Goal: Information Seeking & Learning: Learn about a topic

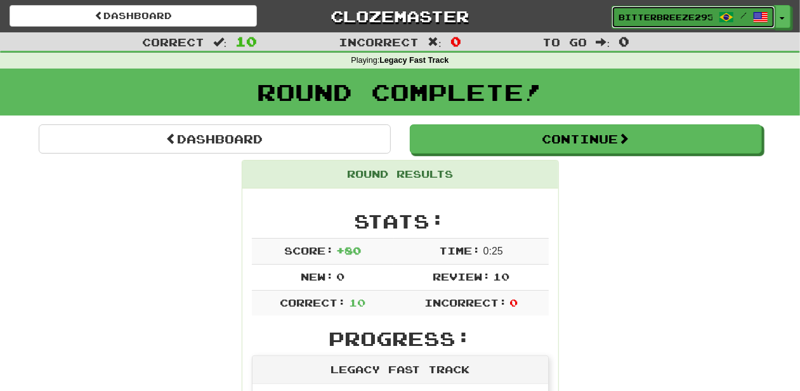
click at [648, 18] on span "BitterBreeze2956" at bounding box center [666, 16] width 94 height 11
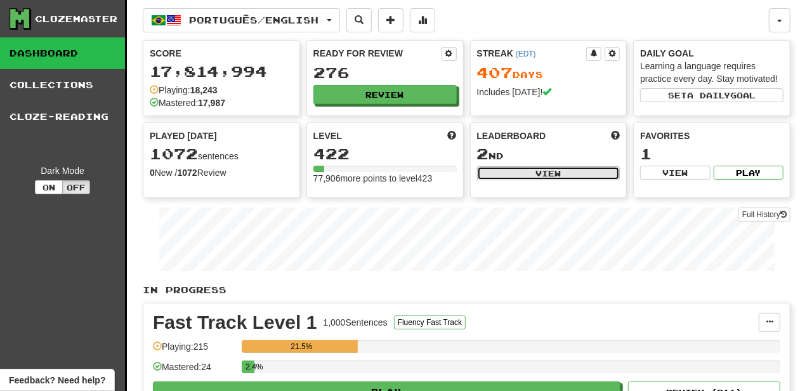
click at [534, 173] on button "View" at bounding box center [548, 173] width 143 height 14
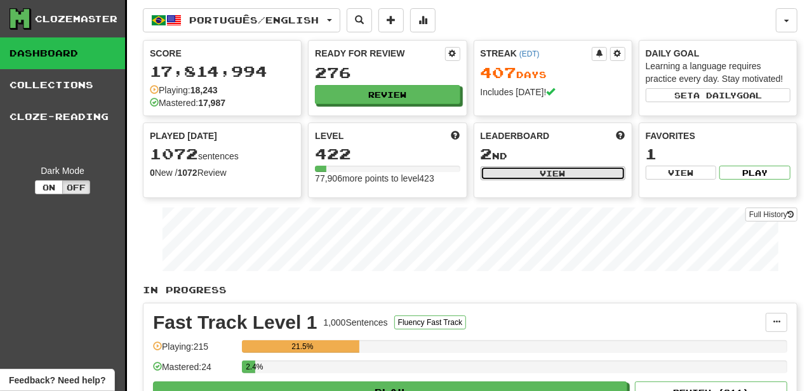
select select "**********"
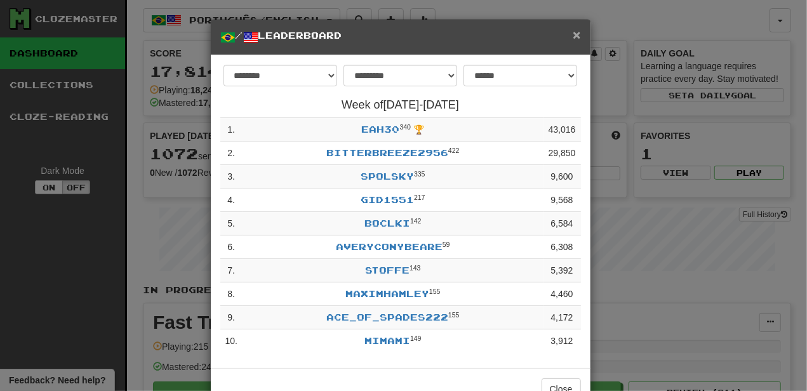
click at [576, 37] on span "×" at bounding box center [576, 34] width 8 height 15
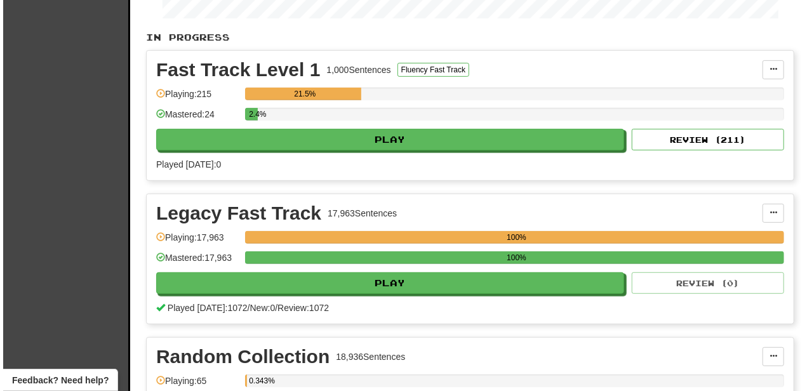
scroll to position [254, 0]
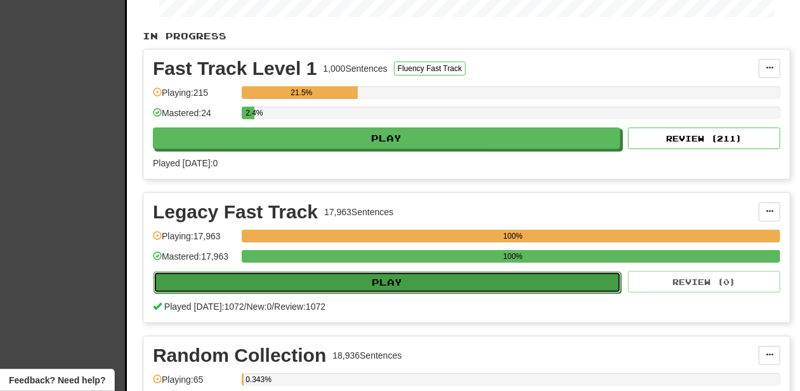
click at [370, 279] on button "Play" at bounding box center [388, 283] width 468 height 22
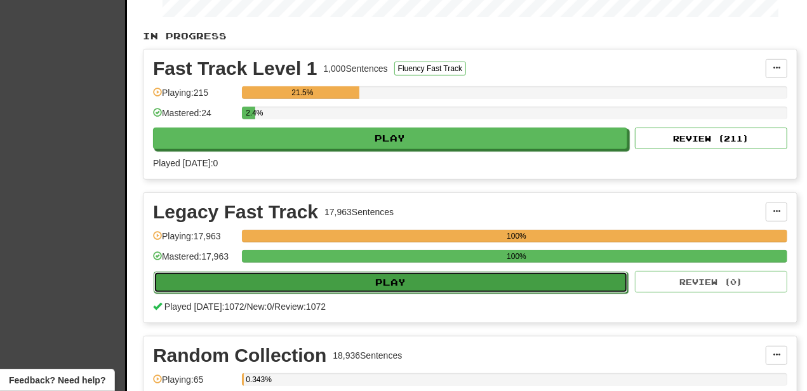
select select "**"
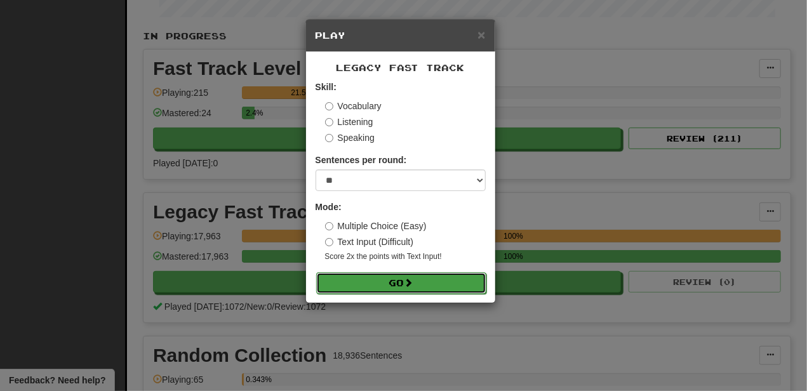
click at [400, 282] on button "Go" at bounding box center [401, 283] width 170 height 22
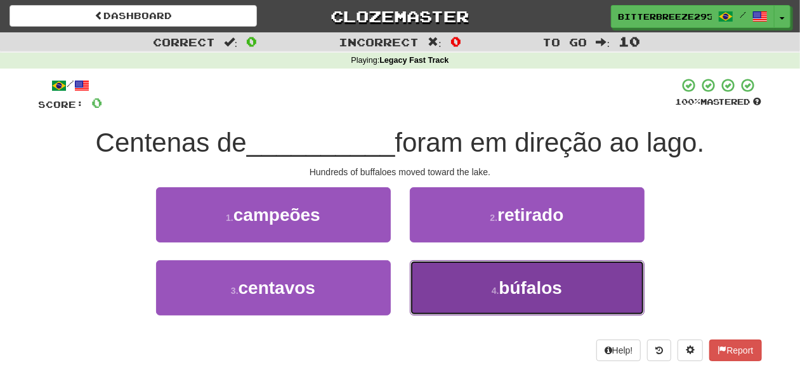
click at [443, 287] on button "4 . búfalos" at bounding box center [527, 287] width 235 height 55
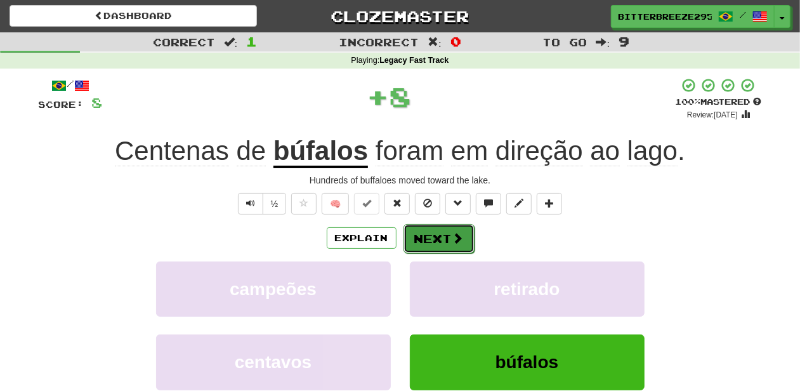
click at [429, 242] on button "Next" at bounding box center [439, 238] width 71 height 29
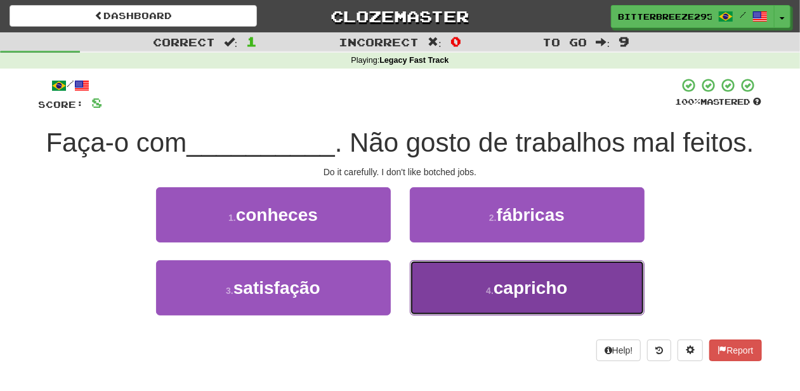
click at [428, 294] on button "4 . capricho" at bounding box center [527, 287] width 235 height 55
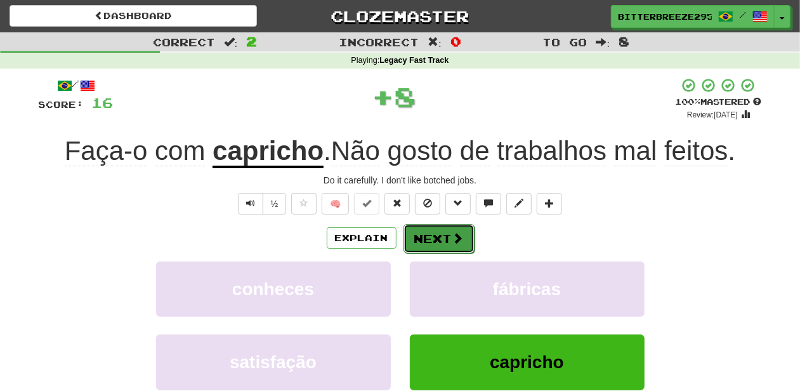
click at [412, 240] on button "Next" at bounding box center [439, 238] width 71 height 29
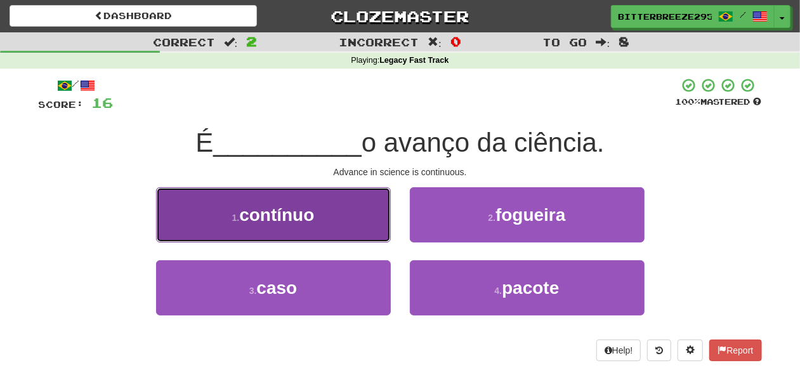
click at [362, 236] on button "1 . contínuo" at bounding box center [273, 214] width 235 height 55
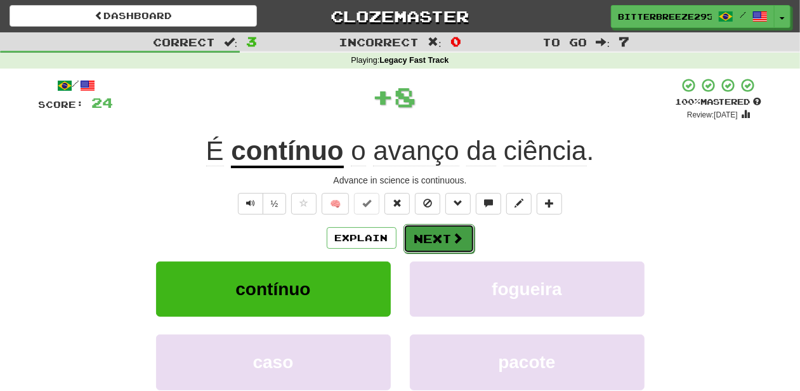
click at [429, 239] on button "Next" at bounding box center [439, 238] width 71 height 29
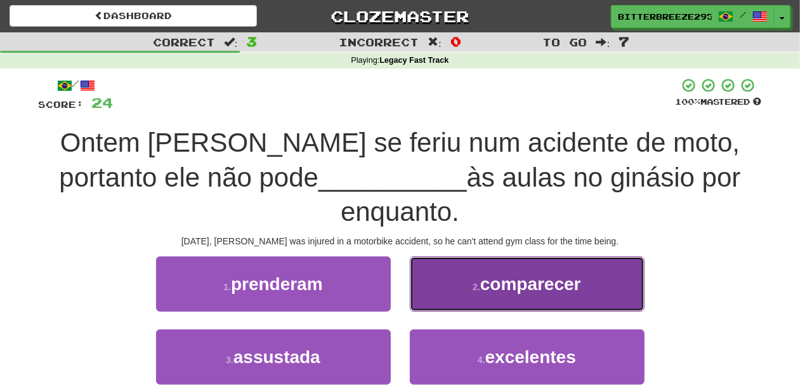
click at [442, 263] on button "2 . comparecer" at bounding box center [527, 283] width 235 height 55
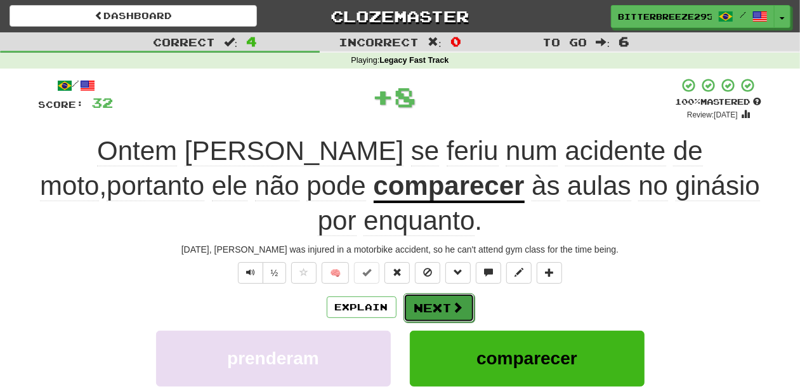
click at [426, 293] on button "Next" at bounding box center [439, 307] width 71 height 29
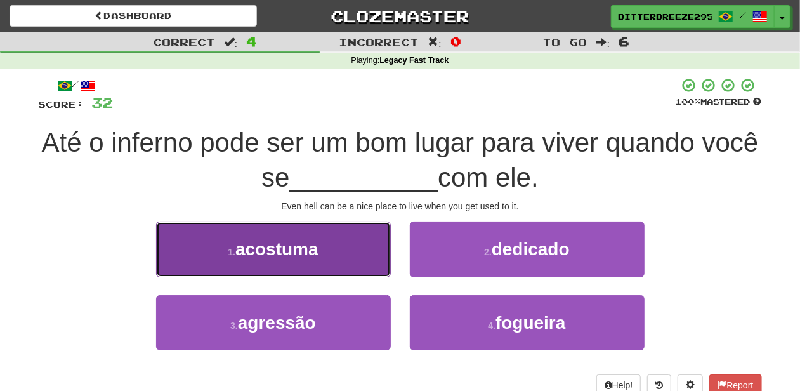
click at [315, 260] on button "1 . acostuma" at bounding box center [273, 248] width 235 height 55
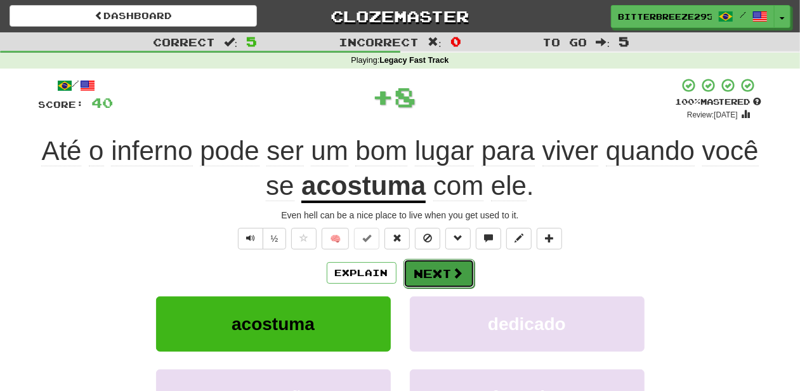
click at [437, 269] on button "Next" at bounding box center [439, 273] width 71 height 29
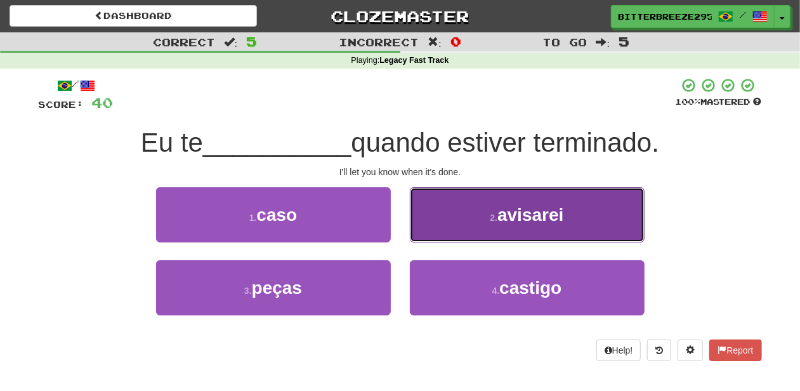
click at [440, 225] on button "2 . avisarei" at bounding box center [527, 214] width 235 height 55
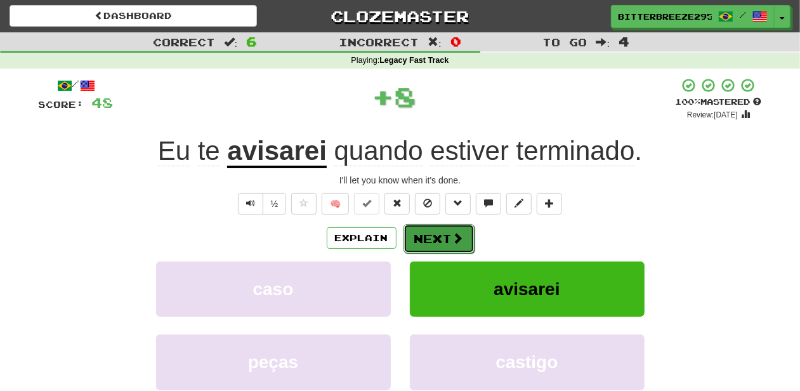
click at [441, 237] on button "Next" at bounding box center [439, 238] width 71 height 29
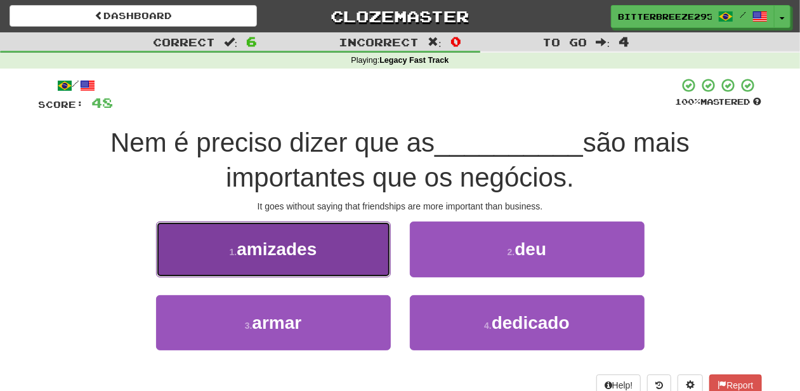
click at [327, 274] on button "1 . amizades" at bounding box center [273, 248] width 235 height 55
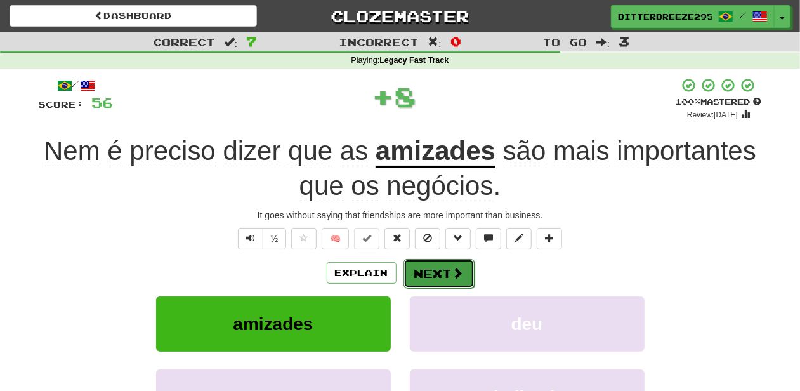
click at [431, 272] on button "Next" at bounding box center [439, 273] width 71 height 29
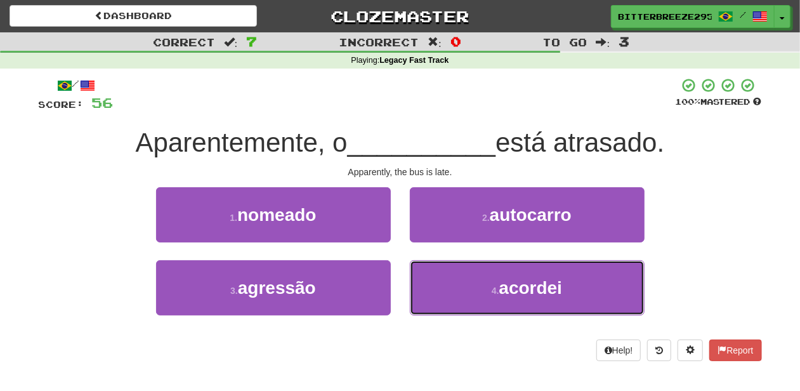
drag, startPoint x: 442, startPoint y: 284, endPoint x: 388, endPoint y: 336, distance: 74.9
click at [388, 336] on div "/ Score: 56 100 % Mastered Aparentemente, o __________ está atrasado. Apparentl…" at bounding box center [400, 219] width 723 height 284
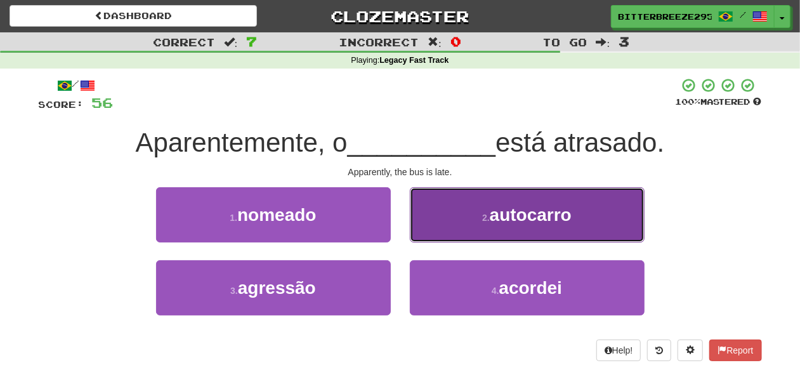
click at [447, 230] on button "2 . autocarro" at bounding box center [527, 214] width 235 height 55
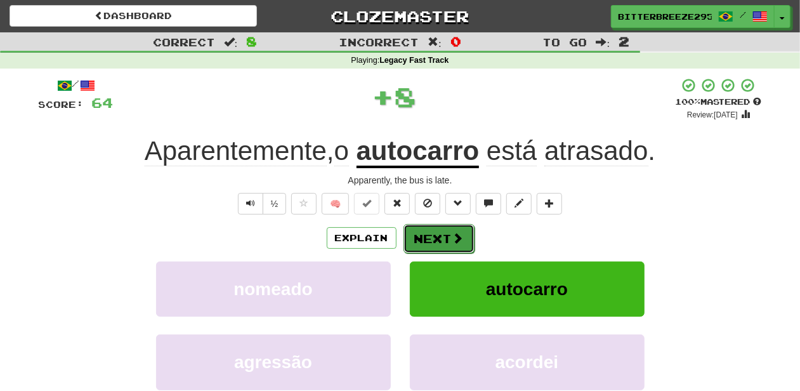
click at [446, 231] on button "Next" at bounding box center [439, 238] width 71 height 29
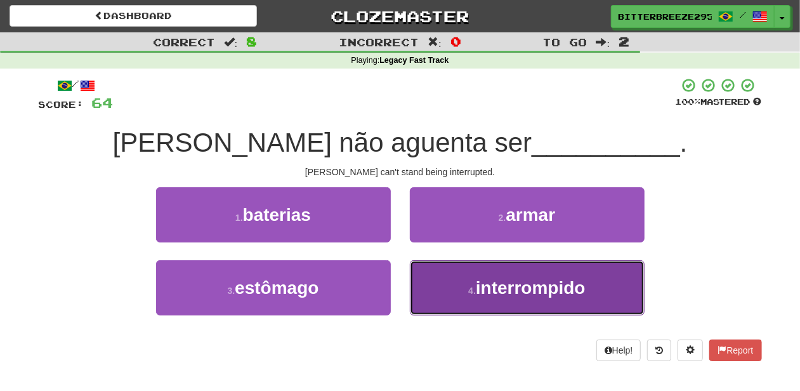
click at [438, 274] on button "4 . interrompido" at bounding box center [527, 287] width 235 height 55
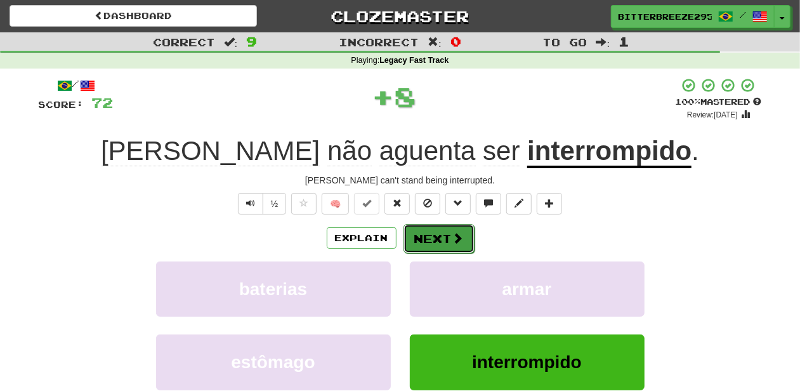
click at [433, 239] on button "Next" at bounding box center [439, 238] width 71 height 29
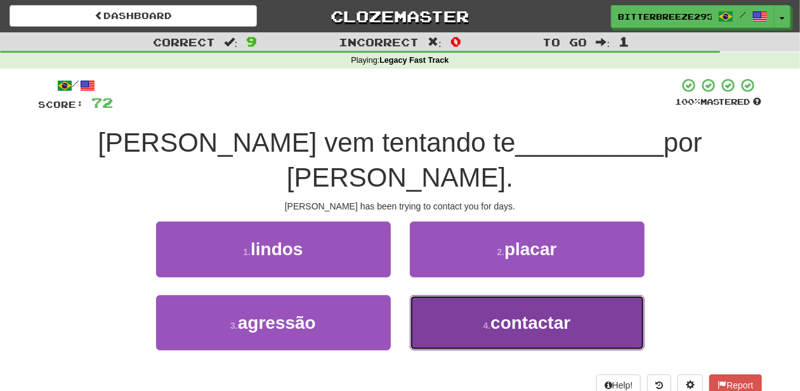
click at [443, 295] on button "4 . contactar" at bounding box center [527, 322] width 235 height 55
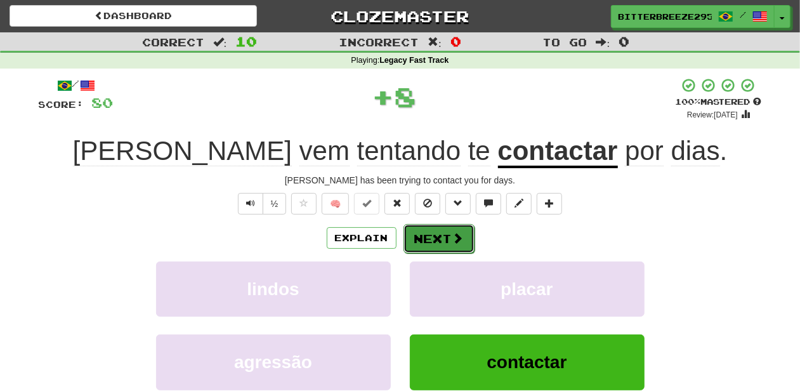
click at [432, 237] on button "Next" at bounding box center [439, 238] width 71 height 29
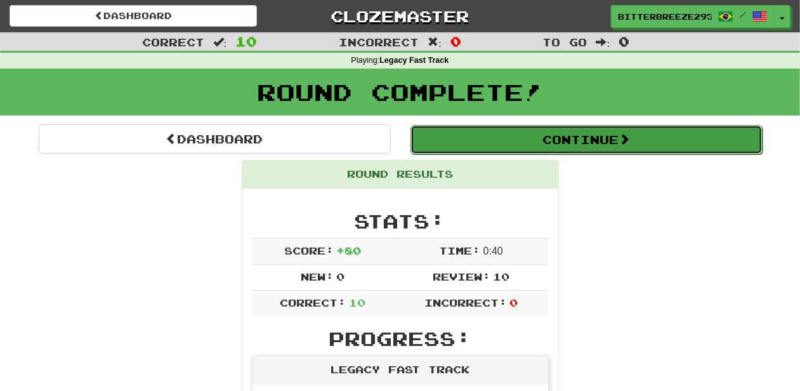
click at [472, 138] on button "Continue" at bounding box center [587, 139] width 352 height 29
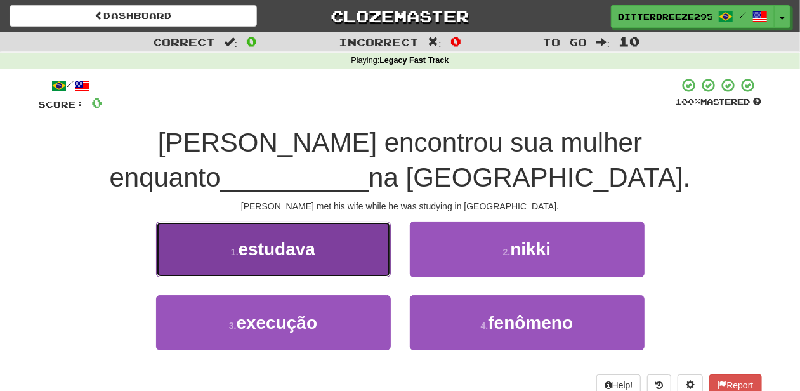
click at [346, 254] on button "1 . estudava" at bounding box center [273, 248] width 235 height 55
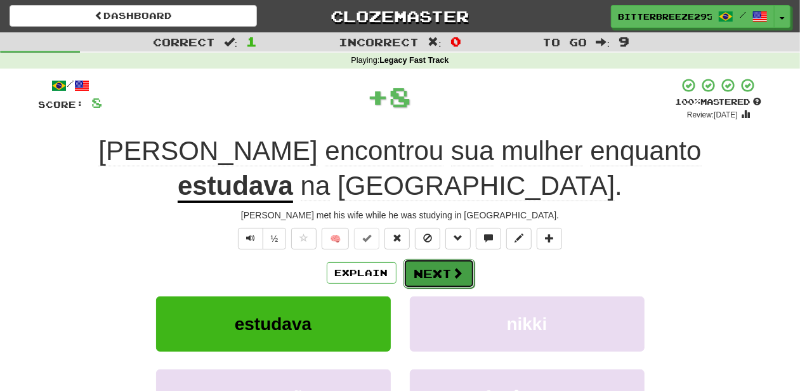
click at [438, 259] on button "Next" at bounding box center [439, 273] width 71 height 29
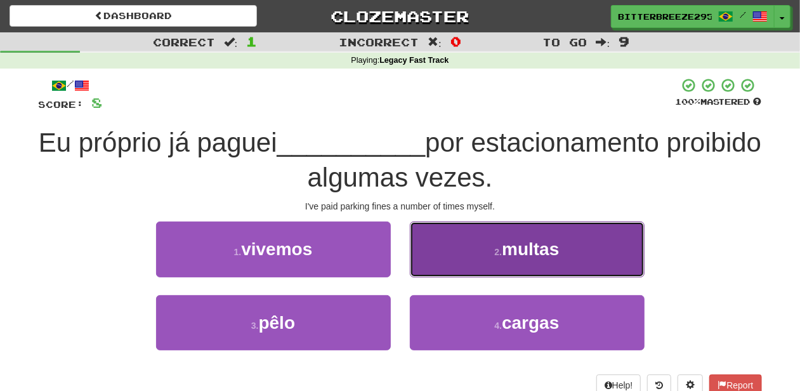
click at [448, 270] on button "2 . multas" at bounding box center [527, 248] width 235 height 55
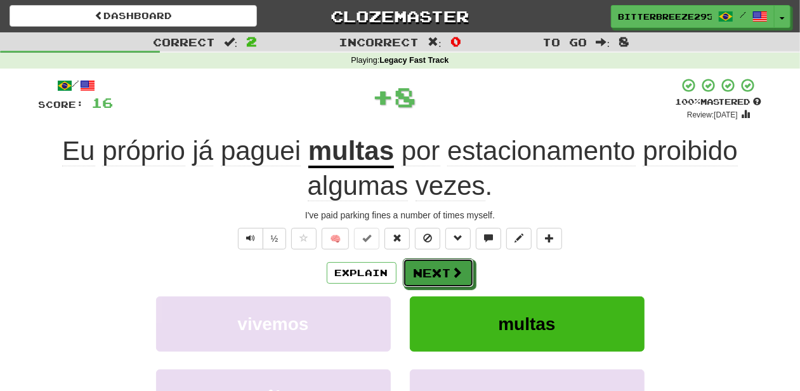
click at [448, 270] on button "Next" at bounding box center [438, 272] width 71 height 29
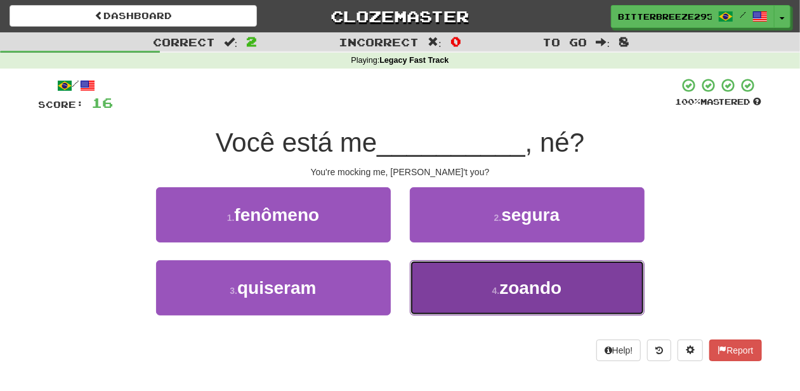
click at [444, 286] on button "4 . zoando" at bounding box center [527, 287] width 235 height 55
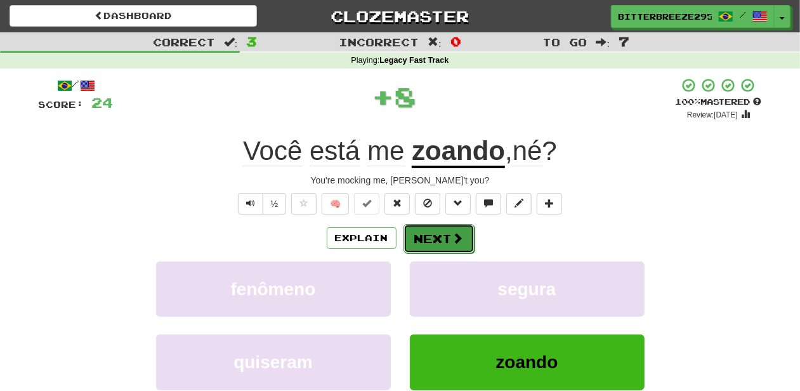
click at [433, 239] on button "Next" at bounding box center [439, 238] width 71 height 29
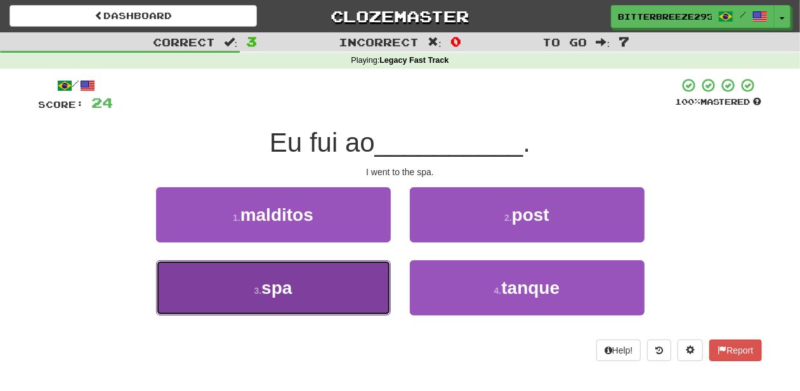
click at [376, 260] on button "3 . spa" at bounding box center [273, 287] width 235 height 55
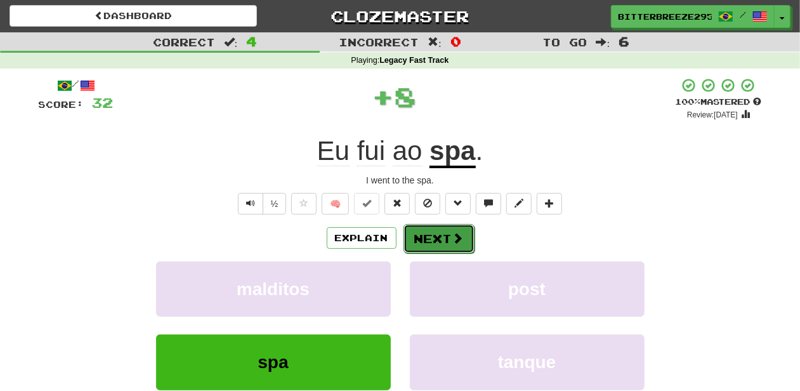
click at [424, 237] on button "Next" at bounding box center [439, 238] width 71 height 29
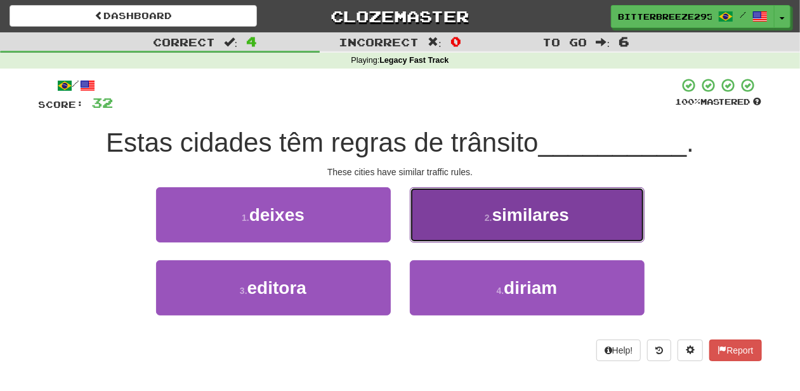
click at [448, 221] on button "2 . similares" at bounding box center [527, 214] width 235 height 55
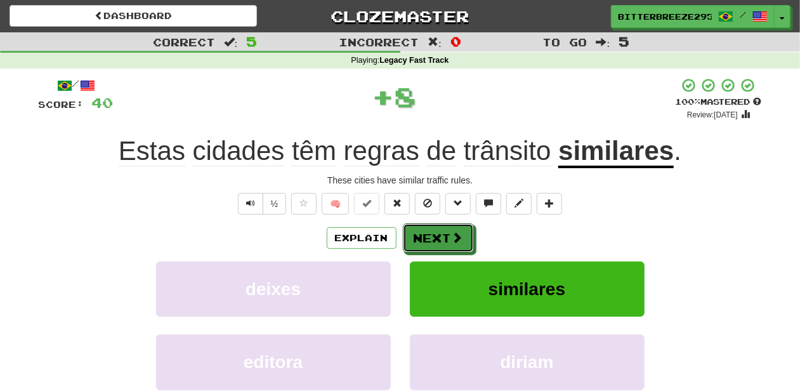
click at [439, 225] on button "Next" at bounding box center [438, 237] width 71 height 29
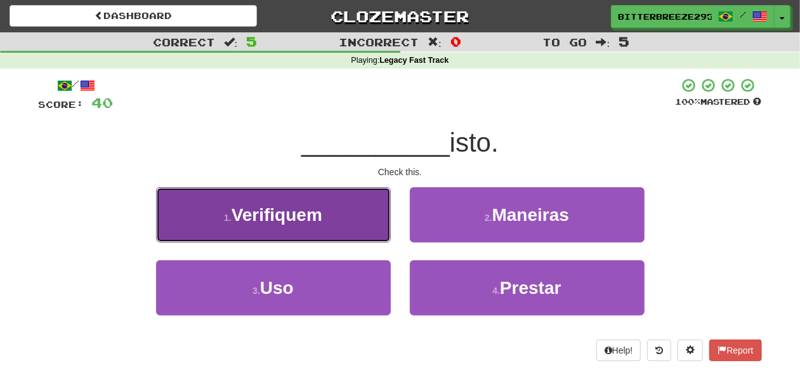
click at [344, 228] on button "1 . Verifiquem" at bounding box center [273, 214] width 235 height 55
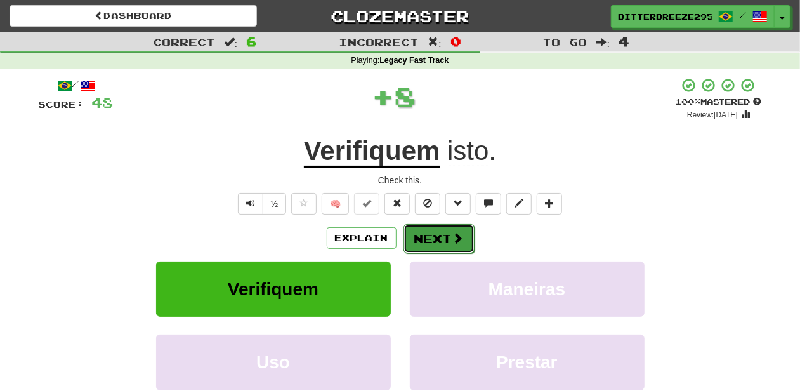
click at [433, 241] on button "Next" at bounding box center [439, 238] width 71 height 29
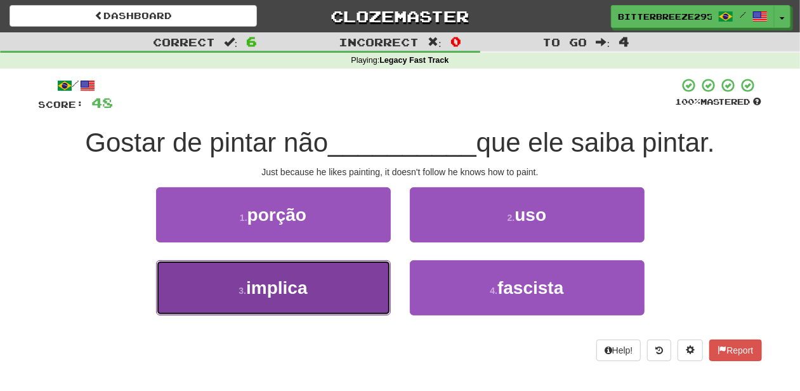
click at [343, 283] on button "3 . implica" at bounding box center [273, 287] width 235 height 55
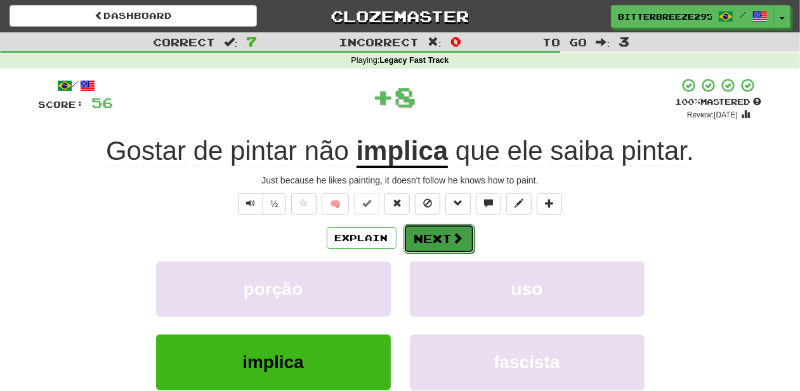
click at [439, 232] on button "Next" at bounding box center [439, 238] width 71 height 29
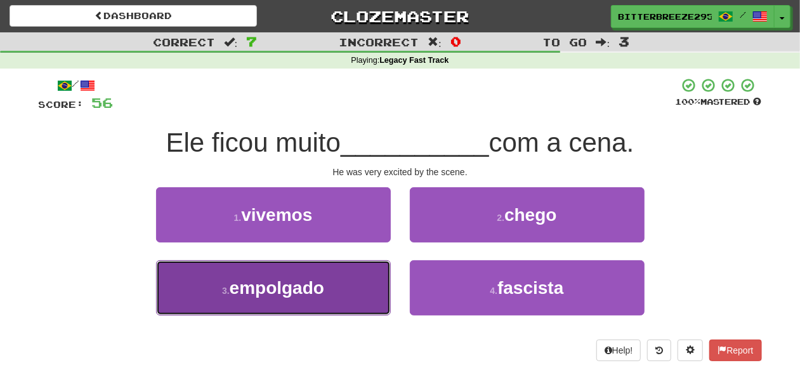
click at [362, 288] on button "3 . empolgado" at bounding box center [273, 287] width 235 height 55
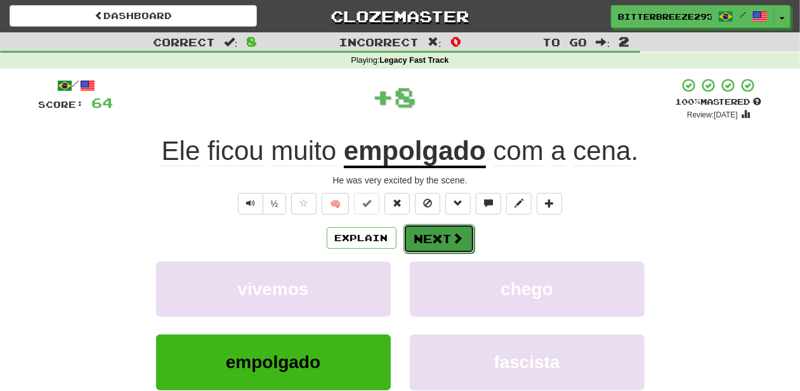
click at [449, 239] on button "Next" at bounding box center [439, 238] width 71 height 29
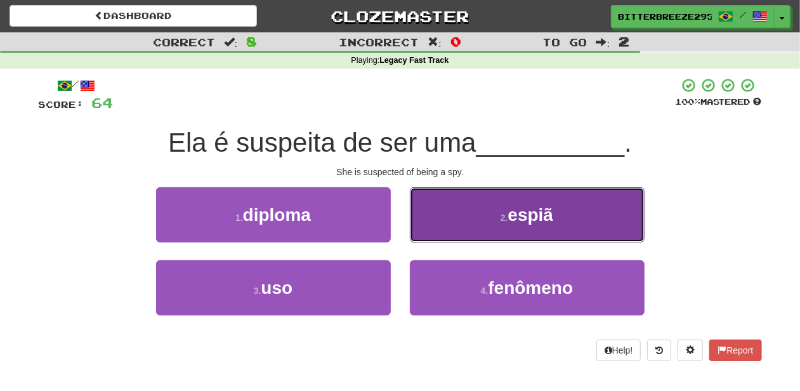
click at [455, 226] on button "2 . espiã" at bounding box center [527, 214] width 235 height 55
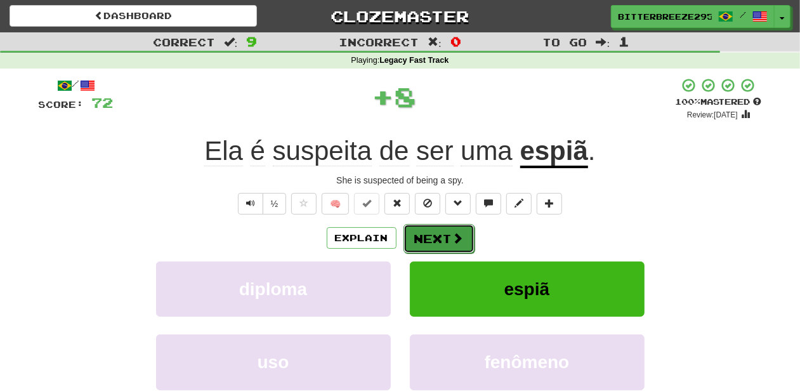
click at [449, 227] on button "Next" at bounding box center [439, 238] width 71 height 29
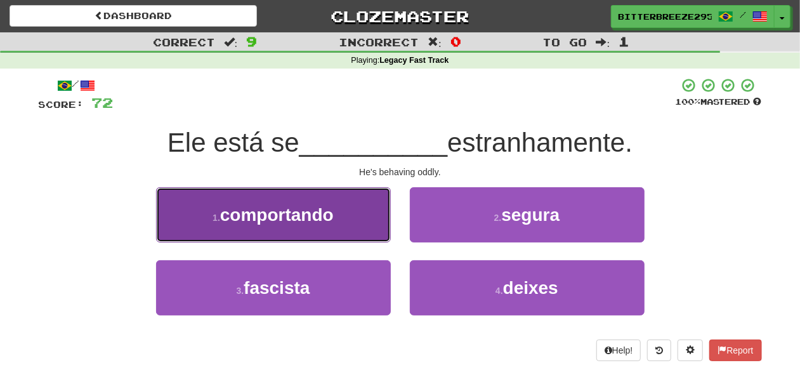
drag, startPoint x: 334, startPoint y: 212, endPoint x: 331, endPoint y: 222, distance: 10.5
click at [334, 213] on span "comportando" at bounding box center [277, 215] width 114 height 20
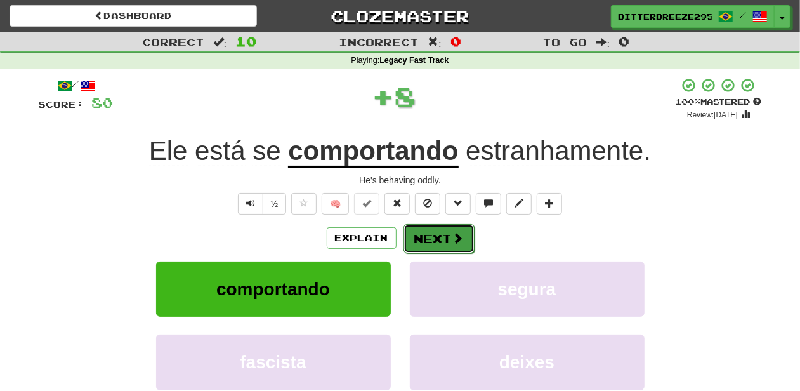
click at [421, 234] on button "Next" at bounding box center [439, 238] width 71 height 29
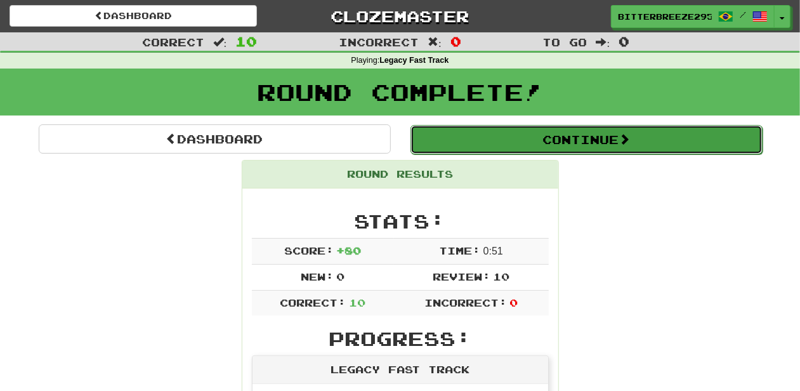
click at [463, 142] on button "Continue" at bounding box center [587, 139] width 352 height 29
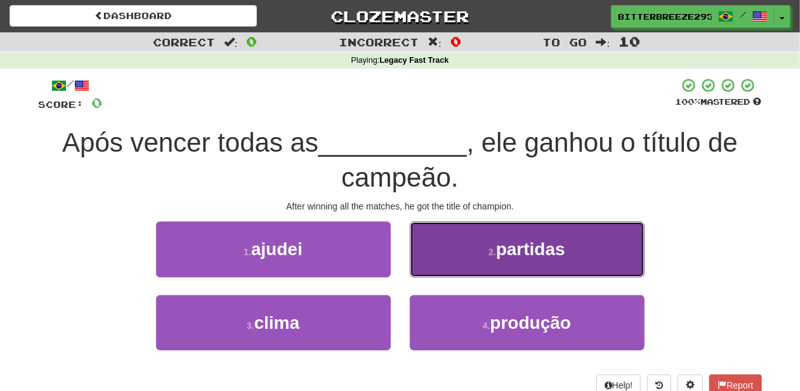
click at [451, 261] on button "2 . partidas" at bounding box center [527, 248] width 235 height 55
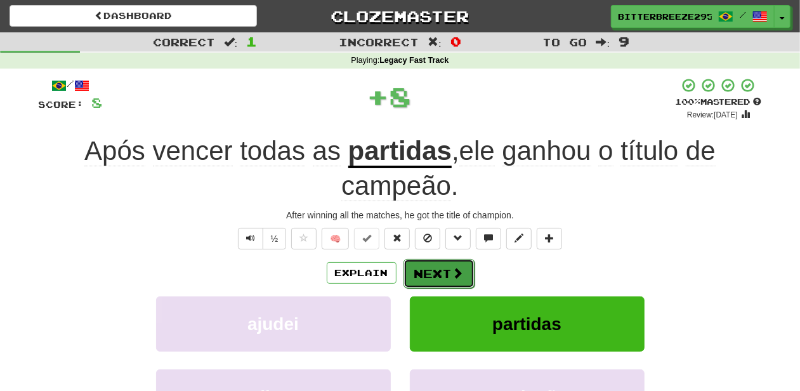
click at [439, 274] on button "Next" at bounding box center [439, 273] width 71 height 29
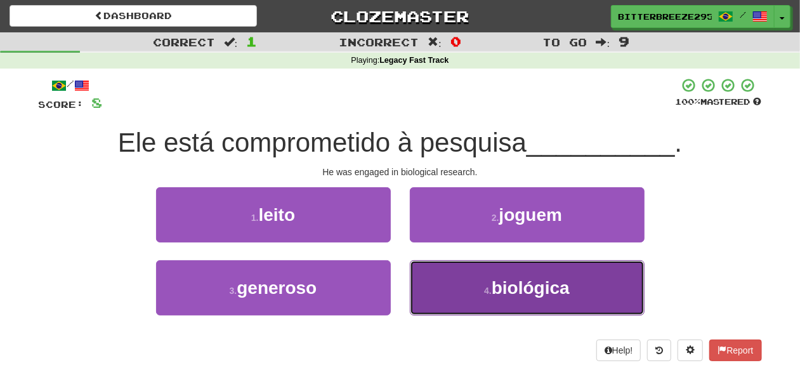
click at [463, 283] on button "4 . biológica" at bounding box center [527, 287] width 235 height 55
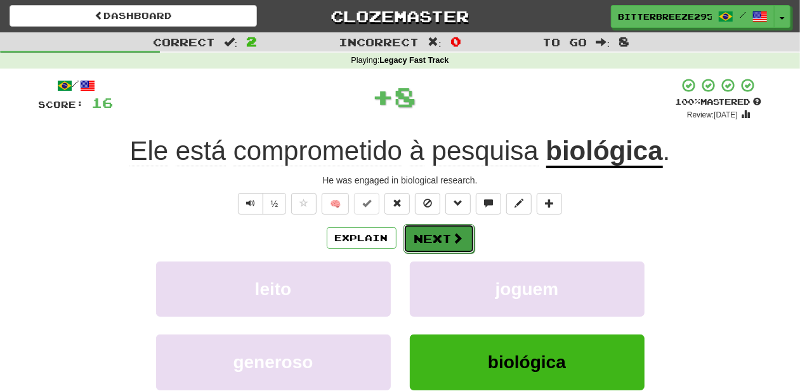
click at [435, 246] on button "Next" at bounding box center [439, 238] width 71 height 29
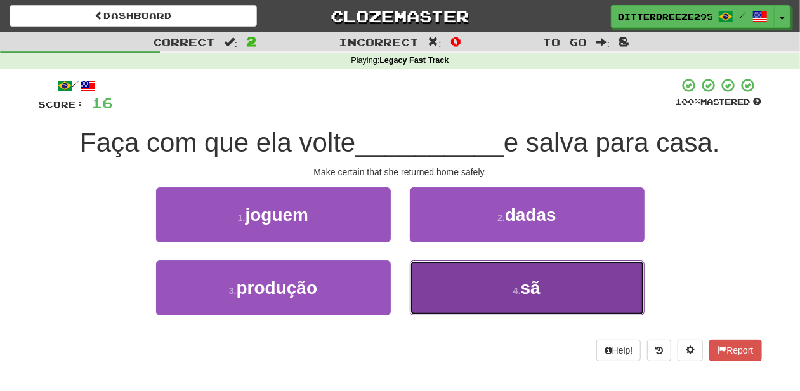
click at [439, 275] on button "4 . sã" at bounding box center [527, 287] width 235 height 55
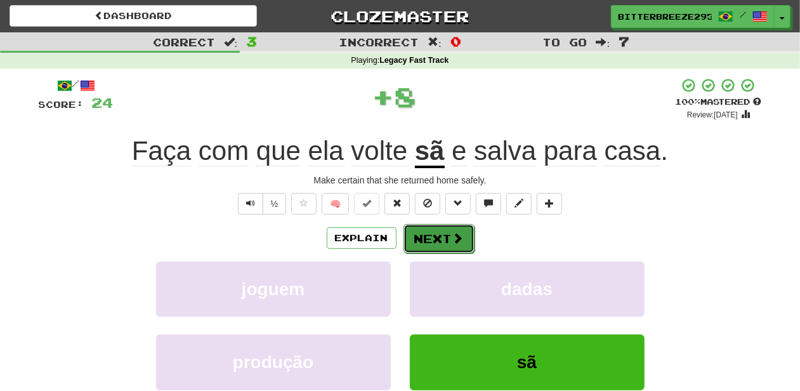
click at [426, 241] on button "Next" at bounding box center [439, 238] width 71 height 29
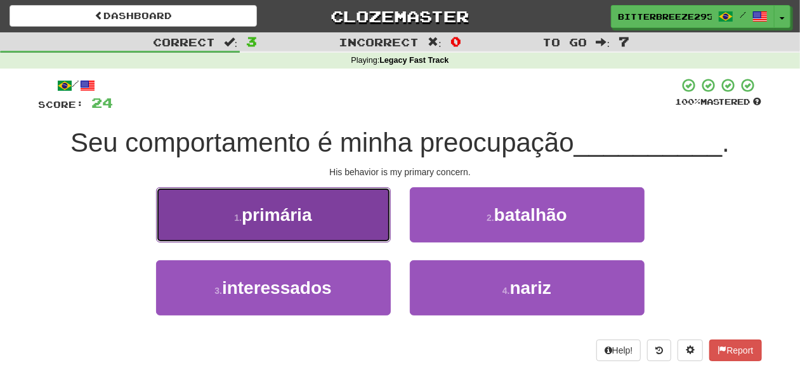
click at [329, 229] on button "1 . primária" at bounding box center [273, 214] width 235 height 55
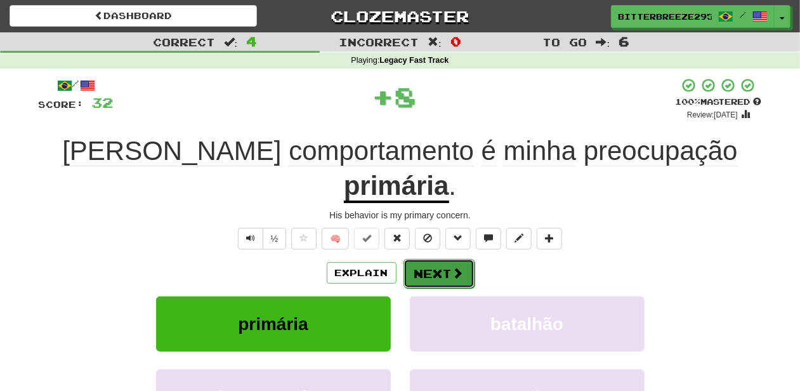
click at [421, 259] on button "Next" at bounding box center [439, 273] width 71 height 29
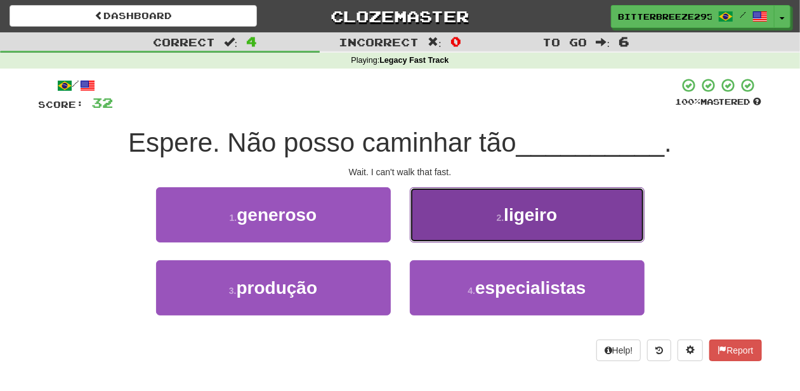
click at [443, 218] on button "2 . ligeiro" at bounding box center [527, 214] width 235 height 55
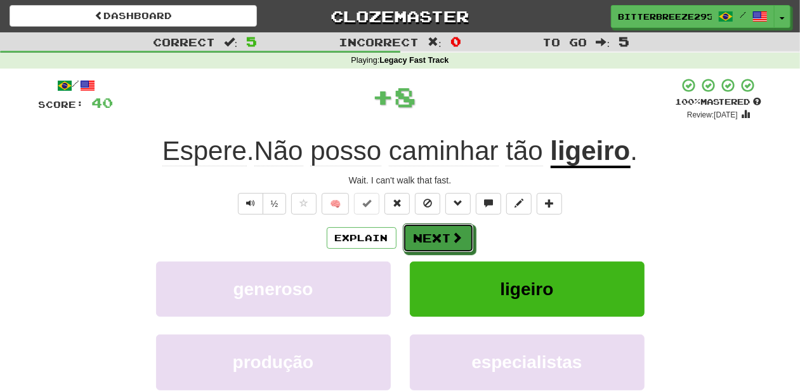
click at [423, 232] on button "Next" at bounding box center [438, 237] width 71 height 29
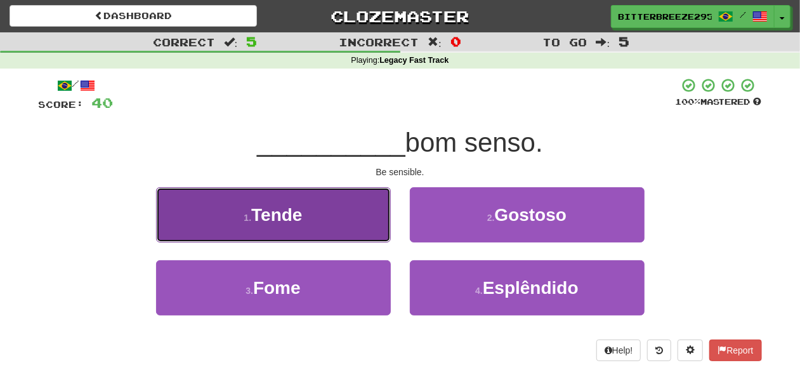
click at [366, 232] on button "1 . Tende" at bounding box center [273, 214] width 235 height 55
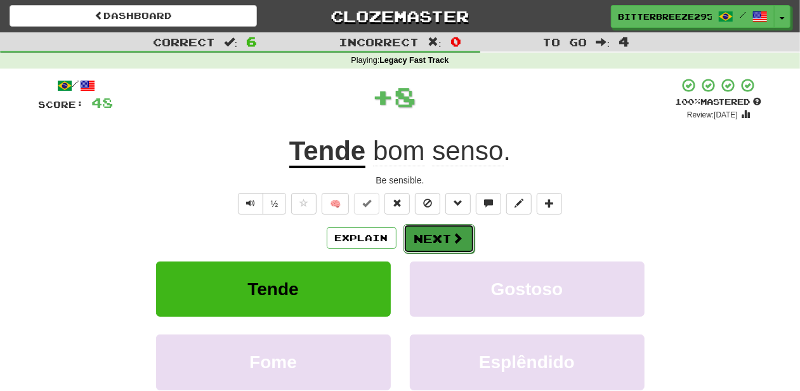
click at [437, 243] on button "Next" at bounding box center [439, 238] width 71 height 29
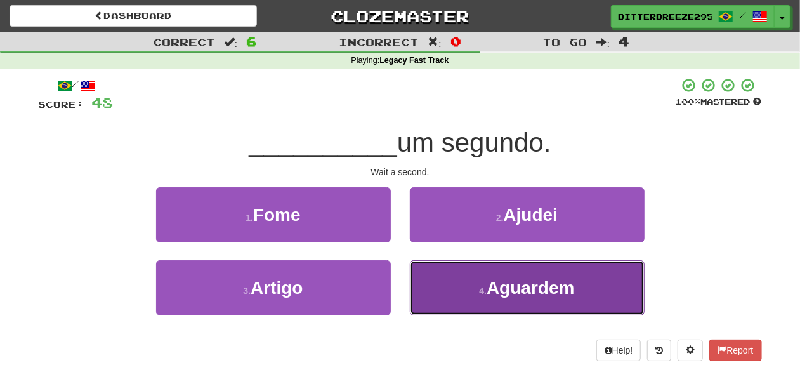
click at [446, 287] on button "4 . Aguardem" at bounding box center [527, 287] width 235 height 55
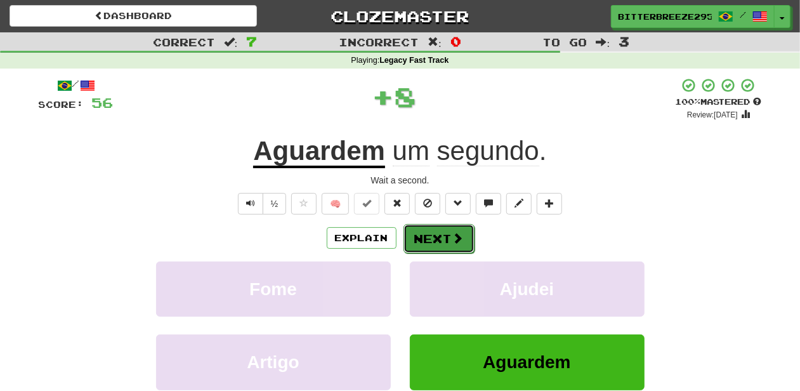
click at [421, 244] on button "Next" at bounding box center [439, 238] width 71 height 29
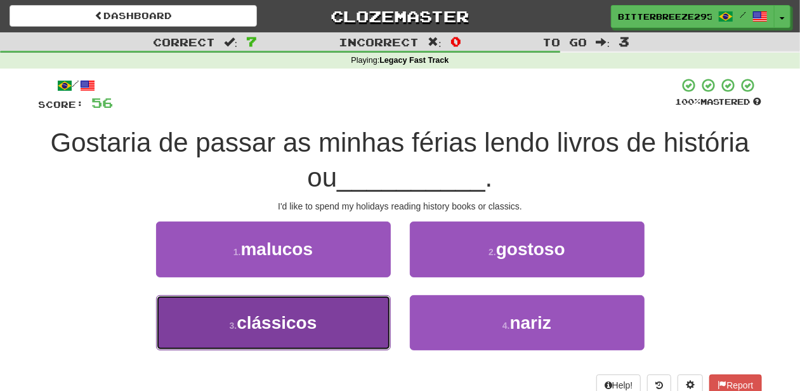
click at [320, 313] on button "3 . clássicos" at bounding box center [273, 322] width 235 height 55
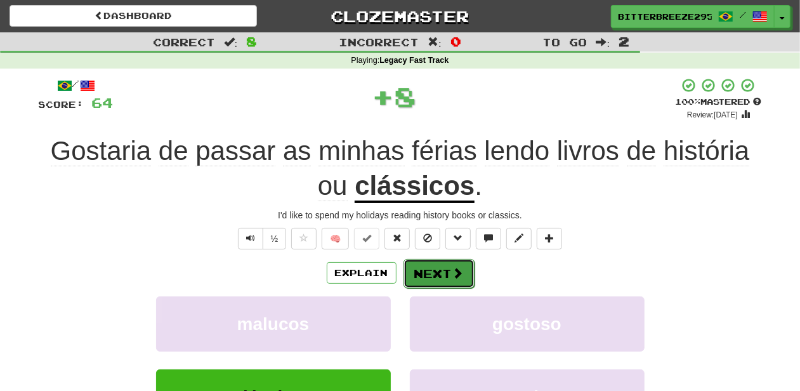
click at [420, 268] on button "Next" at bounding box center [439, 273] width 71 height 29
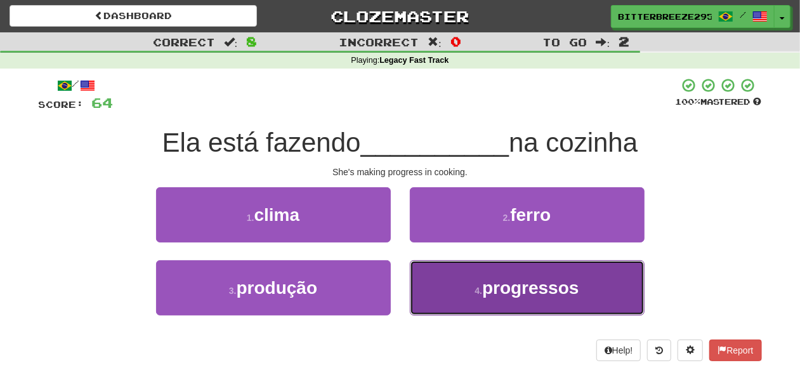
click at [472, 289] on button "4 . progressos" at bounding box center [527, 287] width 235 height 55
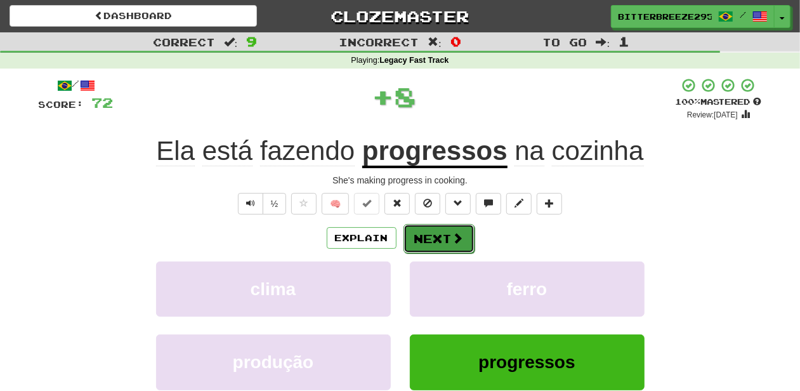
click at [443, 239] on button "Next" at bounding box center [439, 238] width 71 height 29
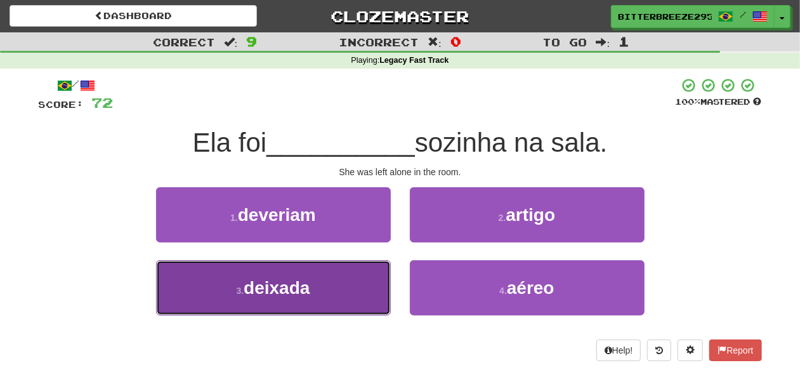
click at [326, 291] on button "3 . deixada" at bounding box center [273, 287] width 235 height 55
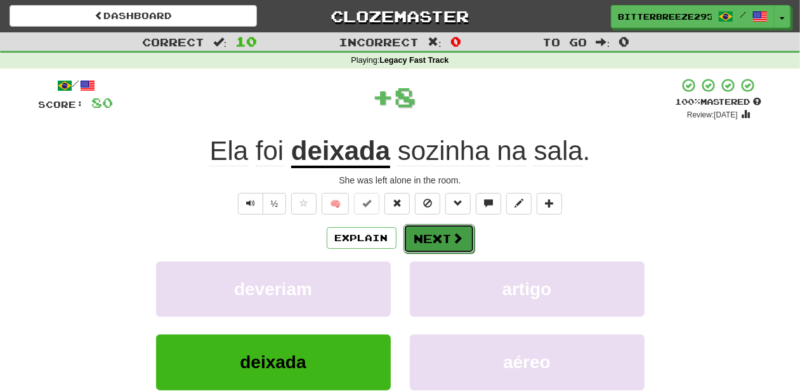
click at [444, 232] on button "Next" at bounding box center [439, 238] width 71 height 29
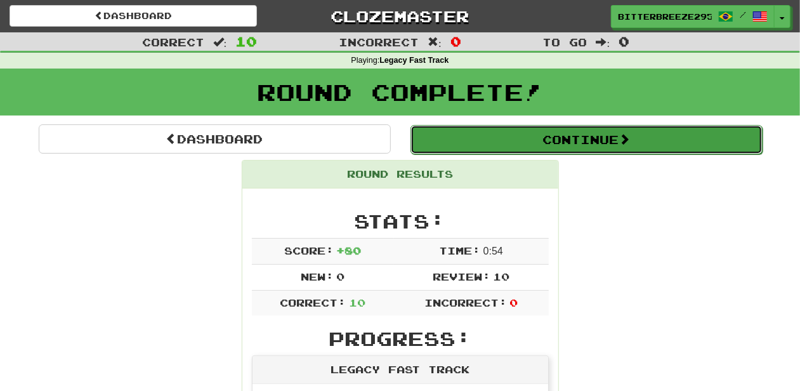
click at [551, 145] on button "Continue" at bounding box center [587, 139] width 352 height 29
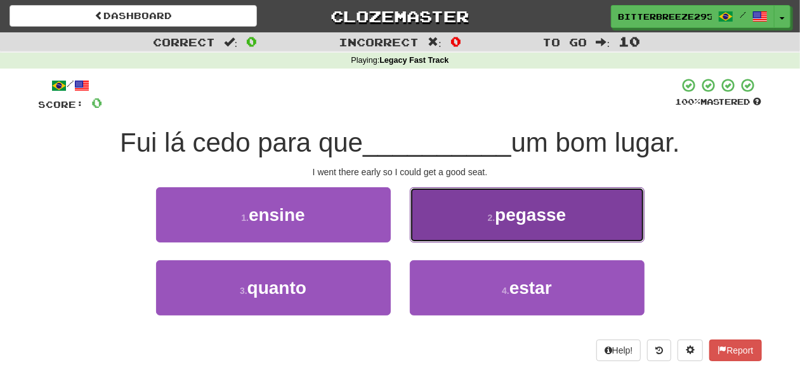
click at [449, 227] on button "2 . pegasse" at bounding box center [527, 214] width 235 height 55
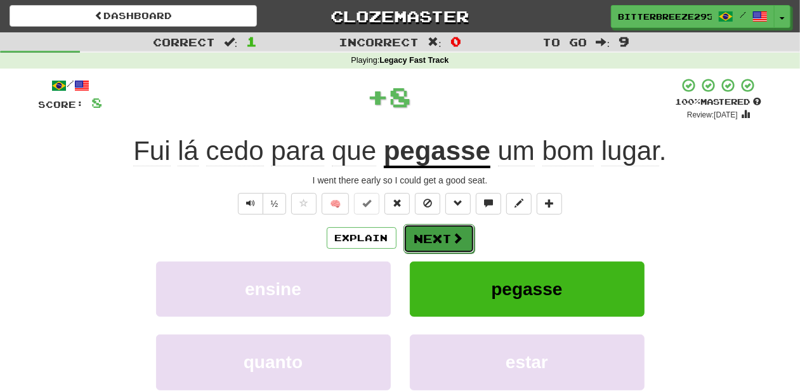
click at [439, 232] on button "Next" at bounding box center [439, 238] width 71 height 29
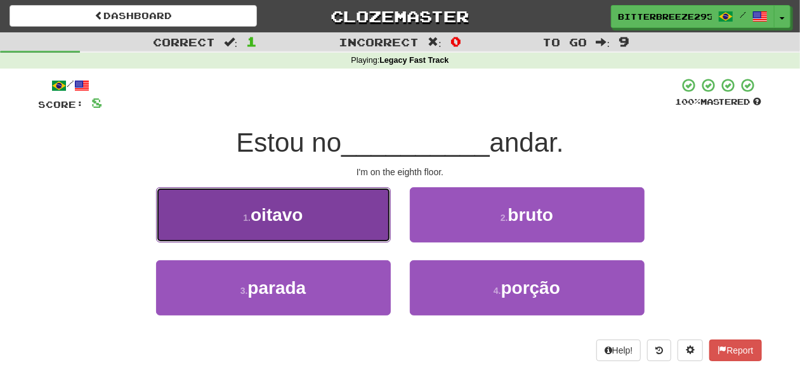
click at [326, 231] on button "1 . oitavo" at bounding box center [273, 214] width 235 height 55
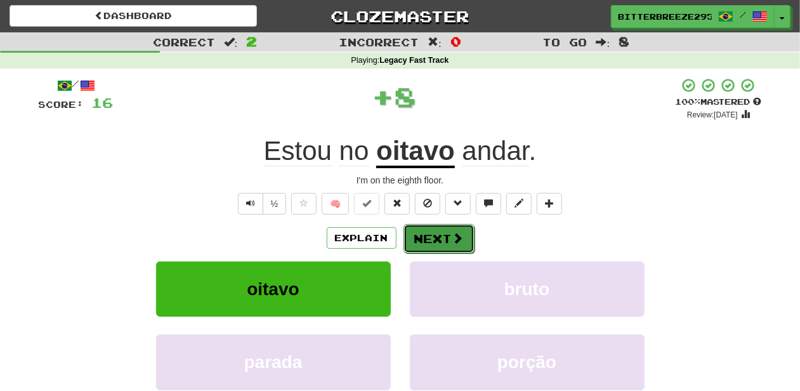
click at [404, 232] on button "Next" at bounding box center [439, 238] width 71 height 29
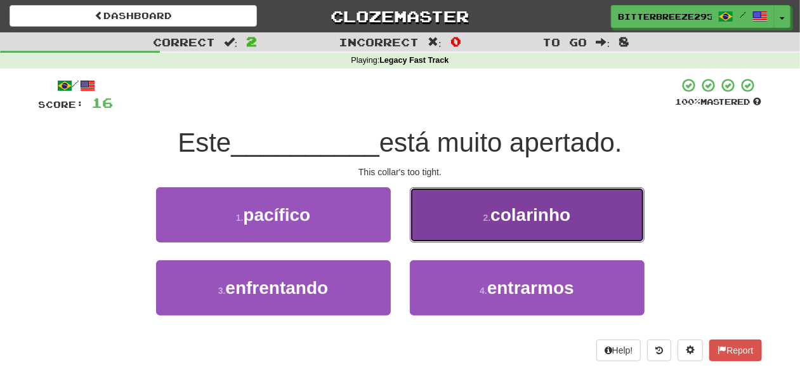
click at [449, 233] on button "2 . colarinho" at bounding box center [527, 214] width 235 height 55
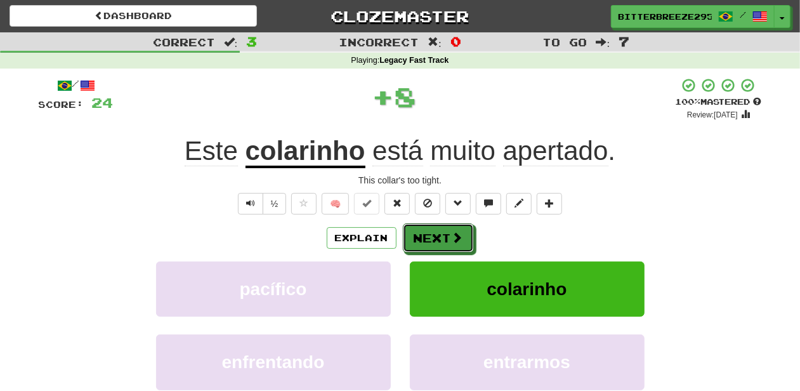
click at [439, 232] on button "Next" at bounding box center [438, 237] width 71 height 29
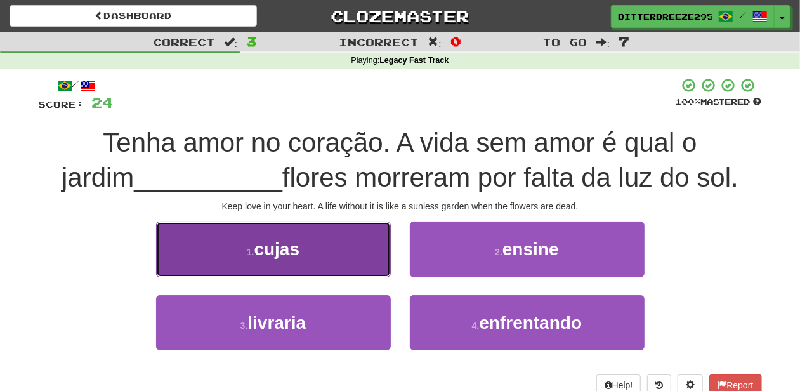
click at [340, 258] on button "1 . cujas" at bounding box center [273, 248] width 235 height 55
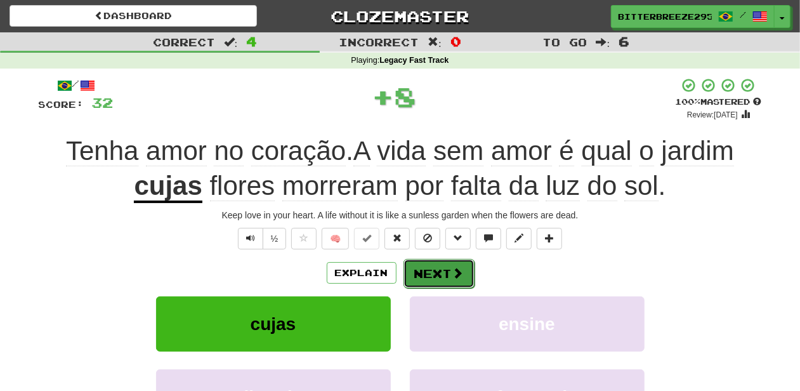
click at [444, 268] on button "Next" at bounding box center [439, 273] width 71 height 29
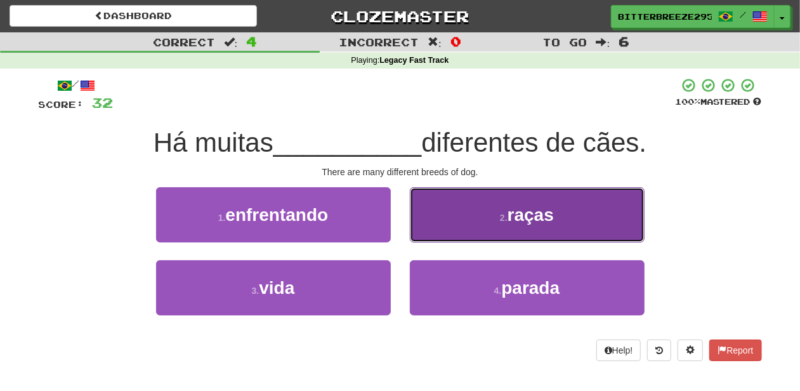
click at [434, 231] on button "2 . raças" at bounding box center [527, 214] width 235 height 55
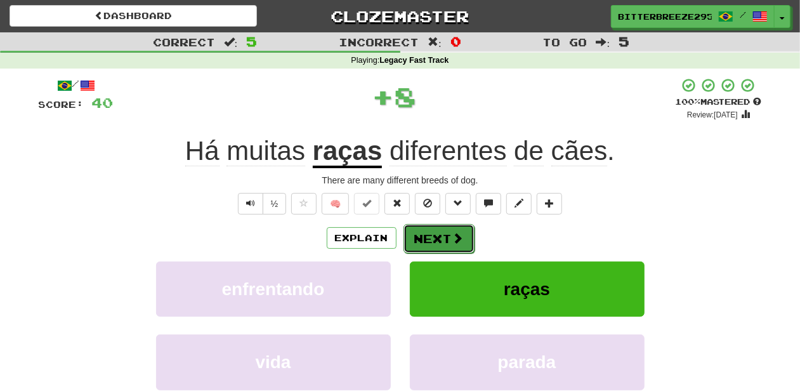
click at [421, 234] on button "Next" at bounding box center [439, 238] width 71 height 29
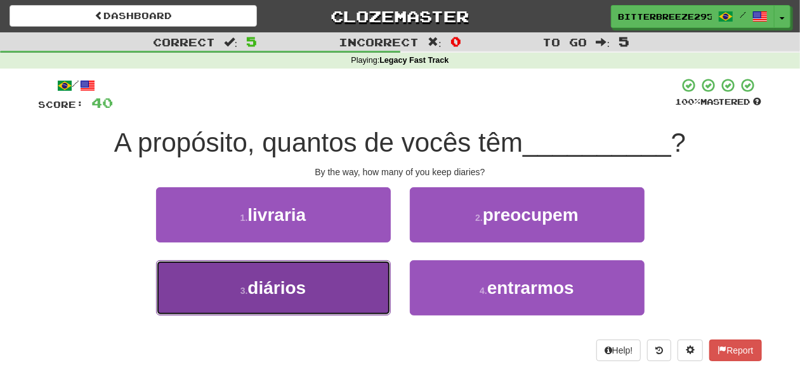
click at [338, 289] on button "3 . diários" at bounding box center [273, 287] width 235 height 55
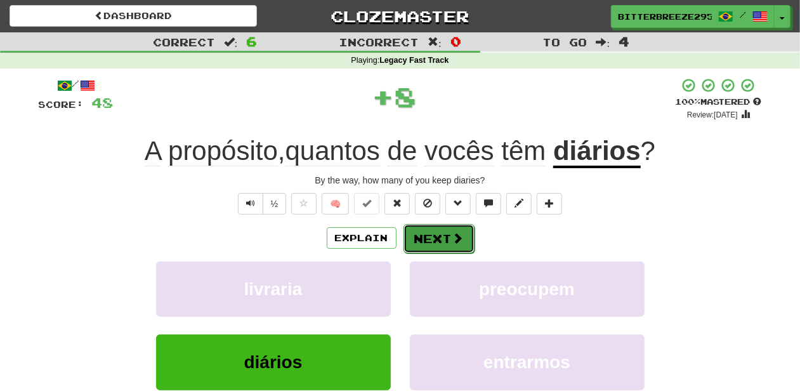
click at [412, 232] on button "Next" at bounding box center [439, 238] width 71 height 29
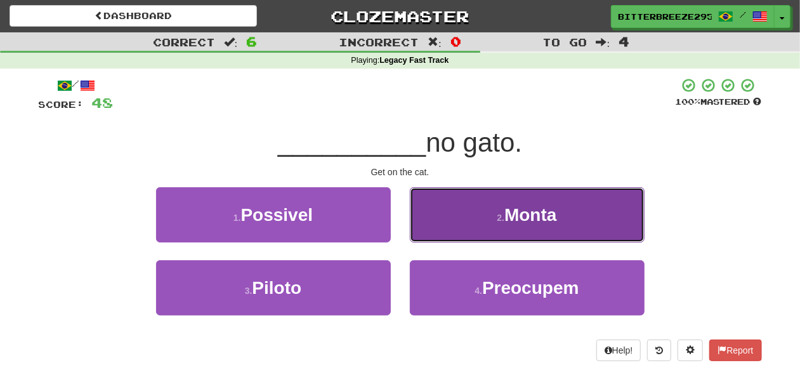
click at [438, 230] on button "2 . Monta" at bounding box center [527, 214] width 235 height 55
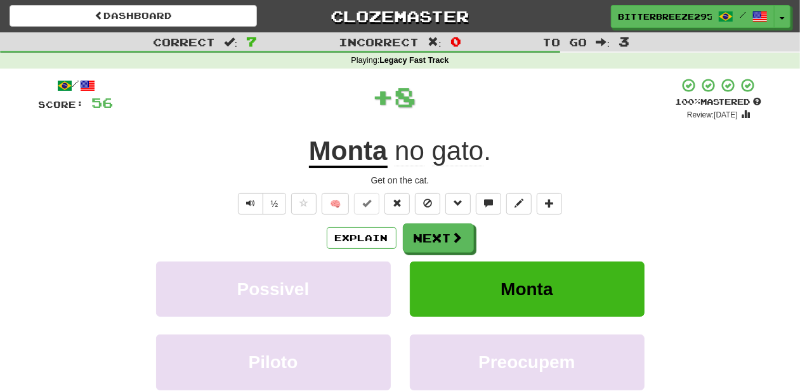
click at [438, 230] on button "Next" at bounding box center [438, 237] width 71 height 29
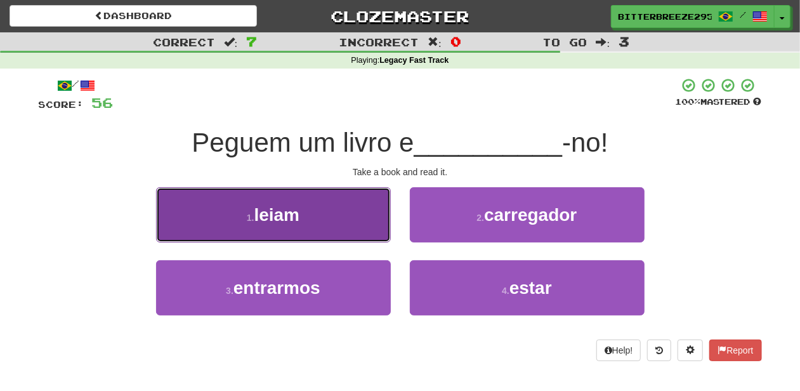
click at [321, 226] on button "1 . leiam" at bounding box center [273, 214] width 235 height 55
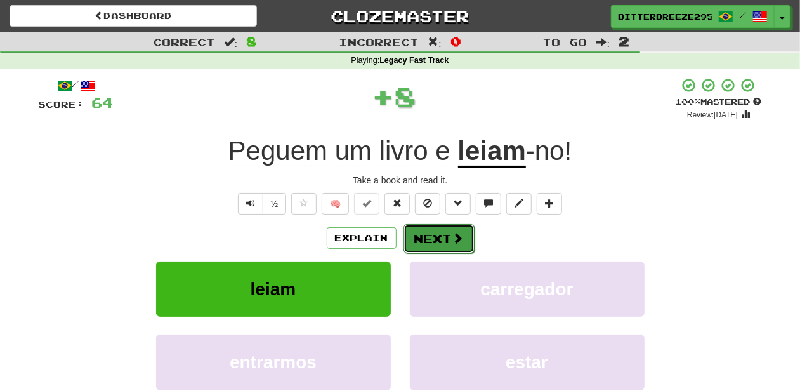
click at [432, 239] on button "Next" at bounding box center [439, 238] width 71 height 29
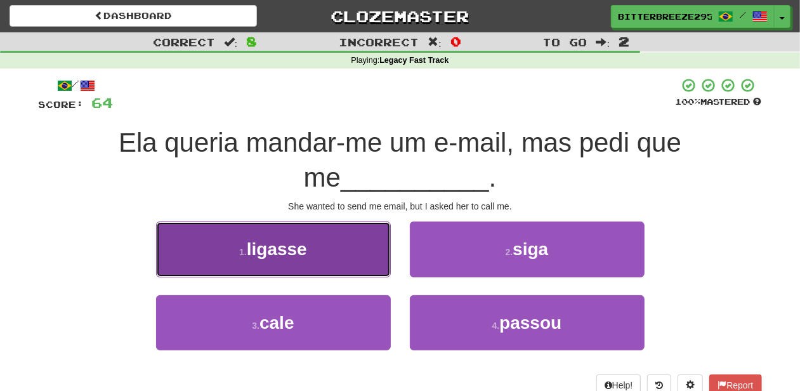
click at [335, 256] on button "1 . ligasse" at bounding box center [273, 248] width 235 height 55
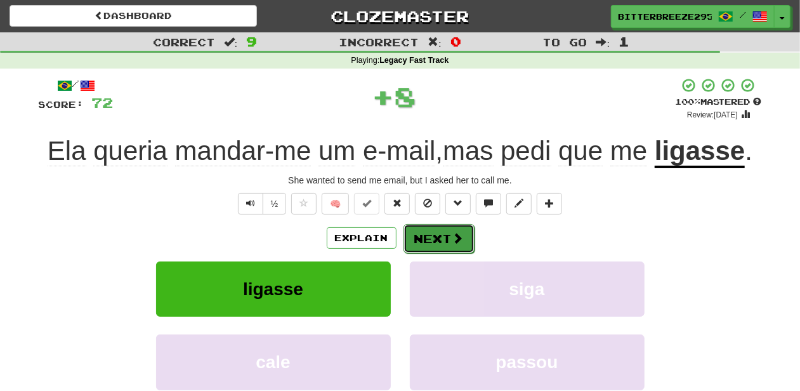
click at [419, 242] on button "Next" at bounding box center [439, 238] width 71 height 29
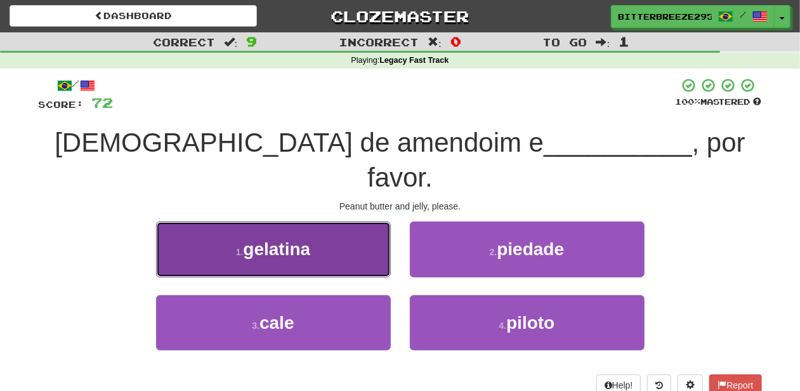
click at [344, 226] on button "1 . gelatina" at bounding box center [273, 248] width 235 height 55
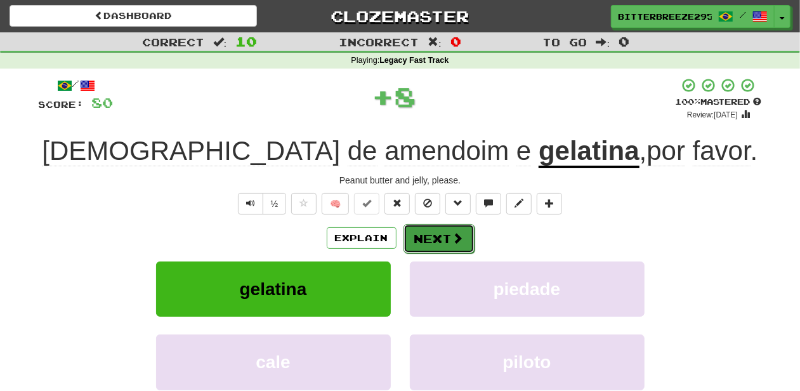
click at [433, 237] on button "Next" at bounding box center [439, 238] width 71 height 29
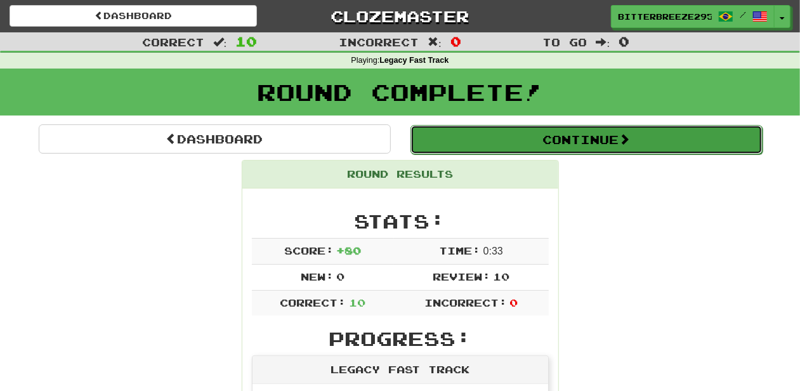
click at [480, 143] on button "Continue" at bounding box center [587, 139] width 352 height 29
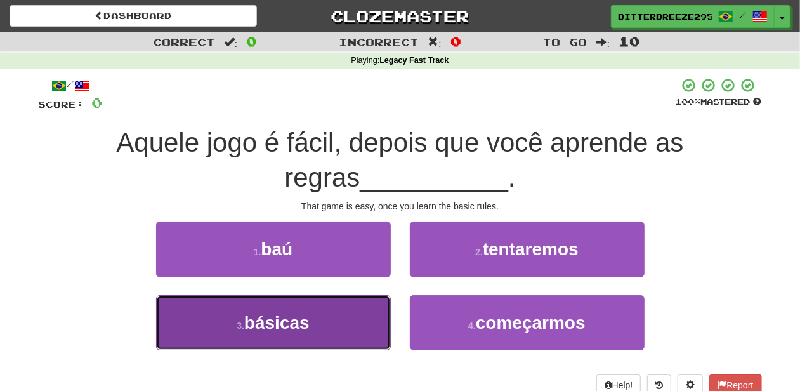
click at [348, 321] on button "3 . básicas" at bounding box center [273, 322] width 235 height 55
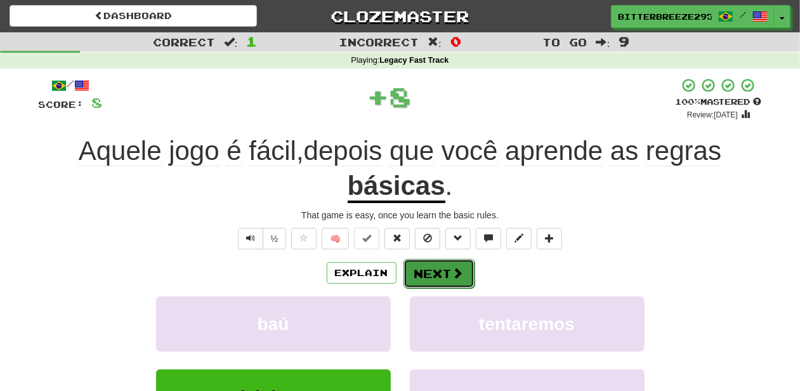
click at [416, 271] on button "Next" at bounding box center [439, 273] width 71 height 29
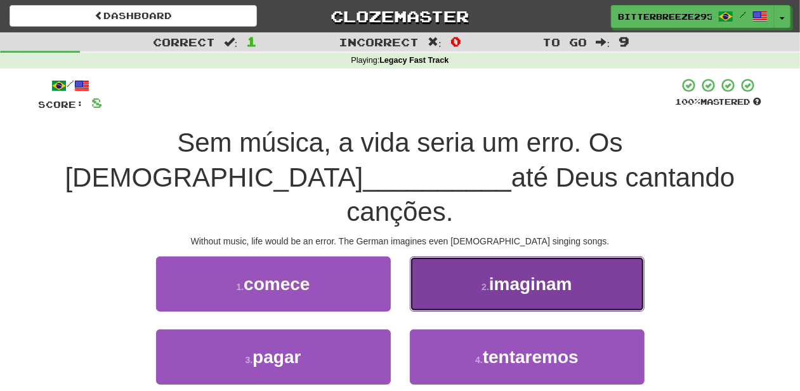
click at [448, 274] on button "2 . imaginam" at bounding box center [527, 283] width 235 height 55
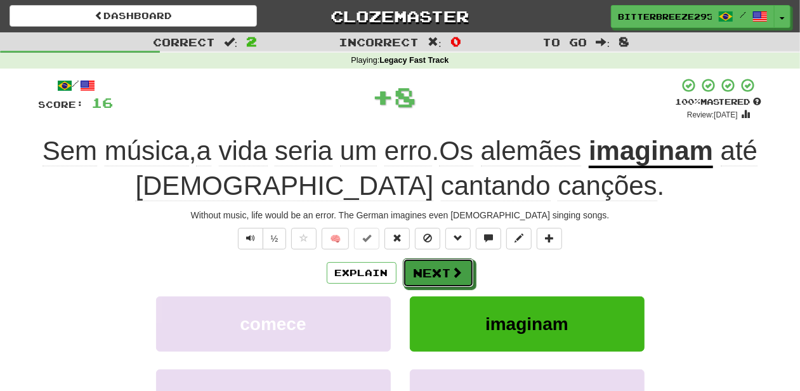
click at [448, 274] on button "Next" at bounding box center [438, 272] width 71 height 29
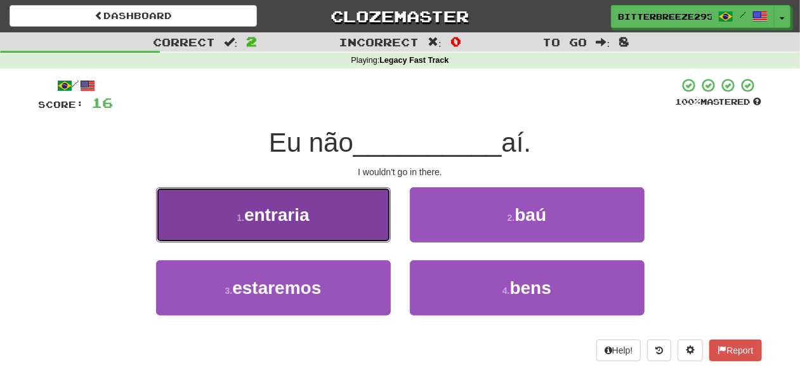
click at [324, 230] on button "1 . entraria" at bounding box center [273, 214] width 235 height 55
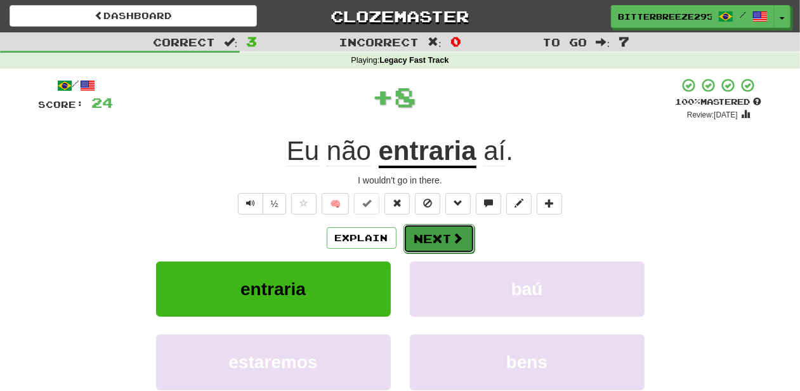
click at [415, 245] on button "Next" at bounding box center [439, 238] width 71 height 29
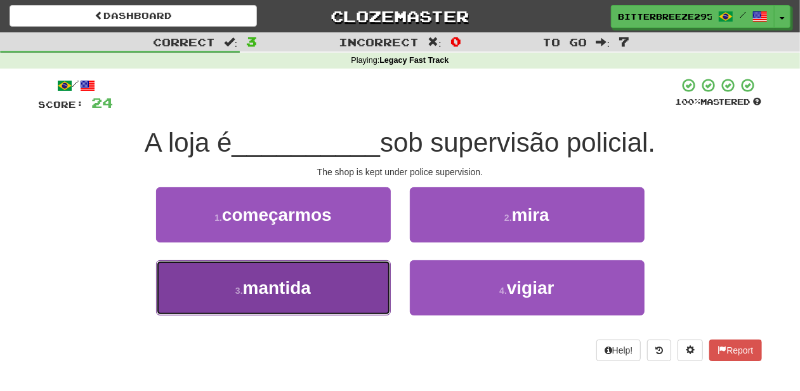
click at [354, 288] on button "3 . mantida" at bounding box center [273, 287] width 235 height 55
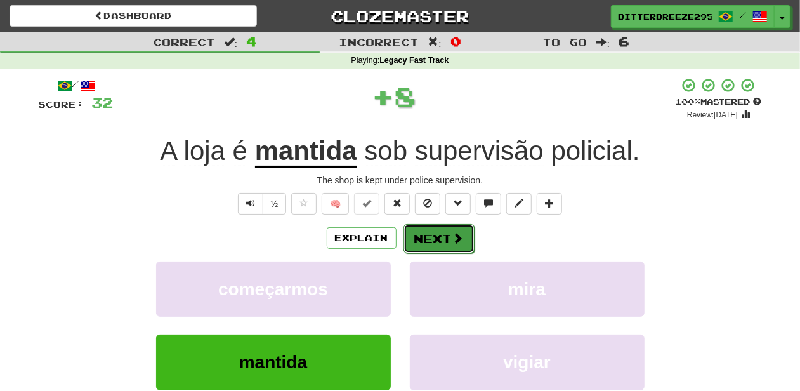
click at [416, 238] on button "Next" at bounding box center [439, 238] width 71 height 29
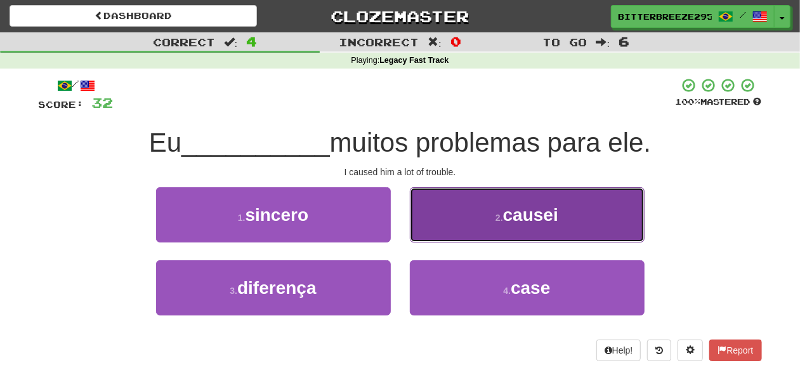
click at [433, 234] on button "2 . causei" at bounding box center [527, 214] width 235 height 55
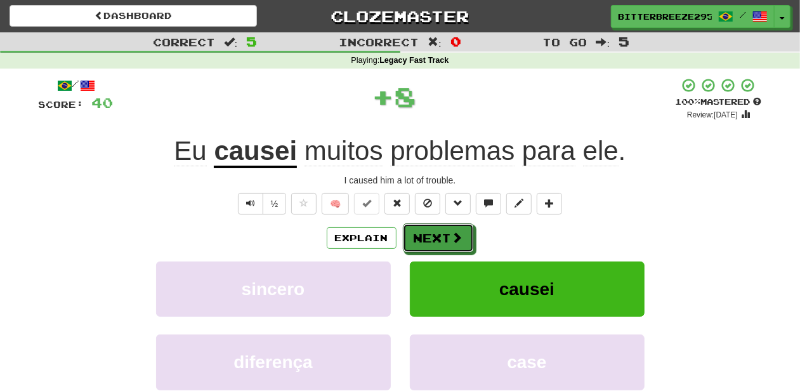
click at [433, 234] on button "Next" at bounding box center [438, 237] width 71 height 29
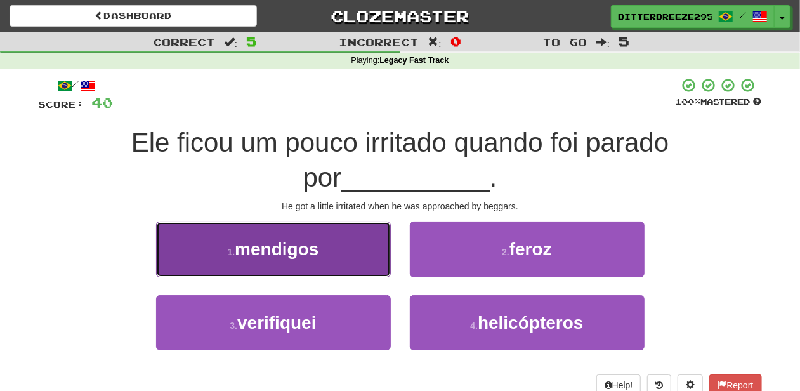
click at [330, 260] on button "1 . mendigos" at bounding box center [273, 248] width 235 height 55
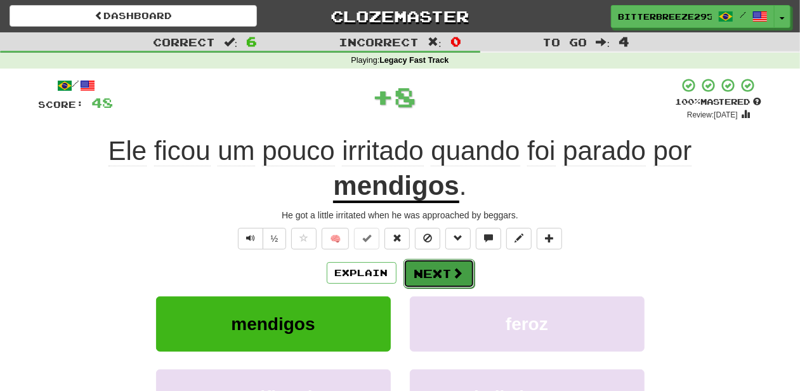
click at [430, 267] on button "Next" at bounding box center [439, 273] width 71 height 29
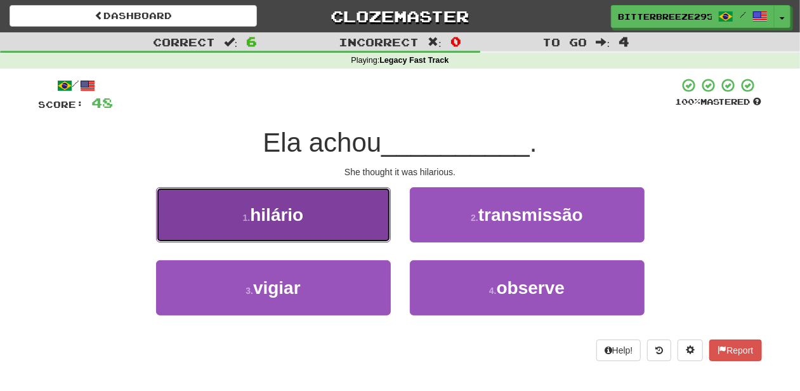
click at [350, 230] on button "1 . hilário" at bounding box center [273, 214] width 235 height 55
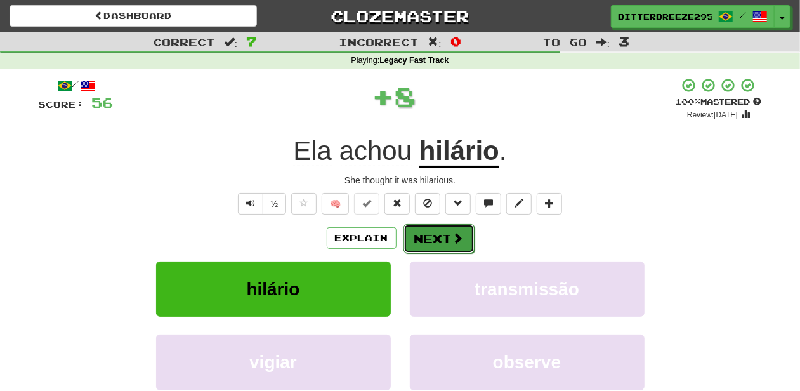
click at [428, 238] on button "Next" at bounding box center [439, 238] width 71 height 29
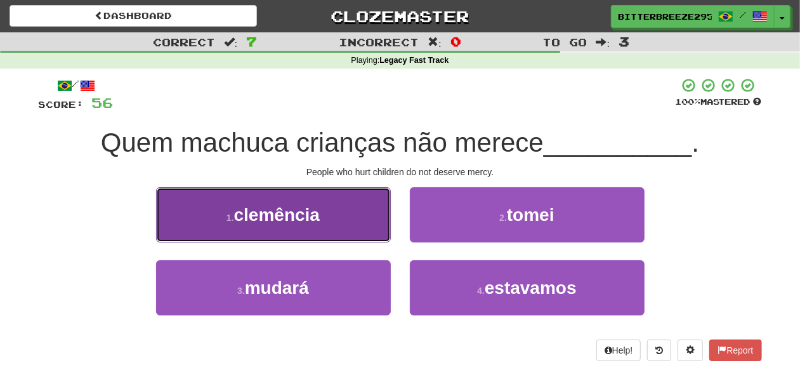
click at [333, 228] on button "1 . clemência" at bounding box center [273, 214] width 235 height 55
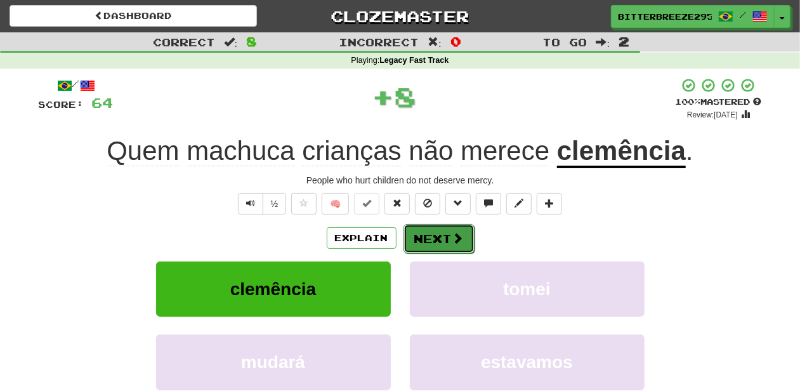
click at [435, 237] on button "Next" at bounding box center [439, 238] width 71 height 29
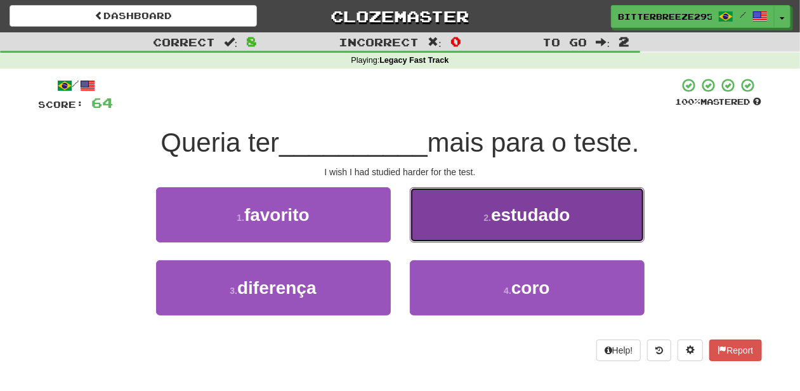
click at [419, 227] on button "2 . estudado" at bounding box center [527, 214] width 235 height 55
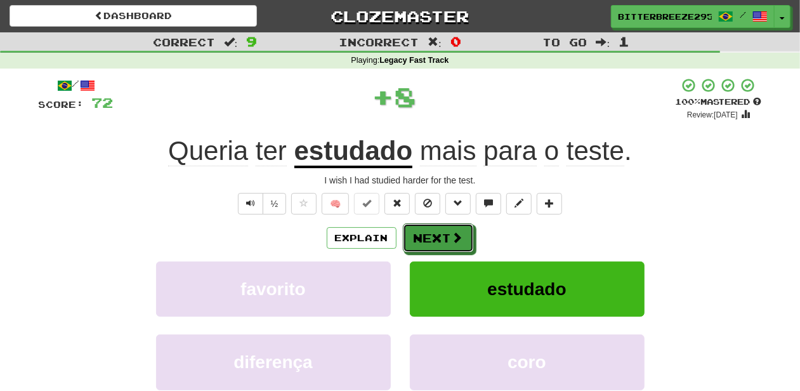
click at [419, 230] on button "Next" at bounding box center [438, 237] width 71 height 29
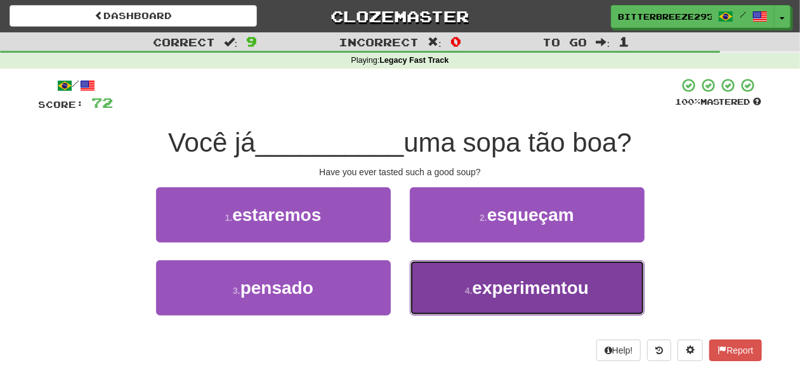
click at [428, 288] on button "4 . experimentou" at bounding box center [527, 287] width 235 height 55
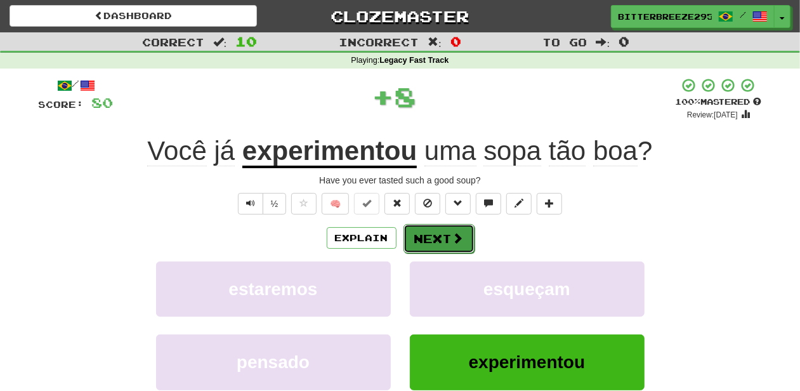
click at [430, 241] on button "Next" at bounding box center [439, 238] width 71 height 29
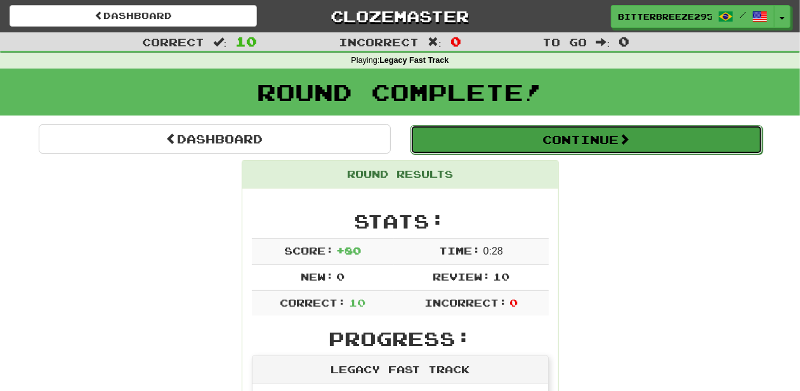
click at [491, 138] on button "Continue" at bounding box center [587, 139] width 352 height 29
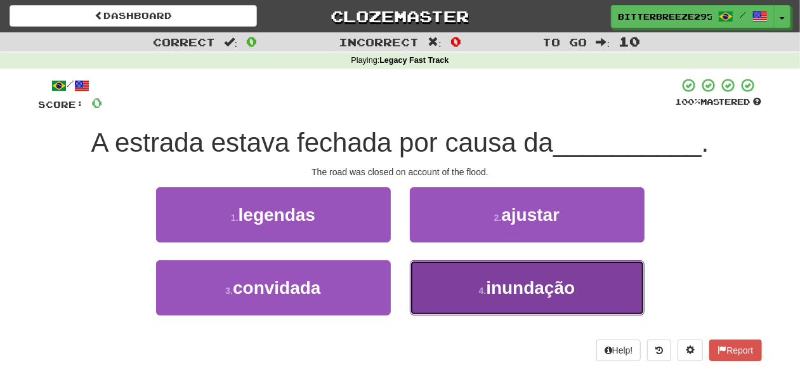
click at [446, 289] on button "4 . inundação" at bounding box center [527, 287] width 235 height 55
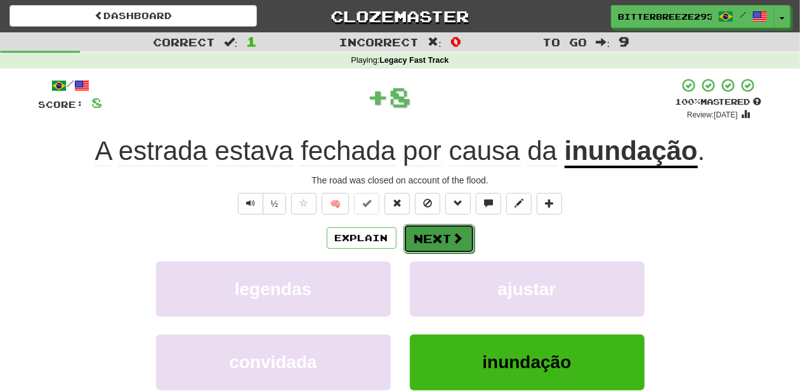
click at [409, 245] on button "Next" at bounding box center [439, 238] width 71 height 29
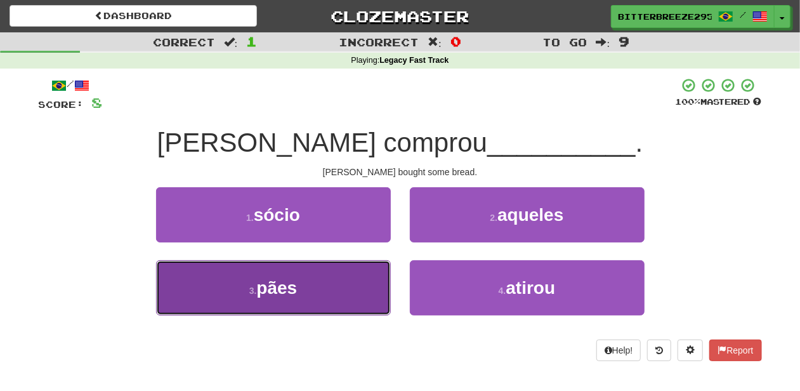
click at [352, 284] on button "3 . pães" at bounding box center [273, 287] width 235 height 55
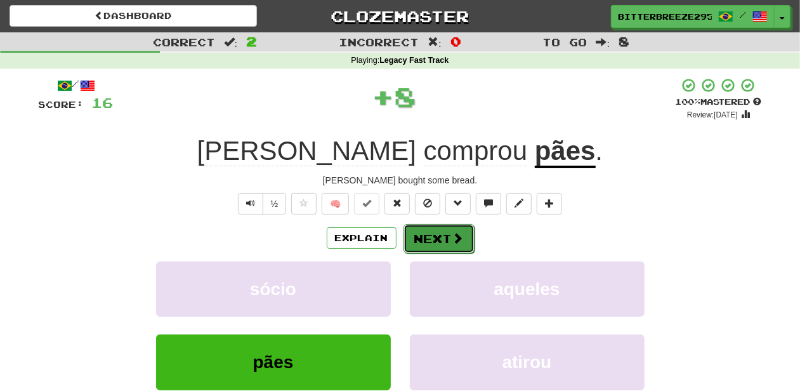
click at [412, 239] on button "Next" at bounding box center [439, 238] width 71 height 29
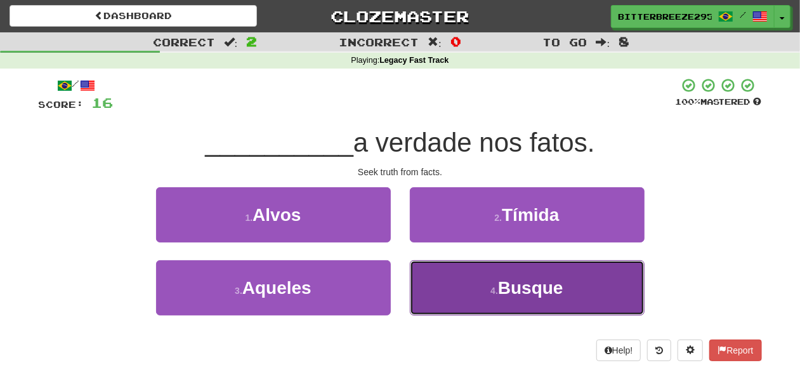
click at [440, 287] on button "4 . Busque" at bounding box center [527, 287] width 235 height 55
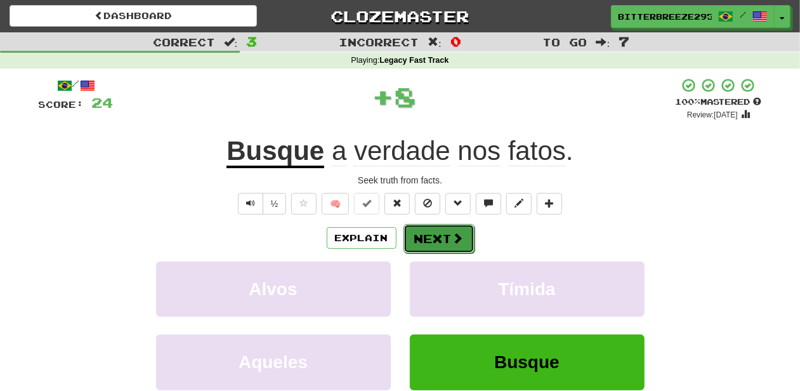
click at [427, 237] on button "Next" at bounding box center [439, 238] width 71 height 29
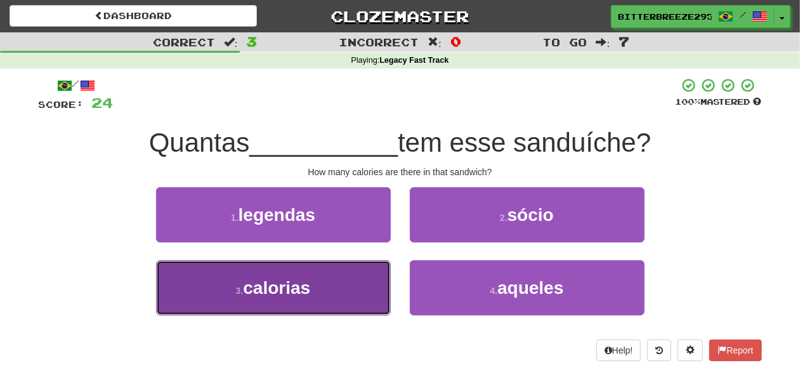
click at [336, 289] on button "3 . calorias" at bounding box center [273, 287] width 235 height 55
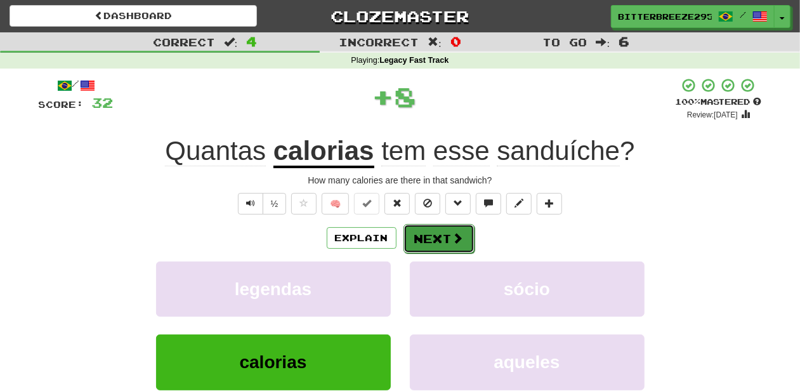
click at [430, 234] on button "Next" at bounding box center [439, 238] width 71 height 29
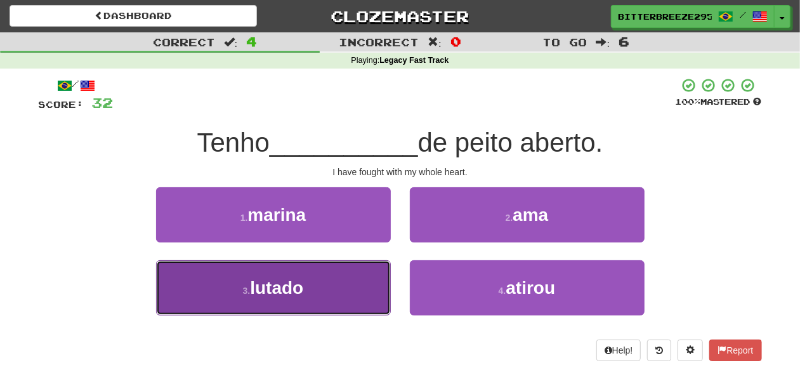
click at [324, 293] on button "3 . lutado" at bounding box center [273, 287] width 235 height 55
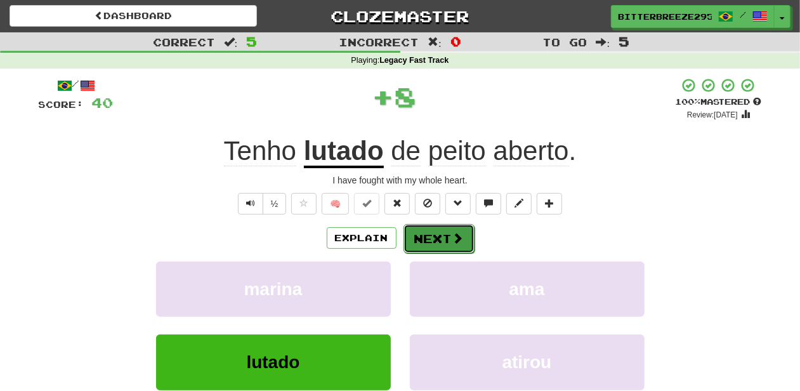
click at [420, 244] on button "Next" at bounding box center [439, 238] width 71 height 29
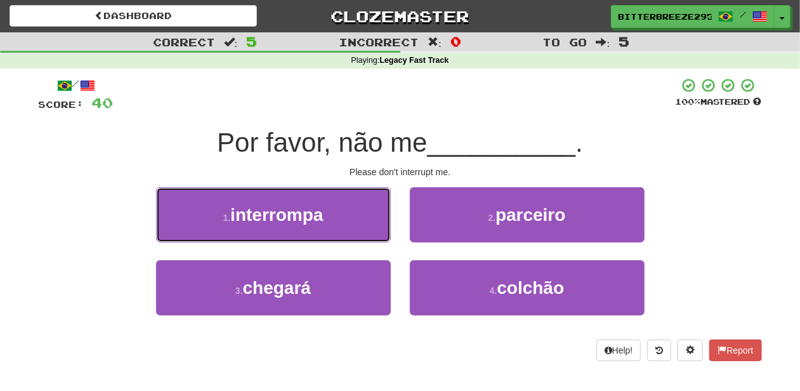
drag, startPoint x: 348, startPoint y: 217, endPoint x: 359, endPoint y: 222, distance: 12.5
click at [350, 218] on button "1 . interrompa" at bounding box center [273, 214] width 235 height 55
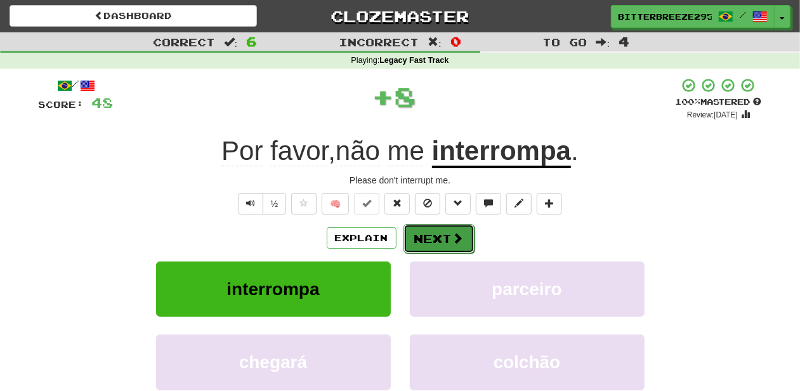
click at [439, 238] on button "Next" at bounding box center [439, 238] width 71 height 29
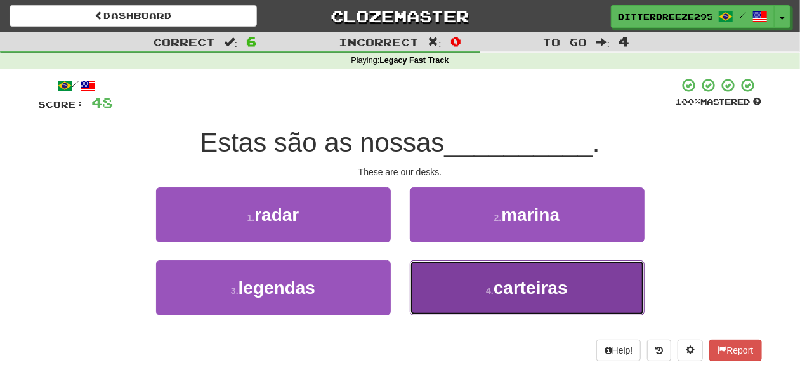
click at [448, 289] on button "4 . carteiras" at bounding box center [527, 287] width 235 height 55
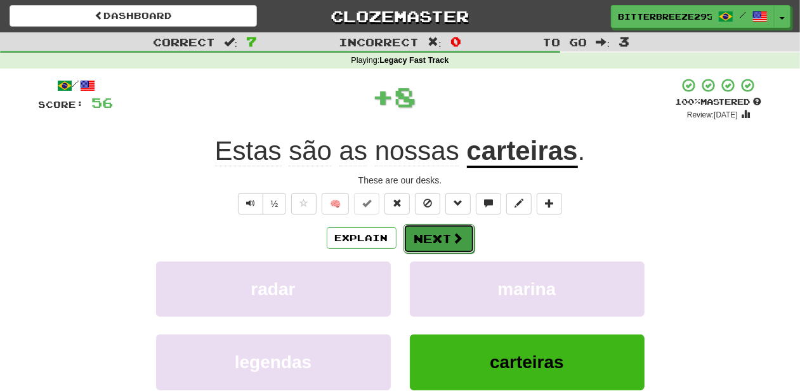
click at [433, 244] on button "Next" at bounding box center [439, 238] width 71 height 29
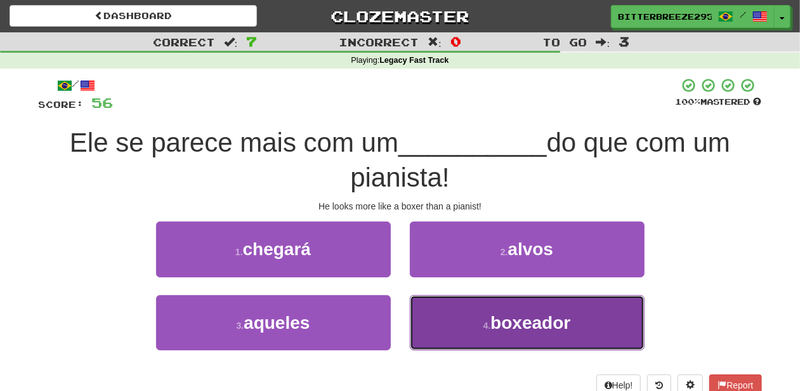
click at [475, 316] on button "4 . boxeador" at bounding box center [527, 322] width 235 height 55
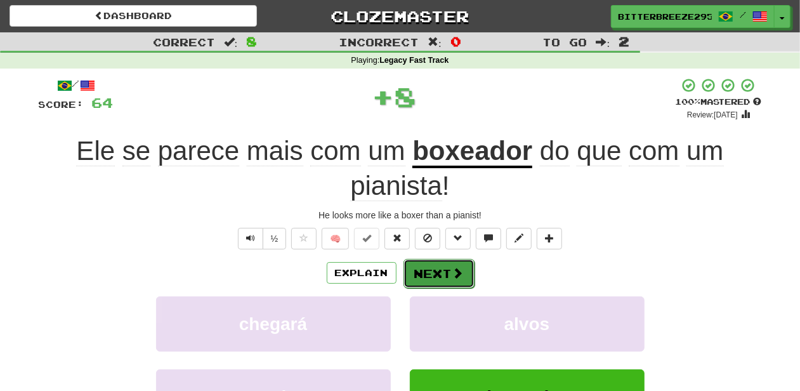
click at [447, 268] on button "Next" at bounding box center [439, 273] width 71 height 29
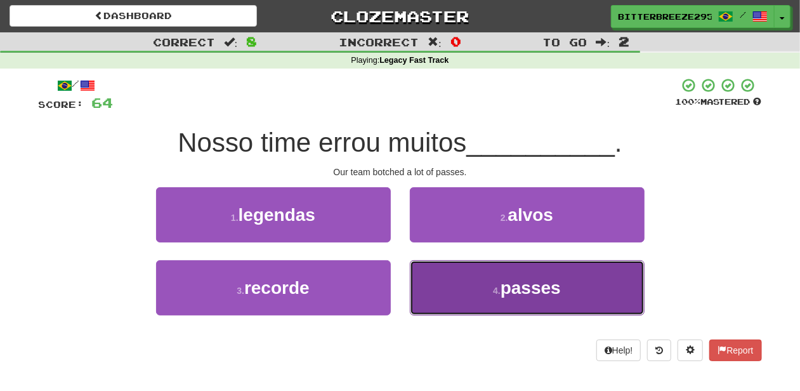
click at [469, 291] on button "4 . passes" at bounding box center [527, 287] width 235 height 55
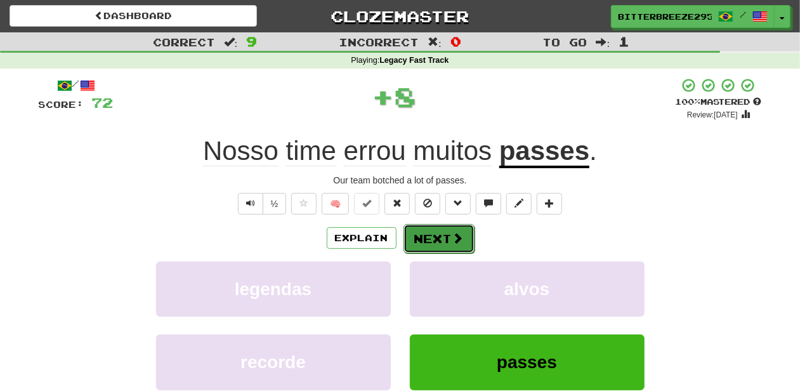
click at [439, 244] on button "Next" at bounding box center [439, 238] width 71 height 29
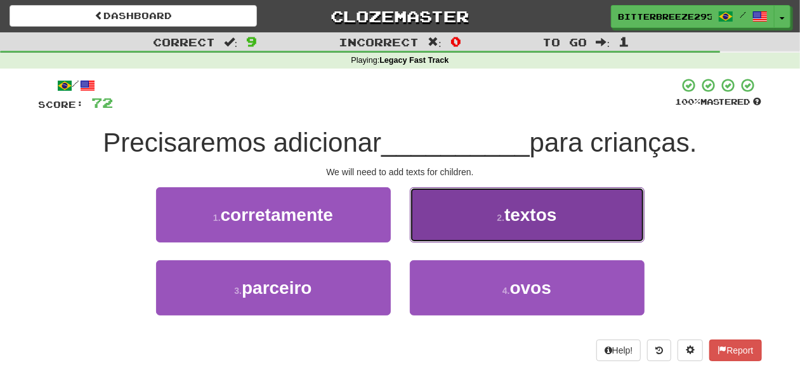
click at [432, 233] on button "2 . textos" at bounding box center [527, 214] width 235 height 55
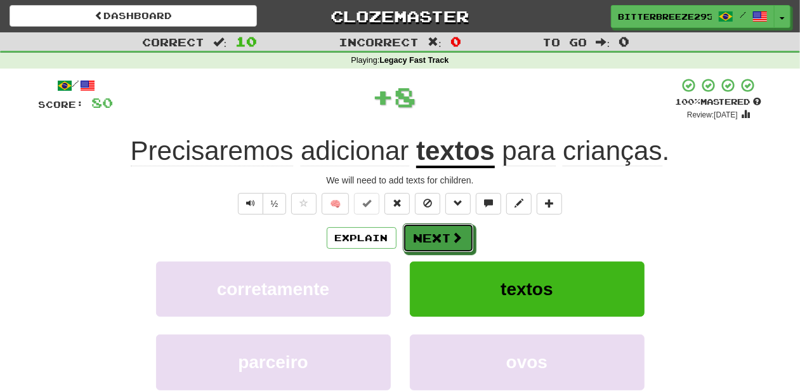
click at [432, 233] on button "Next" at bounding box center [438, 237] width 71 height 29
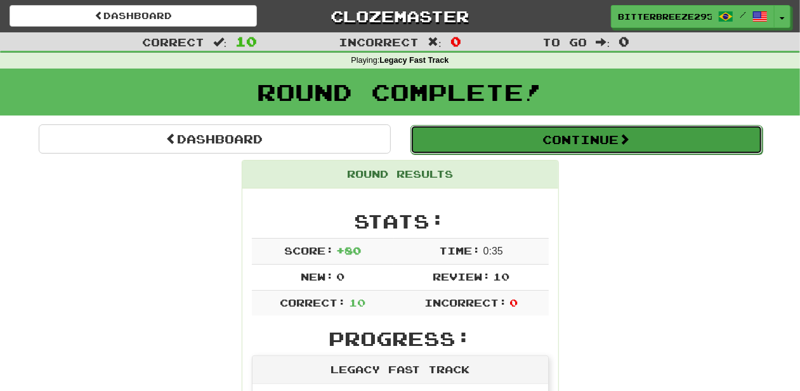
click at [487, 133] on button "Continue" at bounding box center [587, 139] width 352 height 29
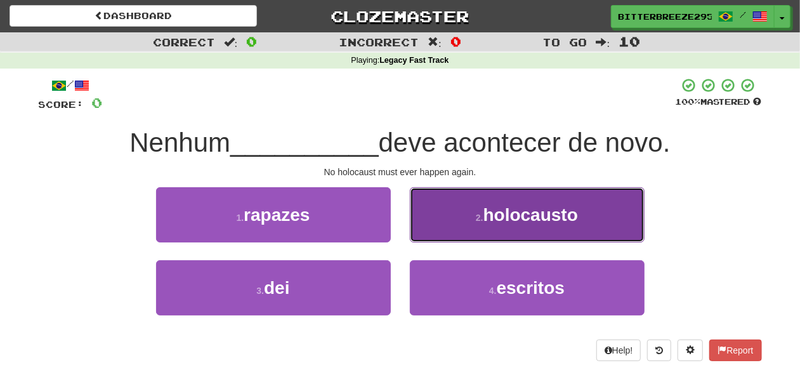
click at [477, 213] on small "2 ." at bounding box center [480, 218] width 8 height 10
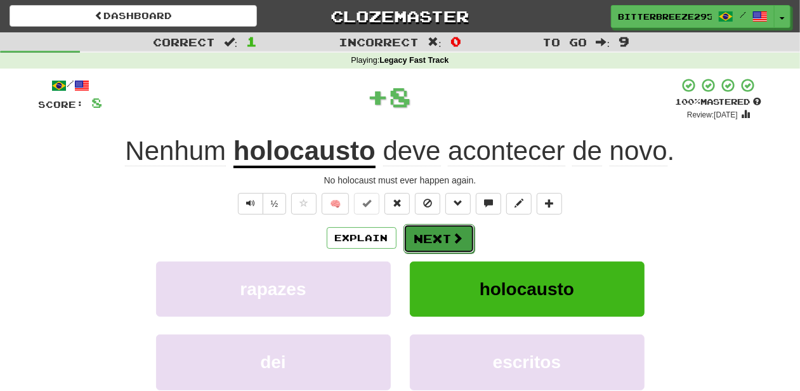
click at [457, 234] on span at bounding box center [457, 237] width 11 height 11
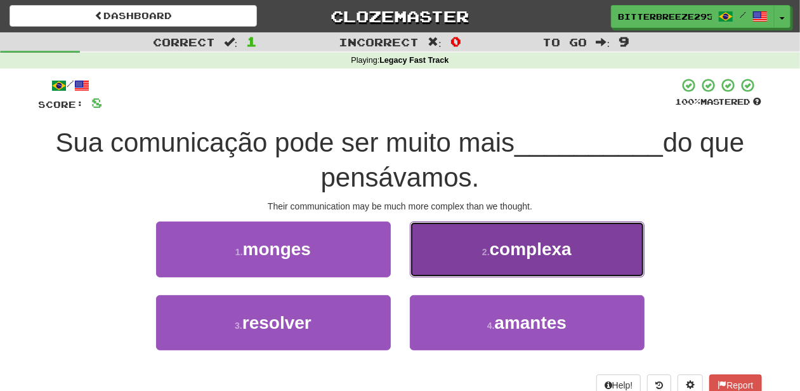
click at [452, 263] on button "2 . complexa" at bounding box center [527, 248] width 235 height 55
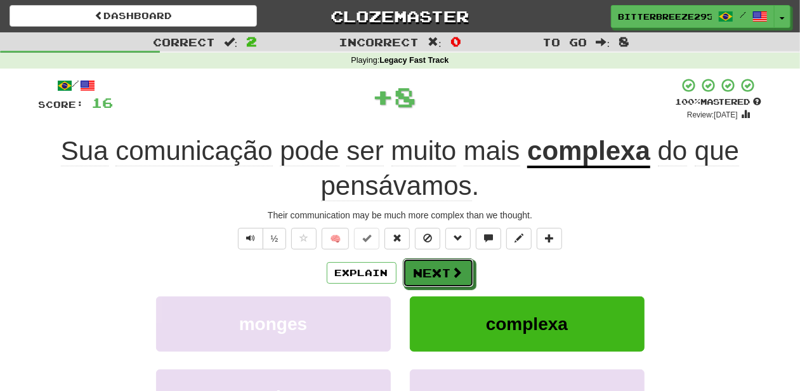
click at [444, 269] on button "Next" at bounding box center [438, 272] width 71 height 29
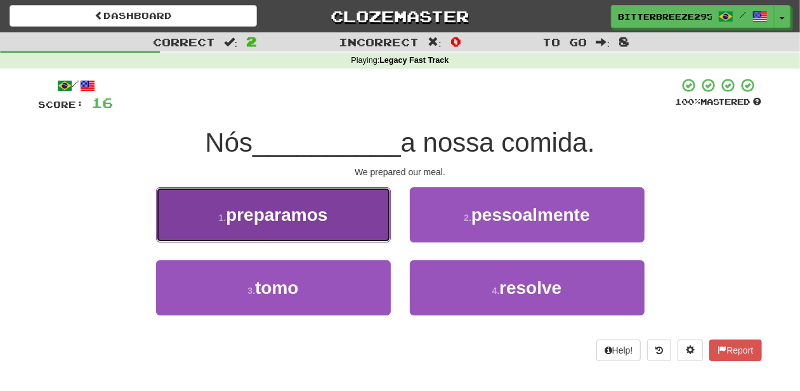
click at [313, 229] on button "1 . preparamos" at bounding box center [273, 214] width 235 height 55
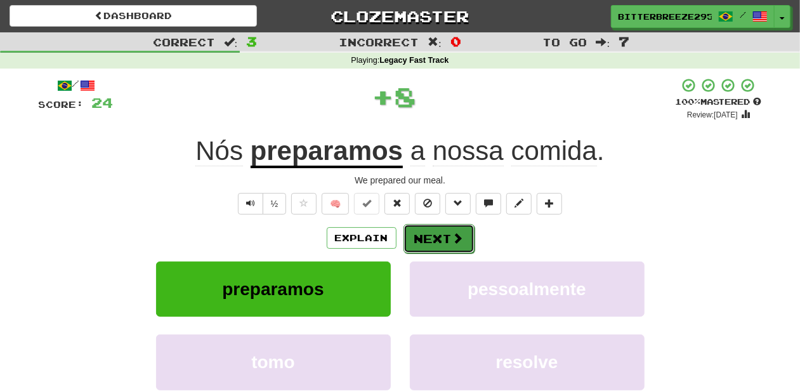
click at [426, 240] on button "Next" at bounding box center [439, 238] width 71 height 29
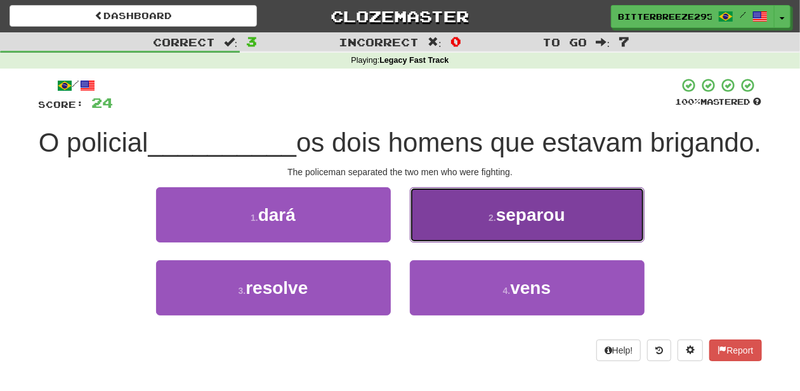
click at [452, 242] on button "2 . separou" at bounding box center [527, 214] width 235 height 55
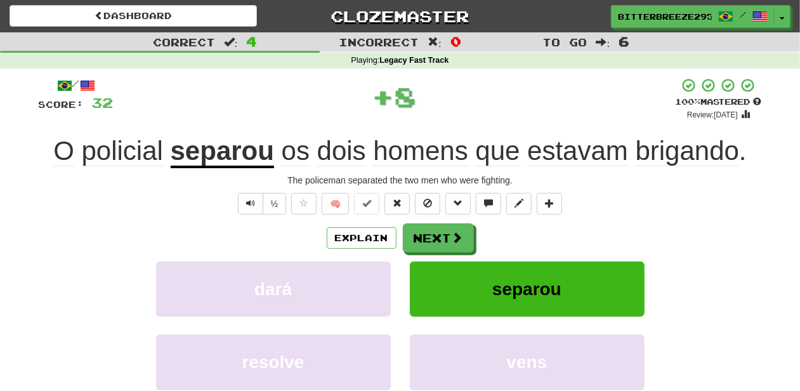
click at [452, 259] on div "Explain Next dará separou resolve vens Learn more: dará separou resolve vens" at bounding box center [400, 325] width 723 height 204
drag, startPoint x: 452, startPoint y: 259, endPoint x: 451, endPoint y: 242, distance: 16.5
click at [452, 242] on span at bounding box center [457, 237] width 11 height 11
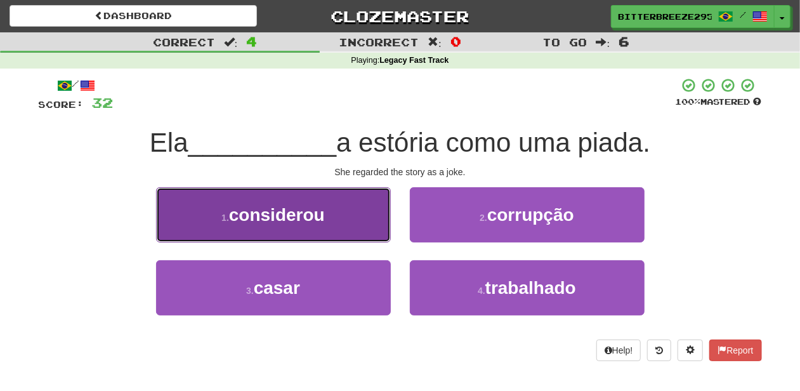
click at [353, 235] on button "1 . considerou" at bounding box center [273, 214] width 235 height 55
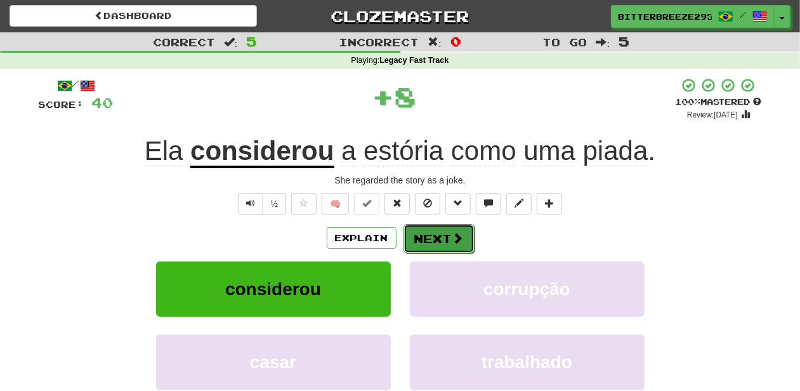
click at [435, 235] on button "Next" at bounding box center [439, 238] width 71 height 29
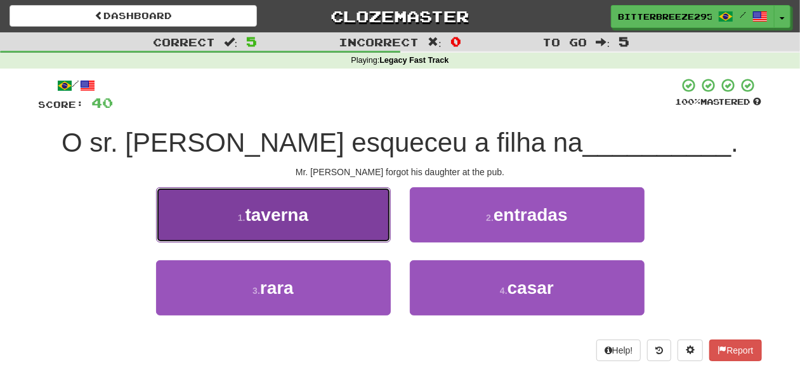
click at [350, 231] on button "1 . taverna" at bounding box center [273, 214] width 235 height 55
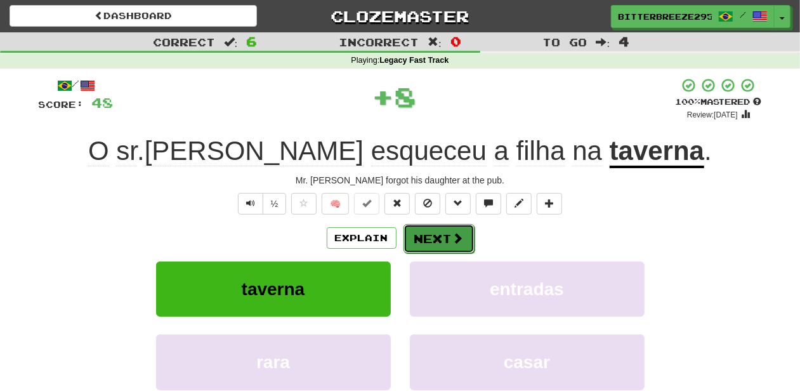
click at [420, 232] on button "Next" at bounding box center [439, 238] width 71 height 29
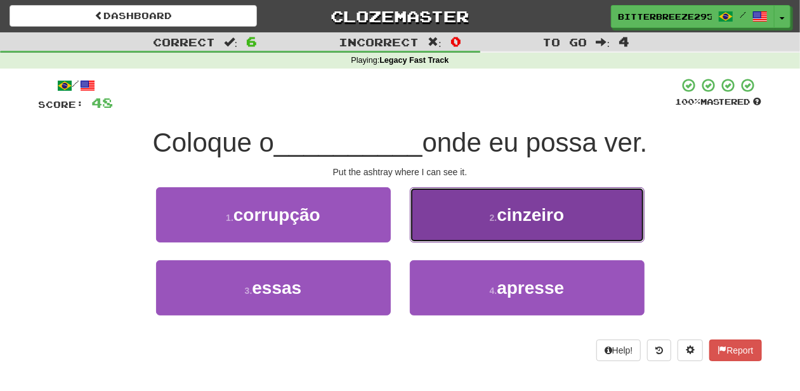
click at [442, 234] on button "2 . cinzeiro" at bounding box center [527, 214] width 235 height 55
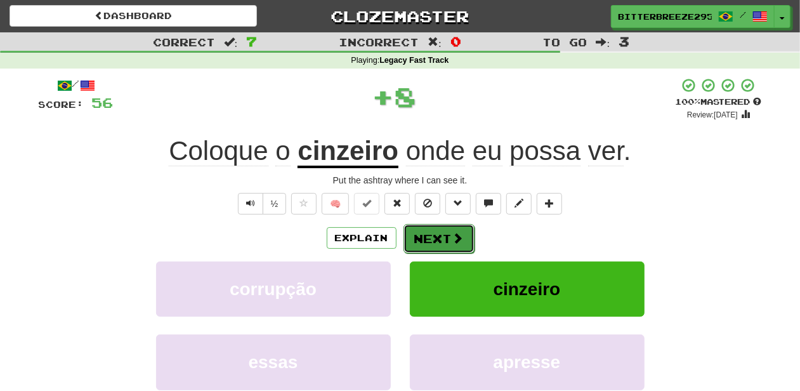
click at [439, 236] on button "Next" at bounding box center [439, 238] width 71 height 29
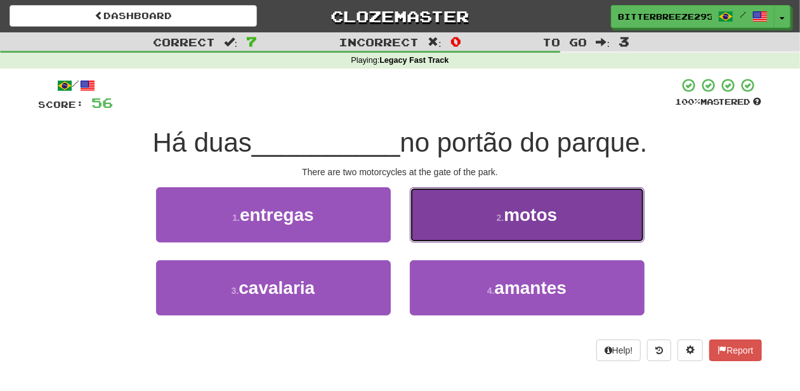
click at [449, 231] on button "2 . motos" at bounding box center [527, 214] width 235 height 55
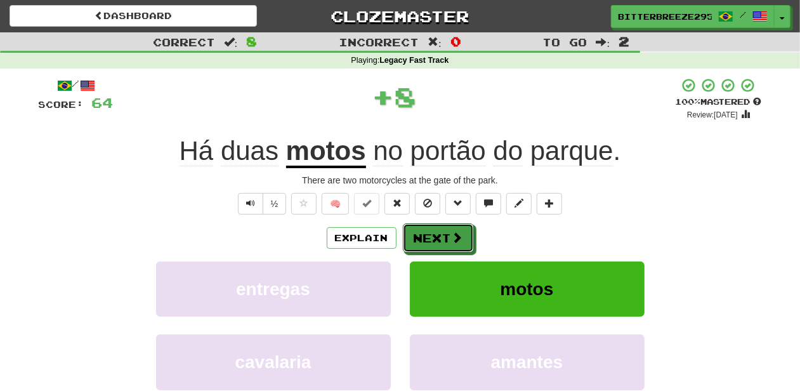
click at [449, 231] on button "Next" at bounding box center [438, 237] width 71 height 29
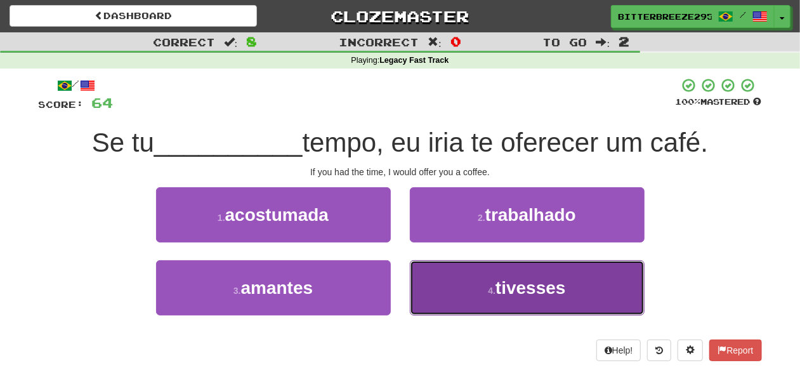
click at [473, 281] on button "4 . tivesses" at bounding box center [527, 287] width 235 height 55
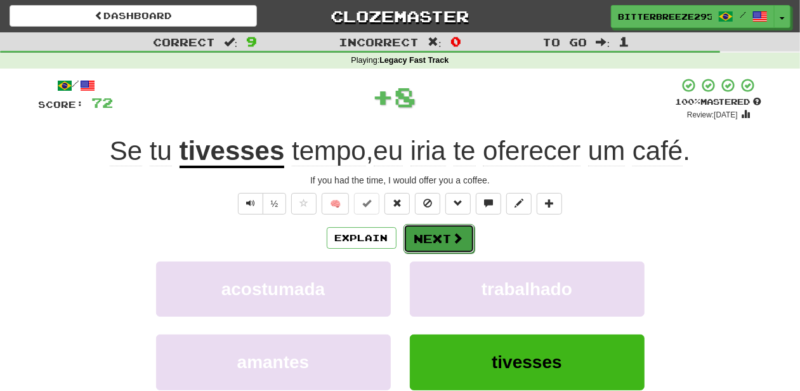
click at [439, 241] on button "Next" at bounding box center [439, 238] width 71 height 29
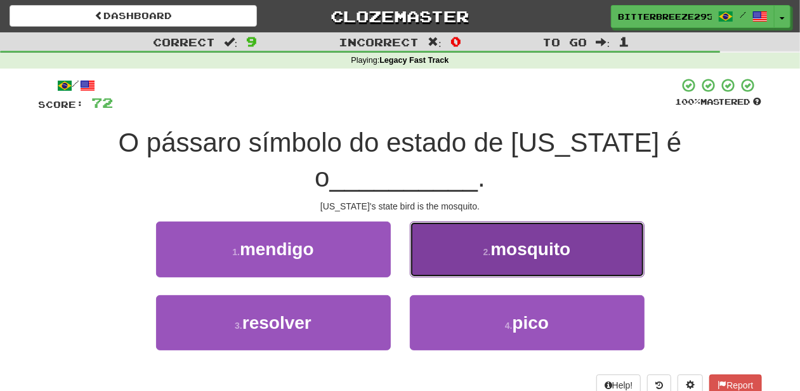
click at [433, 235] on button "2 . mosquito" at bounding box center [527, 248] width 235 height 55
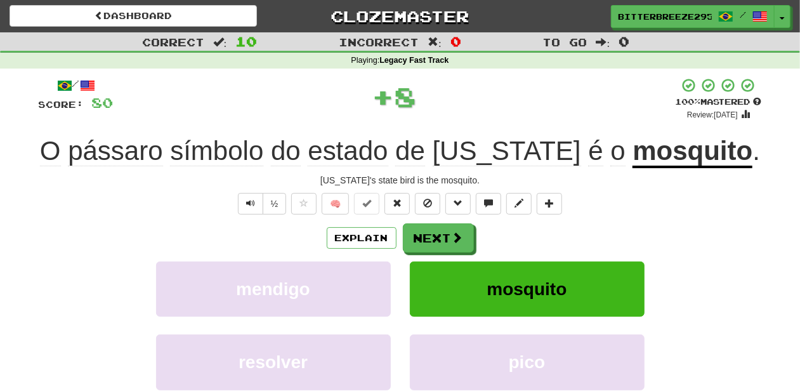
click at [433, 235] on button "Next" at bounding box center [438, 237] width 71 height 29
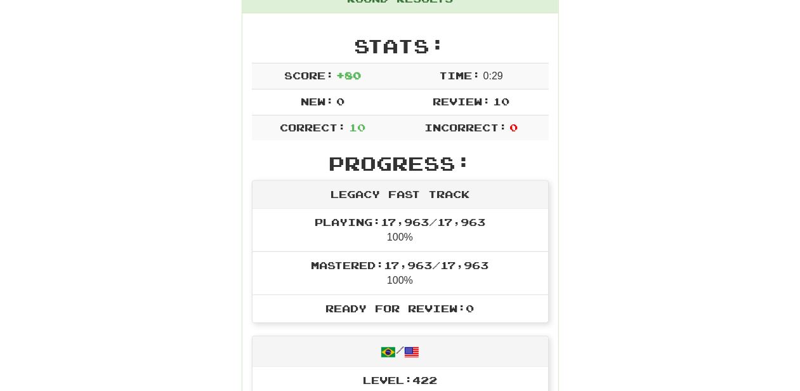
scroll to position [42, 0]
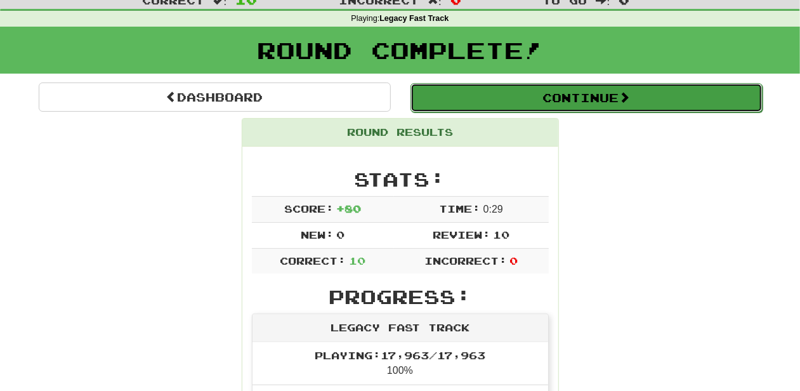
click at [478, 99] on button "Continue" at bounding box center [587, 97] width 352 height 29
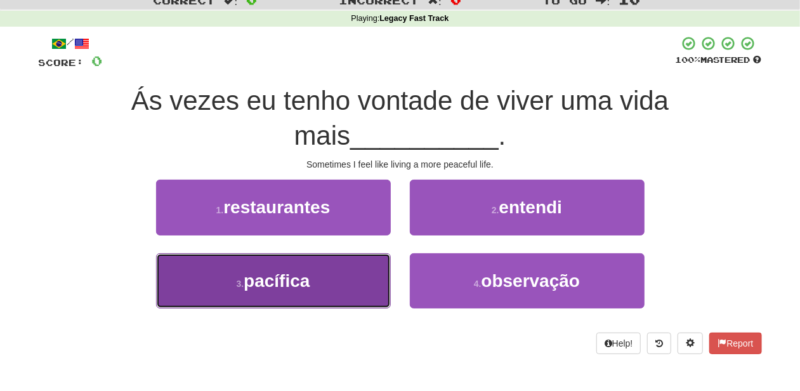
click at [360, 278] on button "3 . pacífica" at bounding box center [273, 280] width 235 height 55
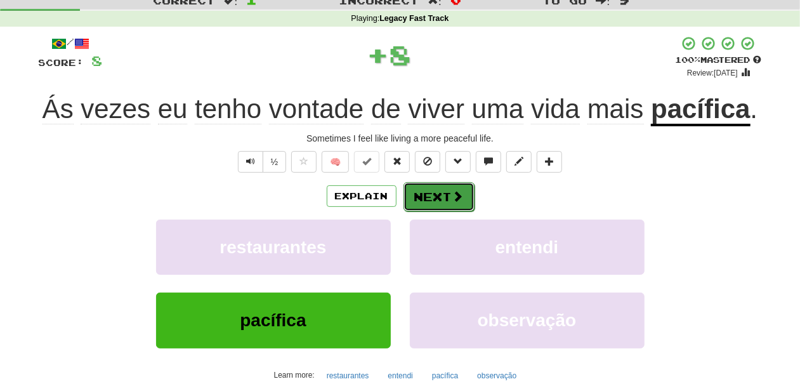
click at [432, 196] on button "Next" at bounding box center [439, 196] width 71 height 29
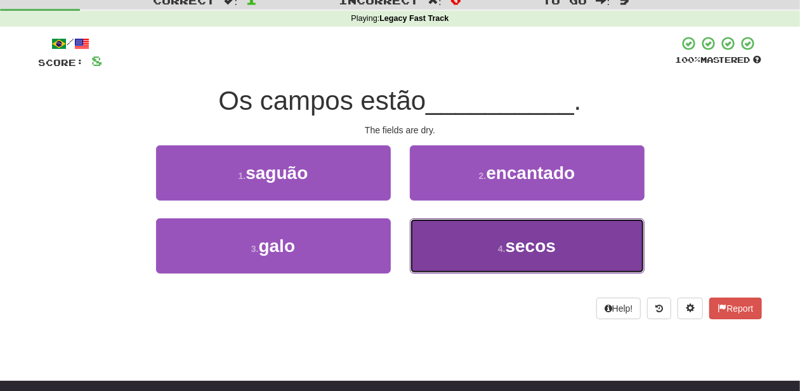
click at [461, 254] on button "4 . secos" at bounding box center [527, 245] width 235 height 55
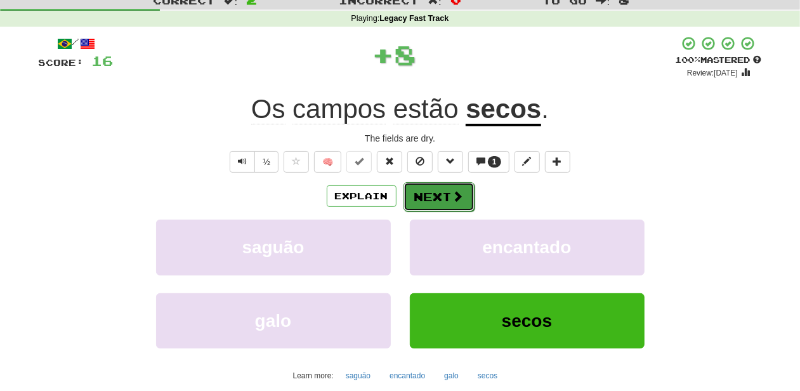
click at [441, 190] on button "Next" at bounding box center [439, 196] width 71 height 29
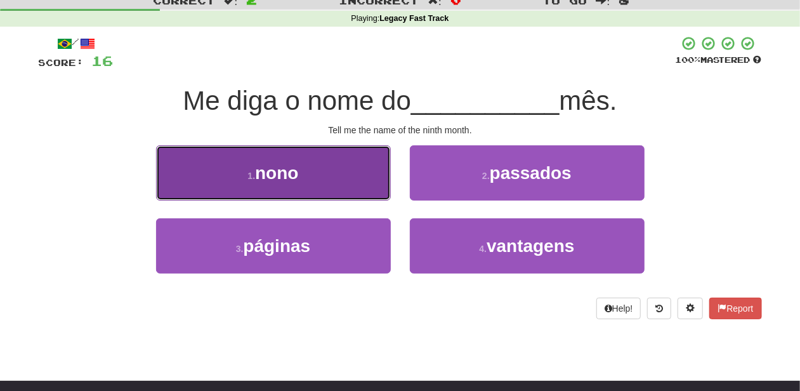
click at [328, 183] on button "1 . nono" at bounding box center [273, 172] width 235 height 55
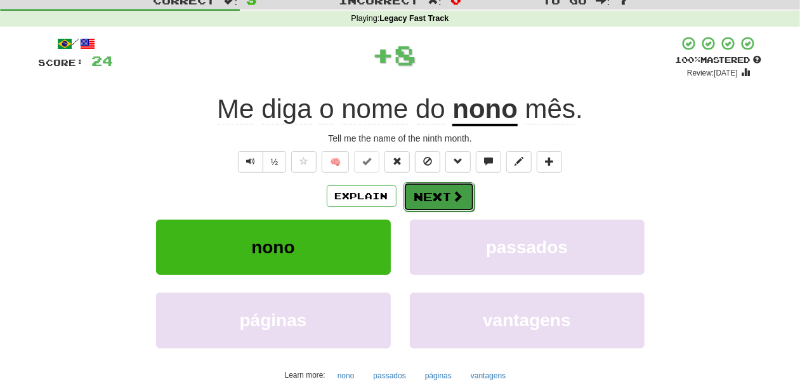
click at [406, 188] on button "Next" at bounding box center [439, 196] width 71 height 29
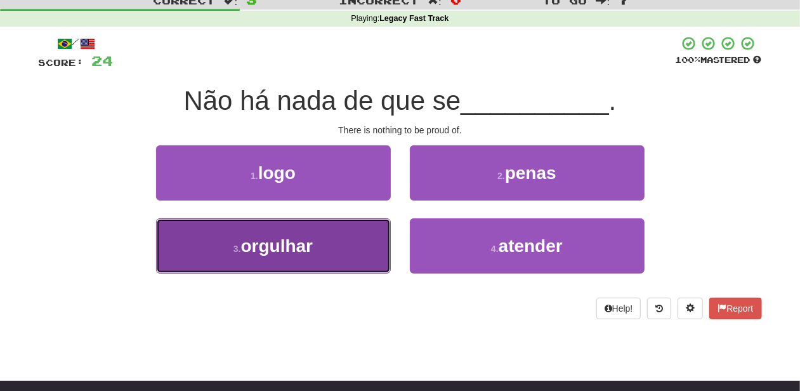
click at [338, 247] on button "3 . orgulhar" at bounding box center [273, 245] width 235 height 55
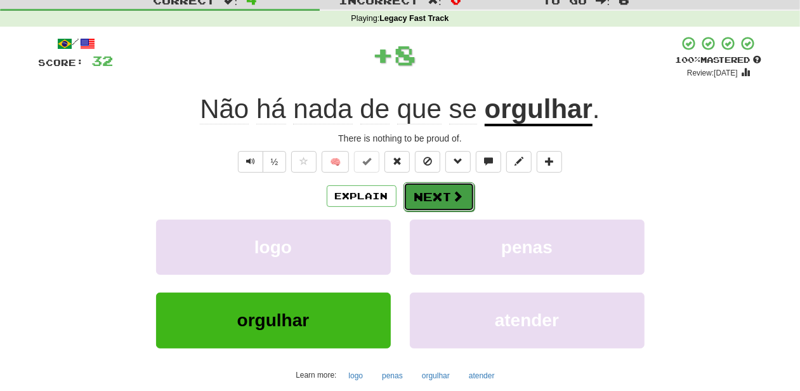
click at [424, 195] on button "Next" at bounding box center [439, 196] width 71 height 29
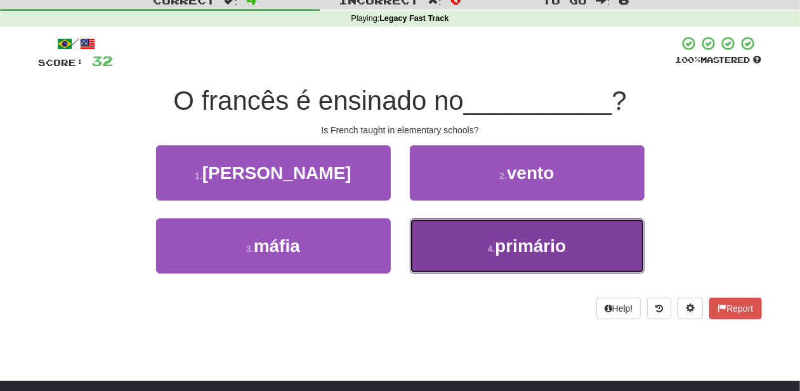
click at [449, 234] on button "4 . primário" at bounding box center [527, 245] width 235 height 55
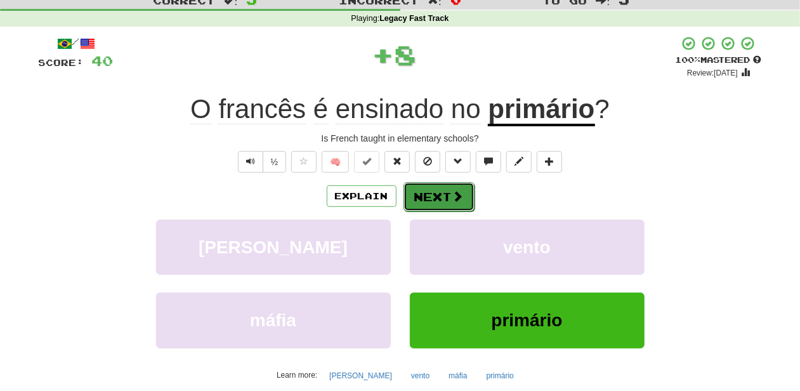
click at [439, 194] on button "Next" at bounding box center [439, 196] width 71 height 29
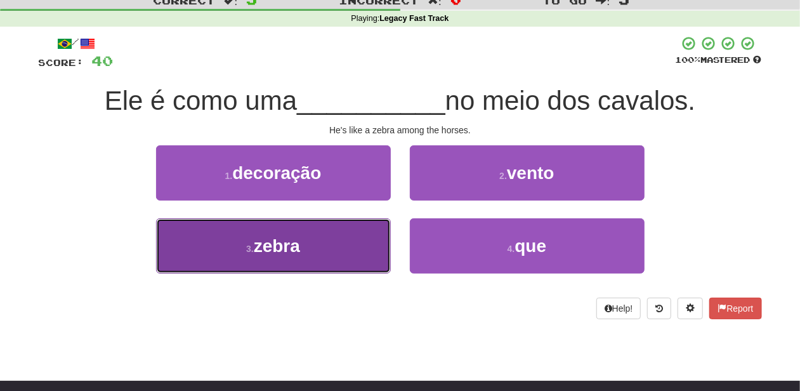
click at [357, 260] on button "3 . zebra" at bounding box center [273, 245] width 235 height 55
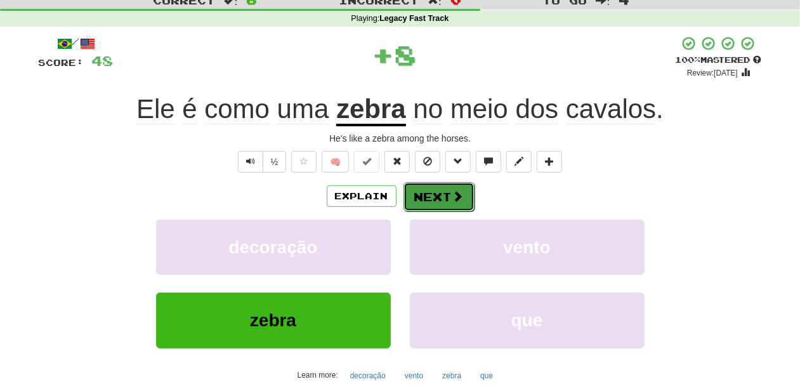
click at [448, 197] on button "Next" at bounding box center [439, 196] width 71 height 29
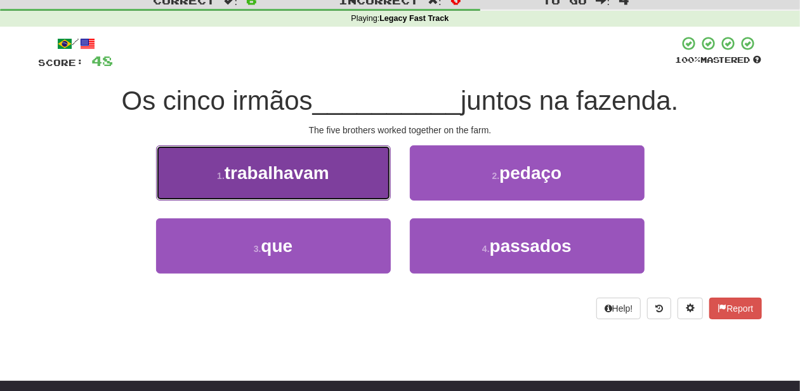
click at [376, 187] on button "1 . trabalhavam" at bounding box center [273, 172] width 235 height 55
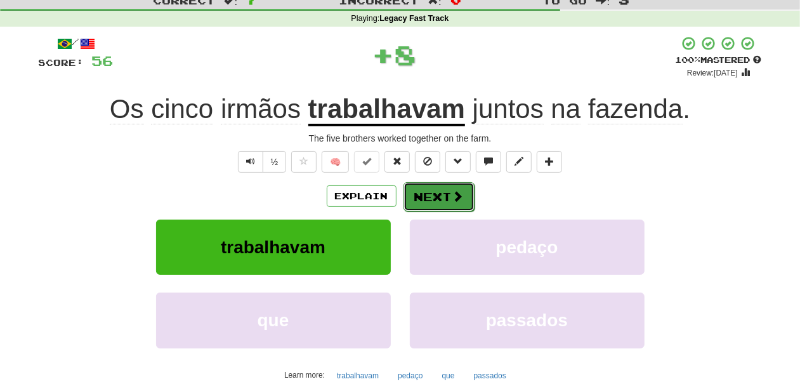
click at [433, 199] on button "Next" at bounding box center [439, 196] width 71 height 29
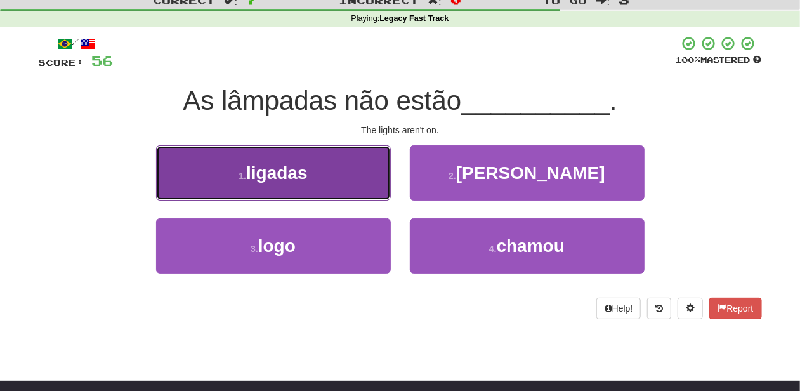
click at [346, 184] on button "1 . ligadas" at bounding box center [273, 172] width 235 height 55
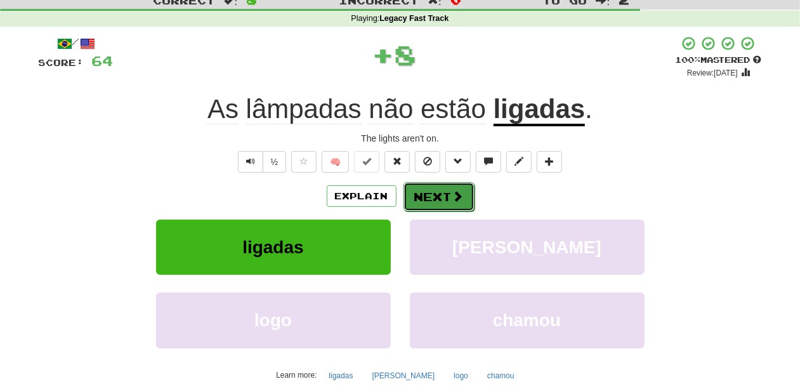
click at [424, 186] on button "Next" at bounding box center [439, 196] width 71 height 29
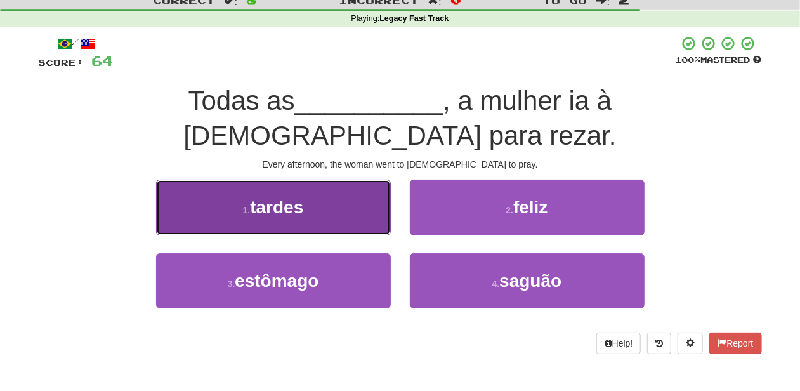
click at [322, 180] on button "1 . tardes" at bounding box center [273, 207] width 235 height 55
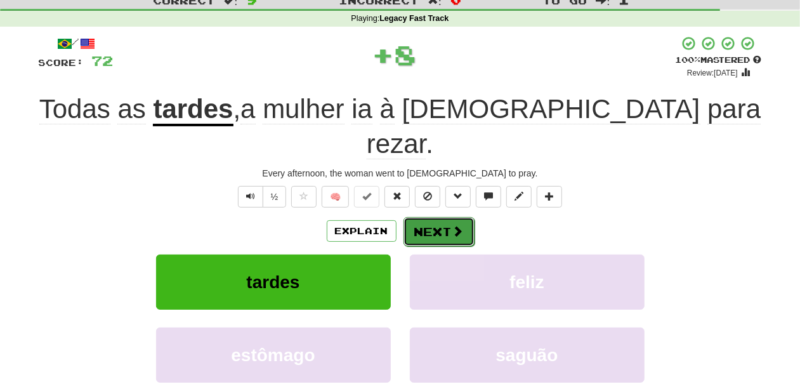
click at [436, 217] on button "Next" at bounding box center [439, 231] width 71 height 29
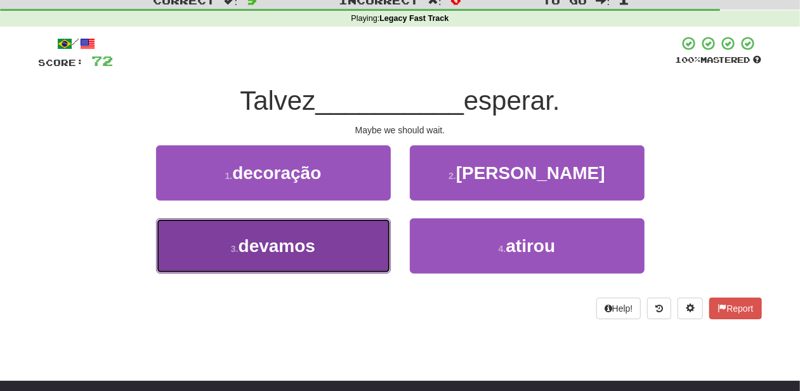
click at [327, 234] on button "3 . devamos" at bounding box center [273, 245] width 235 height 55
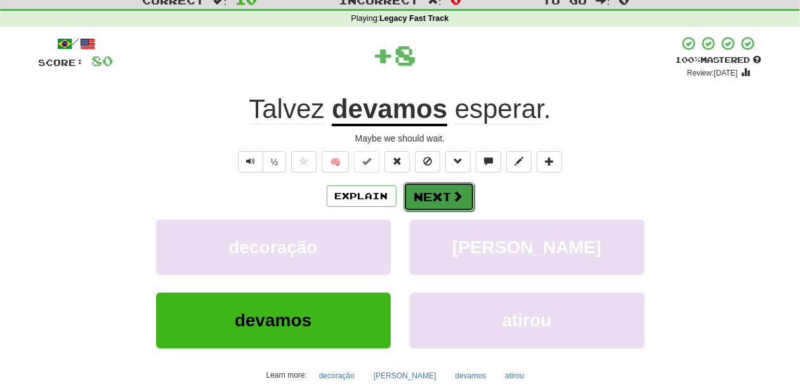
click at [416, 197] on button "Next" at bounding box center [439, 196] width 71 height 29
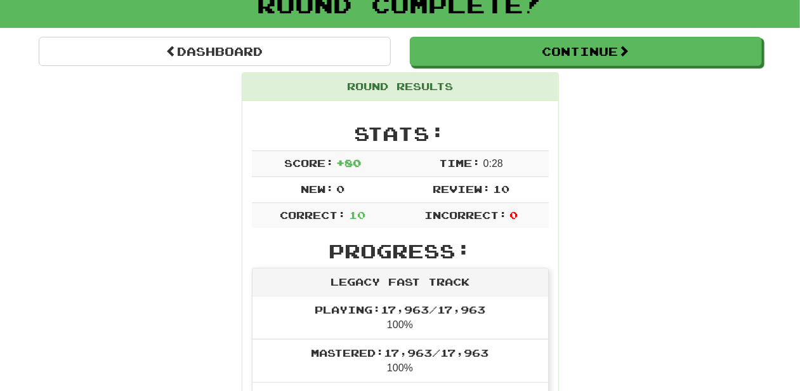
scroll to position [84, 0]
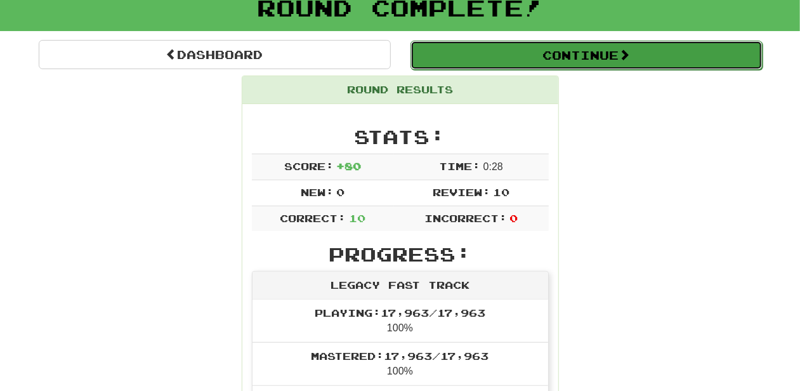
click at [495, 55] on button "Continue" at bounding box center [587, 55] width 352 height 29
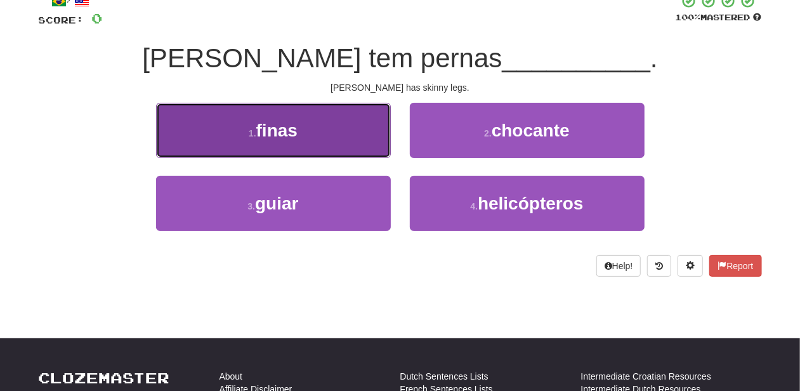
click at [340, 141] on button "1 . finas" at bounding box center [273, 130] width 235 height 55
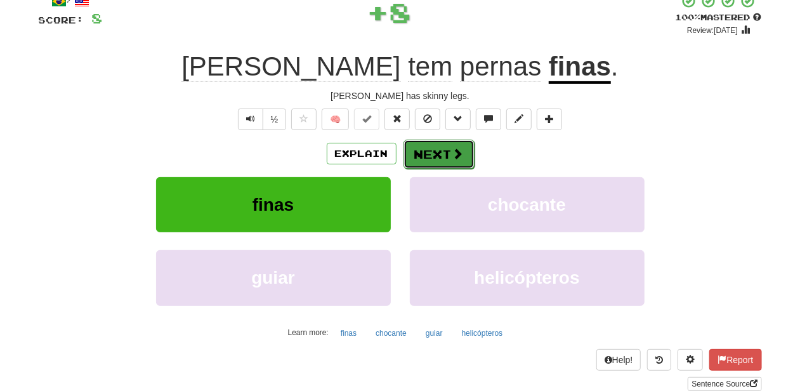
click at [425, 154] on button "Next" at bounding box center [439, 154] width 71 height 29
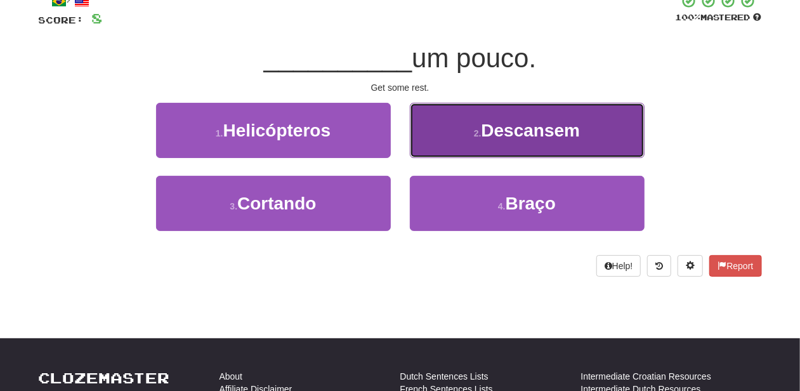
click at [447, 148] on button "2 . Descansem" at bounding box center [527, 130] width 235 height 55
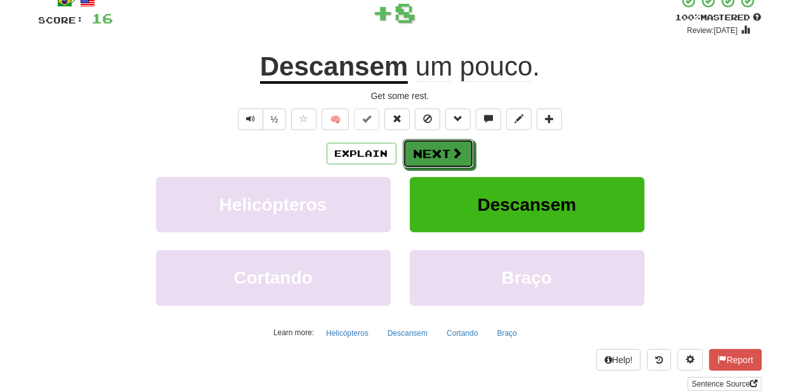
click at [447, 148] on button "Next" at bounding box center [438, 153] width 71 height 29
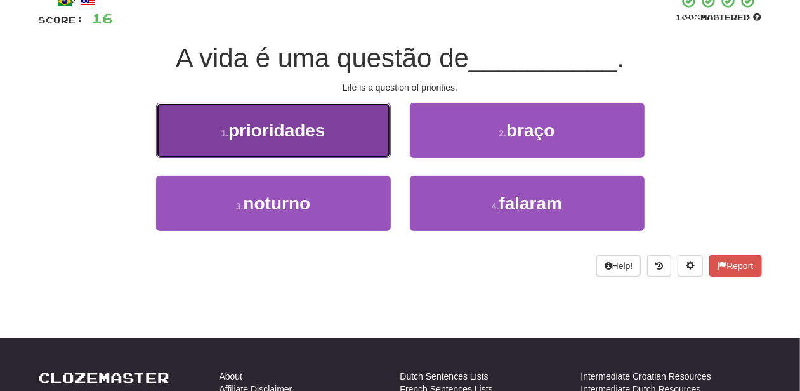
click at [346, 142] on button "1 . prioridades" at bounding box center [273, 130] width 235 height 55
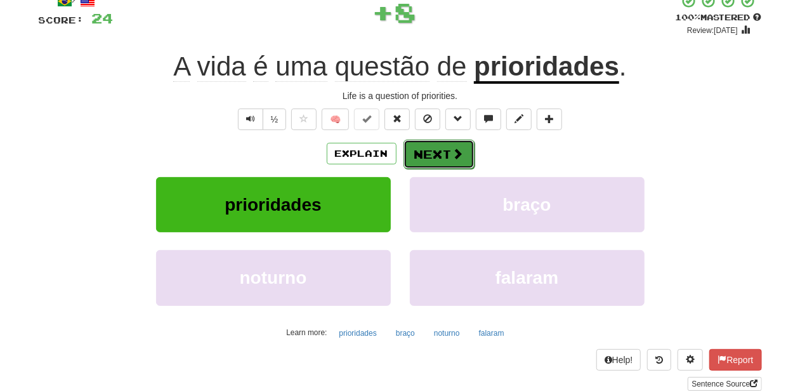
click at [422, 148] on button "Next" at bounding box center [439, 154] width 71 height 29
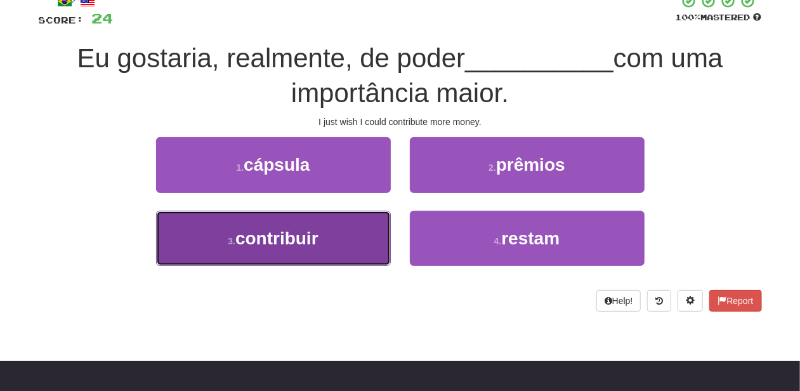
click at [370, 217] on button "3 . contribuir" at bounding box center [273, 238] width 235 height 55
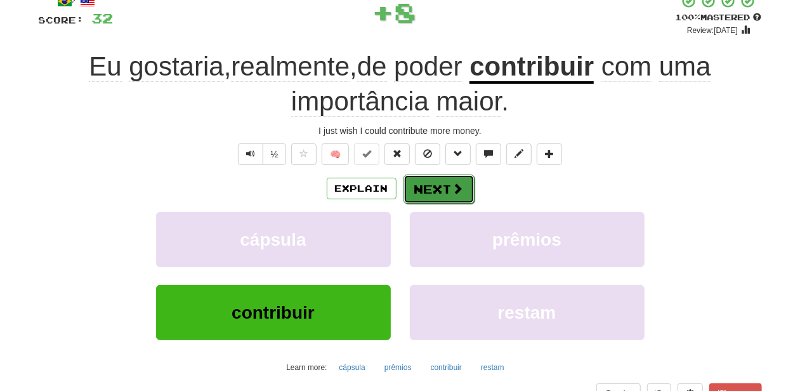
click at [426, 188] on button "Next" at bounding box center [439, 189] width 71 height 29
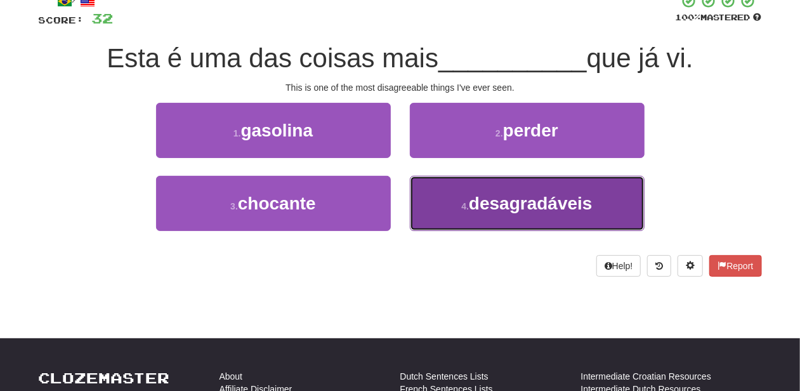
click at [422, 198] on button "4 . desagradáveis" at bounding box center [527, 203] width 235 height 55
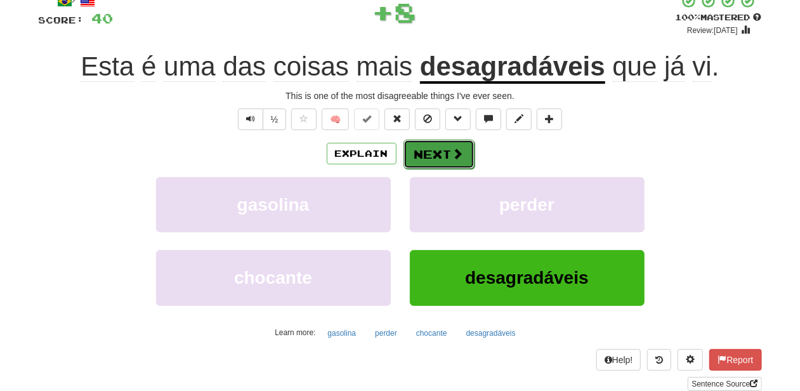
click at [421, 155] on button "Next" at bounding box center [439, 154] width 71 height 29
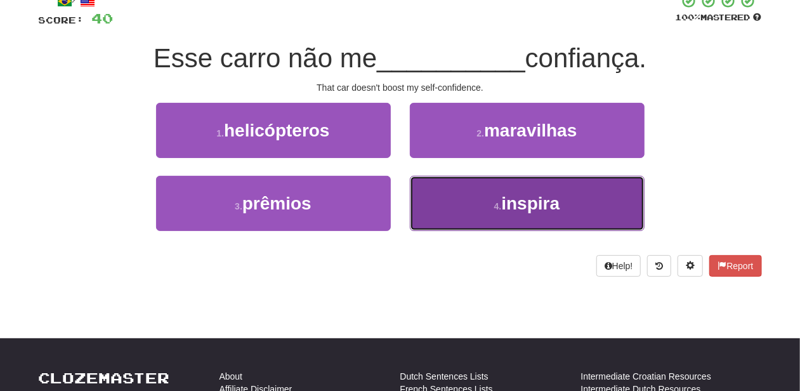
click at [435, 216] on button "4 . inspira" at bounding box center [527, 203] width 235 height 55
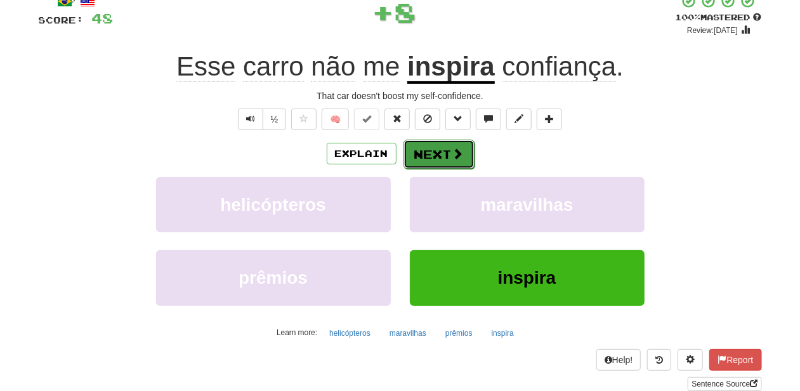
click at [428, 148] on button "Next" at bounding box center [439, 154] width 71 height 29
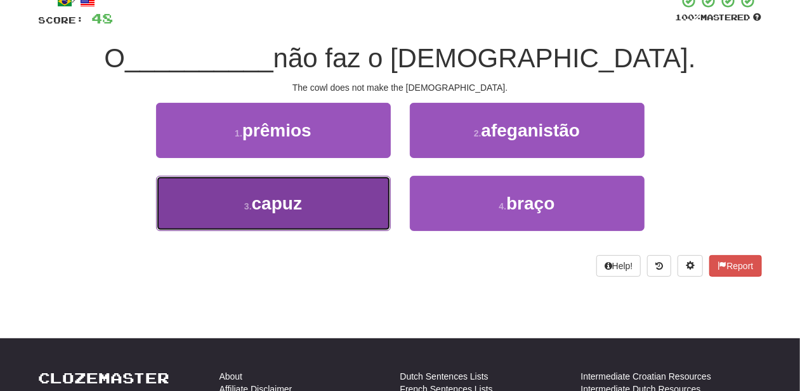
click at [352, 188] on button "3 . capuz" at bounding box center [273, 203] width 235 height 55
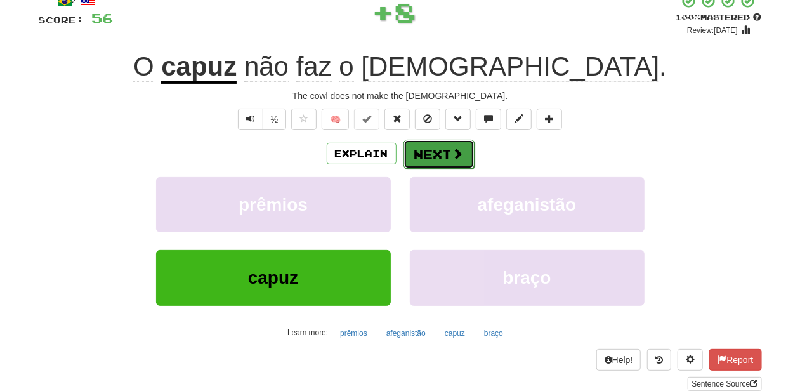
click at [419, 155] on button "Next" at bounding box center [439, 154] width 71 height 29
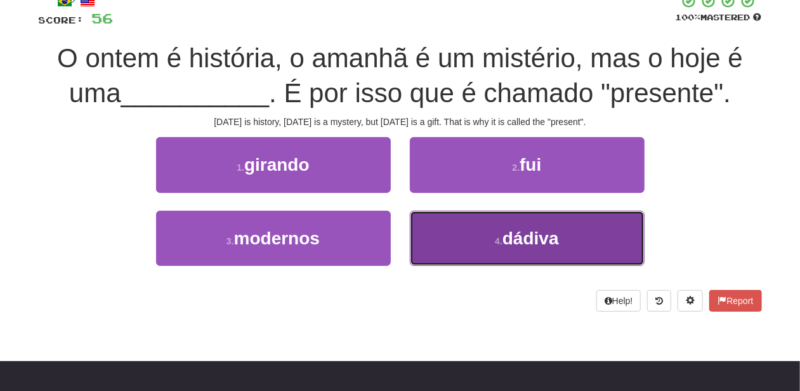
click at [451, 225] on button "4 . dádiva" at bounding box center [527, 238] width 235 height 55
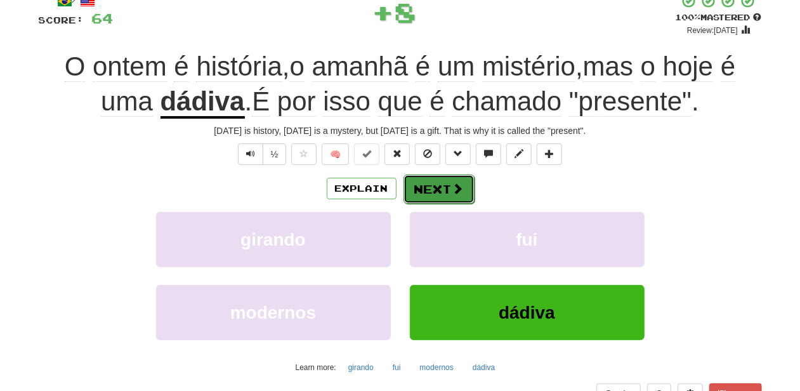
click at [440, 185] on button "Next" at bounding box center [439, 189] width 71 height 29
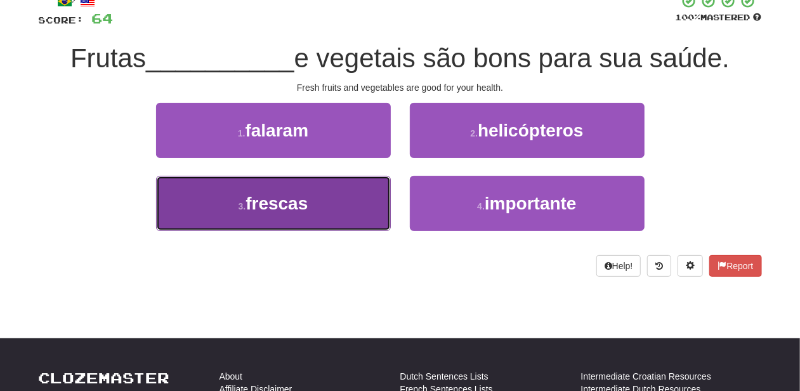
click at [343, 189] on button "3 . frescas" at bounding box center [273, 203] width 235 height 55
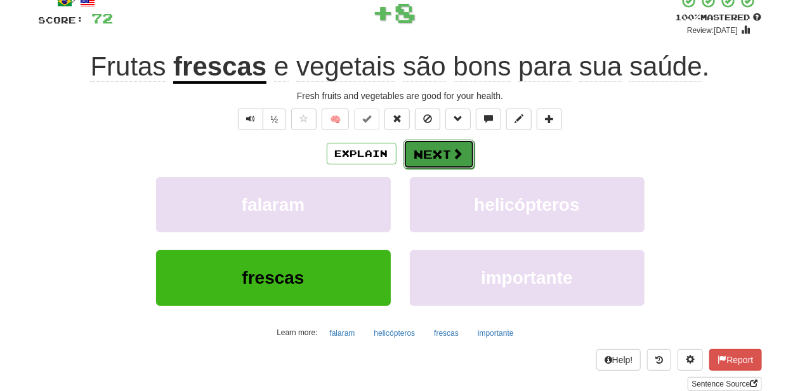
click at [434, 149] on button "Next" at bounding box center [439, 154] width 71 height 29
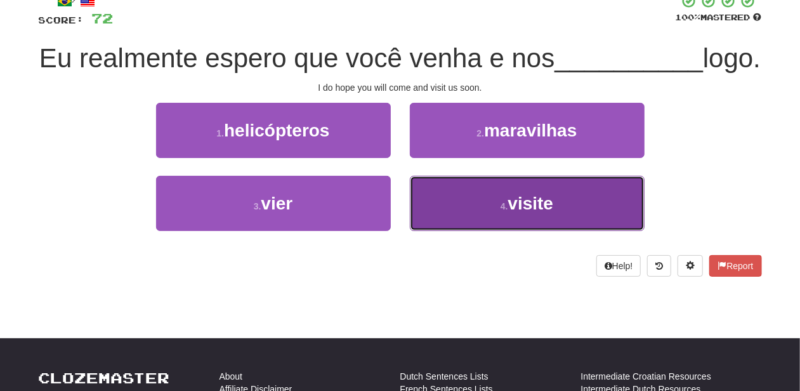
click at [456, 223] on button "4 . visite" at bounding box center [527, 203] width 235 height 55
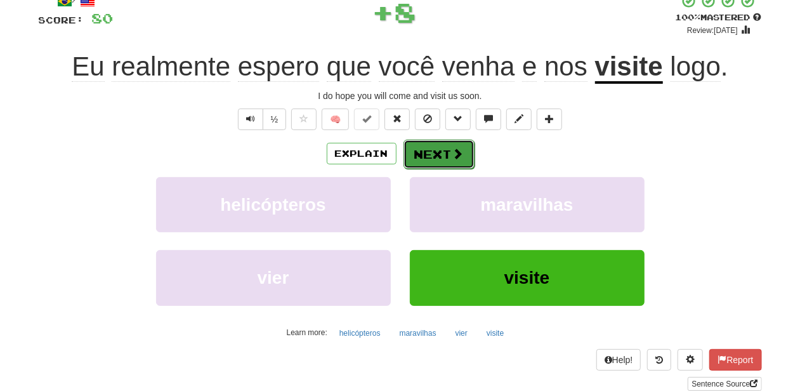
click at [445, 165] on button "Next" at bounding box center [439, 154] width 71 height 29
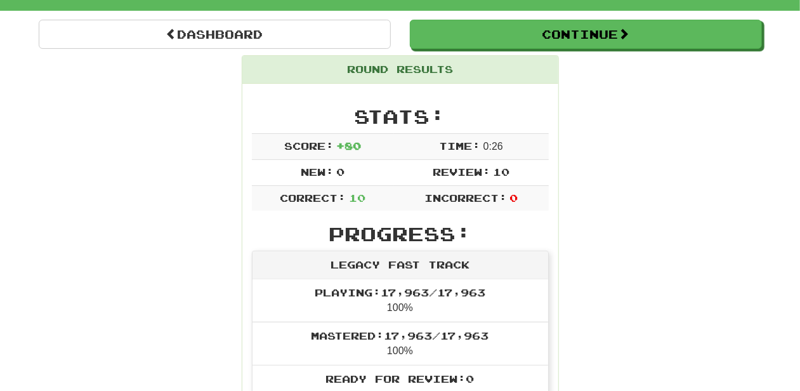
scroll to position [13, 0]
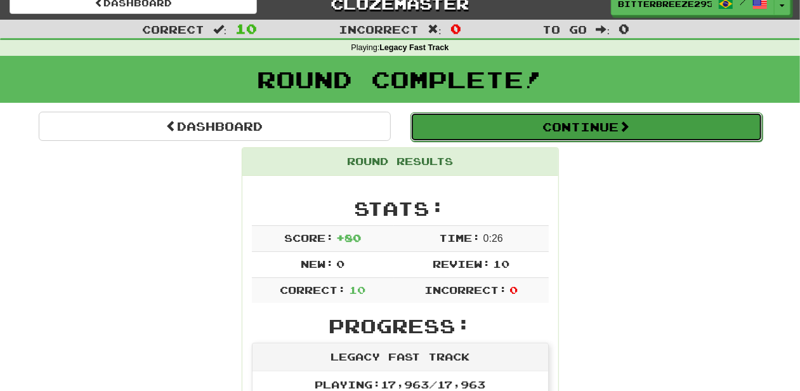
click at [478, 128] on button "Continue" at bounding box center [587, 126] width 352 height 29
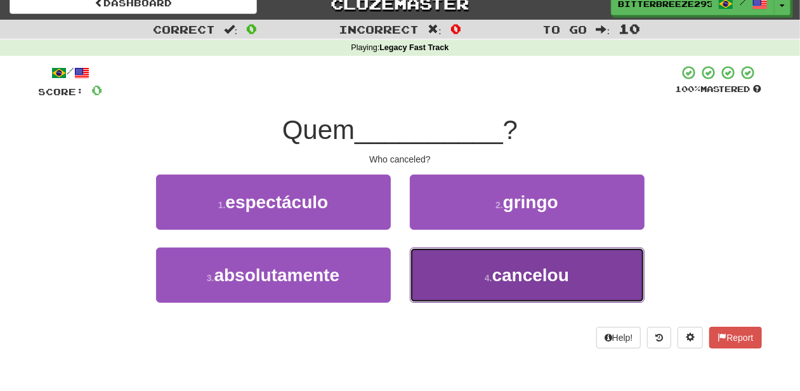
click at [453, 272] on button "4 . cancelou" at bounding box center [527, 274] width 235 height 55
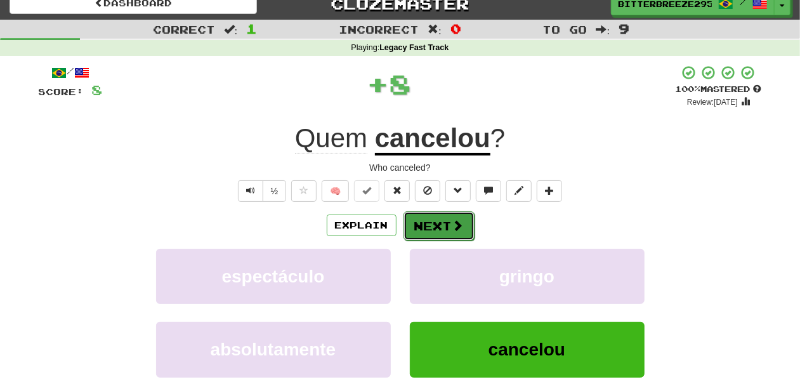
click at [433, 222] on button "Next" at bounding box center [439, 225] width 71 height 29
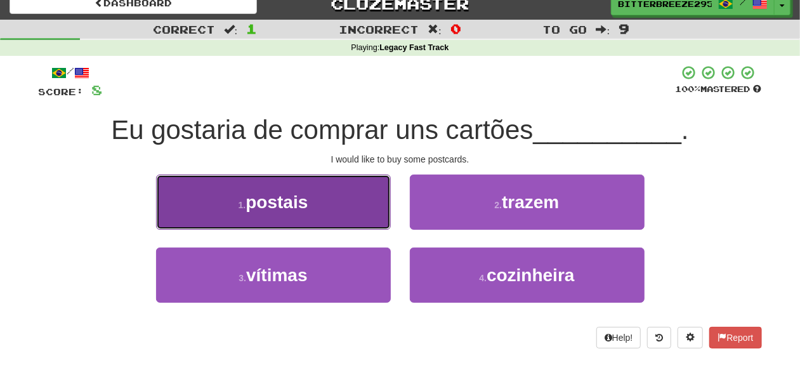
click at [373, 209] on button "1 . postais" at bounding box center [273, 202] width 235 height 55
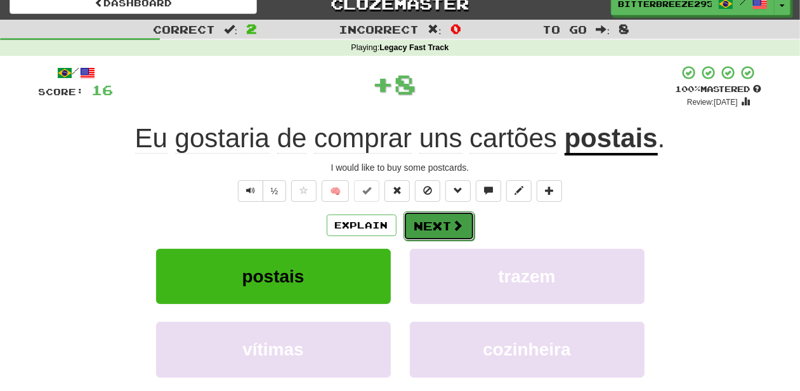
click at [430, 221] on button "Next" at bounding box center [439, 225] width 71 height 29
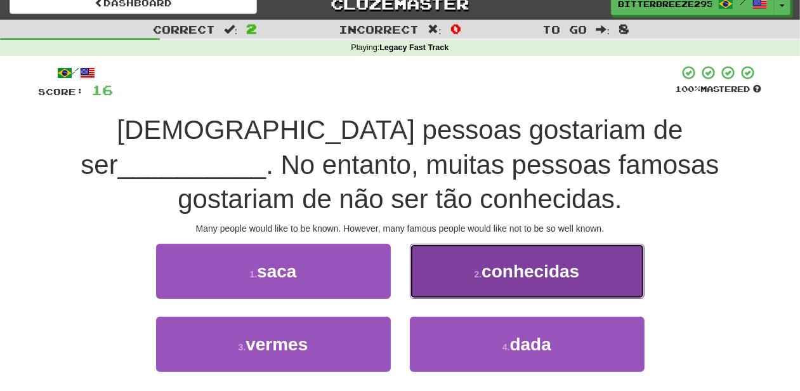
click at [445, 286] on button "2 . conhecidas" at bounding box center [527, 271] width 235 height 55
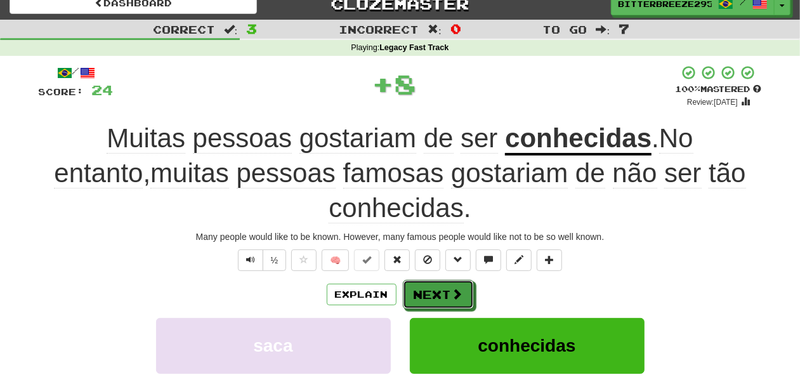
click at [443, 286] on button "Next" at bounding box center [438, 294] width 71 height 29
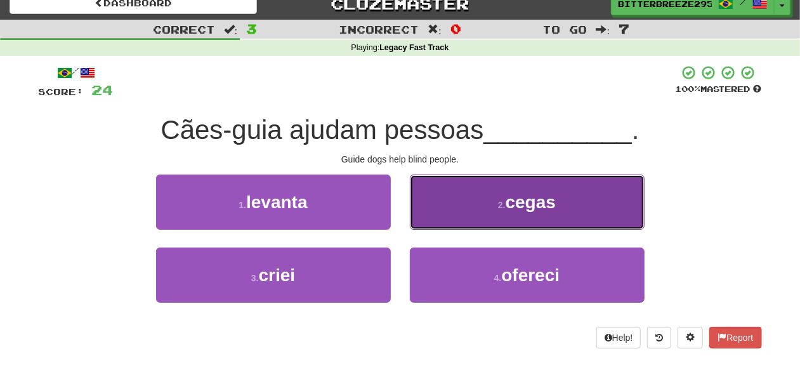
click at [444, 222] on button "2 . cegas" at bounding box center [527, 202] width 235 height 55
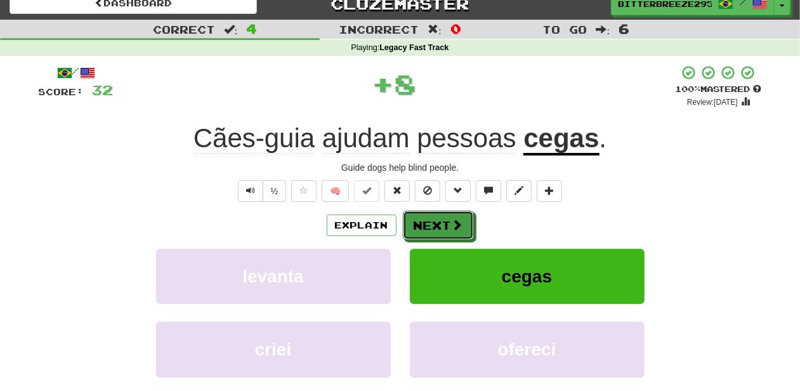
click at [444, 222] on button "Next" at bounding box center [438, 225] width 71 height 29
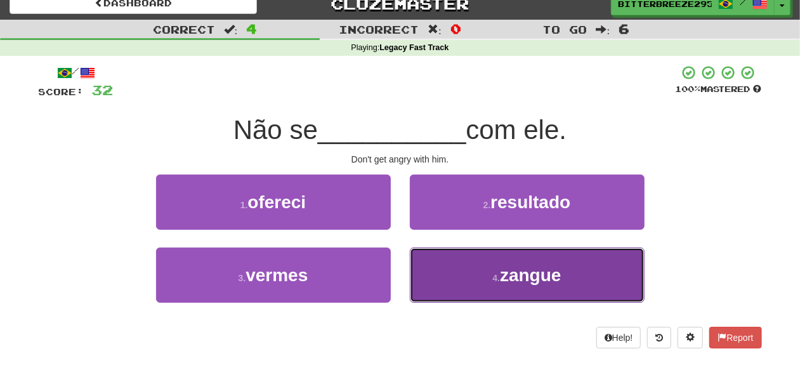
click at [454, 272] on button "4 . zangue" at bounding box center [527, 274] width 235 height 55
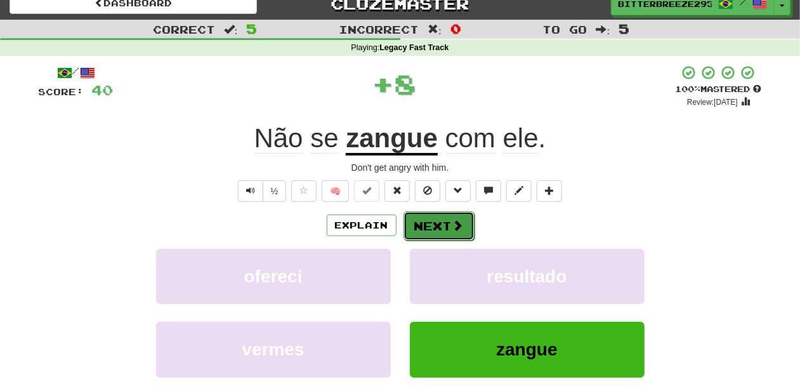
click at [447, 221] on button "Next" at bounding box center [439, 225] width 71 height 29
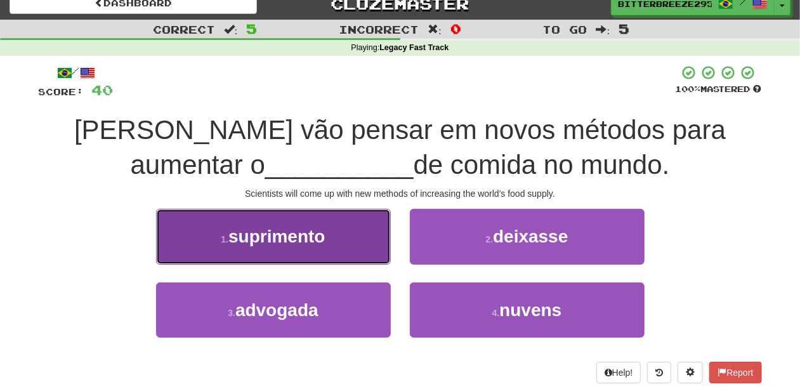
click at [334, 239] on button "1 . suprimento" at bounding box center [273, 236] width 235 height 55
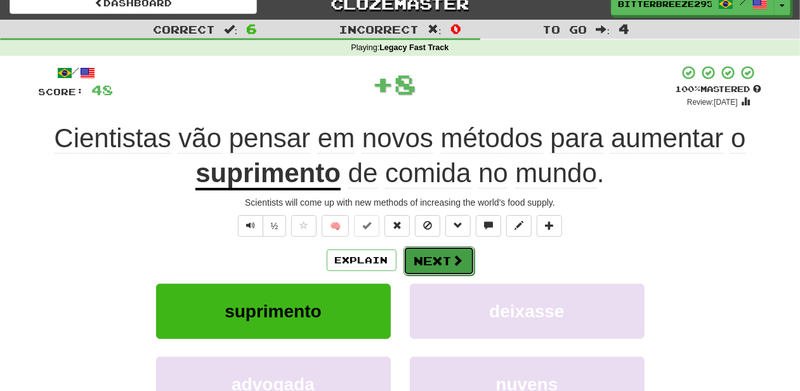
click at [416, 253] on button "Next" at bounding box center [439, 260] width 71 height 29
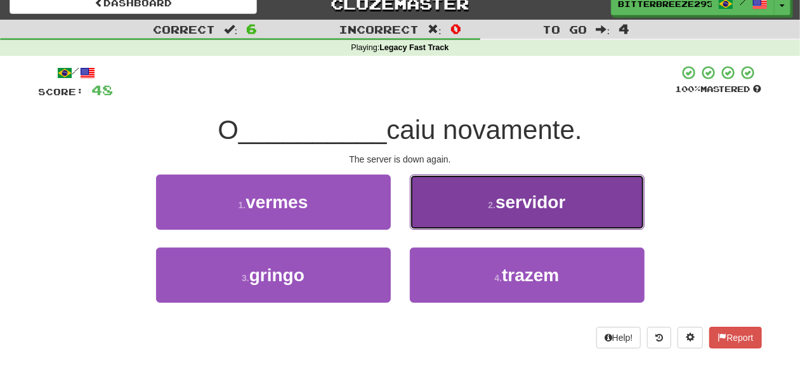
click at [448, 223] on button "2 . servidor" at bounding box center [527, 202] width 235 height 55
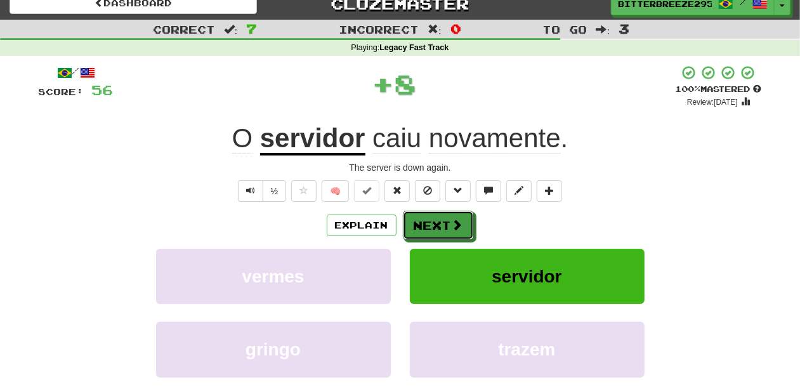
click at [448, 223] on button "Next" at bounding box center [438, 225] width 71 height 29
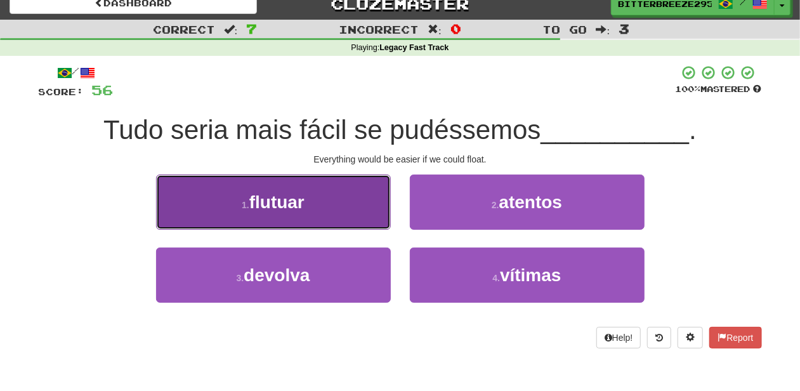
click at [368, 220] on button "1 . flutuar" at bounding box center [273, 202] width 235 height 55
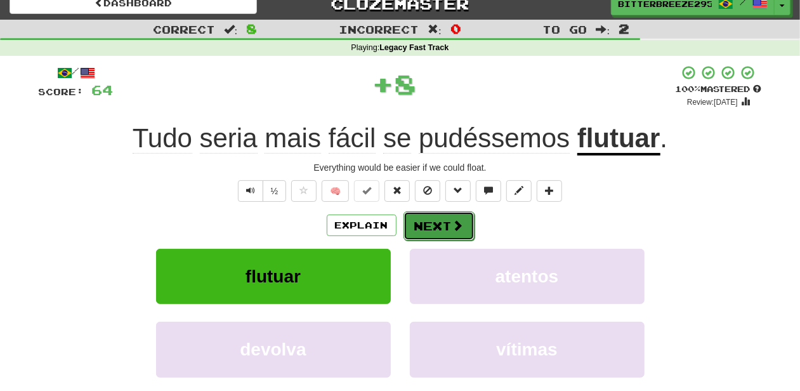
click at [418, 220] on button "Next" at bounding box center [439, 225] width 71 height 29
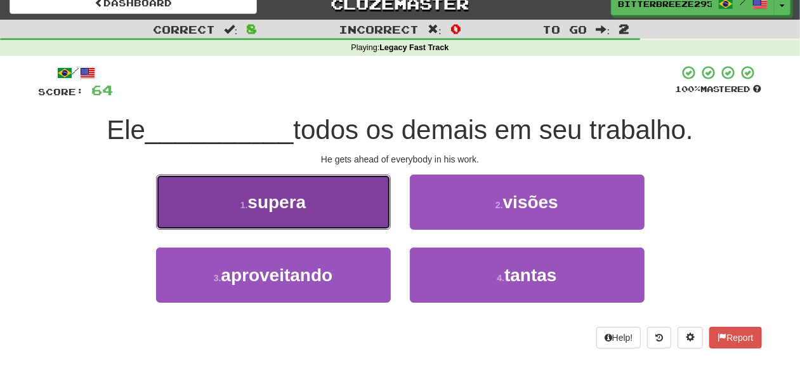
click at [340, 218] on button "1 . supera" at bounding box center [273, 202] width 235 height 55
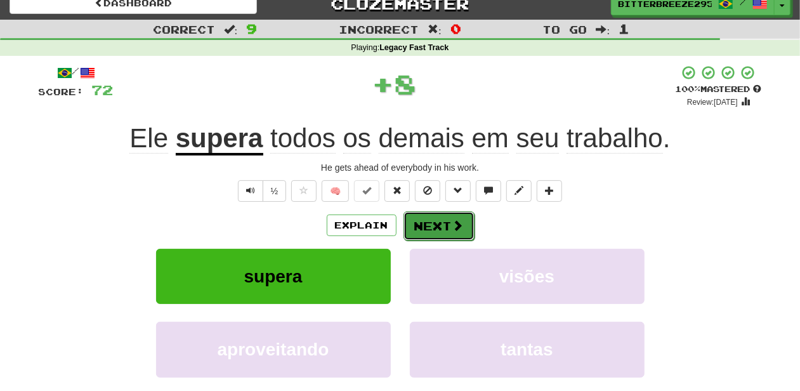
click at [436, 223] on button "Next" at bounding box center [439, 225] width 71 height 29
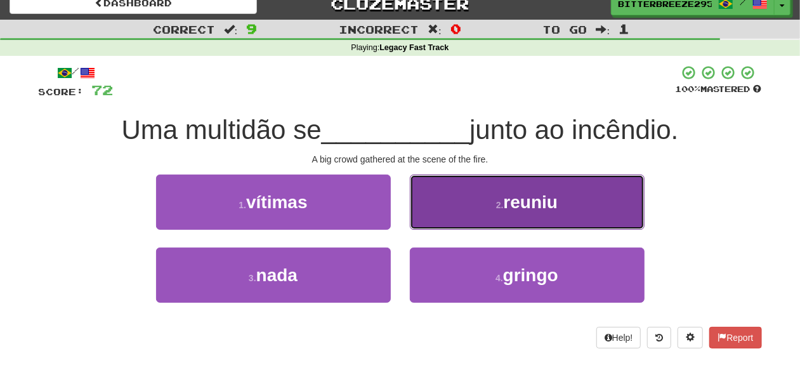
click at [458, 216] on button "2 . reuniu" at bounding box center [527, 202] width 235 height 55
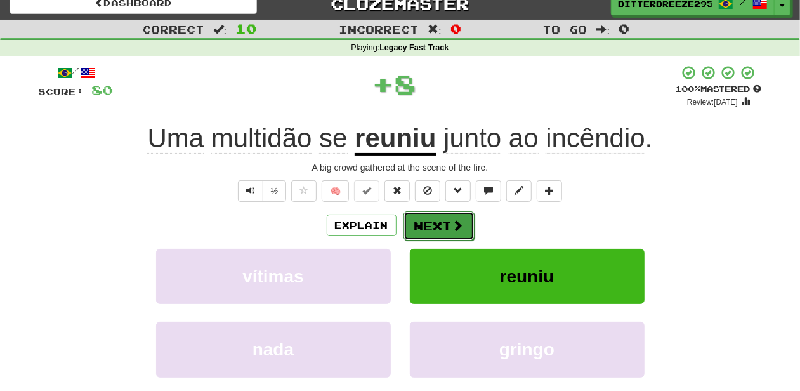
click at [447, 225] on button "Next" at bounding box center [439, 225] width 71 height 29
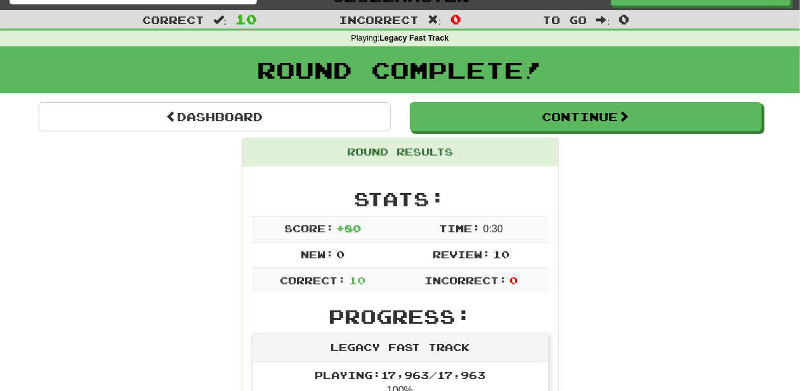
scroll to position [0, 0]
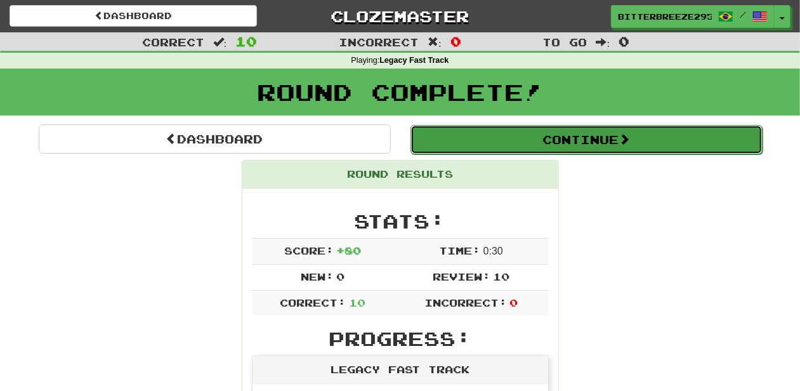
click at [488, 129] on button "Continue" at bounding box center [587, 139] width 352 height 29
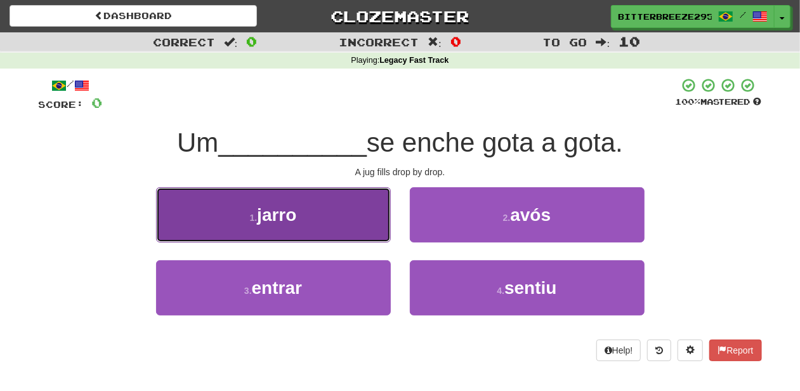
click at [359, 231] on button "1 . jarro" at bounding box center [273, 214] width 235 height 55
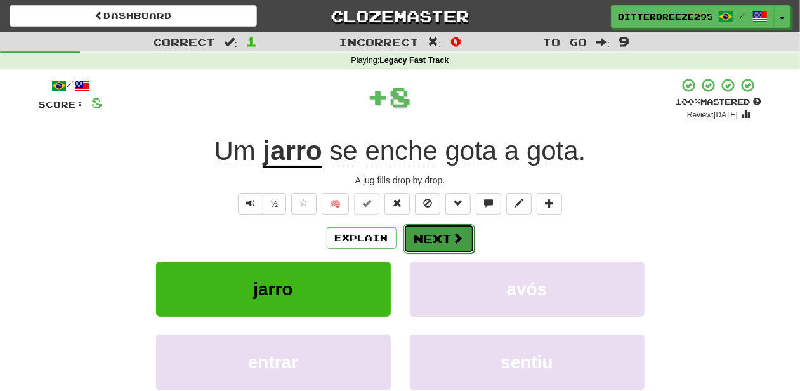
click at [447, 244] on button "Next" at bounding box center [439, 238] width 71 height 29
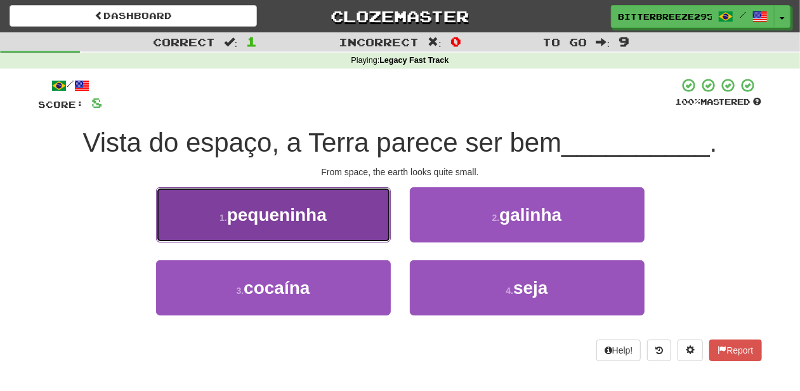
click at [338, 219] on button "1 . pequeninha" at bounding box center [273, 214] width 235 height 55
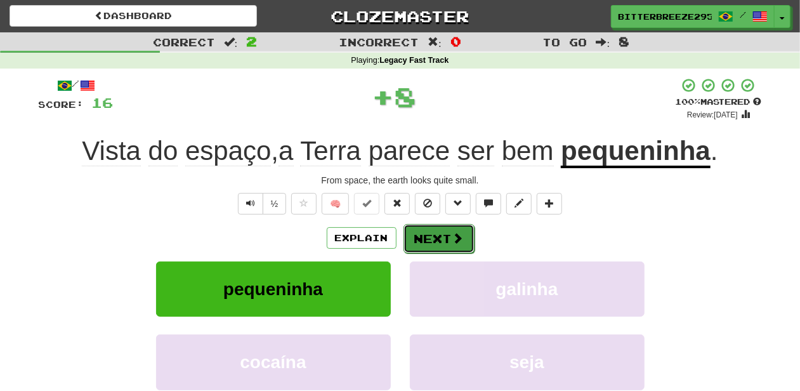
click at [426, 240] on button "Next" at bounding box center [439, 238] width 71 height 29
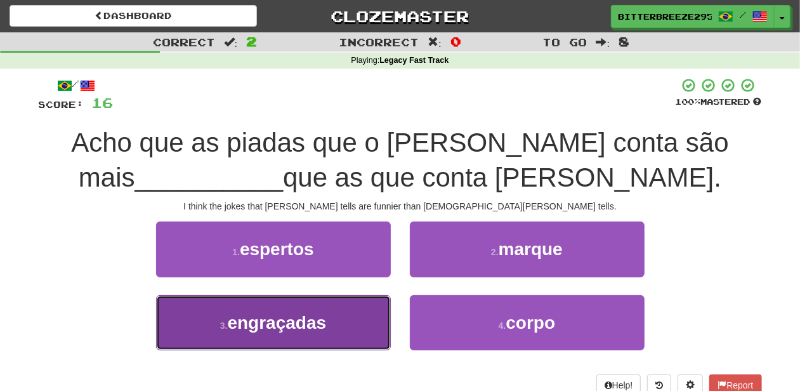
click at [333, 315] on button "3 . engraçadas" at bounding box center [273, 322] width 235 height 55
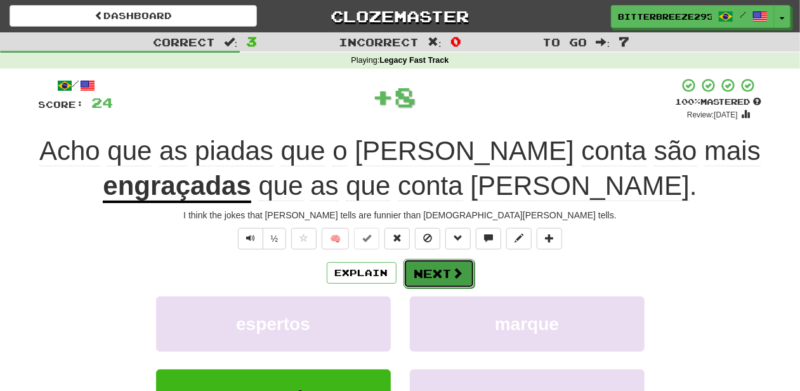
click at [440, 264] on button "Next" at bounding box center [439, 273] width 71 height 29
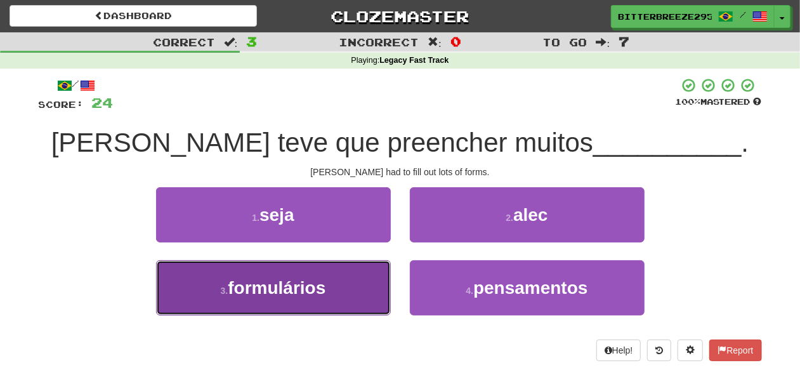
click at [357, 272] on button "3 . formulários" at bounding box center [273, 287] width 235 height 55
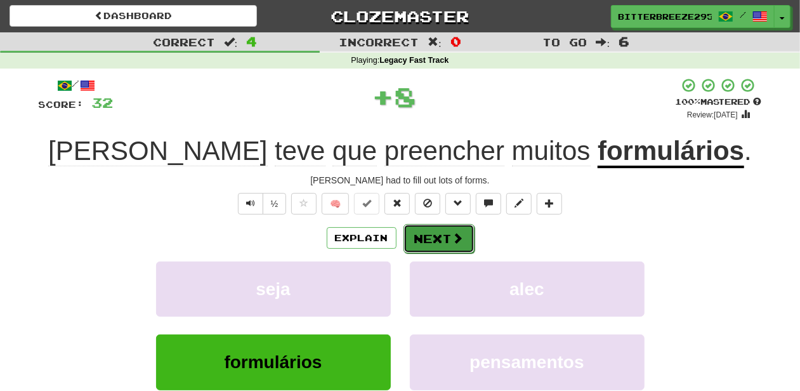
click at [442, 236] on button "Next" at bounding box center [439, 238] width 71 height 29
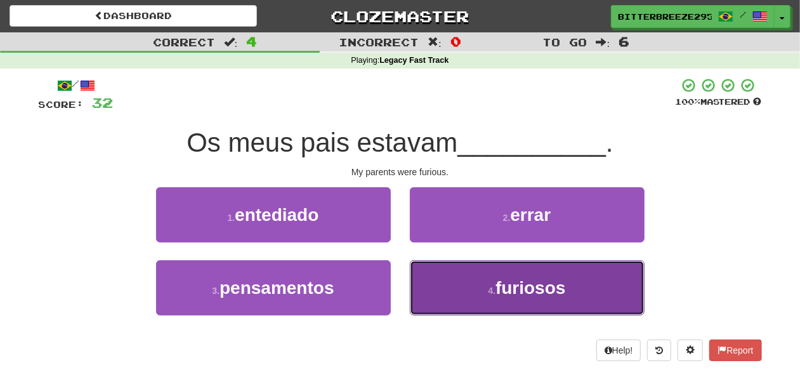
click at [478, 293] on button "4 . furiosos" at bounding box center [527, 287] width 235 height 55
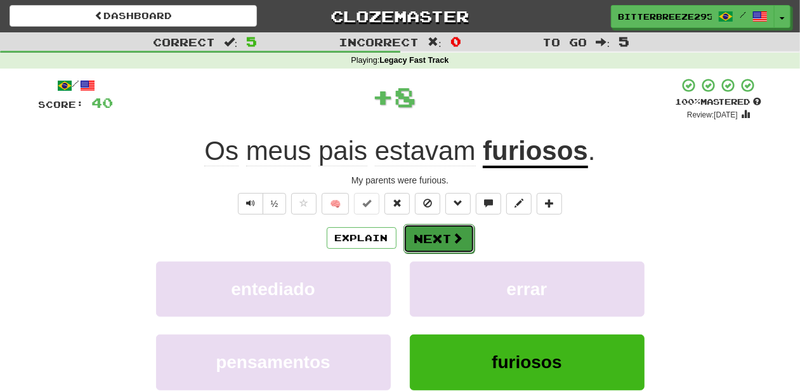
click at [461, 237] on span at bounding box center [457, 237] width 11 height 11
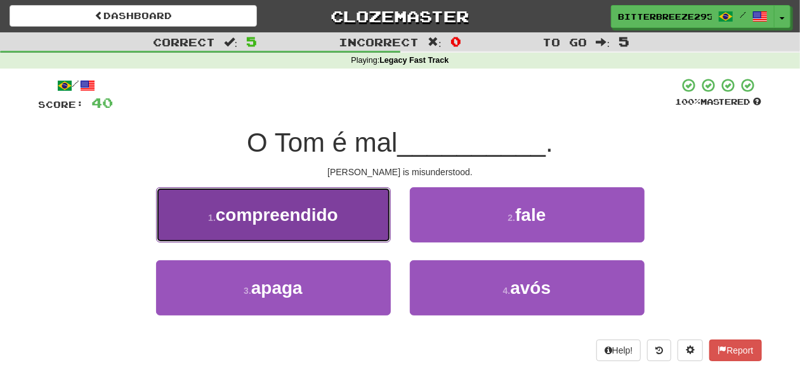
click at [350, 222] on button "1 . compreendido" at bounding box center [273, 214] width 235 height 55
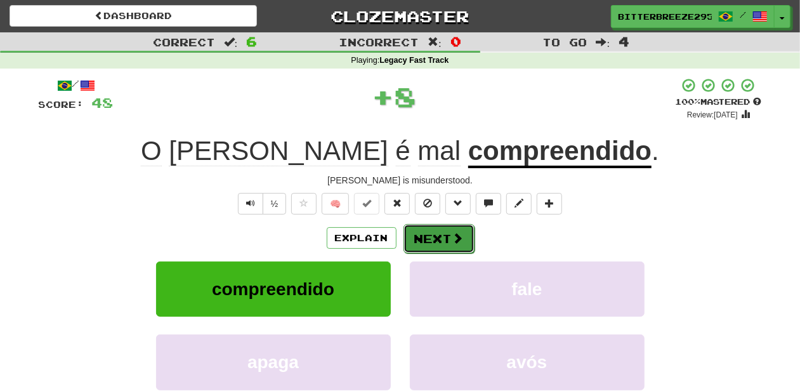
click at [442, 235] on button "Next" at bounding box center [439, 238] width 71 height 29
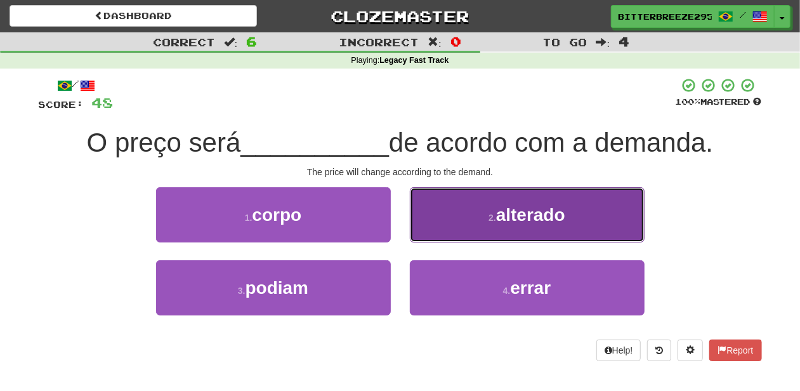
click at [459, 232] on button "2 . alterado" at bounding box center [527, 214] width 235 height 55
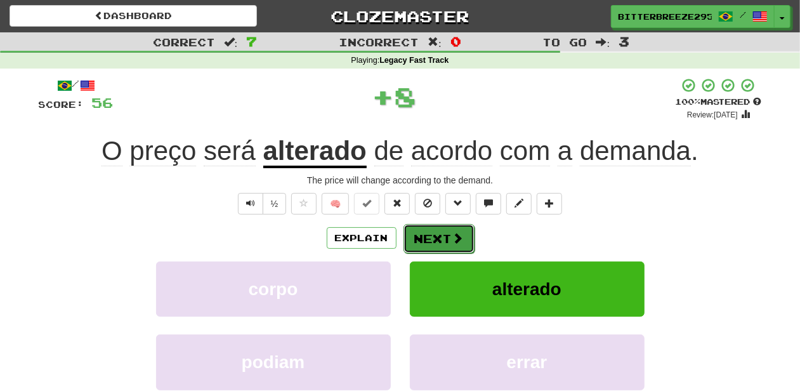
click at [430, 239] on button "Next" at bounding box center [439, 238] width 71 height 29
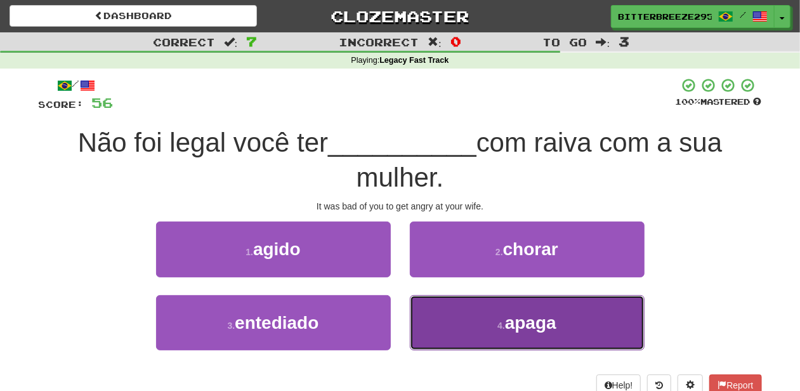
click at [447, 307] on button "4 . apaga" at bounding box center [527, 322] width 235 height 55
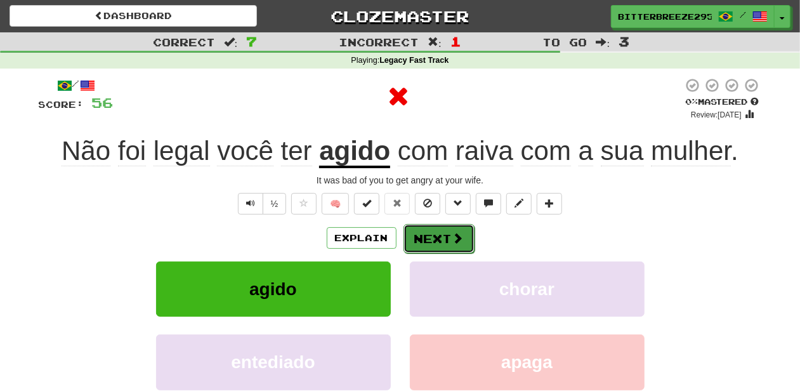
click at [435, 242] on button "Next" at bounding box center [439, 238] width 71 height 29
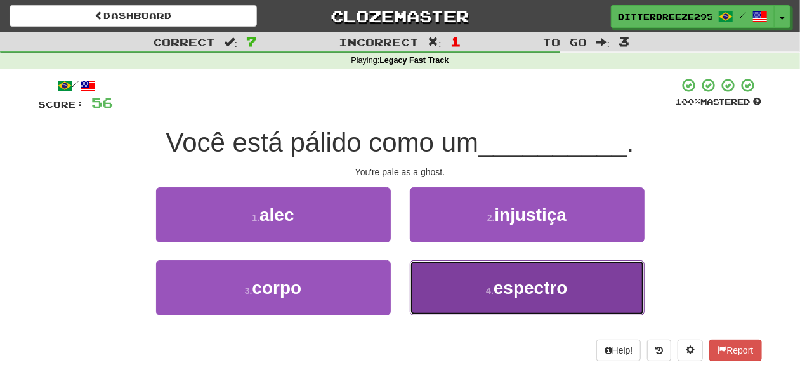
click at [465, 288] on button "4 . espectro" at bounding box center [527, 287] width 235 height 55
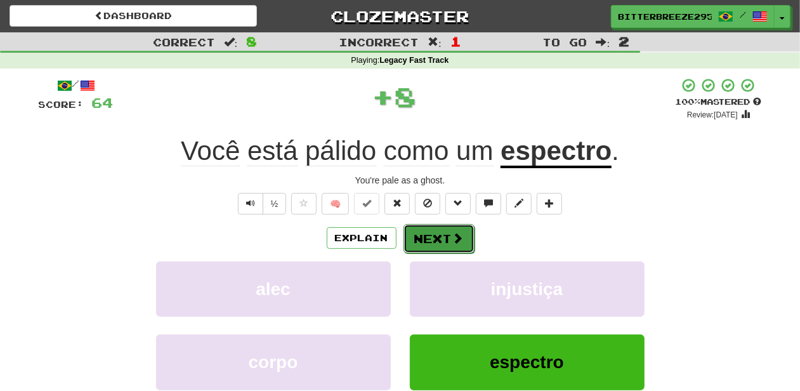
click at [435, 241] on button "Next" at bounding box center [439, 238] width 71 height 29
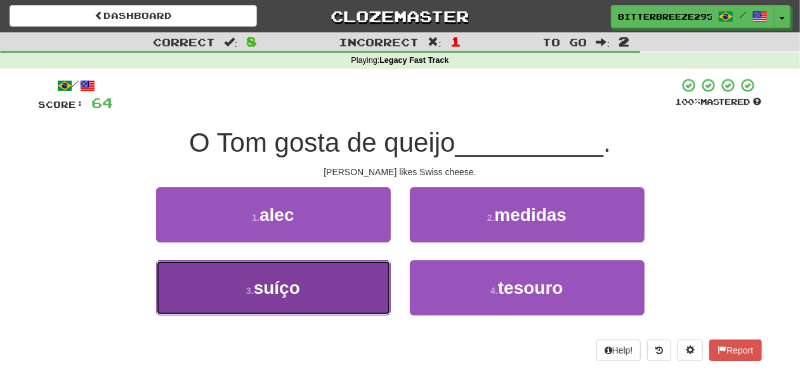
click at [362, 280] on button "3 . suíço" at bounding box center [273, 287] width 235 height 55
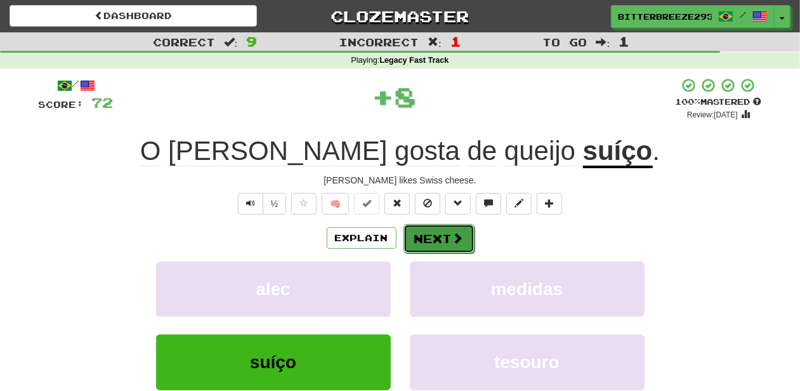
click at [439, 236] on button "Next" at bounding box center [439, 238] width 71 height 29
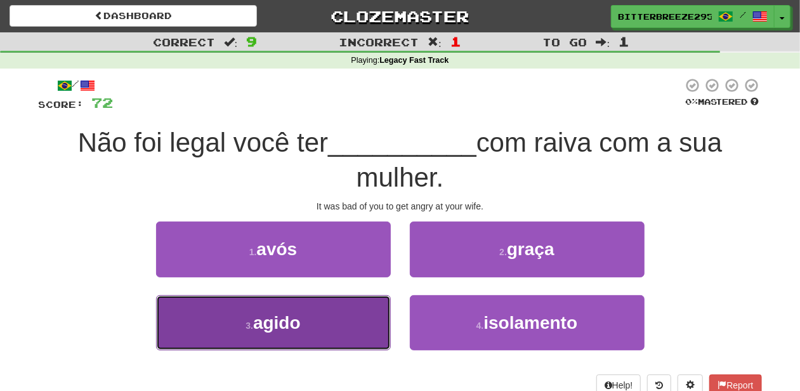
click at [343, 327] on button "3 . agido" at bounding box center [273, 322] width 235 height 55
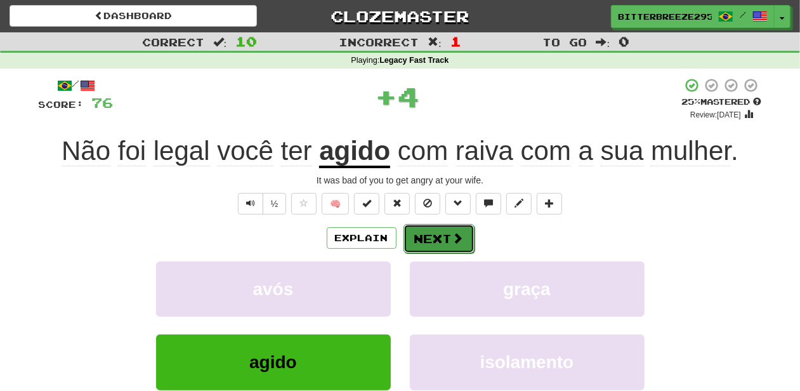
click at [444, 234] on button "Next" at bounding box center [439, 238] width 71 height 29
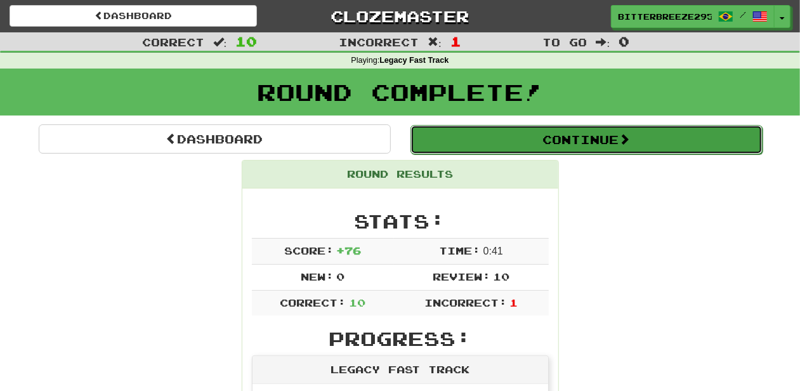
click at [489, 147] on button "Continue" at bounding box center [587, 139] width 352 height 29
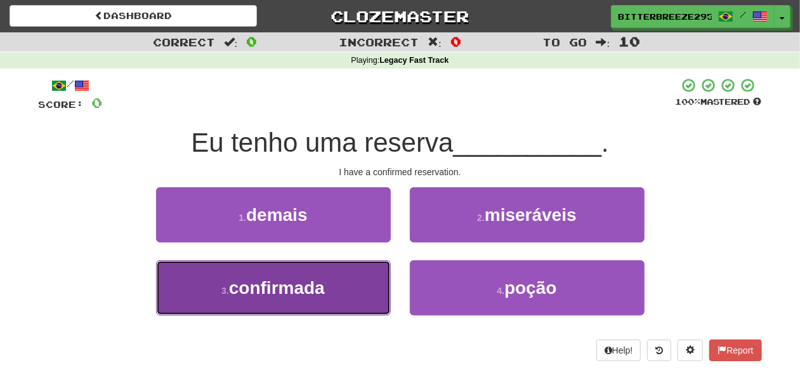
click at [362, 284] on button "3 . confirmada" at bounding box center [273, 287] width 235 height 55
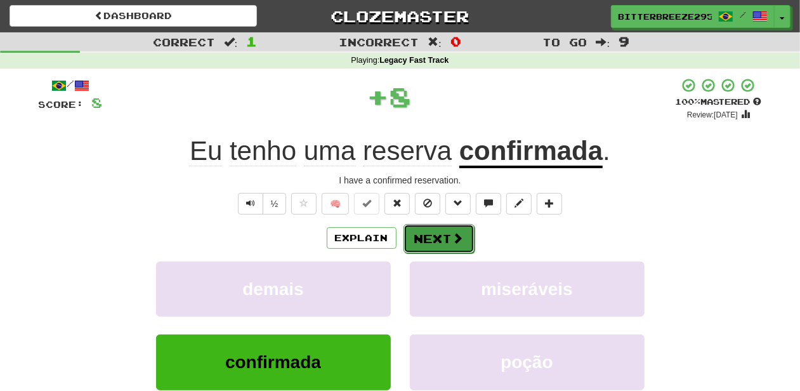
click at [434, 241] on button "Next" at bounding box center [439, 238] width 71 height 29
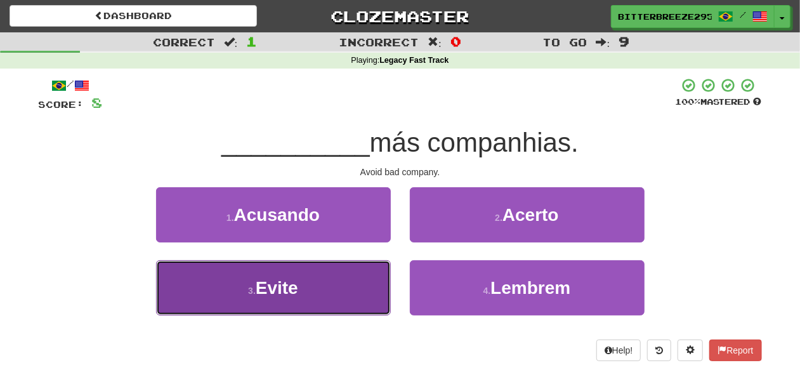
click at [341, 287] on button "3 . Evite" at bounding box center [273, 287] width 235 height 55
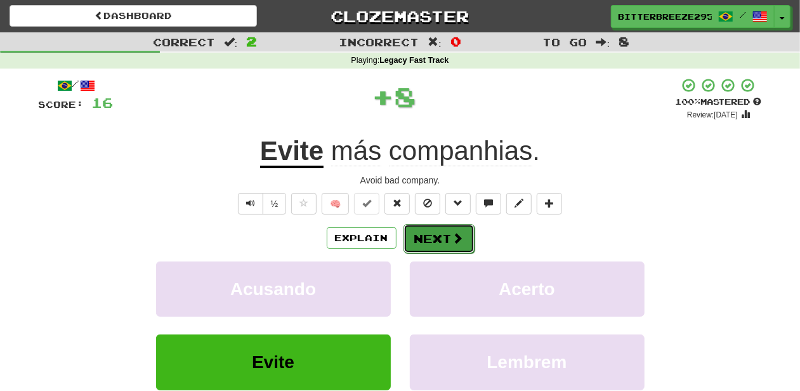
click at [432, 231] on button "Next" at bounding box center [439, 238] width 71 height 29
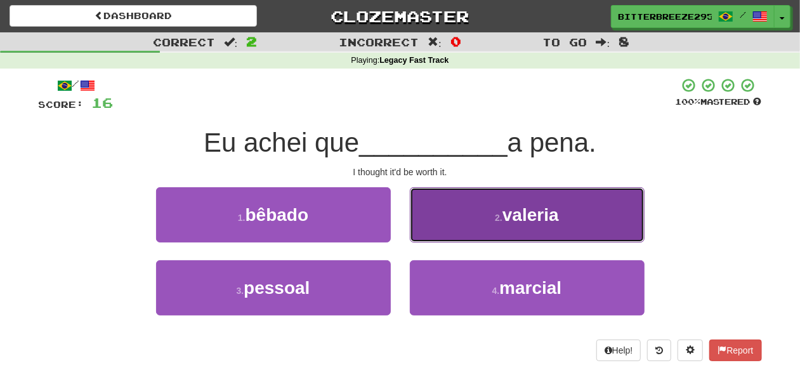
click at [454, 225] on button "2 . valeria" at bounding box center [527, 214] width 235 height 55
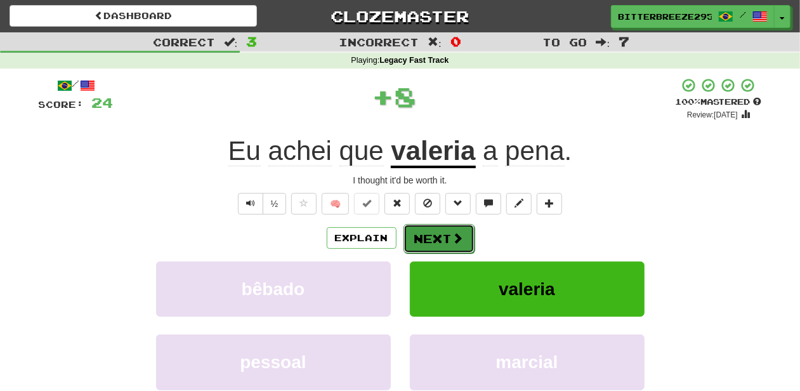
click at [444, 234] on button "Next" at bounding box center [439, 238] width 71 height 29
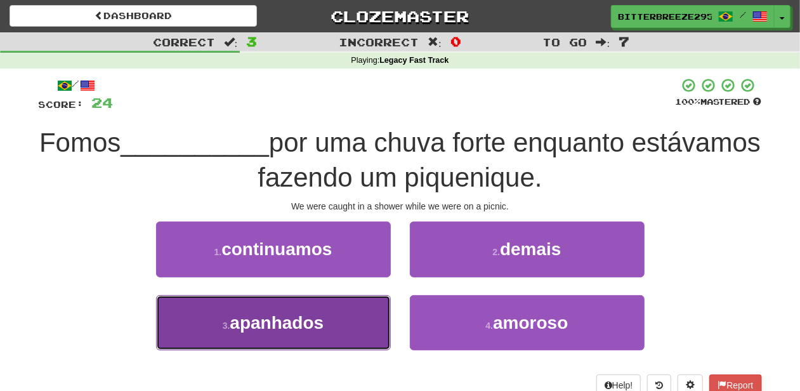
click at [335, 322] on button "3 . apanhados" at bounding box center [273, 322] width 235 height 55
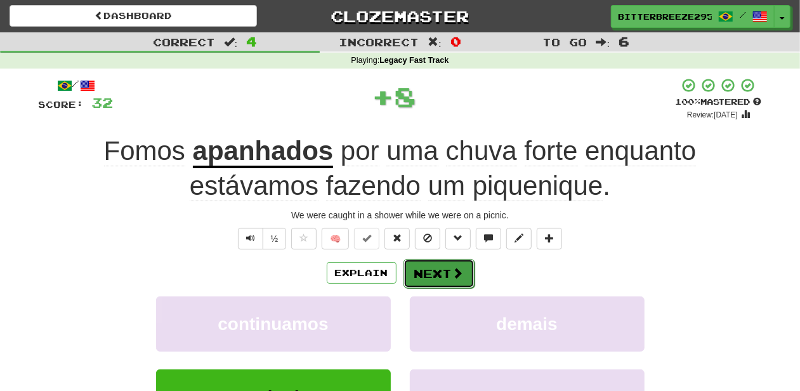
click at [444, 266] on button "Next" at bounding box center [439, 273] width 71 height 29
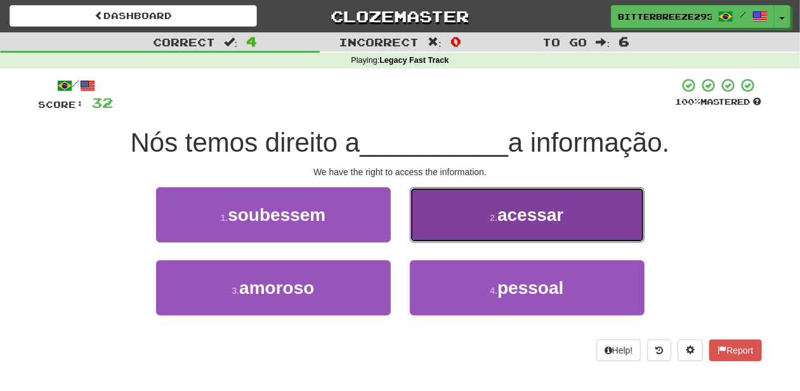
click at [432, 237] on button "2 . acessar" at bounding box center [527, 214] width 235 height 55
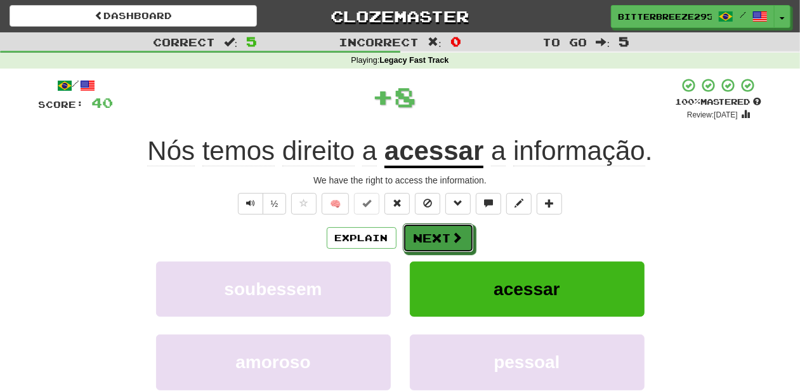
click at [432, 237] on button "Next" at bounding box center [438, 237] width 71 height 29
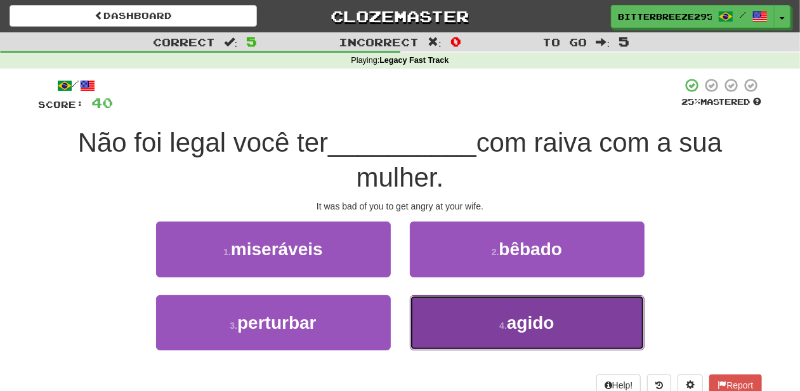
click at [445, 327] on button "4 . agido" at bounding box center [527, 322] width 235 height 55
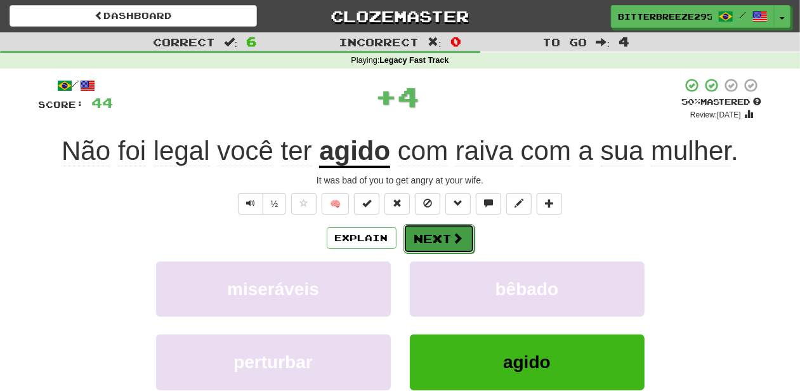
click at [437, 237] on button "Next" at bounding box center [439, 238] width 71 height 29
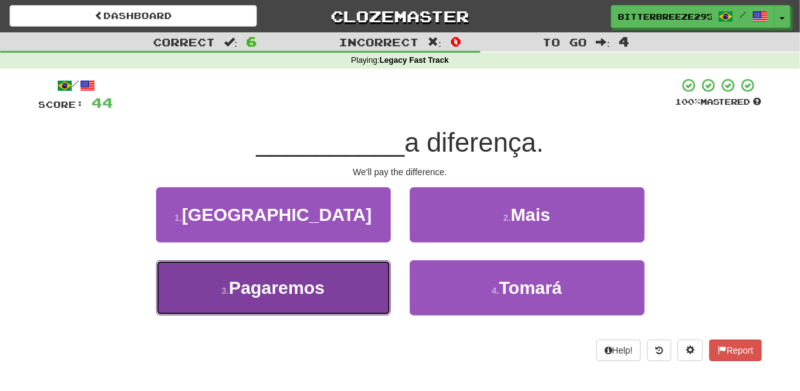
click at [348, 280] on button "3 . Pagaremos" at bounding box center [273, 287] width 235 height 55
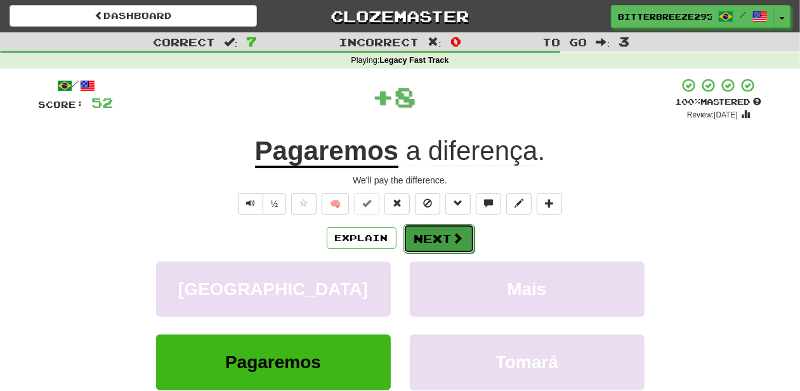
click at [433, 243] on button "Next" at bounding box center [439, 238] width 71 height 29
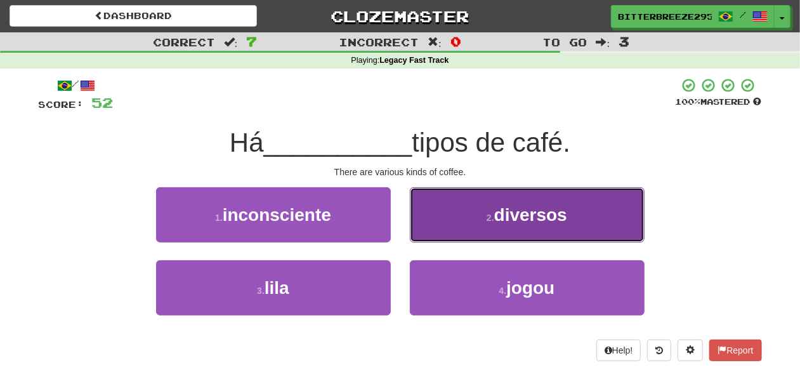
click at [453, 231] on button "2 . diversos" at bounding box center [527, 214] width 235 height 55
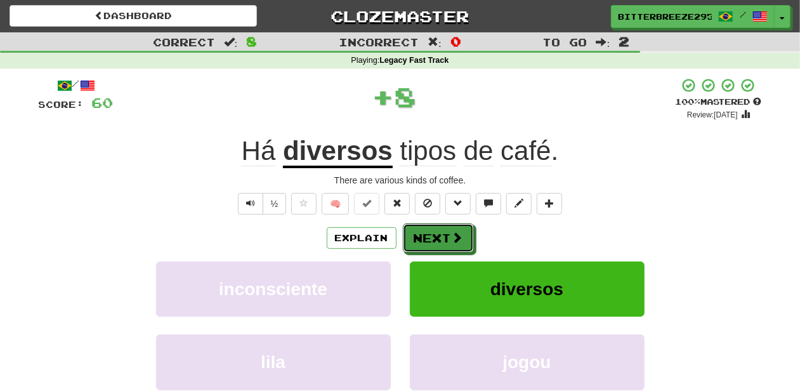
click at [453, 232] on span at bounding box center [457, 237] width 11 height 11
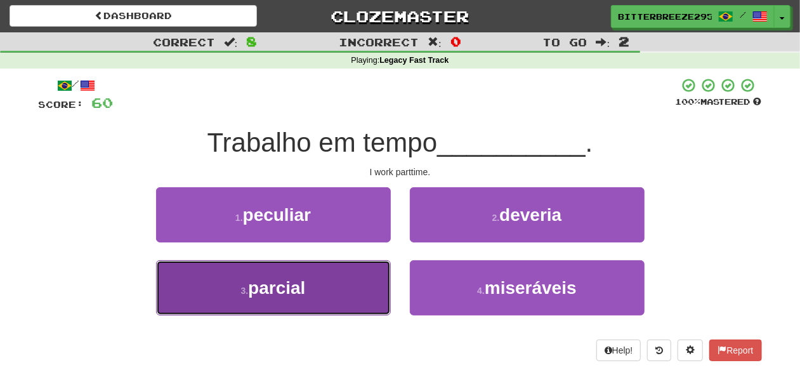
click at [366, 283] on button "3 . parcial" at bounding box center [273, 287] width 235 height 55
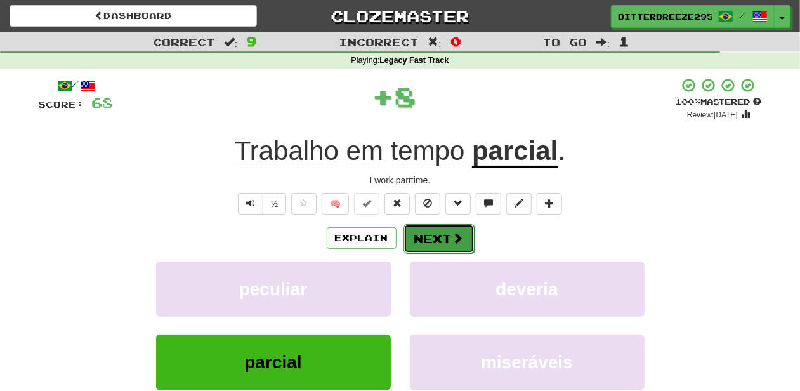
click at [432, 241] on button "Next" at bounding box center [439, 238] width 71 height 29
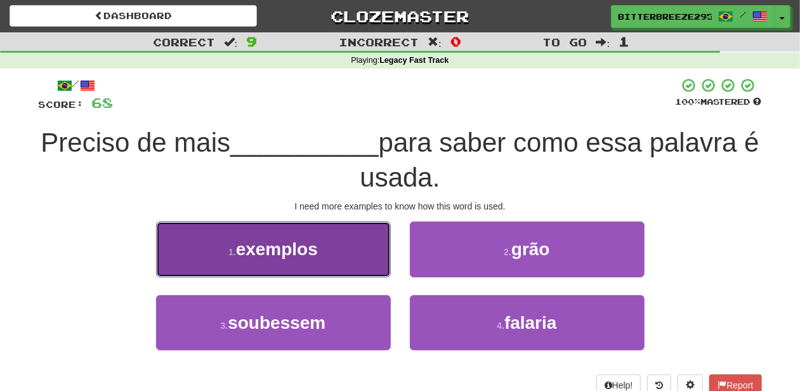
click at [350, 264] on button "1 . exemplos" at bounding box center [273, 248] width 235 height 55
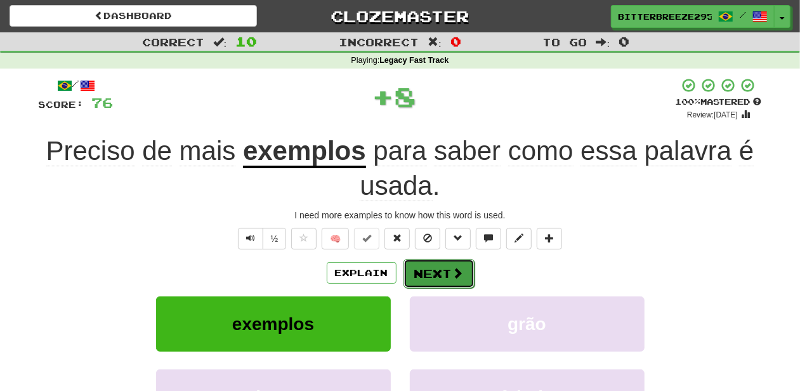
click at [417, 272] on button "Next" at bounding box center [439, 273] width 71 height 29
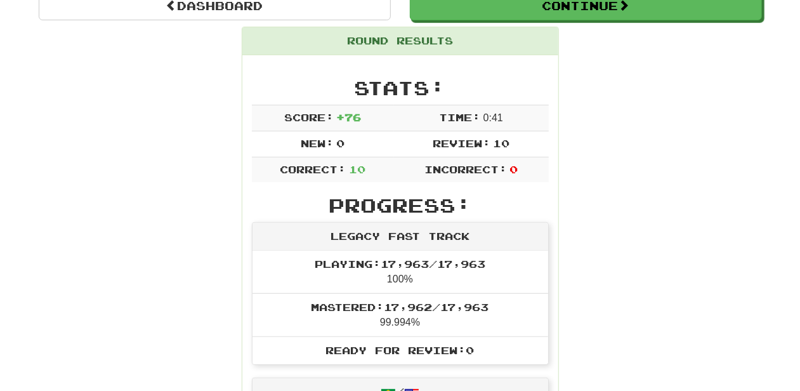
scroll to position [42, 0]
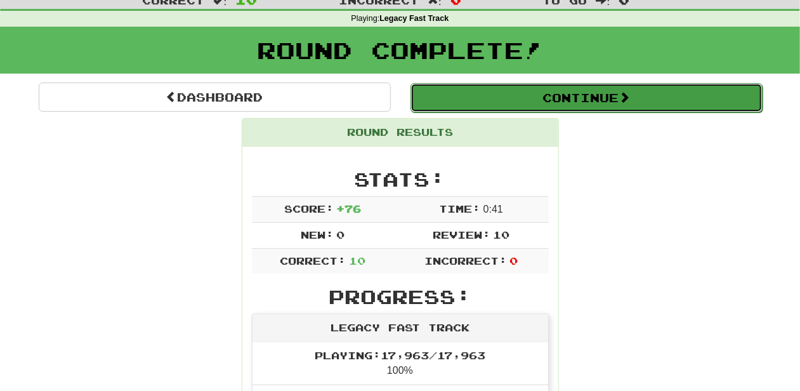
click at [494, 105] on button "Continue" at bounding box center [587, 97] width 352 height 29
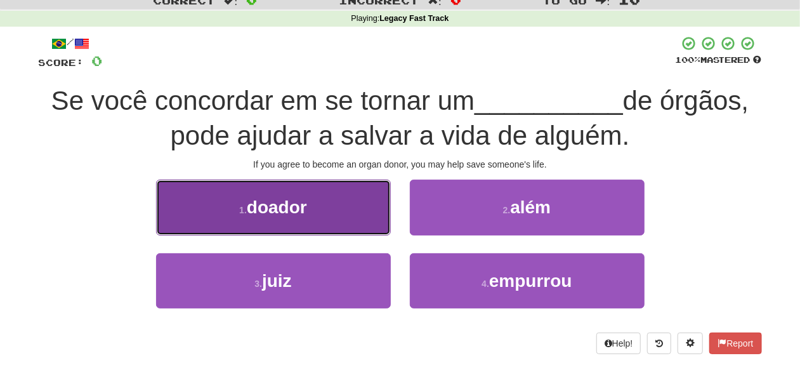
click at [312, 216] on button "1 . doador" at bounding box center [273, 207] width 235 height 55
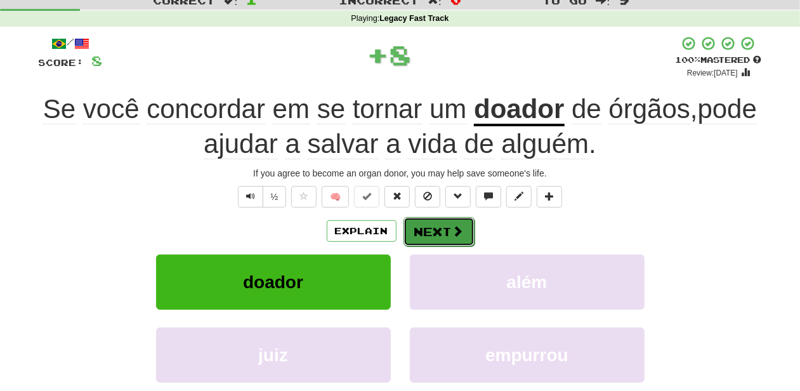
click at [449, 234] on button "Next" at bounding box center [439, 231] width 71 height 29
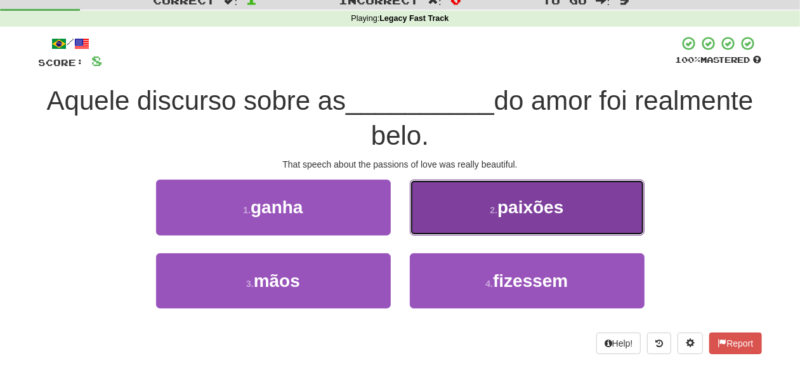
click at [462, 223] on button "2 . paixões" at bounding box center [527, 207] width 235 height 55
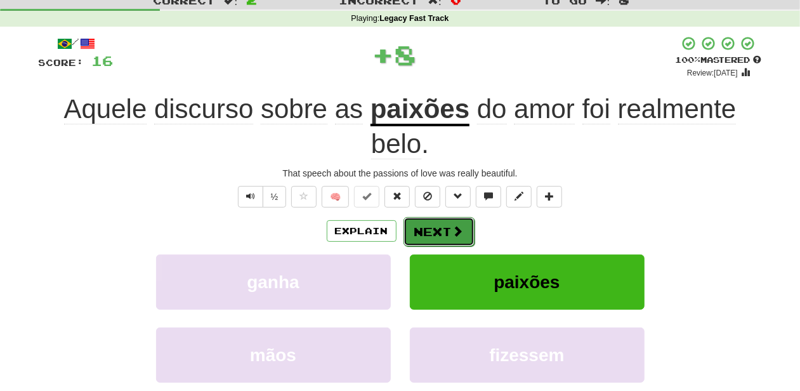
click at [449, 228] on button "Next" at bounding box center [439, 231] width 71 height 29
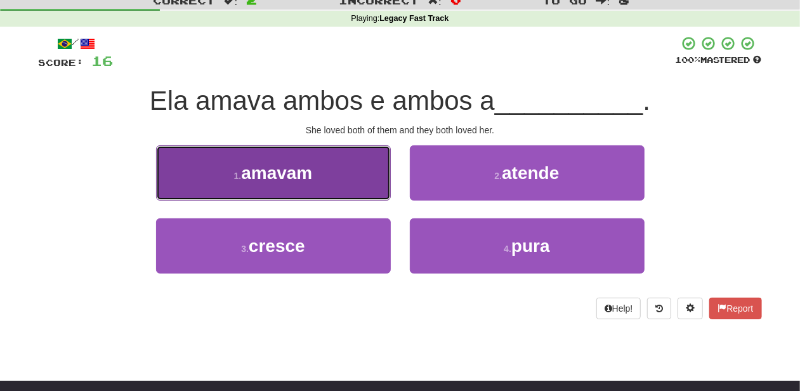
click at [379, 187] on button "1 . amavam" at bounding box center [273, 172] width 235 height 55
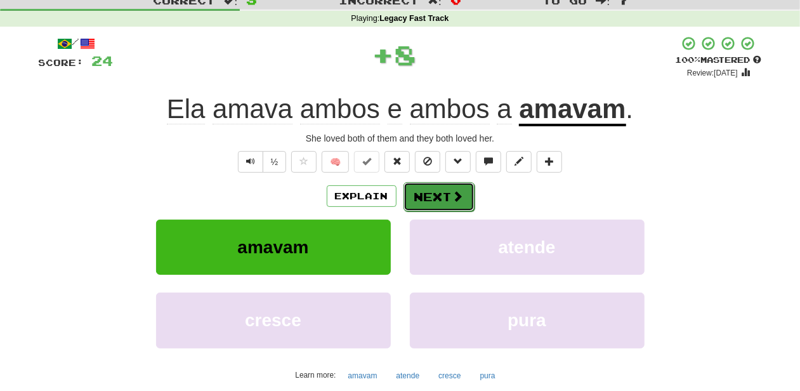
click at [435, 195] on button "Next" at bounding box center [439, 196] width 71 height 29
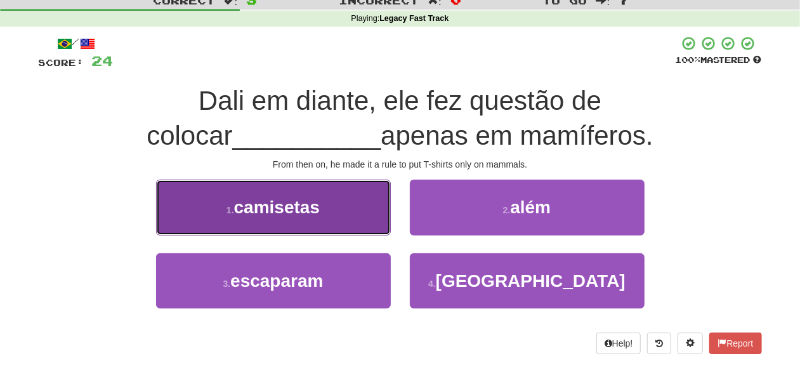
click at [348, 218] on button "1 . camisetas" at bounding box center [273, 207] width 235 height 55
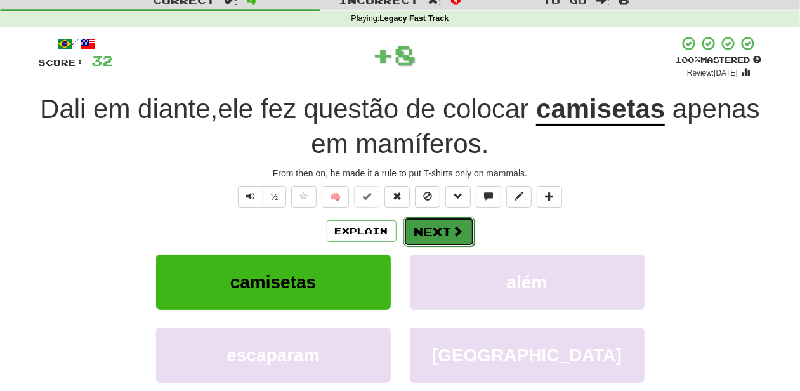
click at [445, 232] on button "Next" at bounding box center [439, 231] width 71 height 29
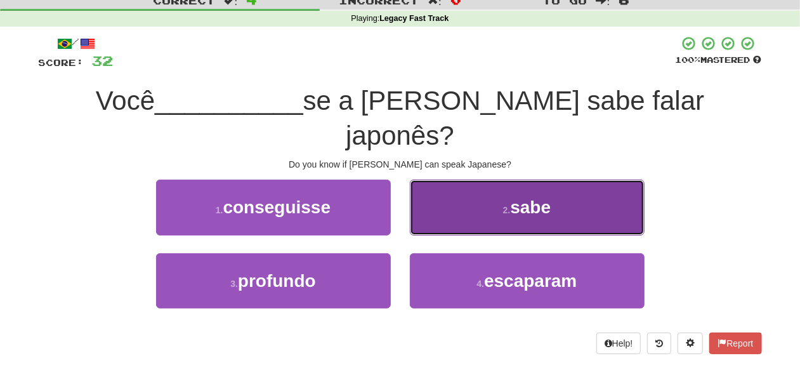
click at [440, 187] on button "2 . sabe" at bounding box center [527, 207] width 235 height 55
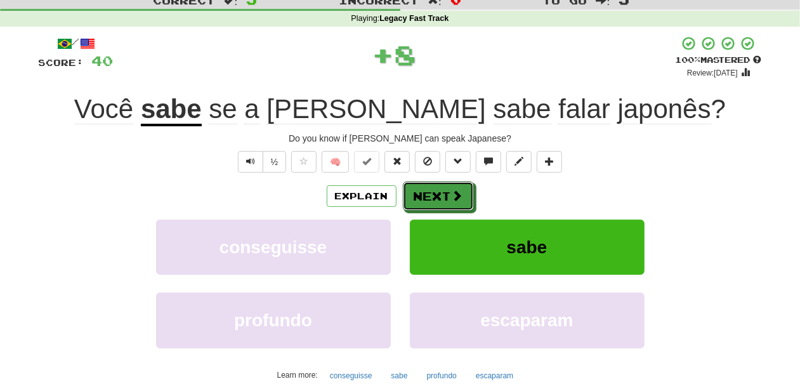
click at [440, 187] on button "Next" at bounding box center [438, 195] width 71 height 29
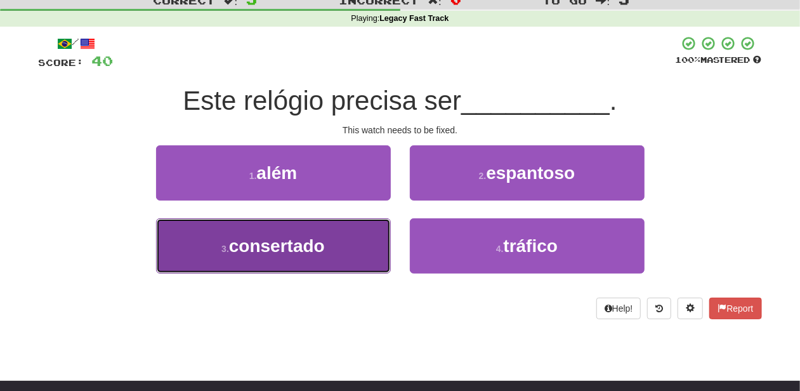
click at [345, 241] on button "3 . consertado" at bounding box center [273, 245] width 235 height 55
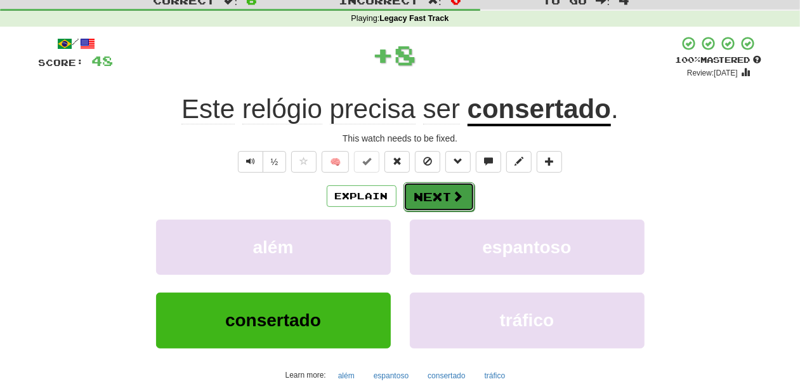
click at [423, 203] on button "Next" at bounding box center [439, 196] width 71 height 29
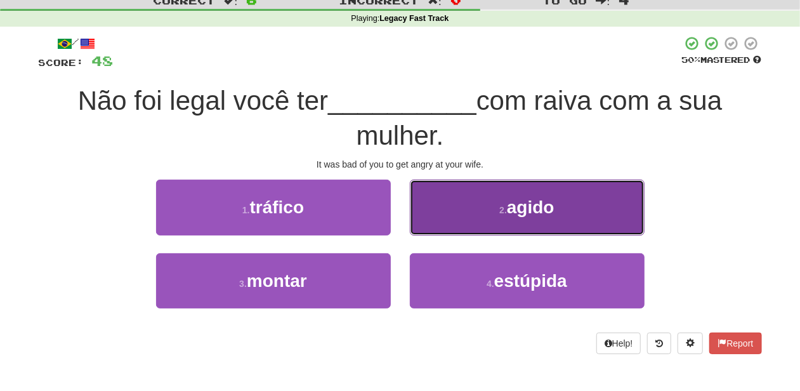
click at [449, 223] on button "2 . agido" at bounding box center [527, 207] width 235 height 55
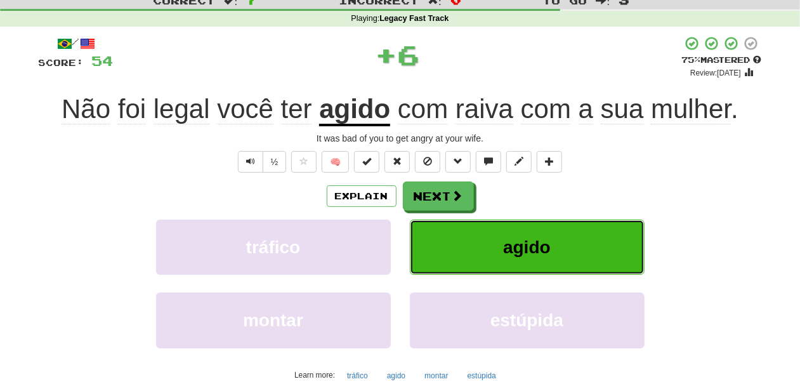
click at [447, 224] on button "agido" at bounding box center [527, 247] width 235 height 55
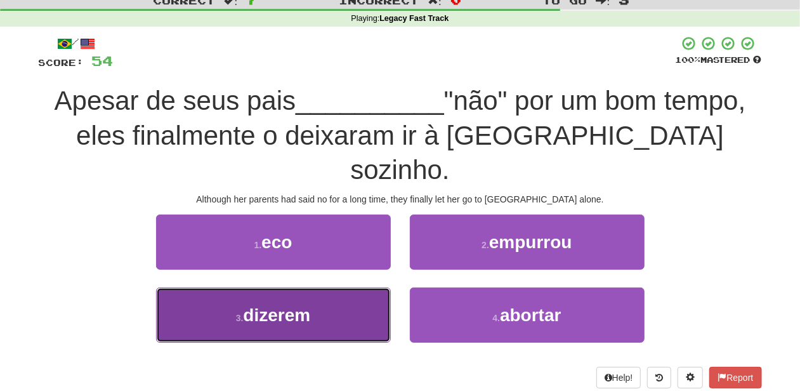
click at [343, 287] on button "3 . dizerem" at bounding box center [273, 314] width 235 height 55
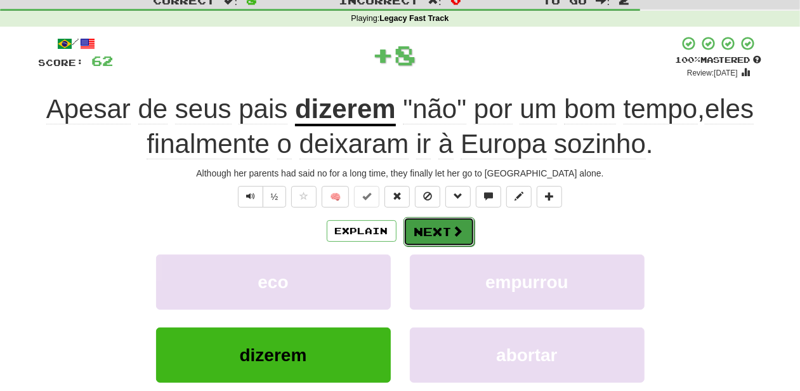
click at [431, 232] on button "Next" at bounding box center [439, 231] width 71 height 29
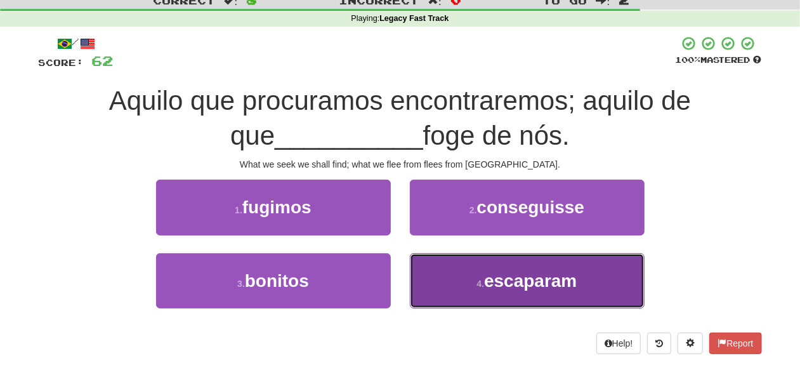
click at [432, 261] on button "4 . escaparam" at bounding box center [527, 280] width 235 height 55
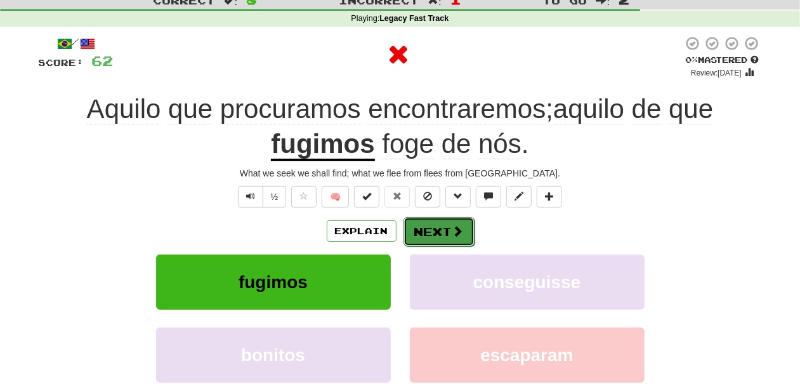
click at [430, 233] on button "Next" at bounding box center [439, 231] width 71 height 29
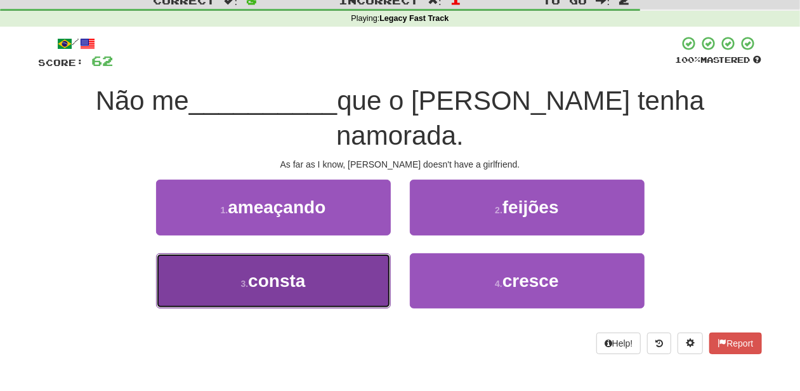
click at [322, 253] on button "3 . consta" at bounding box center [273, 280] width 235 height 55
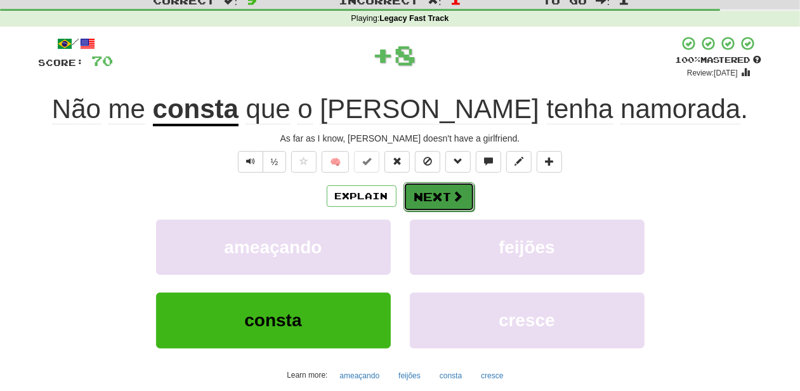
click at [435, 195] on button "Next" at bounding box center [439, 196] width 71 height 29
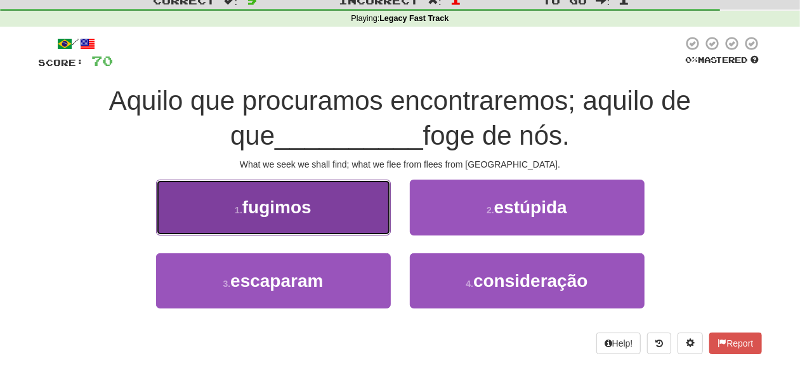
click at [349, 220] on button "1 . fugimos" at bounding box center [273, 207] width 235 height 55
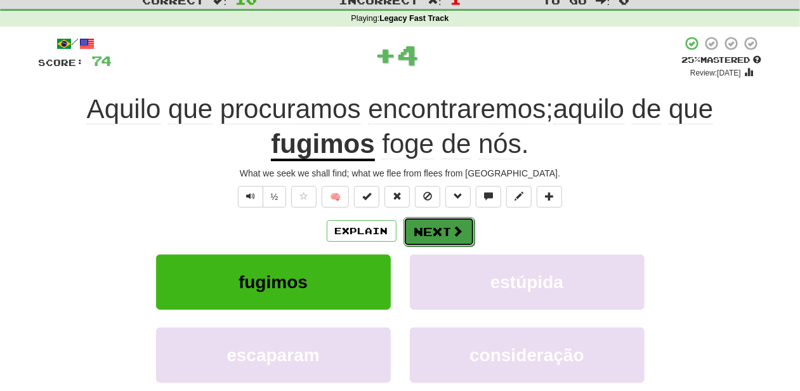
click at [432, 227] on button "Next" at bounding box center [439, 231] width 71 height 29
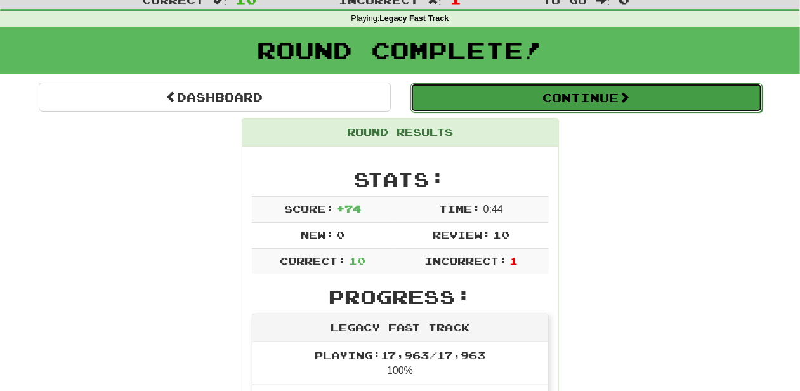
click at [513, 98] on button "Continue" at bounding box center [587, 97] width 352 height 29
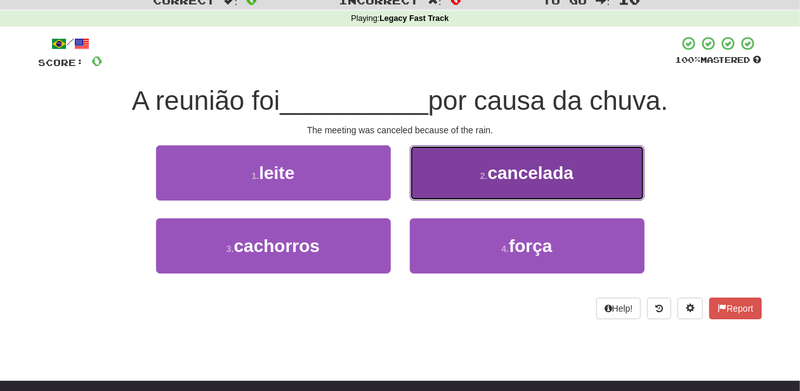
click at [436, 196] on button "2 . cancelada" at bounding box center [527, 172] width 235 height 55
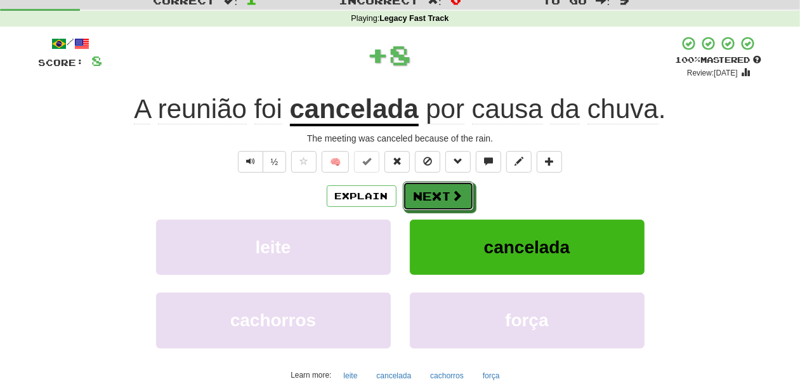
click at [436, 196] on button "Next" at bounding box center [438, 195] width 71 height 29
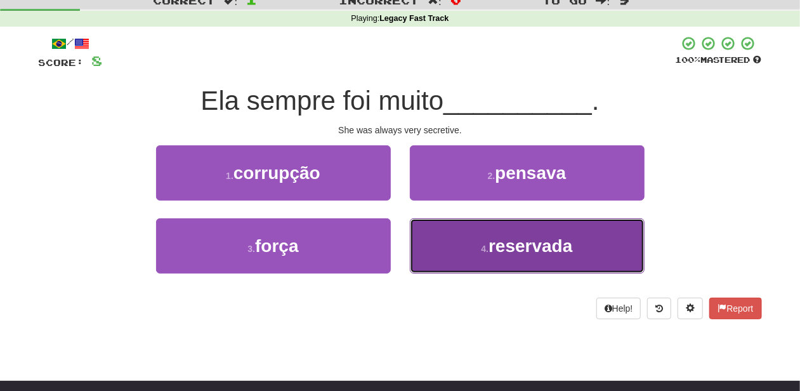
click at [450, 225] on button "4 . reservada" at bounding box center [527, 245] width 235 height 55
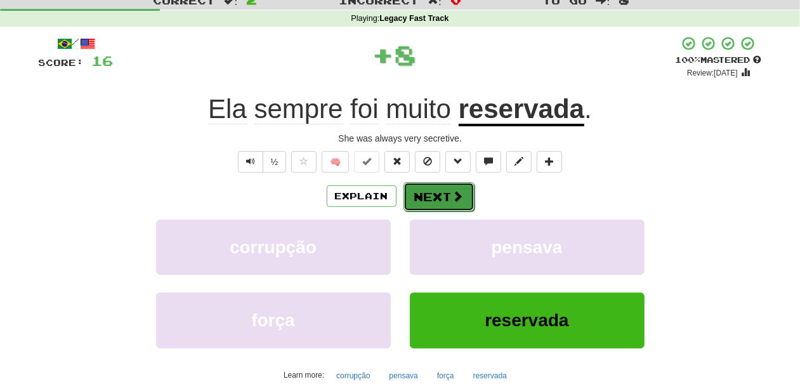
click at [445, 197] on button "Next" at bounding box center [439, 196] width 71 height 29
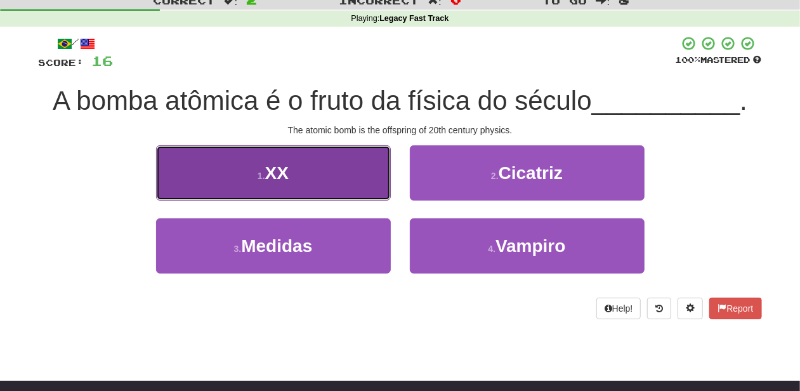
click at [362, 188] on button "1 . XX" at bounding box center [273, 172] width 235 height 55
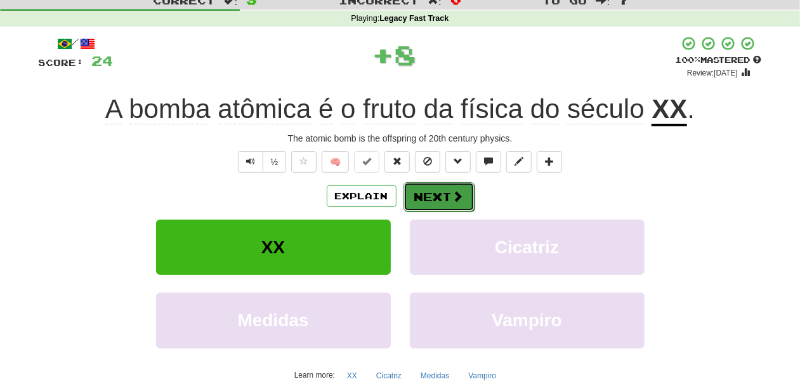
click at [404, 188] on button "Next" at bounding box center [439, 196] width 71 height 29
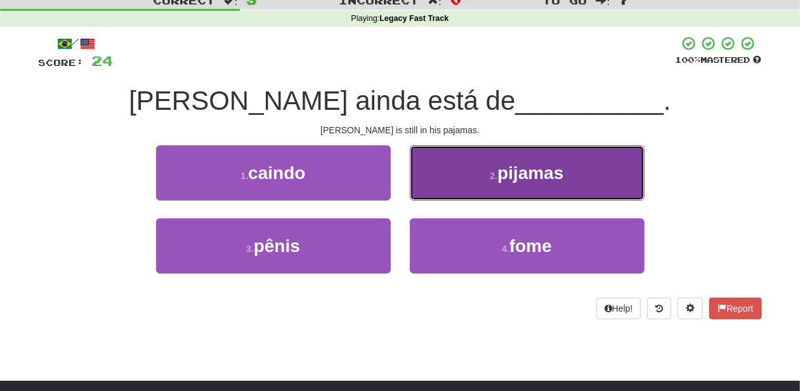
click at [462, 181] on button "2 . pijamas" at bounding box center [527, 172] width 235 height 55
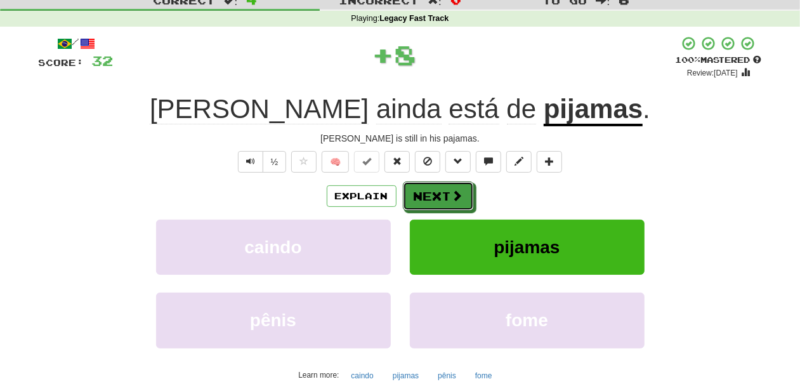
click at [456, 190] on span at bounding box center [457, 195] width 11 height 11
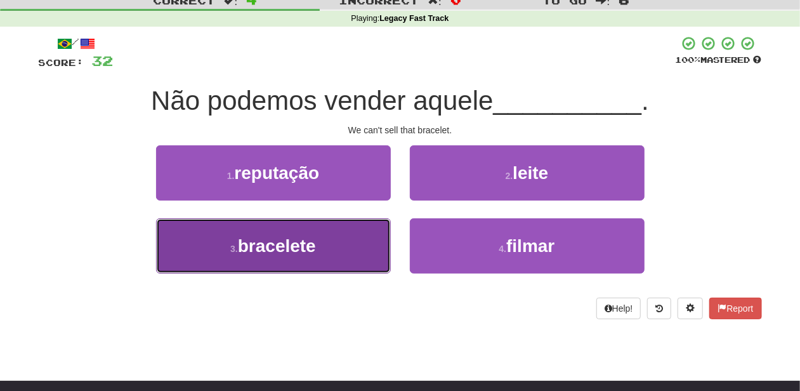
click at [348, 234] on button "3 . bracelete" at bounding box center [273, 245] width 235 height 55
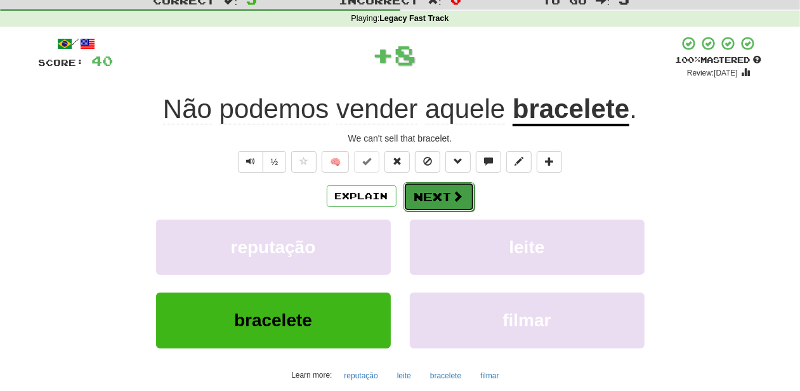
click at [434, 204] on button "Next" at bounding box center [439, 196] width 71 height 29
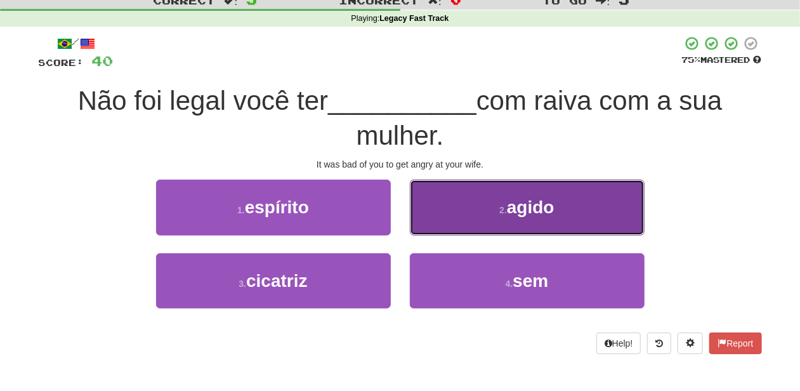
click at [440, 219] on button "2 . agido" at bounding box center [527, 207] width 235 height 55
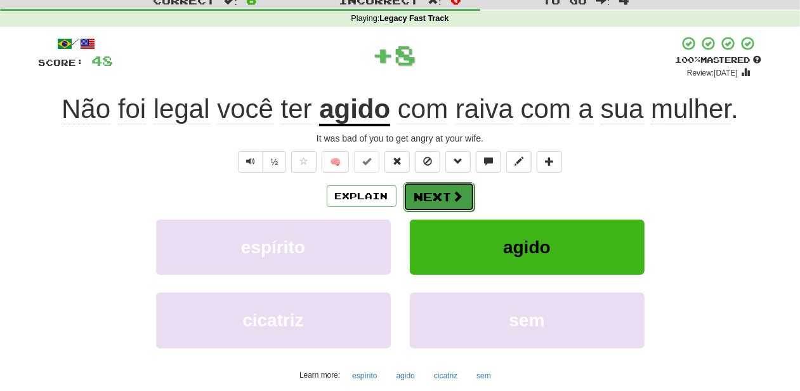
click at [446, 203] on button "Next" at bounding box center [439, 196] width 71 height 29
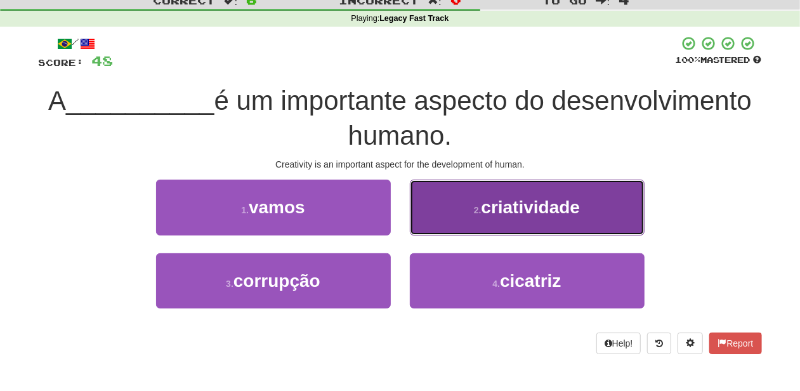
click at [458, 227] on button "2 . criatividade" at bounding box center [527, 207] width 235 height 55
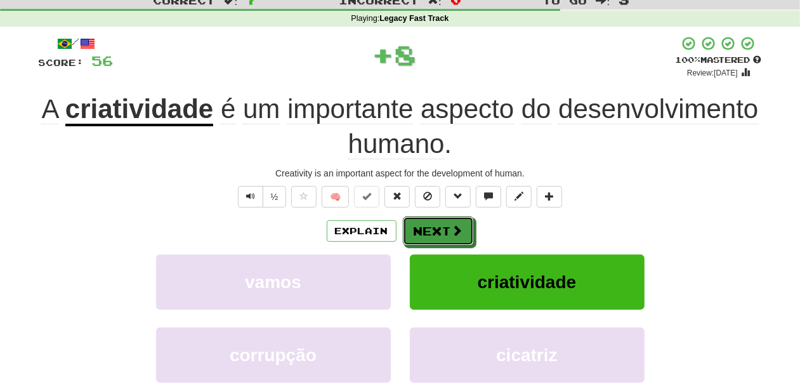
click at [458, 227] on span at bounding box center [457, 230] width 11 height 11
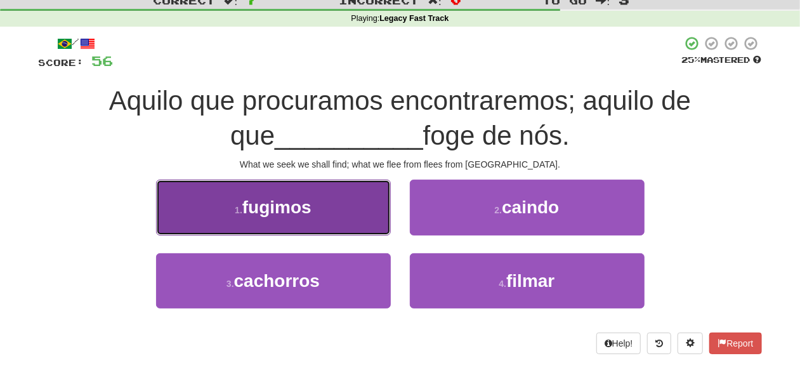
click at [364, 231] on button "1 . fugimos" at bounding box center [273, 207] width 235 height 55
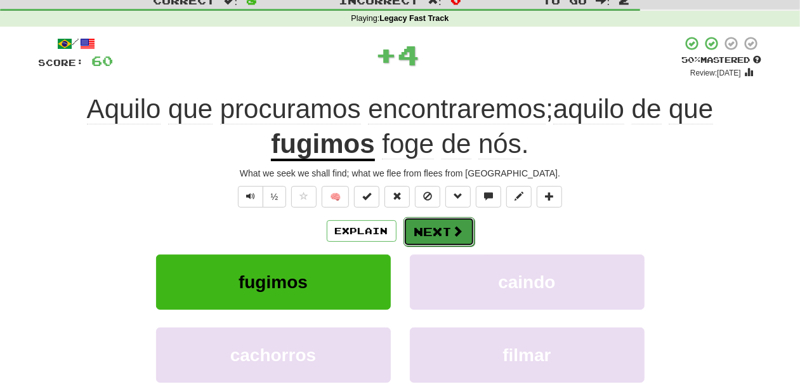
click at [433, 227] on button "Next" at bounding box center [439, 231] width 71 height 29
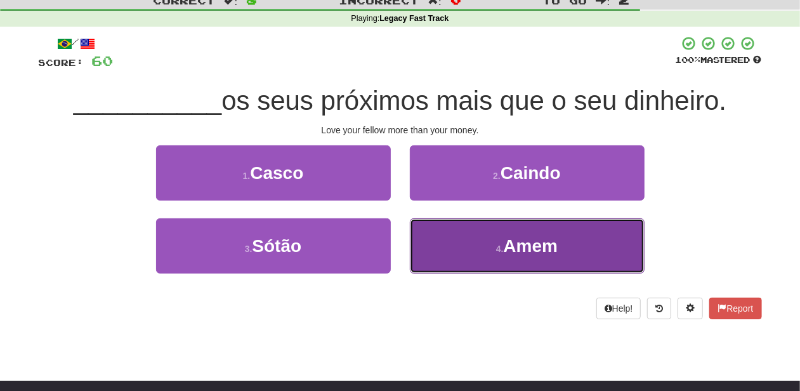
click at [454, 241] on button "4 . Amem" at bounding box center [527, 245] width 235 height 55
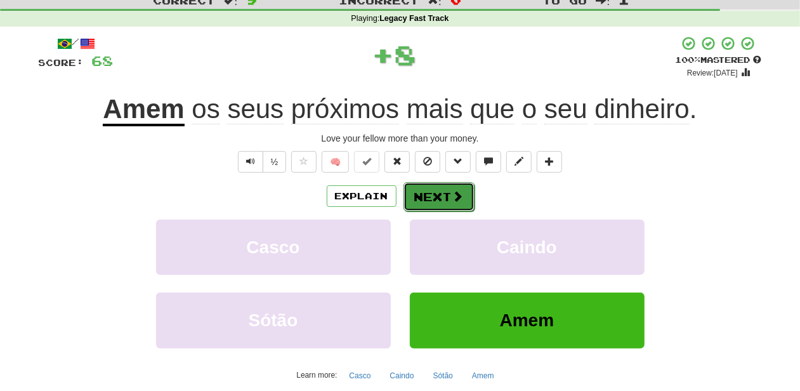
click at [448, 197] on button "Next" at bounding box center [439, 196] width 71 height 29
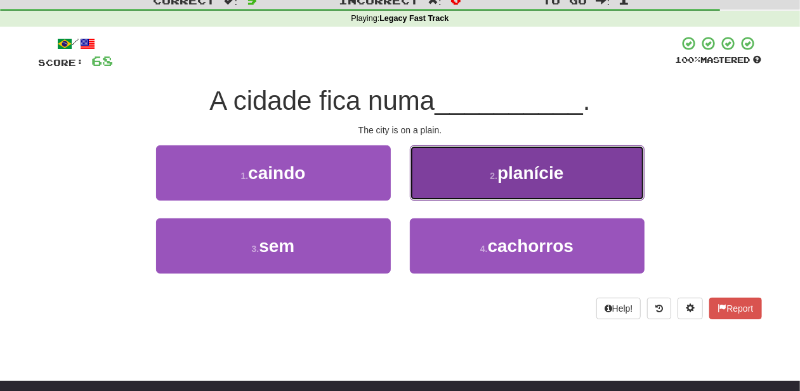
click at [449, 184] on button "2 . planície" at bounding box center [527, 172] width 235 height 55
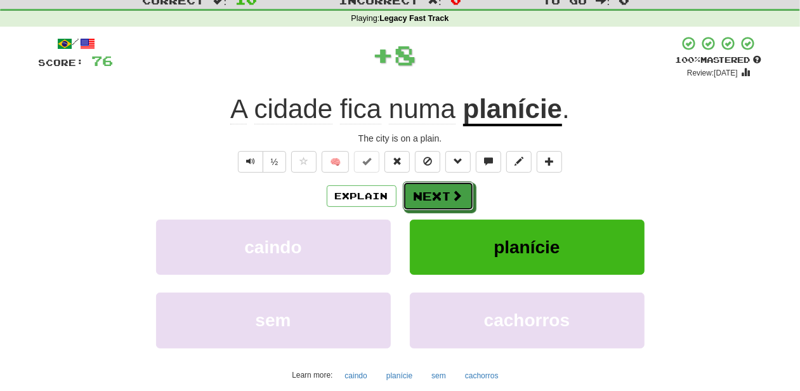
click at [447, 187] on button "Next" at bounding box center [438, 195] width 71 height 29
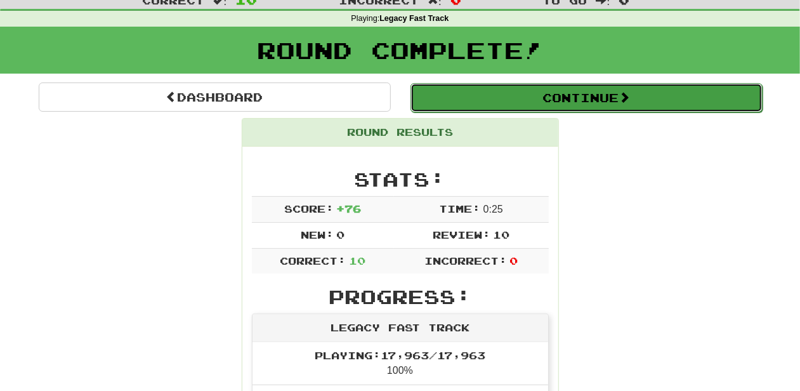
click at [530, 98] on button "Continue" at bounding box center [587, 97] width 352 height 29
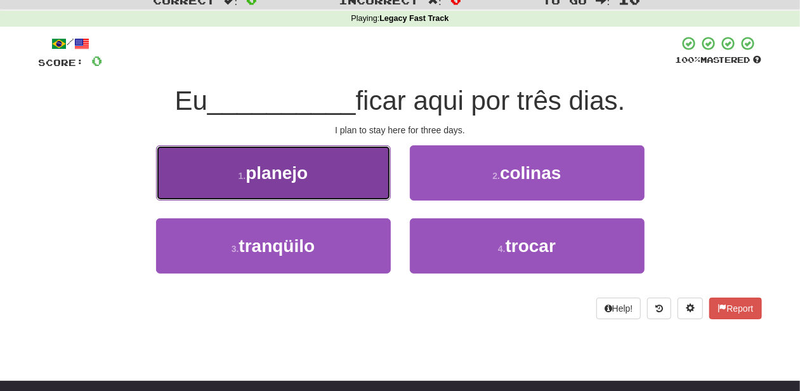
click at [353, 191] on button "1 . planejo" at bounding box center [273, 172] width 235 height 55
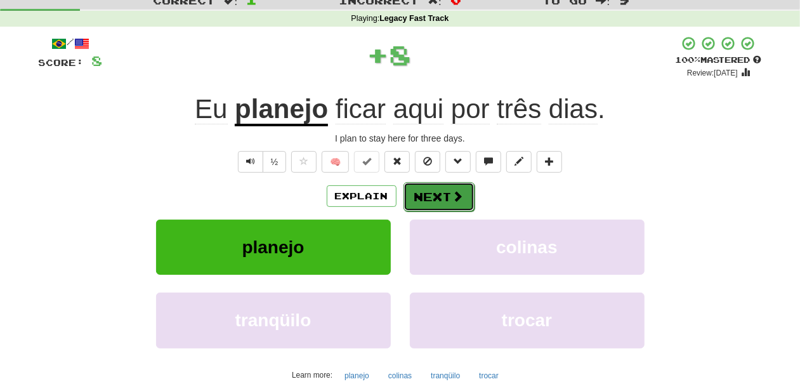
click at [431, 194] on button "Next" at bounding box center [439, 196] width 71 height 29
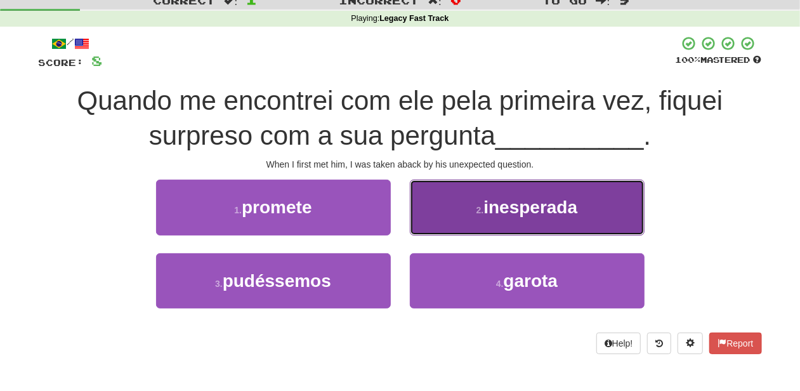
click at [440, 230] on button "2 . inesperada" at bounding box center [527, 207] width 235 height 55
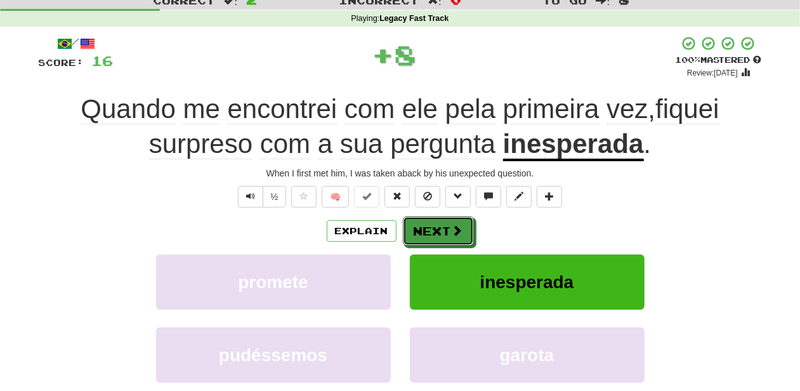
click at [440, 230] on button "Next" at bounding box center [438, 230] width 71 height 29
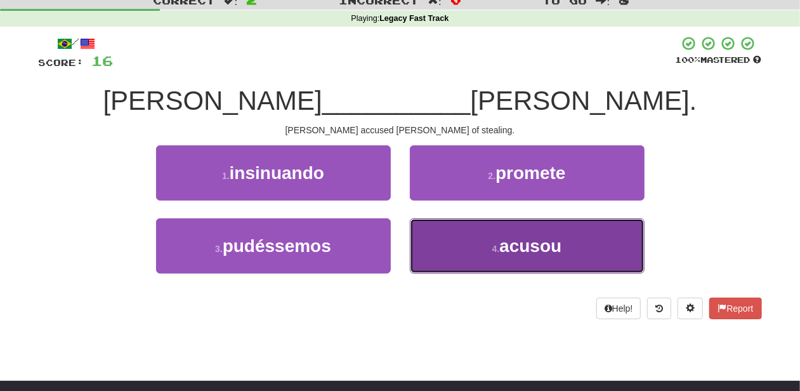
click at [475, 247] on button "4 . acusou" at bounding box center [527, 245] width 235 height 55
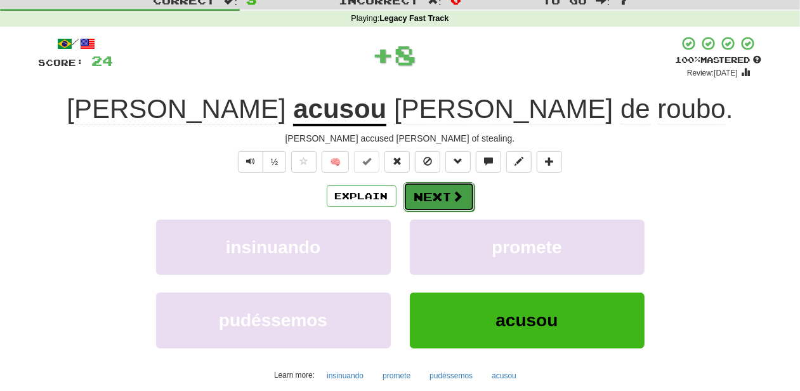
click at [448, 190] on button "Next" at bounding box center [439, 196] width 71 height 29
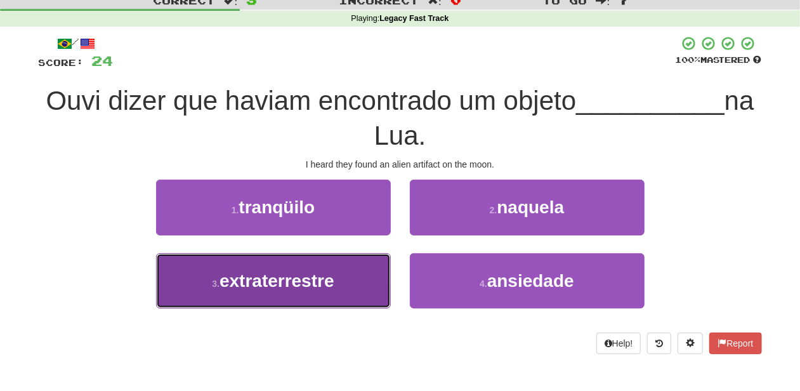
click at [346, 292] on button "3 . extraterrestre" at bounding box center [273, 280] width 235 height 55
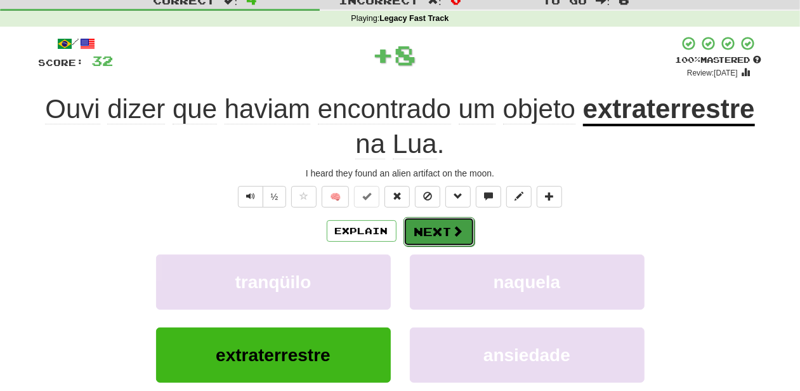
click at [425, 228] on button "Next" at bounding box center [439, 231] width 71 height 29
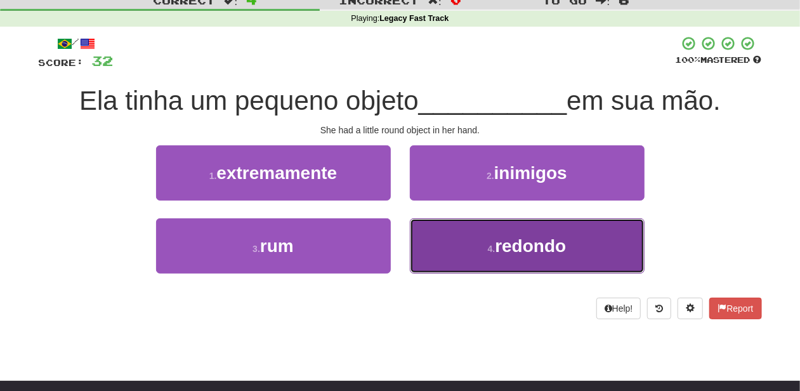
click at [418, 232] on button "4 . redondo" at bounding box center [527, 245] width 235 height 55
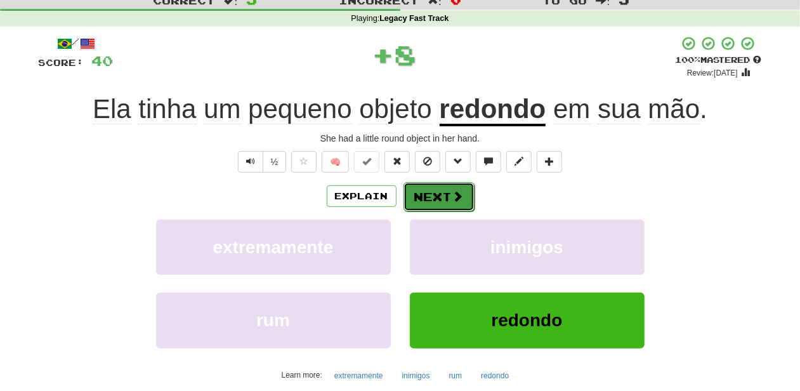
click at [425, 202] on button "Next" at bounding box center [439, 196] width 71 height 29
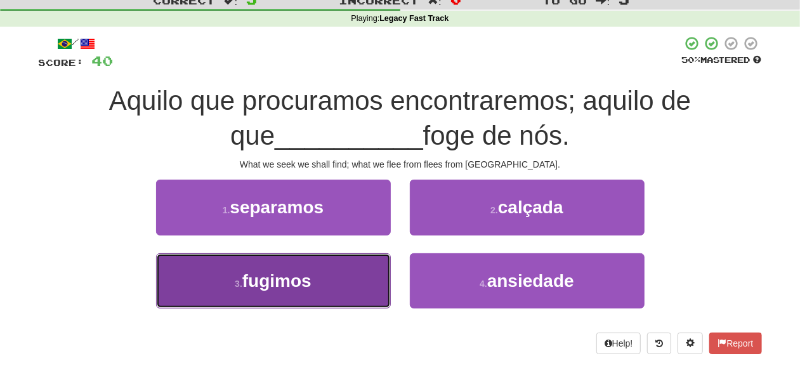
click at [337, 273] on button "3 . fugimos" at bounding box center [273, 280] width 235 height 55
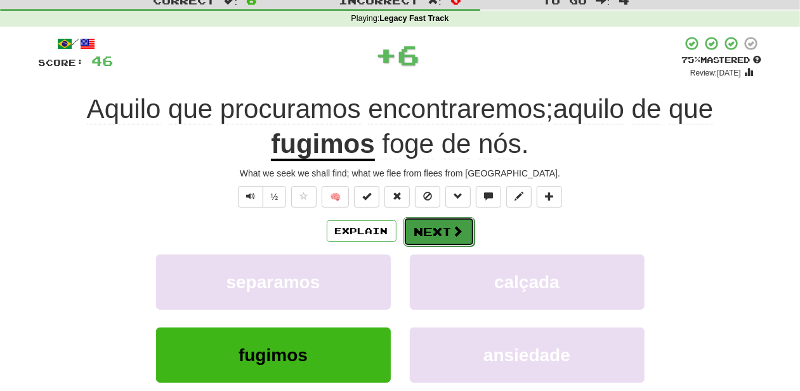
click at [442, 221] on button "Next" at bounding box center [439, 231] width 71 height 29
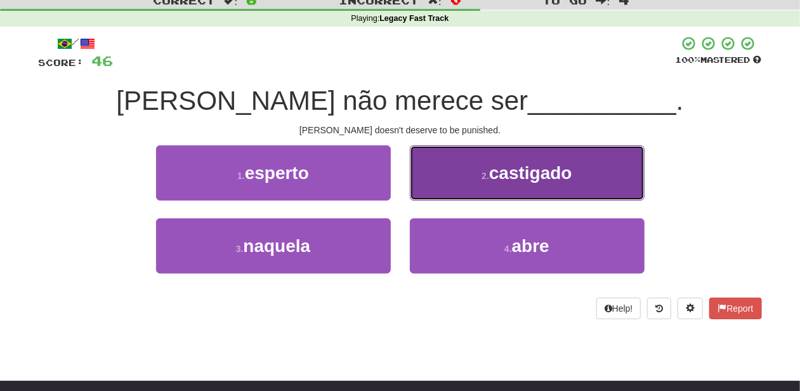
click at [440, 191] on button "2 . castigado" at bounding box center [527, 172] width 235 height 55
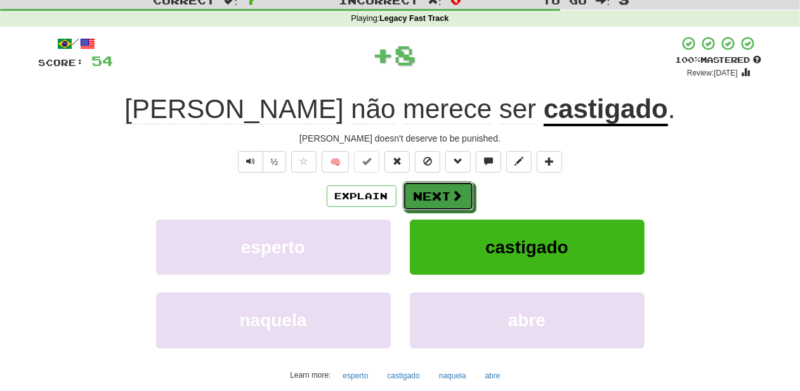
click at [440, 191] on button "Next" at bounding box center [438, 195] width 71 height 29
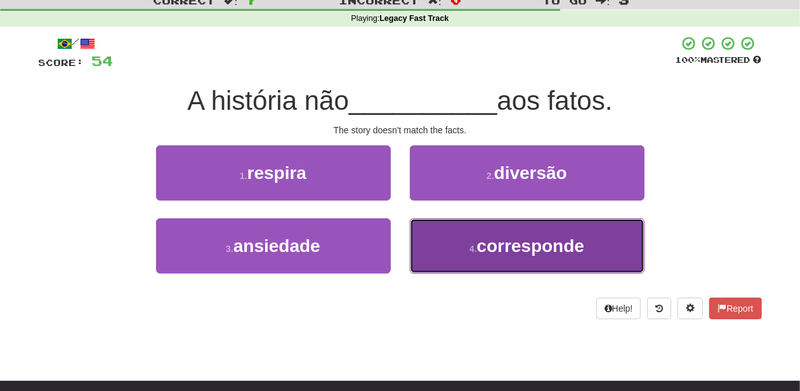
click at [445, 245] on button "4 . corresponde" at bounding box center [527, 245] width 235 height 55
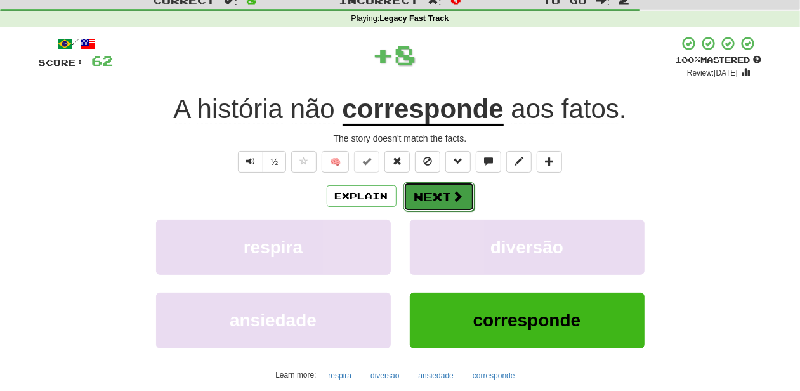
click at [428, 191] on button "Next" at bounding box center [439, 196] width 71 height 29
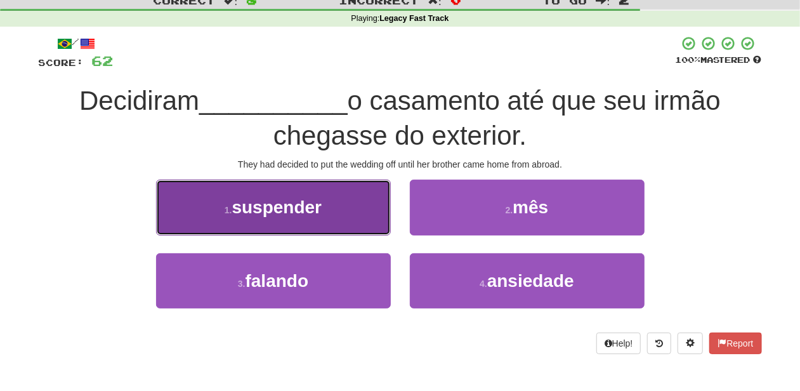
click at [340, 220] on button "1 . suspender" at bounding box center [273, 207] width 235 height 55
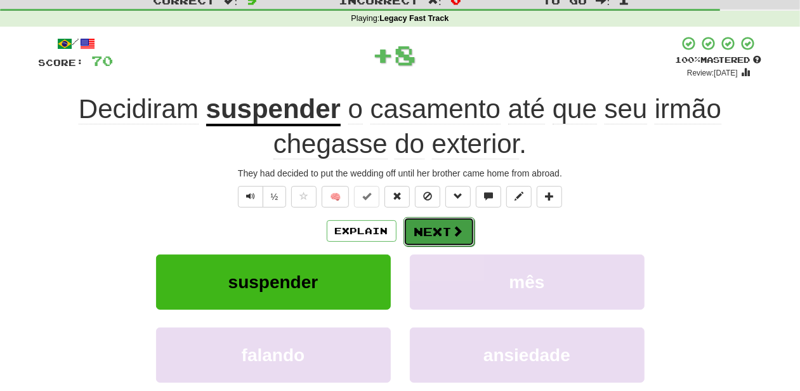
click at [415, 221] on button "Next" at bounding box center [439, 231] width 71 height 29
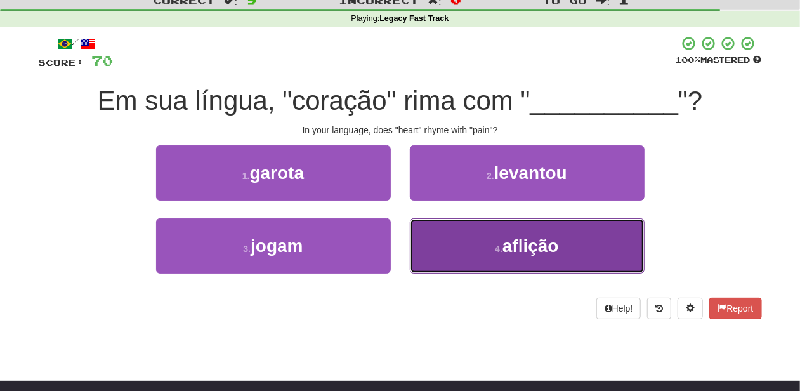
click at [423, 244] on button "4 . aflição" at bounding box center [527, 245] width 235 height 55
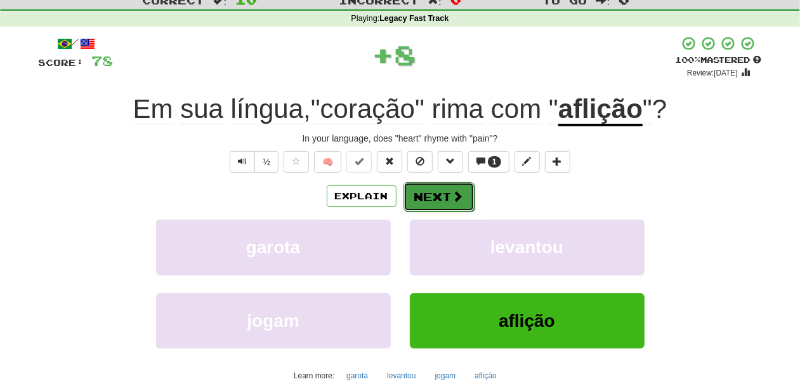
click at [426, 202] on button "Next" at bounding box center [439, 196] width 71 height 29
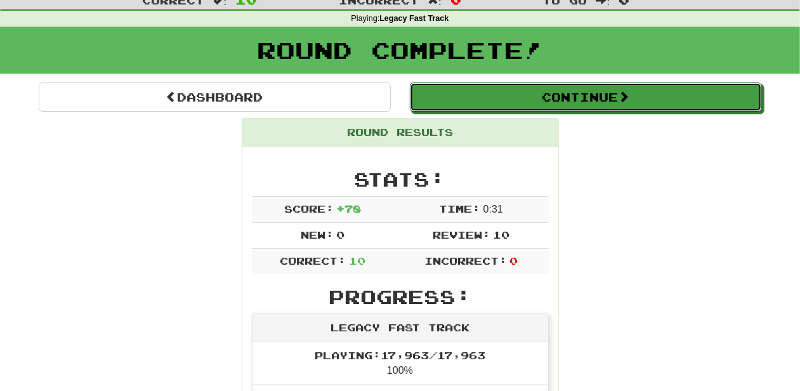
click at [508, 102] on button "Continue" at bounding box center [586, 96] width 352 height 29
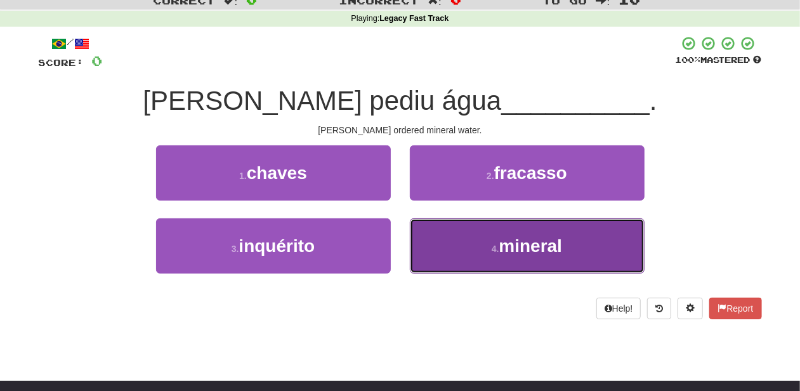
click at [449, 245] on button "4 . mineral" at bounding box center [527, 245] width 235 height 55
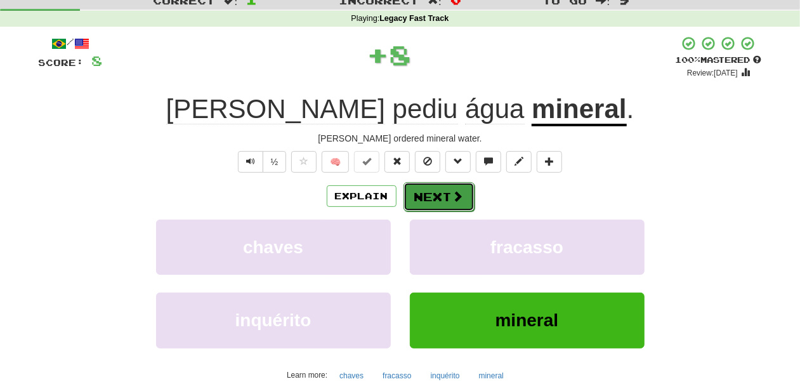
click at [444, 192] on button "Next" at bounding box center [439, 196] width 71 height 29
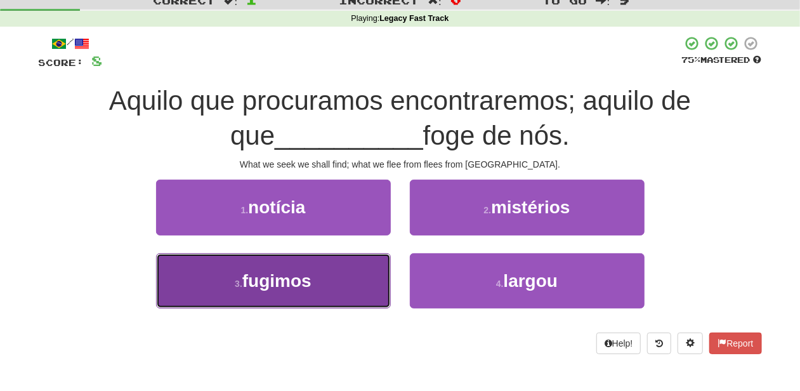
click at [334, 264] on button "3 . fugimos" at bounding box center [273, 280] width 235 height 55
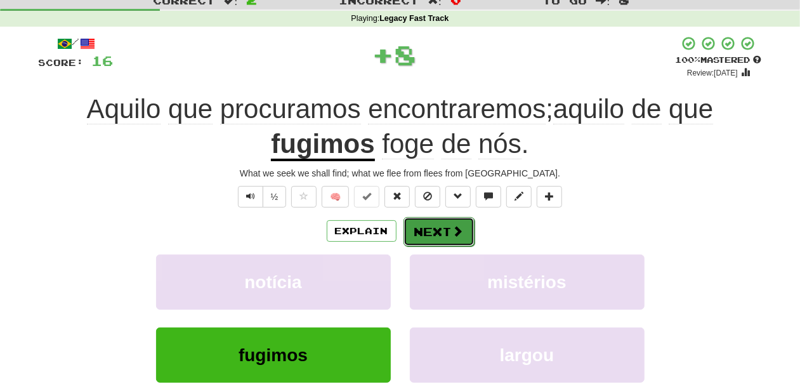
click at [445, 232] on button "Next" at bounding box center [439, 231] width 71 height 29
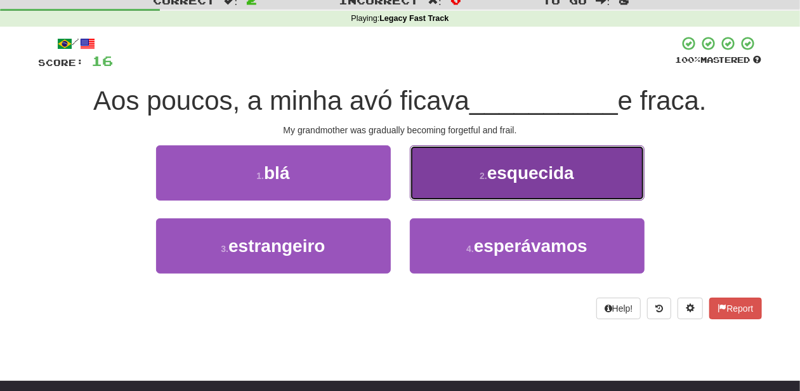
click at [456, 185] on button "2 . esquecida" at bounding box center [527, 172] width 235 height 55
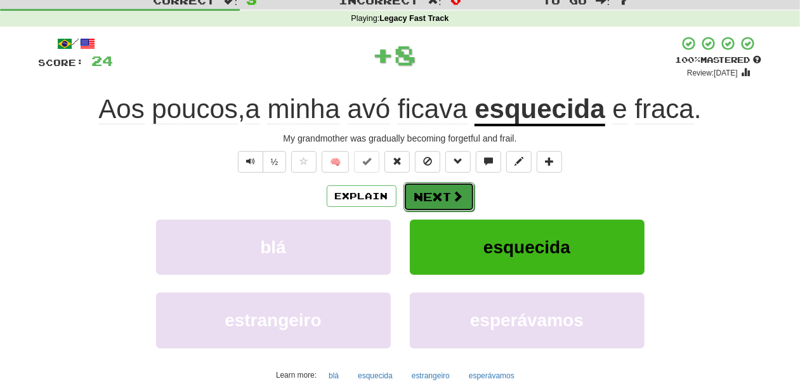
click at [440, 193] on button "Next" at bounding box center [439, 196] width 71 height 29
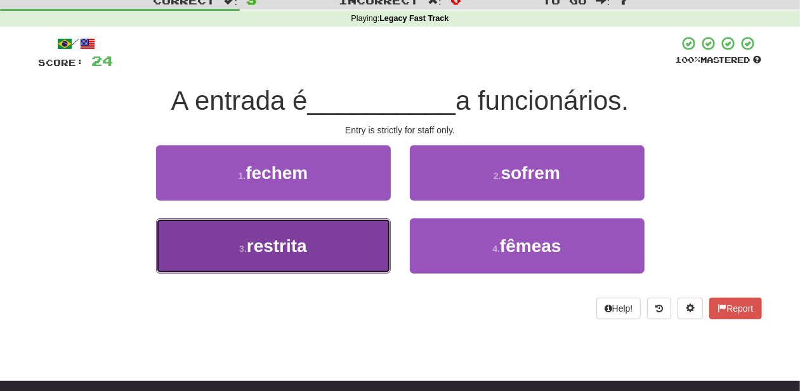
click at [363, 231] on button "3 . restrita" at bounding box center [273, 245] width 235 height 55
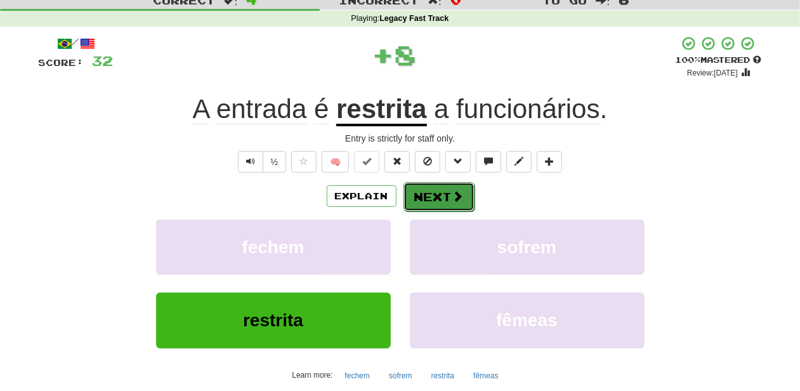
click at [432, 196] on button "Next" at bounding box center [439, 196] width 71 height 29
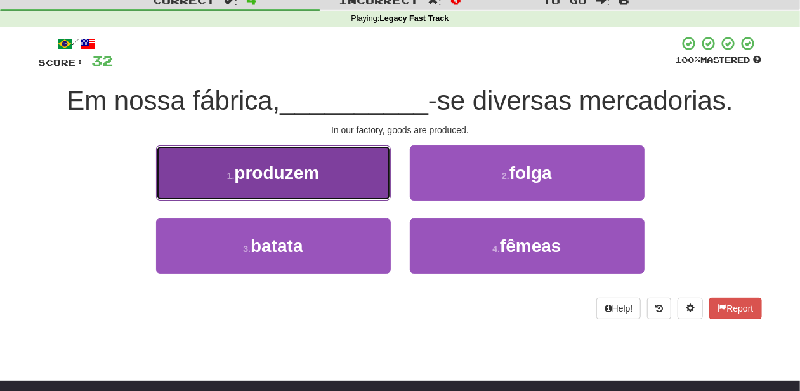
click at [361, 180] on button "1 . produzem" at bounding box center [273, 172] width 235 height 55
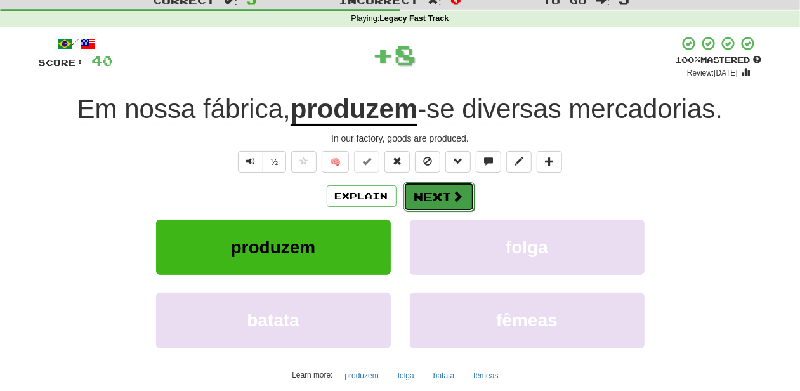
click at [420, 199] on button "Next" at bounding box center [439, 196] width 71 height 29
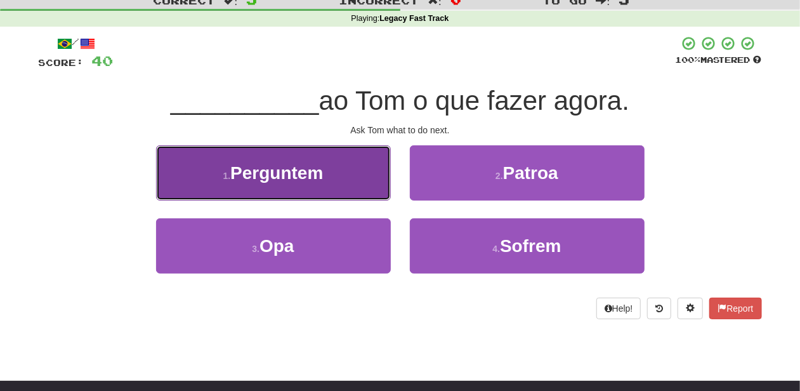
click at [331, 183] on button "1 . Perguntem" at bounding box center [273, 172] width 235 height 55
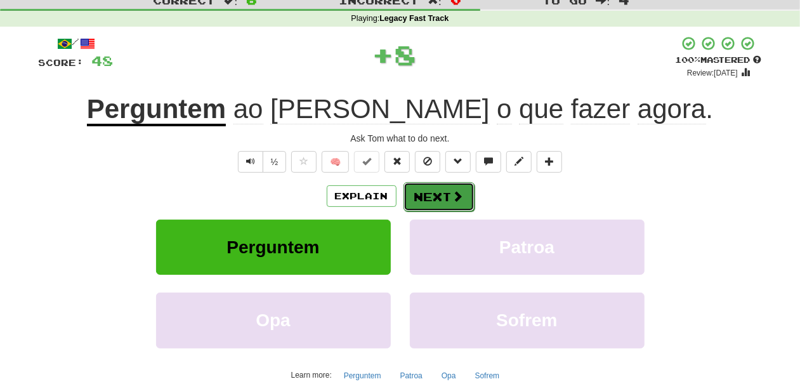
click at [418, 192] on button "Next" at bounding box center [439, 196] width 71 height 29
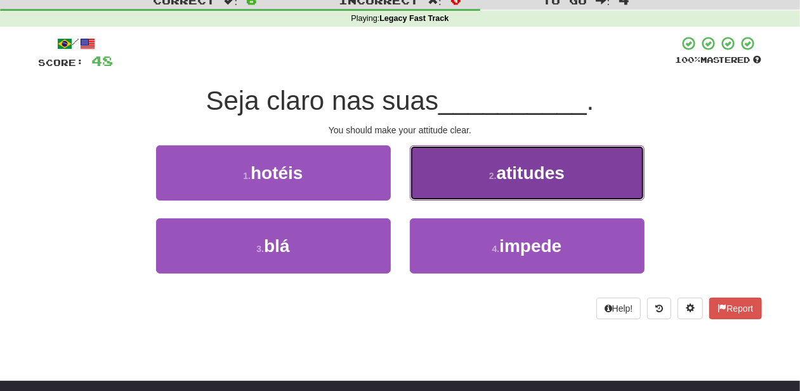
click at [442, 185] on button "2 . atitudes" at bounding box center [527, 172] width 235 height 55
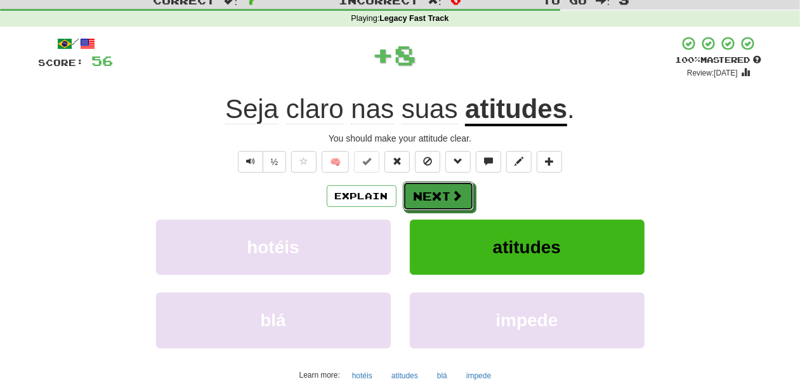
click at [431, 190] on button "Next" at bounding box center [438, 195] width 71 height 29
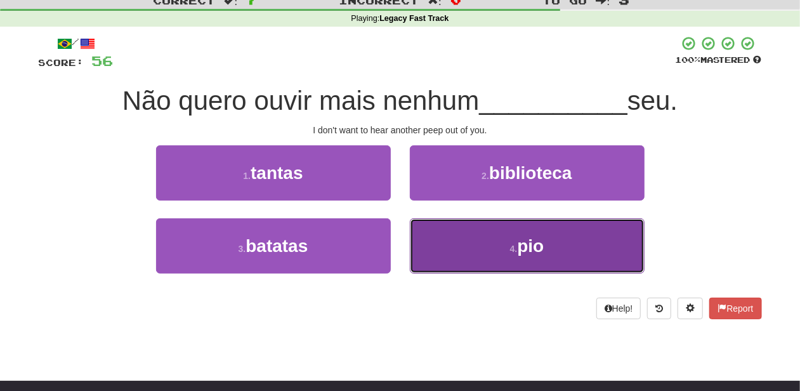
click at [439, 234] on button "4 . pio" at bounding box center [527, 245] width 235 height 55
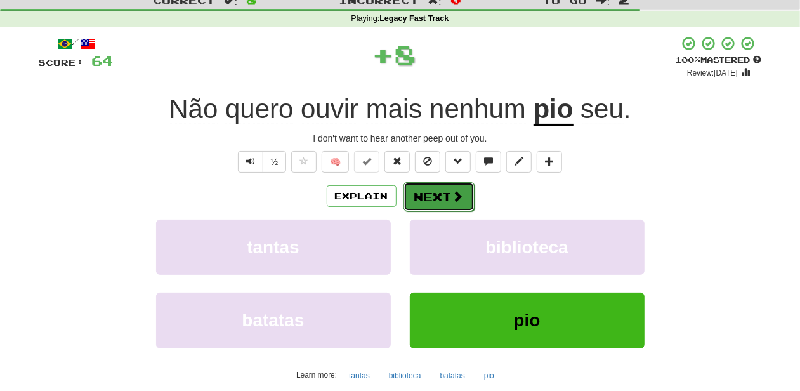
click at [437, 194] on button "Next" at bounding box center [439, 196] width 71 height 29
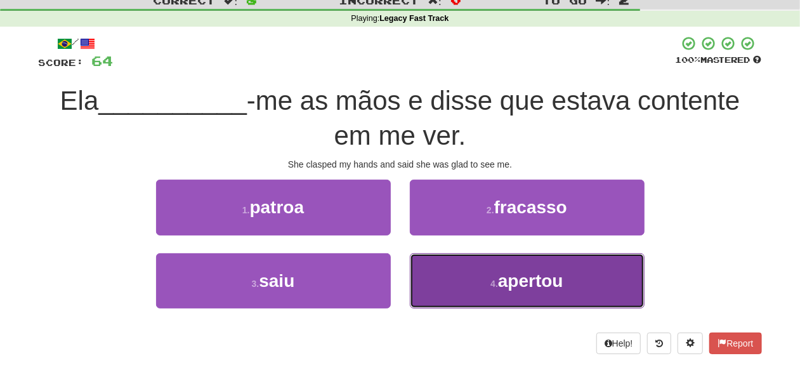
click at [441, 265] on button "4 . apertou" at bounding box center [527, 280] width 235 height 55
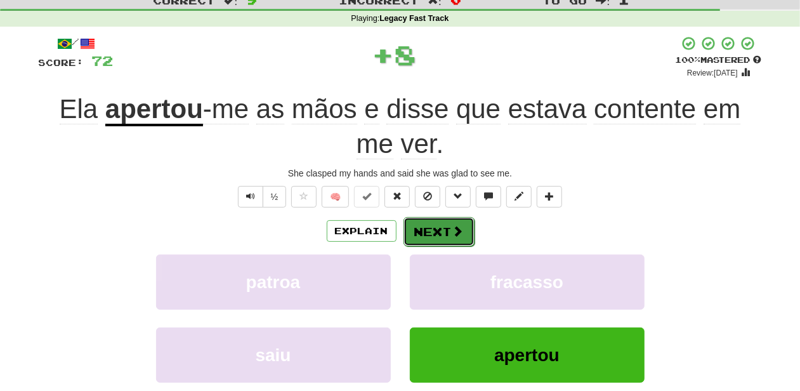
click at [437, 222] on button "Next" at bounding box center [439, 231] width 71 height 29
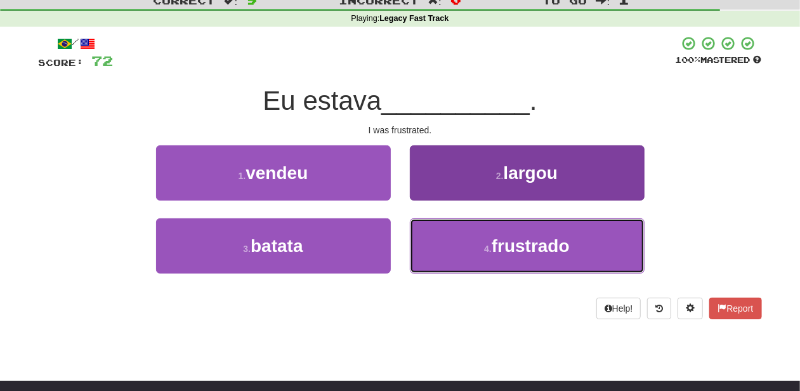
click at [439, 234] on button "4 . frustrado" at bounding box center [527, 245] width 235 height 55
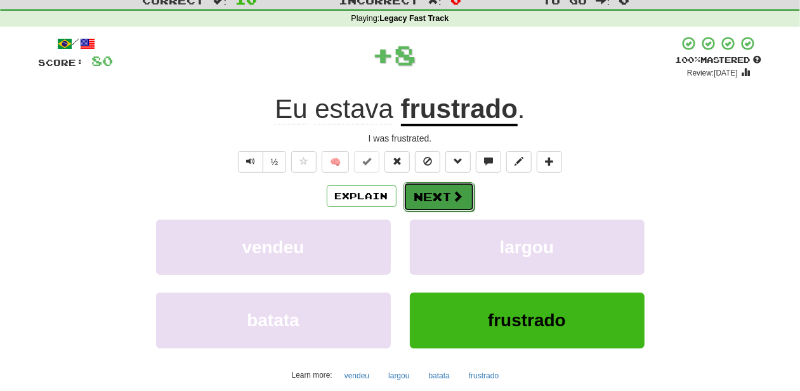
click at [433, 197] on button "Next" at bounding box center [439, 196] width 71 height 29
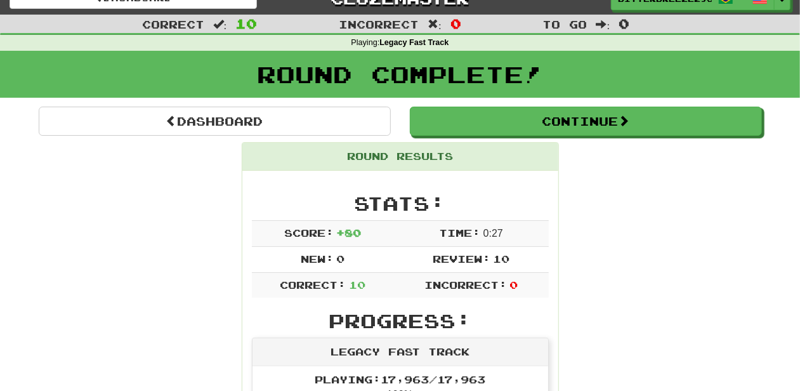
scroll to position [0, 0]
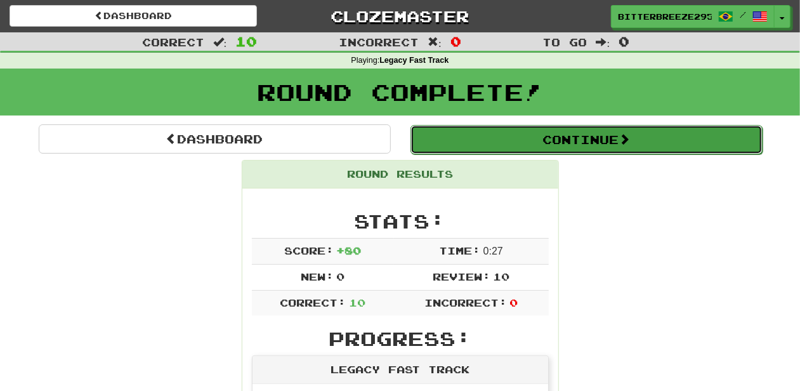
click at [501, 150] on button "Continue" at bounding box center [587, 139] width 352 height 29
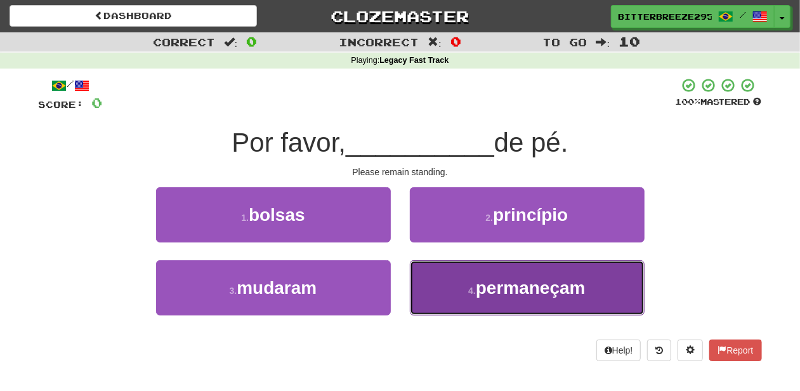
click at [468, 287] on small "4 ." at bounding box center [472, 291] width 8 height 10
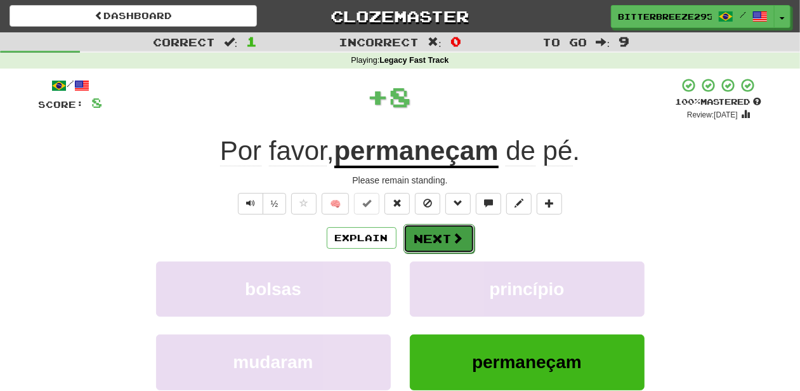
click at [431, 241] on button "Next" at bounding box center [439, 238] width 71 height 29
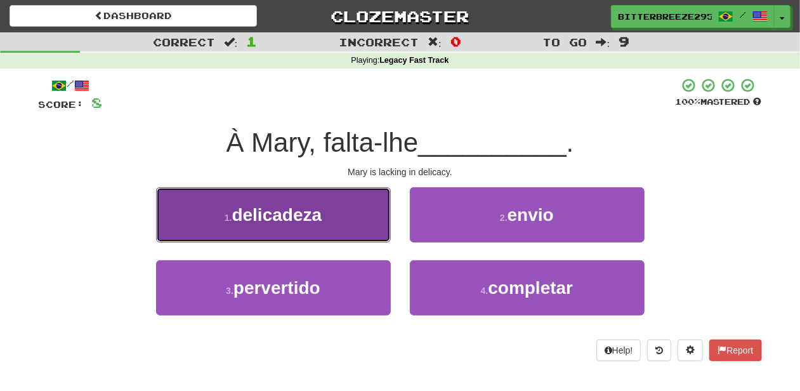
click at [354, 226] on button "1 . delicadeza" at bounding box center [273, 214] width 235 height 55
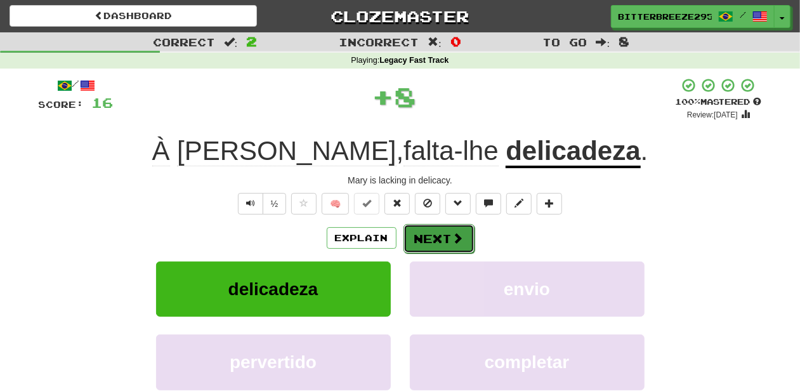
click at [447, 235] on button "Next" at bounding box center [439, 238] width 71 height 29
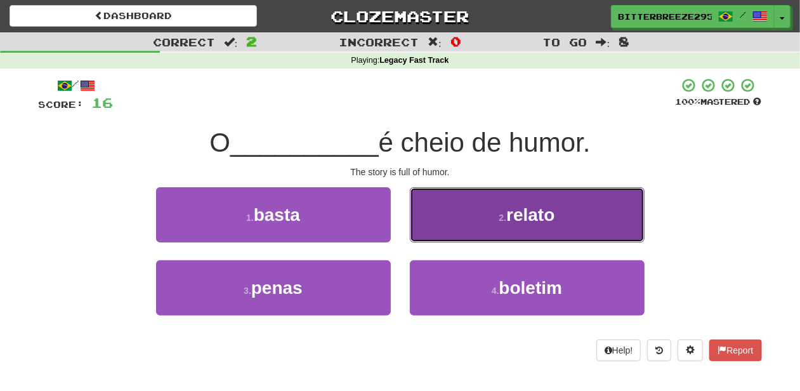
click at [445, 214] on button "2 . relato" at bounding box center [527, 214] width 235 height 55
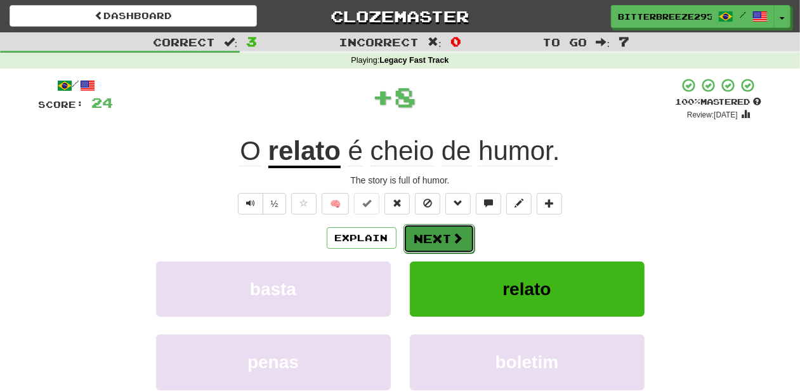
click at [438, 226] on button "Next" at bounding box center [439, 238] width 71 height 29
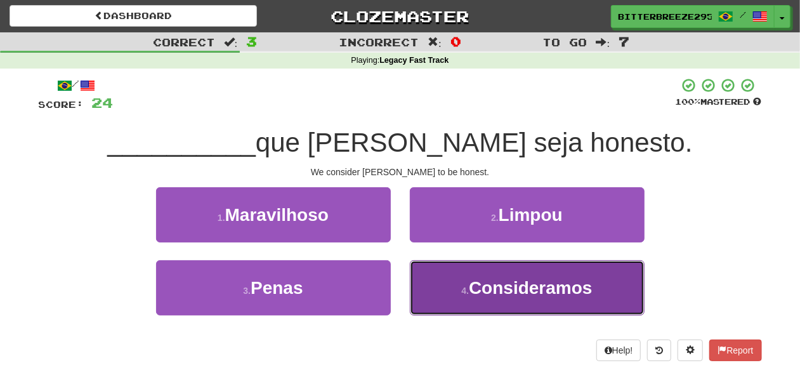
click at [454, 282] on button "4 . Consideramos" at bounding box center [527, 287] width 235 height 55
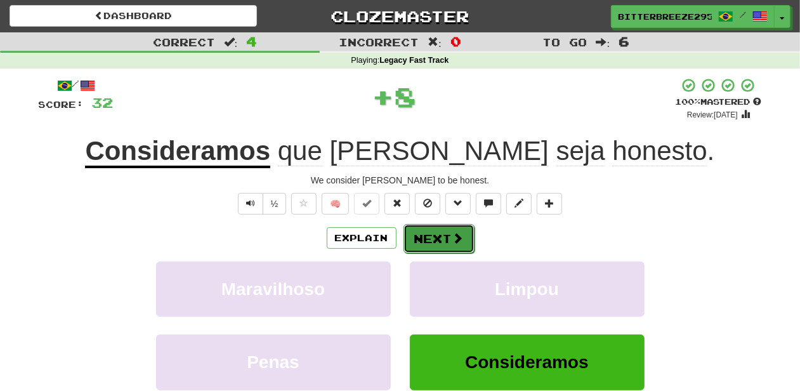
click at [444, 239] on button "Next" at bounding box center [439, 238] width 71 height 29
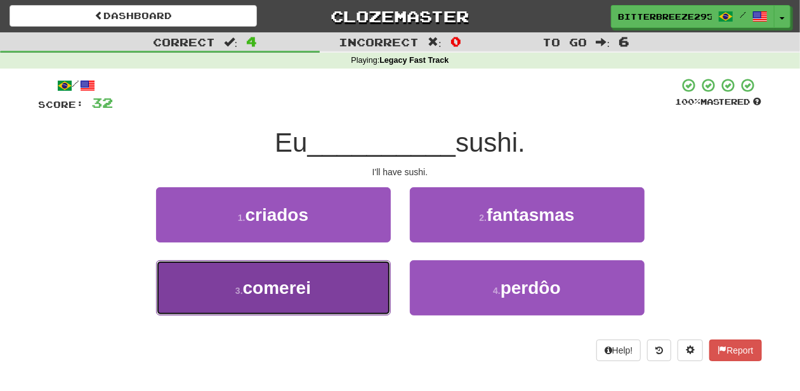
click at [342, 283] on button "3 . comerei" at bounding box center [273, 287] width 235 height 55
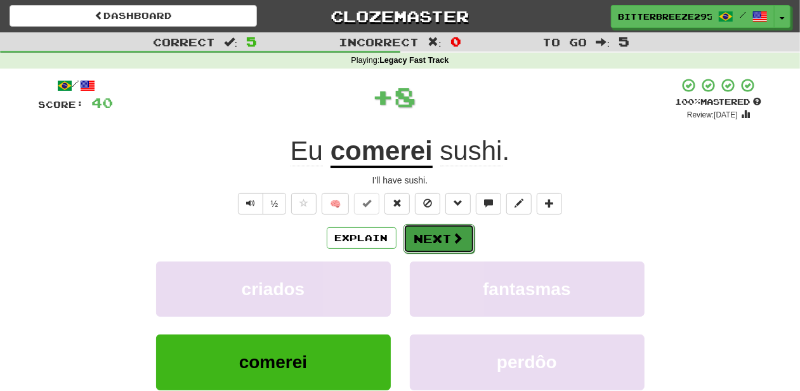
click at [420, 232] on button "Next" at bounding box center [439, 238] width 71 height 29
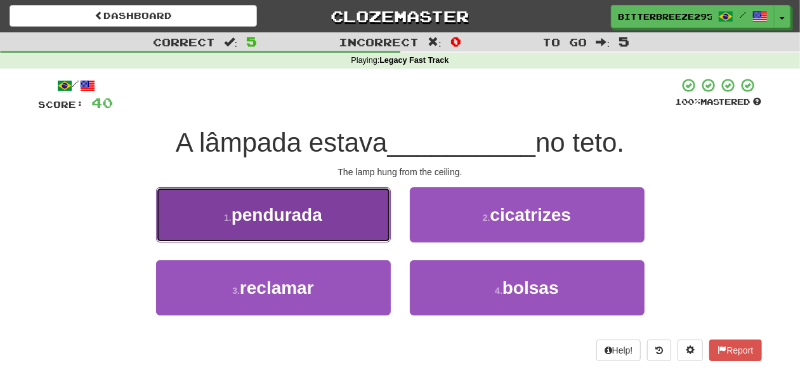
click at [374, 230] on button "1 . pendurada" at bounding box center [273, 214] width 235 height 55
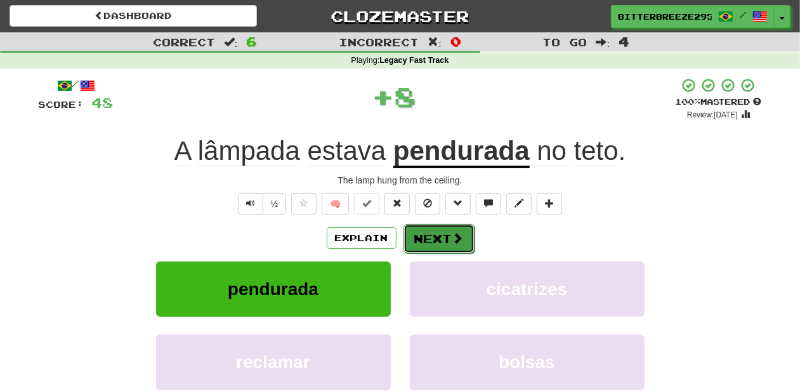
click at [439, 239] on button "Next" at bounding box center [439, 238] width 71 height 29
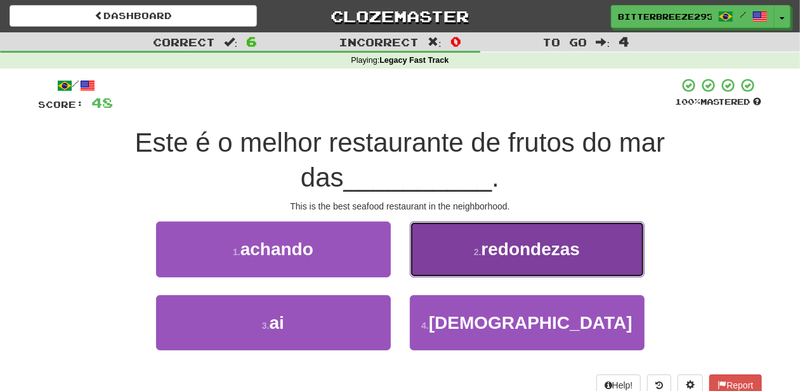
click at [440, 246] on button "2 . redondezas" at bounding box center [527, 248] width 235 height 55
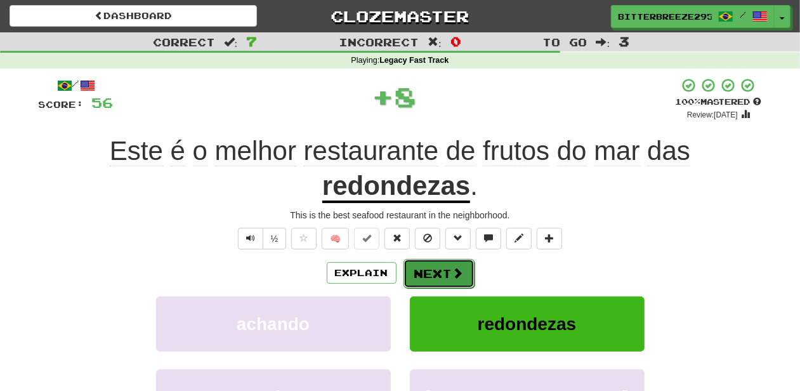
click at [427, 259] on button "Next" at bounding box center [439, 273] width 71 height 29
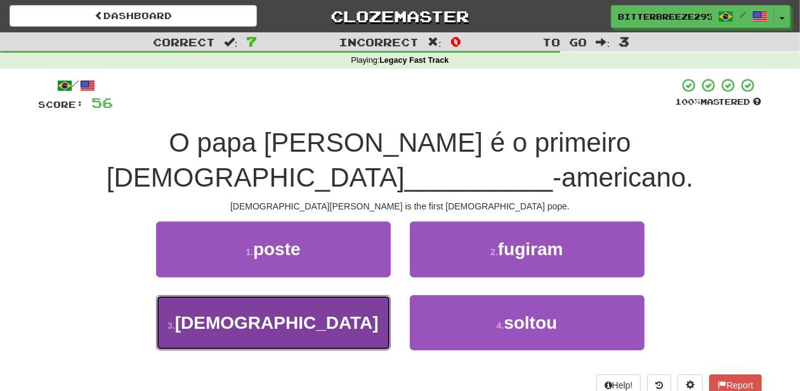
click at [356, 295] on button "3 . latino" at bounding box center [273, 322] width 235 height 55
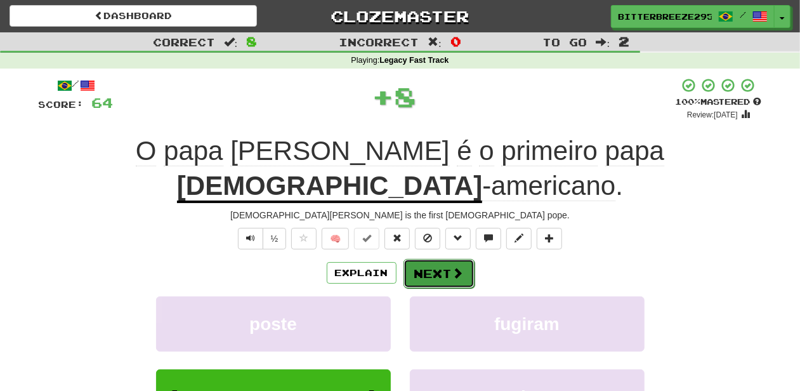
click at [433, 259] on button "Next" at bounding box center [439, 273] width 71 height 29
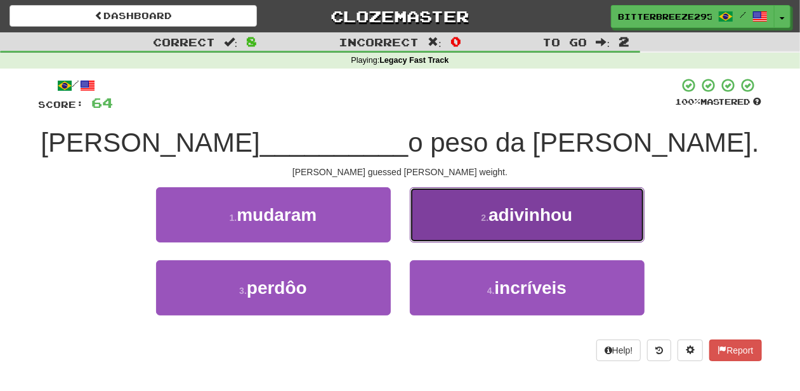
click at [434, 227] on button "2 . adivinhou" at bounding box center [527, 214] width 235 height 55
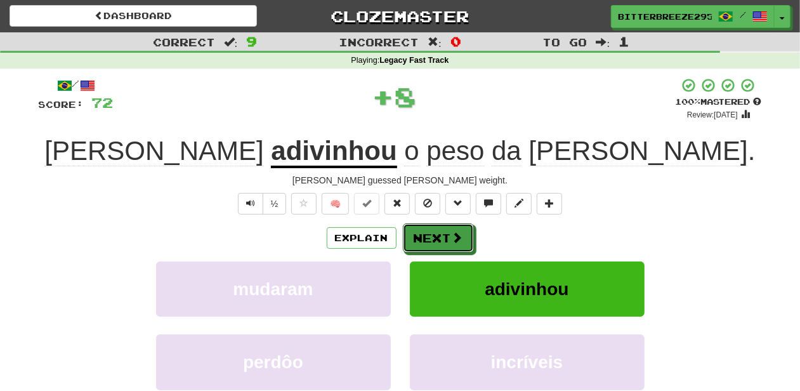
click at [435, 227] on button "Next" at bounding box center [438, 237] width 71 height 29
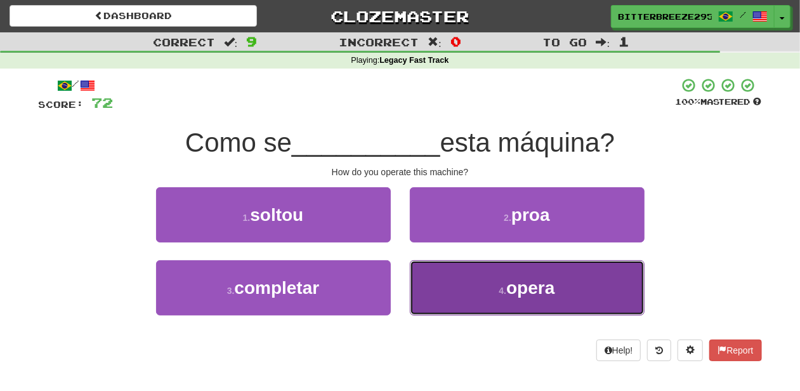
click at [445, 281] on button "4 . opera" at bounding box center [527, 287] width 235 height 55
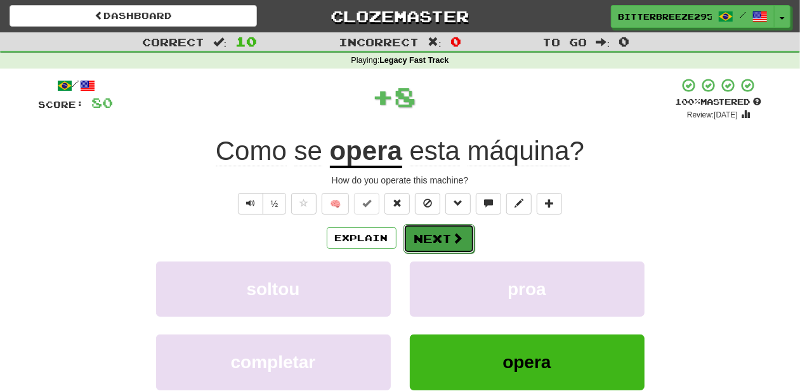
click at [438, 244] on button "Next" at bounding box center [439, 238] width 71 height 29
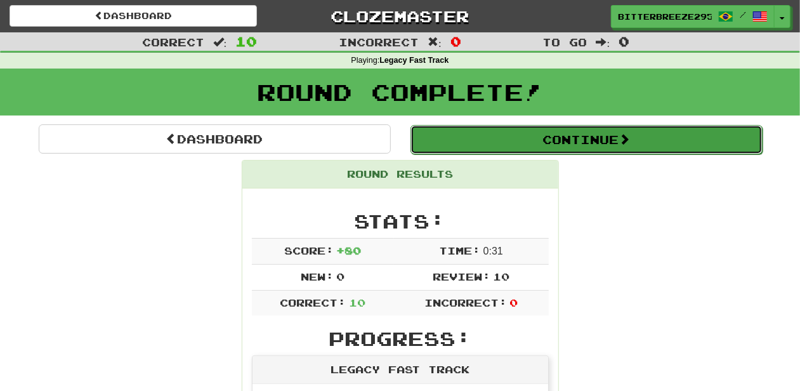
click at [517, 143] on button "Continue" at bounding box center [587, 139] width 352 height 29
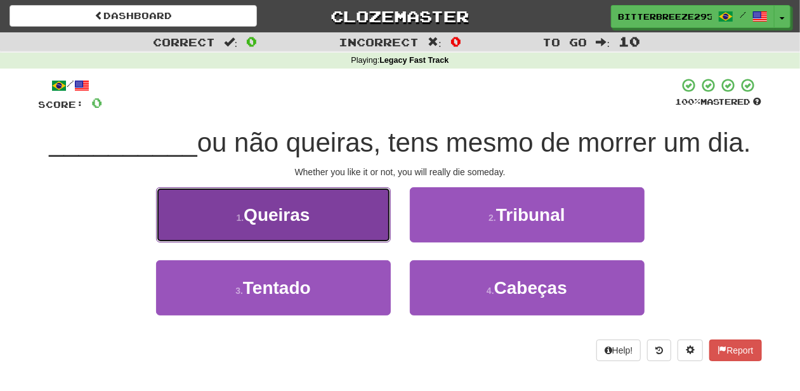
click at [352, 227] on button "1 . Queiras" at bounding box center [273, 214] width 235 height 55
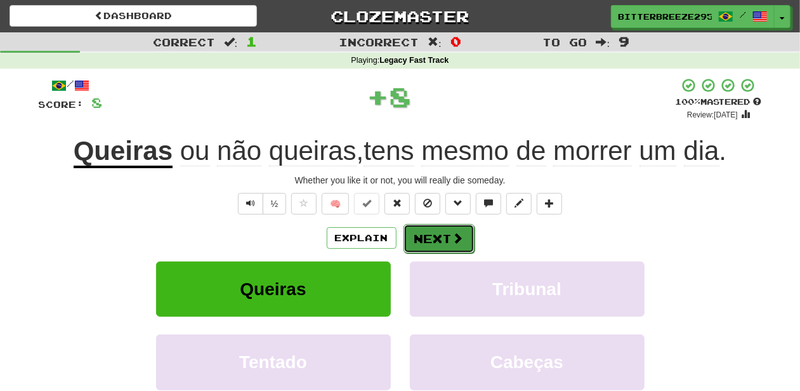
click at [427, 230] on button "Next" at bounding box center [439, 238] width 71 height 29
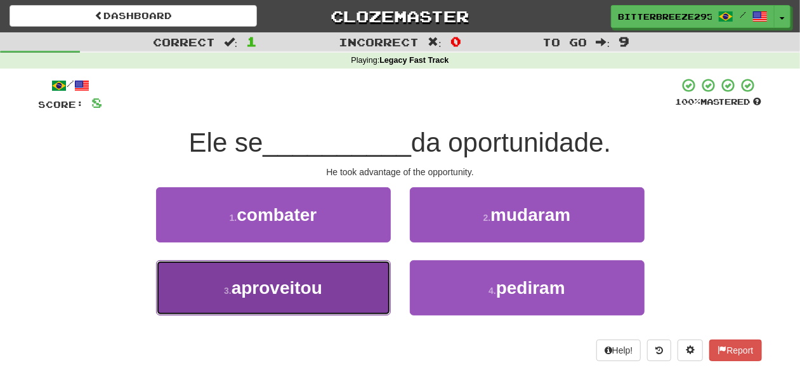
click at [335, 274] on button "3 . aproveitou" at bounding box center [273, 287] width 235 height 55
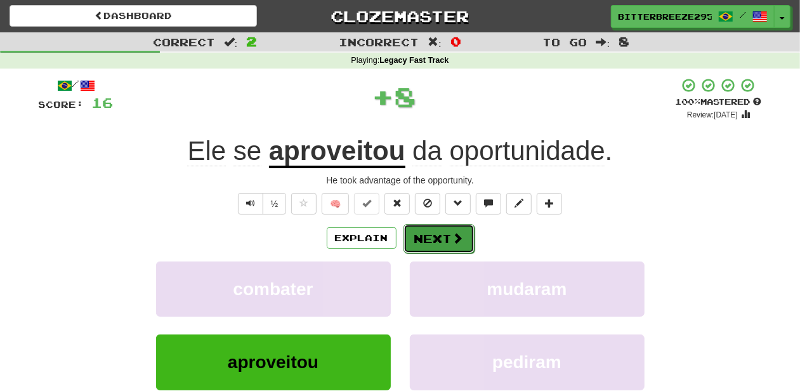
click at [432, 230] on button "Next" at bounding box center [439, 238] width 71 height 29
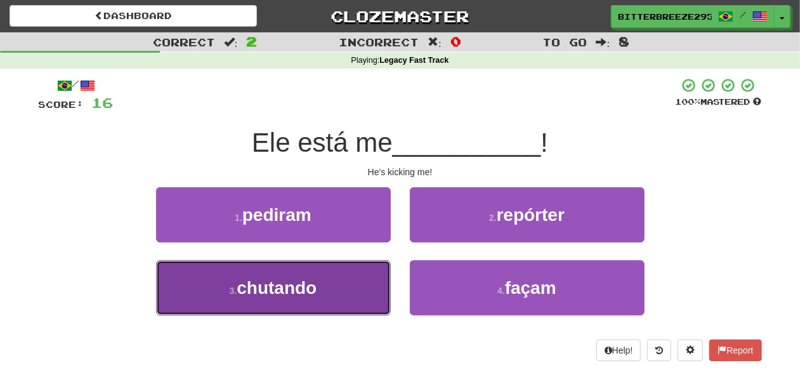
click at [335, 277] on button "3 . chutando" at bounding box center [273, 287] width 235 height 55
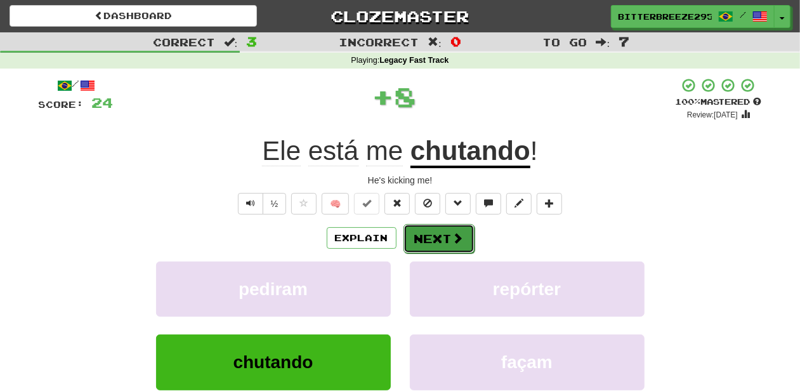
click at [425, 232] on button "Next" at bounding box center [439, 238] width 71 height 29
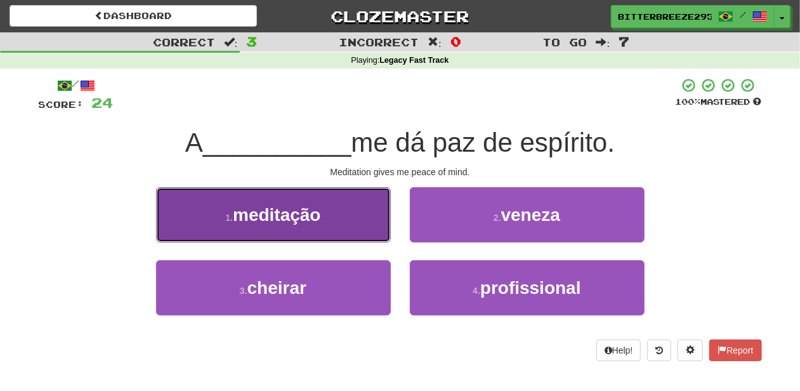
click at [329, 230] on button "1 . meditação" at bounding box center [273, 214] width 235 height 55
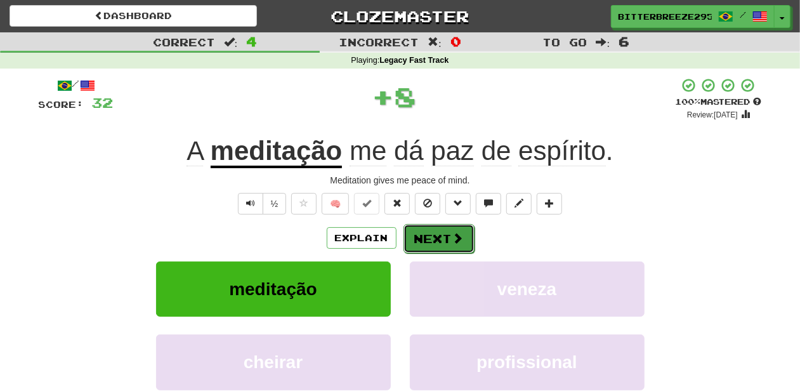
click at [448, 241] on button "Next" at bounding box center [439, 238] width 71 height 29
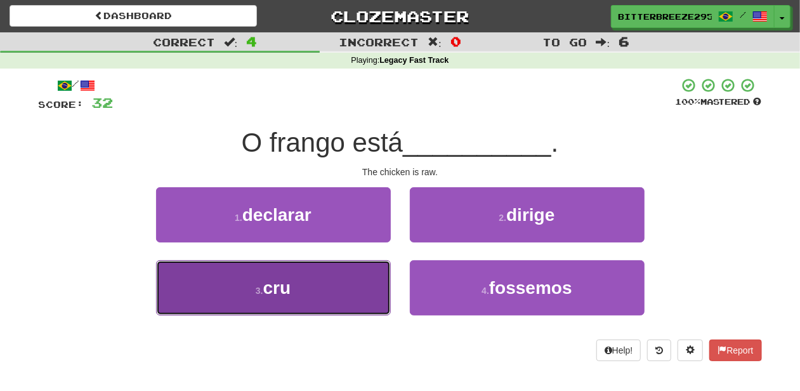
click at [339, 286] on button "3 . cru" at bounding box center [273, 287] width 235 height 55
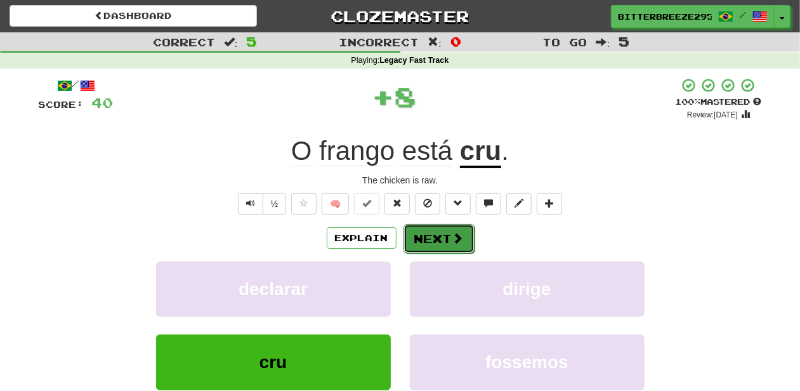
click at [449, 233] on button "Next" at bounding box center [439, 238] width 71 height 29
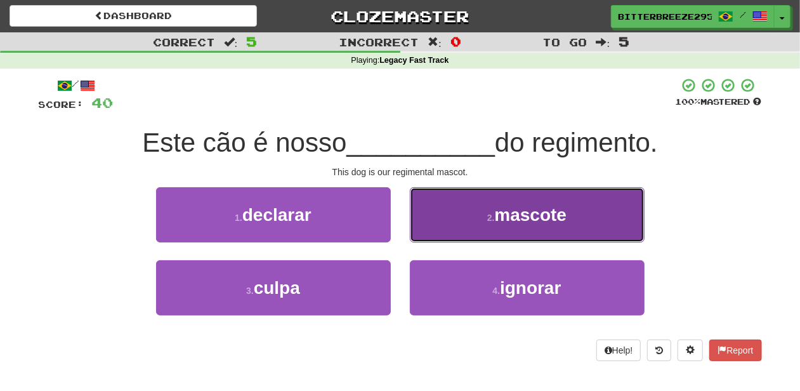
click at [447, 229] on button "2 . mascote" at bounding box center [527, 214] width 235 height 55
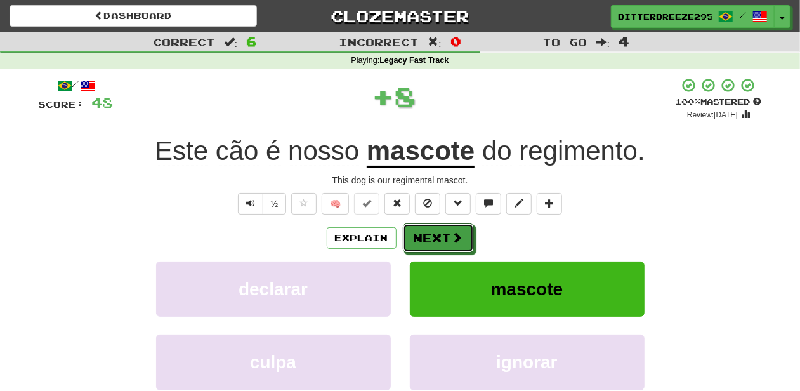
click at [447, 229] on button "Next" at bounding box center [438, 237] width 71 height 29
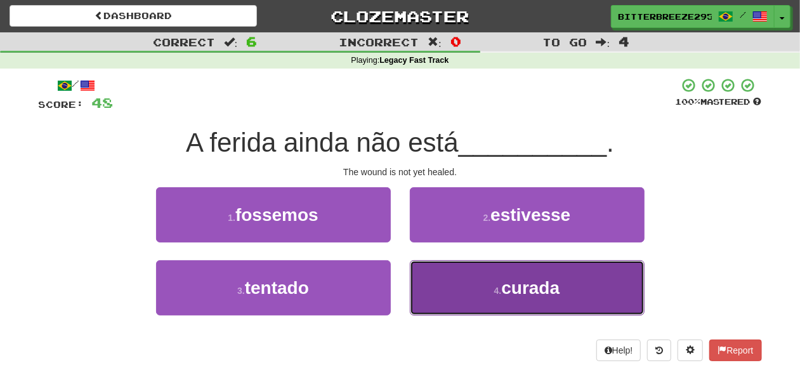
click at [443, 277] on button "4 . curada" at bounding box center [527, 287] width 235 height 55
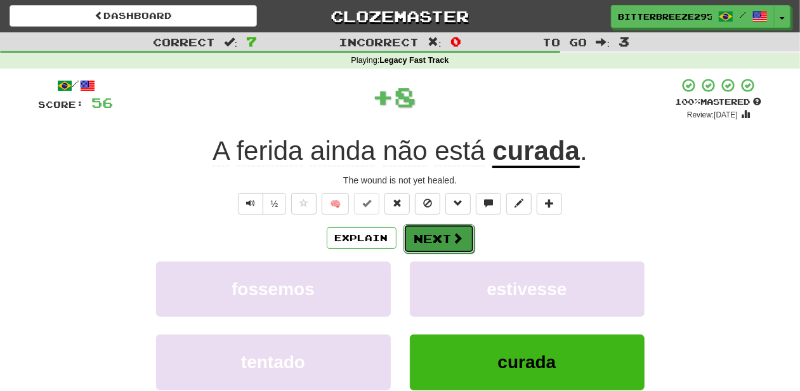
click at [432, 233] on button "Next" at bounding box center [439, 238] width 71 height 29
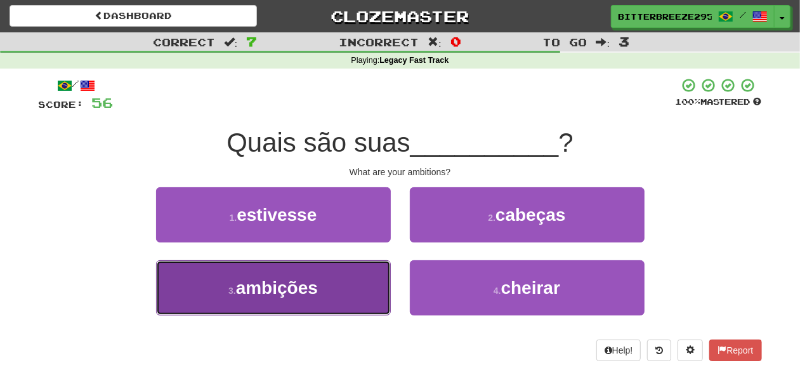
click at [341, 287] on button "3 . ambições" at bounding box center [273, 287] width 235 height 55
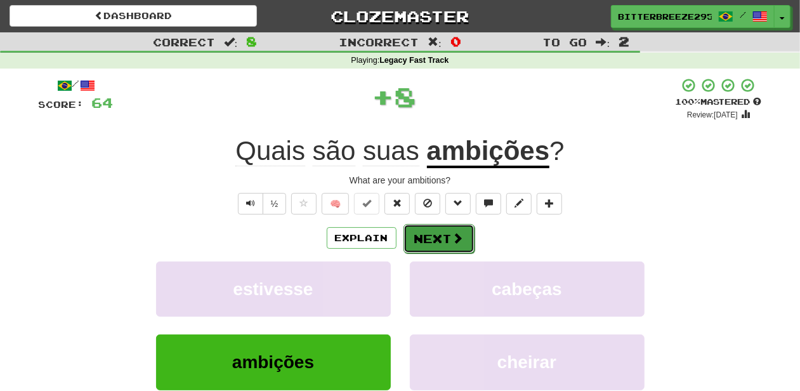
click at [425, 231] on button "Next" at bounding box center [439, 238] width 71 height 29
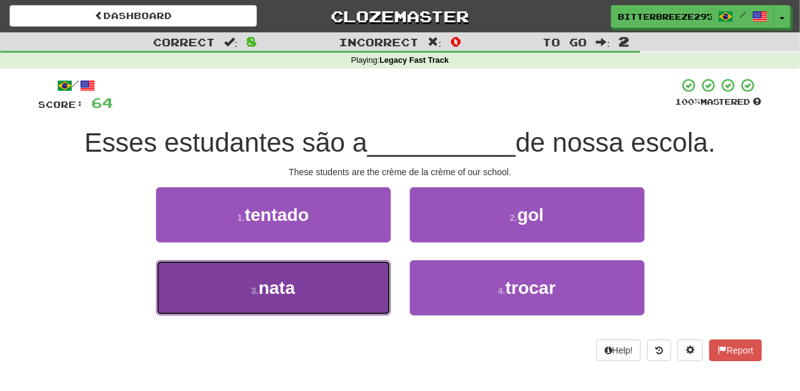
click at [343, 291] on button "3 . nata" at bounding box center [273, 287] width 235 height 55
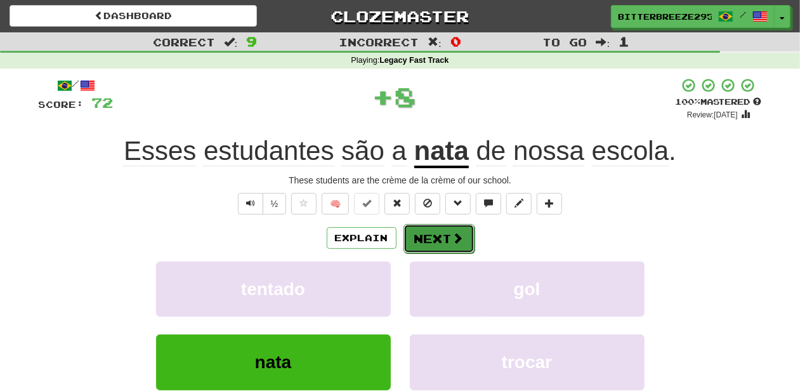
click at [439, 242] on button "Next" at bounding box center [439, 238] width 71 height 29
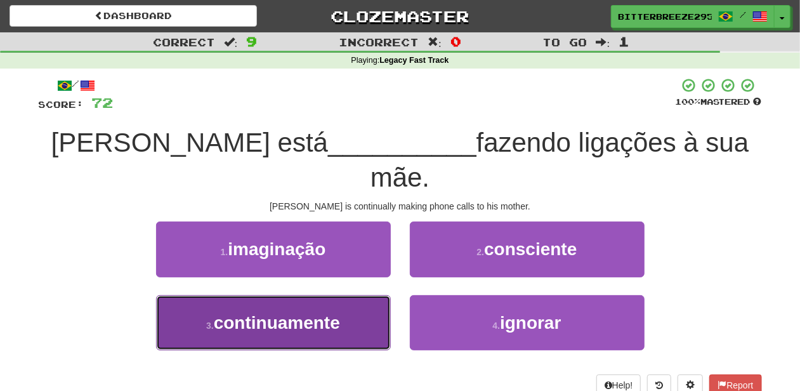
click at [350, 295] on button "3 . continuamente" at bounding box center [273, 322] width 235 height 55
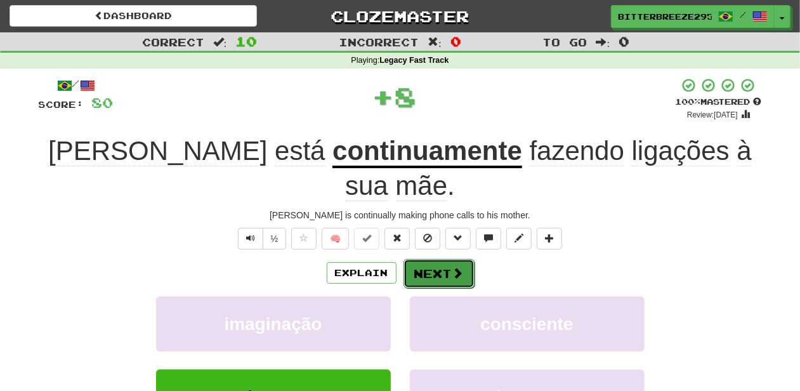
click at [432, 259] on button "Next" at bounding box center [439, 273] width 71 height 29
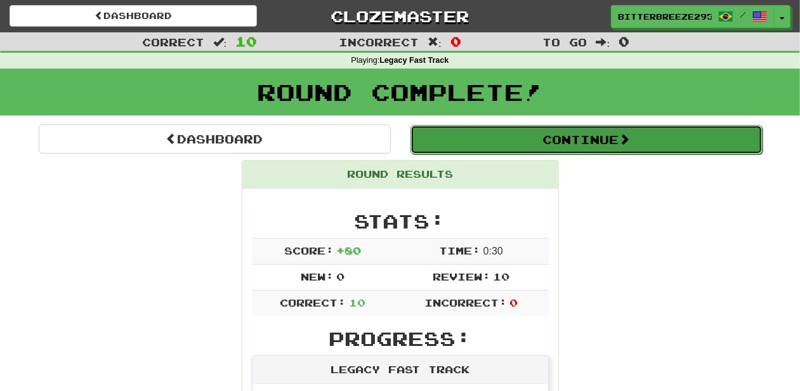
click at [453, 140] on button "Continue" at bounding box center [587, 139] width 352 height 29
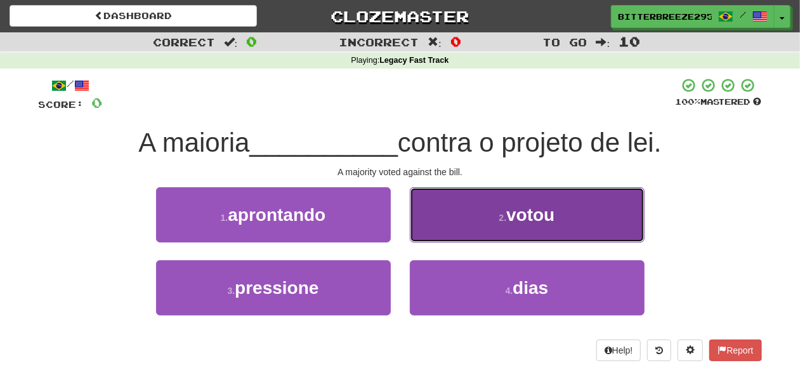
click at [438, 227] on button "2 . votou" at bounding box center [527, 214] width 235 height 55
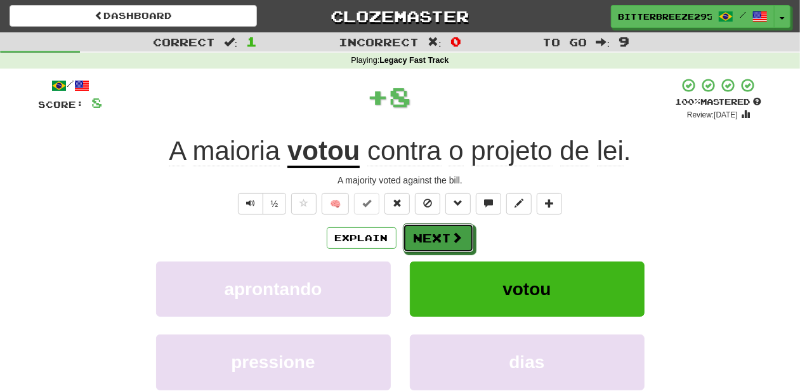
click at [438, 227] on button "Next" at bounding box center [438, 237] width 71 height 29
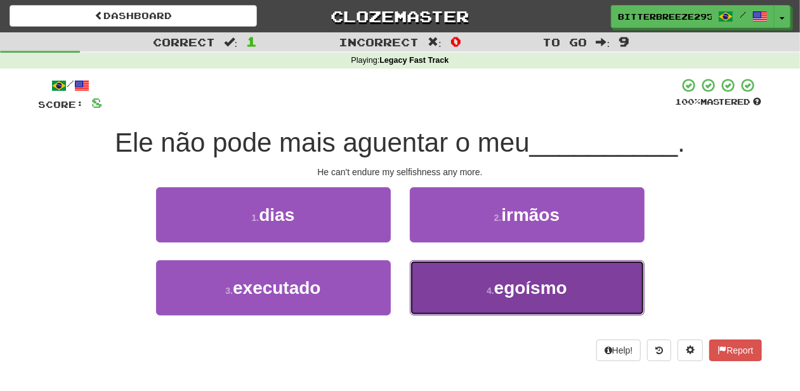
click at [444, 280] on button "4 . egoísmo" at bounding box center [527, 287] width 235 height 55
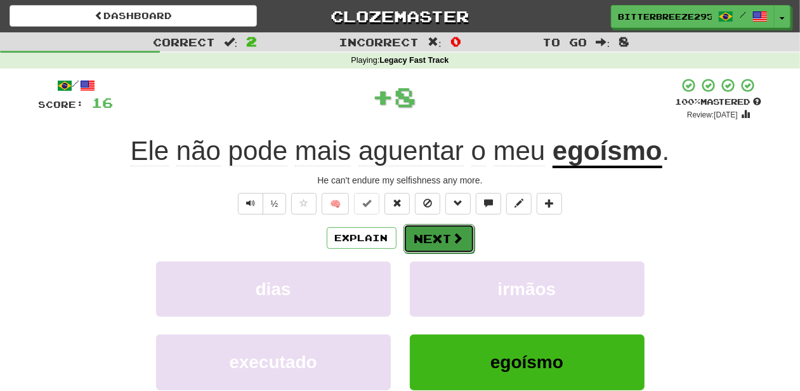
click at [434, 246] on button "Next" at bounding box center [439, 238] width 71 height 29
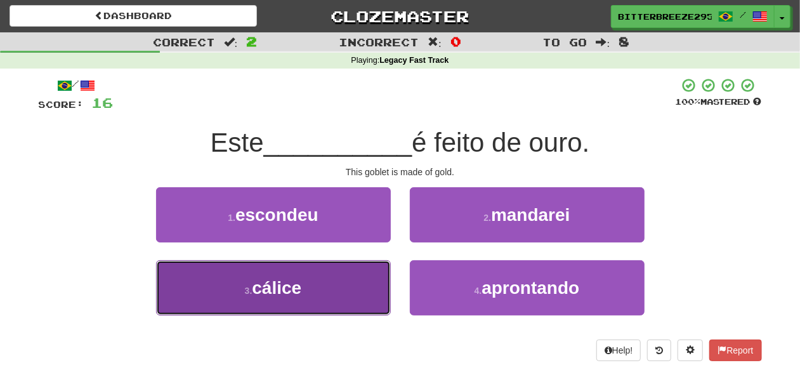
click at [360, 282] on button "3 . cálice" at bounding box center [273, 287] width 235 height 55
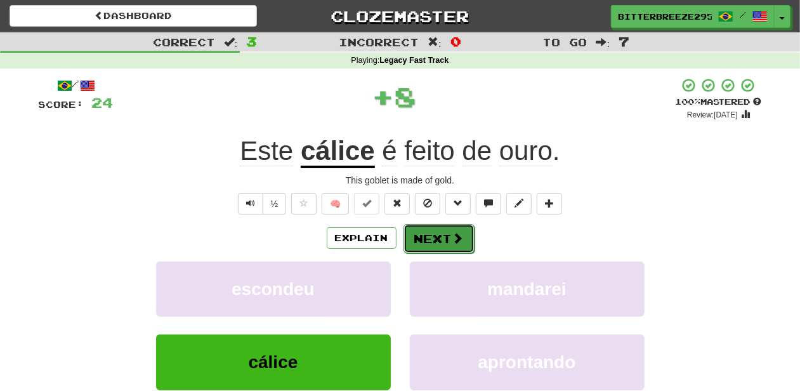
click at [404, 236] on button "Next" at bounding box center [439, 238] width 71 height 29
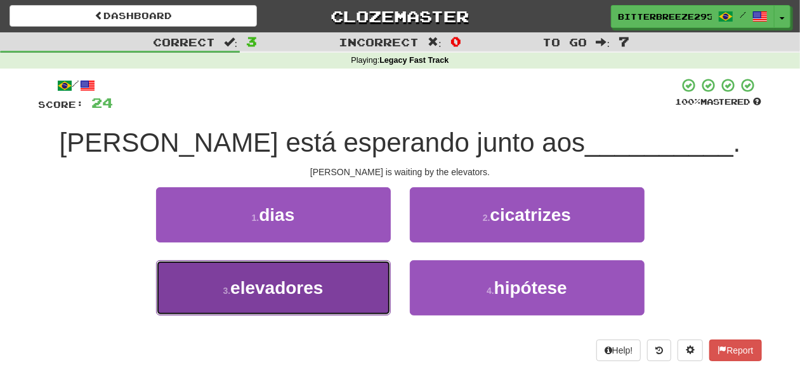
click at [327, 294] on button "3 . elevadores" at bounding box center [273, 287] width 235 height 55
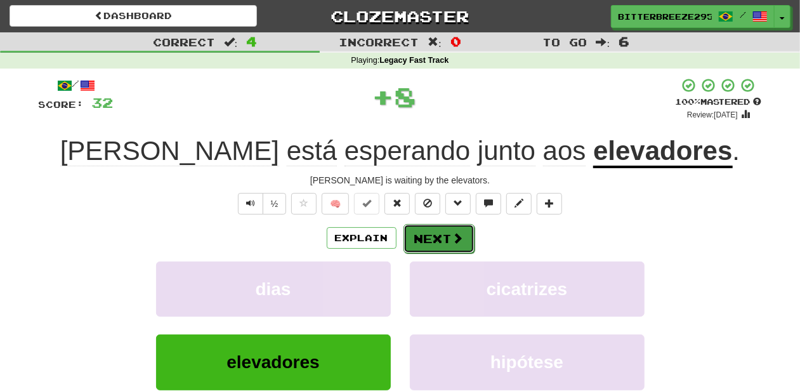
click at [418, 244] on button "Next" at bounding box center [439, 238] width 71 height 29
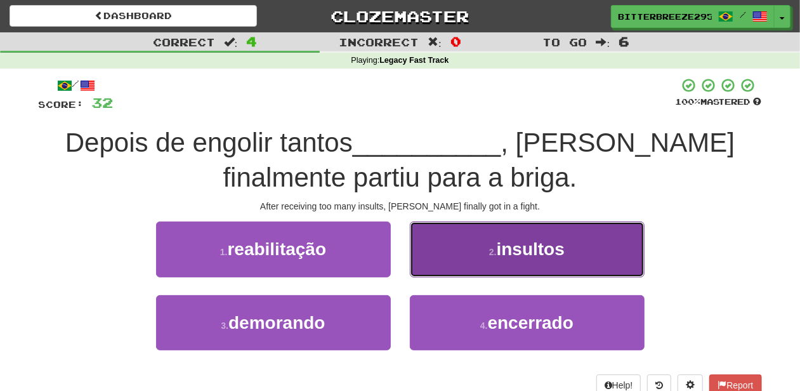
click at [439, 264] on button "2 . insultos" at bounding box center [527, 248] width 235 height 55
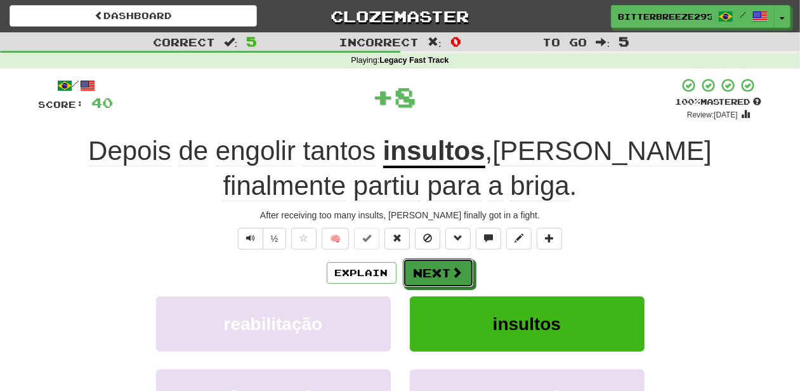
click at [439, 264] on button "Next" at bounding box center [438, 272] width 71 height 29
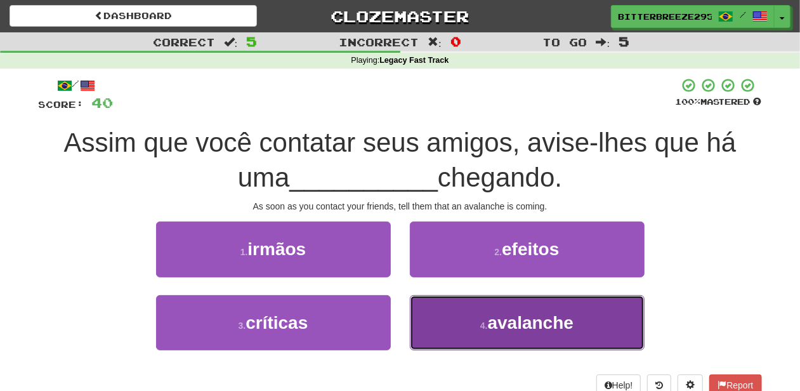
click at [462, 319] on button "4 . avalanche" at bounding box center [527, 322] width 235 height 55
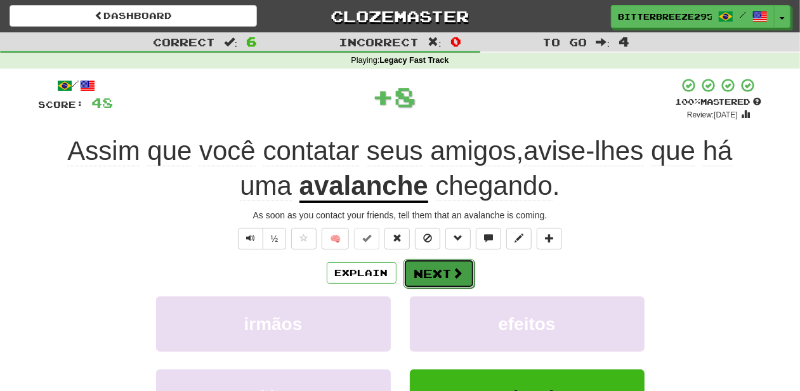
click at [445, 270] on button "Next" at bounding box center [439, 273] width 71 height 29
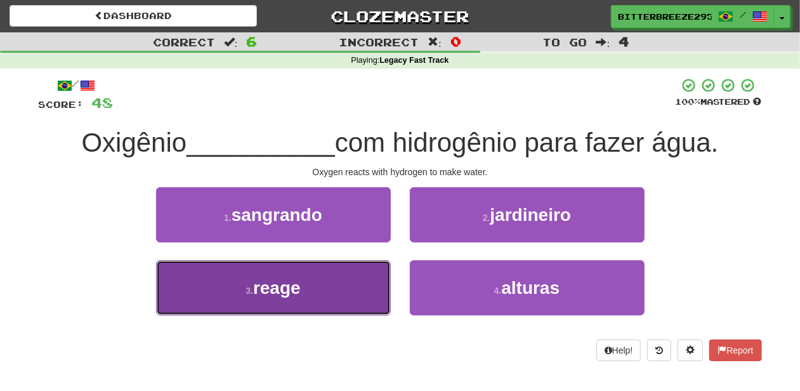
click at [339, 294] on button "3 . reage" at bounding box center [273, 287] width 235 height 55
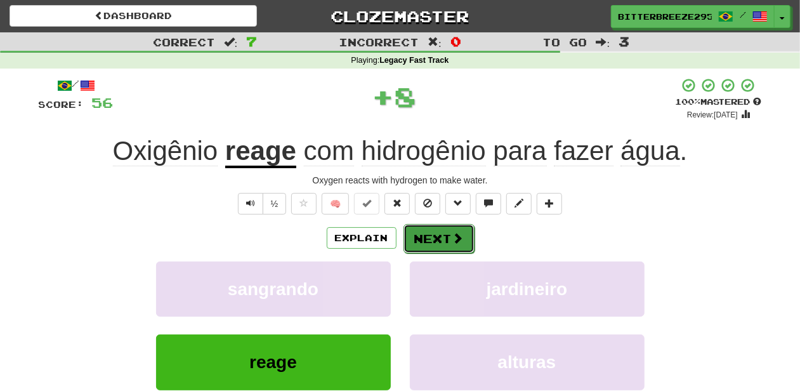
click at [427, 237] on button "Next" at bounding box center [439, 238] width 71 height 29
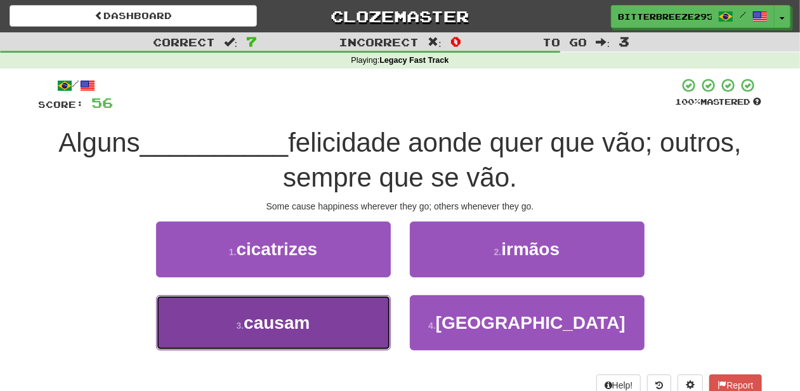
click at [312, 302] on button "3 . causam" at bounding box center [273, 322] width 235 height 55
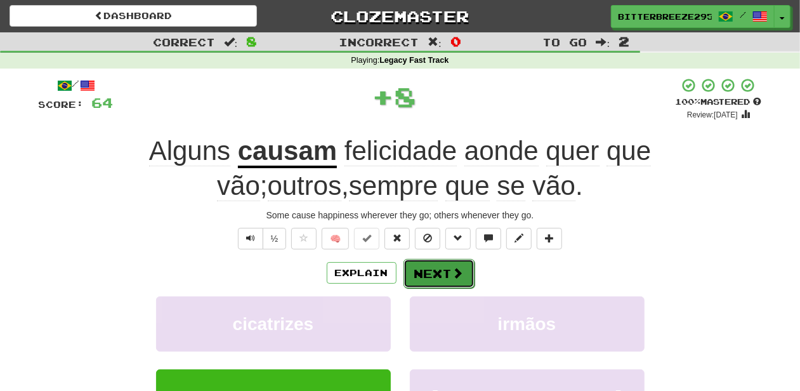
click at [412, 272] on button "Next" at bounding box center [439, 273] width 71 height 29
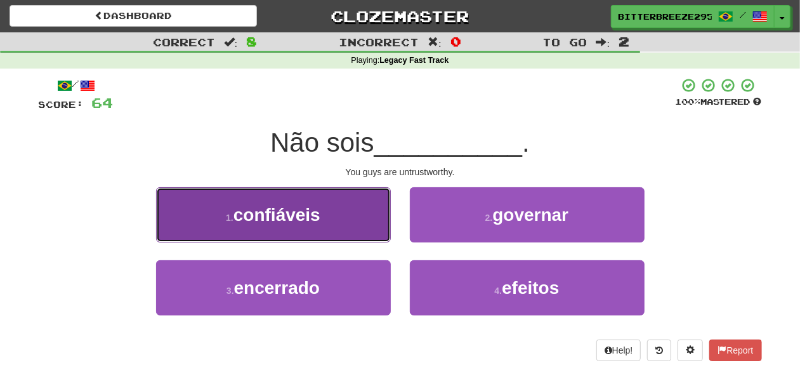
click at [340, 231] on button "1 . confiáveis" at bounding box center [273, 214] width 235 height 55
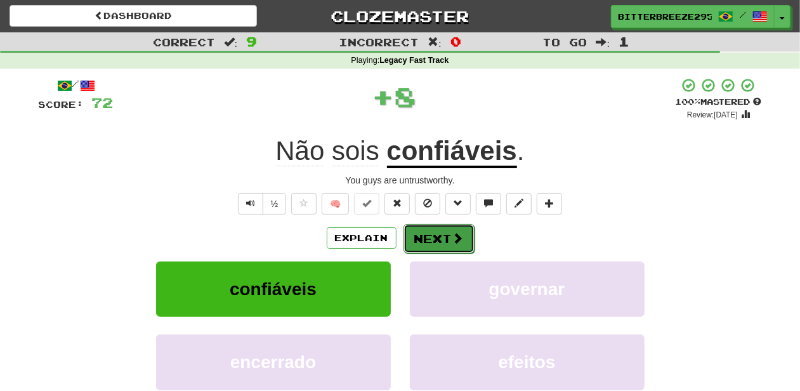
click at [445, 231] on button "Next" at bounding box center [439, 238] width 71 height 29
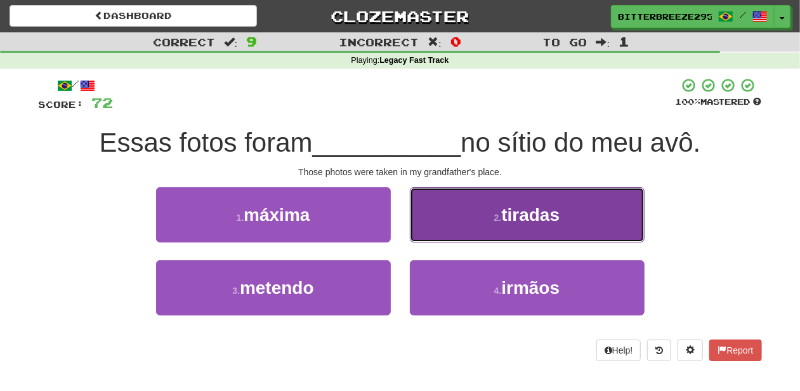
click at [445, 229] on button "2 . tiradas" at bounding box center [527, 214] width 235 height 55
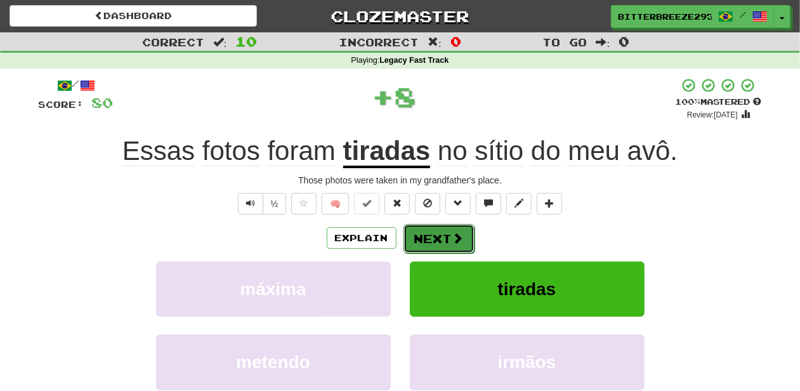
click at [441, 231] on button "Next" at bounding box center [439, 238] width 71 height 29
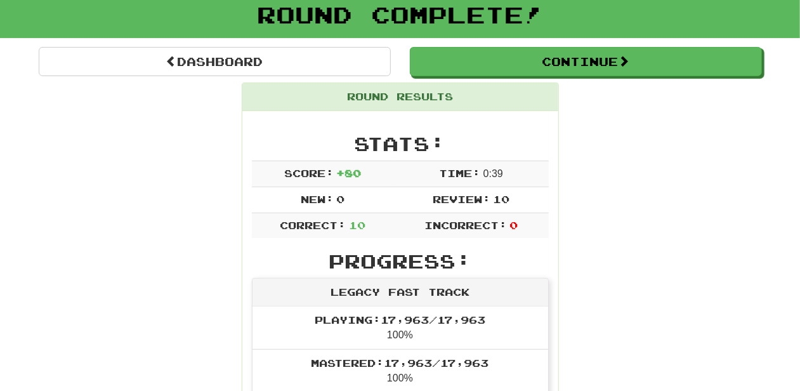
scroll to position [42, 0]
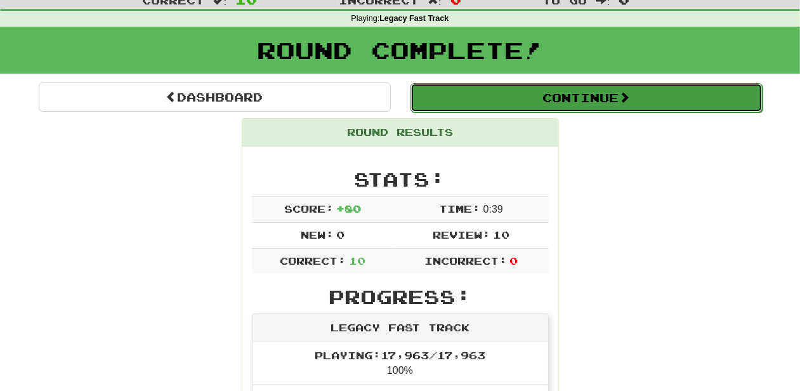
click at [503, 102] on button "Continue" at bounding box center [587, 97] width 352 height 29
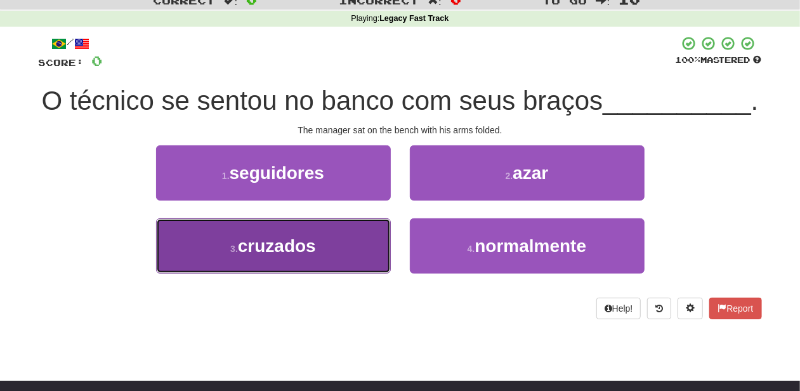
click at [345, 274] on button "3 . cruzados" at bounding box center [273, 245] width 235 height 55
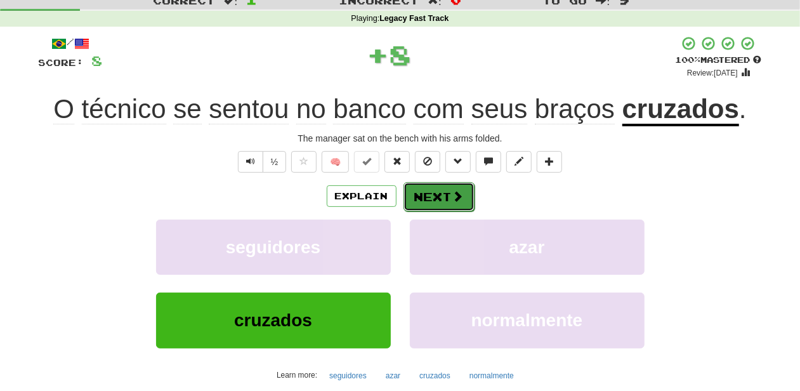
click at [444, 189] on button "Next" at bounding box center [439, 196] width 71 height 29
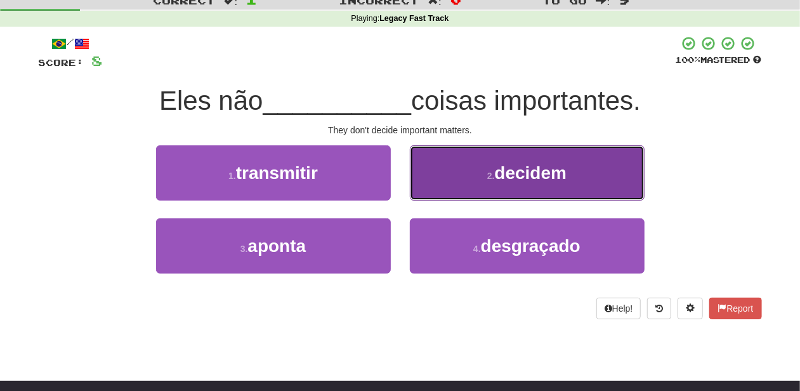
click at [456, 192] on button "2 . decidem" at bounding box center [527, 172] width 235 height 55
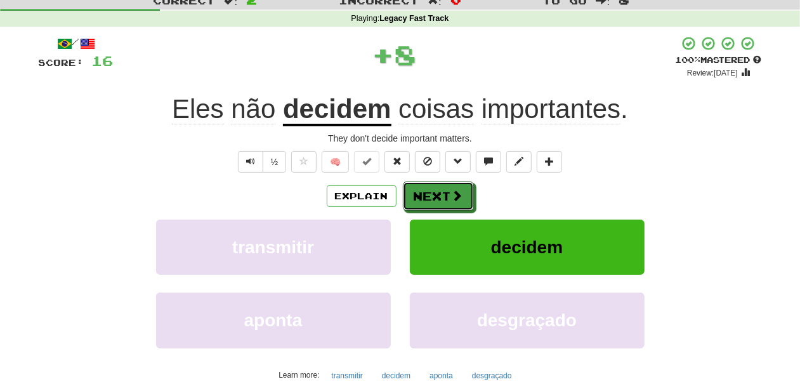
click at [456, 192] on span at bounding box center [457, 195] width 11 height 11
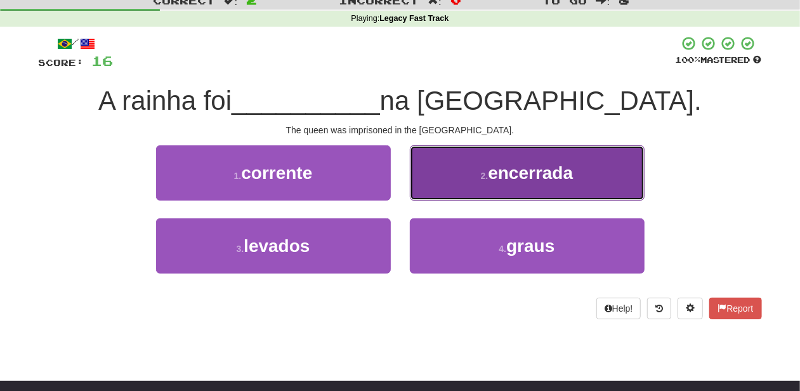
click at [458, 186] on button "2 . encerrada" at bounding box center [527, 172] width 235 height 55
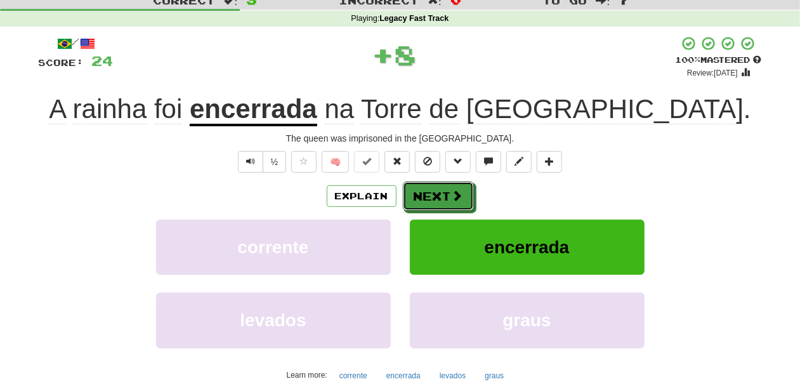
click at [453, 190] on span at bounding box center [457, 195] width 11 height 11
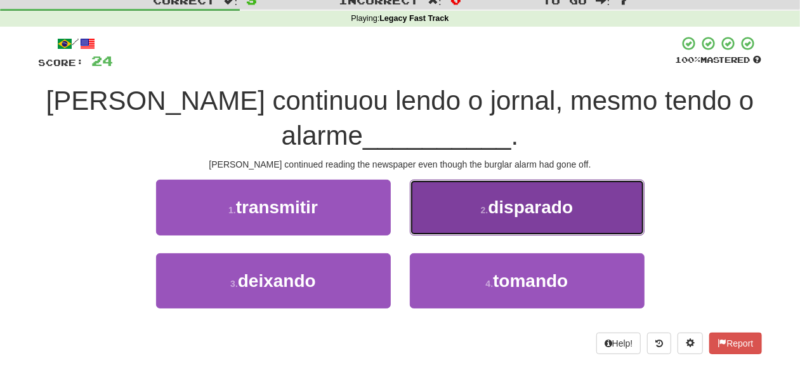
click at [465, 217] on button "2 . disparado" at bounding box center [527, 207] width 235 height 55
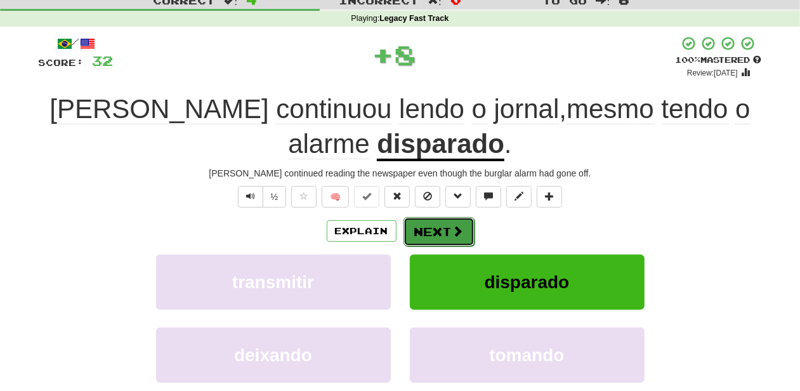
click at [442, 220] on button "Next" at bounding box center [439, 231] width 71 height 29
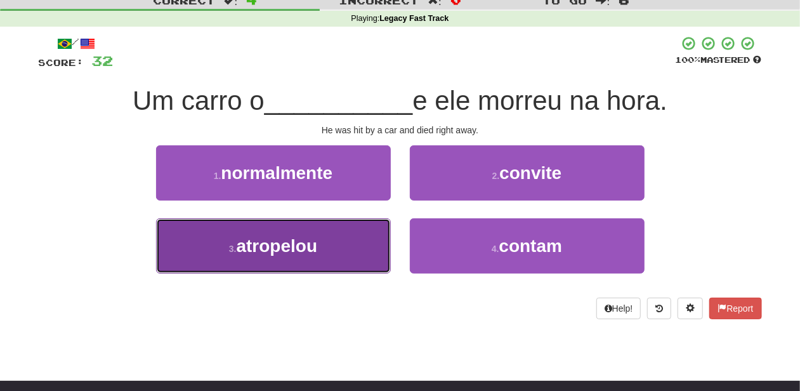
click at [335, 253] on button "3 . atropelou" at bounding box center [273, 245] width 235 height 55
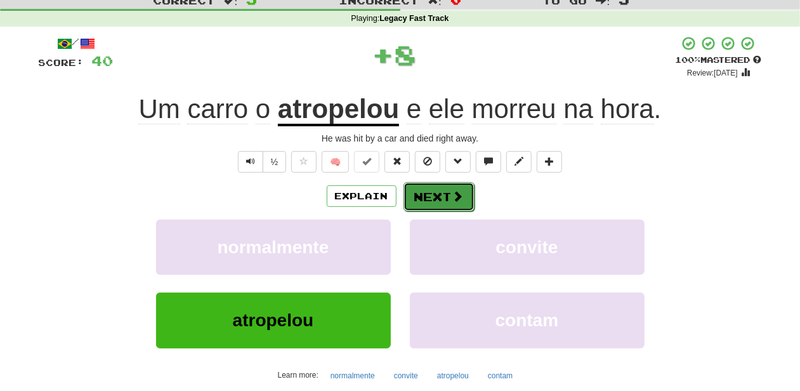
click at [426, 192] on button "Next" at bounding box center [439, 196] width 71 height 29
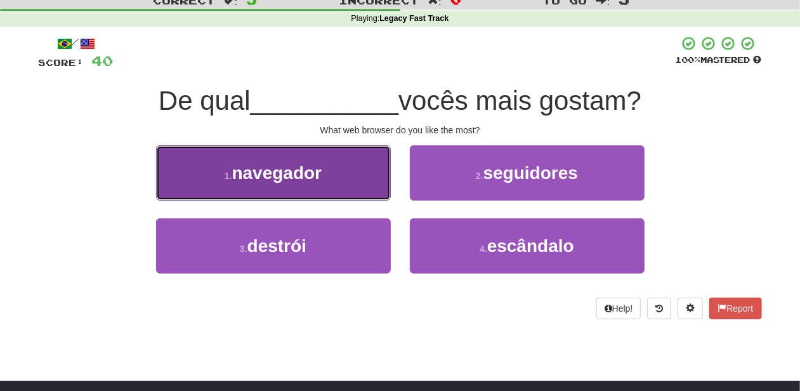
click at [354, 197] on button "1 . navegador" at bounding box center [273, 172] width 235 height 55
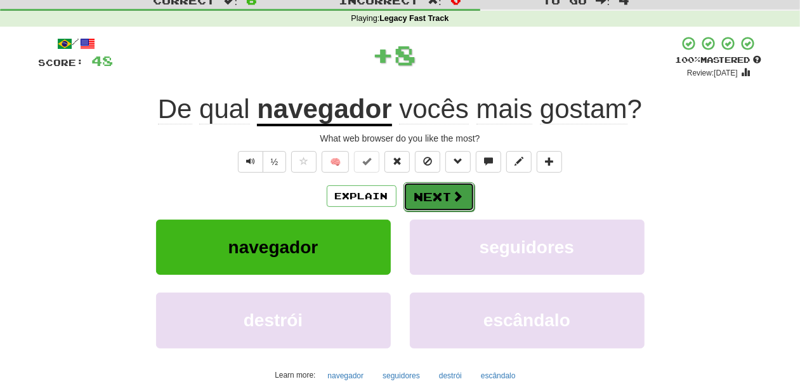
click at [431, 188] on button "Next" at bounding box center [439, 196] width 71 height 29
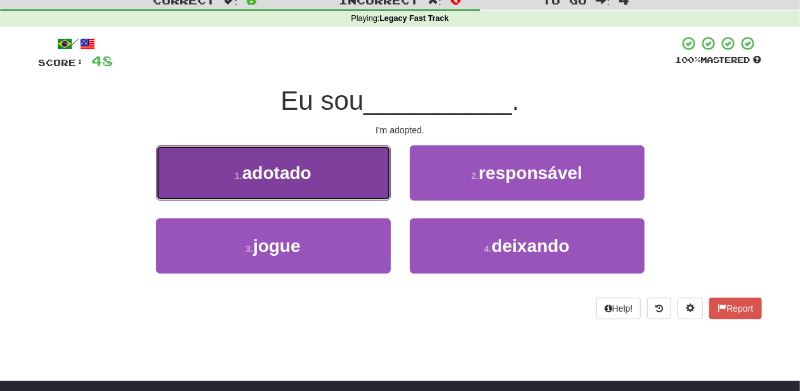
click at [297, 175] on span "adotado" at bounding box center [276, 173] width 69 height 20
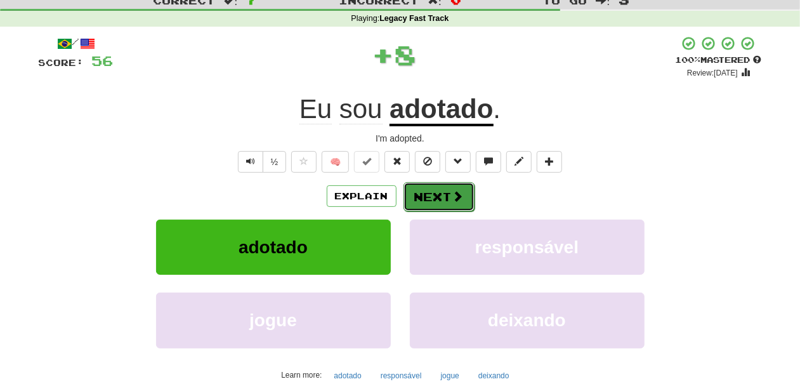
click at [444, 195] on button "Next" at bounding box center [439, 196] width 71 height 29
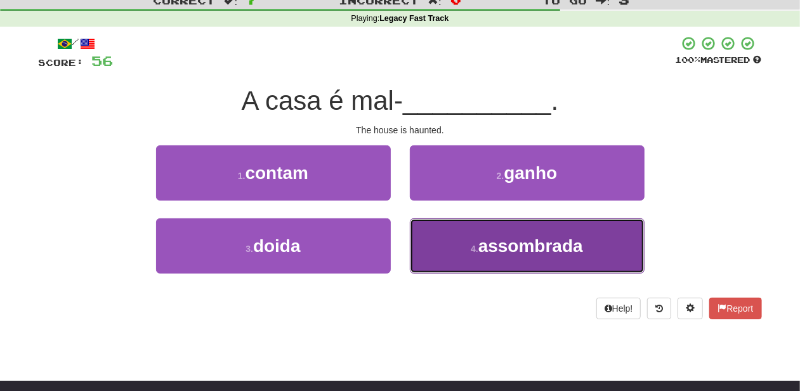
click at [451, 236] on button "4 . assombrada" at bounding box center [527, 245] width 235 height 55
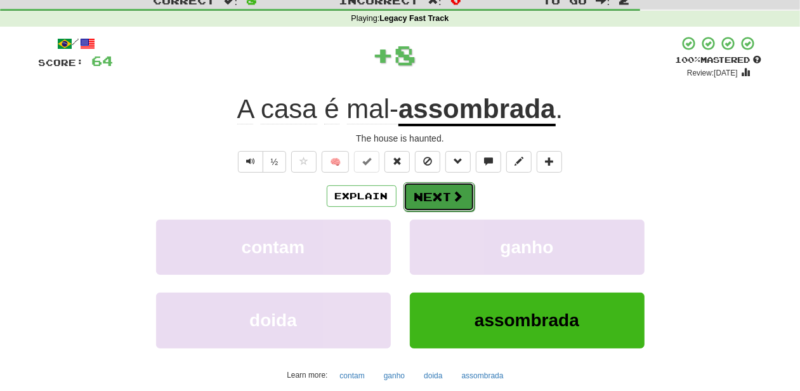
click at [445, 197] on button "Next" at bounding box center [439, 196] width 71 height 29
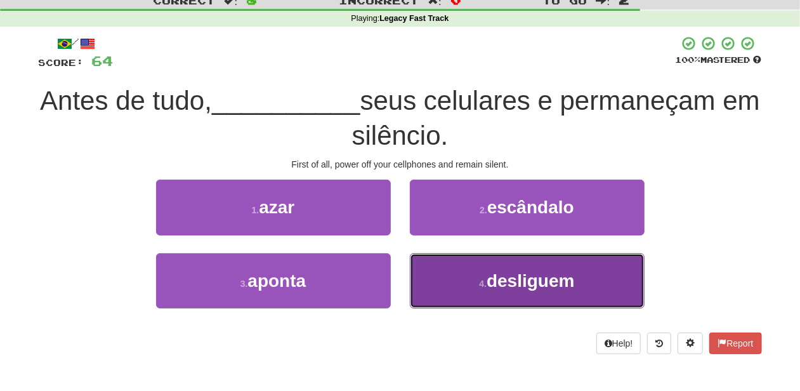
click at [454, 269] on button "4 . desliguem" at bounding box center [527, 280] width 235 height 55
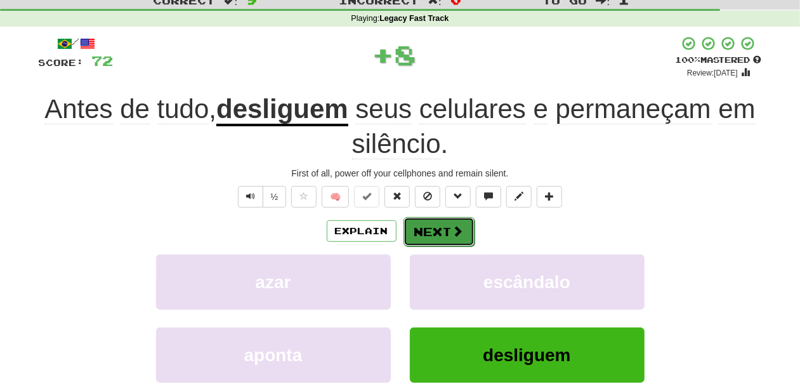
click at [426, 227] on button "Next" at bounding box center [439, 231] width 71 height 29
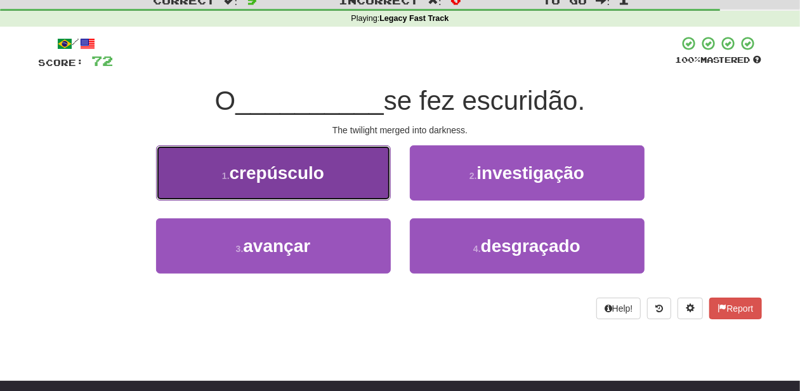
click at [321, 195] on button "1 . crepúsculo" at bounding box center [273, 172] width 235 height 55
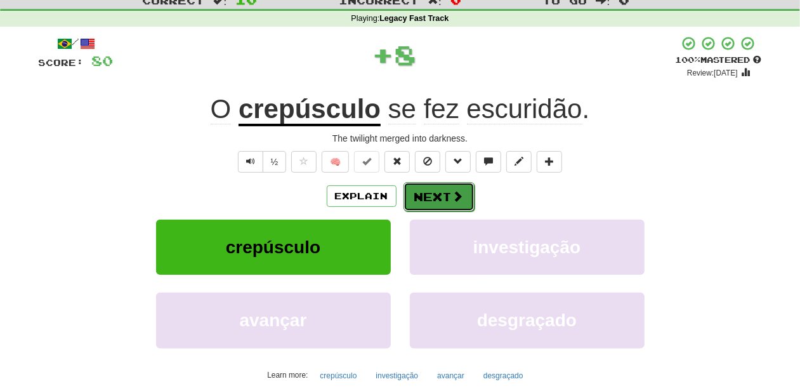
click at [458, 194] on span at bounding box center [457, 195] width 11 height 11
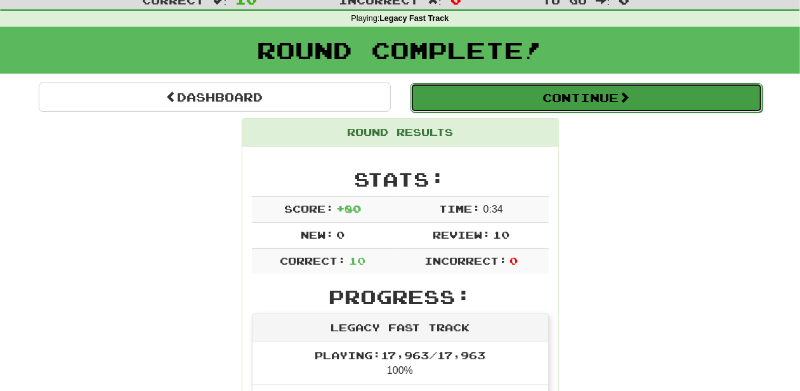
click at [521, 102] on button "Continue" at bounding box center [587, 97] width 352 height 29
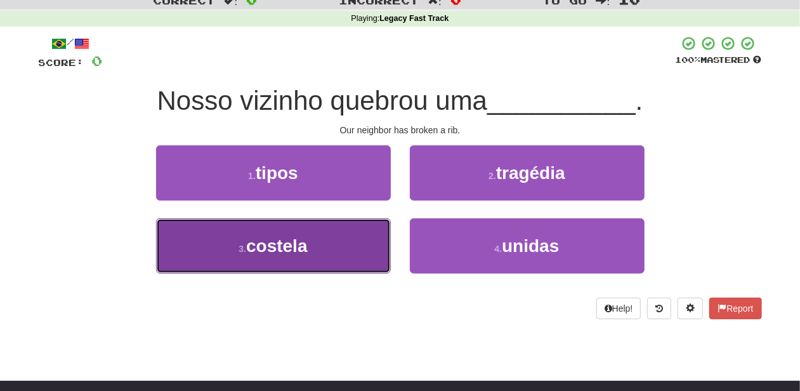
click at [302, 245] on span "costela" at bounding box center [277, 246] width 62 height 20
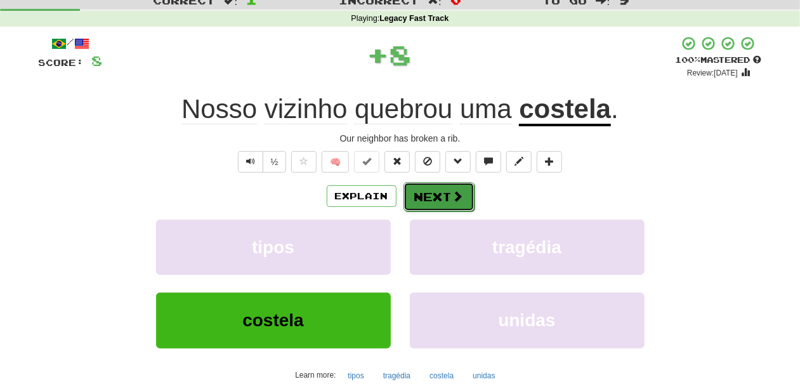
click at [414, 199] on button "Next" at bounding box center [439, 196] width 71 height 29
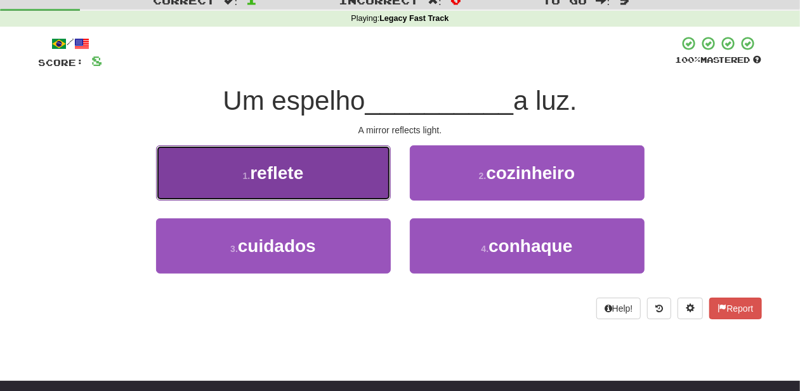
click at [385, 185] on button "1 . reflete" at bounding box center [273, 172] width 235 height 55
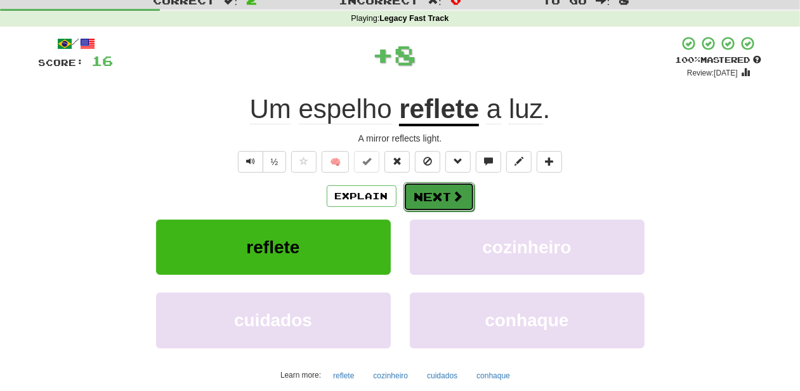
click at [444, 195] on button "Next" at bounding box center [439, 196] width 71 height 29
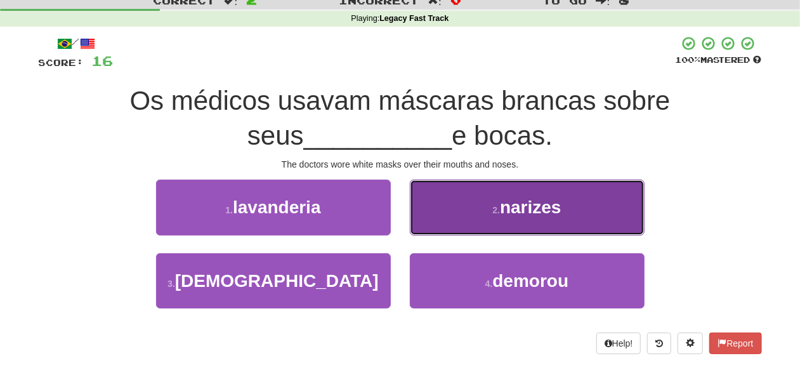
click at [452, 221] on button "2 . narizes" at bounding box center [527, 207] width 235 height 55
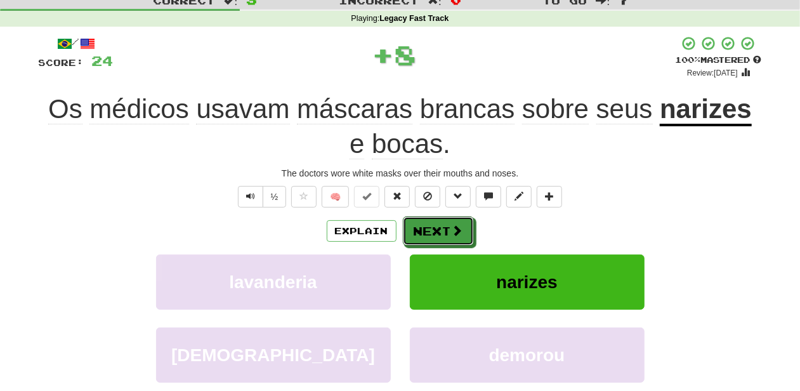
click at [443, 223] on button "Next" at bounding box center [438, 230] width 71 height 29
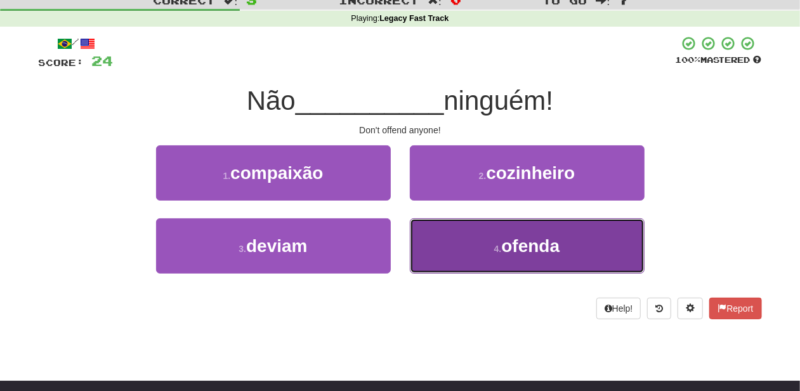
click at [455, 243] on button "4 . ofenda" at bounding box center [527, 245] width 235 height 55
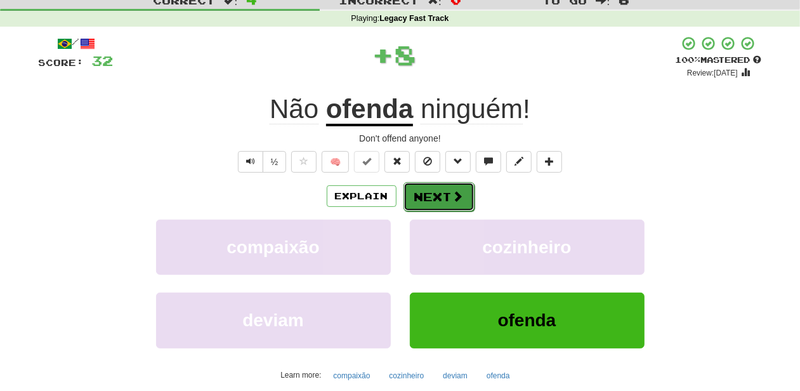
click at [439, 201] on button "Next" at bounding box center [439, 196] width 71 height 29
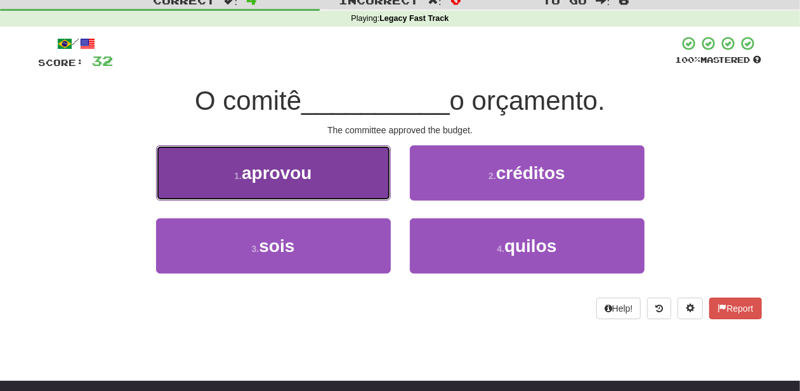
click at [350, 178] on button "1 . aprovou" at bounding box center [273, 172] width 235 height 55
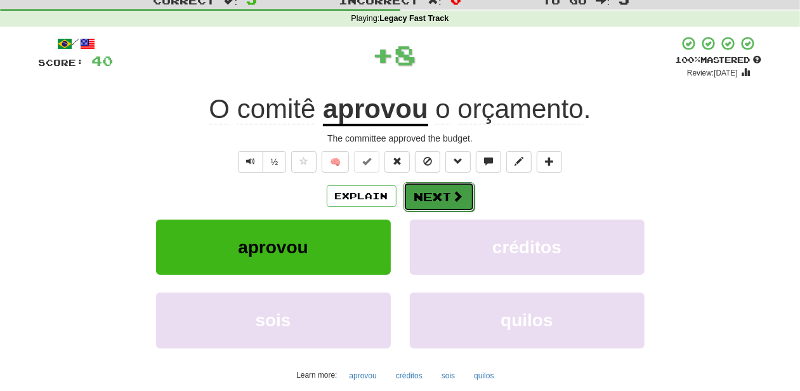
click at [452, 188] on button "Next" at bounding box center [439, 196] width 71 height 29
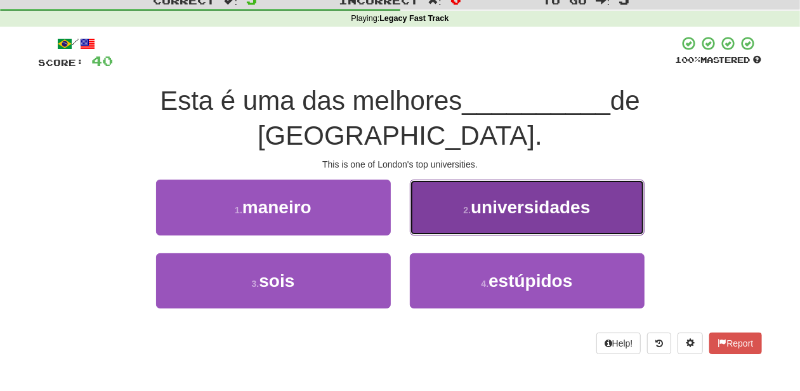
click at [452, 191] on button "2 . universidades" at bounding box center [527, 207] width 235 height 55
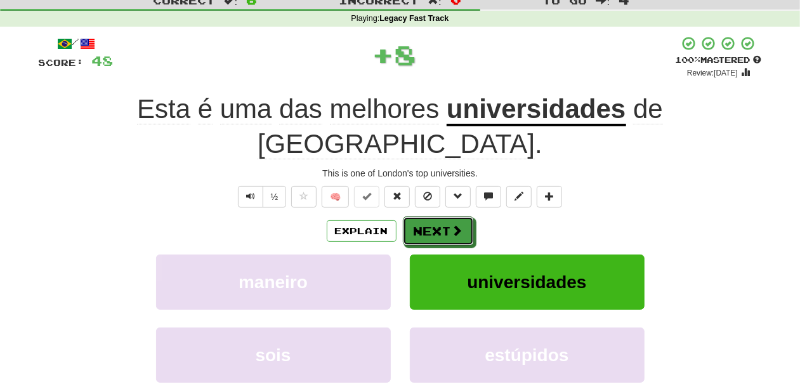
click at [452, 225] on span at bounding box center [457, 230] width 11 height 11
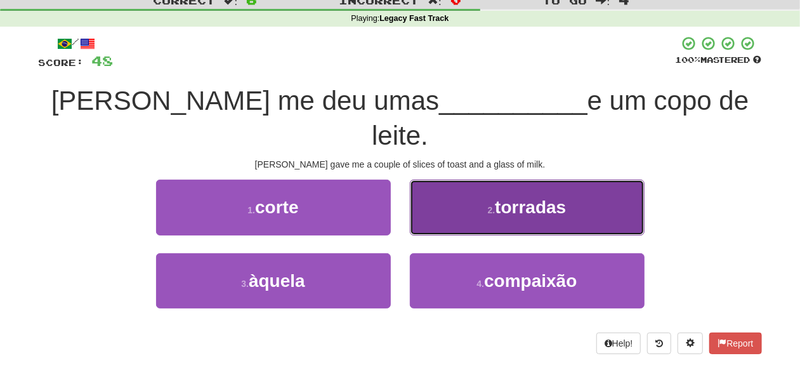
click at [437, 188] on button "2 . torradas" at bounding box center [527, 207] width 235 height 55
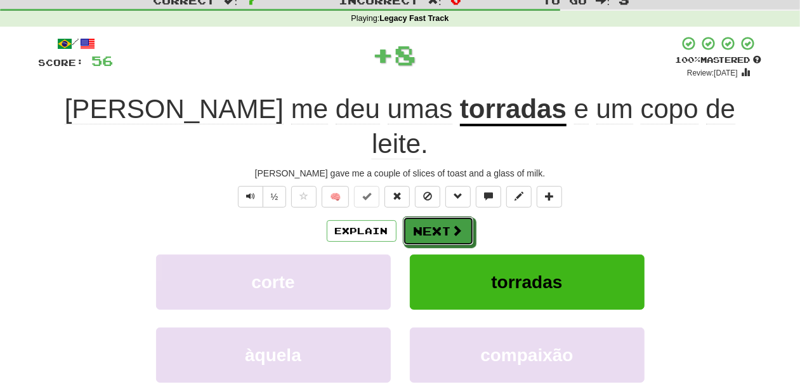
click at [437, 216] on button "Next" at bounding box center [438, 230] width 71 height 29
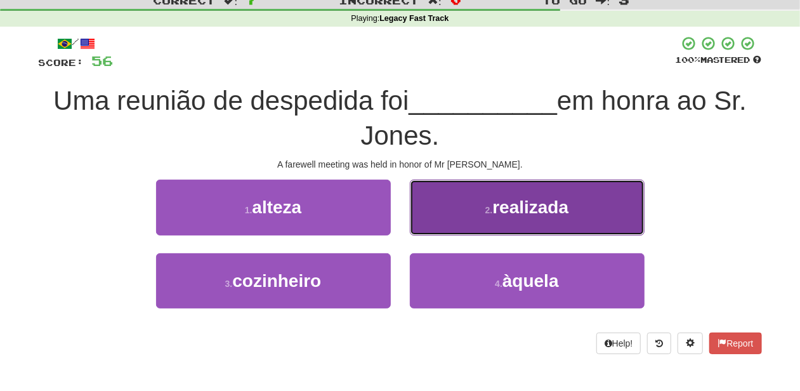
click at [425, 228] on button "2 . realizada" at bounding box center [527, 207] width 235 height 55
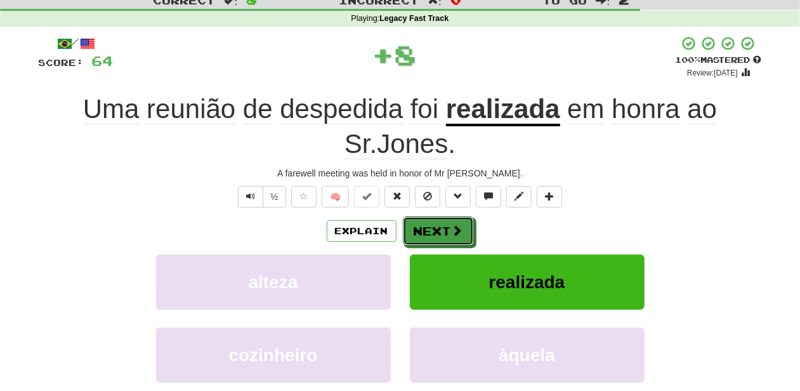
click at [425, 228] on button "Next" at bounding box center [438, 230] width 71 height 29
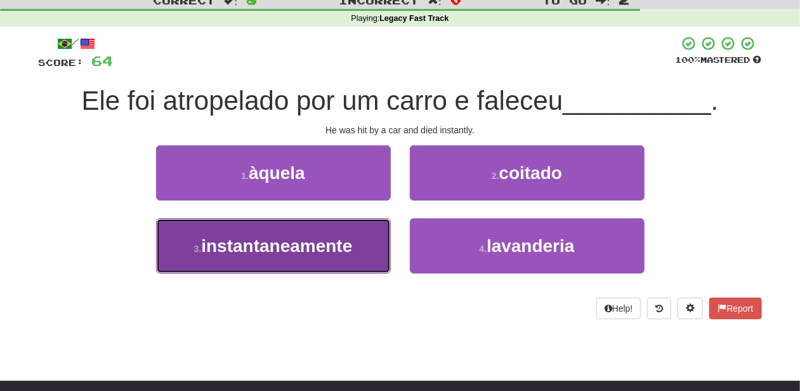
click at [346, 251] on span "instantaneamente" at bounding box center [276, 246] width 151 height 20
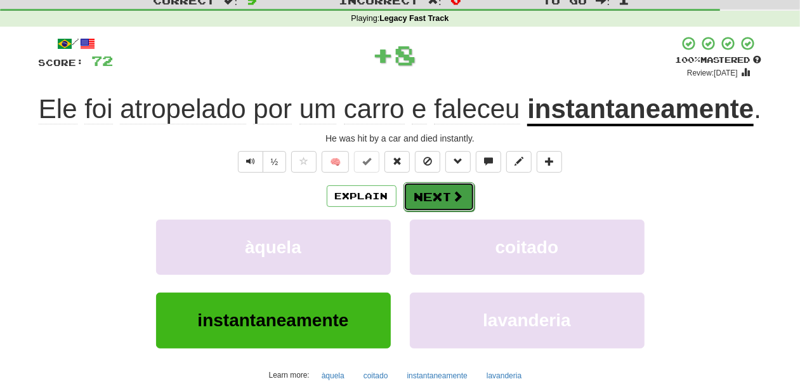
click at [438, 199] on button "Next" at bounding box center [439, 196] width 71 height 29
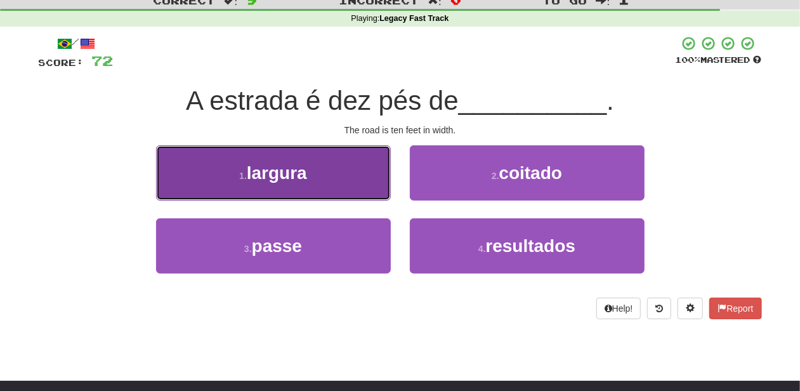
click at [369, 185] on button "1 . largura" at bounding box center [273, 172] width 235 height 55
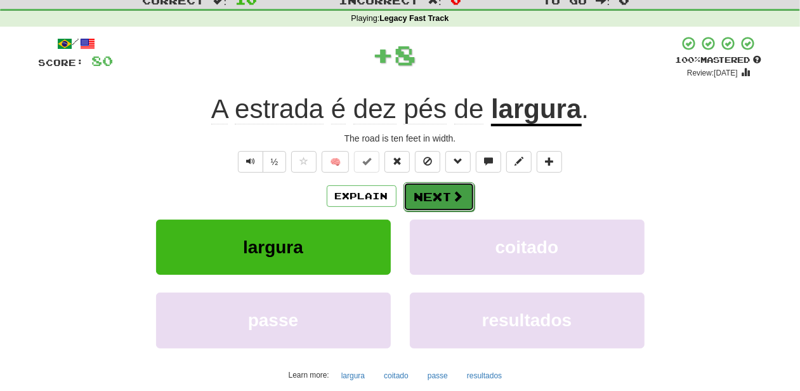
click at [419, 187] on button "Next" at bounding box center [439, 196] width 71 height 29
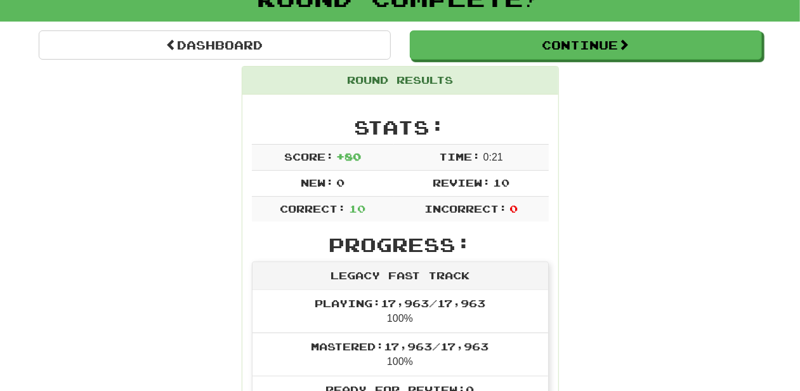
scroll to position [0, 0]
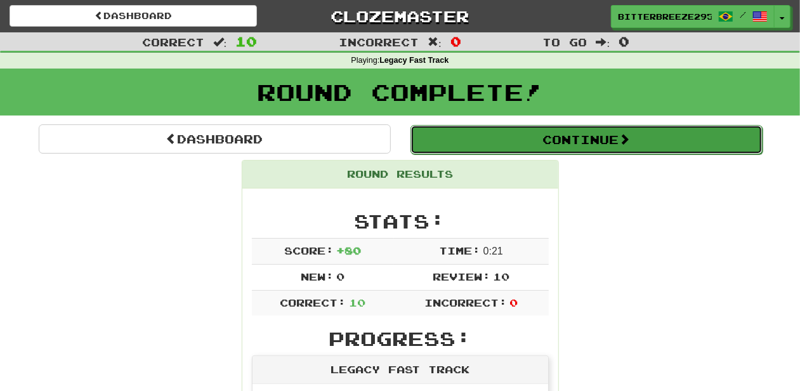
click at [485, 135] on button "Continue" at bounding box center [587, 139] width 352 height 29
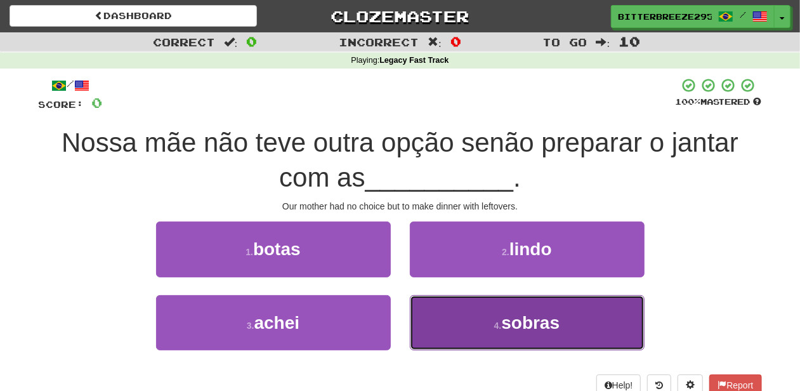
click at [468, 324] on button "4 . sobras" at bounding box center [527, 322] width 235 height 55
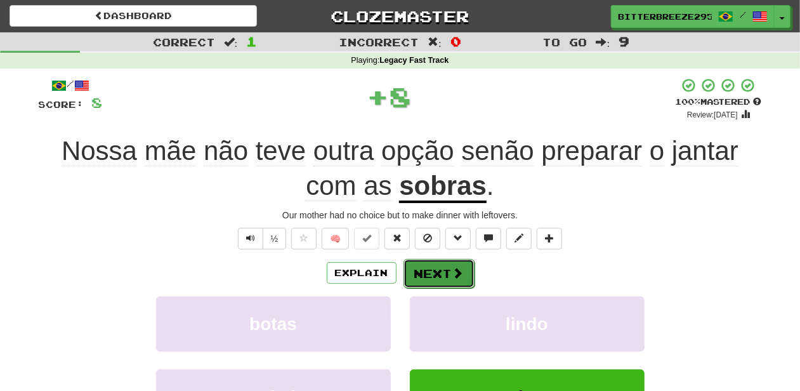
click at [439, 267] on button "Next" at bounding box center [439, 273] width 71 height 29
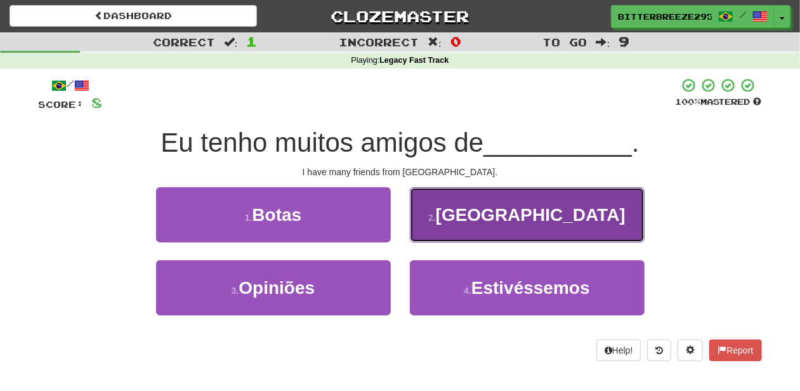
click at [452, 220] on button "2 . Recife" at bounding box center [527, 214] width 235 height 55
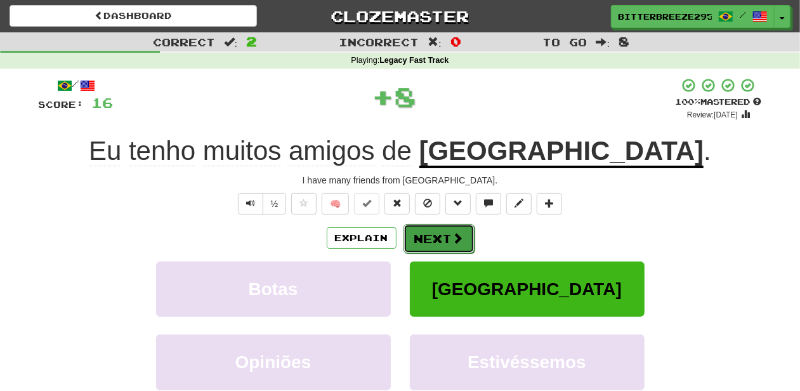
click at [442, 234] on button "Next" at bounding box center [439, 238] width 71 height 29
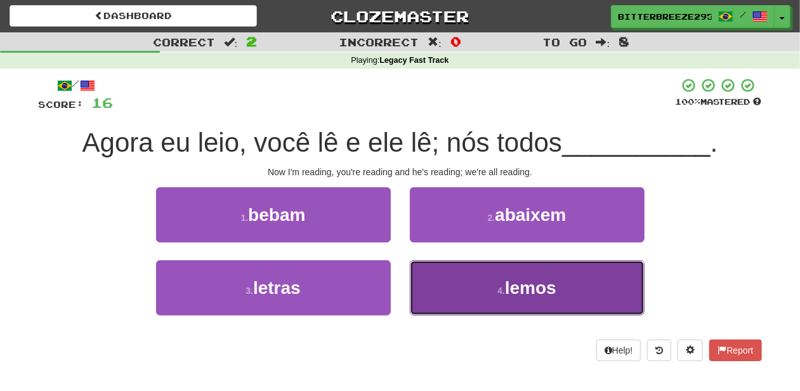
click at [496, 287] on button "4 . lemos" at bounding box center [527, 287] width 235 height 55
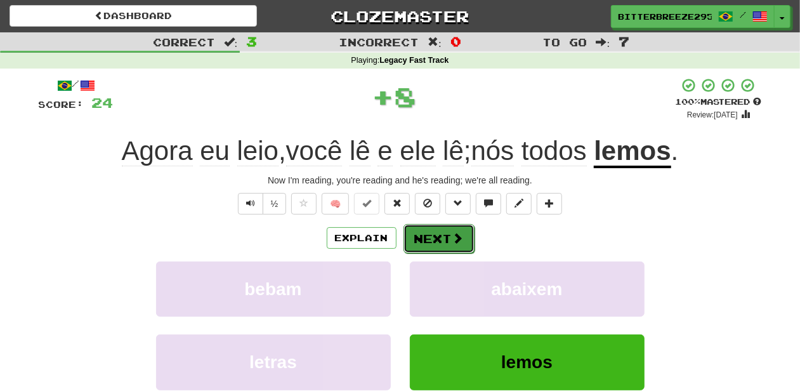
click at [416, 232] on button "Next" at bounding box center [439, 238] width 71 height 29
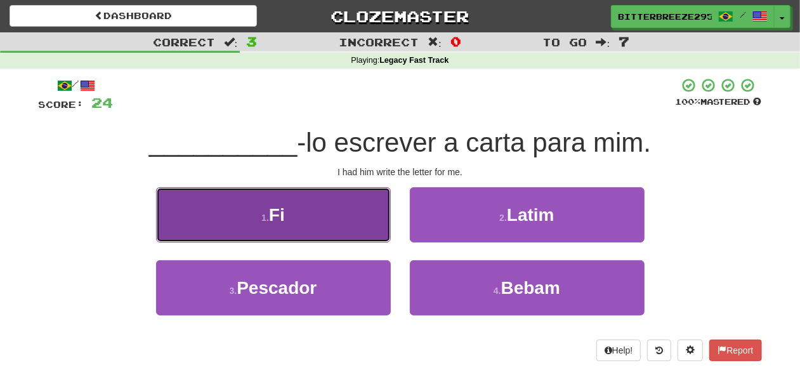
click at [333, 228] on button "1 . Fi" at bounding box center [273, 214] width 235 height 55
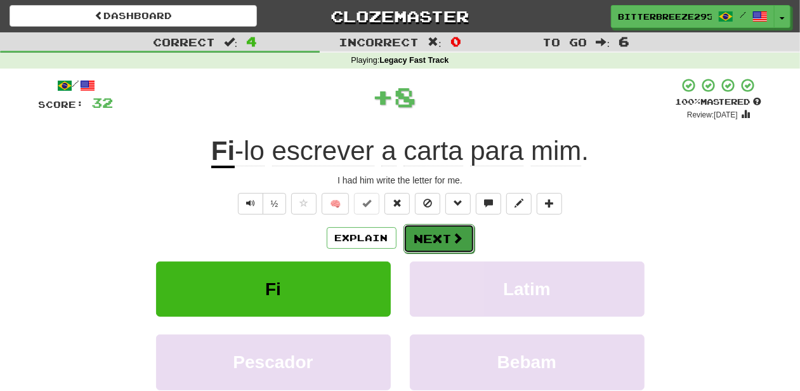
click at [426, 233] on button "Next" at bounding box center [439, 238] width 71 height 29
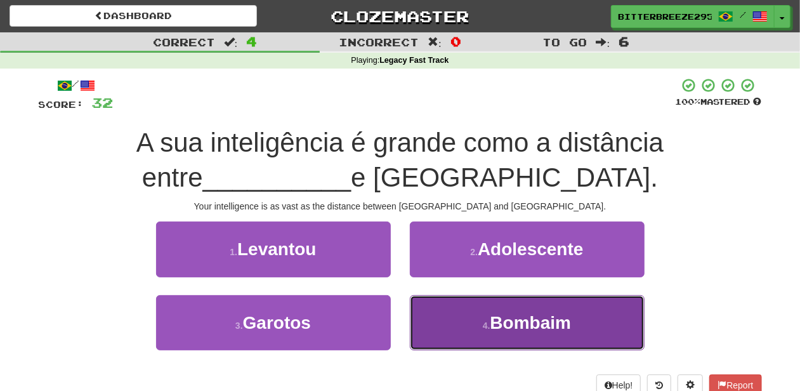
click at [448, 315] on button "4 . Bombaim" at bounding box center [527, 322] width 235 height 55
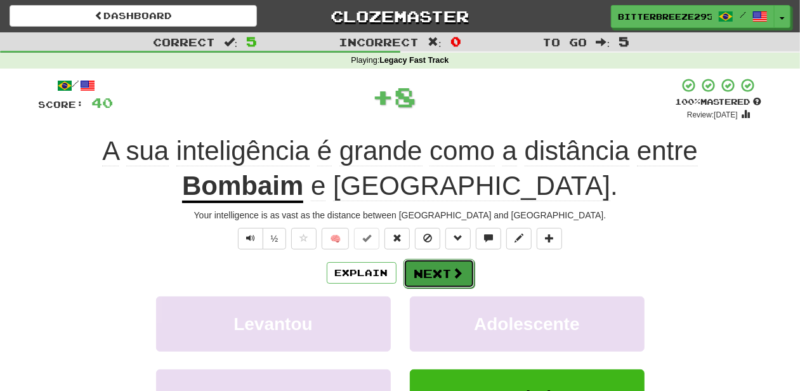
click at [432, 275] on button "Next" at bounding box center [439, 273] width 71 height 29
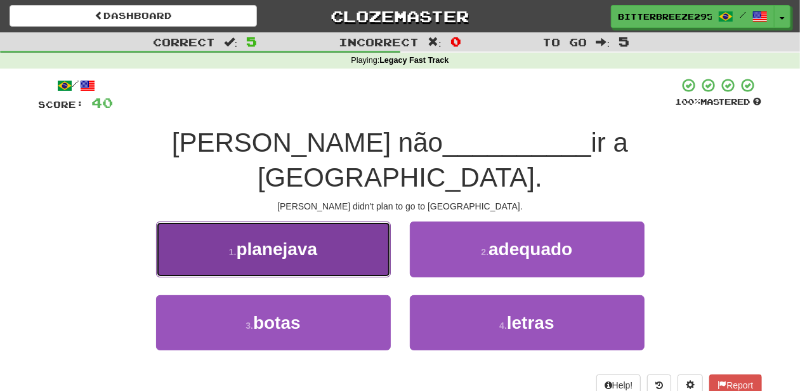
click at [343, 229] on button "1 . planejava" at bounding box center [273, 248] width 235 height 55
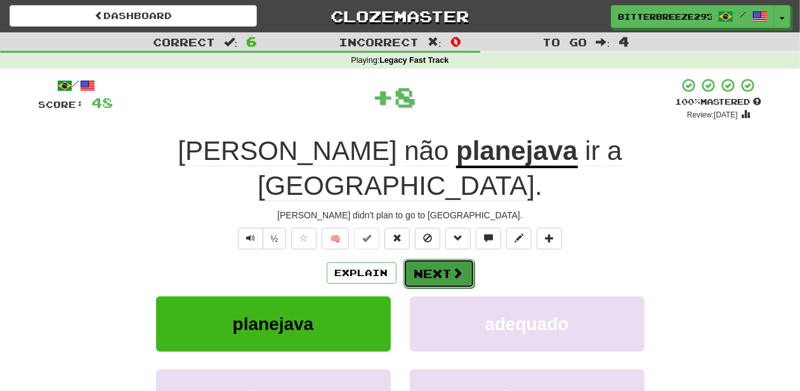
click at [407, 259] on button "Next" at bounding box center [439, 273] width 71 height 29
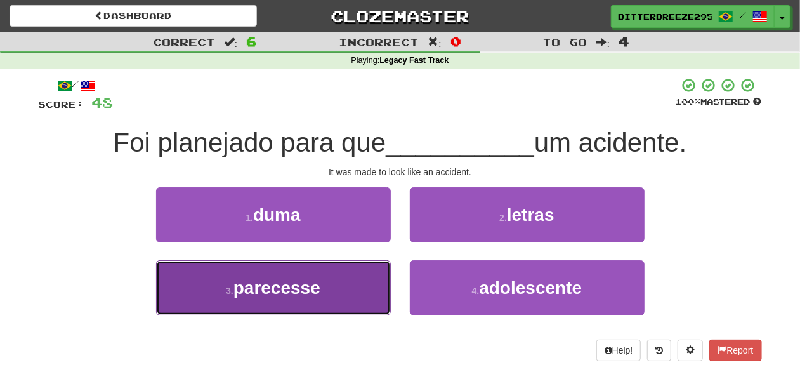
click at [355, 272] on button "3 . parecesse" at bounding box center [273, 287] width 235 height 55
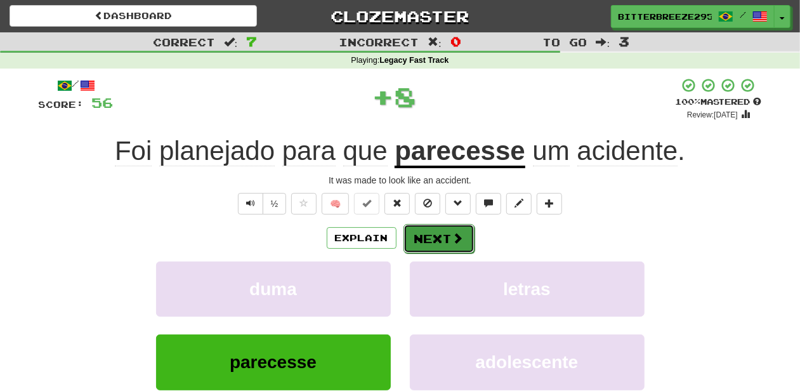
click at [438, 236] on button "Next" at bounding box center [439, 238] width 71 height 29
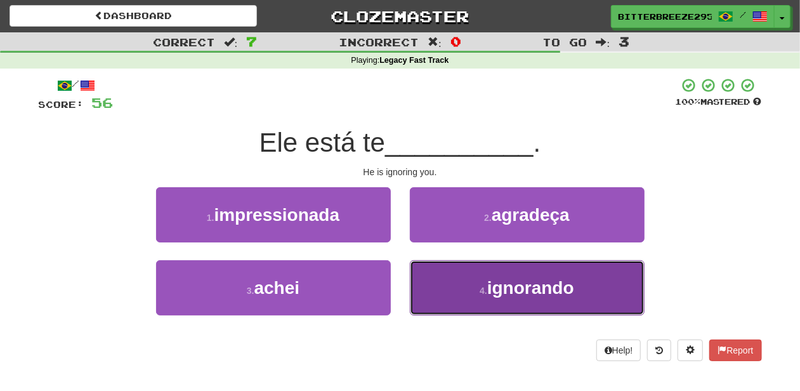
click at [448, 280] on button "4 . ignorando" at bounding box center [527, 287] width 235 height 55
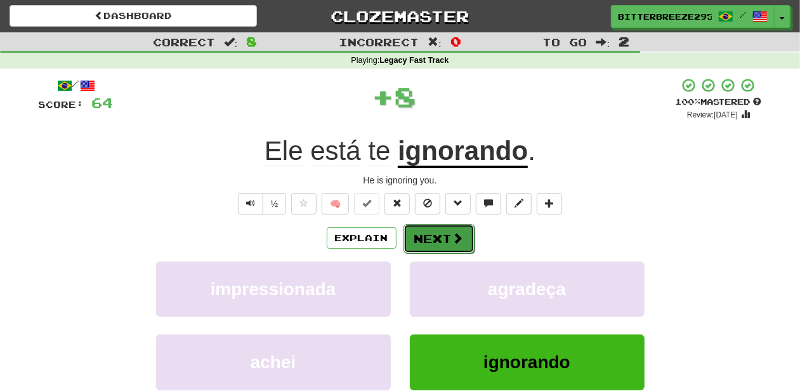
click at [430, 237] on button "Next" at bounding box center [439, 238] width 71 height 29
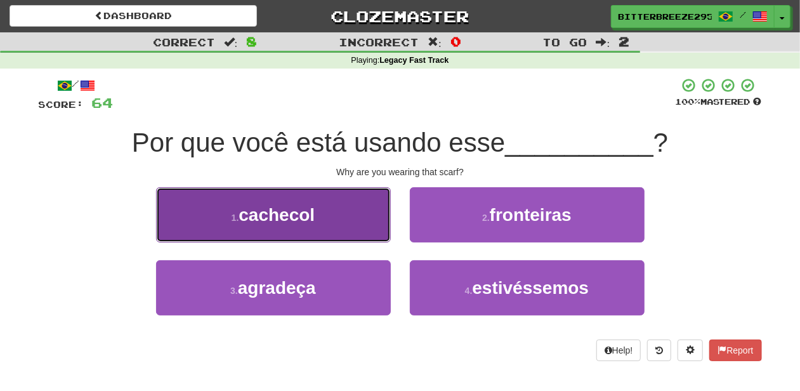
click at [331, 227] on button "1 . cachecol" at bounding box center [273, 214] width 235 height 55
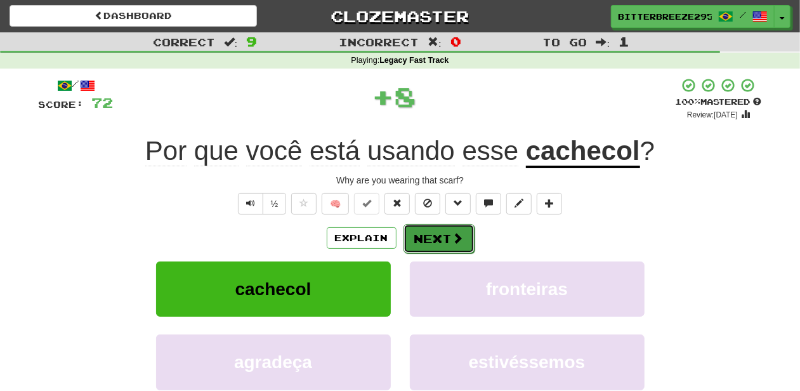
click at [439, 239] on button "Next" at bounding box center [439, 238] width 71 height 29
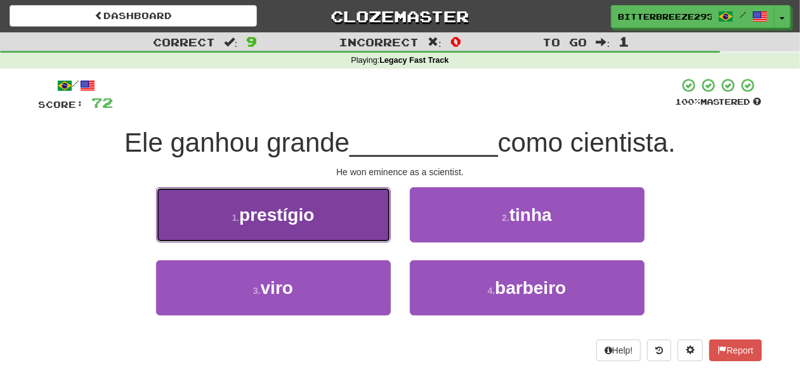
click at [338, 216] on button "1 . prestígio" at bounding box center [273, 214] width 235 height 55
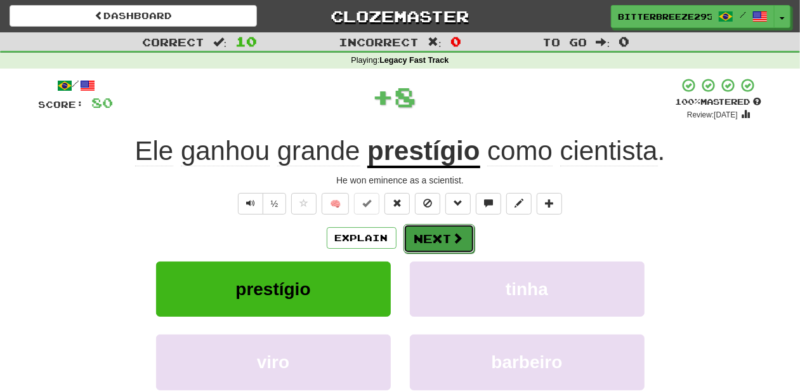
click at [454, 239] on span at bounding box center [457, 237] width 11 height 11
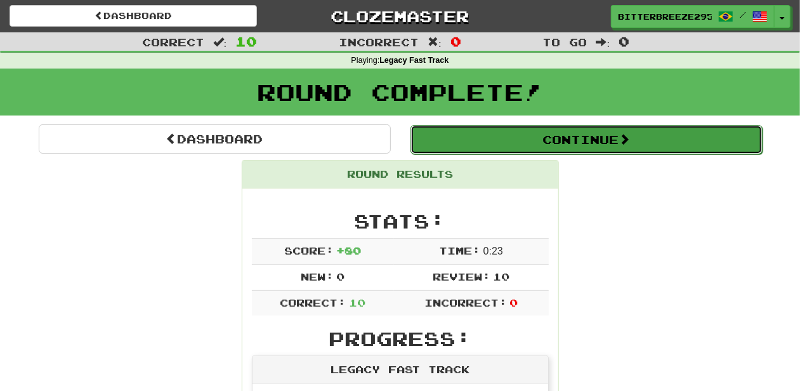
click at [506, 148] on button "Continue" at bounding box center [587, 139] width 352 height 29
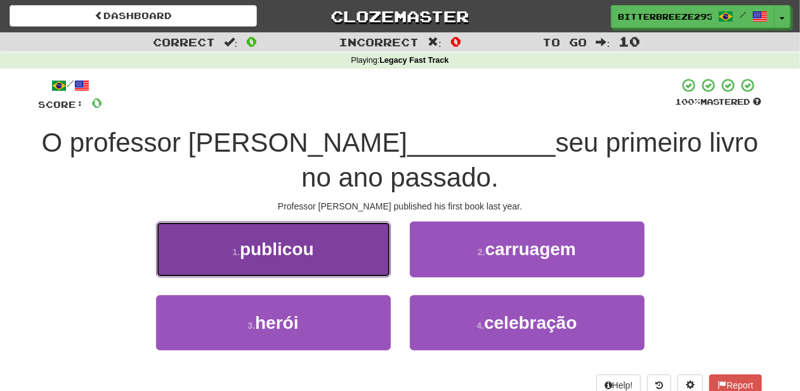
click at [309, 254] on span "publicou" at bounding box center [277, 249] width 74 height 20
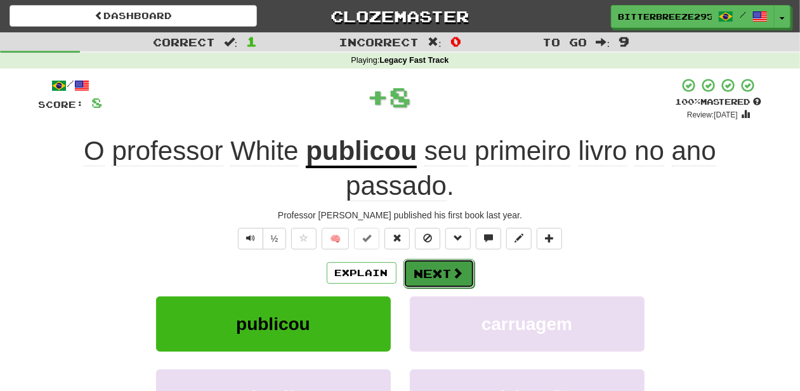
click at [427, 277] on button "Next" at bounding box center [439, 273] width 71 height 29
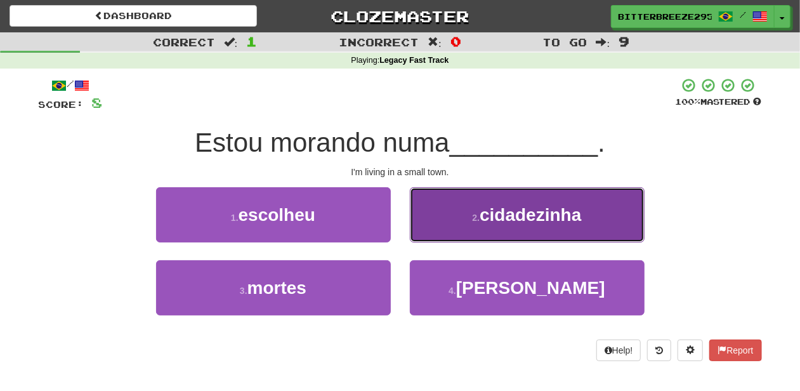
click at [451, 235] on button "2 . cidadezinha" at bounding box center [527, 214] width 235 height 55
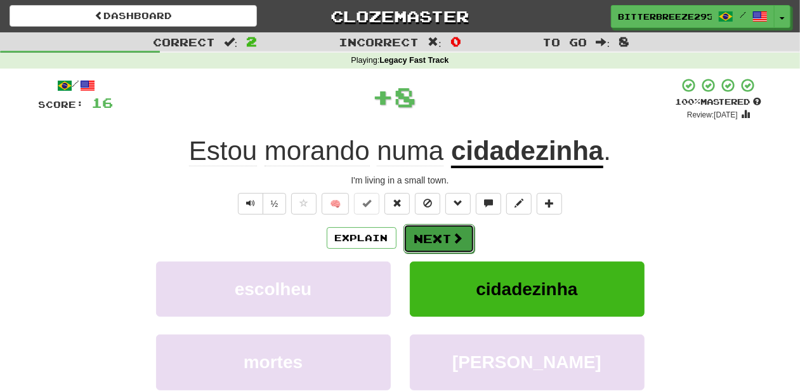
click at [449, 235] on button "Next" at bounding box center [439, 238] width 71 height 29
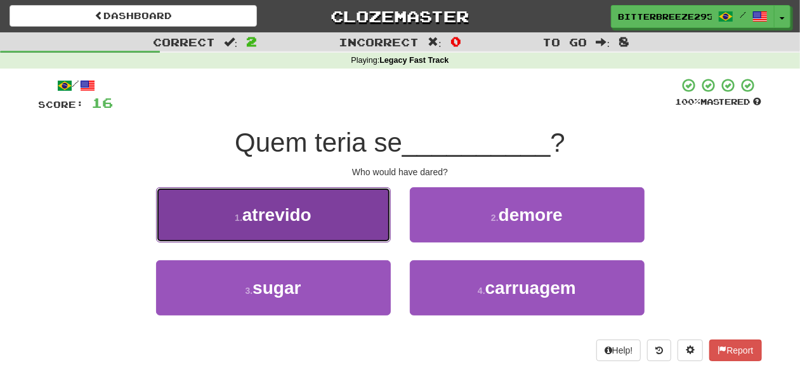
click at [341, 228] on button "1 . atrevido" at bounding box center [273, 214] width 235 height 55
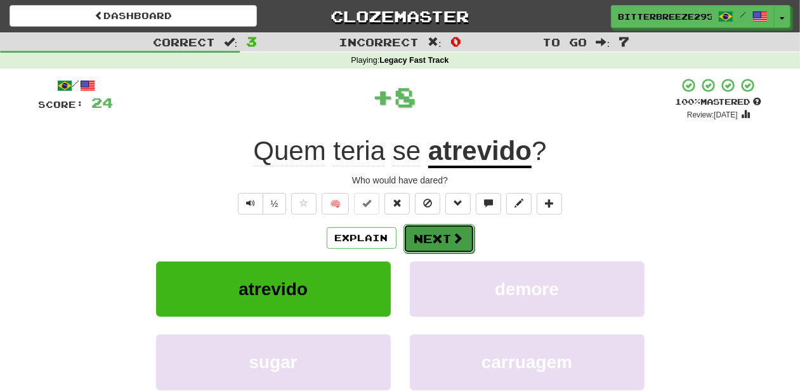
click at [424, 238] on button "Next" at bounding box center [439, 238] width 71 height 29
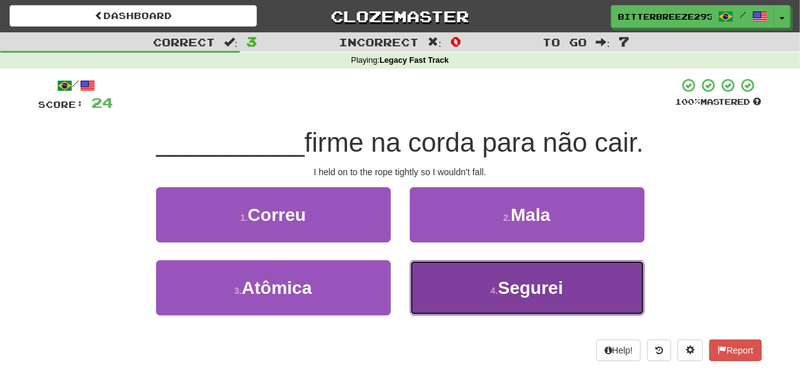
click at [459, 269] on button "4 . Segurei" at bounding box center [527, 287] width 235 height 55
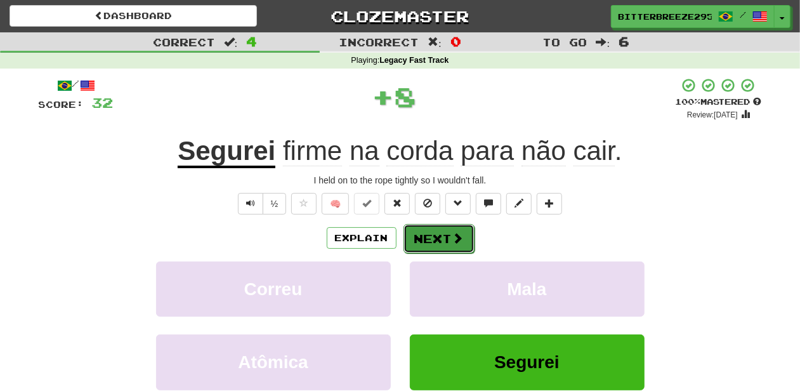
click at [435, 232] on button "Next" at bounding box center [439, 238] width 71 height 29
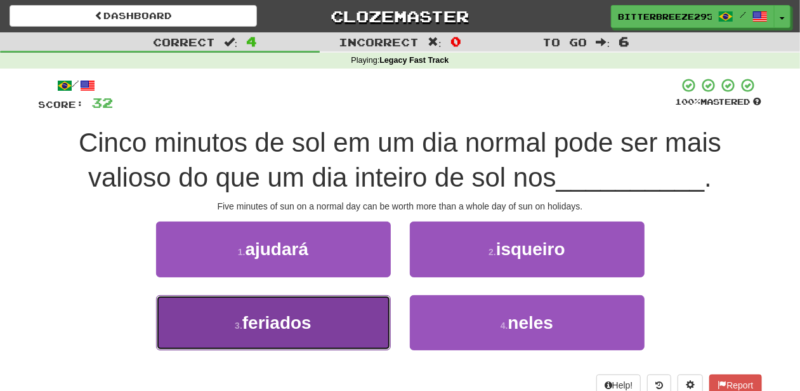
click at [344, 313] on button "3 . feriados" at bounding box center [273, 322] width 235 height 55
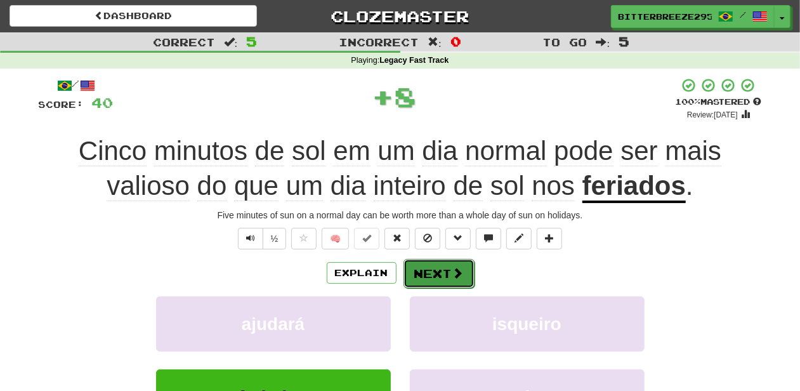
click at [424, 272] on button "Next" at bounding box center [439, 273] width 71 height 29
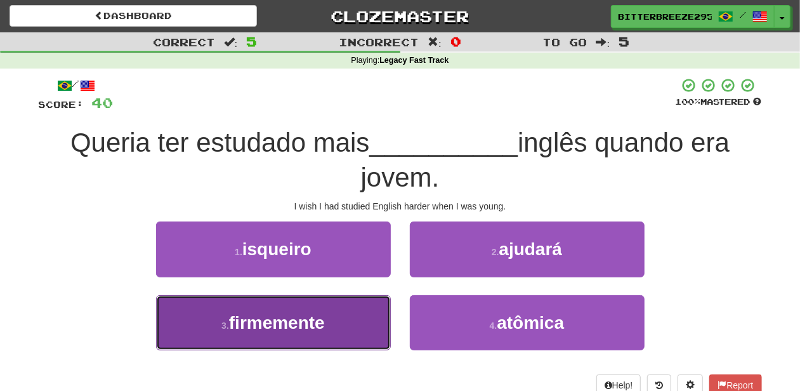
click at [321, 333] on button "3 . firmemente" at bounding box center [273, 322] width 235 height 55
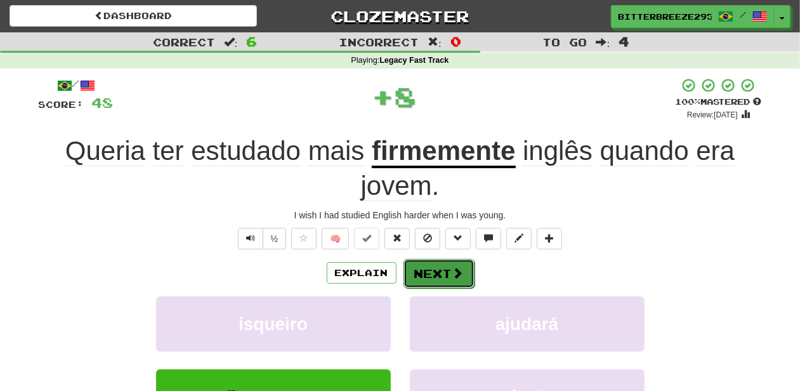
click at [428, 270] on button "Next" at bounding box center [439, 273] width 71 height 29
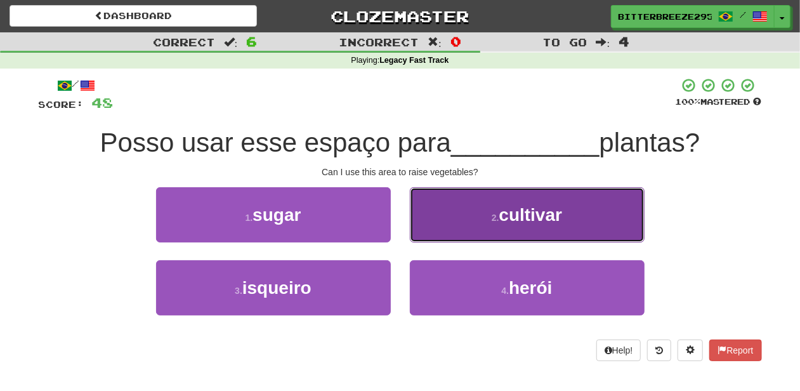
click at [449, 236] on button "2 . cultivar" at bounding box center [527, 214] width 235 height 55
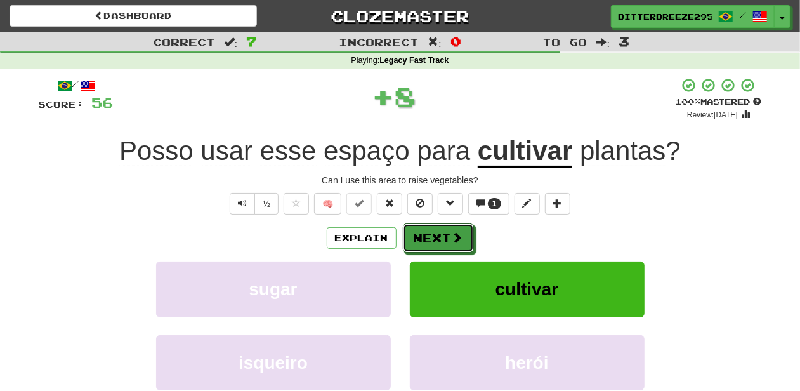
click at [449, 236] on button "Next" at bounding box center [438, 237] width 71 height 29
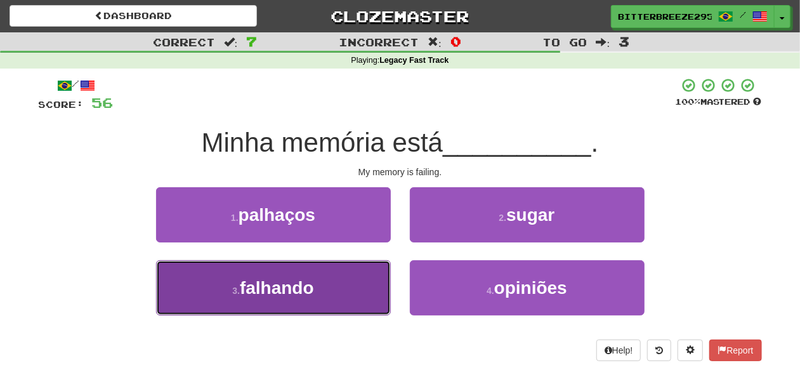
click at [343, 277] on button "3 . falhando" at bounding box center [273, 287] width 235 height 55
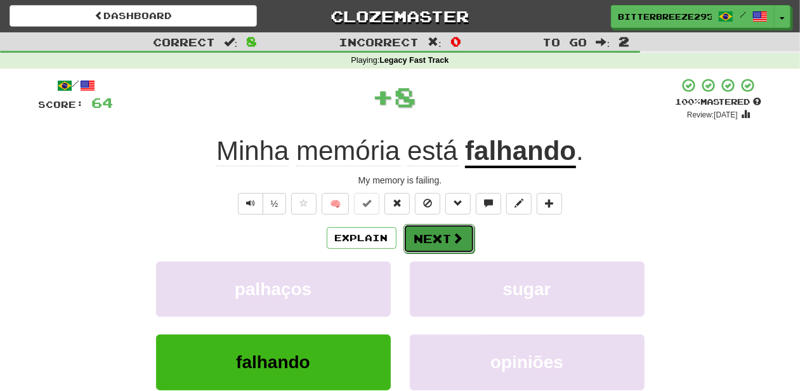
click at [430, 234] on button "Next" at bounding box center [439, 238] width 71 height 29
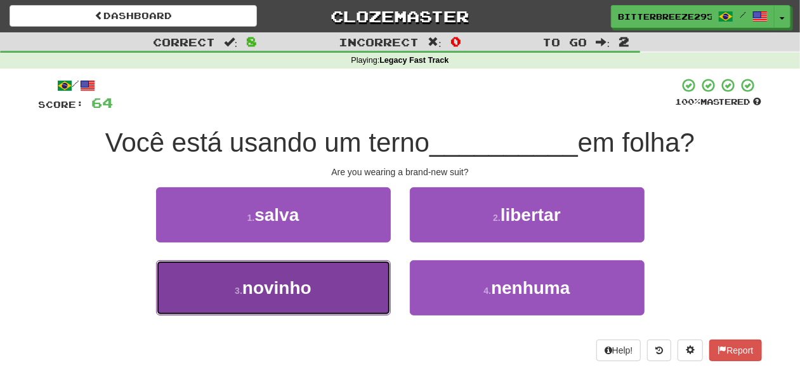
click at [325, 284] on button "3 . novinho" at bounding box center [273, 287] width 235 height 55
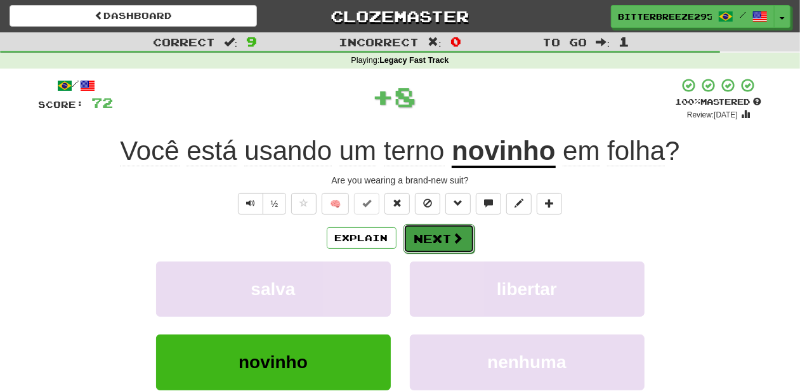
click at [432, 228] on button "Next" at bounding box center [439, 238] width 71 height 29
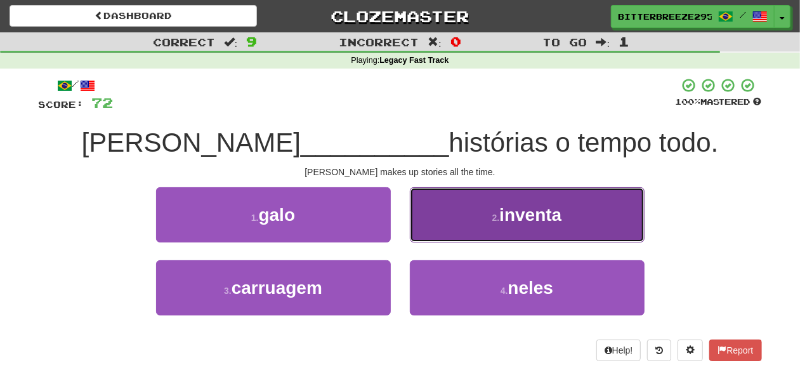
click at [439, 239] on button "2 . inventa" at bounding box center [527, 214] width 235 height 55
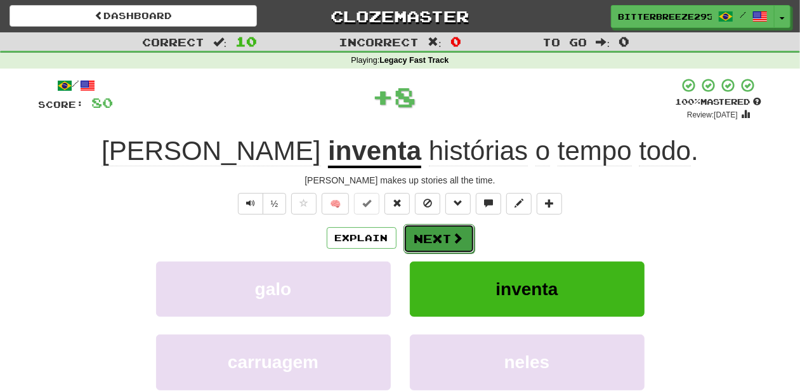
click at [435, 237] on button "Next" at bounding box center [439, 238] width 71 height 29
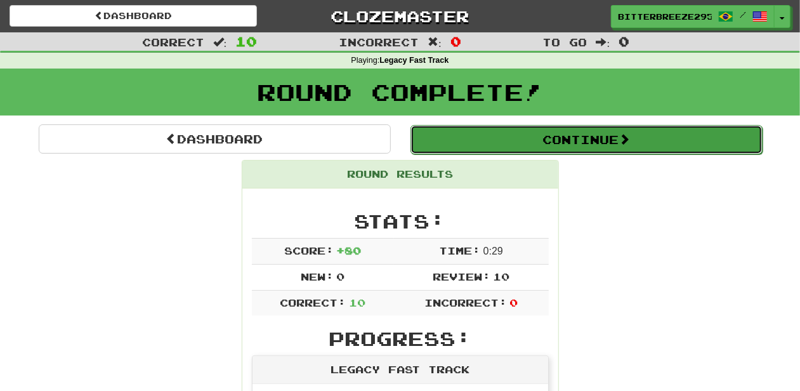
click at [519, 140] on button "Continue" at bounding box center [587, 139] width 352 height 29
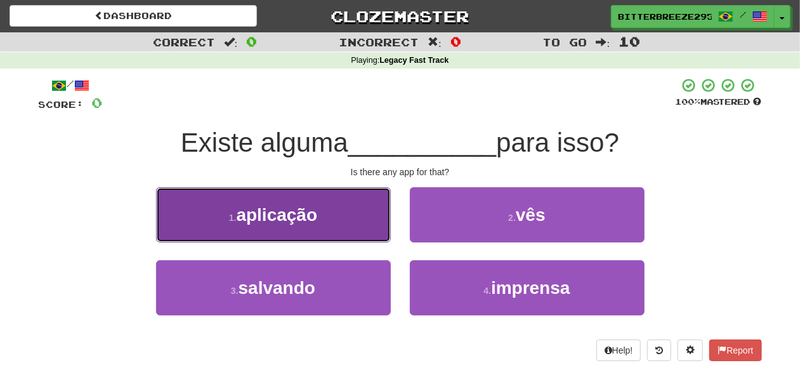
click at [323, 219] on button "1 . aplicação" at bounding box center [273, 214] width 235 height 55
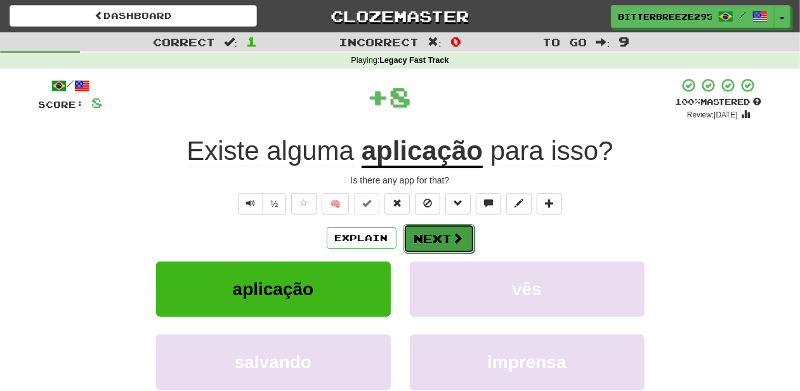
click at [431, 241] on button "Next" at bounding box center [439, 238] width 71 height 29
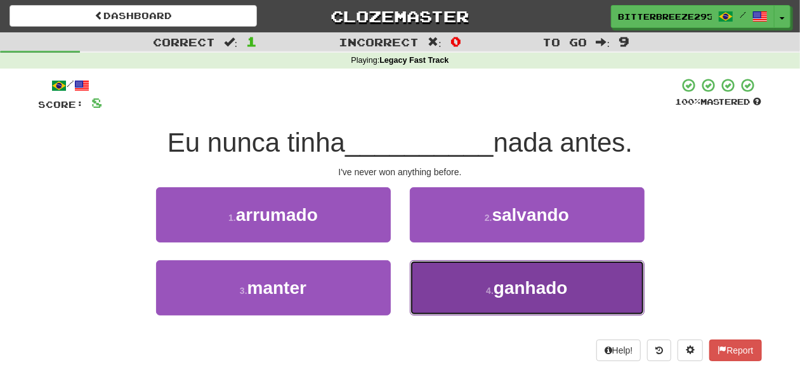
click at [446, 292] on button "4 . ganhado" at bounding box center [527, 287] width 235 height 55
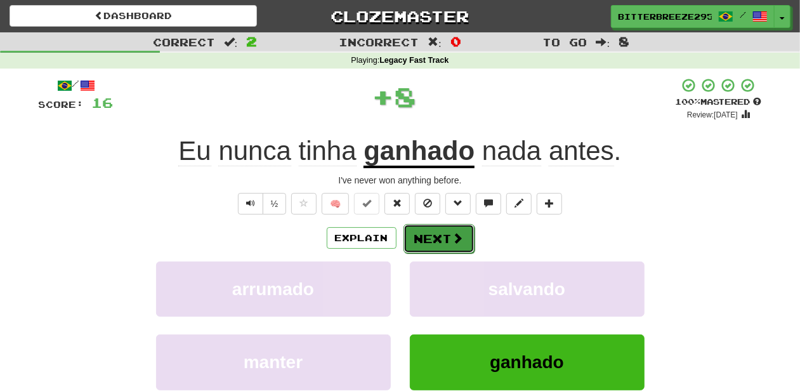
click at [437, 235] on button "Next" at bounding box center [439, 238] width 71 height 29
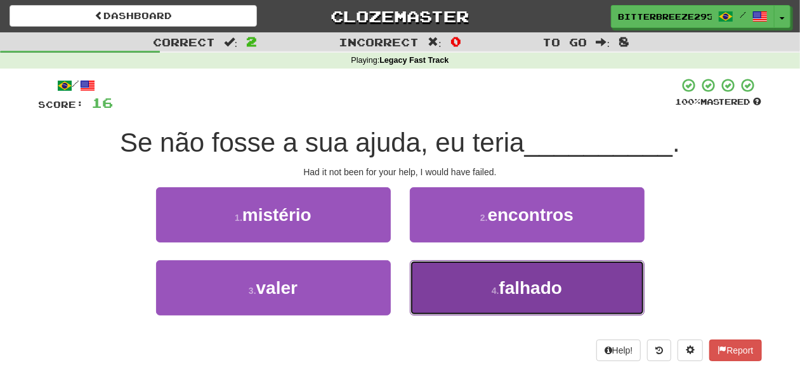
click at [448, 279] on button "4 . falhado" at bounding box center [527, 287] width 235 height 55
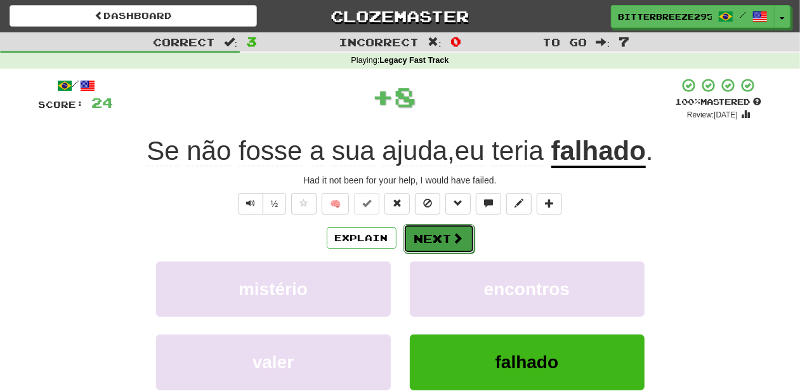
click at [435, 230] on button "Next" at bounding box center [439, 238] width 71 height 29
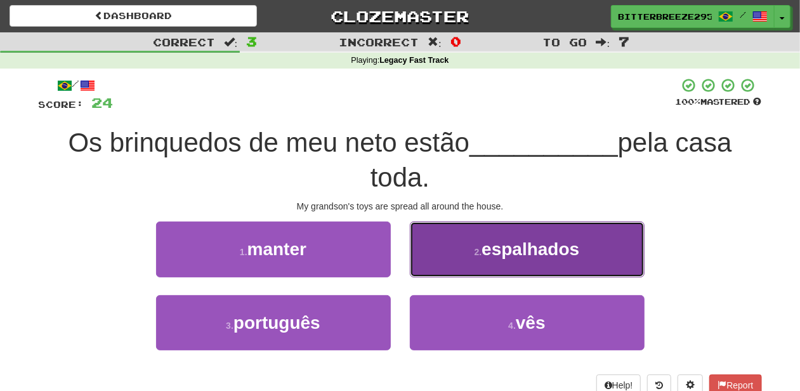
click at [451, 270] on button "2 . espalhados" at bounding box center [527, 248] width 235 height 55
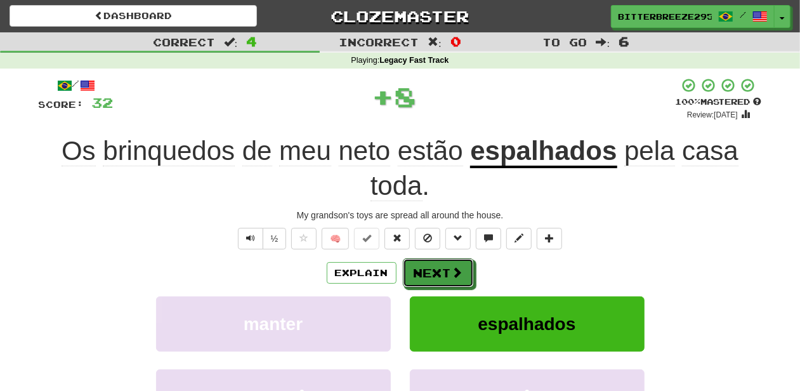
click at [452, 270] on span at bounding box center [457, 272] width 11 height 11
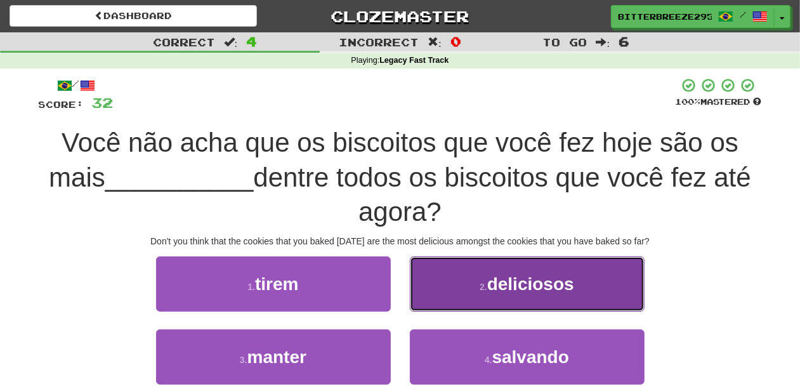
click at [455, 305] on button "2 . deliciosos" at bounding box center [527, 283] width 235 height 55
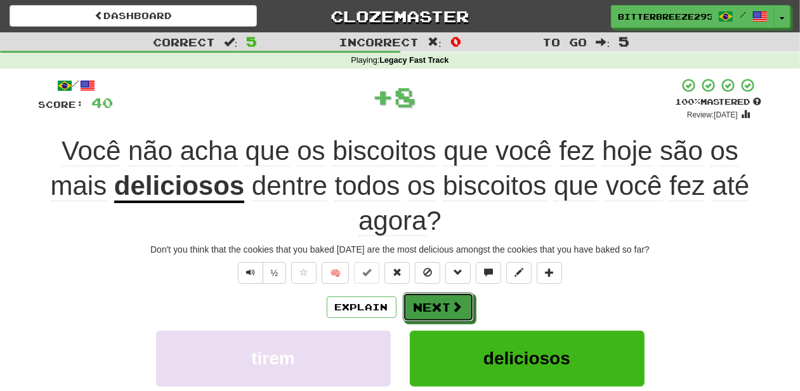
click at [455, 305] on span at bounding box center [457, 306] width 11 height 11
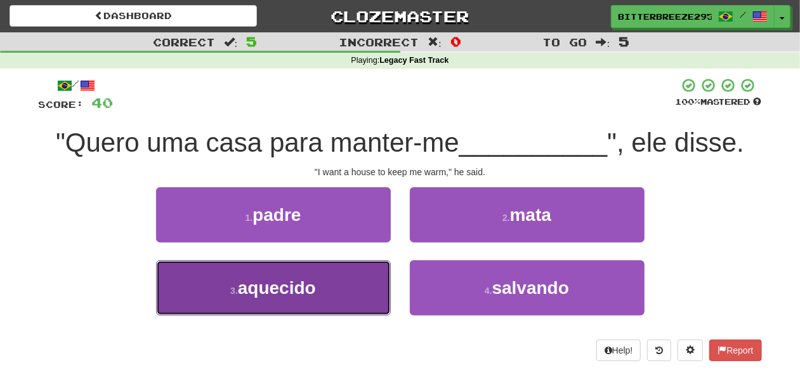
click at [338, 290] on button "3 . aquecido" at bounding box center [273, 287] width 235 height 55
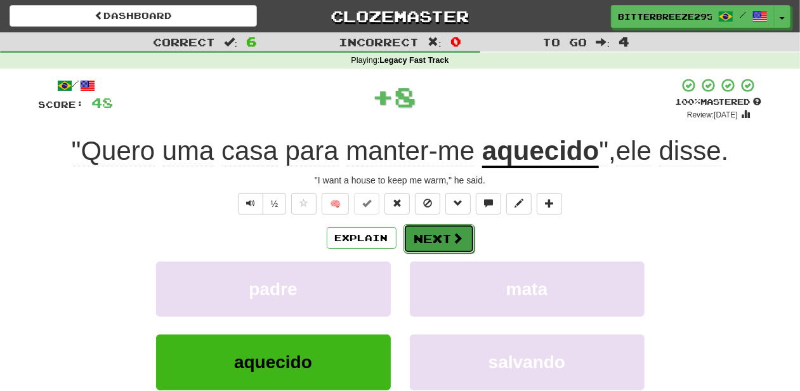
click at [433, 244] on button "Next" at bounding box center [439, 238] width 71 height 29
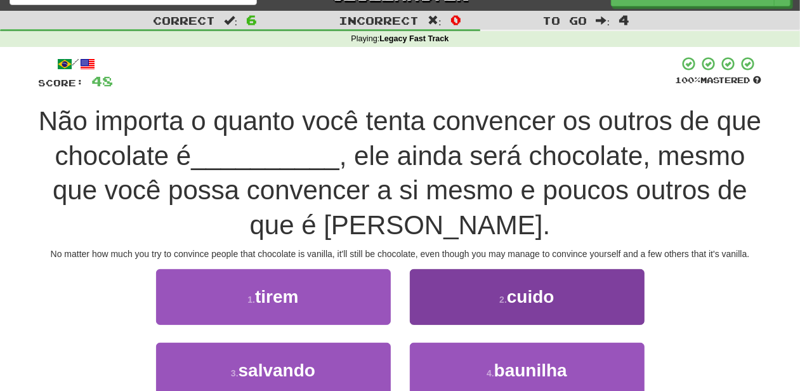
scroll to position [42, 0]
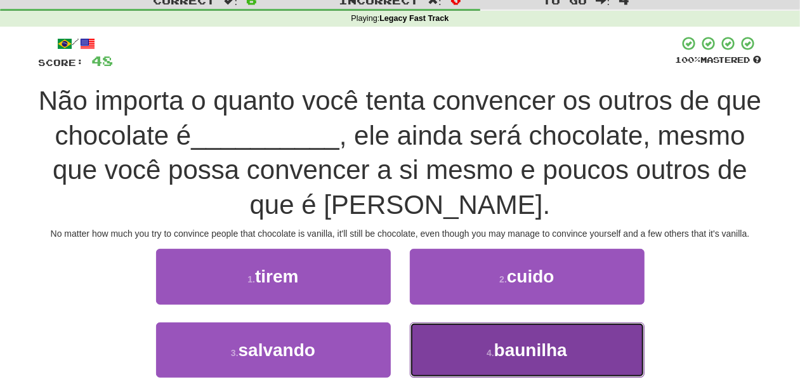
click at [459, 341] on button "4 . baunilha" at bounding box center [527, 349] width 235 height 55
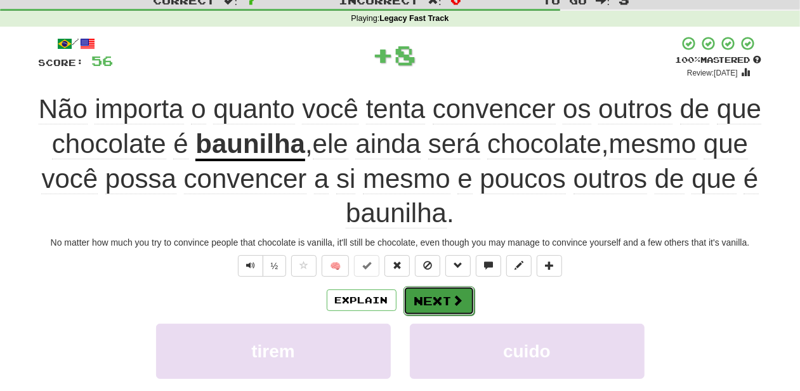
click at [437, 300] on button "Next" at bounding box center [439, 300] width 71 height 29
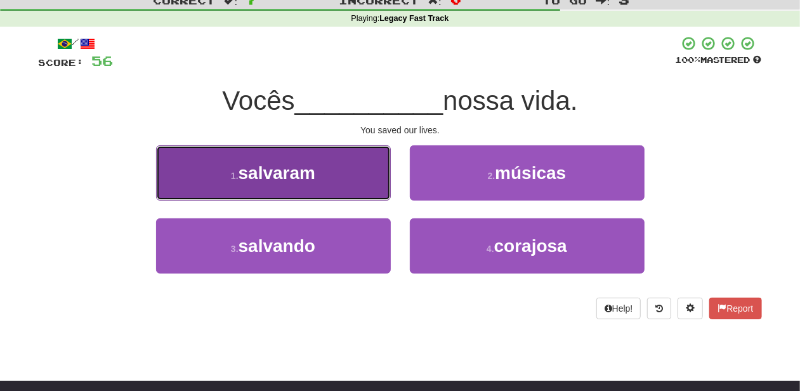
click at [346, 189] on button "1 . salvaram" at bounding box center [273, 172] width 235 height 55
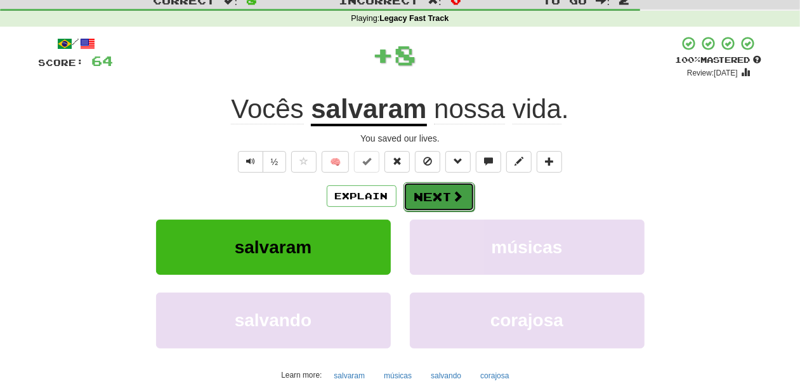
click at [426, 187] on button "Next" at bounding box center [439, 196] width 71 height 29
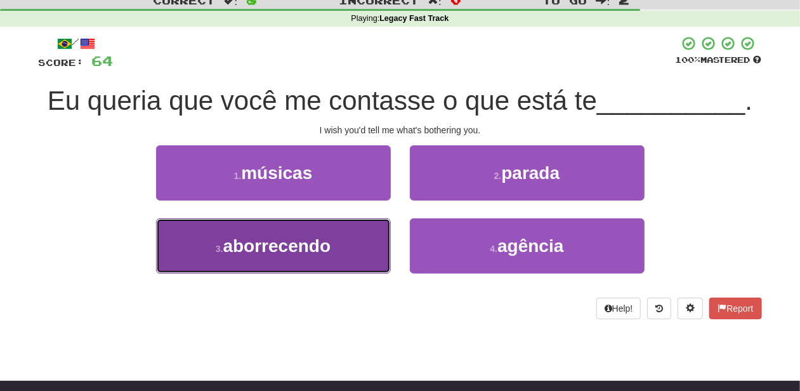
click at [370, 245] on button "3 . aborrecendo" at bounding box center [273, 245] width 235 height 55
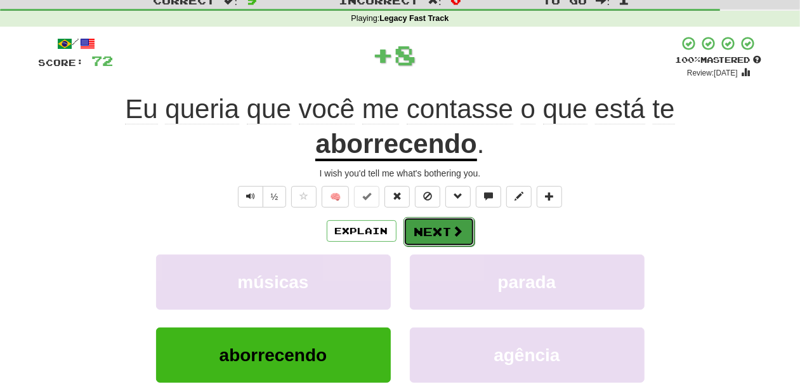
click at [440, 226] on button "Next" at bounding box center [439, 231] width 71 height 29
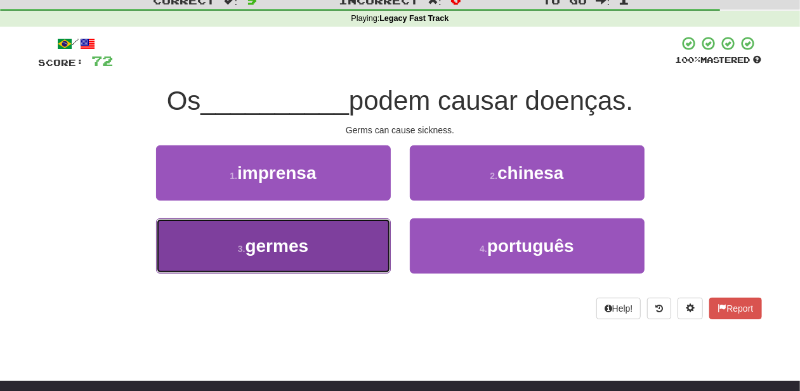
click at [358, 252] on button "3 . germes" at bounding box center [273, 245] width 235 height 55
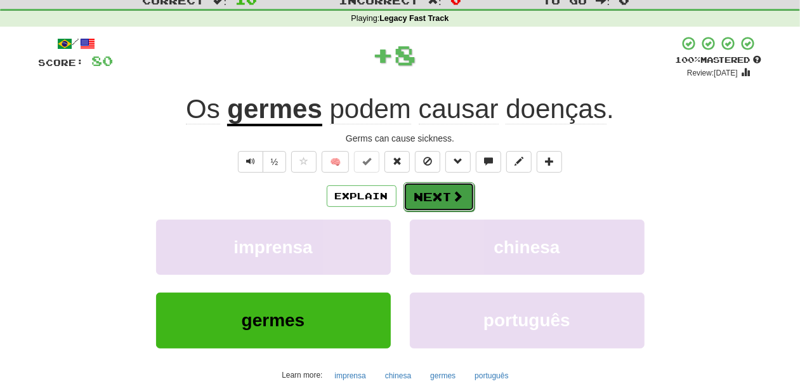
click at [426, 194] on button "Next" at bounding box center [439, 196] width 71 height 29
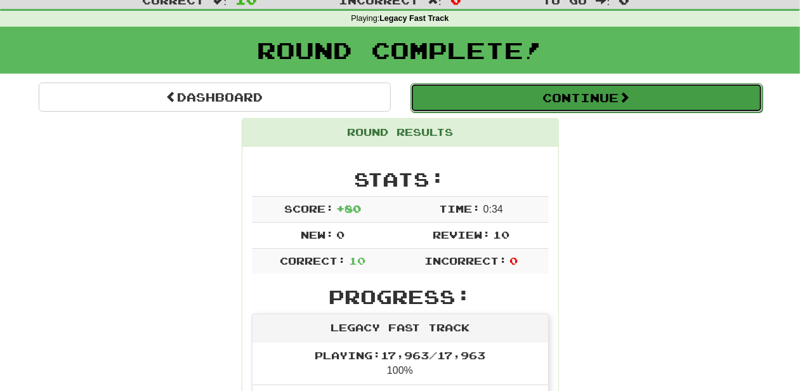
click at [463, 99] on button "Continue" at bounding box center [587, 97] width 352 height 29
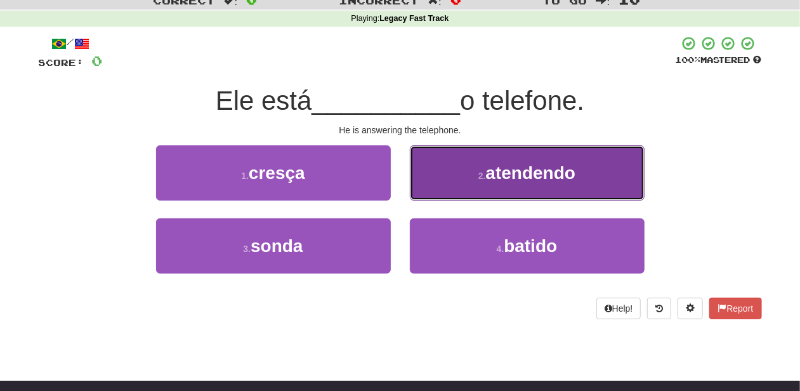
click at [457, 193] on button "2 . atendendo" at bounding box center [527, 172] width 235 height 55
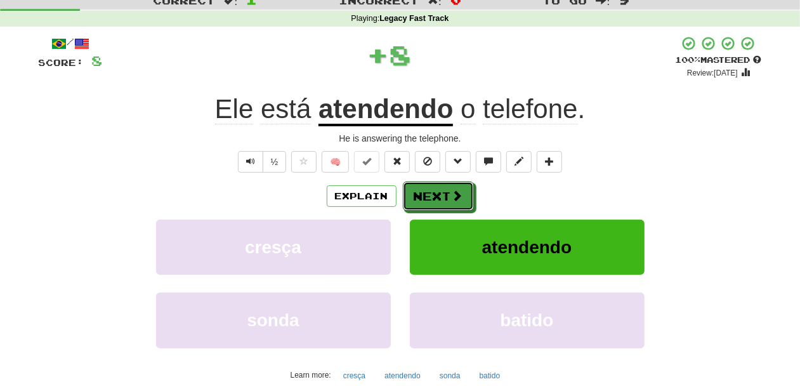
click at [457, 193] on span at bounding box center [457, 195] width 11 height 11
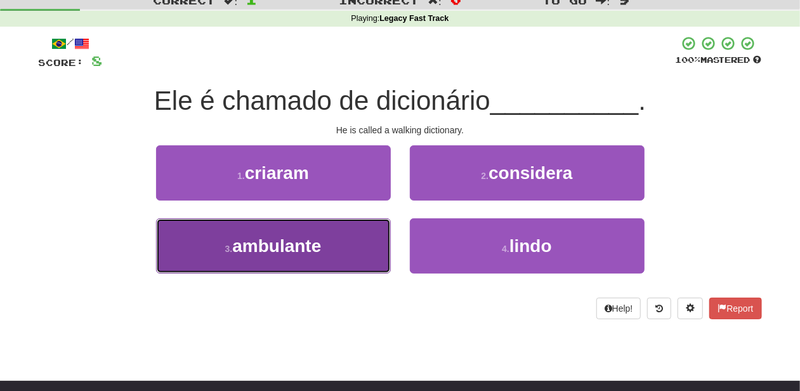
click at [354, 242] on button "3 . ambulante" at bounding box center [273, 245] width 235 height 55
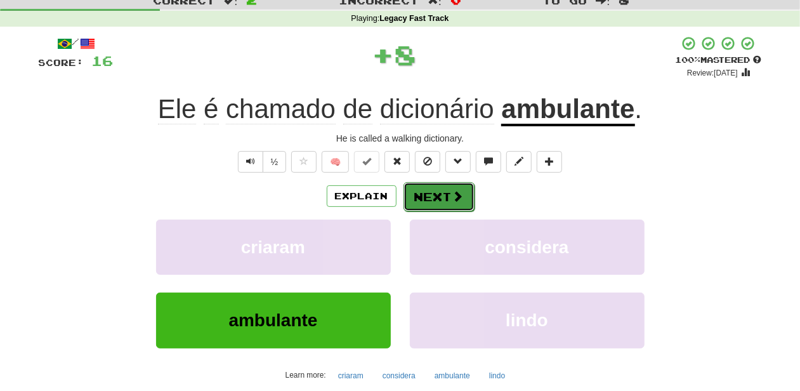
click at [433, 197] on button "Next" at bounding box center [439, 196] width 71 height 29
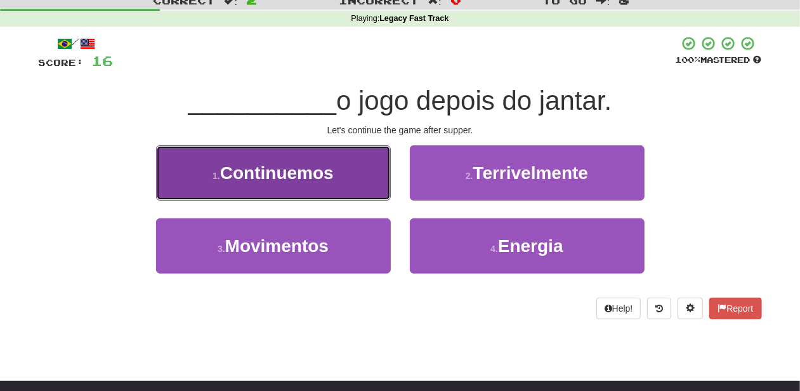
click at [345, 180] on button "1 . Continuemos" at bounding box center [273, 172] width 235 height 55
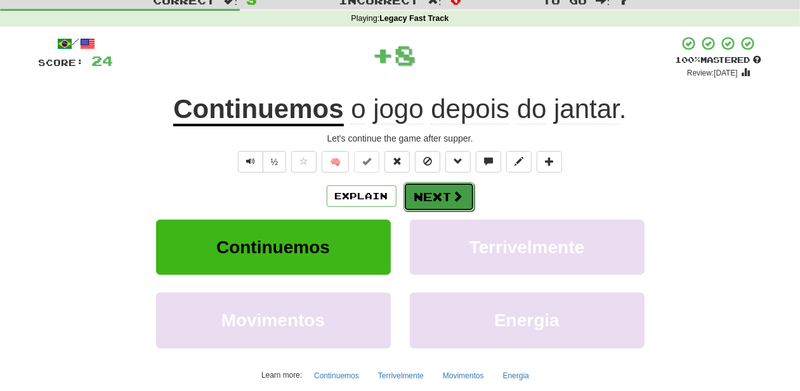
click at [429, 193] on button "Next" at bounding box center [439, 196] width 71 height 29
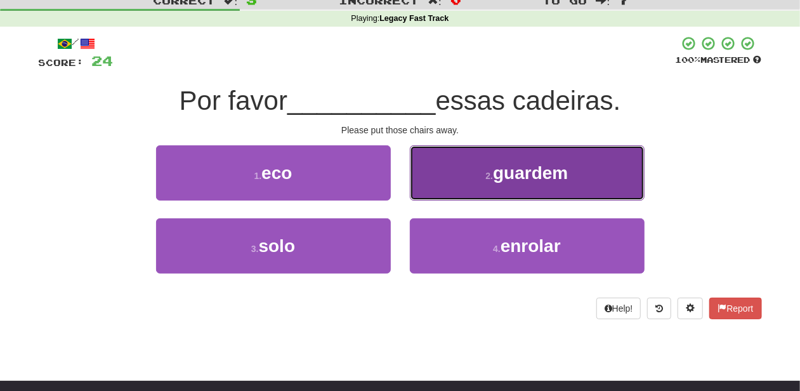
click at [437, 187] on button "2 . guardem" at bounding box center [527, 172] width 235 height 55
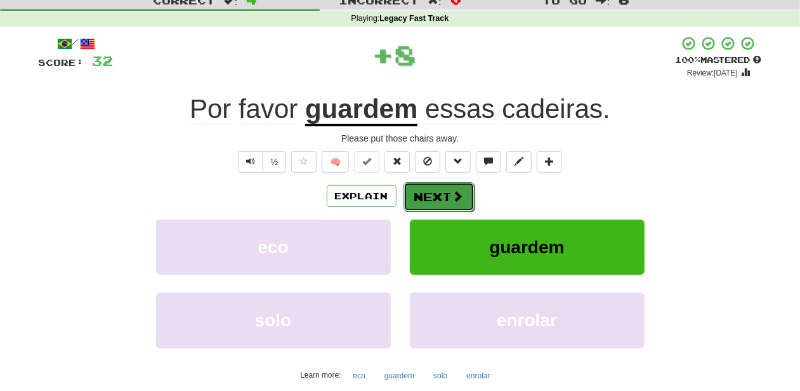
click at [435, 188] on button "Next" at bounding box center [439, 196] width 71 height 29
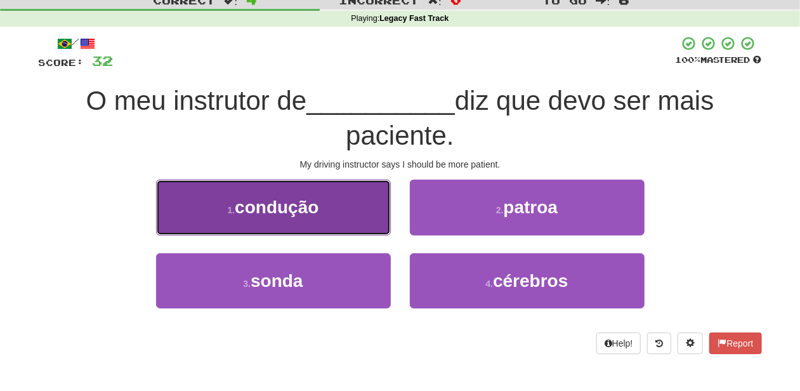
click at [329, 213] on button "1 . condução" at bounding box center [273, 207] width 235 height 55
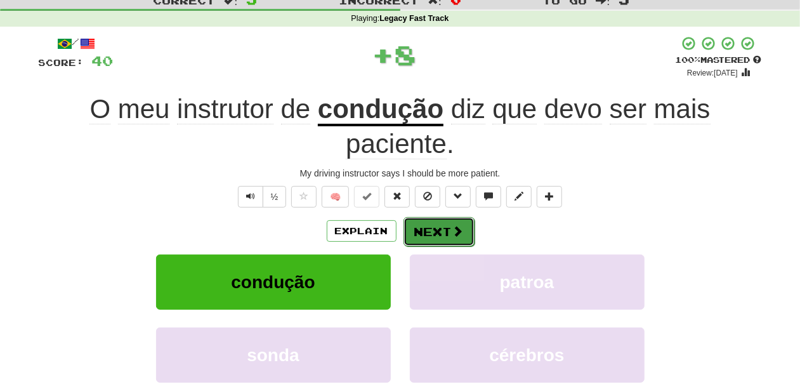
click at [426, 225] on button "Next" at bounding box center [439, 231] width 71 height 29
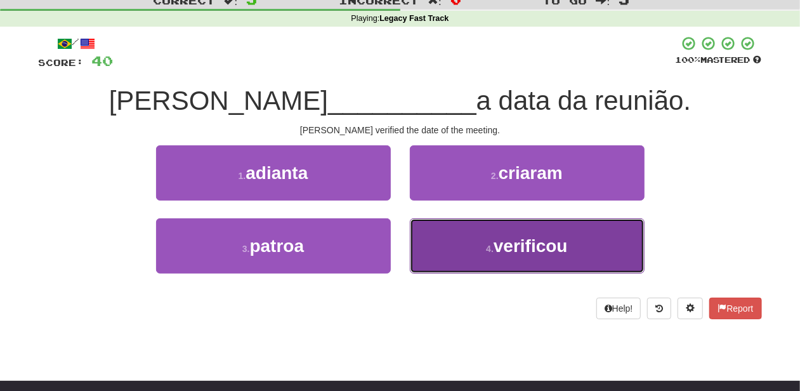
click at [480, 246] on button "4 . verificou" at bounding box center [527, 245] width 235 height 55
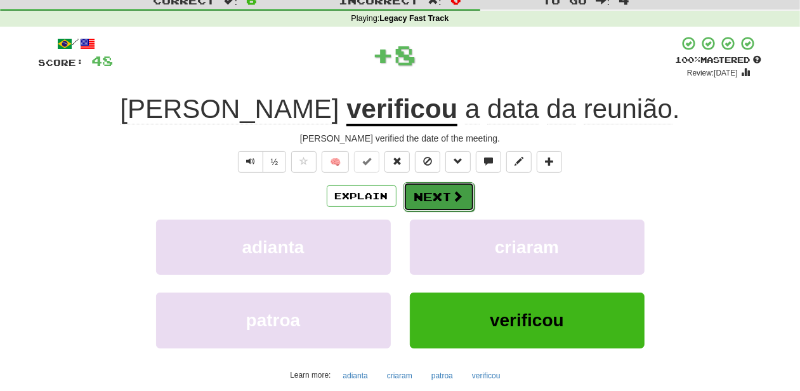
click at [444, 193] on button "Next" at bounding box center [439, 196] width 71 height 29
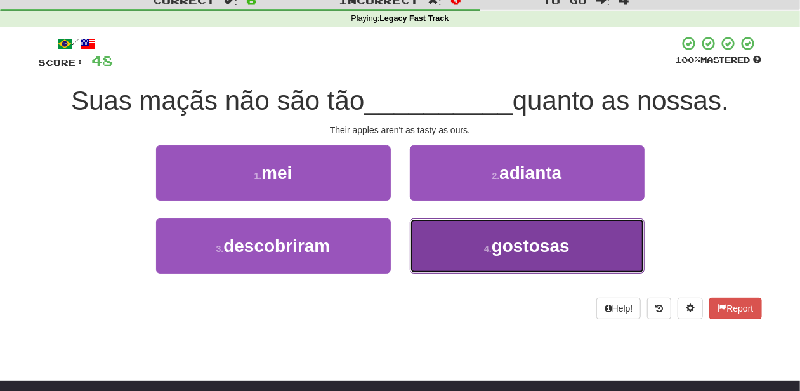
click at [463, 244] on button "4 . gostosas" at bounding box center [527, 245] width 235 height 55
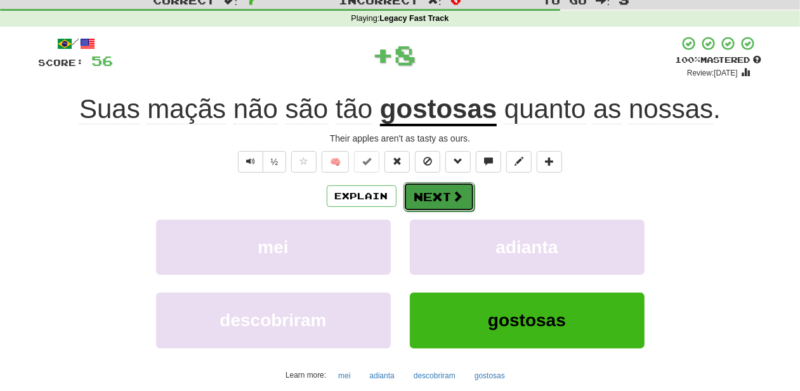
click at [424, 189] on button "Next" at bounding box center [439, 196] width 71 height 29
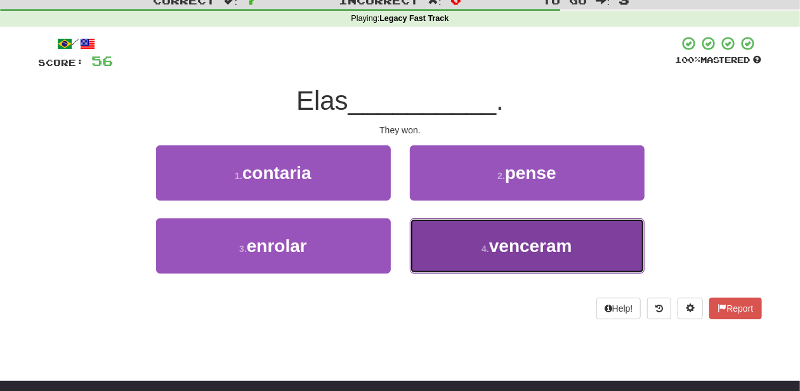
click at [454, 239] on button "4 . venceram" at bounding box center [527, 245] width 235 height 55
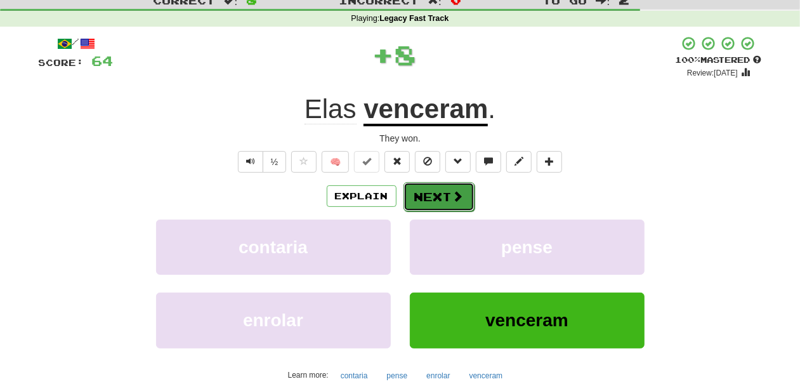
click at [440, 195] on button "Next" at bounding box center [439, 196] width 71 height 29
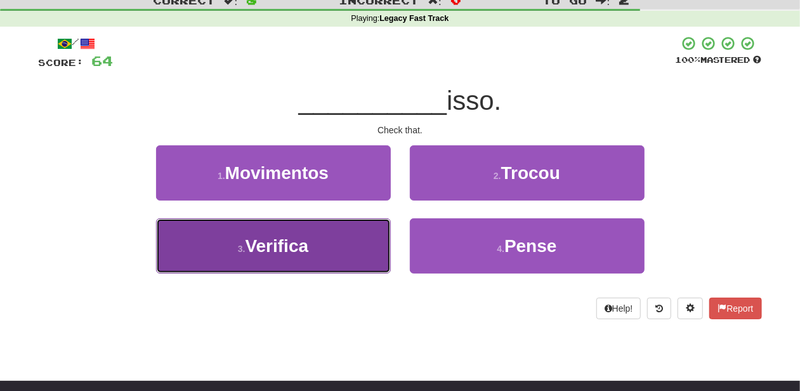
click at [349, 251] on button "3 . Verifica" at bounding box center [273, 245] width 235 height 55
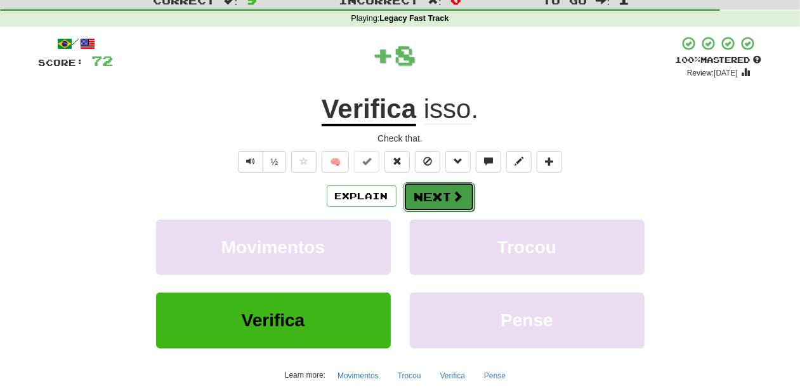
click at [428, 201] on button "Next" at bounding box center [439, 196] width 71 height 29
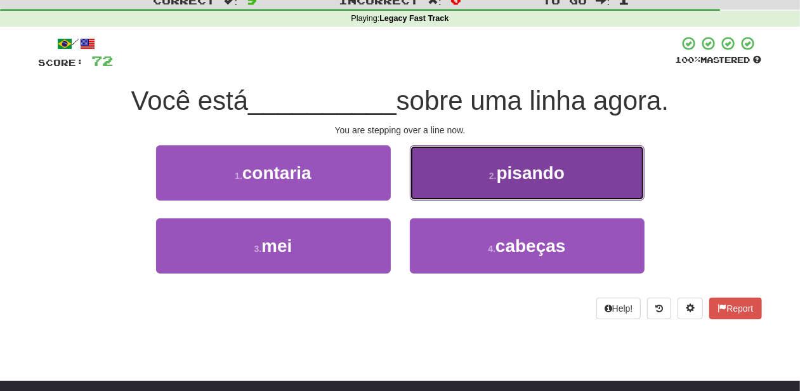
click at [442, 183] on button "2 . pisando" at bounding box center [527, 172] width 235 height 55
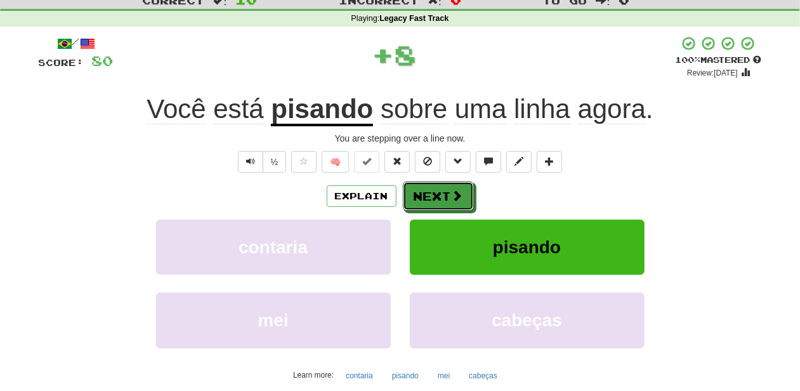
click at [438, 191] on button "Next" at bounding box center [438, 195] width 71 height 29
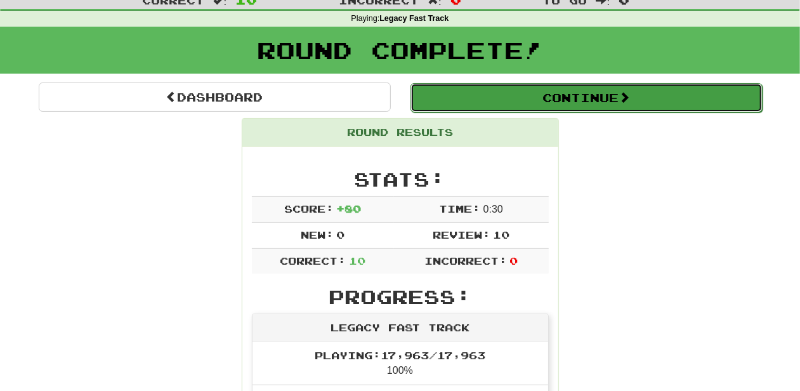
click at [488, 104] on button "Continue" at bounding box center [587, 97] width 352 height 29
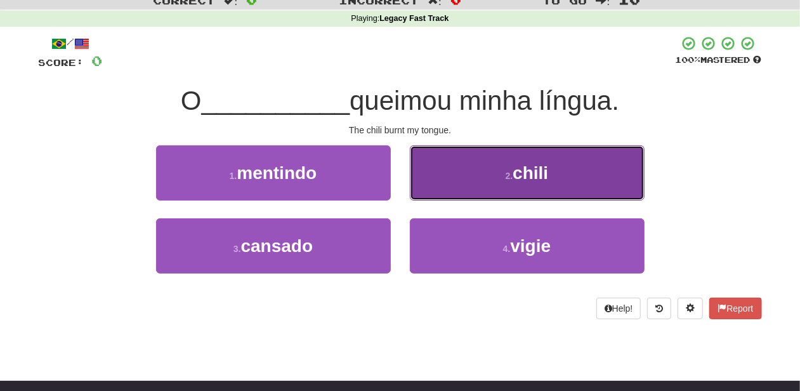
click at [425, 190] on button "2 . chili" at bounding box center [527, 172] width 235 height 55
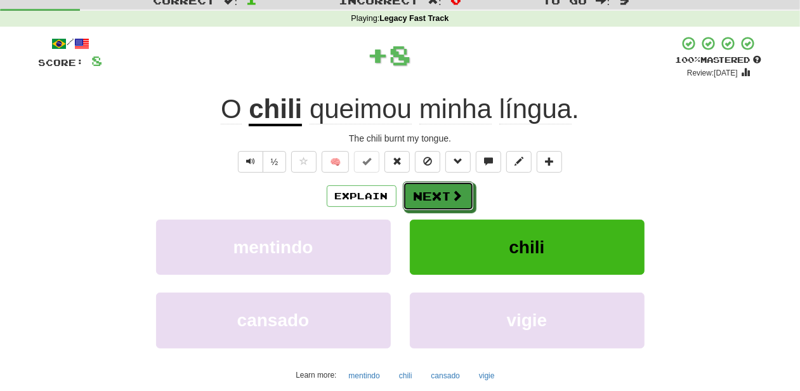
click at [424, 195] on button "Next" at bounding box center [438, 195] width 71 height 29
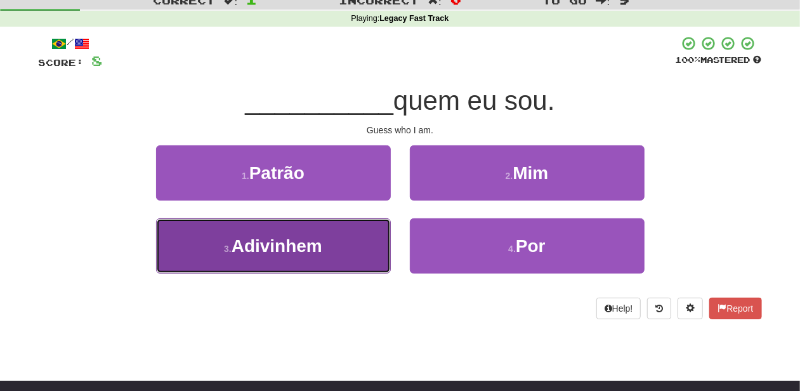
click at [346, 242] on button "3 . Adivinhem" at bounding box center [273, 245] width 235 height 55
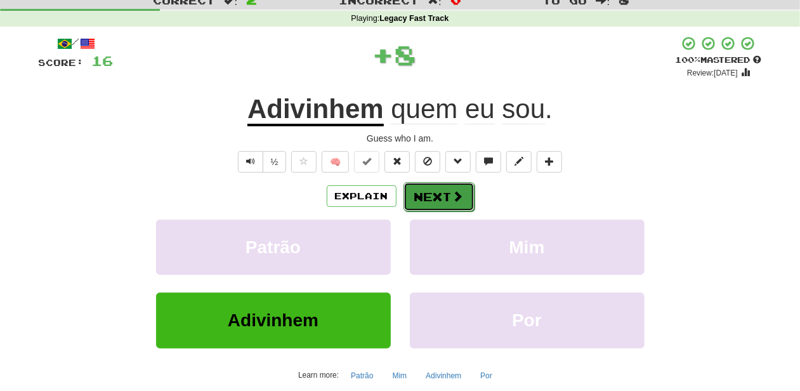
click at [432, 198] on button "Next" at bounding box center [439, 196] width 71 height 29
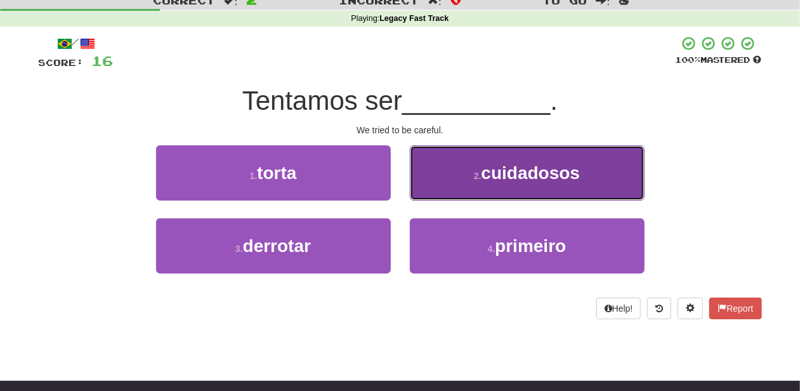
click at [443, 191] on button "2 . cuidadosos" at bounding box center [527, 172] width 235 height 55
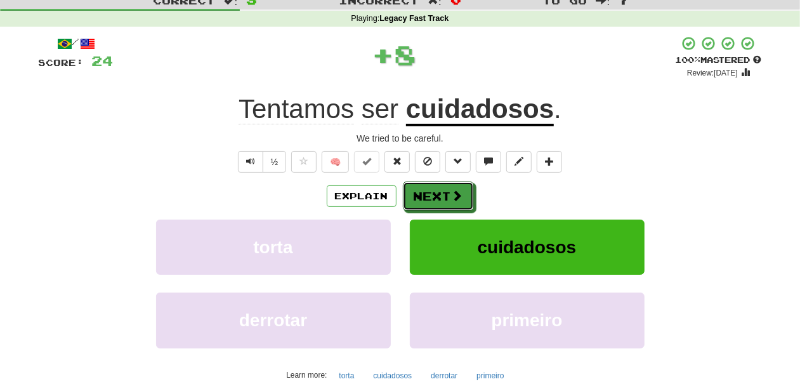
click at [443, 191] on button "Next" at bounding box center [438, 195] width 71 height 29
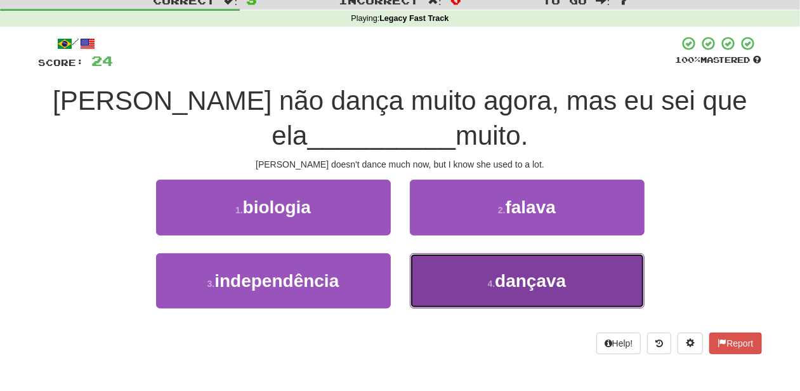
click at [442, 275] on button "4 . dançava" at bounding box center [527, 280] width 235 height 55
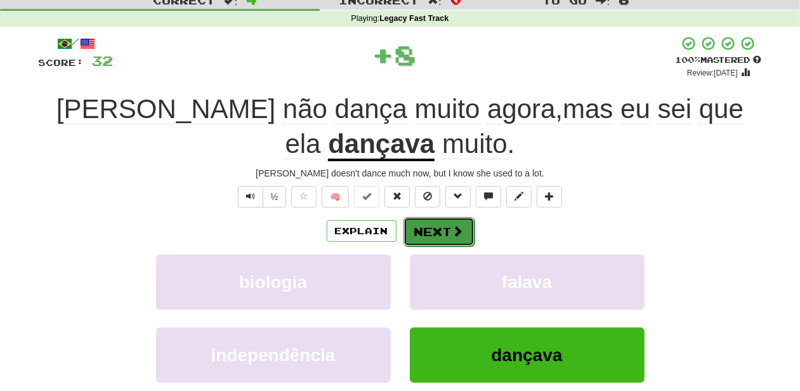
click at [439, 228] on button "Next" at bounding box center [439, 231] width 71 height 29
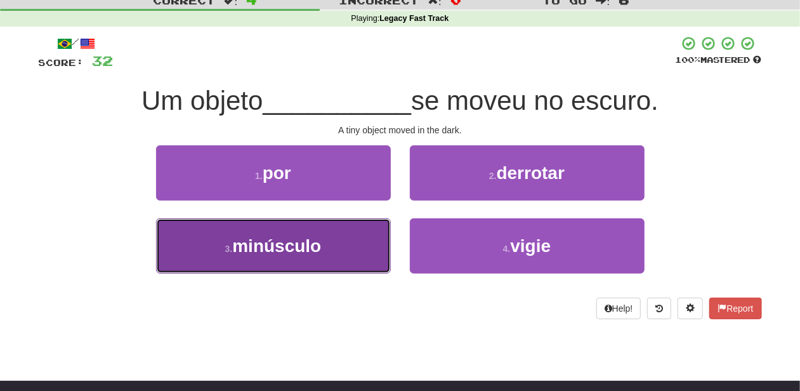
click at [373, 250] on button "3 . minúsculo" at bounding box center [273, 245] width 235 height 55
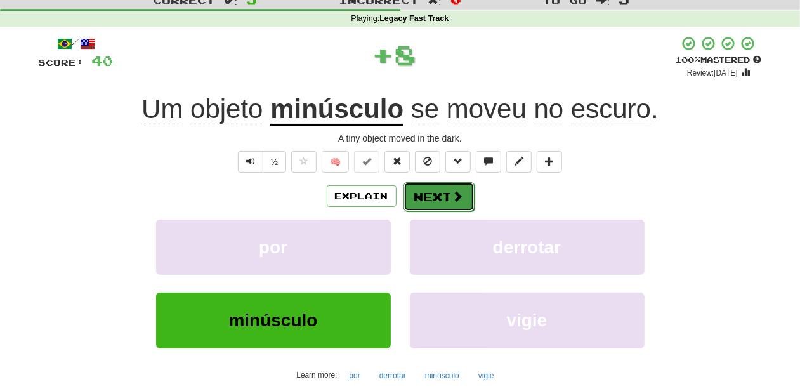
click at [437, 204] on button "Next" at bounding box center [439, 196] width 71 height 29
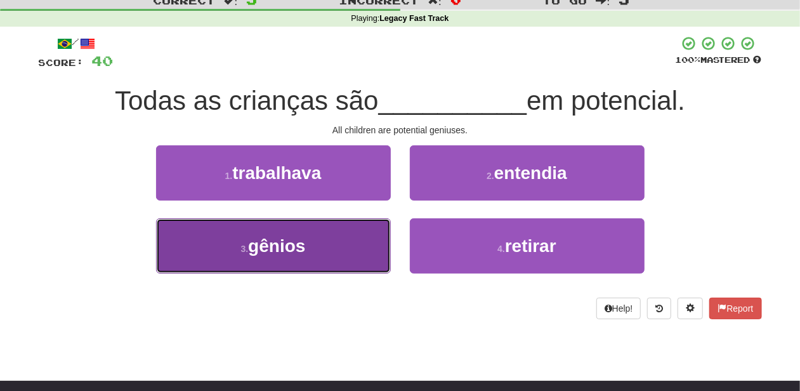
click at [362, 240] on button "3 . gênios" at bounding box center [273, 245] width 235 height 55
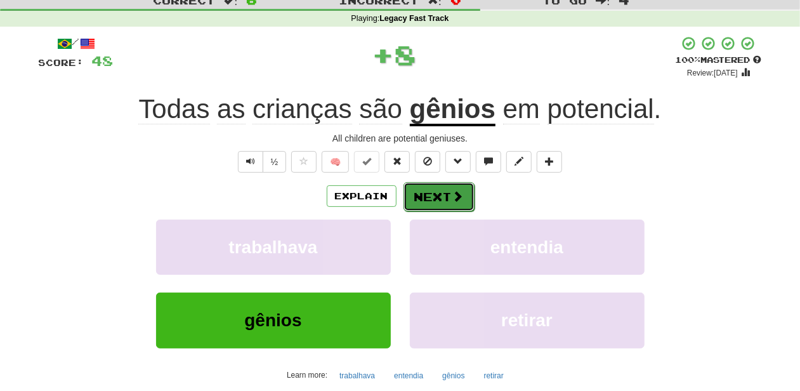
click at [433, 192] on button "Next" at bounding box center [439, 196] width 71 height 29
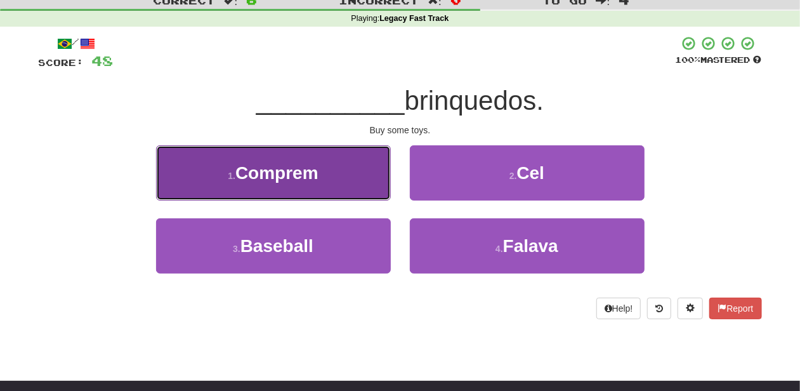
click at [335, 194] on button "1 . Comprem" at bounding box center [273, 172] width 235 height 55
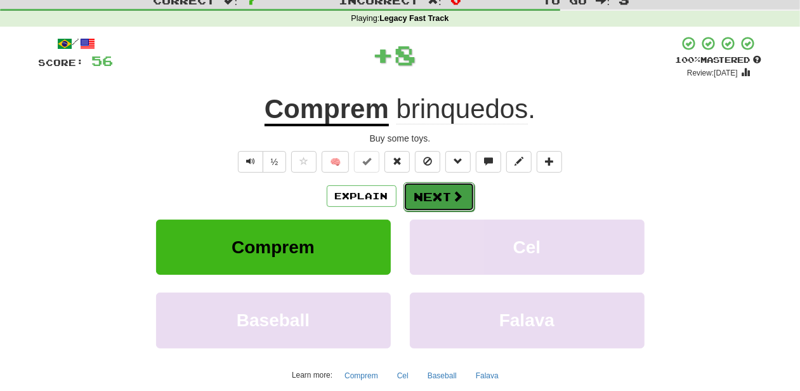
click at [433, 201] on button "Next" at bounding box center [439, 196] width 71 height 29
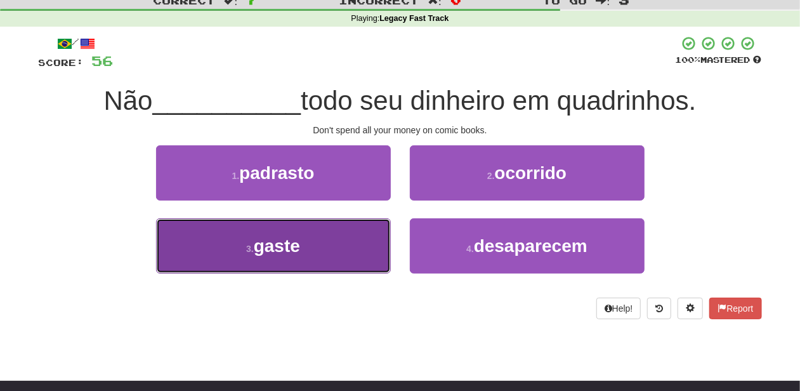
click at [366, 246] on button "3 . gaste" at bounding box center [273, 245] width 235 height 55
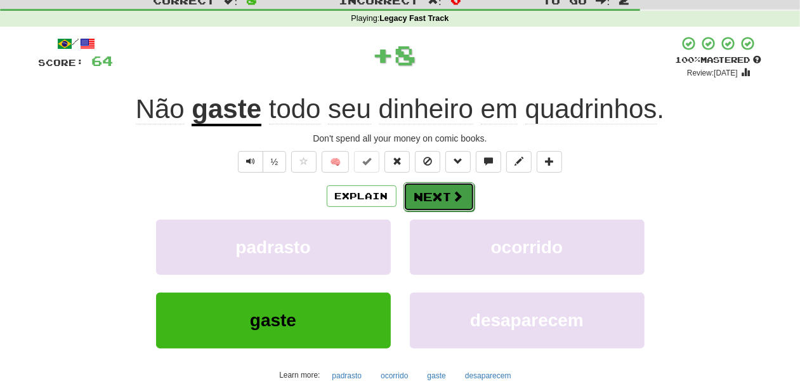
click at [414, 202] on button "Next" at bounding box center [439, 196] width 71 height 29
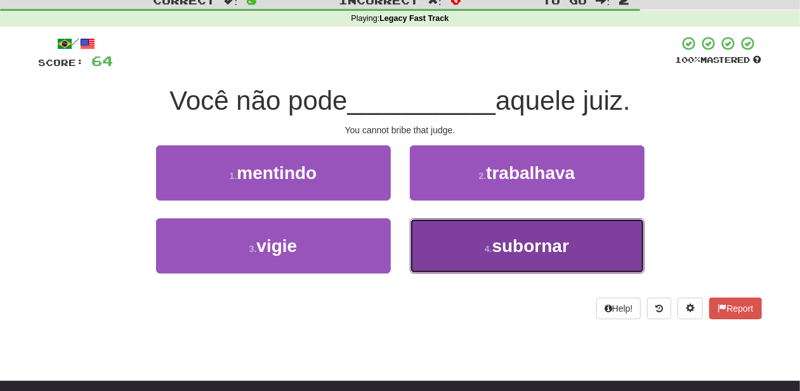
click at [459, 230] on button "4 . subornar" at bounding box center [527, 245] width 235 height 55
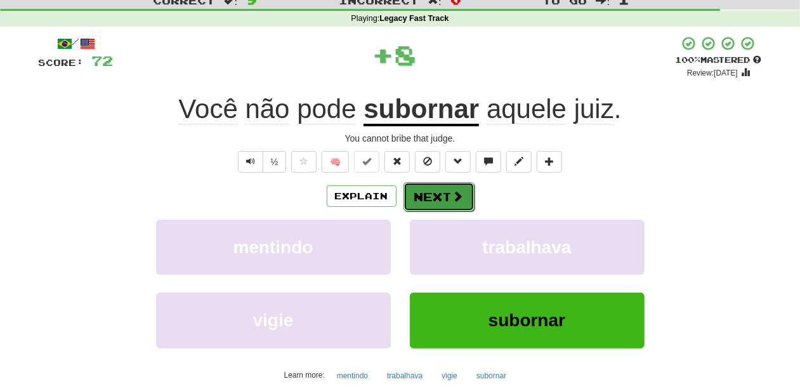
click at [434, 184] on button "Next" at bounding box center [439, 196] width 71 height 29
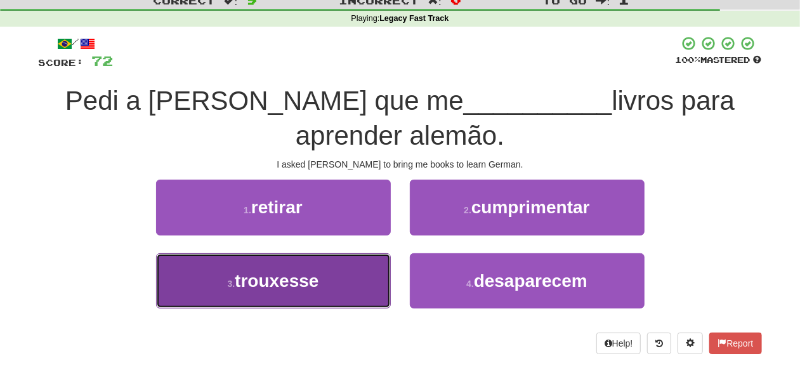
click at [331, 270] on button "3 . trouxesse" at bounding box center [273, 280] width 235 height 55
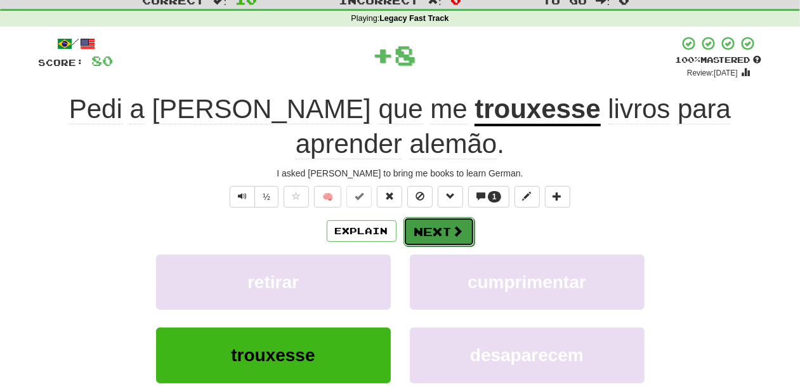
click at [405, 230] on button "Next" at bounding box center [439, 231] width 71 height 29
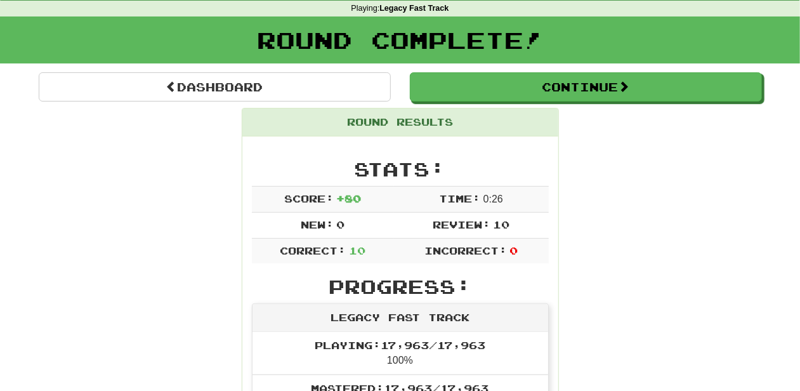
scroll to position [0, 0]
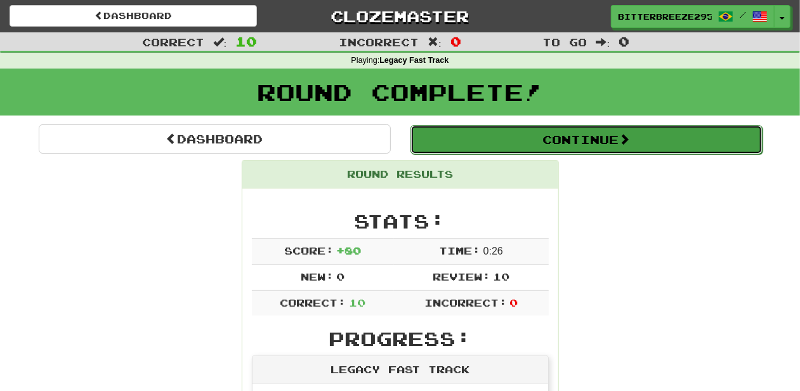
click at [538, 132] on button "Continue" at bounding box center [587, 139] width 352 height 29
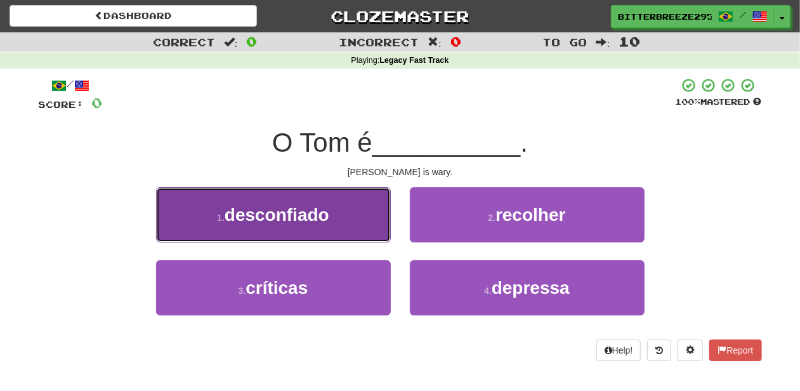
click at [300, 218] on span "desconfiado" at bounding box center [277, 215] width 105 height 20
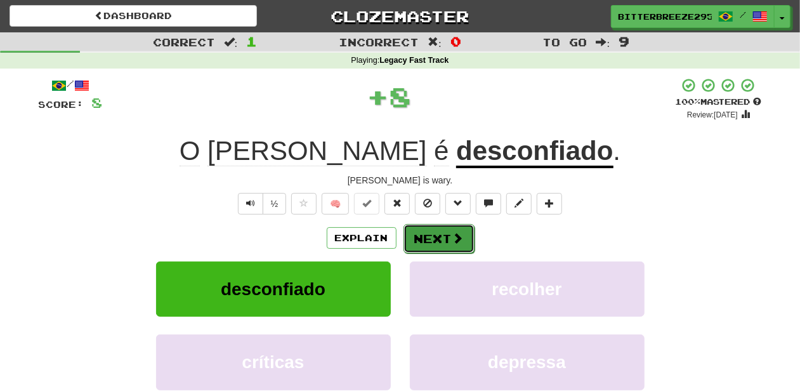
click at [426, 237] on button "Next" at bounding box center [439, 238] width 71 height 29
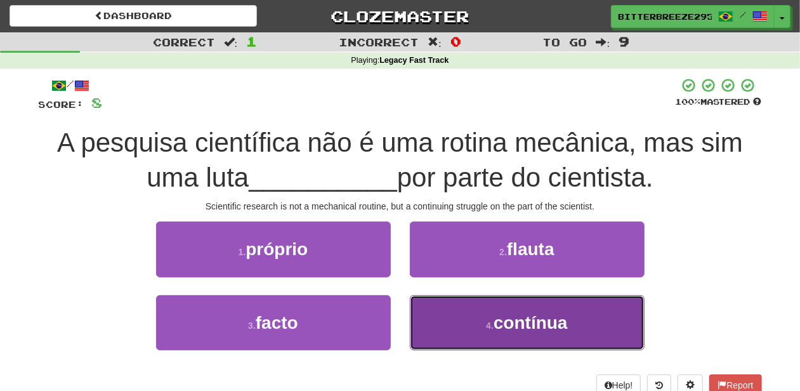
click at [419, 303] on button "4 . contínua" at bounding box center [527, 322] width 235 height 55
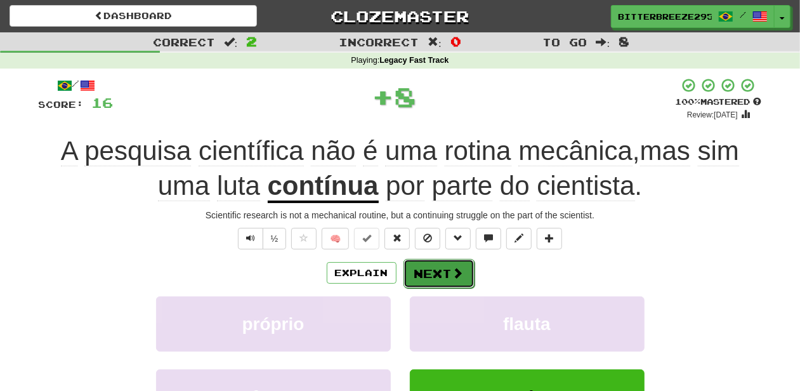
click at [424, 271] on button "Next" at bounding box center [439, 273] width 71 height 29
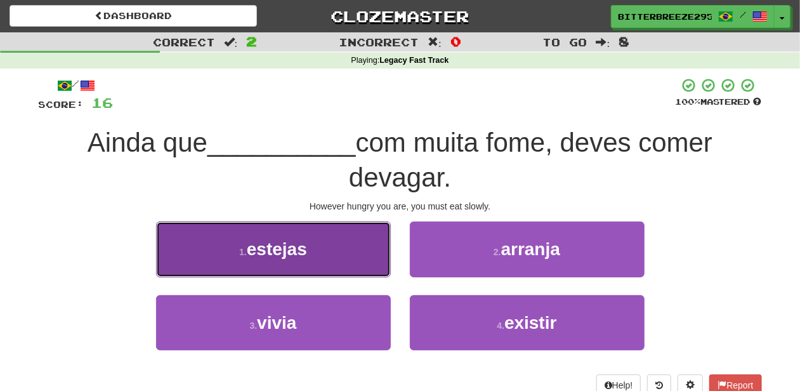
click at [357, 272] on button "1 . estejas" at bounding box center [273, 248] width 235 height 55
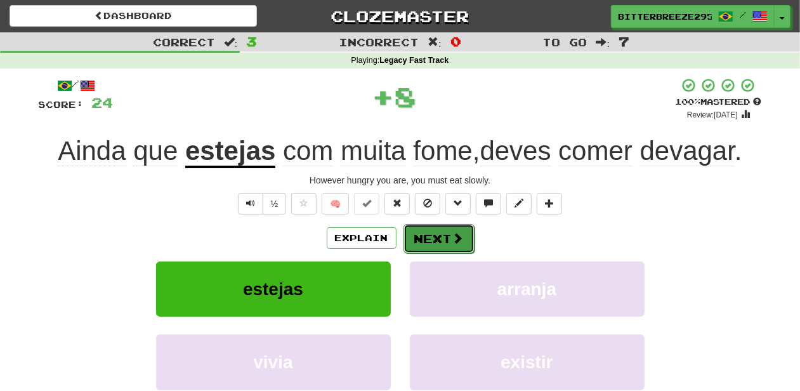
click at [427, 244] on button "Next" at bounding box center [439, 238] width 71 height 29
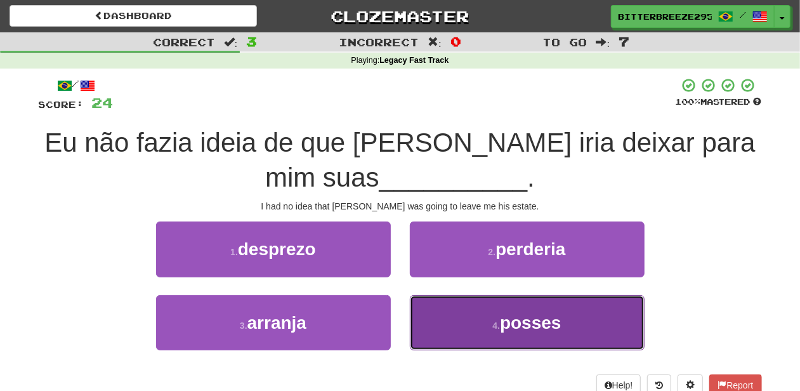
click at [465, 310] on button "4 . posses" at bounding box center [527, 322] width 235 height 55
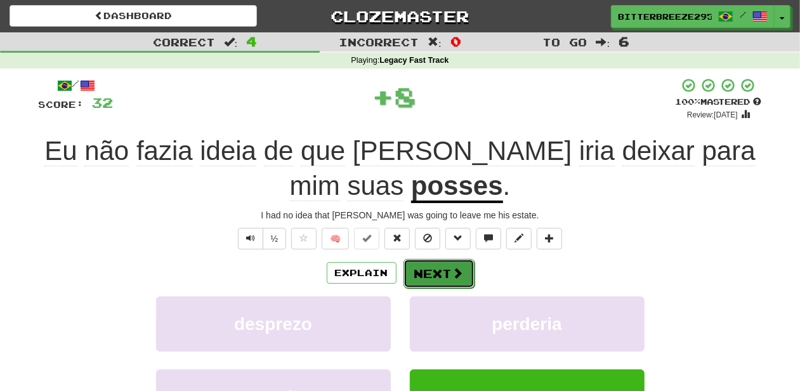
click at [441, 268] on button "Next" at bounding box center [439, 273] width 71 height 29
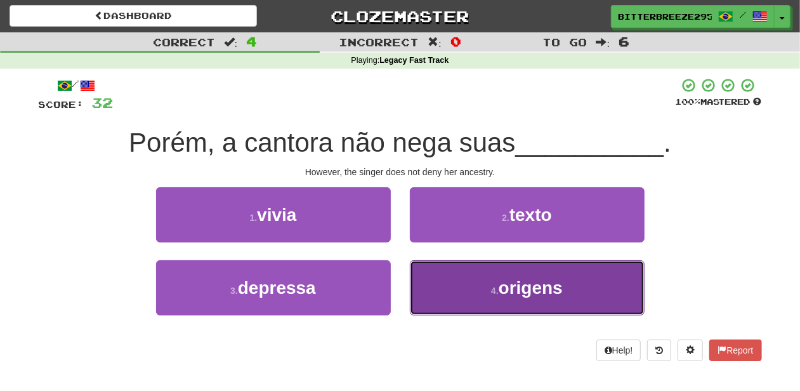
click at [471, 284] on button "4 . origens" at bounding box center [527, 287] width 235 height 55
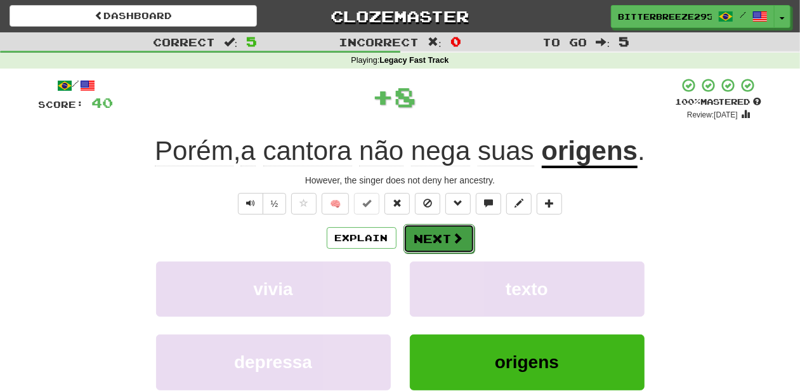
click at [434, 239] on button "Next" at bounding box center [439, 238] width 71 height 29
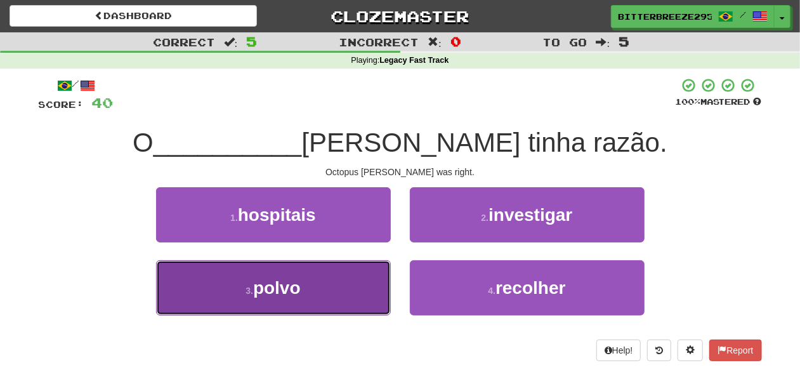
click at [353, 278] on button "3 . polvo" at bounding box center [273, 287] width 235 height 55
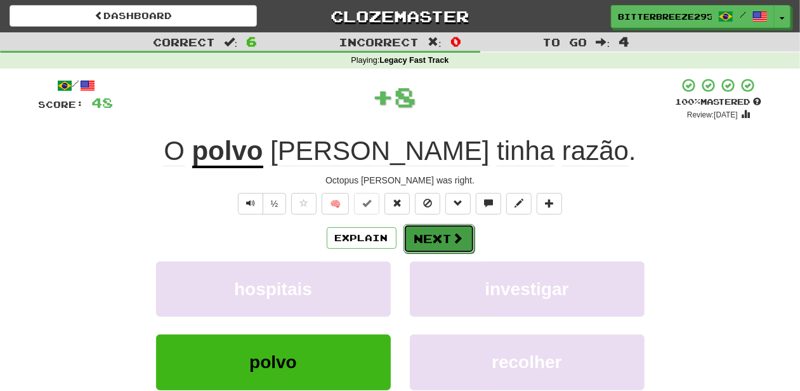
click at [431, 230] on button "Next" at bounding box center [439, 238] width 71 height 29
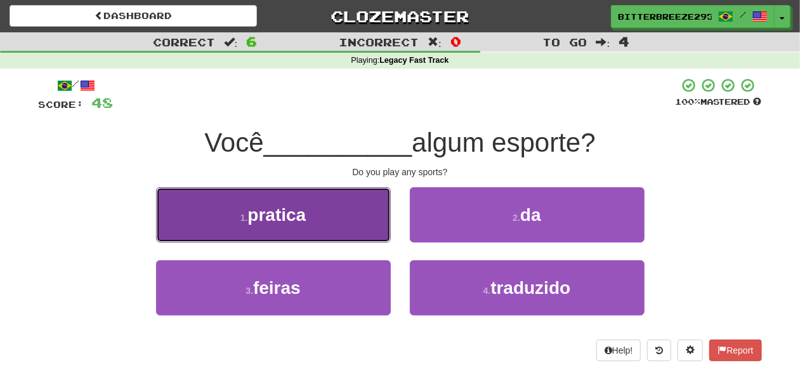
click at [340, 235] on button "1 . pratica" at bounding box center [273, 214] width 235 height 55
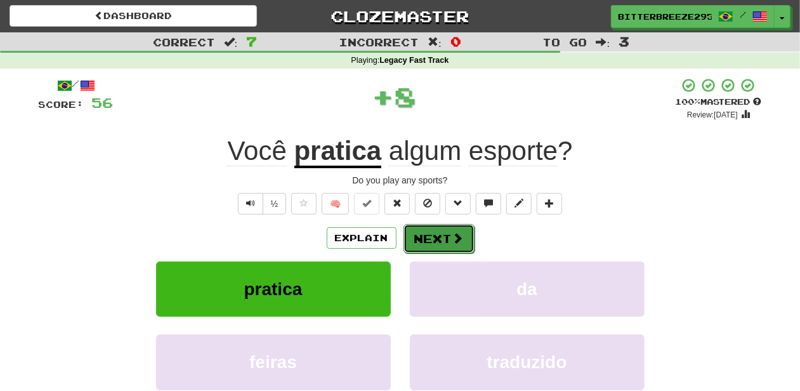
click at [429, 235] on button "Next" at bounding box center [439, 238] width 71 height 29
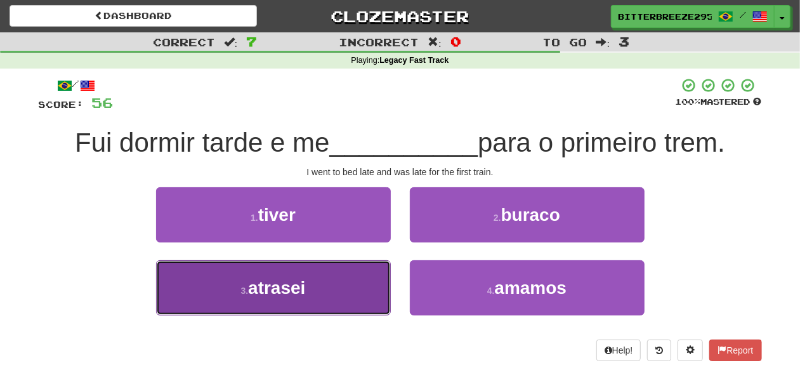
click at [324, 276] on button "3 . atrasei" at bounding box center [273, 287] width 235 height 55
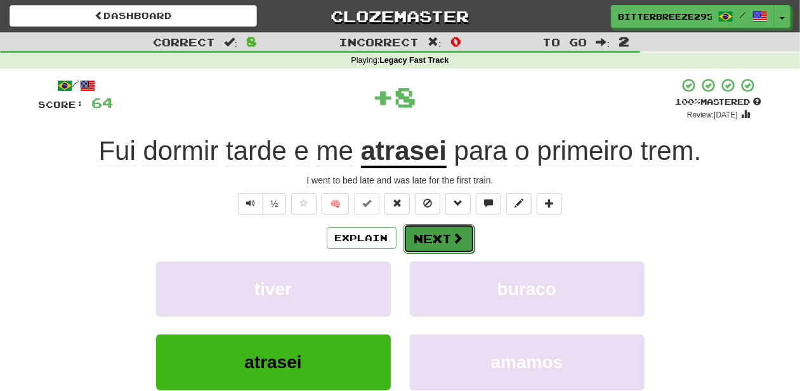
click at [432, 227] on button "Next" at bounding box center [439, 238] width 71 height 29
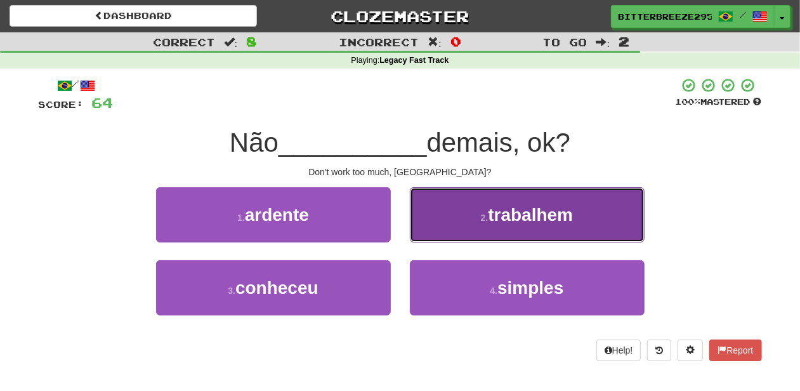
click at [440, 230] on button "2 . trabalhem" at bounding box center [527, 214] width 235 height 55
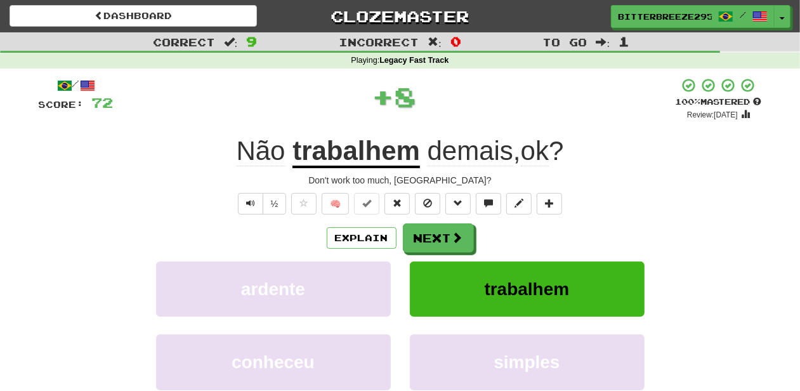
click at [440, 230] on button "Next" at bounding box center [438, 237] width 71 height 29
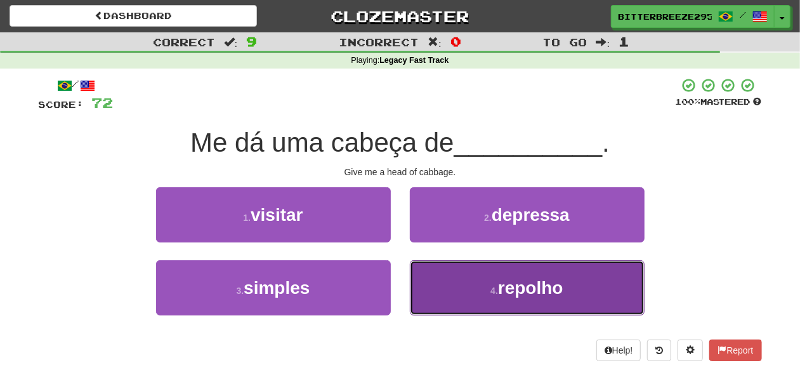
click at [448, 274] on button "4 . repolho" at bounding box center [527, 287] width 235 height 55
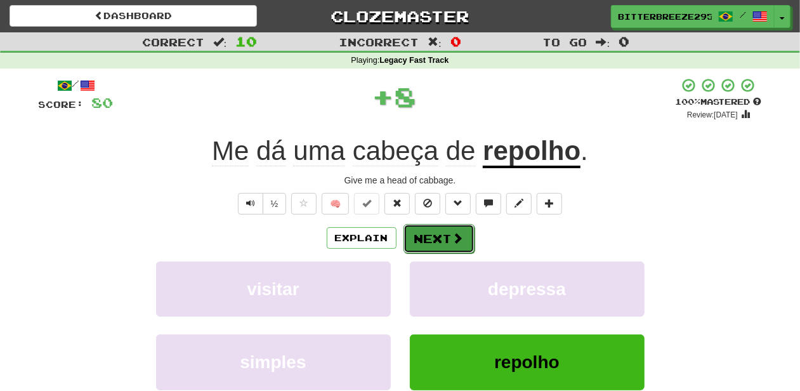
click at [428, 244] on button "Next" at bounding box center [439, 238] width 71 height 29
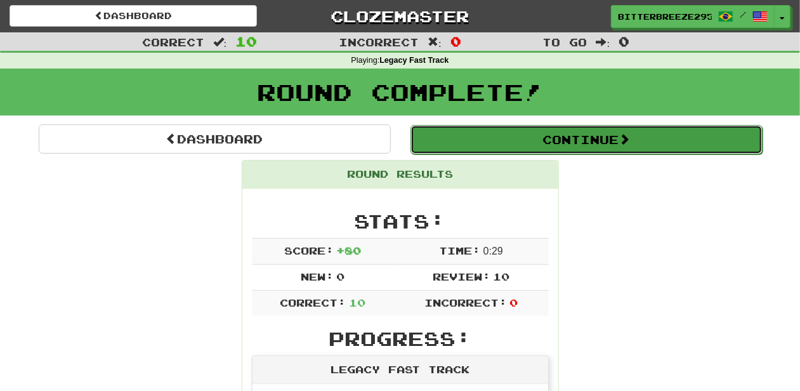
click at [504, 143] on button "Continue" at bounding box center [587, 139] width 352 height 29
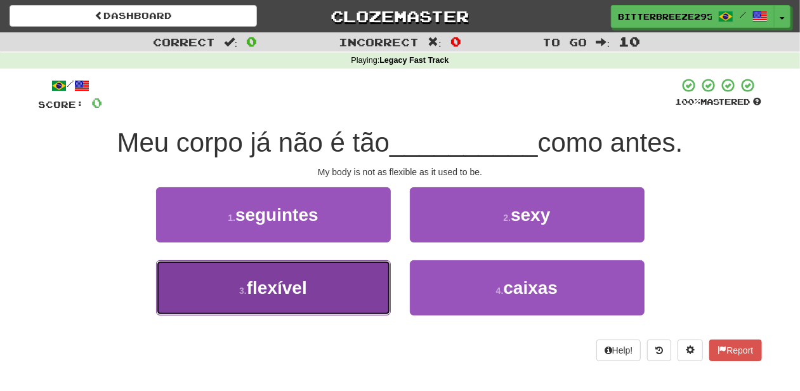
click at [324, 289] on button "3 . flexível" at bounding box center [273, 287] width 235 height 55
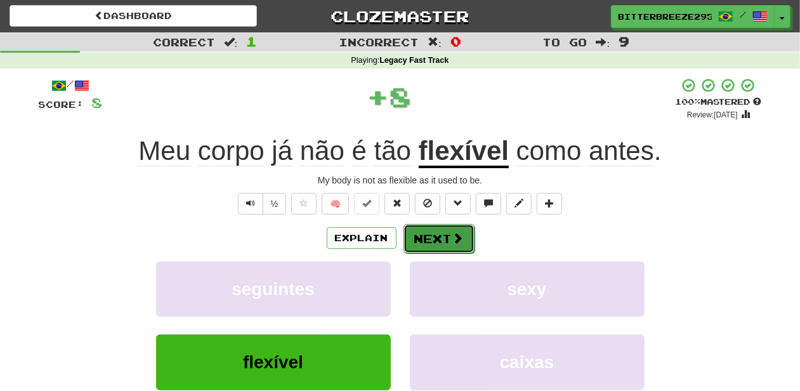
click at [438, 231] on button "Next" at bounding box center [439, 238] width 71 height 29
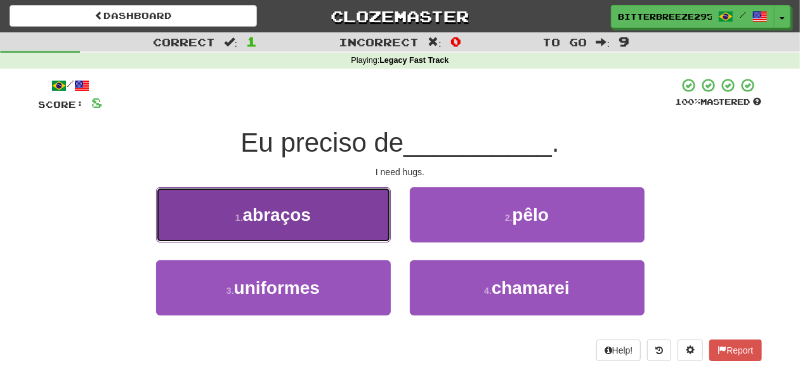
click at [355, 231] on button "1 . abraços" at bounding box center [273, 214] width 235 height 55
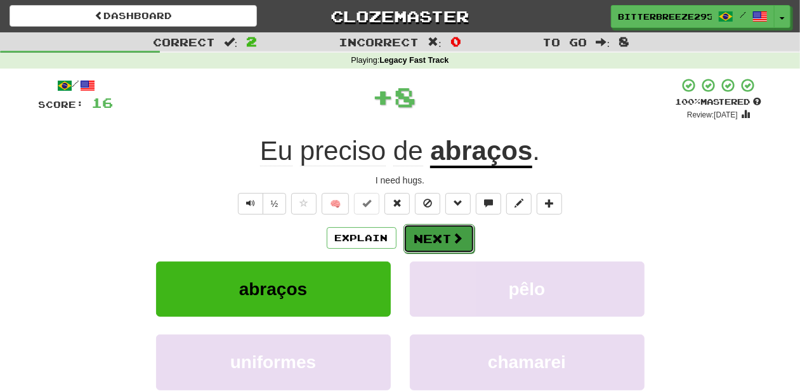
click at [425, 236] on button "Next" at bounding box center [439, 238] width 71 height 29
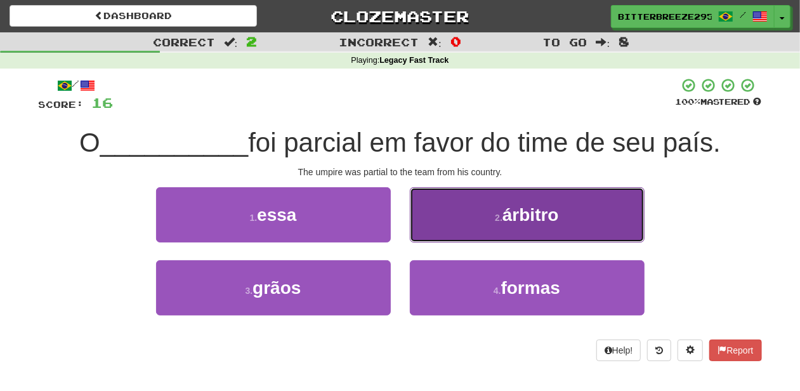
click at [428, 233] on button "2 . árbitro" at bounding box center [527, 214] width 235 height 55
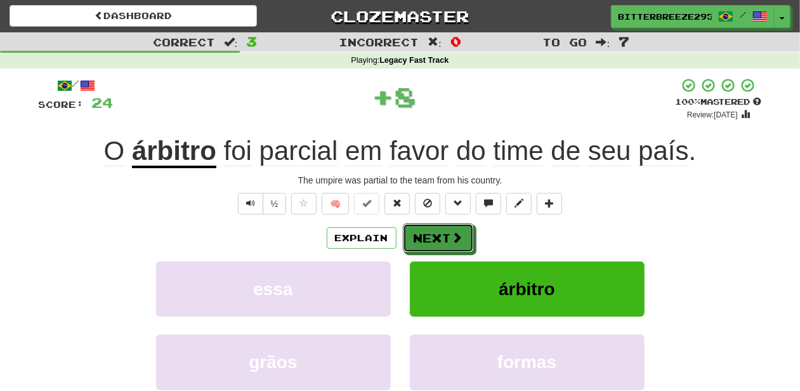
click at [428, 233] on button "Next" at bounding box center [438, 237] width 71 height 29
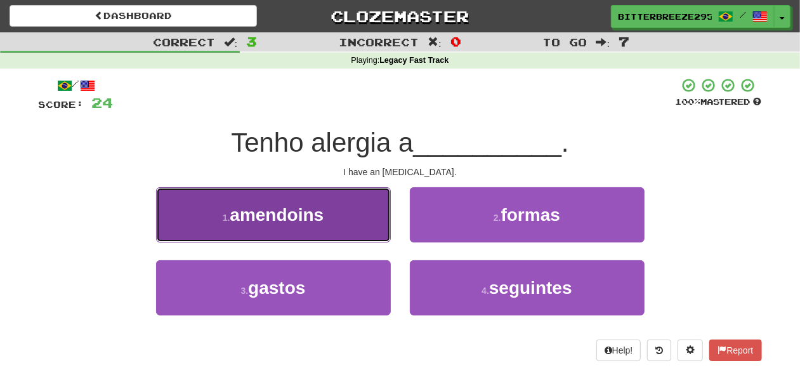
click at [337, 228] on button "1 . amendoins" at bounding box center [273, 214] width 235 height 55
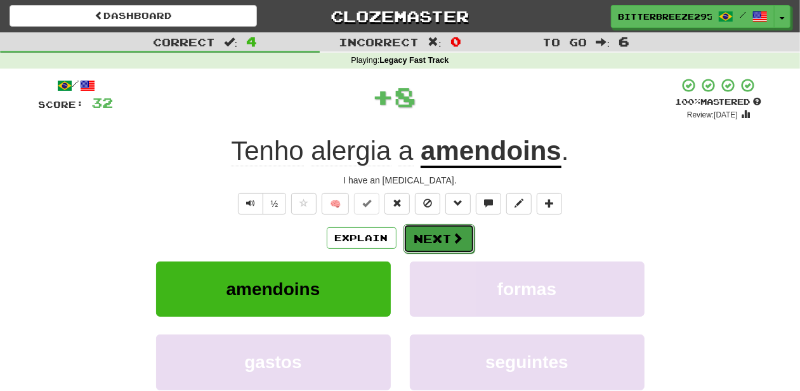
click at [418, 237] on button "Next" at bounding box center [439, 238] width 71 height 29
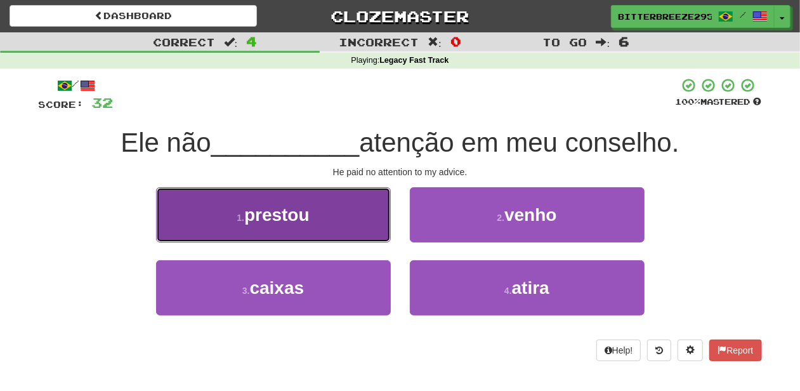
click at [324, 232] on button "1 . prestou" at bounding box center [273, 214] width 235 height 55
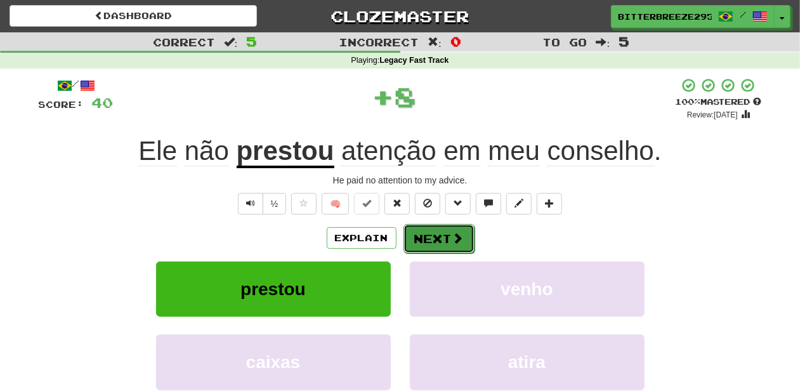
click at [440, 244] on button "Next" at bounding box center [439, 238] width 71 height 29
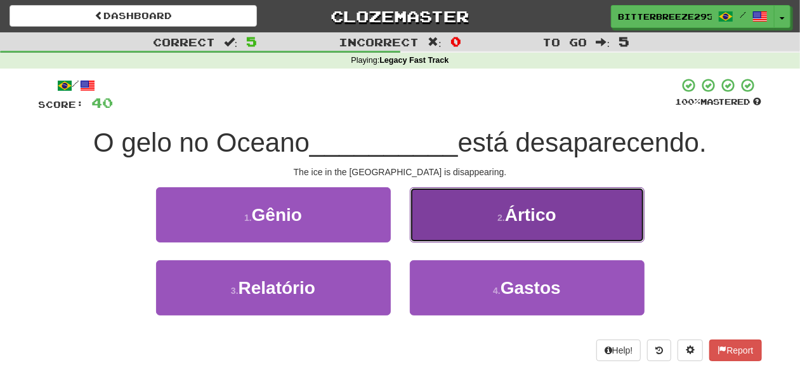
click at [438, 232] on button "2 . Ártico" at bounding box center [527, 214] width 235 height 55
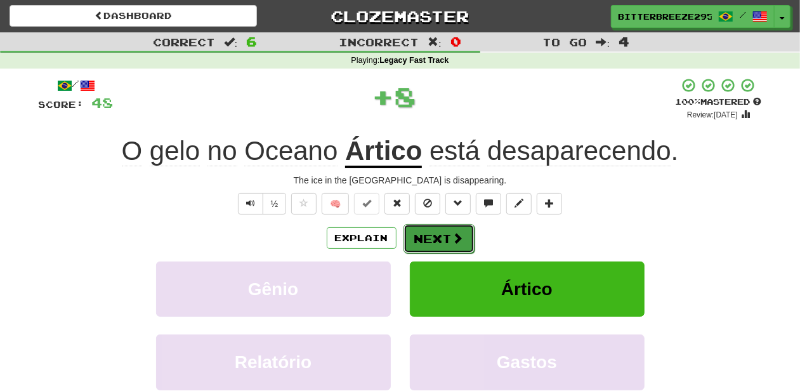
click at [439, 232] on button "Next" at bounding box center [439, 238] width 71 height 29
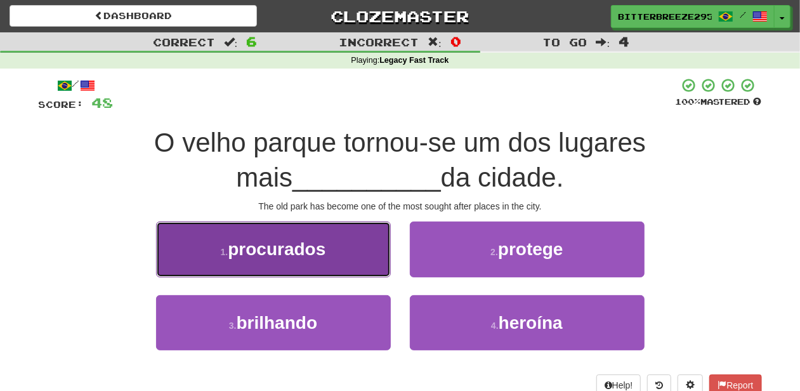
click at [341, 260] on button "1 . procurados" at bounding box center [273, 248] width 235 height 55
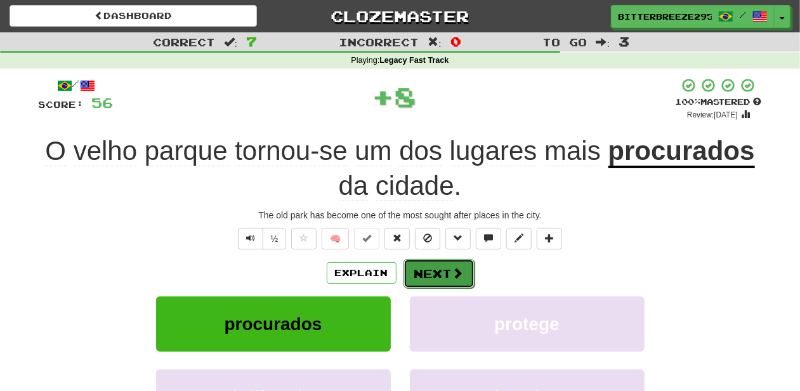
click at [435, 275] on button "Next" at bounding box center [439, 273] width 71 height 29
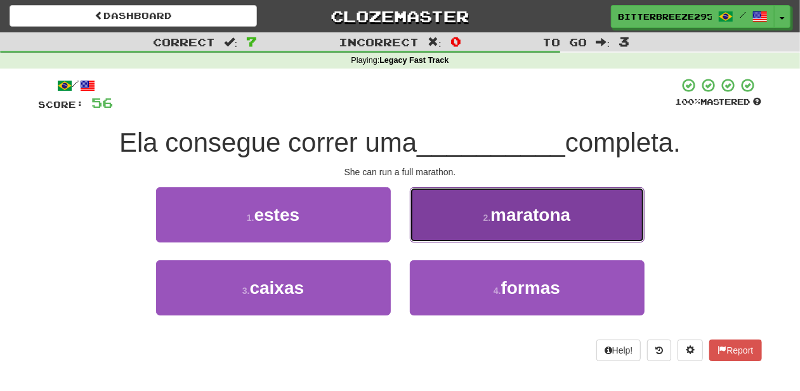
click at [422, 239] on button "2 . maratona" at bounding box center [527, 214] width 235 height 55
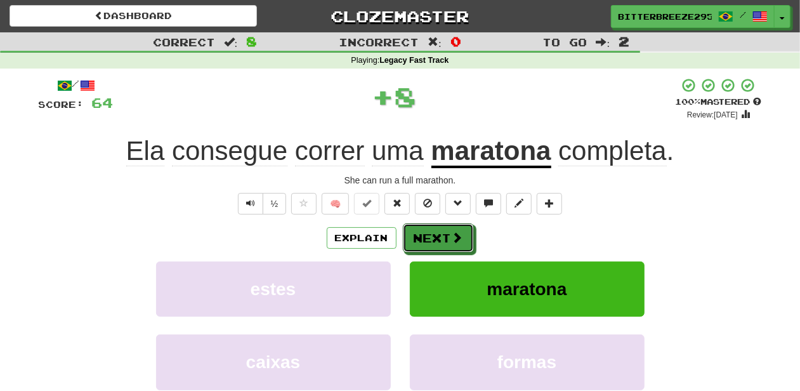
click at [422, 239] on button "Next" at bounding box center [438, 237] width 71 height 29
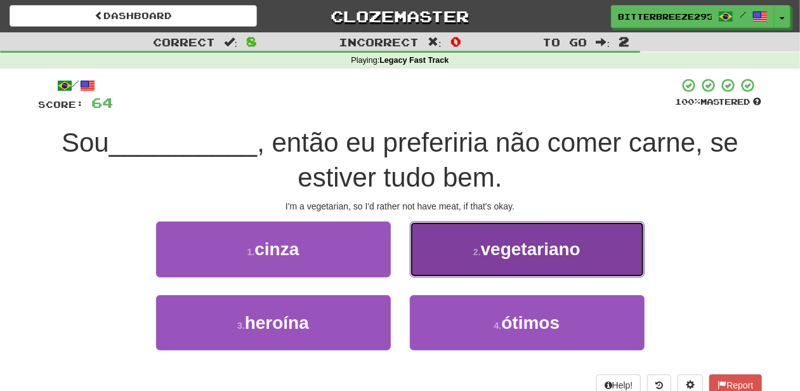
click at [439, 264] on button "2 . vegetariano" at bounding box center [527, 248] width 235 height 55
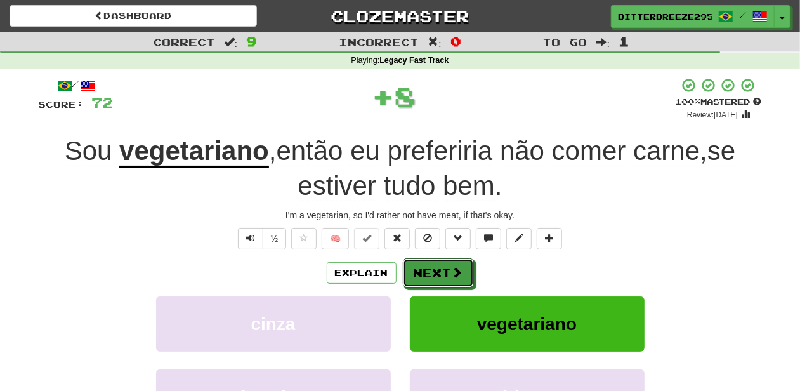
click at [439, 264] on button "Next" at bounding box center [438, 272] width 71 height 29
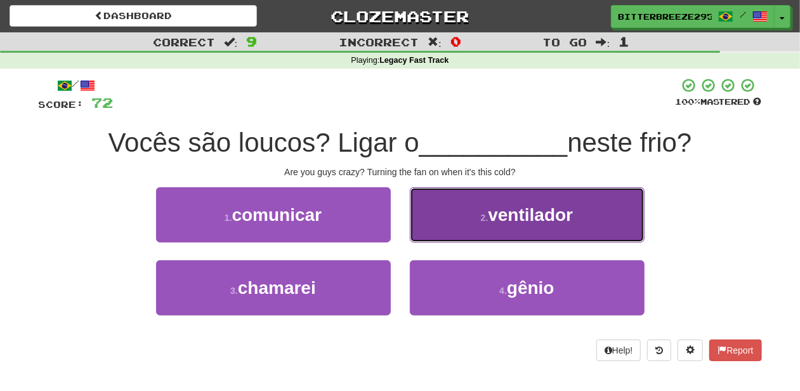
click at [423, 225] on button "2 . ventilador" at bounding box center [527, 214] width 235 height 55
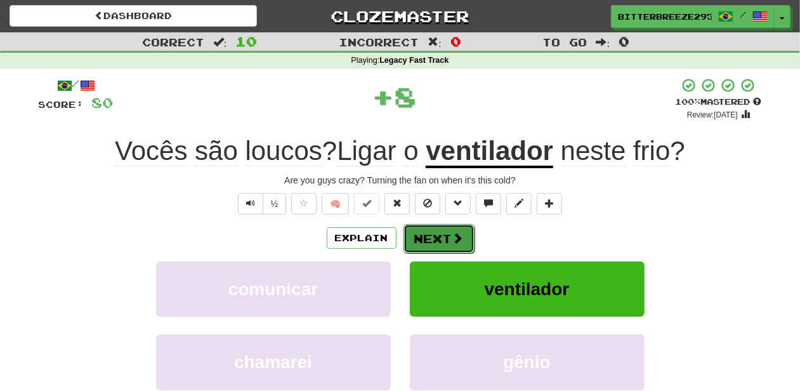
click at [421, 230] on button "Next" at bounding box center [439, 238] width 71 height 29
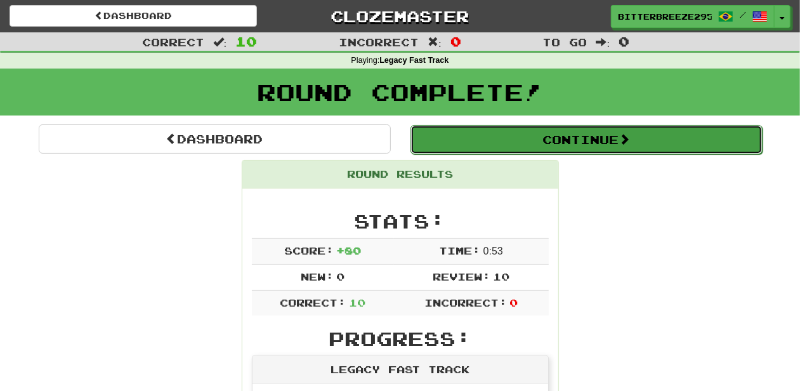
click at [467, 136] on button "Continue" at bounding box center [587, 139] width 352 height 29
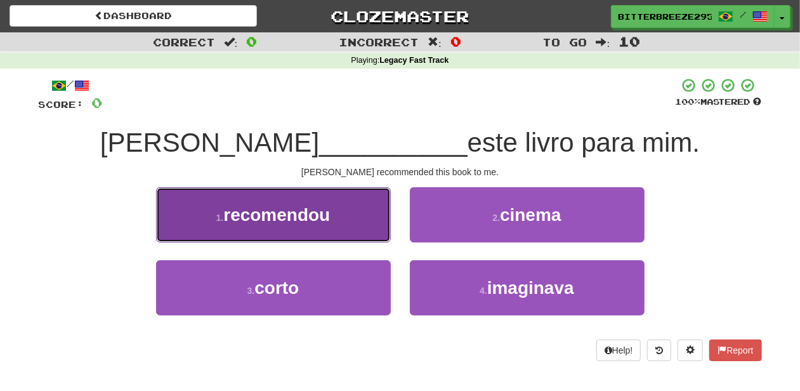
click at [355, 221] on button "1 . recomendou" at bounding box center [273, 214] width 235 height 55
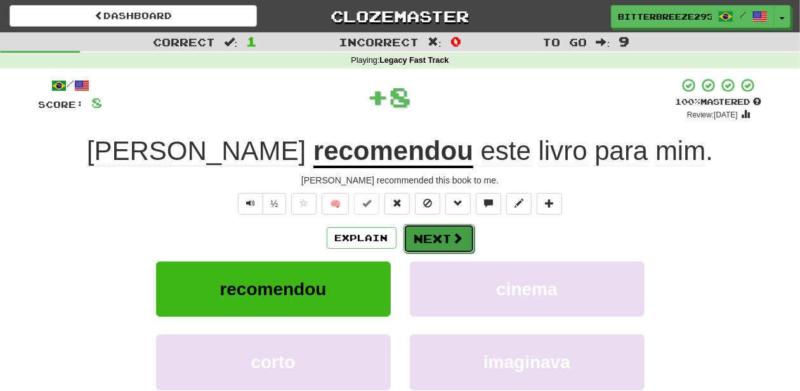
click at [435, 250] on button "Next" at bounding box center [439, 238] width 71 height 29
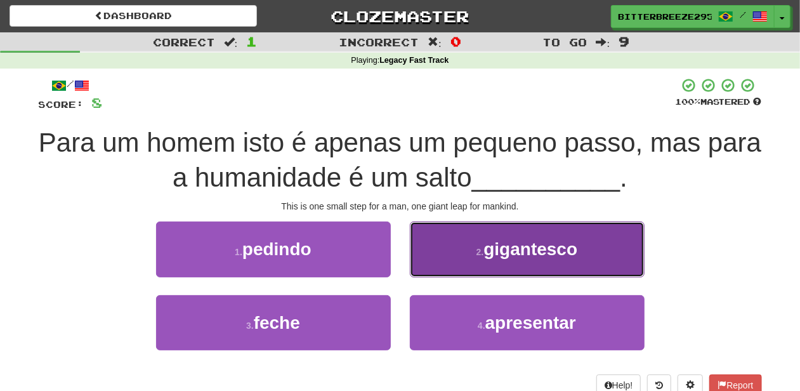
click at [444, 267] on button "2 . gigantesco" at bounding box center [527, 248] width 235 height 55
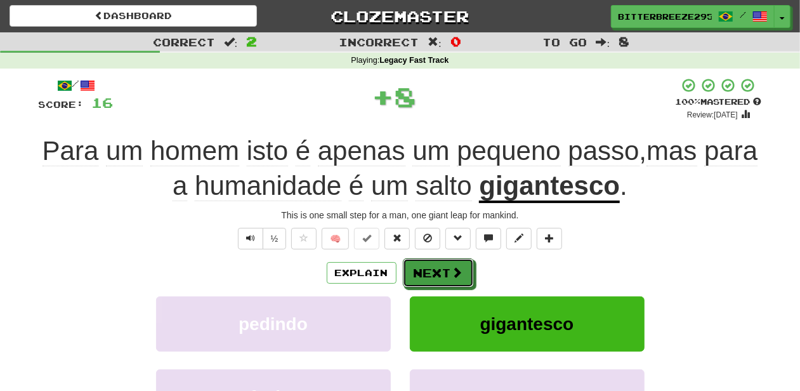
click at [444, 267] on button "Next" at bounding box center [438, 272] width 71 height 29
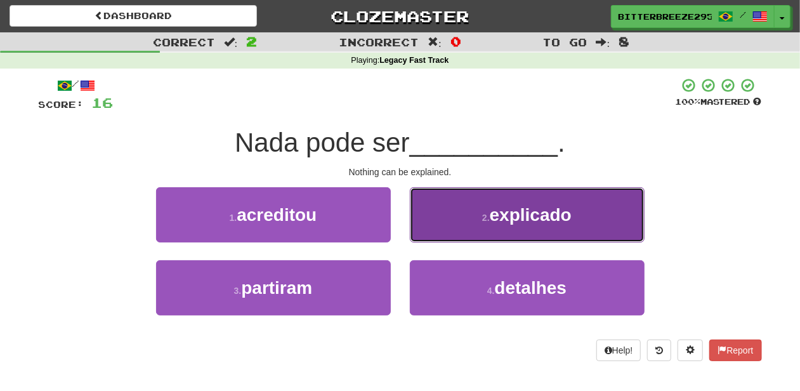
click at [433, 225] on button "2 . explicado" at bounding box center [527, 214] width 235 height 55
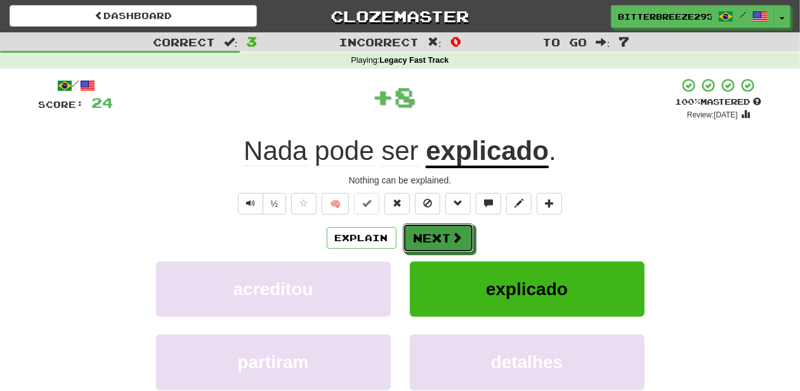
click at [433, 225] on button "Next" at bounding box center [438, 237] width 71 height 29
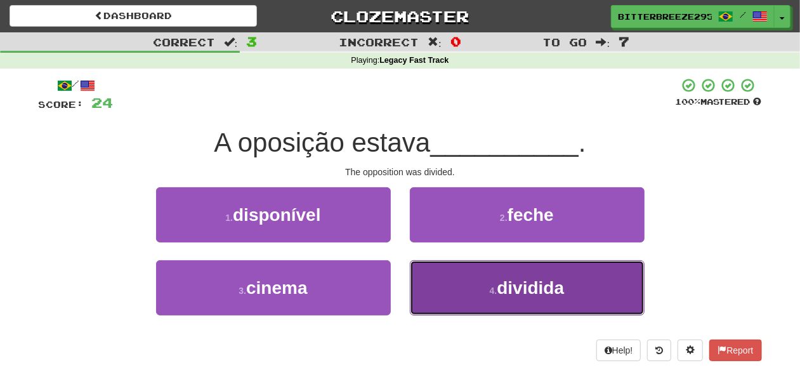
click at [432, 279] on button "4 . dividida" at bounding box center [527, 287] width 235 height 55
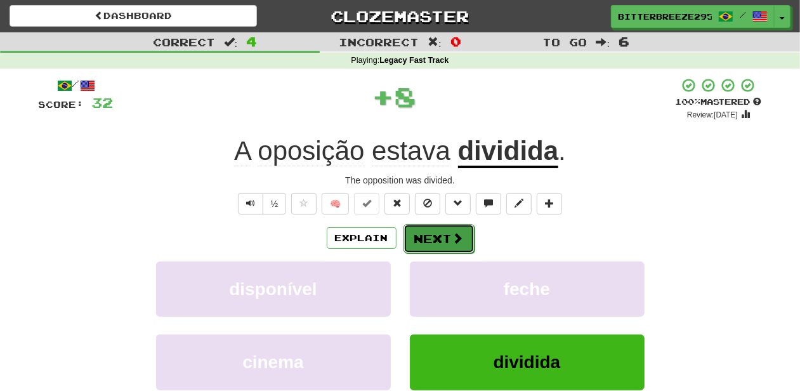
click at [424, 241] on button "Next" at bounding box center [439, 238] width 71 height 29
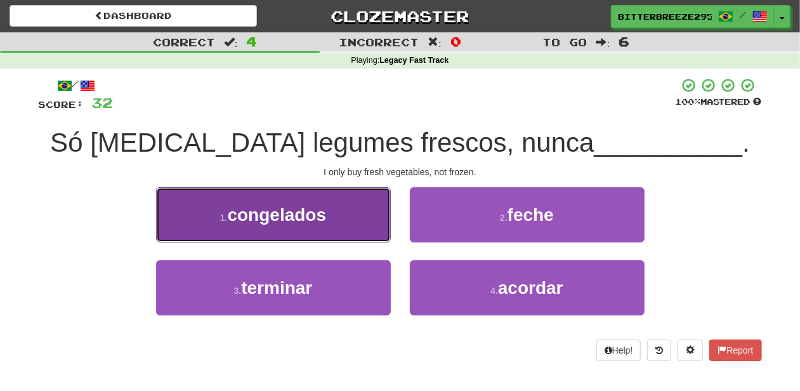
click at [350, 223] on button "1 . congelados" at bounding box center [273, 214] width 235 height 55
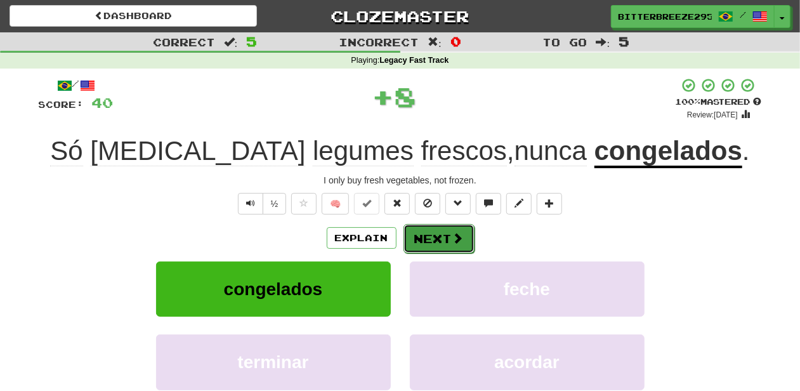
click at [429, 232] on button "Next" at bounding box center [439, 238] width 71 height 29
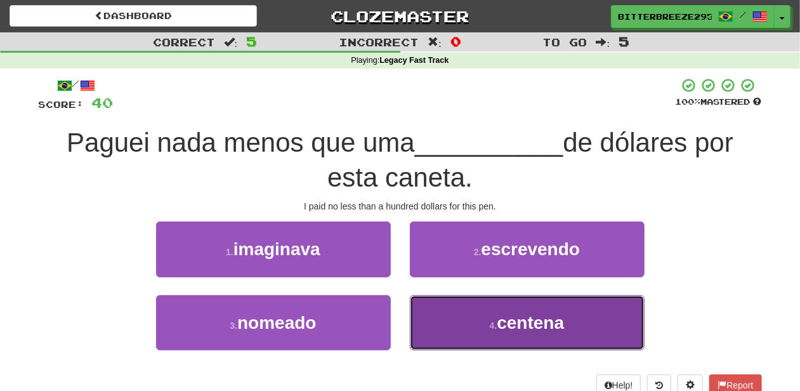
click at [461, 316] on button "4 . centena" at bounding box center [527, 322] width 235 height 55
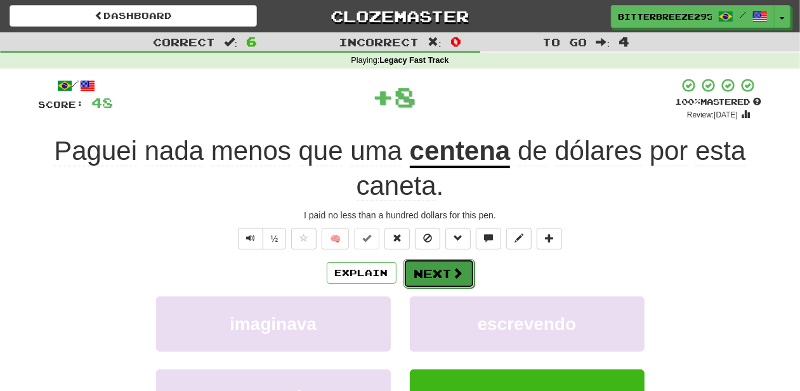
click at [445, 264] on button "Next" at bounding box center [439, 273] width 71 height 29
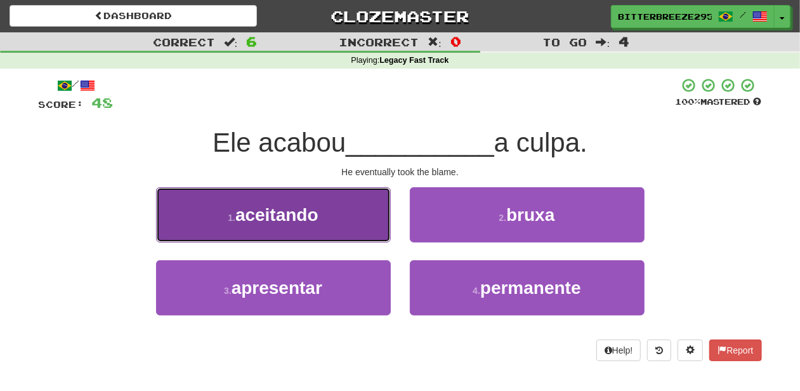
click at [327, 235] on button "1 . aceitando" at bounding box center [273, 214] width 235 height 55
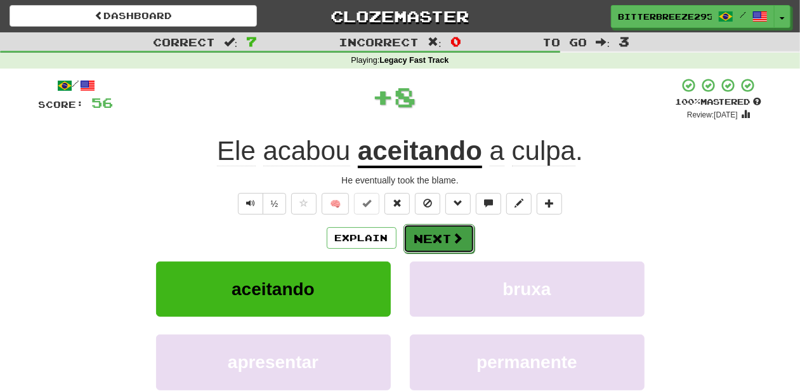
click at [427, 234] on button "Next" at bounding box center [439, 238] width 71 height 29
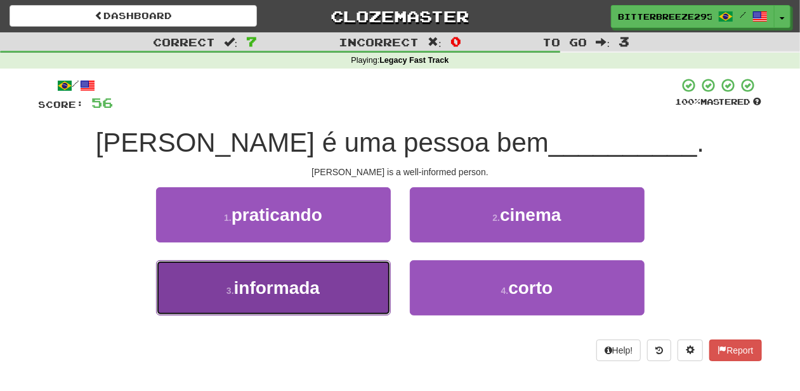
click at [336, 292] on button "3 . informada" at bounding box center [273, 287] width 235 height 55
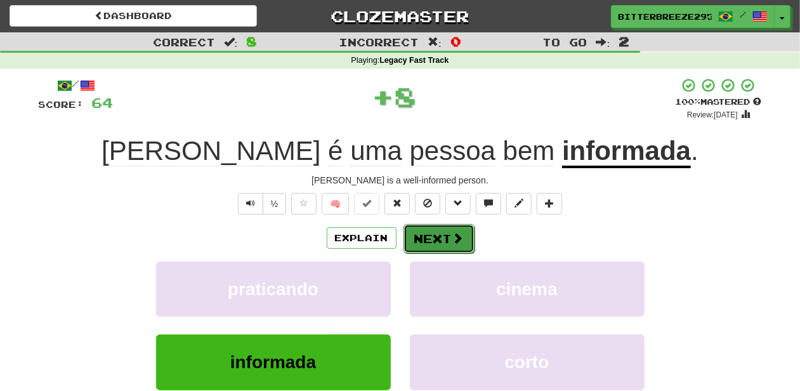
click at [432, 237] on button "Next" at bounding box center [439, 238] width 71 height 29
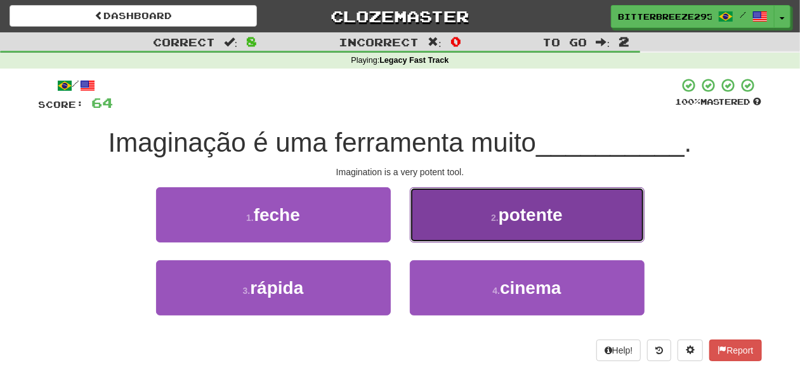
click at [447, 221] on button "2 . potente" at bounding box center [527, 214] width 235 height 55
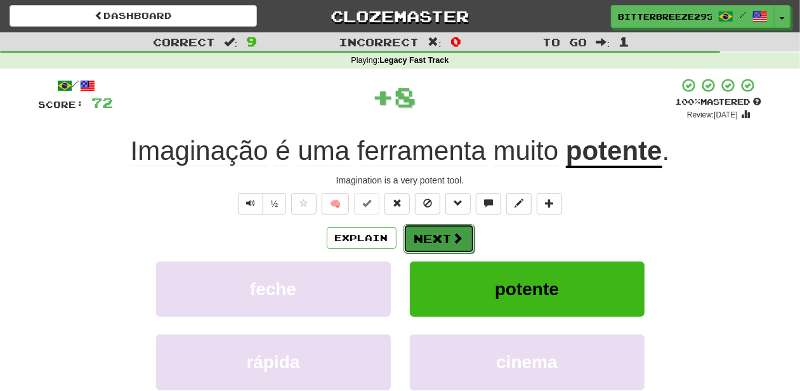
click at [442, 226] on button "Next" at bounding box center [439, 238] width 71 height 29
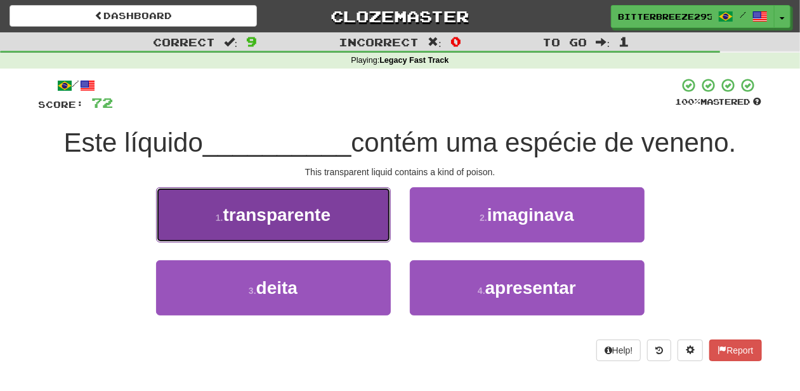
click at [362, 234] on button "1 . transparente" at bounding box center [273, 214] width 235 height 55
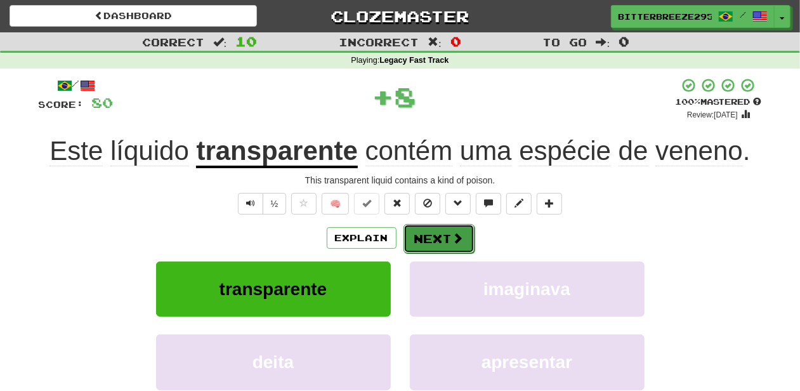
click at [422, 232] on button "Next" at bounding box center [439, 238] width 71 height 29
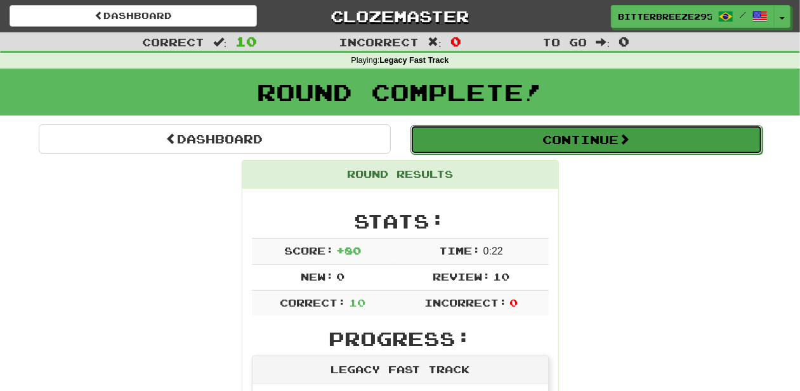
click at [477, 136] on button "Continue" at bounding box center [587, 139] width 352 height 29
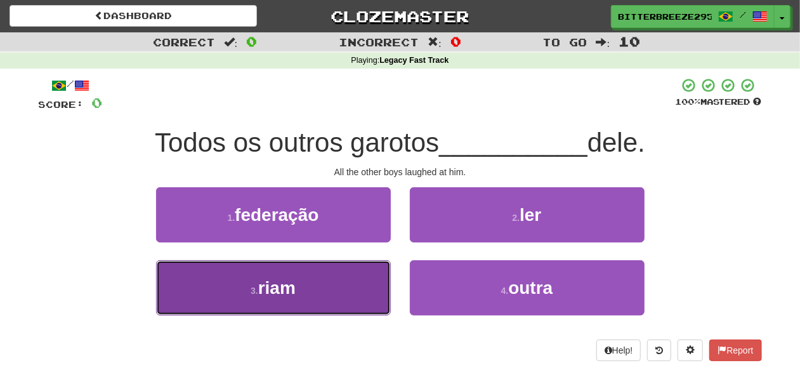
click at [331, 291] on button "3 . riam" at bounding box center [273, 287] width 235 height 55
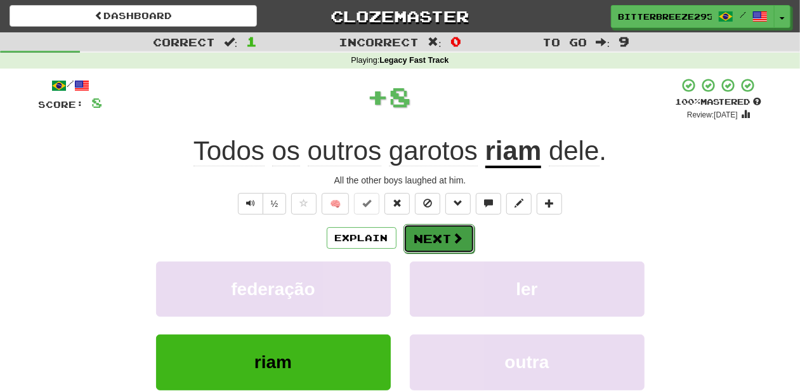
click at [433, 237] on button "Next" at bounding box center [439, 238] width 71 height 29
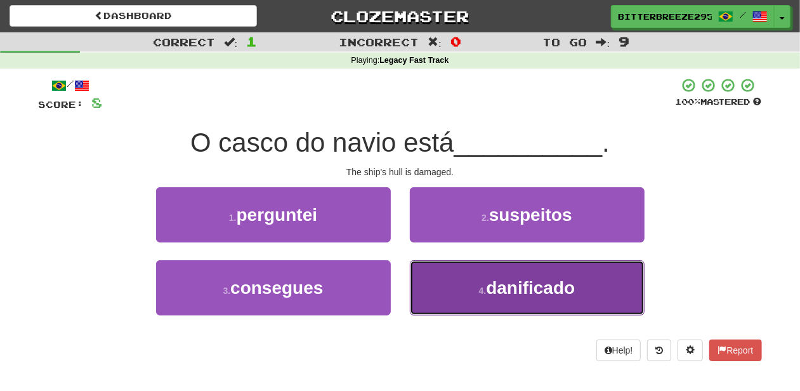
click at [473, 287] on button "4 . danificado" at bounding box center [527, 287] width 235 height 55
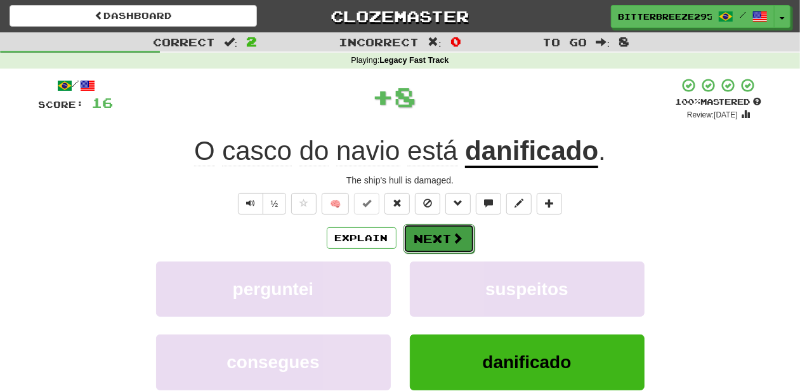
click at [426, 229] on button "Next" at bounding box center [439, 238] width 71 height 29
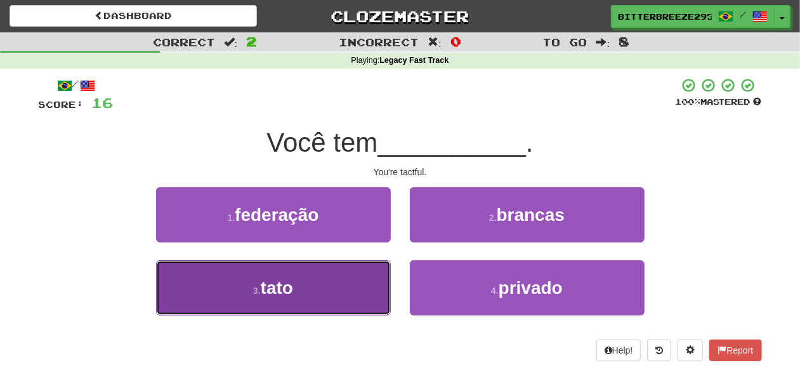
click at [359, 293] on button "3 . tato" at bounding box center [273, 287] width 235 height 55
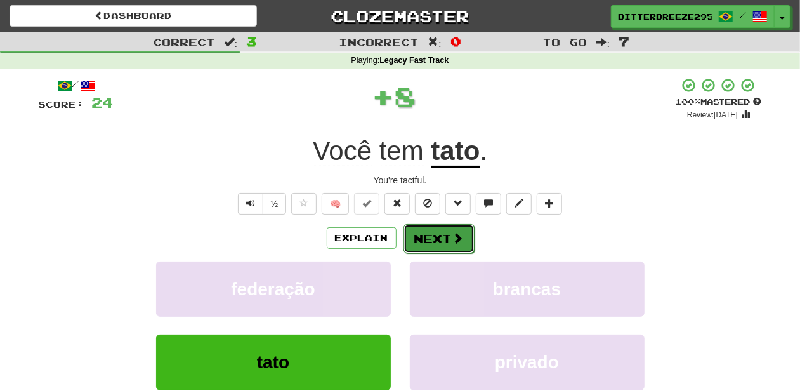
click at [416, 242] on button "Next" at bounding box center [439, 238] width 71 height 29
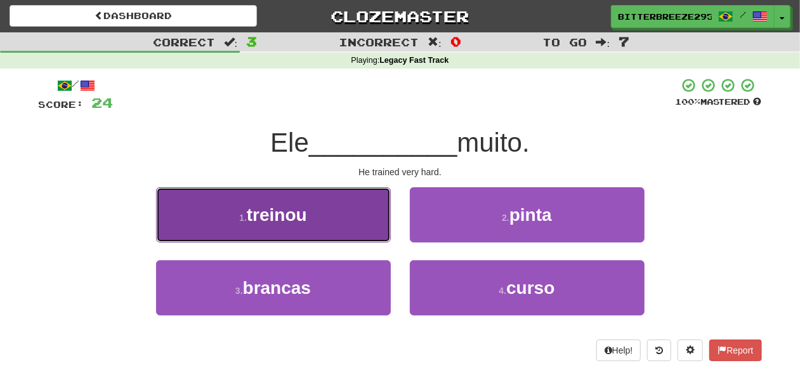
click at [340, 227] on button "1 . treinou" at bounding box center [273, 214] width 235 height 55
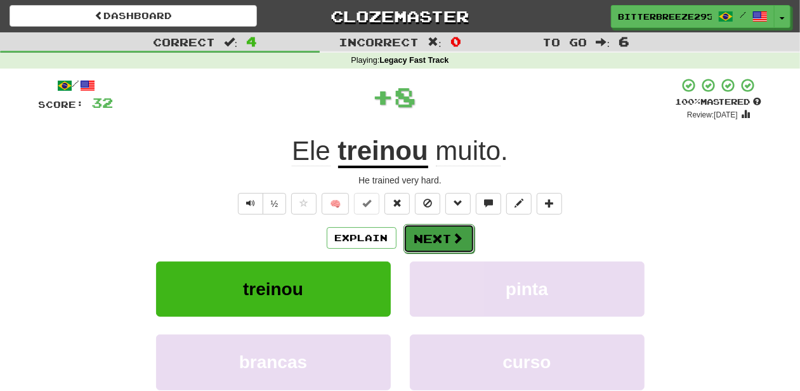
click at [428, 236] on button "Next" at bounding box center [439, 238] width 71 height 29
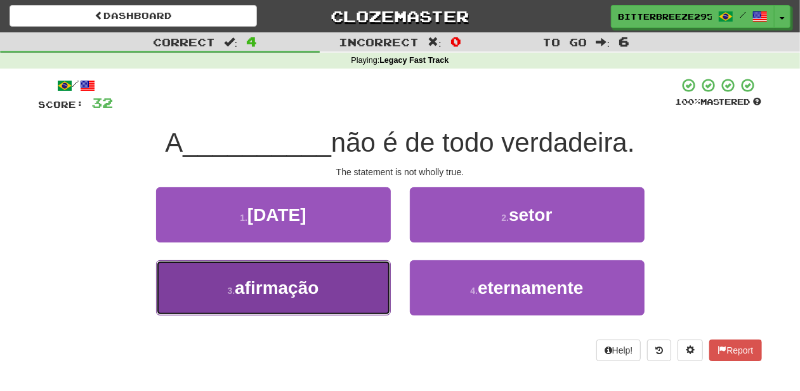
click at [346, 297] on button "3 . afirmação" at bounding box center [273, 287] width 235 height 55
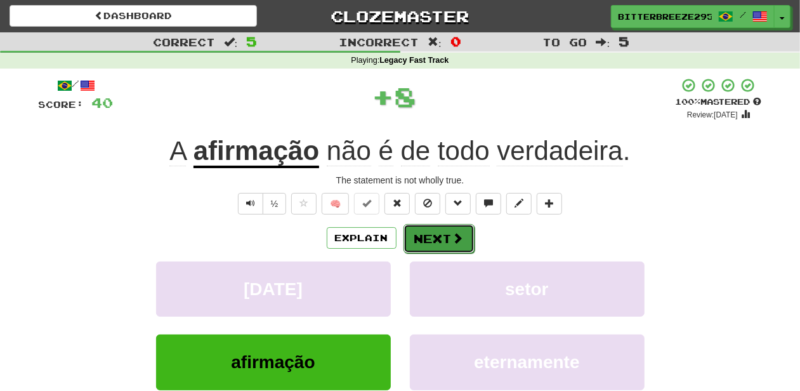
click at [425, 247] on button "Next" at bounding box center [439, 238] width 71 height 29
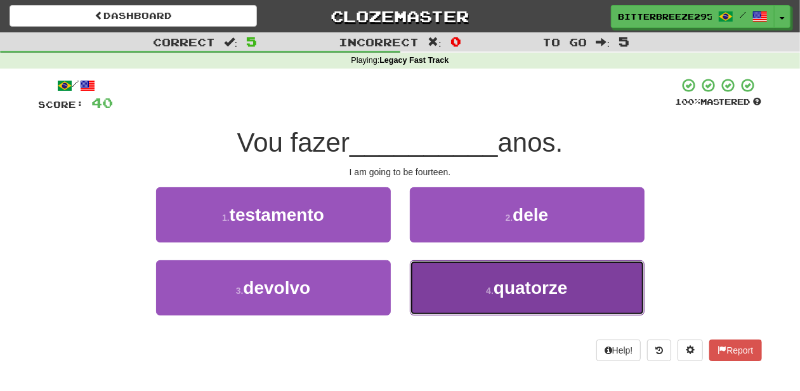
click at [468, 288] on button "4 . quatorze" at bounding box center [527, 287] width 235 height 55
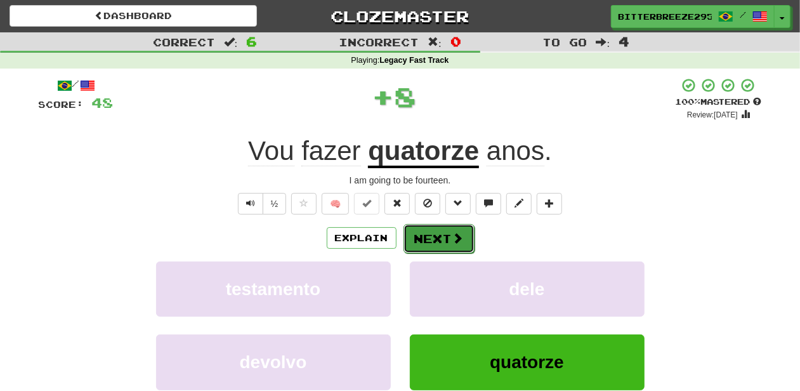
click at [437, 237] on button "Next" at bounding box center [439, 238] width 71 height 29
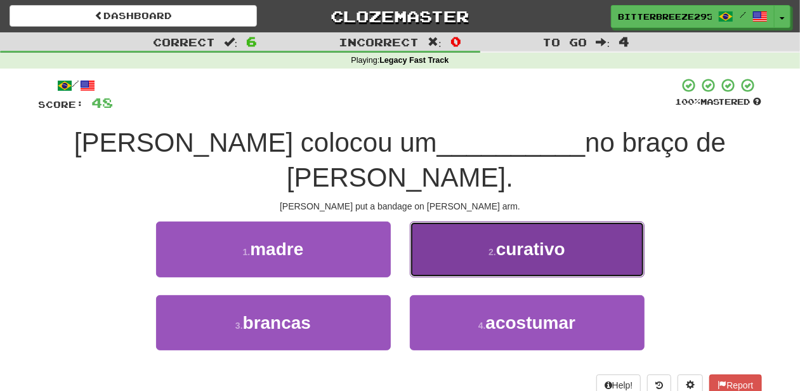
click at [427, 236] on button "2 . curativo" at bounding box center [527, 248] width 235 height 55
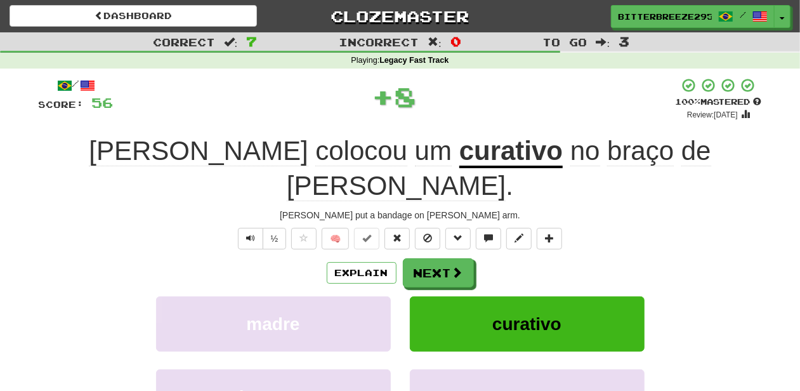
click at [427, 258] on button "Next" at bounding box center [438, 272] width 71 height 29
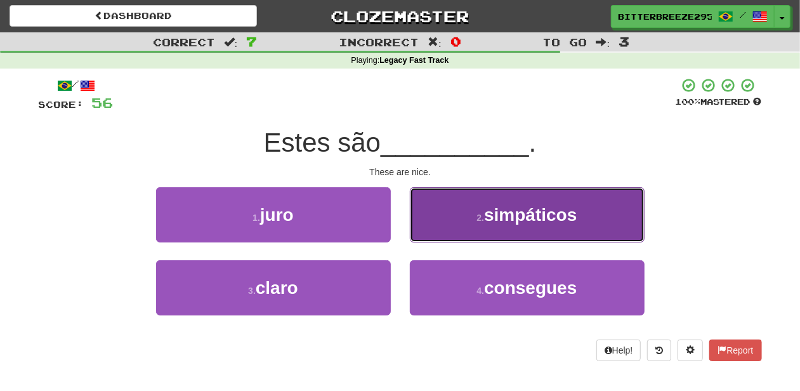
click at [428, 235] on button "2 . simpáticos" at bounding box center [527, 214] width 235 height 55
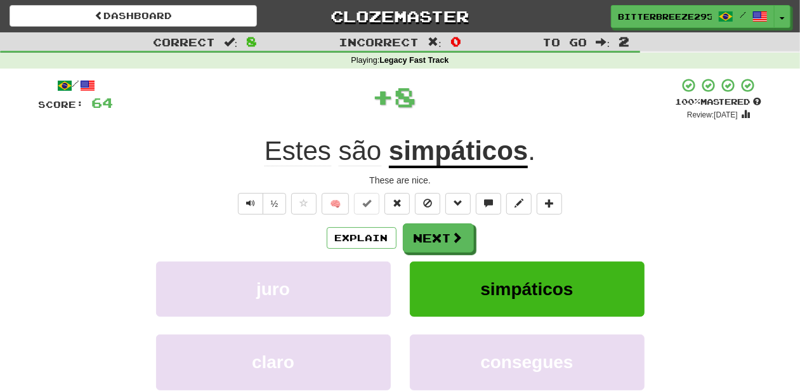
click at [428, 235] on button "Next" at bounding box center [438, 237] width 71 height 29
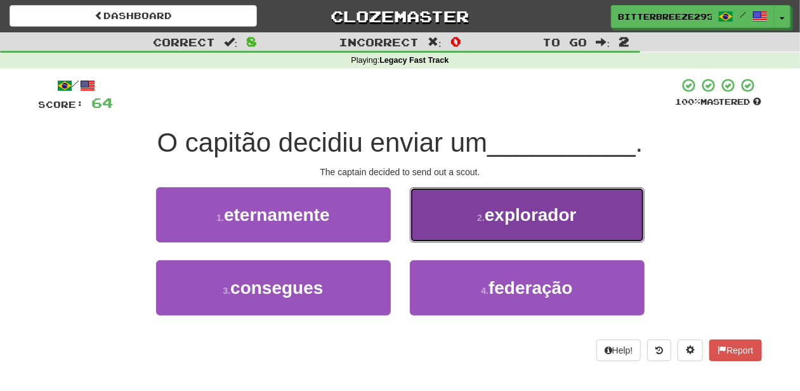
click at [432, 235] on button "2 . explorador" at bounding box center [527, 214] width 235 height 55
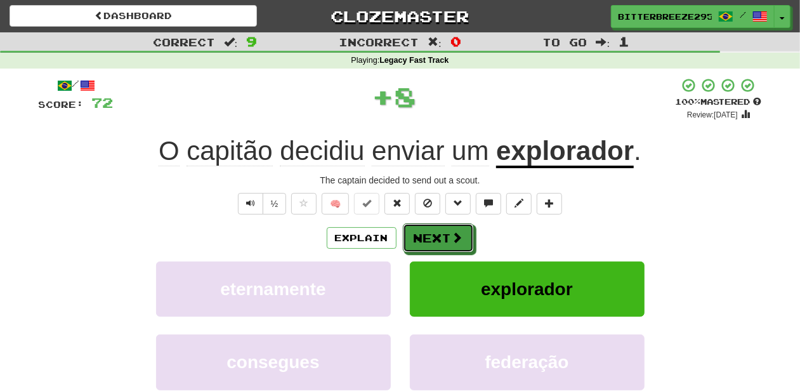
click at [432, 235] on button "Next" at bounding box center [438, 237] width 71 height 29
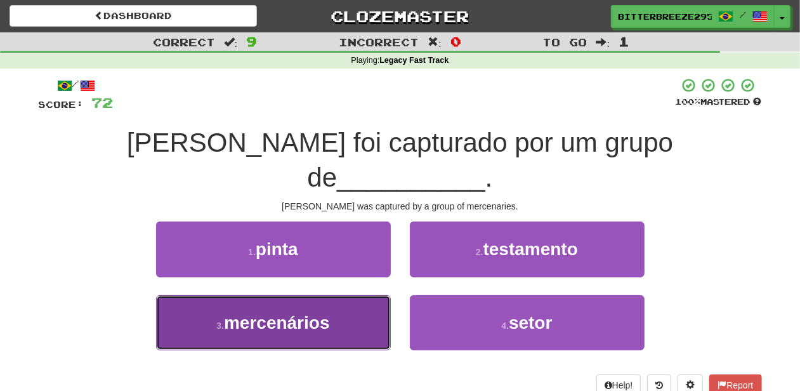
click at [361, 295] on button "3 . mercenários" at bounding box center [273, 322] width 235 height 55
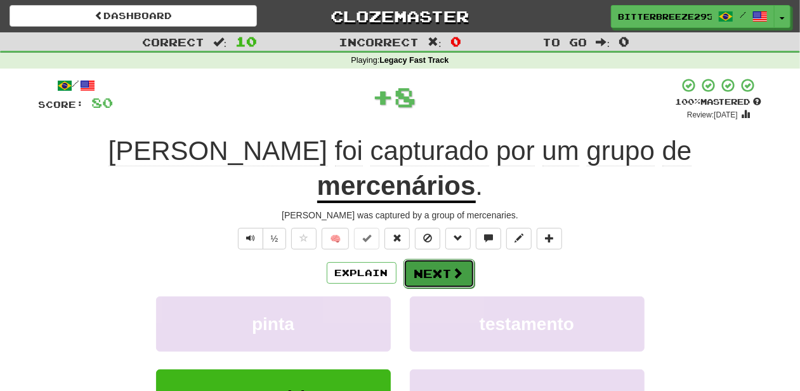
click at [418, 259] on button "Next" at bounding box center [439, 273] width 71 height 29
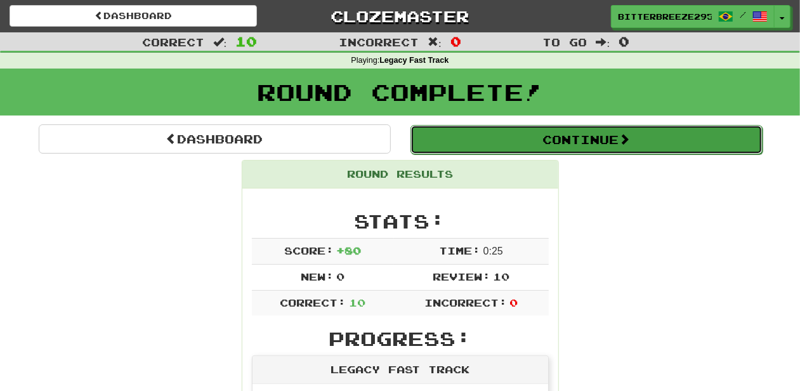
click at [482, 137] on button "Continue" at bounding box center [587, 139] width 352 height 29
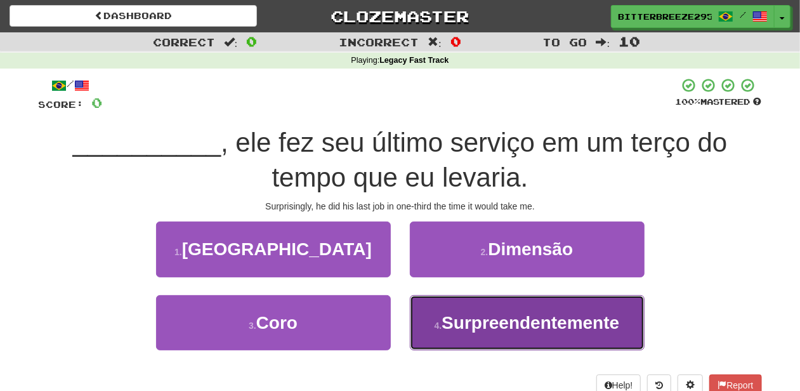
click at [419, 317] on button "4 . Surpreendentemente" at bounding box center [527, 322] width 235 height 55
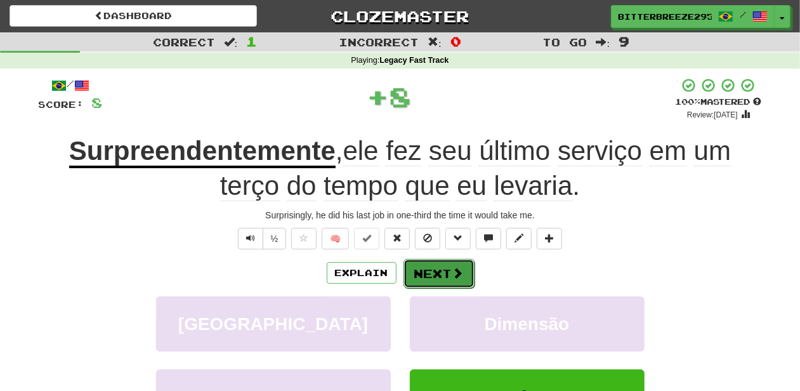
click at [440, 268] on button "Next" at bounding box center [439, 273] width 71 height 29
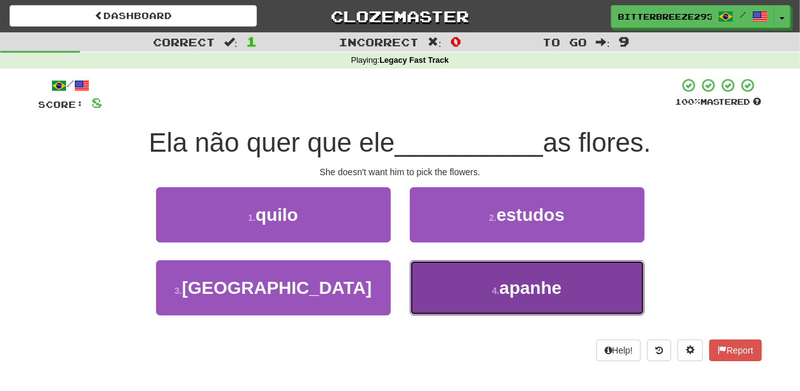
click at [454, 283] on button "4 . apanhe" at bounding box center [527, 287] width 235 height 55
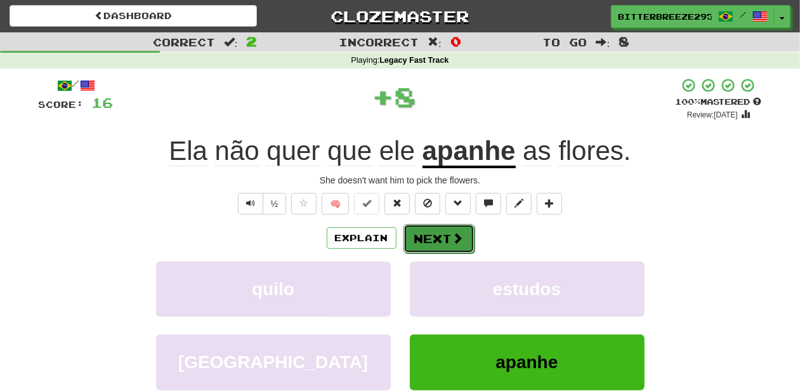
click at [437, 230] on button "Next" at bounding box center [439, 238] width 71 height 29
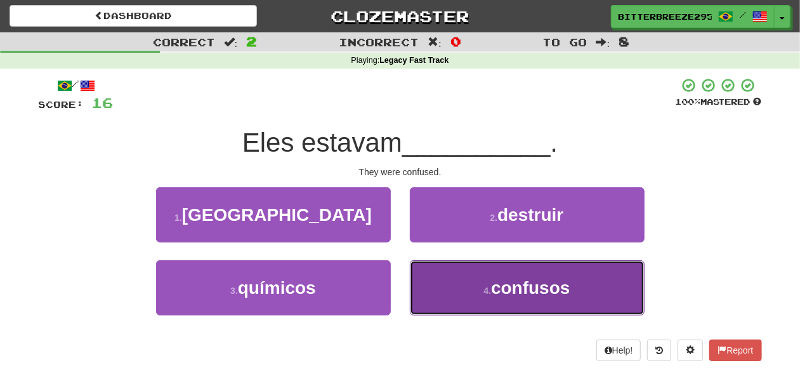
click at [458, 306] on button "4 . confusos" at bounding box center [527, 287] width 235 height 55
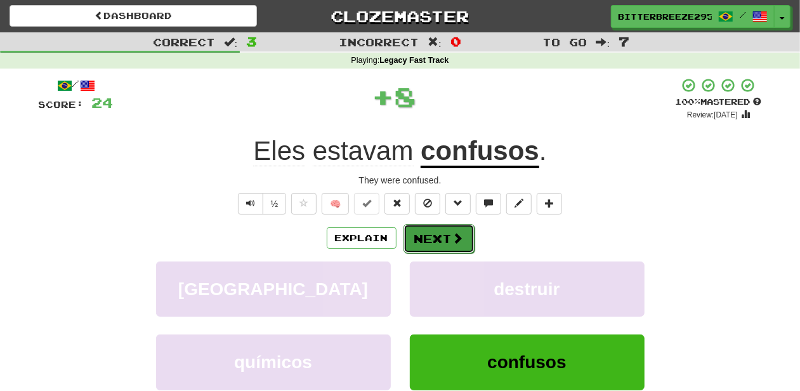
click at [433, 234] on button "Next" at bounding box center [439, 238] width 71 height 29
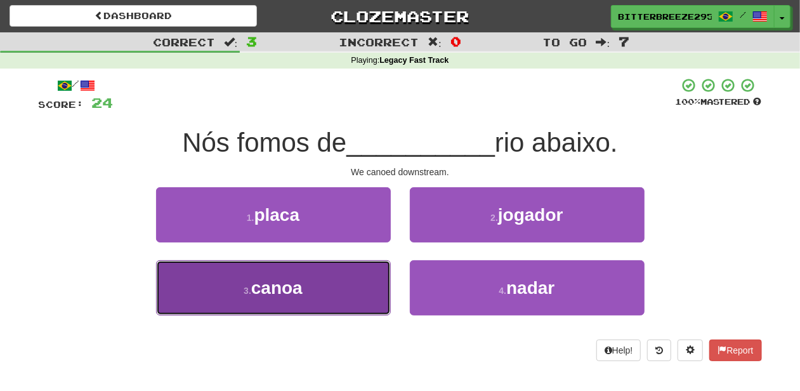
click at [321, 290] on button "3 . canoa" at bounding box center [273, 287] width 235 height 55
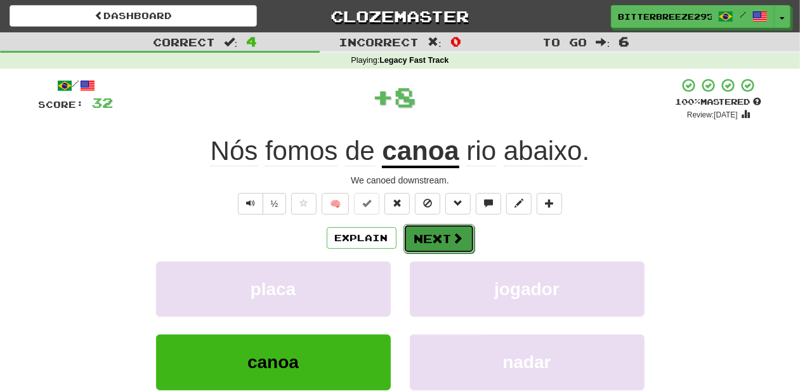
click at [414, 239] on button "Next" at bounding box center [439, 238] width 71 height 29
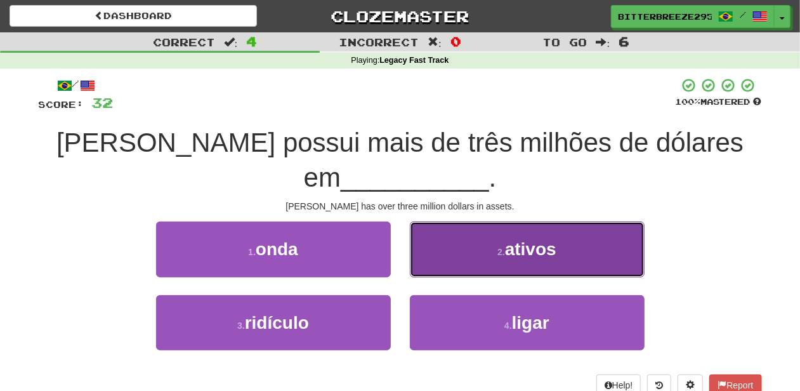
click at [450, 261] on button "2 . ativos" at bounding box center [527, 248] width 235 height 55
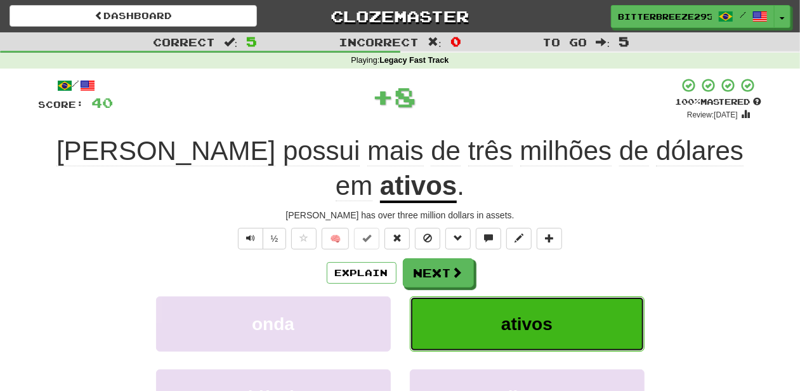
click at [449, 296] on button "ativos" at bounding box center [527, 323] width 235 height 55
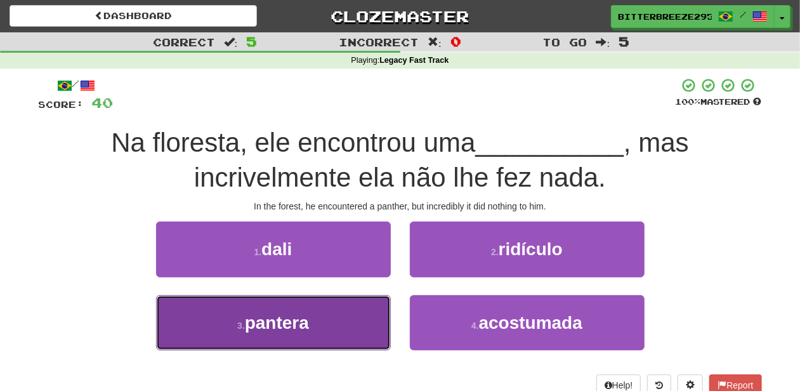
click at [343, 323] on button "3 . pantera" at bounding box center [273, 322] width 235 height 55
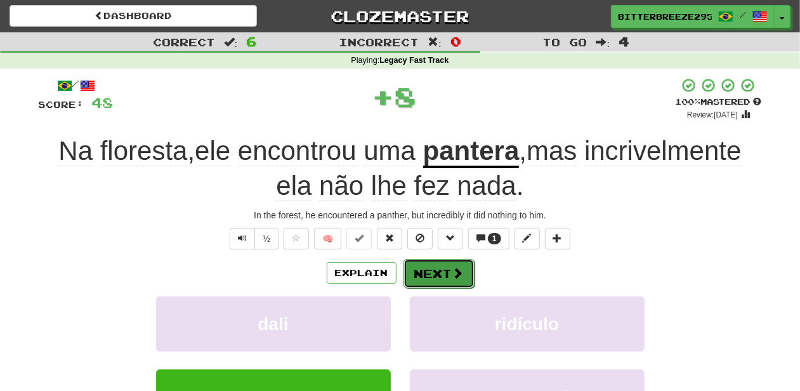
click at [424, 268] on button "Next" at bounding box center [439, 273] width 71 height 29
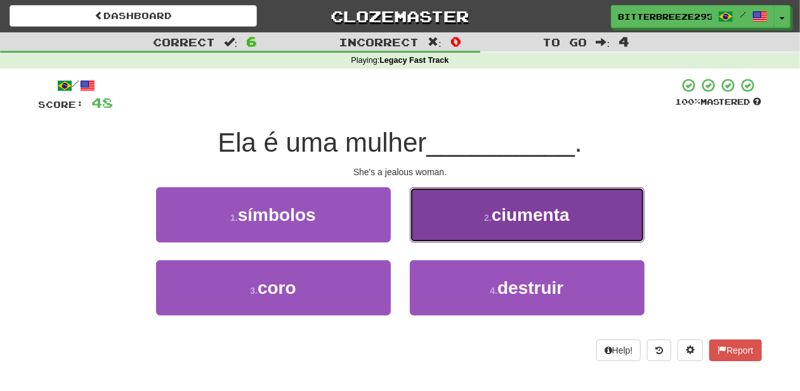
click at [443, 228] on button "2 . ciumenta" at bounding box center [527, 214] width 235 height 55
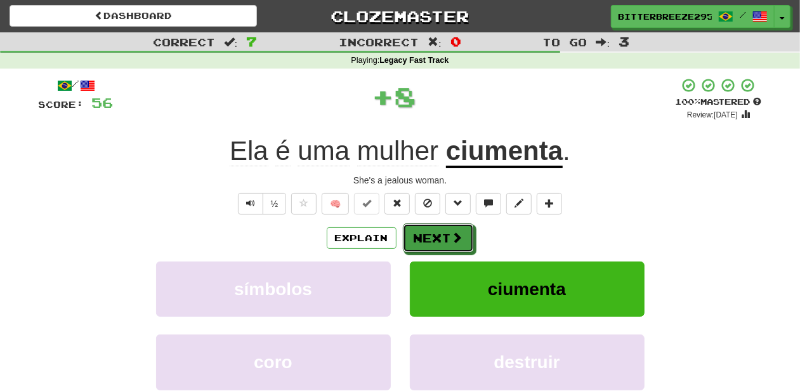
click at [443, 228] on button "Next" at bounding box center [438, 237] width 71 height 29
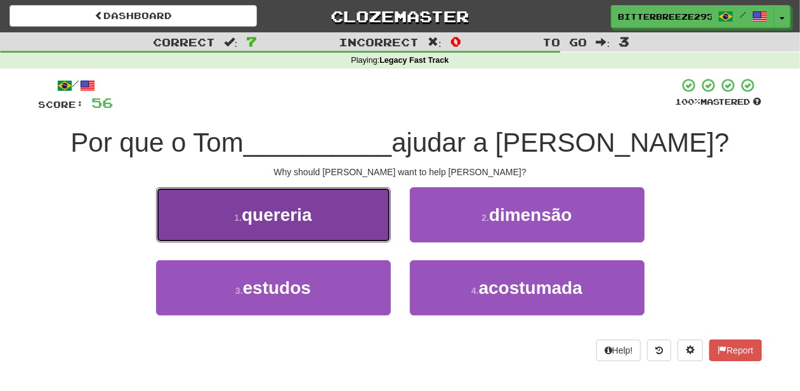
click at [329, 229] on button "1 . quereria" at bounding box center [273, 214] width 235 height 55
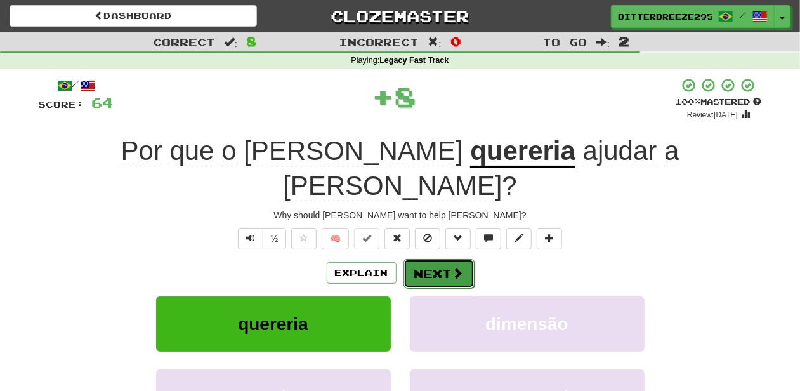
click at [445, 259] on button "Next" at bounding box center [439, 273] width 71 height 29
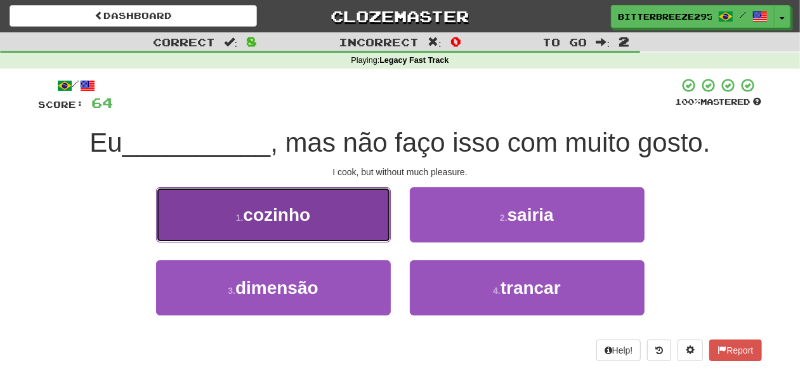
click at [336, 228] on button "1 . cozinho" at bounding box center [273, 214] width 235 height 55
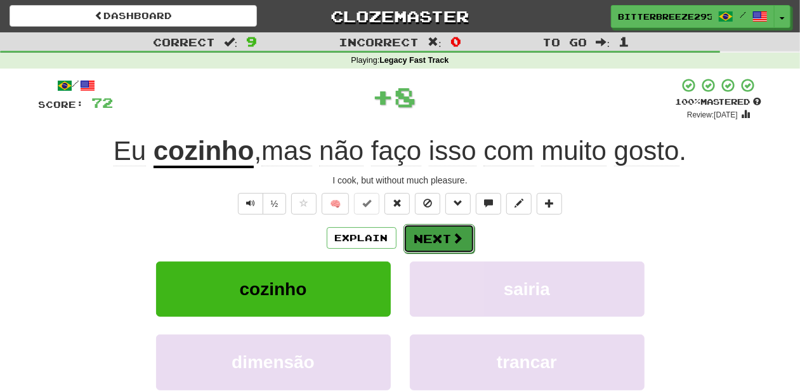
click at [416, 236] on button "Next" at bounding box center [439, 238] width 71 height 29
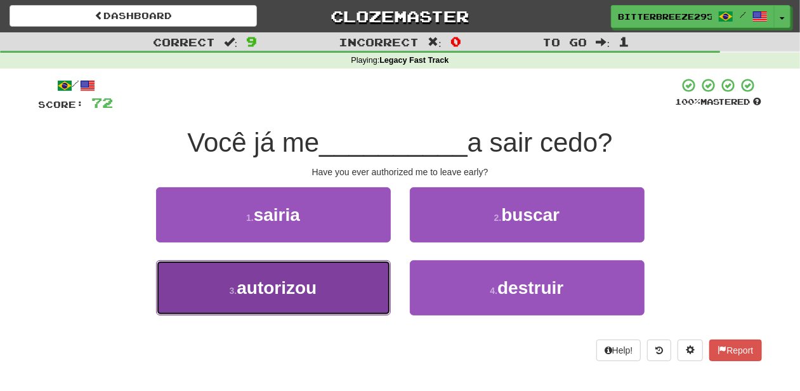
click at [342, 292] on button "3 . autorizou" at bounding box center [273, 287] width 235 height 55
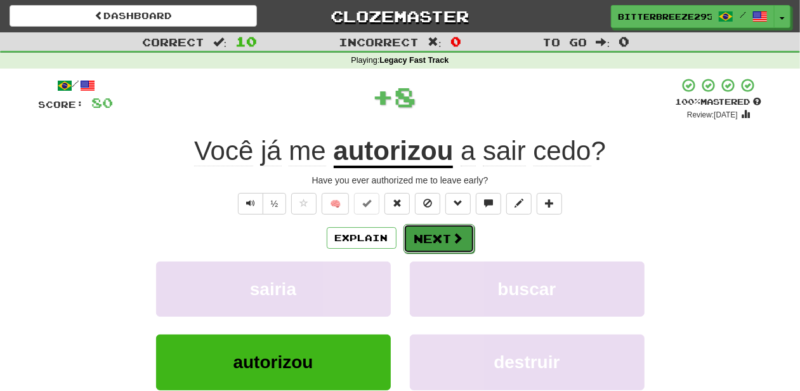
click at [427, 237] on button "Next" at bounding box center [439, 238] width 71 height 29
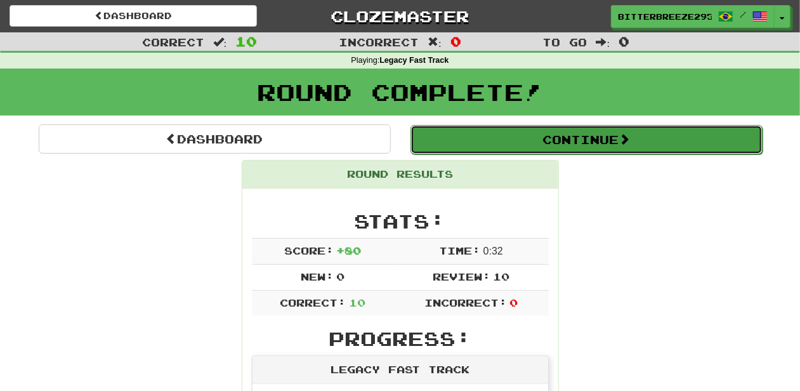
click at [495, 142] on button "Continue" at bounding box center [587, 139] width 352 height 29
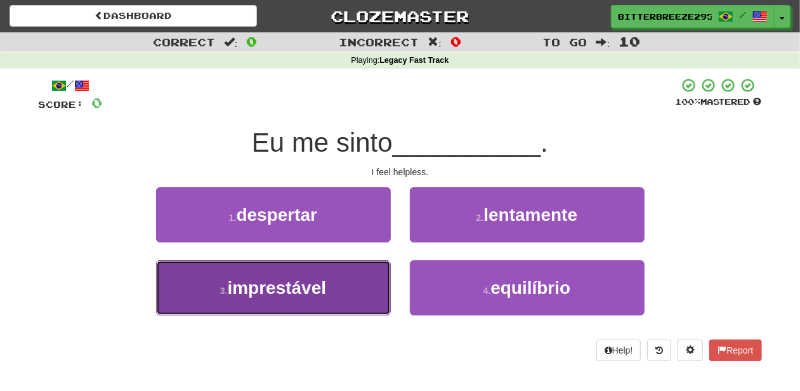
click at [350, 294] on button "3 . imprestável" at bounding box center [273, 287] width 235 height 55
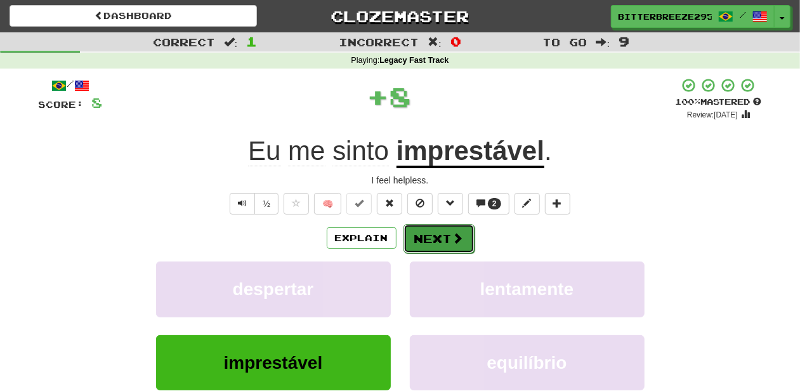
click at [433, 241] on button "Next" at bounding box center [439, 238] width 71 height 29
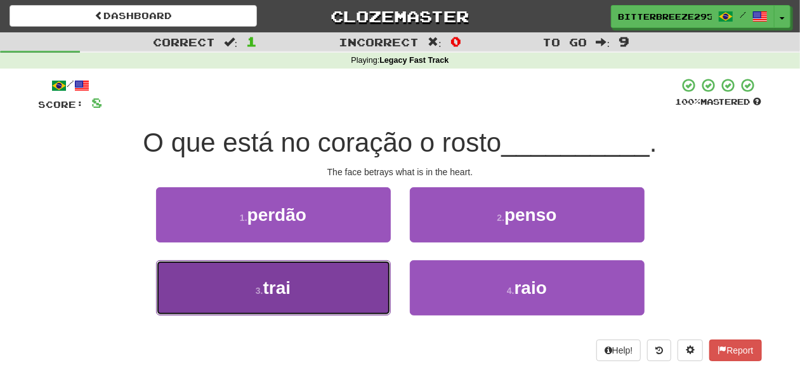
click at [340, 284] on button "3 . trai" at bounding box center [273, 287] width 235 height 55
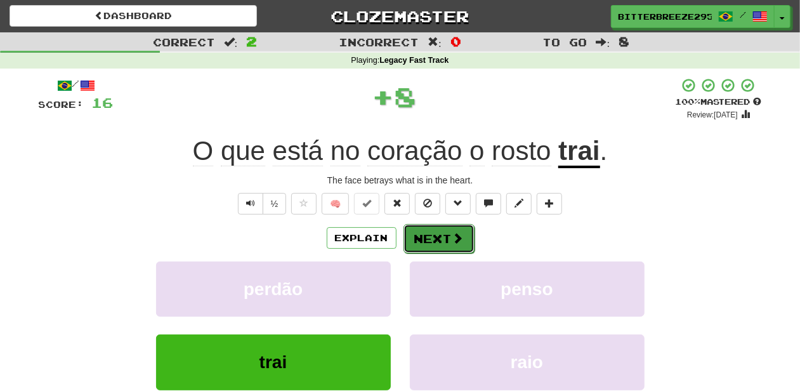
click at [426, 234] on button "Next" at bounding box center [439, 238] width 71 height 29
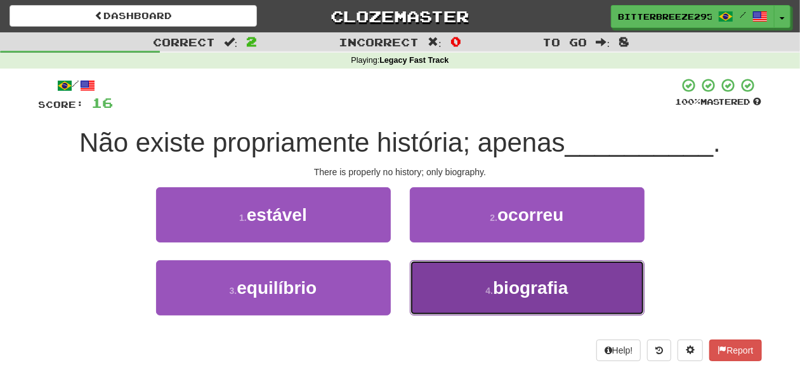
click at [426, 272] on button "4 . biografia" at bounding box center [527, 287] width 235 height 55
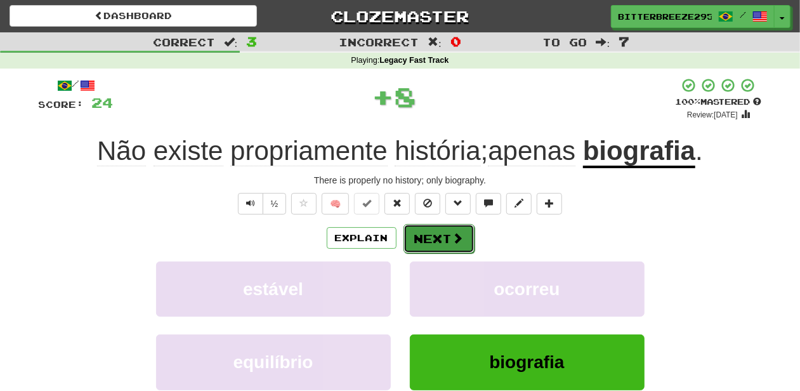
click at [428, 241] on button "Next" at bounding box center [439, 238] width 71 height 29
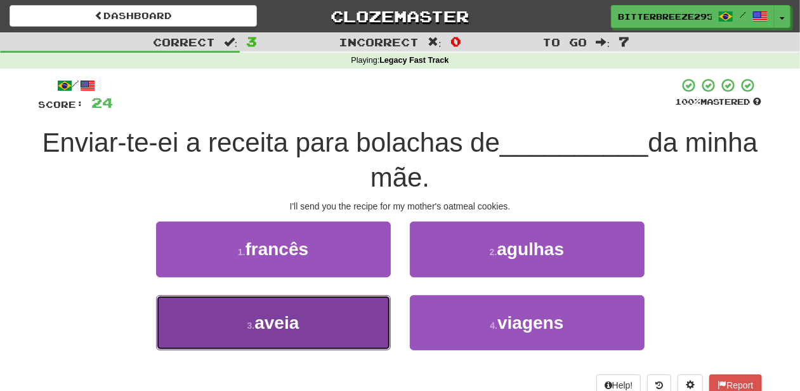
click at [355, 326] on button "3 . aveia" at bounding box center [273, 322] width 235 height 55
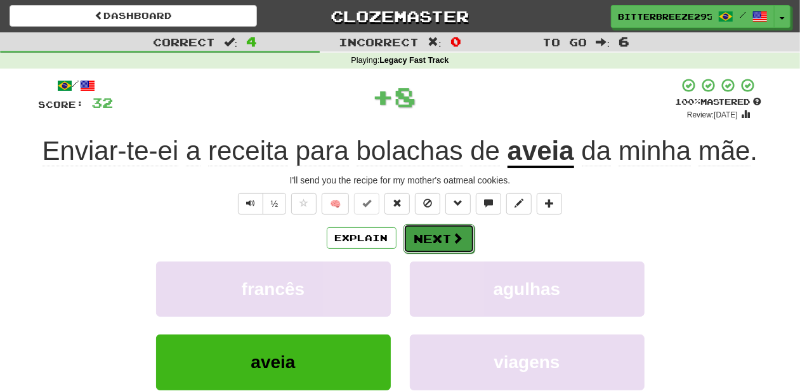
click at [428, 238] on button "Next" at bounding box center [439, 238] width 71 height 29
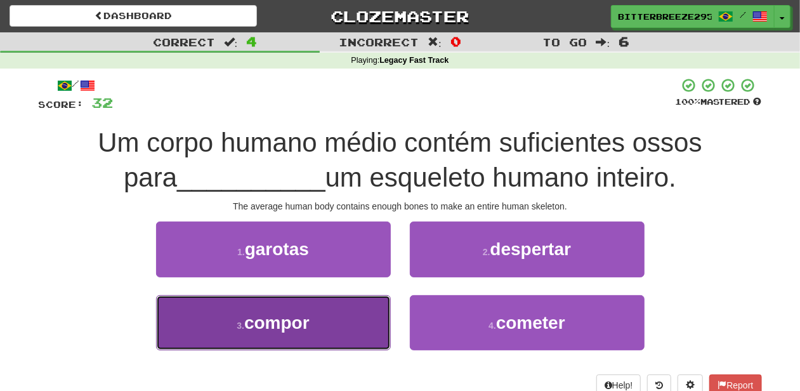
click at [372, 324] on button "3 . compor" at bounding box center [273, 322] width 235 height 55
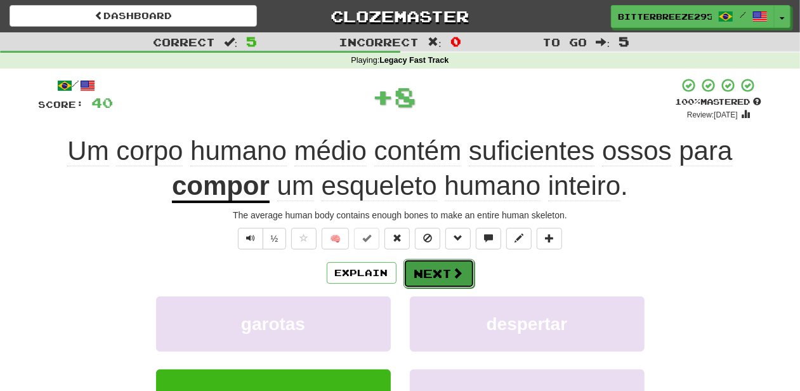
click at [426, 267] on button "Next" at bounding box center [439, 273] width 71 height 29
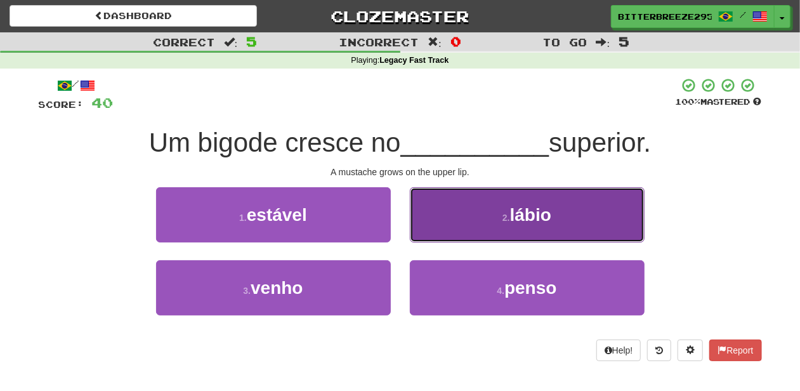
click at [451, 237] on button "2 . lábio" at bounding box center [527, 214] width 235 height 55
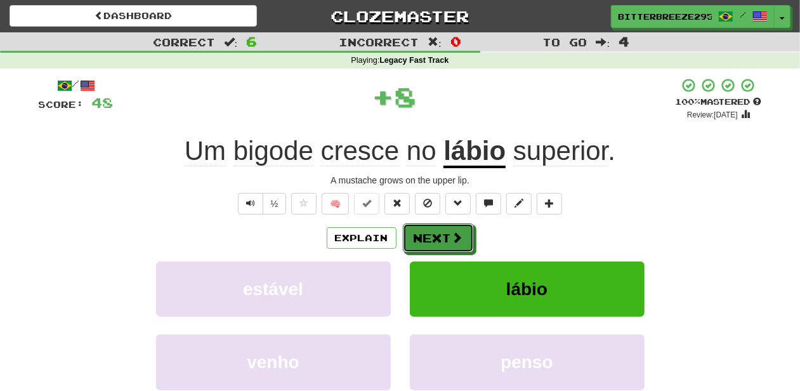
click at [451, 237] on button "Next" at bounding box center [438, 237] width 71 height 29
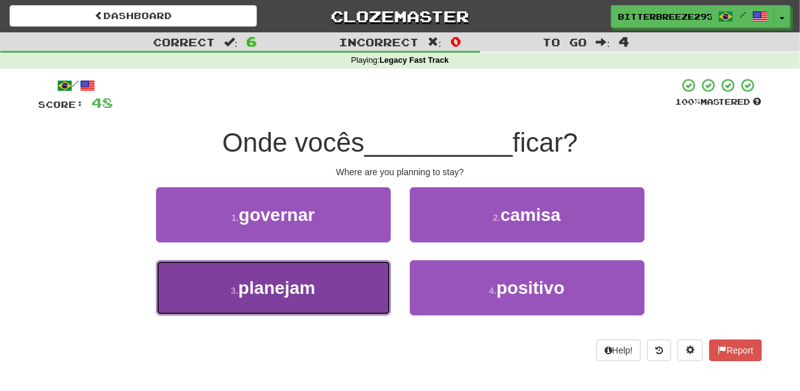
click at [363, 293] on button "3 . planejam" at bounding box center [273, 287] width 235 height 55
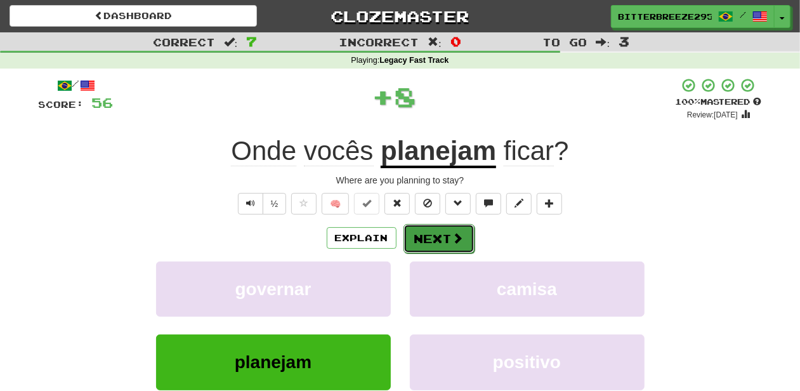
click at [421, 229] on button "Next" at bounding box center [439, 238] width 71 height 29
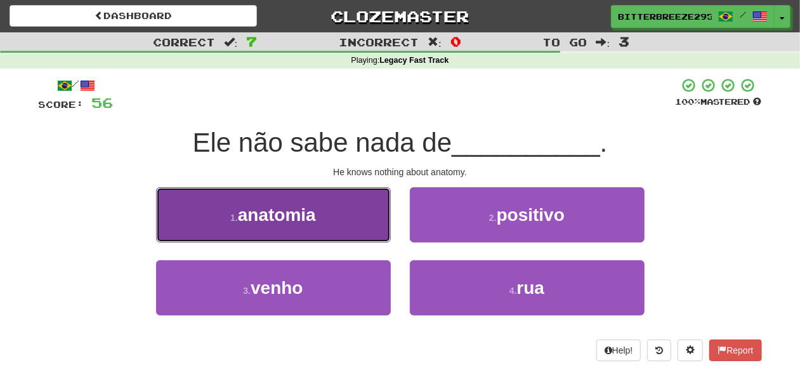
click at [364, 232] on button "1 . anatomia" at bounding box center [273, 214] width 235 height 55
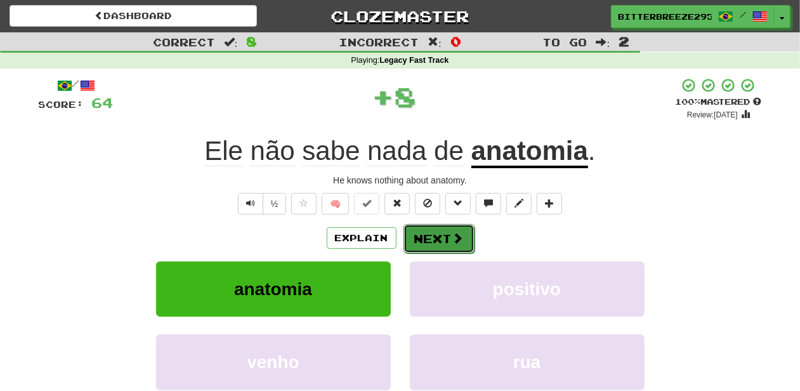
click at [421, 233] on button "Next" at bounding box center [439, 238] width 71 height 29
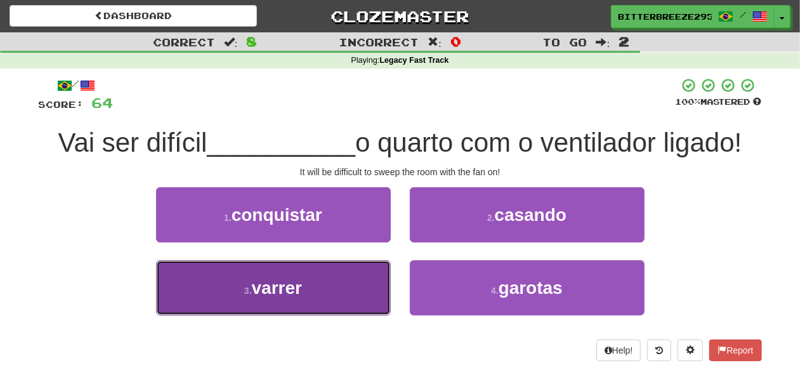
click at [352, 291] on button "3 . varrer" at bounding box center [273, 287] width 235 height 55
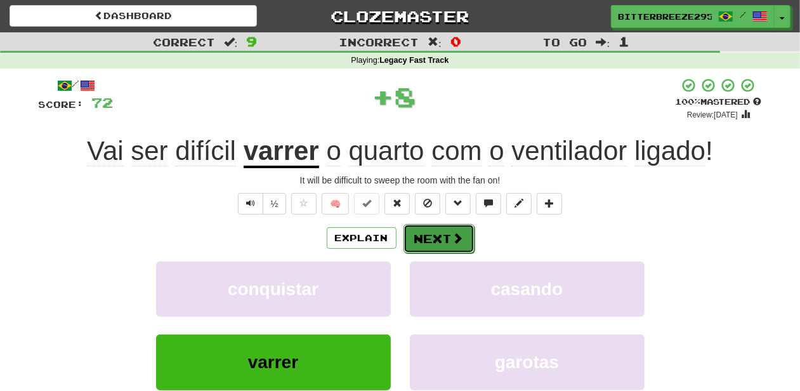
click at [418, 228] on button "Next" at bounding box center [439, 238] width 71 height 29
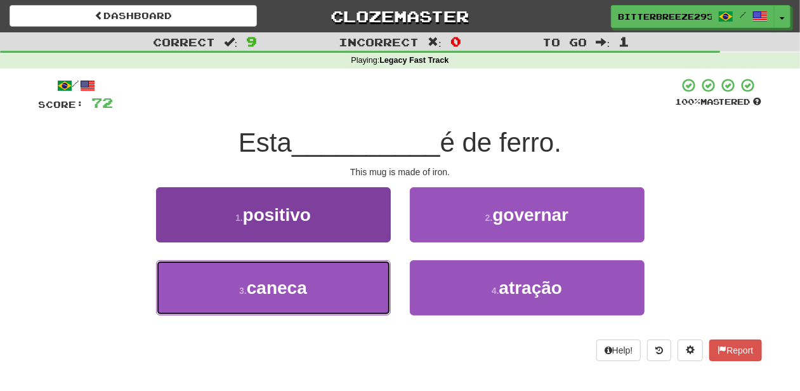
click at [329, 277] on button "3 . caneca" at bounding box center [273, 287] width 235 height 55
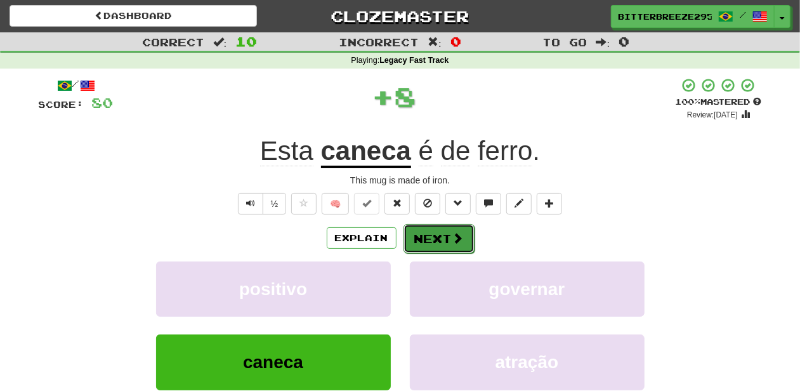
click at [419, 237] on button "Next" at bounding box center [439, 238] width 71 height 29
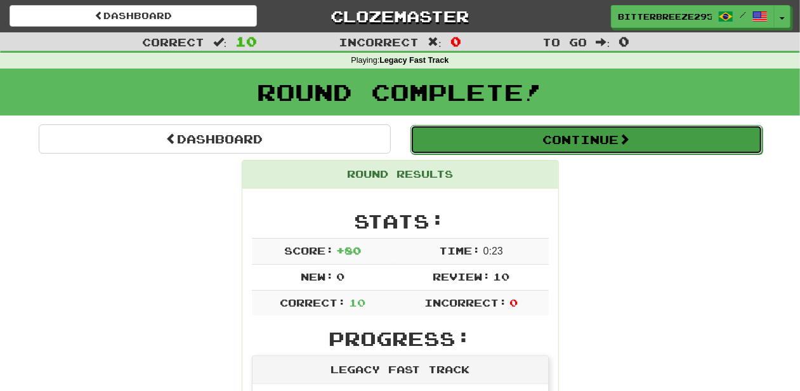
click at [464, 146] on button "Continue" at bounding box center [587, 139] width 352 height 29
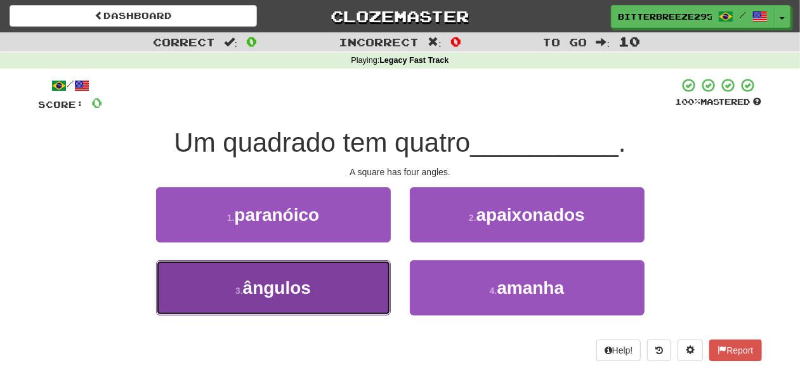
click at [312, 294] on button "3 . ângulos" at bounding box center [273, 287] width 235 height 55
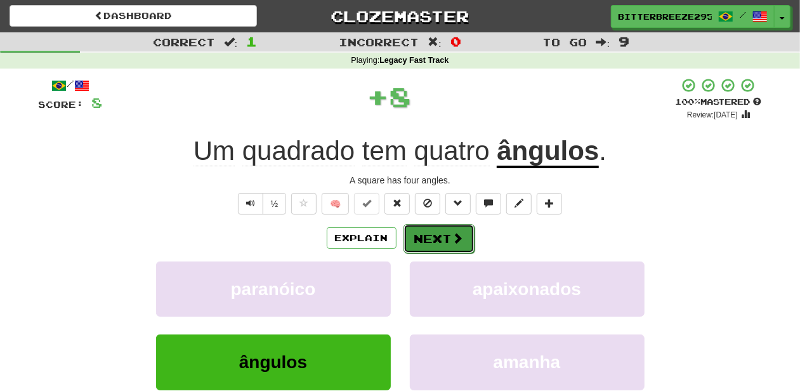
click at [430, 235] on button "Next" at bounding box center [439, 238] width 71 height 29
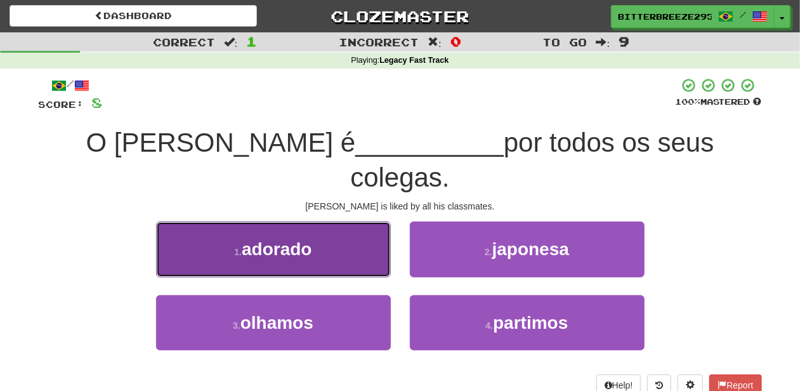
click at [353, 221] on button "1 . adorado" at bounding box center [273, 248] width 235 height 55
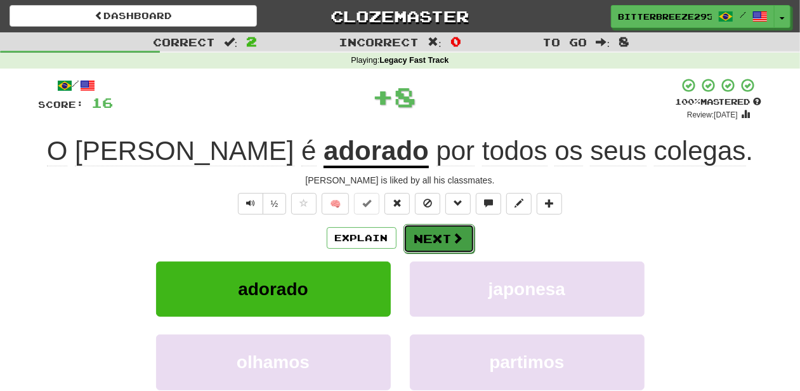
click at [419, 232] on button "Next" at bounding box center [439, 238] width 71 height 29
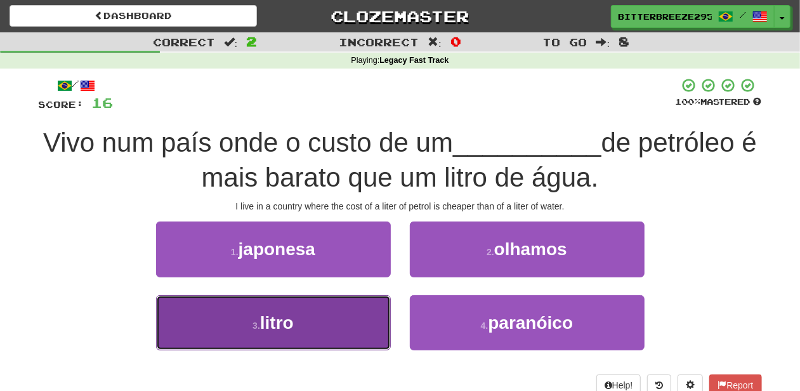
click at [373, 319] on button "3 . litro" at bounding box center [273, 322] width 235 height 55
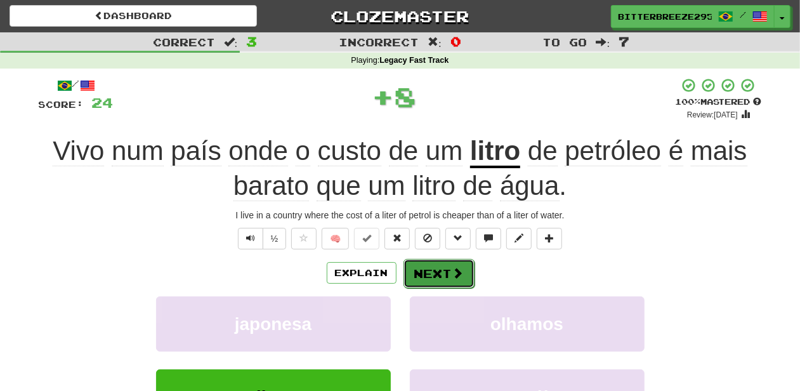
click at [432, 270] on button "Next" at bounding box center [439, 273] width 71 height 29
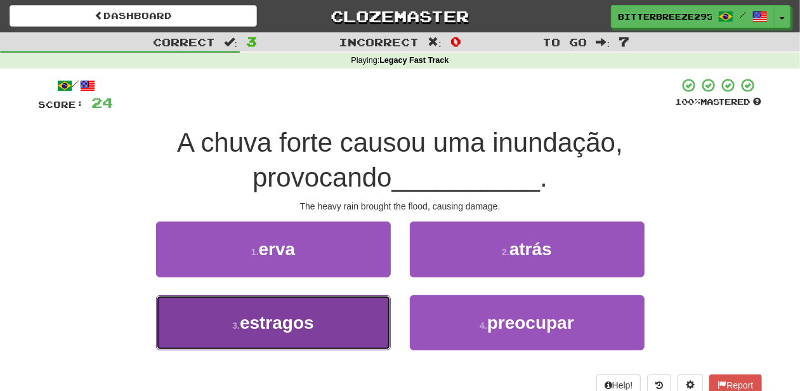
click at [353, 322] on button "3 . estragos" at bounding box center [273, 322] width 235 height 55
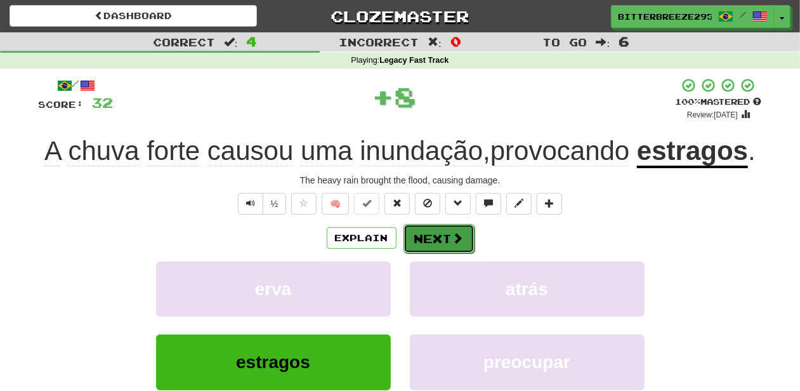
click at [434, 241] on button "Next" at bounding box center [439, 238] width 71 height 29
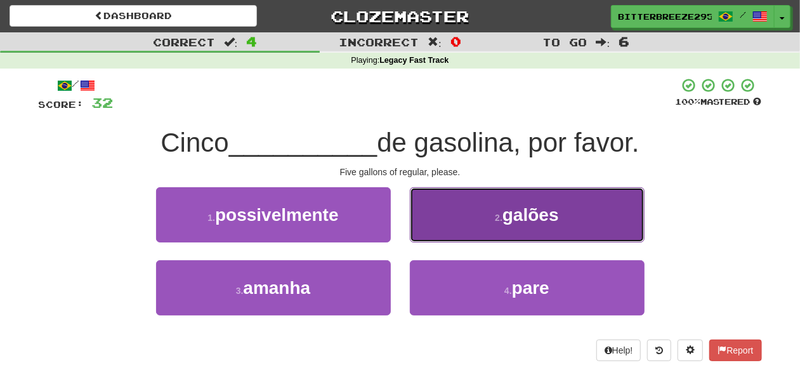
click at [440, 223] on button "2 . galões" at bounding box center [527, 214] width 235 height 55
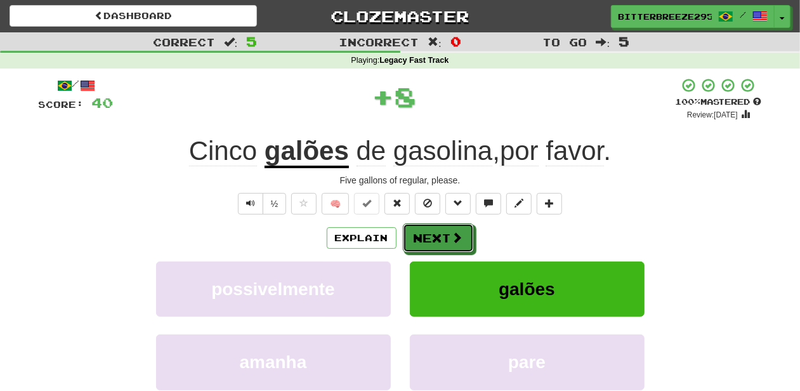
click at [437, 227] on button "Next" at bounding box center [438, 237] width 71 height 29
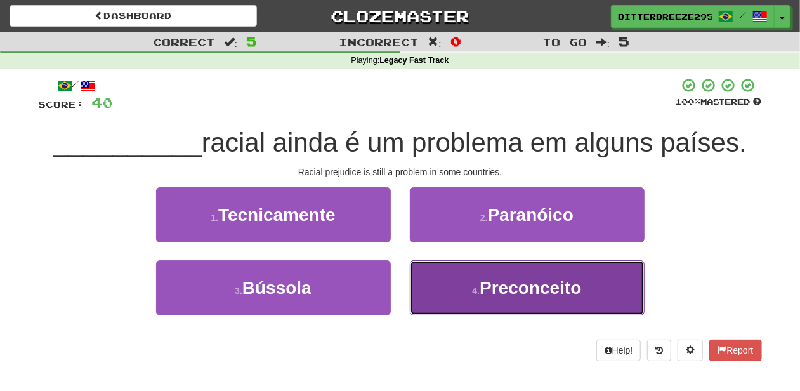
click at [444, 275] on button "4 . Preconceito" at bounding box center [527, 287] width 235 height 55
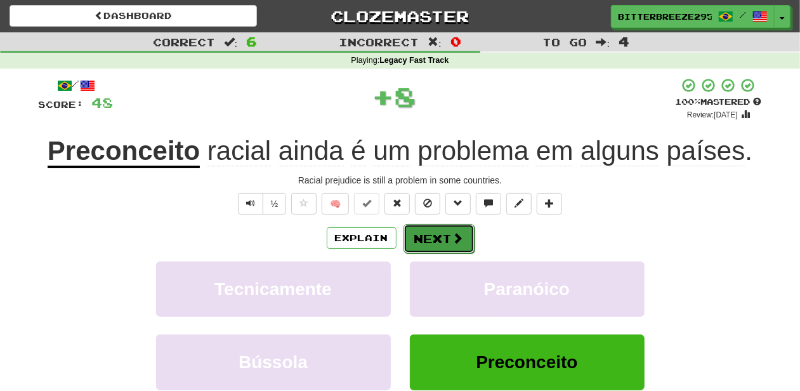
click at [438, 237] on button "Next" at bounding box center [439, 238] width 71 height 29
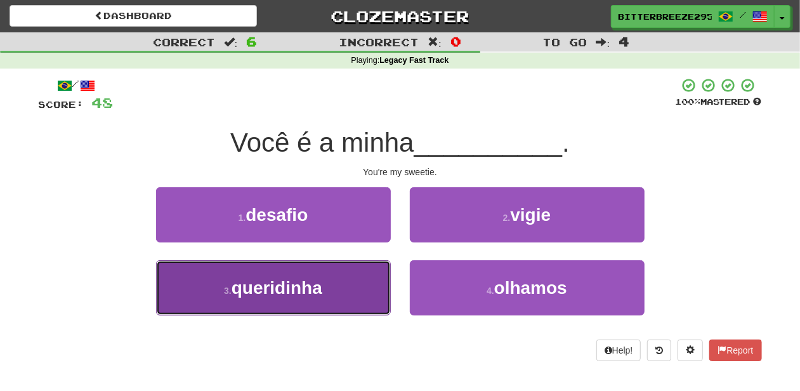
click at [358, 288] on button "3 . queridinha" at bounding box center [273, 287] width 235 height 55
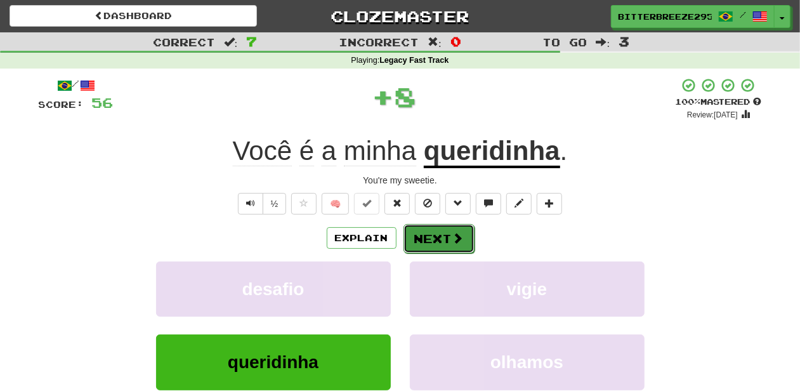
click at [444, 244] on button "Next" at bounding box center [439, 238] width 71 height 29
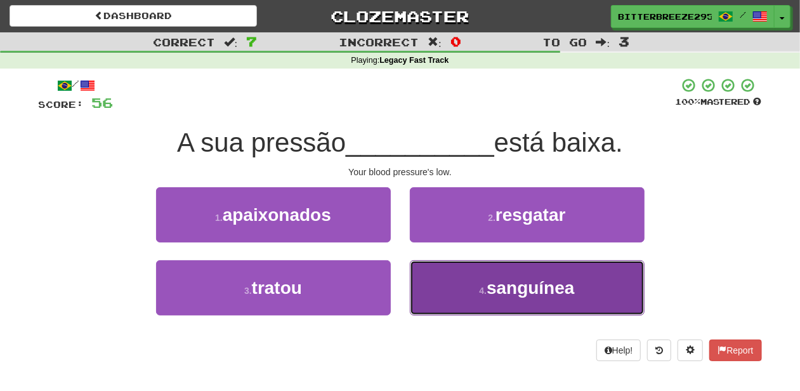
click at [445, 279] on button "4 . sanguínea" at bounding box center [527, 287] width 235 height 55
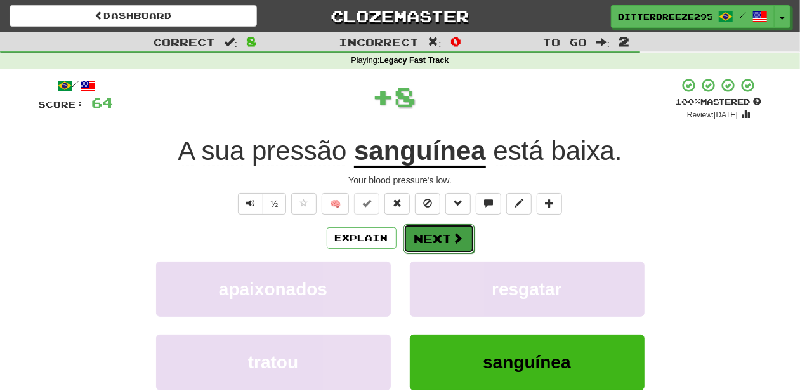
click at [437, 239] on button "Next" at bounding box center [439, 238] width 71 height 29
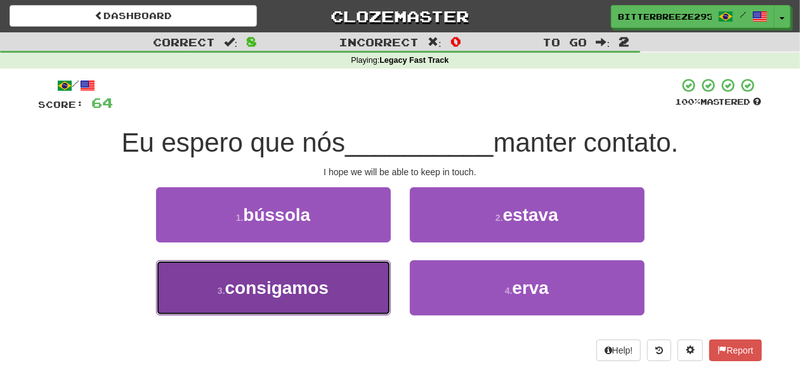
click at [362, 300] on button "3 . consigamos" at bounding box center [273, 287] width 235 height 55
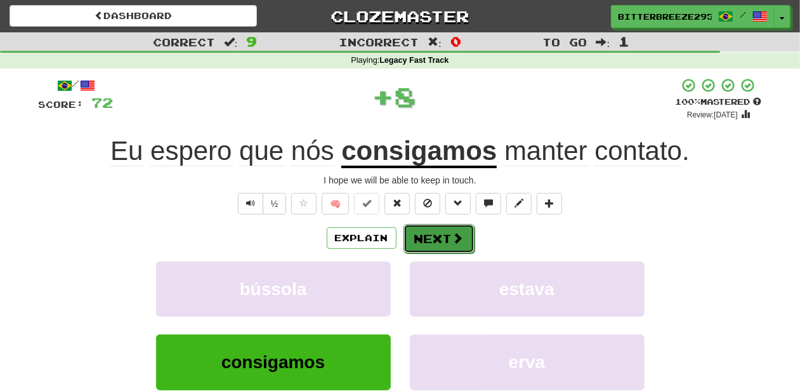
click at [461, 246] on button "Next" at bounding box center [439, 238] width 71 height 29
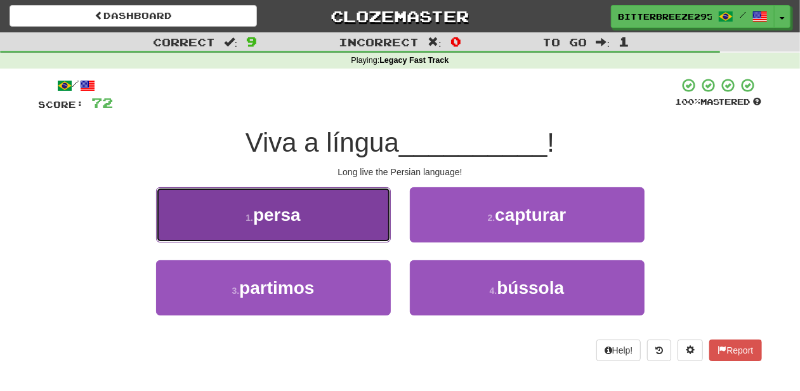
click at [357, 226] on button "1 . persa" at bounding box center [273, 214] width 235 height 55
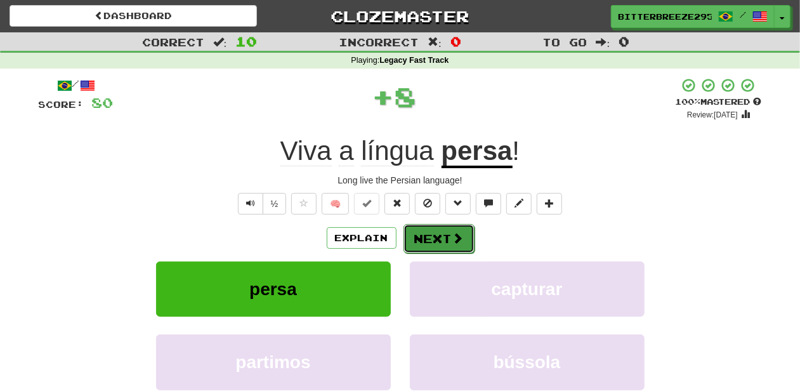
click at [444, 238] on button "Next" at bounding box center [439, 238] width 71 height 29
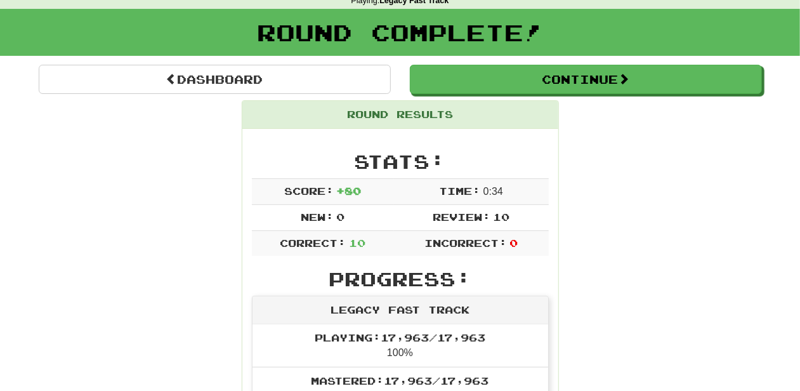
scroll to position [42, 0]
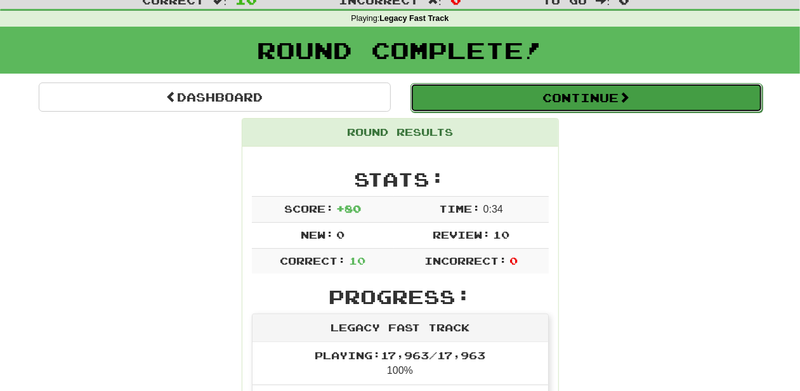
click at [496, 98] on button "Continue" at bounding box center [587, 97] width 352 height 29
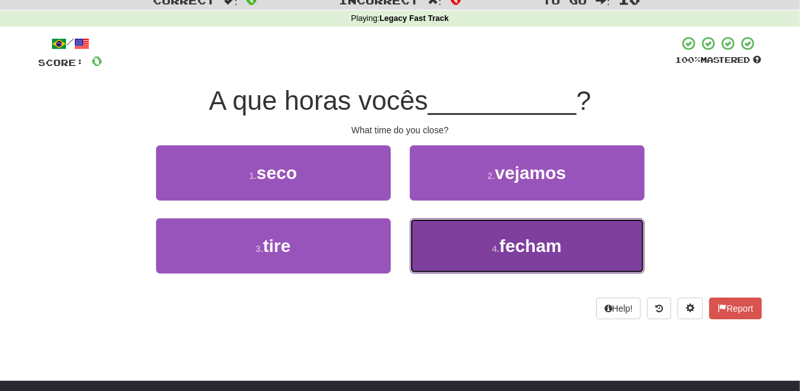
click at [494, 235] on button "4 . fecham" at bounding box center [527, 245] width 235 height 55
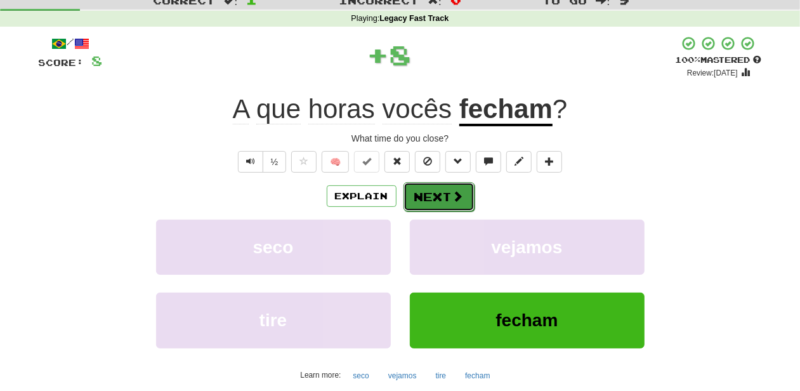
click at [430, 194] on button "Next" at bounding box center [439, 196] width 71 height 29
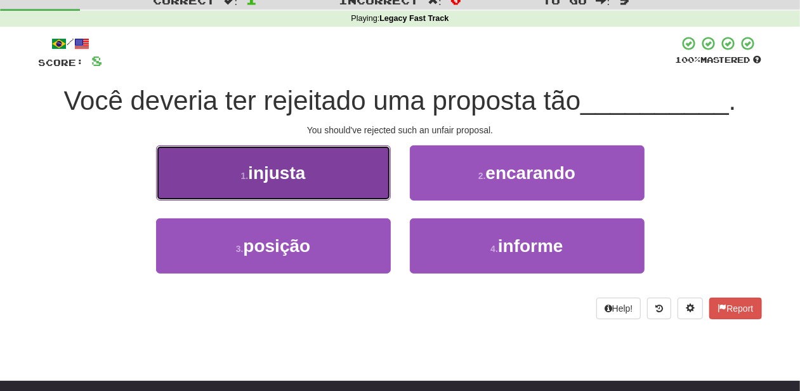
click at [338, 184] on button "1 . injusta" at bounding box center [273, 172] width 235 height 55
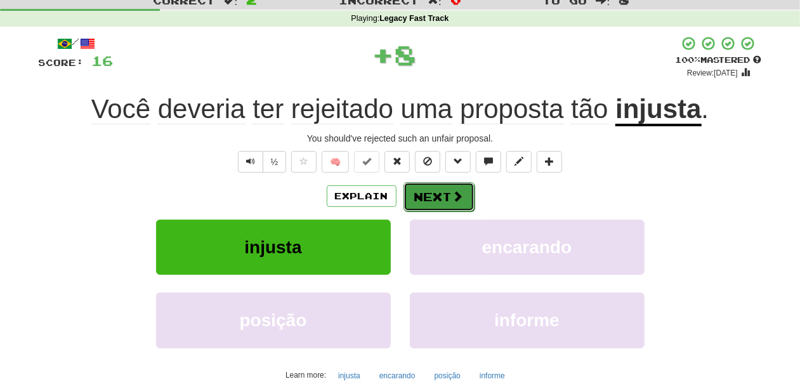
click at [433, 199] on button "Next" at bounding box center [439, 196] width 71 height 29
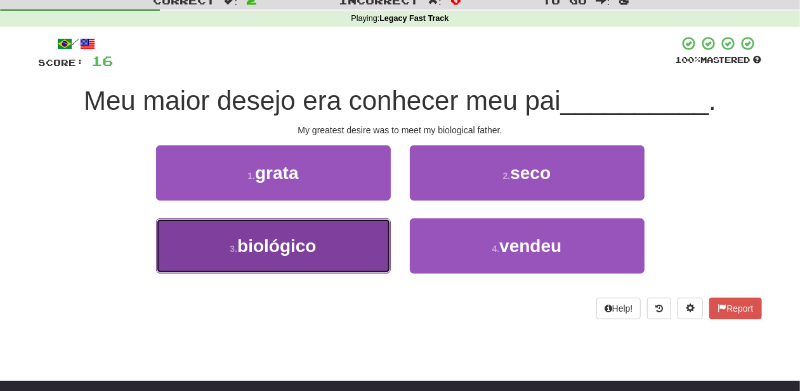
click at [326, 238] on button "3 . biológico" at bounding box center [273, 245] width 235 height 55
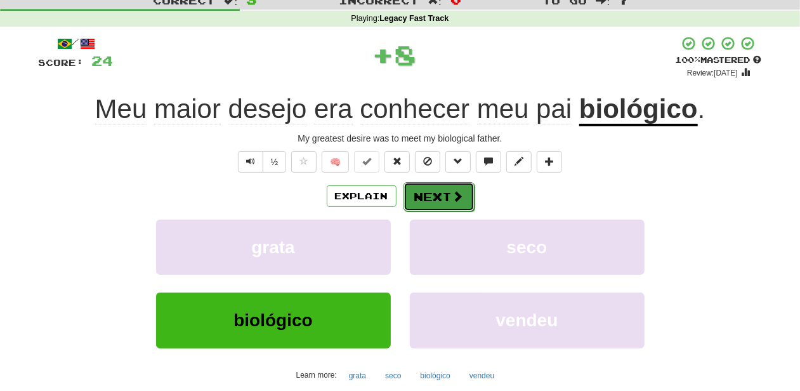
click at [426, 197] on button "Next" at bounding box center [439, 196] width 71 height 29
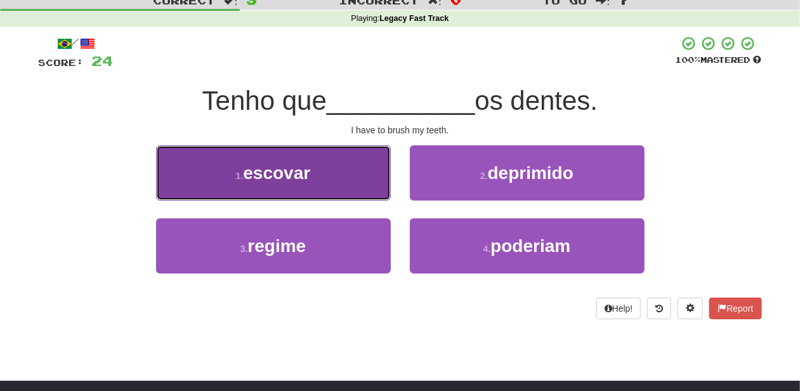
click at [351, 181] on button "1 . escovar" at bounding box center [273, 172] width 235 height 55
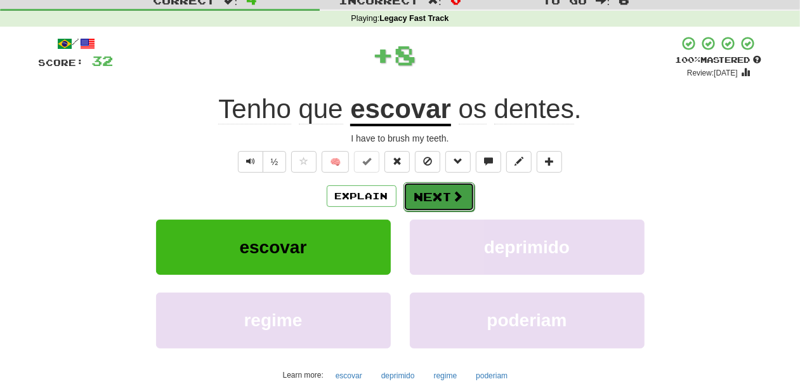
click at [435, 192] on button "Next" at bounding box center [439, 196] width 71 height 29
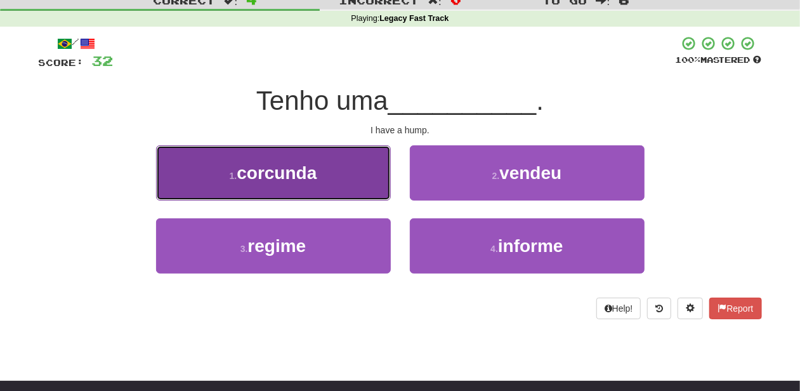
click at [333, 185] on button "1 . corcunda" at bounding box center [273, 172] width 235 height 55
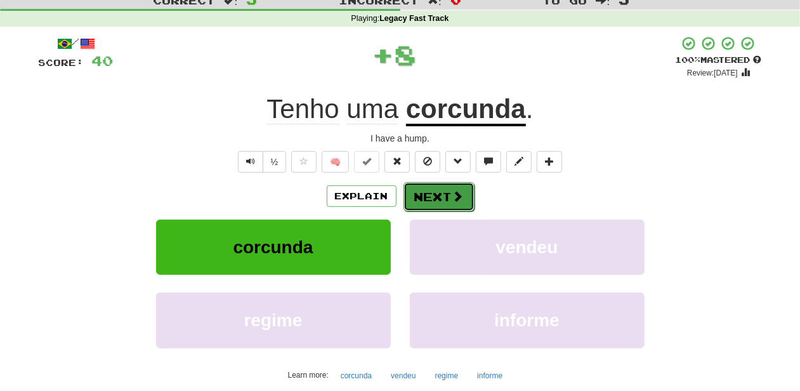
click at [428, 192] on button "Next" at bounding box center [439, 196] width 71 height 29
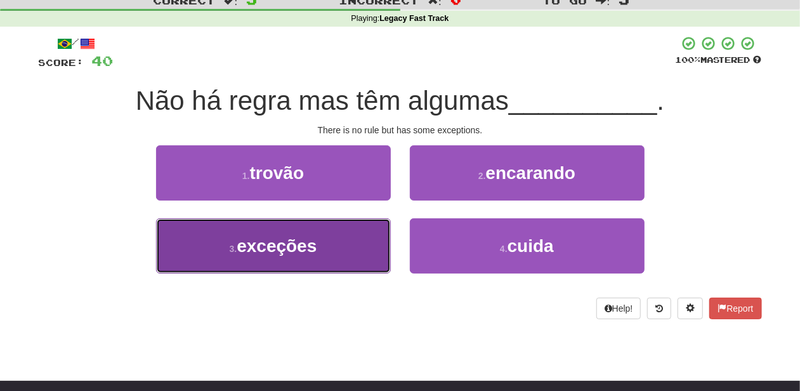
click at [339, 232] on button "3 . exceções" at bounding box center [273, 245] width 235 height 55
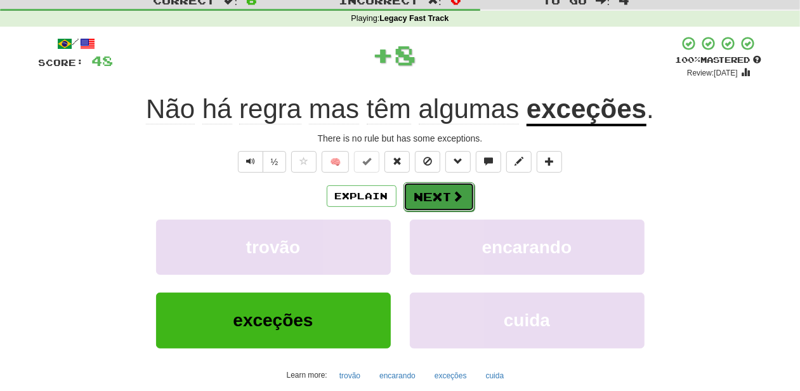
click at [422, 200] on button "Next" at bounding box center [439, 196] width 71 height 29
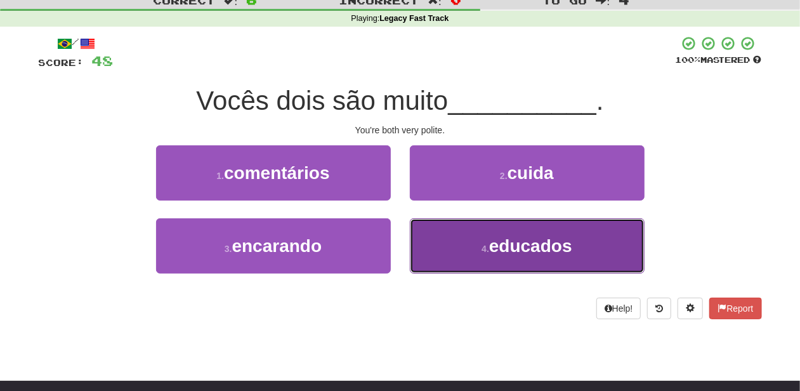
click at [428, 247] on button "4 . educados" at bounding box center [527, 245] width 235 height 55
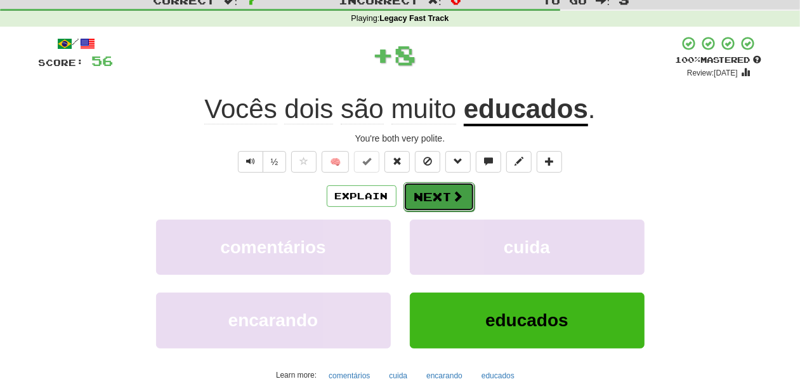
click at [439, 197] on button "Next" at bounding box center [439, 196] width 71 height 29
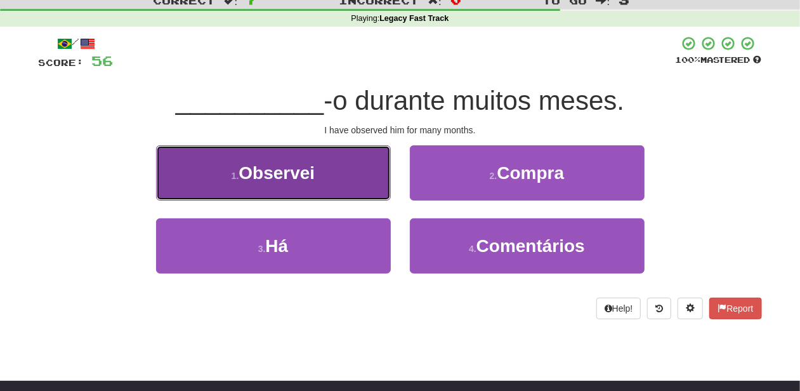
click at [314, 178] on span "Observei" at bounding box center [277, 173] width 76 height 20
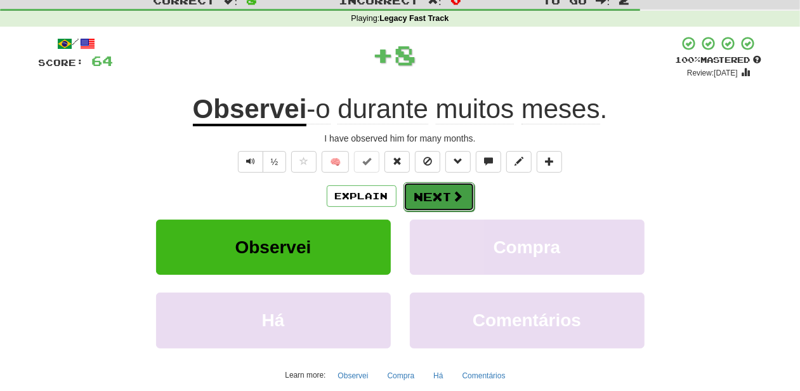
click at [447, 196] on button "Next" at bounding box center [439, 196] width 71 height 29
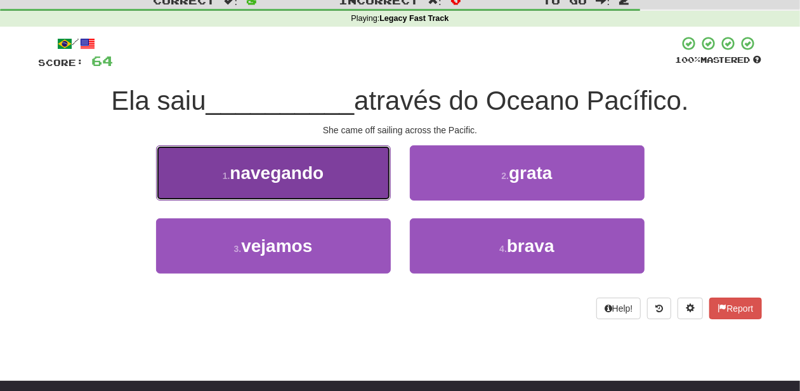
click at [318, 180] on span "navegando" at bounding box center [277, 173] width 94 height 20
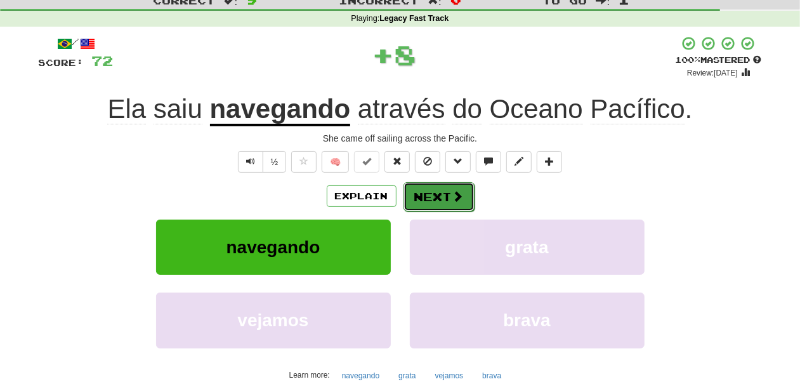
click at [423, 189] on button "Next" at bounding box center [439, 196] width 71 height 29
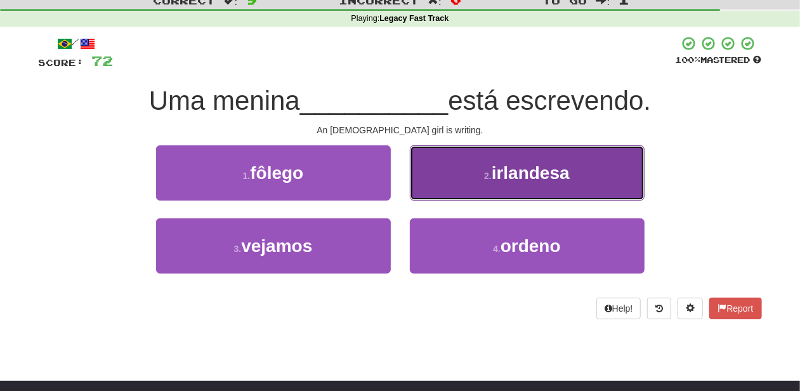
click at [437, 189] on button "2 . irlandesa" at bounding box center [527, 172] width 235 height 55
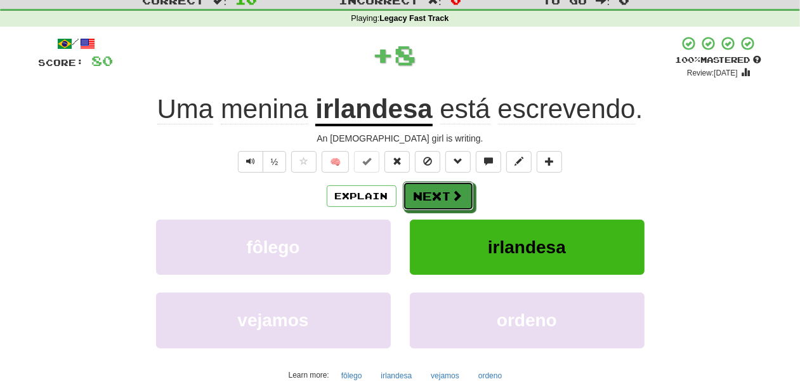
click at [437, 189] on button "Next" at bounding box center [438, 195] width 71 height 29
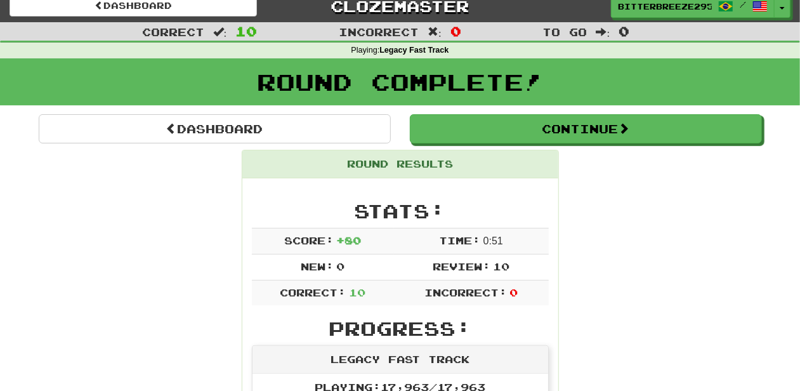
scroll to position [0, 0]
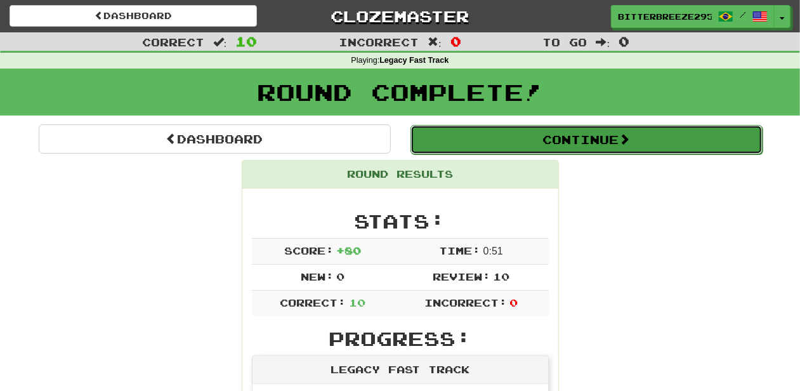
click at [478, 142] on button "Continue" at bounding box center [587, 139] width 352 height 29
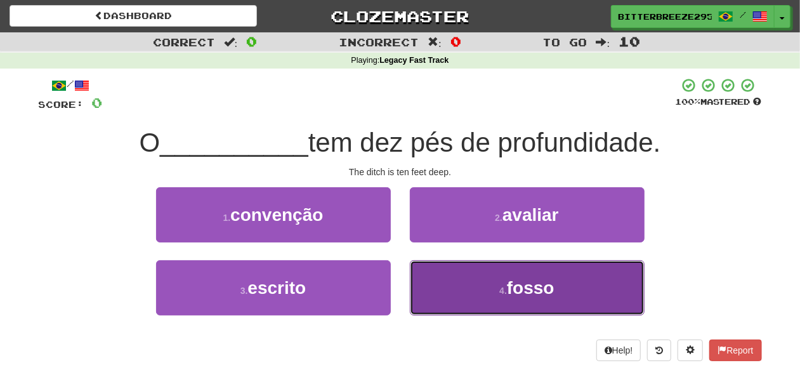
click at [447, 284] on button "4 . fosso" at bounding box center [527, 287] width 235 height 55
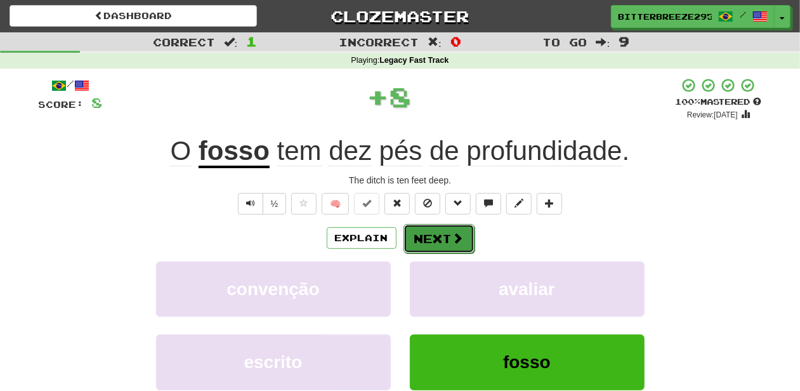
click at [445, 241] on button "Next" at bounding box center [439, 238] width 71 height 29
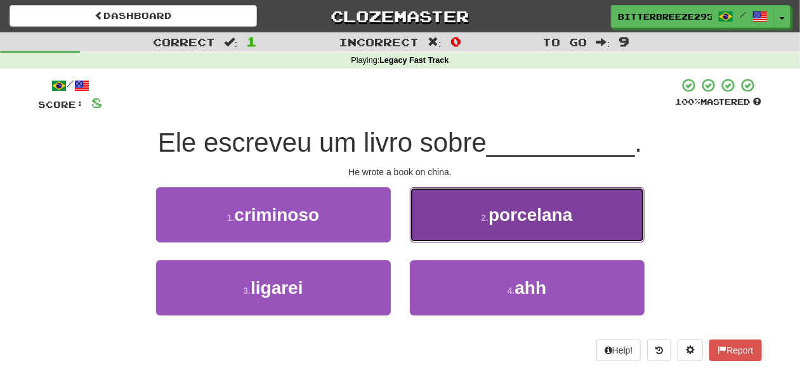
click at [437, 225] on button "2 . porcelana" at bounding box center [527, 214] width 235 height 55
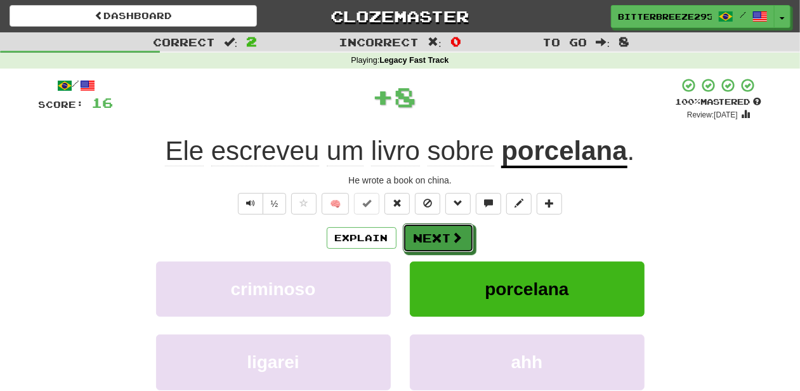
click at [437, 225] on button "Next" at bounding box center [438, 237] width 71 height 29
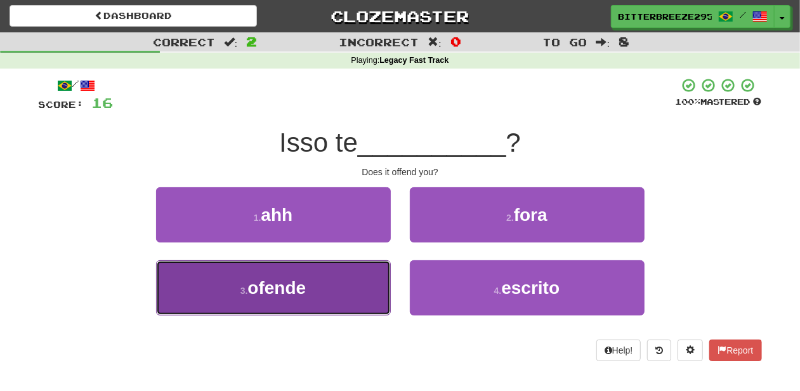
click at [325, 283] on button "3 . ofende" at bounding box center [273, 287] width 235 height 55
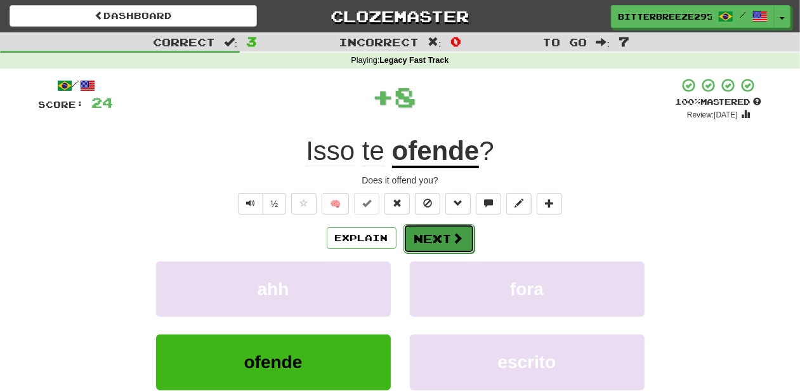
click at [425, 242] on button "Next" at bounding box center [439, 238] width 71 height 29
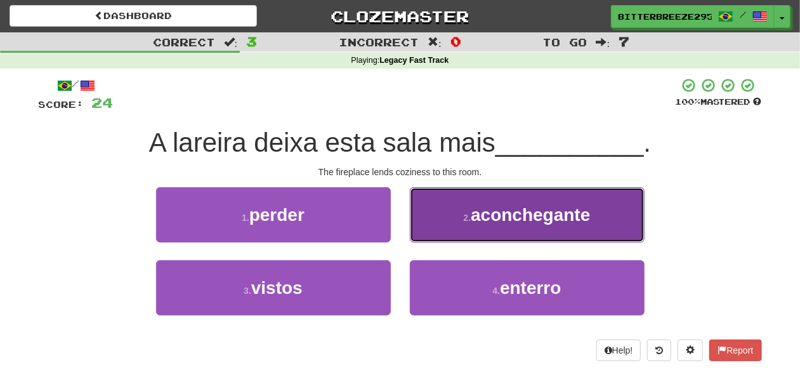
click at [429, 234] on button "2 . aconchegante" at bounding box center [527, 214] width 235 height 55
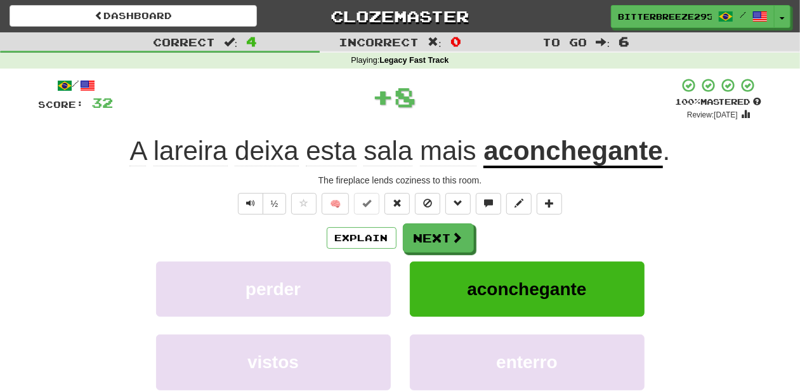
click at [429, 234] on button "Next" at bounding box center [438, 237] width 71 height 29
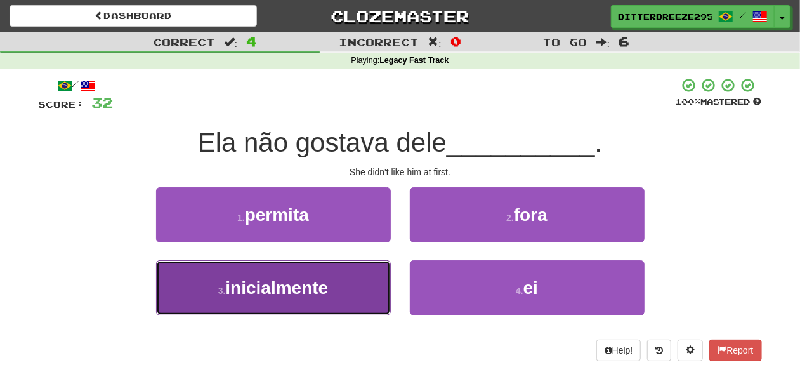
click at [330, 293] on button "3 . inicialmente" at bounding box center [273, 287] width 235 height 55
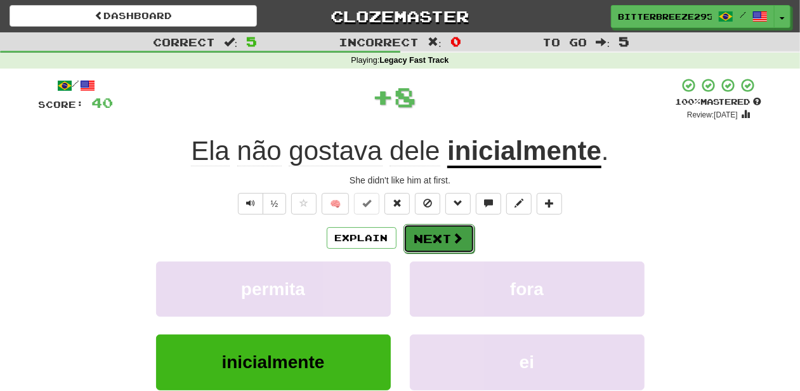
click at [452, 240] on span at bounding box center [457, 237] width 11 height 11
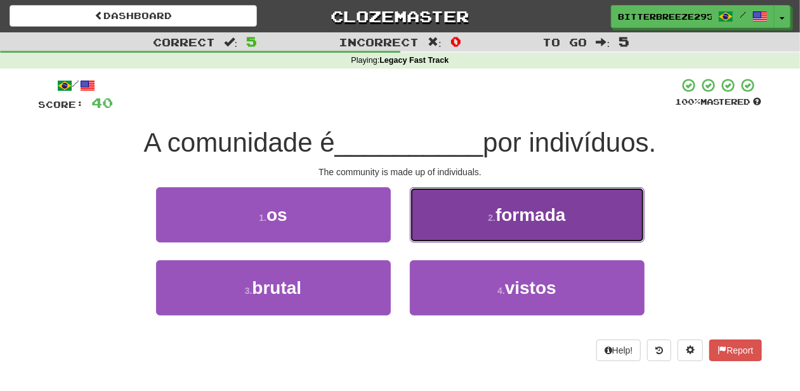
click at [452, 236] on button "2 . formada" at bounding box center [527, 214] width 235 height 55
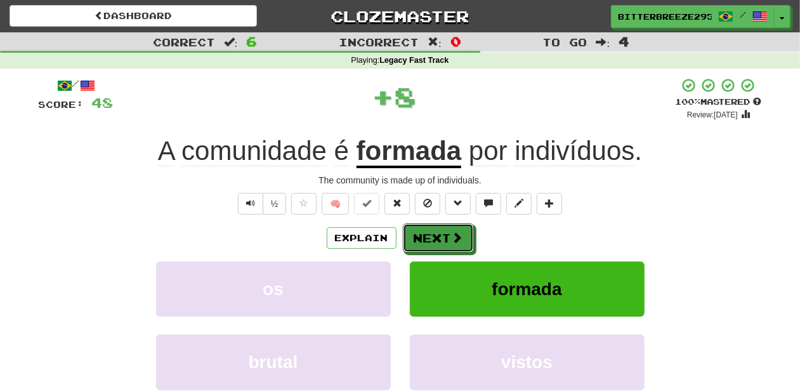
click at [452, 236] on span at bounding box center [457, 237] width 11 height 11
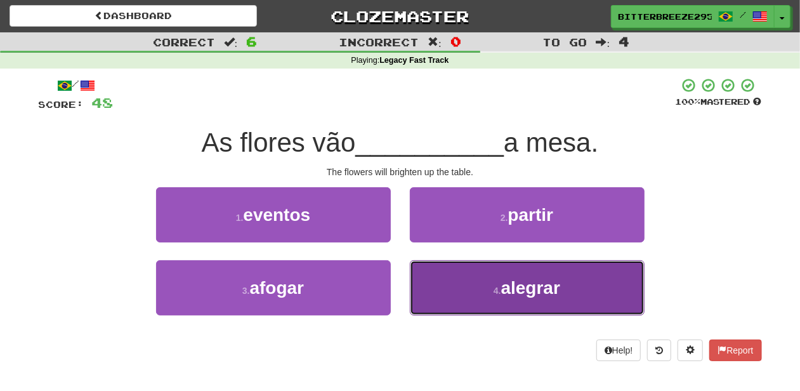
click at [452, 283] on button "4 . alegrar" at bounding box center [527, 287] width 235 height 55
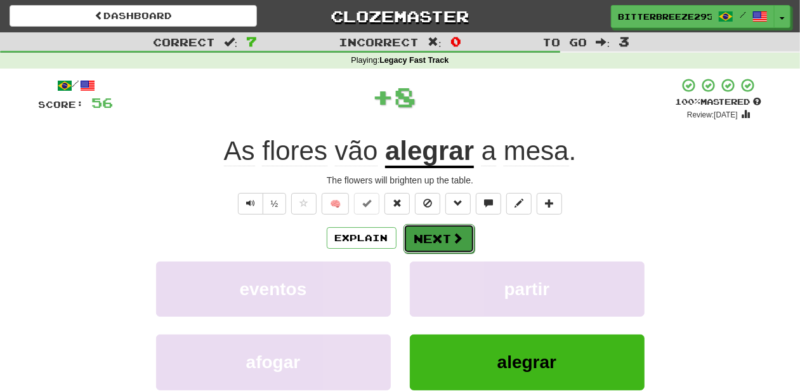
click at [452, 236] on span at bounding box center [457, 237] width 11 height 11
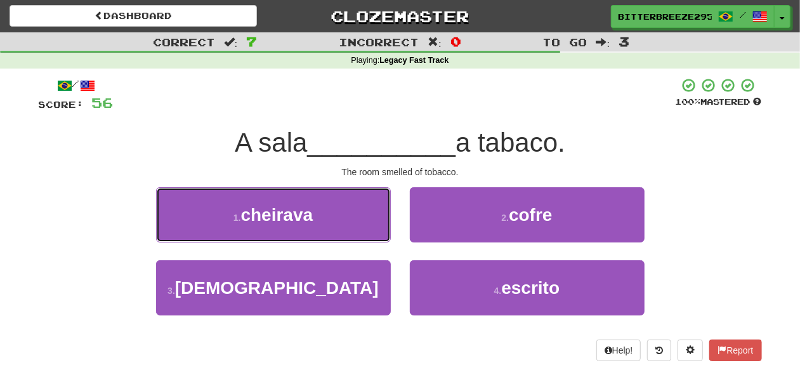
drag, startPoint x: 319, startPoint y: 219, endPoint x: 339, endPoint y: 222, distance: 20.6
click at [319, 219] on button "1 . cheirava" at bounding box center [273, 214] width 235 height 55
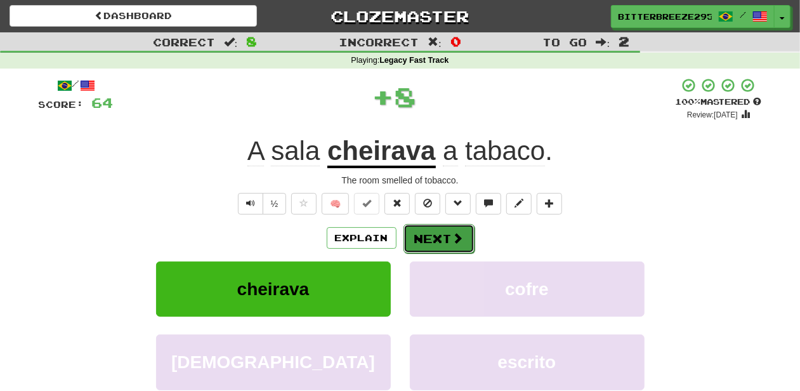
click at [428, 232] on button "Next" at bounding box center [439, 238] width 71 height 29
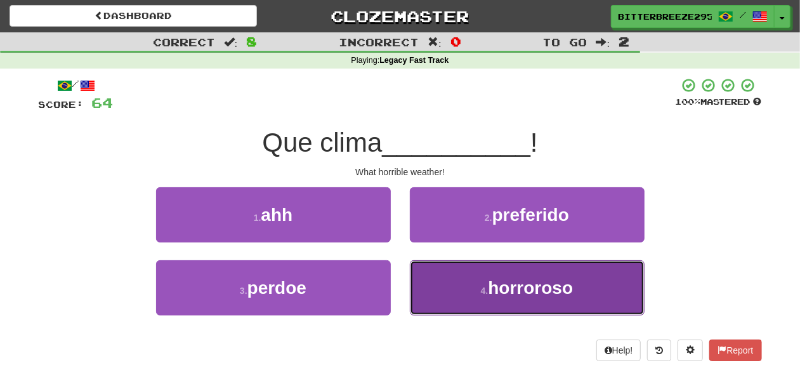
click at [450, 277] on button "4 . horroroso" at bounding box center [527, 287] width 235 height 55
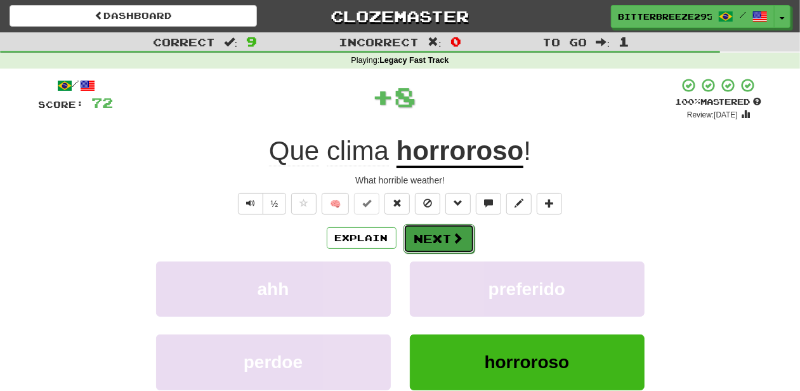
click at [444, 227] on button "Next" at bounding box center [439, 238] width 71 height 29
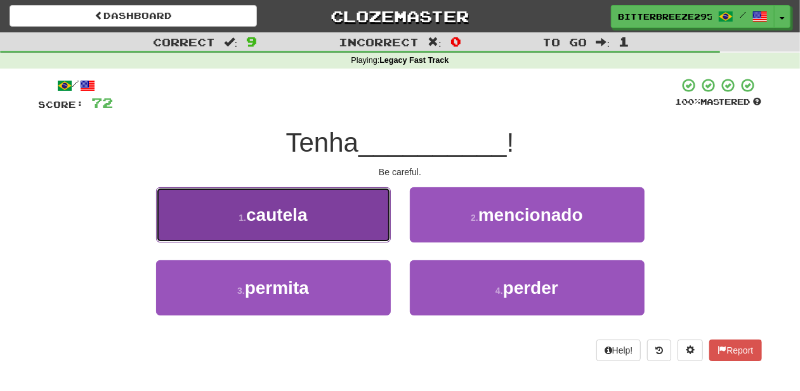
click at [331, 226] on button "1 . cautela" at bounding box center [273, 214] width 235 height 55
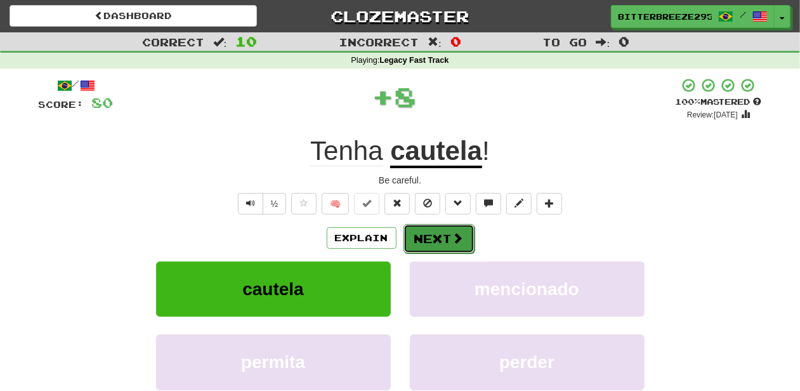
click at [446, 235] on button "Next" at bounding box center [439, 238] width 71 height 29
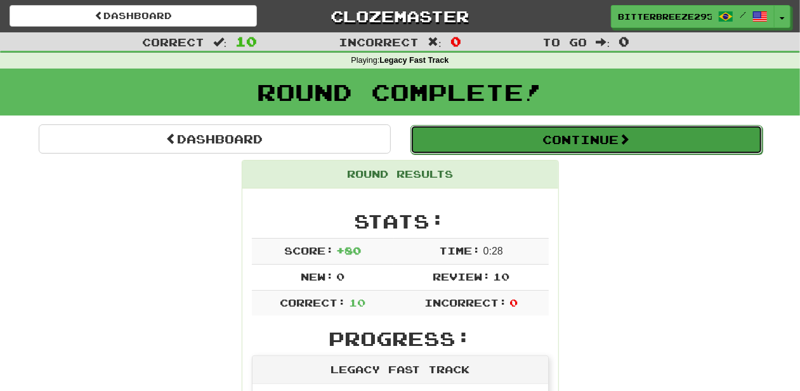
click at [473, 140] on button "Continue" at bounding box center [587, 139] width 352 height 29
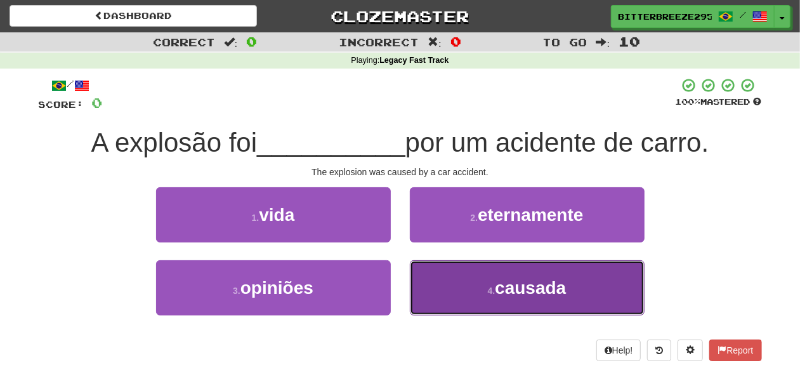
click at [470, 287] on button "4 . causada" at bounding box center [527, 287] width 235 height 55
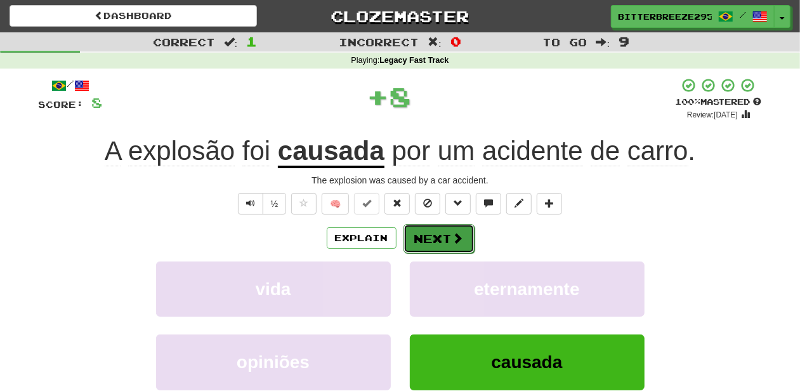
click at [452, 242] on span at bounding box center [457, 237] width 11 height 11
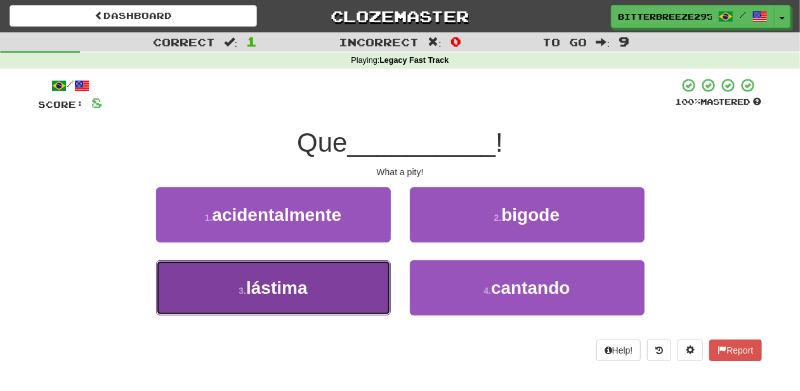
click at [345, 279] on button "3 . lástima" at bounding box center [273, 287] width 235 height 55
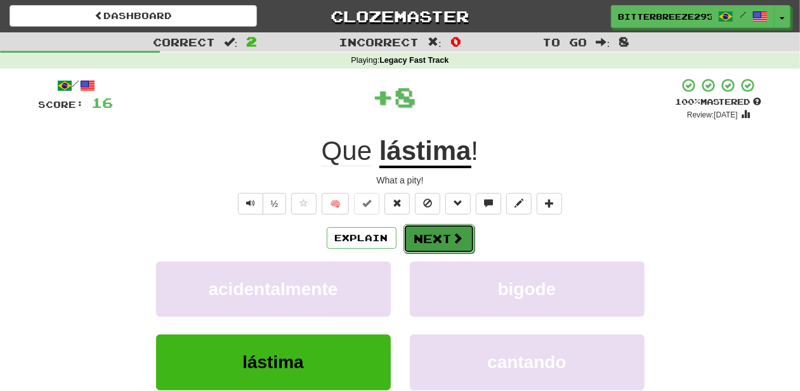
click at [447, 239] on button "Next" at bounding box center [439, 238] width 71 height 29
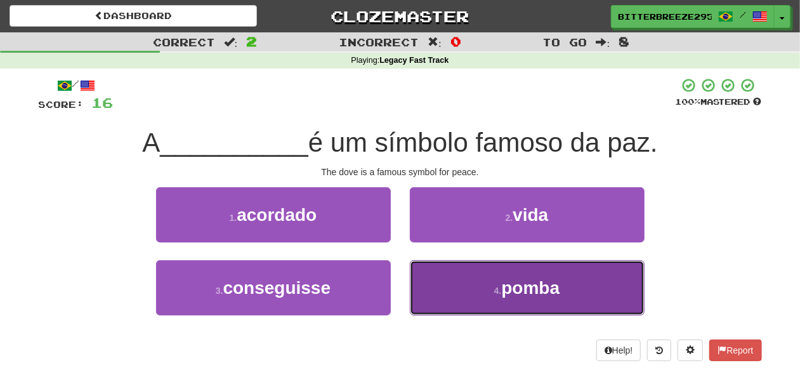
click at [461, 298] on button "4 . pomba" at bounding box center [527, 287] width 235 height 55
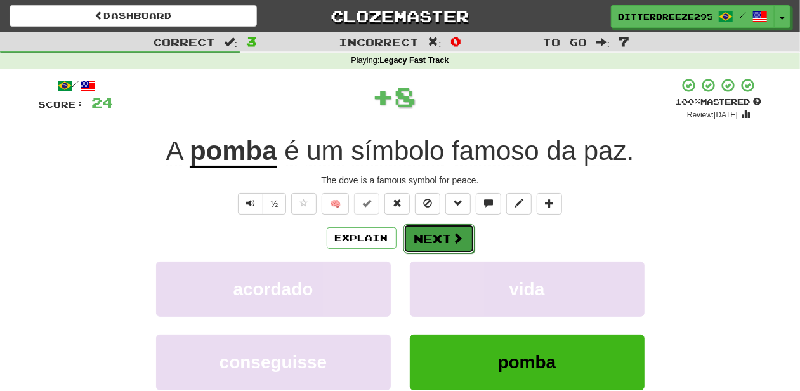
click at [423, 234] on button "Next" at bounding box center [439, 238] width 71 height 29
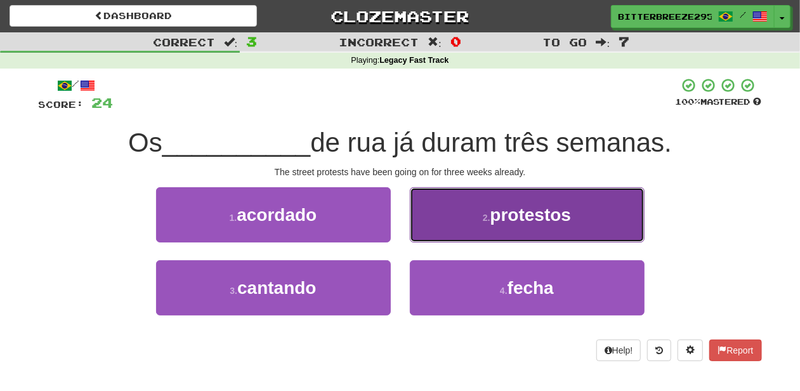
click at [442, 233] on button "2 . protestos" at bounding box center [527, 214] width 235 height 55
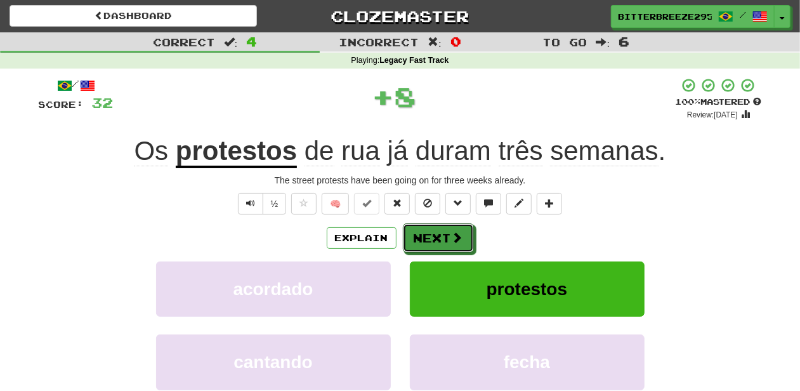
click at [442, 233] on button "Next" at bounding box center [438, 237] width 71 height 29
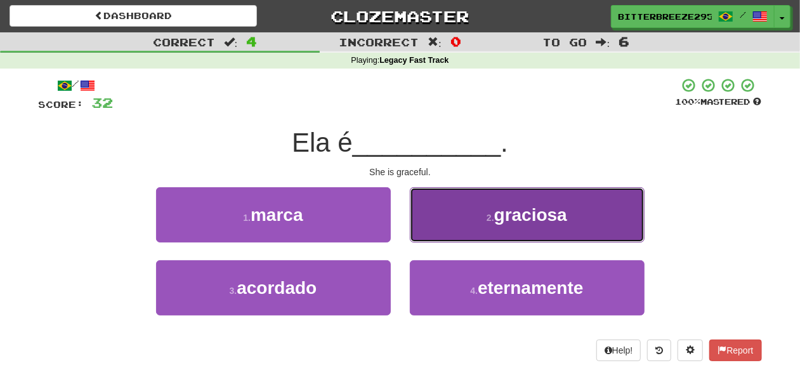
click at [428, 223] on button "2 . graciosa" at bounding box center [527, 214] width 235 height 55
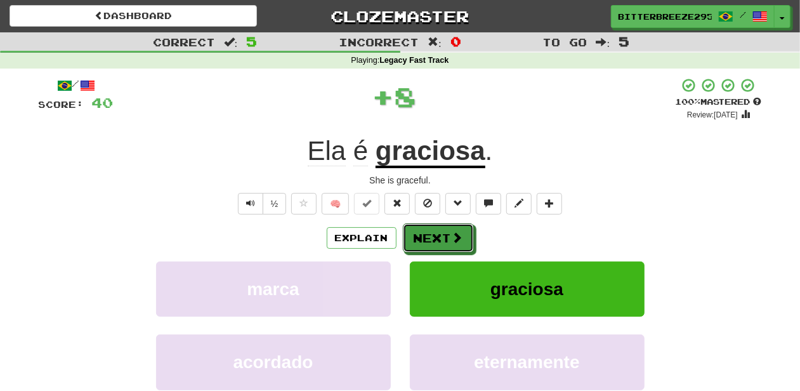
click at [428, 223] on button "Next" at bounding box center [438, 237] width 71 height 29
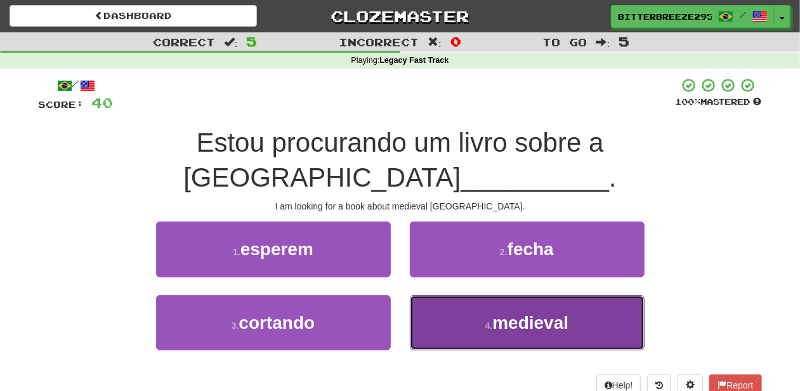
click at [442, 295] on button "4 . medieval" at bounding box center [527, 322] width 235 height 55
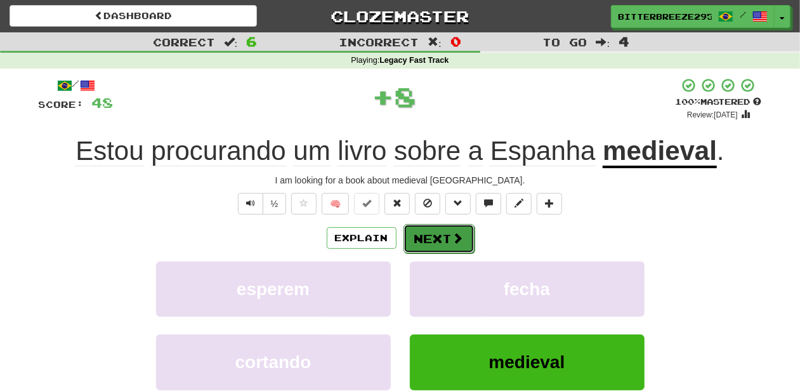
click at [437, 236] on button "Next" at bounding box center [439, 238] width 71 height 29
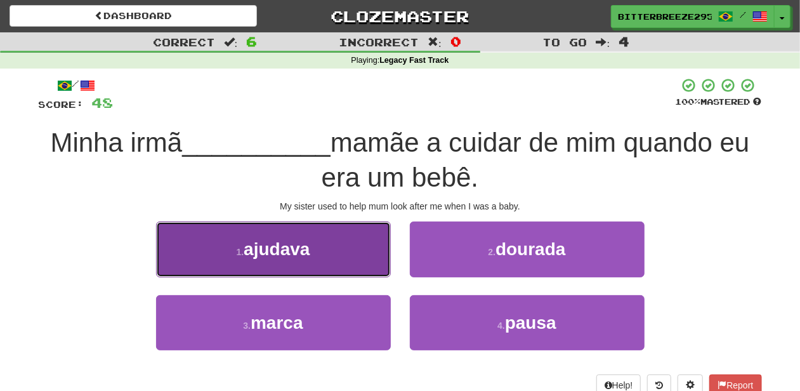
click at [367, 263] on button "1 . ajudava" at bounding box center [273, 248] width 235 height 55
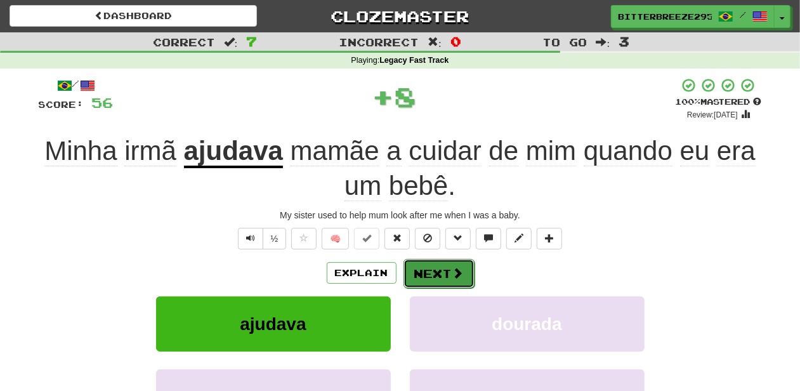
click at [447, 267] on button "Next" at bounding box center [439, 273] width 71 height 29
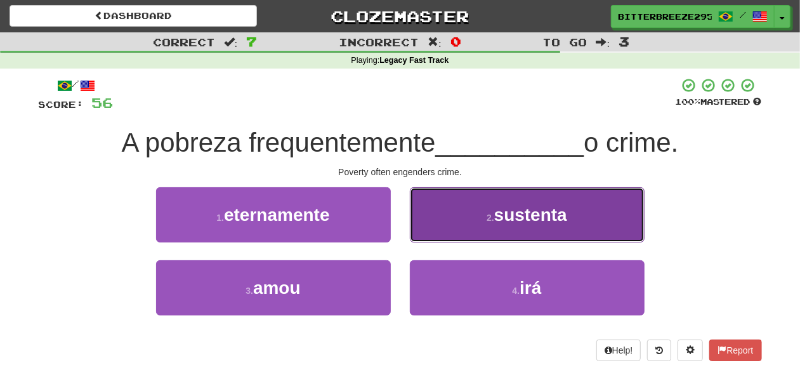
click at [449, 230] on button "2 . sustenta" at bounding box center [527, 214] width 235 height 55
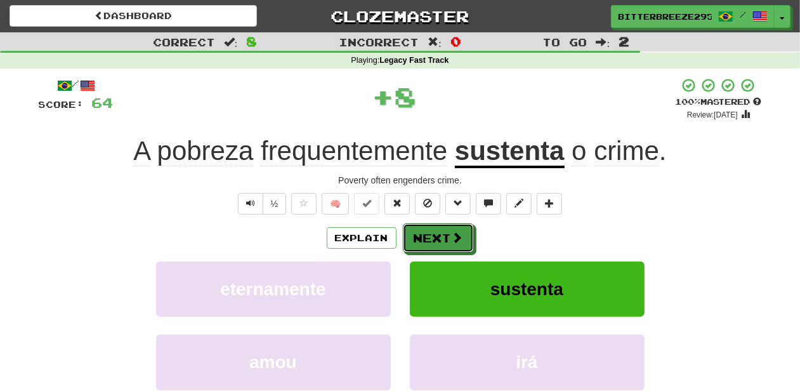
click at [449, 230] on button "Next" at bounding box center [438, 237] width 71 height 29
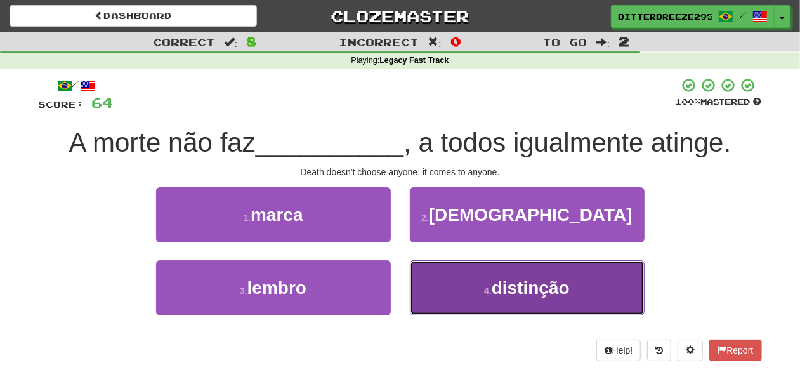
click at [451, 286] on button "4 . distinção" at bounding box center [527, 287] width 235 height 55
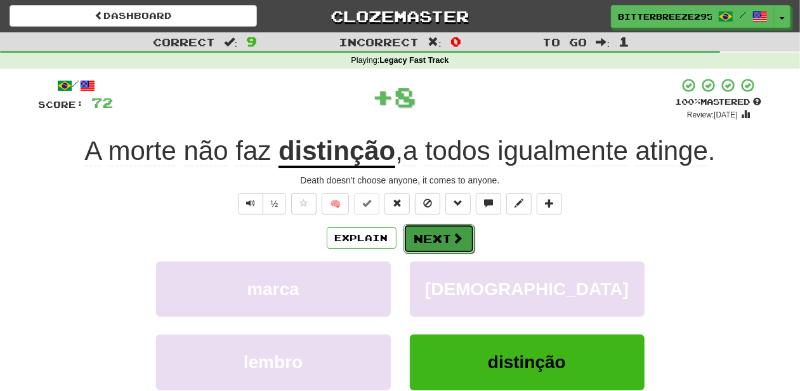
click at [422, 225] on button "Next" at bounding box center [439, 238] width 71 height 29
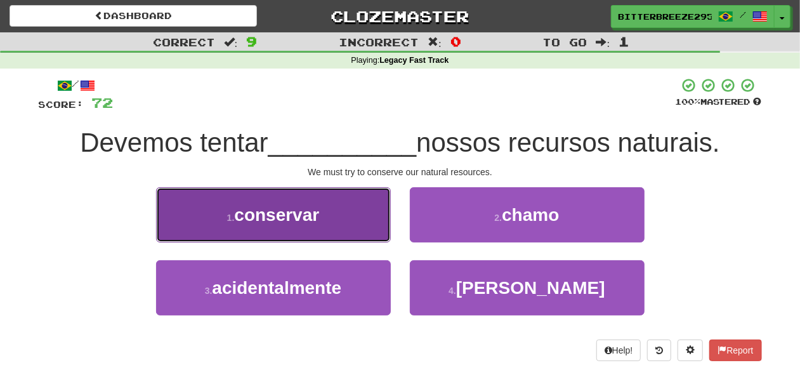
click at [319, 217] on span "conservar" at bounding box center [276, 215] width 85 height 20
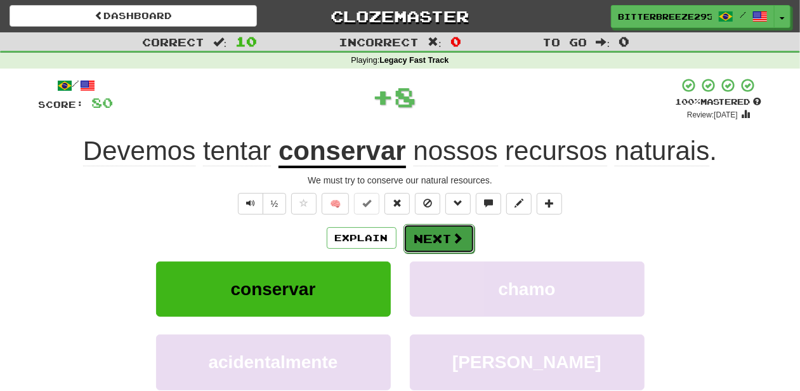
click at [429, 234] on button "Next" at bounding box center [439, 238] width 71 height 29
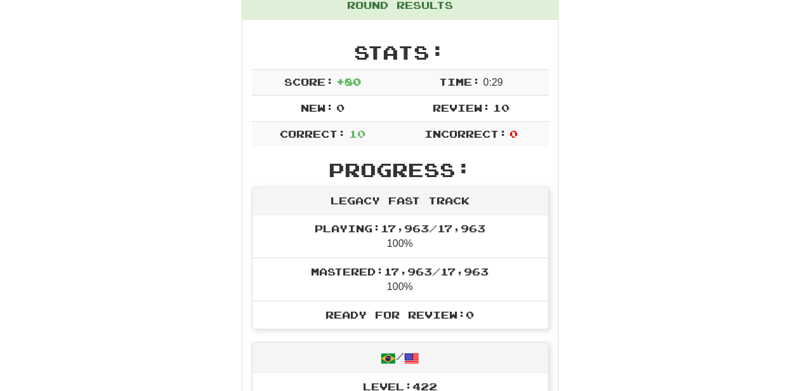
scroll to position [127, 0]
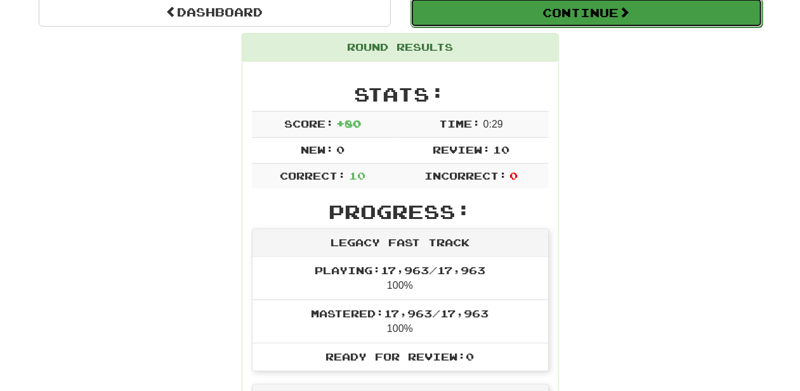
click at [459, 18] on button "Continue" at bounding box center [587, 12] width 352 height 29
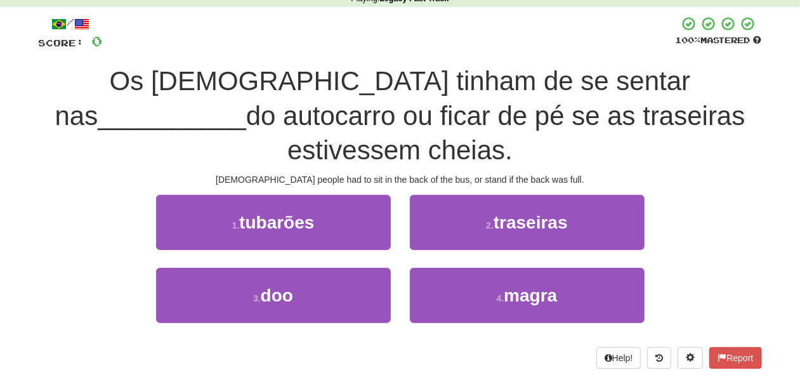
scroll to position [42, 0]
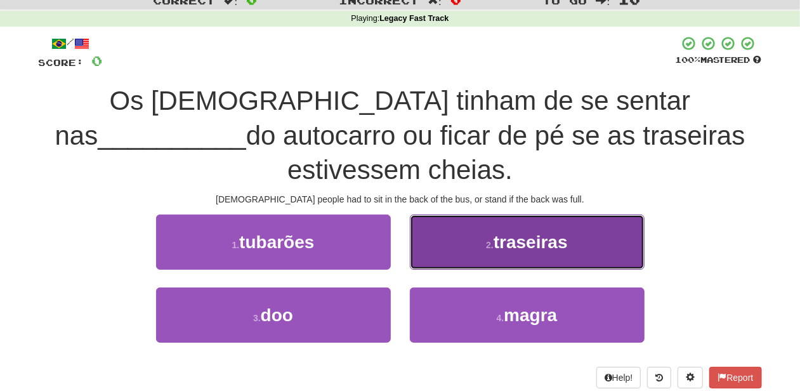
click at [472, 220] on button "2 . traseiras" at bounding box center [527, 241] width 235 height 55
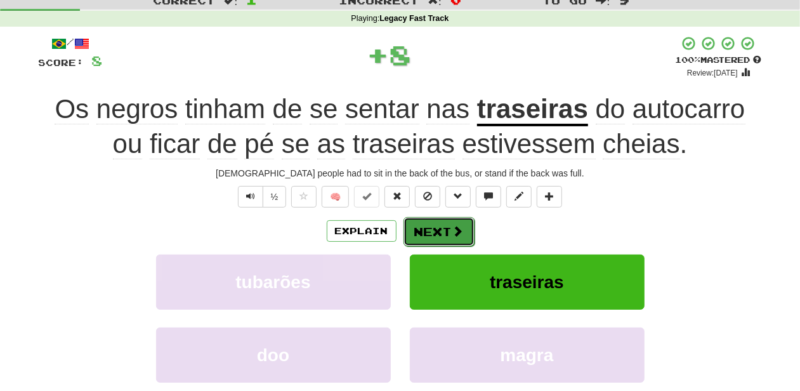
click at [442, 222] on button "Next" at bounding box center [439, 231] width 71 height 29
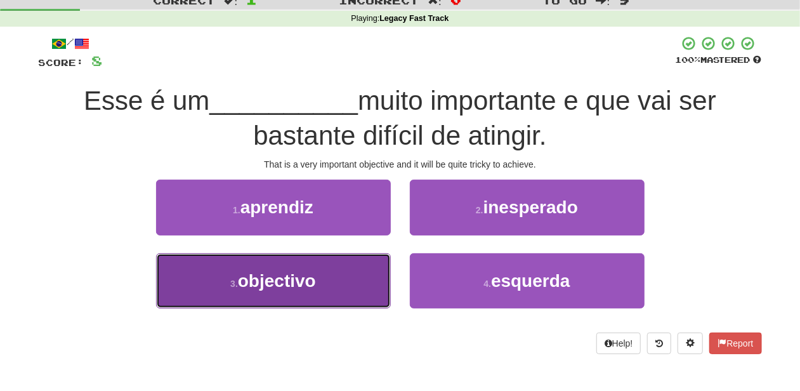
click at [300, 284] on span "objectivo" at bounding box center [277, 281] width 78 height 20
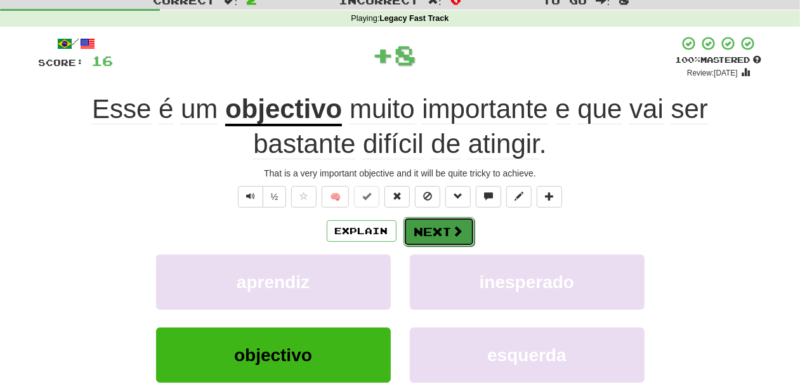
click at [437, 225] on button "Next" at bounding box center [439, 231] width 71 height 29
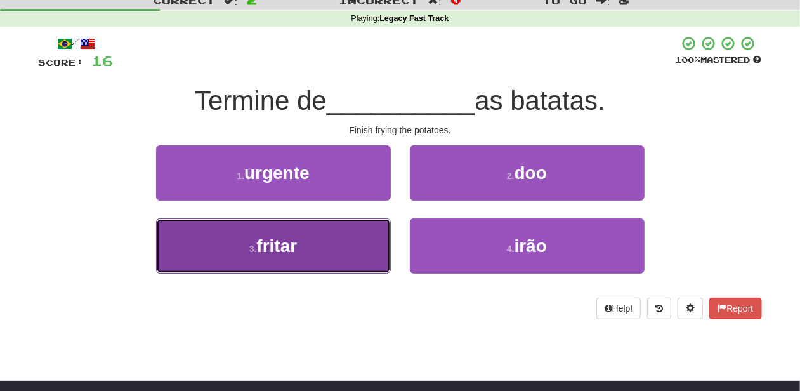
click at [338, 242] on button "3 . fritar" at bounding box center [273, 245] width 235 height 55
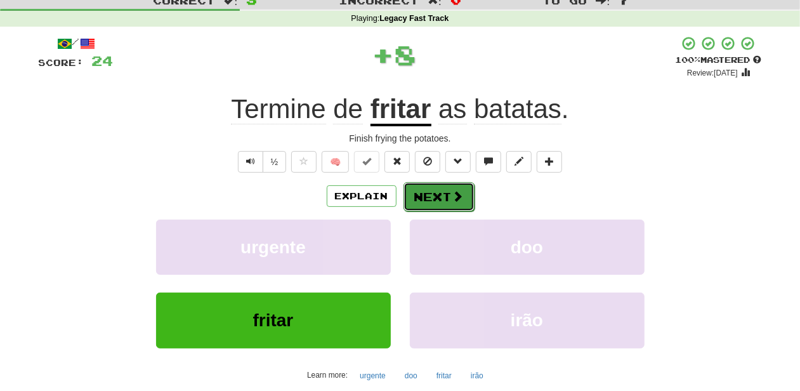
click at [434, 193] on button "Next" at bounding box center [439, 196] width 71 height 29
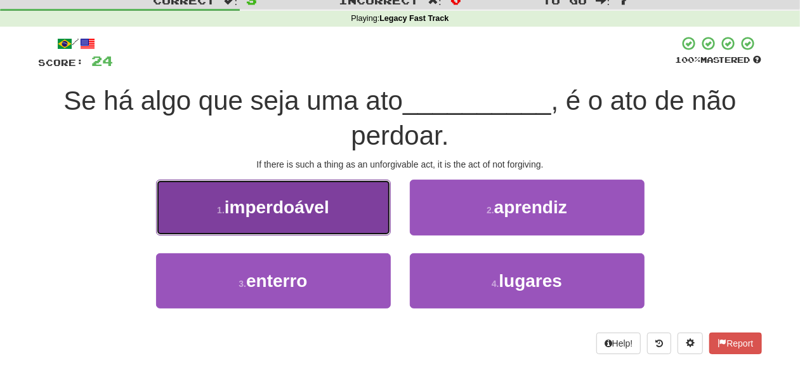
click at [362, 220] on button "1 . imperdoável" at bounding box center [273, 207] width 235 height 55
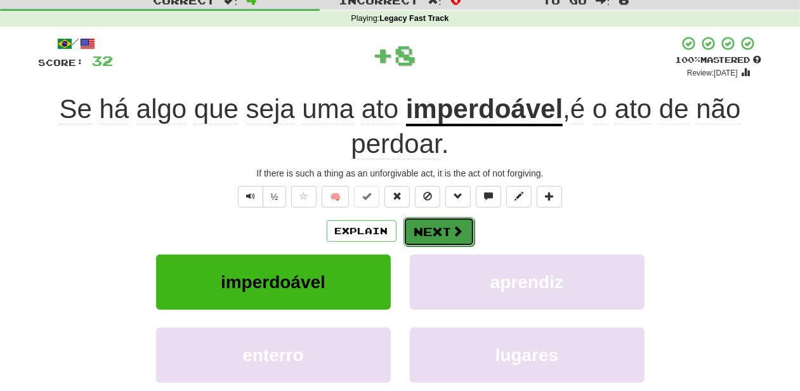
click at [428, 221] on button "Next" at bounding box center [439, 231] width 71 height 29
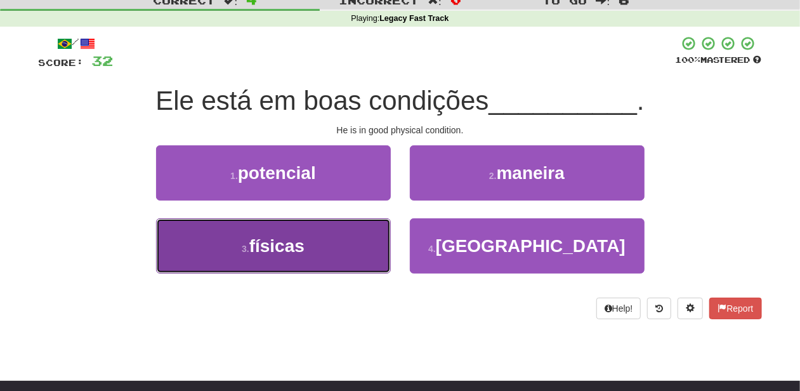
click at [318, 241] on button "3 . físicas" at bounding box center [273, 245] width 235 height 55
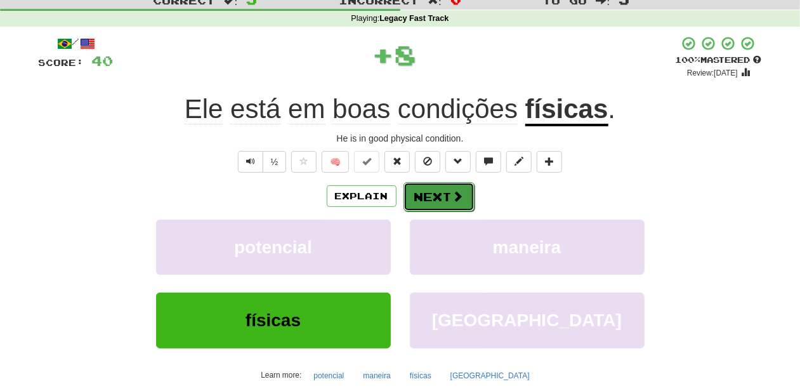
click at [415, 200] on button "Next" at bounding box center [439, 196] width 71 height 29
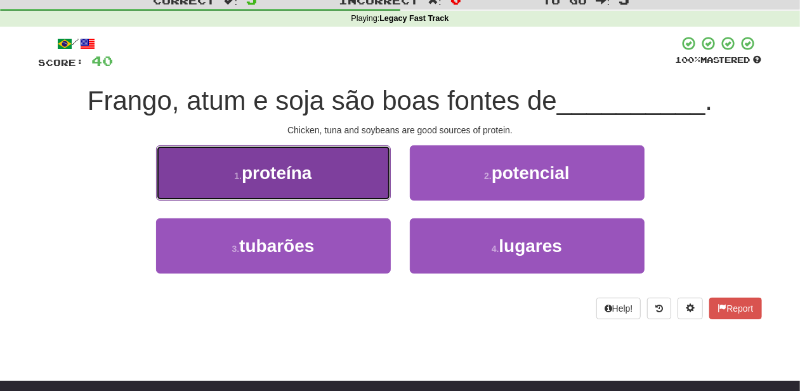
click at [336, 183] on button "1 . proteína" at bounding box center [273, 172] width 235 height 55
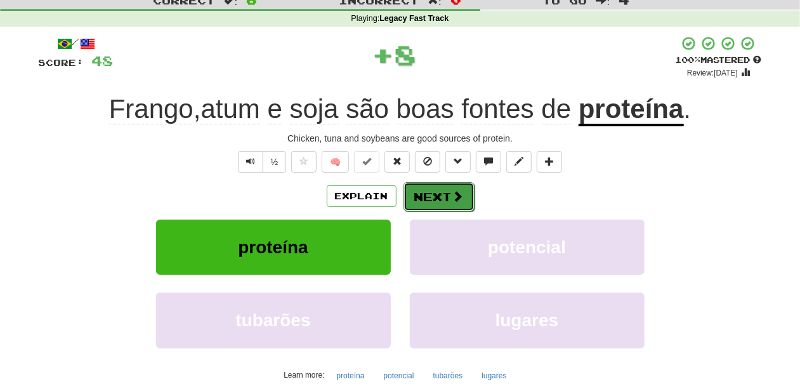
click at [428, 190] on button "Next" at bounding box center [439, 196] width 71 height 29
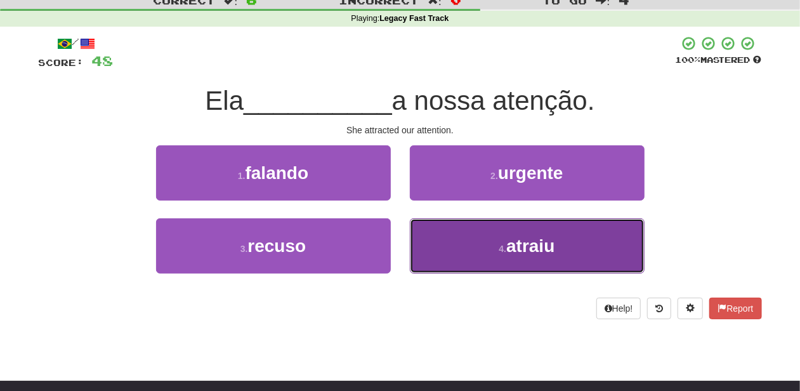
click at [472, 243] on button "4 . atraiu" at bounding box center [527, 245] width 235 height 55
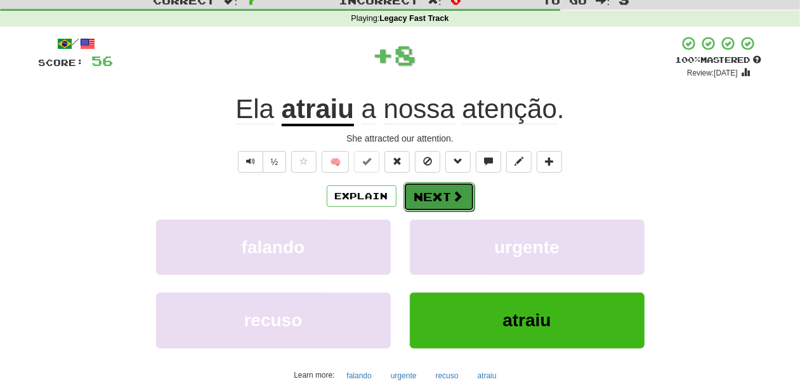
click at [443, 192] on button "Next" at bounding box center [439, 196] width 71 height 29
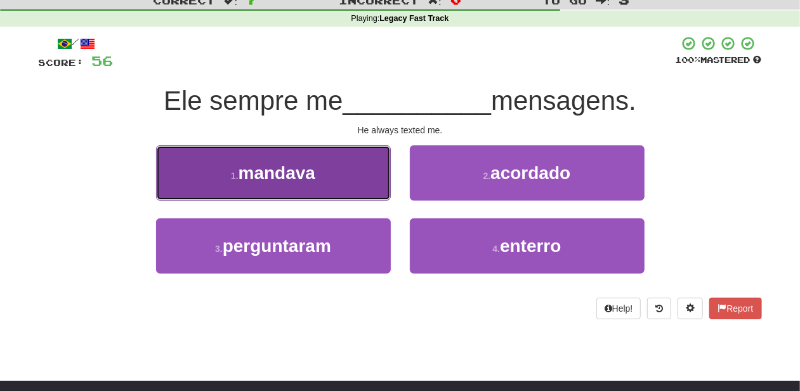
click at [347, 180] on button "1 . mandava" at bounding box center [273, 172] width 235 height 55
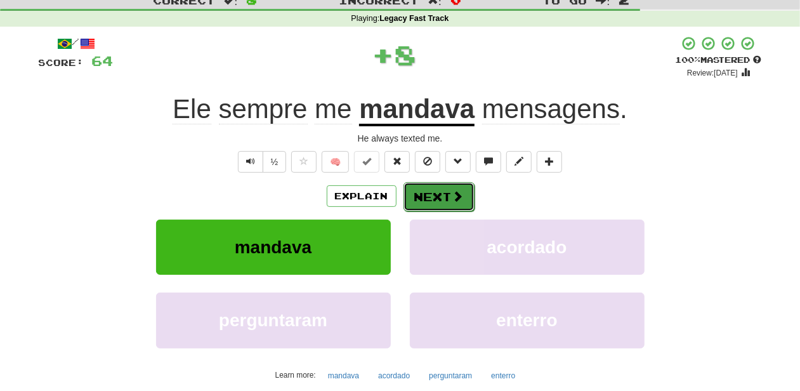
click at [422, 185] on button "Next" at bounding box center [439, 196] width 71 height 29
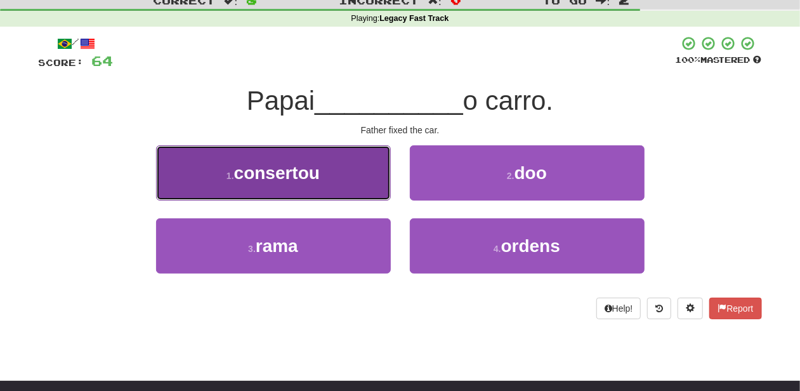
click at [325, 197] on button "1 . consertou" at bounding box center [273, 172] width 235 height 55
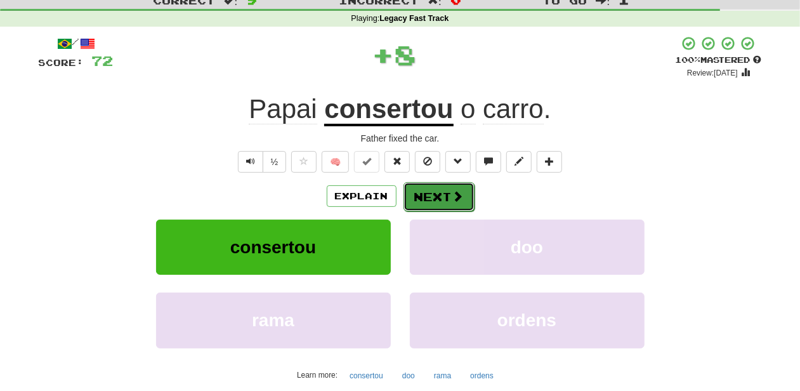
click at [414, 195] on button "Next" at bounding box center [439, 196] width 71 height 29
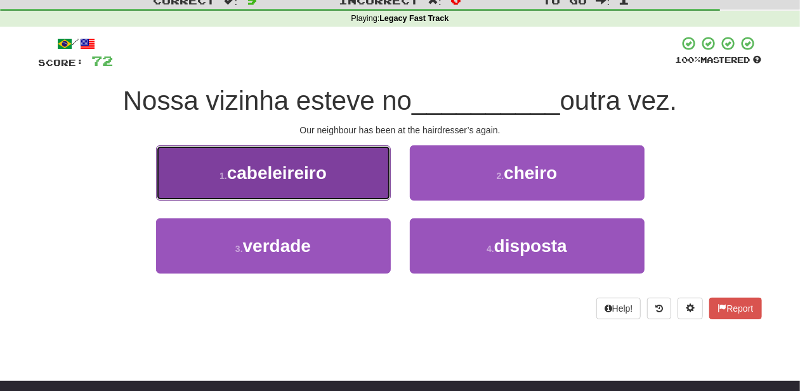
click at [343, 187] on button "1 . cabeleireiro" at bounding box center [273, 172] width 235 height 55
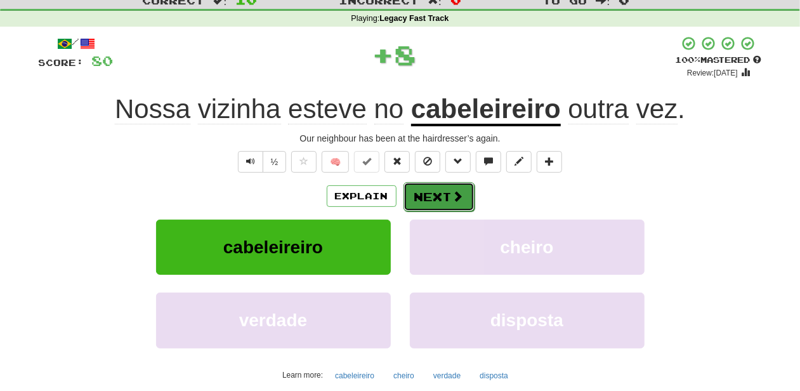
click at [435, 194] on button "Next" at bounding box center [439, 196] width 71 height 29
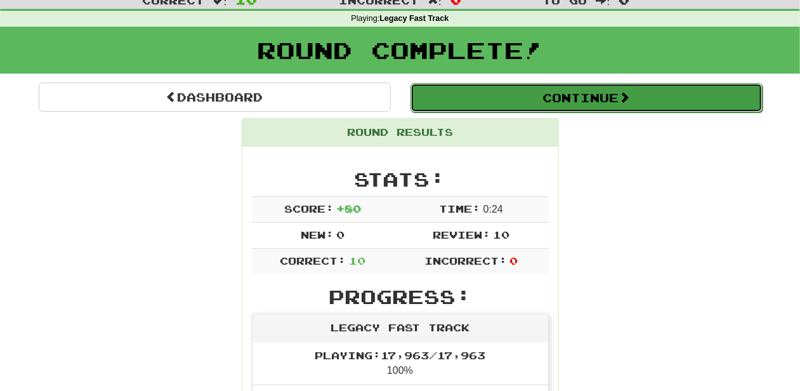
click at [490, 96] on button "Continue" at bounding box center [587, 97] width 352 height 29
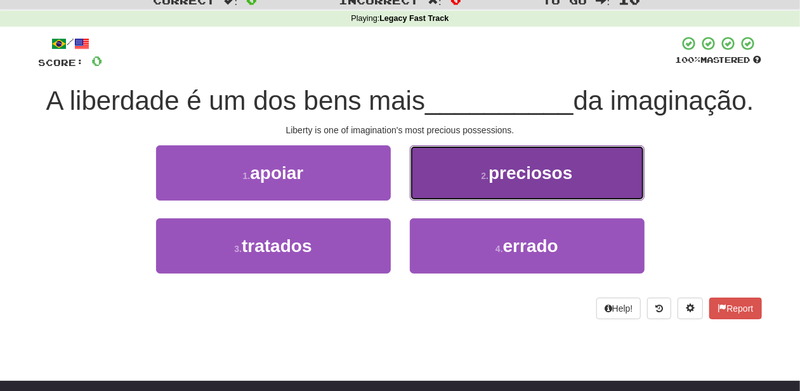
click at [435, 183] on button "2 . preciosos" at bounding box center [527, 172] width 235 height 55
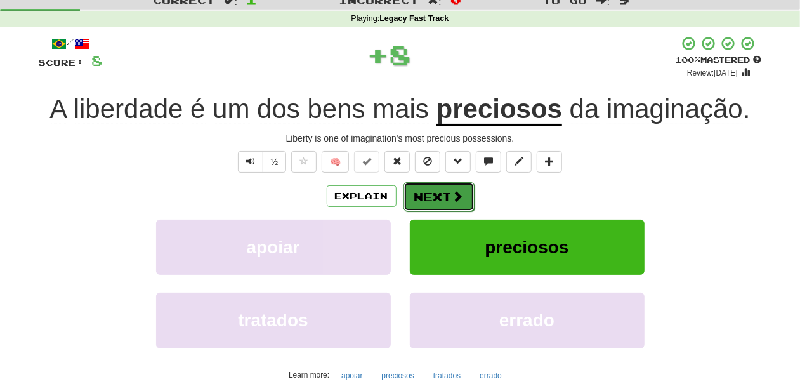
click at [424, 197] on button "Next" at bounding box center [439, 196] width 71 height 29
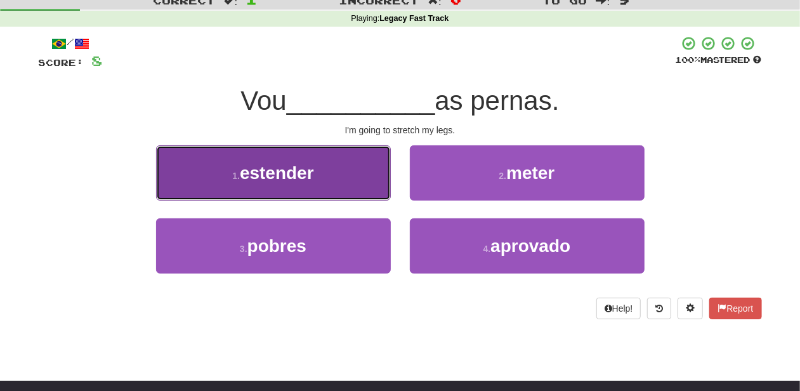
click at [334, 173] on button "1 . estender" at bounding box center [273, 172] width 235 height 55
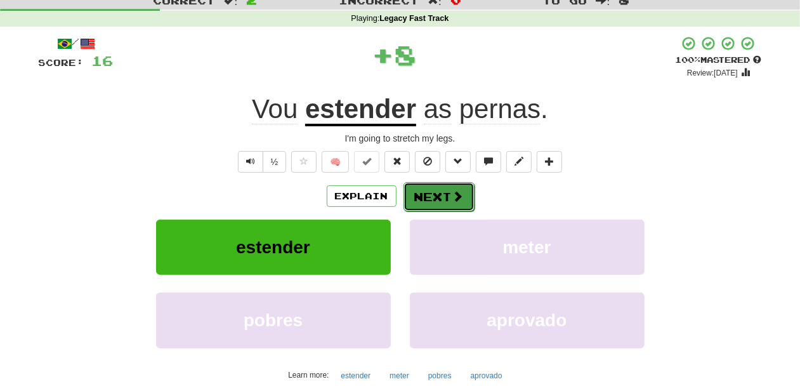
click at [443, 192] on button "Next" at bounding box center [439, 196] width 71 height 29
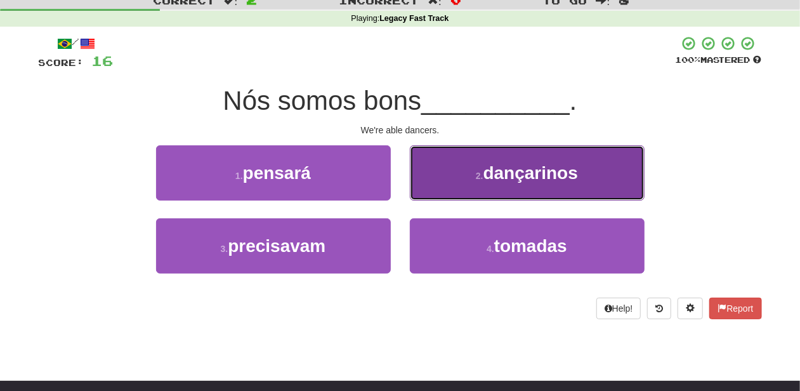
click at [443, 190] on button "2 . dançarinos" at bounding box center [527, 172] width 235 height 55
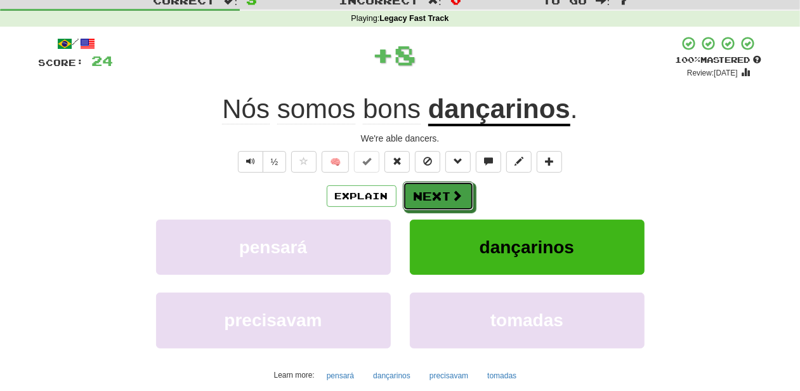
click at [443, 190] on button "Next" at bounding box center [438, 195] width 71 height 29
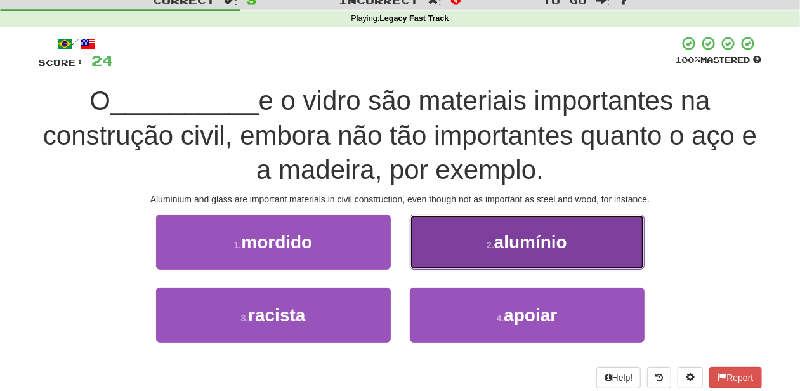
click at [425, 256] on button "2 . alumínio" at bounding box center [527, 241] width 235 height 55
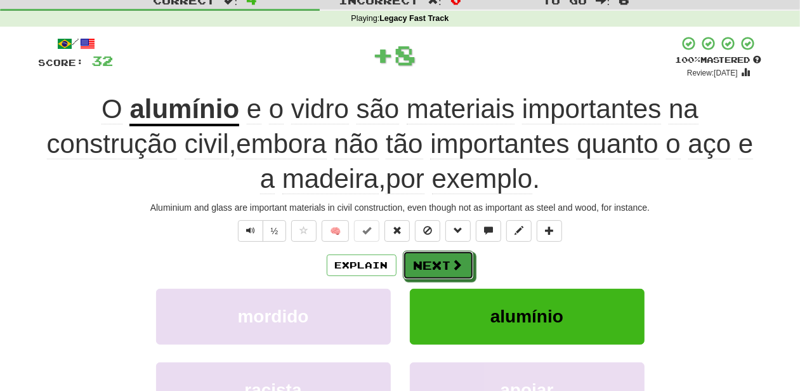
click at [425, 256] on button "Next" at bounding box center [438, 265] width 71 height 29
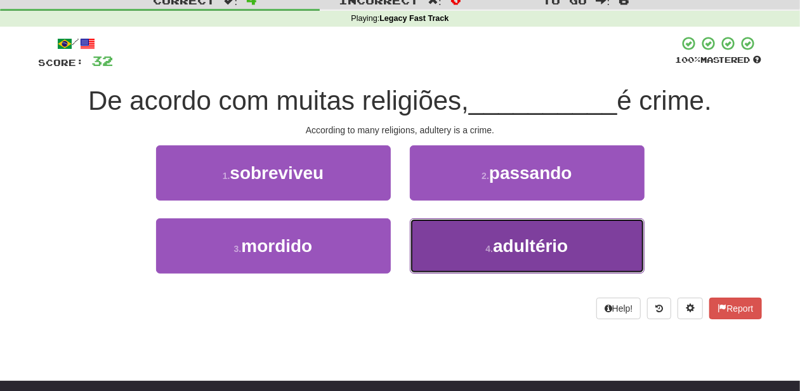
click at [439, 240] on button "4 . adultério" at bounding box center [527, 245] width 235 height 55
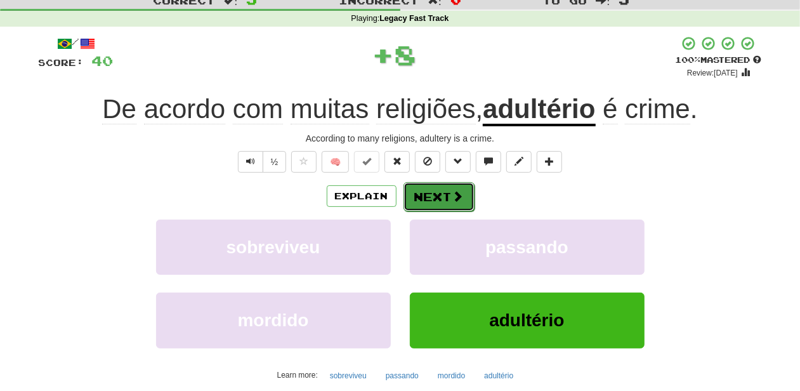
click at [422, 192] on button "Next" at bounding box center [439, 196] width 71 height 29
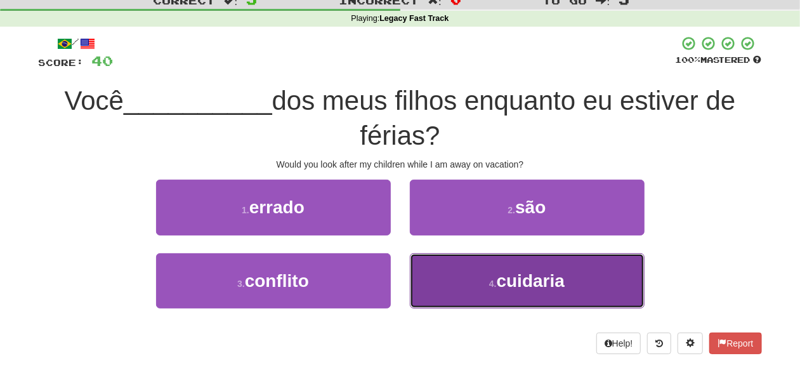
click at [465, 268] on button "4 . cuidaria" at bounding box center [527, 280] width 235 height 55
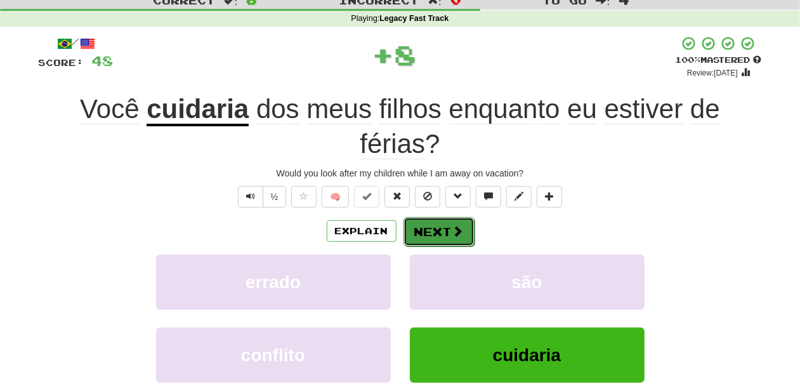
click at [433, 224] on button "Next" at bounding box center [439, 231] width 71 height 29
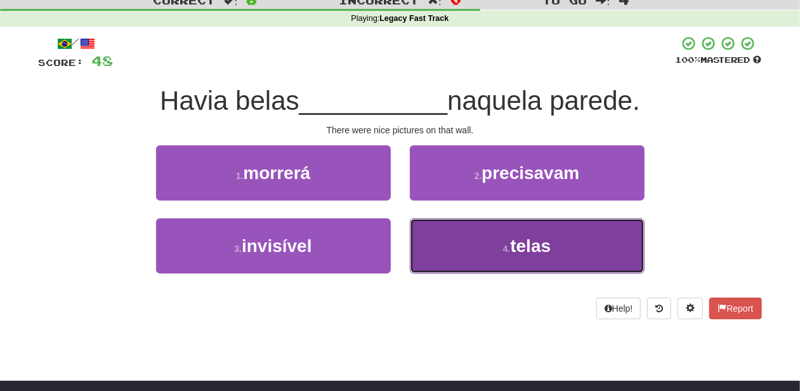
click at [488, 237] on button "4 . telas" at bounding box center [527, 245] width 235 height 55
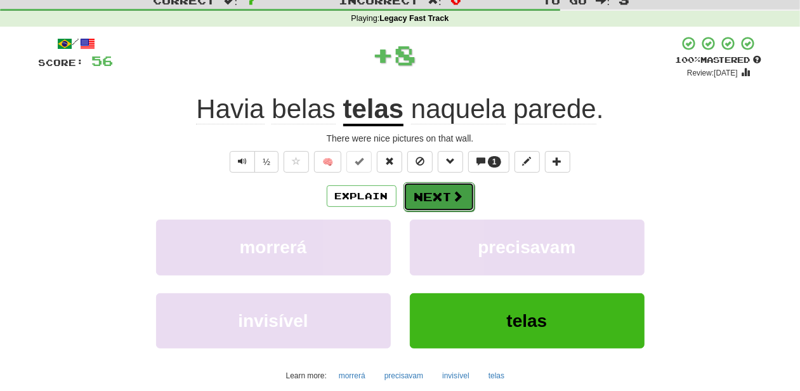
click at [437, 199] on button "Next" at bounding box center [439, 196] width 71 height 29
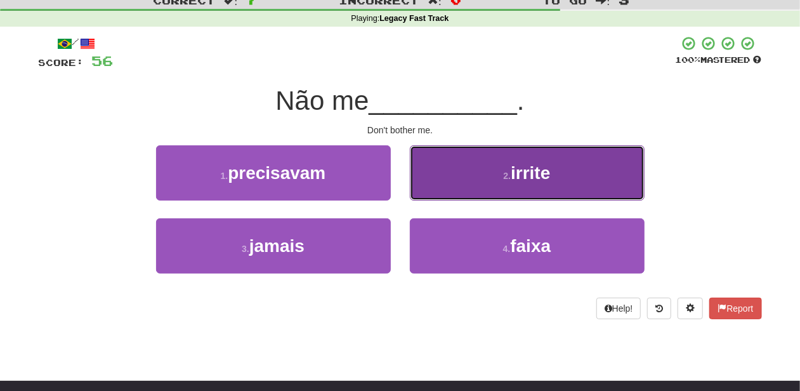
click at [433, 183] on button "2 . irrite" at bounding box center [527, 172] width 235 height 55
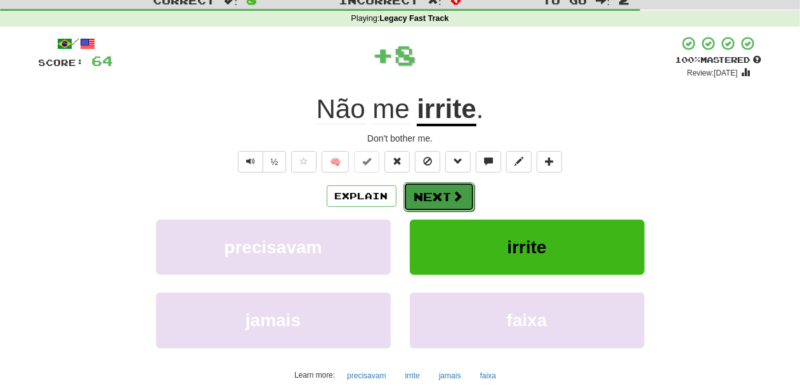
click at [428, 185] on button "Next" at bounding box center [439, 196] width 71 height 29
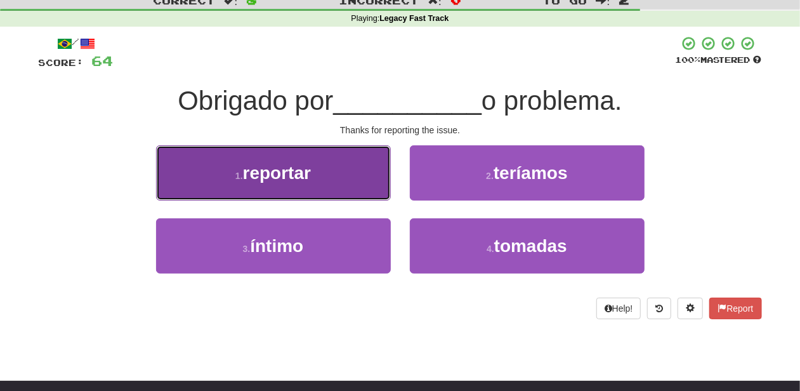
click at [322, 190] on button "1 . reportar" at bounding box center [273, 172] width 235 height 55
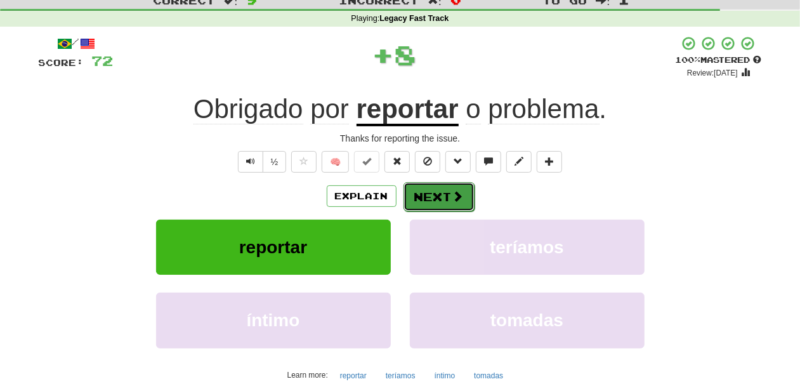
click at [432, 189] on button "Next" at bounding box center [439, 196] width 71 height 29
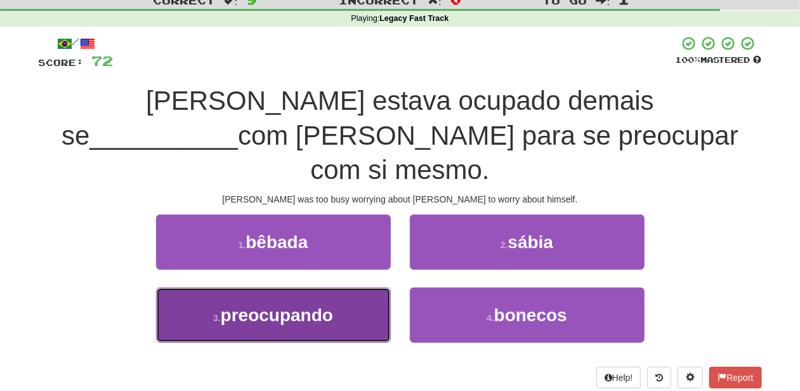
click at [335, 287] on button "3 . preocupando" at bounding box center [273, 314] width 235 height 55
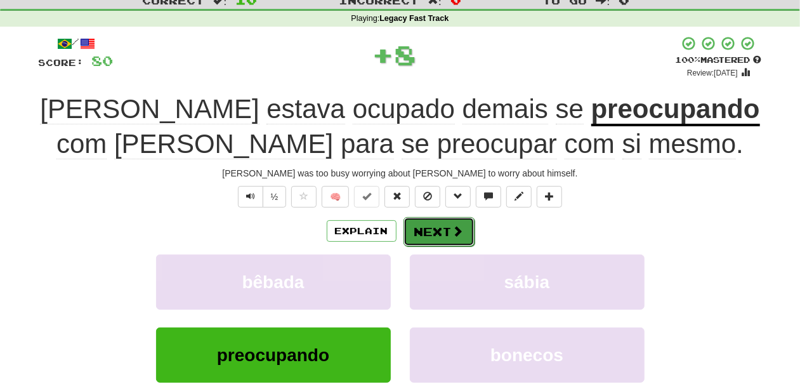
click at [420, 225] on button "Next" at bounding box center [439, 231] width 71 height 29
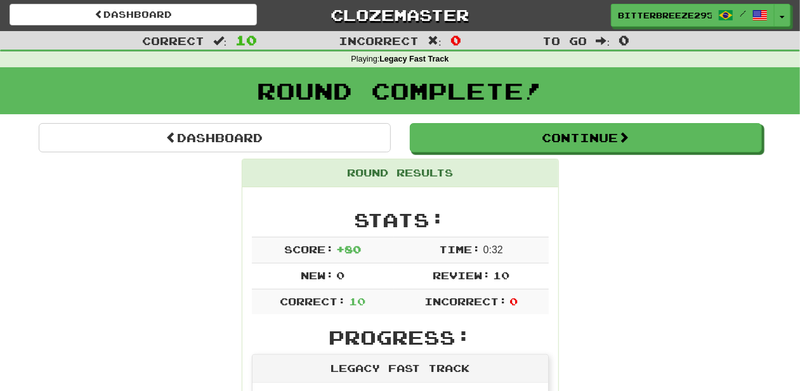
scroll to position [0, 0]
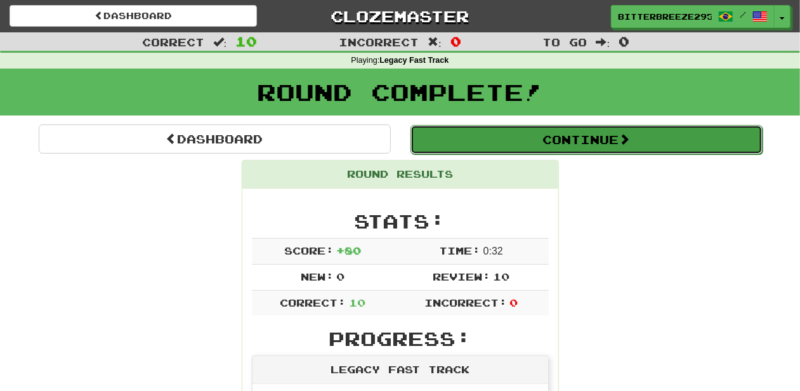
click at [498, 142] on button "Continue" at bounding box center [587, 139] width 352 height 29
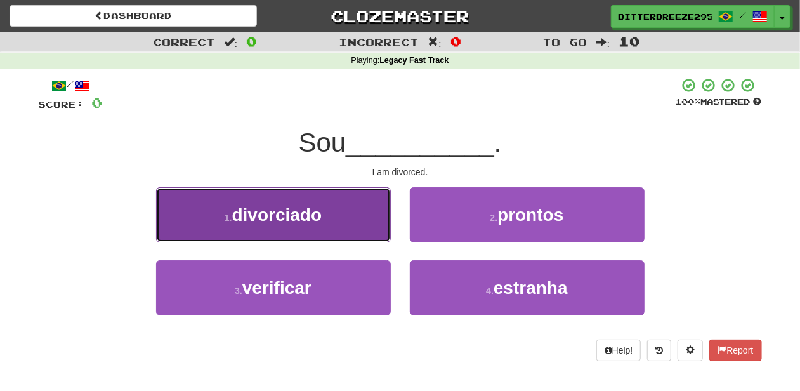
click at [296, 213] on span "divorciado" at bounding box center [277, 215] width 90 height 20
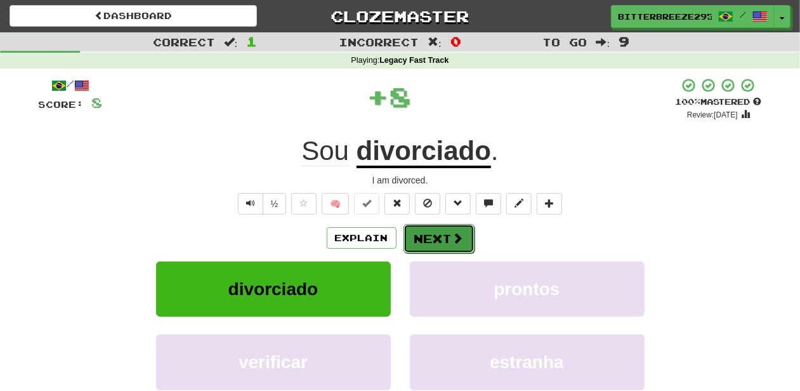
click at [462, 245] on button "Next" at bounding box center [439, 238] width 71 height 29
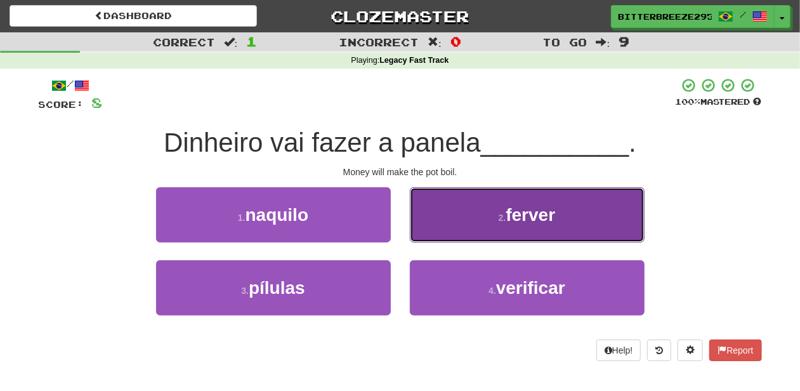
click at [439, 225] on button "2 . ferver" at bounding box center [527, 214] width 235 height 55
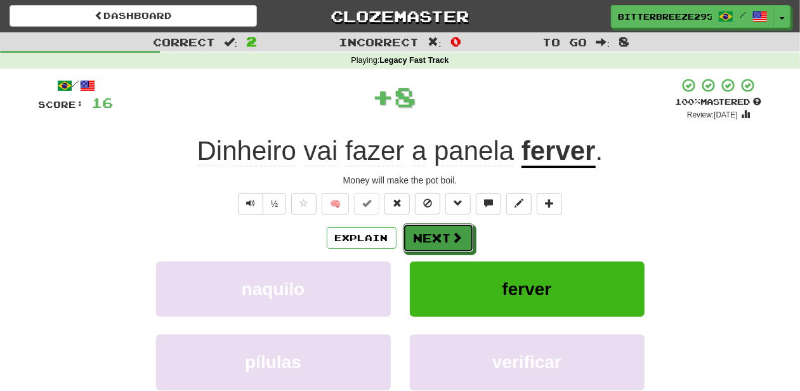
click at [429, 236] on button "Next" at bounding box center [438, 237] width 71 height 29
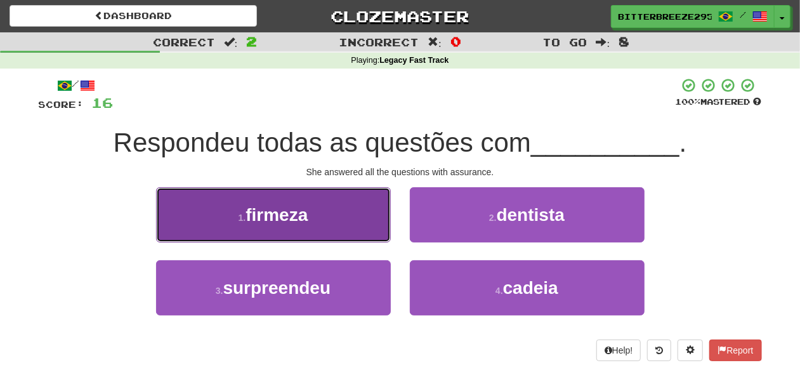
click at [362, 234] on button "1 . firmeza" at bounding box center [273, 214] width 235 height 55
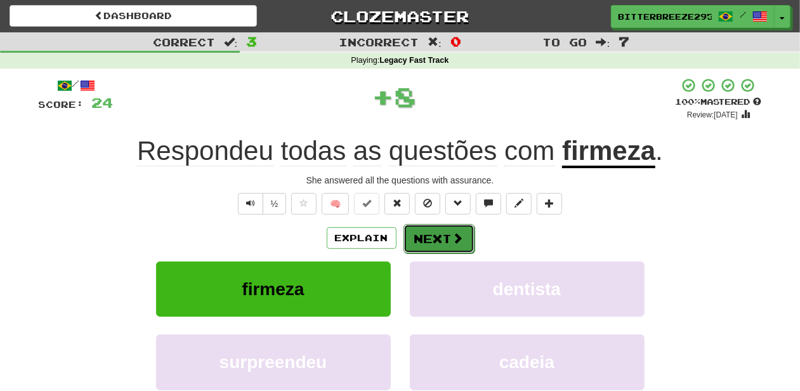
click at [416, 236] on button "Next" at bounding box center [439, 238] width 71 height 29
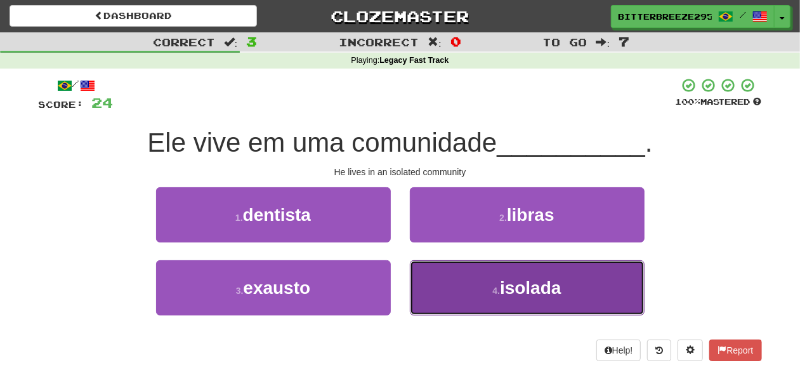
click at [433, 280] on button "4 . isolada" at bounding box center [527, 287] width 235 height 55
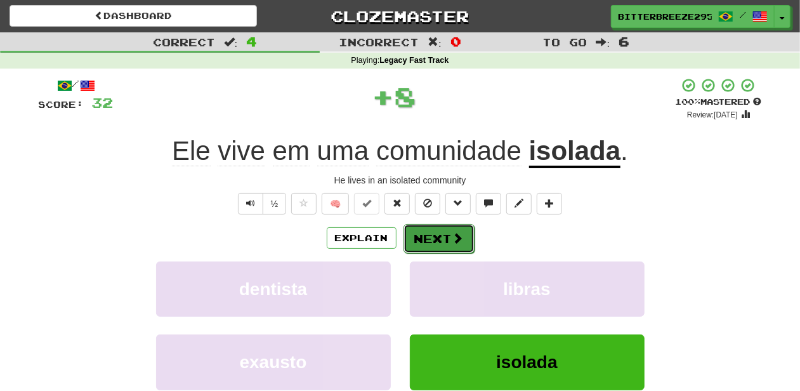
click at [430, 241] on button "Next" at bounding box center [439, 238] width 71 height 29
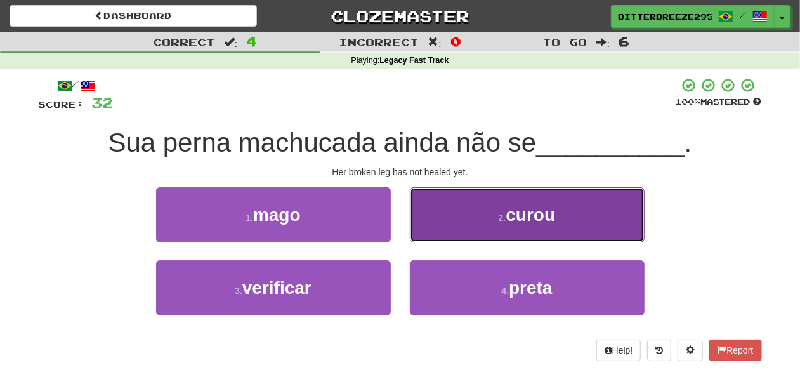
click at [429, 234] on button "2 . curou" at bounding box center [527, 214] width 235 height 55
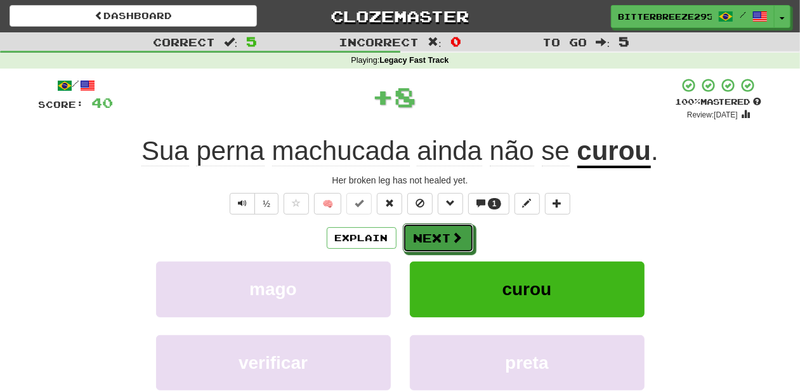
click at [423, 240] on button "Next" at bounding box center [438, 237] width 71 height 29
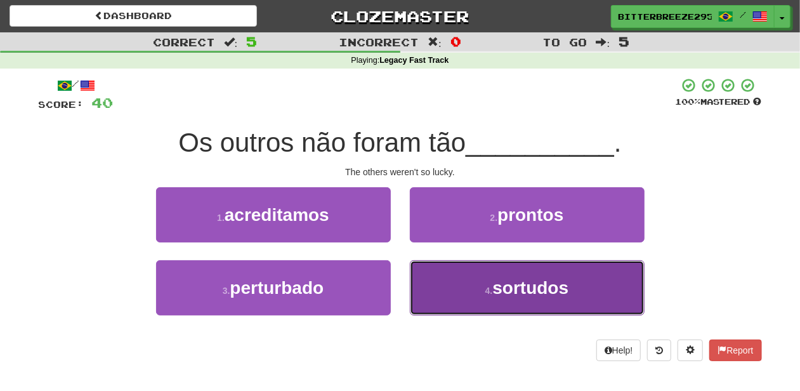
click at [440, 287] on button "4 . sortudos" at bounding box center [527, 287] width 235 height 55
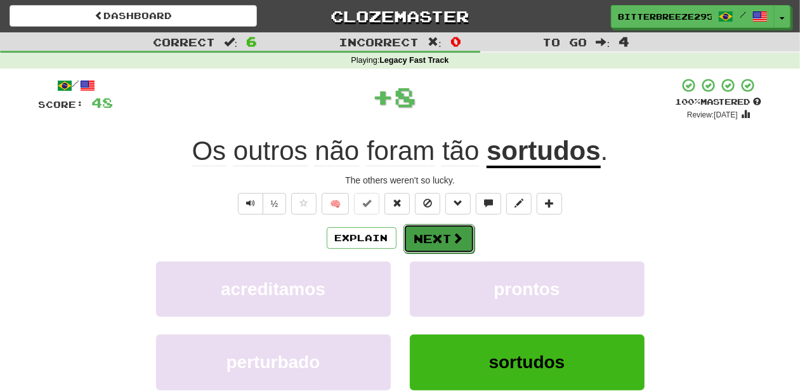
click at [441, 228] on button "Next" at bounding box center [439, 238] width 71 height 29
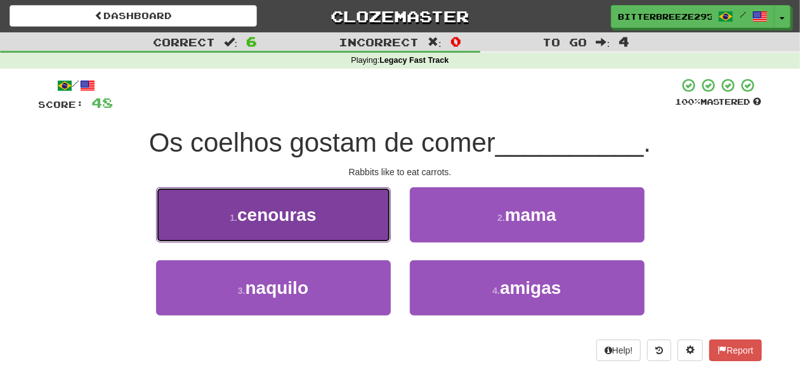
click at [345, 228] on button "1 . cenouras" at bounding box center [273, 214] width 235 height 55
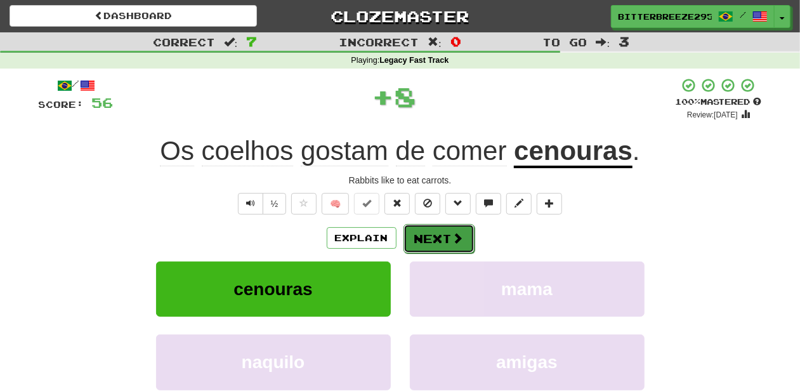
click at [418, 235] on button "Next" at bounding box center [439, 238] width 71 height 29
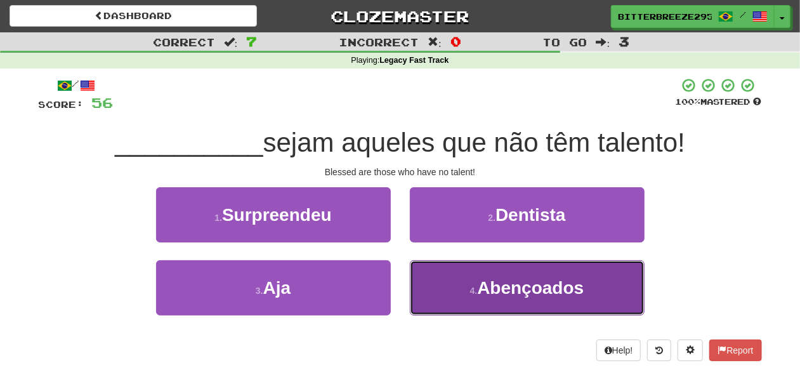
click at [443, 280] on button "4 . Abençoados" at bounding box center [527, 287] width 235 height 55
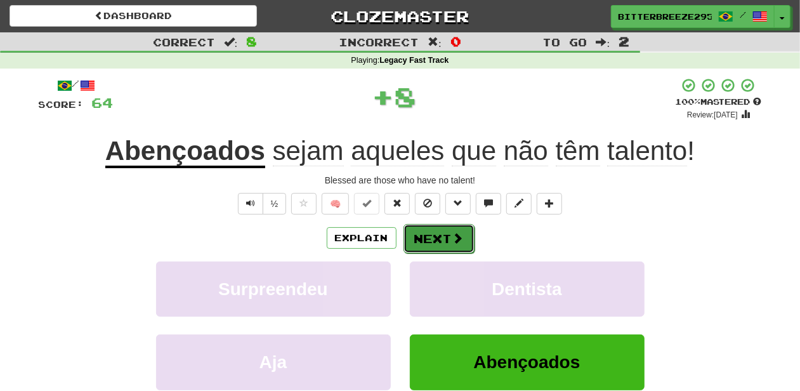
click at [430, 235] on button "Next" at bounding box center [439, 238] width 71 height 29
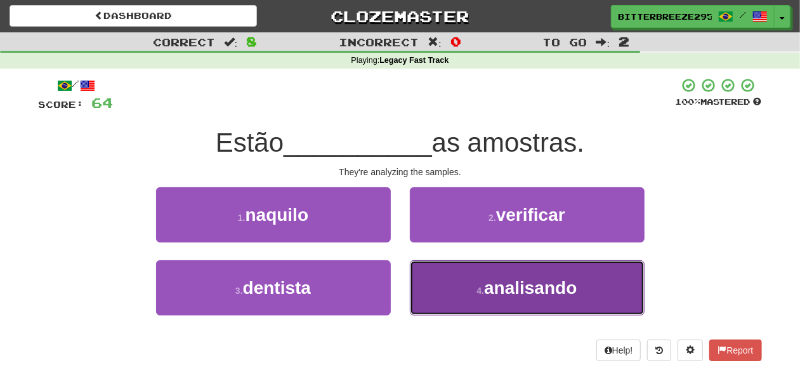
click at [438, 279] on button "4 . analisando" at bounding box center [527, 287] width 235 height 55
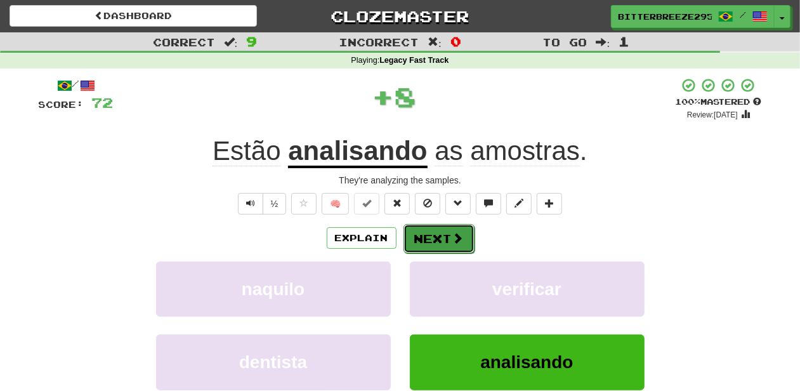
click at [421, 237] on button "Next" at bounding box center [439, 238] width 71 height 29
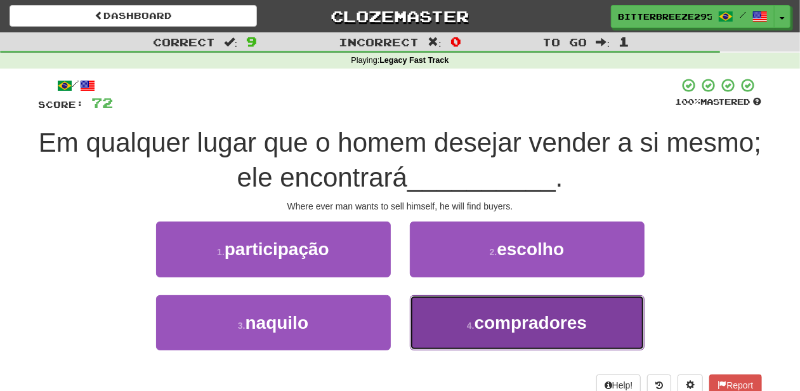
click at [436, 298] on button "4 . compradores" at bounding box center [527, 322] width 235 height 55
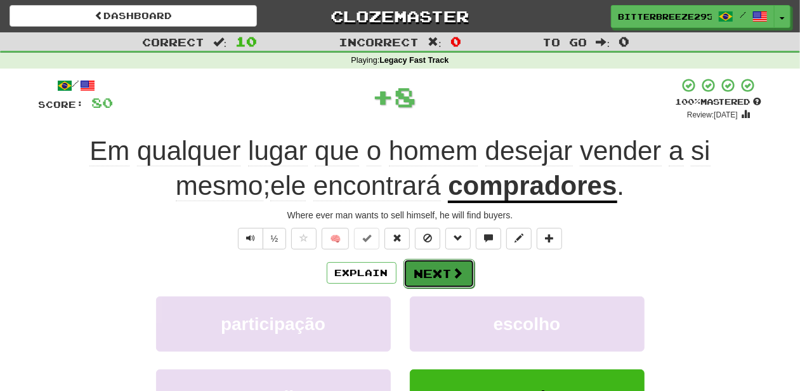
click at [433, 275] on button "Next" at bounding box center [439, 273] width 71 height 29
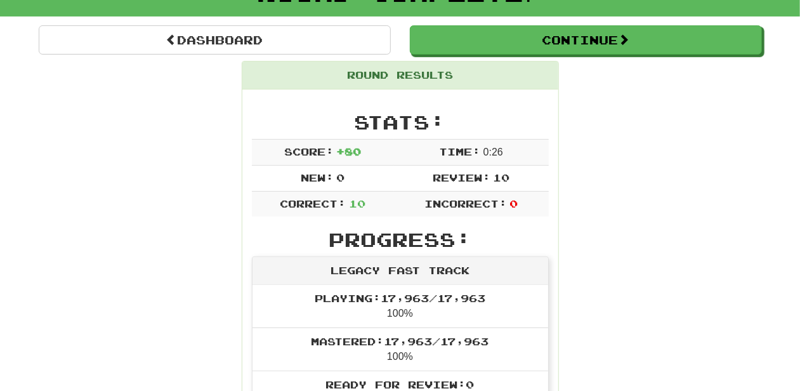
scroll to position [42, 0]
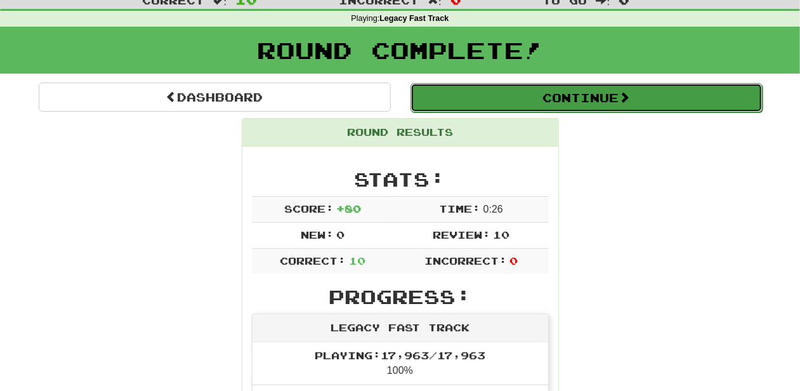
click at [473, 103] on button "Continue" at bounding box center [587, 97] width 352 height 29
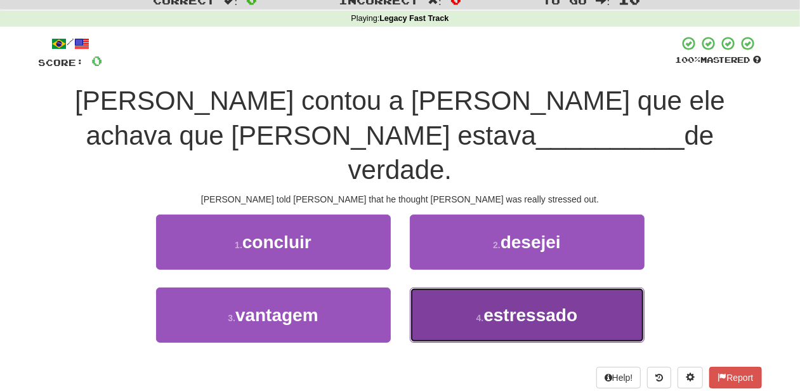
click at [426, 288] on button "4 . estressado" at bounding box center [527, 314] width 235 height 55
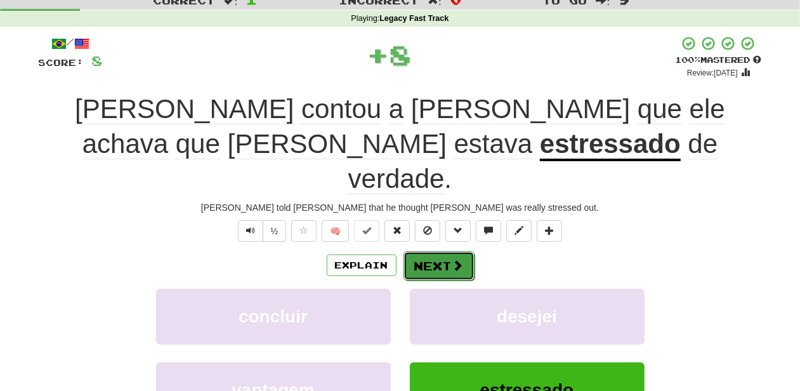
click at [437, 251] on button "Next" at bounding box center [439, 265] width 71 height 29
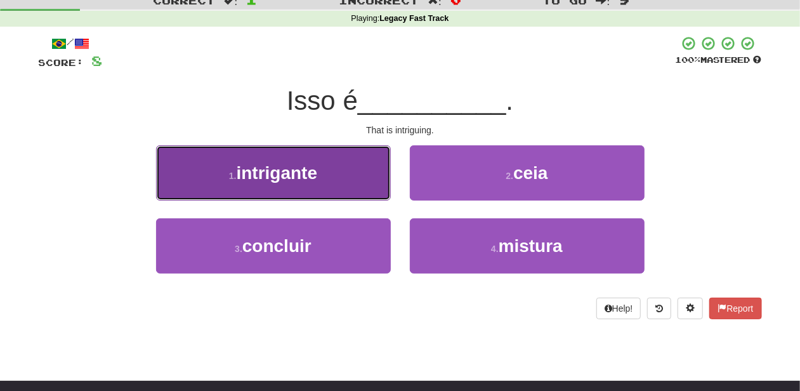
click at [332, 188] on button "1 . intrigante" at bounding box center [273, 172] width 235 height 55
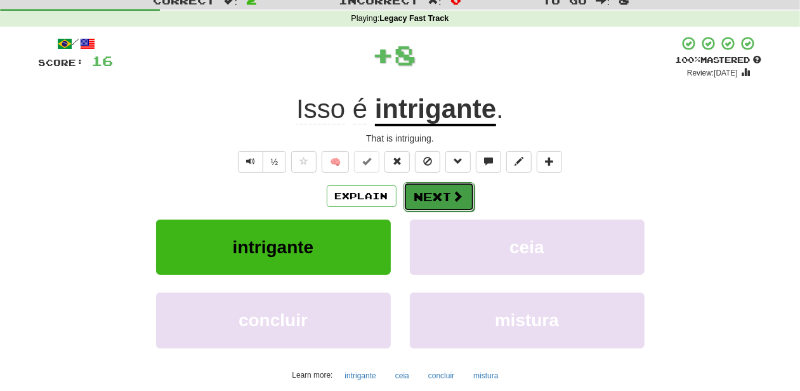
click at [428, 197] on button "Next" at bounding box center [439, 196] width 71 height 29
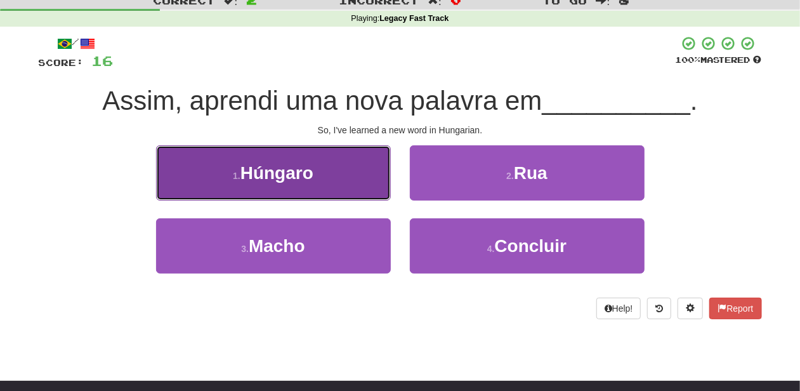
click at [325, 173] on button "1 . Húngaro" at bounding box center [273, 172] width 235 height 55
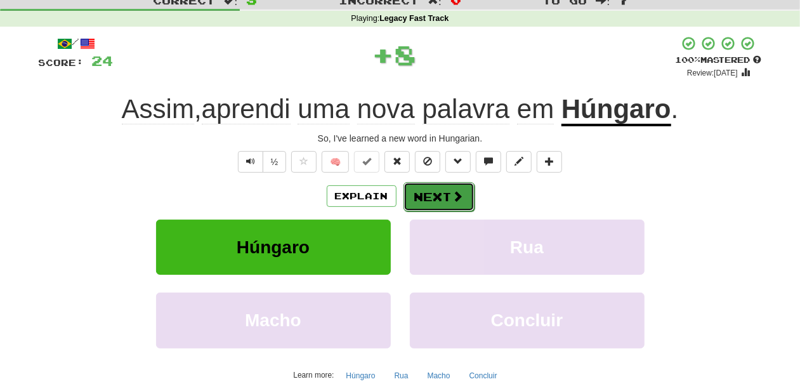
click at [424, 194] on button "Next" at bounding box center [439, 196] width 71 height 29
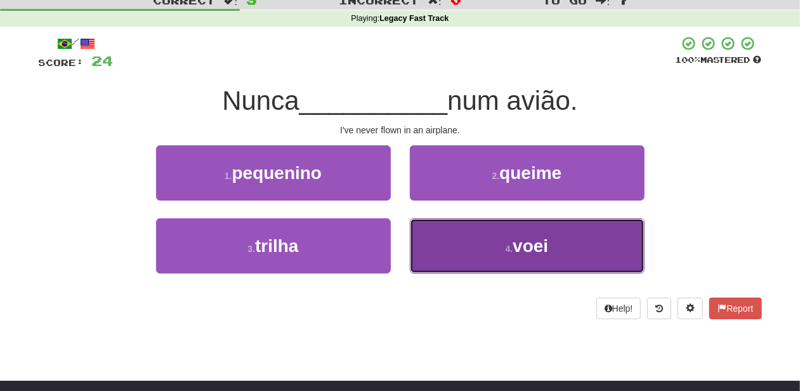
click at [465, 247] on button "4 . voei" at bounding box center [527, 245] width 235 height 55
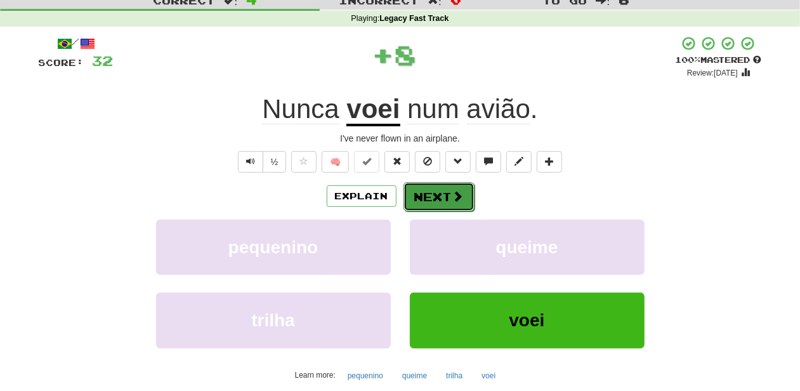
click at [433, 202] on button "Next" at bounding box center [439, 196] width 71 height 29
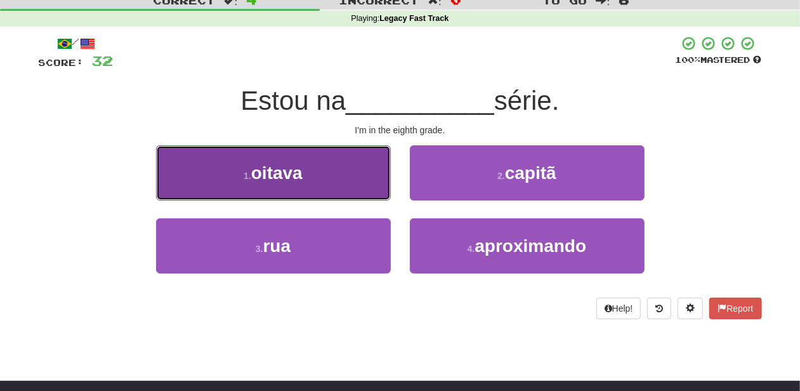
click at [344, 195] on button "1 . oitava" at bounding box center [273, 172] width 235 height 55
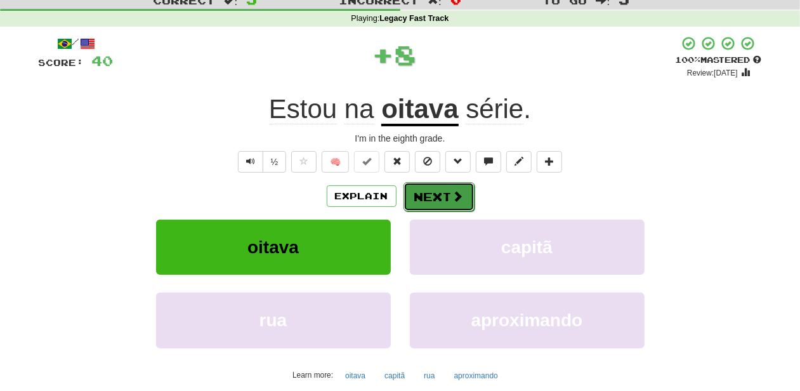
click at [413, 192] on button "Next" at bounding box center [439, 196] width 71 height 29
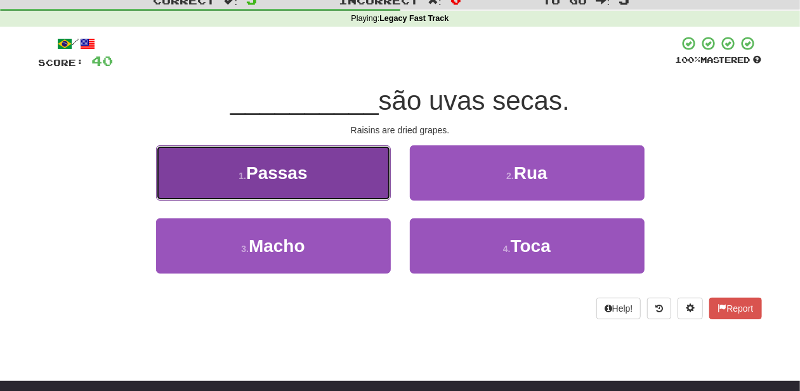
click at [349, 190] on button "1 . Passas" at bounding box center [273, 172] width 235 height 55
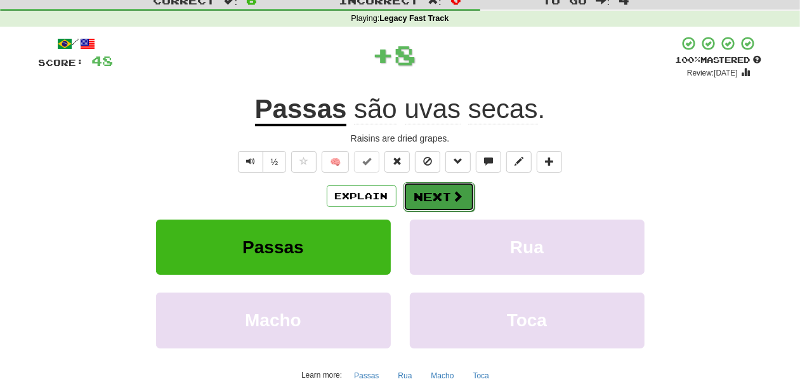
click at [423, 194] on button "Next" at bounding box center [439, 196] width 71 height 29
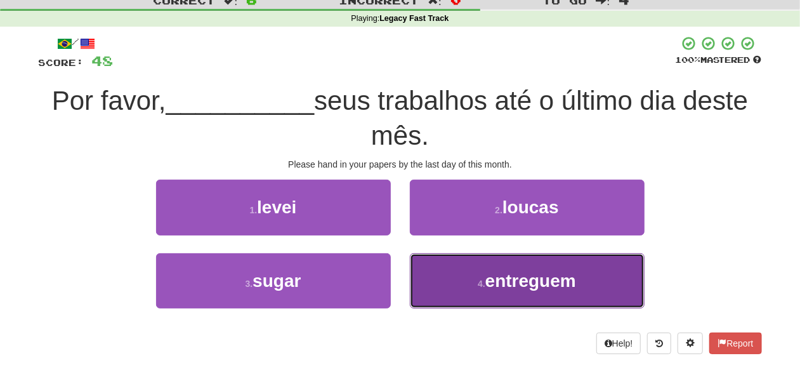
click at [478, 280] on small "4 ." at bounding box center [482, 284] width 8 height 10
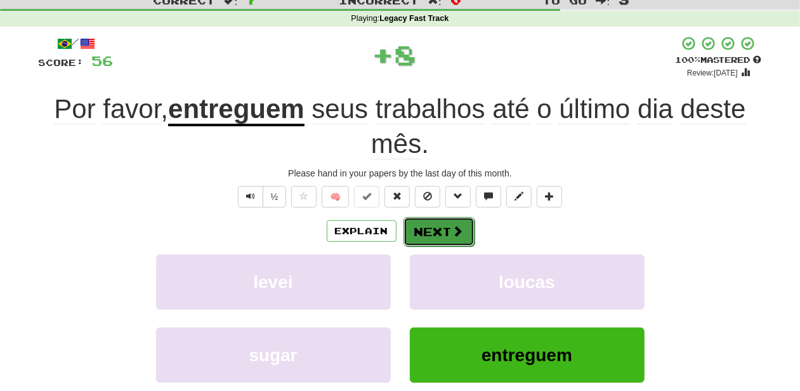
click at [428, 230] on button "Next" at bounding box center [439, 231] width 71 height 29
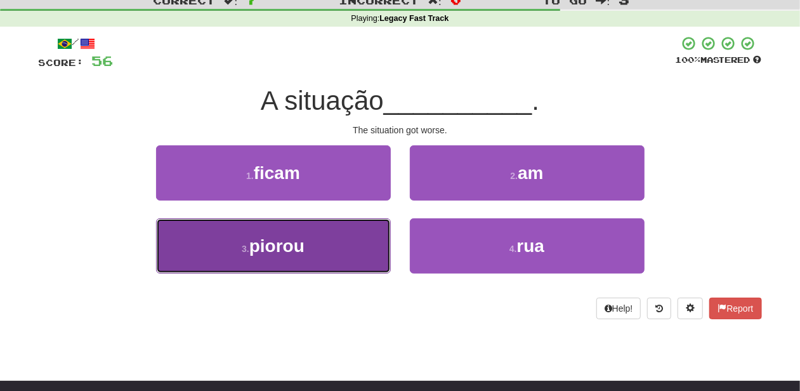
click at [301, 247] on span "piorou" at bounding box center [276, 246] width 55 height 20
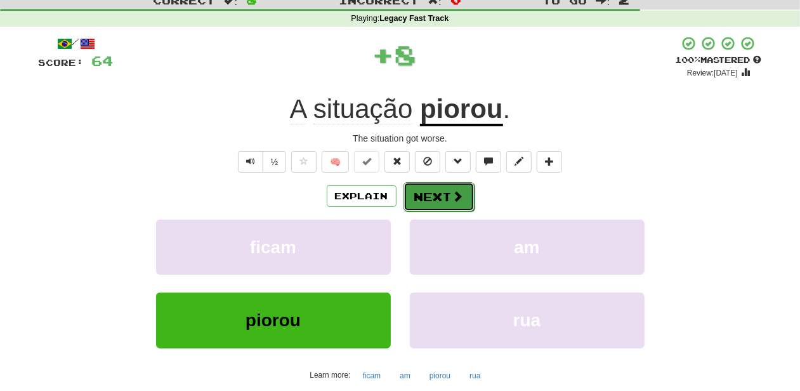
click at [421, 194] on button "Next" at bounding box center [439, 196] width 71 height 29
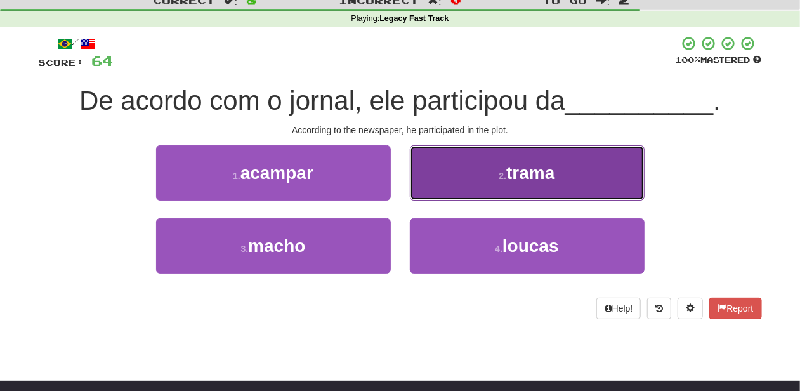
click at [414, 190] on button "2 . trama" at bounding box center [527, 172] width 235 height 55
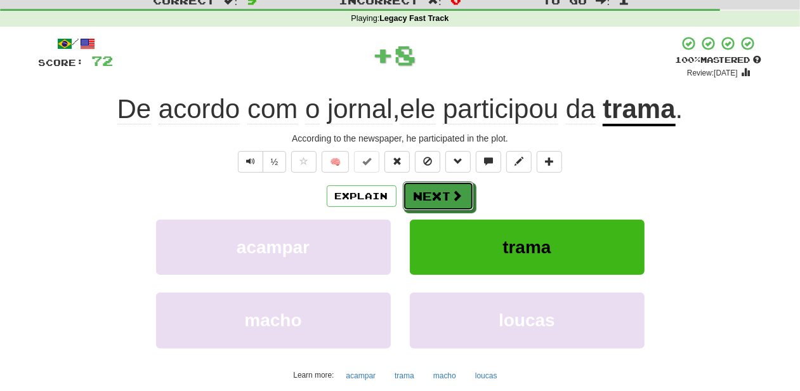
click at [414, 190] on button "Next" at bounding box center [438, 195] width 71 height 29
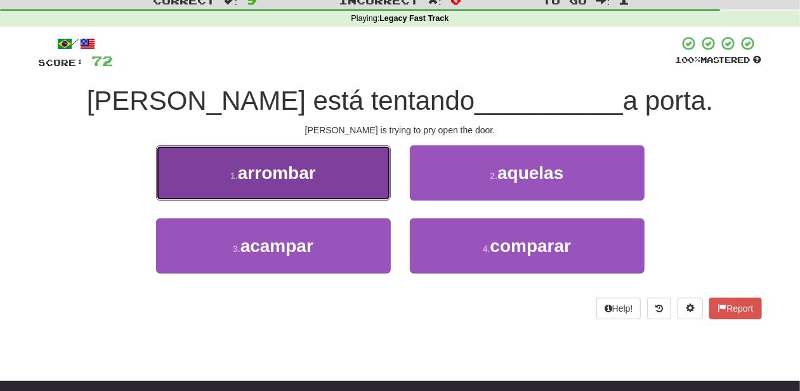
click at [318, 192] on button "1 . arrombar" at bounding box center [273, 172] width 235 height 55
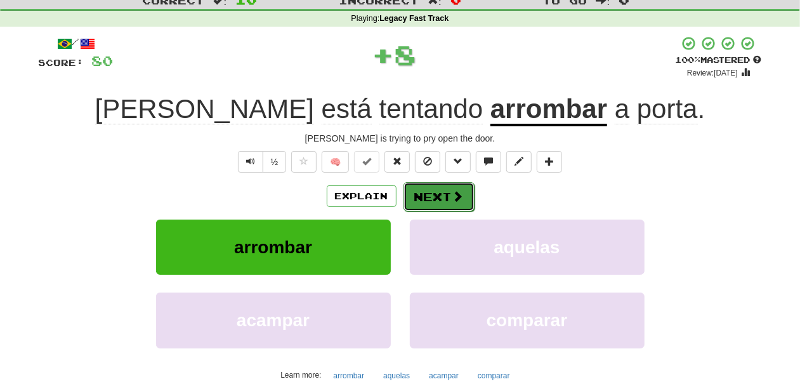
click at [414, 192] on button "Next" at bounding box center [439, 196] width 71 height 29
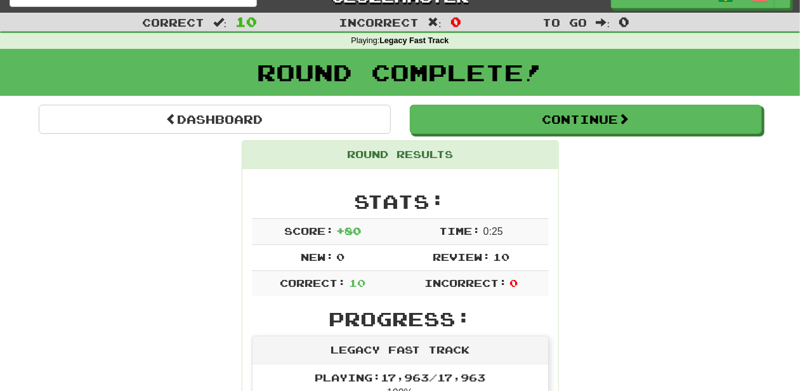
scroll to position [0, 0]
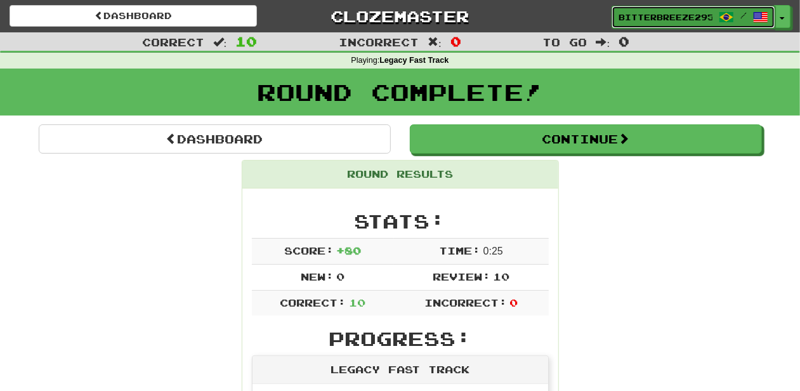
click at [661, 16] on span "BitterBreeze2956" at bounding box center [666, 16] width 94 height 11
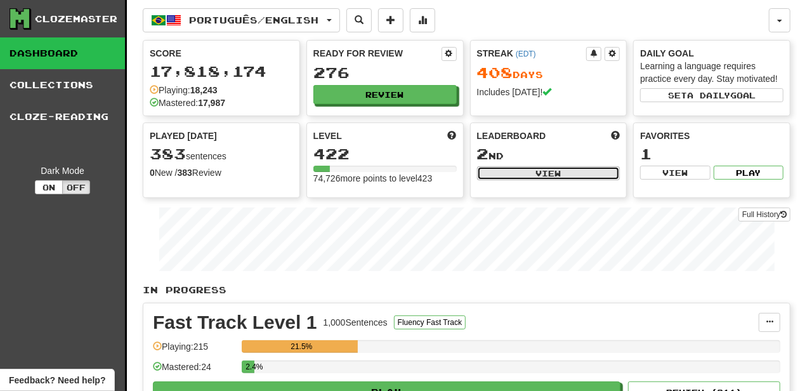
click at [491, 167] on button "View" at bounding box center [548, 173] width 143 height 14
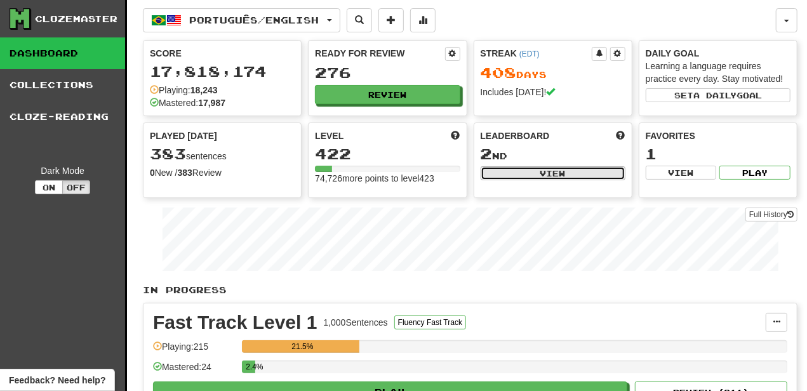
select select "**********"
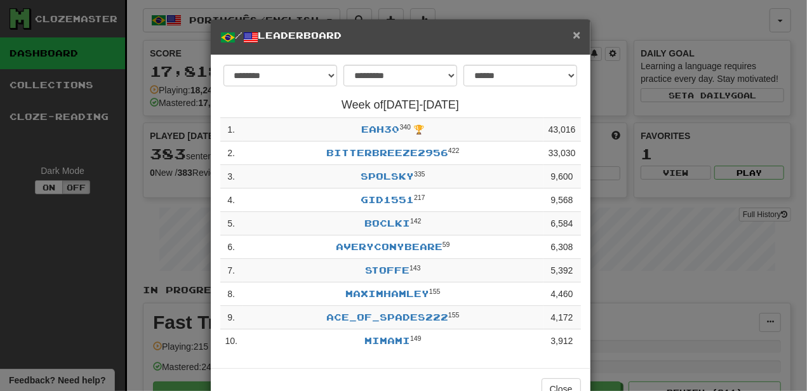
click at [576, 37] on span "×" at bounding box center [576, 34] width 8 height 15
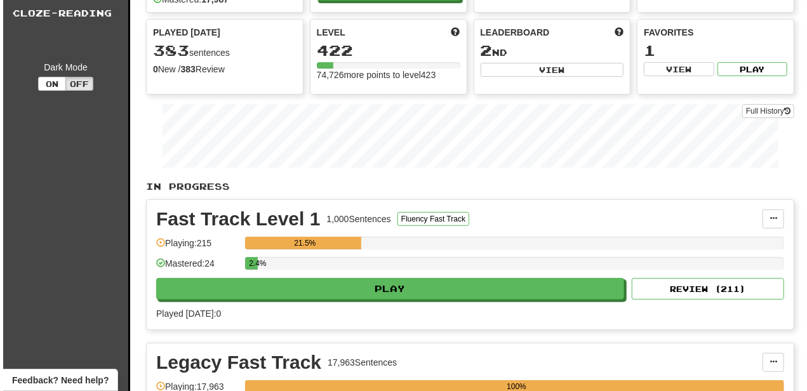
scroll to position [211, 0]
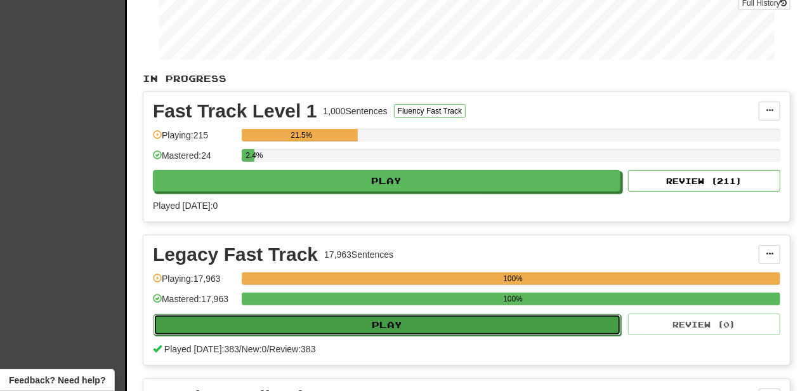
click at [385, 322] on button "Play" at bounding box center [388, 325] width 468 height 22
select select "**"
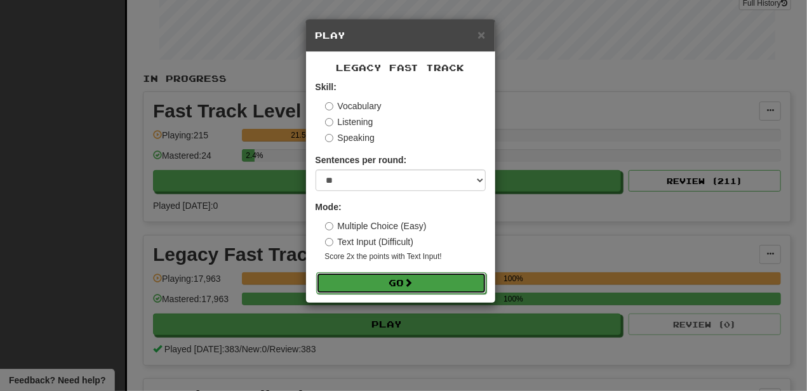
click at [404, 284] on button "Go" at bounding box center [401, 283] width 170 height 22
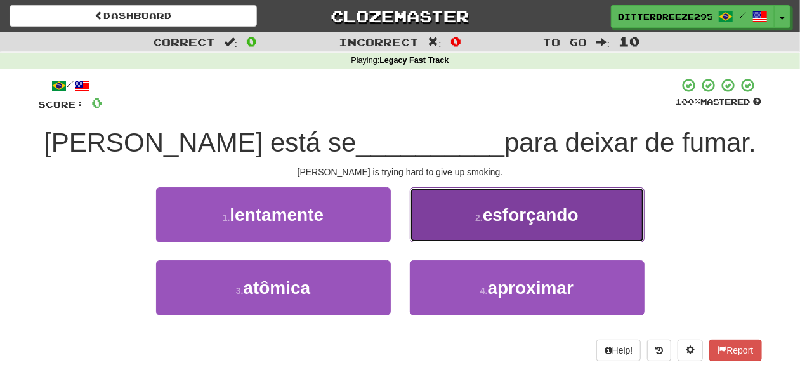
click at [452, 220] on button "2 . esforçando" at bounding box center [527, 214] width 235 height 55
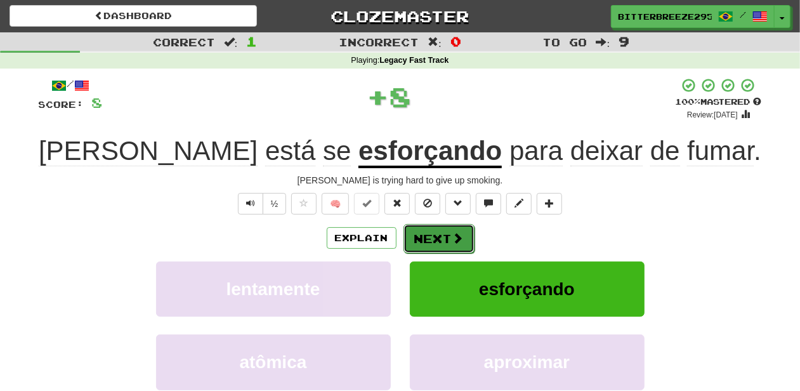
click at [440, 232] on button "Next" at bounding box center [439, 238] width 71 height 29
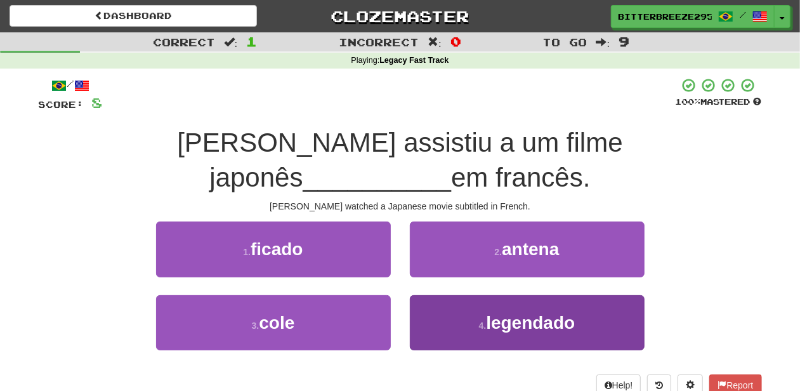
click at [440, 260] on div "1 . ficado 2 . antena 3 . cole 4 . legendado" at bounding box center [400, 294] width 742 height 147
click at [434, 295] on button "4 . legendado" at bounding box center [527, 322] width 235 height 55
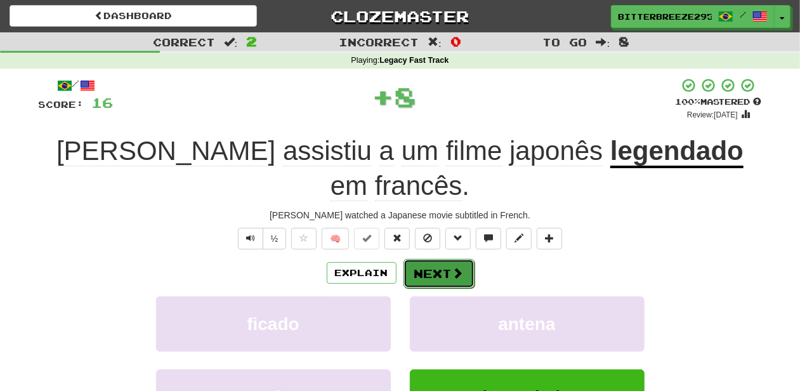
click at [432, 259] on button "Next" at bounding box center [439, 273] width 71 height 29
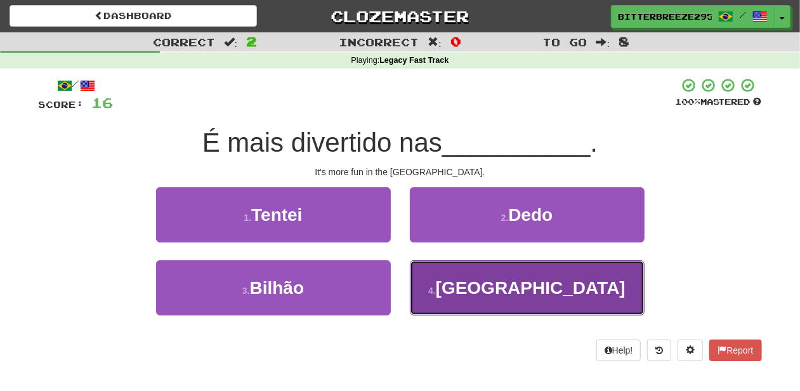
click at [461, 275] on button "4 . Filipinas" at bounding box center [527, 287] width 235 height 55
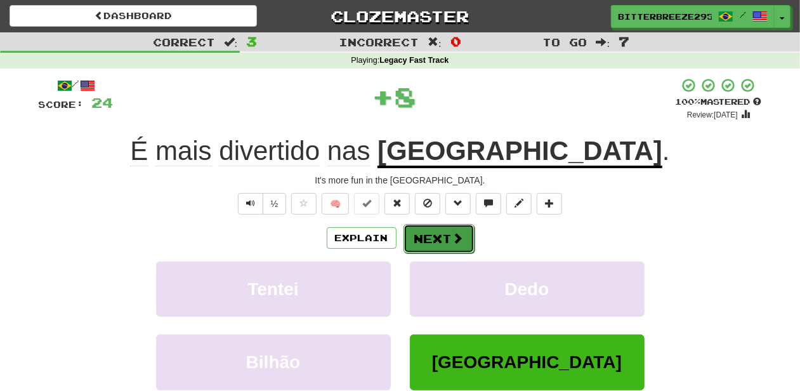
click at [434, 245] on button "Next" at bounding box center [439, 238] width 71 height 29
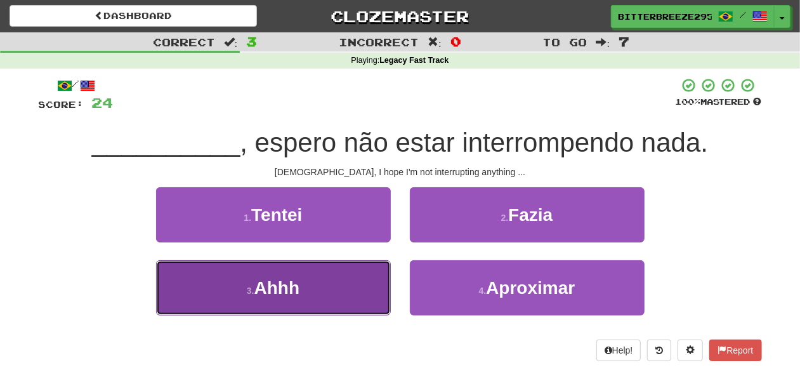
click at [364, 283] on button "3 . Ahhh" at bounding box center [273, 287] width 235 height 55
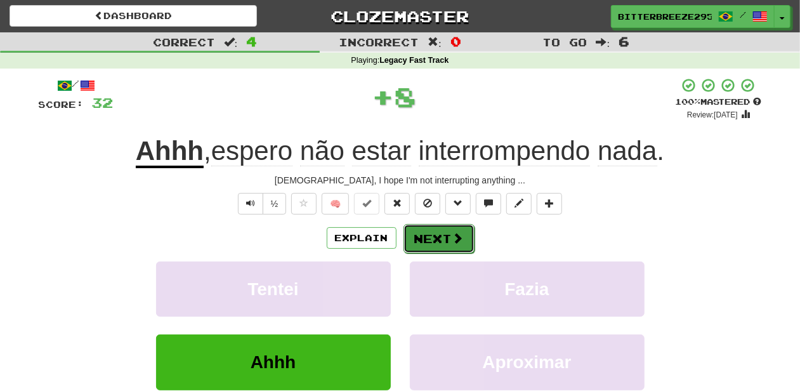
click at [422, 242] on button "Next" at bounding box center [439, 238] width 71 height 29
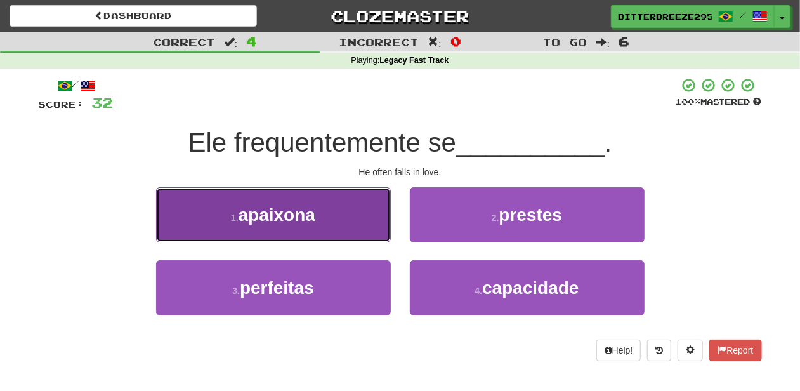
click at [355, 230] on button "1 . apaixona" at bounding box center [273, 214] width 235 height 55
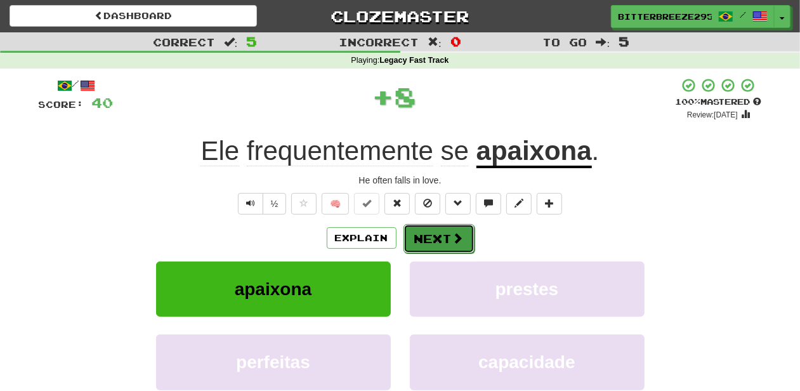
click at [434, 231] on button "Next" at bounding box center [439, 238] width 71 height 29
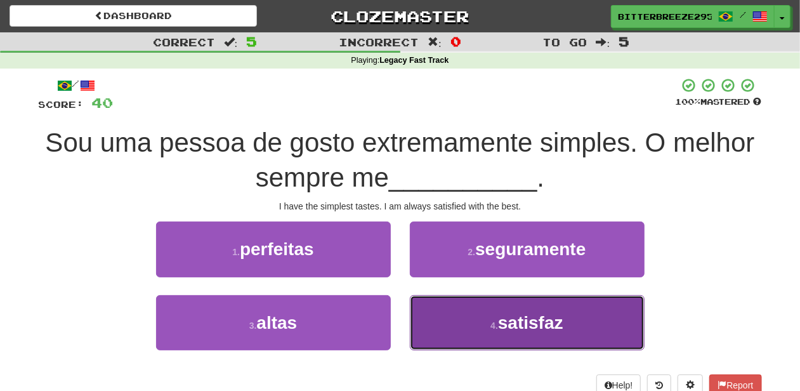
click at [443, 315] on button "4 . satisfaz" at bounding box center [527, 322] width 235 height 55
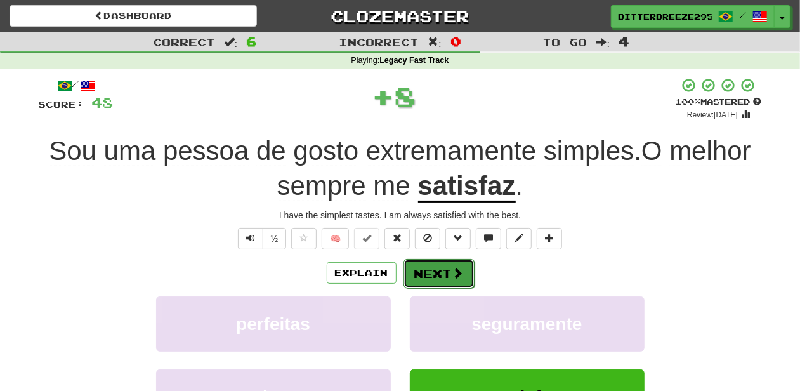
click at [433, 265] on button "Next" at bounding box center [439, 273] width 71 height 29
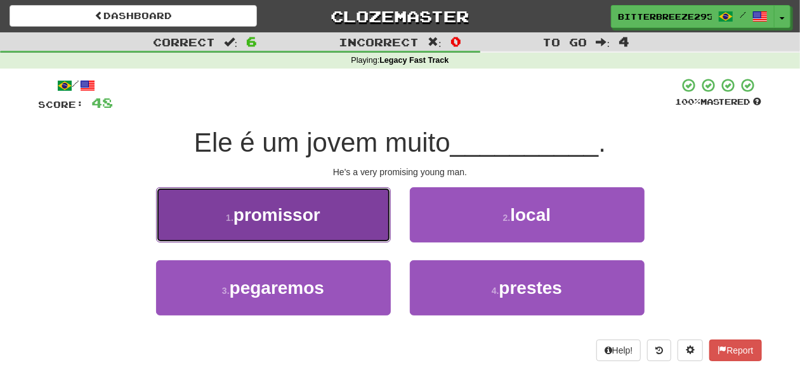
click at [355, 227] on button "1 . promissor" at bounding box center [273, 214] width 235 height 55
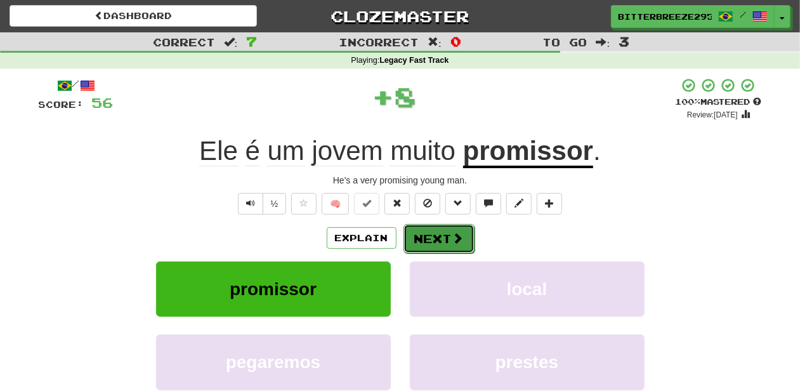
click at [422, 235] on button "Next" at bounding box center [439, 238] width 71 height 29
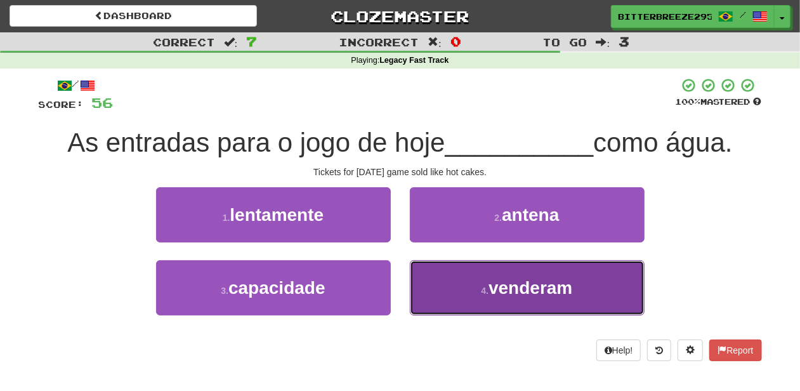
click at [429, 300] on button "4 . venderam" at bounding box center [527, 287] width 235 height 55
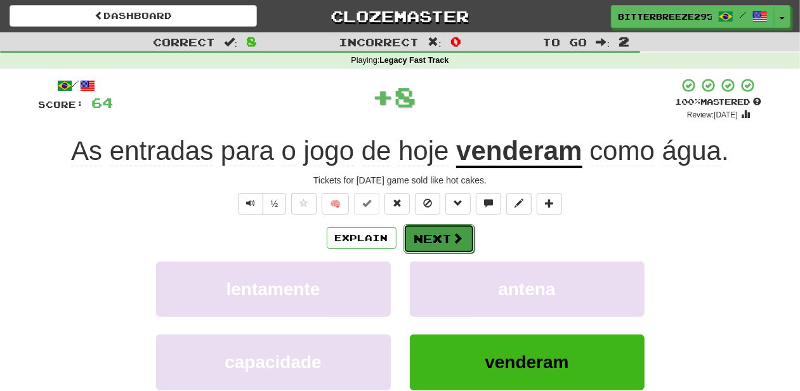
click at [433, 244] on button "Next" at bounding box center [439, 238] width 71 height 29
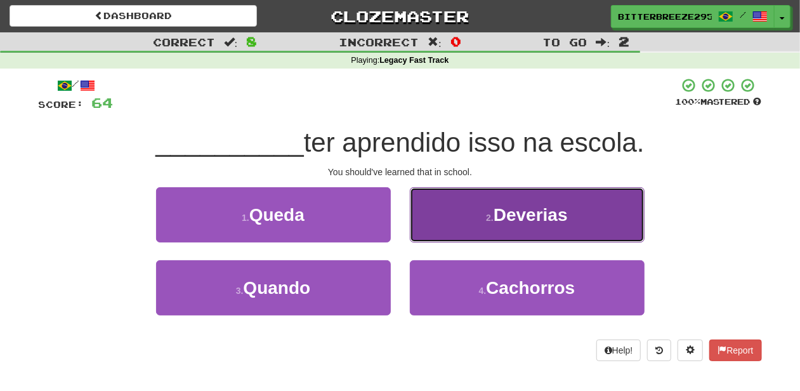
click at [435, 232] on button "2 . Deverias" at bounding box center [527, 214] width 235 height 55
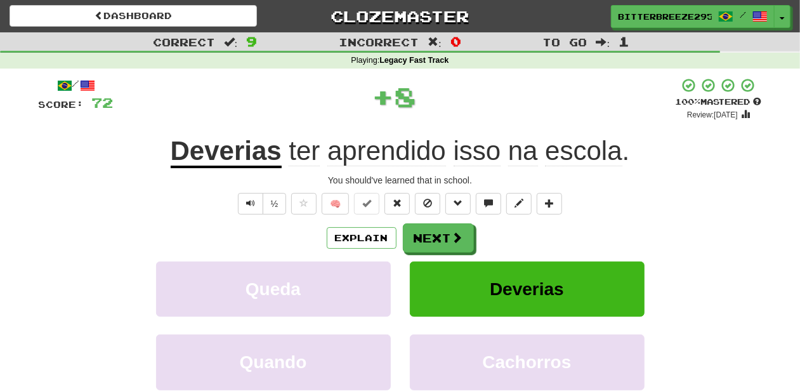
click at [435, 232] on button "Next" at bounding box center [438, 237] width 71 height 29
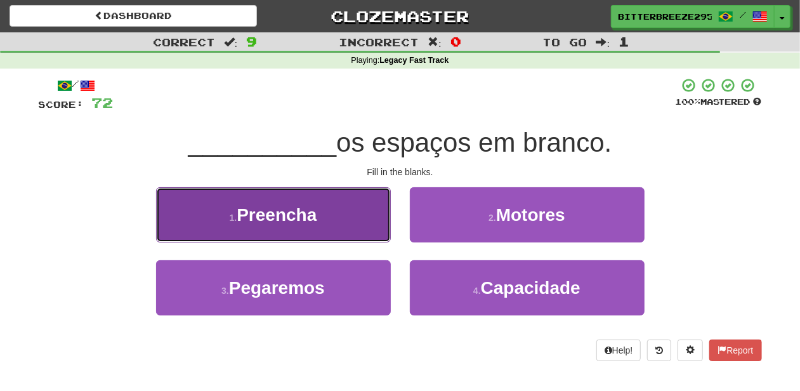
click at [362, 214] on button "1 . Preencha" at bounding box center [273, 214] width 235 height 55
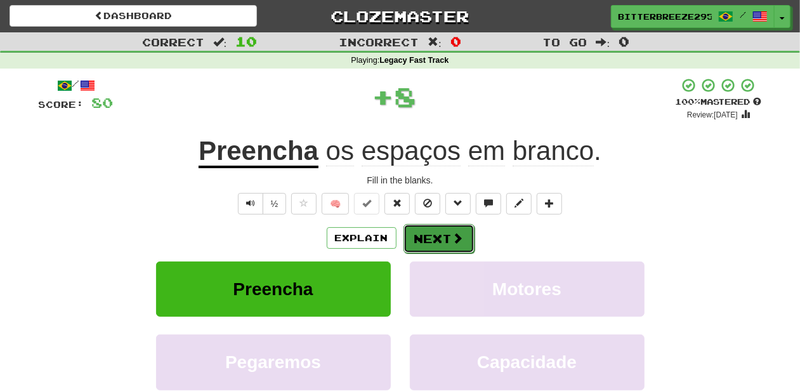
click at [414, 236] on button "Next" at bounding box center [439, 238] width 71 height 29
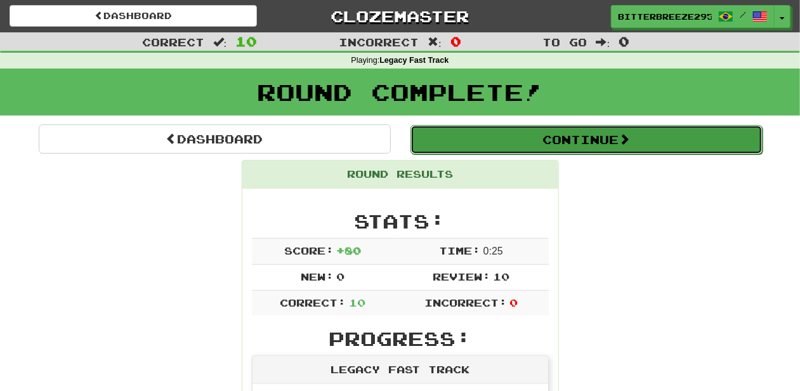
click at [511, 135] on button "Continue" at bounding box center [587, 139] width 352 height 29
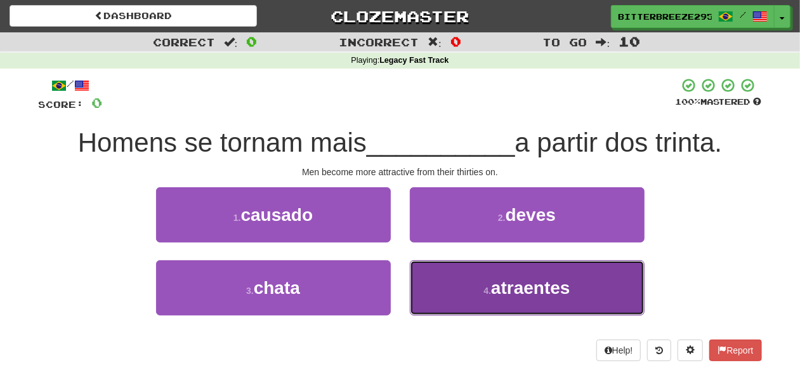
click at [451, 280] on button "4 . atraentes" at bounding box center [527, 287] width 235 height 55
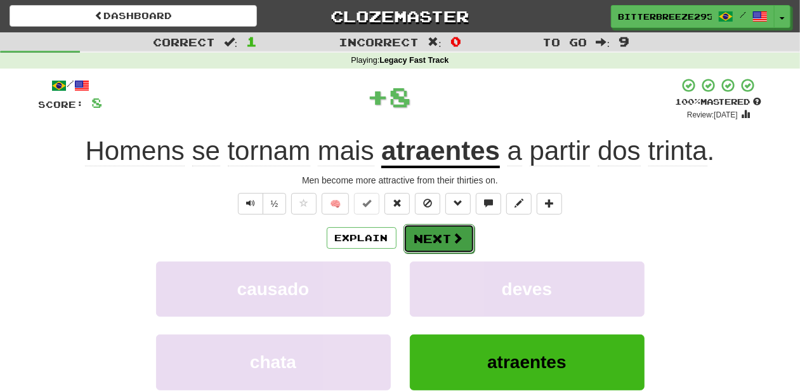
click at [447, 246] on button "Next" at bounding box center [439, 238] width 71 height 29
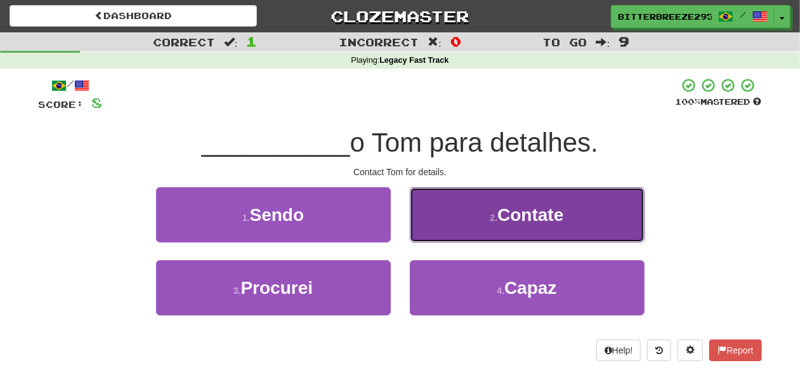
click at [447, 230] on button "2 . Contate" at bounding box center [527, 214] width 235 height 55
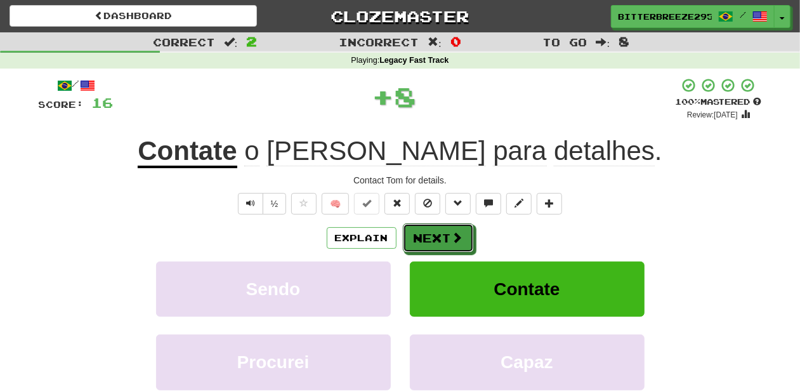
click at [447, 230] on button "Next" at bounding box center [438, 237] width 71 height 29
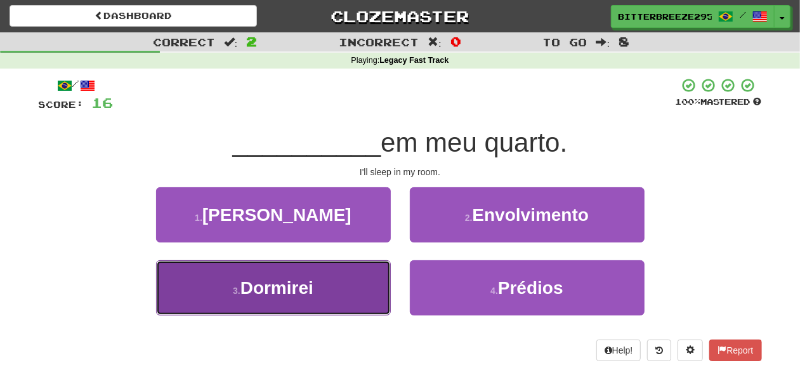
click at [343, 277] on button "3 . Dormirei" at bounding box center [273, 287] width 235 height 55
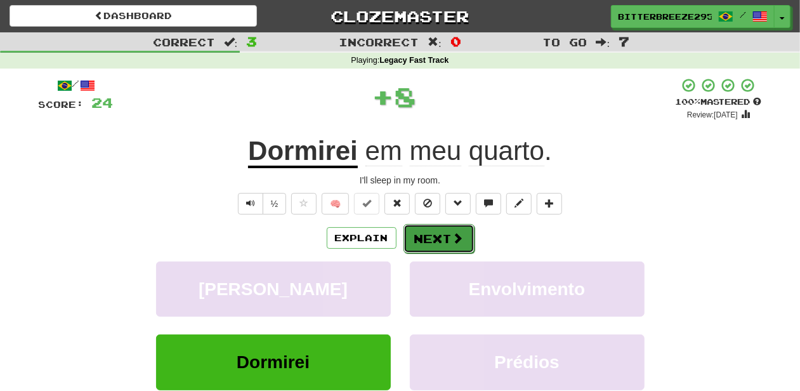
click at [434, 236] on button "Next" at bounding box center [439, 238] width 71 height 29
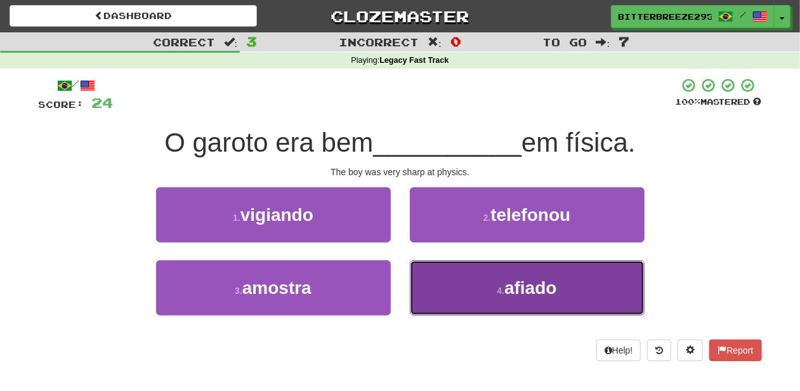
click at [454, 270] on button "4 . afiado" at bounding box center [527, 287] width 235 height 55
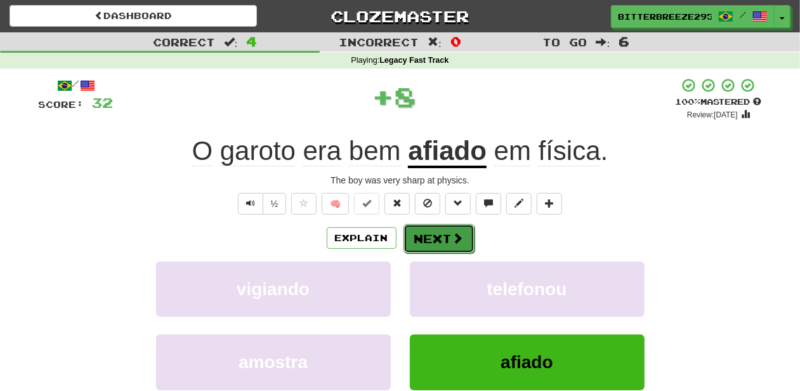
click at [444, 232] on button "Next" at bounding box center [439, 238] width 71 height 29
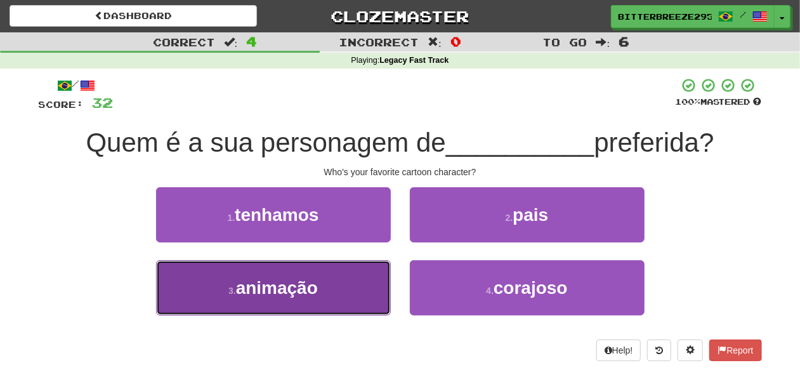
click at [316, 293] on span "animação" at bounding box center [277, 288] width 82 height 20
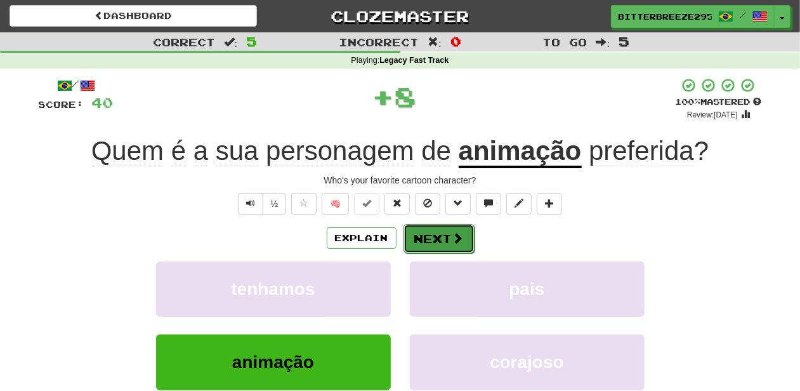
click at [424, 236] on button "Next" at bounding box center [439, 238] width 71 height 29
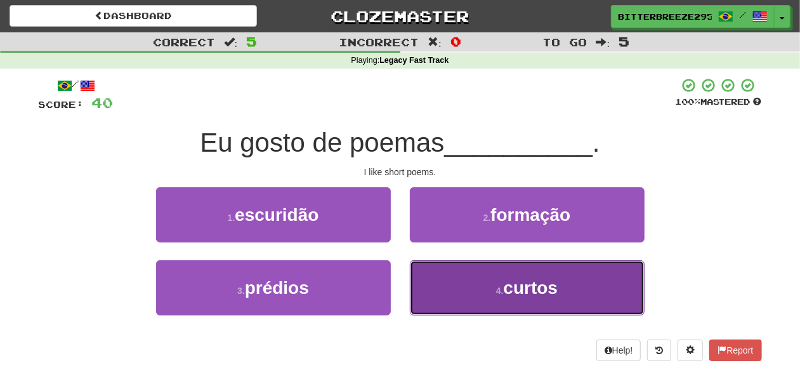
click at [416, 286] on button "4 . curtos" at bounding box center [527, 287] width 235 height 55
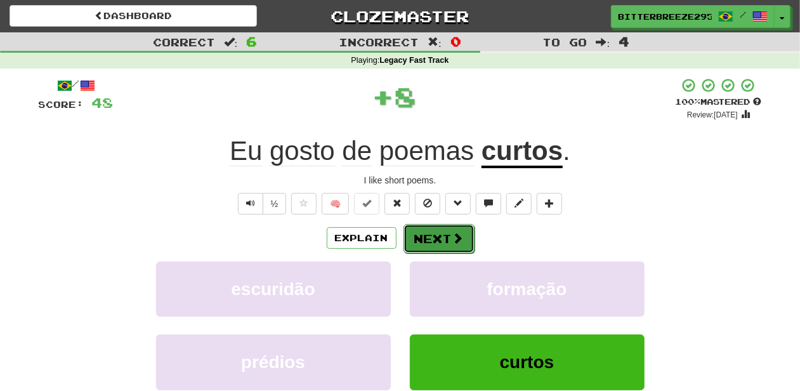
click at [445, 232] on button "Next" at bounding box center [439, 238] width 71 height 29
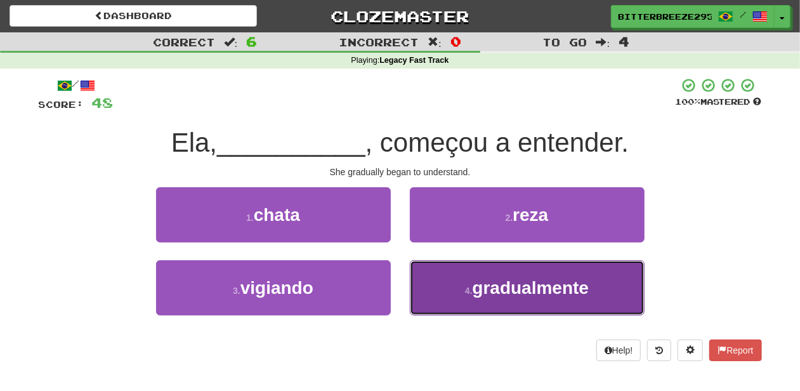
click at [451, 288] on button "4 . gradualmente" at bounding box center [527, 287] width 235 height 55
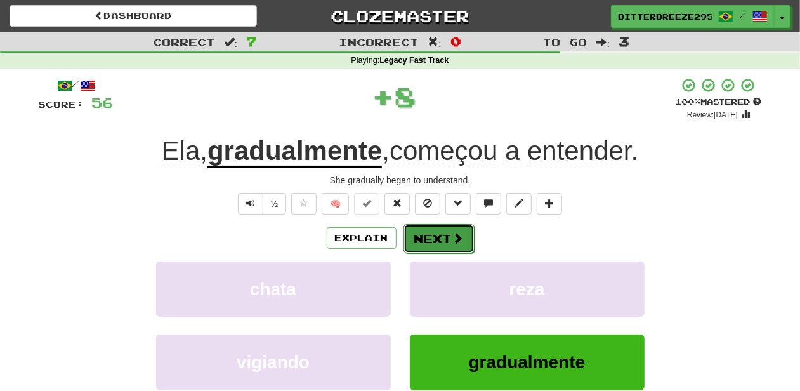
click at [437, 232] on button "Next" at bounding box center [439, 238] width 71 height 29
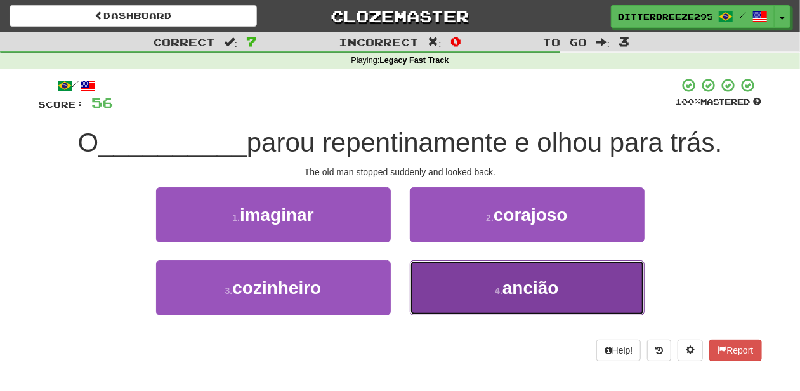
click at [458, 276] on button "4 . ancião" at bounding box center [527, 287] width 235 height 55
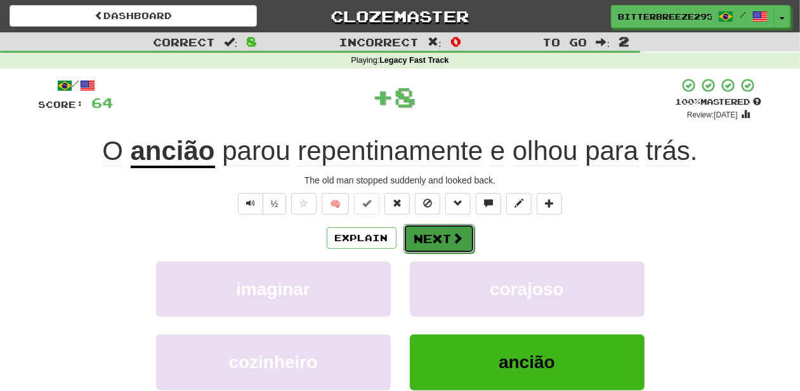
click at [437, 230] on button "Next" at bounding box center [439, 238] width 71 height 29
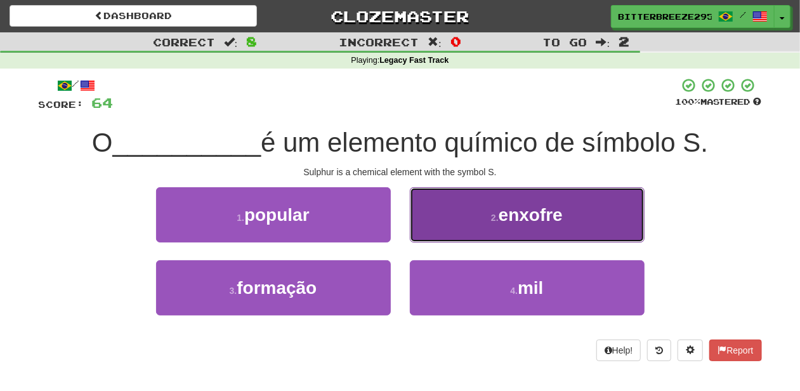
click at [449, 232] on button "2 . enxofre" at bounding box center [527, 214] width 235 height 55
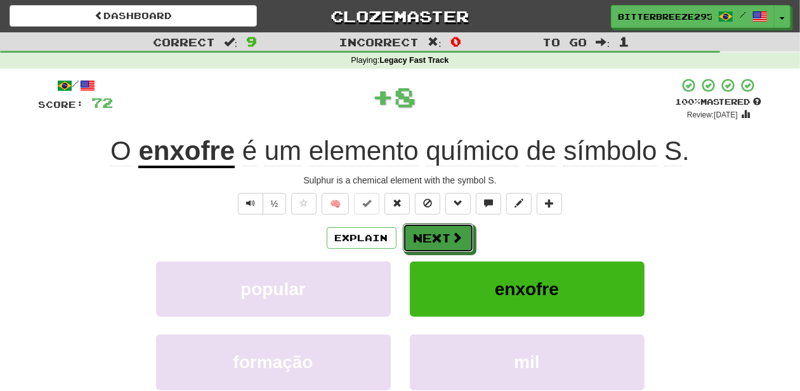
click at [449, 235] on button "Next" at bounding box center [438, 237] width 71 height 29
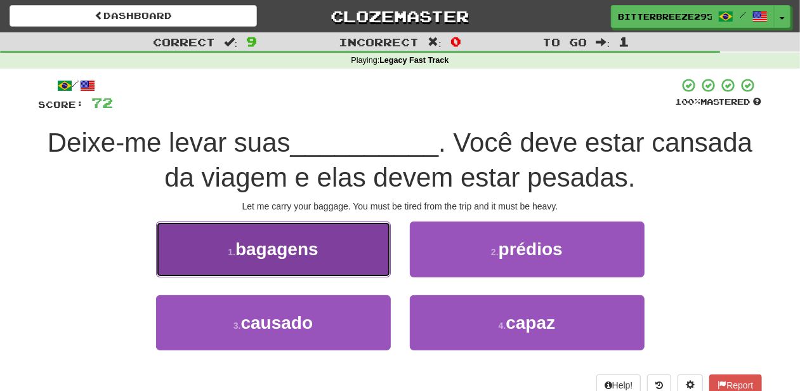
click at [327, 244] on button "1 . bagagens" at bounding box center [273, 248] width 235 height 55
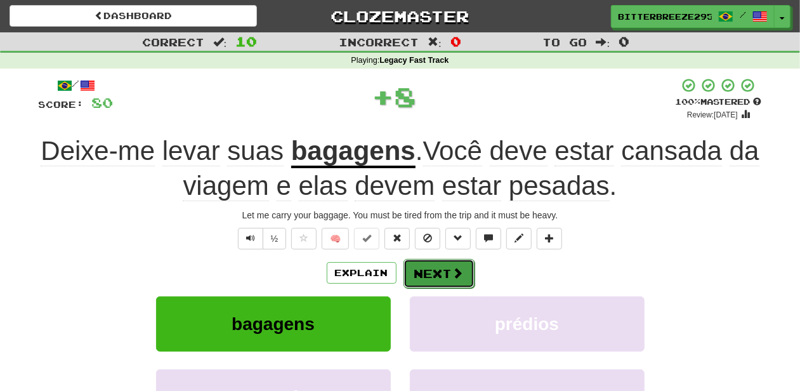
click at [432, 270] on button "Next" at bounding box center [439, 273] width 71 height 29
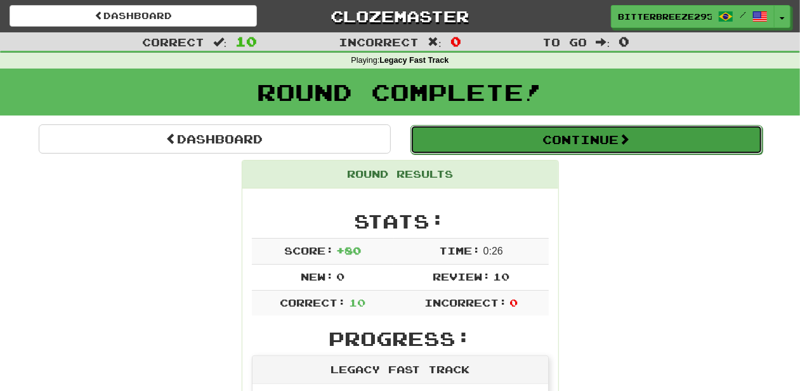
click at [471, 141] on button "Continue" at bounding box center [587, 139] width 352 height 29
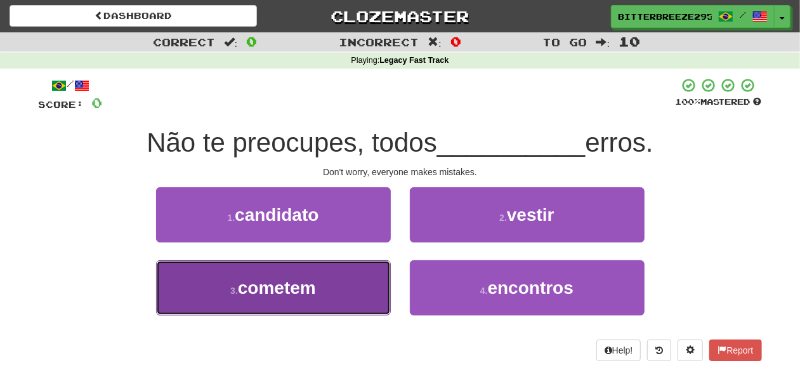
click at [354, 283] on button "3 . cometem" at bounding box center [273, 287] width 235 height 55
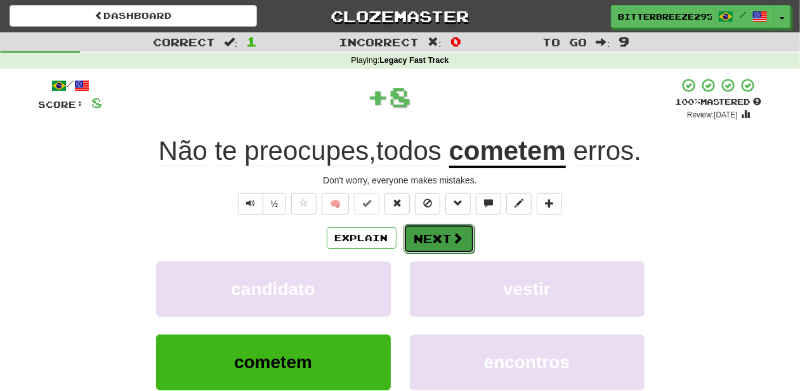
click at [452, 246] on button "Next" at bounding box center [439, 238] width 71 height 29
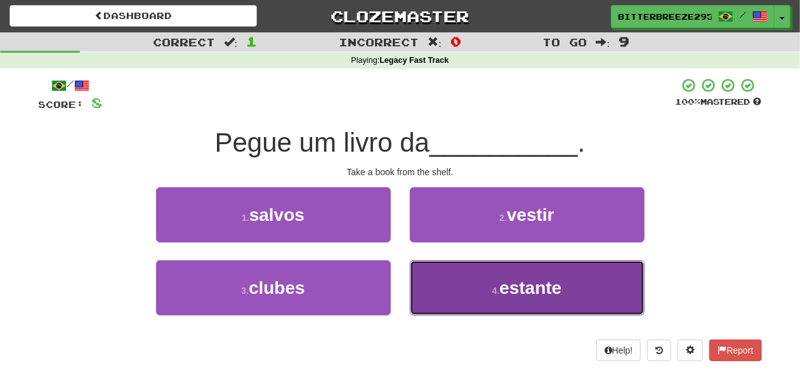
click at [449, 281] on button "4 . estante" at bounding box center [527, 287] width 235 height 55
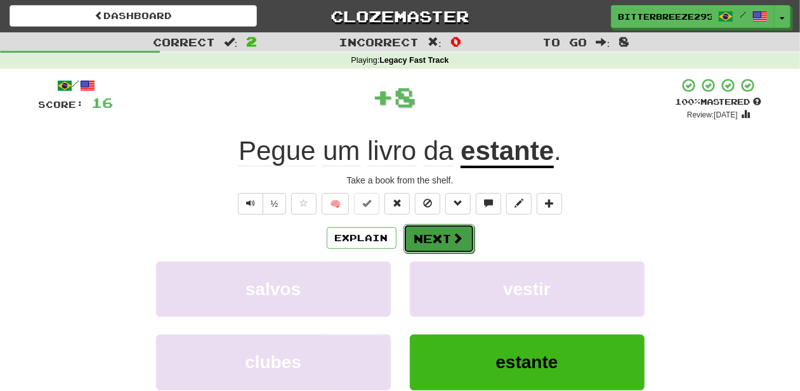
click at [431, 240] on button "Next" at bounding box center [439, 238] width 71 height 29
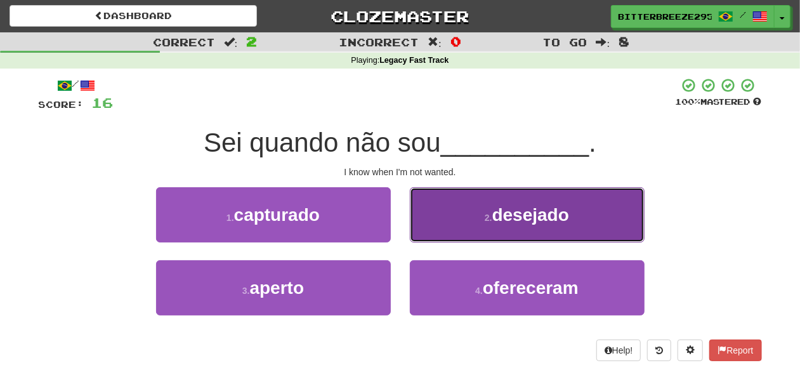
click at [470, 223] on button "2 . desejado" at bounding box center [527, 214] width 235 height 55
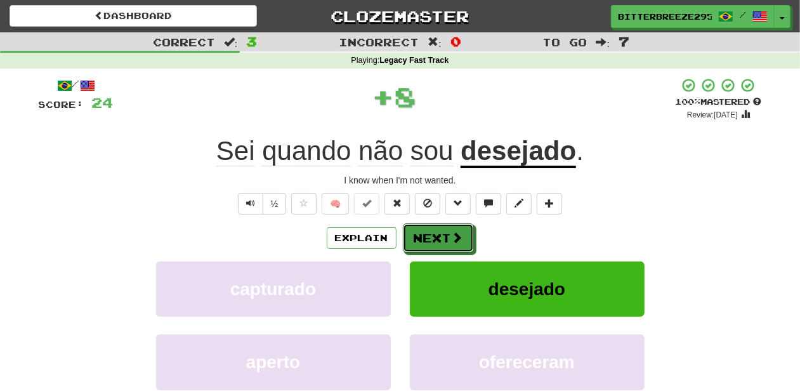
click at [451, 233] on button "Next" at bounding box center [438, 237] width 71 height 29
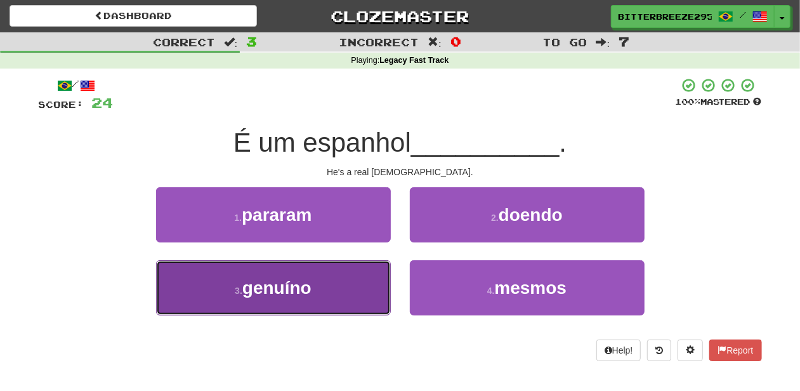
click at [339, 278] on button "3 . genuíno" at bounding box center [273, 287] width 235 height 55
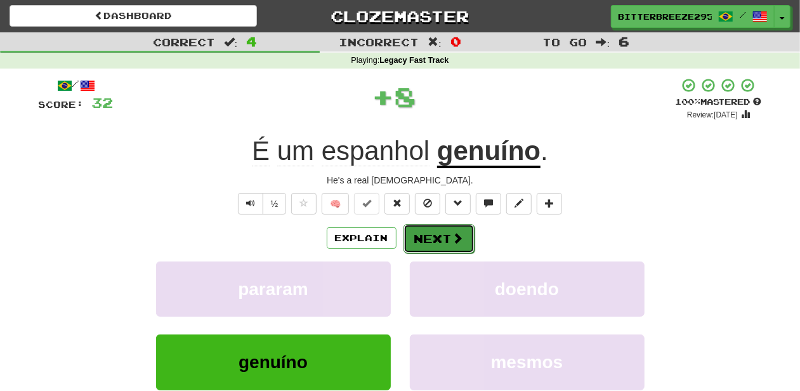
click at [415, 239] on button "Next" at bounding box center [439, 238] width 71 height 29
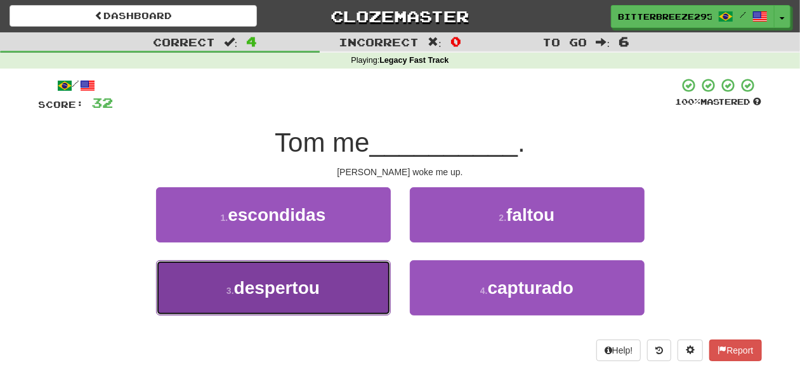
click at [334, 279] on button "3 . despertou" at bounding box center [273, 287] width 235 height 55
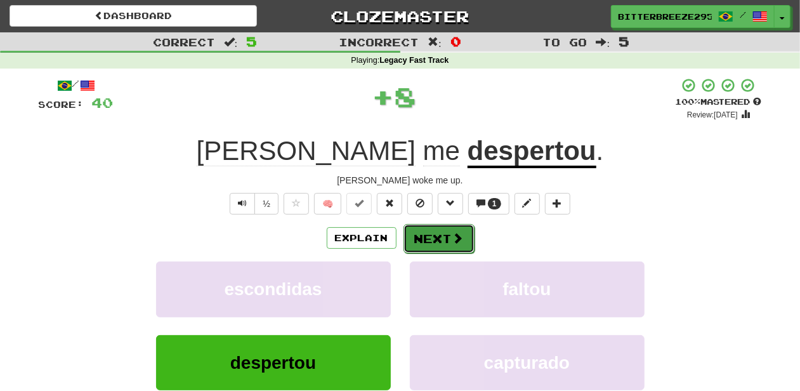
click at [423, 240] on button "Next" at bounding box center [439, 238] width 71 height 29
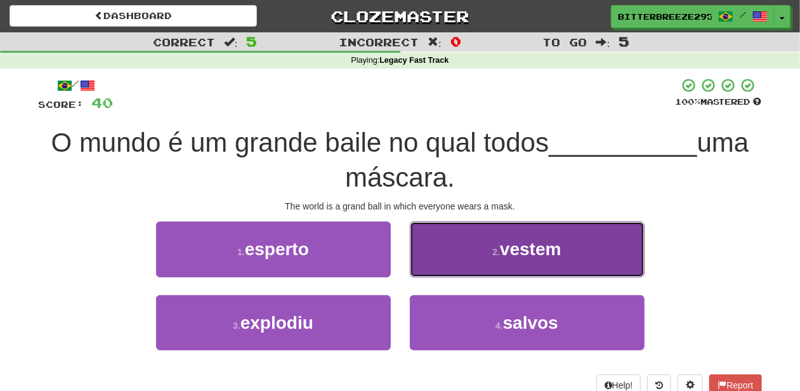
click at [457, 263] on button "2 . vestem" at bounding box center [527, 248] width 235 height 55
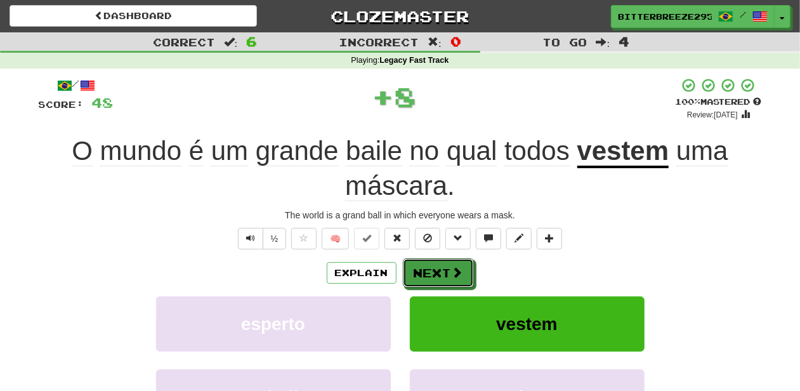
click at [451, 265] on button "Next" at bounding box center [438, 272] width 71 height 29
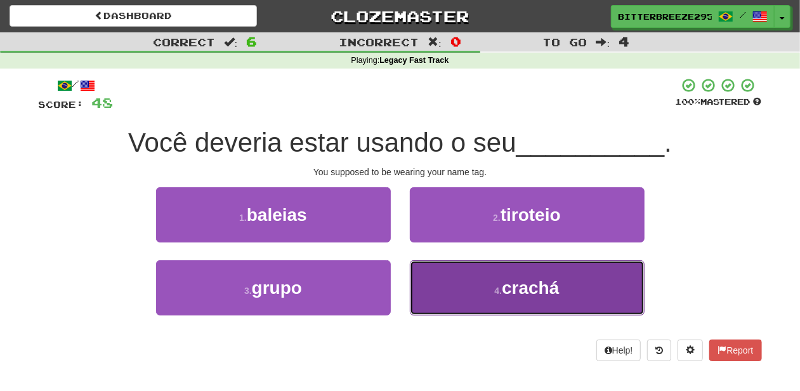
click at [445, 277] on button "4 . crachá" at bounding box center [527, 287] width 235 height 55
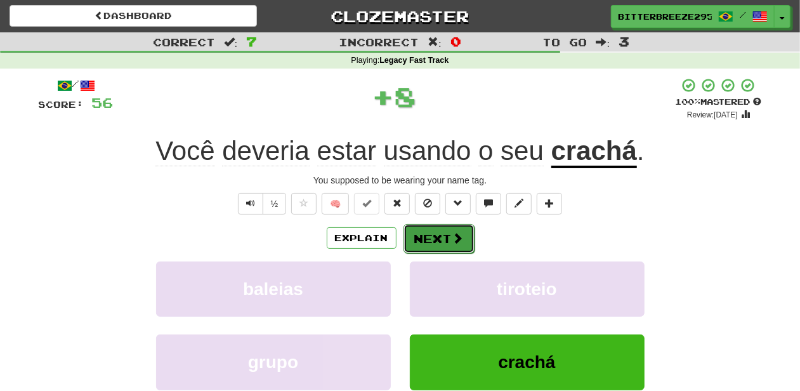
click at [435, 233] on button "Next" at bounding box center [439, 238] width 71 height 29
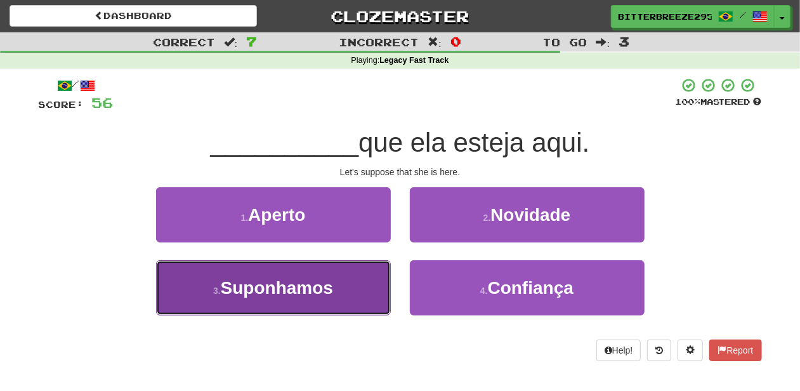
click at [338, 279] on button "3 . Suponhamos" at bounding box center [273, 287] width 235 height 55
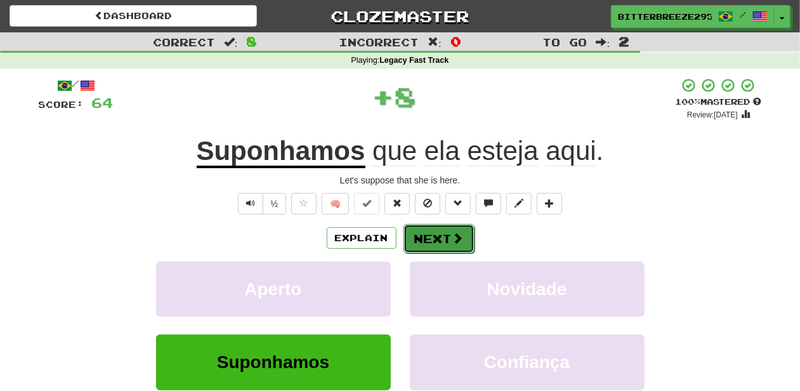
click at [425, 241] on button "Next" at bounding box center [439, 238] width 71 height 29
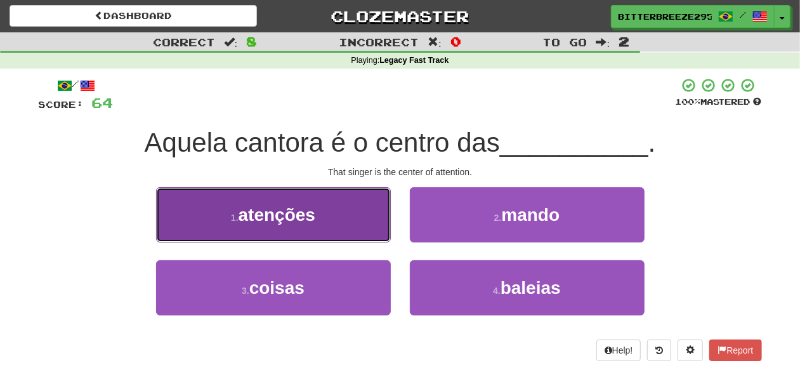
click at [347, 225] on button "1 . atenções" at bounding box center [273, 214] width 235 height 55
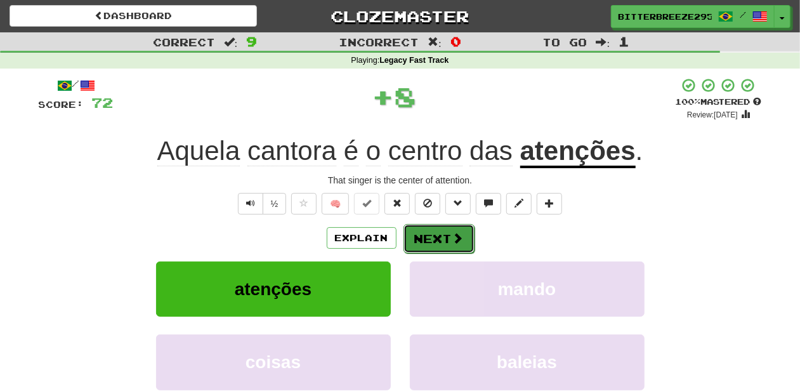
click at [428, 237] on button "Next" at bounding box center [439, 238] width 71 height 29
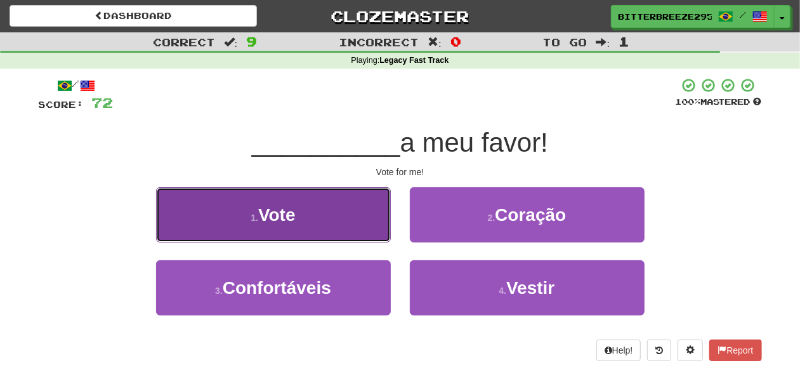
click at [362, 239] on button "1 . Vote" at bounding box center [273, 214] width 235 height 55
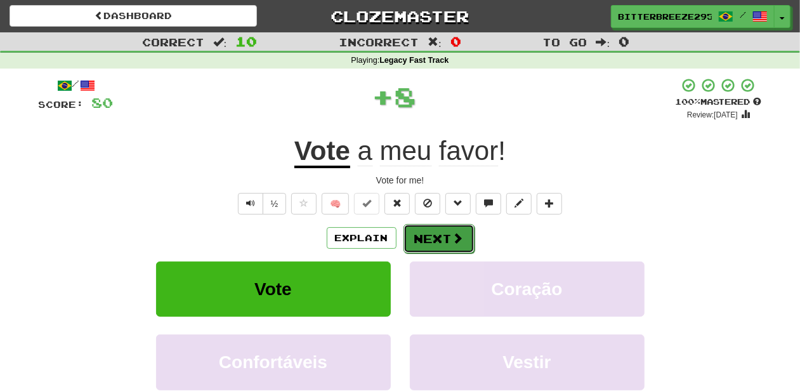
click at [442, 236] on button "Next" at bounding box center [439, 238] width 71 height 29
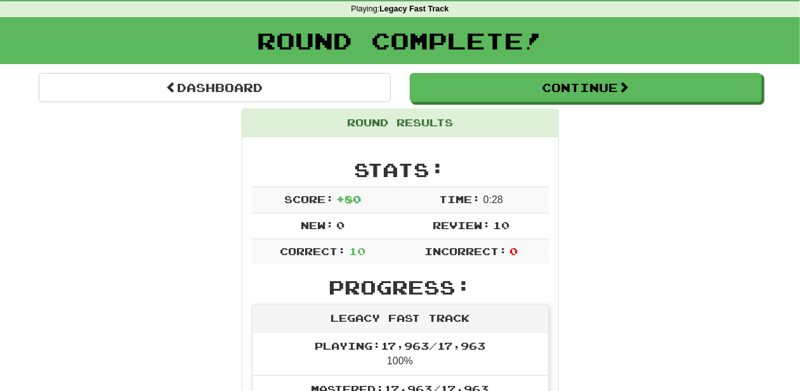
scroll to position [42, 0]
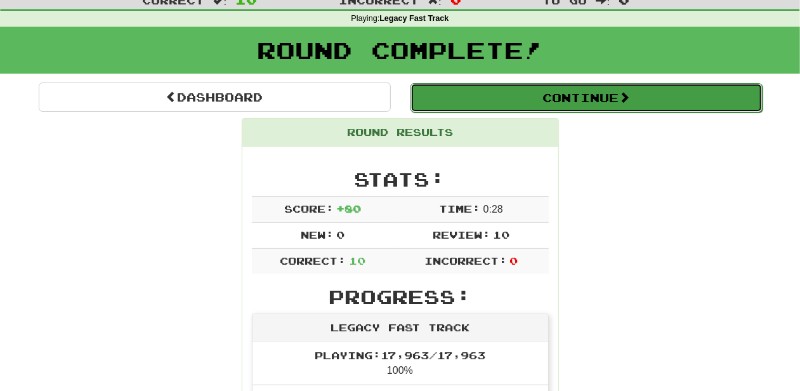
click at [468, 102] on button "Continue" at bounding box center [587, 97] width 352 height 29
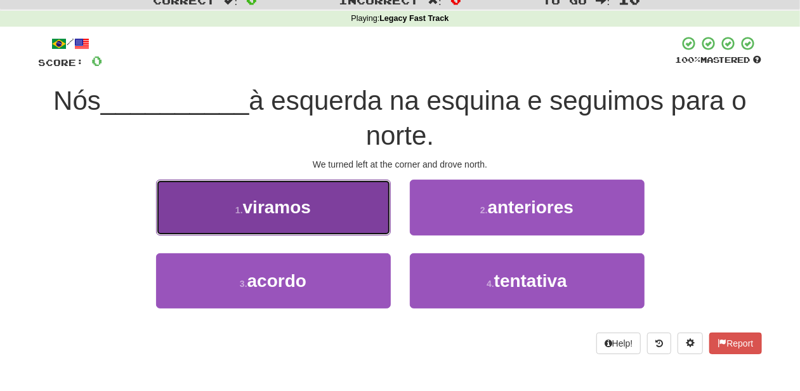
click at [362, 214] on button "1 . viramos" at bounding box center [273, 207] width 235 height 55
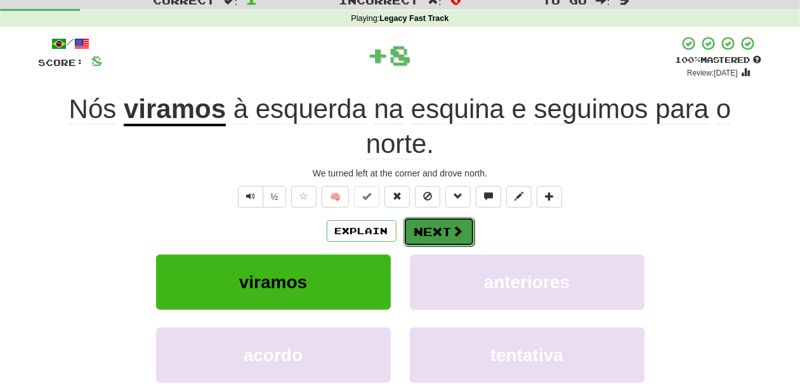
click at [467, 233] on button "Next" at bounding box center [439, 231] width 71 height 29
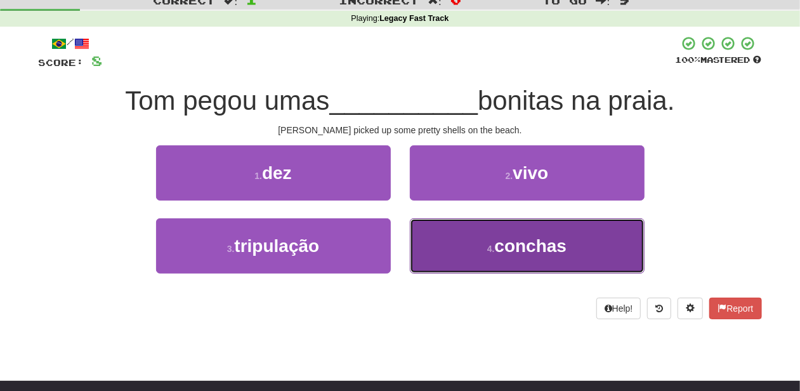
click at [447, 237] on button "4 . conchas" at bounding box center [527, 245] width 235 height 55
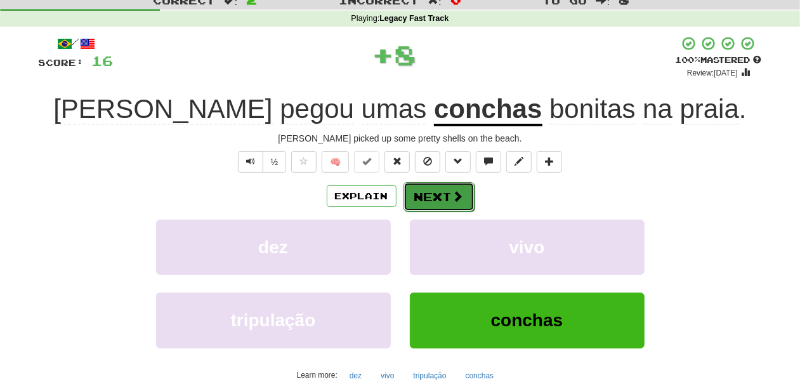
click at [433, 198] on button "Next" at bounding box center [439, 196] width 71 height 29
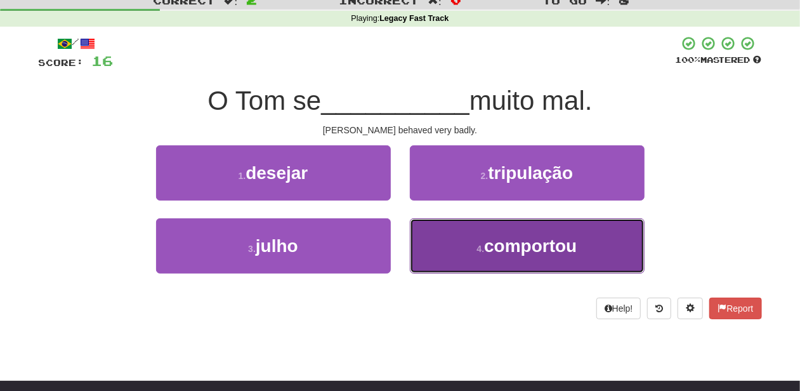
click at [469, 246] on button "4 . comportou" at bounding box center [527, 245] width 235 height 55
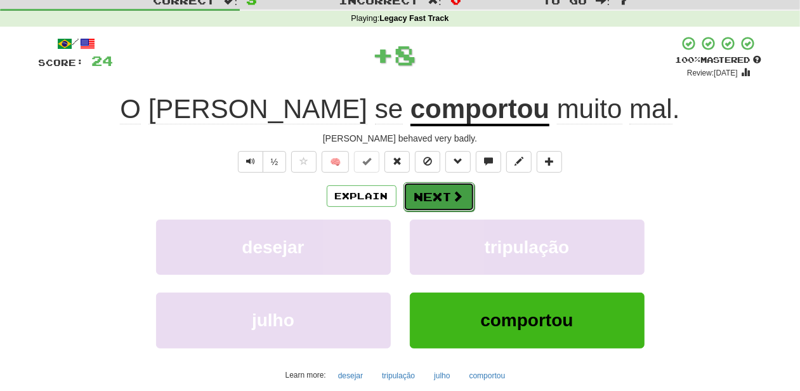
click at [439, 204] on button "Next" at bounding box center [439, 196] width 71 height 29
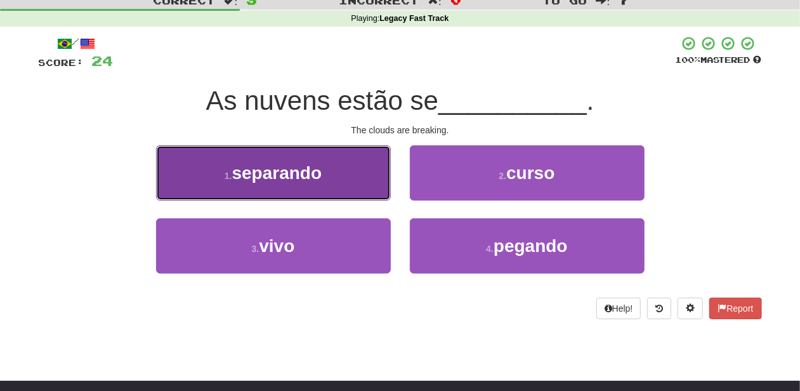
click at [310, 181] on span "separando" at bounding box center [277, 173] width 90 height 20
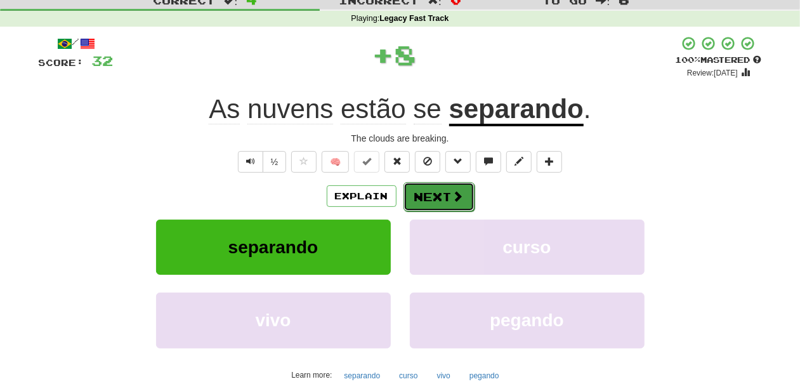
click at [439, 195] on button "Next" at bounding box center [439, 196] width 71 height 29
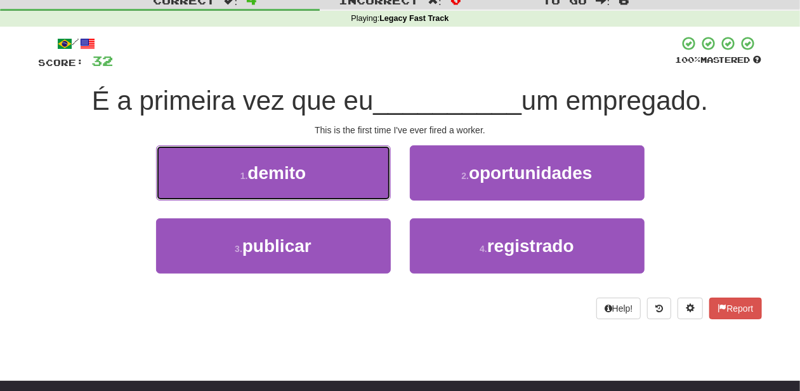
click at [303, 178] on span "demito" at bounding box center [276, 173] width 58 height 20
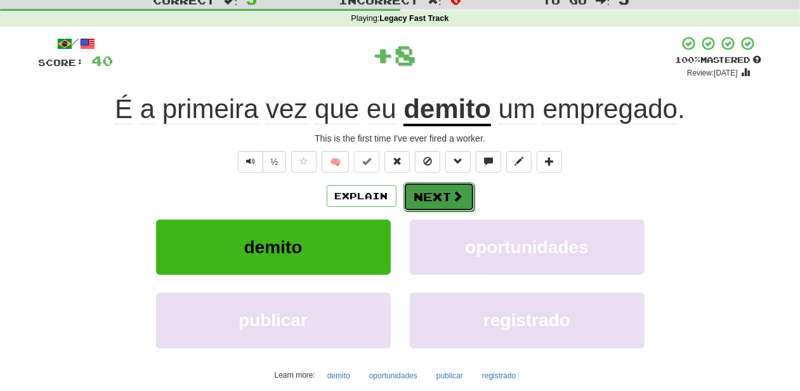
click at [427, 185] on button "Next" at bounding box center [439, 196] width 71 height 29
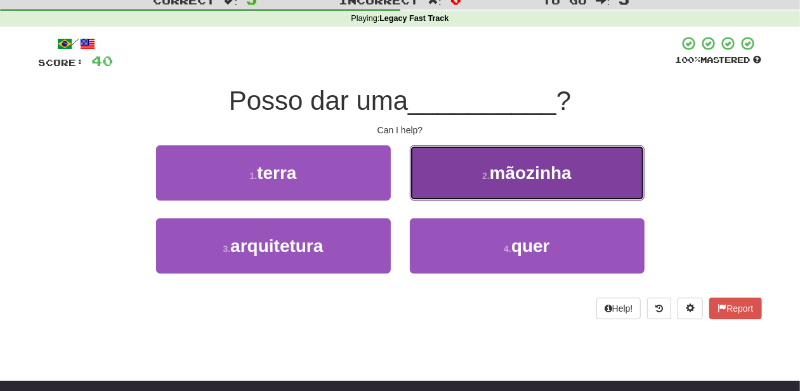
click at [438, 189] on button "2 . mãozinha" at bounding box center [527, 172] width 235 height 55
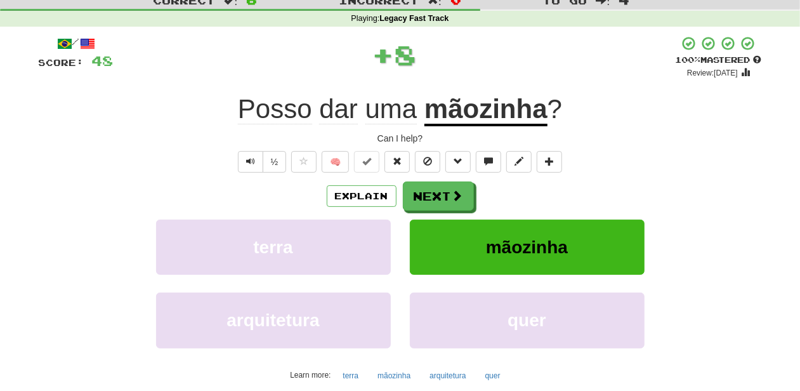
click at [438, 189] on button "Next" at bounding box center [438, 195] width 71 height 29
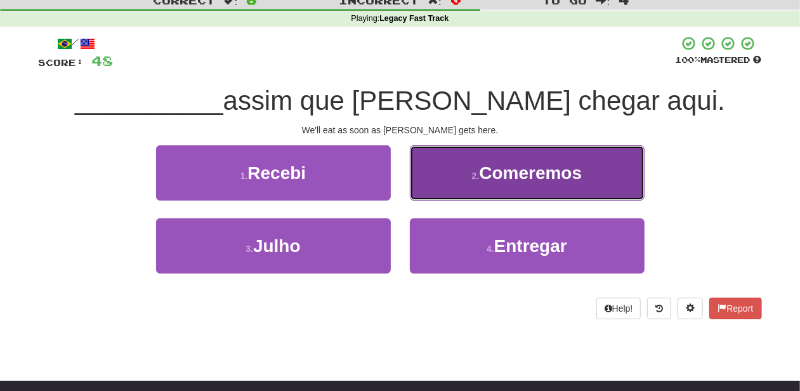
click at [461, 188] on button "2 . Comeremos" at bounding box center [527, 172] width 235 height 55
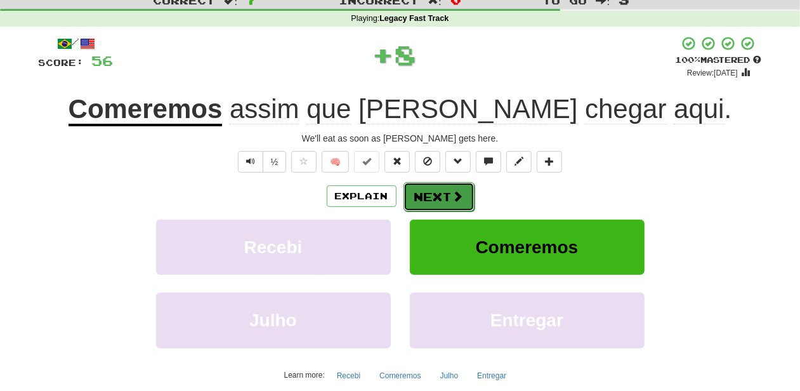
click at [457, 190] on span at bounding box center [457, 195] width 11 height 11
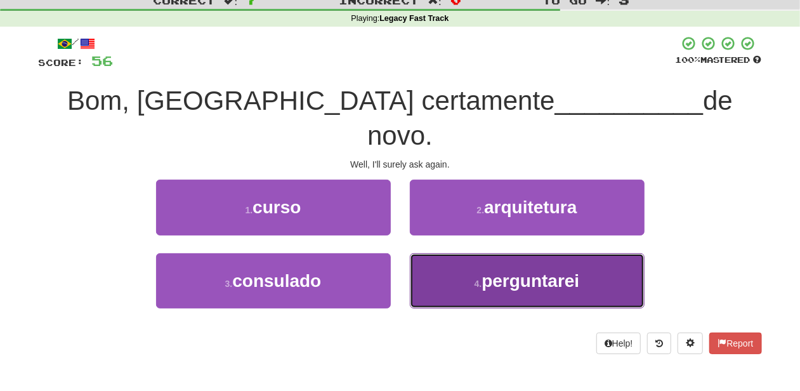
click at [445, 253] on button "4 . perguntarei" at bounding box center [527, 280] width 235 height 55
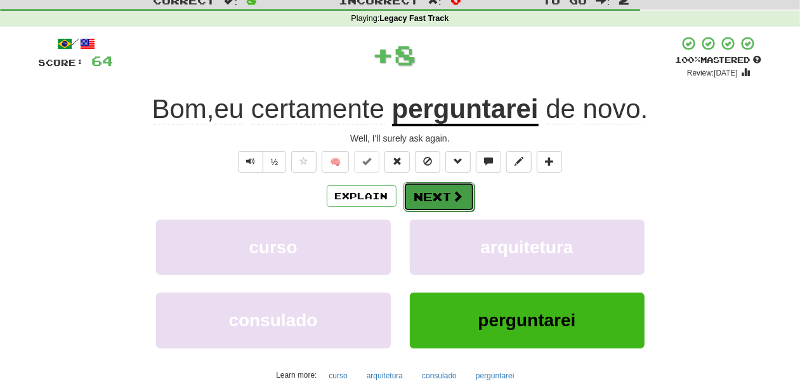
click at [424, 197] on button "Next" at bounding box center [439, 196] width 71 height 29
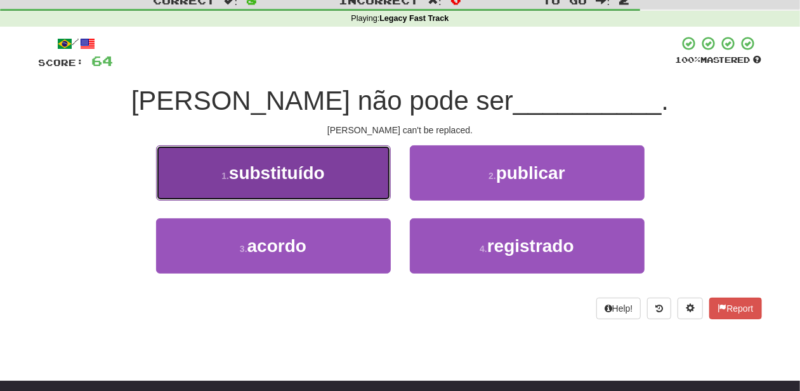
click at [348, 183] on button "1 . substituído" at bounding box center [273, 172] width 235 height 55
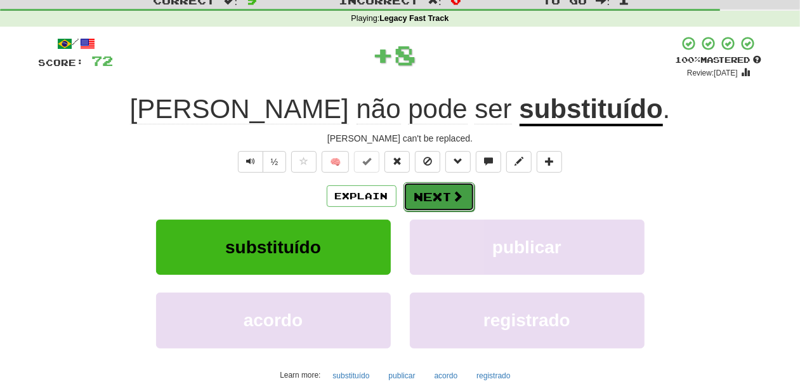
click at [432, 195] on button "Next" at bounding box center [439, 196] width 71 height 29
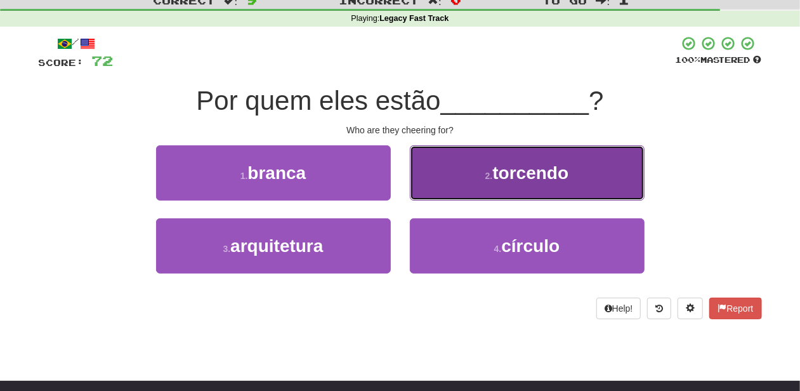
click at [437, 192] on button "2 . torcendo" at bounding box center [527, 172] width 235 height 55
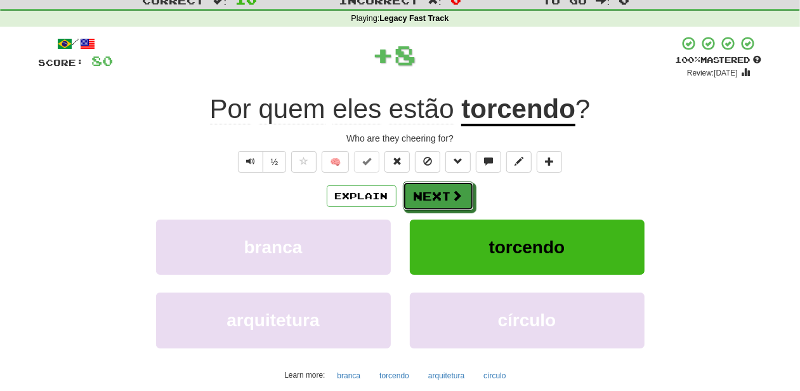
click at [437, 192] on button "Next" at bounding box center [438, 195] width 71 height 29
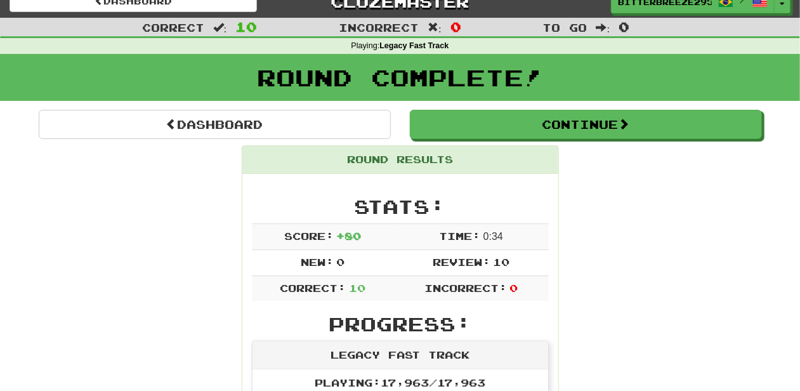
scroll to position [0, 0]
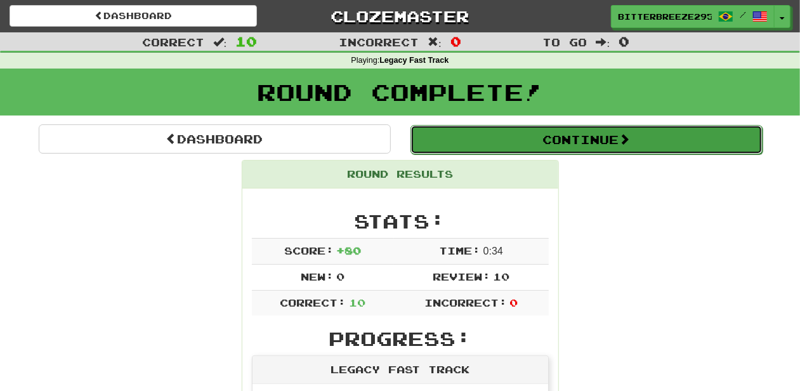
click at [480, 142] on button "Continue" at bounding box center [587, 139] width 352 height 29
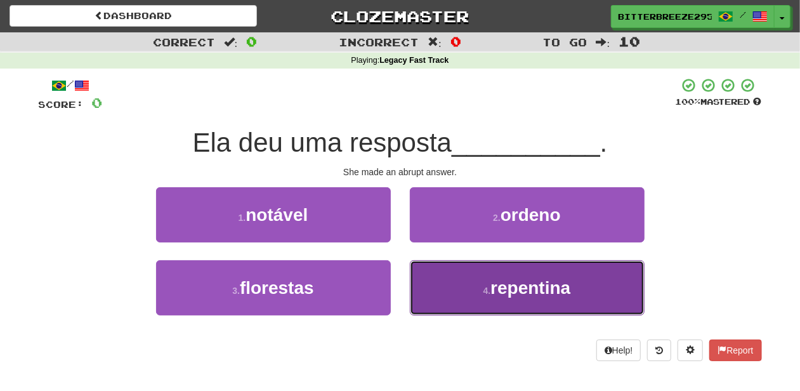
click at [473, 296] on button "4 . repentina" at bounding box center [527, 287] width 235 height 55
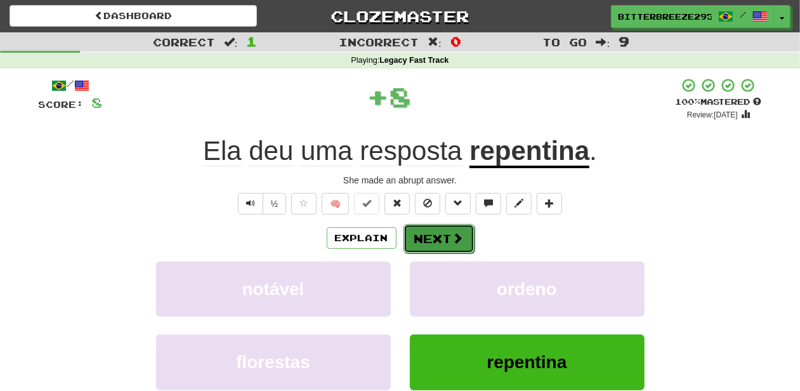
click at [427, 235] on button "Next" at bounding box center [439, 238] width 71 height 29
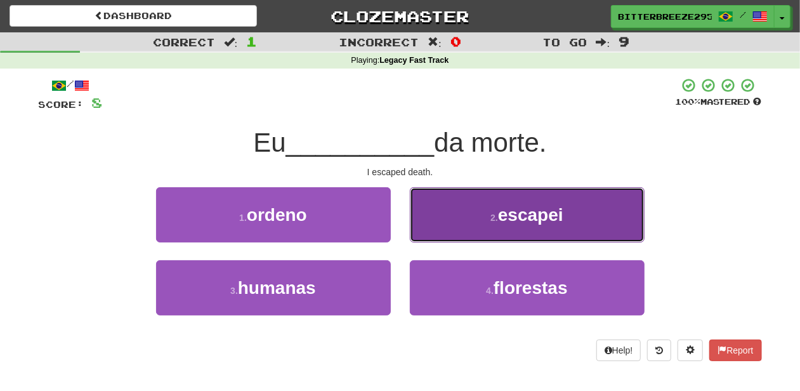
click at [445, 239] on button "2 . escapei" at bounding box center [527, 214] width 235 height 55
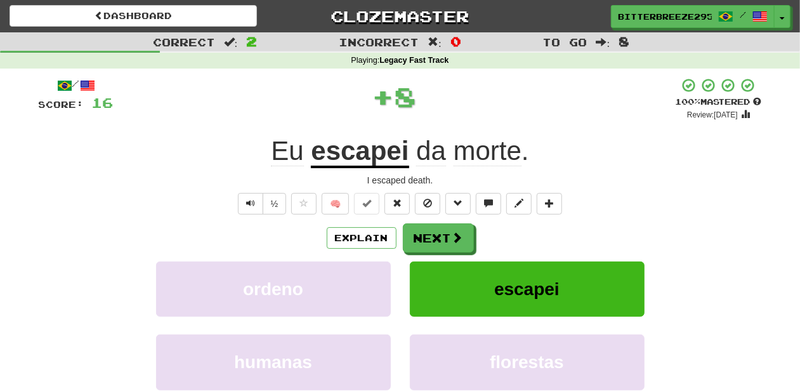
click at [445, 239] on button "Next" at bounding box center [438, 237] width 71 height 29
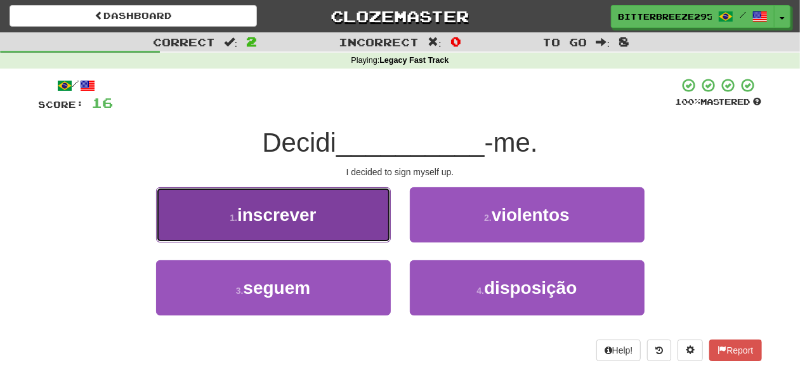
click at [327, 232] on button "1 . inscrever" at bounding box center [273, 214] width 235 height 55
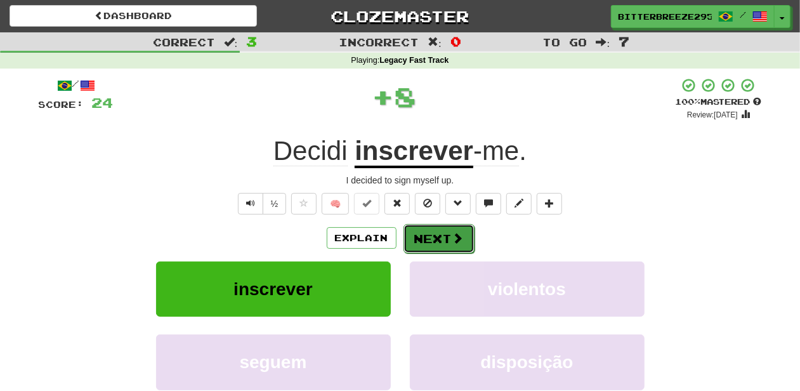
click at [411, 232] on button "Next" at bounding box center [439, 238] width 71 height 29
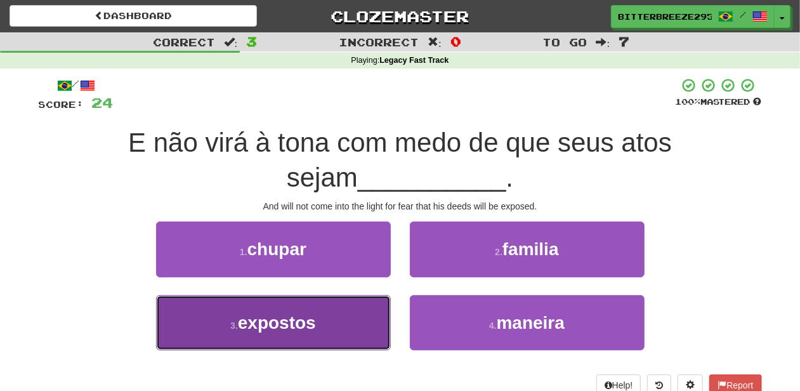
click at [341, 315] on button "3 . expostos" at bounding box center [273, 322] width 235 height 55
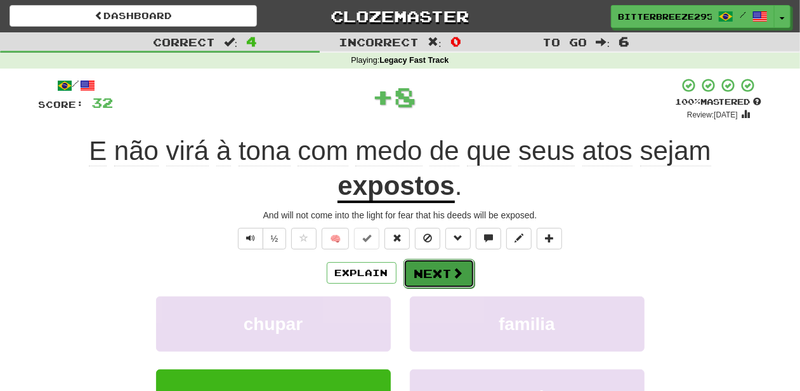
click at [431, 275] on button "Next" at bounding box center [439, 273] width 71 height 29
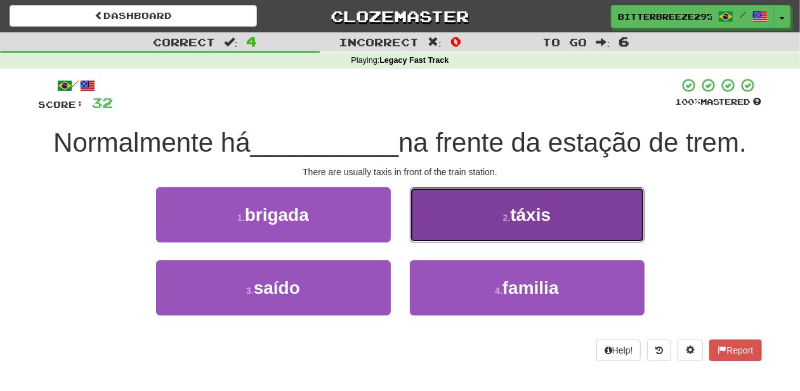
click at [459, 230] on button "2 . táxis" at bounding box center [527, 214] width 235 height 55
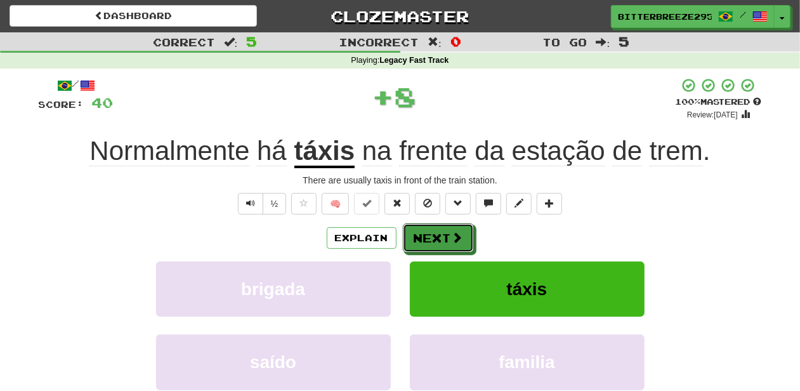
click at [459, 230] on button "Next" at bounding box center [438, 237] width 71 height 29
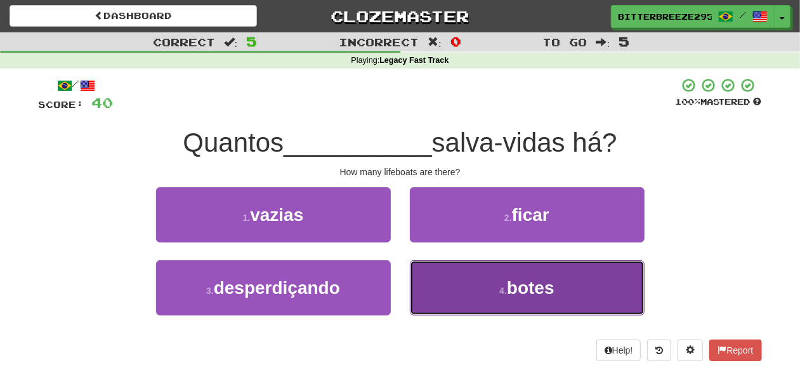
click at [465, 280] on button "4 . botes" at bounding box center [527, 287] width 235 height 55
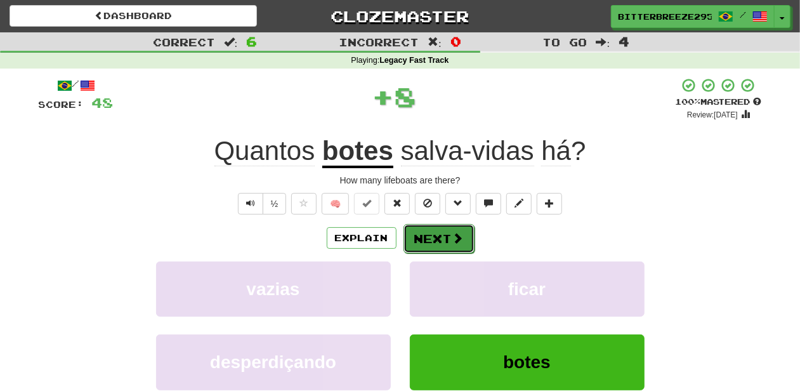
click at [423, 235] on button "Next" at bounding box center [439, 238] width 71 height 29
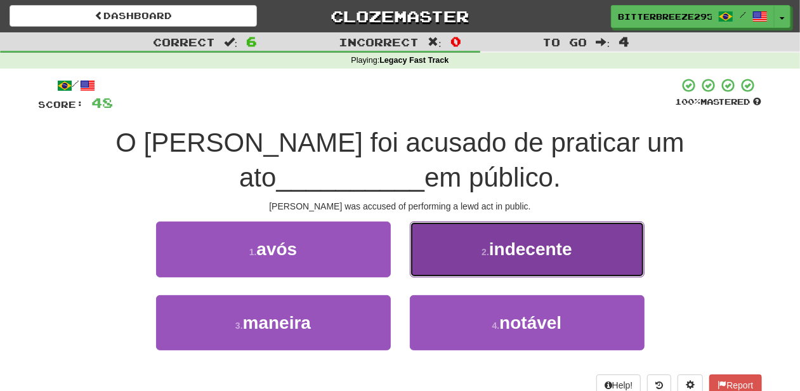
click at [415, 268] on button "2 . indecente" at bounding box center [527, 248] width 235 height 55
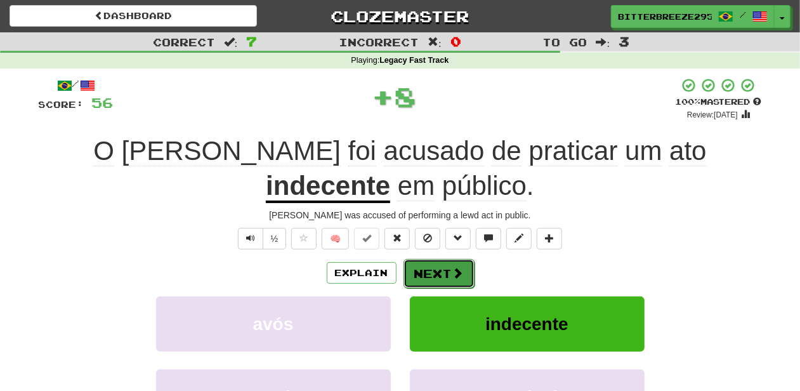
click at [426, 259] on button "Next" at bounding box center [439, 273] width 71 height 29
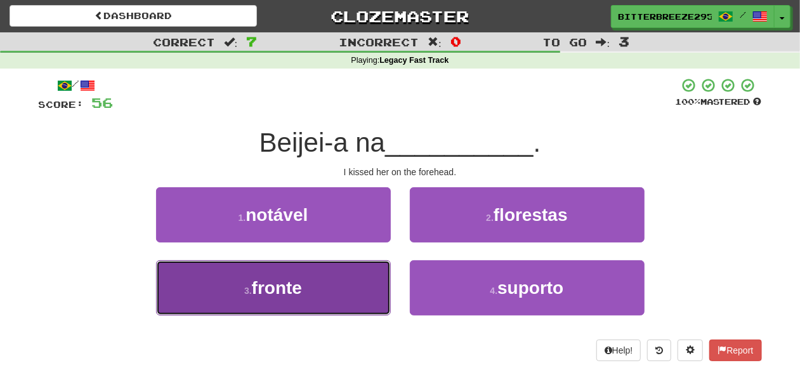
click at [319, 282] on button "3 . fronte" at bounding box center [273, 287] width 235 height 55
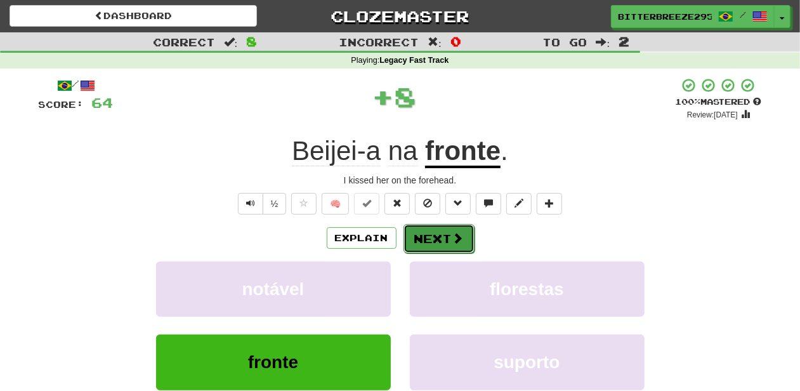
click at [423, 242] on button "Next" at bounding box center [439, 238] width 71 height 29
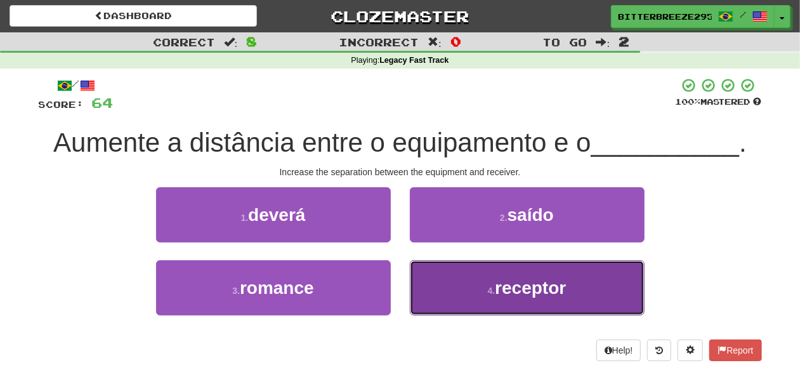
click at [470, 289] on button "4 . receptor" at bounding box center [527, 287] width 235 height 55
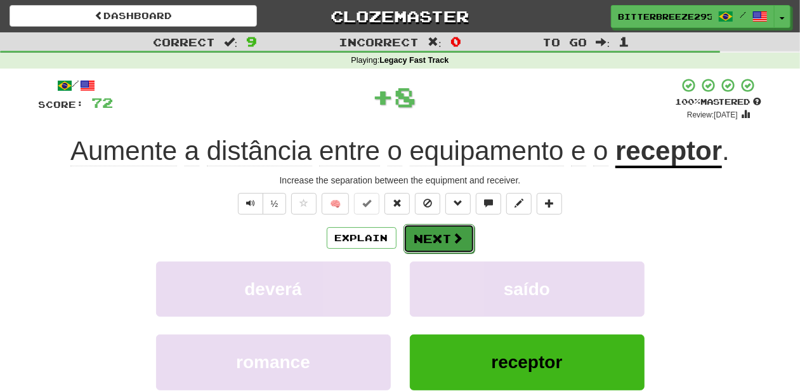
click at [449, 237] on button "Next" at bounding box center [439, 238] width 71 height 29
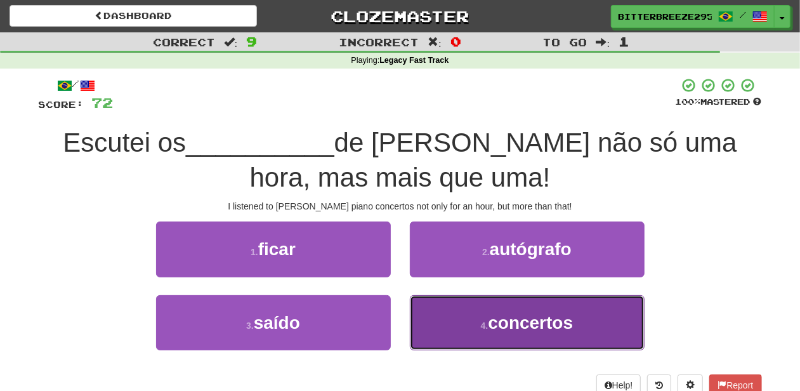
click at [472, 319] on button "4 . concertos" at bounding box center [527, 322] width 235 height 55
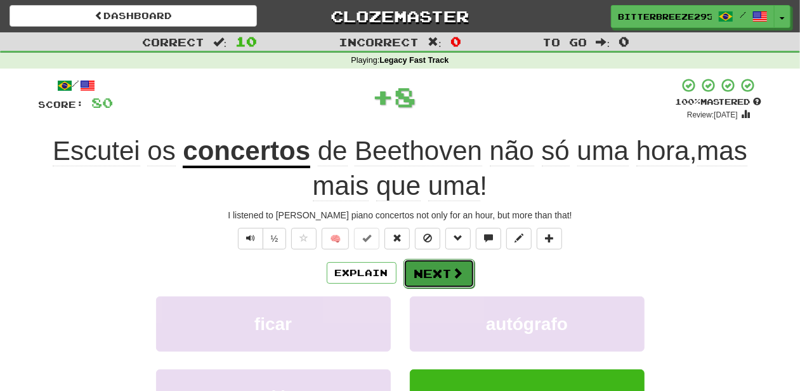
click at [452, 268] on span at bounding box center [457, 272] width 11 height 11
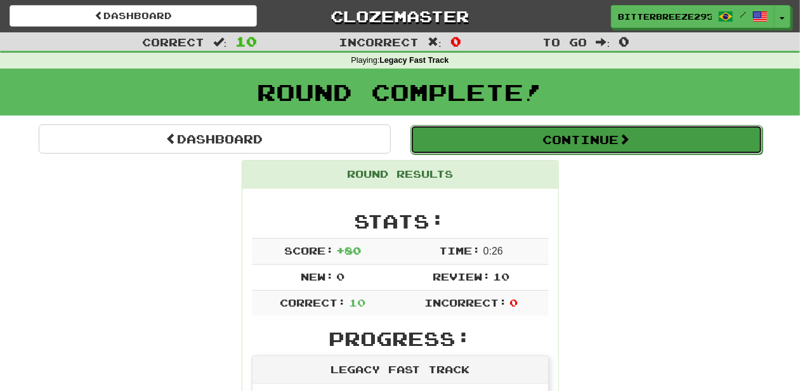
click at [477, 139] on button "Continue" at bounding box center [587, 139] width 352 height 29
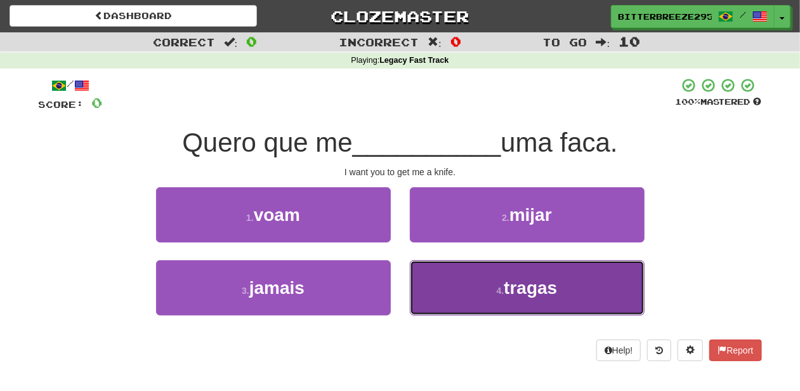
click at [457, 286] on button "4 . tragas" at bounding box center [527, 287] width 235 height 55
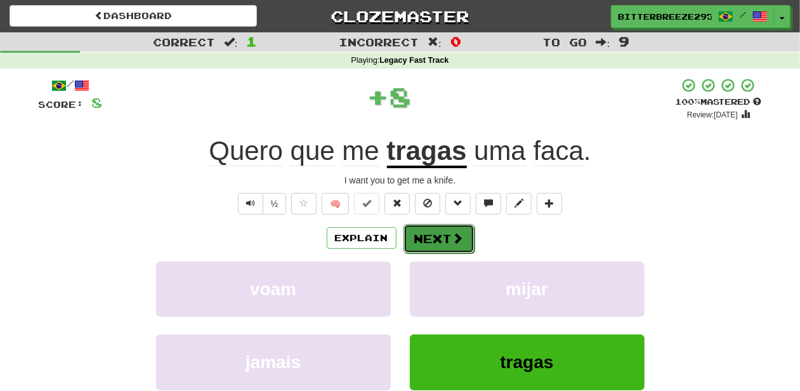
click at [441, 238] on button "Next" at bounding box center [439, 238] width 71 height 29
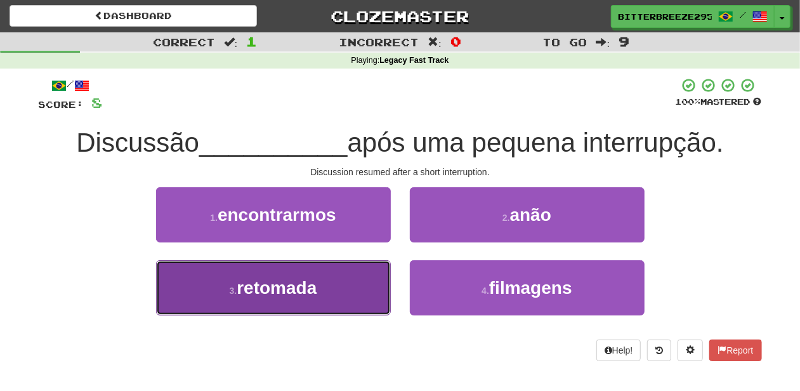
click at [357, 281] on button "3 . retomada" at bounding box center [273, 287] width 235 height 55
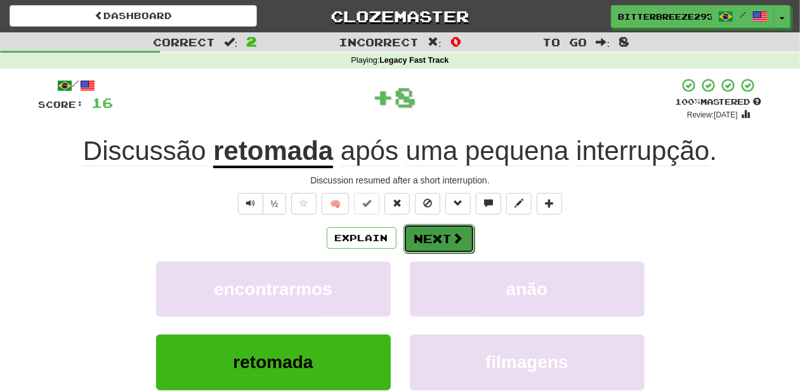
click at [432, 241] on button "Next" at bounding box center [439, 238] width 71 height 29
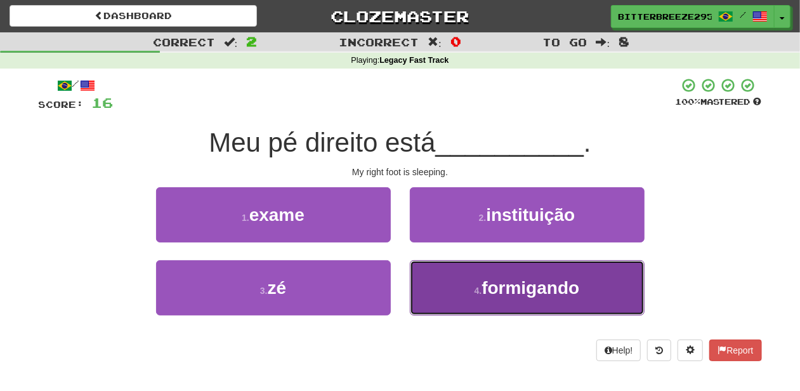
click at [442, 286] on button "4 . formigando" at bounding box center [527, 287] width 235 height 55
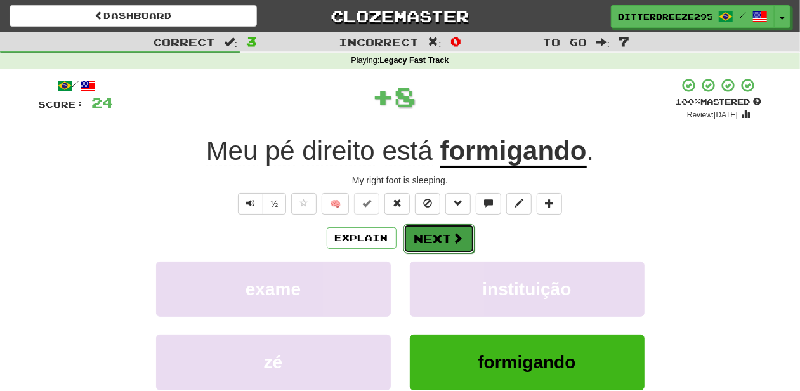
click at [418, 241] on button "Next" at bounding box center [439, 238] width 71 height 29
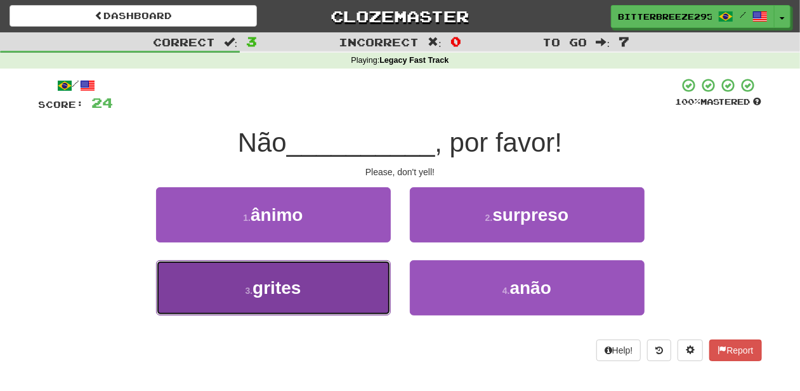
click at [346, 279] on button "3 . grites" at bounding box center [273, 287] width 235 height 55
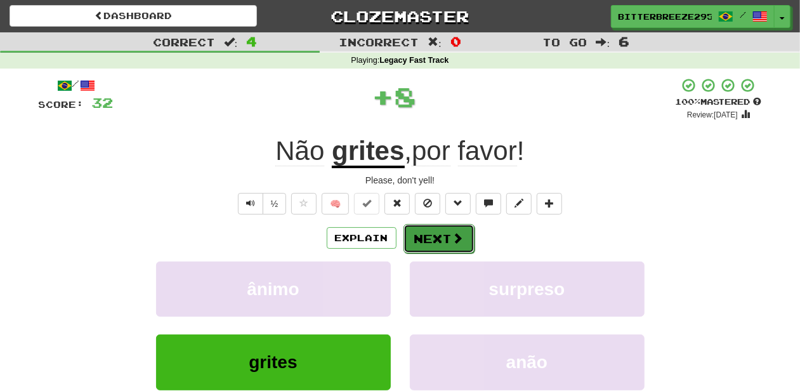
click at [420, 231] on button "Next" at bounding box center [439, 238] width 71 height 29
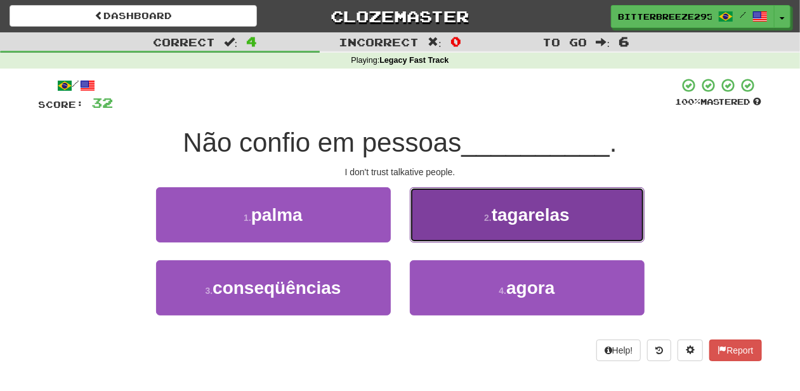
click at [455, 234] on button "2 . tagarelas" at bounding box center [527, 214] width 235 height 55
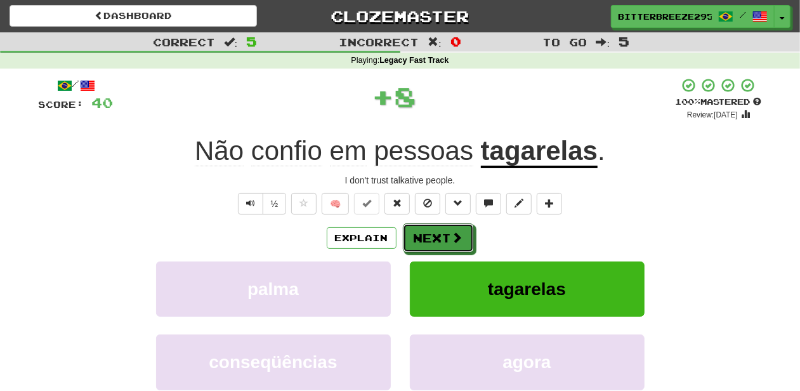
click at [455, 234] on span at bounding box center [457, 237] width 11 height 11
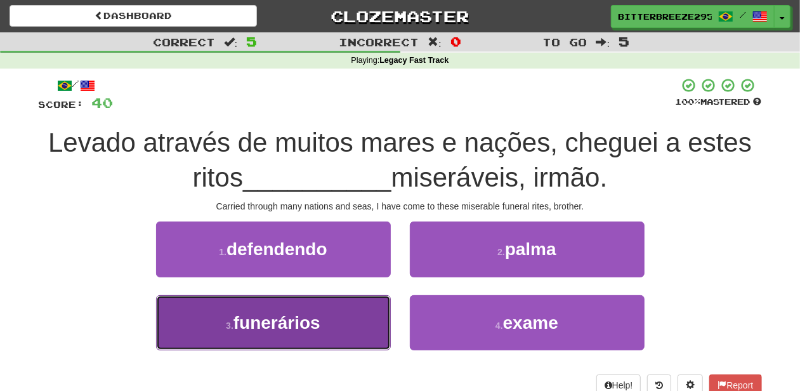
click at [373, 322] on button "3 . funerários" at bounding box center [273, 322] width 235 height 55
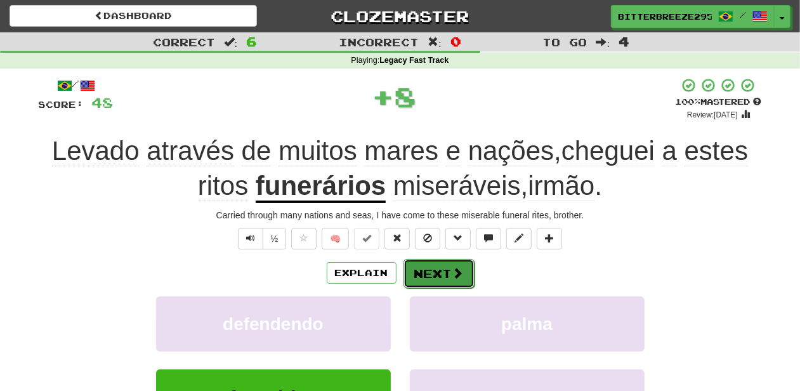
click at [433, 272] on button "Next" at bounding box center [439, 273] width 71 height 29
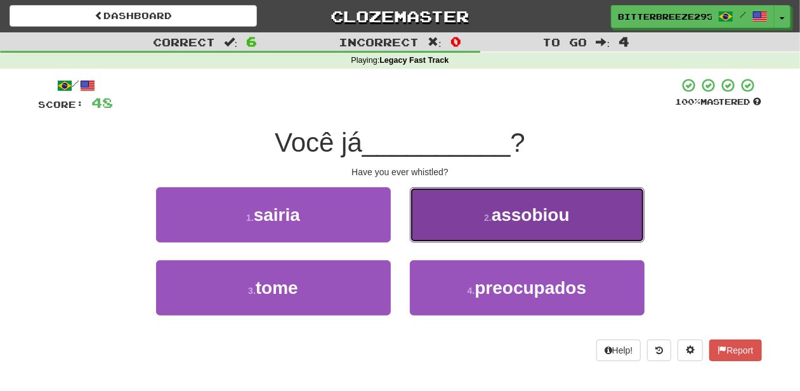
click at [437, 228] on button "2 . assobiou" at bounding box center [527, 214] width 235 height 55
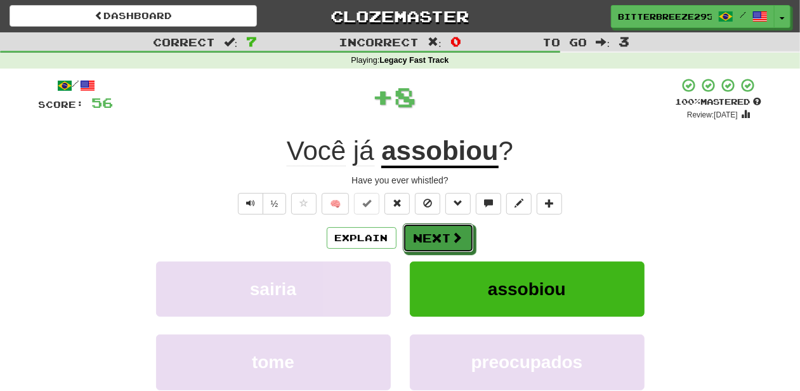
click at [437, 228] on button "Next" at bounding box center [438, 237] width 71 height 29
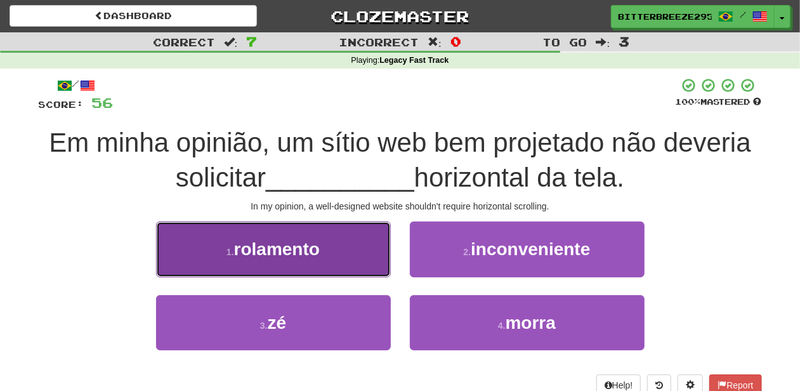
click at [322, 259] on button "1 . rolamento" at bounding box center [273, 248] width 235 height 55
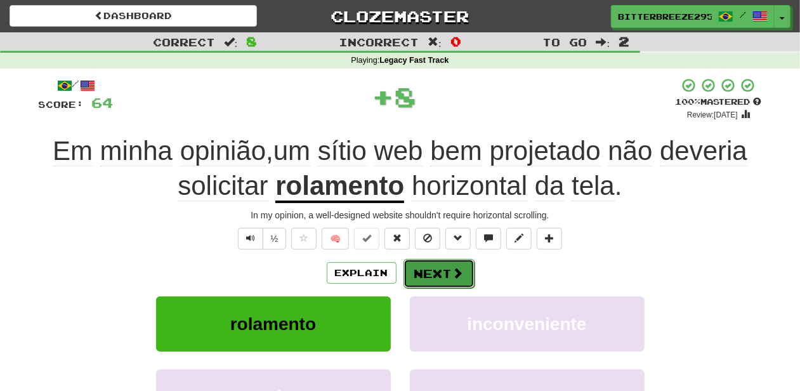
click at [418, 267] on button "Next" at bounding box center [439, 273] width 71 height 29
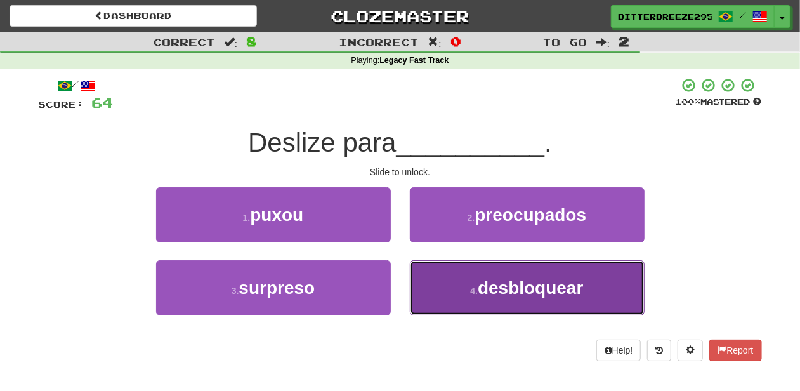
click at [432, 277] on button "4 . desbloquear" at bounding box center [527, 287] width 235 height 55
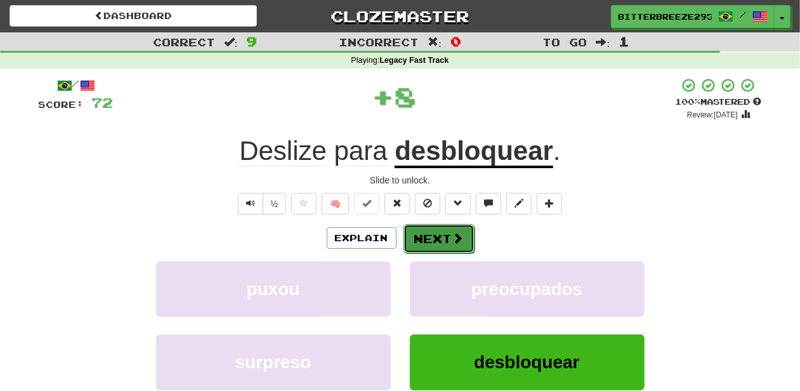
click at [428, 237] on button "Next" at bounding box center [439, 238] width 71 height 29
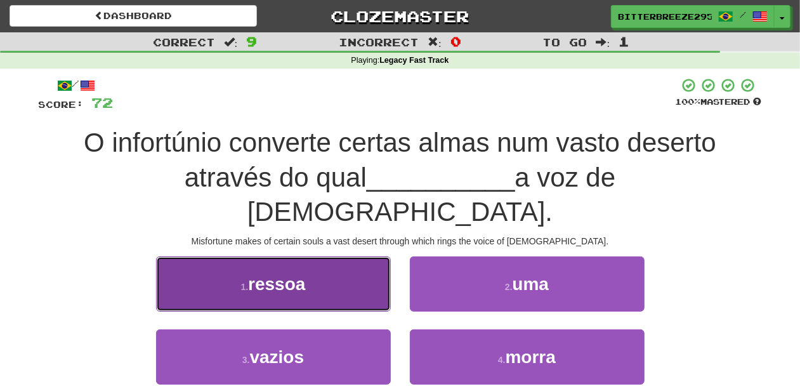
click at [344, 273] on button "1 . ressoa" at bounding box center [273, 283] width 235 height 55
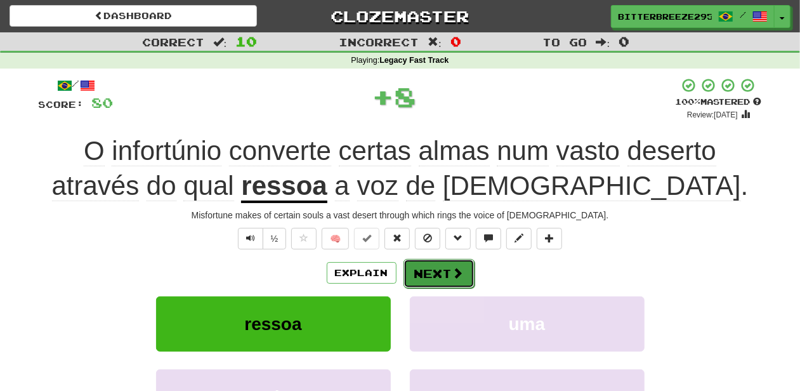
click at [418, 270] on button "Next" at bounding box center [439, 273] width 71 height 29
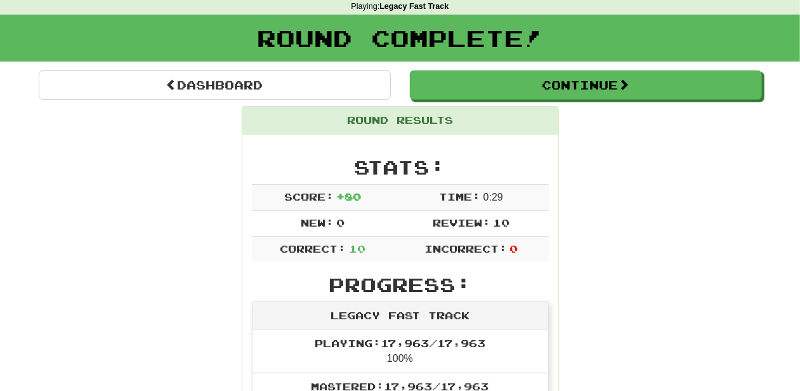
scroll to position [42, 0]
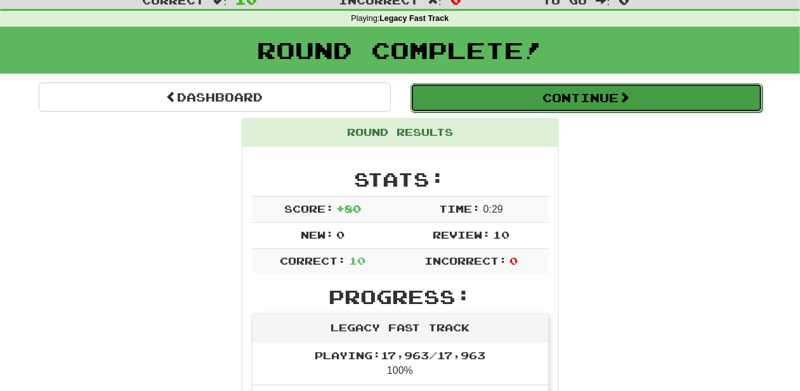
click at [535, 95] on button "Continue" at bounding box center [587, 97] width 352 height 29
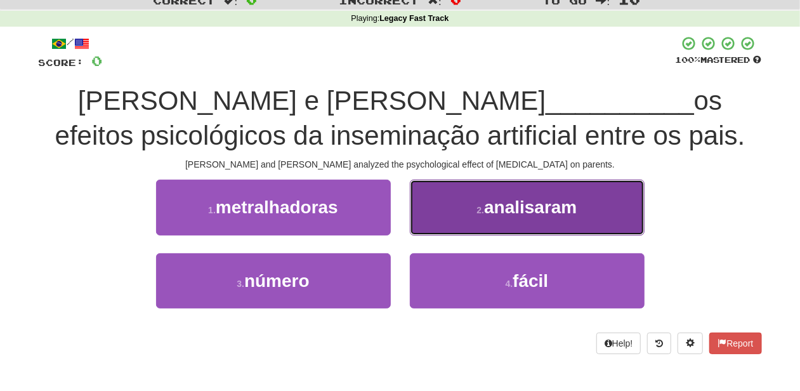
click at [432, 216] on button "2 . analisaram" at bounding box center [527, 207] width 235 height 55
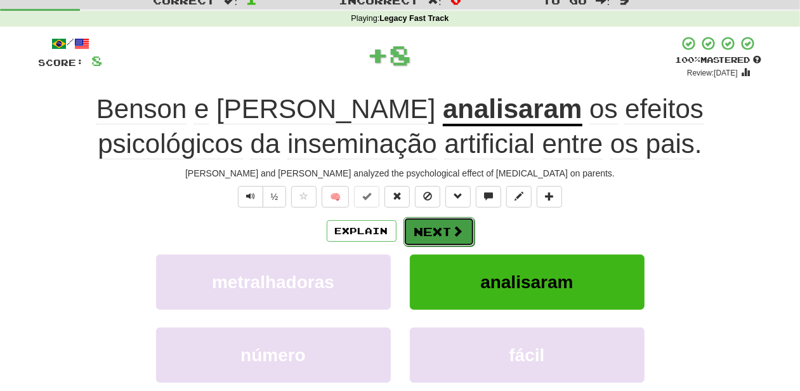
click at [430, 228] on button "Next" at bounding box center [439, 231] width 71 height 29
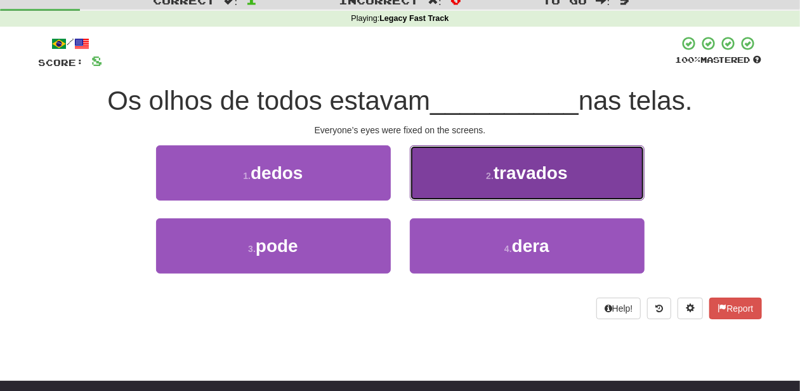
click at [430, 187] on button "2 . travados" at bounding box center [527, 172] width 235 height 55
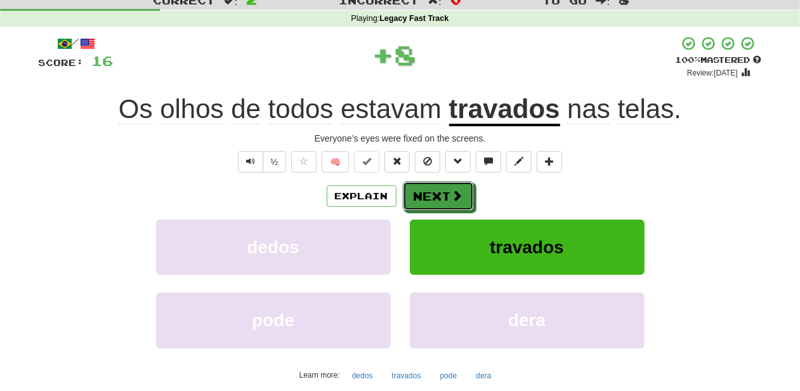
click at [430, 187] on button "Next" at bounding box center [438, 195] width 71 height 29
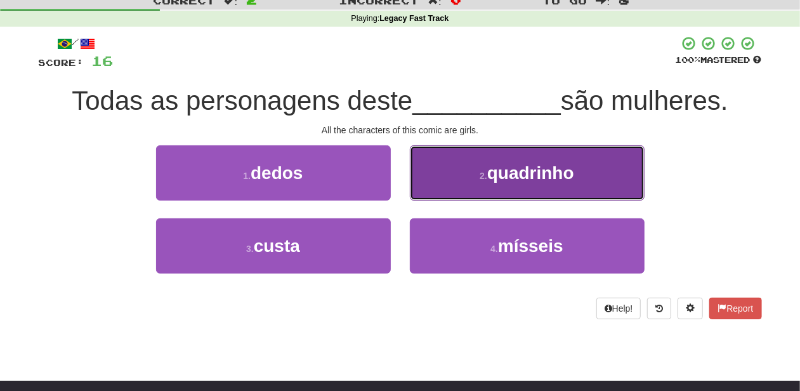
click at [433, 187] on button "2 . quadrinho" at bounding box center [527, 172] width 235 height 55
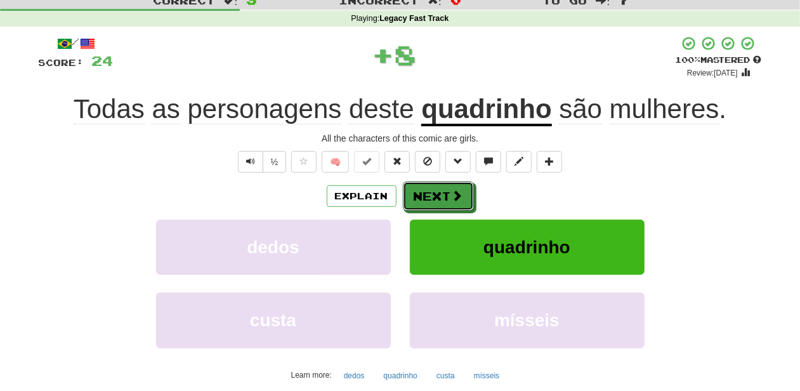
click at [432, 187] on button "Next" at bounding box center [438, 195] width 71 height 29
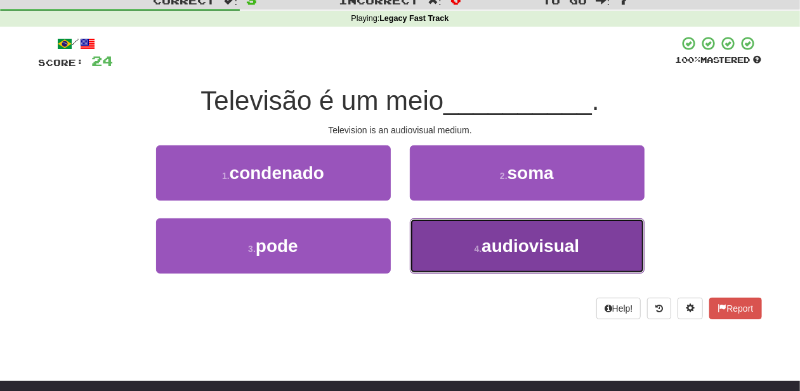
click at [461, 250] on button "4 . audiovisual" at bounding box center [527, 245] width 235 height 55
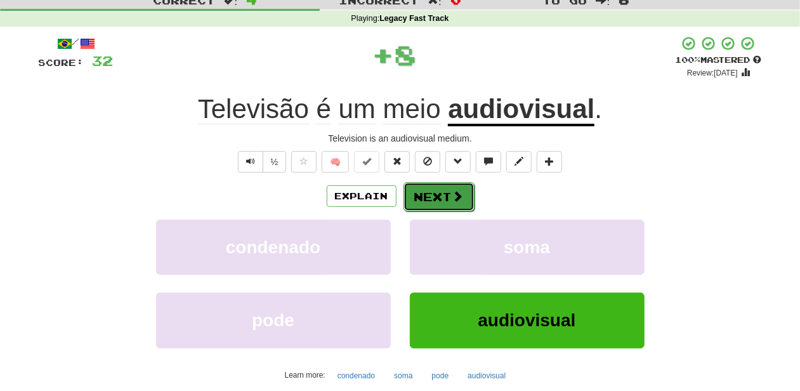
click at [438, 196] on button "Next" at bounding box center [439, 196] width 71 height 29
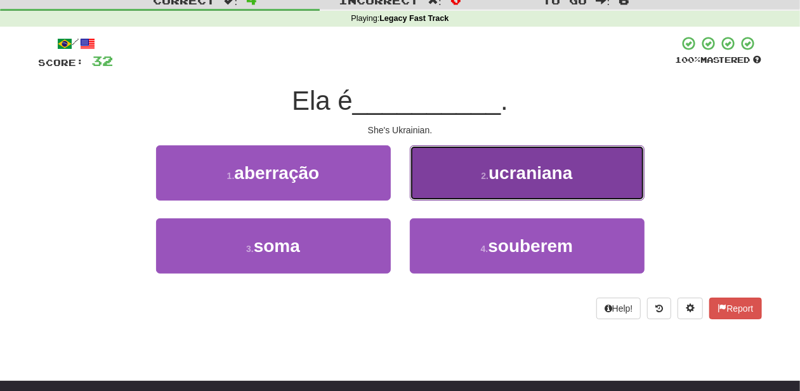
click at [440, 190] on button "2 . ucraniana" at bounding box center [527, 172] width 235 height 55
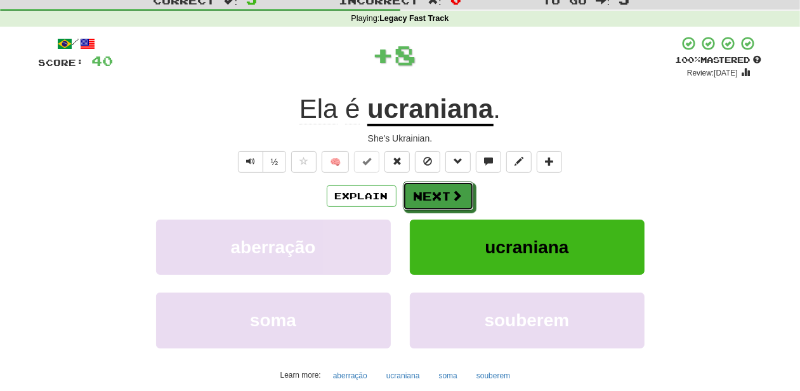
click at [440, 190] on button "Next" at bounding box center [438, 195] width 71 height 29
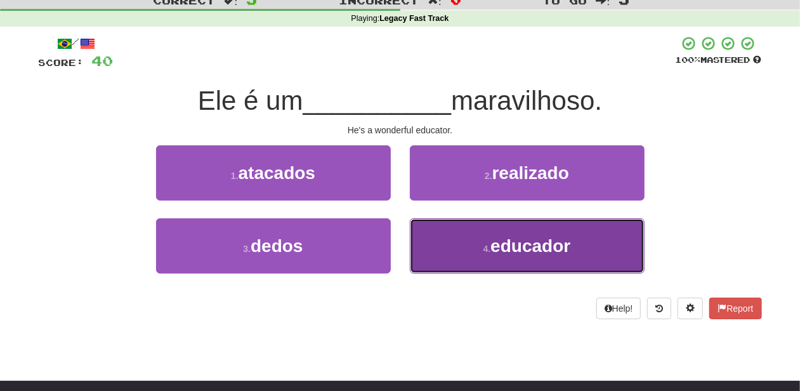
click at [484, 251] on small "4 ." at bounding box center [488, 249] width 8 height 10
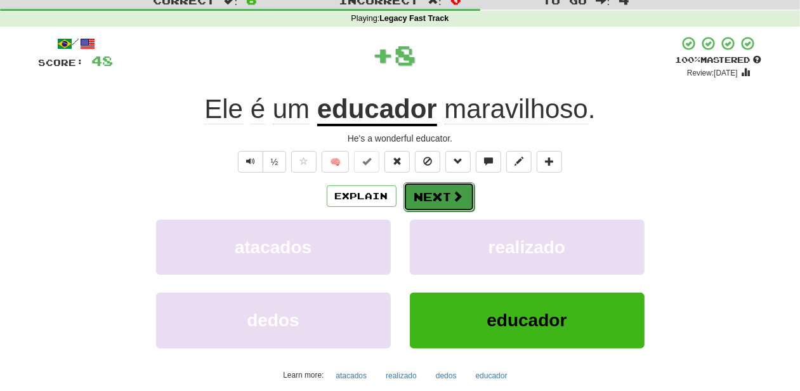
click at [443, 195] on button "Next" at bounding box center [439, 196] width 71 height 29
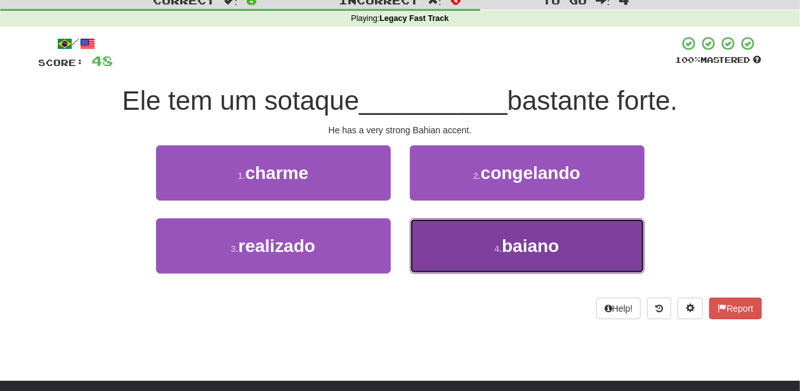
click at [449, 232] on button "4 . baiano" at bounding box center [527, 245] width 235 height 55
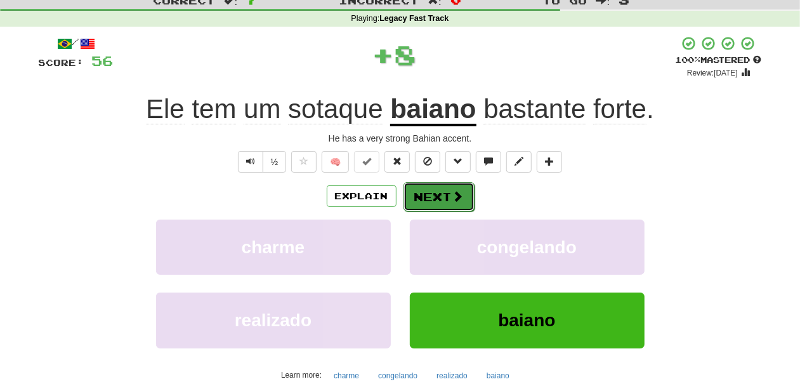
click at [435, 188] on button "Next" at bounding box center [439, 196] width 71 height 29
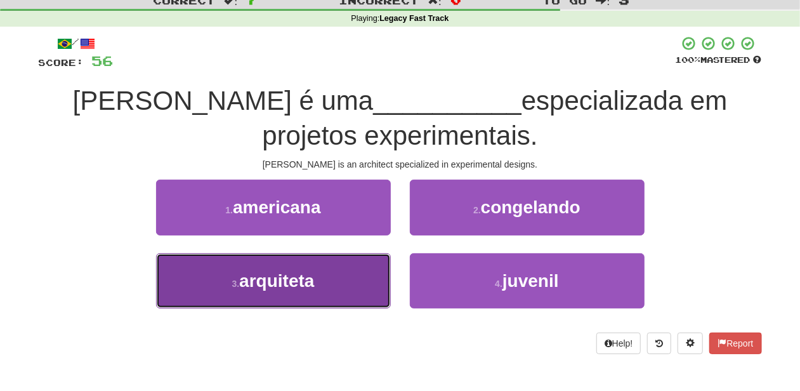
click at [327, 275] on button "3 . arquiteta" at bounding box center [273, 280] width 235 height 55
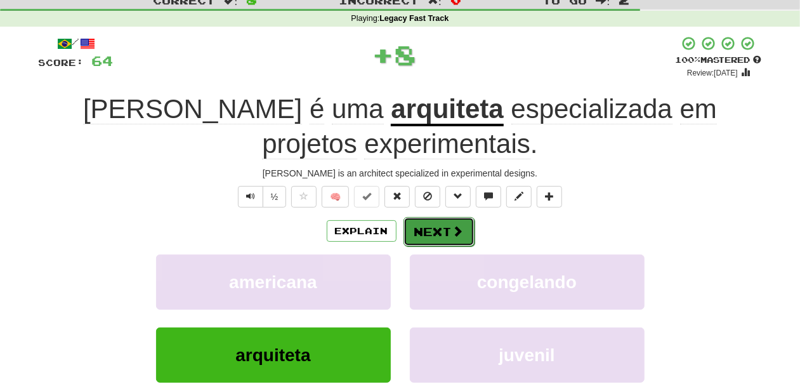
click at [430, 227] on button "Next" at bounding box center [439, 231] width 71 height 29
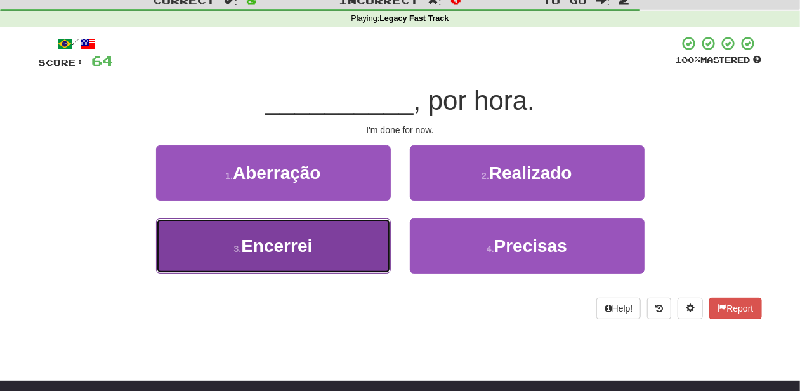
click at [360, 246] on button "3 . Encerrei" at bounding box center [273, 245] width 235 height 55
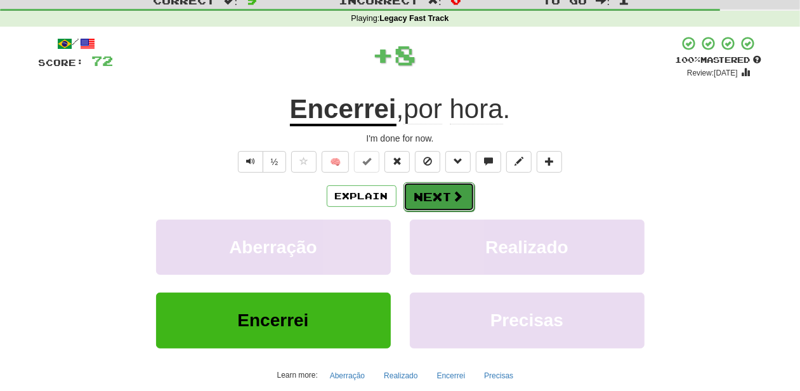
click at [426, 188] on button "Next" at bounding box center [439, 196] width 71 height 29
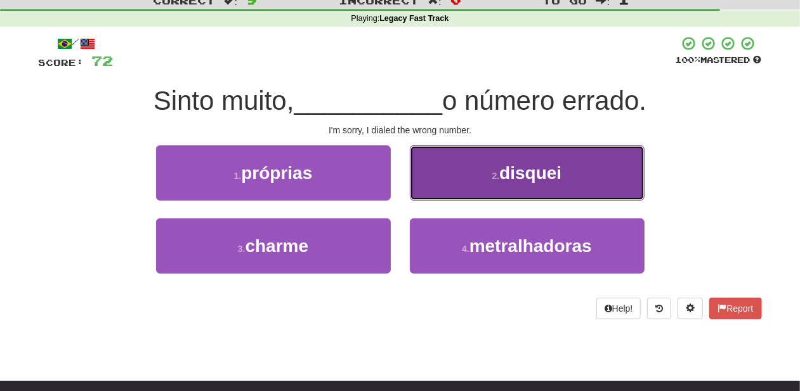
click at [440, 185] on button "2 . disquei" at bounding box center [527, 172] width 235 height 55
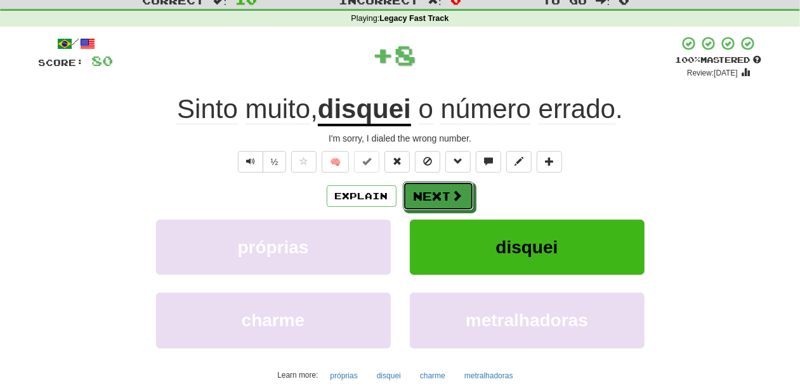
click at [437, 188] on button "Next" at bounding box center [438, 195] width 71 height 29
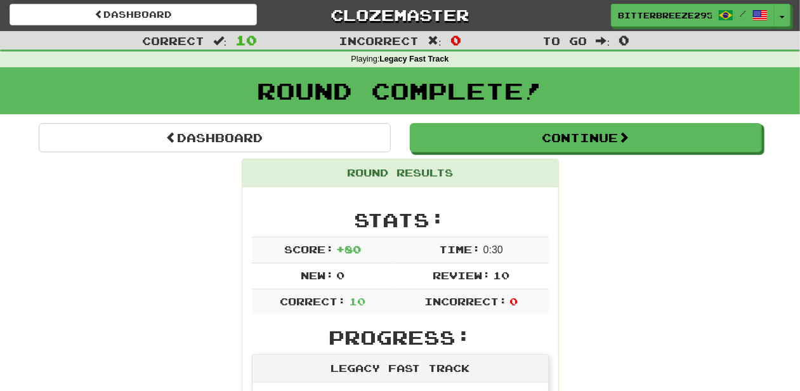
scroll to position [0, 0]
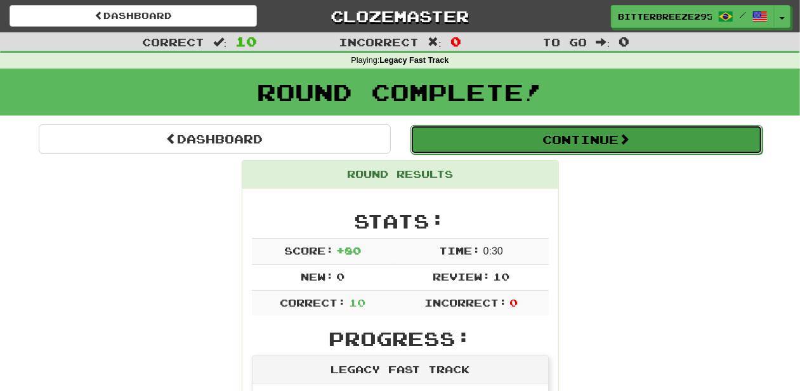
click at [478, 141] on button "Continue" at bounding box center [587, 139] width 352 height 29
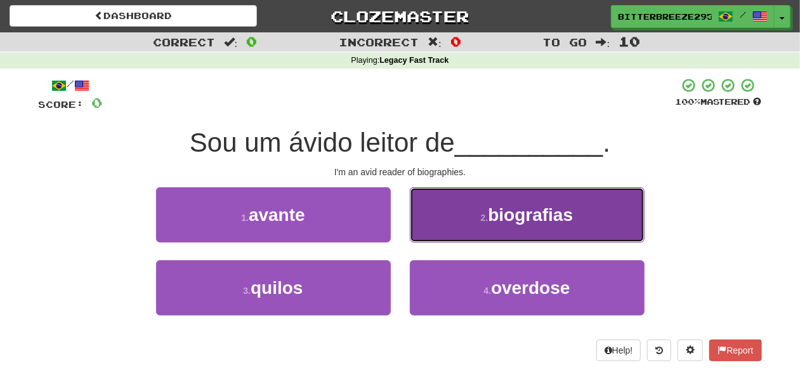
click at [444, 228] on button "2 . biografias" at bounding box center [527, 214] width 235 height 55
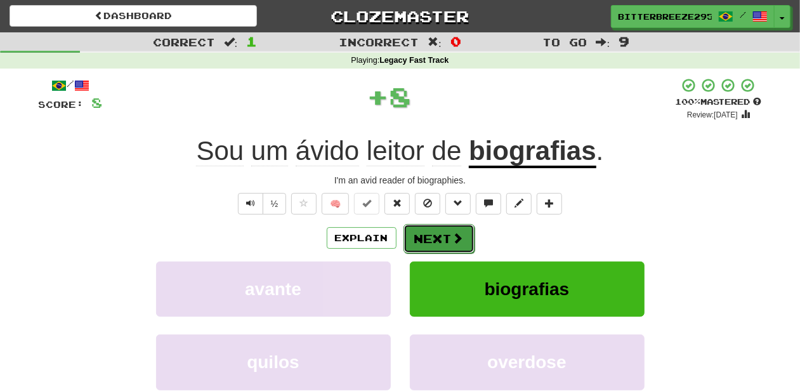
click at [442, 228] on button "Next" at bounding box center [439, 238] width 71 height 29
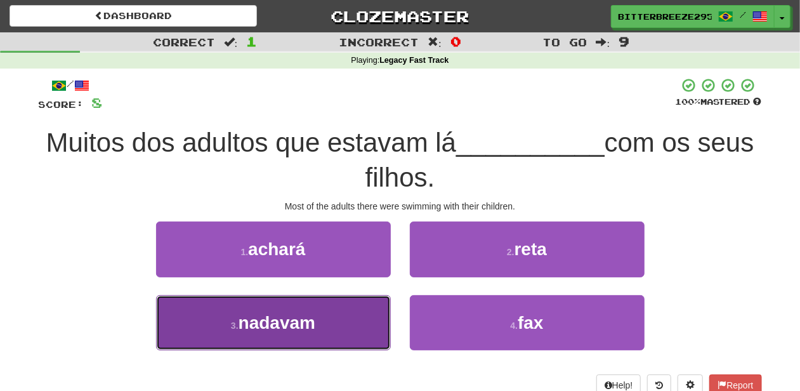
click at [369, 322] on button "3 . nadavam" at bounding box center [273, 322] width 235 height 55
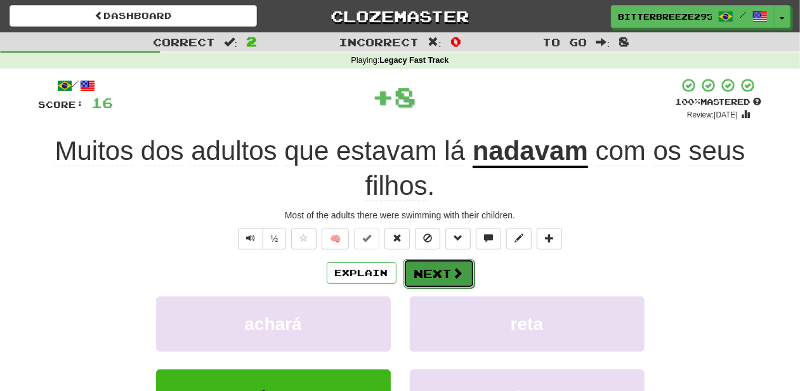
click at [416, 279] on button "Next" at bounding box center [439, 273] width 71 height 29
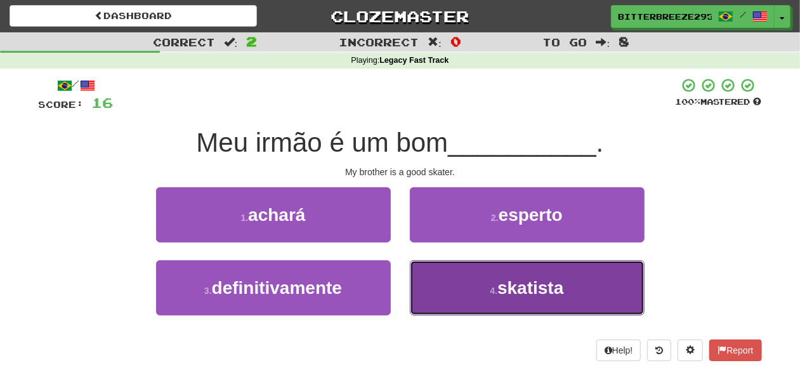
click at [459, 279] on button "4 . skatista" at bounding box center [527, 287] width 235 height 55
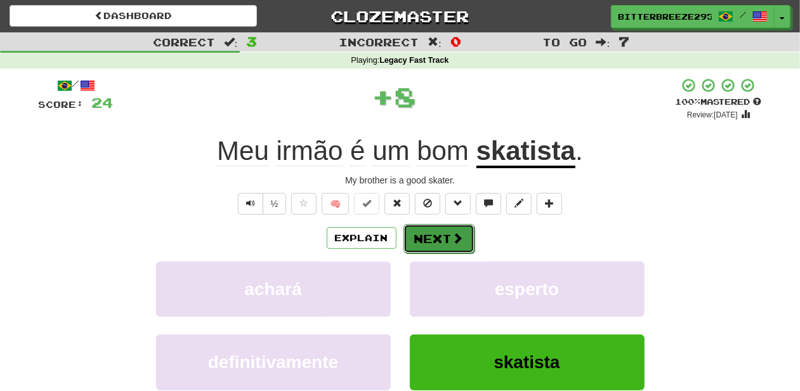
click at [439, 235] on button "Next" at bounding box center [439, 238] width 71 height 29
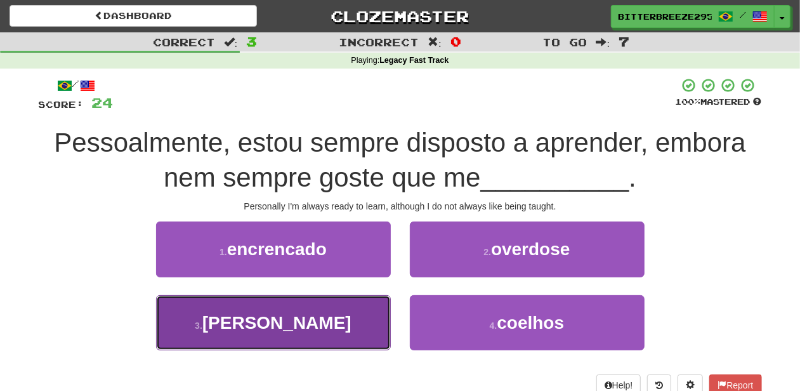
click at [317, 322] on button "3 . ensinem" at bounding box center [273, 322] width 235 height 55
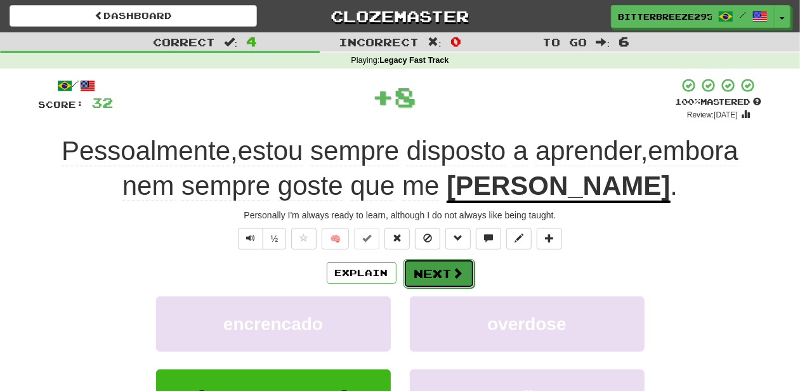
click at [422, 265] on button "Next" at bounding box center [439, 273] width 71 height 29
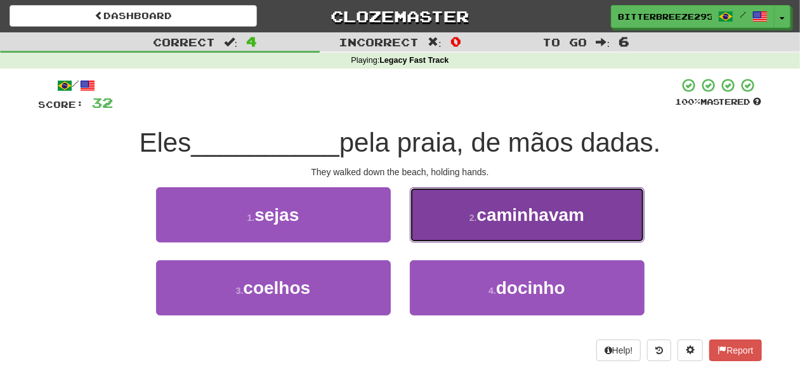
click at [463, 230] on button "2 . caminhavam" at bounding box center [527, 214] width 235 height 55
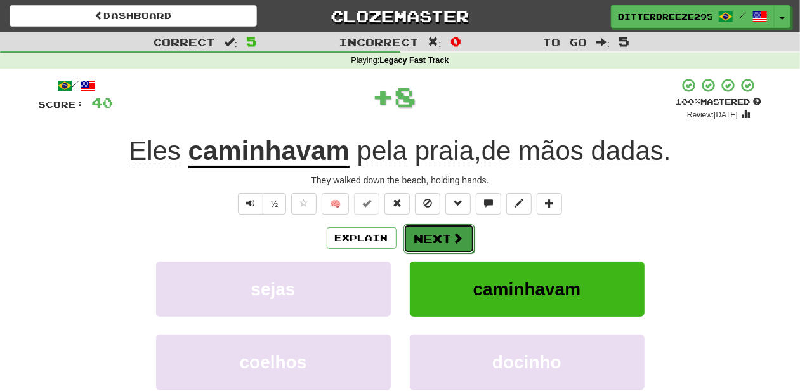
click at [463, 229] on button "Next" at bounding box center [439, 238] width 71 height 29
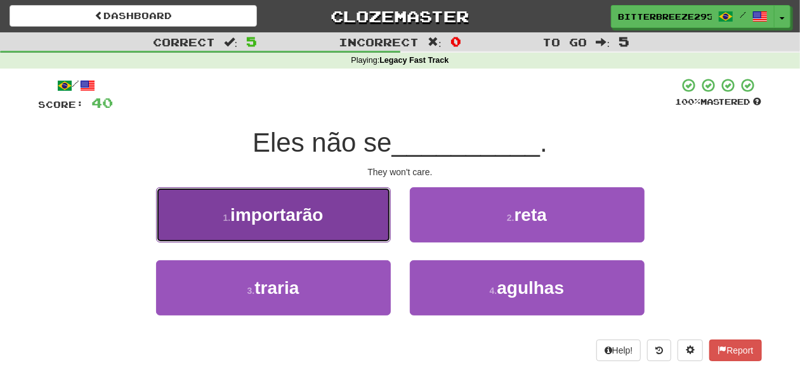
click at [327, 223] on button "1 . importarão" at bounding box center [273, 214] width 235 height 55
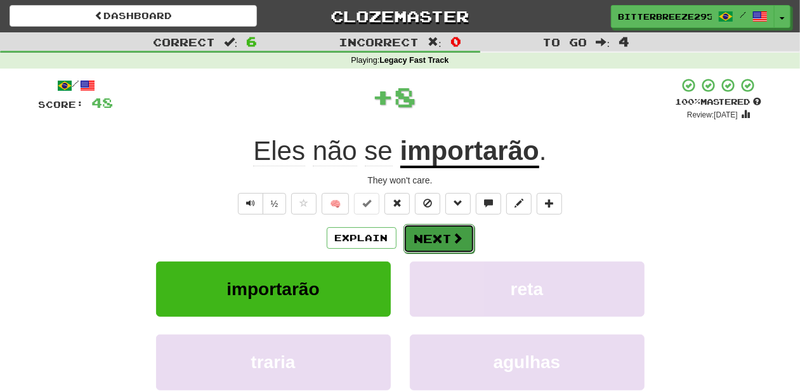
click at [422, 234] on button "Next" at bounding box center [439, 238] width 71 height 29
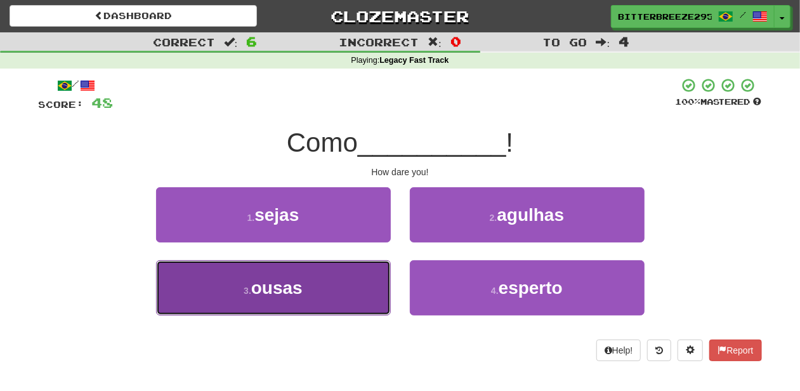
click at [346, 287] on button "3 . ousas" at bounding box center [273, 287] width 235 height 55
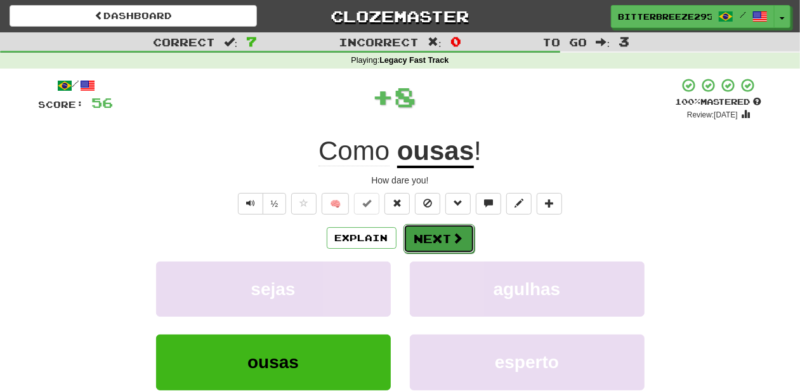
click at [425, 241] on button "Next" at bounding box center [439, 238] width 71 height 29
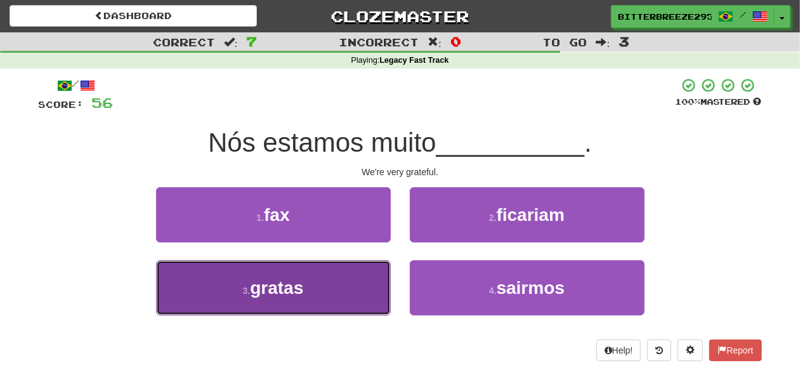
click at [385, 287] on button "3 . gratas" at bounding box center [273, 287] width 235 height 55
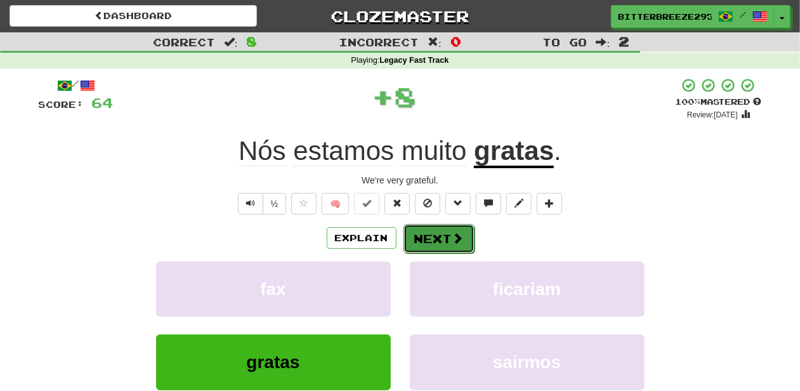
click at [422, 229] on button "Next" at bounding box center [439, 238] width 71 height 29
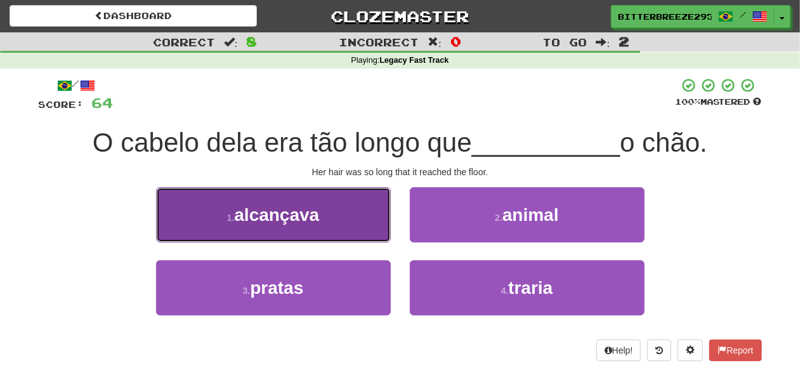
click at [322, 232] on button "1 . alcançava" at bounding box center [273, 214] width 235 height 55
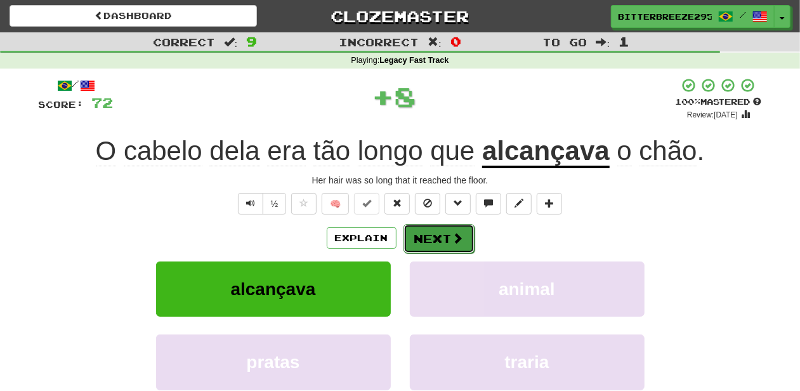
click at [428, 239] on button "Next" at bounding box center [439, 238] width 71 height 29
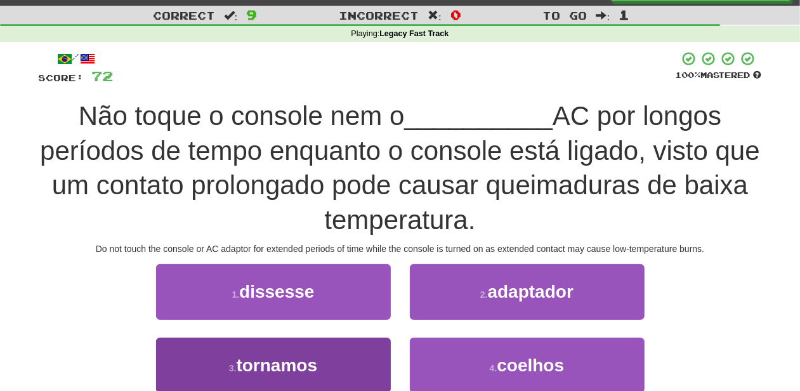
scroll to position [42, 0]
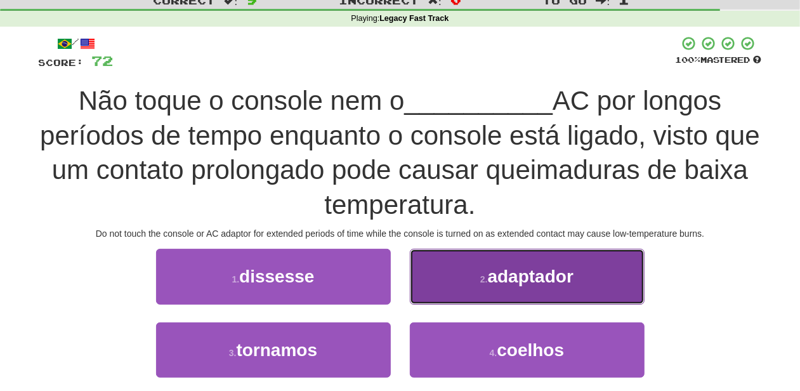
click at [454, 283] on button "2 . adaptador" at bounding box center [527, 276] width 235 height 55
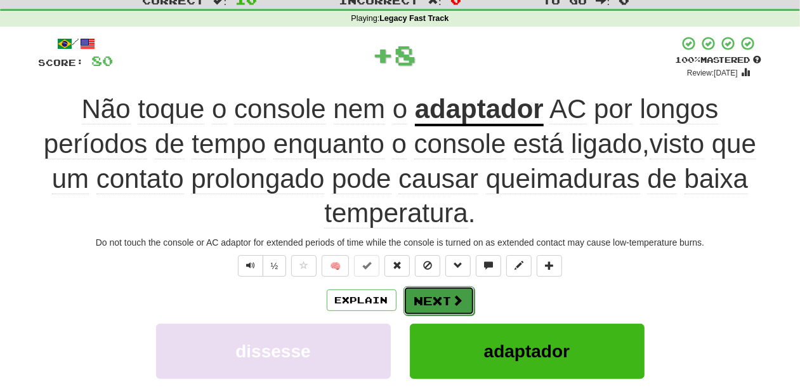
click at [442, 297] on button "Next" at bounding box center [439, 300] width 71 height 29
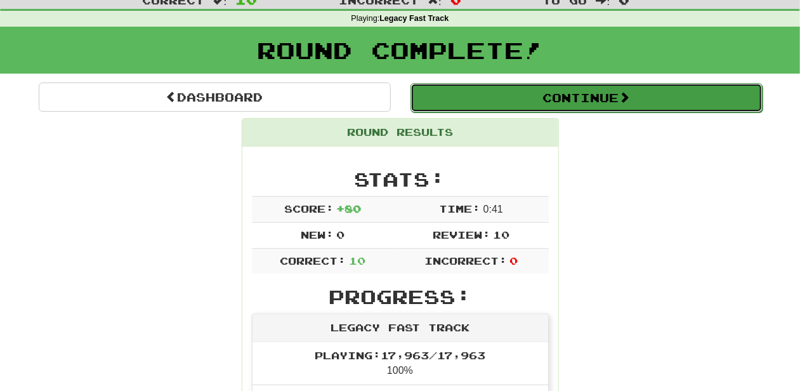
click at [484, 99] on button "Continue" at bounding box center [587, 97] width 352 height 29
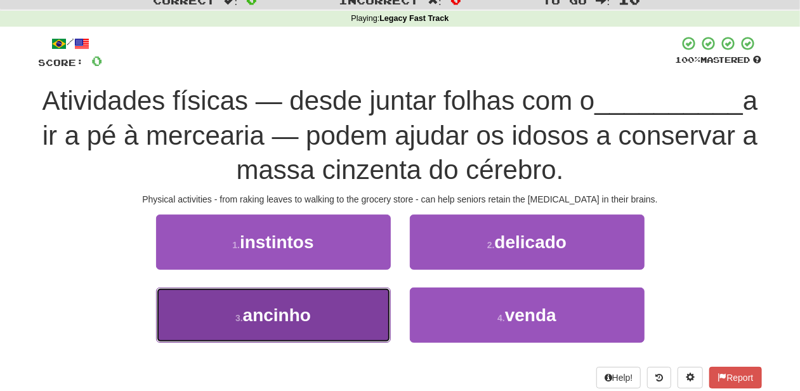
click at [305, 319] on span "ancinho" at bounding box center [277, 315] width 68 height 20
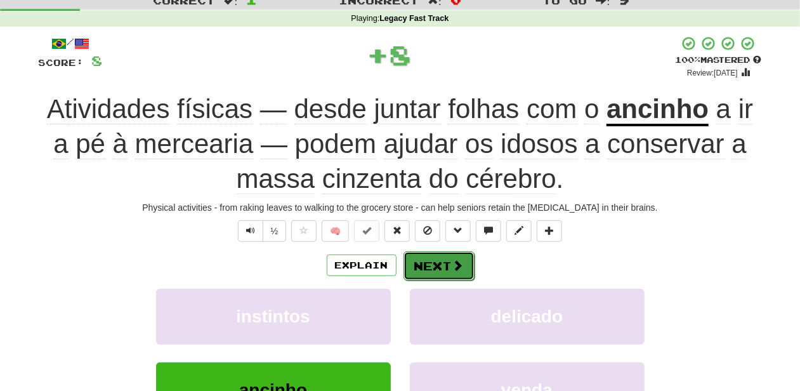
click at [445, 253] on button "Next" at bounding box center [439, 265] width 71 height 29
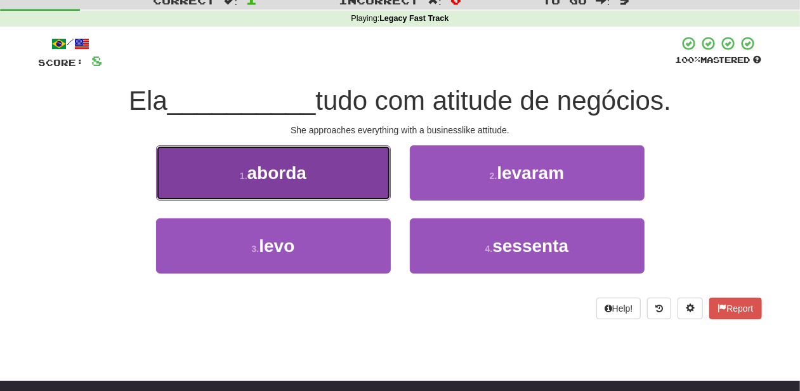
click at [336, 188] on button "1 . aborda" at bounding box center [273, 172] width 235 height 55
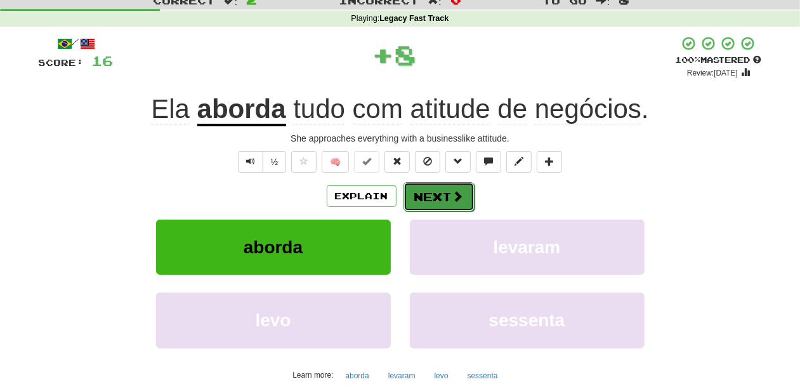
click at [427, 197] on button "Next" at bounding box center [439, 196] width 71 height 29
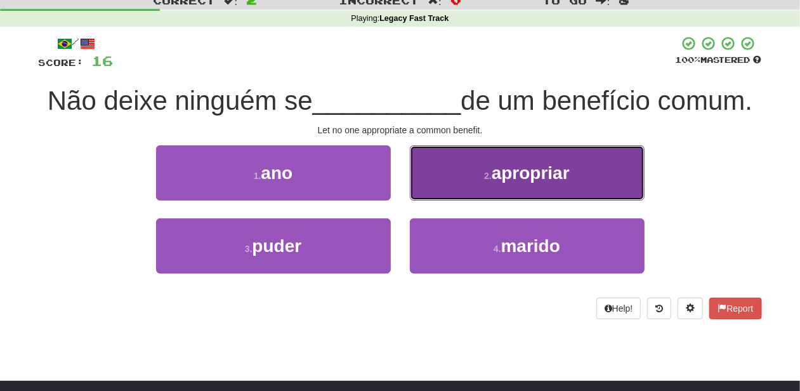
click at [437, 189] on button "2 . apropriar" at bounding box center [527, 172] width 235 height 55
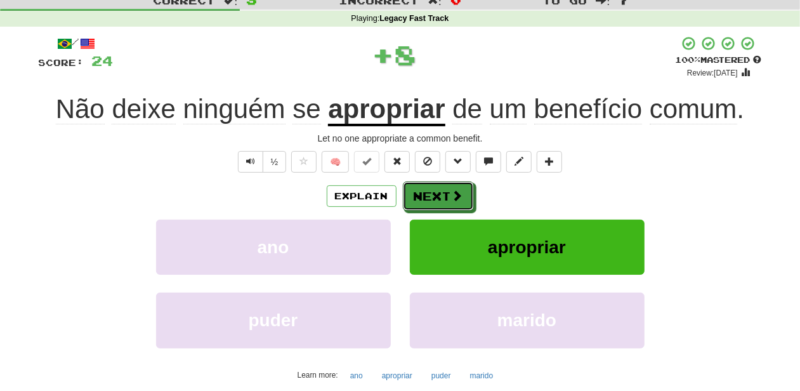
click at [436, 189] on button "Next" at bounding box center [438, 195] width 71 height 29
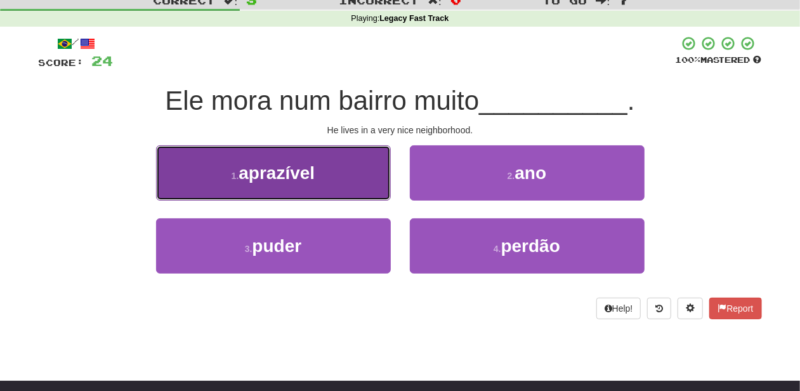
click at [362, 192] on button "1 . aprazível" at bounding box center [273, 172] width 235 height 55
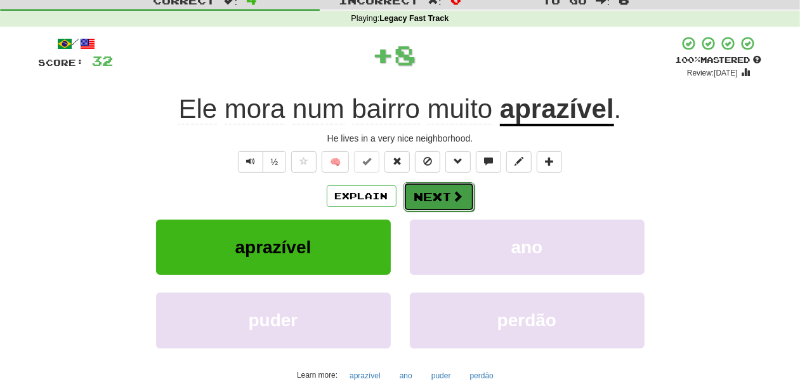
click at [435, 192] on button "Next" at bounding box center [439, 196] width 71 height 29
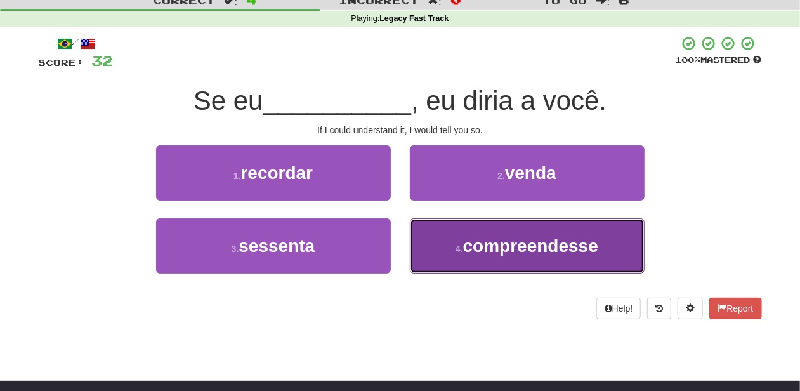
click at [451, 232] on button "4 . compreendesse" at bounding box center [527, 245] width 235 height 55
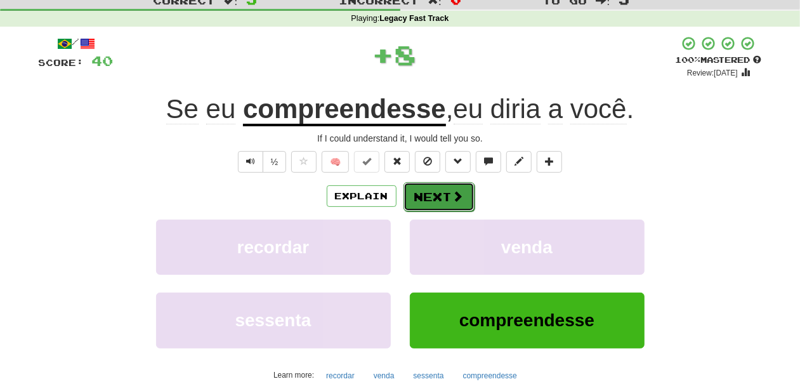
click at [442, 207] on button "Next" at bounding box center [439, 196] width 71 height 29
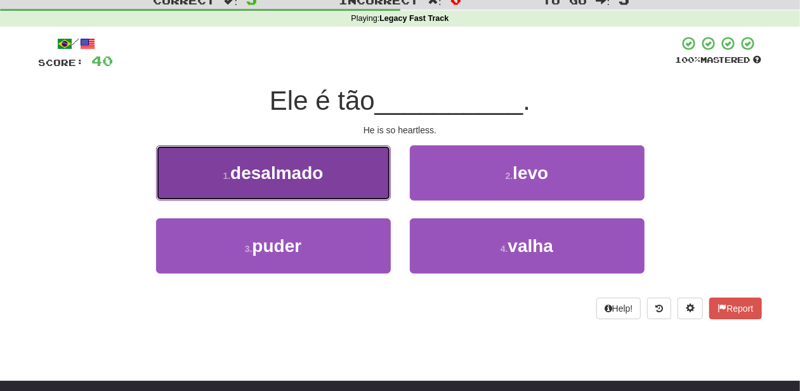
click at [369, 185] on button "1 . desalmado" at bounding box center [273, 172] width 235 height 55
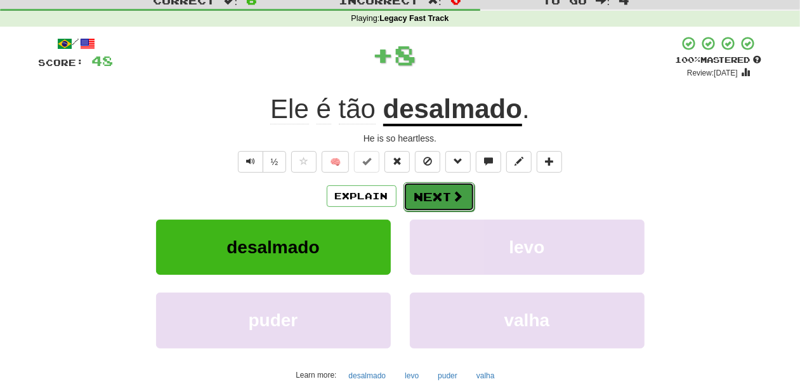
click at [438, 196] on button "Next" at bounding box center [439, 196] width 71 height 29
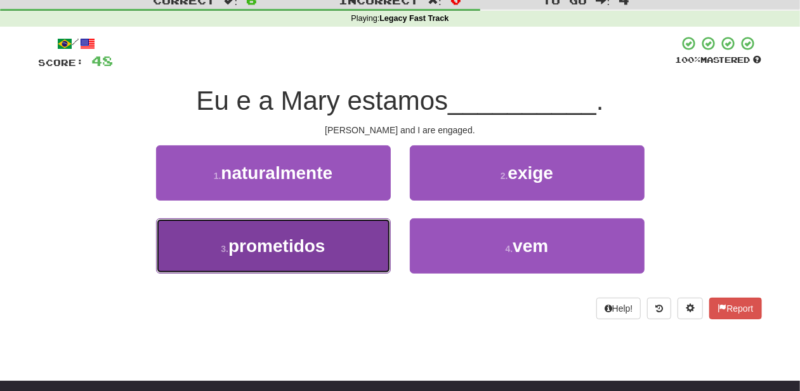
click at [360, 234] on button "3 . prometidos" at bounding box center [273, 245] width 235 height 55
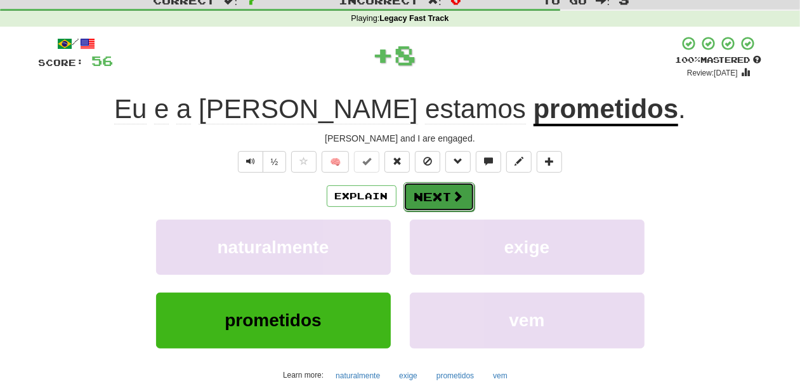
click at [415, 195] on button "Next" at bounding box center [439, 196] width 71 height 29
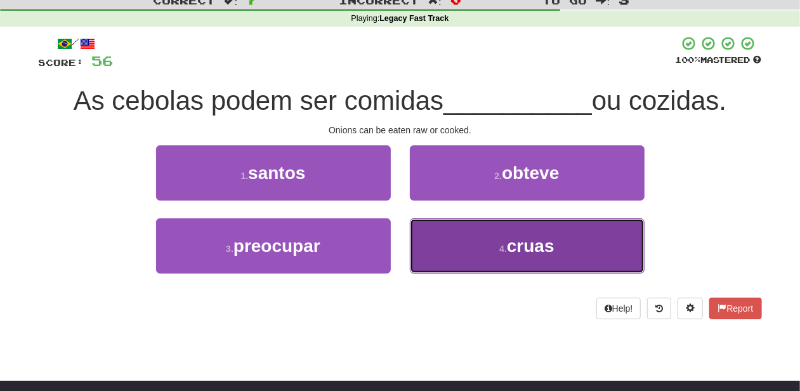
click at [440, 237] on button "4 . cruas" at bounding box center [527, 245] width 235 height 55
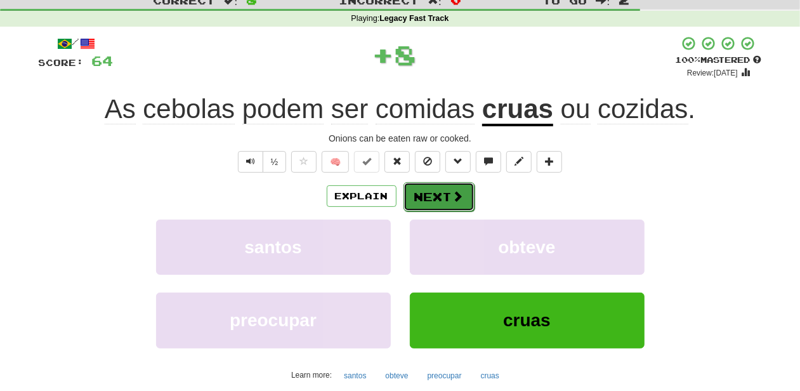
click at [439, 199] on button "Next" at bounding box center [439, 196] width 71 height 29
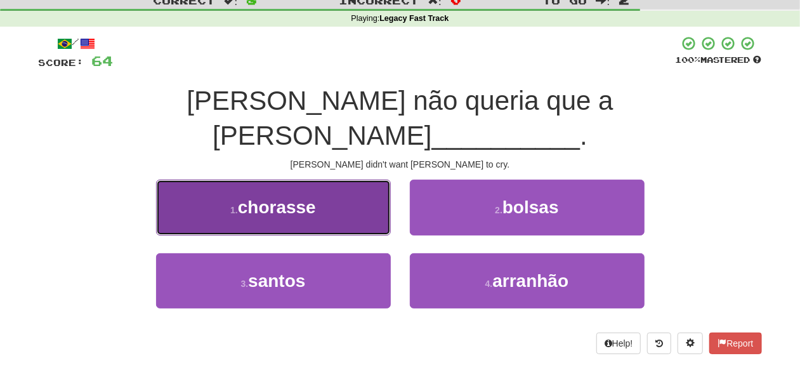
click at [313, 183] on button "1 . chorasse" at bounding box center [273, 207] width 235 height 55
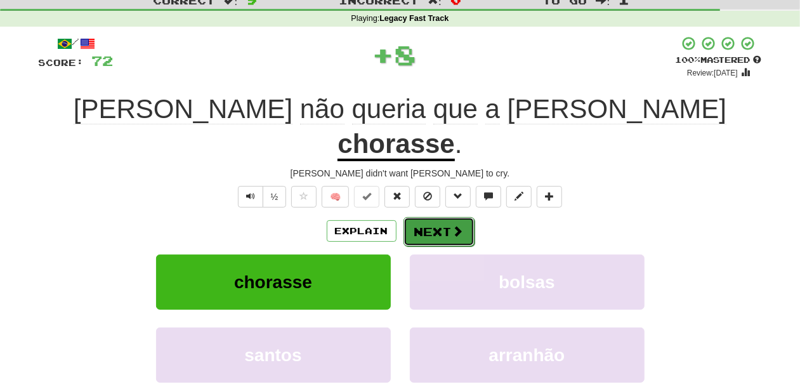
click at [426, 217] on button "Next" at bounding box center [439, 231] width 71 height 29
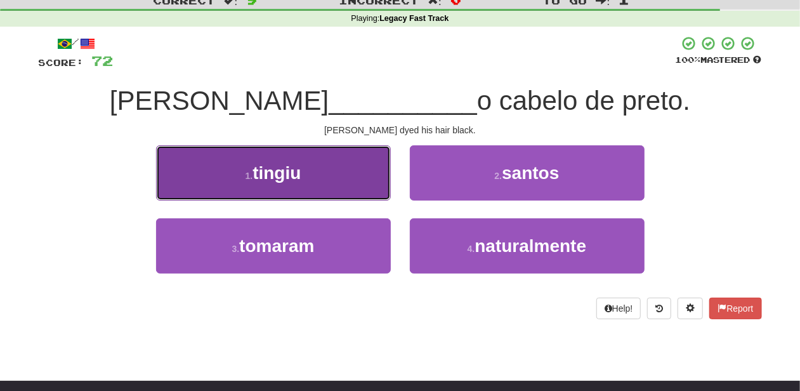
click at [371, 193] on button "1 . tingiu" at bounding box center [273, 172] width 235 height 55
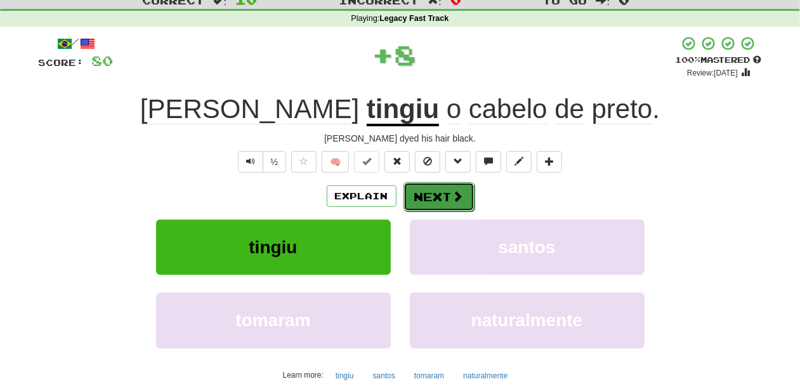
click at [431, 198] on button "Next" at bounding box center [439, 196] width 71 height 29
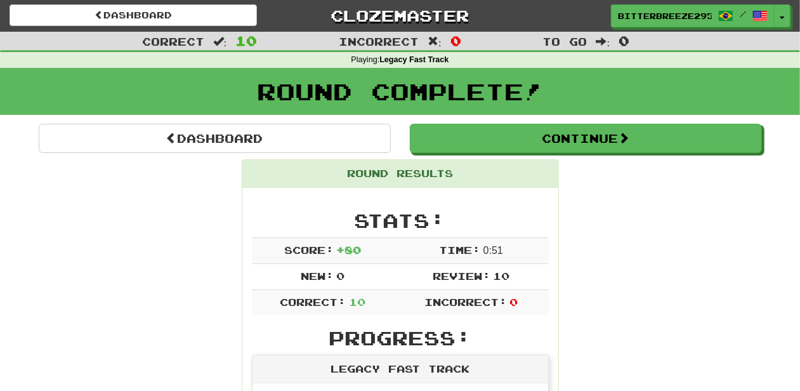
scroll to position [0, 0]
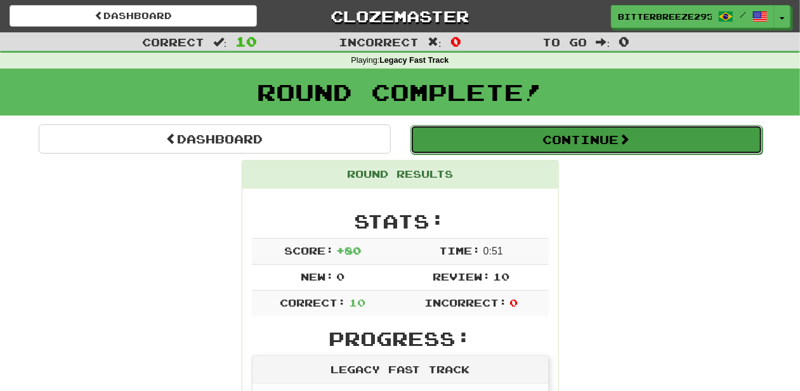
click at [515, 142] on button "Continue" at bounding box center [587, 139] width 352 height 29
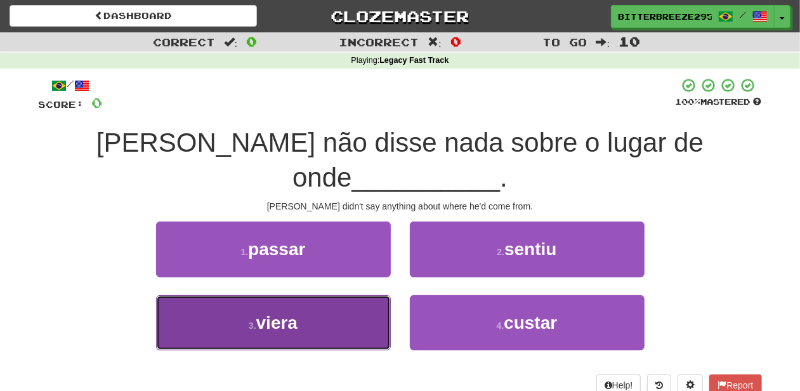
click at [362, 301] on button "3 . viera" at bounding box center [273, 322] width 235 height 55
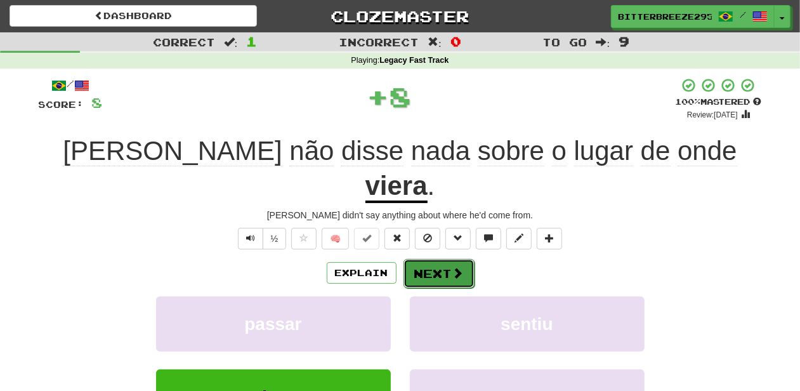
click at [407, 259] on button "Next" at bounding box center [439, 273] width 71 height 29
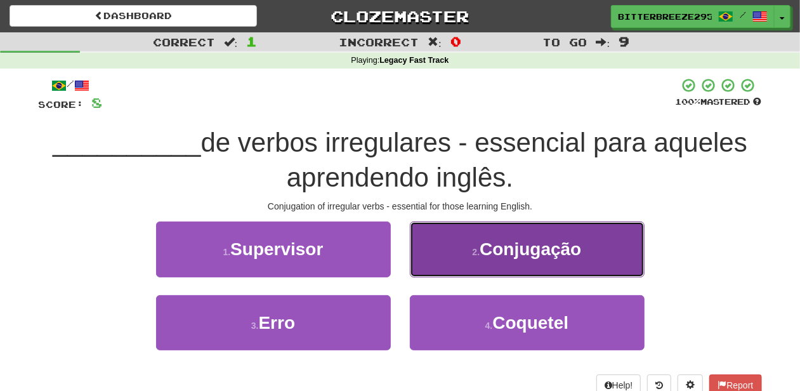
click at [454, 265] on button "2 . Conjugação" at bounding box center [527, 248] width 235 height 55
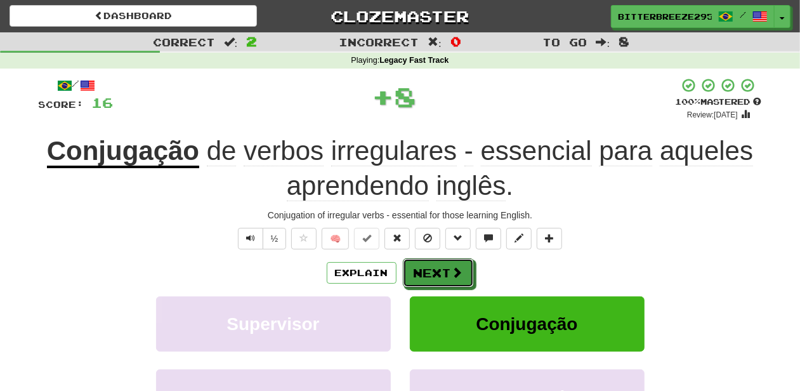
click at [454, 265] on button "Next" at bounding box center [438, 272] width 71 height 29
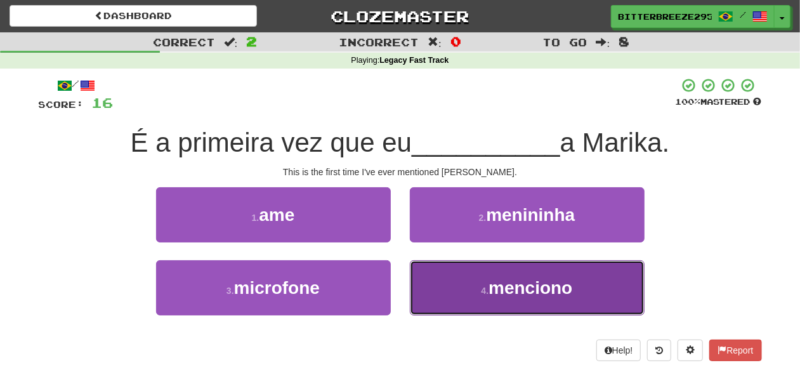
click at [457, 290] on button "4 . menciono" at bounding box center [527, 287] width 235 height 55
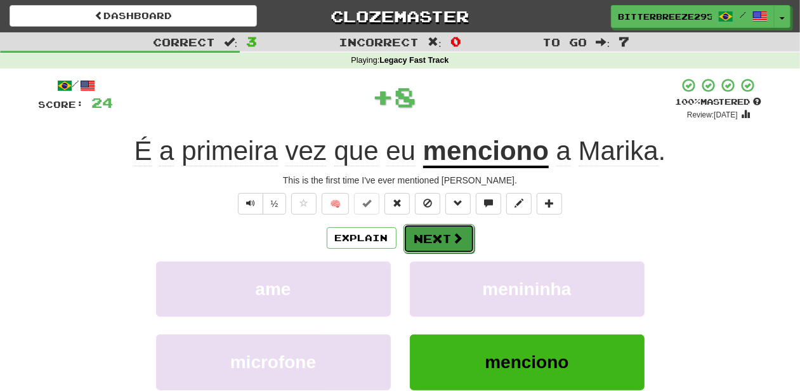
click at [434, 240] on button "Next" at bounding box center [439, 238] width 71 height 29
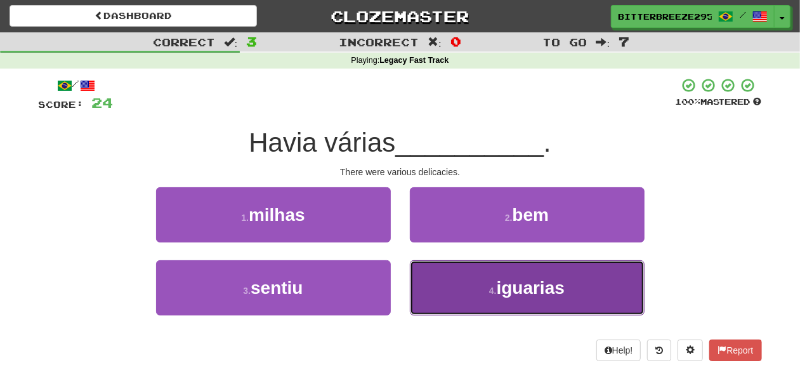
click at [462, 287] on button "4 . iguarias" at bounding box center [527, 287] width 235 height 55
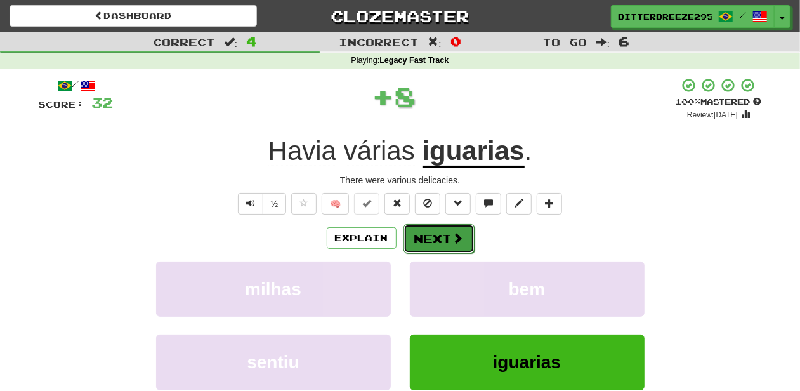
click at [429, 234] on button "Next" at bounding box center [439, 238] width 71 height 29
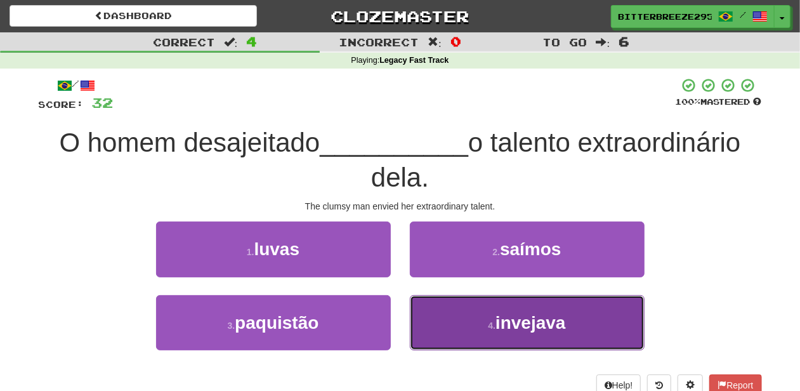
click at [470, 319] on button "4 . invejava" at bounding box center [527, 322] width 235 height 55
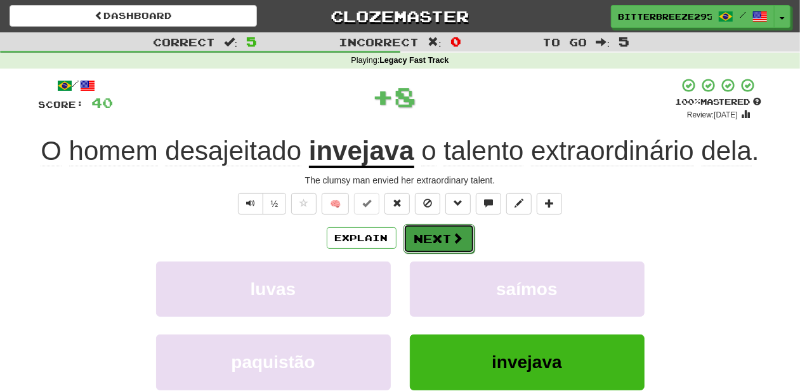
click at [419, 248] on button "Next" at bounding box center [439, 238] width 71 height 29
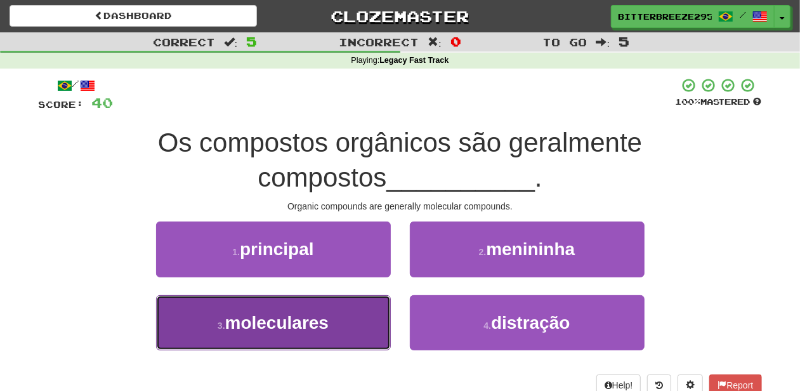
click at [345, 317] on button "3 . moleculares" at bounding box center [273, 322] width 235 height 55
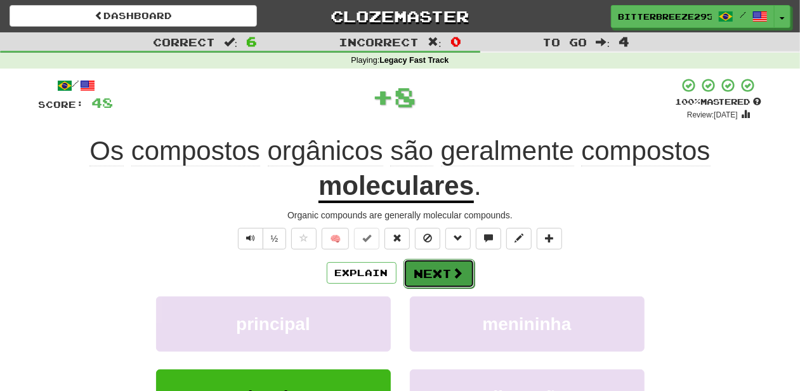
click at [445, 279] on button "Next" at bounding box center [439, 273] width 71 height 29
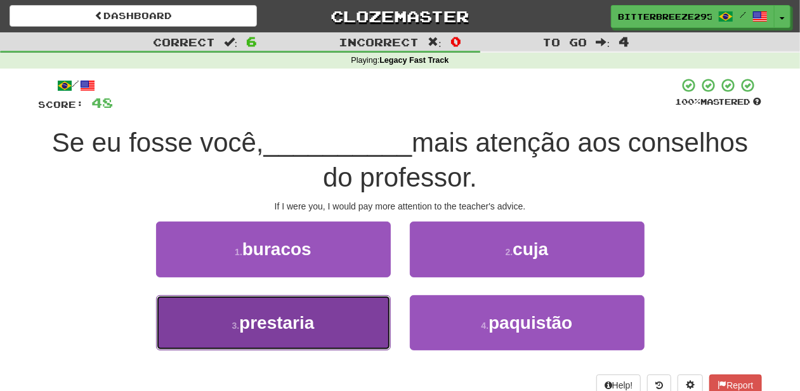
click at [345, 325] on button "3 . prestaria" at bounding box center [273, 322] width 235 height 55
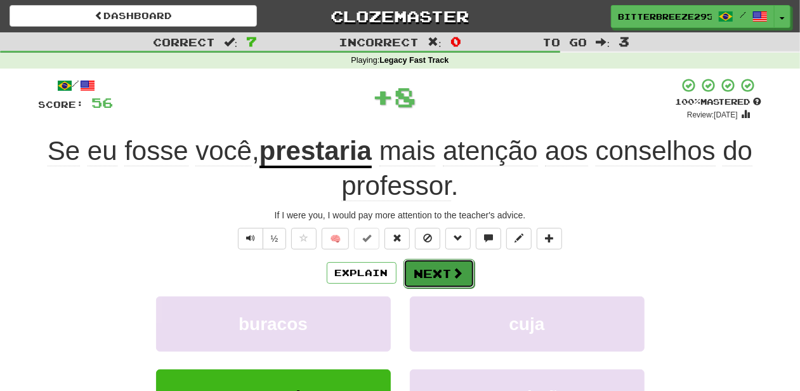
click at [409, 269] on button "Next" at bounding box center [439, 273] width 71 height 29
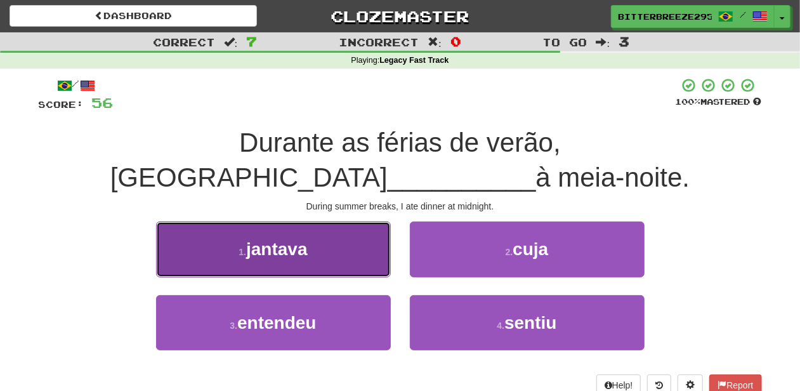
click at [317, 227] on button "1 . jantava" at bounding box center [273, 248] width 235 height 55
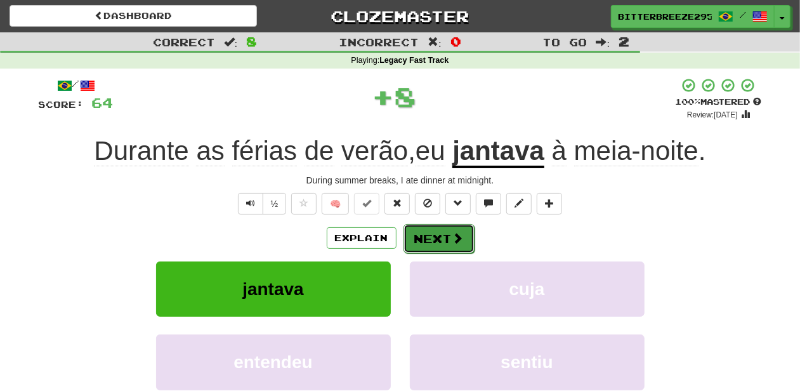
click at [424, 237] on button "Next" at bounding box center [439, 238] width 71 height 29
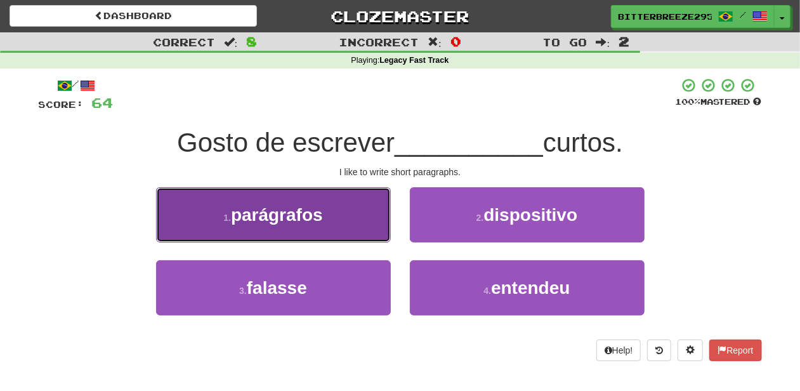
click at [332, 220] on button "1 . parágrafos" at bounding box center [273, 214] width 235 height 55
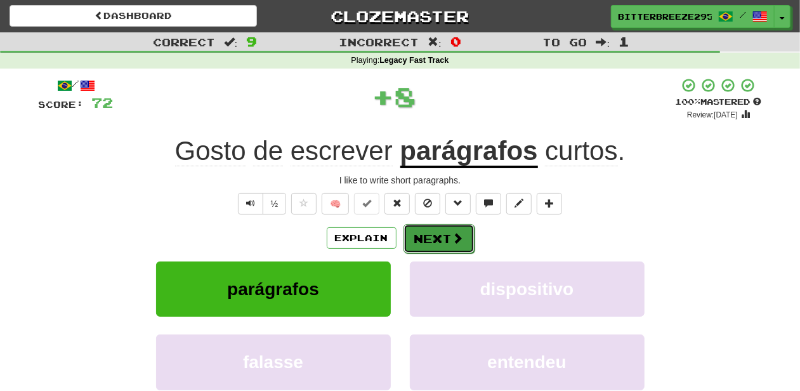
click at [420, 231] on button "Next" at bounding box center [439, 238] width 71 height 29
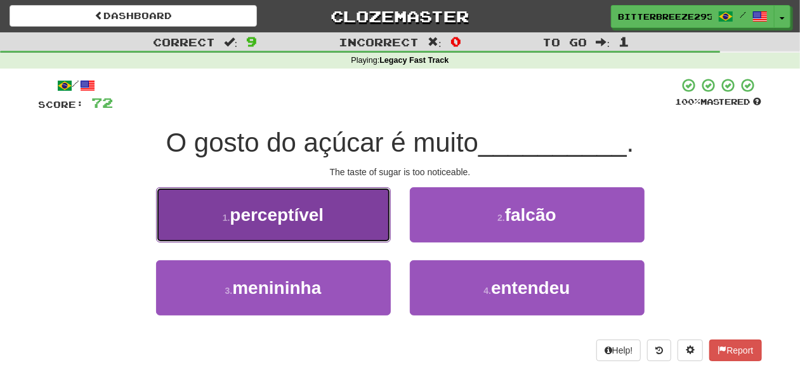
click at [326, 221] on button "1 . perceptível" at bounding box center [273, 214] width 235 height 55
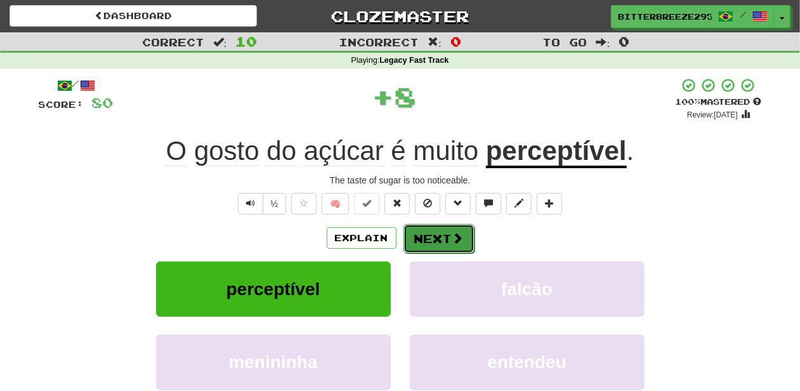
click at [427, 229] on button "Next" at bounding box center [439, 238] width 71 height 29
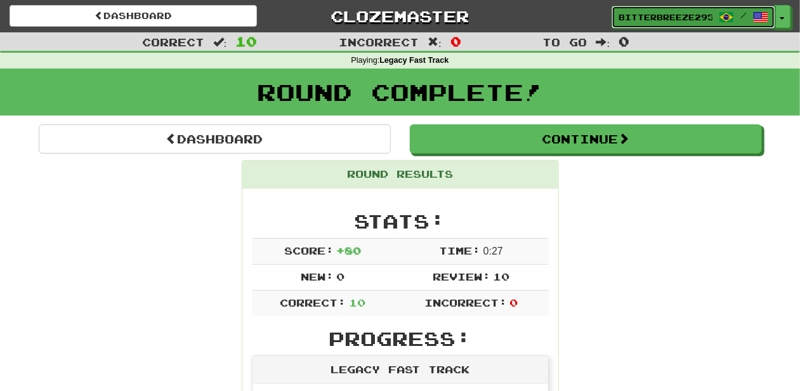
click at [641, 14] on span "BitterBreeze2956" at bounding box center [666, 16] width 94 height 11
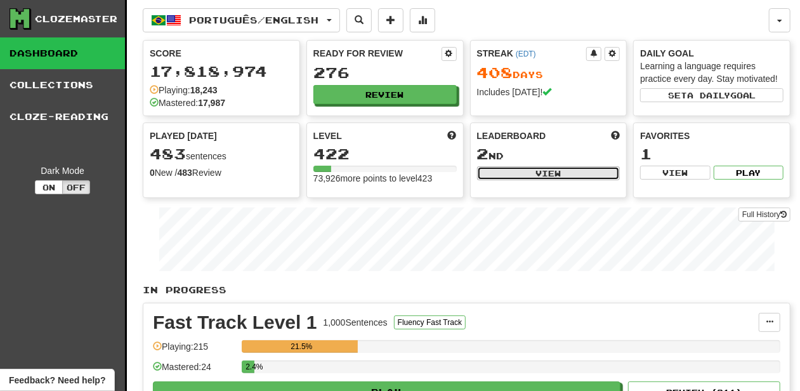
click at [558, 171] on button "View" at bounding box center [548, 173] width 143 height 14
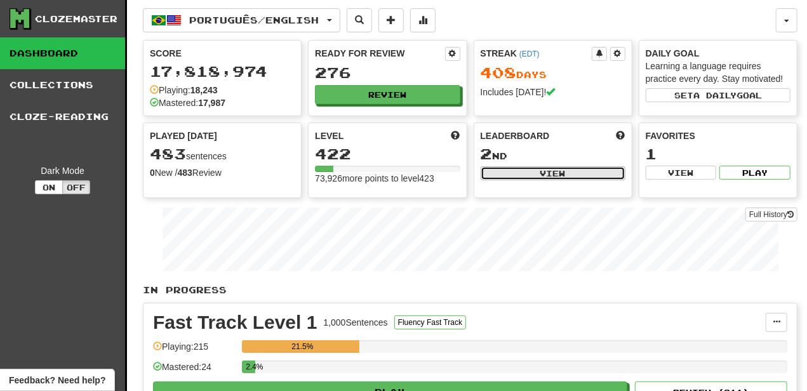
select select "**********"
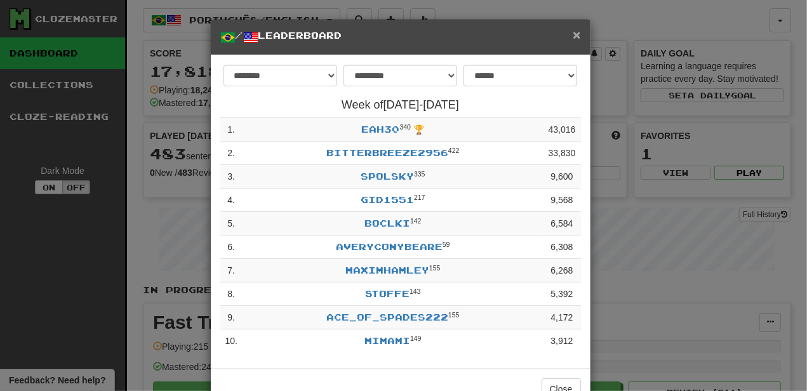
click at [572, 30] on span "×" at bounding box center [576, 34] width 8 height 15
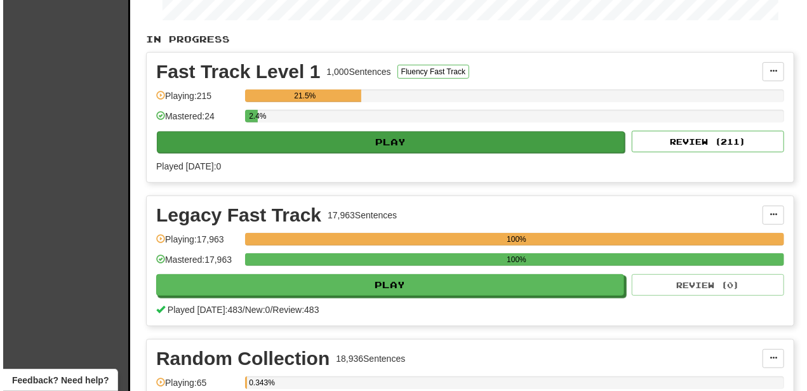
scroll to position [254, 0]
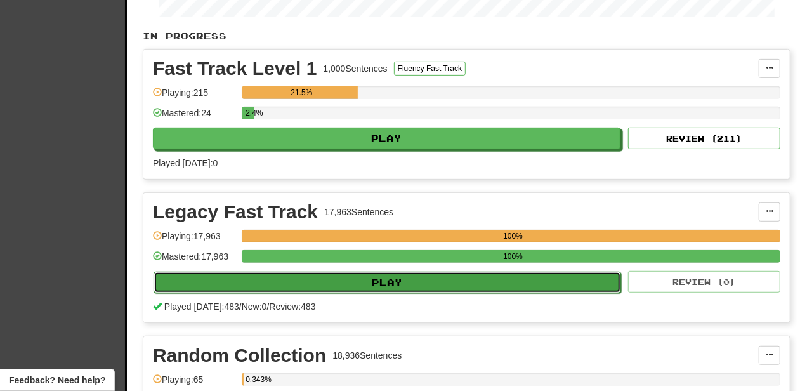
click at [360, 275] on button "Play" at bounding box center [388, 283] width 468 height 22
select select "**"
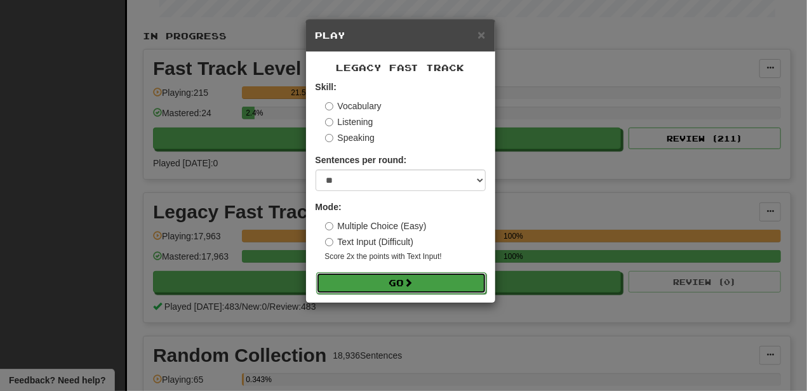
click at [386, 288] on button "Go" at bounding box center [401, 283] width 170 height 22
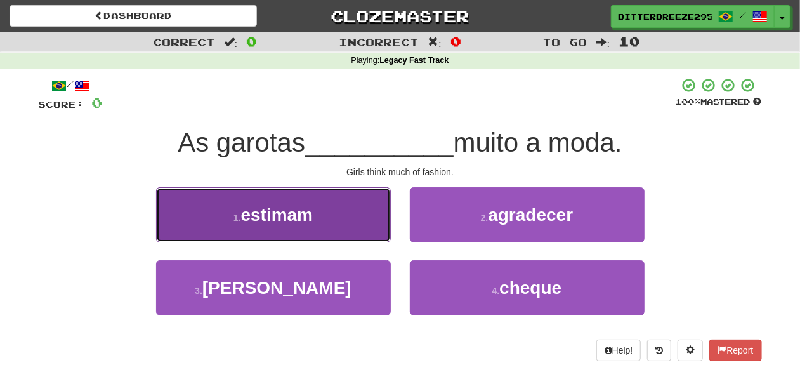
click at [341, 238] on button "1 . estimam" at bounding box center [273, 214] width 235 height 55
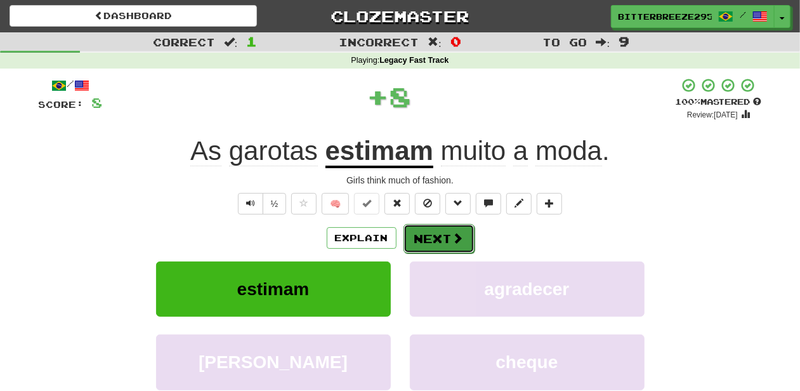
click at [421, 237] on button "Next" at bounding box center [439, 238] width 71 height 29
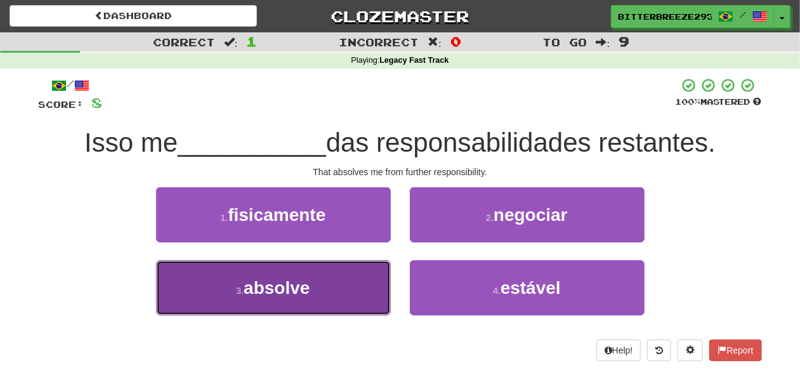
click at [316, 287] on button "3 . absolve" at bounding box center [273, 287] width 235 height 55
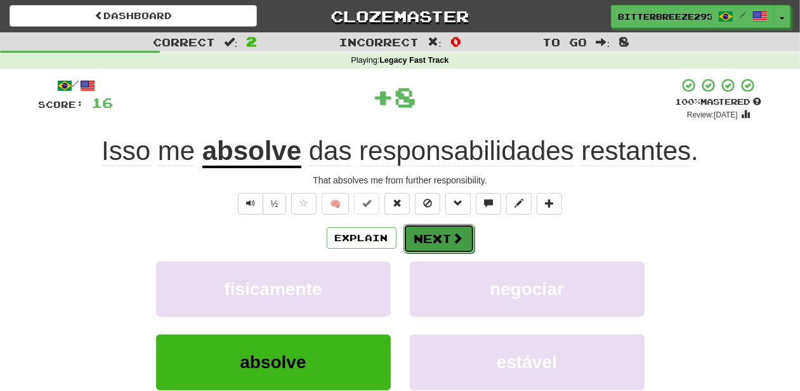
click at [440, 237] on button "Next" at bounding box center [439, 238] width 71 height 29
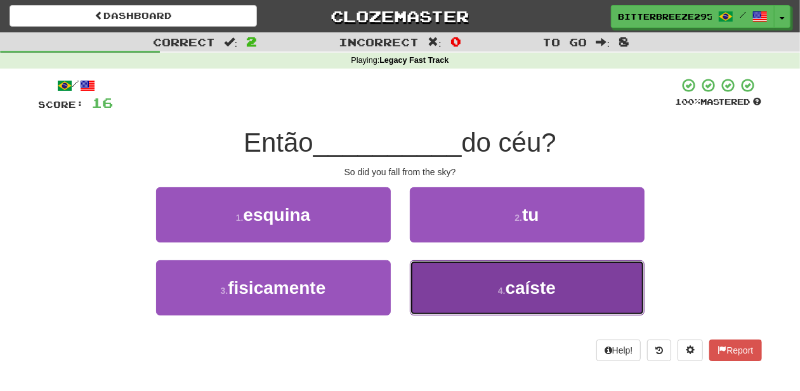
click at [451, 278] on button "4 . caíste" at bounding box center [527, 287] width 235 height 55
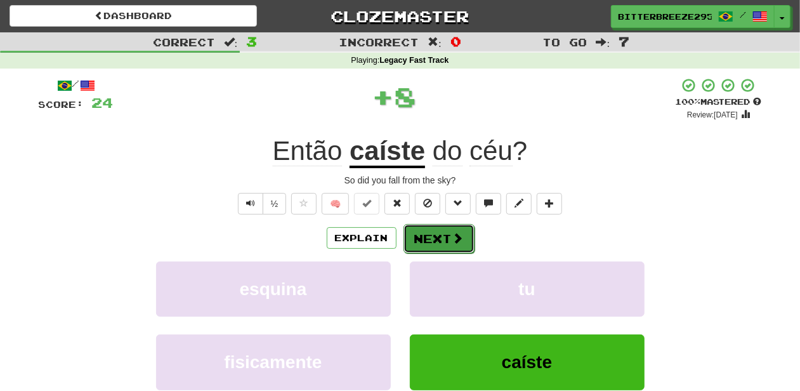
click at [435, 239] on button "Next" at bounding box center [439, 238] width 71 height 29
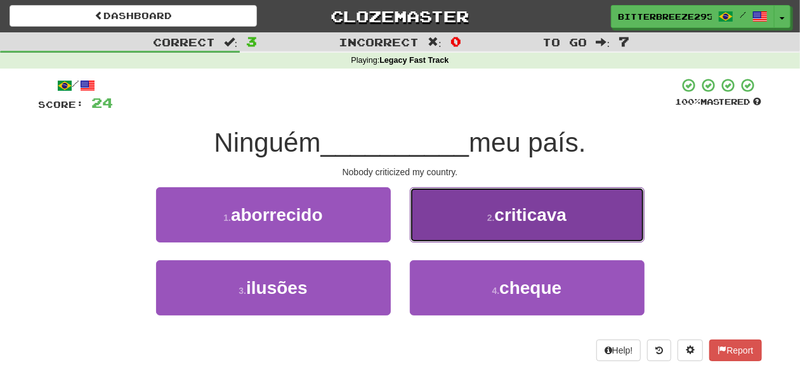
click at [439, 229] on button "2 . criticava" at bounding box center [527, 214] width 235 height 55
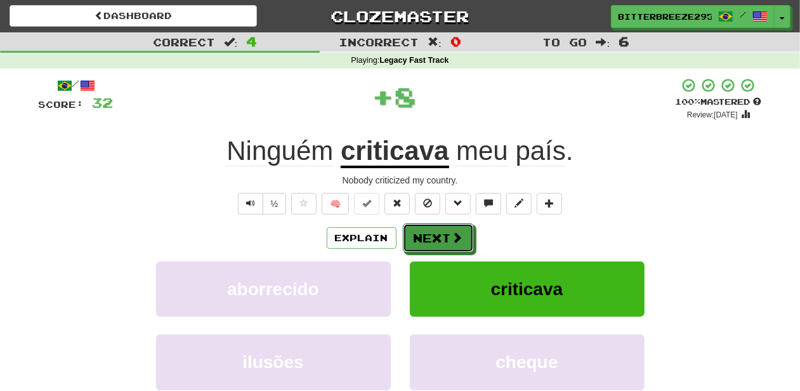
click at [437, 232] on button "Next" at bounding box center [438, 237] width 71 height 29
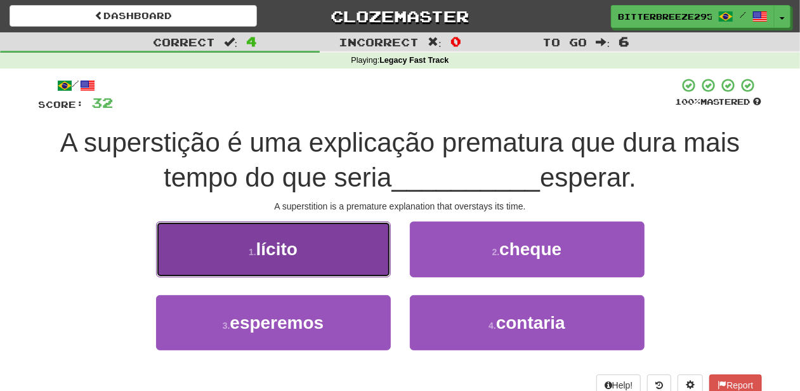
click at [353, 272] on button "1 . lícito" at bounding box center [273, 248] width 235 height 55
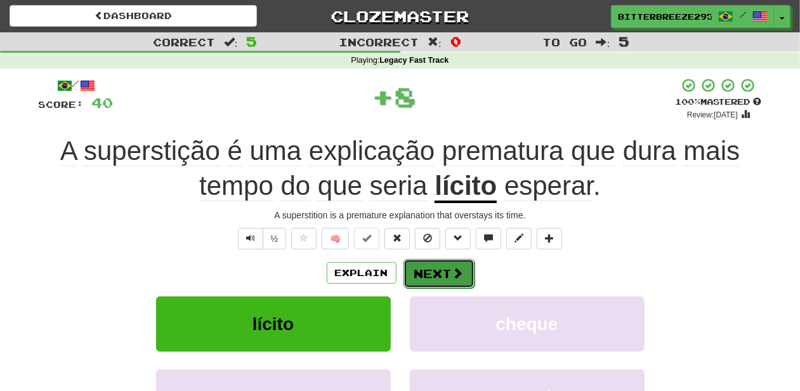
click at [434, 275] on button "Next" at bounding box center [439, 273] width 71 height 29
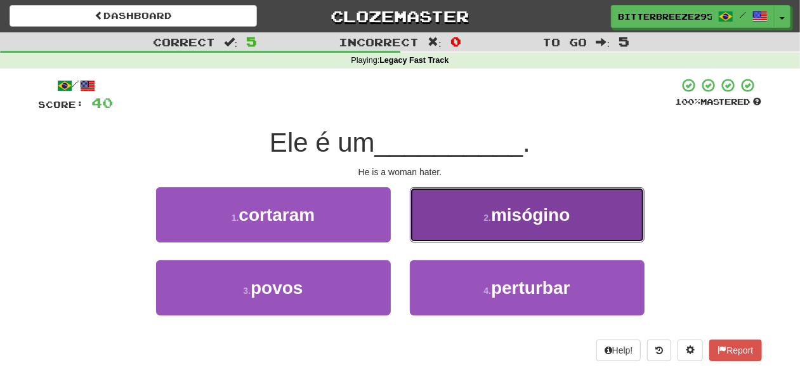
click at [445, 232] on button "2 . misógino" at bounding box center [527, 214] width 235 height 55
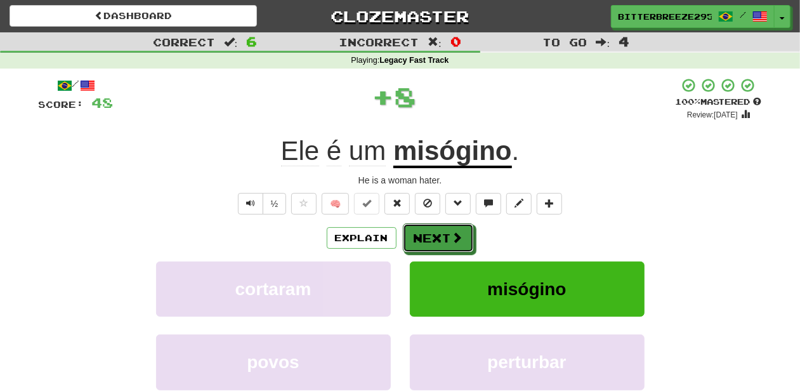
click at [445, 232] on button "Next" at bounding box center [438, 237] width 71 height 29
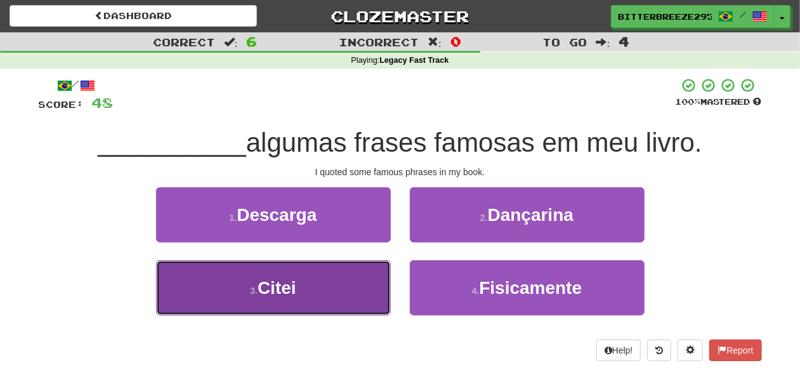
click at [339, 286] on button "3 . Citei" at bounding box center [273, 287] width 235 height 55
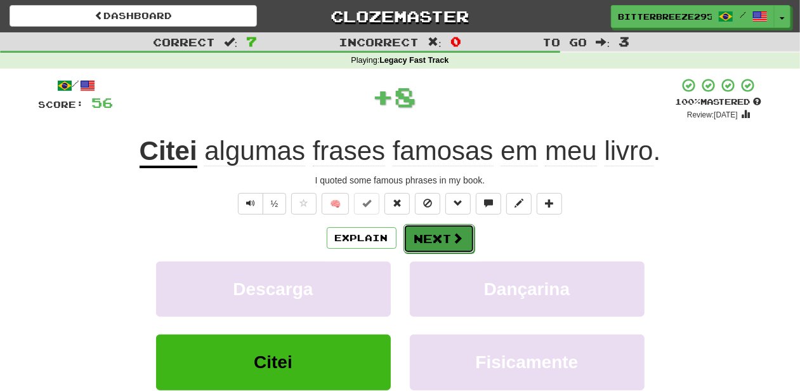
click at [418, 237] on button "Next" at bounding box center [439, 238] width 71 height 29
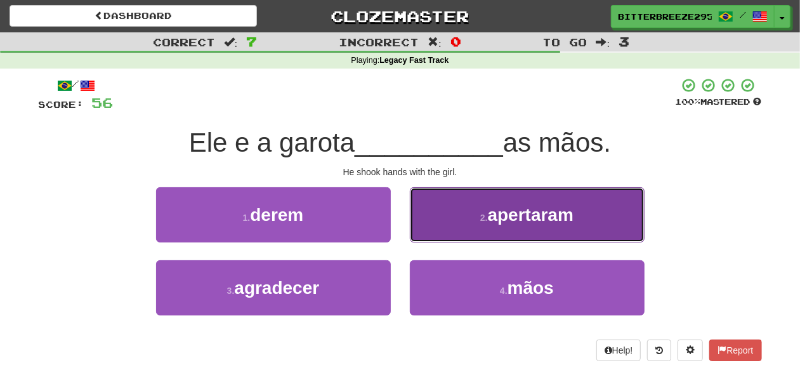
click at [445, 234] on button "2 . apertaram" at bounding box center [527, 214] width 235 height 55
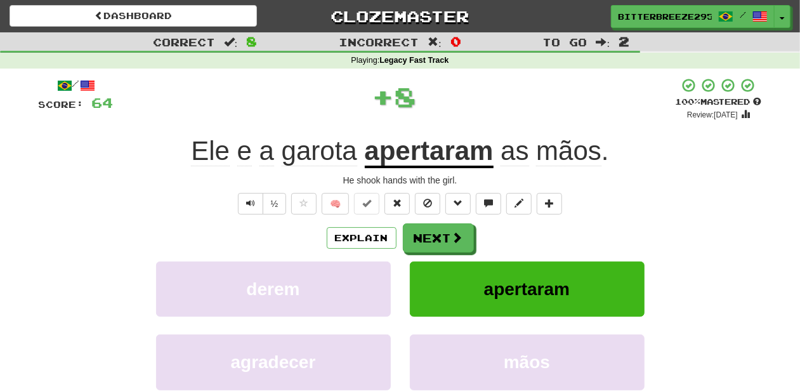
click at [442, 234] on button "Next" at bounding box center [438, 237] width 71 height 29
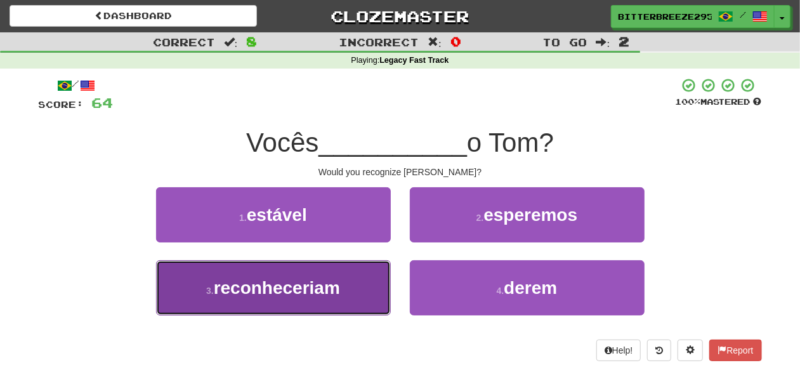
click at [360, 279] on button "3 . reconheceriam" at bounding box center [273, 287] width 235 height 55
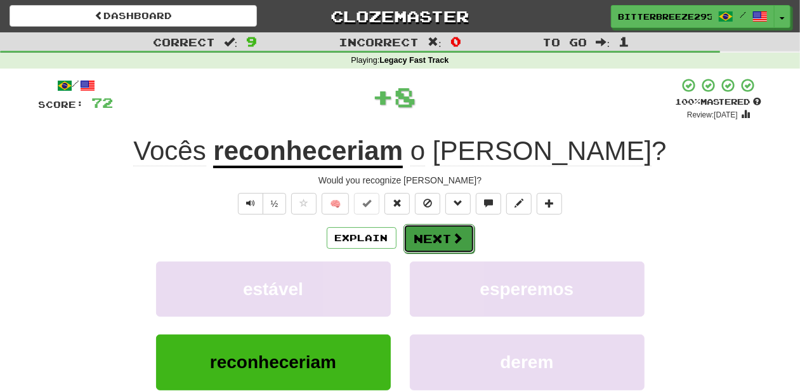
click at [428, 244] on button "Next" at bounding box center [439, 238] width 71 height 29
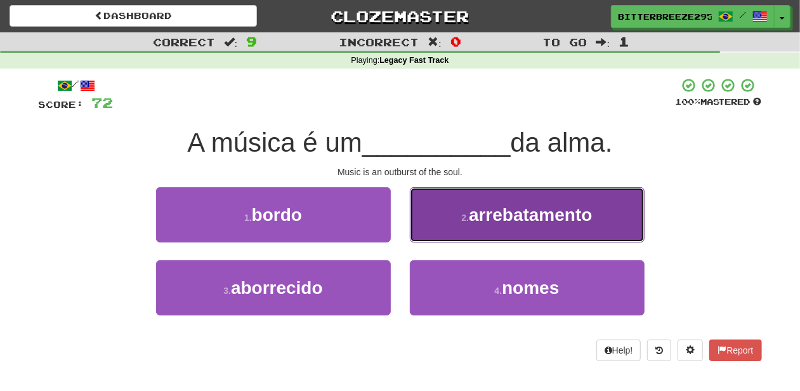
click at [419, 234] on button "2 . arrebatamento" at bounding box center [527, 214] width 235 height 55
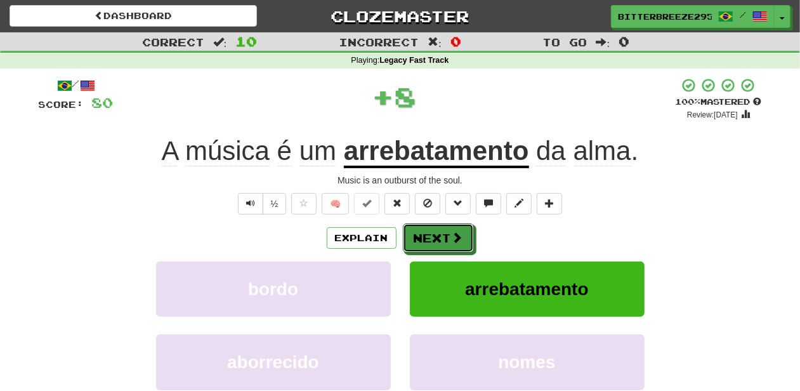
click at [419, 234] on button "Next" at bounding box center [438, 237] width 71 height 29
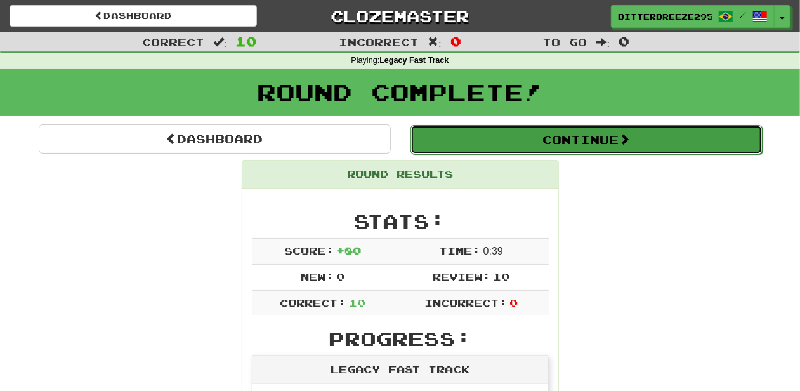
click at [449, 145] on button "Continue" at bounding box center [587, 139] width 352 height 29
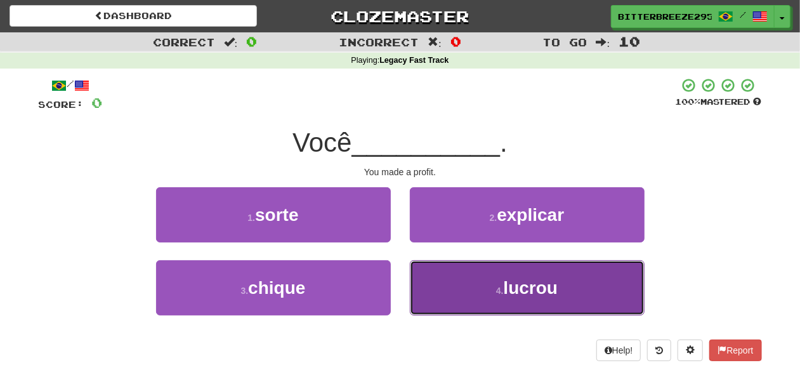
click at [461, 283] on button "4 . lucrou" at bounding box center [527, 287] width 235 height 55
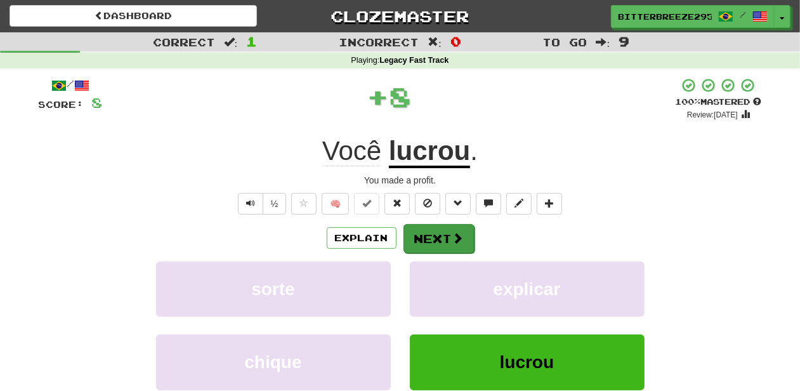
click at [402, 241] on div "Explain Next" at bounding box center [400, 237] width 723 height 29
click at [434, 242] on button "Next" at bounding box center [439, 238] width 71 height 29
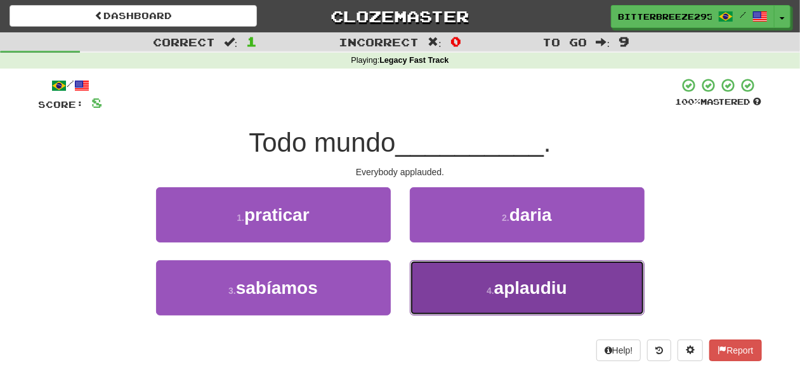
click at [454, 279] on button "4 . aplaudiu" at bounding box center [527, 287] width 235 height 55
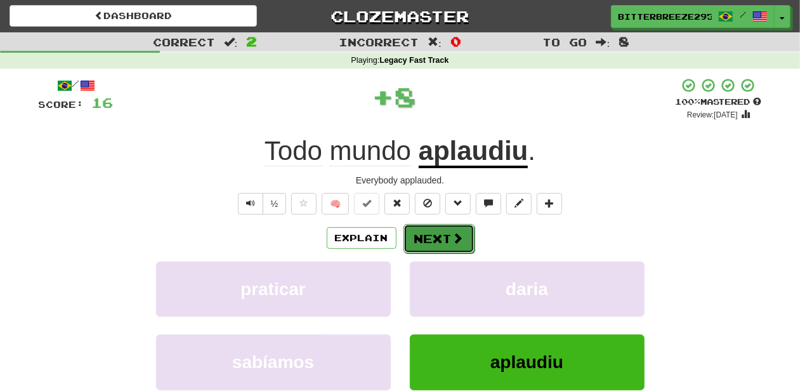
click at [413, 245] on button "Next" at bounding box center [439, 238] width 71 height 29
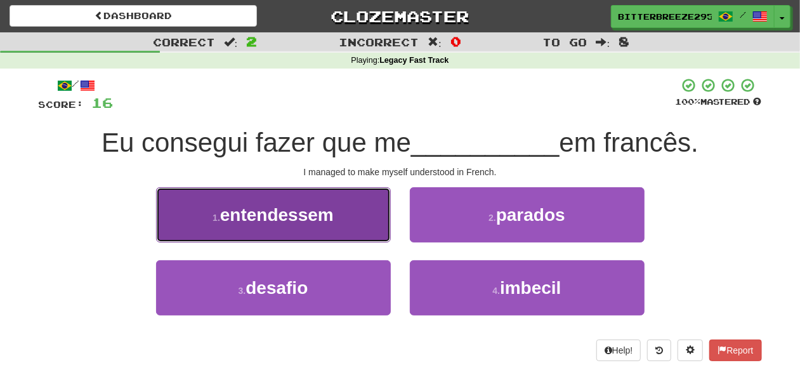
click at [352, 236] on button "1 . entendessem" at bounding box center [273, 214] width 235 height 55
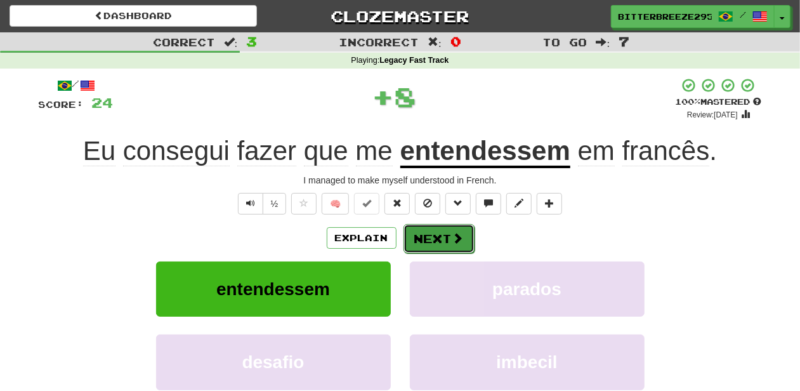
click at [433, 235] on button "Next" at bounding box center [439, 238] width 71 height 29
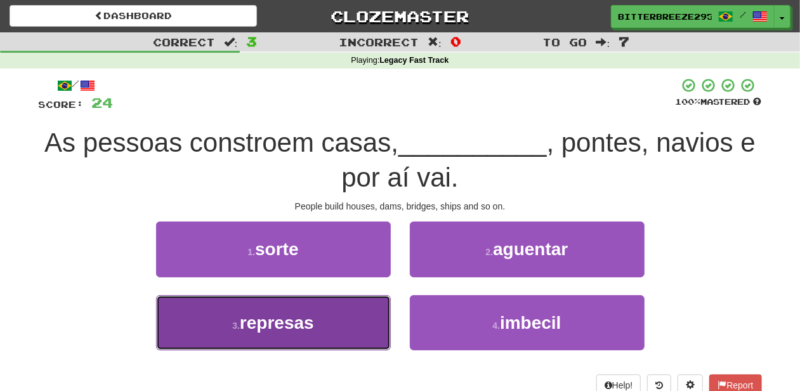
click at [364, 304] on button "3 . represas" at bounding box center [273, 322] width 235 height 55
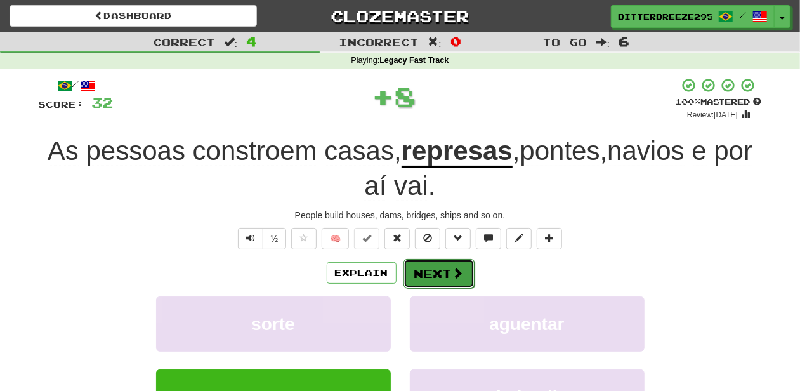
click at [433, 264] on button "Next" at bounding box center [439, 273] width 71 height 29
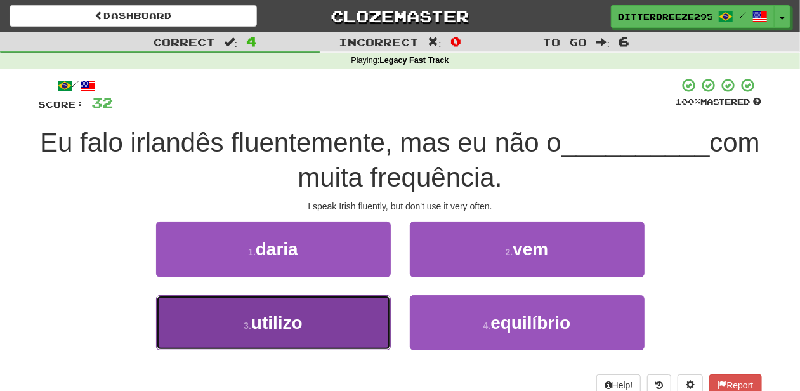
click at [346, 331] on button "3 . utilizo" at bounding box center [273, 322] width 235 height 55
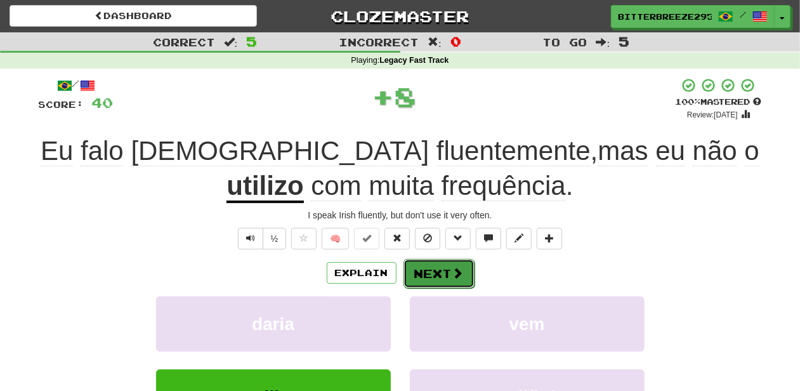
click at [438, 267] on button "Next" at bounding box center [439, 273] width 71 height 29
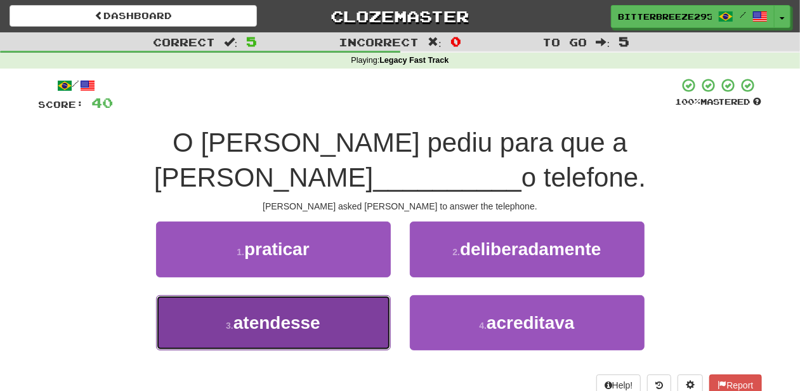
click at [368, 295] on button "3 . atendesse" at bounding box center [273, 322] width 235 height 55
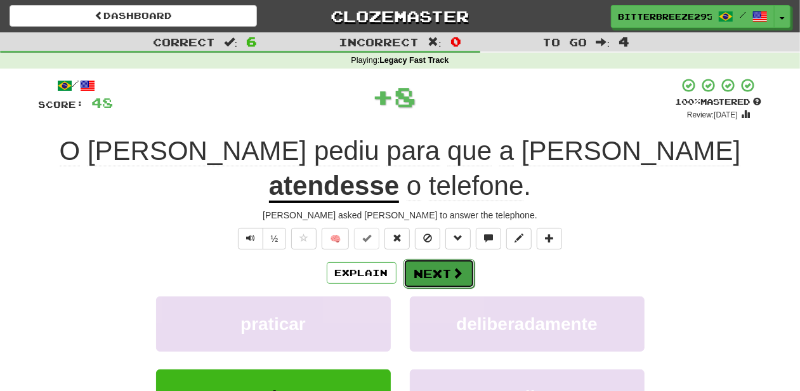
click at [445, 259] on button "Next" at bounding box center [439, 273] width 71 height 29
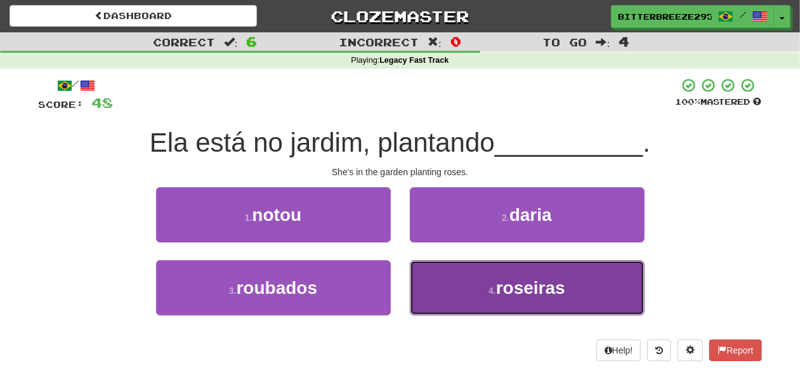
click at [440, 272] on button "4 . roseiras" at bounding box center [527, 287] width 235 height 55
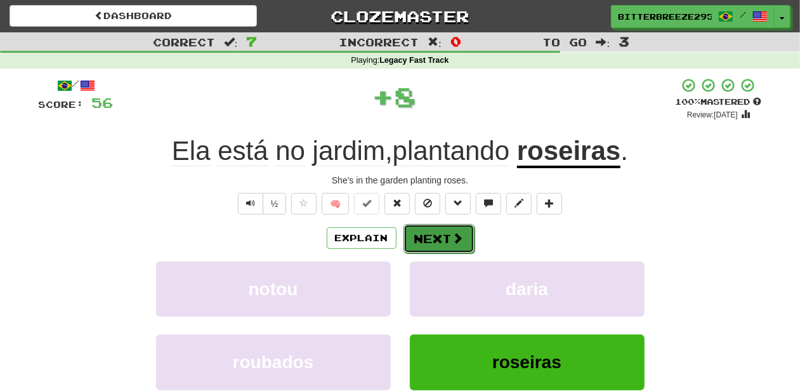
click at [431, 242] on button "Next" at bounding box center [439, 238] width 71 height 29
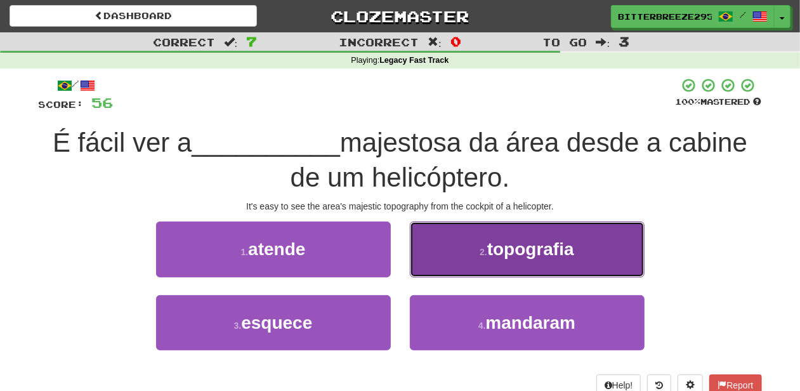
click at [437, 257] on button "2 . topografia" at bounding box center [527, 248] width 235 height 55
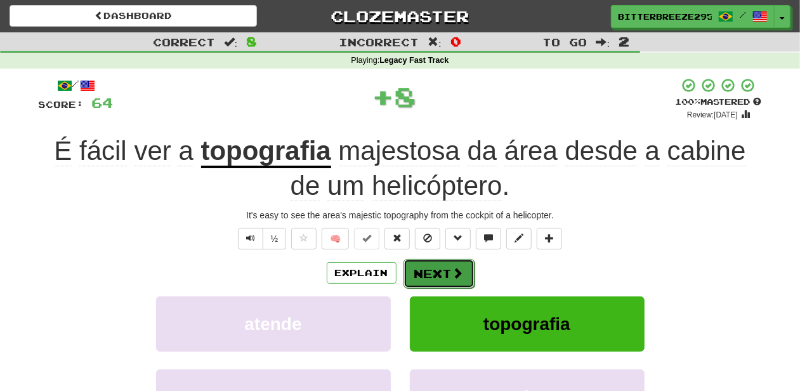
click at [433, 265] on button "Next" at bounding box center [439, 273] width 71 height 29
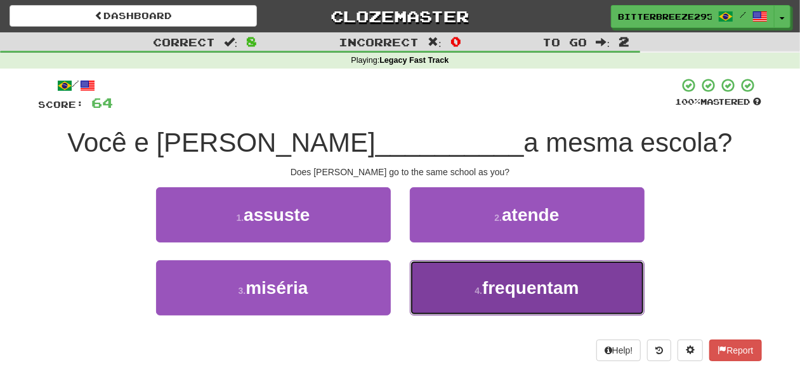
click at [462, 286] on button "4 . frequentam" at bounding box center [527, 287] width 235 height 55
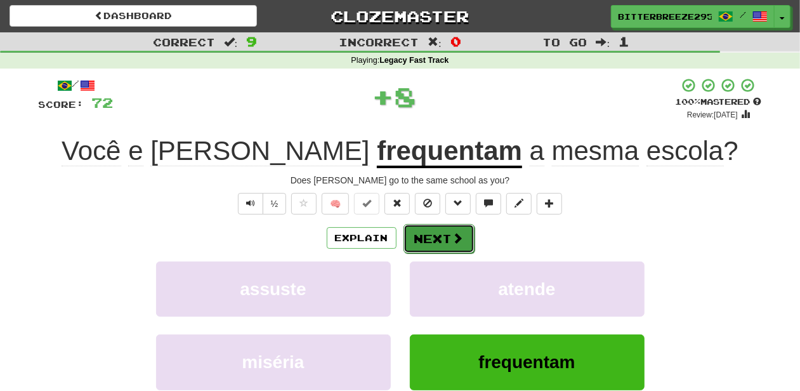
click at [452, 241] on span at bounding box center [457, 237] width 11 height 11
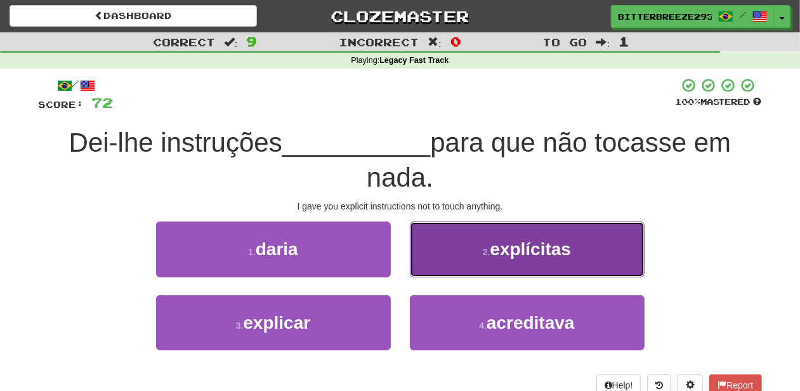
click at [456, 265] on button "2 . explícitas" at bounding box center [527, 248] width 235 height 55
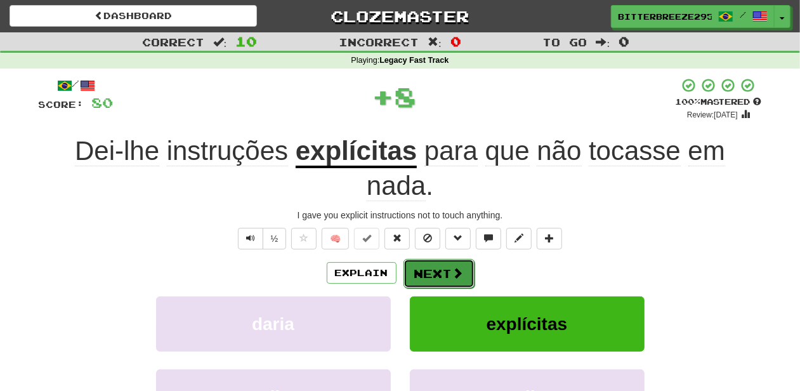
click at [448, 272] on button "Next" at bounding box center [439, 273] width 71 height 29
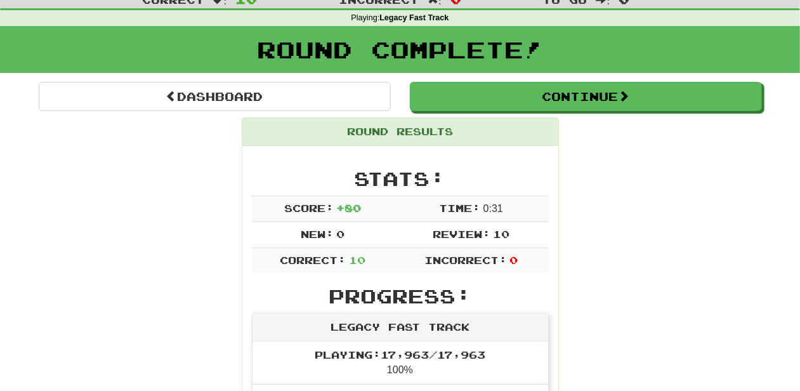
scroll to position [42, 0]
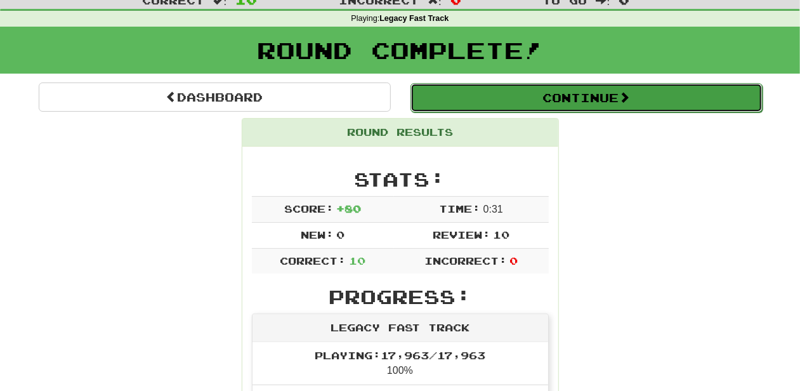
click at [478, 100] on button "Continue" at bounding box center [587, 97] width 352 height 29
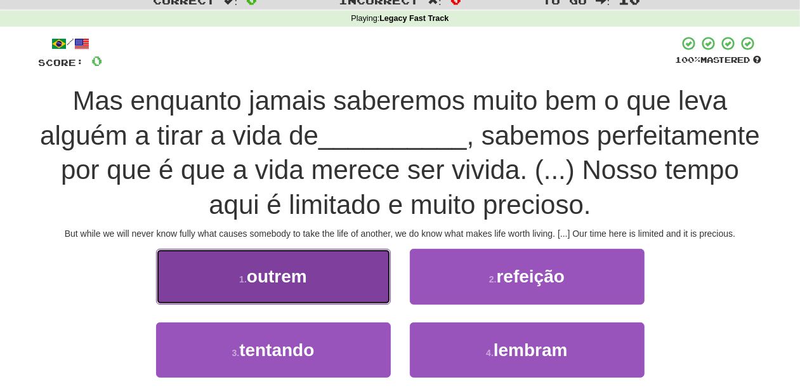
click at [333, 282] on button "1 . outrem" at bounding box center [273, 276] width 235 height 55
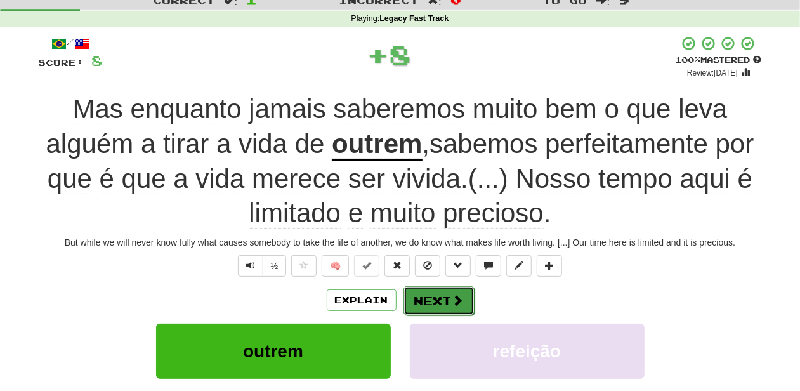
click at [422, 286] on button "Next" at bounding box center [439, 300] width 71 height 29
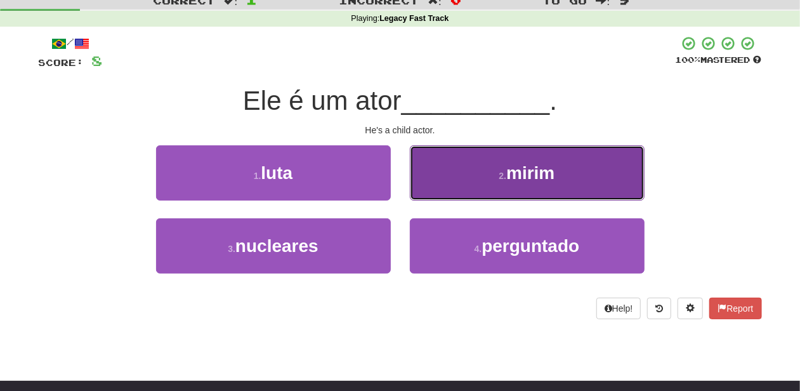
click at [451, 179] on button "2 . mirim" at bounding box center [527, 172] width 235 height 55
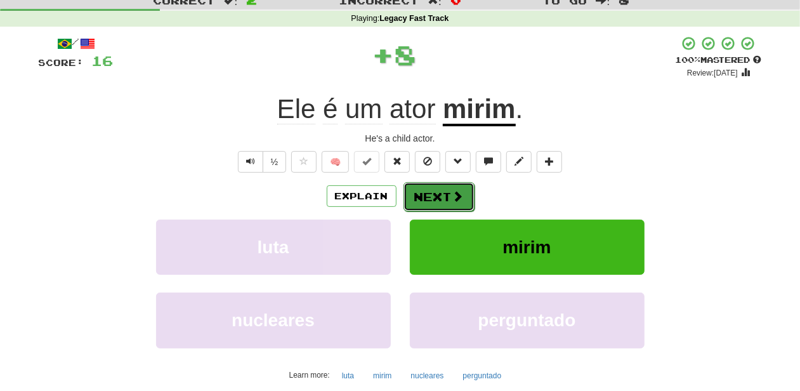
click at [436, 188] on button "Next" at bounding box center [439, 196] width 71 height 29
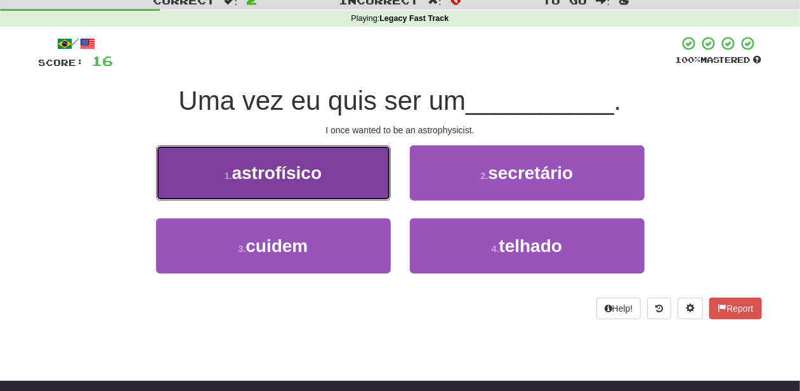
click at [353, 189] on button "1 . astrofísico" at bounding box center [273, 172] width 235 height 55
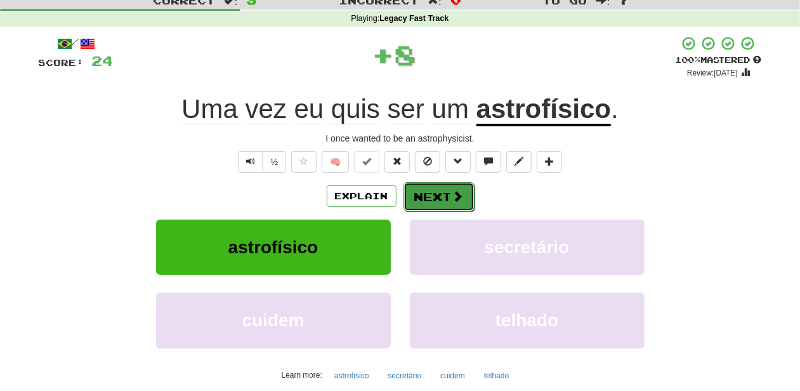
click at [430, 192] on button "Next" at bounding box center [439, 196] width 71 height 29
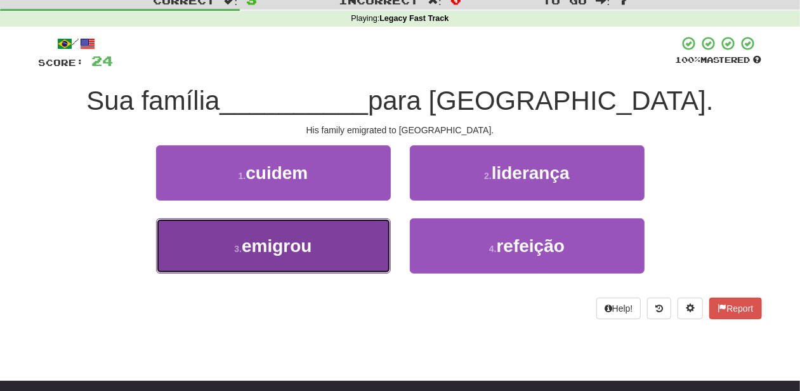
click at [368, 234] on button "3 . emigrou" at bounding box center [273, 245] width 235 height 55
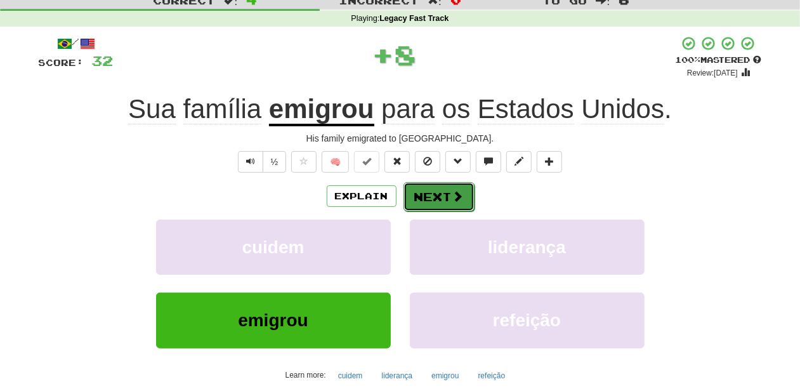
click at [412, 201] on button "Next" at bounding box center [439, 196] width 71 height 29
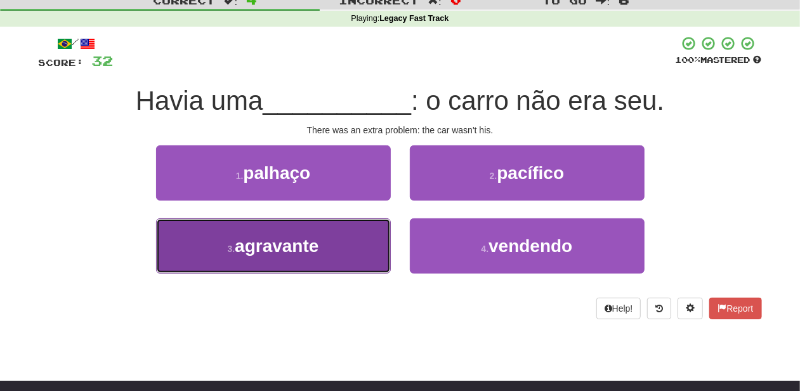
click at [352, 242] on button "3 . agravante" at bounding box center [273, 245] width 235 height 55
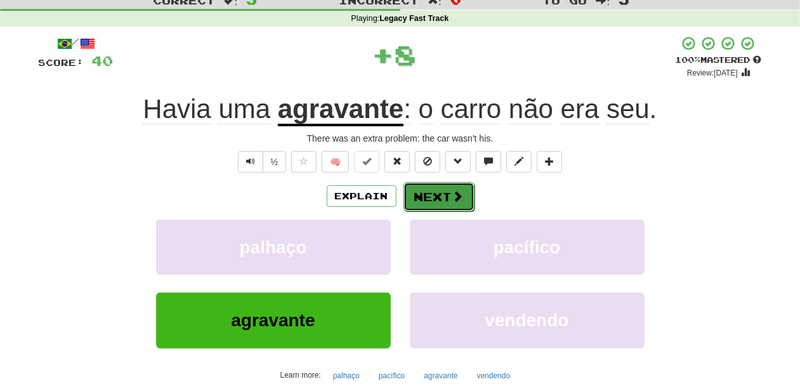
click at [434, 193] on button "Next" at bounding box center [439, 196] width 71 height 29
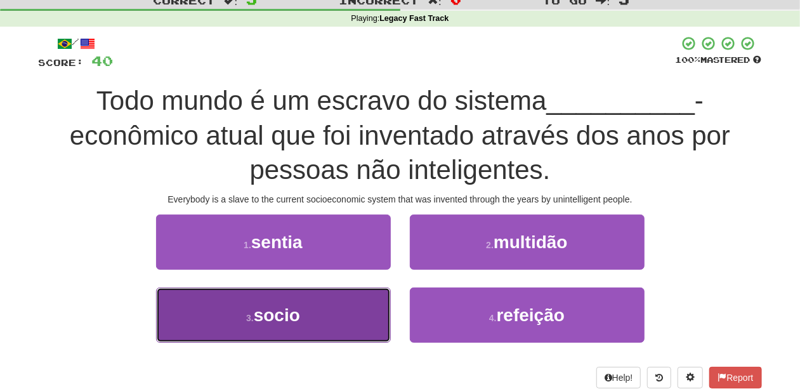
click at [350, 306] on button "3 . socio" at bounding box center [273, 314] width 235 height 55
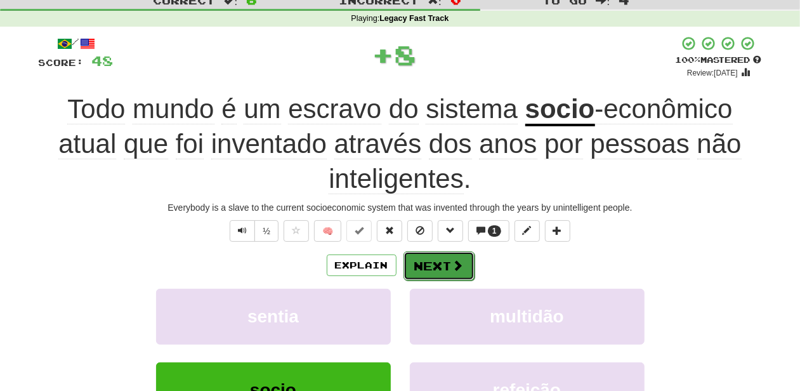
click at [442, 263] on button "Next" at bounding box center [439, 265] width 71 height 29
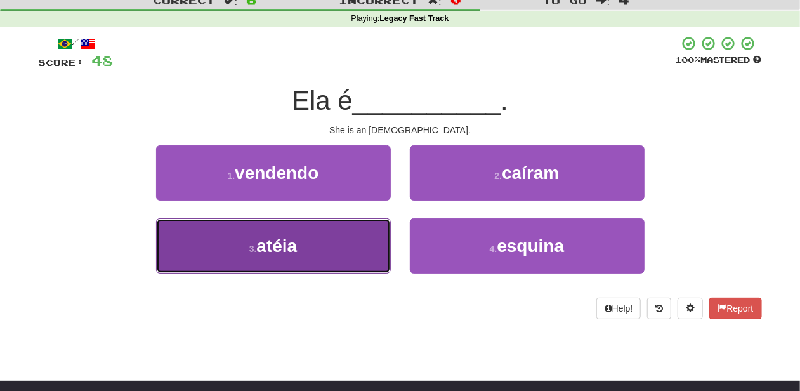
click at [365, 241] on button "3 . atéia" at bounding box center [273, 245] width 235 height 55
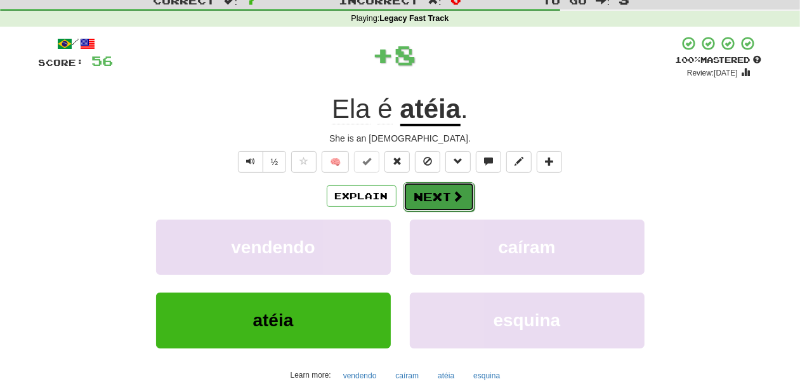
click at [433, 199] on button "Next" at bounding box center [439, 196] width 71 height 29
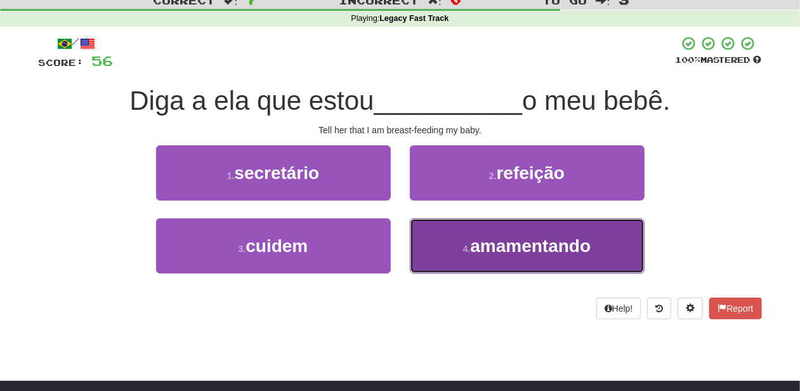
click at [471, 244] on small "4 ." at bounding box center [467, 249] width 8 height 10
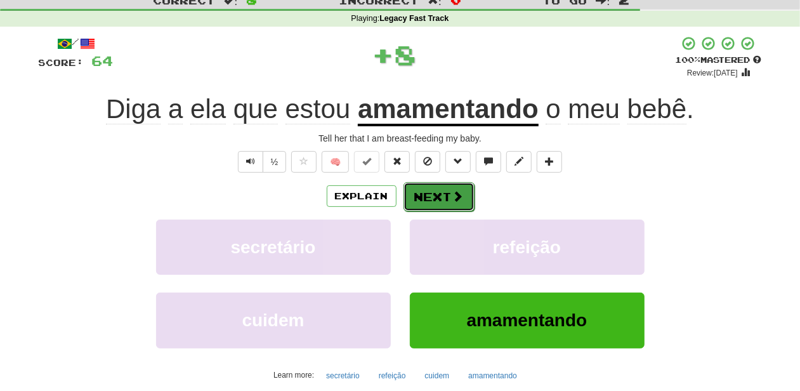
click at [434, 198] on button "Next" at bounding box center [439, 196] width 71 height 29
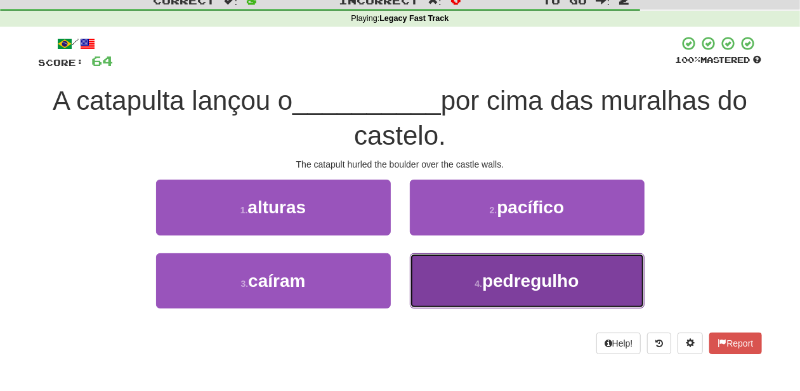
click at [448, 270] on button "4 . pedregulho" at bounding box center [527, 280] width 235 height 55
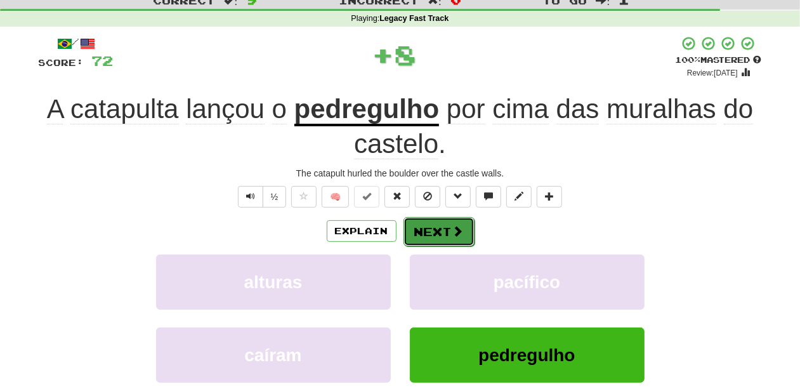
click at [434, 228] on button "Next" at bounding box center [439, 231] width 71 height 29
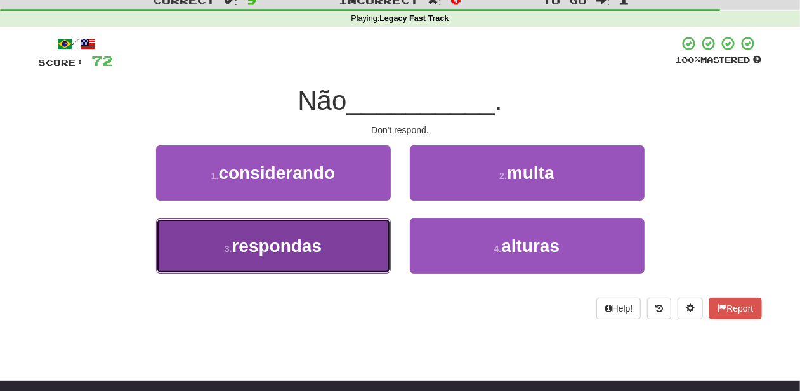
click at [343, 254] on button "3 . respondas" at bounding box center [273, 245] width 235 height 55
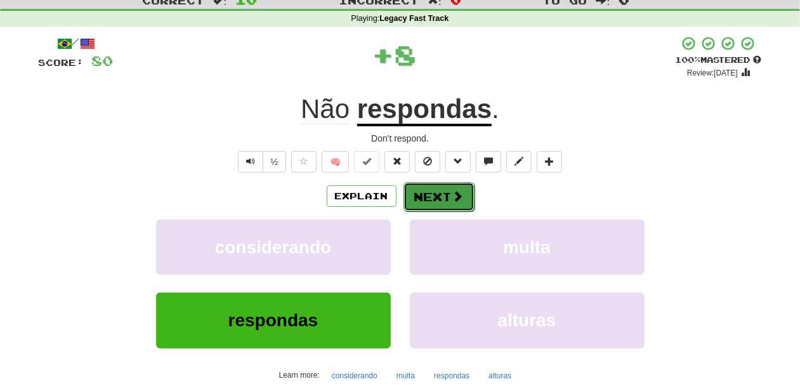
click at [432, 201] on button "Next" at bounding box center [439, 196] width 71 height 29
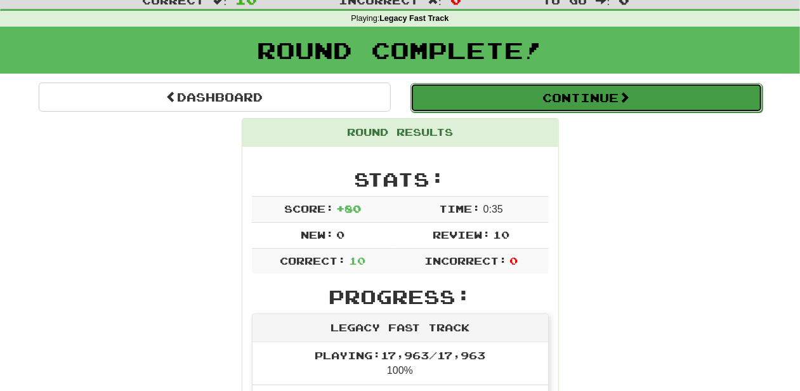
click at [444, 99] on button "Continue" at bounding box center [587, 97] width 352 height 29
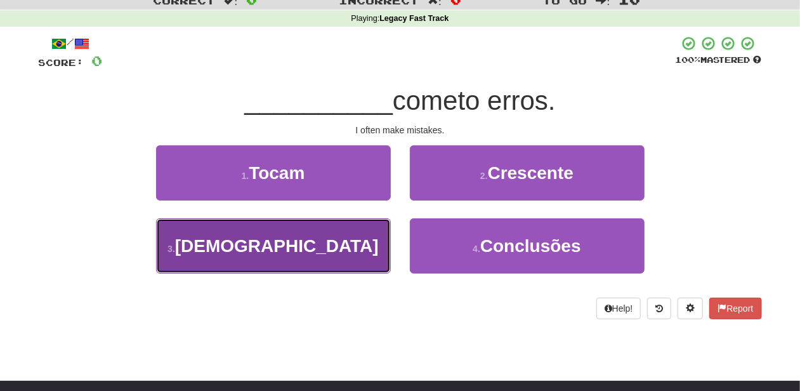
click at [335, 251] on button "3 . Amiúde" at bounding box center [273, 245] width 235 height 55
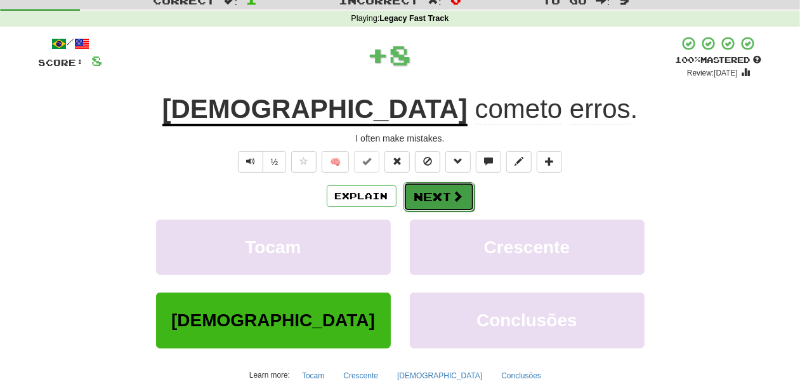
click at [420, 192] on button "Next" at bounding box center [439, 196] width 71 height 29
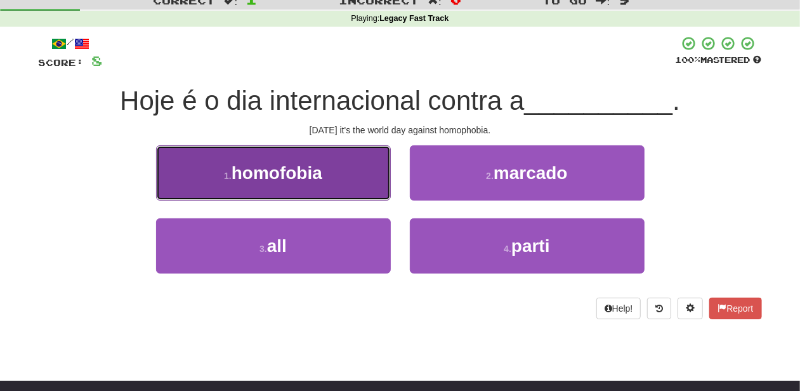
click at [362, 190] on button "1 . homofobia" at bounding box center [273, 172] width 235 height 55
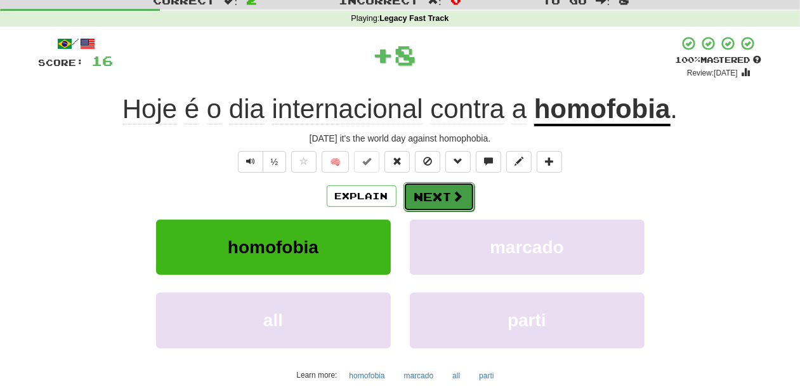
click at [447, 201] on button "Next" at bounding box center [439, 196] width 71 height 29
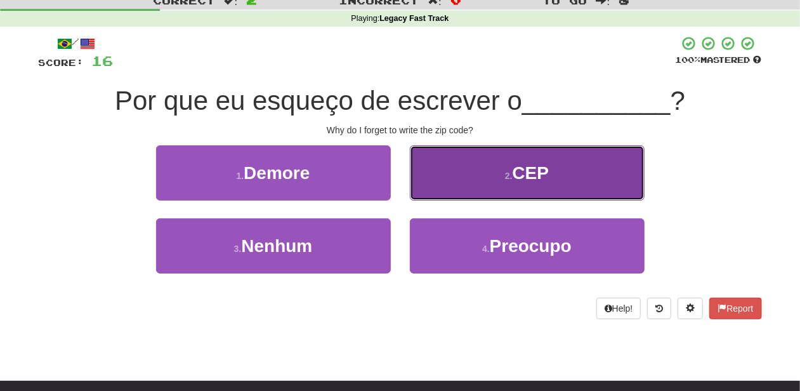
click at [452, 186] on button "2 . CEP" at bounding box center [527, 172] width 235 height 55
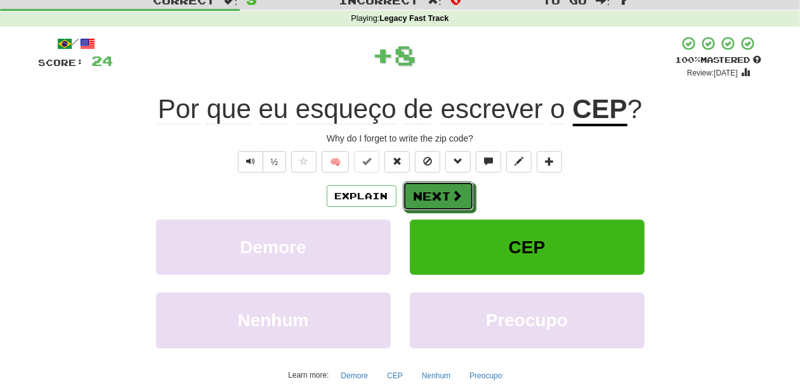
click at [452, 186] on button "Next" at bounding box center [438, 195] width 71 height 29
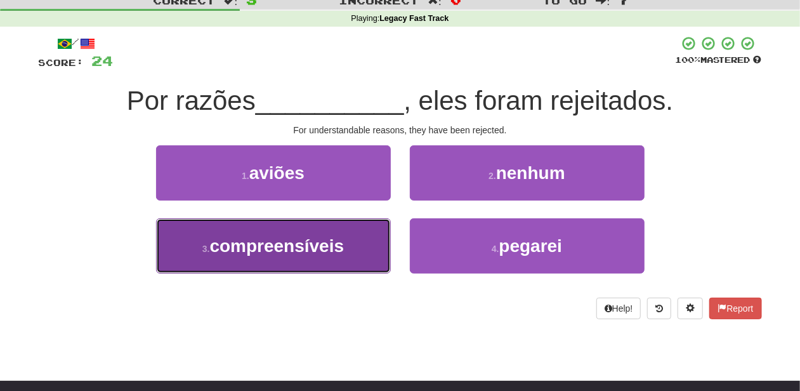
click at [343, 241] on span "compreensíveis" at bounding box center [277, 246] width 135 height 20
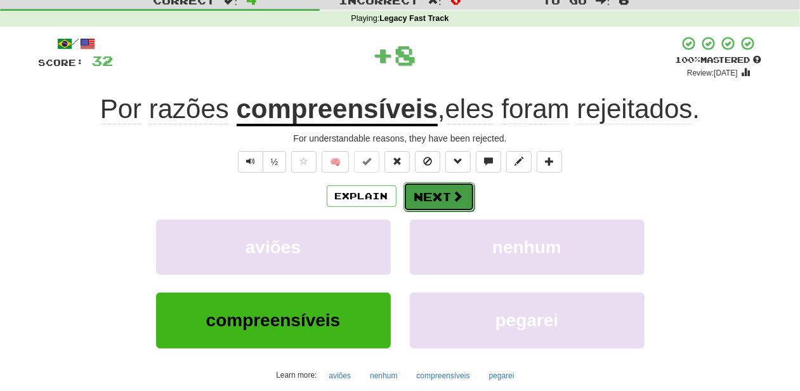
click at [435, 190] on button "Next" at bounding box center [439, 196] width 71 height 29
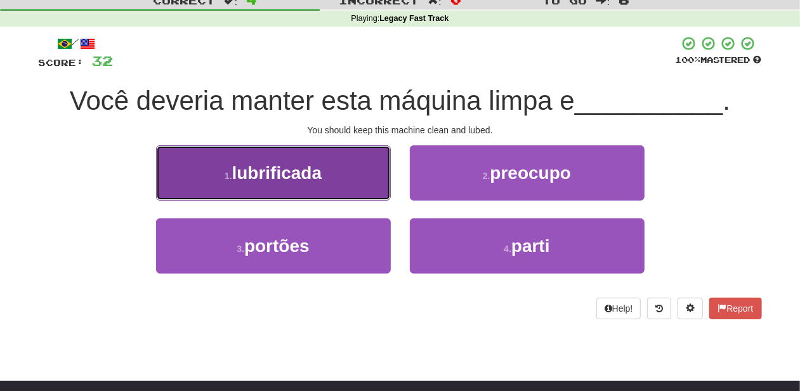
click at [338, 196] on button "1 . lubrificada" at bounding box center [273, 172] width 235 height 55
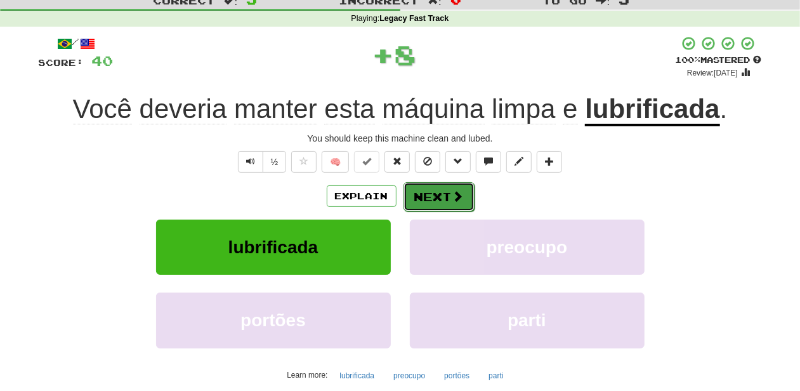
click at [443, 197] on button "Next" at bounding box center [439, 196] width 71 height 29
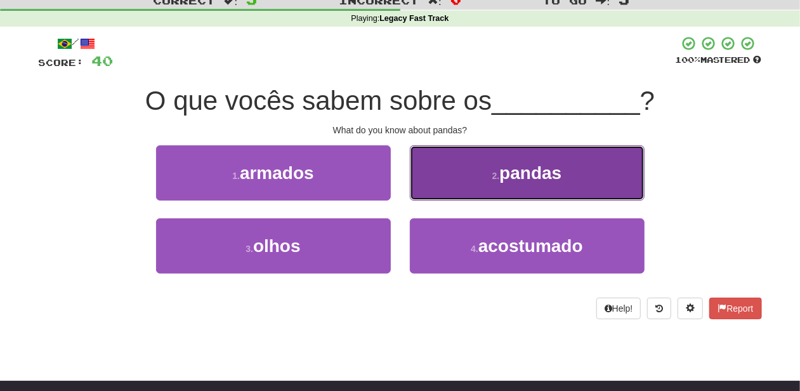
click at [440, 181] on button "2 . pandas" at bounding box center [527, 172] width 235 height 55
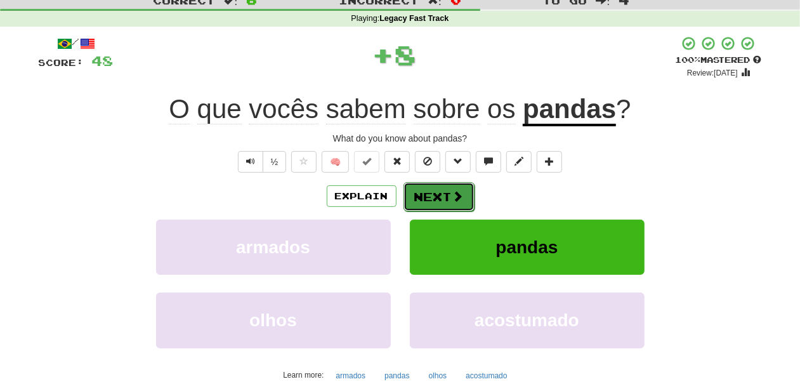
click at [438, 187] on button "Next" at bounding box center [439, 196] width 71 height 29
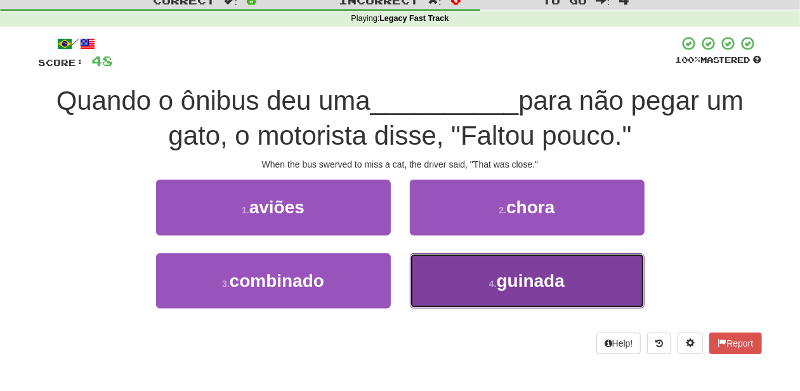
click at [459, 269] on button "4 . guinada" at bounding box center [527, 280] width 235 height 55
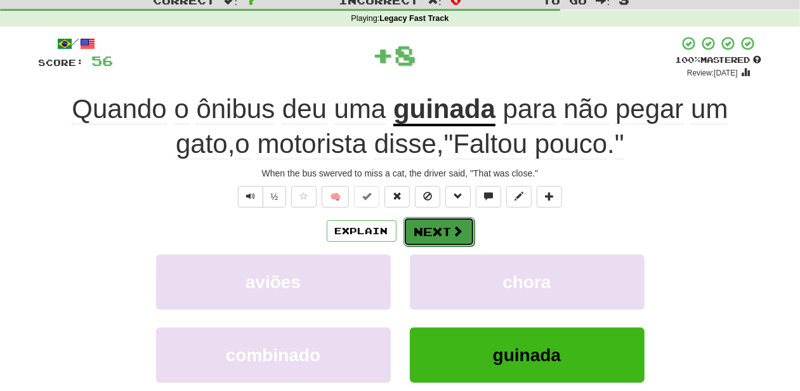
click at [423, 227] on button "Next" at bounding box center [439, 231] width 71 height 29
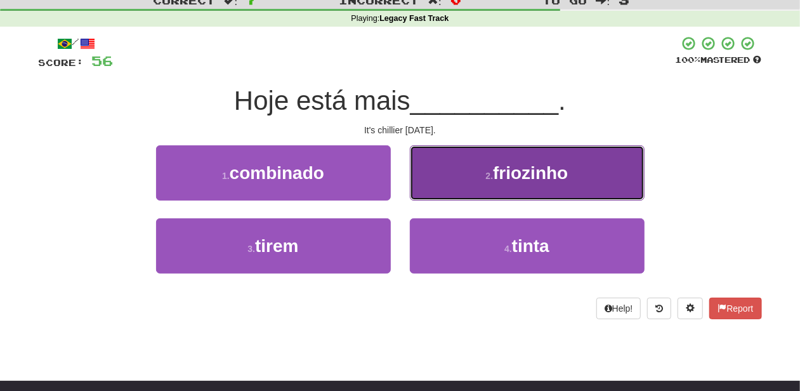
click at [470, 185] on button "2 . friozinho" at bounding box center [527, 172] width 235 height 55
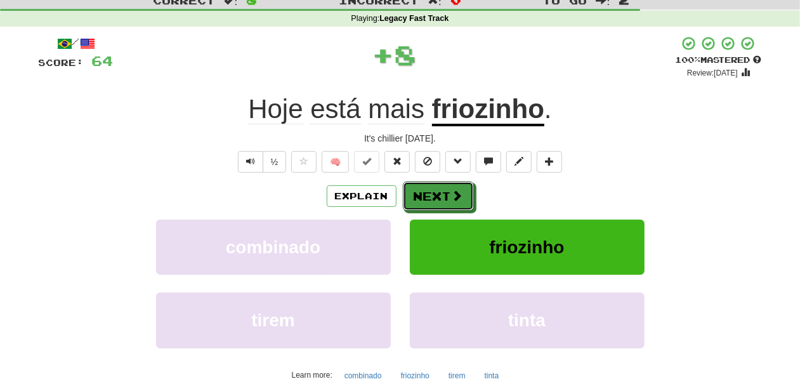
click at [461, 198] on span at bounding box center [457, 195] width 11 height 11
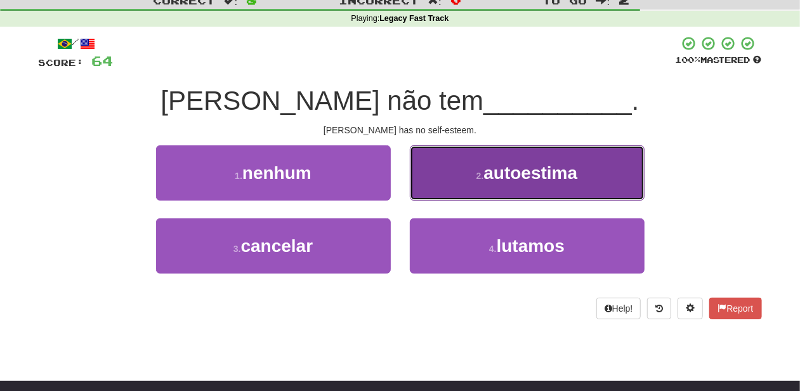
click at [429, 194] on button "2 . autoestima" at bounding box center [527, 172] width 235 height 55
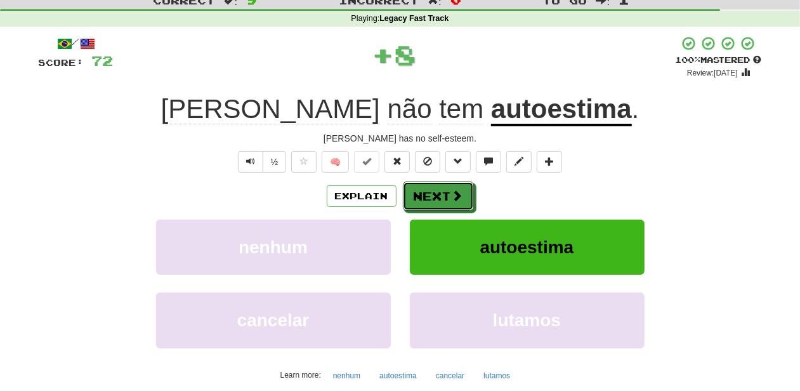
click at [429, 194] on button "Next" at bounding box center [438, 195] width 71 height 29
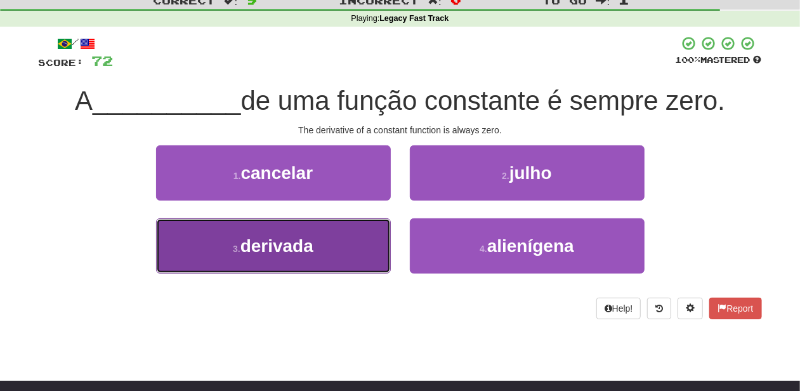
click at [334, 243] on button "3 . derivada" at bounding box center [273, 245] width 235 height 55
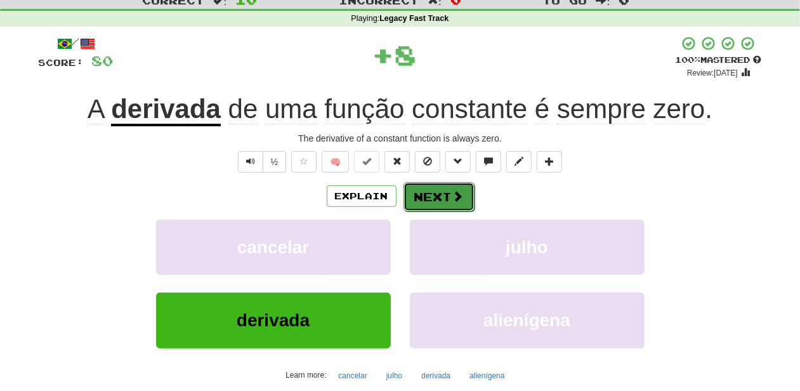
click at [418, 190] on button "Next" at bounding box center [439, 196] width 71 height 29
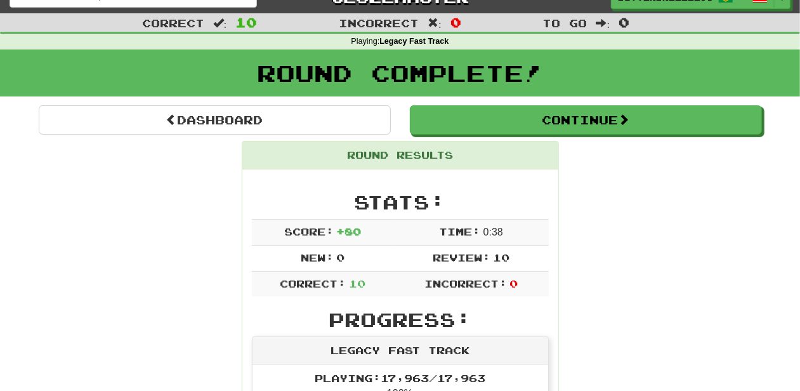
scroll to position [0, 0]
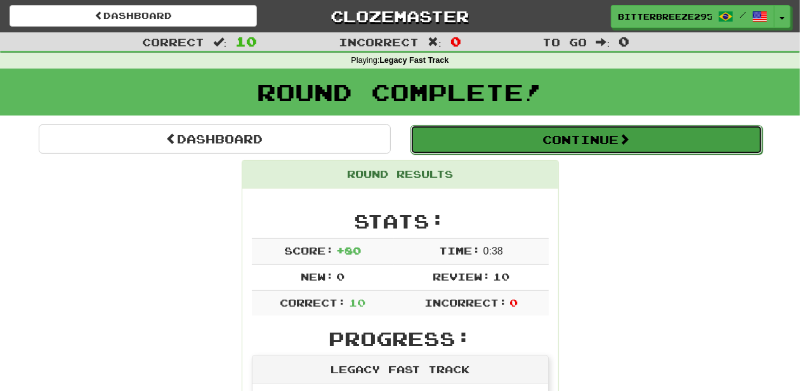
click at [480, 143] on button "Continue" at bounding box center [587, 139] width 352 height 29
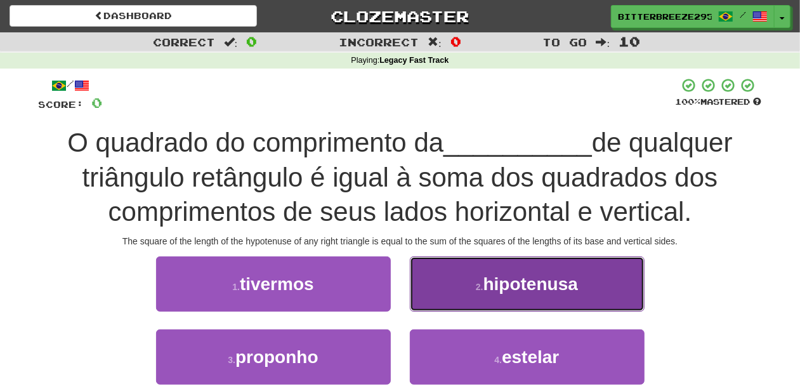
click at [459, 292] on button "2 . hipotenusa" at bounding box center [527, 283] width 235 height 55
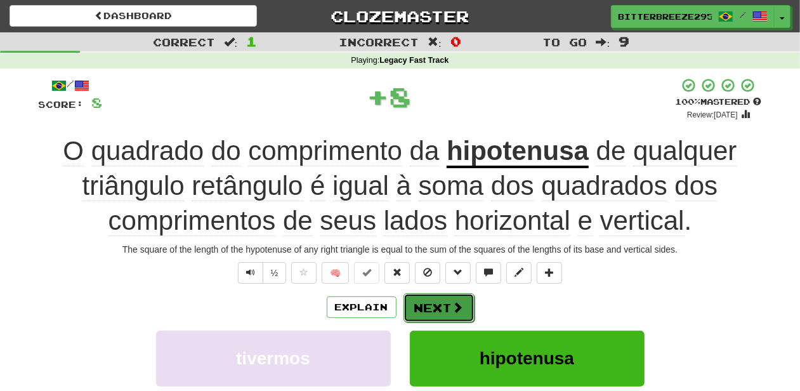
click at [424, 301] on button "Next" at bounding box center [439, 307] width 71 height 29
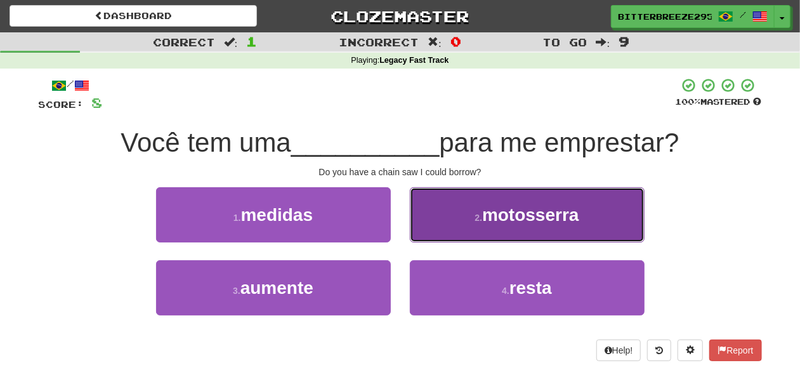
click at [463, 225] on button "2 . motosserra" at bounding box center [527, 214] width 235 height 55
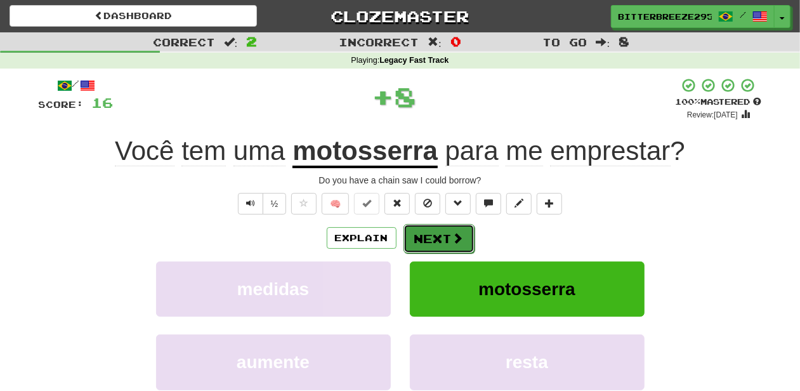
click at [456, 232] on span at bounding box center [457, 237] width 11 height 11
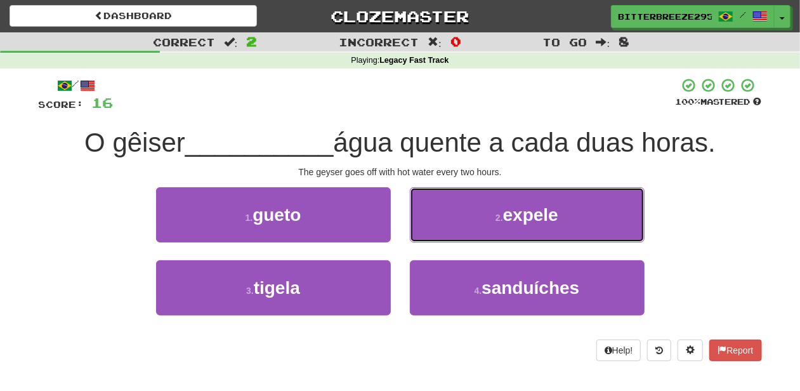
click at [452, 219] on button "2 . expele" at bounding box center [527, 214] width 235 height 55
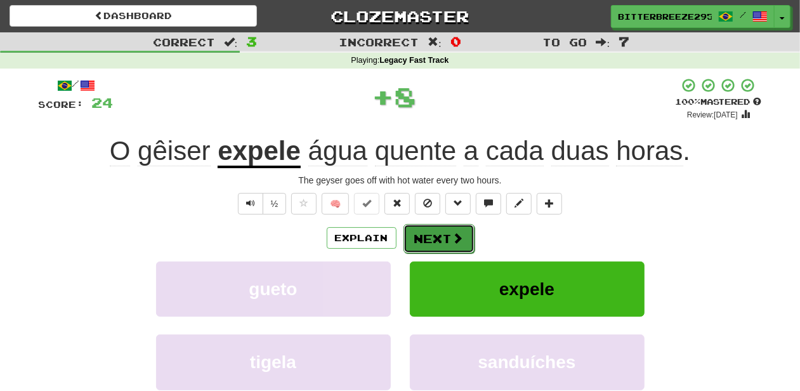
click at [442, 240] on button "Next" at bounding box center [439, 238] width 71 height 29
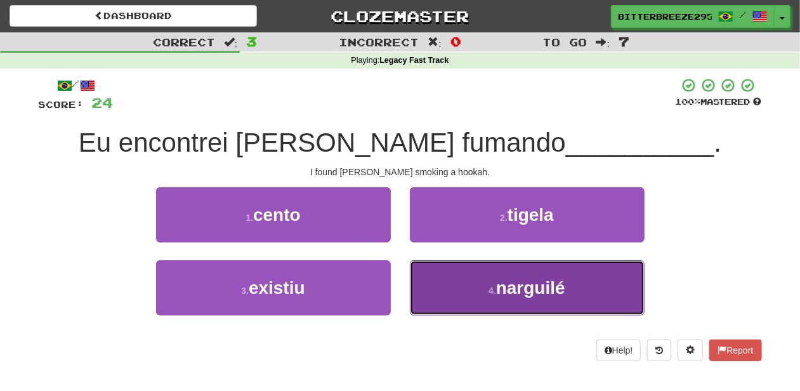
click at [438, 277] on button "4 . narguilé" at bounding box center [527, 287] width 235 height 55
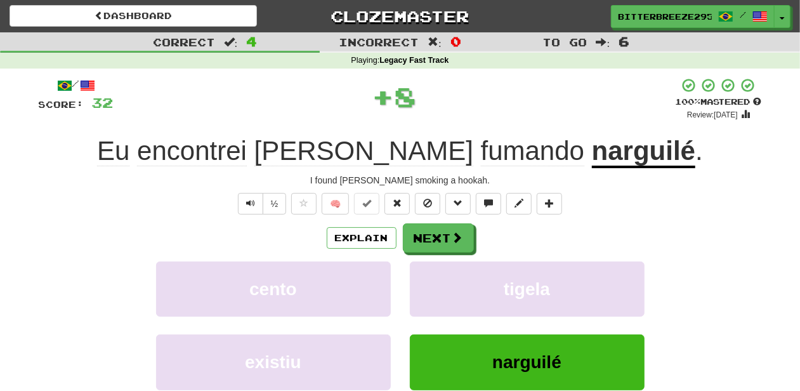
click at [418, 223] on div "Explain Next" at bounding box center [400, 237] width 723 height 29
click at [422, 231] on button "Next" at bounding box center [439, 238] width 71 height 29
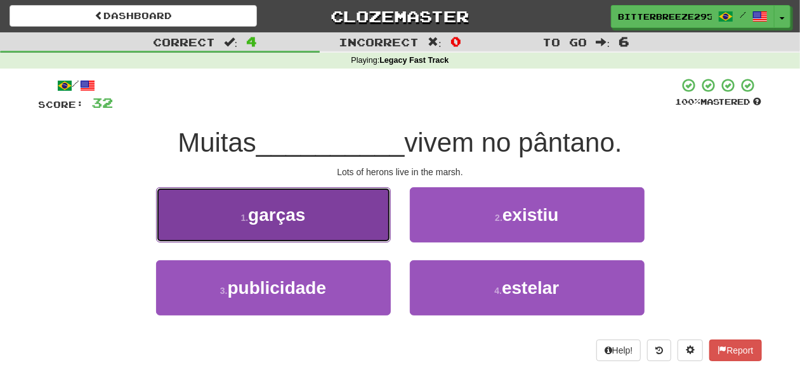
click at [307, 216] on button "1 . garças" at bounding box center [273, 214] width 235 height 55
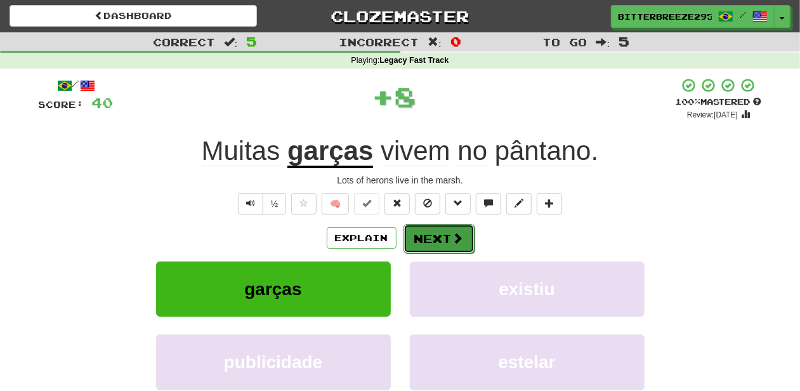
click at [452, 232] on span at bounding box center [457, 237] width 11 height 11
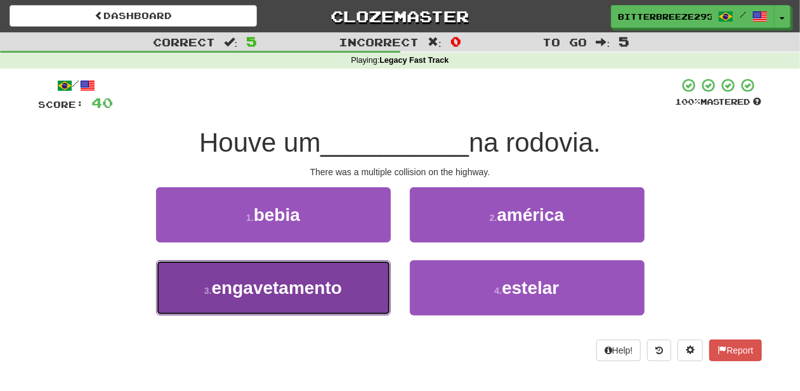
click at [335, 297] on span "engavetamento" at bounding box center [277, 288] width 130 height 20
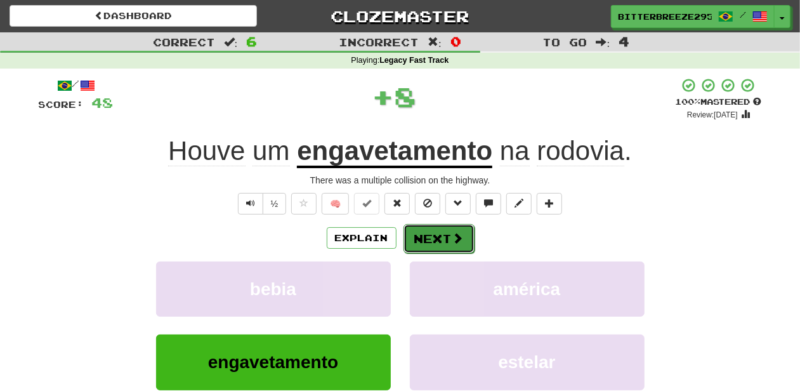
click at [435, 242] on button "Next" at bounding box center [439, 238] width 71 height 29
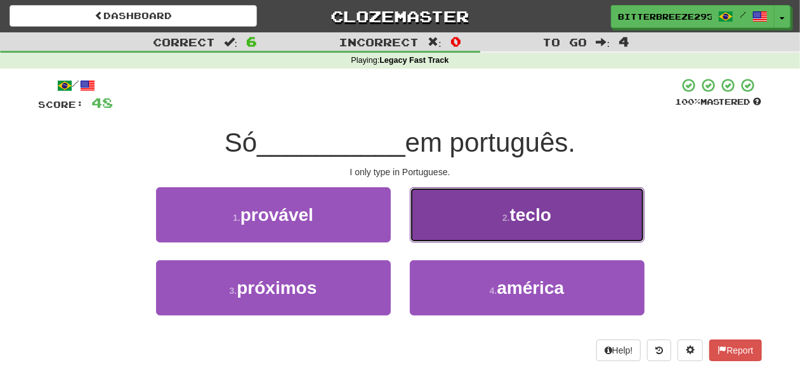
click at [442, 230] on button "2 . teclo" at bounding box center [527, 214] width 235 height 55
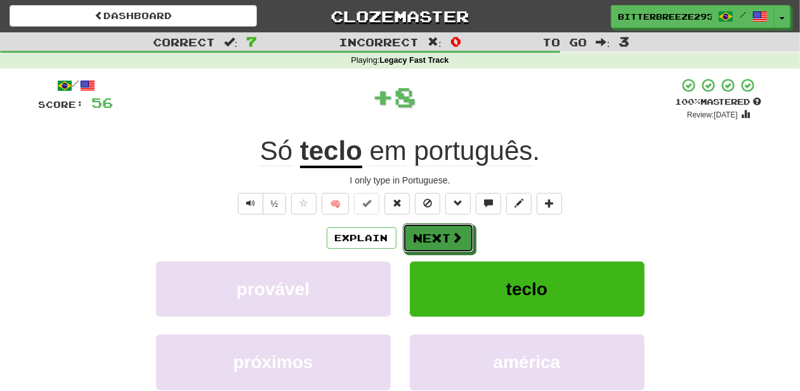
click at [439, 231] on button "Next" at bounding box center [438, 237] width 71 height 29
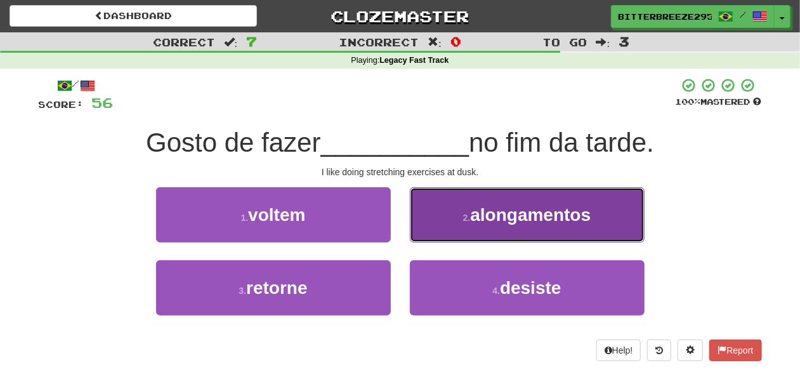
click at [435, 238] on button "2 . alongamentos" at bounding box center [527, 214] width 235 height 55
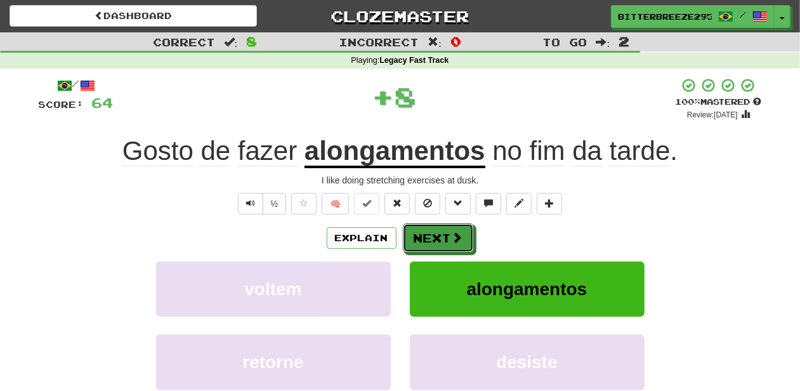
click at [435, 238] on button "Next" at bounding box center [438, 237] width 71 height 29
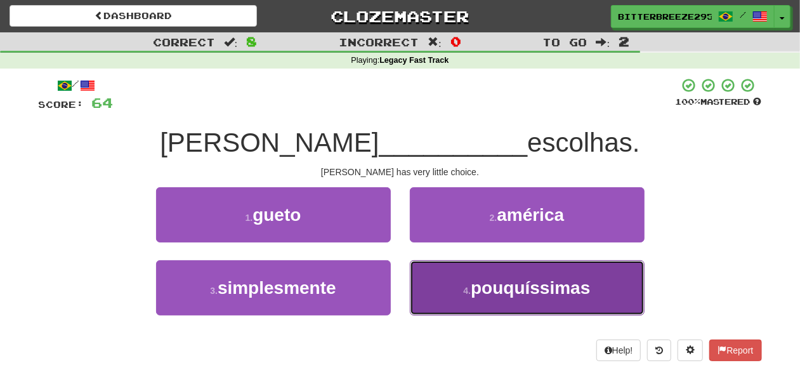
click at [448, 282] on button "4 . pouquíssimas" at bounding box center [527, 287] width 235 height 55
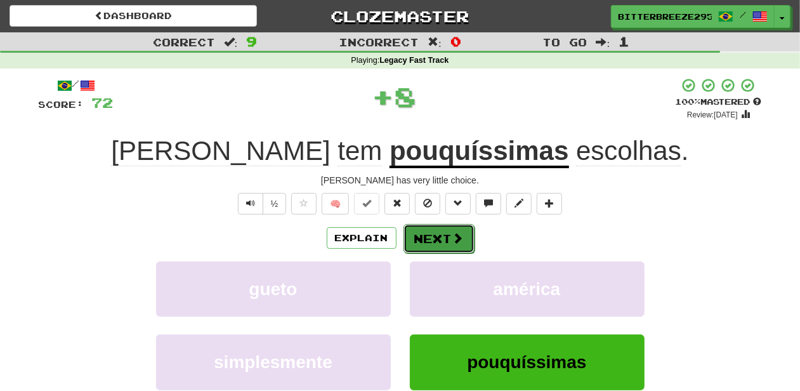
click at [433, 241] on button "Next" at bounding box center [439, 238] width 71 height 29
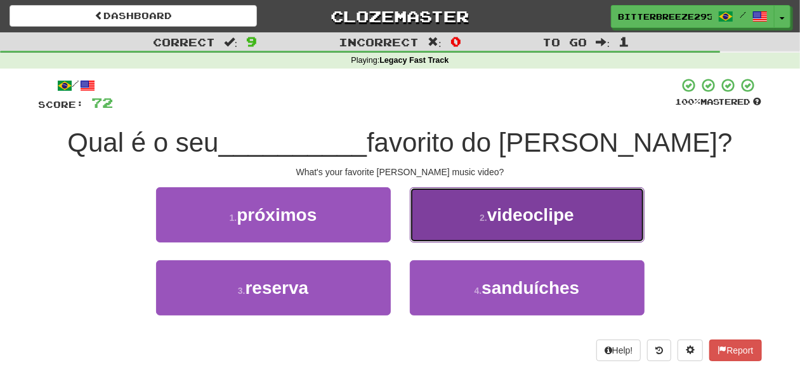
click at [458, 234] on button "2 . videoclipe" at bounding box center [527, 214] width 235 height 55
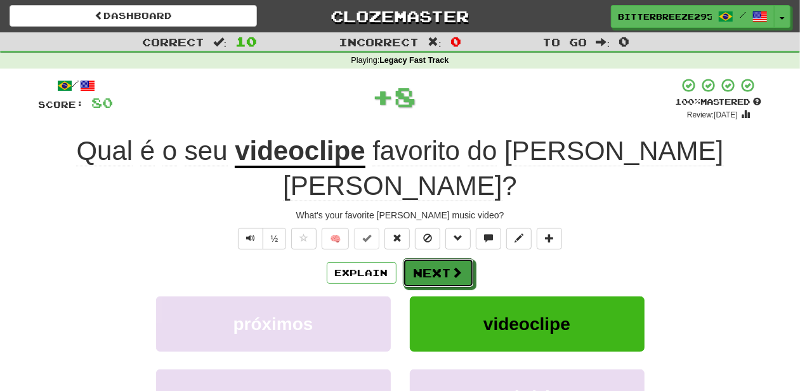
click at [449, 258] on button "Next" at bounding box center [438, 272] width 71 height 29
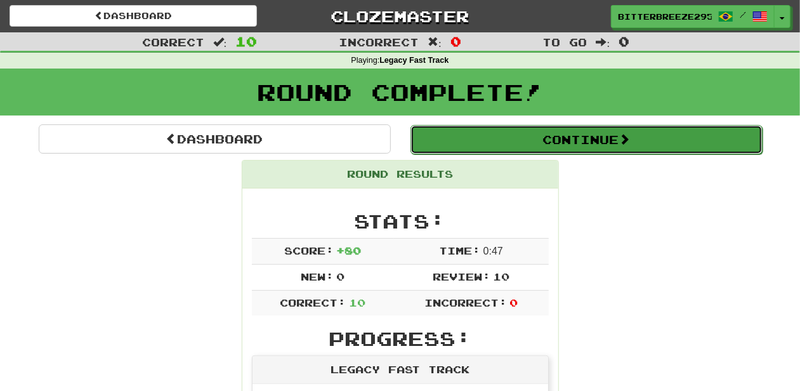
click at [572, 140] on button "Continue" at bounding box center [587, 139] width 352 height 29
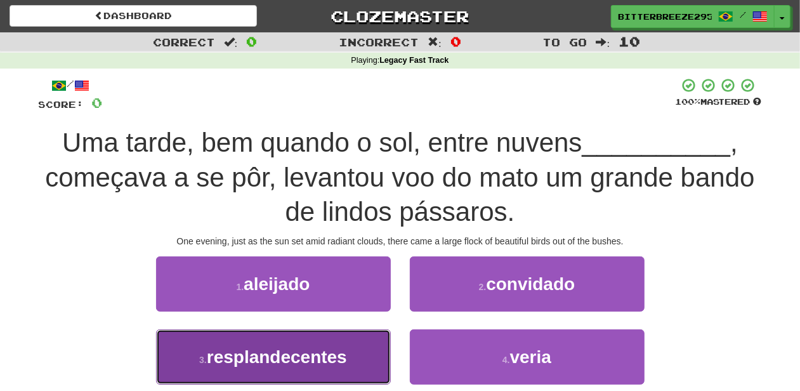
click at [337, 359] on span "resplandecentes" at bounding box center [277, 357] width 140 height 20
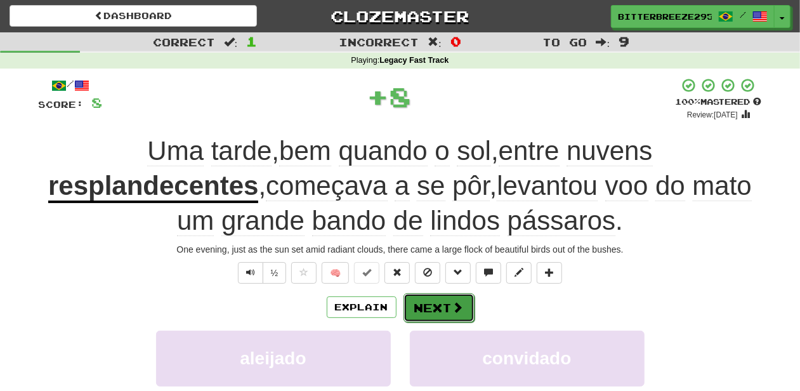
click at [463, 308] on button "Next" at bounding box center [439, 307] width 71 height 29
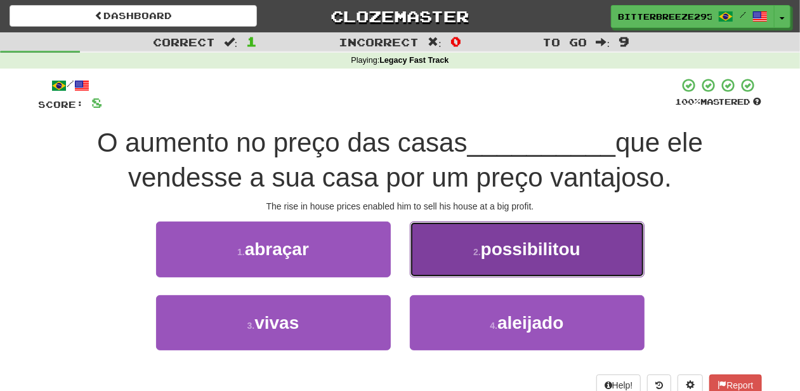
click at [471, 256] on button "2 . possibilitou" at bounding box center [527, 248] width 235 height 55
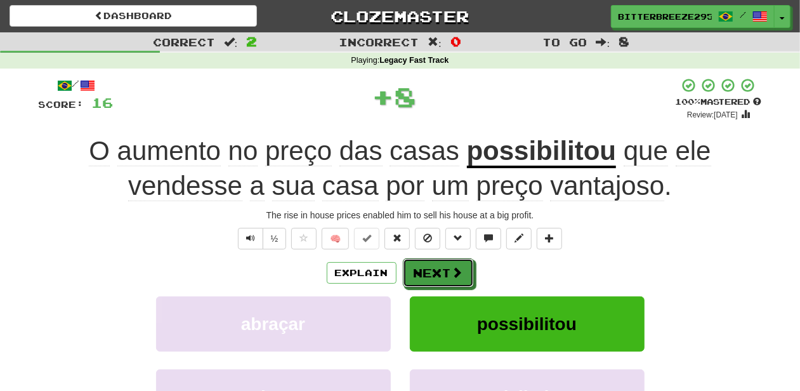
click at [458, 269] on span at bounding box center [457, 272] width 11 height 11
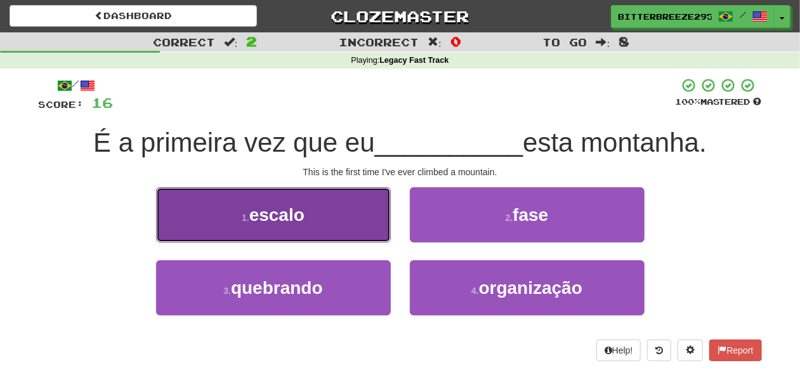
click at [331, 236] on button "1 . escalo" at bounding box center [273, 214] width 235 height 55
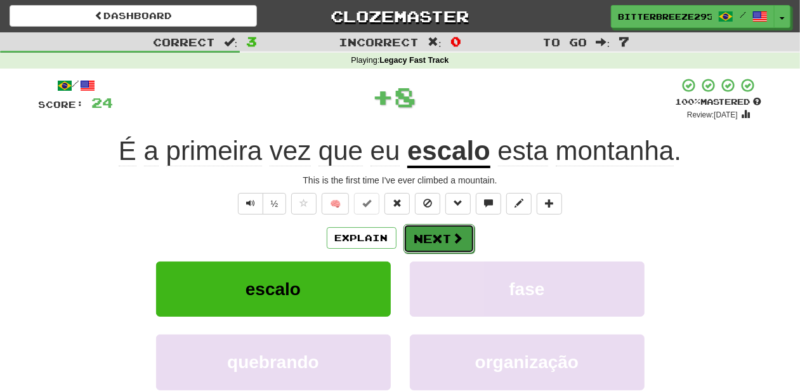
click at [421, 239] on button "Next" at bounding box center [439, 238] width 71 height 29
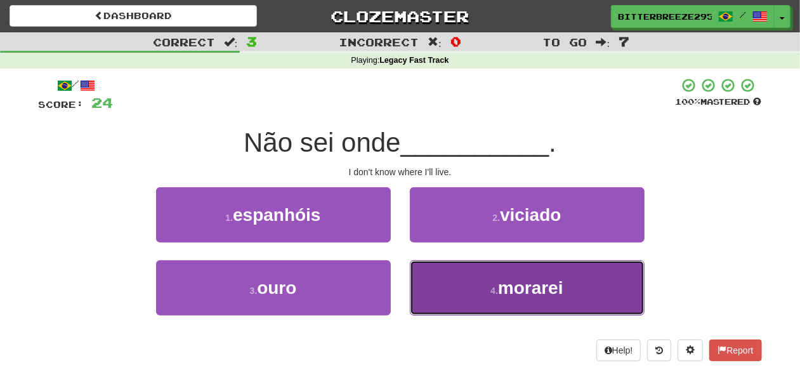
click at [464, 282] on button "4 . morarei" at bounding box center [527, 287] width 235 height 55
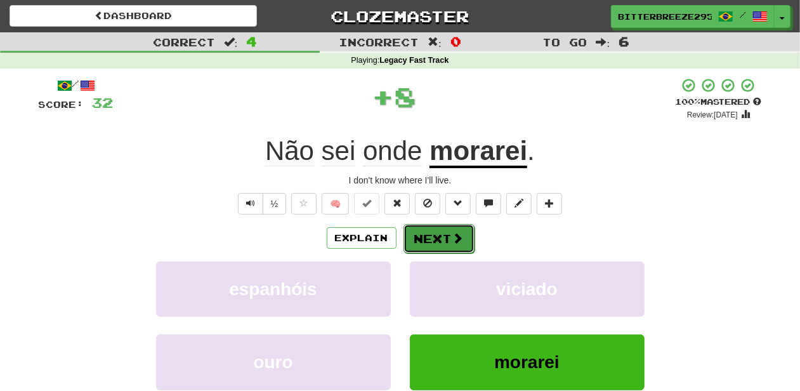
click at [443, 237] on button "Next" at bounding box center [439, 238] width 71 height 29
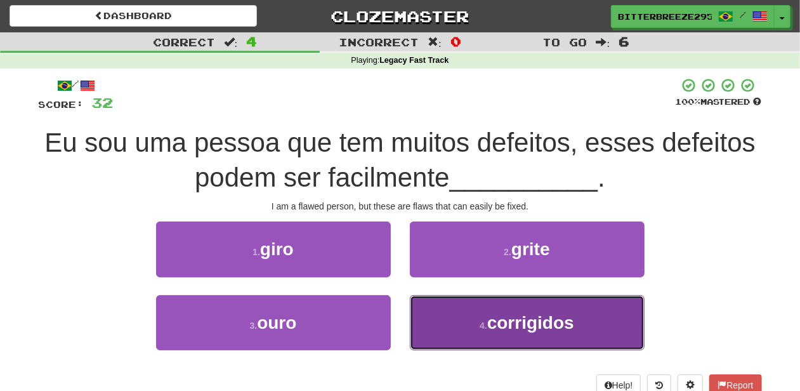
click at [439, 307] on button "4 . corrigidos" at bounding box center [527, 322] width 235 height 55
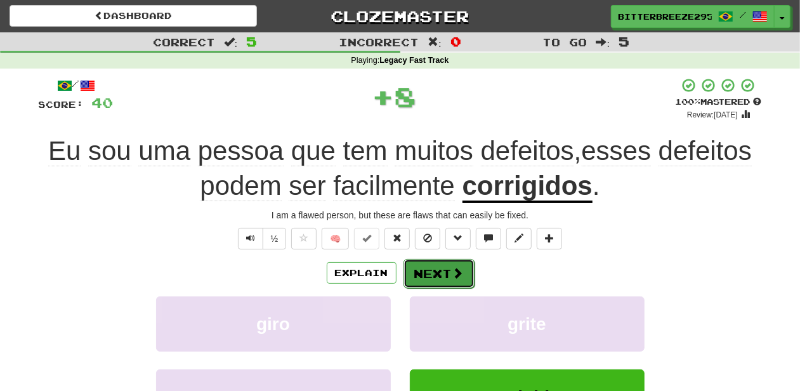
click at [440, 269] on button "Next" at bounding box center [439, 273] width 71 height 29
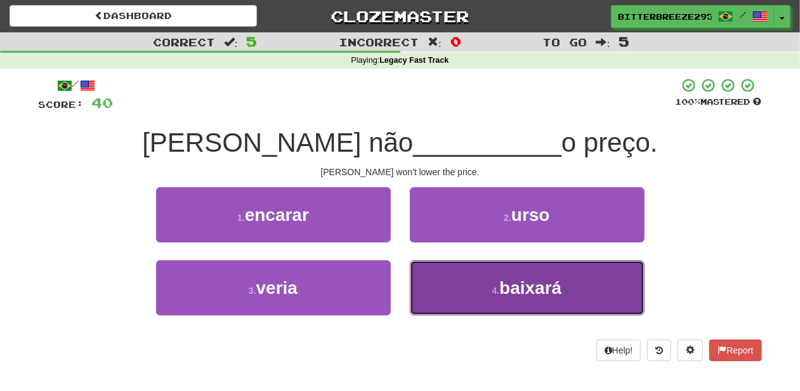
click at [443, 285] on button "4 . baixará" at bounding box center [527, 287] width 235 height 55
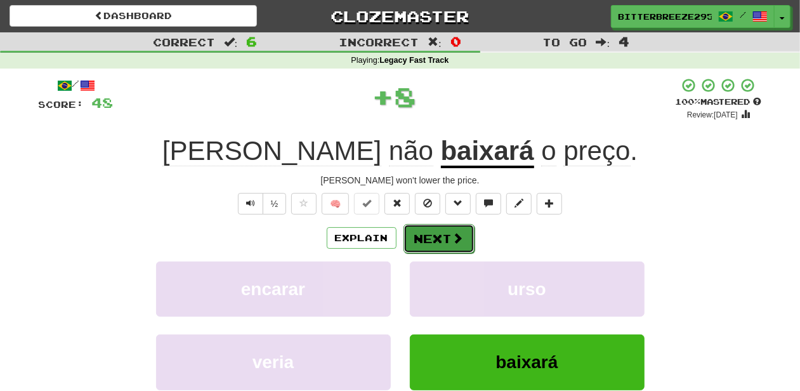
click at [439, 247] on button "Next" at bounding box center [439, 238] width 71 height 29
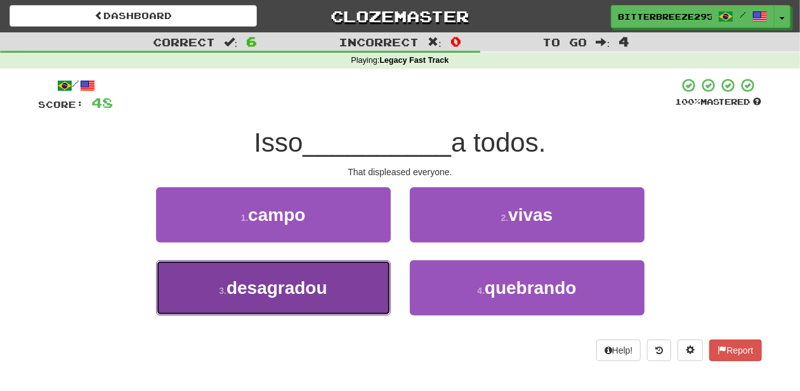
click at [345, 294] on button "3 . desagradou" at bounding box center [273, 287] width 235 height 55
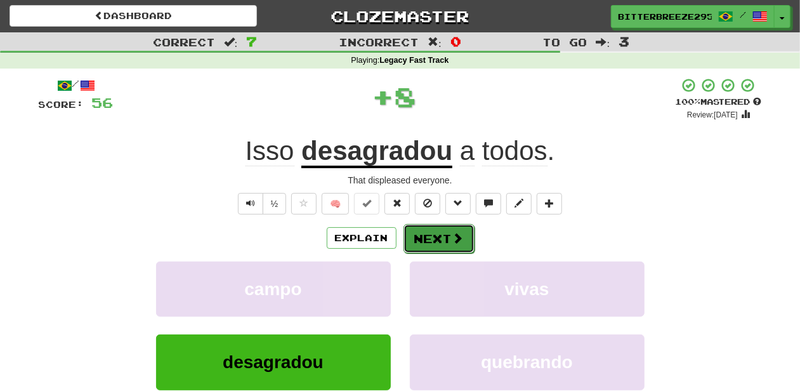
click at [437, 234] on button "Next" at bounding box center [439, 238] width 71 height 29
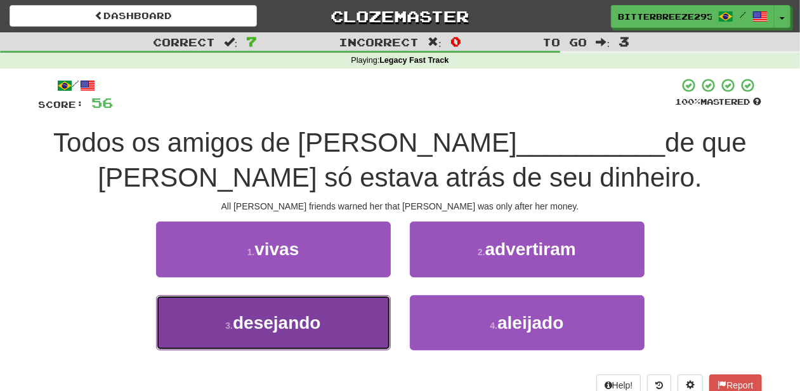
click at [338, 319] on button "3 . desejando" at bounding box center [273, 322] width 235 height 55
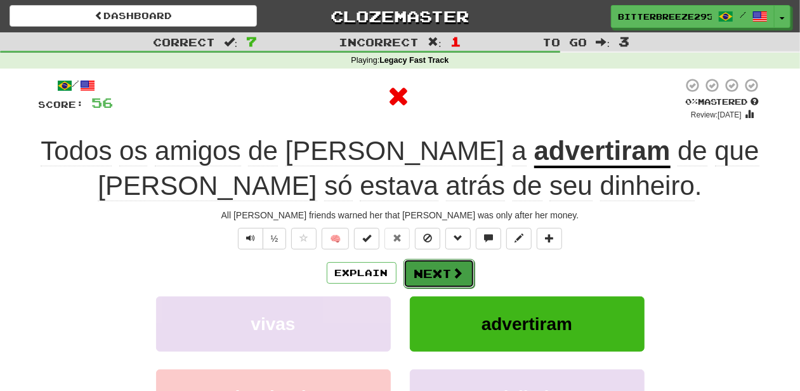
click at [432, 272] on button "Next" at bounding box center [439, 273] width 71 height 29
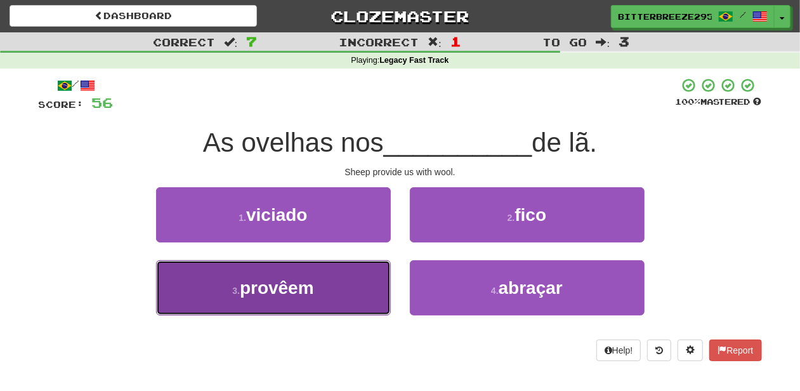
click at [362, 299] on button "3 . provêem" at bounding box center [273, 287] width 235 height 55
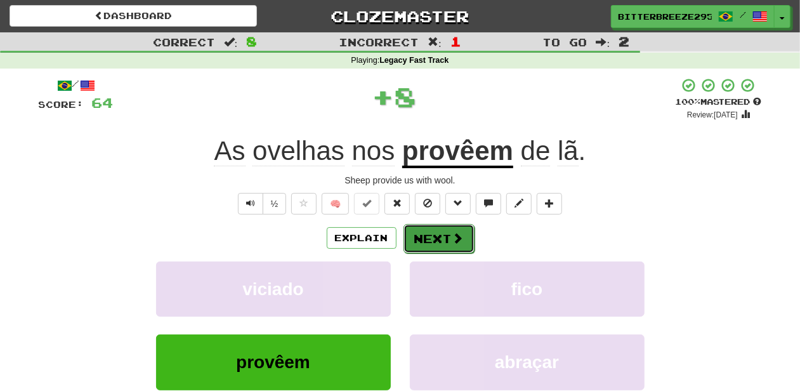
click at [441, 226] on button "Next" at bounding box center [439, 238] width 71 height 29
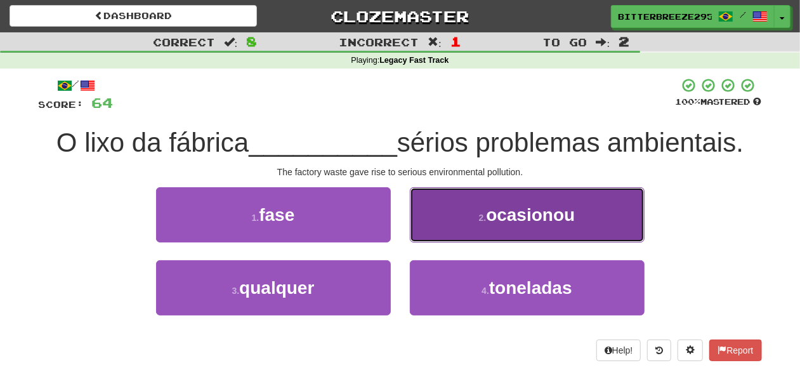
click at [442, 227] on button "2 . ocasionou" at bounding box center [527, 214] width 235 height 55
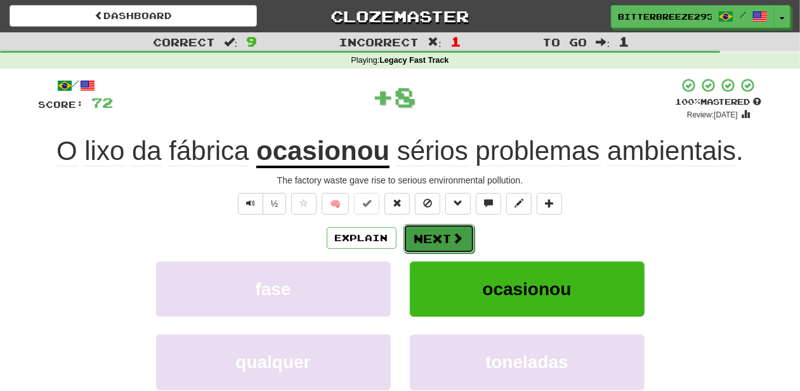
click at [439, 234] on button "Next" at bounding box center [439, 238] width 71 height 29
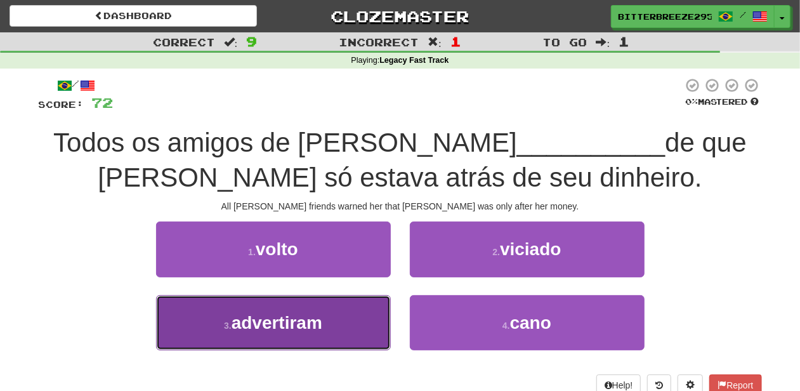
click at [352, 324] on button "3 . advertiram" at bounding box center [273, 322] width 235 height 55
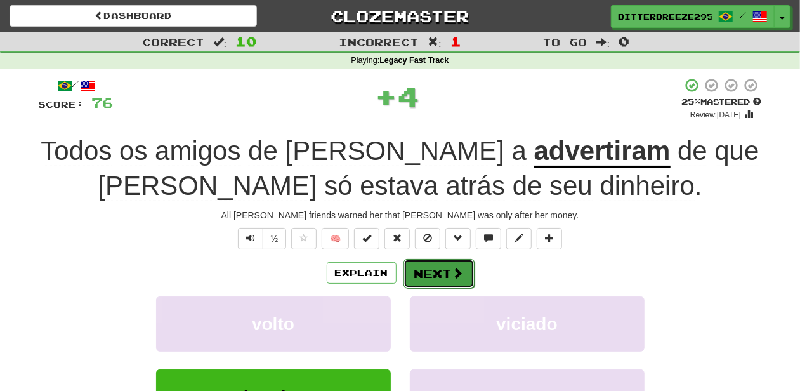
click at [441, 268] on button "Next" at bounding box center [439, 273] width 71 height 29
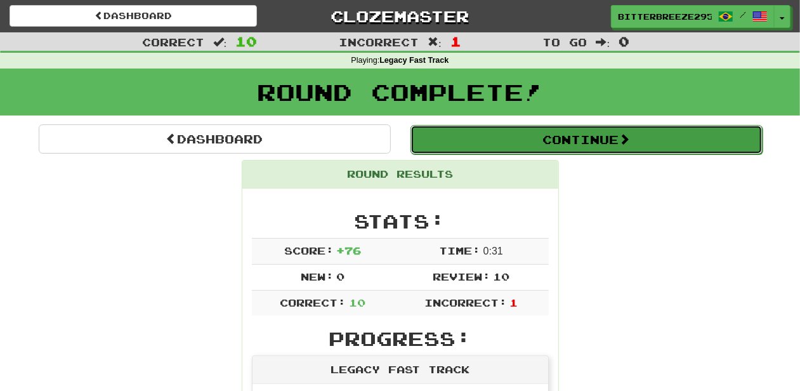
click at [516, 135] on button "Continue" at bounding box center [587, 139] width 352 height 29
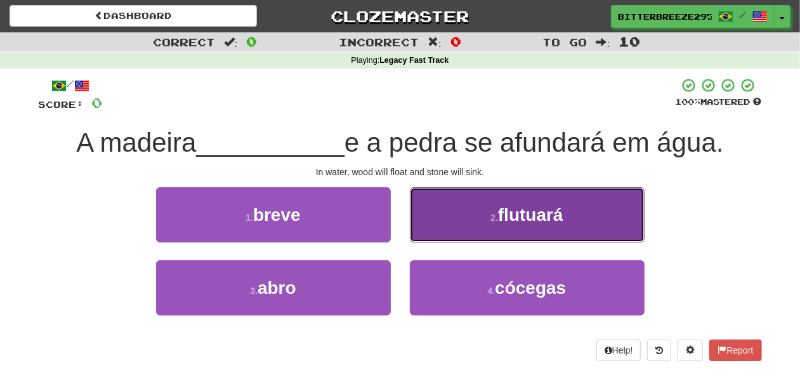
click at [444, 229] on button "2 . flutuará" at bounding box center [527, 214] width 235 height 55
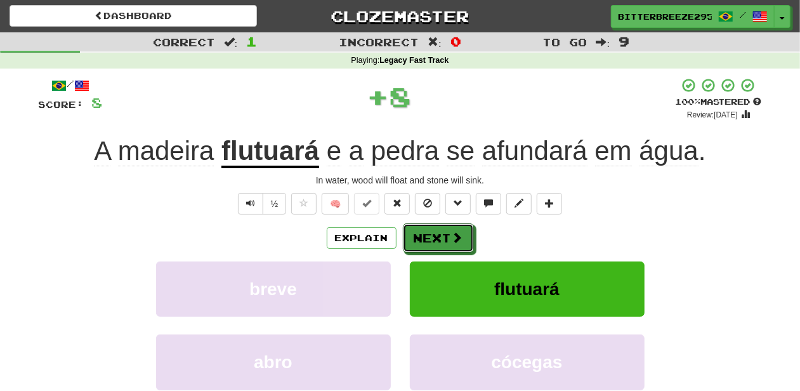
click at [444, 229] on button "Next" at bounding box center [438, 237] width 71 height 29
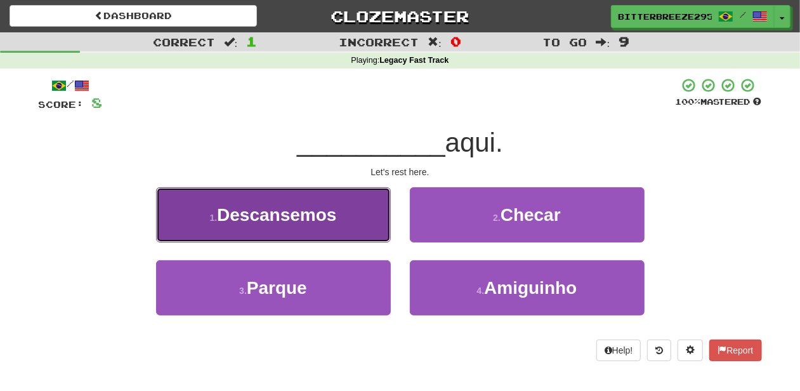
click at [329, 232] on button "1 . Descansemos" at bounding box center [273, 214] width 235 height 55
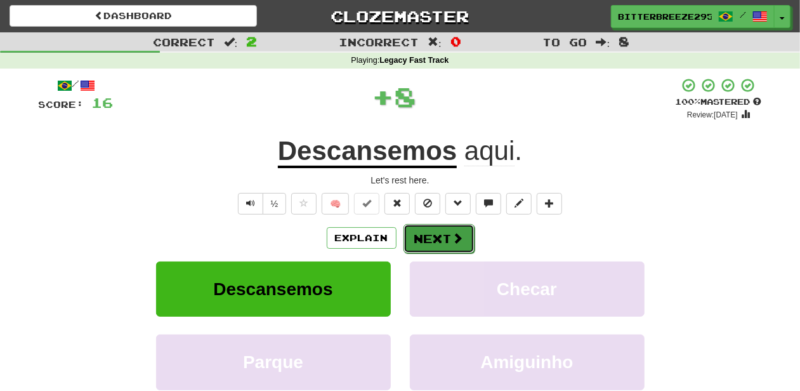
click at [434, 231] on button "Next" at bounding box center [439, 238] width 71 height 29
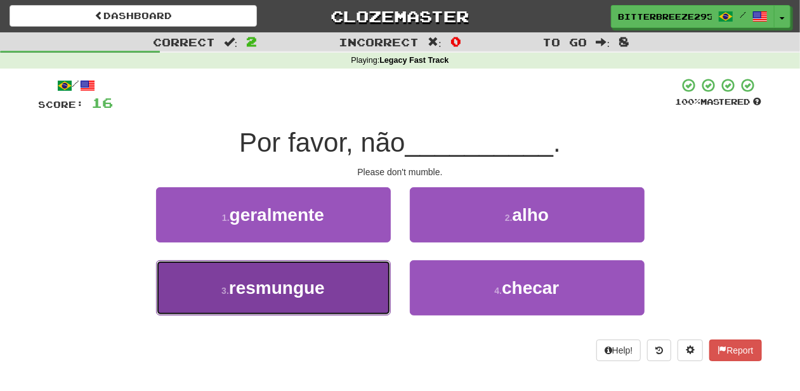
click at [327, 281] on button "3 . resmungue" at bounding box center [273, 287] width 235 height 55
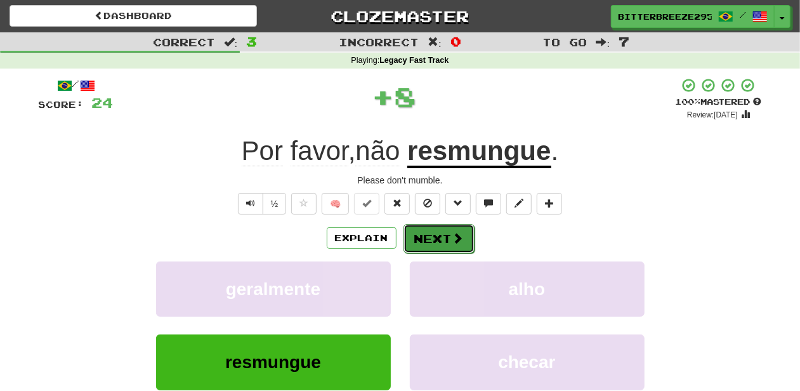
click at [445, 237] on button "Next" at bounding box center [439, 238] width 71 height 29
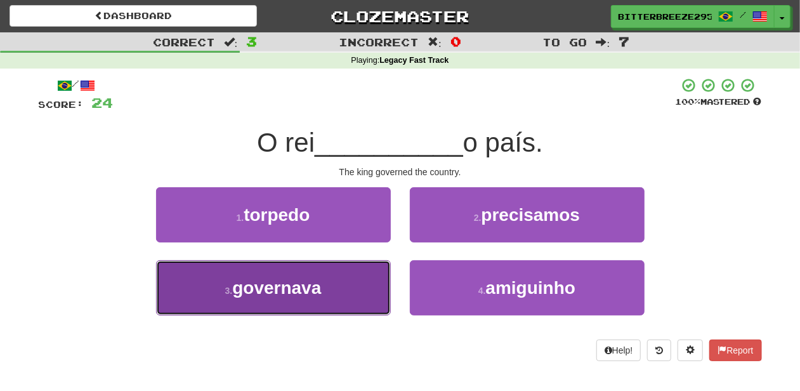
click at [347, 282] on button "3 . governava" at bounding box center [273, 287] width 235 height 55
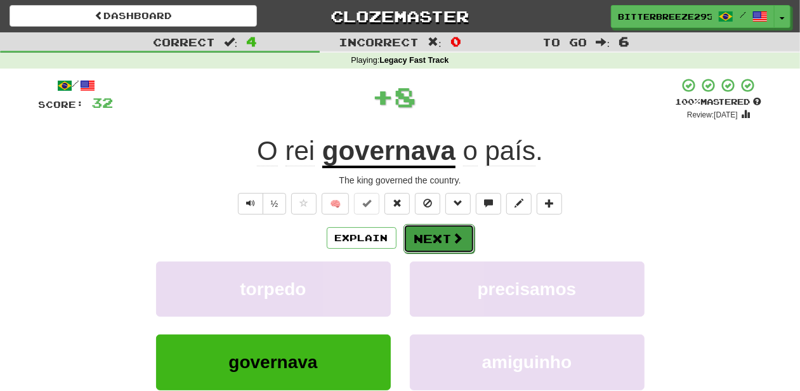
click at [435, 239] on button "Next" at bounding box center [439, 238] width 71 height 29
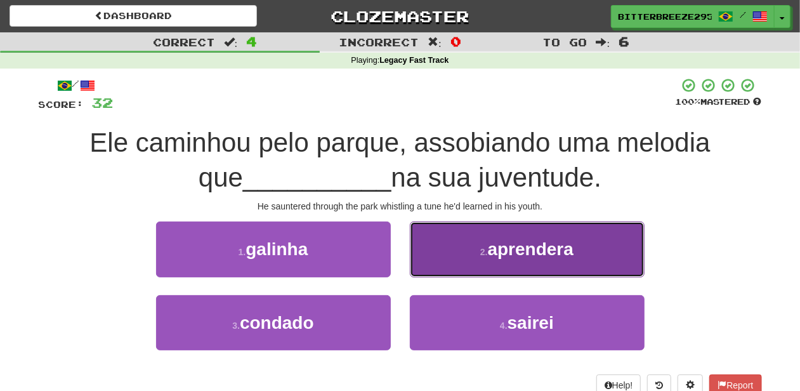
click at [440, 258] on button "2 . aprendera" at bounding box center [527, 248] width 235 height 55
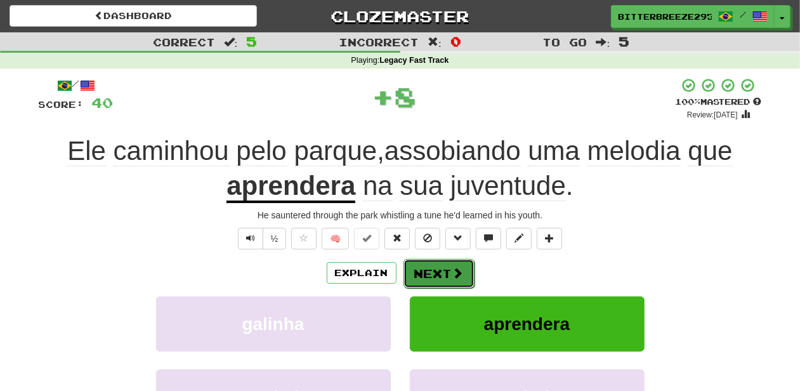
click at [432, 270] on button "Next" at bounding box center [439, 273] width 71 height 29
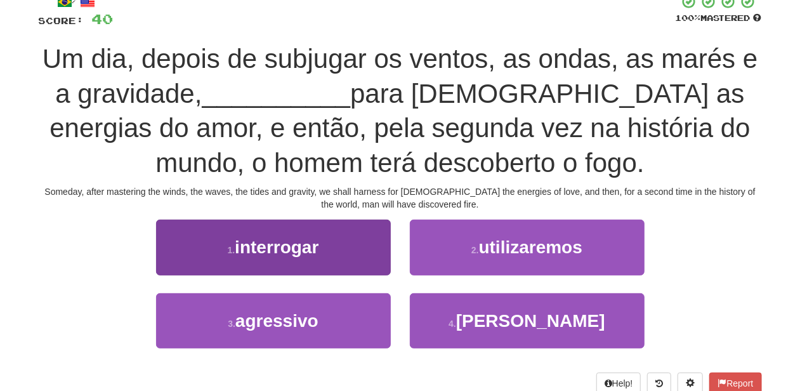
scroll to position [84, 0]
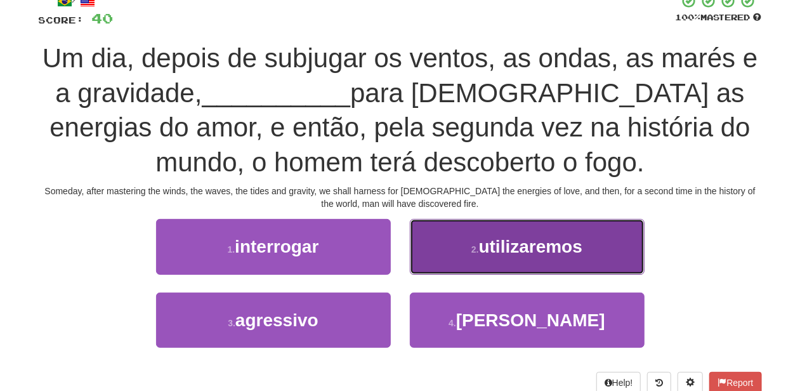
click at [446, 267] on button "2 . utilizaremos" at bounding box center [527, 246] width 235 height 55
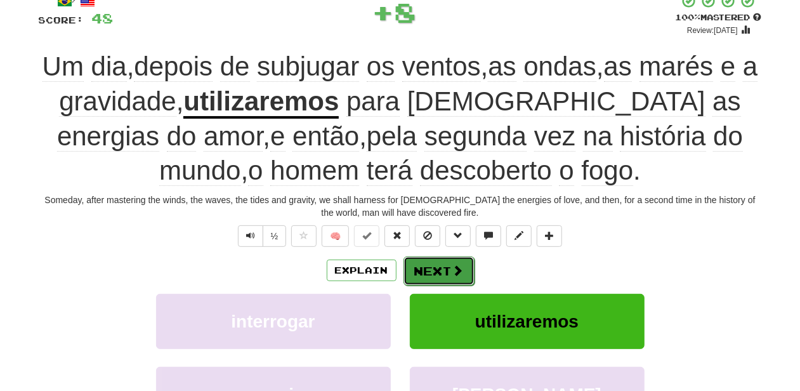
click at [441, 269] on button "Next" at bounding box center [439, 270] width 71 height 29
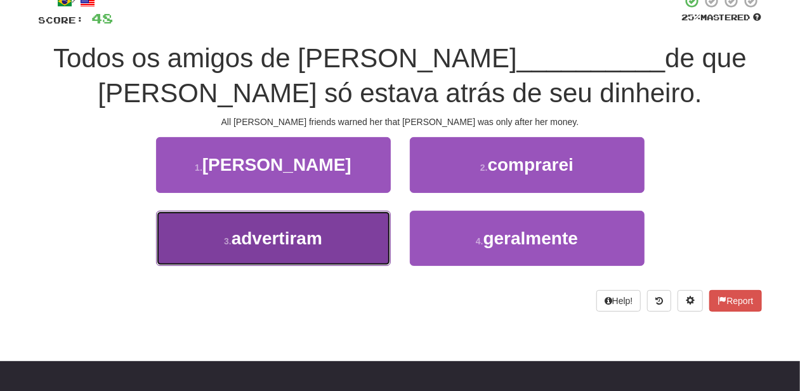
click at [342, 229] on button "3 . advertiram" at bounding box center [273, 238] width 235 height 55
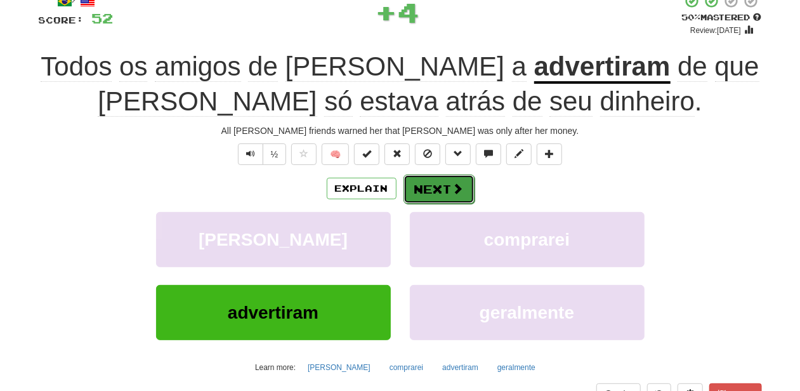
click at [428, 180] on button "Next" at bounding box center [439, 189] width 71 height 29
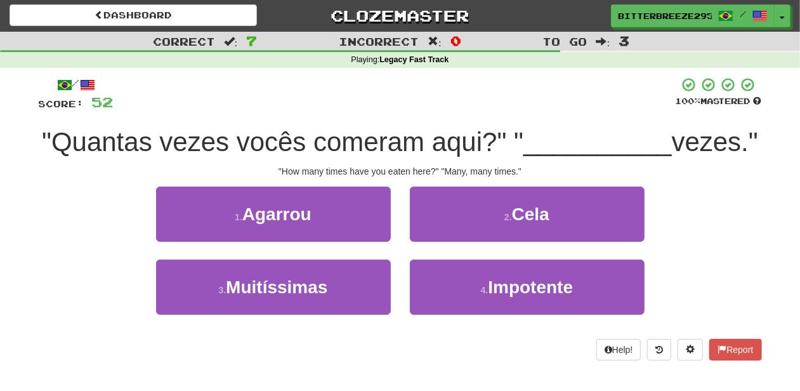
scroll to position [0, 0]
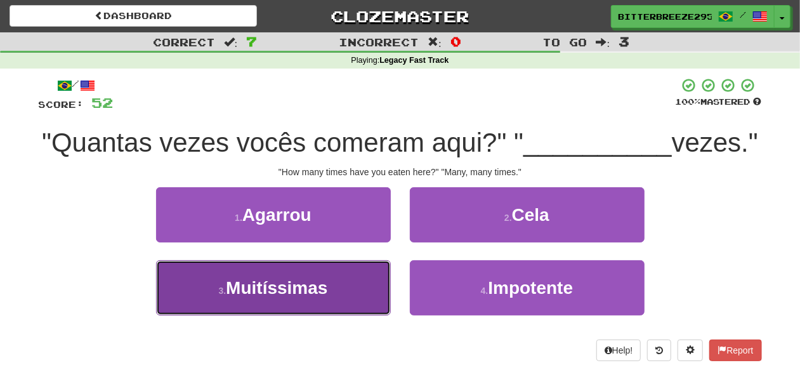
click at [313, 298] on span "Muitíssimas" at bounding box center [277, 288] width 102 height 20
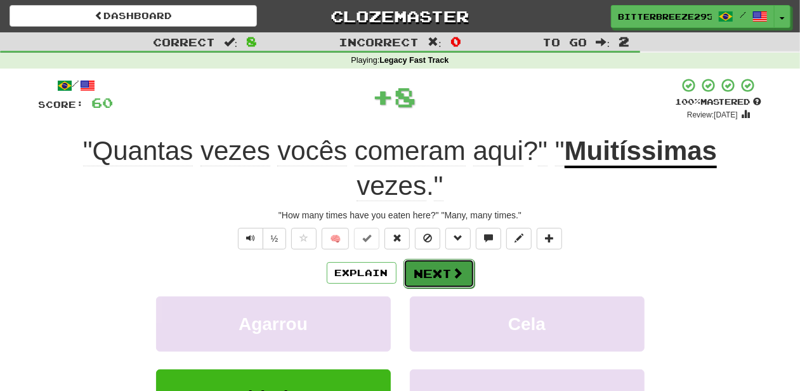
click at [450, 272] on button "Next" at bounding box center [439, 273] width 71 height 29
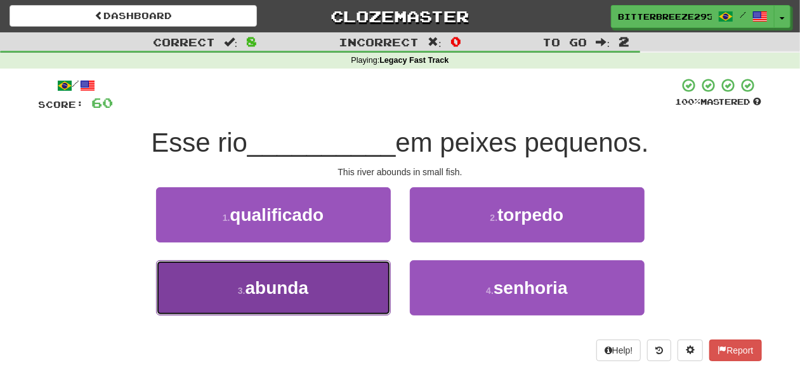
click at [343, 284] on button "3 . abunda" at bounding box center [273, 287] width 235 height 55
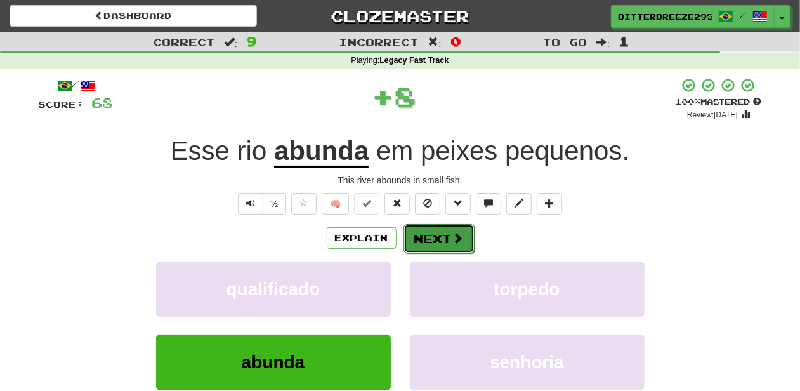
click at [428, 241] on button "Next" at bounding box center [439, 238] width 71 height 29
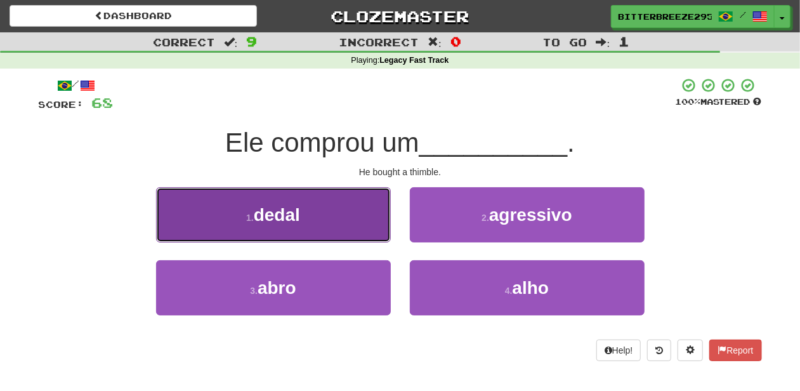
click at [347, 227] on button "1 . dedal" at bounding box center [273, 214] width 235 height 55
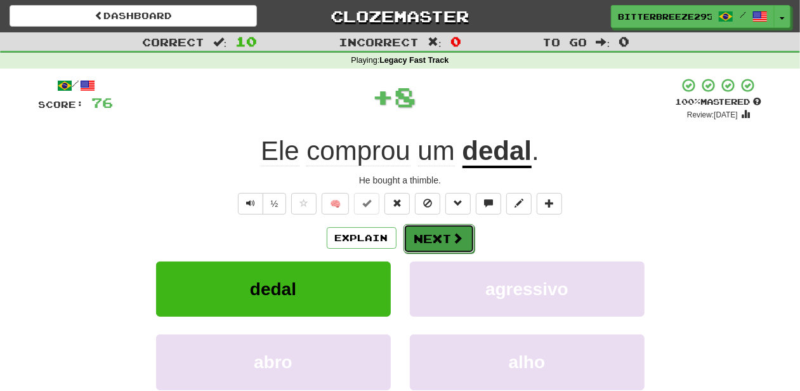
click at [438, 237] on button "Next" at bounding box center [439, 238] width 71 height 29
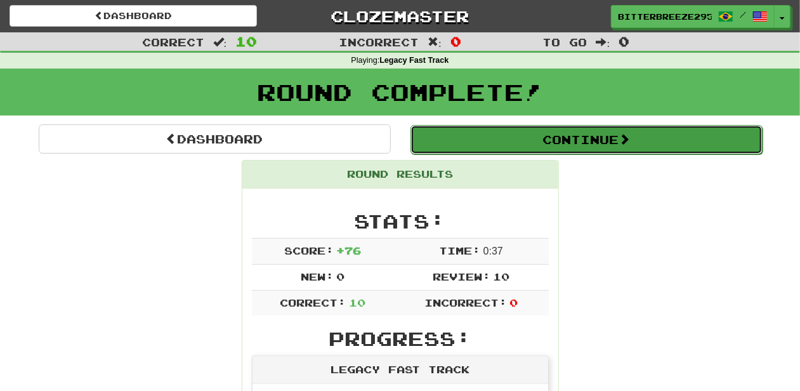
click at [465, 146] on button "Continue" at bounding box center [587, 139] width 352 height 29
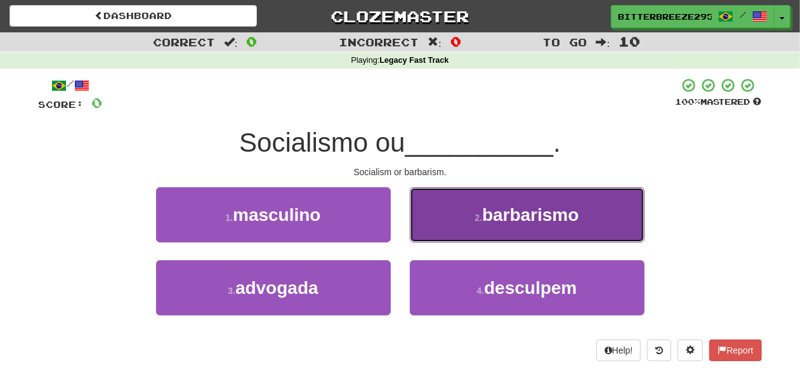
click at [457, 221] on button "2 . barbarismo" at bounding box center [527, 214] width 235 height 55
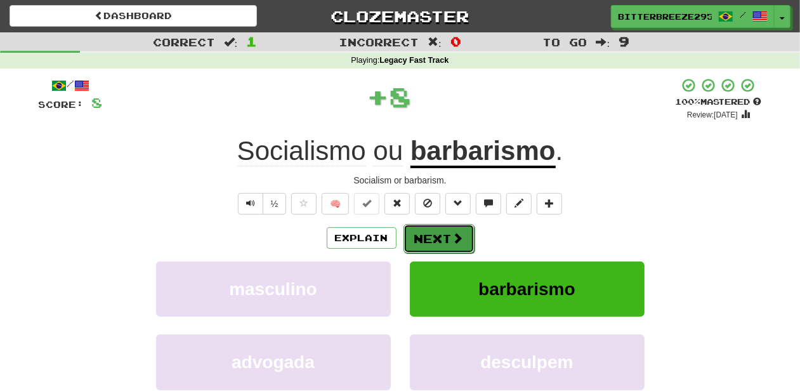
click at [412, 242] on button "Next" at bounding box center [439, 238] width 71 height 29
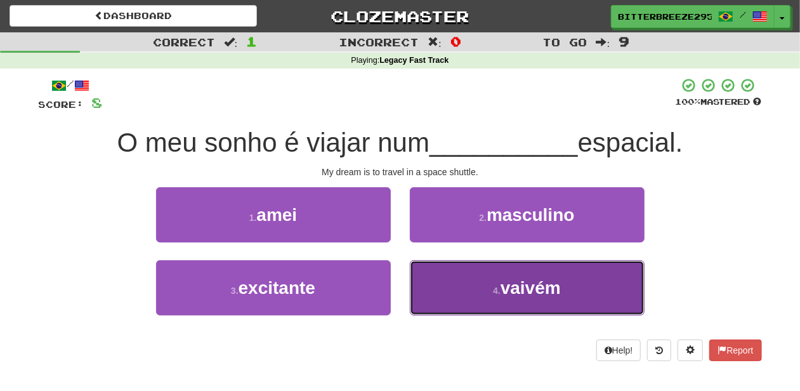
click at [433, 289] on button "4 . vaivém" at bounding box center [527, 287] width 235 height 55
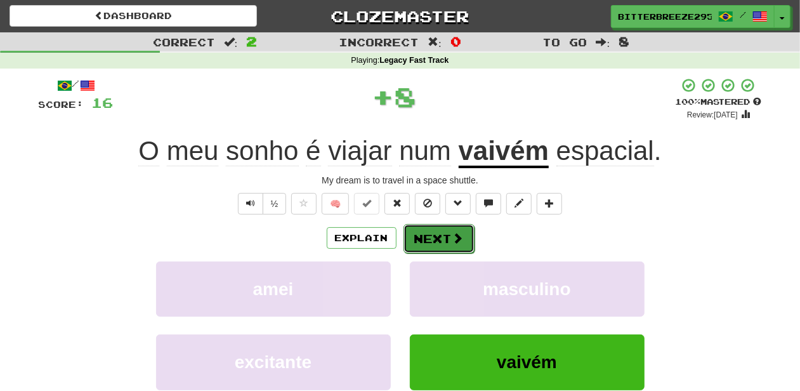
click at [409, 247] on button "Next" at bounding box center [439, 238] width 71 height 29
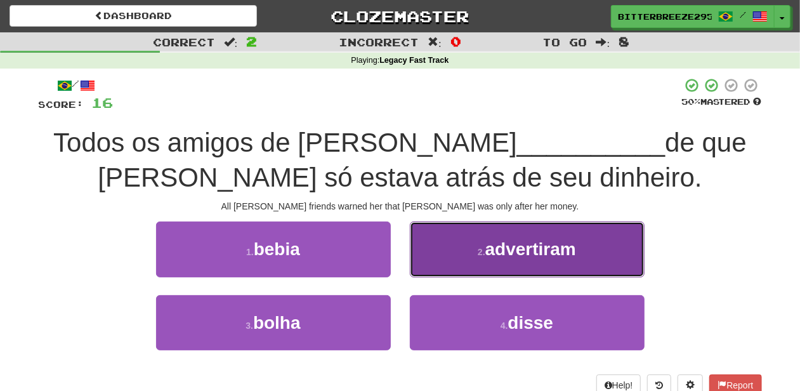
click at [435, 266] on button "2 . advertiram" at bounding box center [527, 248] width 235 height 55
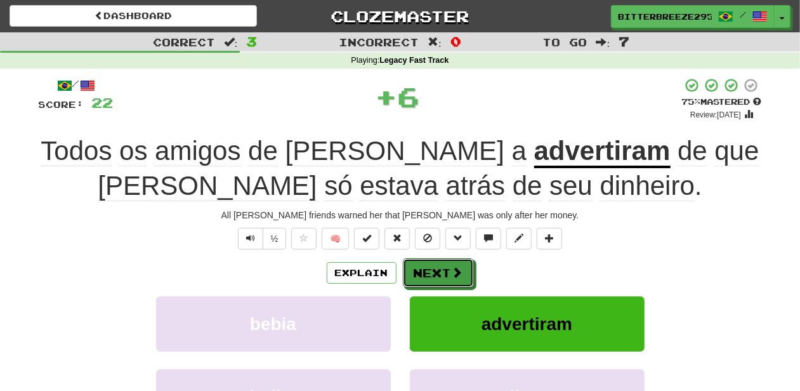
click at [435, 266] on button "Next" at bounding box center [438, 272] width 71 height 29
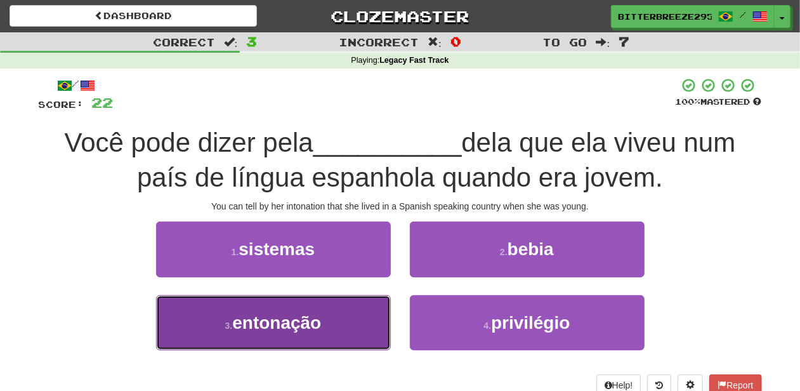
click at [357, 321] on button "3 . entonação" at bounding box center [273, 322] width 235 height 55
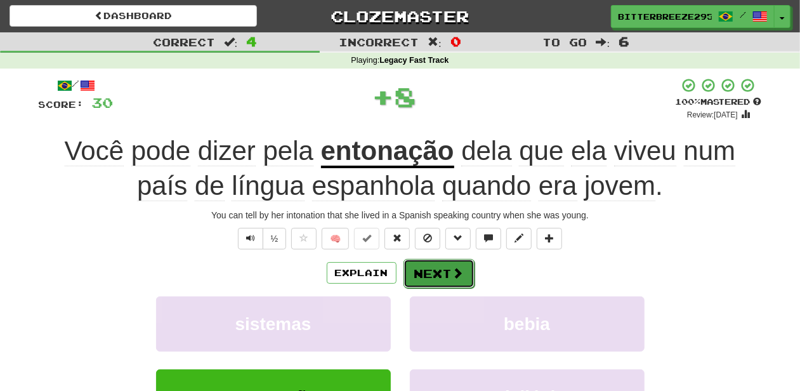
click at [444, 277] on button "Next" at bounding box center [439, 273] width 71 height 29
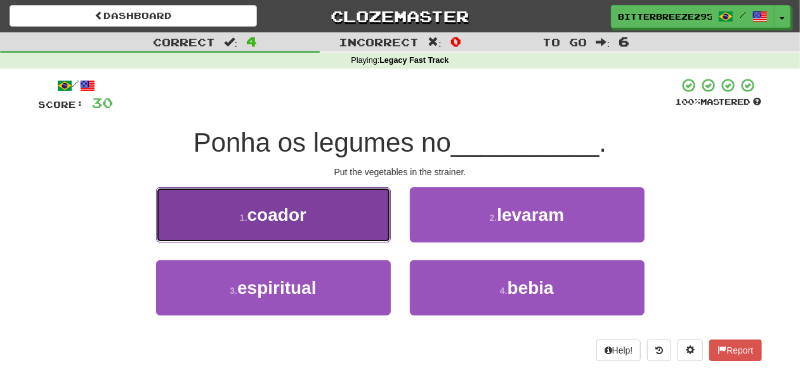
click at [338, 235] on button "1 . coador" at bounding box center [273, 214] width 235 height 55
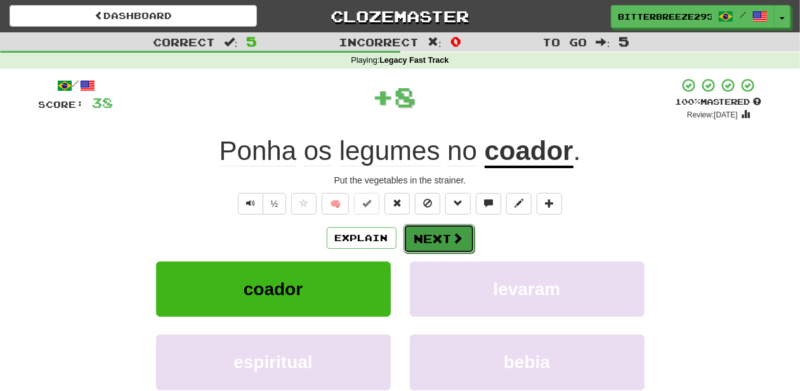
click at [440, 240] on button "Next" at bounding box center [439, 238] width 71 height 29
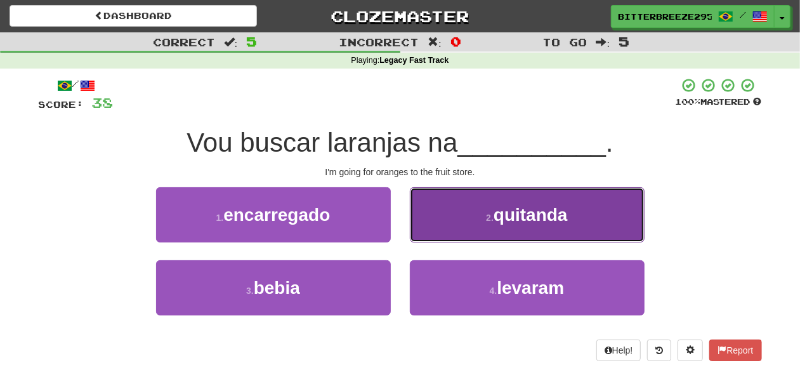
click at [449, 225] on button "2 . quitanda" at bounding box center [527, 214] width 235 height 55
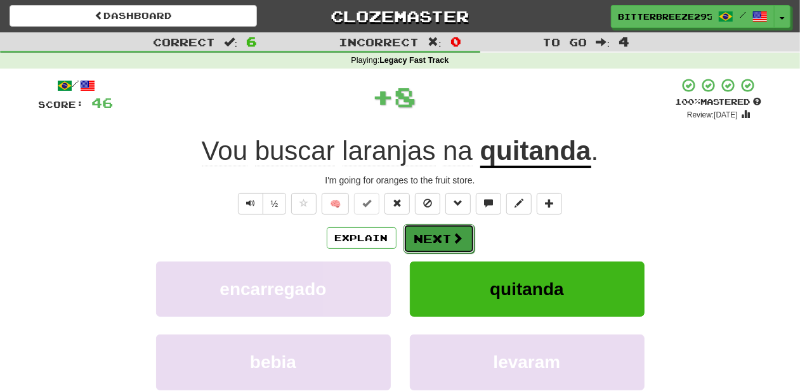
click at [442, 237] on button "Next" at bounding box center [439, 238] width 71 height 29
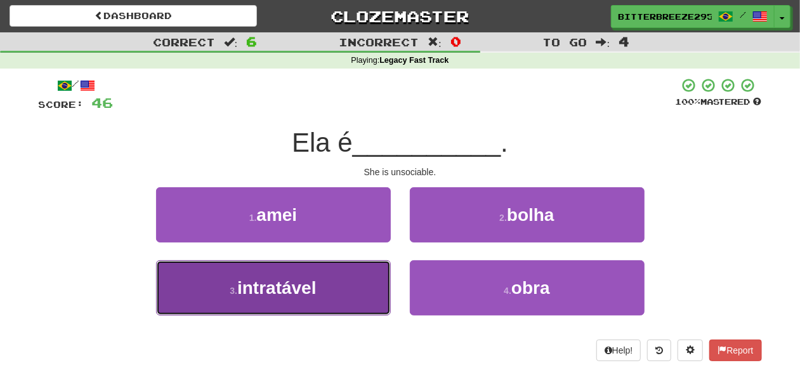
click at [343, 283] on button "3 . intratável" at bounding box center [273, 287] width 235 height 55
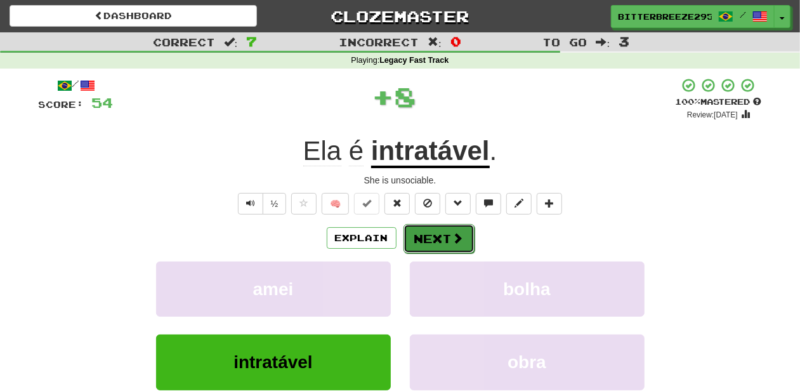
click at [427, 237] on button "Next" at bounding box center [439, 238] width 71 height 29
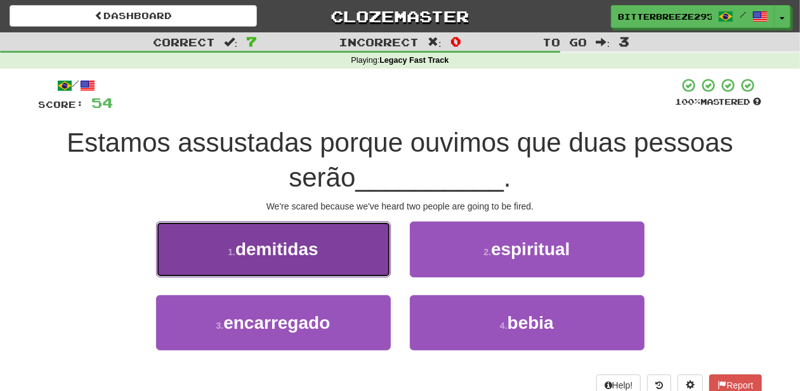
click at [344, 263] on button "1 . demitidas" at bounding box center [273, 248] width 235 height 55
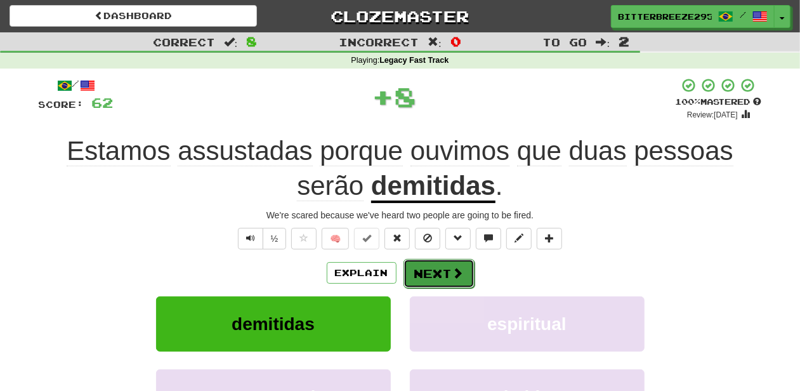
click at [424, 276] on button "Next" at bounding box center [439, 273] width 71 height 29
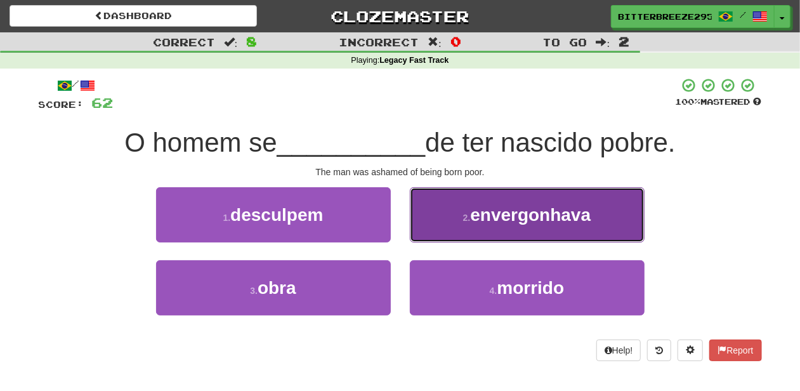
click at [445, 240] on button "2 . envergonhava" at bounding box center [527, 214] width 235 height 55
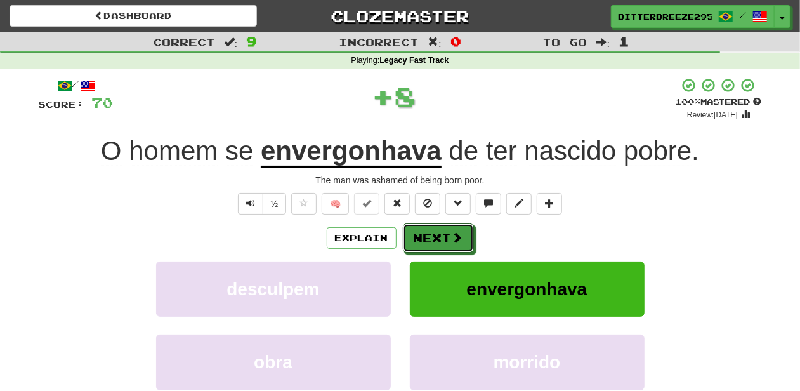
click at [445, 240] on button "Next" at bounding box center [438, 237] width 71 height 29
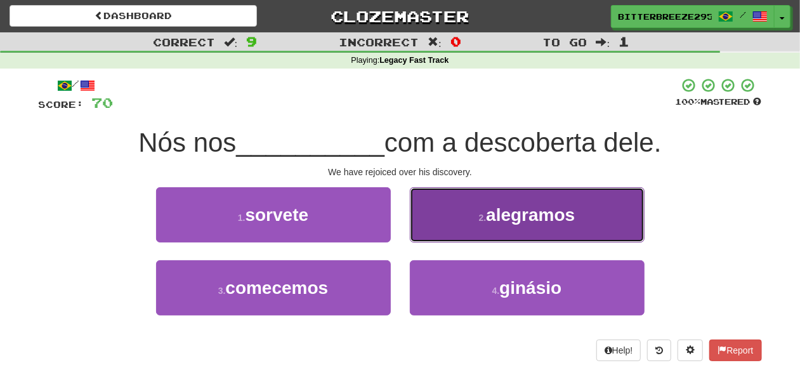
click at [449, 225] on button "2 . alegramos" at bounding box center [527, 214] width 235 height 55
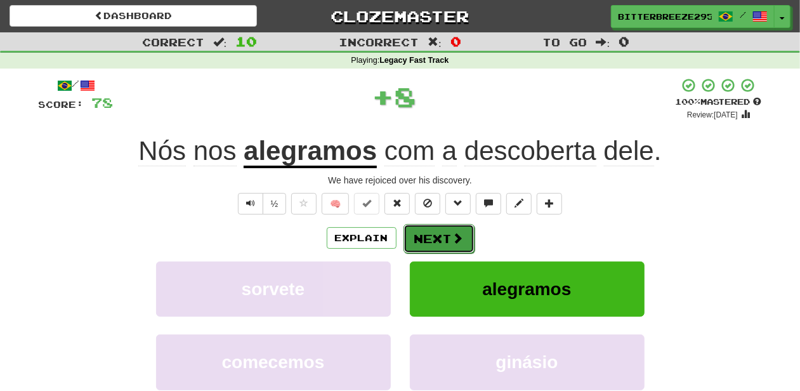
click at [443, 234] on button "Next" at bounding box center [439, 238] width 71 height 29
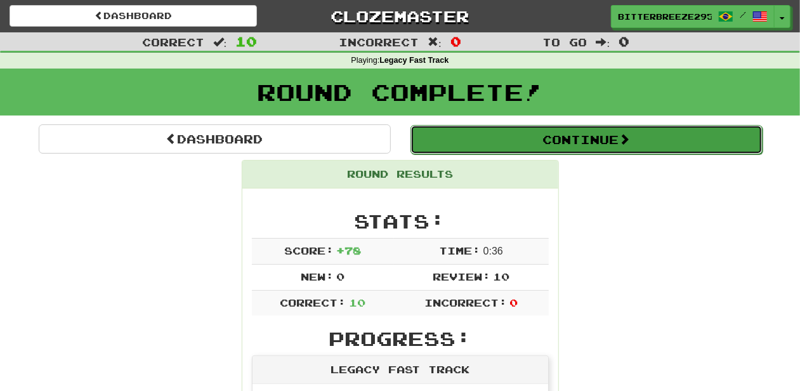
click at [472, 131] on button "Continue" at bounding box center [587, 139] width 352 height 29
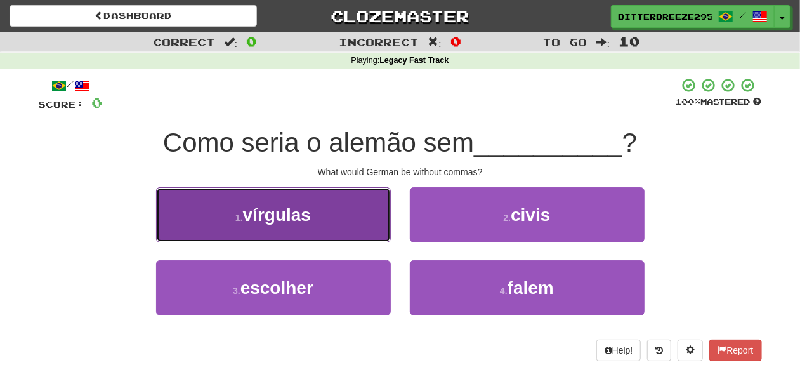
click at [338, 221] on button "1 . vírgulas" at bounding box center [273, 214] width 235 height 55
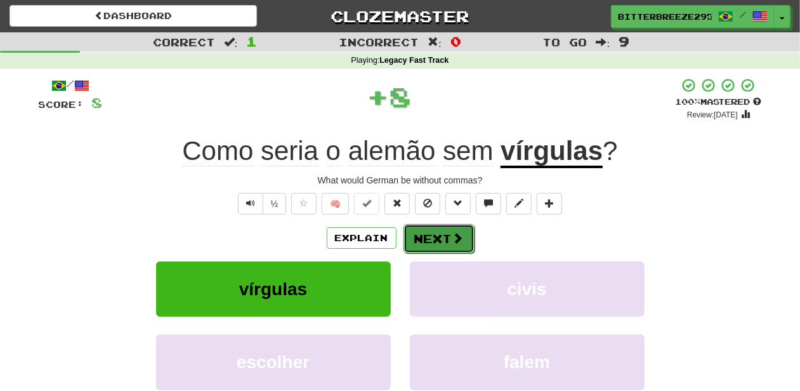
click at [435, 240] on button "Next" at bounding box center [439, 238] width 71 height 29
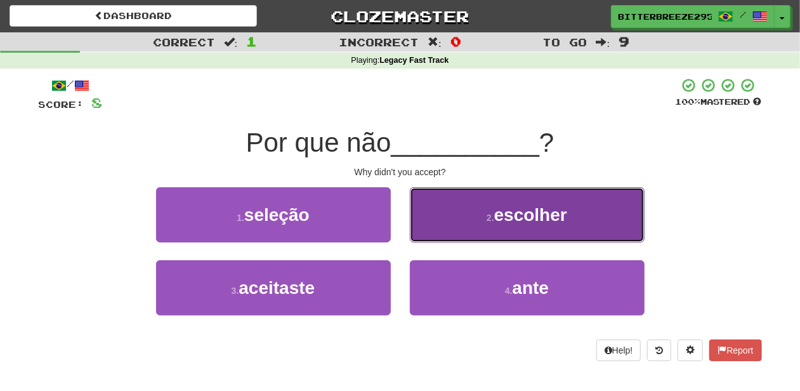
click at [441, 231] on button "2 . escolher" at bounding box center [527, 214] width 235 height 55
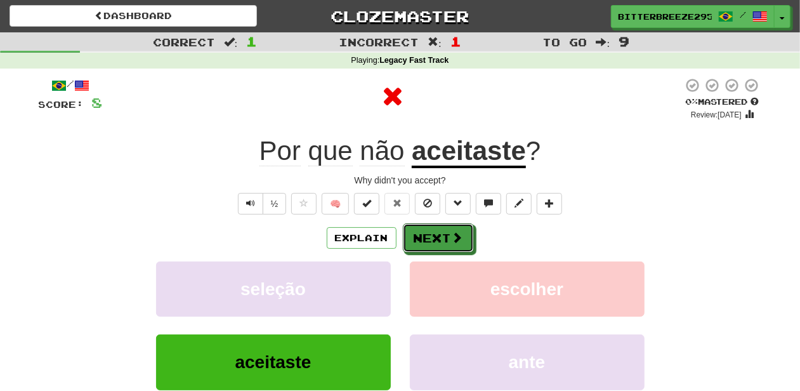
click at [439, 234] on button "Next" at bounding box center [438, 237] width 71 height 29
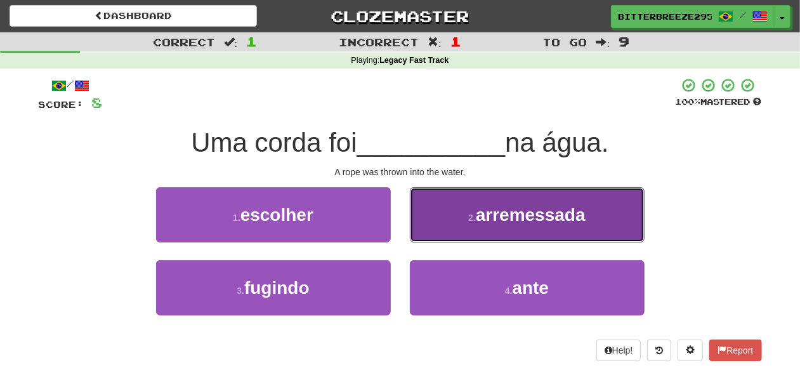
click at [448, 236] on button "2 . arremessada" at bounding box center [527, 214] width 235 height 55
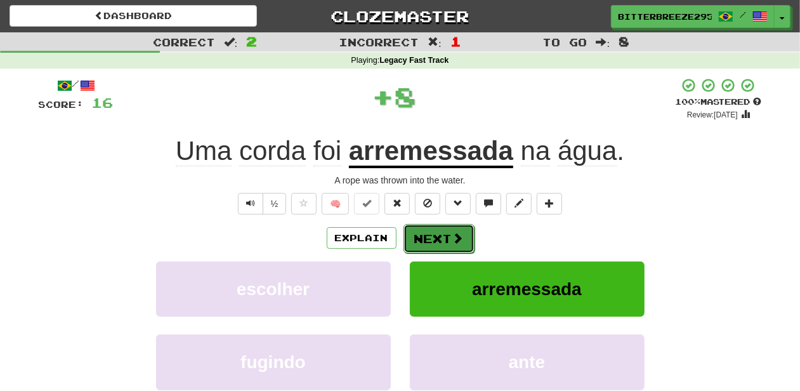
click at [445, 237] on button "Next" at bounding box center [439, 238] width 71 height 29
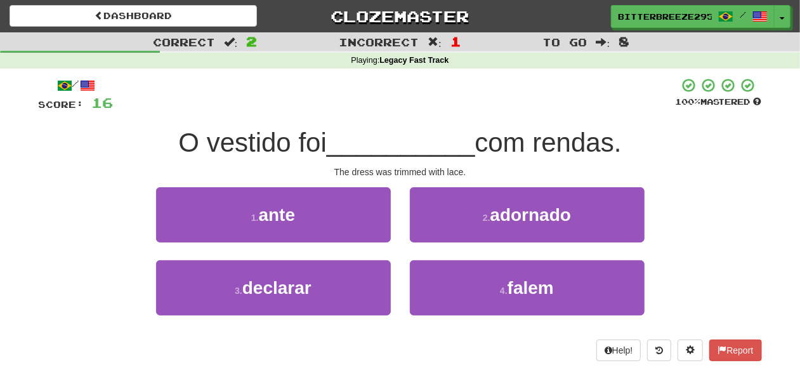
click at [435, 243] on div "2 . adornado" at bounding box center [527, 223] width 254 height 73
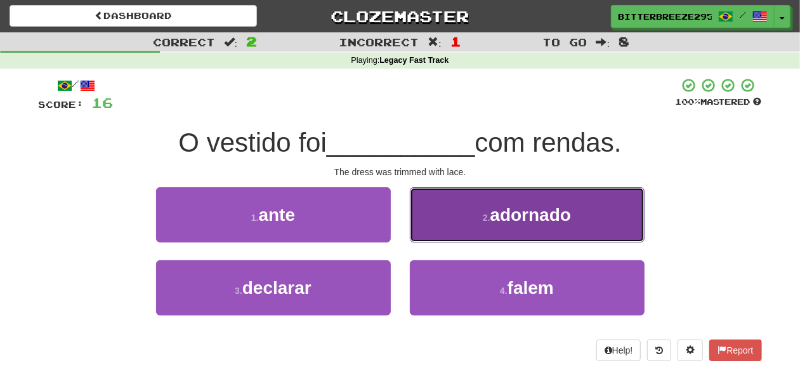
click at [438, 234] on button "2 . adornado" at bounding box center [527, 214] width 235 height 55
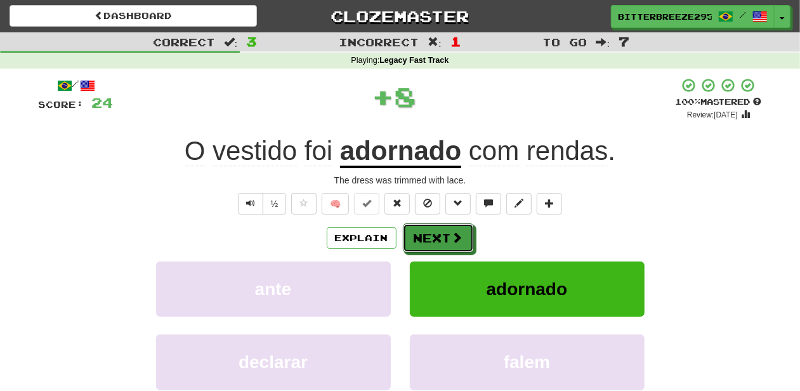
click at [438, 234] on button "Next" at bounding box center [438, 237] width 71 height 29
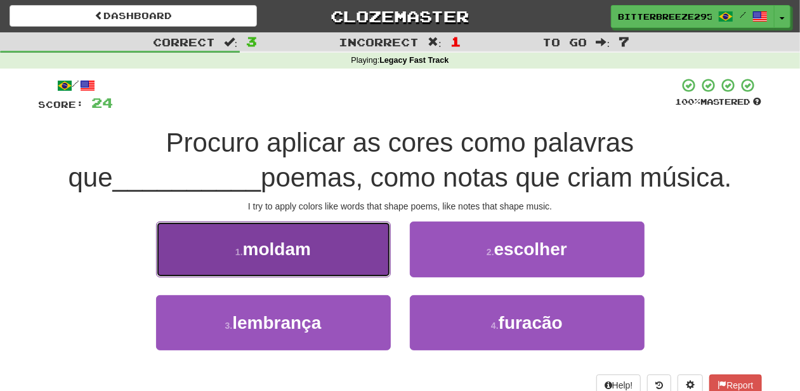
click at [336, 265] on button "1 . moldam" at bounding box center [273, 248] width 235 height 55
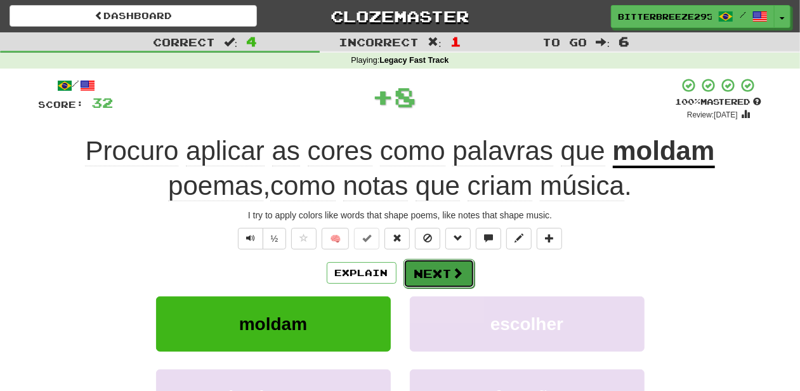
click at [428, 270] on button "Next" at bounding box center [439, 273] width 71 height 29
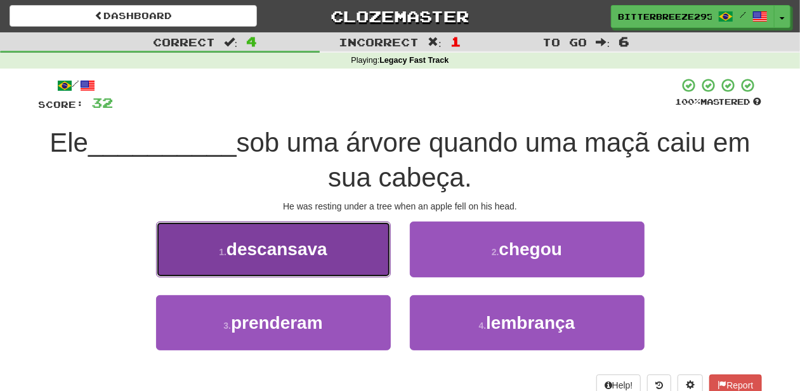
click at [340, 274] on button "1 . descansava" at bounding box center [273, 248] width 235 height 55
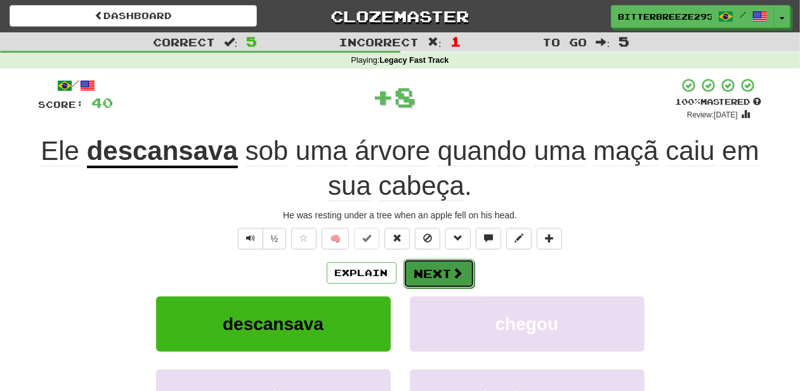
click at [430, 273] on button "Next" at bounding box center [439, 273] width 71 height 29
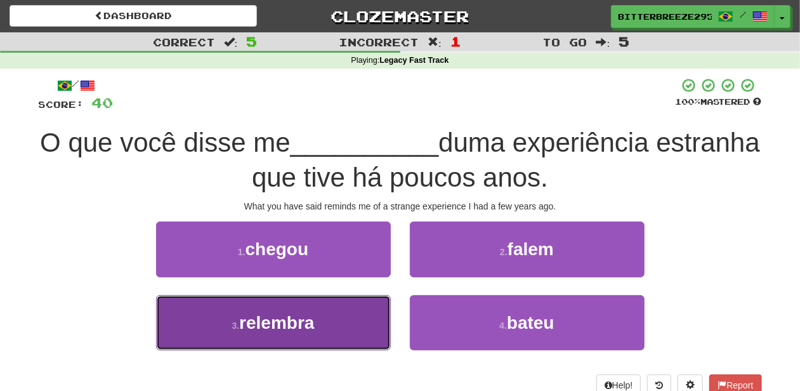
click at [346, 319] on button "3 . relembra" at bounding box center [273, 322] width 235 height 55
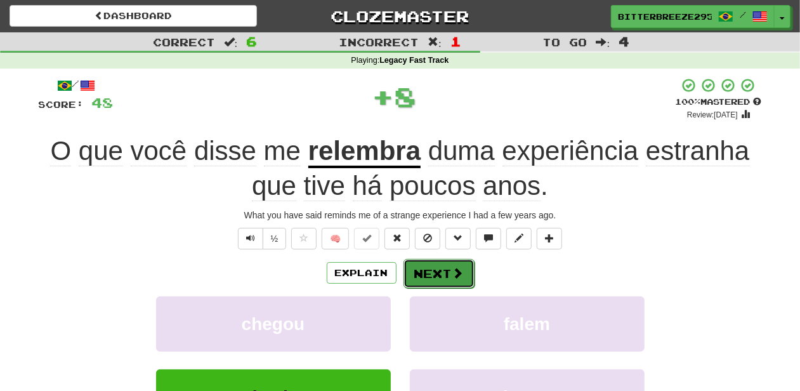
click at [425, 273] on button "Next" at bounding box center [439, 273] width 71 height 29
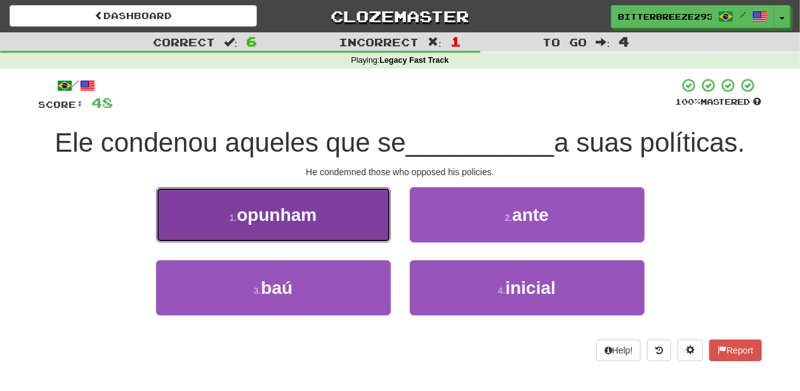
click at [349, 234] on button "1 . opunham" at bounding box center [273, 214] width 235 height 55
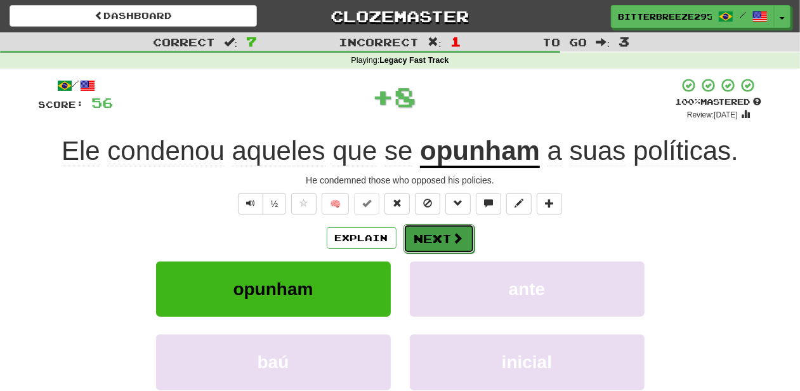
click at [439, 234] on button "Next" at bounding box center [439, 238] width 71 height 29
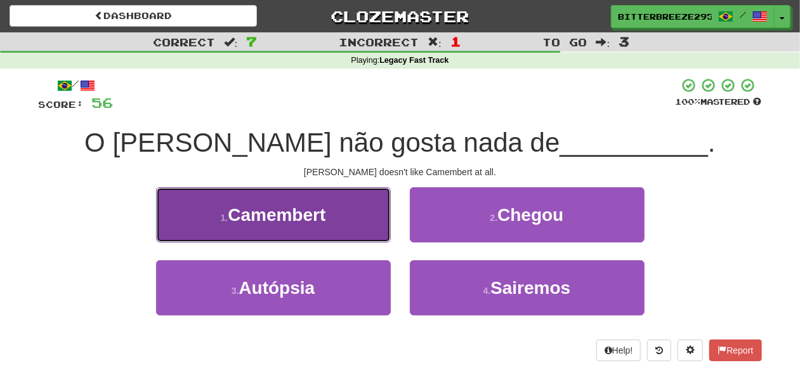
click at [324, 236] on button "1 . Camembert" at bounding box center [273, 214] width 235 height 55
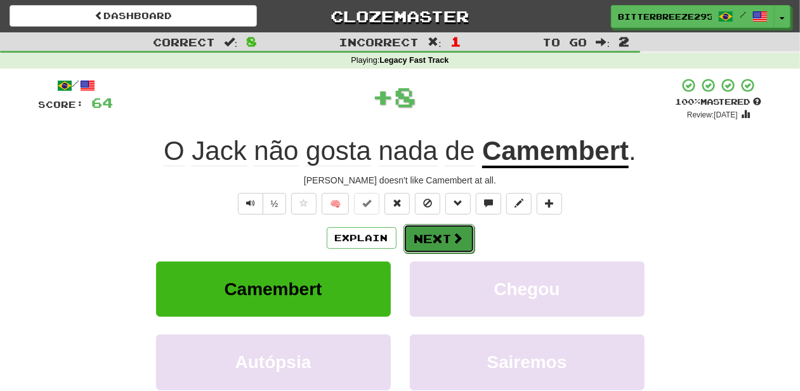
click at [452, 243] on span at bounding box center [457, 237] width 11 height 11
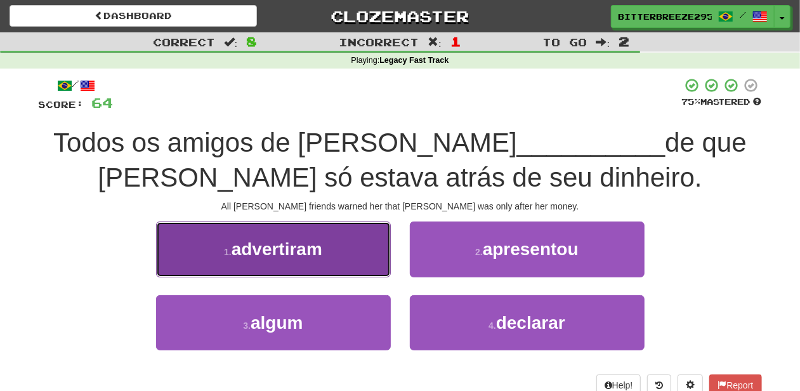
click at [330, 265] on button "1 . advertiram" at bounding box center [273, 248] width 235 height 55
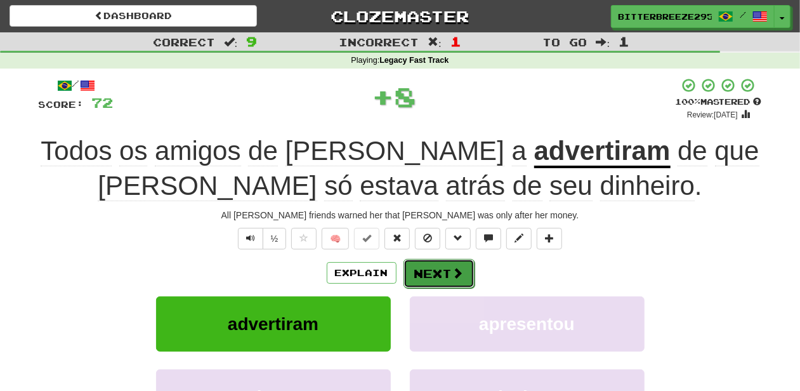
click at [442, 275] on button "Next" at bounding box center [439, 273] width 71 height 29
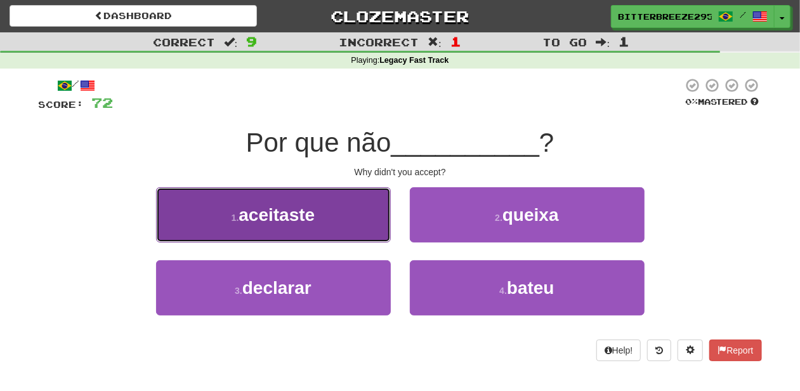
click at [326, 224] on button "1 . aceitaste" at bounding box center [273, 214] width 235 height 55
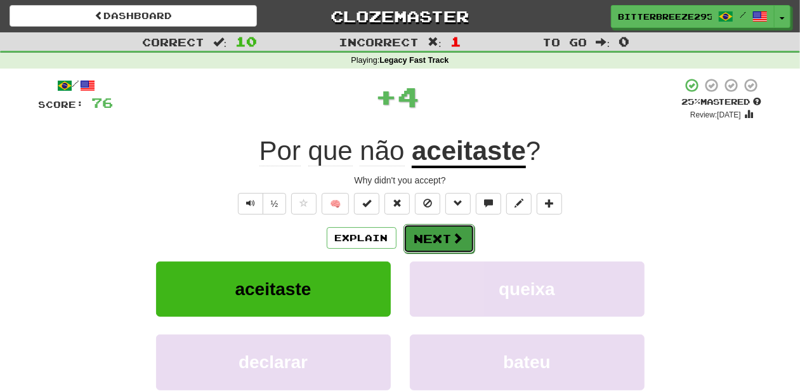
click at [432, 236] on button "Next" at bounding box center [439, 238] width 71 height 29
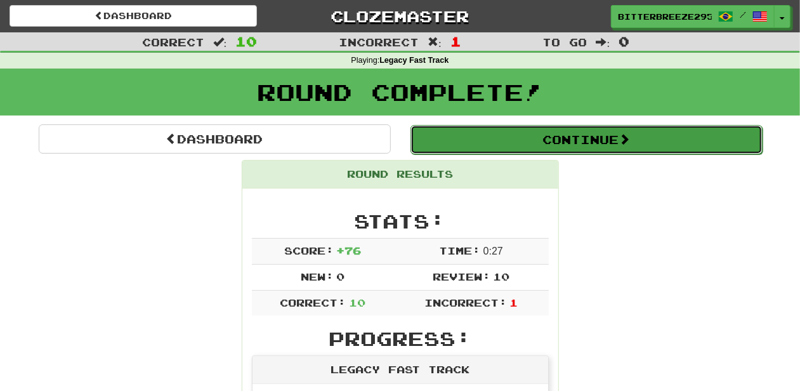
click at [485, 131] on button "Continue" at bounding box center [587, 139] width 352 height 29
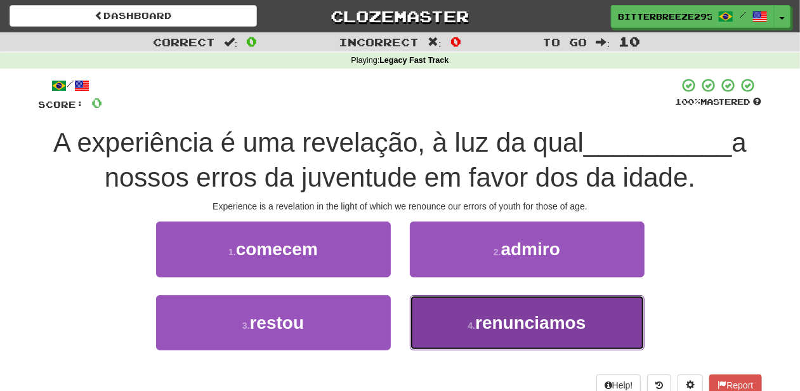
click at [437, 318] on button "4 . renunciamos" at bounding box center [527, 322] width 235 height 55
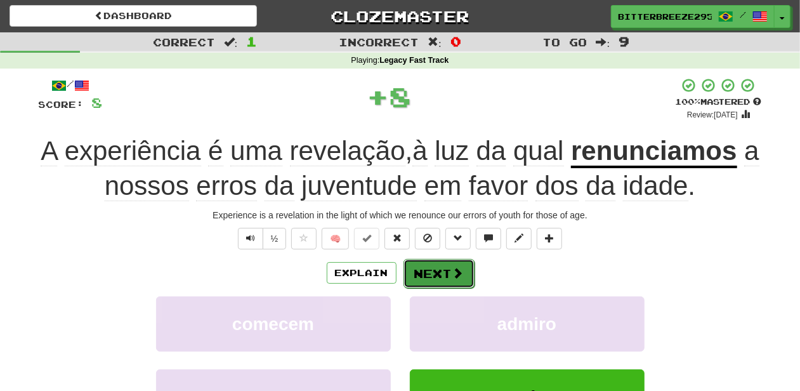
click at [432, 272] on button "Next" at bounding box center [439, 273] width 71 height 29
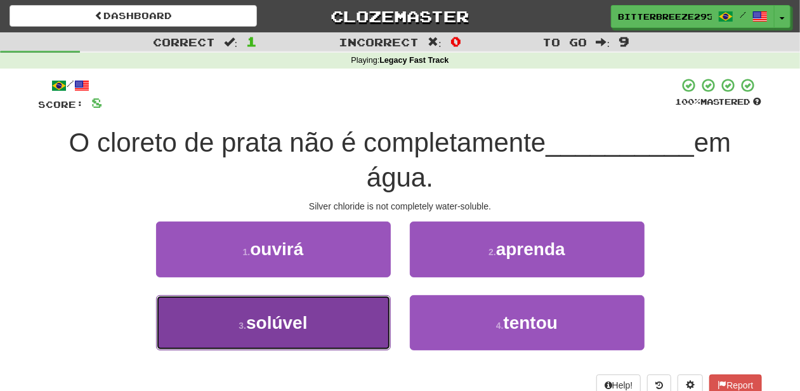
click at [352, 313] on button "3 . solúvel" at bounding box center [273, 322] width 235 height 55
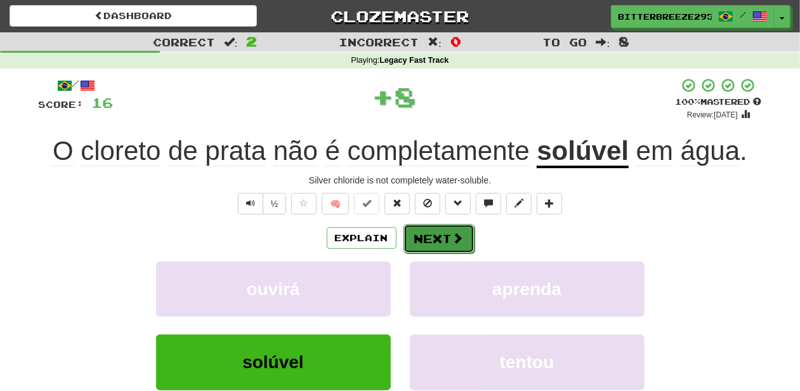
click at [432, 237] on button "Next" at bounding box center [439, 238] width 71 height 29
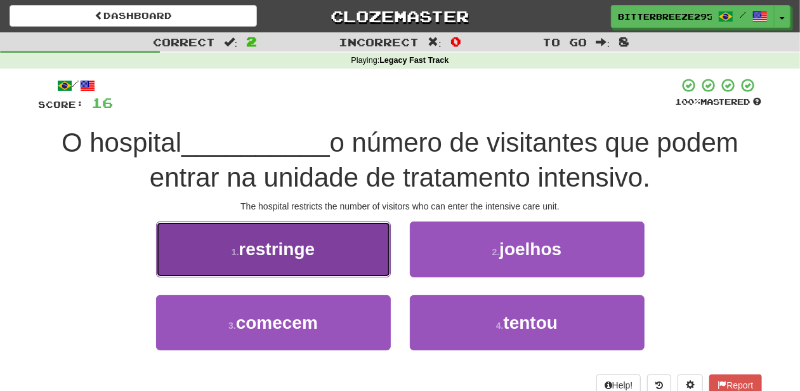
click at [340, 270] on button "1 . restringe" at bounding box center [273, 248] width 235 height 55
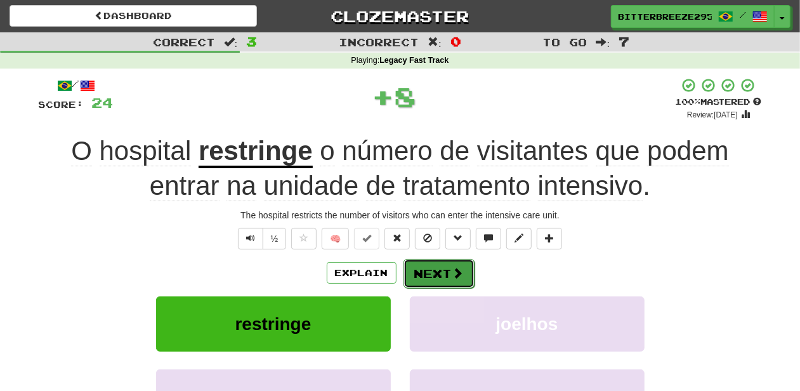
click at [425, 273] on button "Next" at bounding box center [439, 273] width 71 height 29
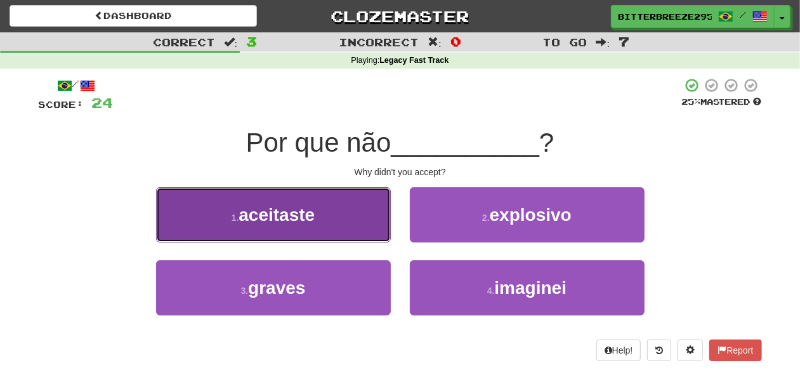
click at [338, 234] on button "1 . aceitaste" at bounding box center [273, 214] width 235 height 55
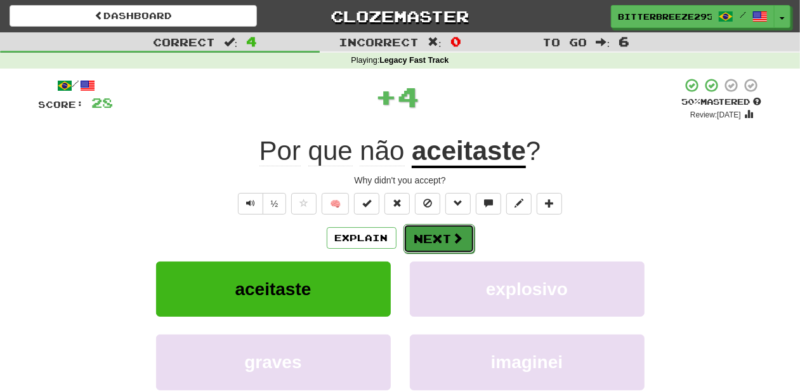
click at [429, 233] on button "Next" at bounding box center [439, 238] width 71 height 29
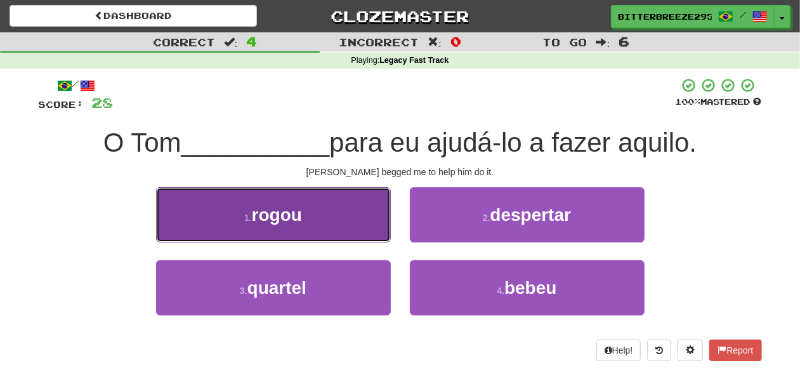
click at [326, 231] on button "1 . rogou" at bounding box center [273, 214] width 235 height 55
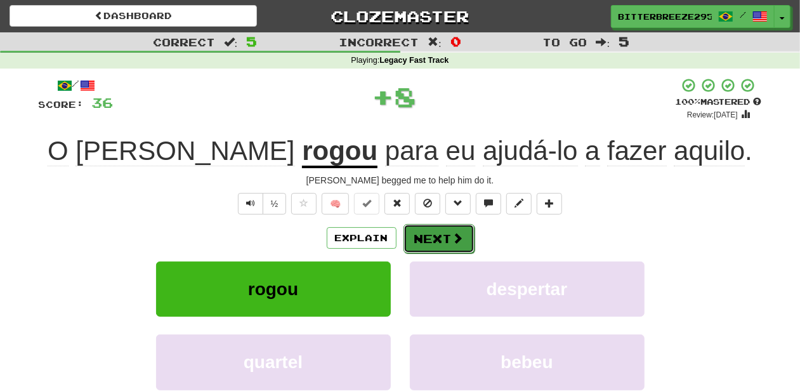
click at [435, 236] on button "Next" at bounding box center [439, 238] width 71 height 29
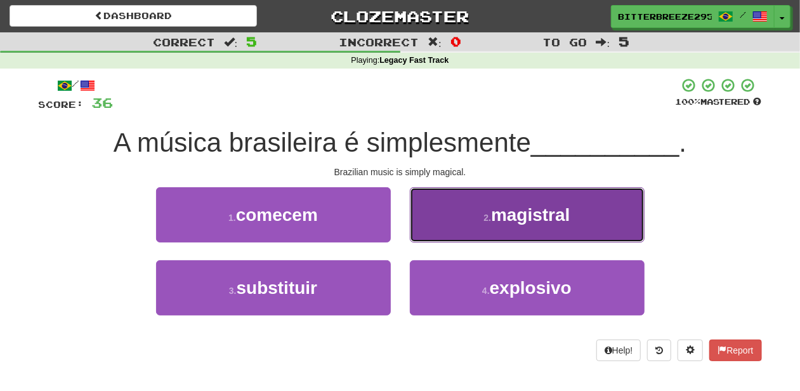
click at [442, 228] on button "2 . magistral" at bounding box center [527, 214] width 235 height 55
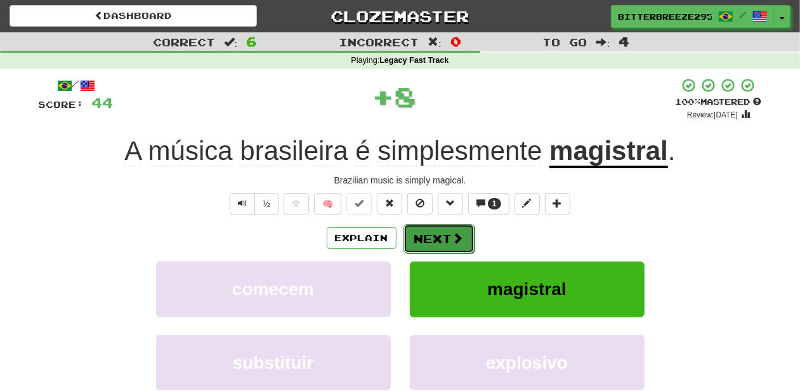
click at [437, 241] on button "Next" at bounding box center [439, 238] width 71 height 29
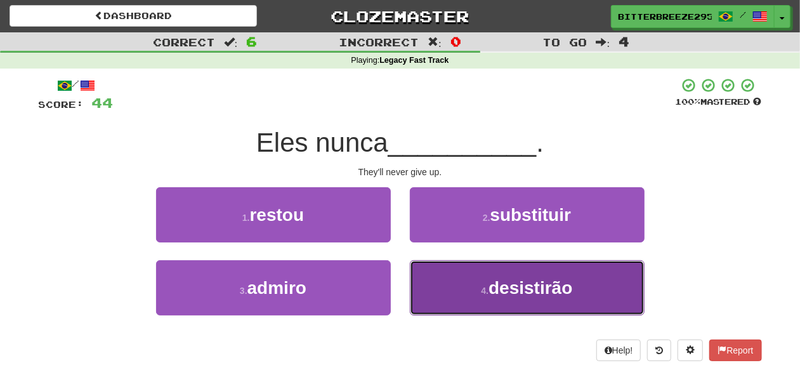
click at [447, 284] on button "4 . desistirão" at bounding box center [527, 287] width 235 height 55
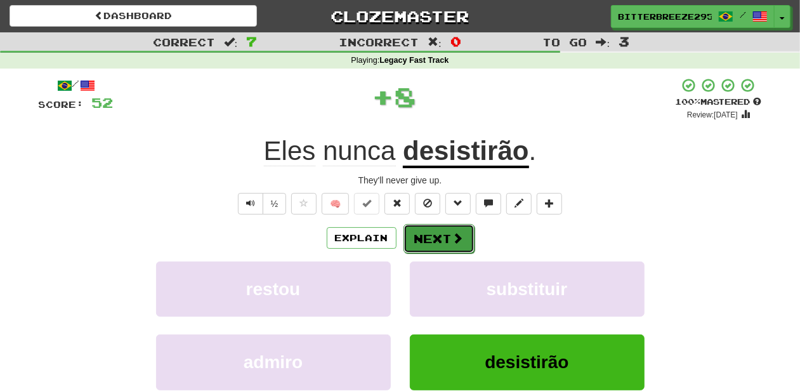
click at [435, 240] on button "Next" at bounding box center [439, 238] width 71 height 29
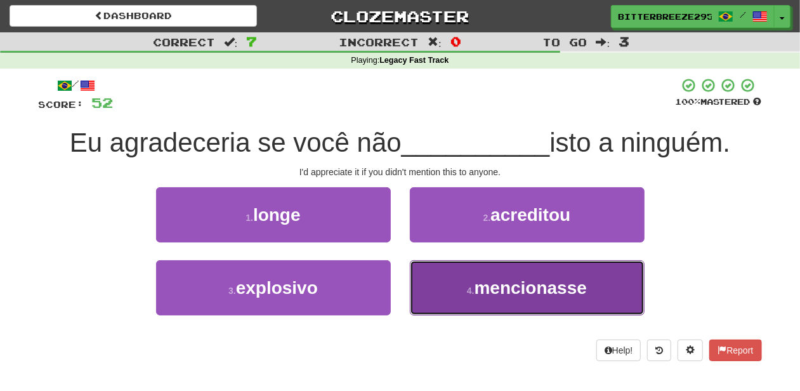
click at [442, 282] on button "4 . mencionasse" at bounding box center [527, 287] width 235 height 55
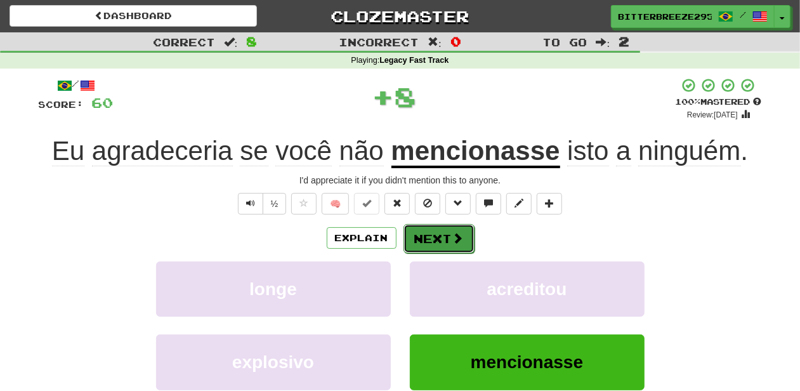
click at [432, 238] on button "Next" at bounding box center [439, 238] width 71 height 29
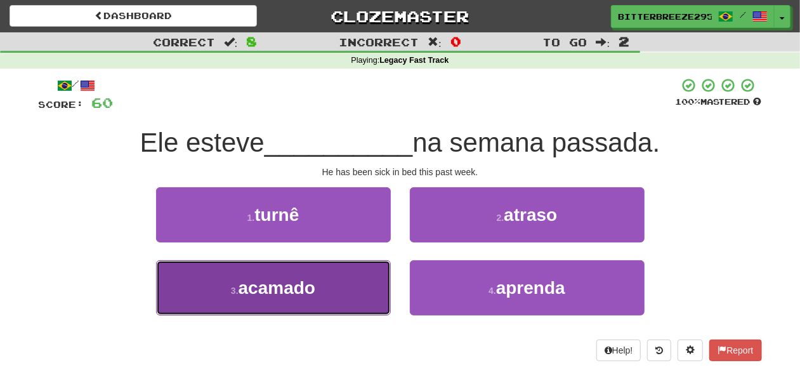
click at [355, 283] on button "3 . acamado" at bounding box center [273, 287] width 235 height 55
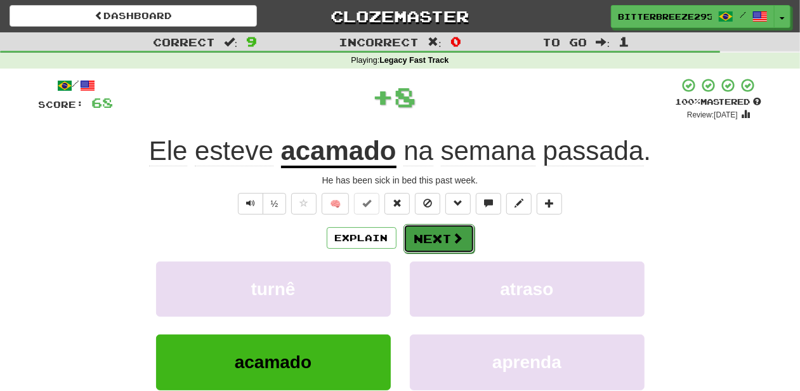
click at [431, 230] on button "Next" at bounding box center [439, 238] width 71 height 29
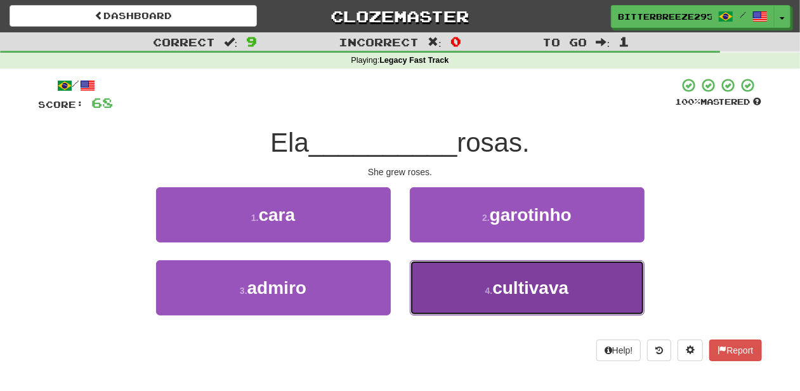
click at [468, 287] on button "4 . cultivava" at bounding box center [527, 287] width 235 height 55
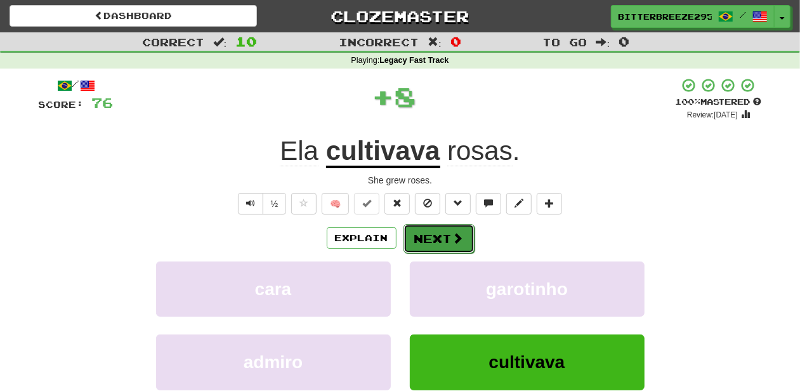
click at [437, 241] on button "Next" at bounding box center [439, 238] width 71 height 29
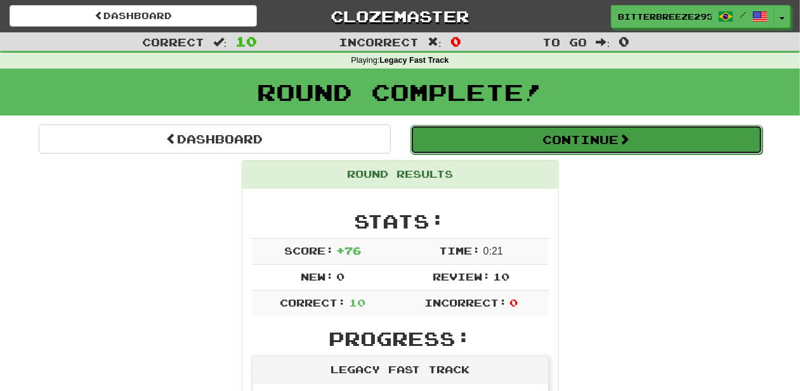
click at [492, 143] on button "Continue" at bounding box center [587, 139] width 352 height 29
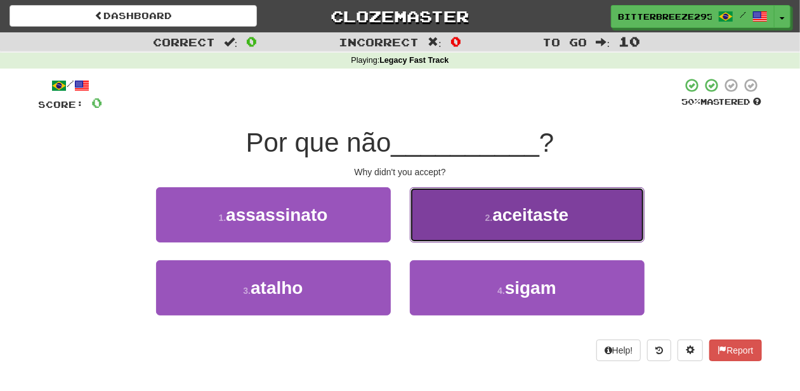
click at [451, 226] on button "2 . aceitaste" at bounding box center [527, 214] width 235 height 55
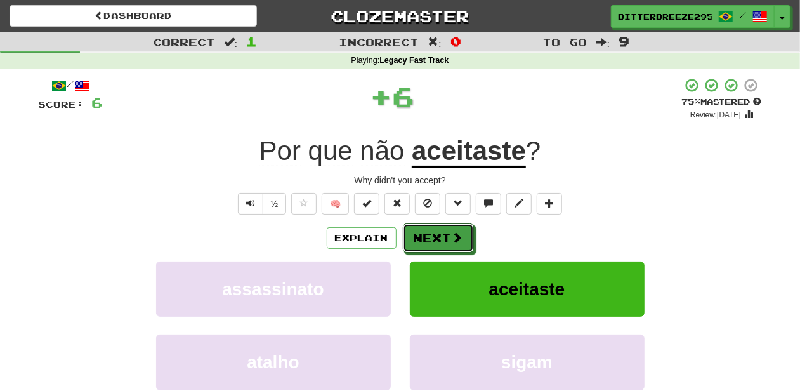
click at [450, 230] on button "Next" at bounding box center [438, 237] width 71 height 29
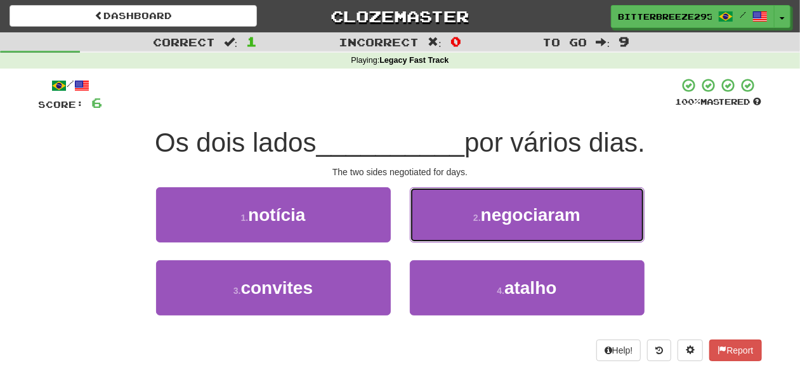
click at [450, 230] on button "2 . negociaram" at bounding box center [527, 214] width 235 height 55
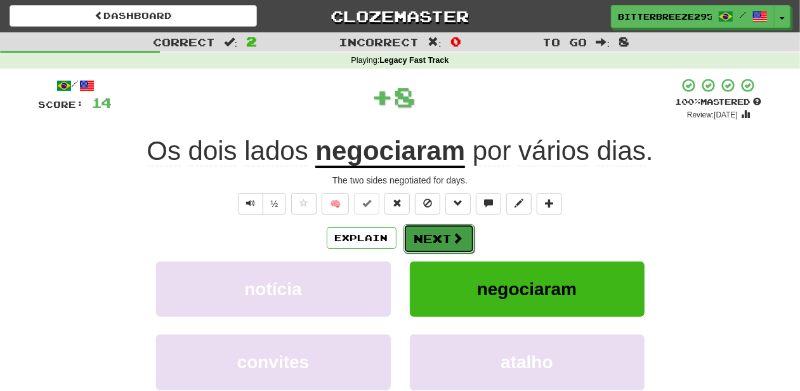
click at [450, 230] on button "Next" at bounding box center [439, 238] width 71 height 29
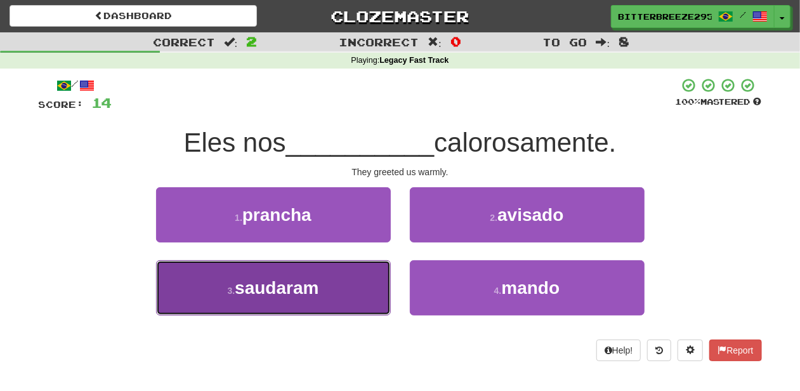
click at [359, 275] on button "3 . saudaram" at bounding box center [273, 287] width 235 height 55
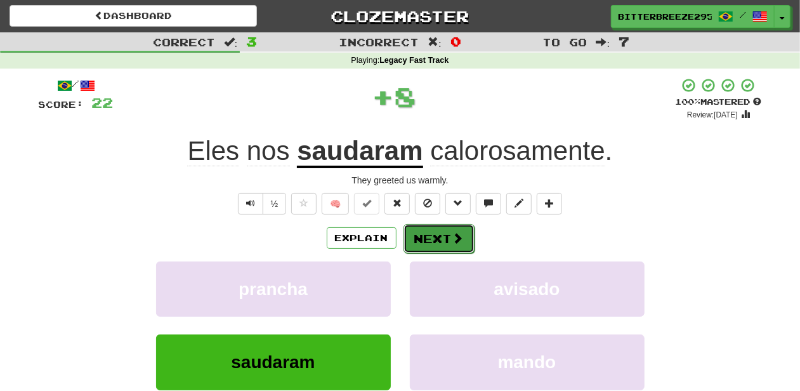
click at [428, 233] on button "Next" at bounding box center [439, 238] width 71 height 29
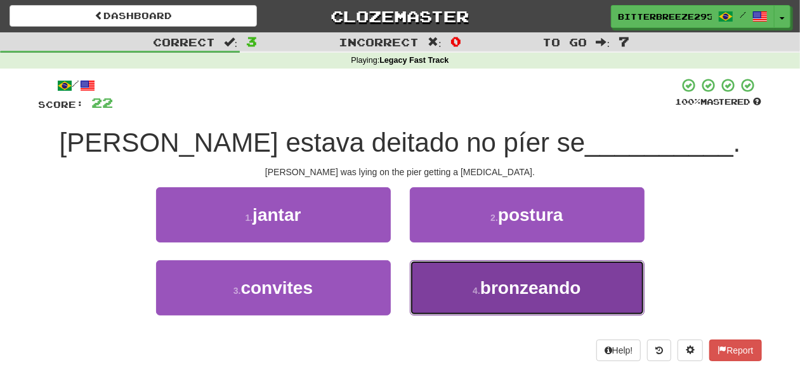
click at [458, 275] on button "4 . bronzeando" at bounding box center [527, 287] width 235 height 55
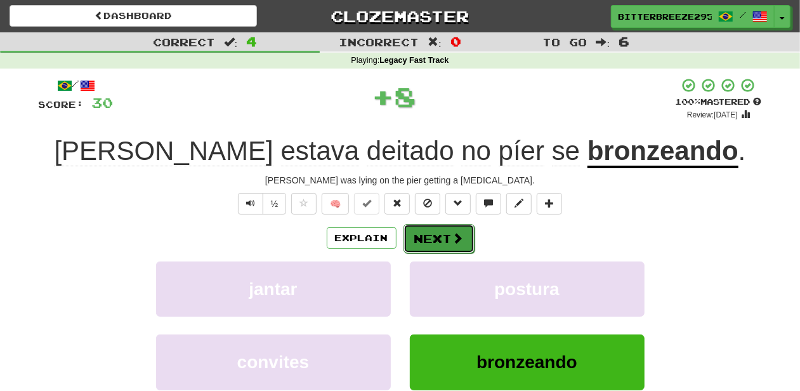
click at [434, 233] on button "Next" at bounding box center [439, 238] width 71 height 29
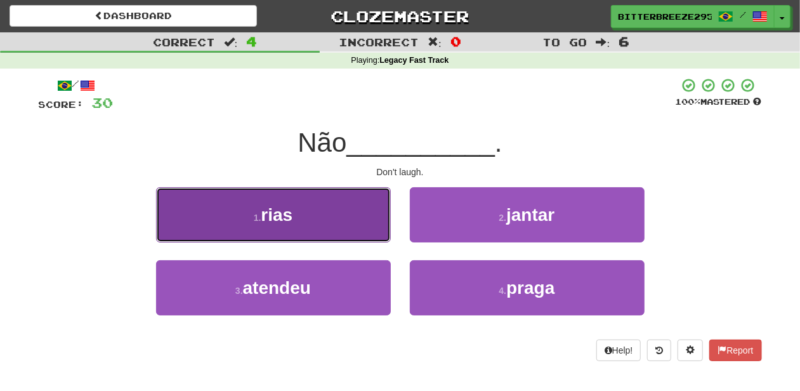
click at [368, 227] on button "1 . rias" at bounding box center [273, 214] width 235 height 55
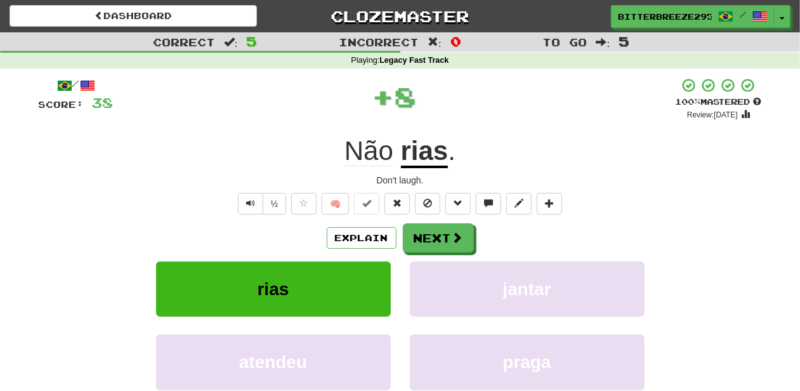
click at [438, 221] on div "/ Score: 38 + 8 100 % Mastered Review: 2026-04-13 Não rias . Don't laugh. ½ 🧠 E…" at bounding box center [400, 276] width 723 height 398
click at [437, 242] on button "Next" at bounding box center [439, 238] width 71 height 29
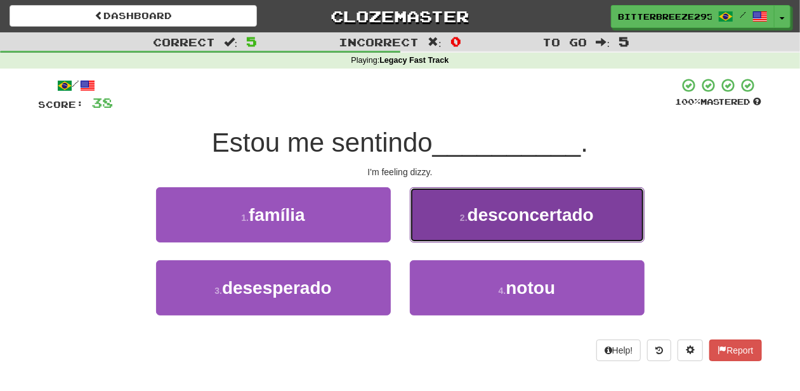
click at [451, 223] on button "2 . desconcertado" at bounding box center [527, 214] width 235 height 55
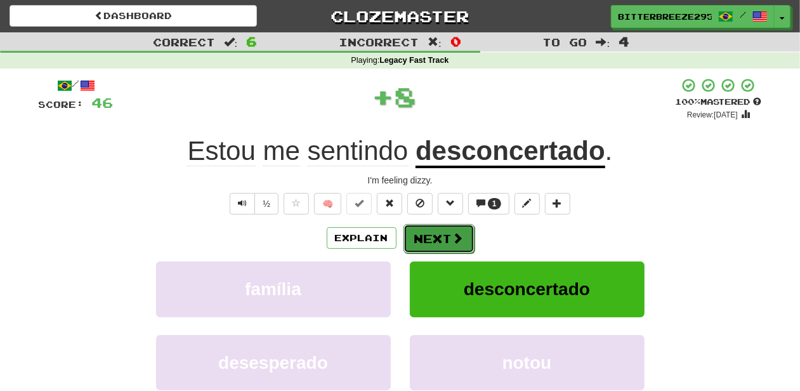
click at [447, 238] on button "Next" at bounding box center [439, 238] width 71 height 29
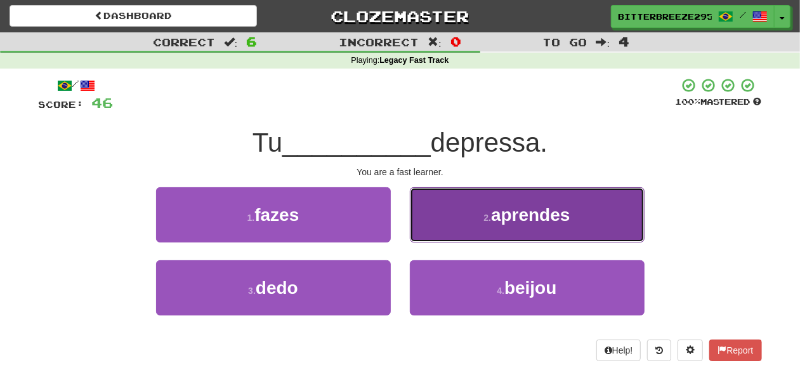
click at [447, 232] on button "2 . aprendes" at bounding box center [527, 214] width 235 height 55
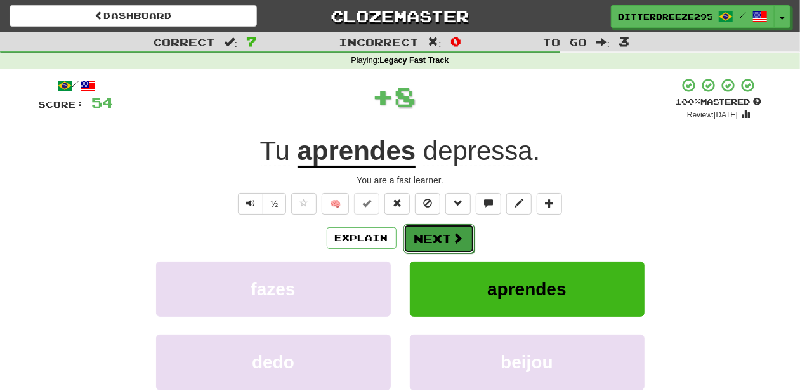
click at [447, 232] on button "Next" at bounding box center [439, 238] width 71 height 29
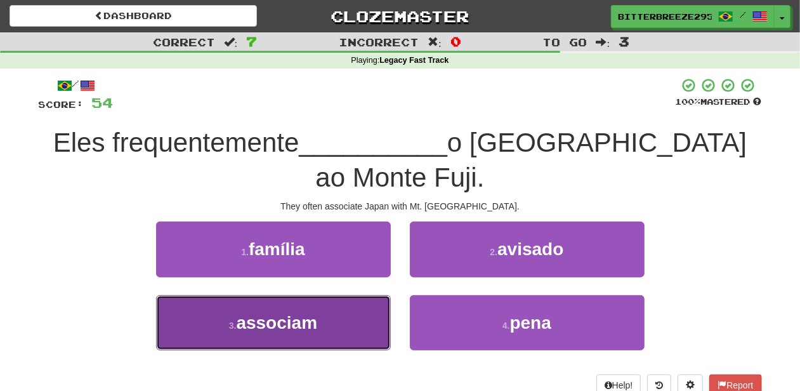
click at [355, 295] on button "3 . associam" at bounding box center [273, 322] width 235 height 55
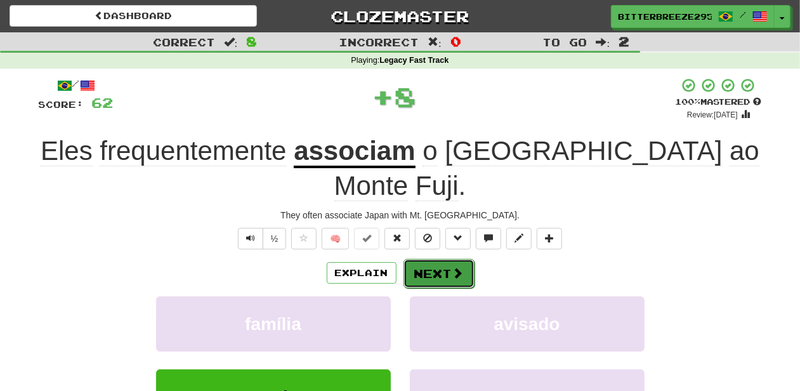
click at [426, 259] on button "Next" at bounding box center [439, 273] width 71 height 29
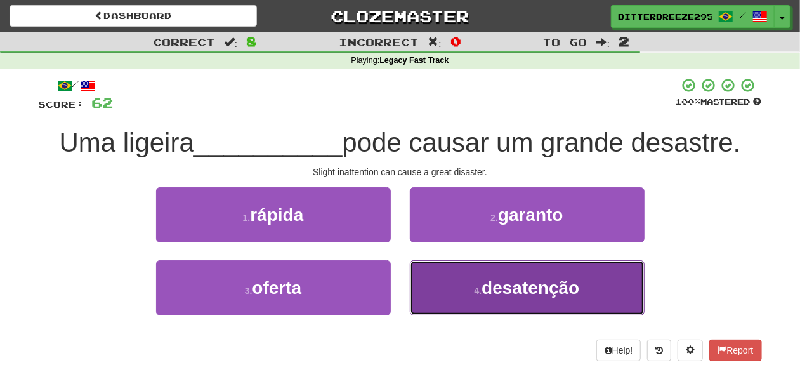
click at [453, 272] on button "4 . desatenção" at bounding box center [527, 287] width 235 height 55
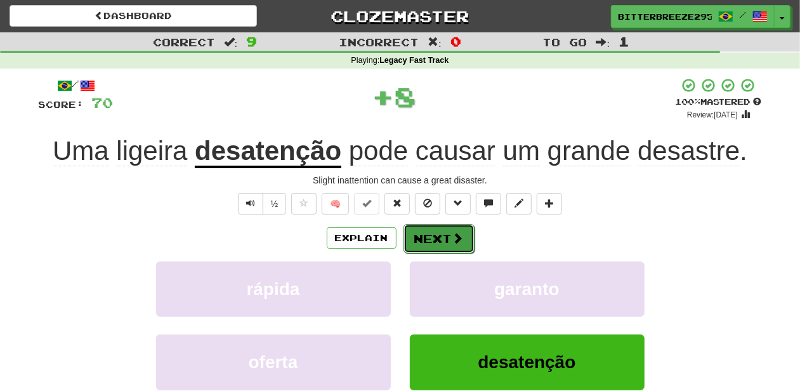
click at [430, 234] on button "Next" at bounding box center [439, 238] width 71 height 29
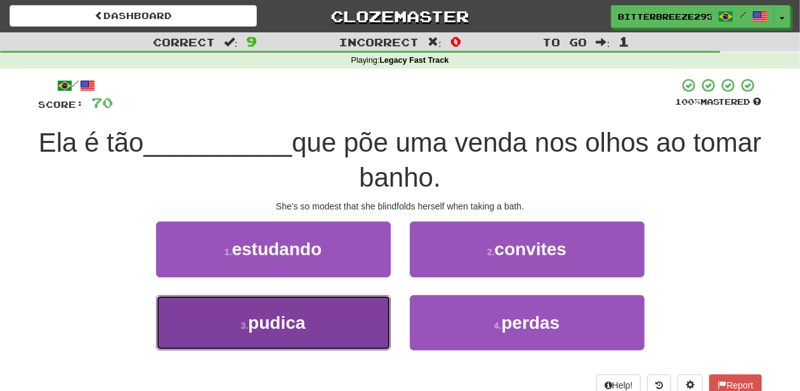
click at [346, 312] on button "3 . pudica" at bounding box center [273, 322] width 235 height 55
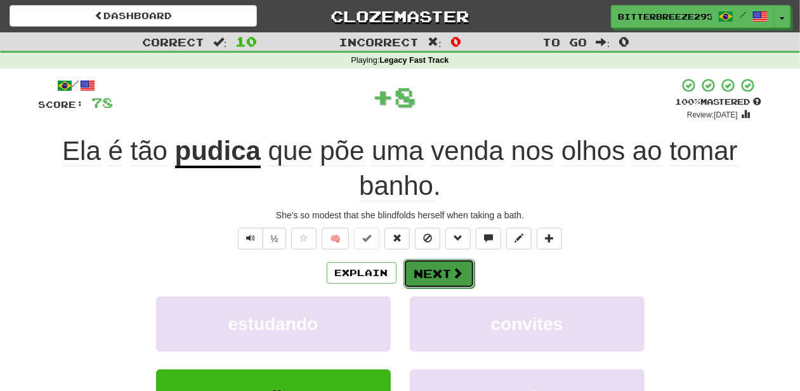
click at [423, 268] on button "Next" at bounding box center [439, 273] width 71 height 29
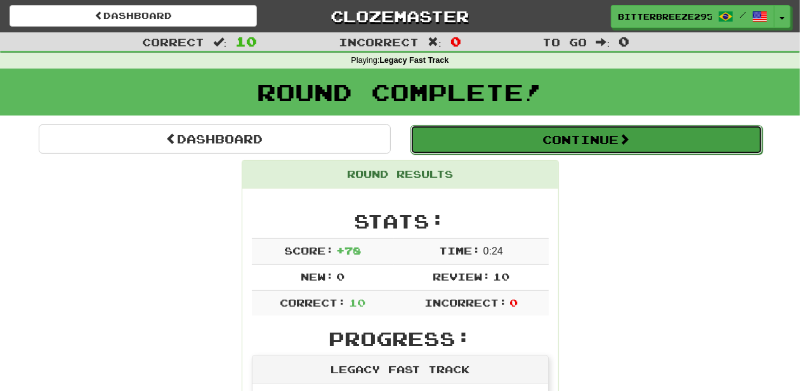
click at [491, 144] on button "Continue" at bounding box center [587, 139] width 352 height 29
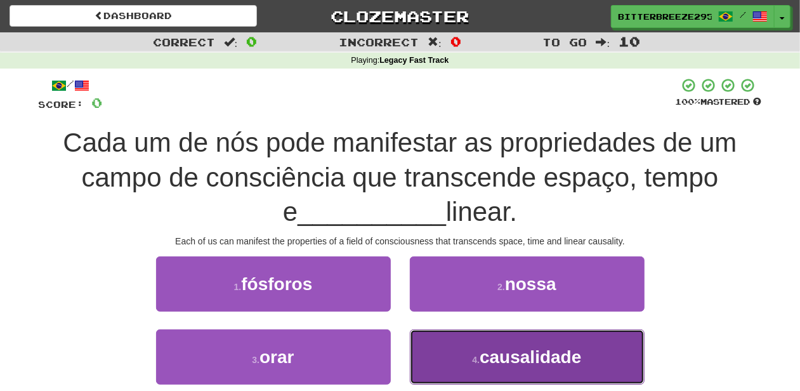
click at [468, 353] on button "4 . causalidade" at bounding box center [527, 356] width 235 height 55
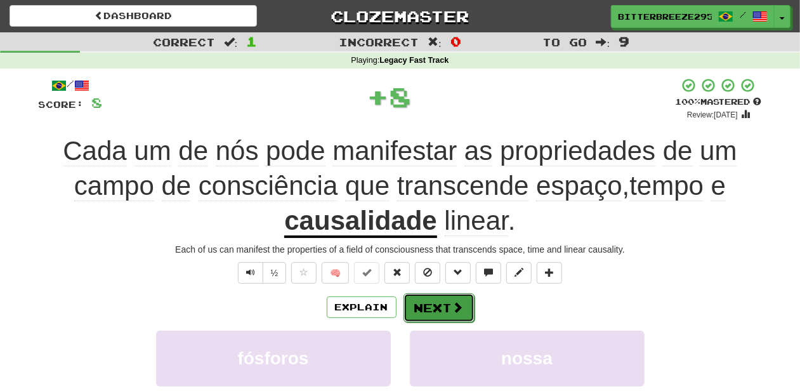
click at [433, 303] on button "Next" at bounding box center [439, 307] width 71 height 29
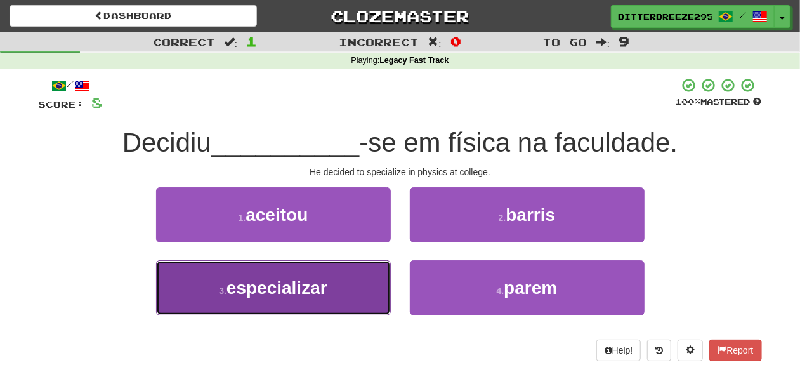
click at [338, 290] on button "3 . especializar" at bounding box center [273, 287] width 235 height 55
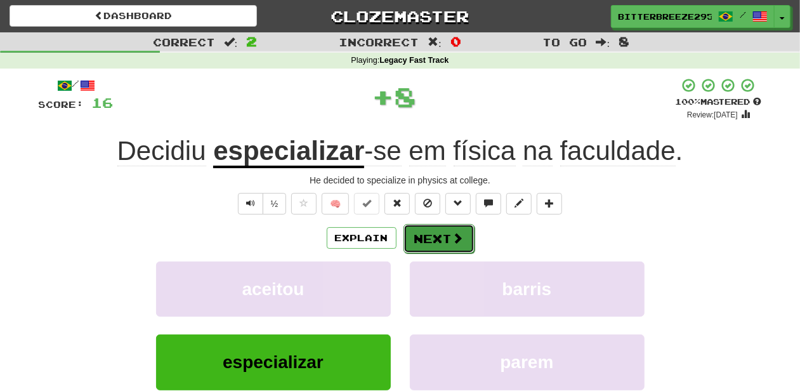
click at [454, 242] on span at bounding box center [457, 237] width 11 height 11
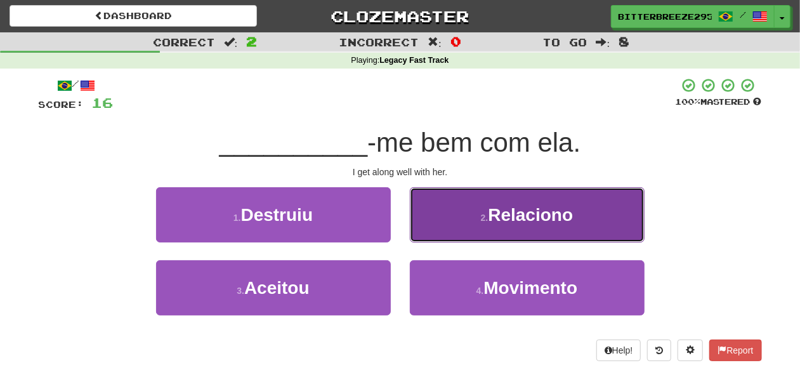
click at [449, 220] on button "2 . Relaciono" at bounding box center [527, 214] width 235 height 55
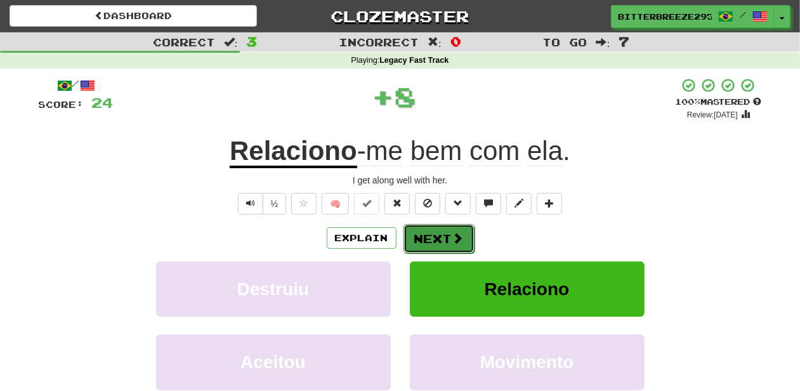
click at [435, 234] on button "Next" at bounding box center [439, 238] width 71 height 29
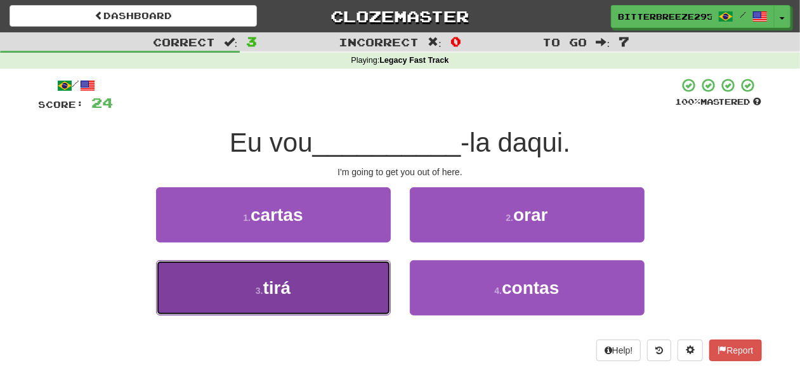
click at [343, 285] on button "3 . tirá" at bounding box center [273, 287] width 235 height 55
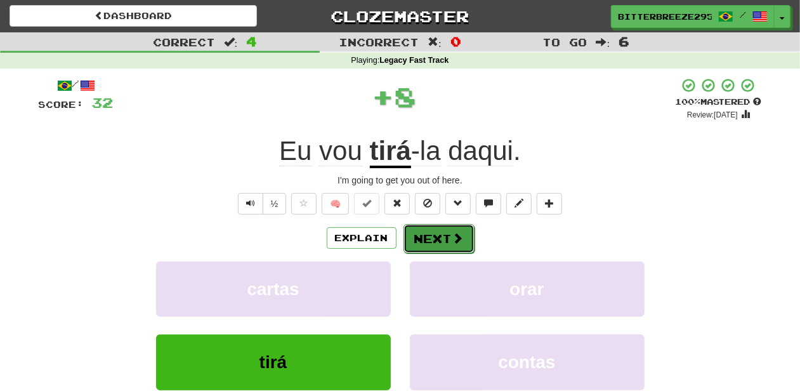
click at [442, 236] on button "Next" at bounding box center [439, 238] width 71 height 29
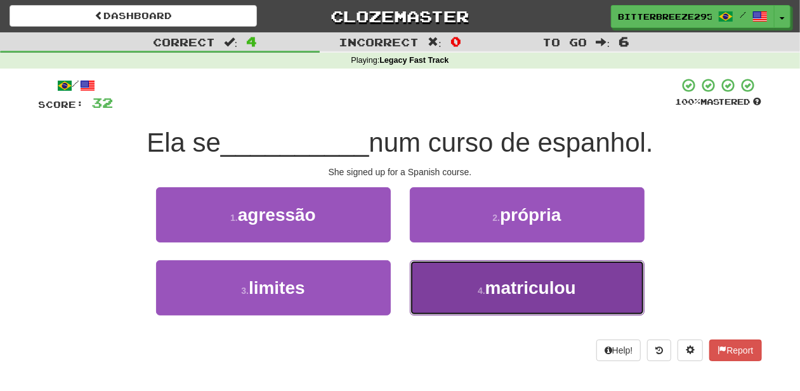
click at [449, 293] on button "4 . matriculou" at bounding box center [527, 287] width 235 height 55
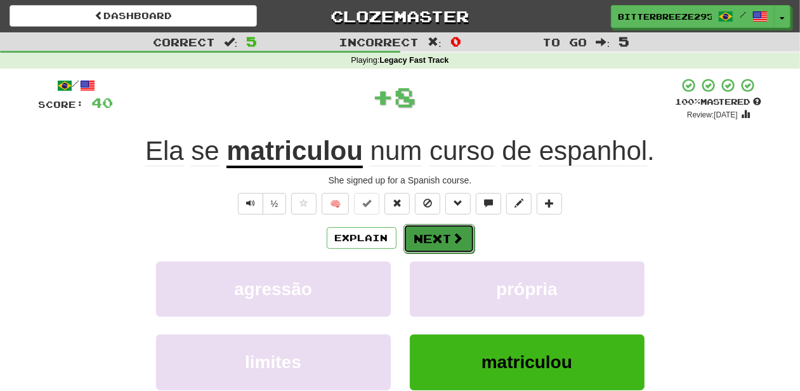
click at [436, 236] on button "Next" at bounding box center [439, 238] width 71 height 29
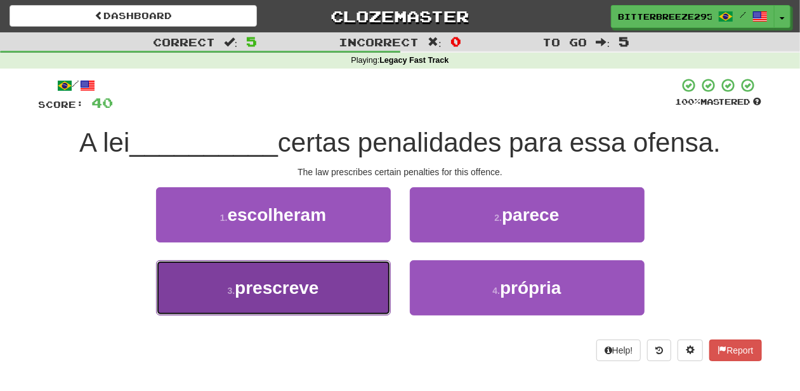
click at [373, 285] on button "3 . prescreve" at bounding box center [273, 287] width 235 height 55
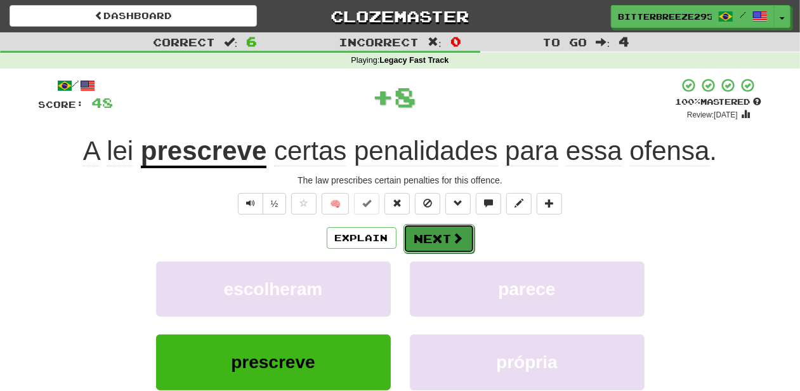
click at [432, 235] on button "Next" at bounding box center [439, 238] width 71 height 29
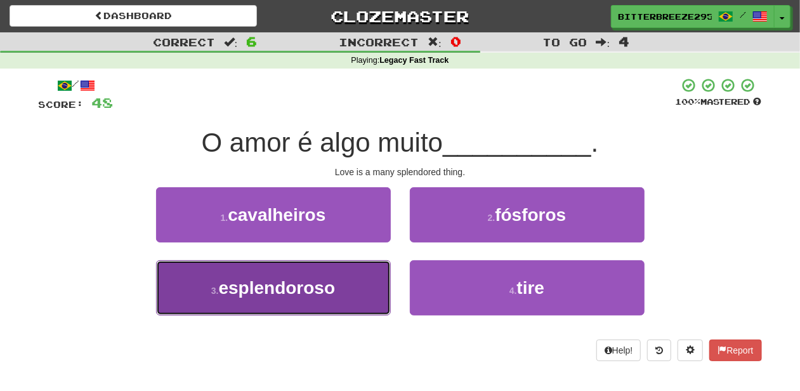
click at [364, 282] on button "3 . esplendoroso" at bounding box center [273, 287] width 235 height 55
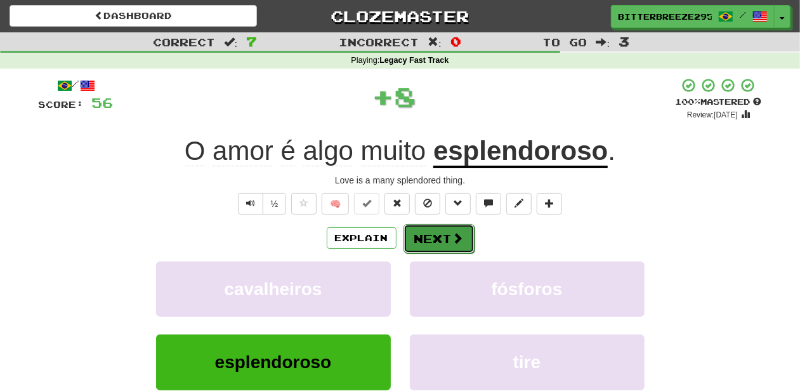
click at [426, 233] on button "Next" at bounding box center [439, 238] width 71 height 29
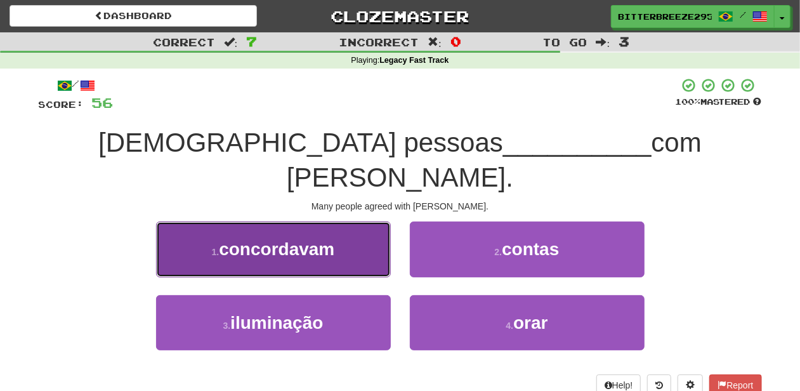
click at [344, 234] on button "1 . concordavam" at bounding box center [273, 248] width 235 height 55
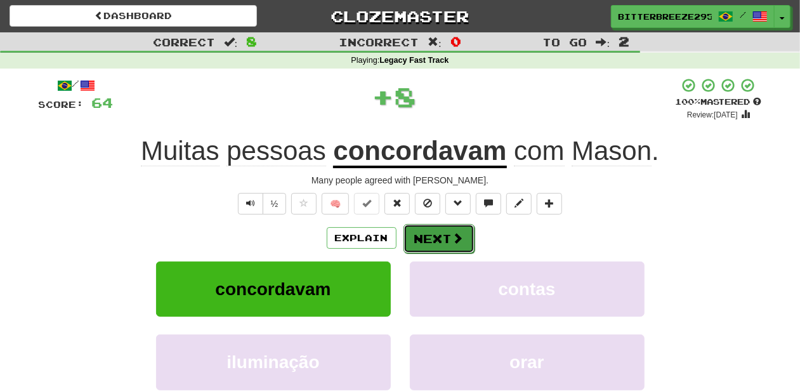
click at [424, 232] on button "Next" at bounding box center [439, 238] width 71 height 29
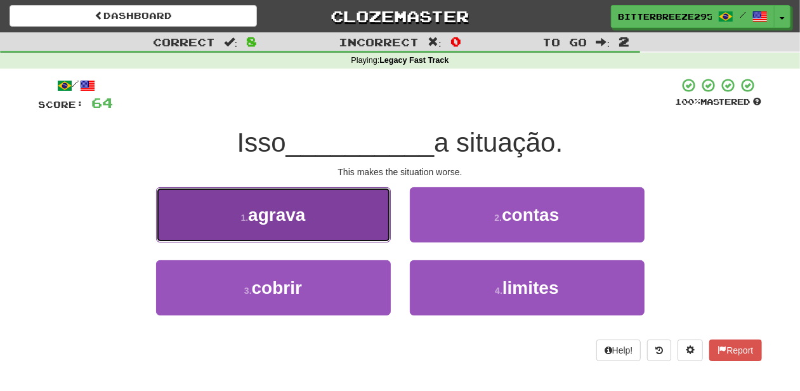
click at [353, 231] on button "1 . agrava" at bounding box center [273, 214] width 235 height 55
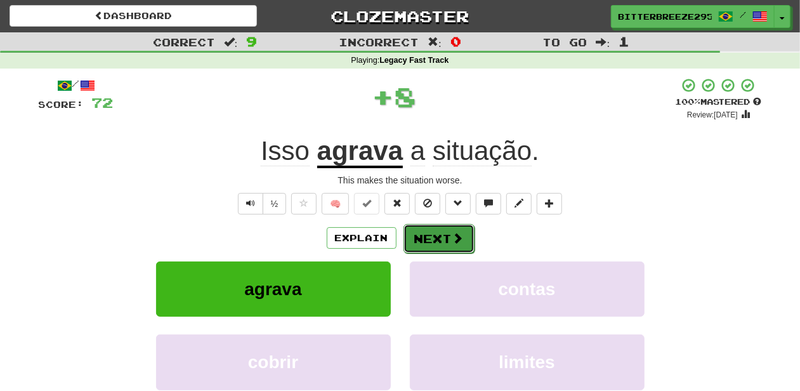
click at [428, 241] on button "Next" at bounding box center [439, 238] width 71 height 29
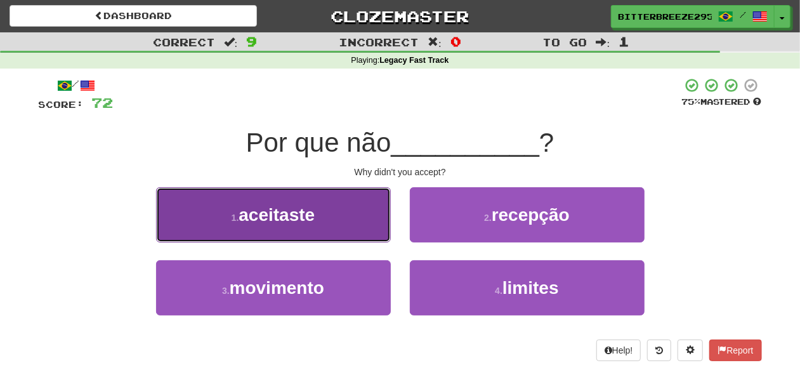
click at [370, 227] on button "1 . aceitaste" at bounding box center [273, 214] width 235 height 55
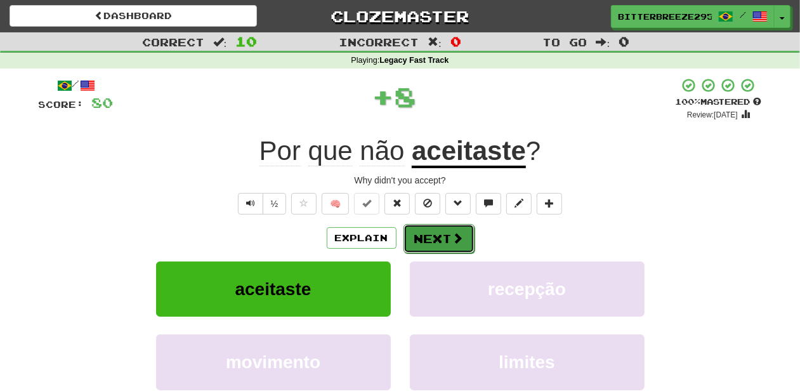
click at [425, 245] on button "Next" at bounding box center [439, 238] width 71 height 29
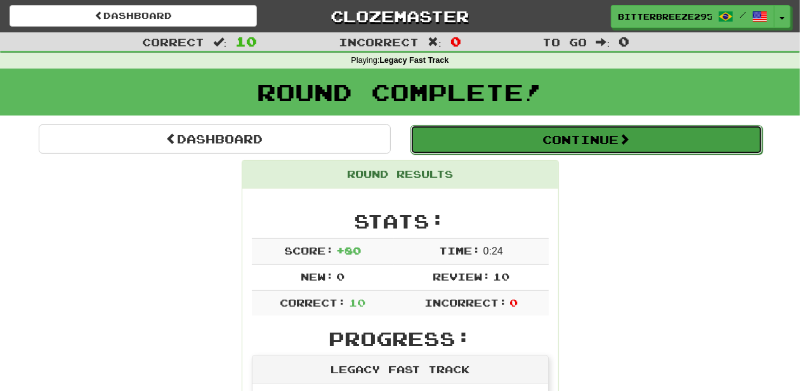
click at [536, 135] on button "Continue" at bounding box center [587, 139] width 352 height 29
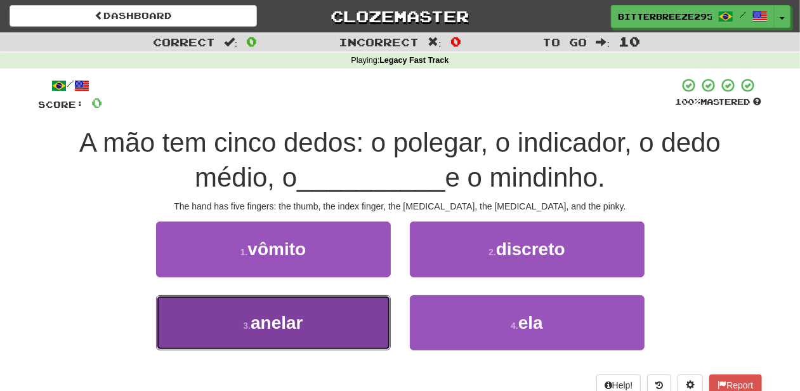
click at [317, 326] on button "3 . anelar" at bounding box center [273, 322] width 235 height 55
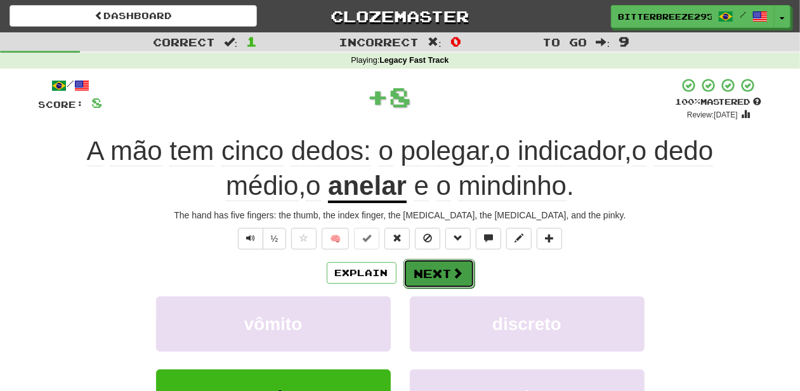
click at [441, 272] on button "Next" at bounding box center [439, 273] width 71 height 29
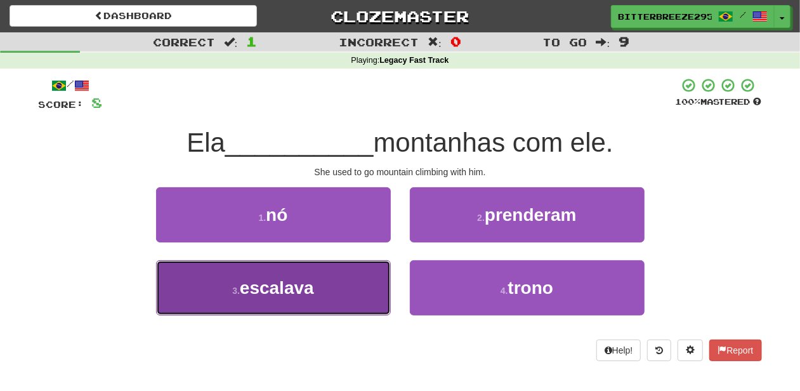
click at [345, 284] on button "3 . escalava" at bounding box center [273, 287] width 235 height 55
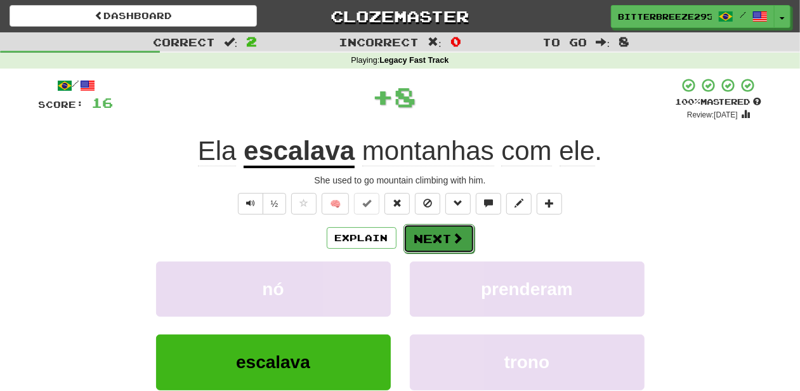
click at [439, 249] on button "Next" at bounding box center [439, 238] width 71 height 29
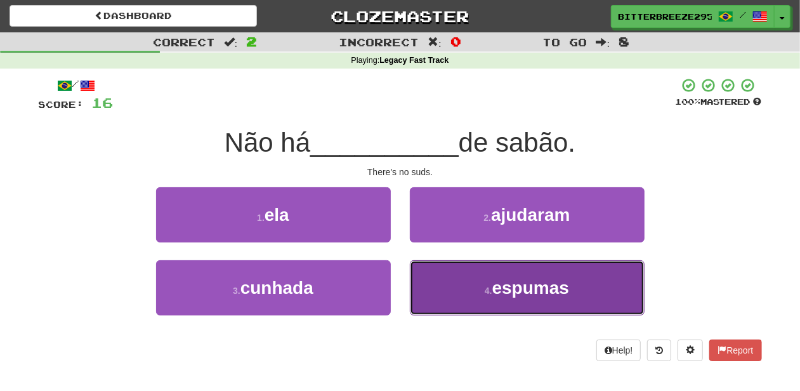
click at [452, 290] on button "4 . espumas" at bounding box center [527, 287] width 235 height 55
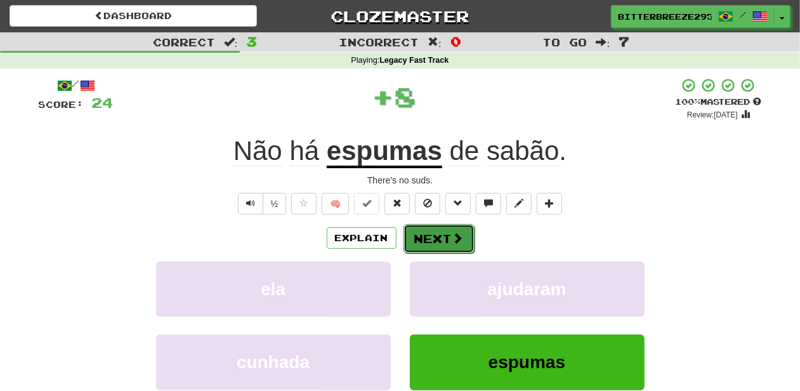
click at [443, 237] on button "Next" at bounding box center [439, 238] width 71 height 29
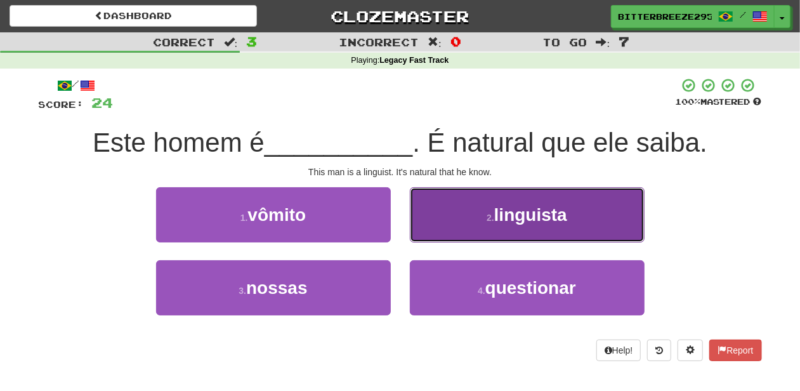
click at [442, 224] on button "2 . linguista" at bounding box center [527, 214] width 235 height 55
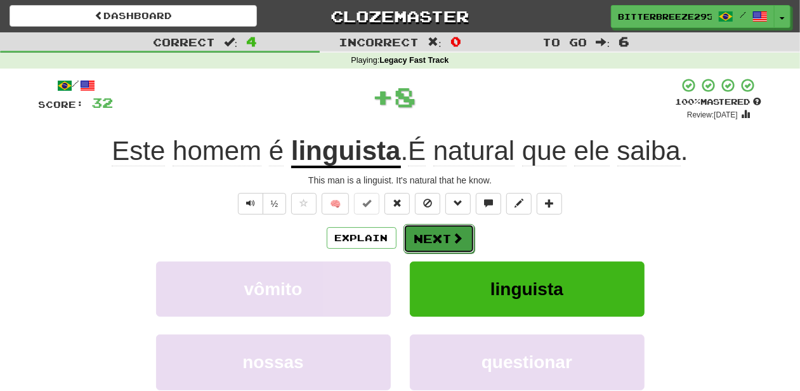
click at [436, 239] on button "Next" at bounding box center [439, 238] width 71 height 29
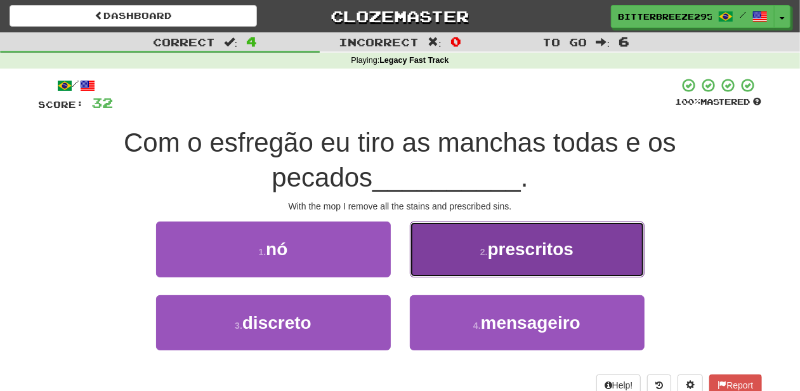
click at [453, 265] on button "2 . prescritos" at bounding box center [527, 248] width 235 height 55
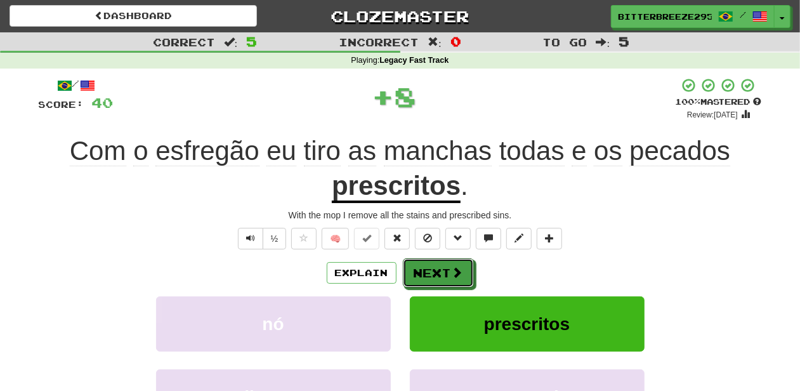
click at [452, 267] on span at bounding box center [457, 272] width 11 height 11
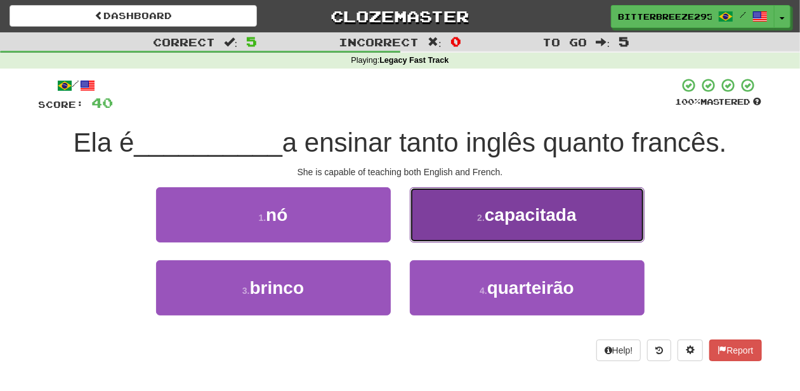
click at [470, 232] on button "2 . capacitada" at bounding box center [527, 214] width 235 height 55
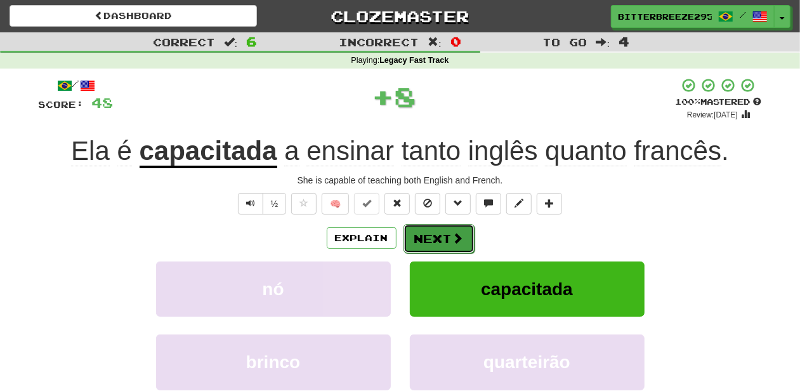
click at [464, 234] on button "Next" at bounding box center [439, 238] width 71 height 29
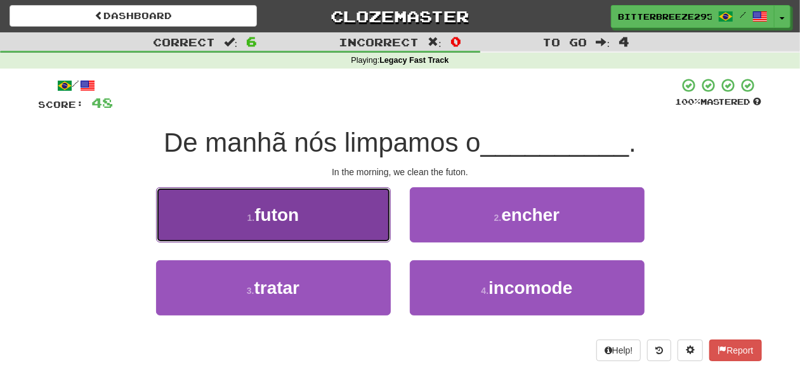
click at [357, 224] on button "1 . futon" at bounding box center [273, 214] width 235 height 55
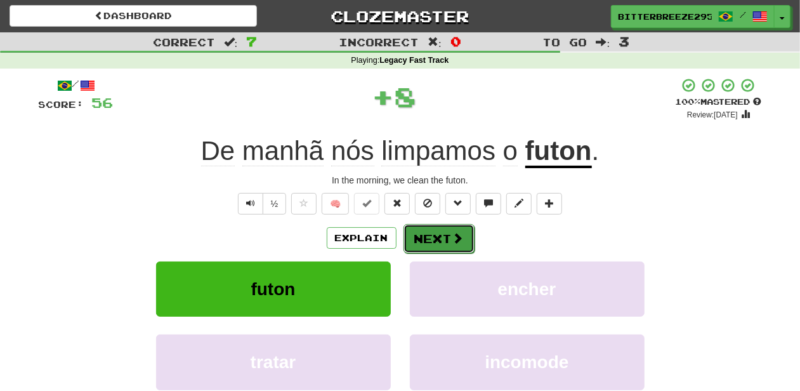
click at [437, 234] on button "Next" at bounding box center [439, 238] width 71 height 29
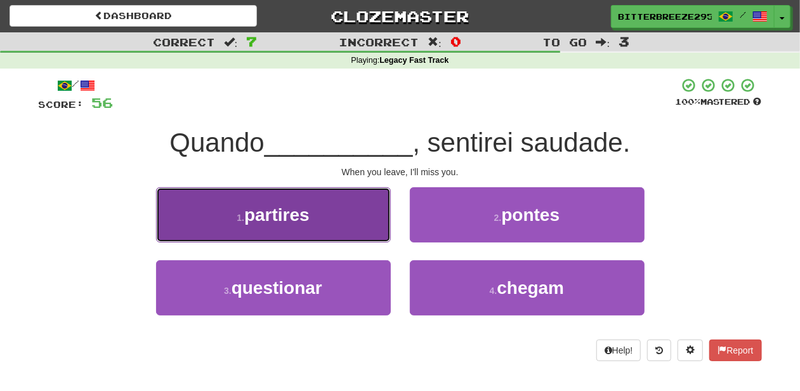
click at [377, 218] on button "1 . partires" at bounding box center [273, 214] width 235 height 55
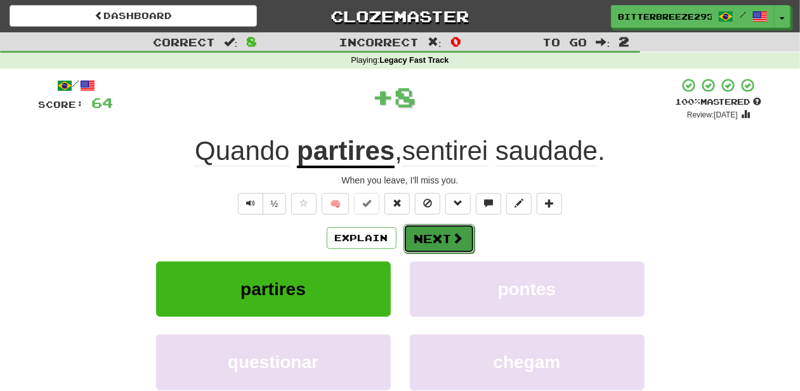
click at [423, 229] on button "Next" at bounding box center [439, 238] width 71 height 29
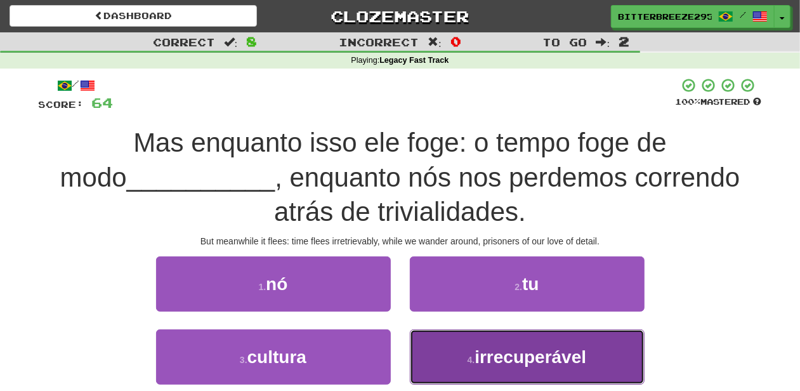
click at [451, 363] on button "4 . irrecuperável" at bounding box center [527, 356] width 235 height 55
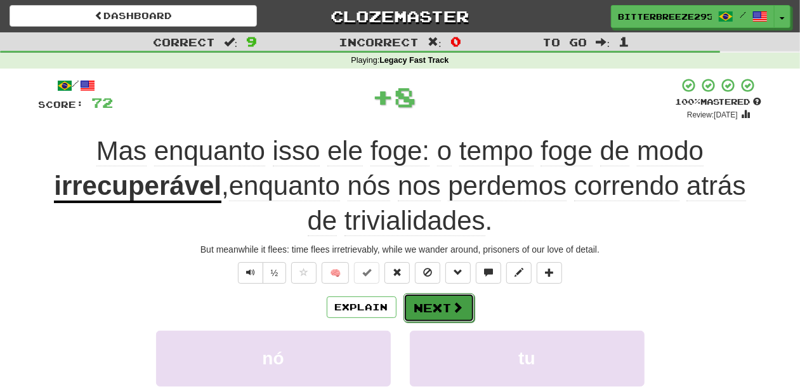
click at [433, 304] on button "Next" at bounding box center [439, 307] width 71 height 29
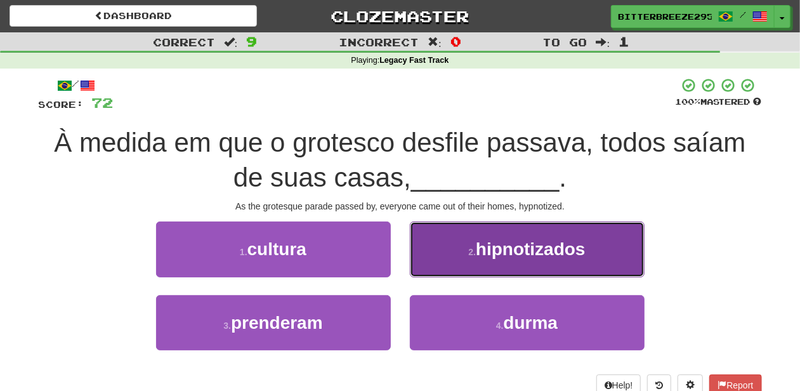
click at [463, 267] on button "2 . hipnotizados" at bounding box center [527, 248] width 235 height 55
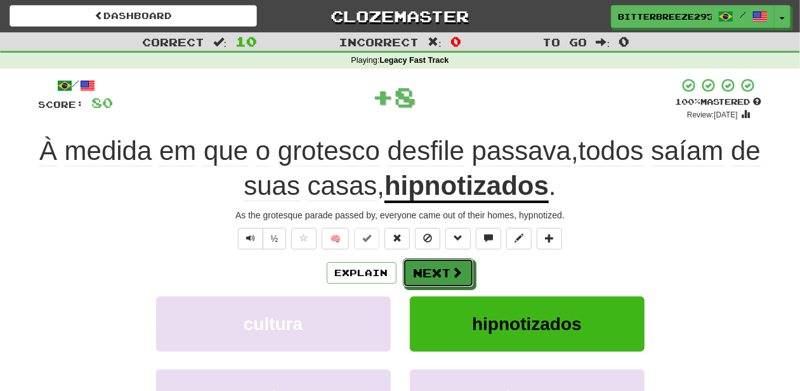
click at [463, 267] on button "Next" at bounding box center [438, 272] width 71 height 29
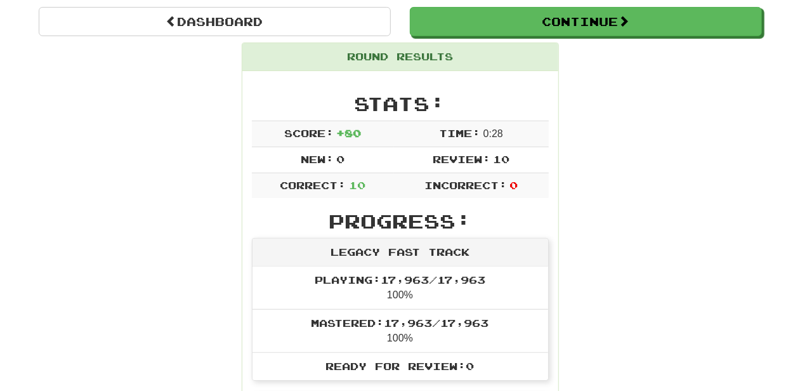
scroll to position [42, 0]
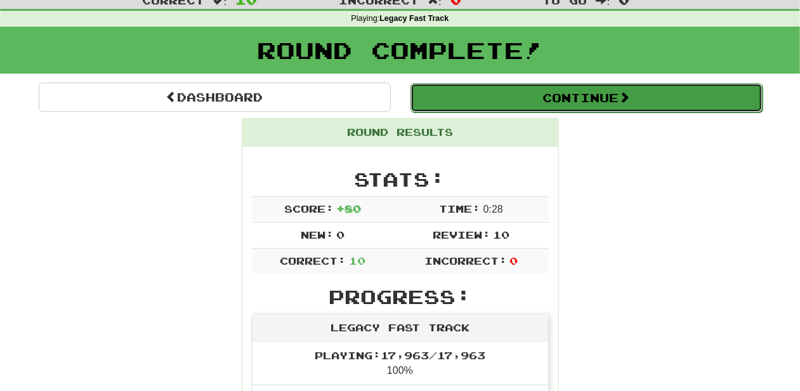
click at [517, 105] on button "Continue" at bounding box center [587, 97] width 352 height 29
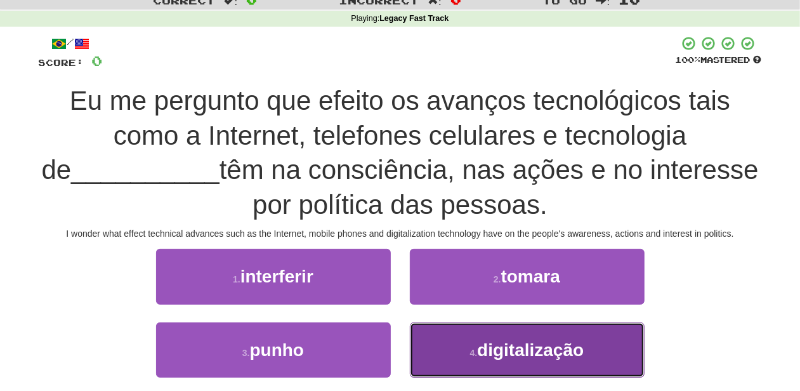
click at [480, 340] on span "digitalização" at bounding box center [530, 350] width 107 height 20
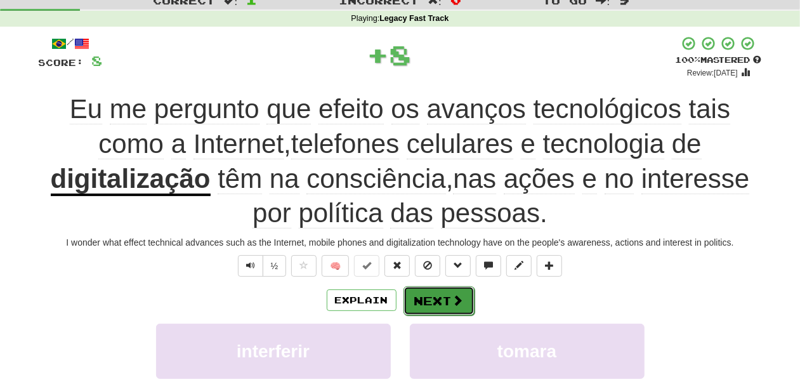
click at [432, 290] on button "Next" at bounding box center [439, 300] width 71 height 29
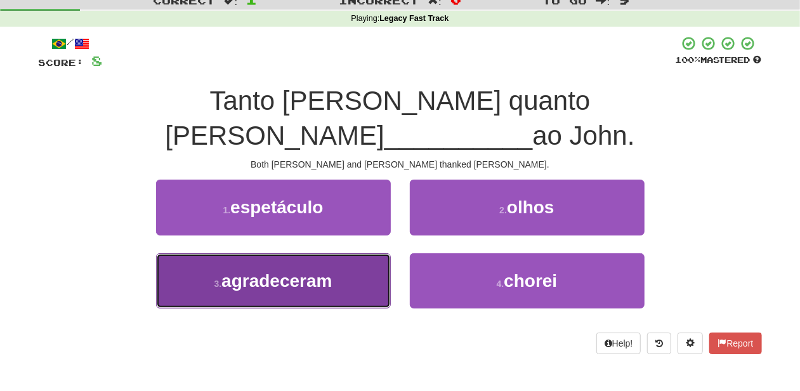
click at [350, 253] on button "3 . agradeceram" at bounding box center [273, 280] width 235 height 55
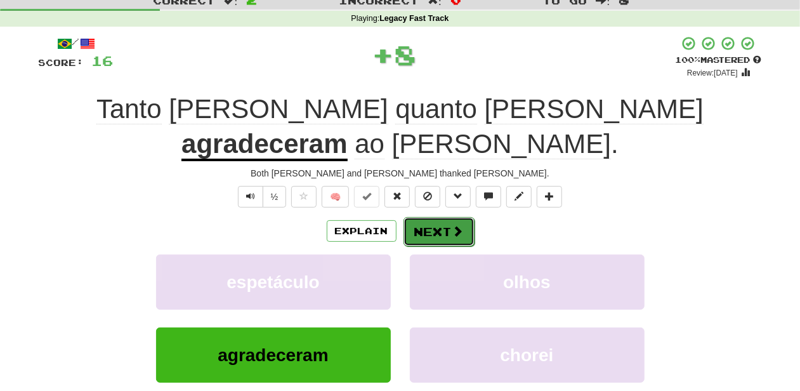
click at [434, 217] on button "Next" at bounding box center [439, 231] width 71 height 29
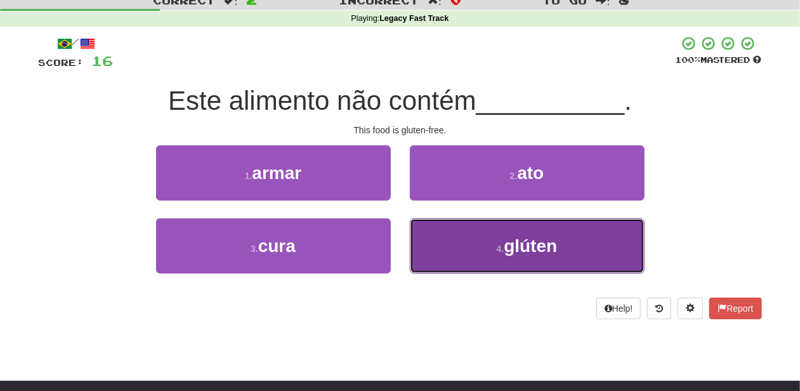
click at [472, 238] on button "4 . glúten" at bounding box center [527, 245] width 235 height 55
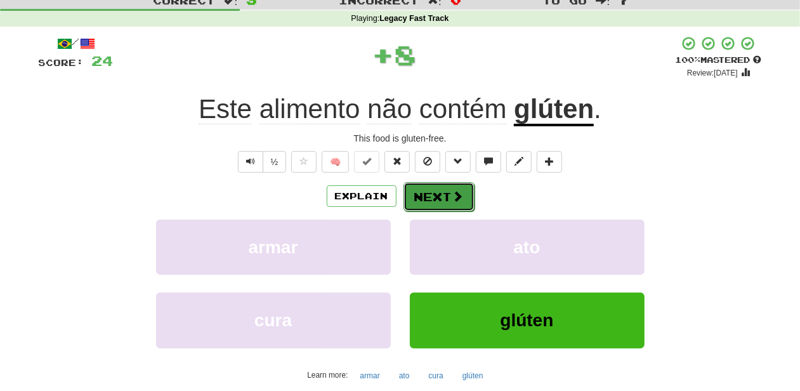
click at [440, 194] on button "Next" at bounding box center [439, 196] width 71 height 29
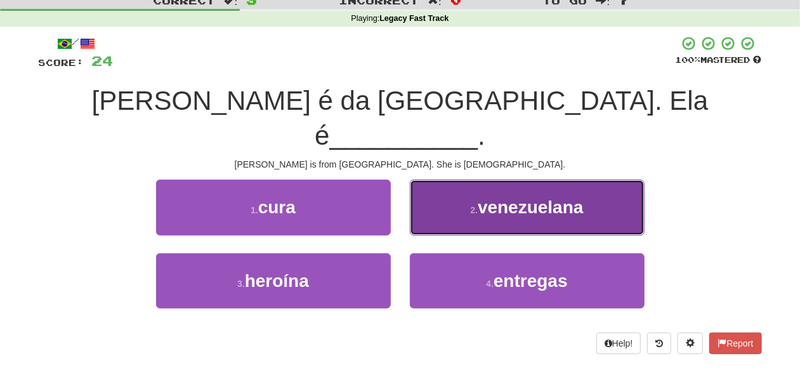
click at [440, 194] on button "2 . venezuelana" at bounding box center [527, 207] width 235 height 55
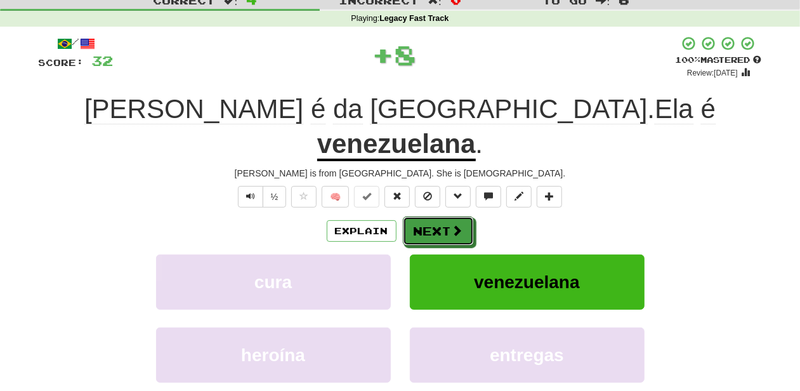
click at [440, 216] on button "Next" at bounding box center [438, 230] width 71 height 29
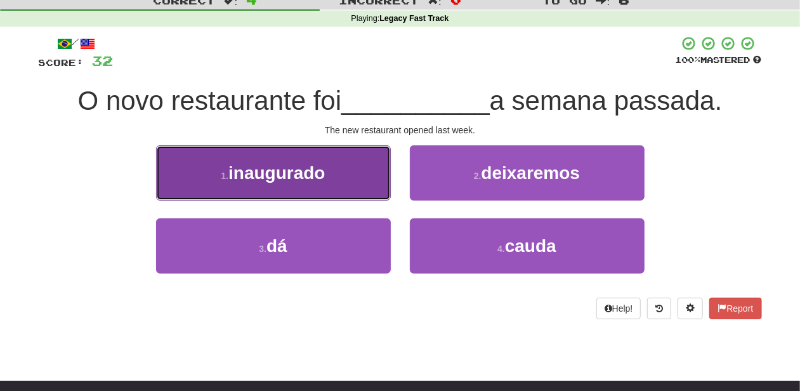
click at [357, 195] on button "1 . inaugurado" at bounding box center [273, 172] width 235 height 55
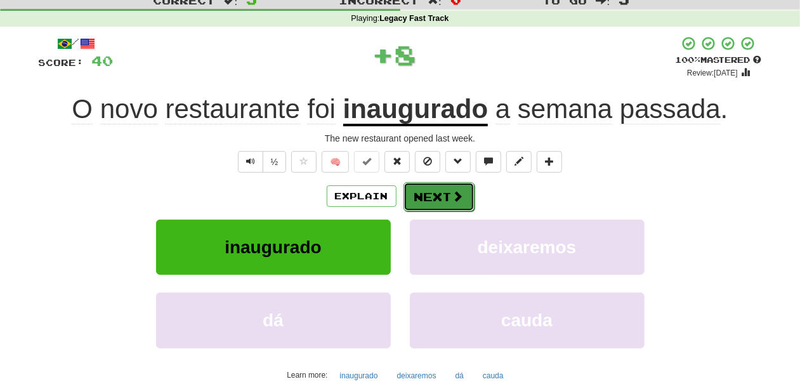
click at [433, 202] on button "Next" at bounding box center [439, 196] width 71 height 29
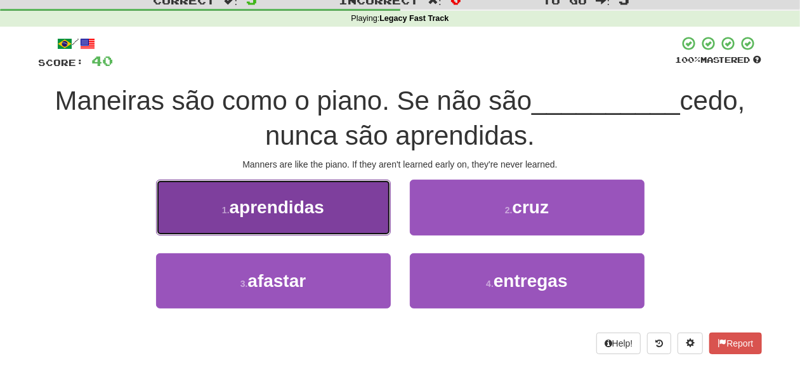
click at [340, 212] on button "1 . aprendidas" at bounding box center [273, 207] width 235 height 55
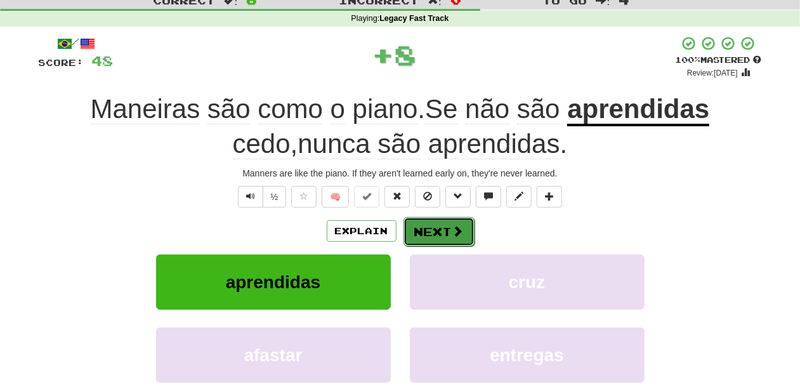
click at [423, 227] on button "Next" at bounding box center [439, 231] width 71 height 29
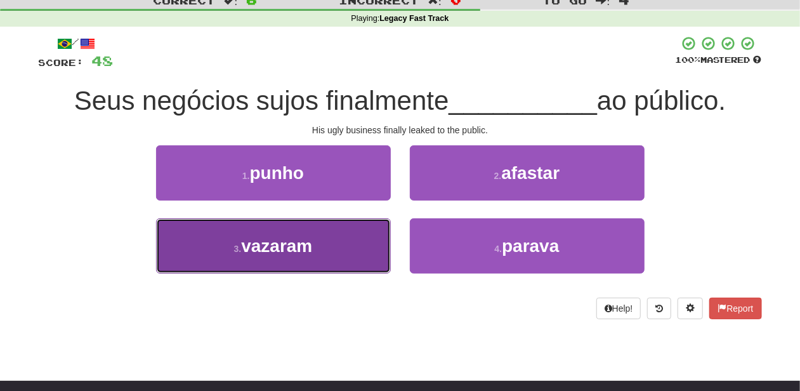
click at [359, 249] on button "3 . vazaram" at bounding box center [273, 245] width 235 height 55
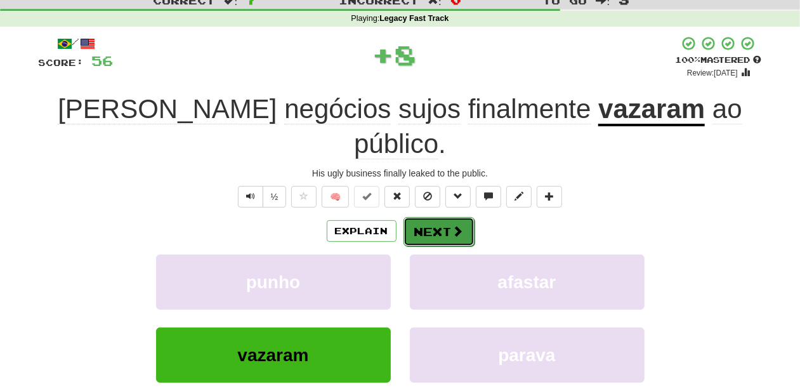
click at [432, 217] on button "Next" at bounding box center [439, 231] width 71 height 29
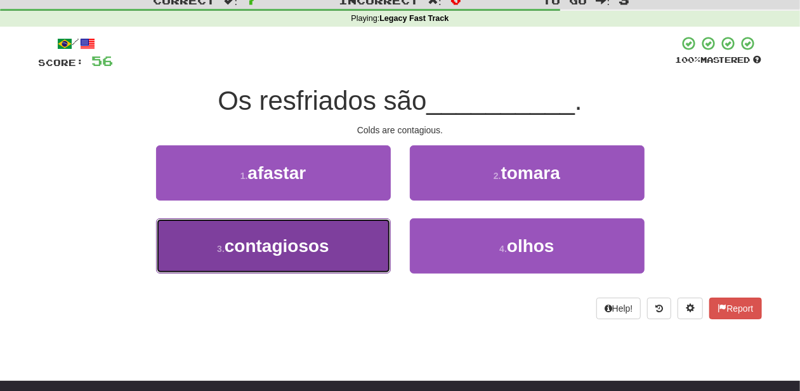
click at [353, 241] on button "3 . contagiosos" at bounding box center [273, 245] width 235 height 55
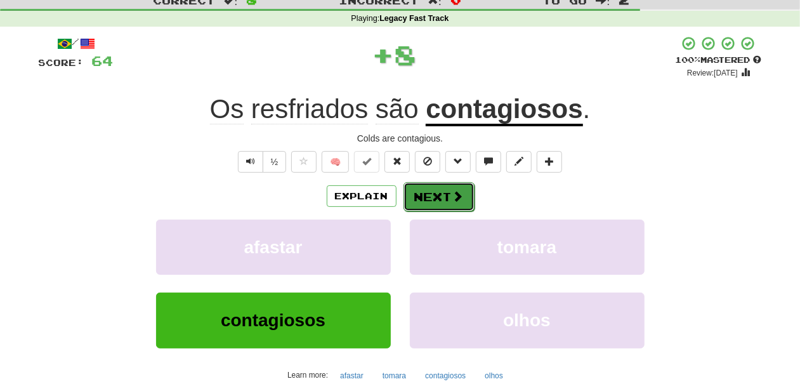
click at [428, 189] on button "Next" at bounding box center [439, 196] width 71 height 29
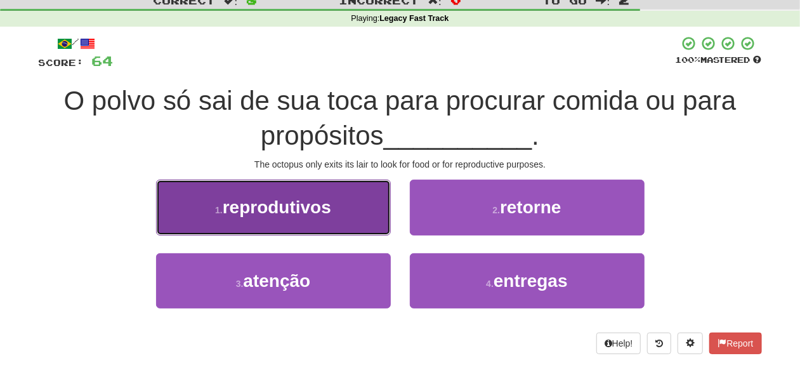
click at [336, 222] on button "1 . reprodutivos" at bounding box center [273, 207] width 235 height 55
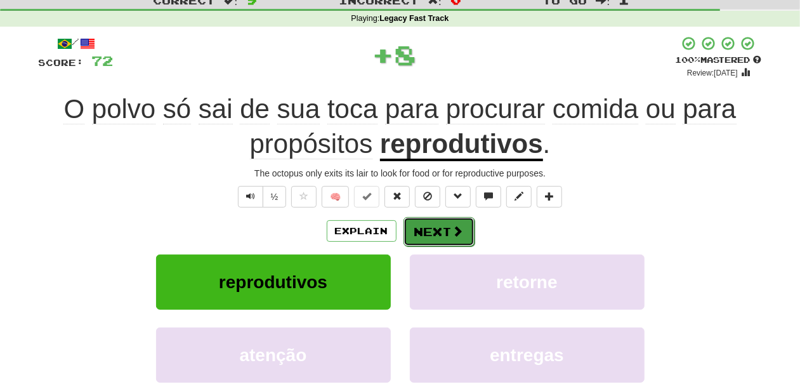
click at [406, 223] on button "Next" at bounding box center [439, 231] width 71 height 29
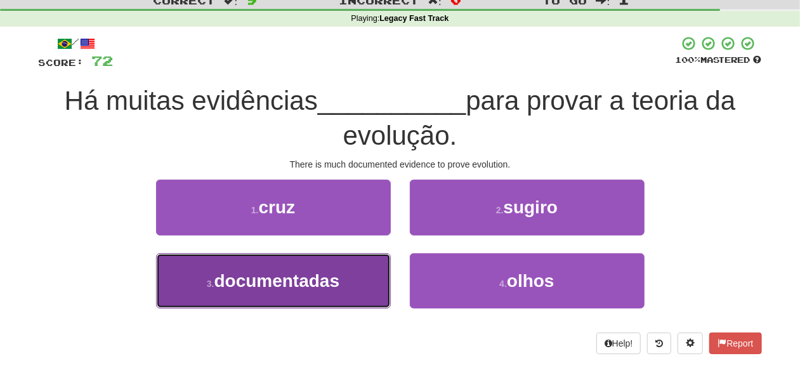
click at [365, 276] on button "3 . documentadas" at bounding box center [273, 280] width 235 height 55
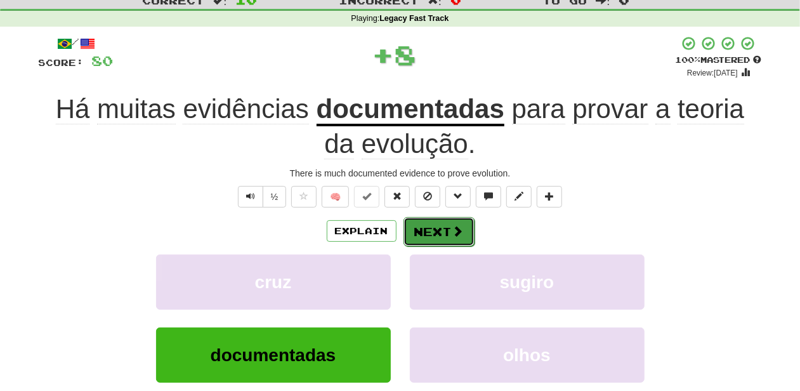
click at [416, 228] on button "Next" at bounding box center [439, 231] width 71 height 29
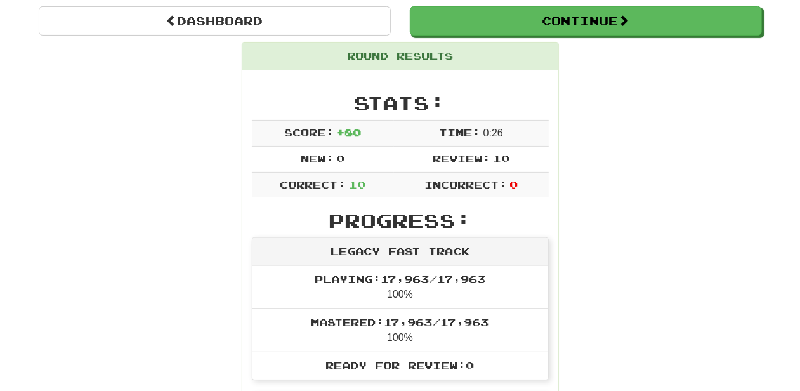
scroll to position [84, 0]
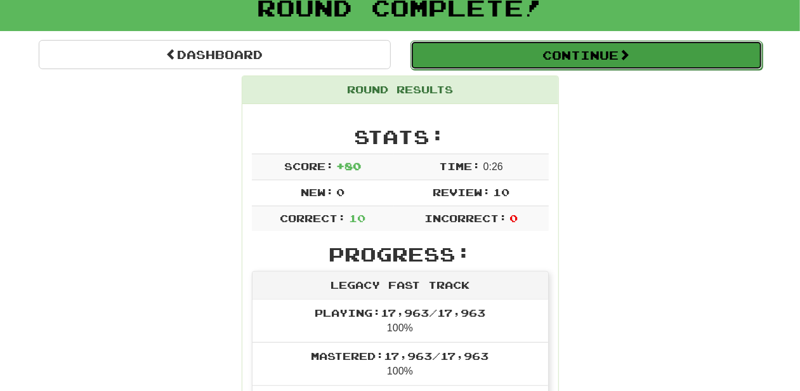
click at [528, 58] on button "Continue" at bounding box center [587, 55] width 352 height 29
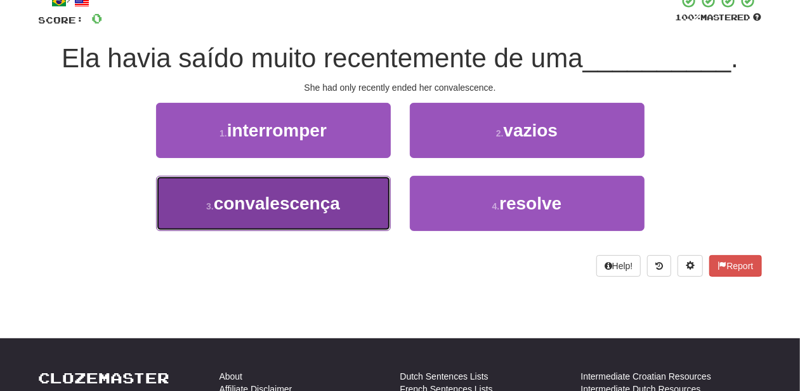
click at [326, 195] on span "convalescença" at bounding box center [277, 204] width 126 height 20
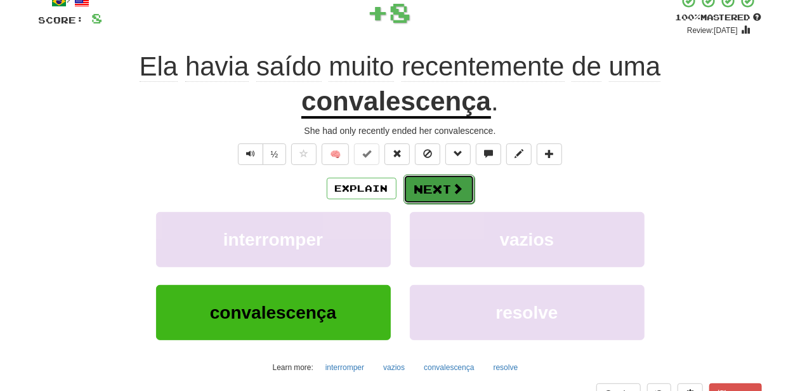
click at [454, 179] on button "Next" at bounding box center [439, 189] width 71 height 29
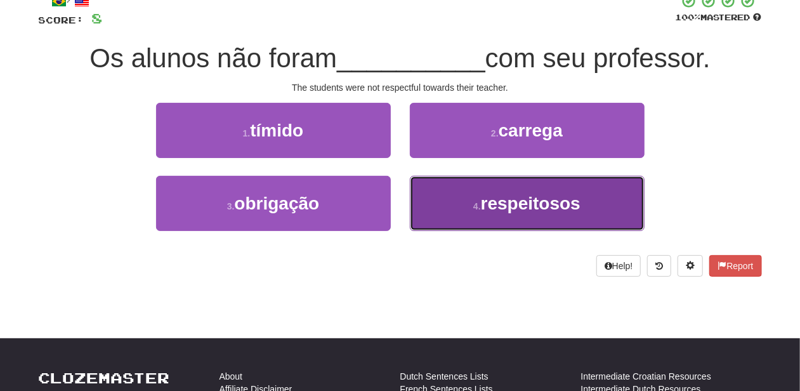
click at [461, 193] on button "4 . respeitosos" at bounding box center [527, 203] width 235 height 55
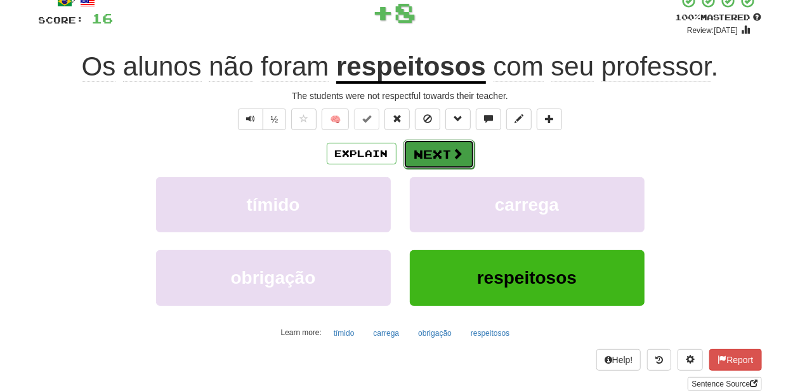
click at [438, 157] on button "Next" at bounding box center [439, 154] width 71 height 29
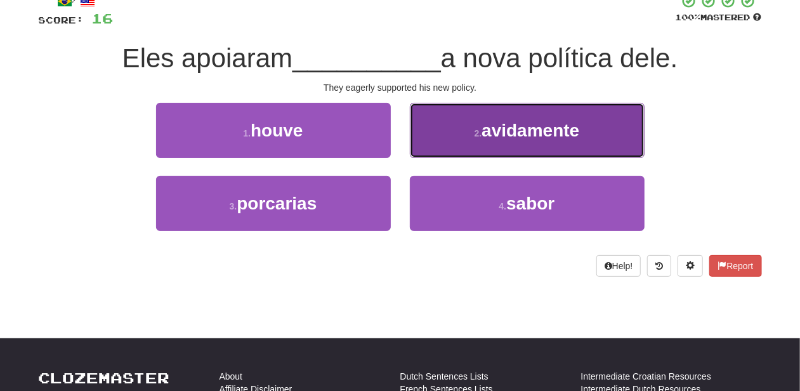
click at [445, 143] on button "2 . avidamente" at bounding box center [527, 130] width 235 height 55
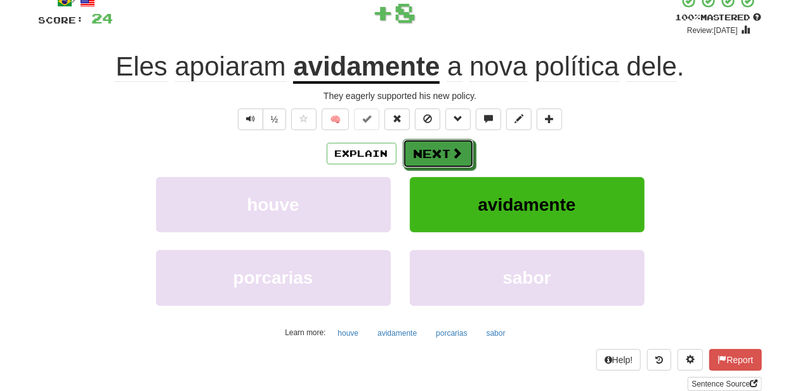
click at [445, 143] on button "Next" at bounding box center [438, 153] width 71 height 29
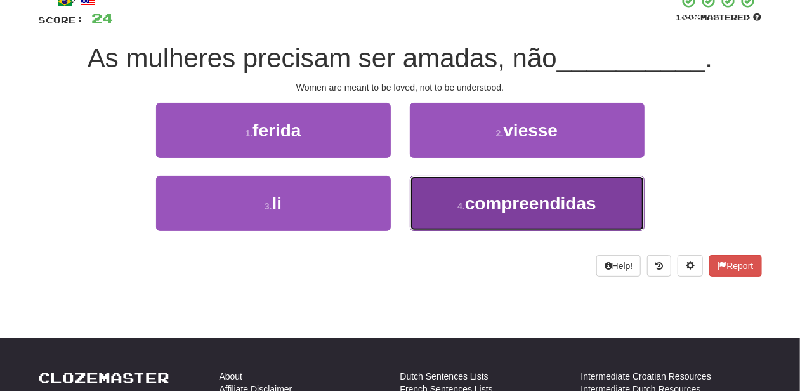
click at [464, 195] on button "4 . compreendidas" at bounding box center [527, 203] width 235 height 55
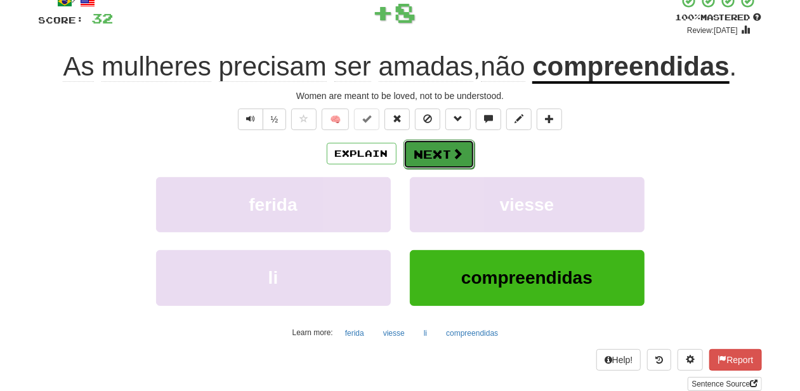
click at [442, 155] on button "Next" at bounding box center [439, 154] width 71 height 29
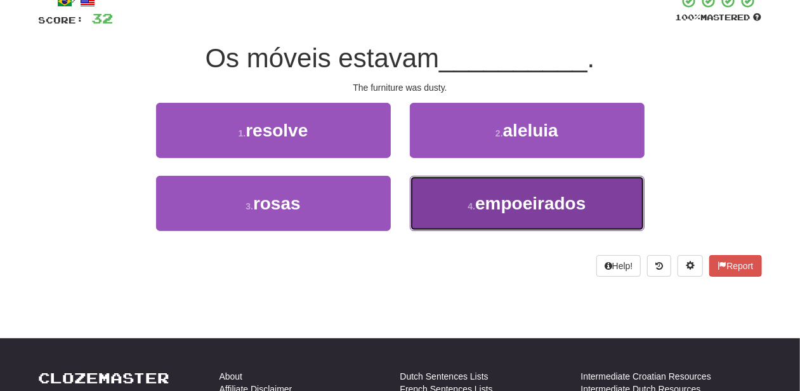
click at [453, 183] on button "4 . empoeirados" at bounding box center [527, 203] width 235 height 55
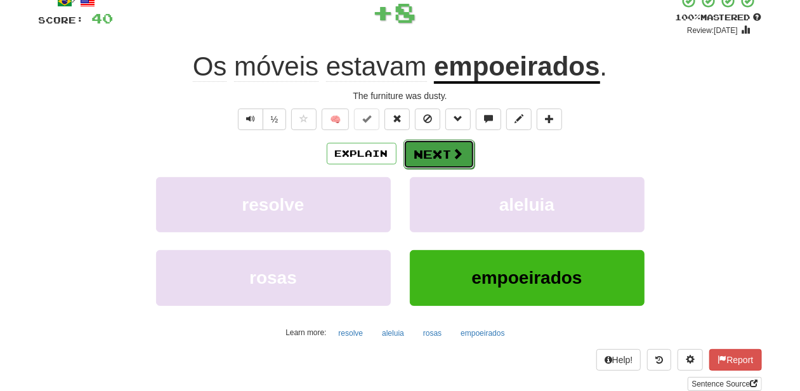
click at [433, 145] on button "Next" at bounding box center [439, 154] width 71 height 29
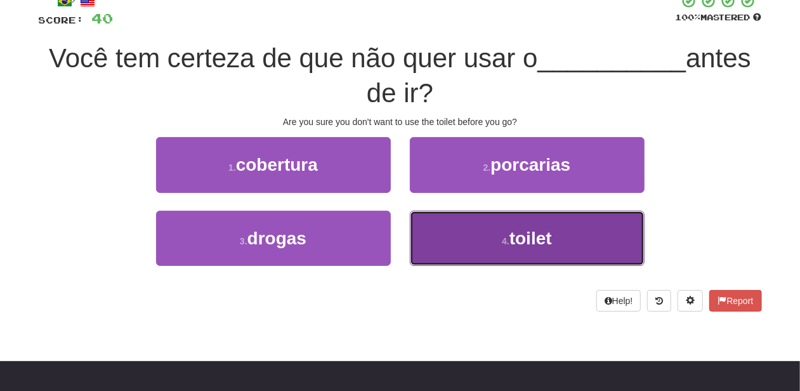
click at [455, 232] on button "4 . toilet" at bounding box center [527, 238] width 235 height 55
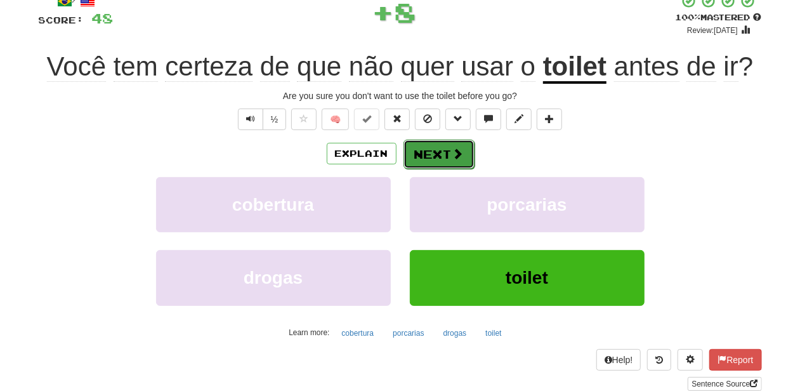
click at [444, 157] on button "Next" at bounding box center [439, 154] width 71 height 29
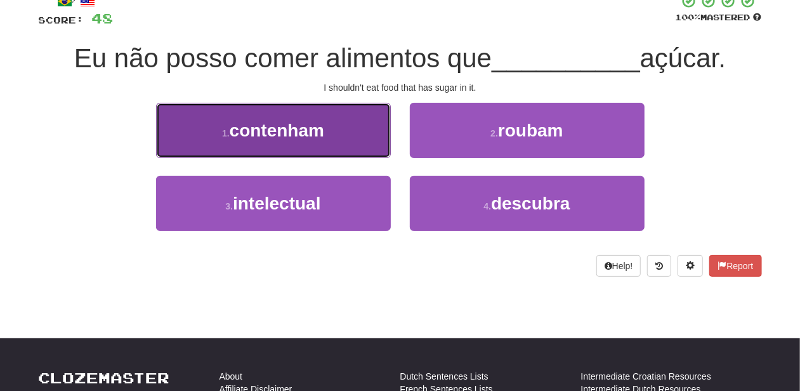
click at [338, 150] on button "1 . contenham" at bounding box center [273, 130] width 235 height 55
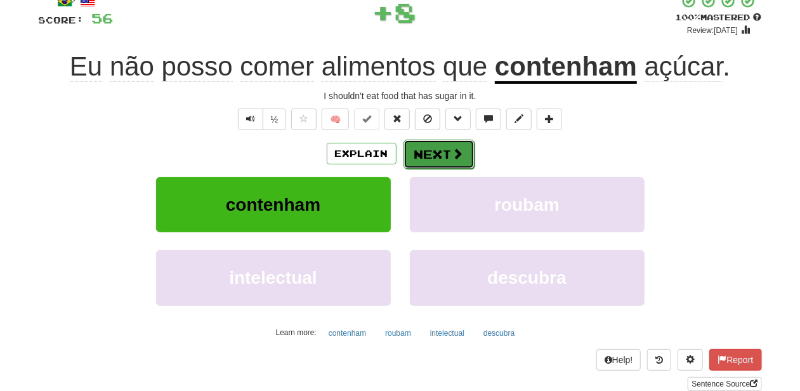
click at [421, 150] on button "Next" at bounding box center [439, 154] width 71 height 29
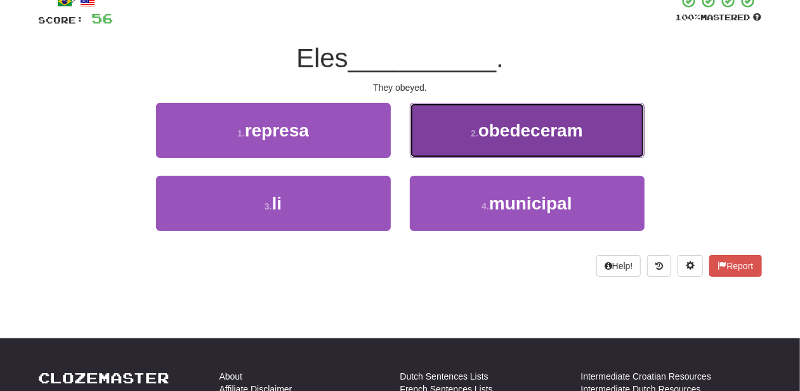
click at [440, 138] on button "2 . obedeceram" at bounding box center [527, 130] width 235 height 55
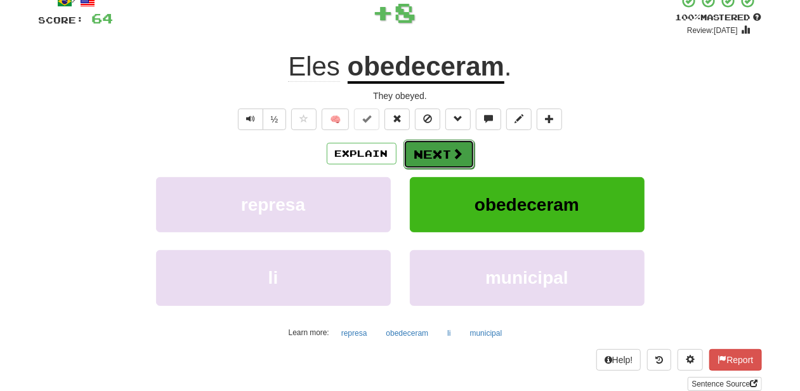
click at [438, 145] on button "Next" at bounding box center [439, 154] width 71 height 29
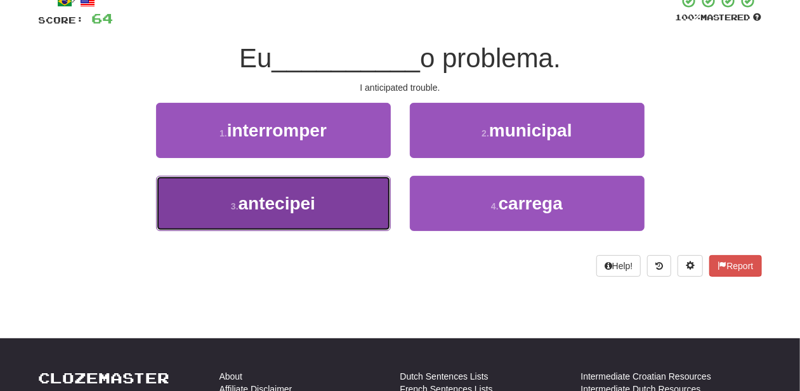
click at [346, 198] on button "3 . antecipei" at bounding box center [273, 203] width 235 height 55
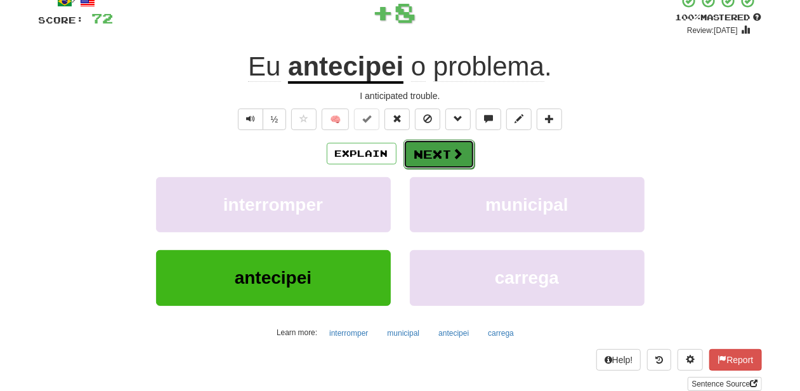
click at [432, 153] on button "Next" at bounding box center [439, 154] width 71 height 29
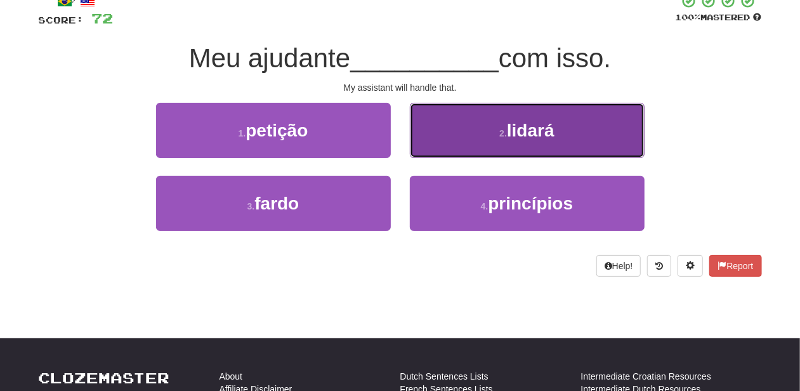
click at [449, 141] on button "2 . lidará" at bounding box center [527, 130] width 235 height 55
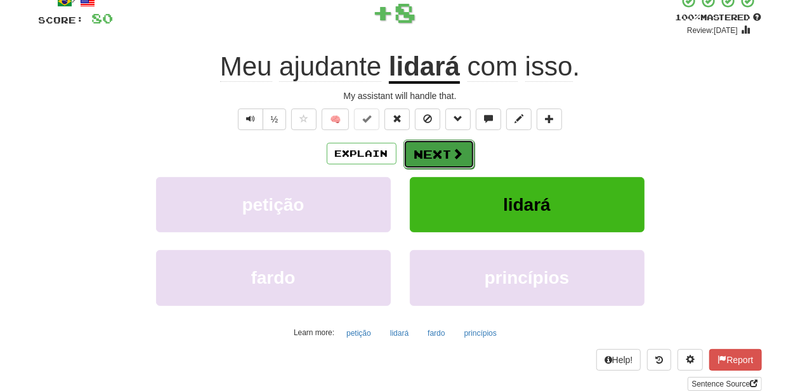
click at [440, 154] on button "Next" at bounding box center [439, 154] width 71 height 29
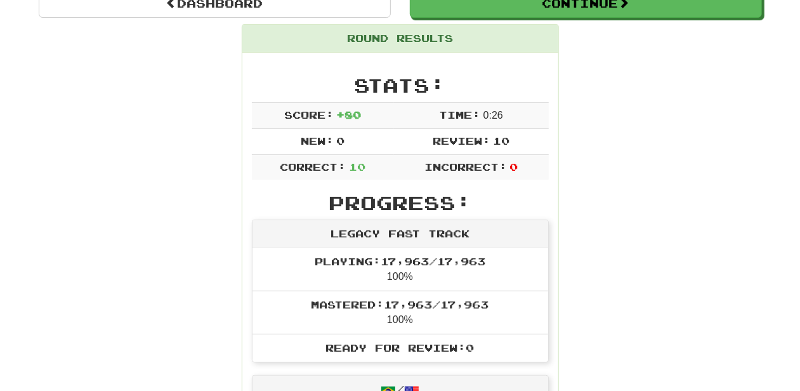
scroll to position [98, 0]
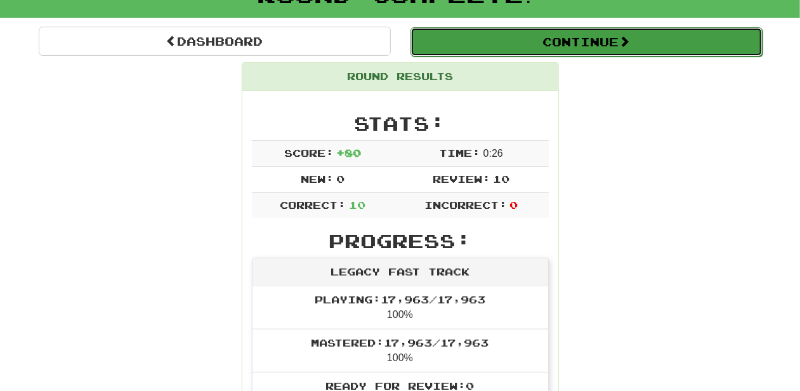
click at [538, 46] on button "Continue" at bounding box center [587, 41] width 352 height 29
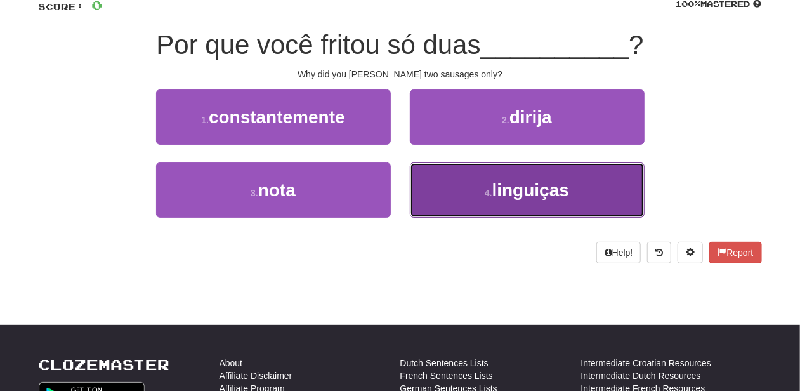
click at [463, 191] on button "4 . linguiças" at bounding box center [527, 189] width 235 height 55
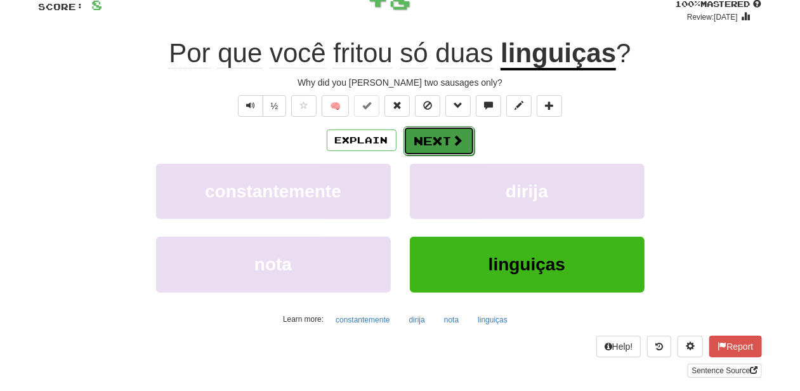
click at [443, 142] on button "Next" at bounding box center [439, 140] width 71 height 29
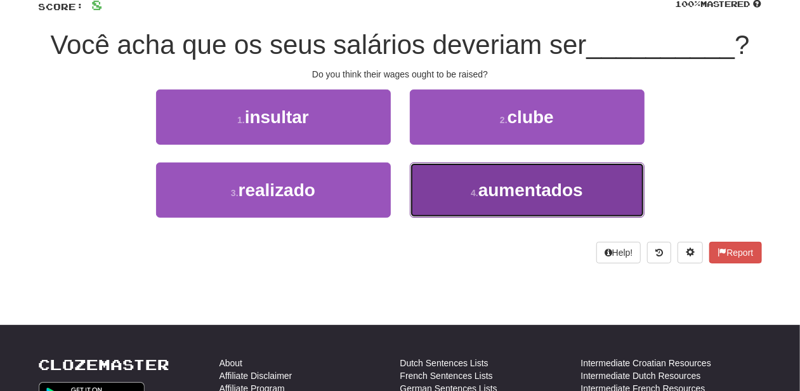
click at [443, 176] on button "4 . aumentados" at bounding box center [527, 189] width 235 height 55
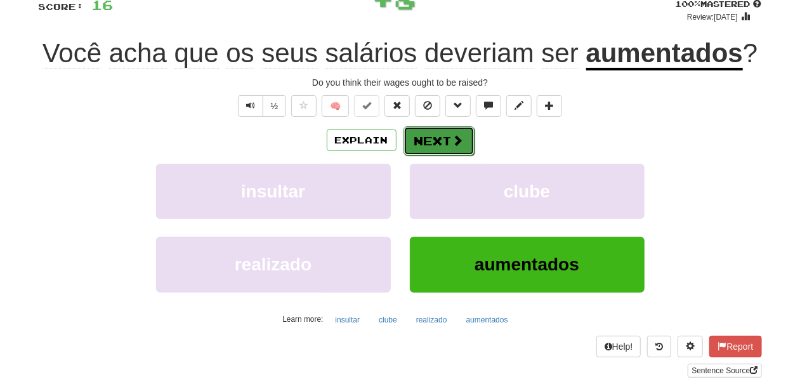
click at [428, 135] on button "Next" at bounding box center [439, 140] width 71 height 29
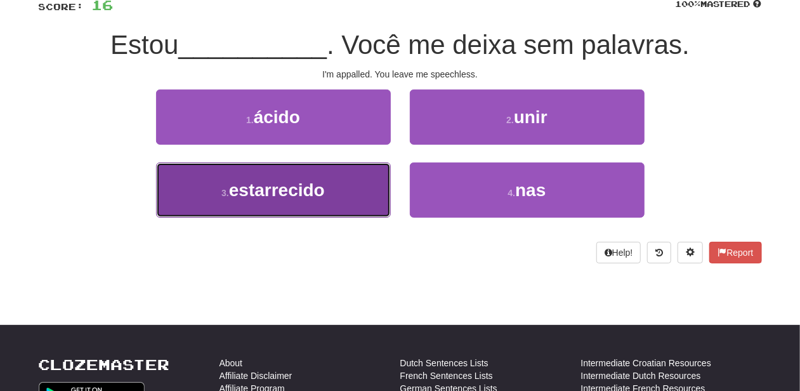
click at [365, 181] on button "3 . estarrecido" at bounding box center [273, 189] width 235 height 55
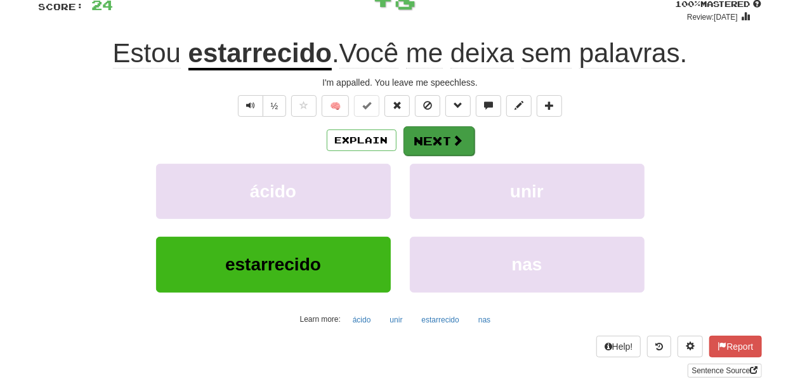
drag, startPoint x: 445, startPoint y: 124, endPoint x: 445, endPoint y: 140, distance: 15.2
click at [445, 140] on div "/ Score: 24 + 8 100 % Mastered Review: 2026-04-13 Estou estarrecido . Você me d…" at bounding box center [400, 179] width 723 height 398
click at [445, 140] on button "Next" at bounding box center [439, 140] width 71 height 29
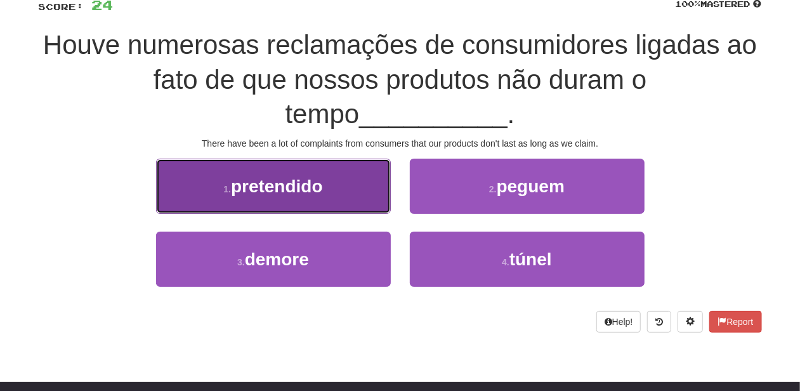
click at [345, 197] on button "1 . pretendido" at bounding box center [273, 186] width 235 height 55
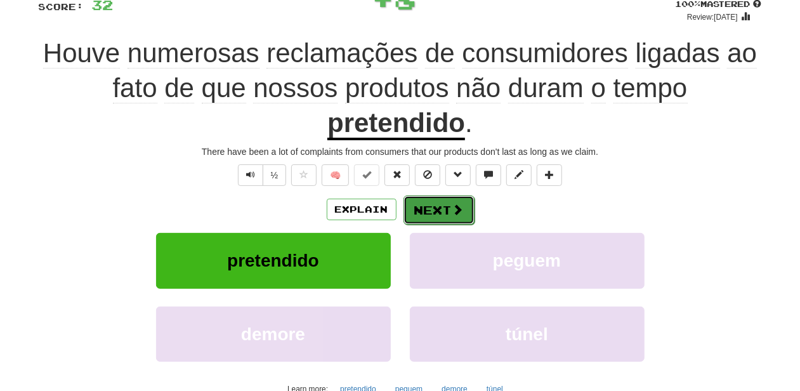
click at [418, 201] on button "Next" at bounding box center [439, 209] width 71 height 29
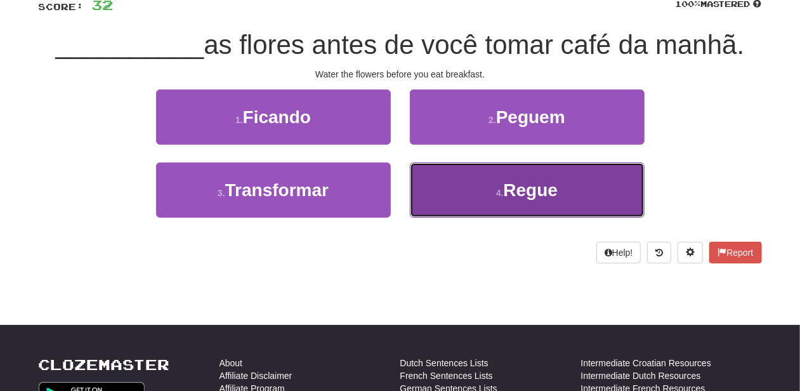
click at [473, 179] on button "4 . Regue" at bounding box center [527, 189] width 235 height 55
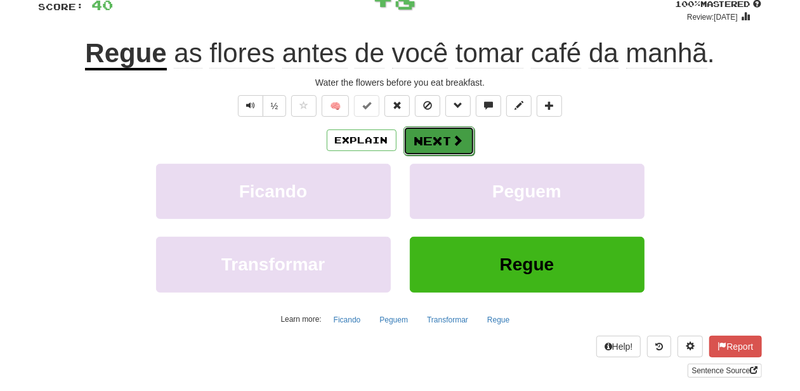
click at [437, 140] on button "Next" at bounding box center [439, 140] width 71 height 29
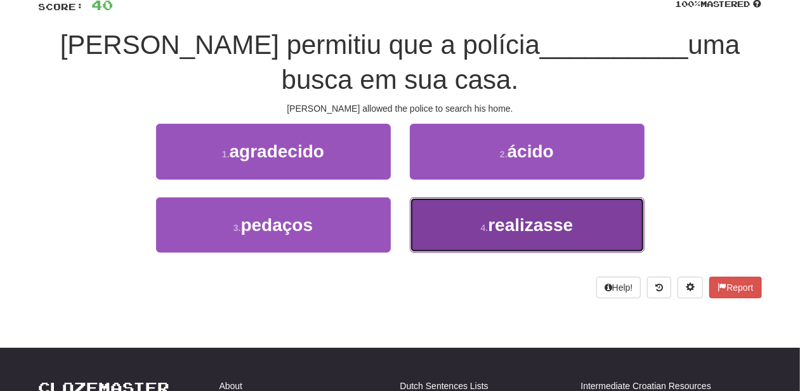
click at [449, 216] on button "4 . realizasse" at bounding box center [527, 224] width 235 height 55
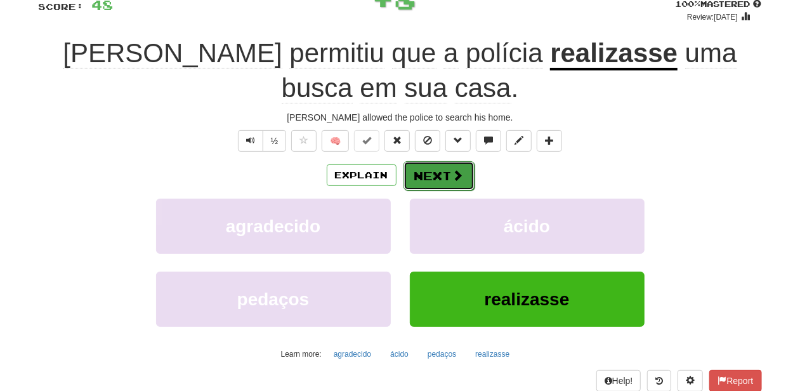
click at [432, 167] on button "Next" at bounding box center [439, 175] width 71 height 29
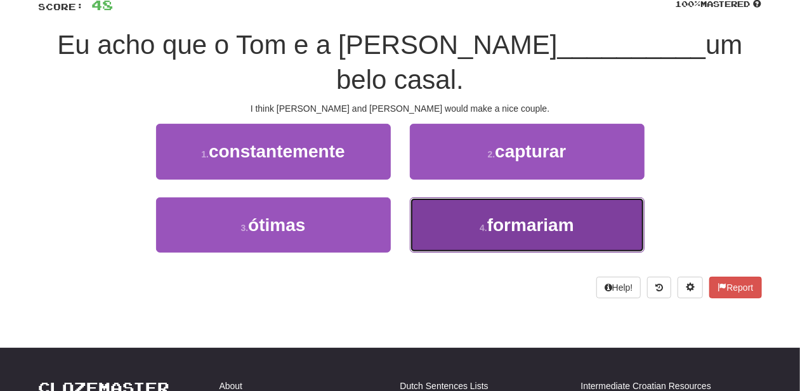
click at [442, 197] on button "4 . formariam" at bounding box center [527, 224] width 235 height 55
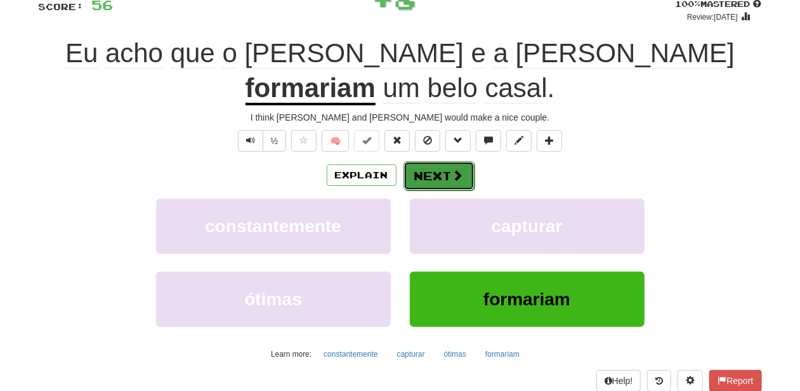
click at [437, 161] on button "Next" at bounding box center [439, 175] width 71 height 29
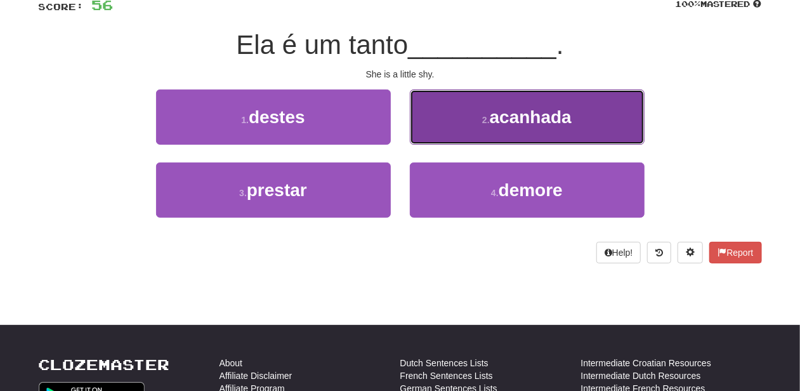
click at [467, 115] on button "2 . acanhada" at bounding box center [527, 116] width 235 height 55
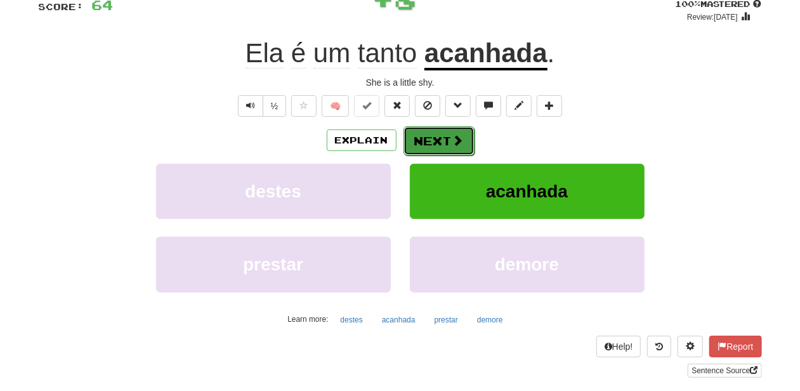
click at [448, 140] on button "Next" at bounding box center [439, 140] width 71 height 29
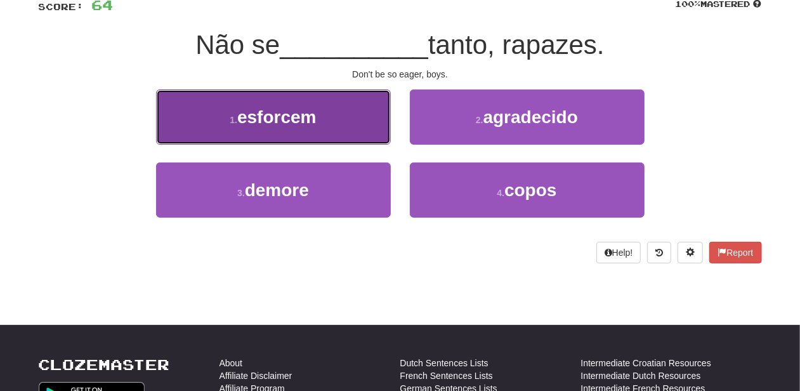
click at [350, 135] on button "1 . esforcem" at bounding box center [273, 116] width 235 height 55
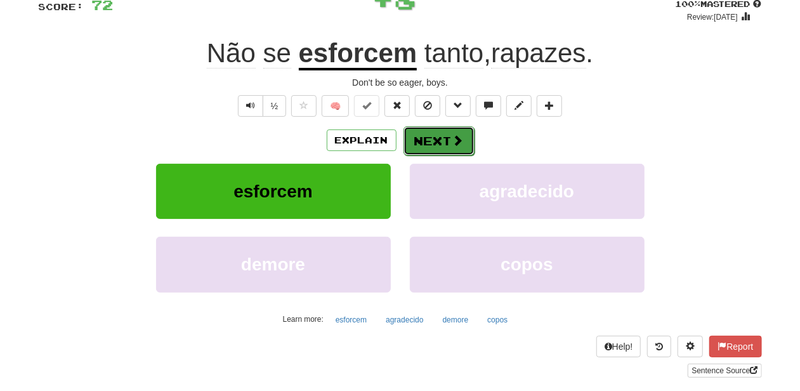
click at [434, 133] on button "Next" at bounding box center [439, 140] width 71 height 29
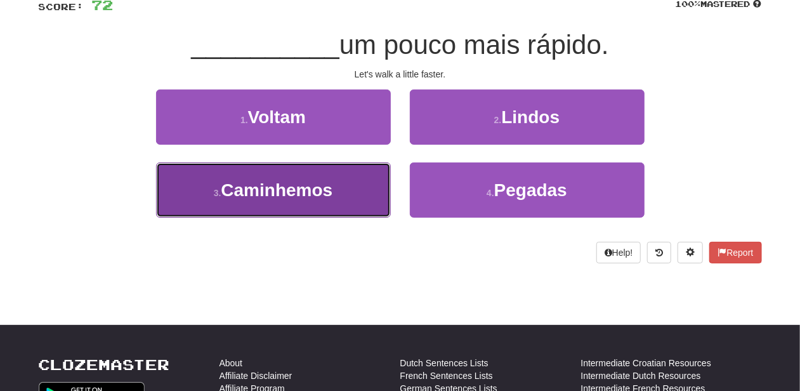
click at [363, 176] on button "3 . Caminhemos" at bounding box center [273, 189] width 235 height 55
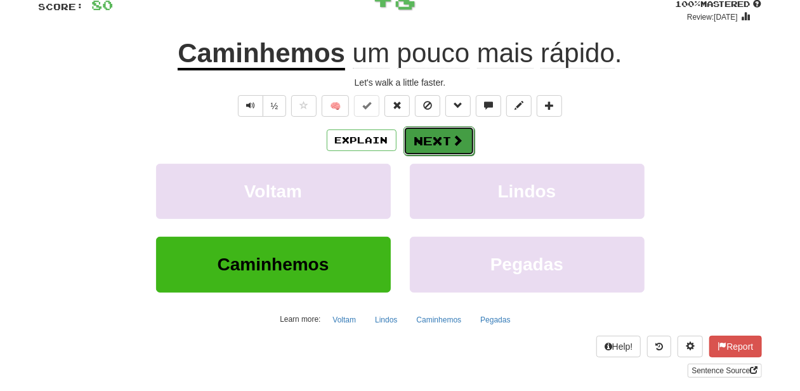
click at [423, 144] on button "Next" at bounding box center [439, 140] width 71 height 29
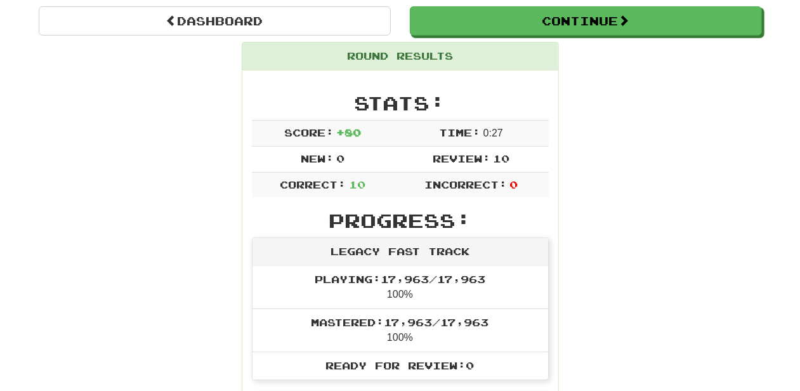
scroll to position [110, 0]
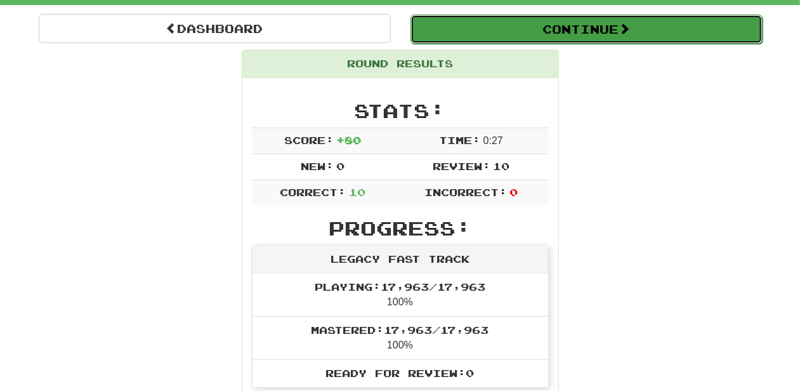
click at [542, 31] on button "Continue" at bounding box center [587, 29] width 352 height 29
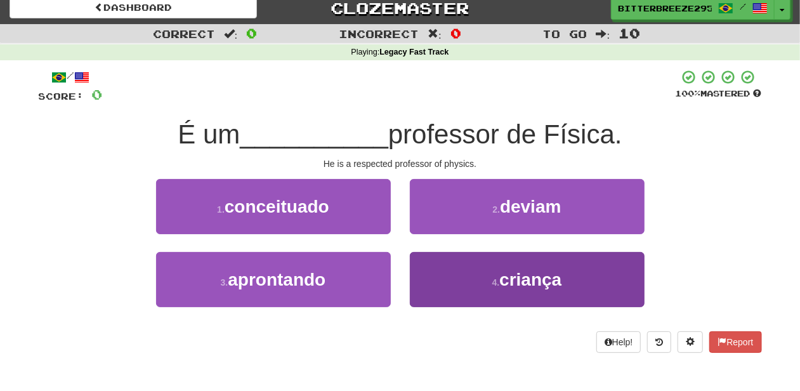
scroll to position [0, 0]
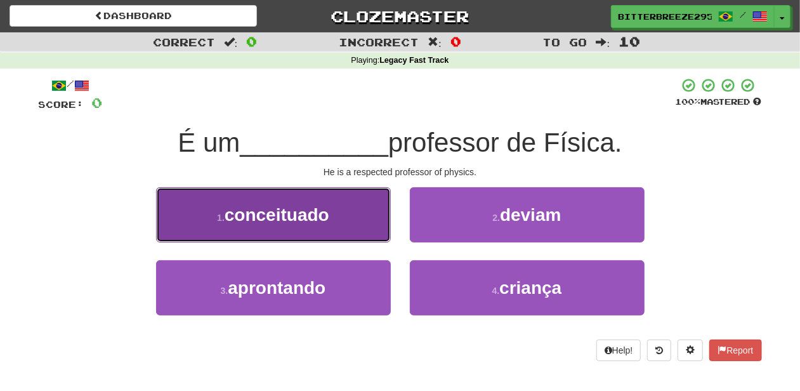
click at [338, 240] on button "1 . conceituado" at bounding box center [273, 214] width 235 height 55
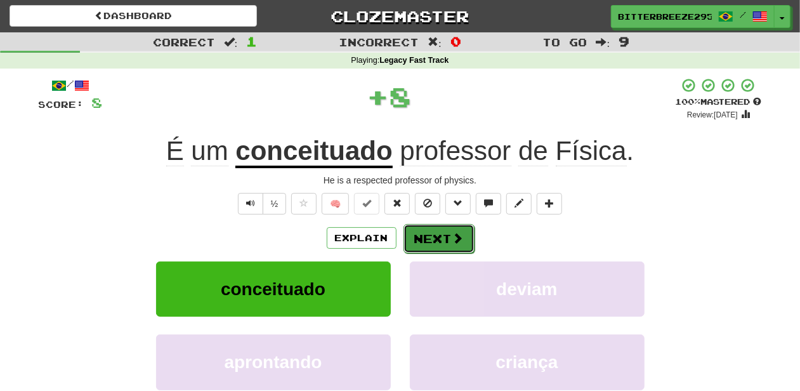
click at [411, 236] on button "Next" at bounding box center [439, 238] width 71 height 29
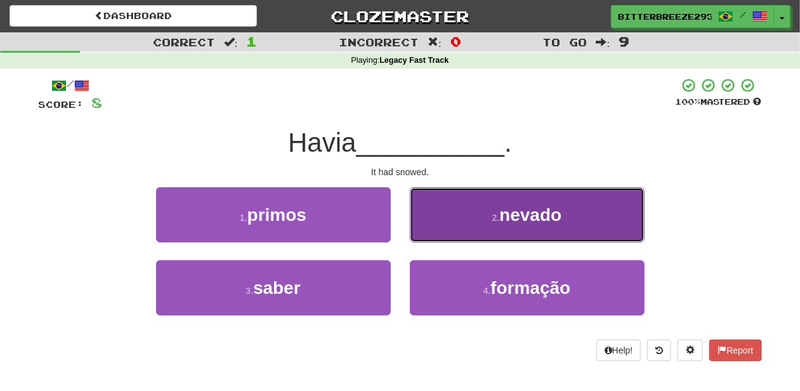
click at [444, 225] on button "2 . nevado" at bounding box center [527, 214] width 235 height 55
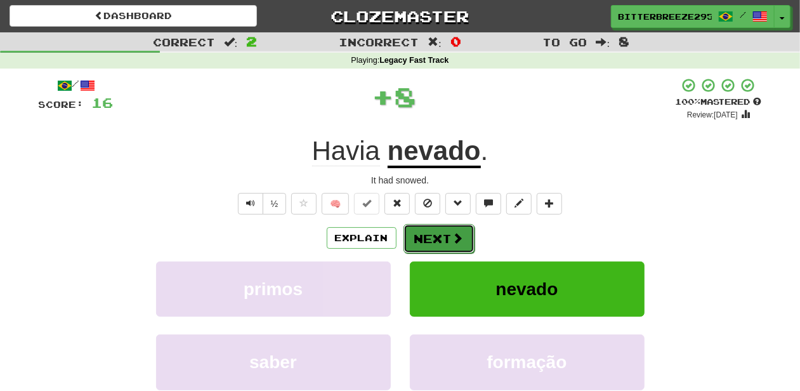
click at [440, 228] on button "Next" at bounding box center [439, 238] width 71 height 29
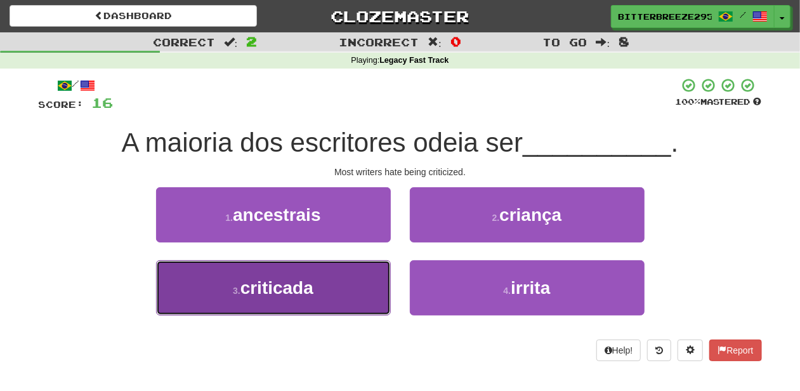
click at [321, 281] on button "3 . criticada" at bounding box center [273, 287] width 235 height 55
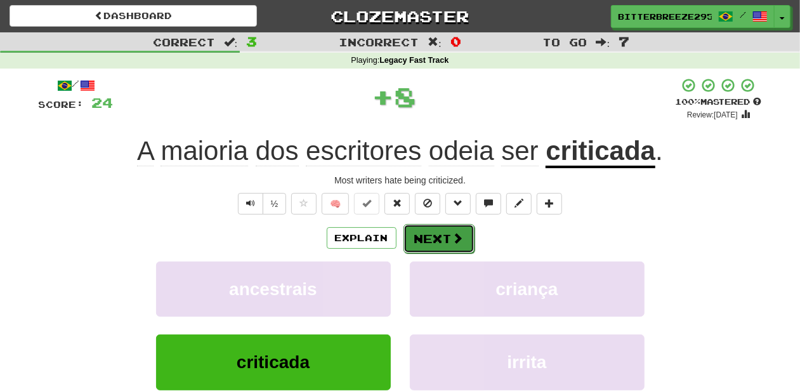
click at [449, 234] on button "Next" at bounding box center [439, 238] width 71 height 29
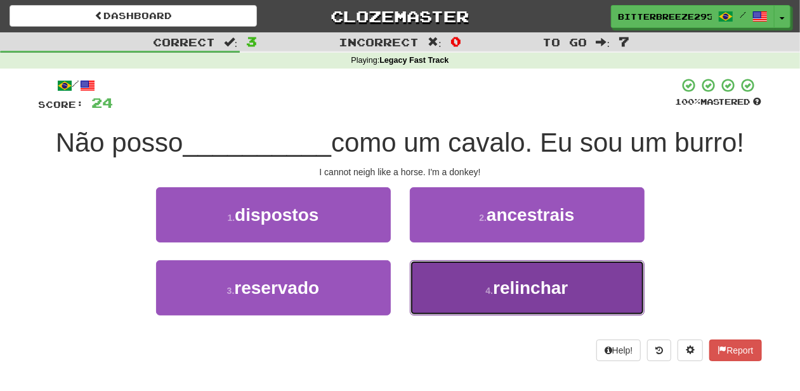
click at [454, 270] on button "4 . relinchar" at bounding box center [527, 287] width 235 height 55
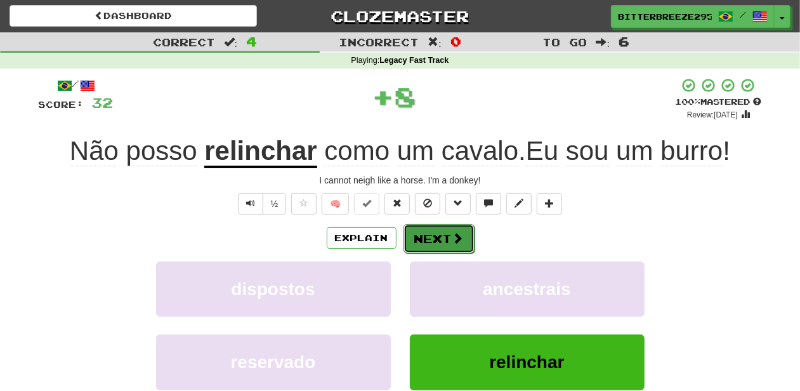
click at [432, 237] on button "Next" at bounding box center [439, 238] width 71 height 29
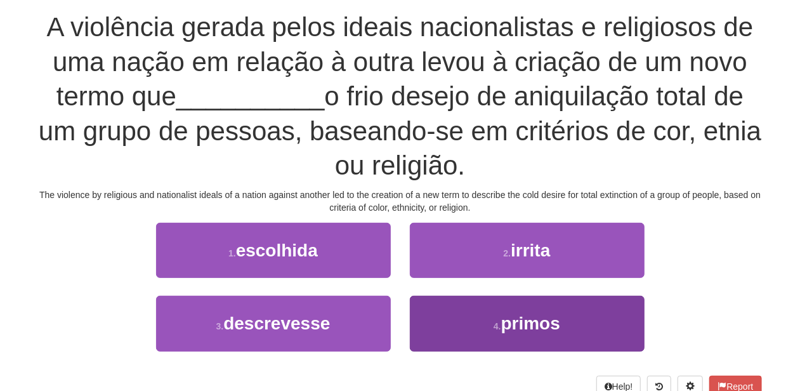
scroll to position [127, 0]
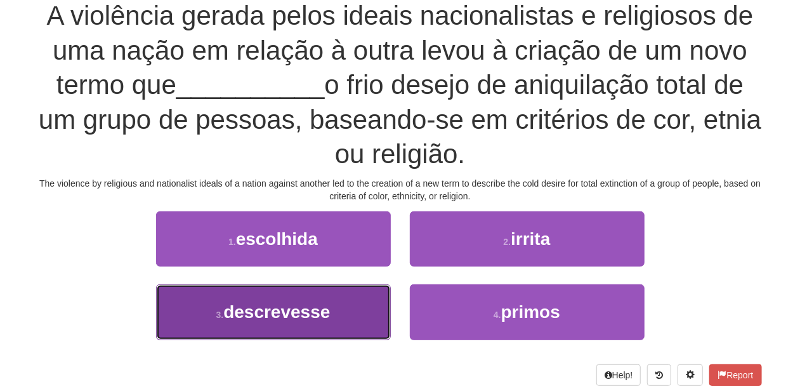
click at [344, 315] on button "3 . descrevesse" at bounding box center [273, 311] width 235 height 55
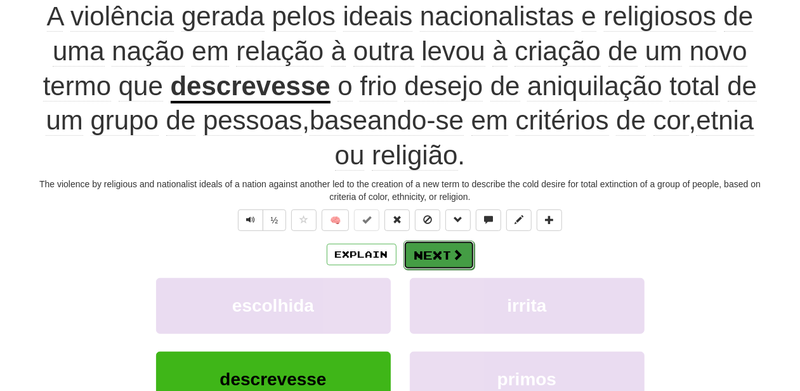
click at [424, 260] on button "Next" at bounding box center [439, 255] width 71 height 29
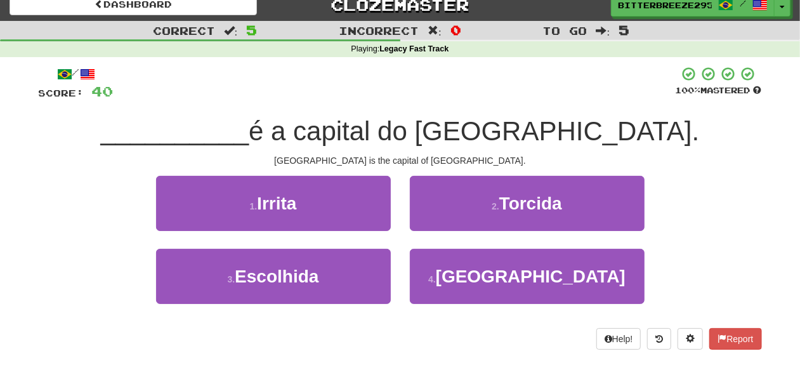
scroll to position [0, 0]
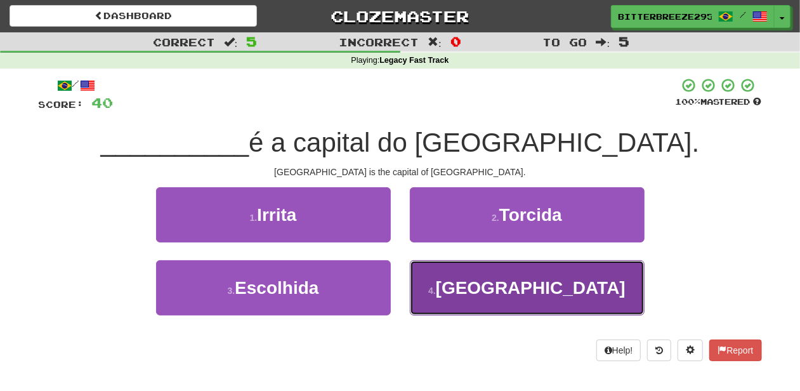
click at [444, 287] on button "4 . Quito" at bounding box center [527, 287] width 235 height 55
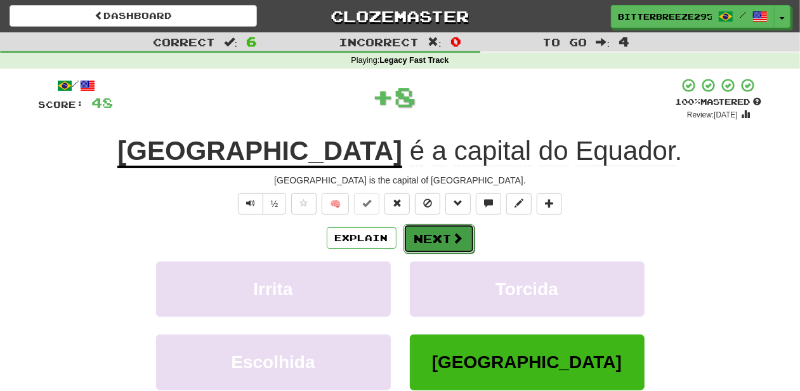
click at [441, 246] on button "Next" at bounding box center [439, 238] width 71 height 29
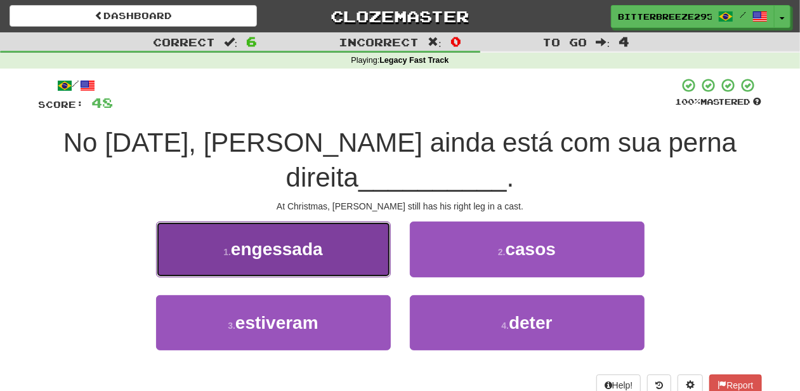
click at [355, 265] on button "1 . engessada" at bounding box center [273, 248] width 235 height 55
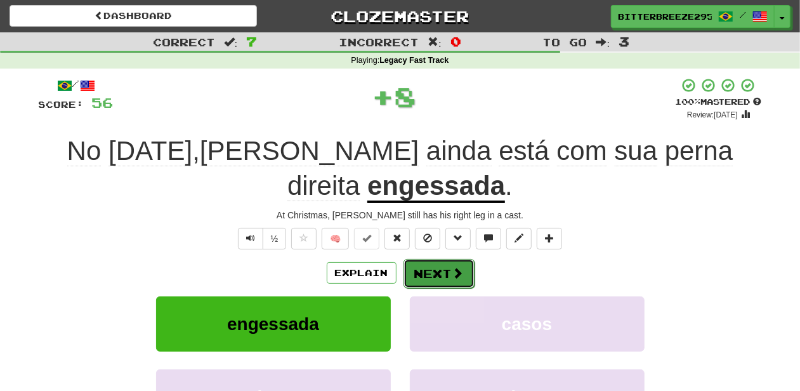
click at [407, 259] on button "Next" at bounding box center [439, 273] width 71 height 29
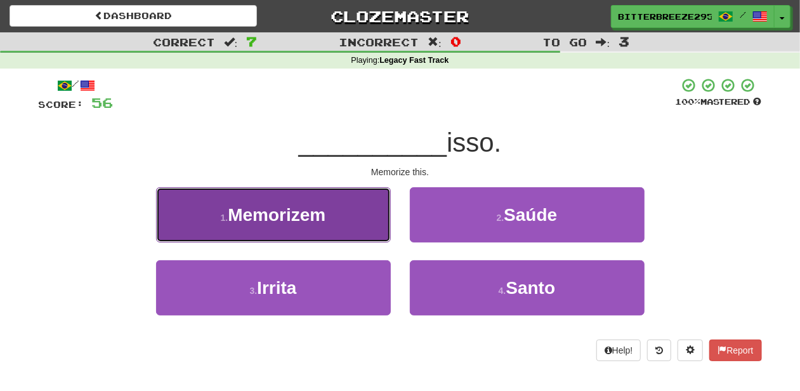
click at [346, 231] on button "1 . Memorizem" at bounding box center [273, 214] width 235 height 55
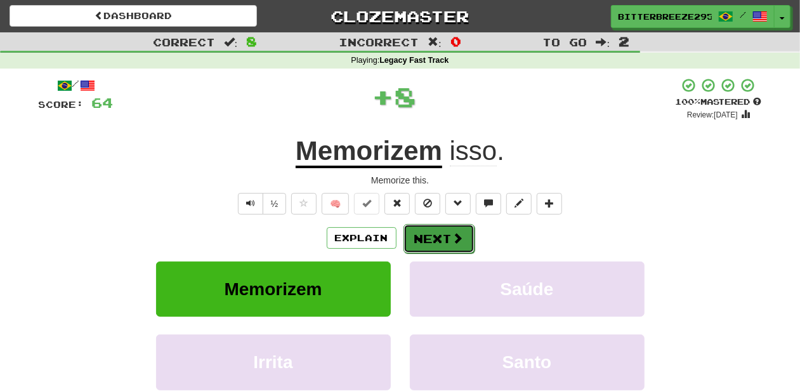
click at [415, 231] on button "Next" at bounding box center [439, 238] width 71 height 29
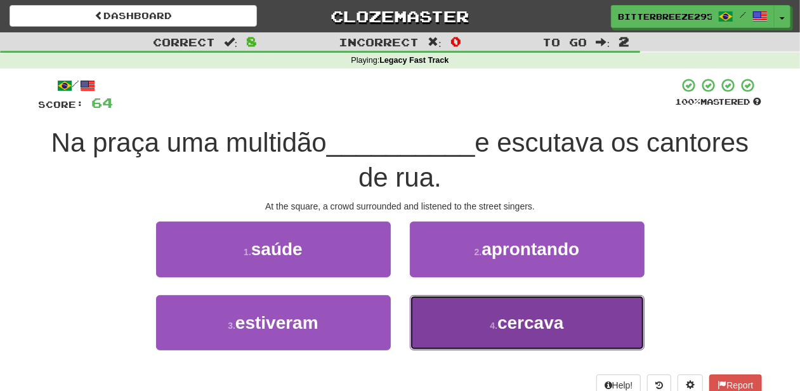
click at [457, 329] on button "4 . cercava" at bounding box center [527, 322] width 235 height 55
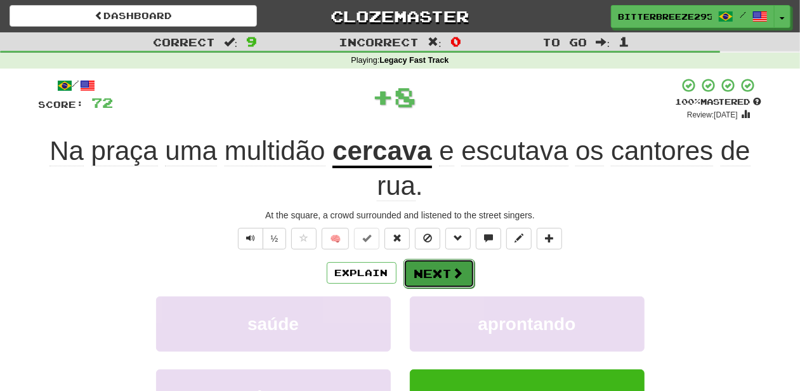
click at [439, 269] on button "Next" at bounding box center [439, 273] width 71 height 29
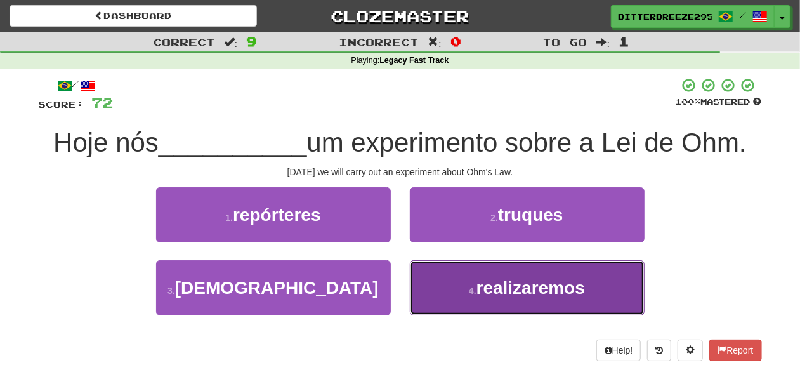
click at [442, 284] on button "4 . realizaremos" at bounding box center [527, 287] width 235 height 55
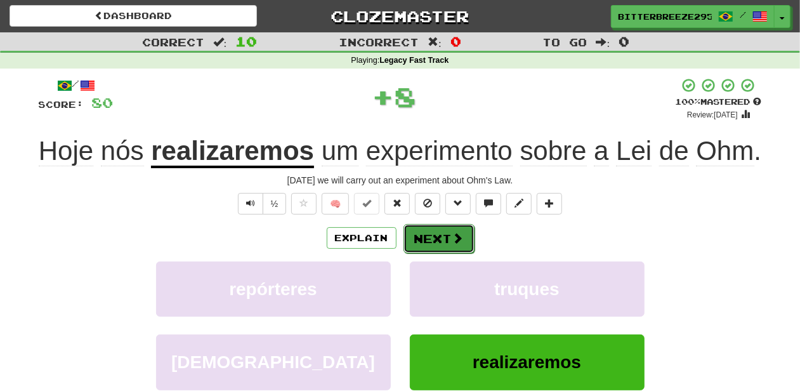
click at [430, 245] on button "Next" at bounding box center [439, 238] width 71 height 29
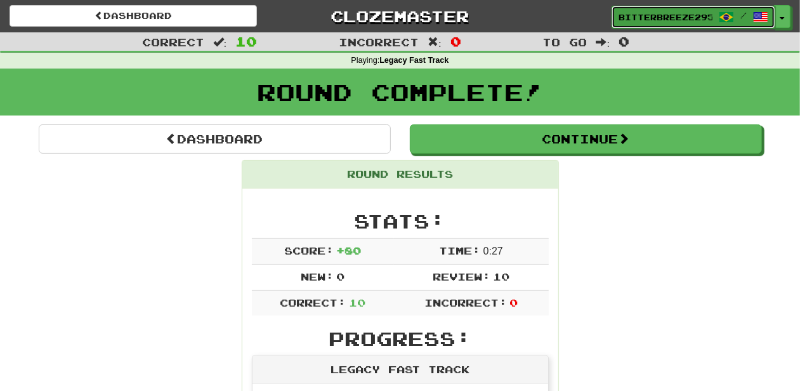
click at [637, 10] on link "BitterBreeze2956 /" at bounding box center [694, 17] width 164 height 23
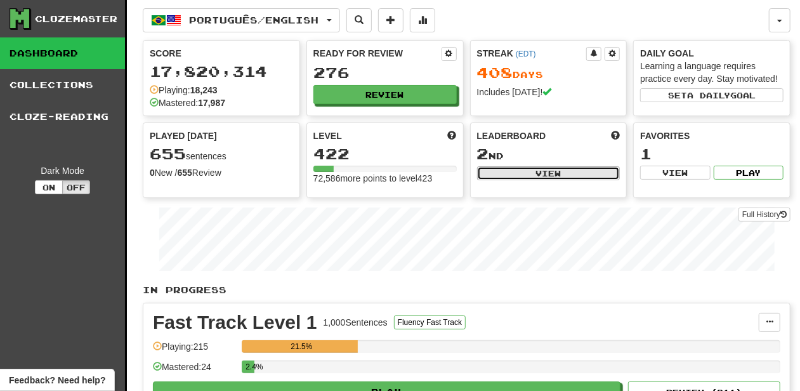
click at [507, 169] on button "View" at bounding box center [548, 173] width 143 height 14
select select "**********"
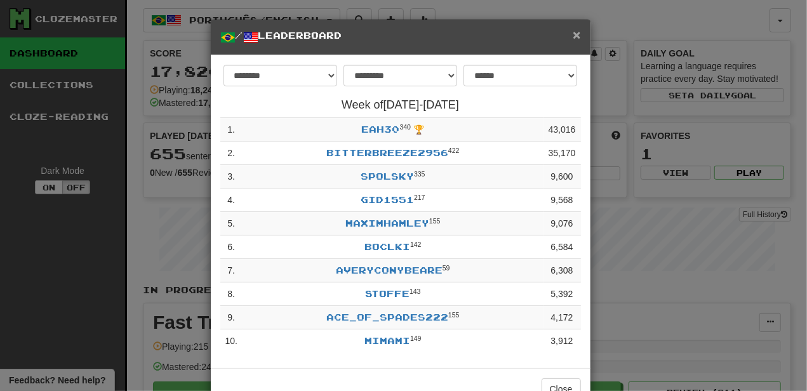
click at [572, 34] on span "×" at bounding box center [576, 34] width 8 height 15
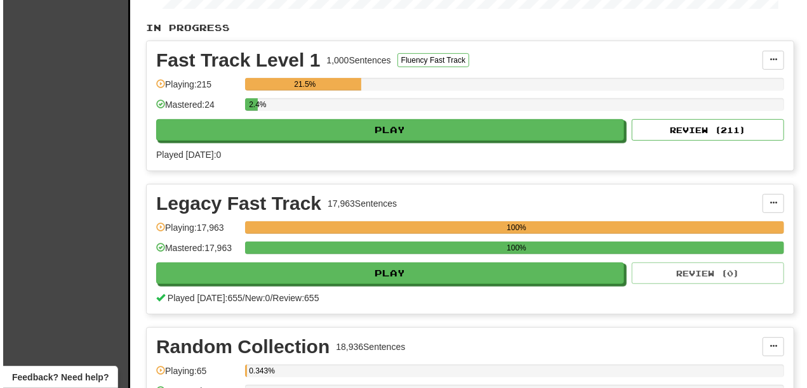
scroll to position [296, 0]
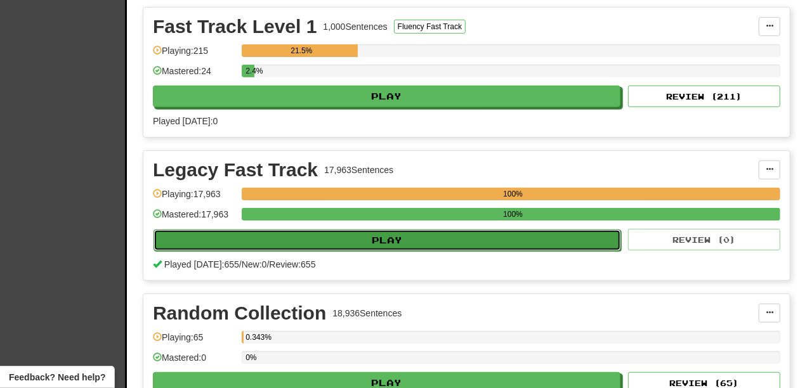
click at [397, 235] on button "Play" at bounding box center [388, 241] width 468 height 22
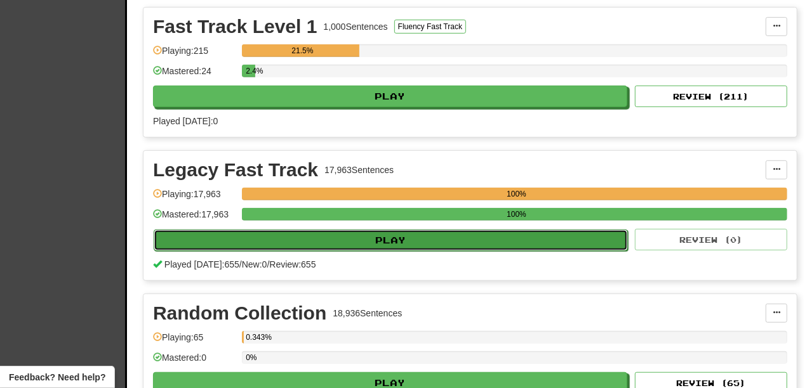
select select "**"
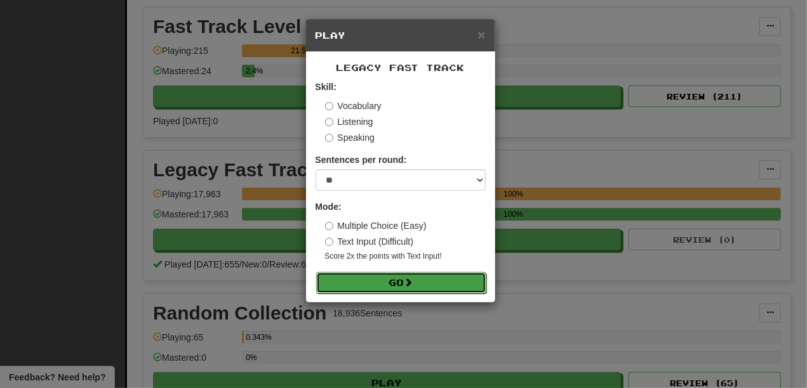
click at [404, 282] on button "Go" at bounding box center [401, 283] width 170 height 22
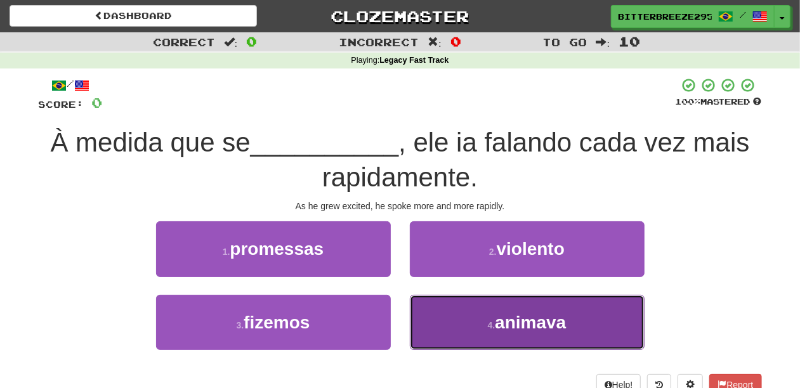
click at [457, 322] on button "4 . animava" at bounding box center [527, 322] width 235 height 55
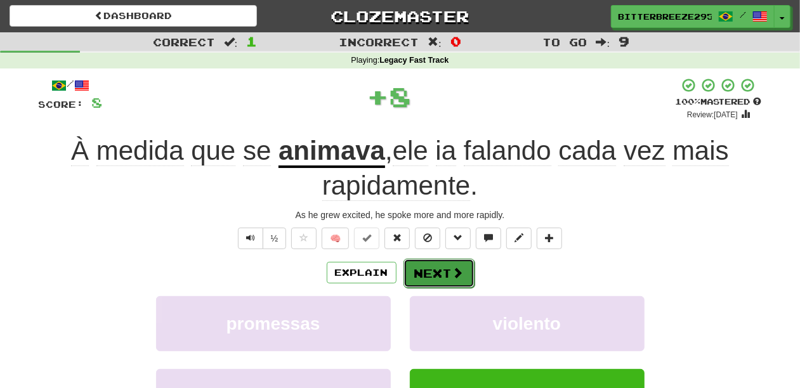
click at [429, 280] on button "Next" at bounding box center [439, 273] width 71 height 29
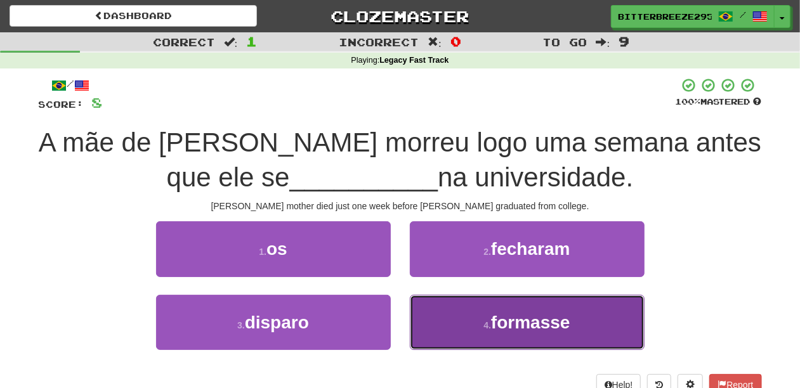
click at [454, 323] on button "4 . formasse" at bounding box center [527, 322] width 235 height 55
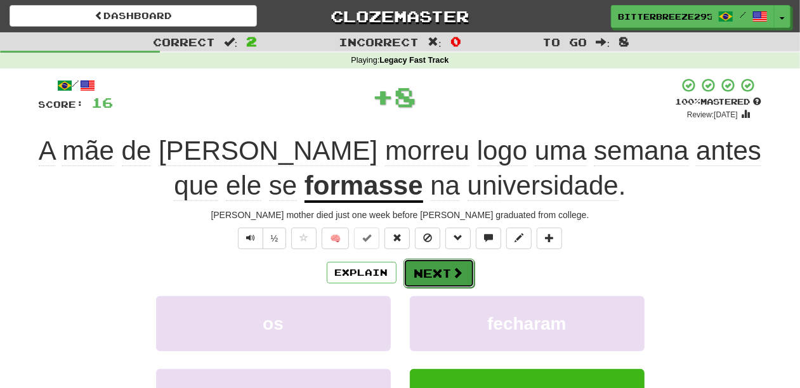
click at [435, 270] on button "Next" at bounding box center [439, 273] width 71 height 29
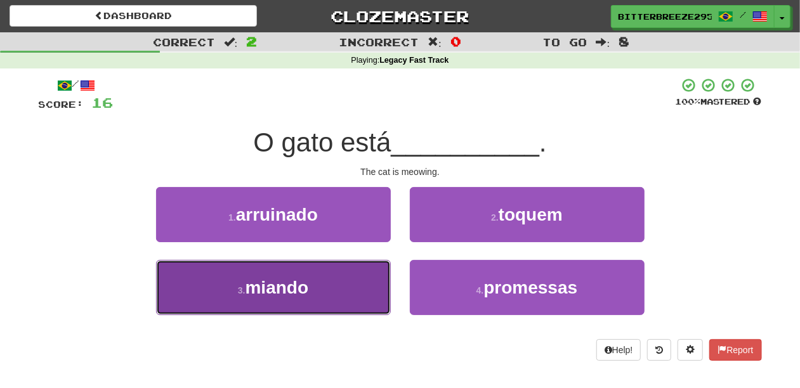
click at [327, 290] on button "3 . miando" at bounding box center [273, 287] width 235 height 55
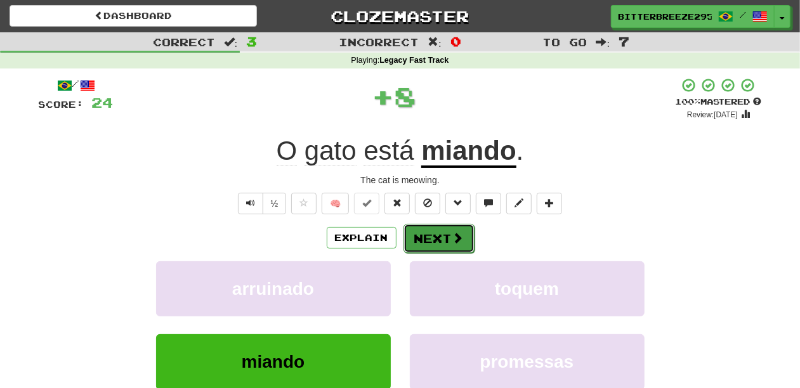
click at [430, 234] on button "Next" at bounding box center [439, 238] width 71 height 29
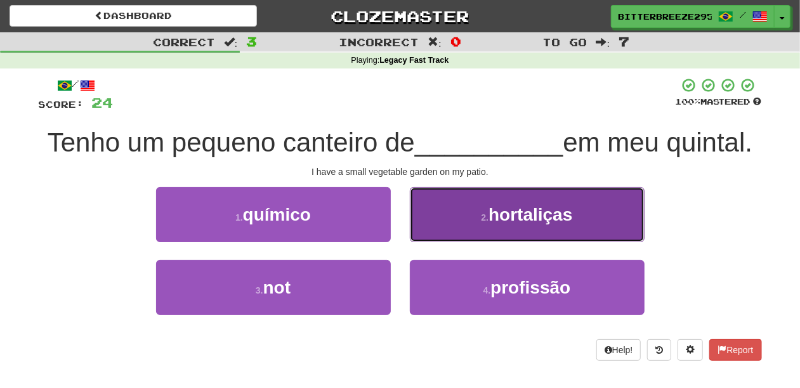
click at [429, 232] on button "2 . hortaliças" at bounding box center [527, 214] width 235 height 55
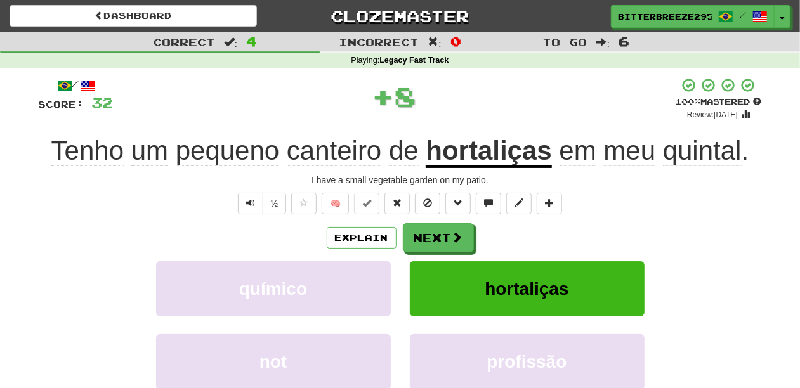
click at [429, 232] on button "Next" at bounding box center [438, 237] width 71 height 29
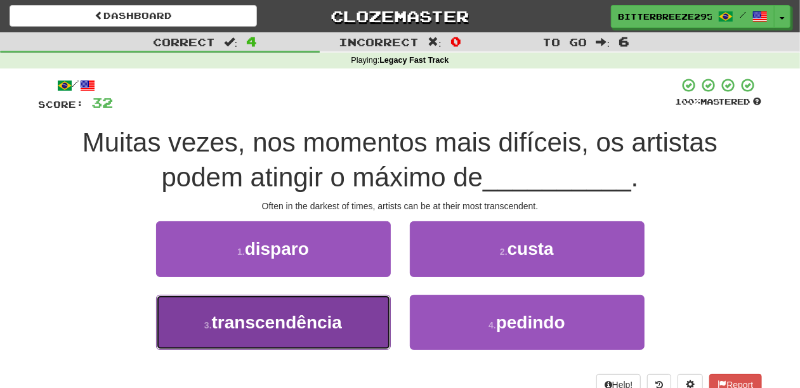
click at [301, 329] on span "transcendência" at bounding box center [277, 323] width 130 height 20
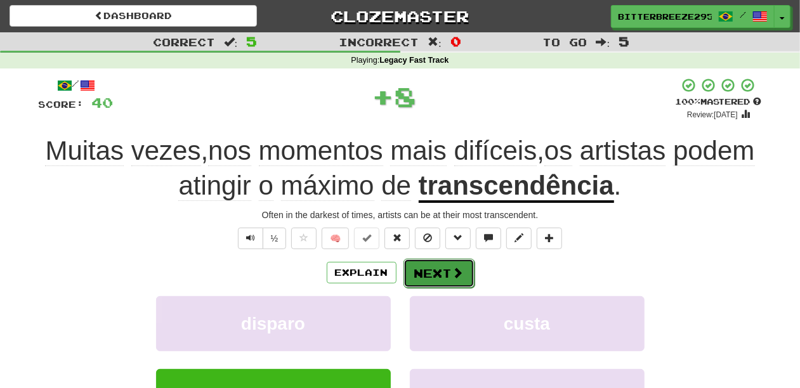
click at [414, 269] on button "Next" at bounding box center [439, 273] width 71 height 29
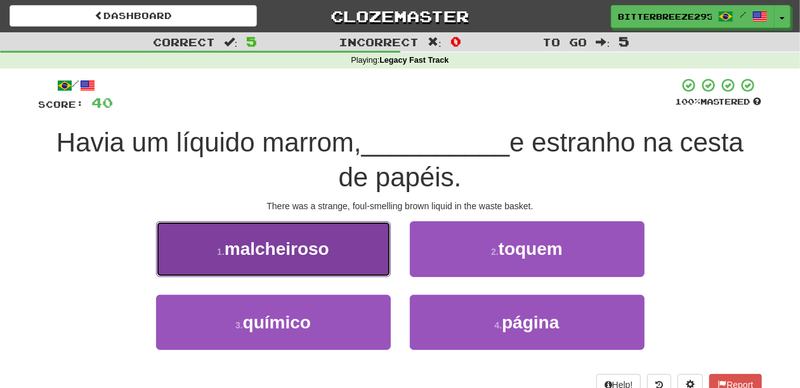
click at [326, 263] on button "1 . malcheiroso" at bounding box center [273, 248] width 235 height 55
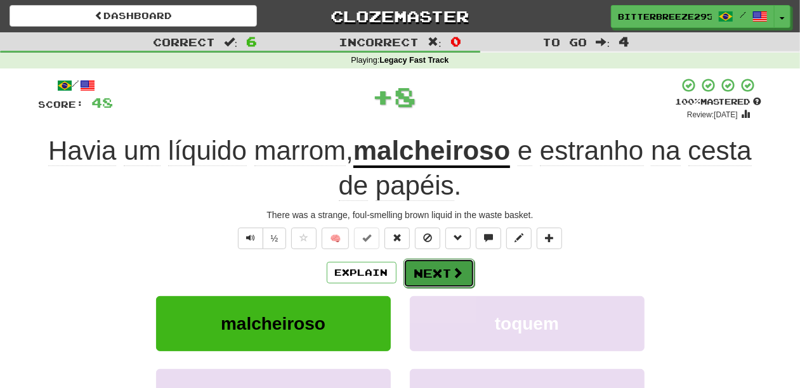
click at [405, 259] on button "Next" at bounding box center [439, 273] width 71 height 29
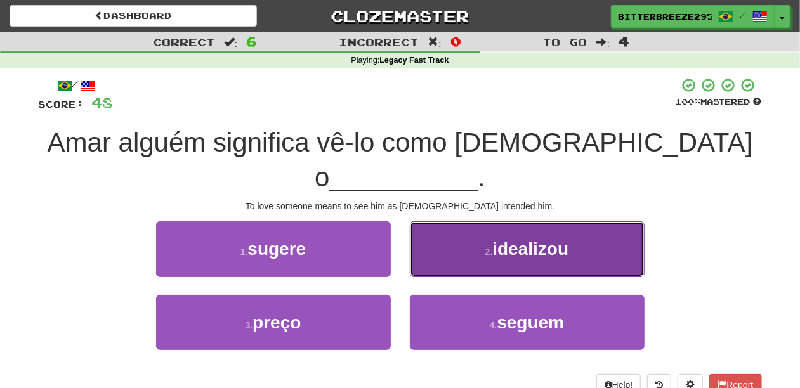
click at [451, 236] on button "2 . idealizou" at bounding box center [527, 248] width 235 height 55
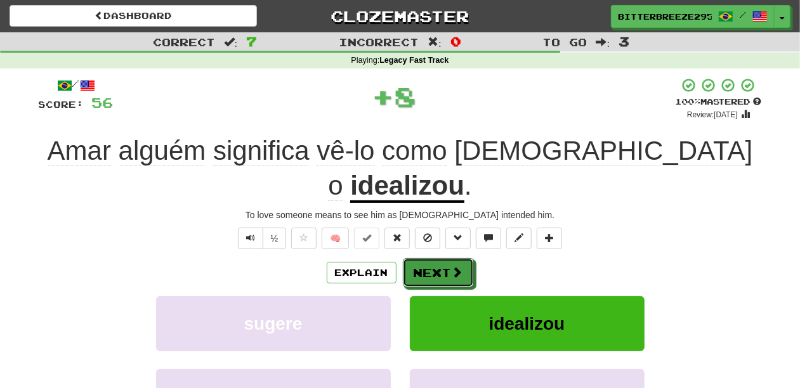
click at [451, 258] on button "Next" at bounding box center [438, 272] width 71 height 29
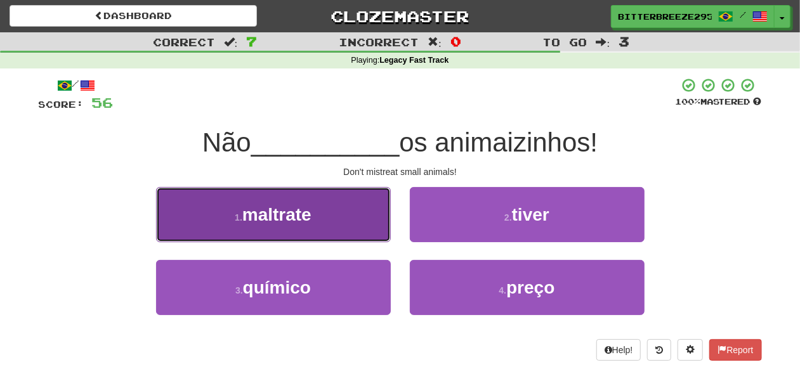
click at [373, 235] on button "1 . maltrate" at bounding box center [273, 214] width 235 height 55
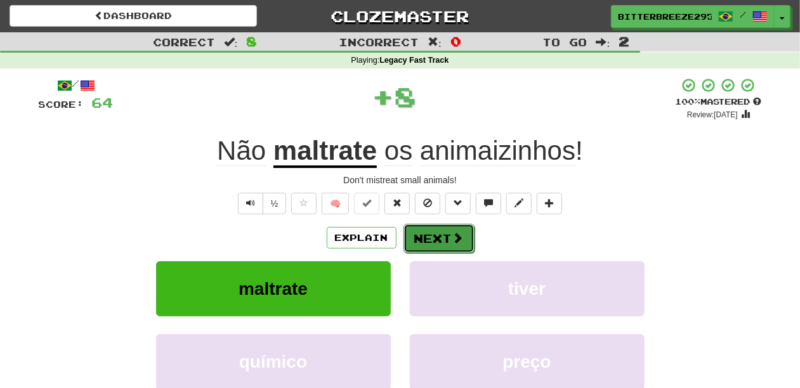
click at [434, 231] on button "Next" at bounding box center [439, 238] width 71 height 29
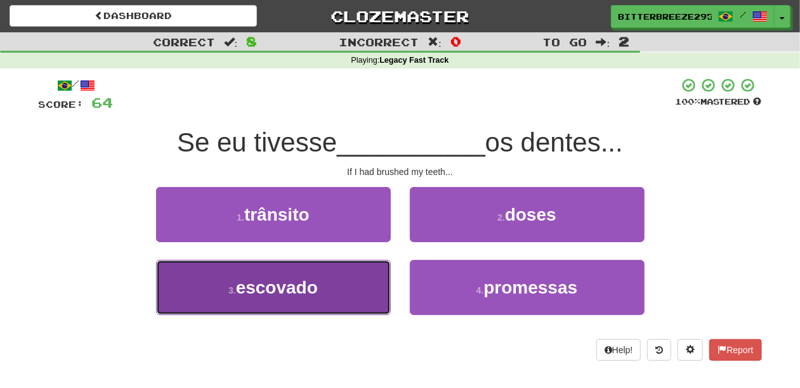
click at [350, 289] on button "3 . escovado" at bounding box center [273, 287] width 235 height 55
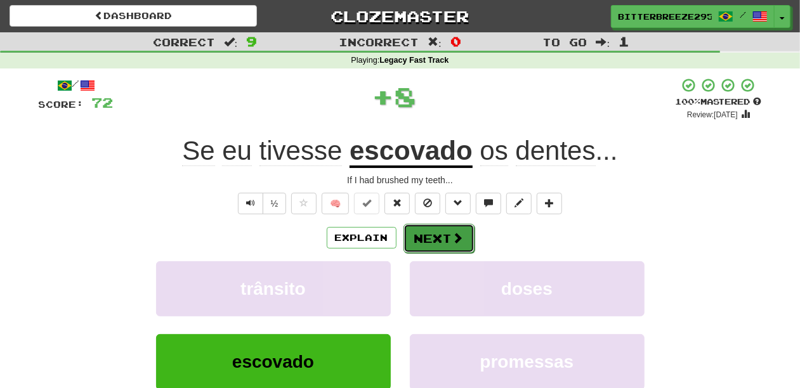
click at [416, 242] on button "Next" at bounding box center [439, 238] width 71 height 29
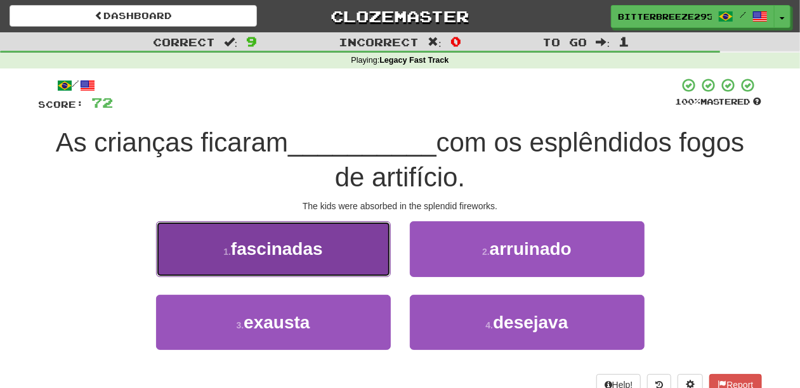
click at [331, 268] on button "1 . fascinadas" at bounding box center [273, 248] width 235 height 55
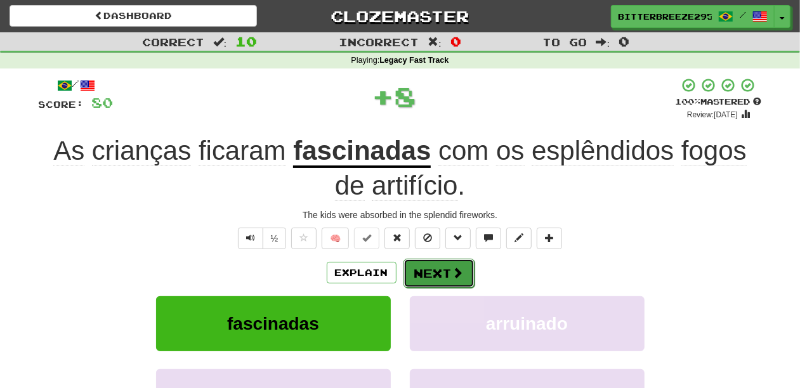
click at [418, 267] on button "Next" at bounding box center [439, 273] width 71 height 29
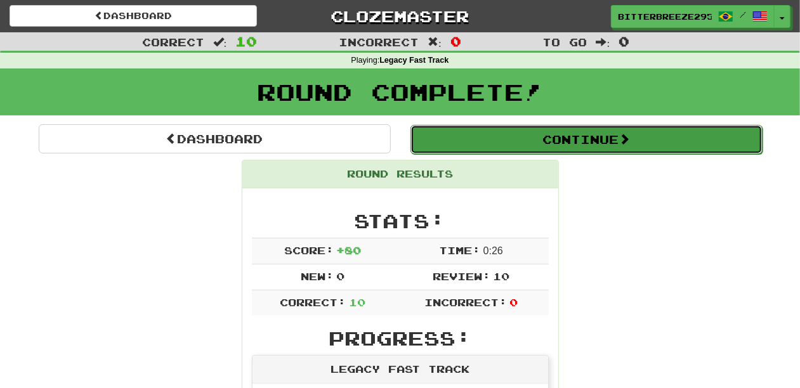
click at [473, 140] on button "Continue" at bounding box center [587, 139] width 352 height 29
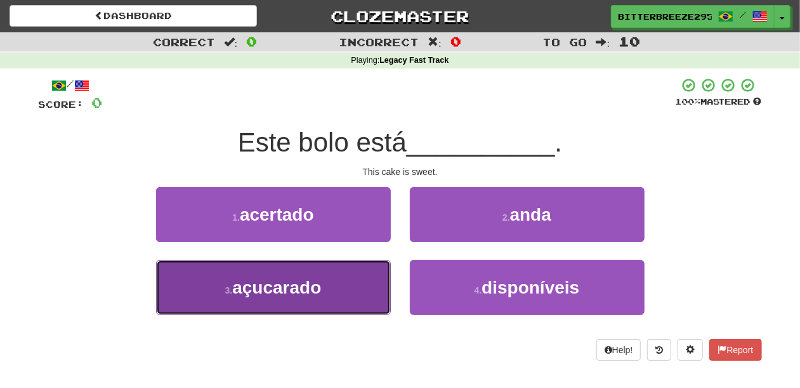
click at [323, 287] on button "3 . açucarado" at bounding box center [273, 287] width 235 height 55
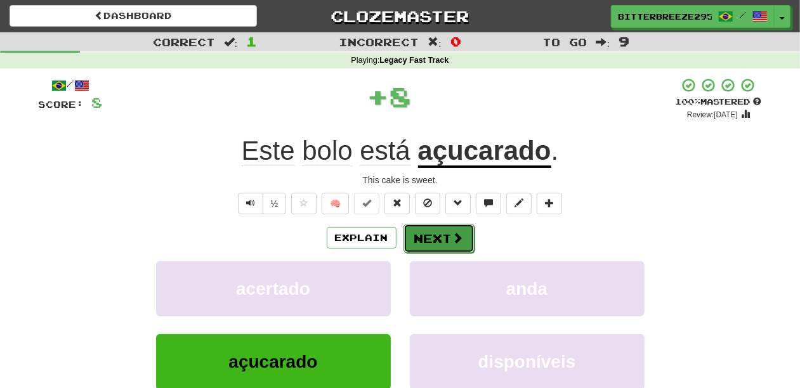
click at [417, 240] on button "Next" at bounding box center [439, 238] width 71 height 29
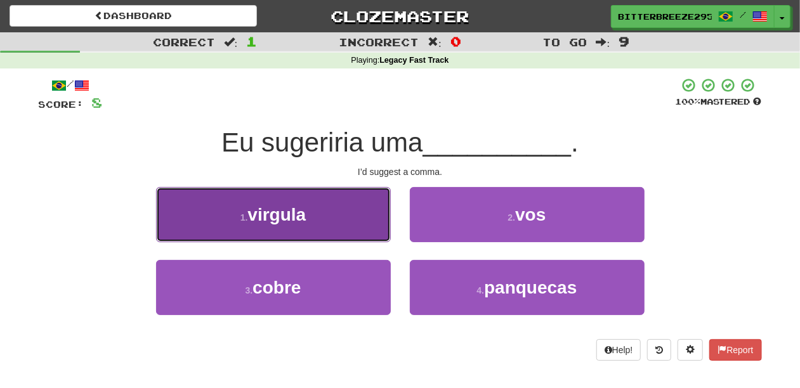
click at [346, 228] on button "1 . virgula" at bounding box center [273, 214] width 235 height 55
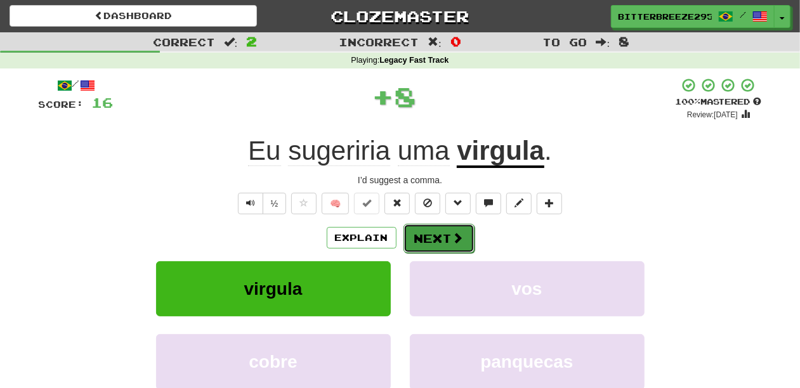
click at [433, 230] on button "Next" at bounding box center [439, 238] width 71 height 29
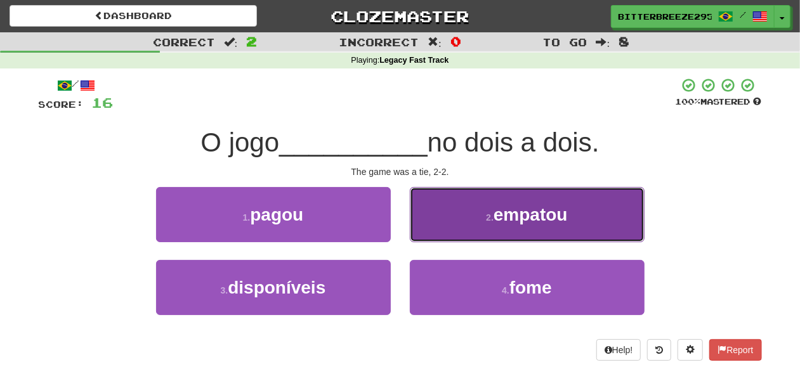
click at [444, 230] on button "2 . empatou" at bounding box center [527, 214] width 235 height 55
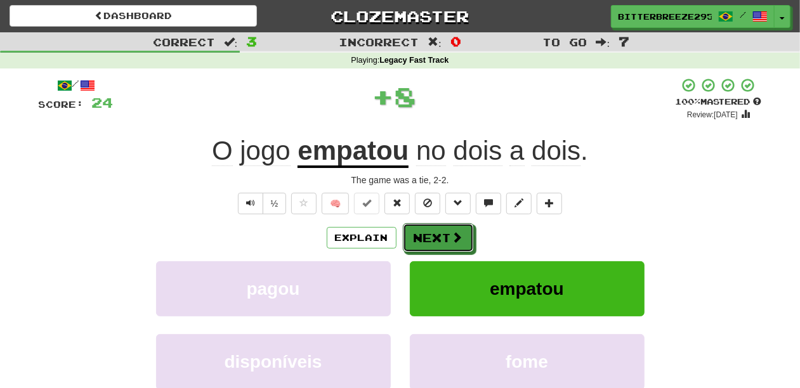
click at [444, 230] on button "Next" at bounding box center [438, 237] width 71 height 29
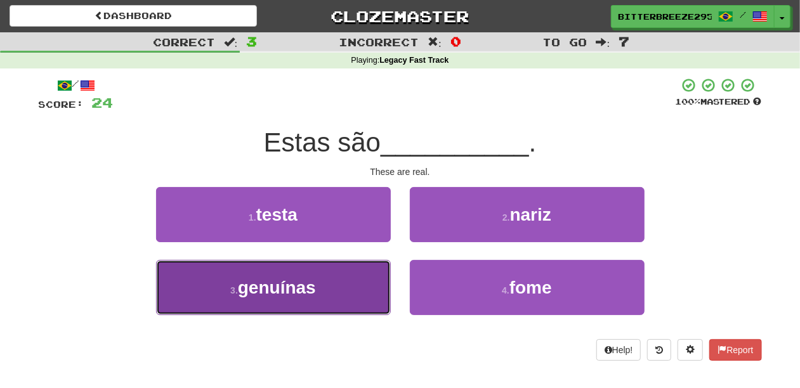
click at [331, 293] on button "3 . genuínas" at bounding box center [273, 287] width 235 height 55
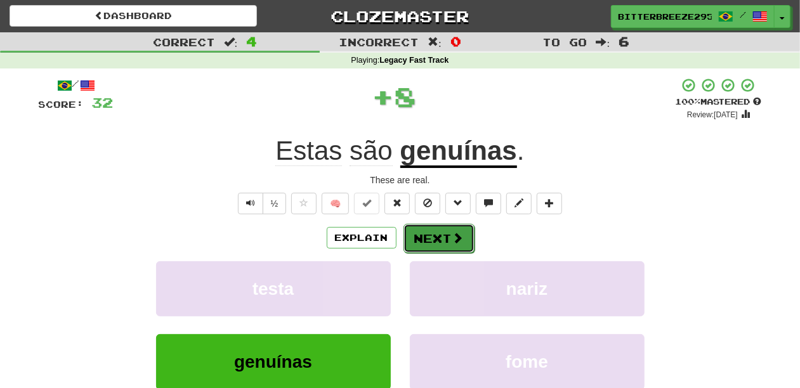
click at [419, 240] on button "Next" at bounding box center [439, 238] width 71 height 29
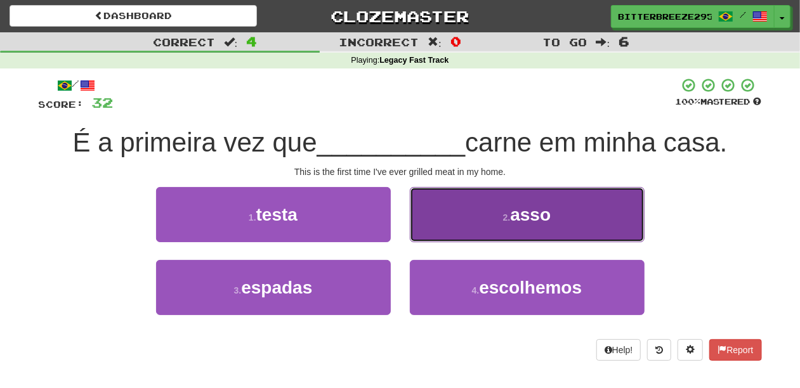
click at [432, 228] on button "2 . asso" at bounding box center [527, 214] width 235 height 55
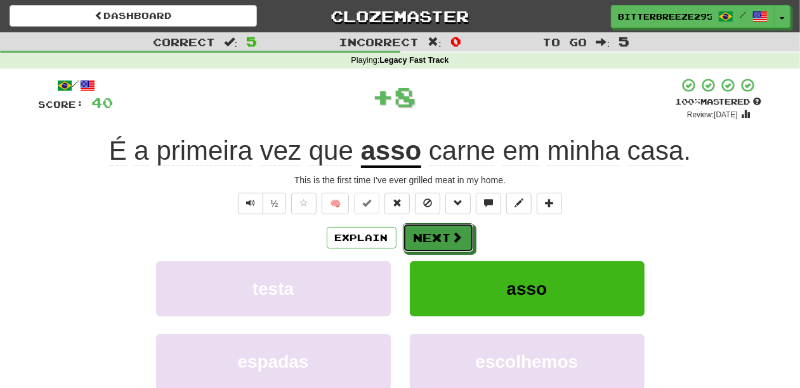
click at [432, 228] on button "Next" at bounding box center [438, 237] width 71 height 29
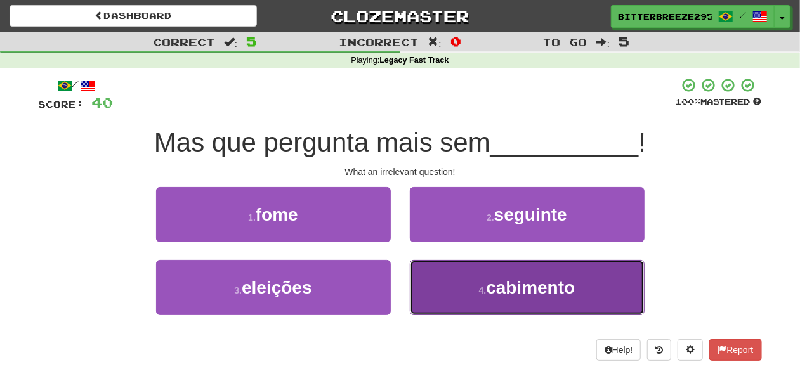
click at [442, 298] on button "4 . cabimento" at bounding box center [527, 287] width 235 height 55
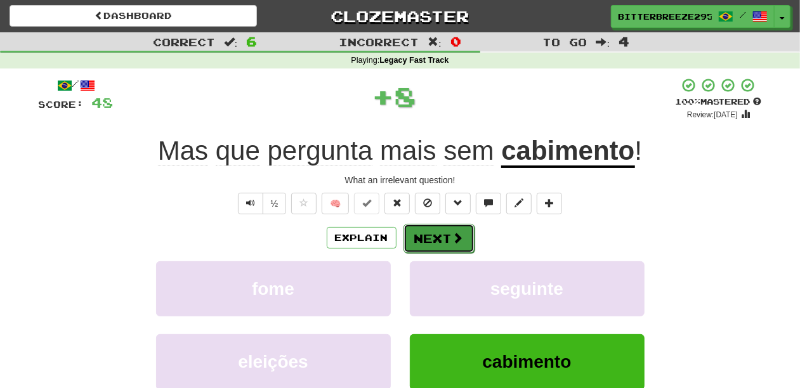
click at [434, 241] on button "Next" at bounding box center [439, 238] width 71 height 29
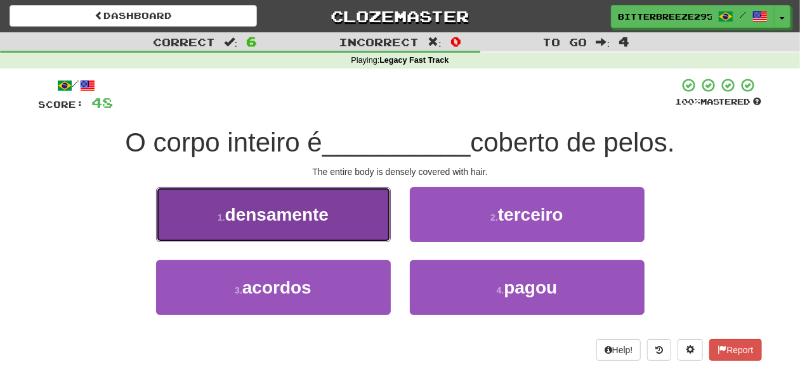
click at [316, 225] on button "1 . densamente" at bounding box center [273, 214] width 235 height 55
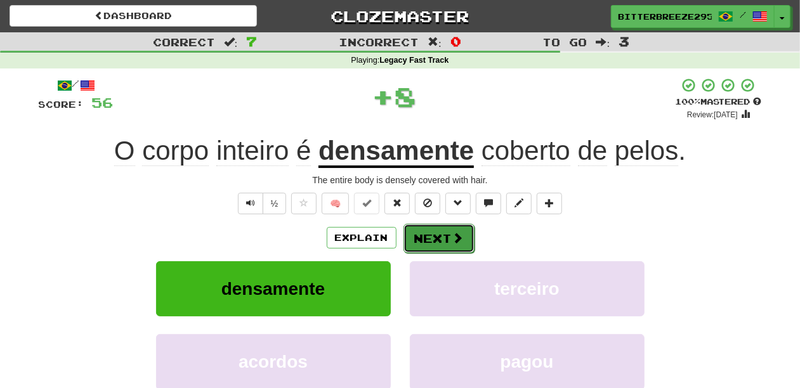
click at [423, 237] on button "Next" at bounding box center [439, 238] width 71 height 29
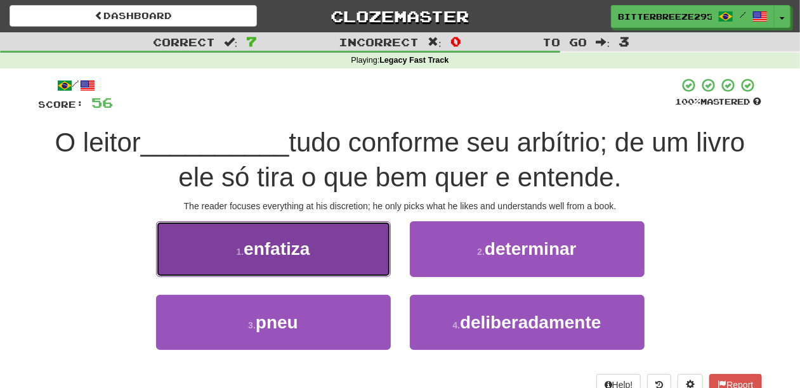
click at [289, 249] on span "enfatiza" at bounding box center [277, 249] width 66 height 20
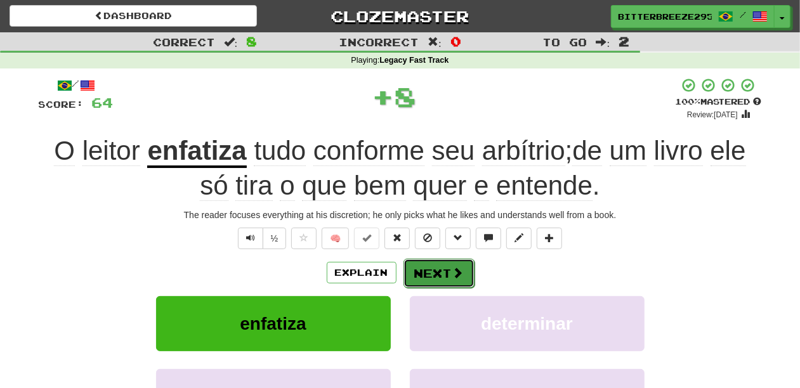
click at [424, 266] on button "Next" at bounding box center [439, 273] width 71 height 29
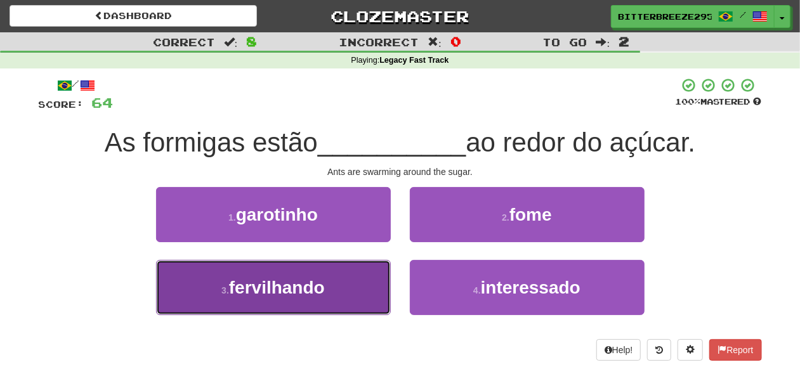
click at [357, 284] on button "3 . fervilhando" at bounding box center [273, 287] width 235 height 55
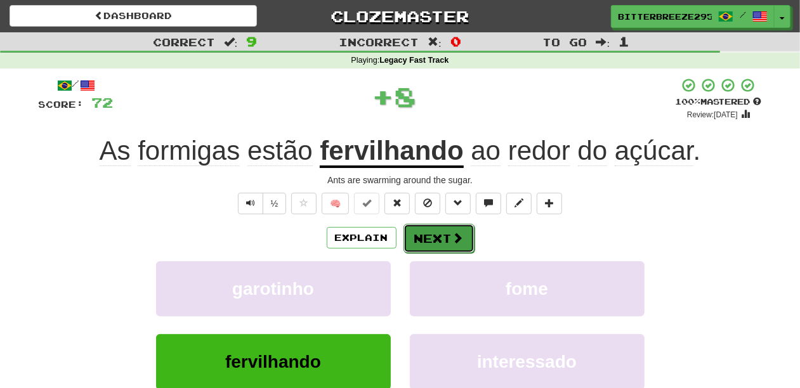
click at [428, 239] on button "Next" at bounding box center [439, 238] width 71 height 29
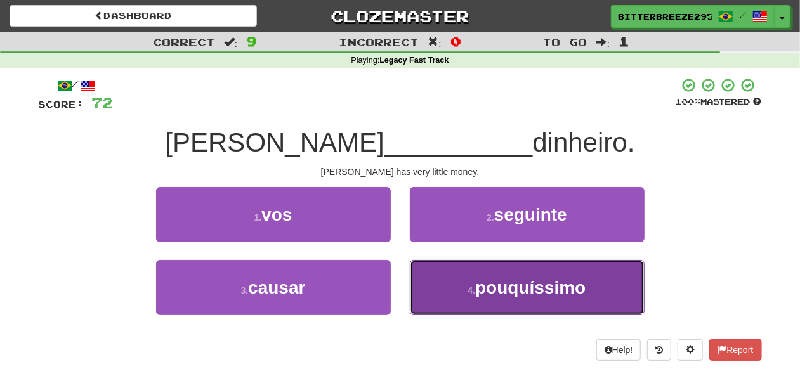
click at [425, 272] on button "4 . pouquíssimo" at bounding box center [527, 287] width 235 height 55
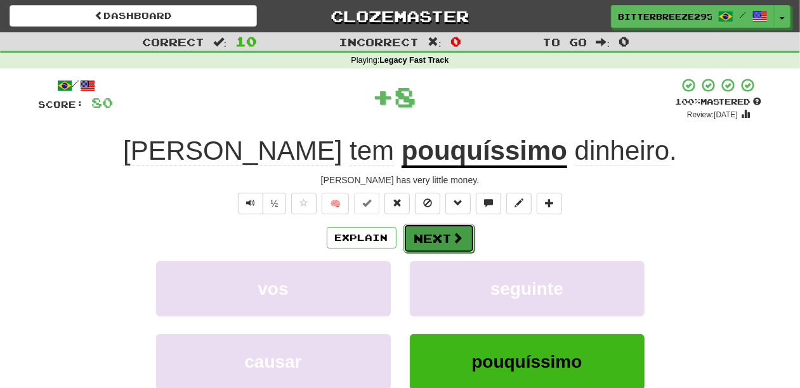
click at [422, 242] on button "Next" at bounding box center [439, 238] width 71 height 29
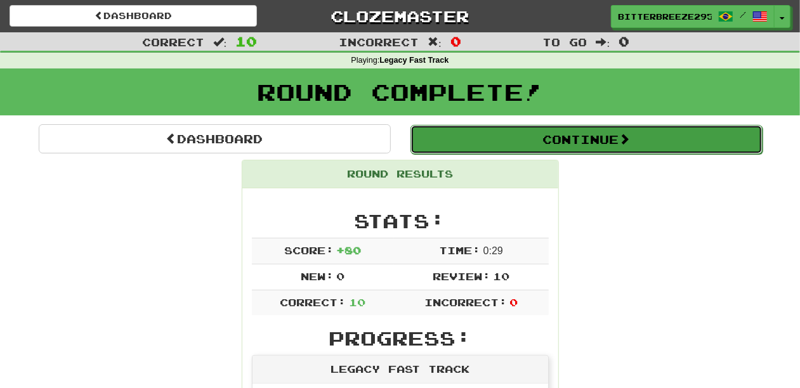
click at [471, 142] on button "Continue" at bounding box center [587, 139] width 352 height 29
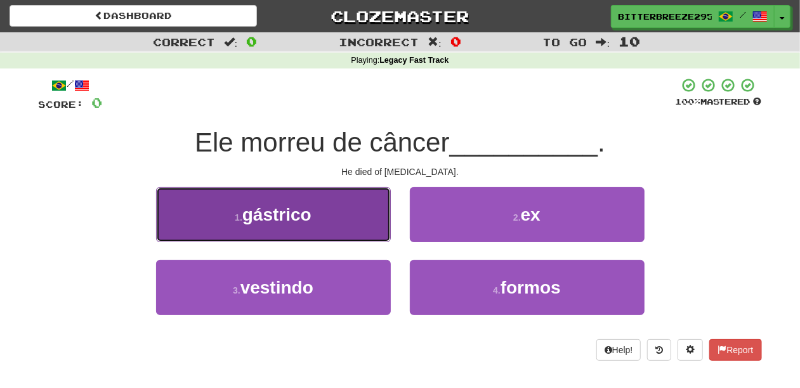
click at [379, 234] on button "1 . gástrico" at bounding box center [273, 214] width 235 height 55
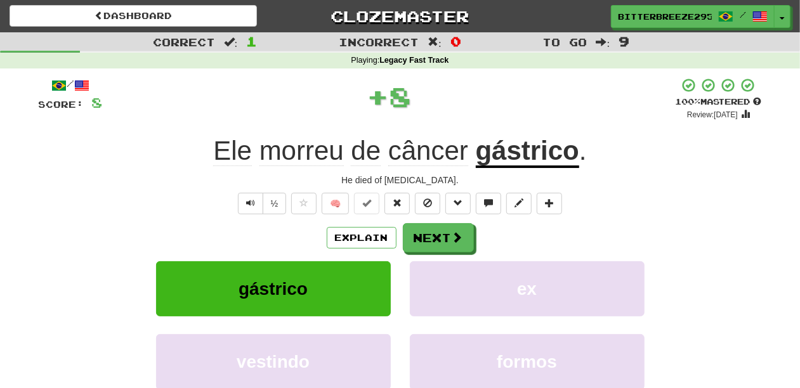
click at [440, 252] on div "Explain Next gástrico ex vestindo formos Learn more: gástrico ex vestindo formos" at bounding box center [400, 325] width 723 height 204
click at [438, 244] on button "Next" at bounding box center [439, 238] width 71 height 29
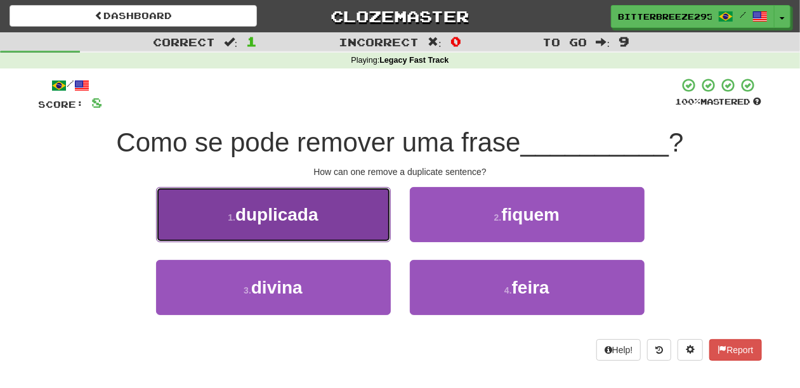
click at [358, 239] on button "1 . duplicada" at bounding box center [273, 214] width 235 height 55
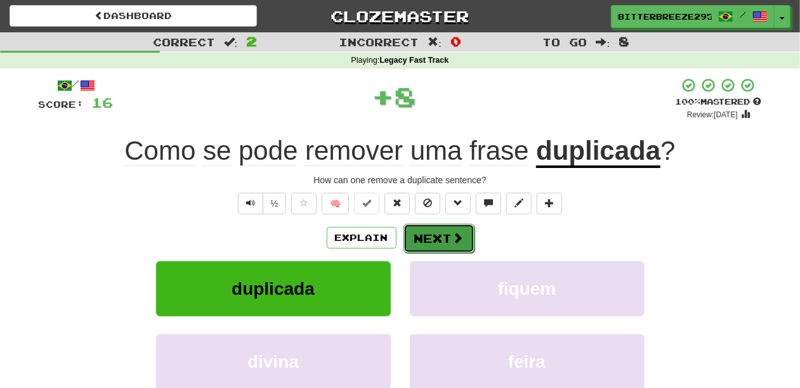
click at [418, 235] on button "Next" at bounding box center [439, 238] width 71 height 29
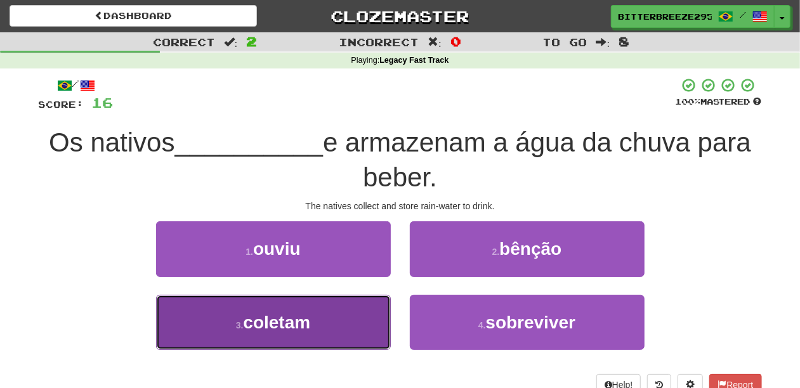
click at [345, 334] on button "3 . coletam" at bounding box center [273, 322] width 235 height 55
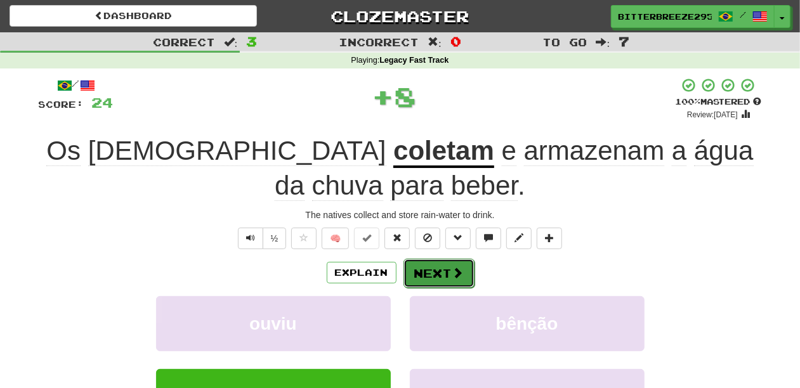
click at [429, 269] on button "Next" at bounding box center [439, 273] width 71 height 29
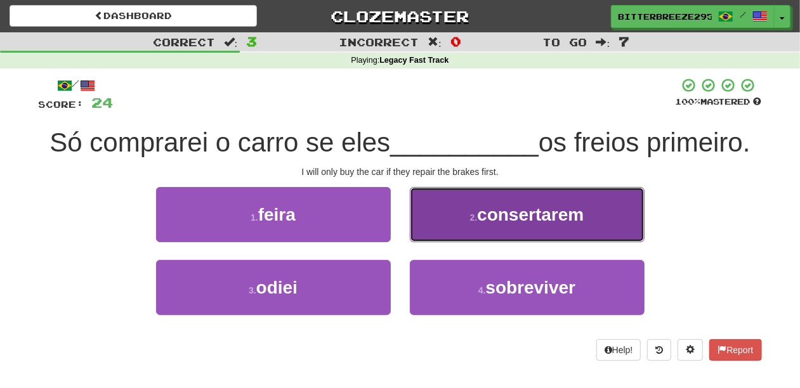
click at [438, 227] on button "2 . consertarem" at bounding box center [527, 214] width 235 height 55
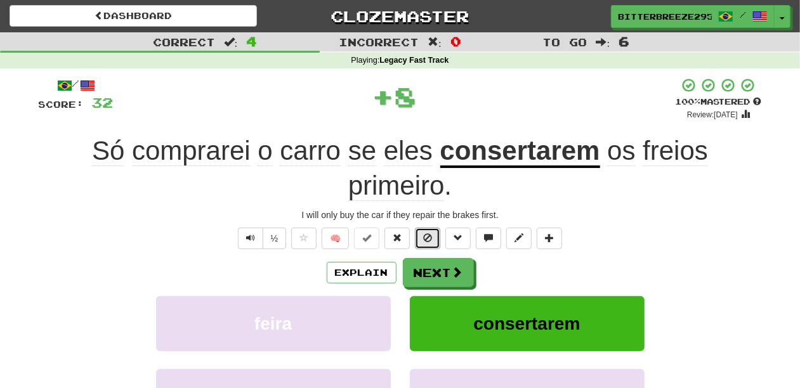
click at [430, 237] on span at bounding box center [427, 238] width 9 height 9
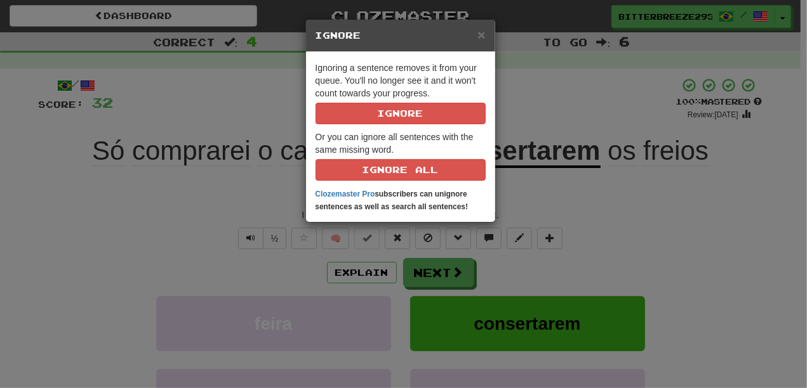
click at [425, 269] on div "× Ignore Ignoring a sentence removes it from your queue. You'll no longer see i…" at bounding box center [403, 194] width 807 height 388
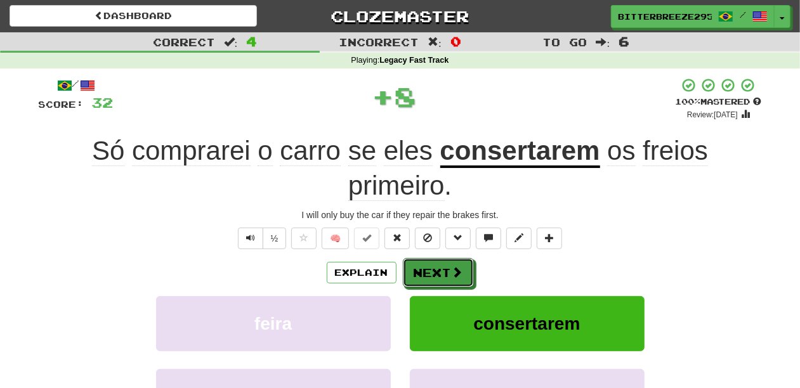
click at [425, 269] on button "Next" at bounding box center [438, 272] width 71 height 29
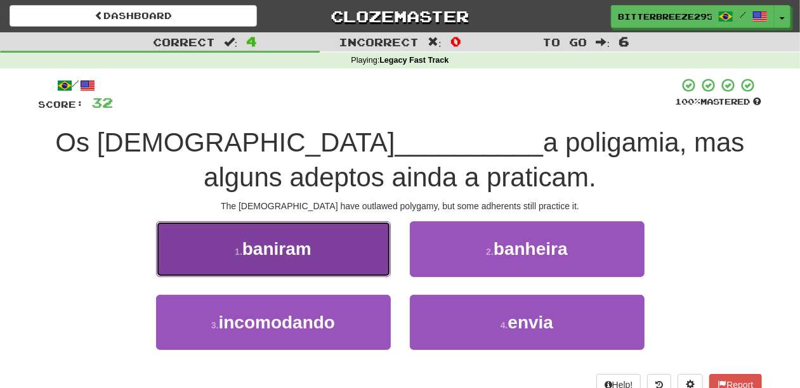
click at [333, 261] on button "1 . baniram" at bounding box center [273, 248] width 235 height 55
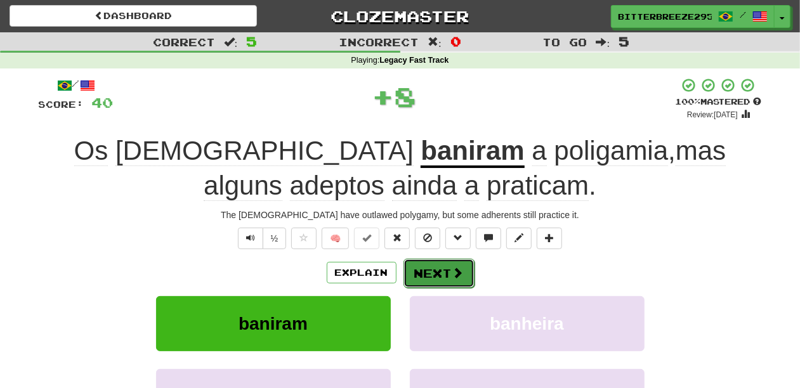
click at [427, 267] on button "Next" at bounding box center [439, 273] width 71 height 29
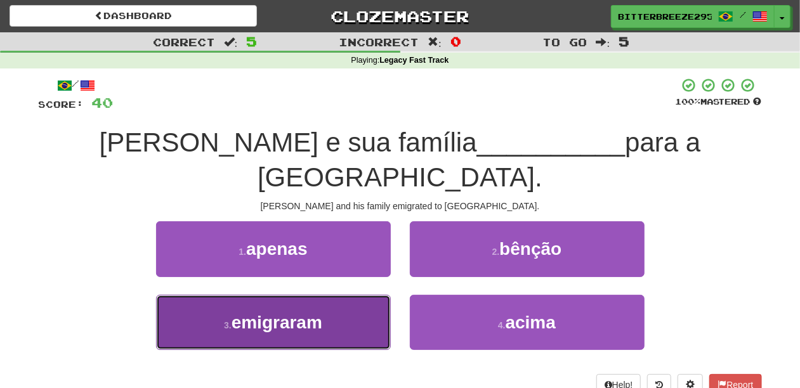
click at [355, 295] on button "3 . emigraram" at bounding box center [273, 322] width 235 height 55
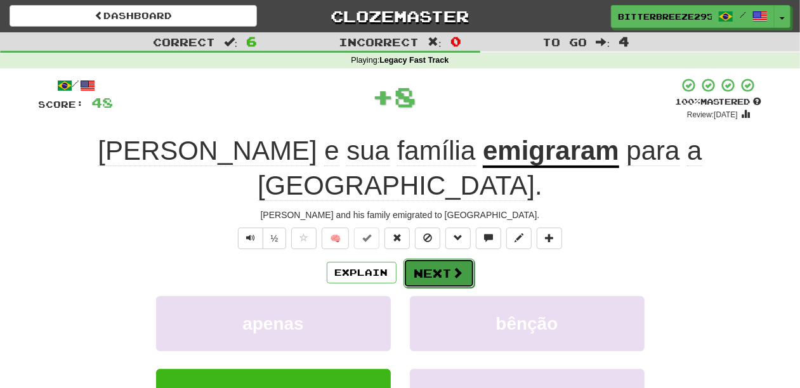
click at [426, 259] on button "Next" at bounding box center [439, 273] width 71 height 29
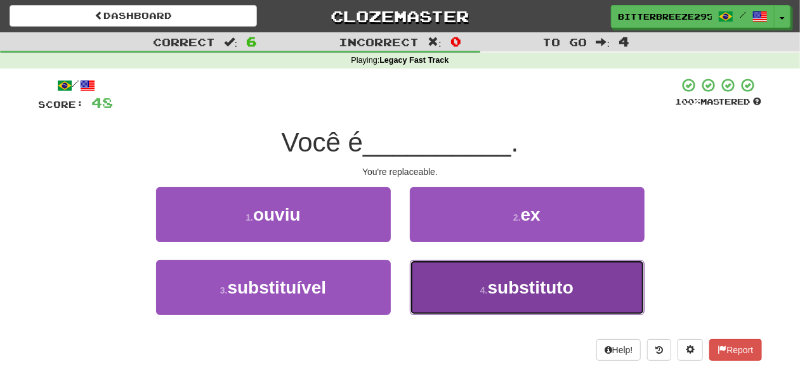
click at [432, 286] on button "4 . substituto" at bounding box center [527, 287] width 235 height 55
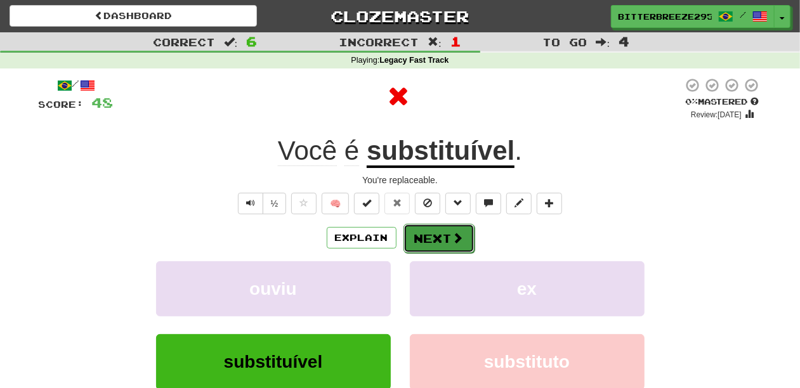
click at [418, 235] on button "Next" at bounding box center [439, 238] width 71 height 29
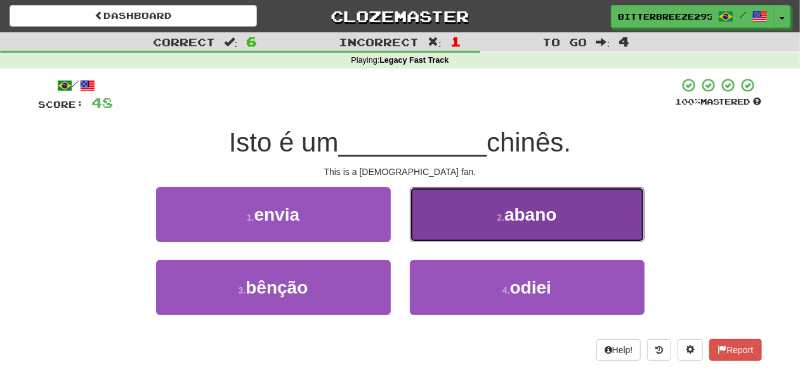
click at [450, 226] on button "2 . abano" at bounding box center [527, 214] width 235 height 55
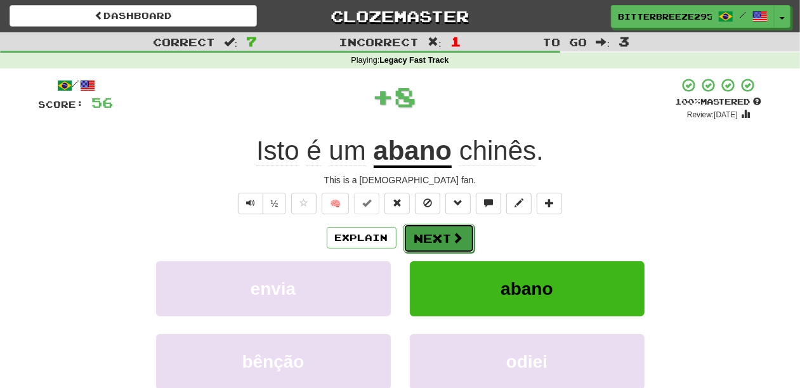
click at [444, 230] on button "Next" at bounding box center [439, 238] width 71 height 29
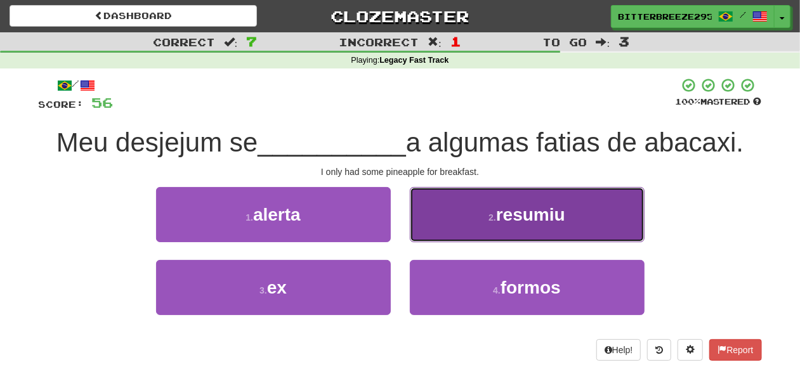
click at [449, 228] on button "2 . resumiu" at bounding box center [527, 214] width 235 height 55
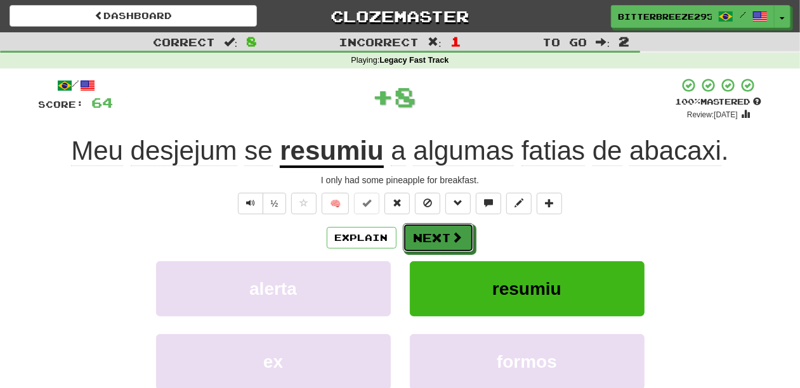
click at [449, 228] on button "Next" at bounding box center [438, 237] width 71 height 29
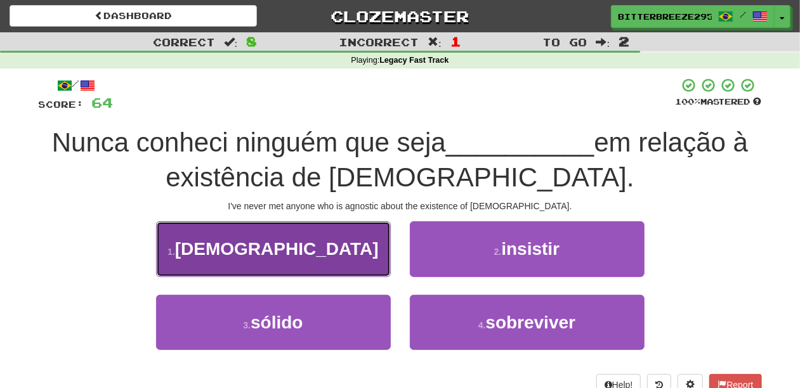
click at [316, 261] on button "1 . agnóstico" at bounding box center [273, 248] width 235 height 55
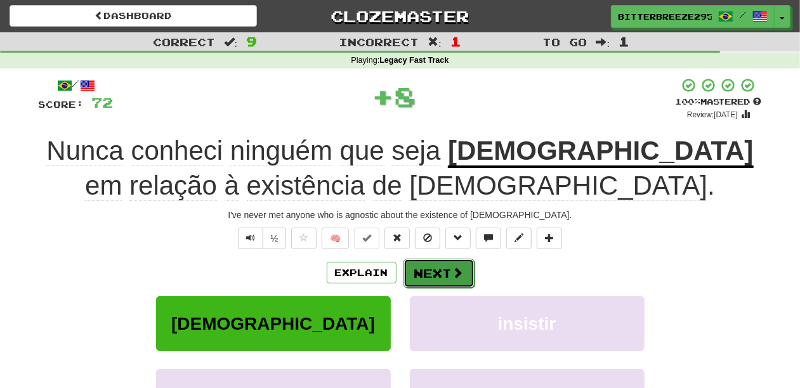
click at [437, 270] on button "Next" at bounding box center [439, 273] width 71 height 29
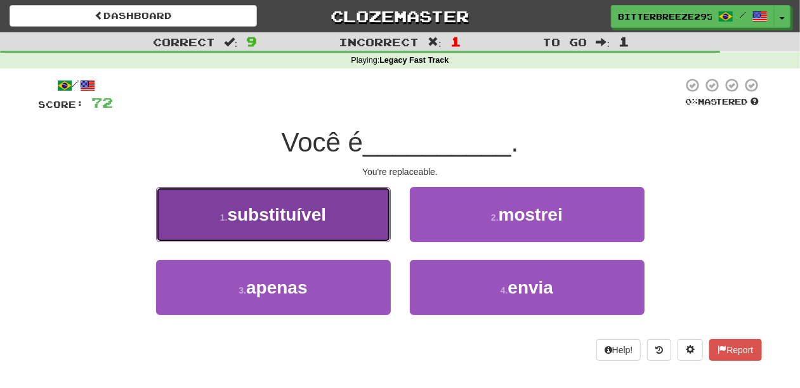
click at [342, 232] on button "1 . substituível" at bounding box center [273, 214] width 235 height 55
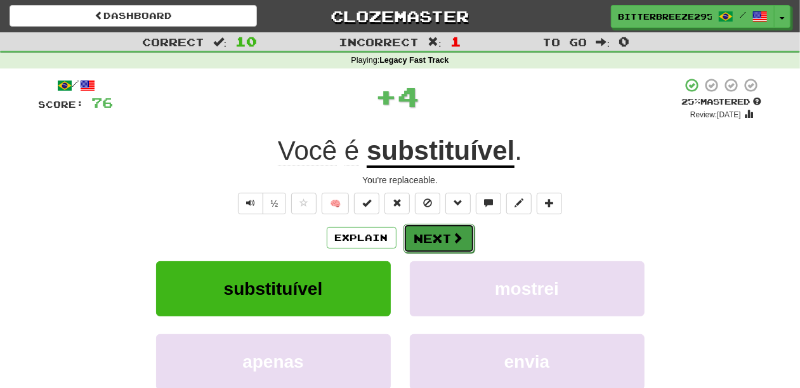
click at [440, 235] on button "Next" at bounding box center [439, 238] width 71 height 29
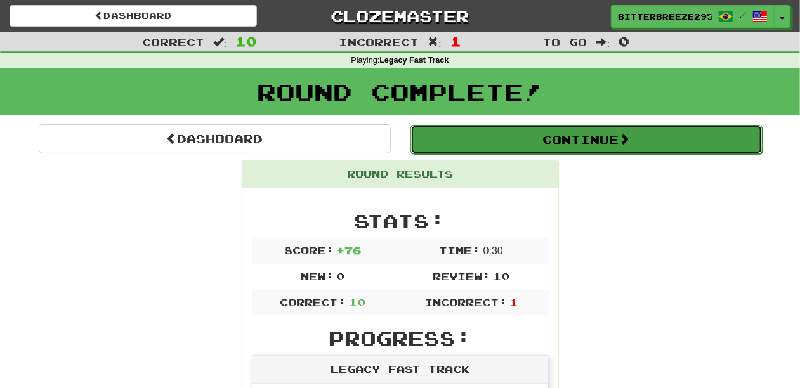
click at [480, 143] on button "Continue" at bounding box center [587, 139] width 352 height 29
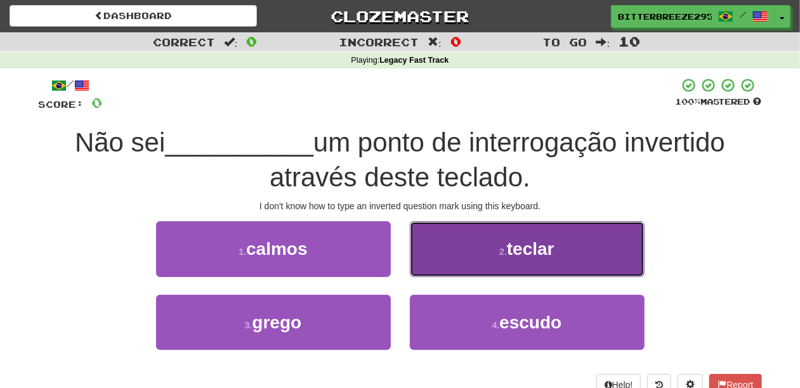
click at [450, 260] on button "2 . teclar" at bounding box center [527, 248] width 235 height 55
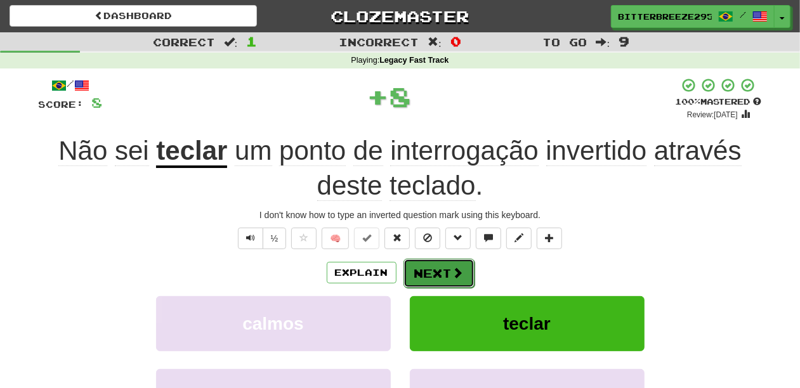
click at [448, 263] on button "Next" at bounding box center [439, 273] width 71 height 29
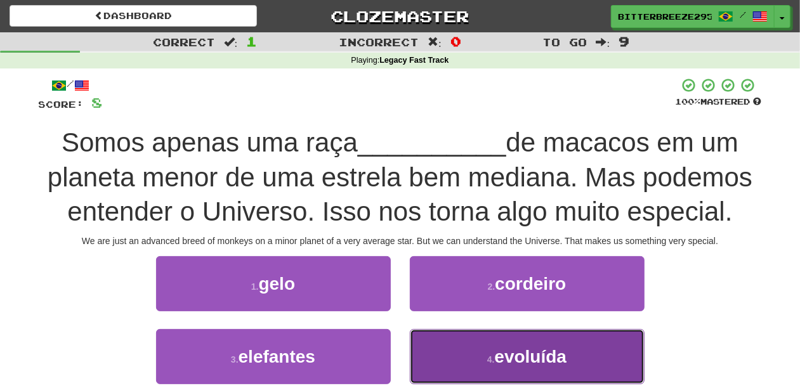
click at [457, 359] on button "4 . evoluída" at bounding box center [527, 356] width 235 height 55
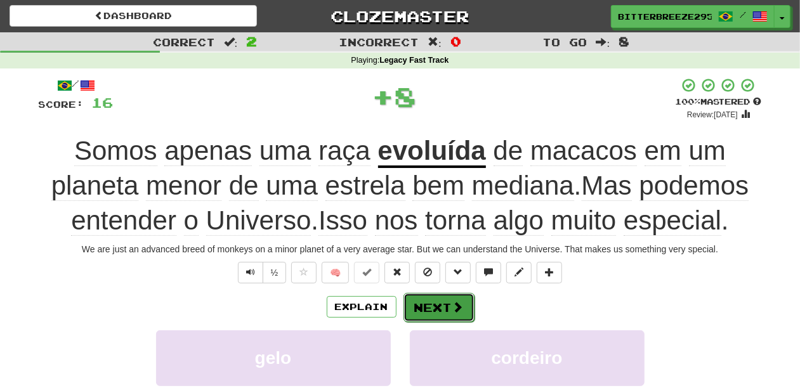
click at [429, 313] on button "Next" at bounding box center [439, 307] width 71 height 29
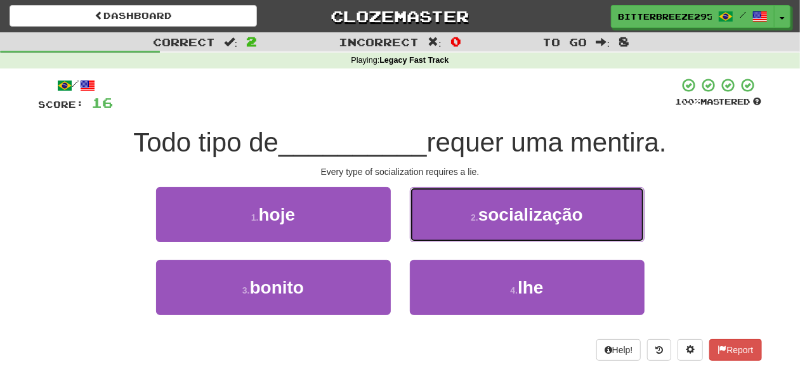
click at [439, 218] on button "2 . socialização" at bounding box center [527, 214] width 235 height 55
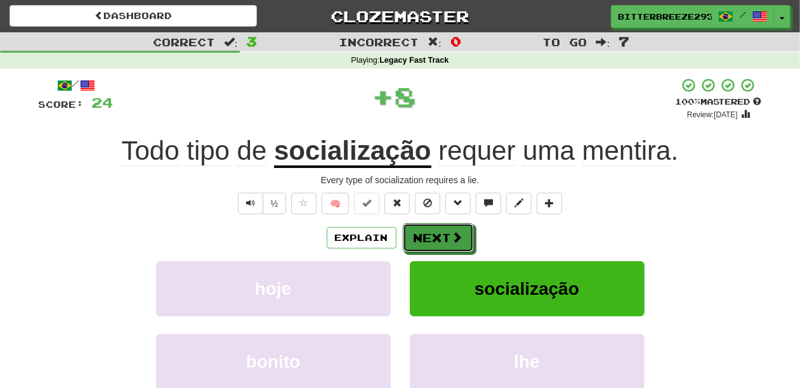
click at [432, 237] on button "Next" at bounding box center [438, 237] width 71 height 29
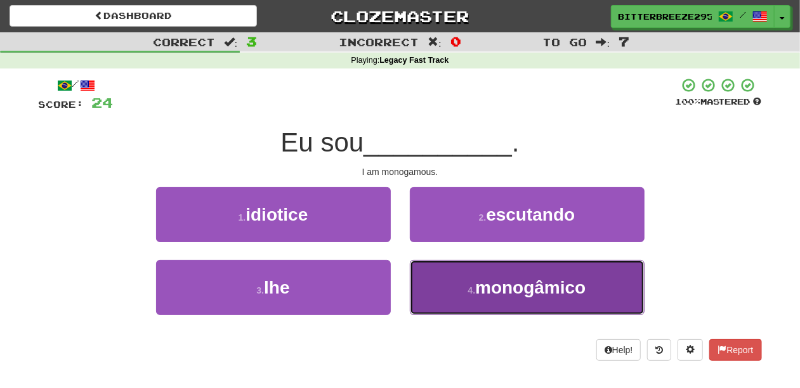
click at [430, 274] on button "4 . monogâmico" at bounding box center [527, 287] width 235 height 55
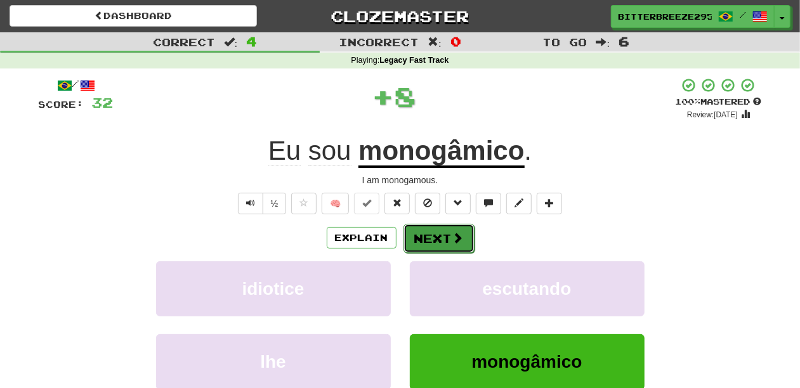
click at [428, 242] on button "Next" at bounding box center [439, 238] width 71 height 29
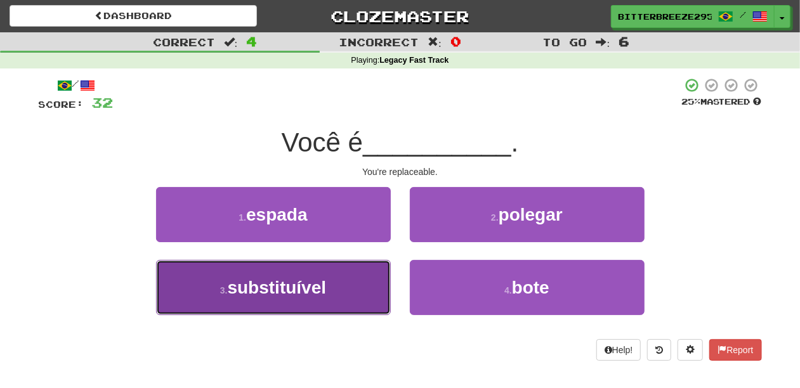
click at [367, 279] on button "3 . substituível" at bounding box center [273, 287] width 235 height 55
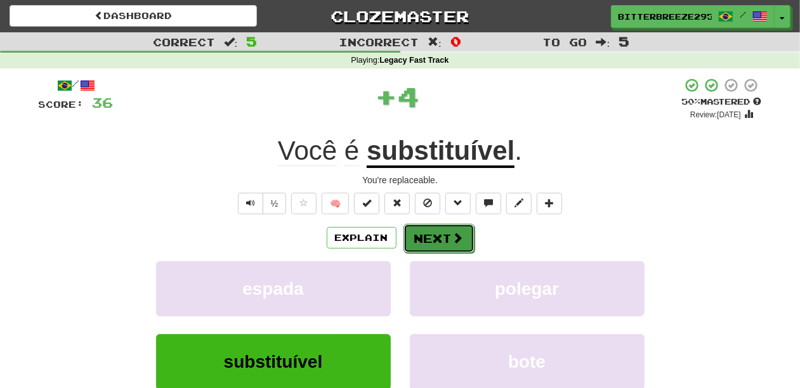
click at [418, 237] on button "Next" at bounding box center [439, 238] width 71 height 29
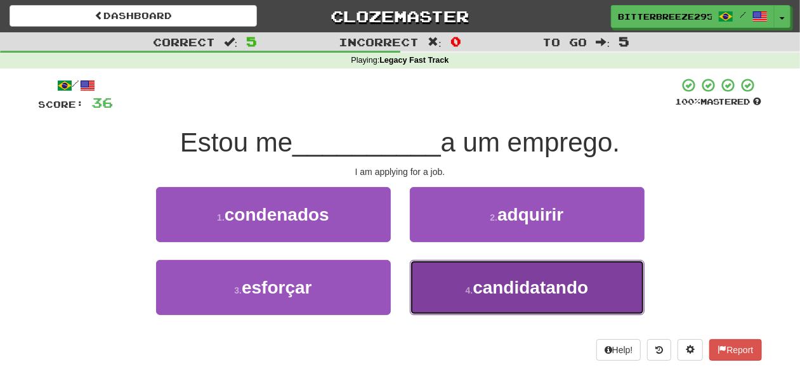
click at [432, 273] on button "4 . candidatando" at bounding box center [527, 287] width 235 height 55
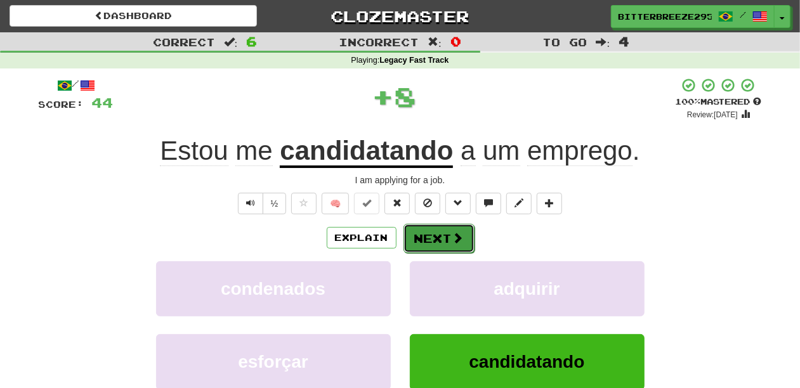
click at [432, 236] on button "Next" at bounding box center [439, 238] width 71 height 29
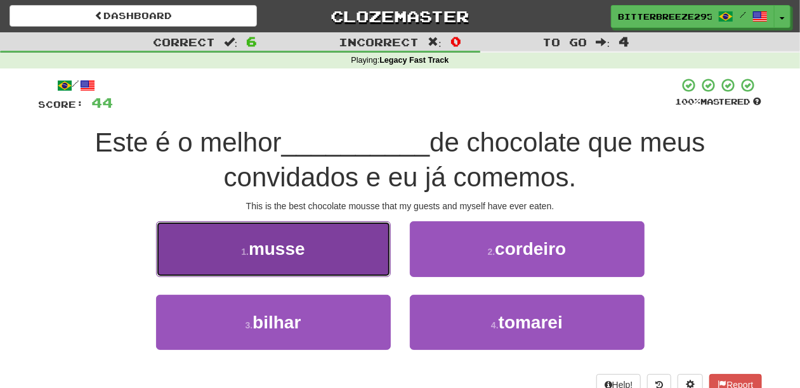
click at [324, 270] on button "1 . musse" at bounding box center [273, 248] width 235 height 55
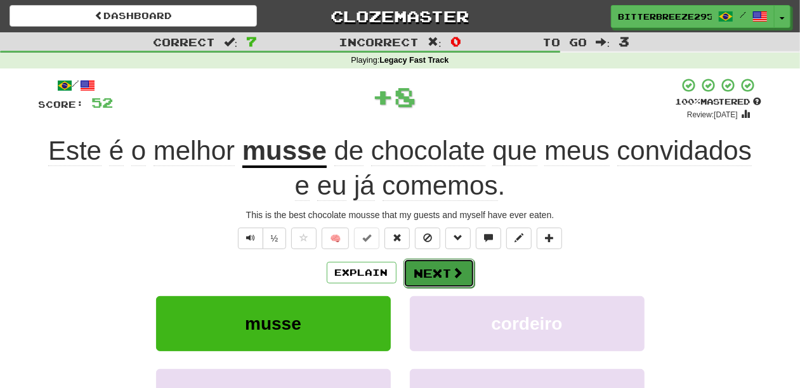
click at [419, 272] on button "Next" at bounding box center [439, 273] width 71 height 29
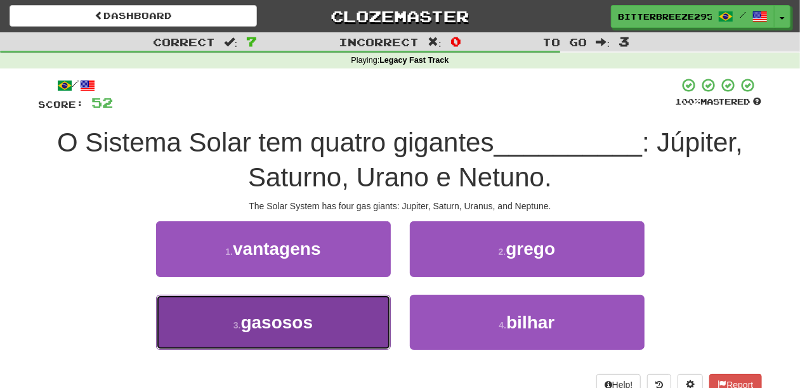
click at [334, 314] on button "3 . gasosos" at bounding box center [273, 322] width 235 height 55
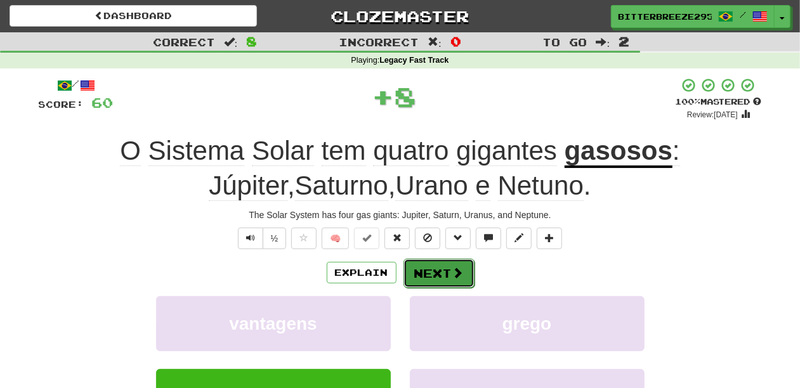
click at [439, 274] on button "Next" at bounding box center [439, 273] width 71 height 29
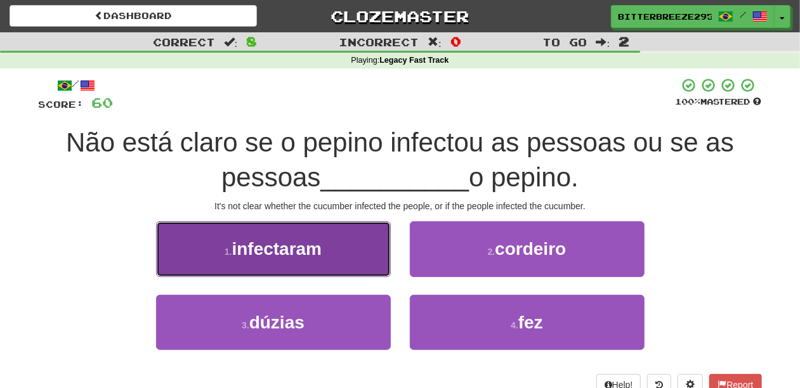
click at [343, 256] on button "1 . infectaram" at bounding box center [273, 248] width 235 height 55
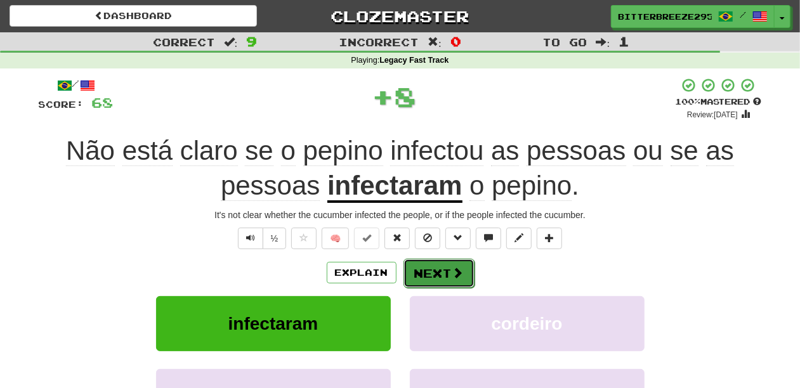
click at [425, 262] on button "Next" at bounding box center [439, 273] width 71 height 29
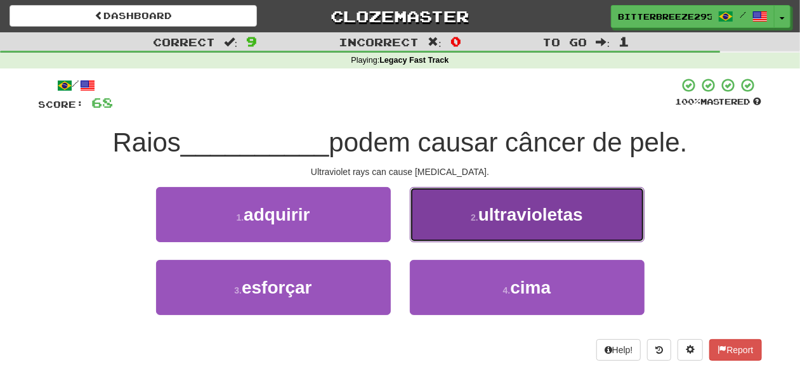
click at [435, 232] on button "2 . ultravioletas" at bounding box center [527, 214] width 235 height 55
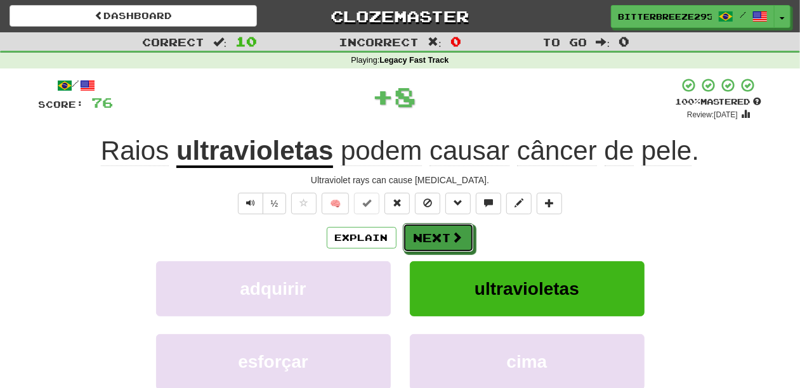
click at [435, 232] on button "Next" at bounding box center [438, 237] width 71 height 29
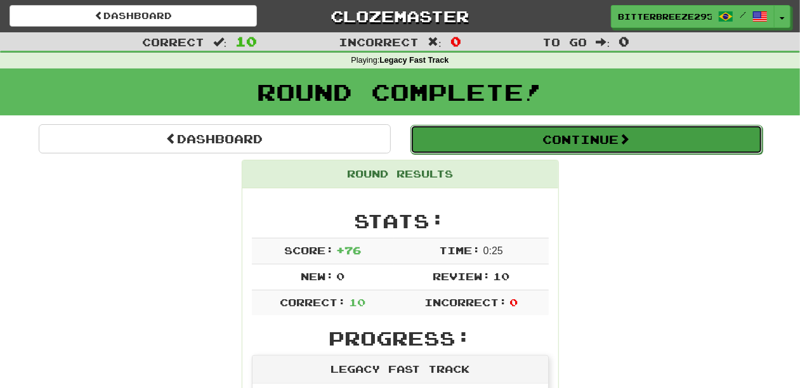
click at [480, 135] on button "Continue" at bounding box center [587, 139] width 352 height 29
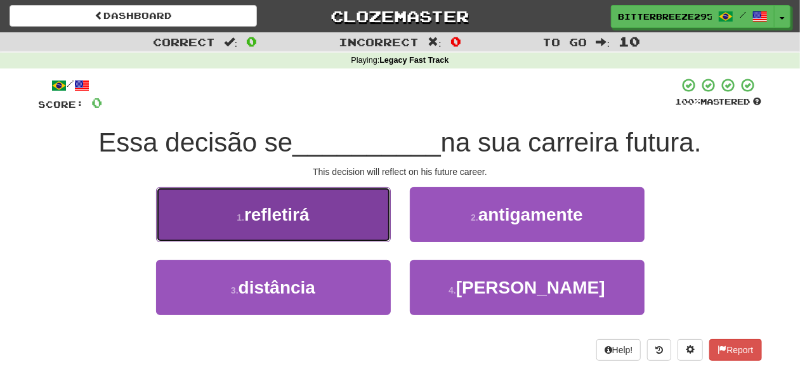
click at [346, 225] on button "1 . refletirá" at bounding box center [273, 214] width 235 height 55
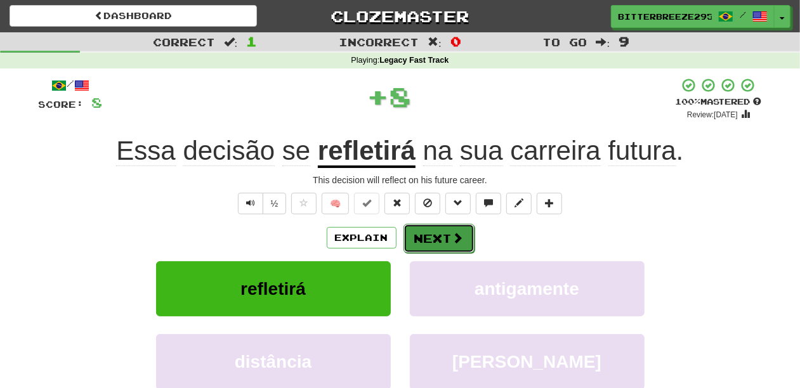
click at [417, 236] on button "Next" at bounding box center [439, 238] width 71 height 29
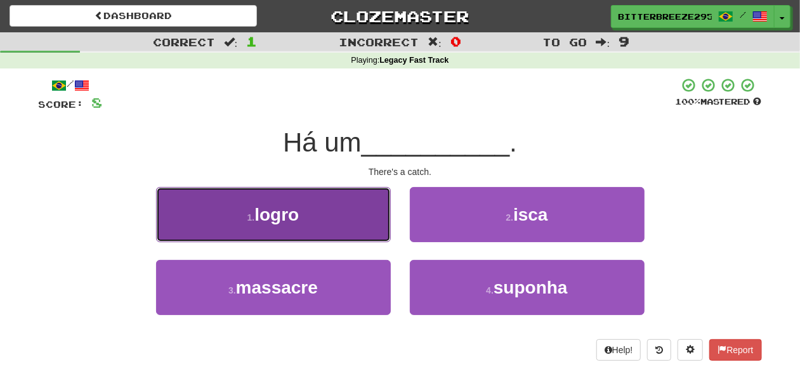
click at [358, 232] on button "1 . logro" at bounding box center [273, 214] width 235 height 55
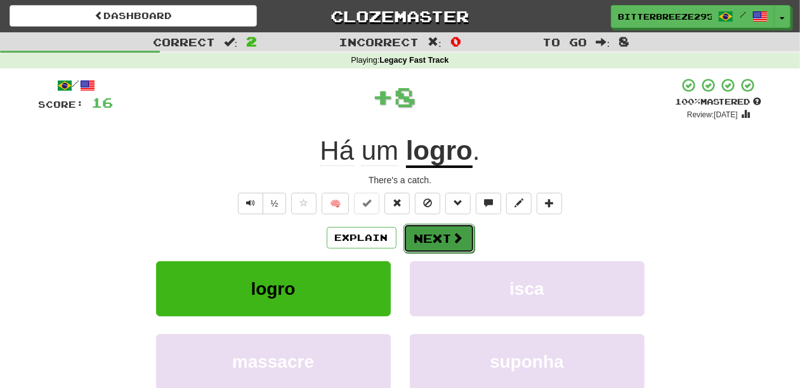
click at [435, 241] on button "Next" at bounding box center [439, 238] width 71 height 29
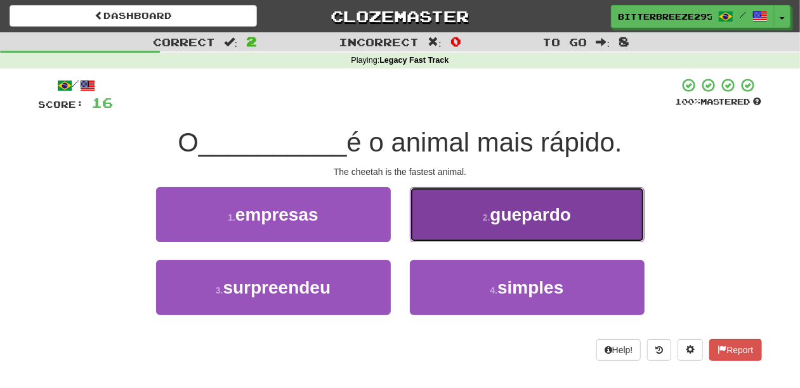
click at [441, 226] on button "2 . guepardo" at bounding box center [527, 214] width 235 height 55
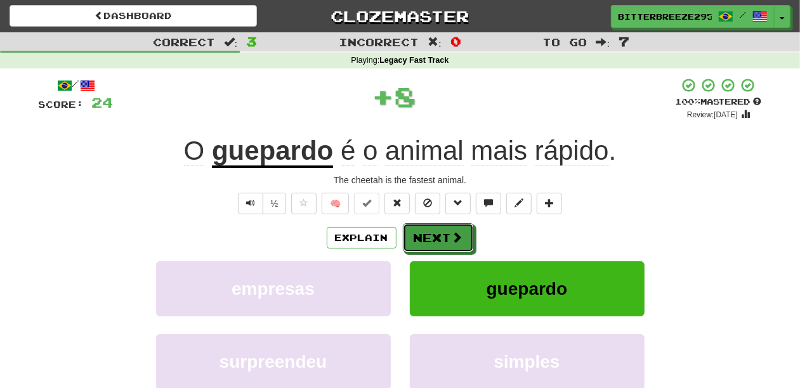
click at [441, 226] on button "Next" at bounding box center [438, 237] width 71 height 29
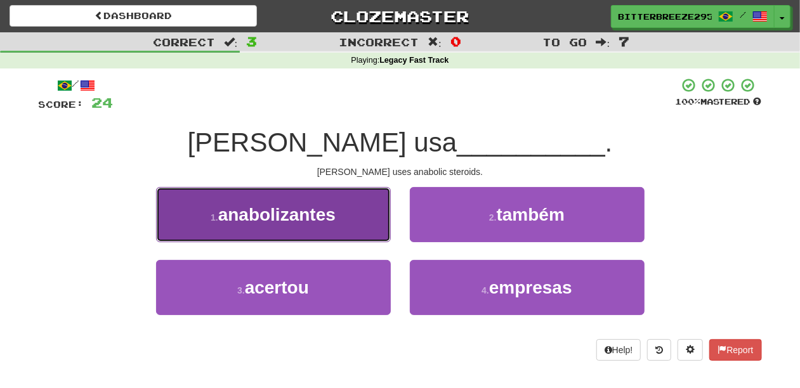
click at [360, 227] on button "1 . anabolizantes" at bounding box center [273, 214] width 235 height 55
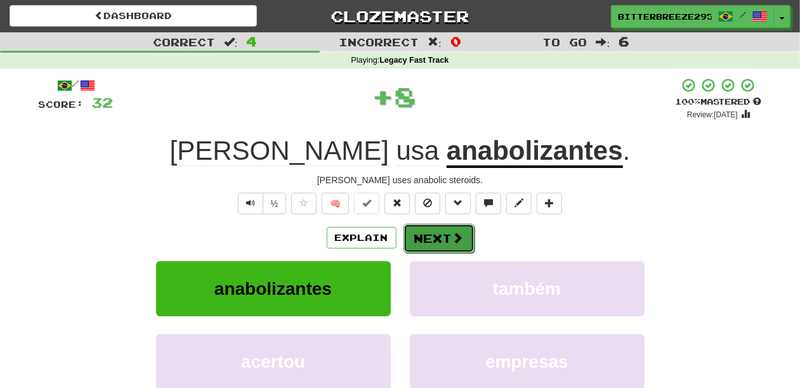
click at [432, 232] on button "Next" at bounding box center [439, 238] width 71 height 29
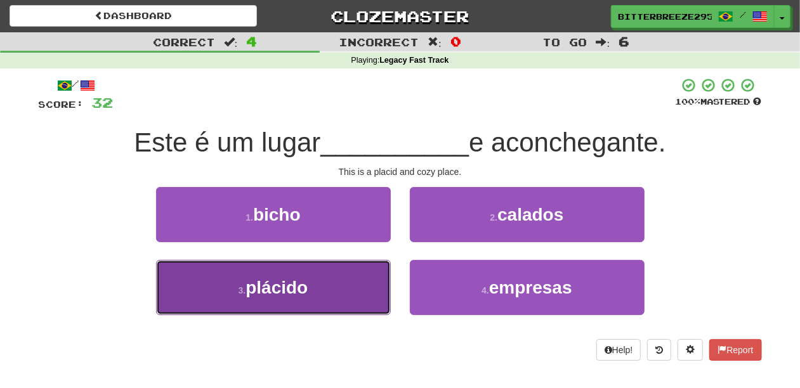
click at [354, 282] on button "3 . plácido" at bounding box center [273, 287] width 235 height 55
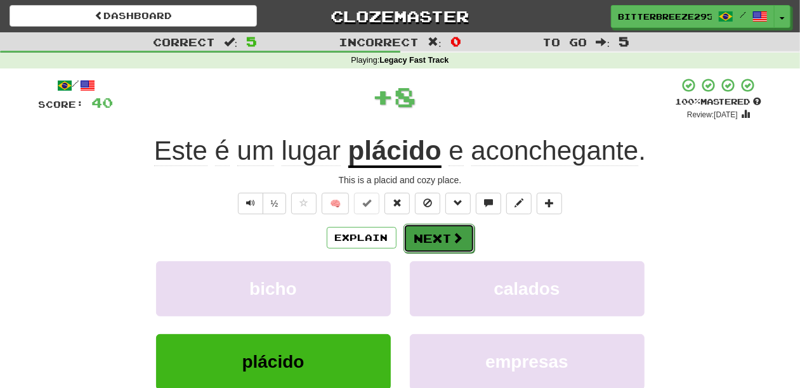
click at [433, 235] on button "Next" at bounding box center [439, 238] width 71 height 29
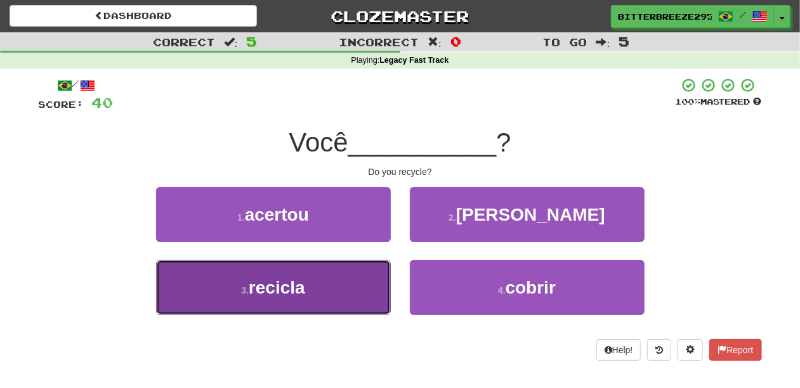
click at [347, 271] on button "3 . recicla" at bounding box center [273, 287] width 235 height 55
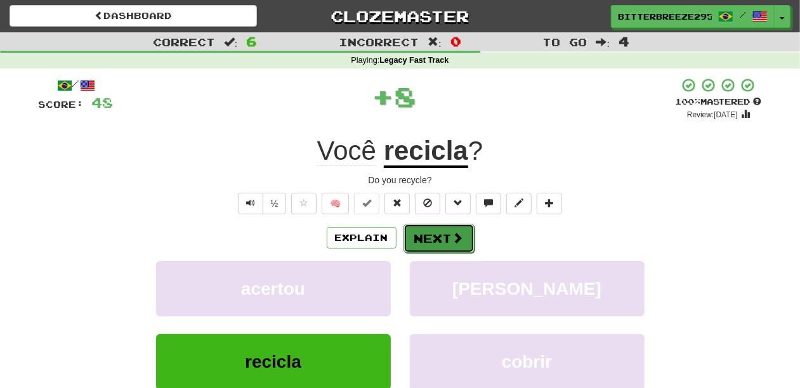
click at [427, 233] on button "Next" at bounding box center [439, 238] width 71 height 29
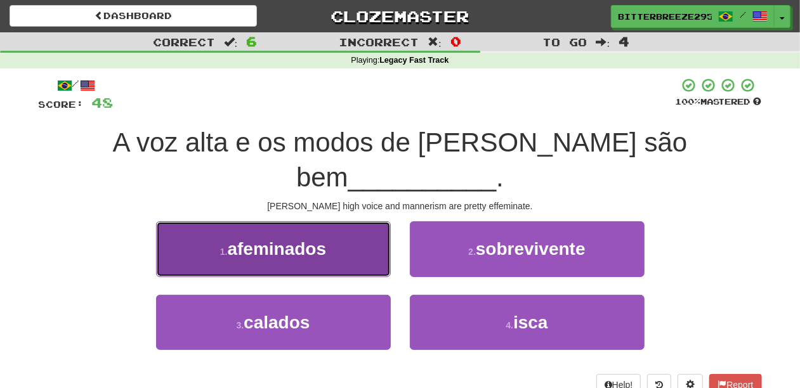
click at [337, 239] on button "1 . afeminados" at bounding box center [273, 248] width 235 height 55
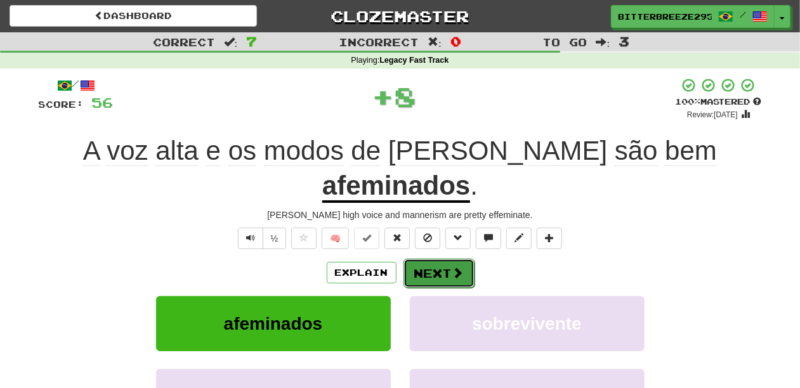
click at [423, 259] on button "Next" at bounding box center [439, 273] width 71 height 29
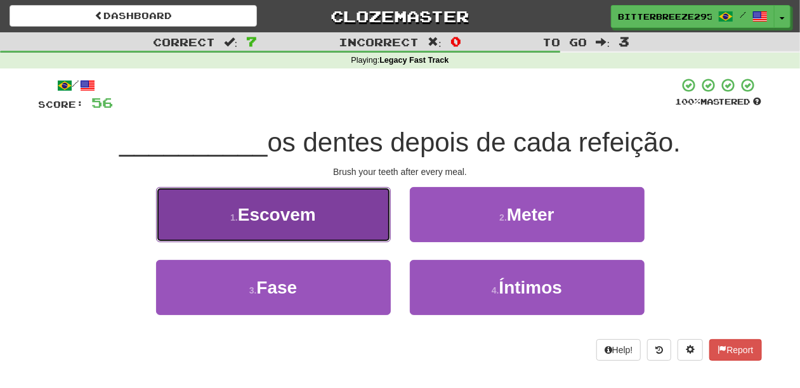
click at [352, 229] on button "1 . Escovem" at bounding box center [273, 214] width 235 height 55
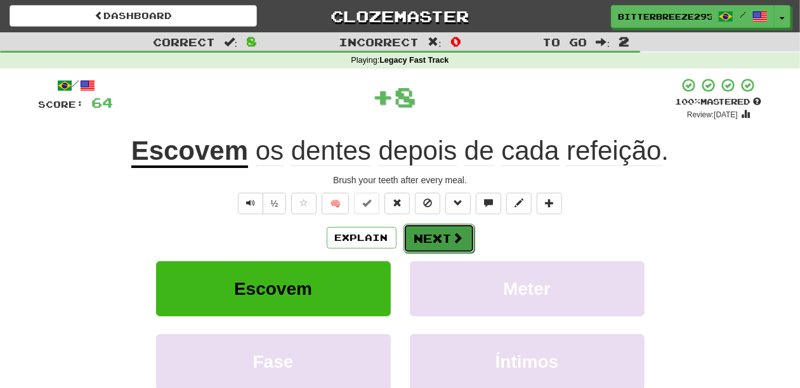
click at [437, 244] on button "Next" at bounding box center [439, 238] width 71 height 29
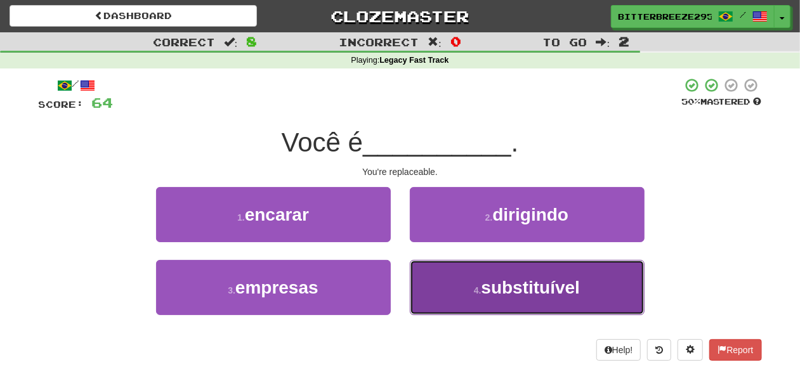
click at [439, 286] on button "4 . substituível" at bounding box center [527, 287] width 235 height 55
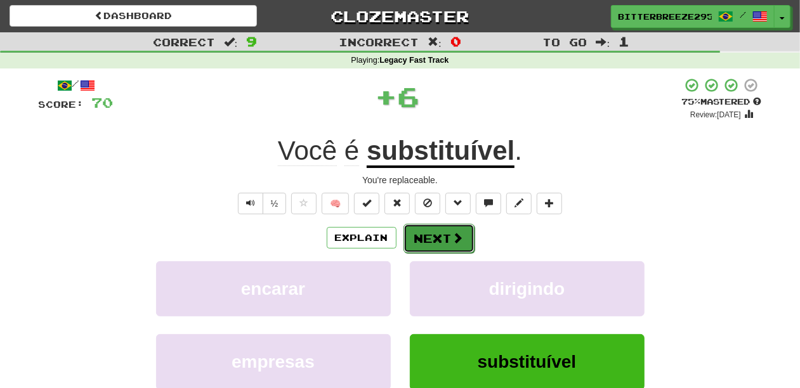
click at [435, 245] on button "Next" at bounding box center [439, 238] width 71 height 29
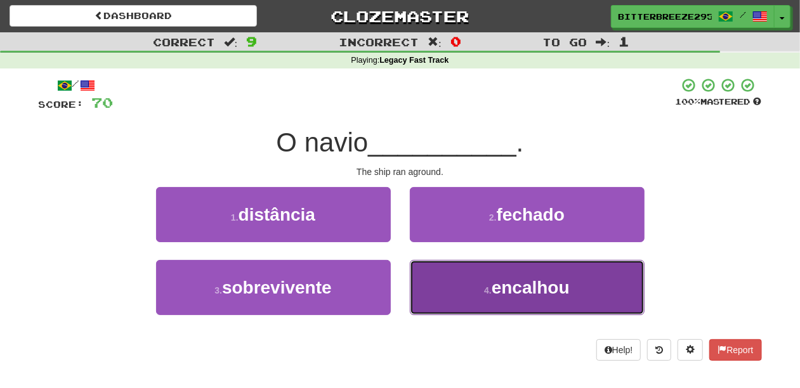
click at [449, 281] on button "4 . encalhou" at bounding box center [527, 287] width 235 height 55
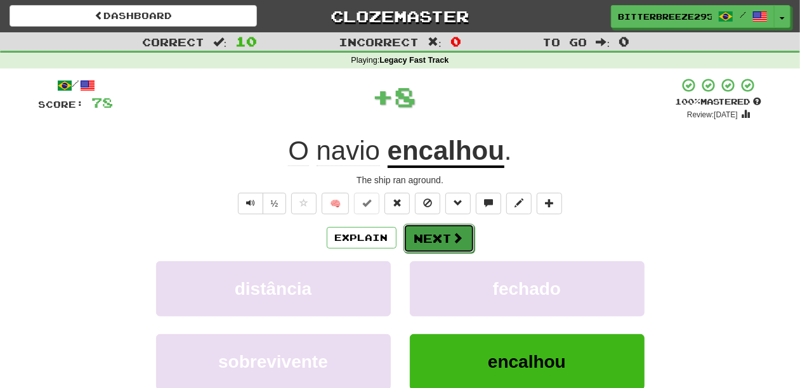
click at [432, 237] on button "Next" at bounding box center [439, 238] width 71 height 29
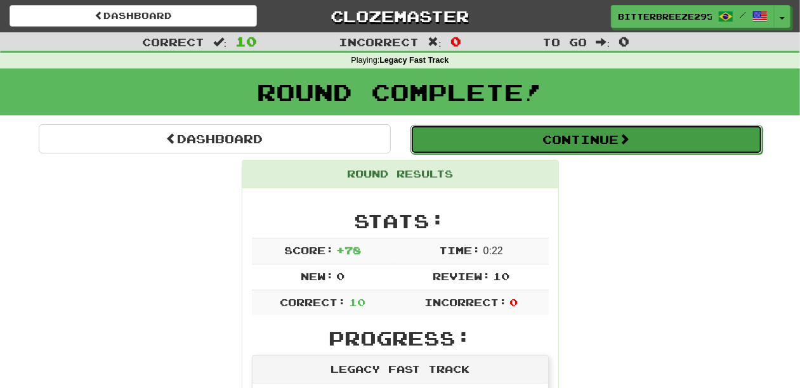
click at [466, 142] on button "Continue" at bounding box center [587, 139] width 352 height 29
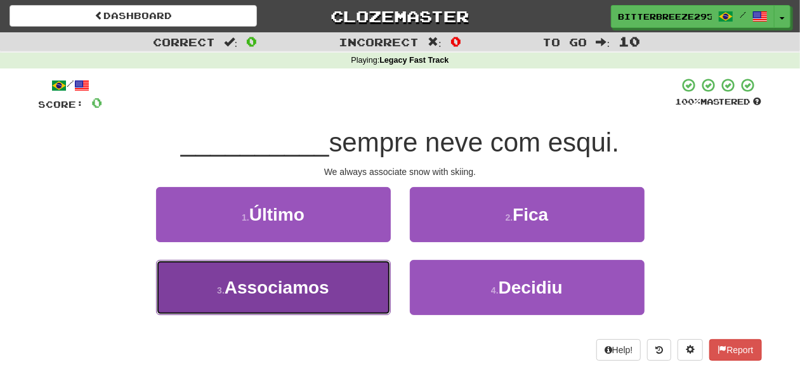
click at [325, 290] on span "Associamos" at bounding box center [277, 288] width 105 height 20
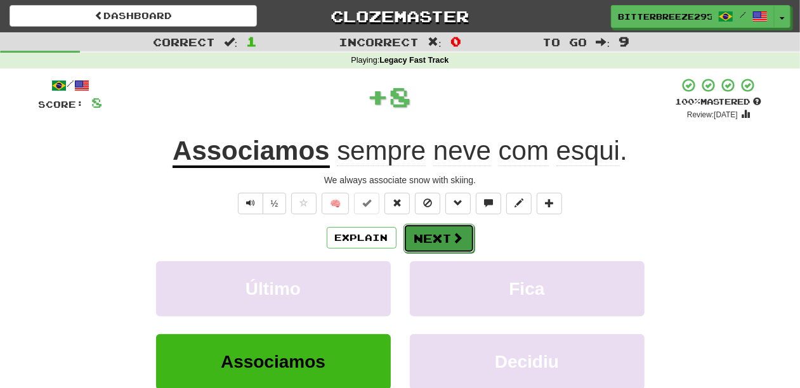
click at [429, 239] on button "Next" at bounding box center [439, 238] width 71 height 29
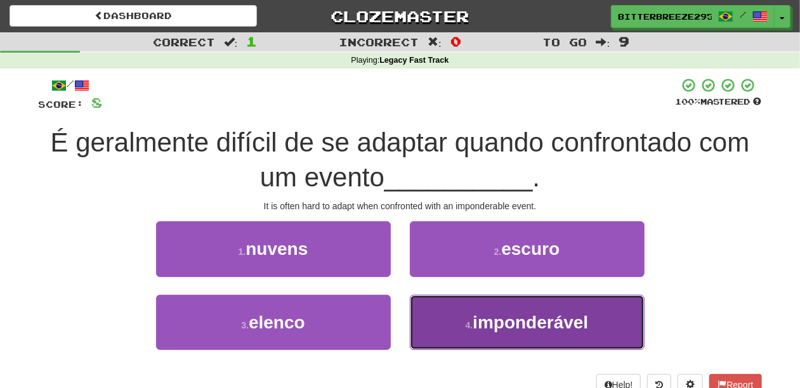
click at [452, 307] on button "4 . imponderável" at bounding box center [527, 322] width 235 height 55
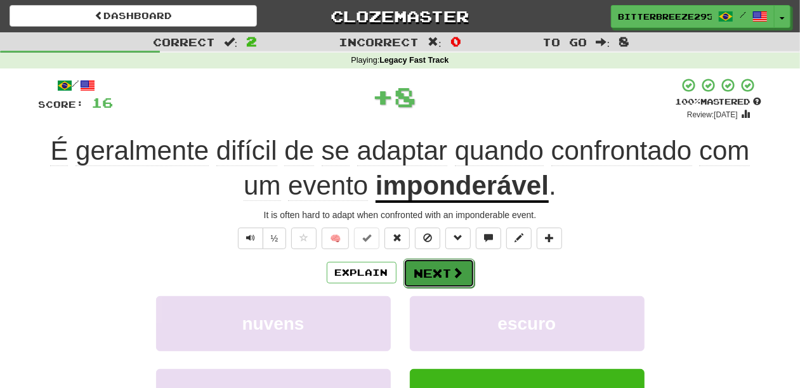
click at [433, 264] on button "Next" at bounding box center [439, 273] width 71 height 29
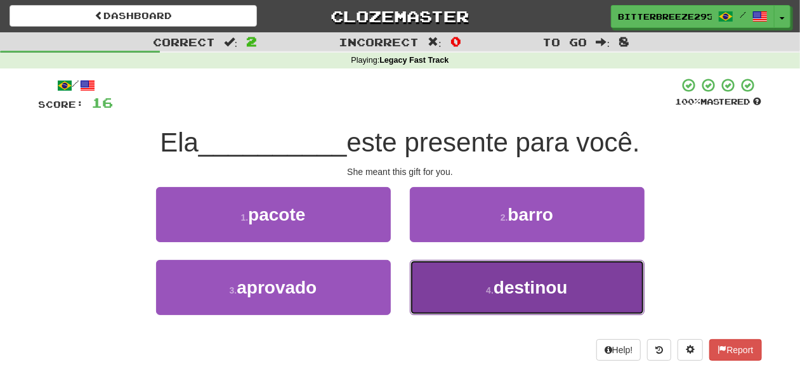
click at [481, 292] on button "4 . destinou" at bounding box center [527, 287] width 235 height 55
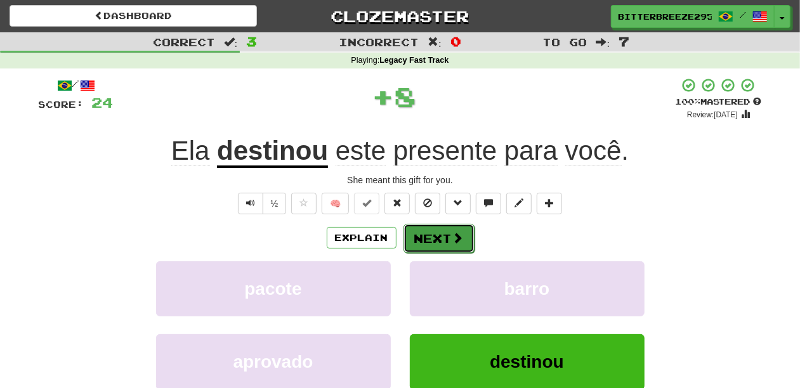
click at [442, 245] on button "Next" at bounding box center [439, 238] width 71 height 29
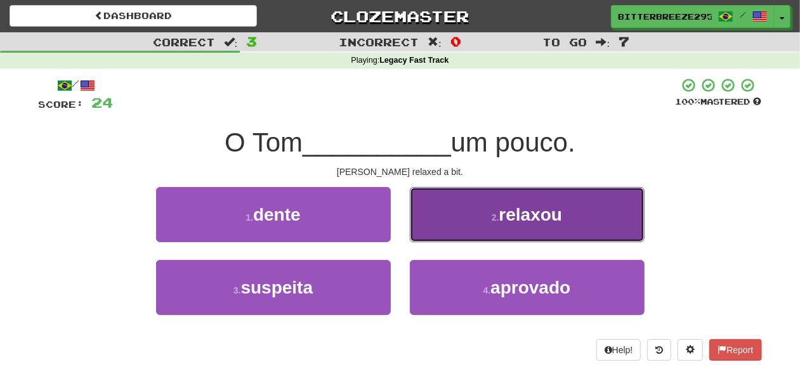
click at [444, 237] on button "2 . relaxou" at bounding box center [527, 214] width 235 height 55
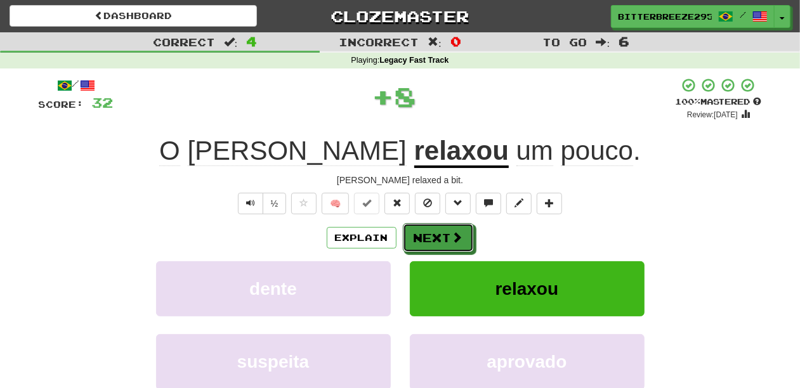
click at [444, 237] on button "Next" at bounding box center [438, 237] width 71 height 29
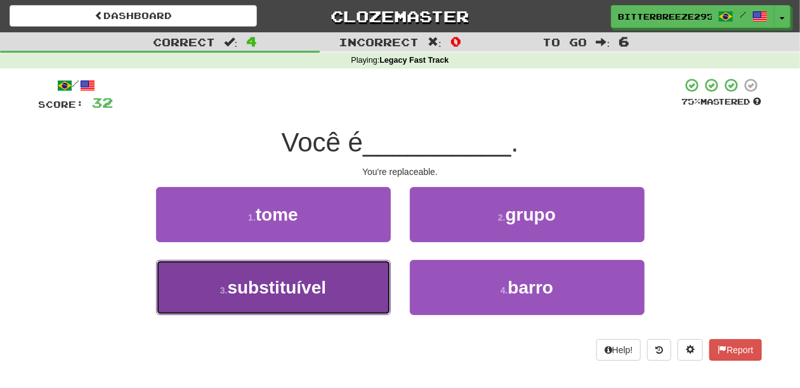
click at [364, 277] on button "3 . substituível" at bounding box center [273, 287] width 235 height 55
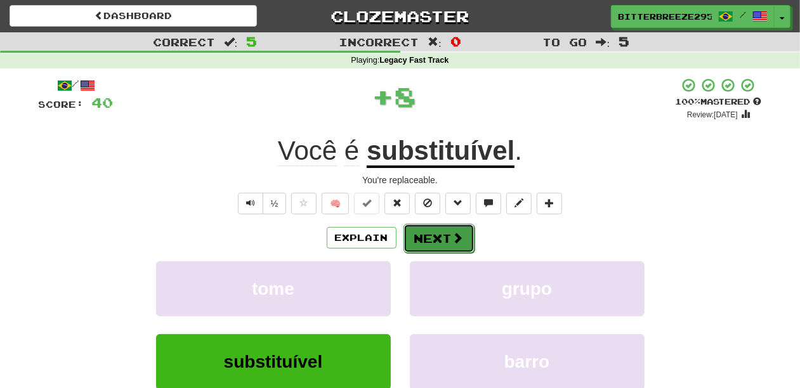
click at [432, 244] on button "Next" at bounding box center [439, 238] width 71 height 29
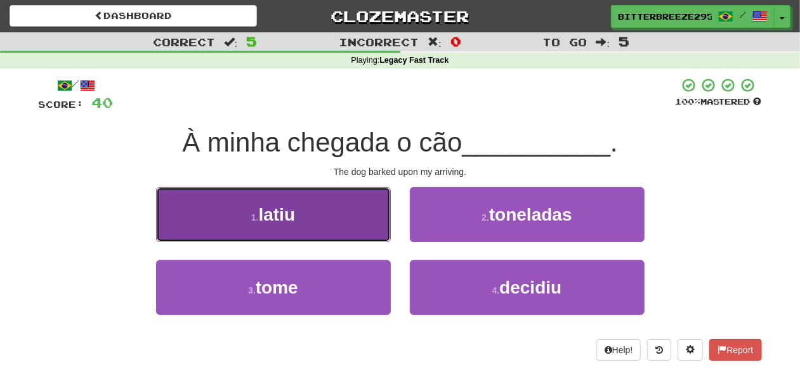
click at [325, 228] on button "1 . latiu" at bounding box center [273, 214] width 235 height 55
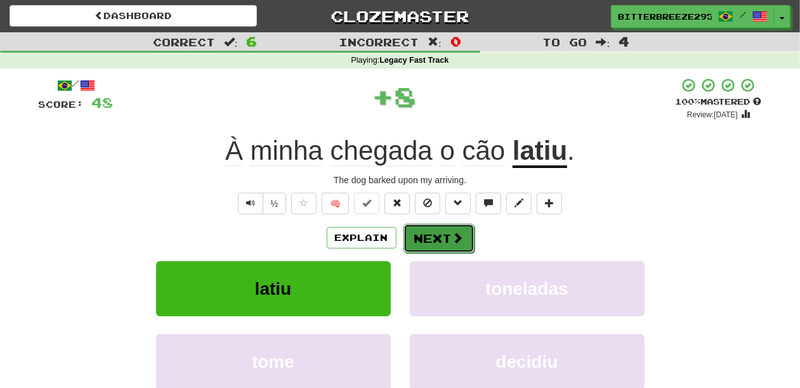
click at [420, 227] on button "Next" at bounding box center [439, 238] width 71 height 29
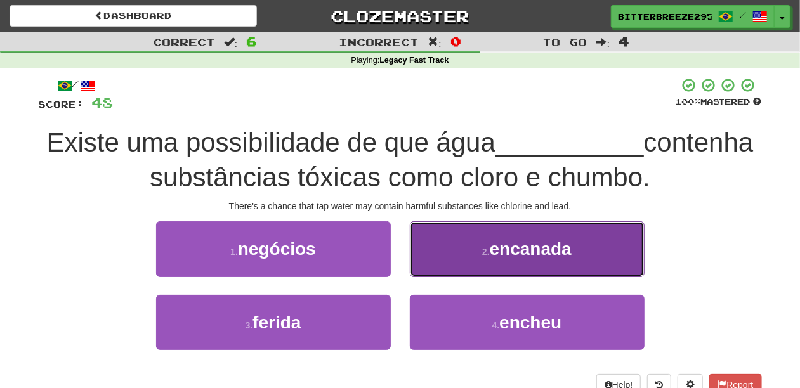
click at [435, 268] on button "2 . encanada" at bounding box center [527, 248] width 235 height 55
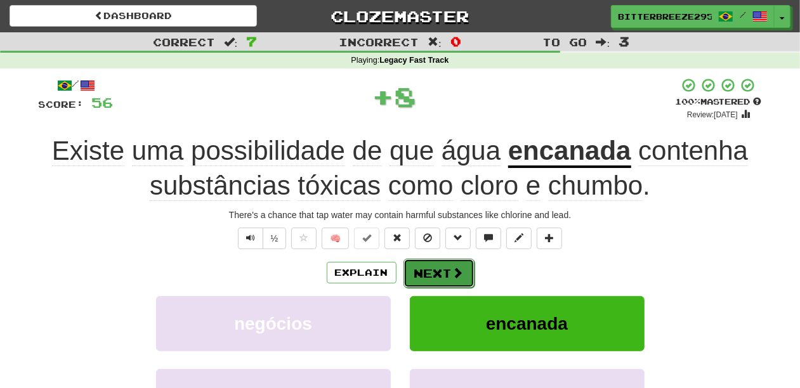
click at [425, 275] on button "Next" at bounding box center [439, 273] width 71 height 29
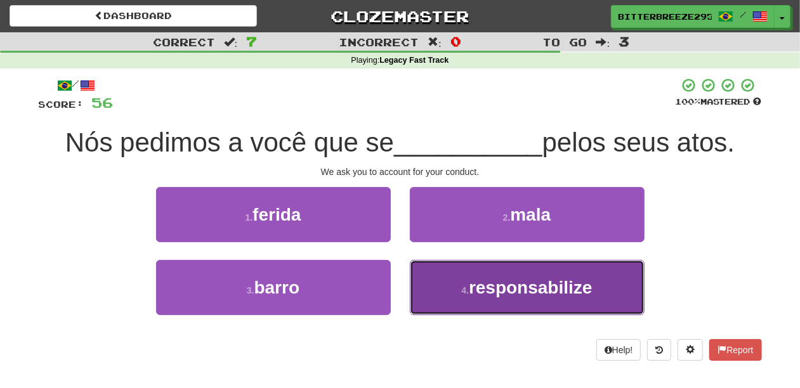
click at [456, 280] on button "4 . responsabilize" at bounding box center [527, 287] width 235 height 55
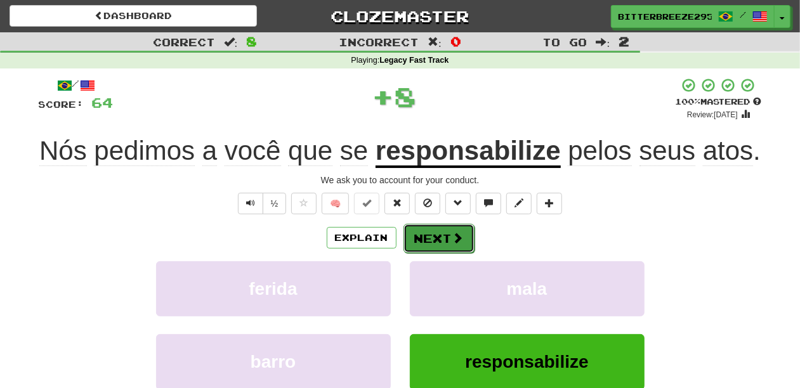
click at [440, 246] on button "Next" at bounding box center [439, 238] width 71 height 29
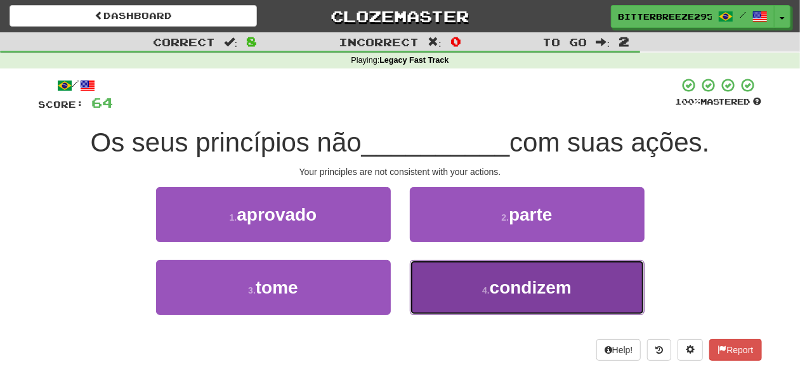
click at [455, 278] on button "4 . condizem" at bounding box center [527, 287] width 235 height 55
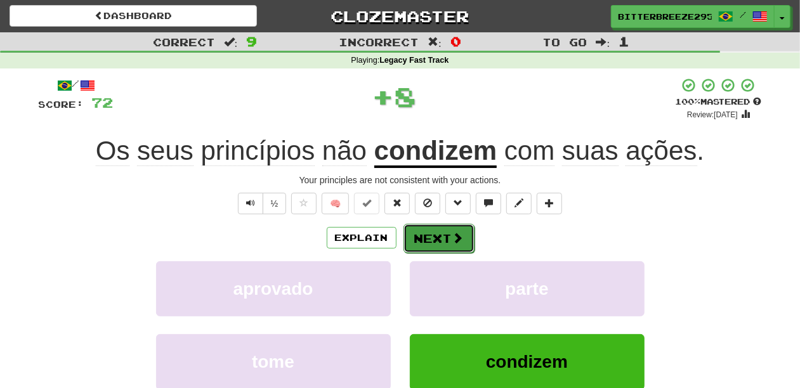
click at [435, 240] on button "Next" at bounding box center [439, 238] width 71 height 29
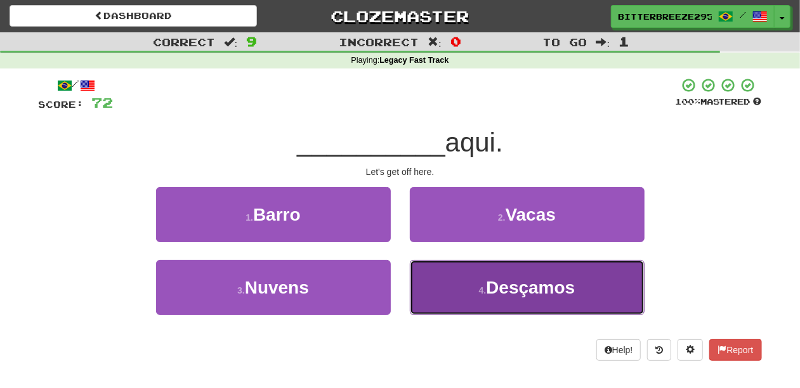
click at [432, 284] on button "4 . Desçamos" at bounding box center [527, 287] width 235 height 55
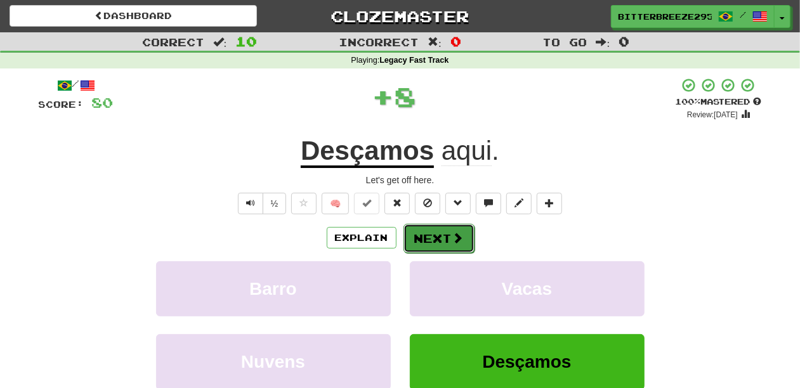
click at [431, 235] on button "Next" at bounding box center [439, 238] width 71 height 29
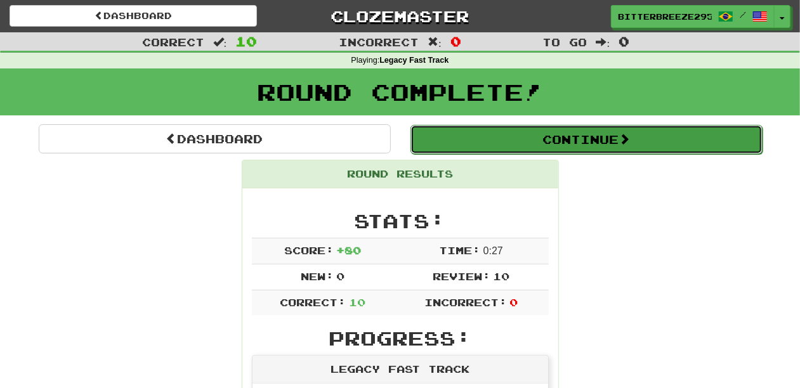
click at [476, 142] on button "Continue" at bounding box center [587, 139] width 352 height 29
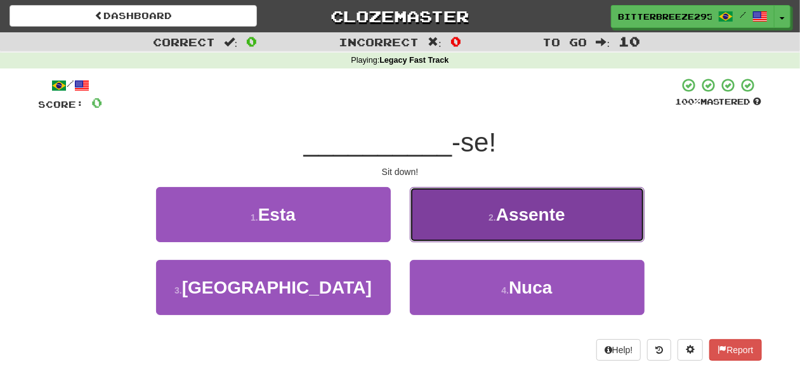
click at [449, 220] on button "2 . Assente" at bounding box center [527, 214] width 235 height 55
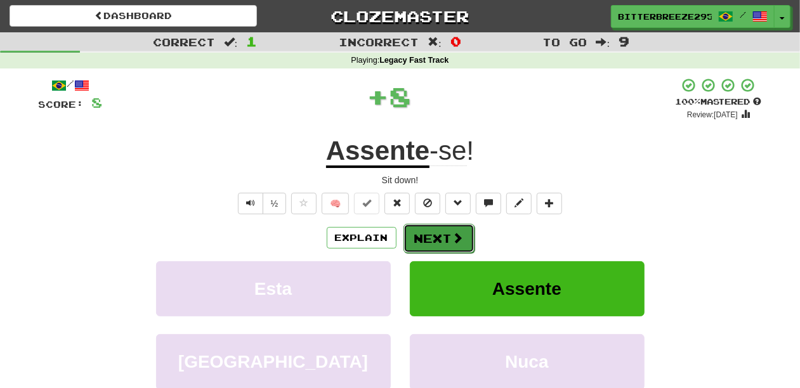
click at [445, 235] on button "Next" at bounding box center [439, 238] width 71 height 29
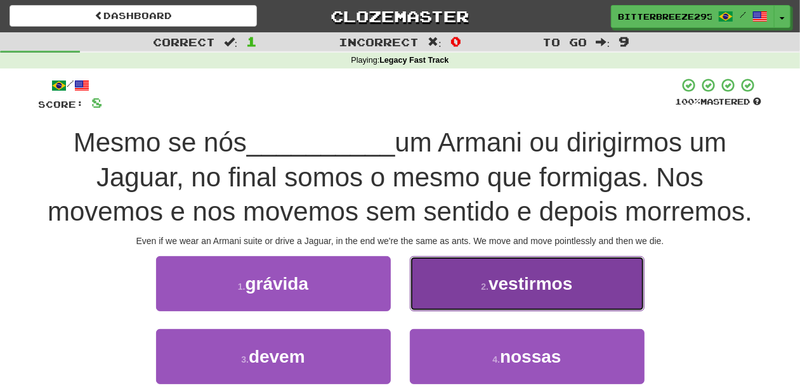
click at [421, 299] on button "2 . vestirmos" at bounding box center [527, 283] width 235 height 55
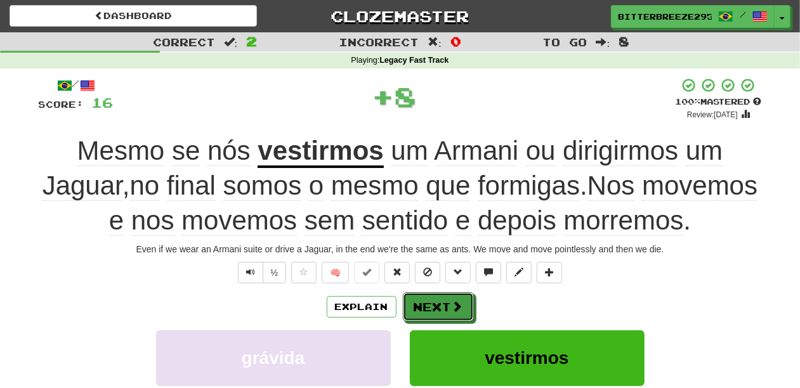
click at [421, 300] on button "Next" at bounding box center [438, 307] width 71 height 29
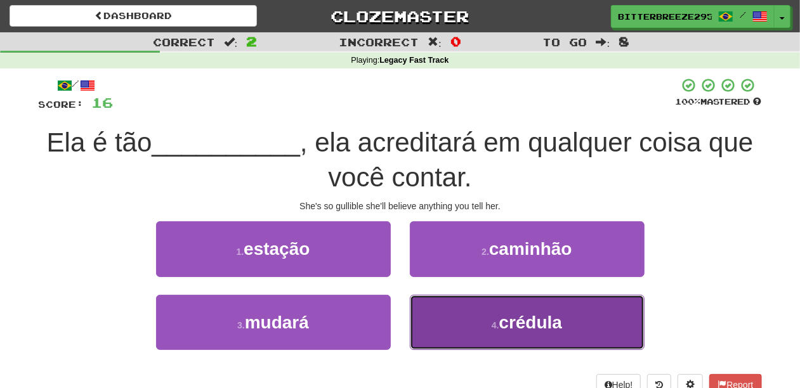
click at [454, 319] on button "4 . crédula" at bounding box center [527, 322] width 235 height 55
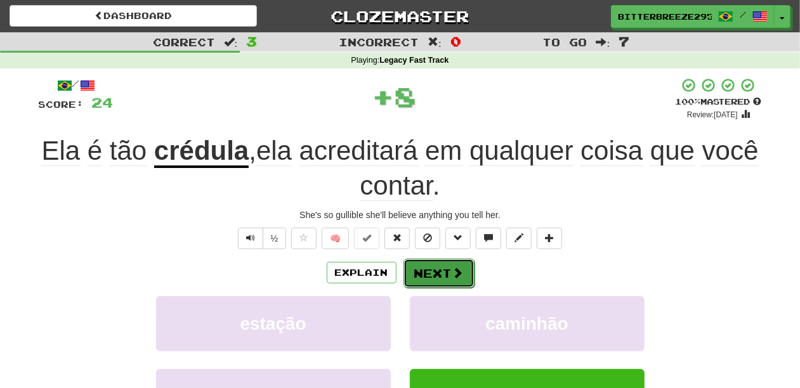
click at [442, 269] on button "Next" at bounding box center [439, 273] width 71 height 29
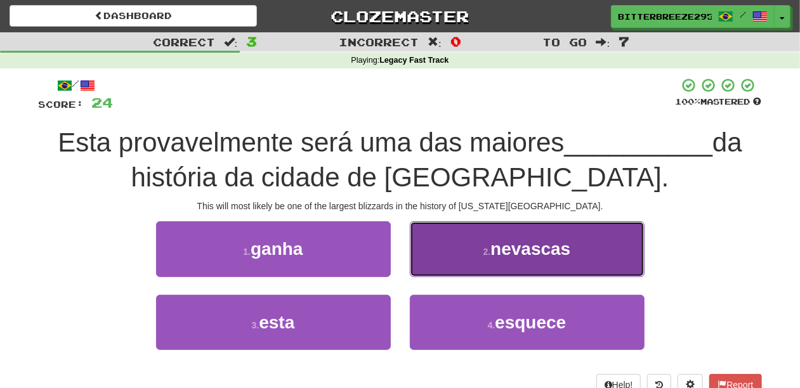
click at [449, 266] on button "2 . nevascas" at bounding box center [527, 248] width 235 height 55
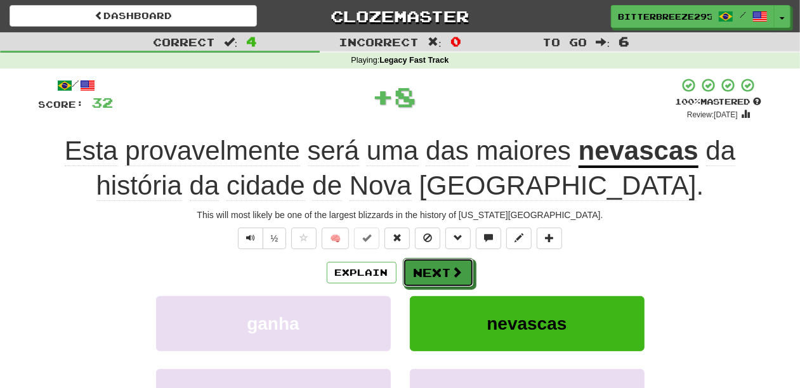
click at [449, 270] on button "Next" at bounding box center [438, 272] width 71 height 29
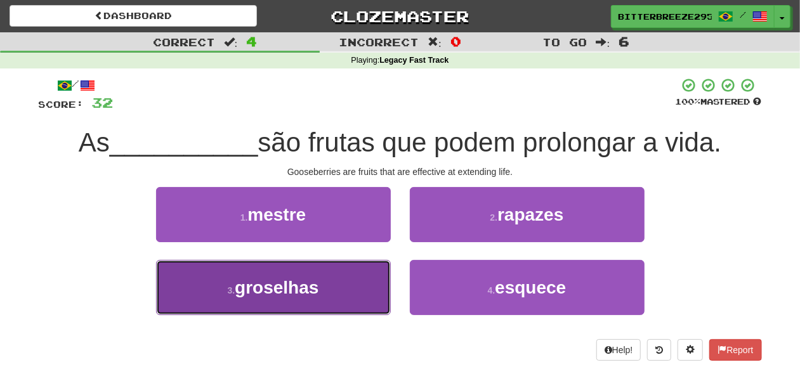
click at [340, 293] on button "3 . groselhas" at bounding box center [273, 287] width 235 height 55
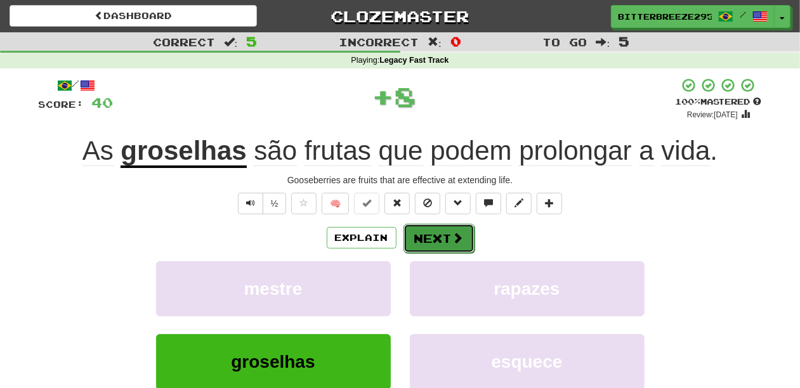
click at [430, 242] on button "Next" at bounding box center [439, 238] width 71 height 29
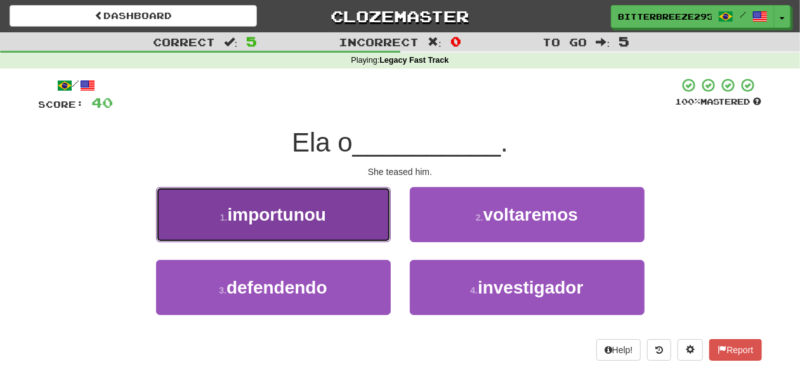
click at [346, 217] on button "1 . importunou" at bounding box center [273, 214] width 235 height 55
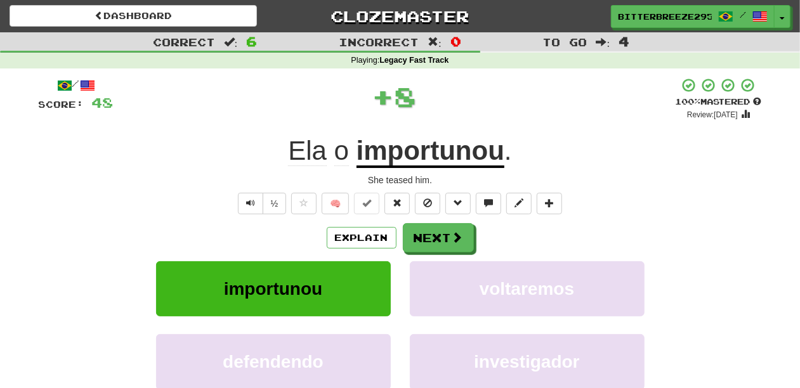
drag, startPoint x: 398, startPoint y: 231, endPoint x: 418, endPoint y: 241, distance: 22.1
click at [399, 231] on div "Explain Next" at bounding box center [400, 237] width 723 height 29
click at [418, 241] on button "Next" at bounding box center [439, 238] width 71 height 29
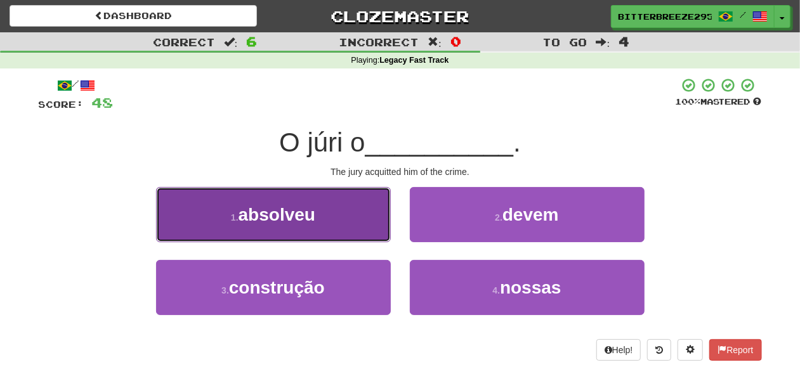
click at [336, 232] on button "1 . absolveu" at bounding box center [273, 214] width 235 height 55
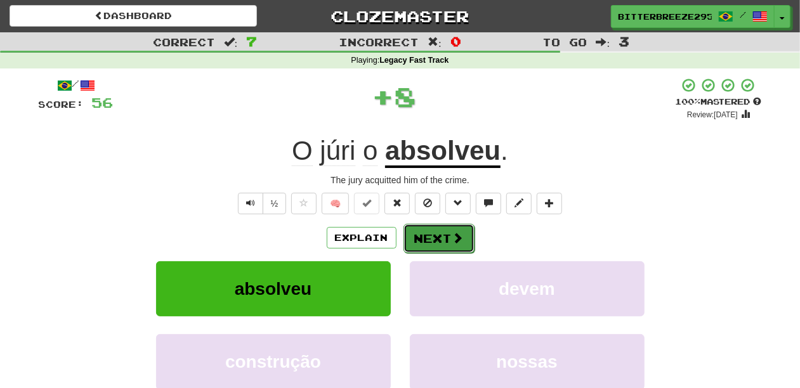
click at [428, 239] on button "Next" at bounding box center [439, 238] width 71 height 29
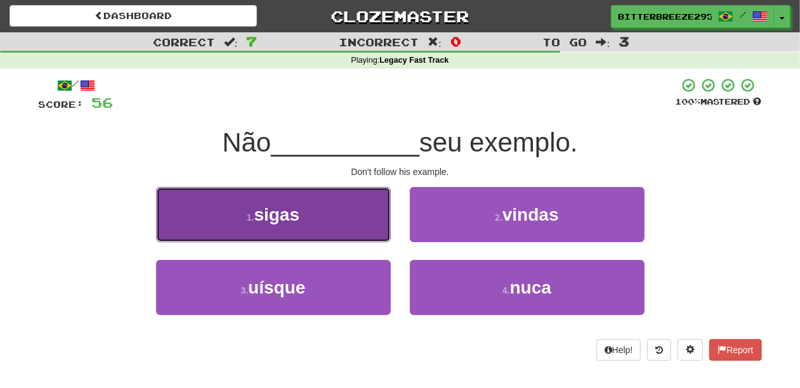
click at [331, 234] on button "1 . sigas" at bounding box center [273, 214] width 235 height 55
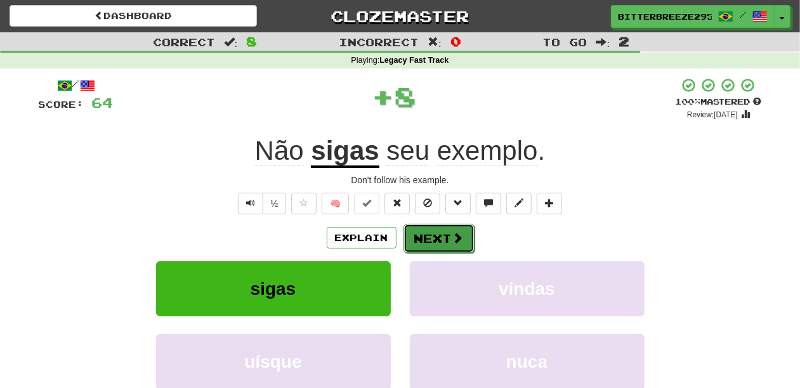
click at [449, 241] on button "Next" at bounding box center [439, 238] width 71 height 29
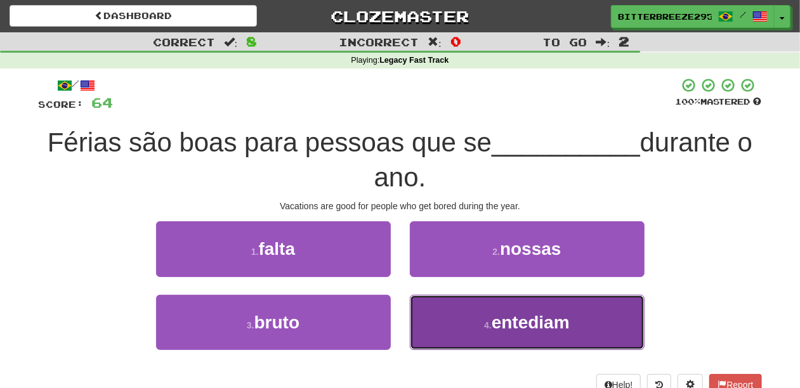
click at [448, 329] on button "4 . entediam" at bounding box center [527, 322] width 235 height 55
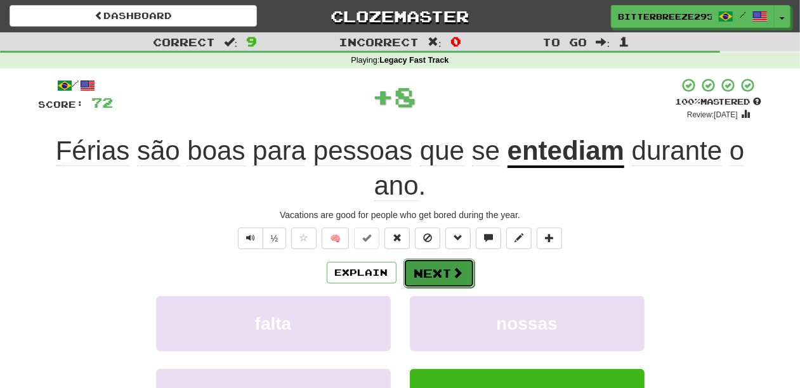
click at [429, 268] on button "Next" at bounding box center [439, 273] width 71 height 29
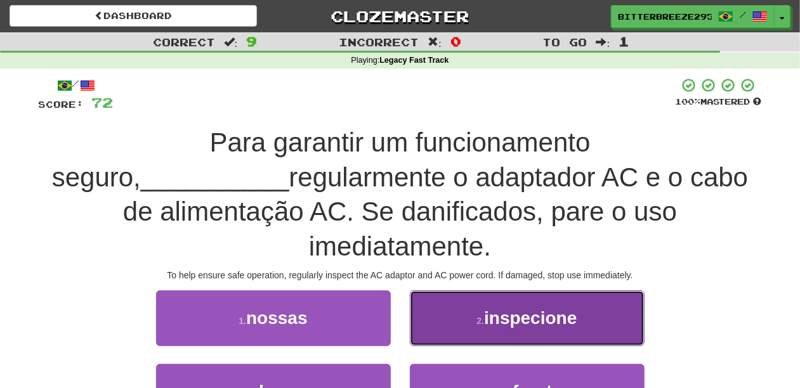
click at [445, 293] on button "2 . inspecione" at bounding box center [527, 318] width 235 height 55
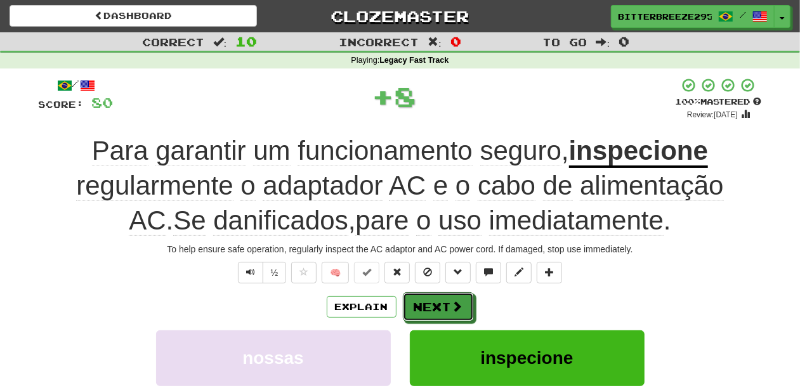
click at [445, 294] on button "Next" at bounding box center [438, 307] width 71 height 29
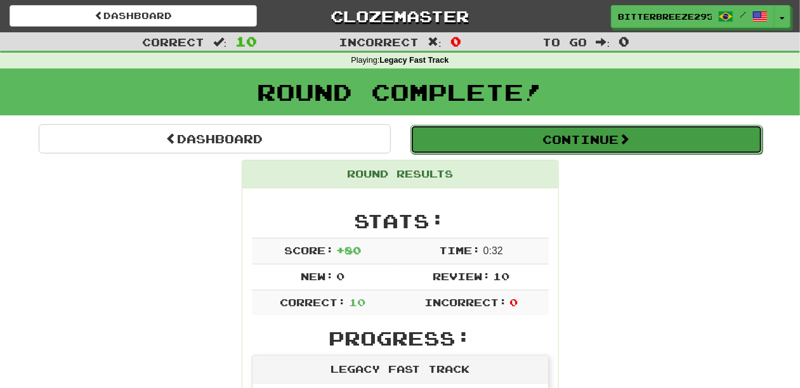
click at [492, 140] on button "Continue" at bounding box center [587, 139] width 352 height 29
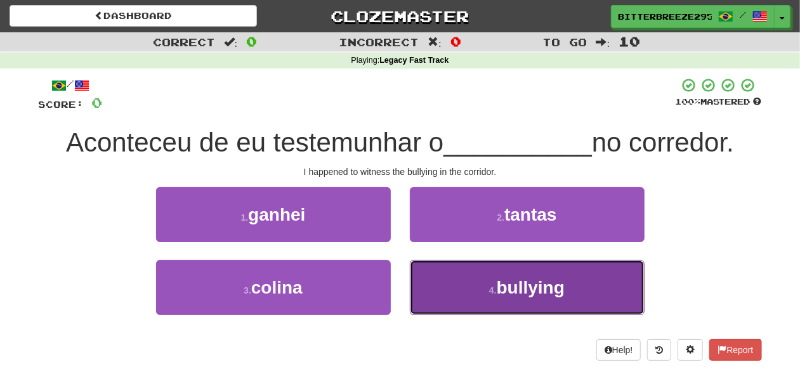
click at [420, 282] on button "4 . bullying" at bounding box center [527, 287] width 235 height 55
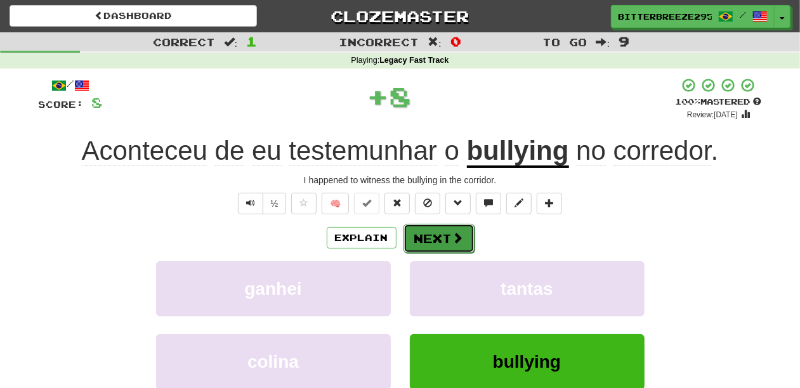
click at [428, 231] on button "Next" at bounding box center [439, 238] width 71 height 29
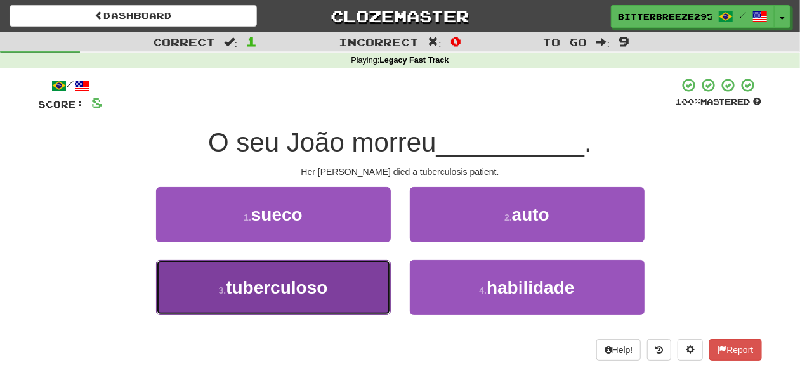
click at [348, 289] on button "3 . tuberculoso" at bounding box center [273, 287] width 235 height 55
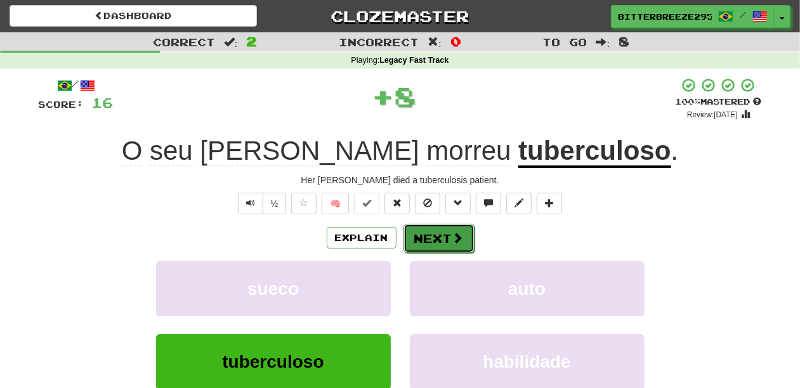
click at [422, 242] on button "Next" at bounding box center [439, 238] width 71 height 29
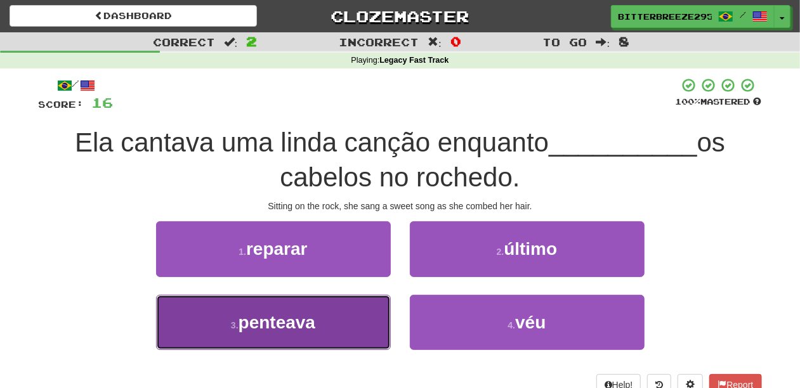
click at [346, 315] on button "3 . penteava" at bounding box center [273, 322] width 235 height 55
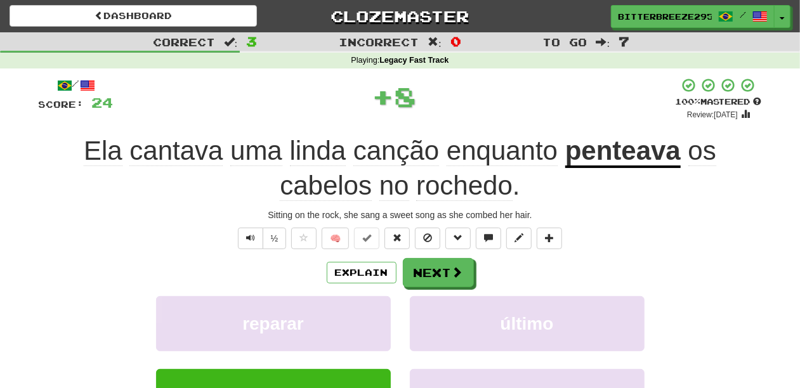
click at [438, 258] on div "Explain Next" at bounding box center [400, 272] width 723 height 29
click at [437, 267] on button "Next" at bounding box center [439, 273] width 71 height 29
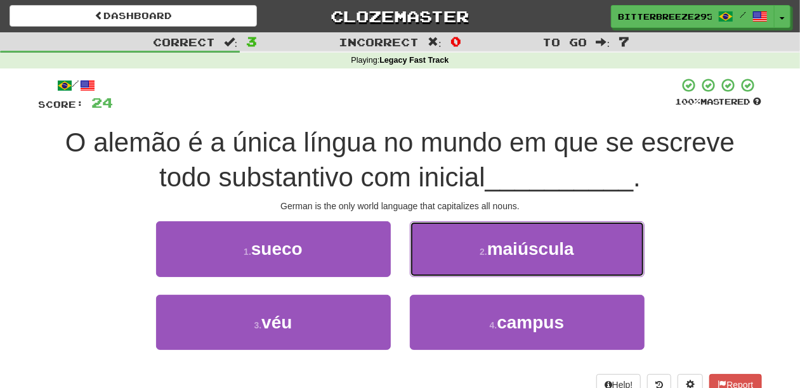
click at [437, 267] on button "2 . maiúscula" at bounding box center [527, 248] width 235 height 55
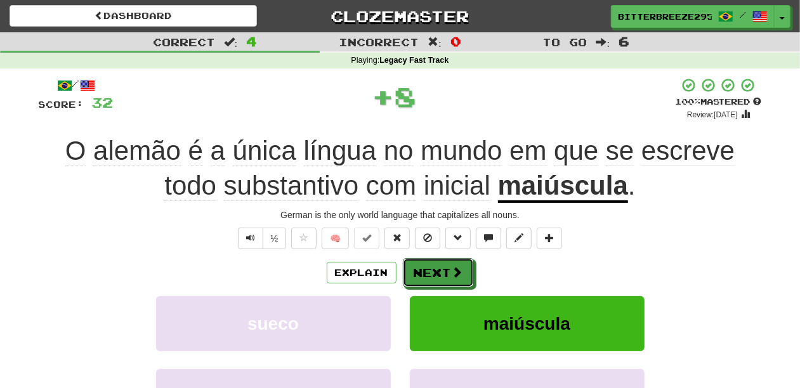
click at [437, 267] on button "Next" at bounding box center [438, 272] width 71 height 29
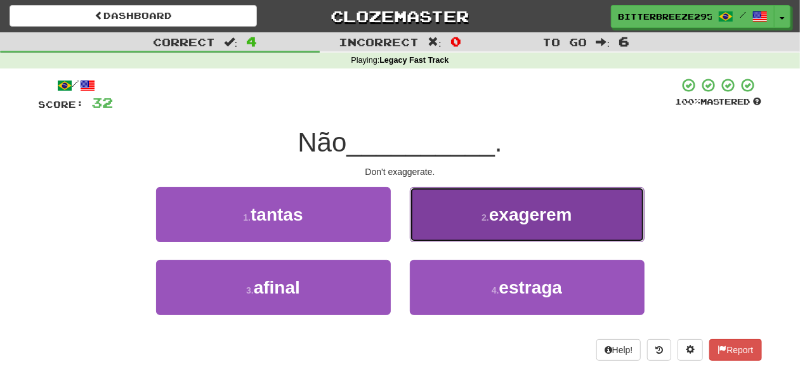
click at [437, 239] on button "2 . exagerem" at bounding box center [527, 214] width 235 height 55
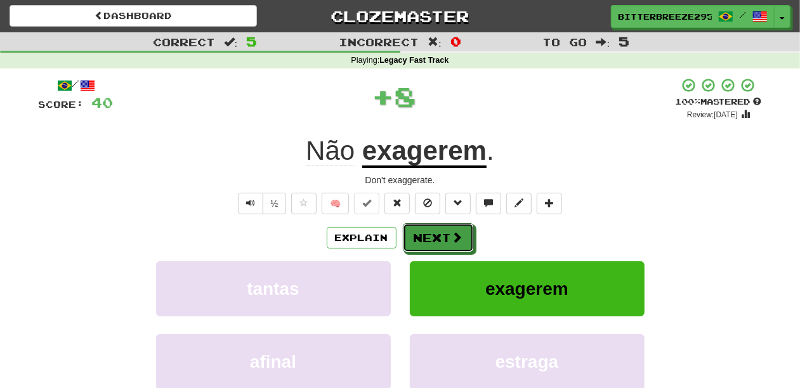
click at [437, 239] on button "Next" at bounding box center [438, 237] width 71 height 29
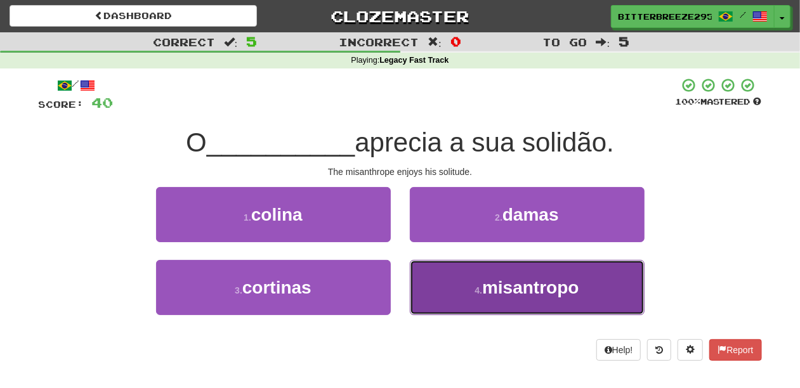
click at [438, 286] on button "4 . misantropo" at bounding box center [527, 287] width 235 height 55
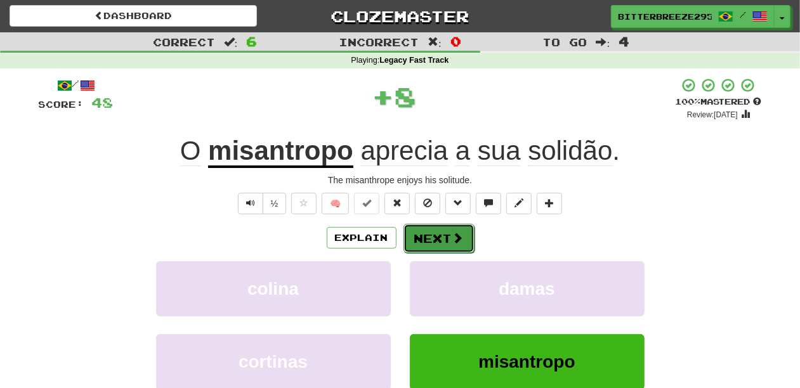
click at [427, 239] on button "Next" at bounding box center [439, 238] width 71 height 29
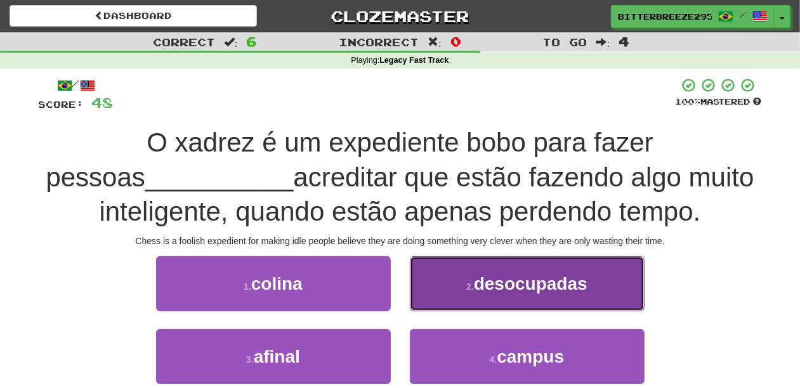
click at [458, 300] on button "2 . desocupadas" at bounding box center [527, 283] width 235 height 55
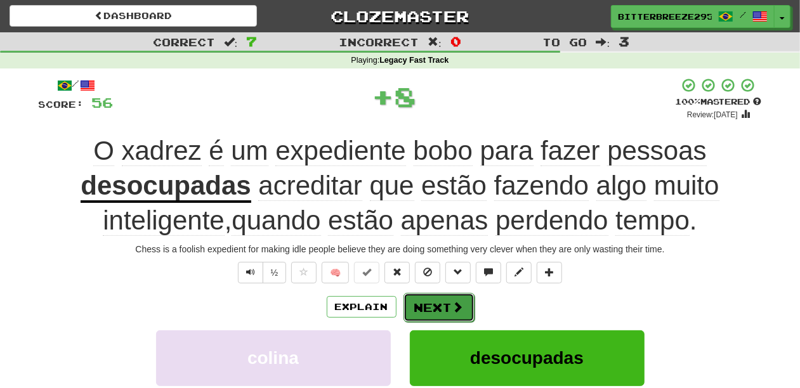
click at [452, 307] on span at bounding box center [457, 306] width 11 height 11
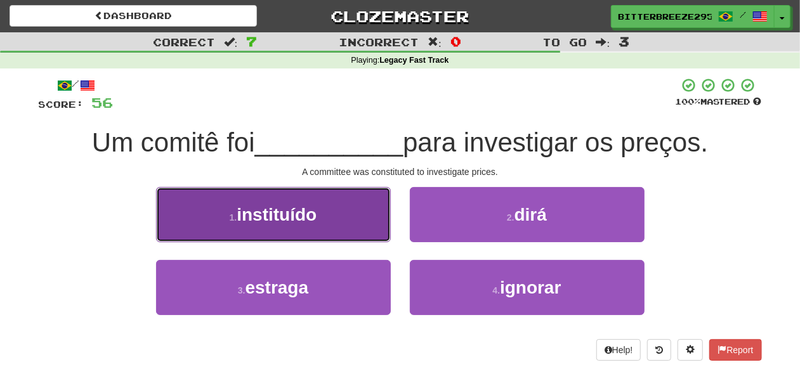
click at [318, 230] on button "1 . instituído" at bounding box center [273, 214] width 235 height 55
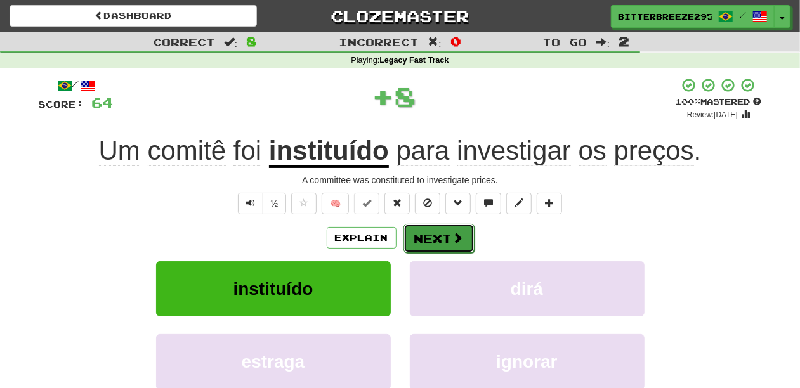
click at [426, 241] on button "Next" at bounding box center [439, 238] width 71 height 29
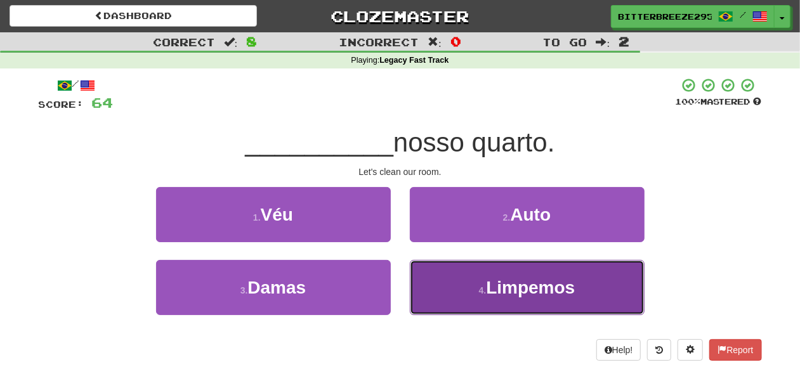
click at [452, 277] on button "4 . Limpemos" at bounding box center [527, 287] width 235 height 55
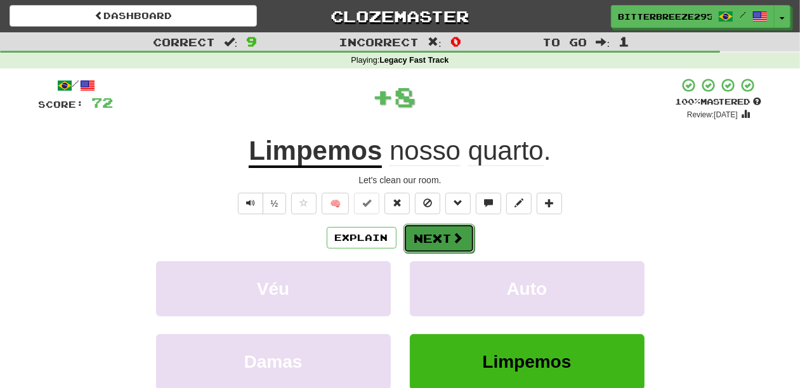
click at [432, 246] on button "Next" at bounding box center [439, 238] width 71 height 29
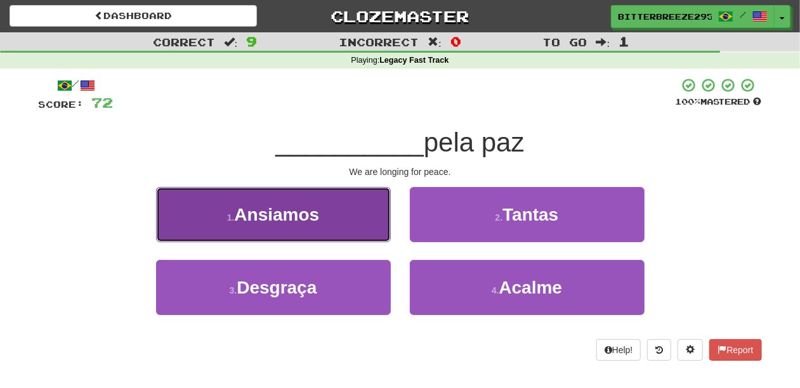
click at [336, 229] on button "1 . Ansiamos" at bounding box center [273, 214] width 235 height 55
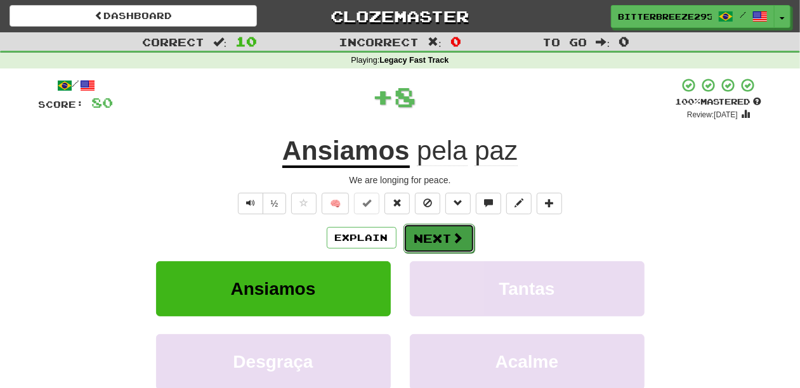
click at [428, 234] on button "Next" at bounding box center [439, 238] width 71 height 29
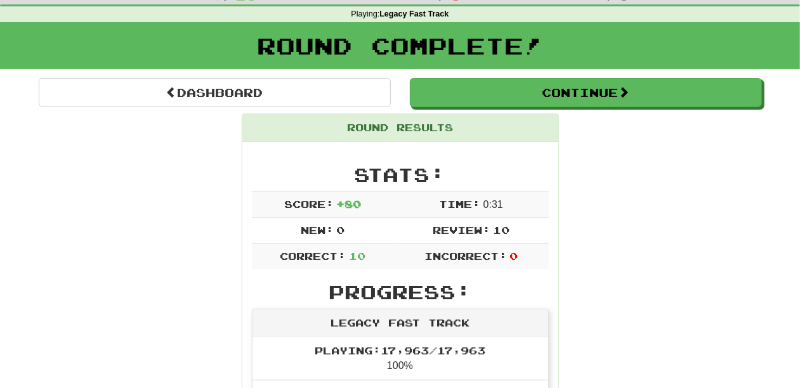
scroll to position [42, 0]
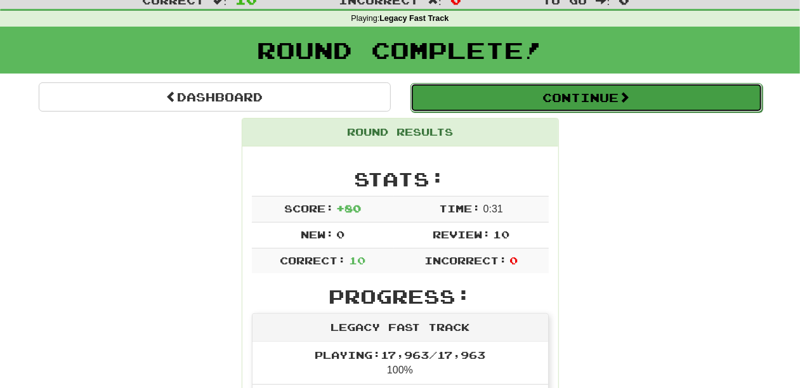
click at [472, 108] on button "Continue" at bounding box center [587, 97] width 352 height 29
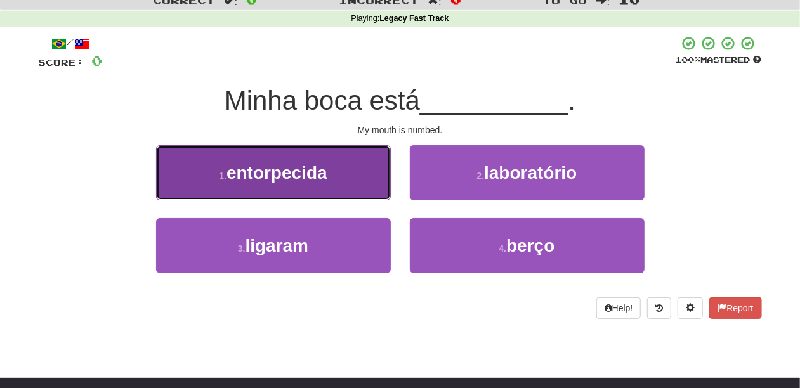
click at [362, 180] on button "1 . entorpecida" at bounding box center [273, 172] width 235 height 55
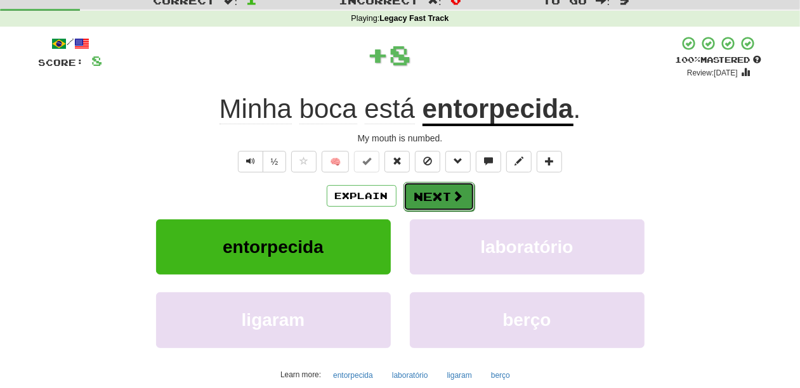
click at [439, 195] on button "Next" at bounding box center [439, 196] width 71 height 29
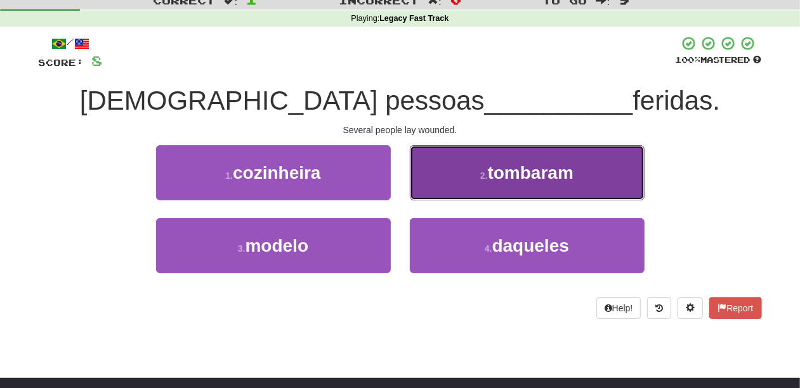
click at [440, 179] on button "2 . tombaram" at bounding box center [527, 172] width 235 height 55
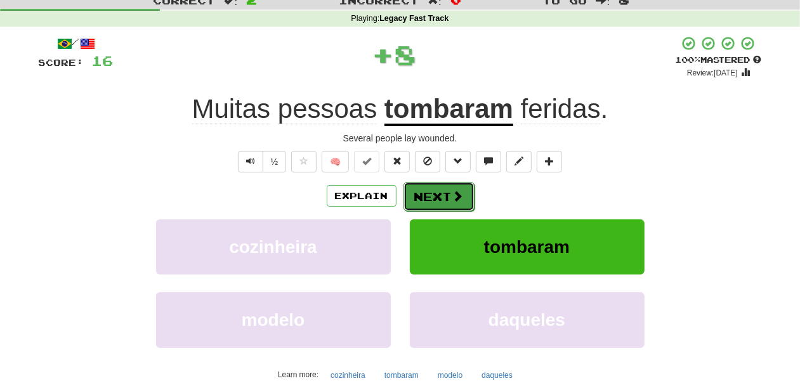
click at [430, 195] on button "Next" at bounding box center [439, 196] width 71 height 29
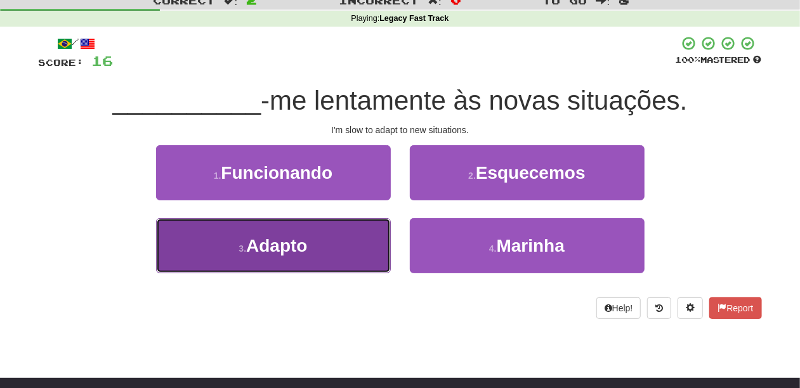
click at [326, 238] on button "3 . Adapto" at bounding box center [273, 245] width 235 height 55
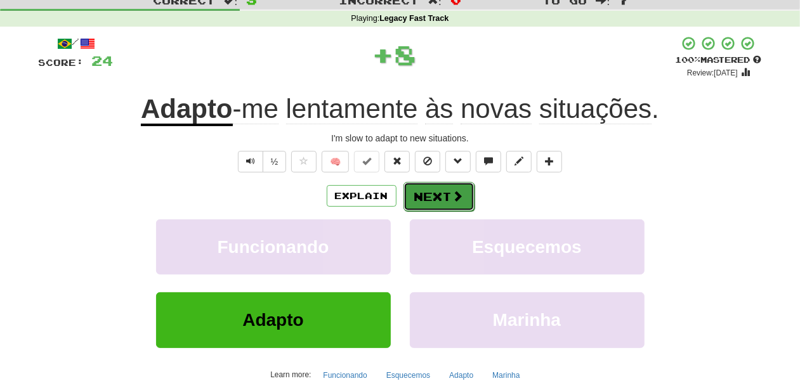
click at [411, 203] on button "Next" at bounding box center [439, 196] width 71 height 29
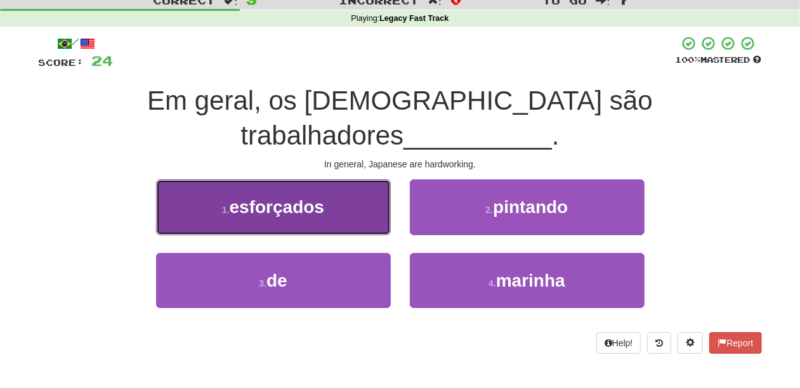
click at [366, 185] on button "1 . esforçados" at bounding box center [273, 207] width 235 height 55
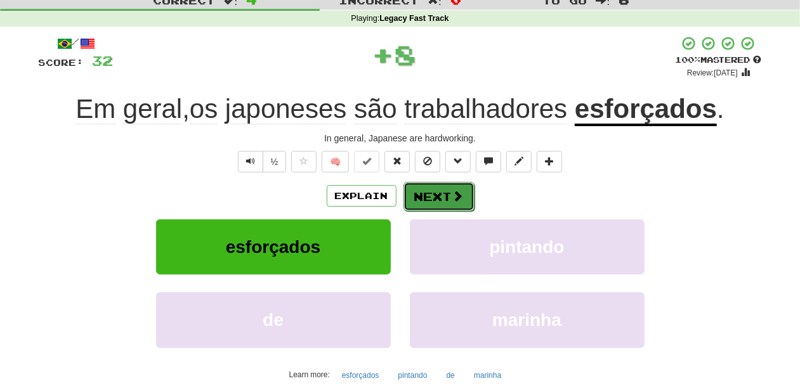
click at [427, 193] on button "Next" at bounding box center [439, 196] width 71 height 29
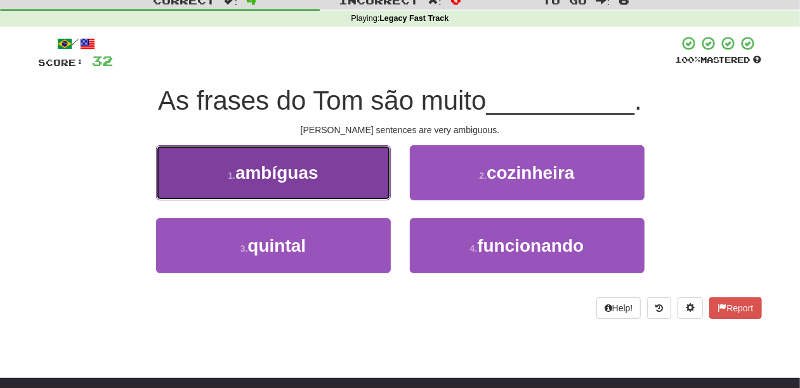
click at [350, 180] on button "1 . ambíguas" at bounding box center [273, 172] width 235 height 55
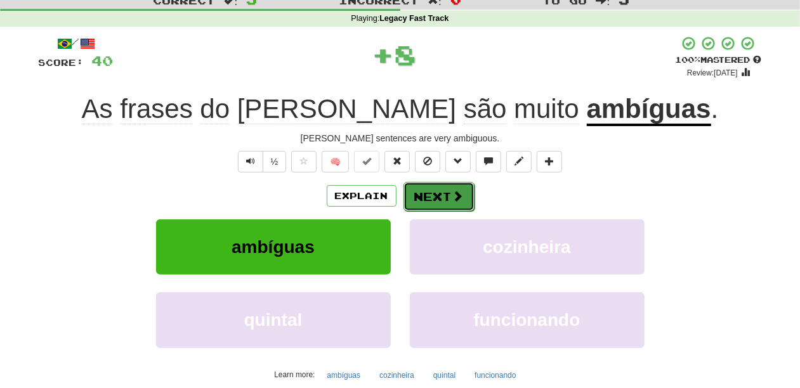
click at [418, 186] on button "Next" at bounding box center [439, 196] width 71 height 29
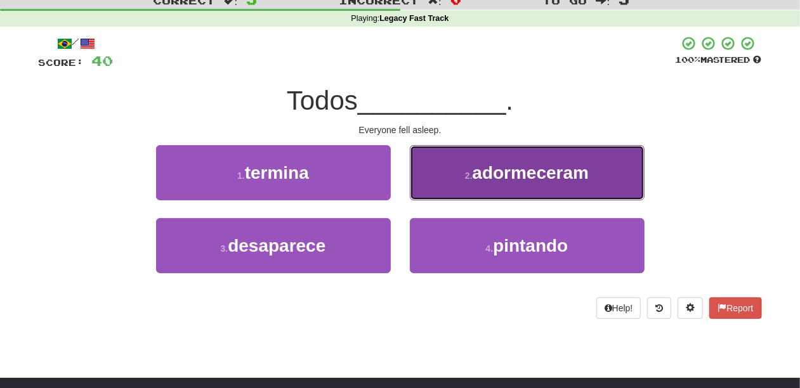
click at [433, 183] on button "2 . adormeceram" at bounding box center [527, 172] width 235 height 55
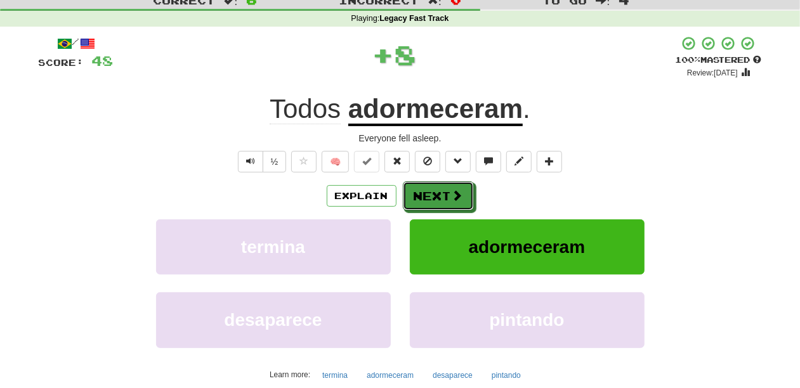
click at [432, 185] on button "Next" at bounding box center [438, 195] width 71 height 29
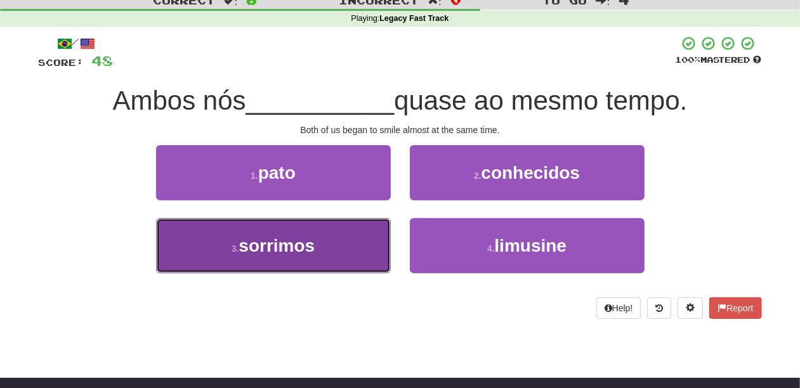
click at [358, 244] on button "3 . sorrimos" at bounding box center [273, 245] width 235 height 55
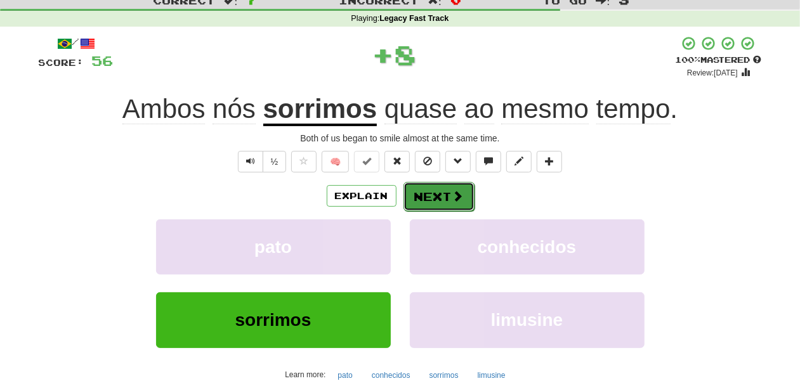
click at [429, 198] on button "Next" at bounding box center [439, 196] width 71 height 29
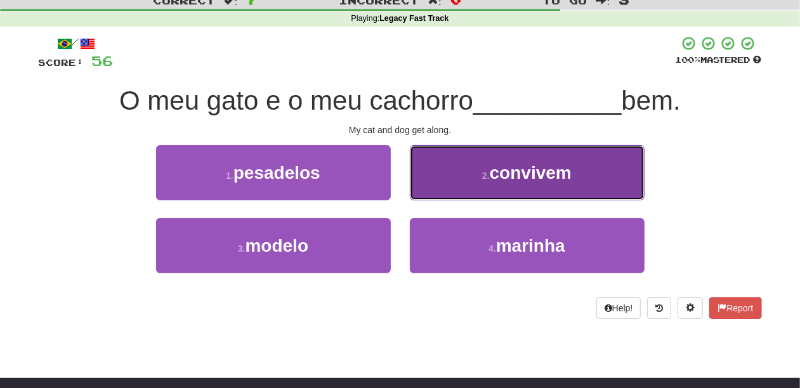
click at [446, 177] on button "2 . convivem" at bounding box center [527, 172] width 235 height 55
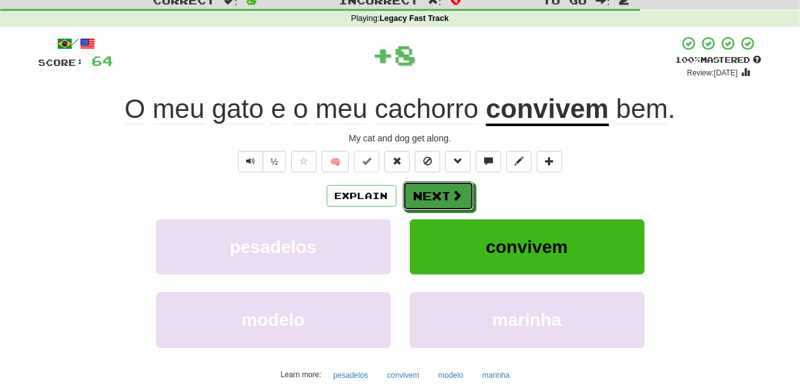
click at [445, 182] on button "Next" at bounding box center [438, 195] width 71 height 29
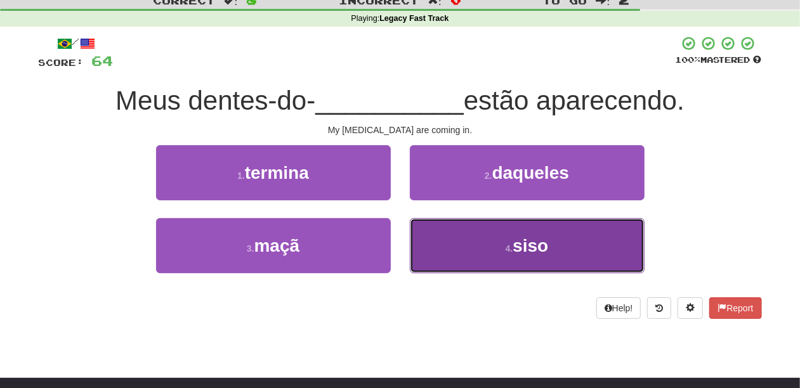
click at [428, 247] on button "4 . siso" at bounding box center [527, 245] width 235 height 55
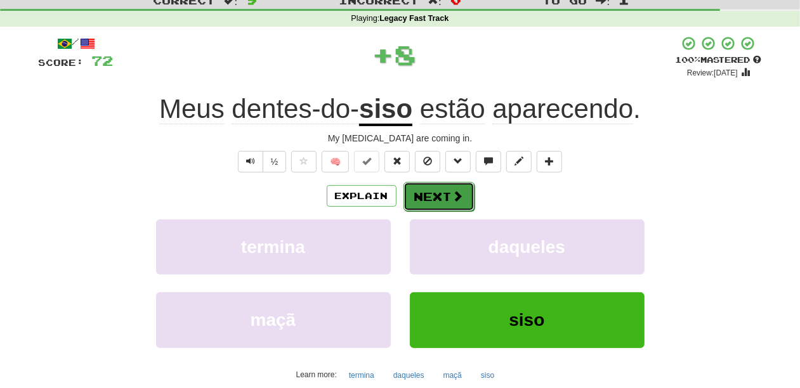
click at [416, 197] on button "Next" at bounding box center [439, 196] width 71 height 29
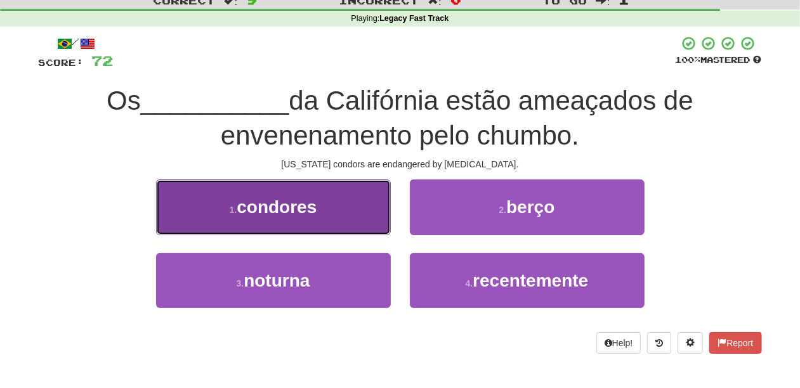
click at [331, 207] on button "1 . condores" at bounding box center [273, 207] width 235 height 55
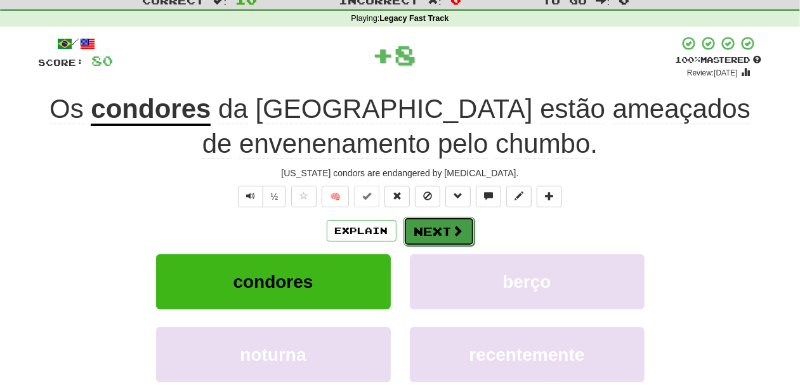
click at [415, 221] on button "Next" at bounding box center [439, 231] width 71 height 29
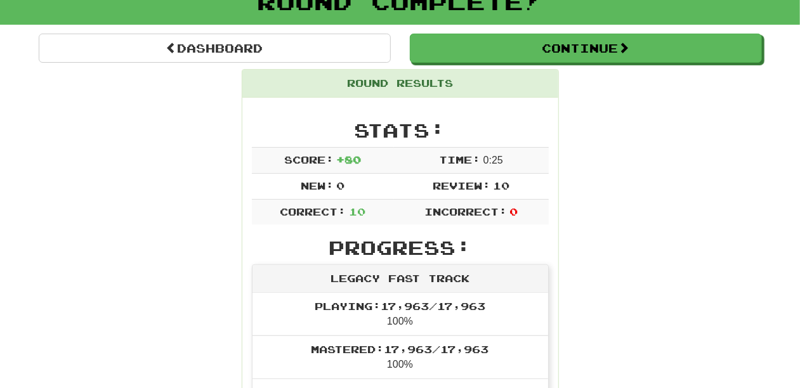
scroll to position [84, 0]
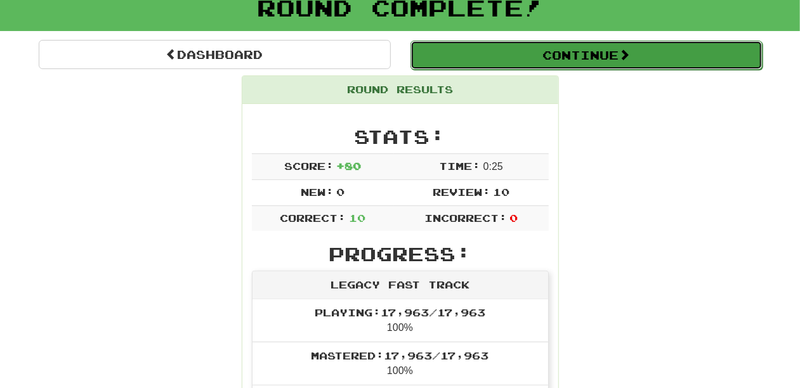
click at [503, 60] on button "Continue" at bounding box center [587, 55] width 352 height 29
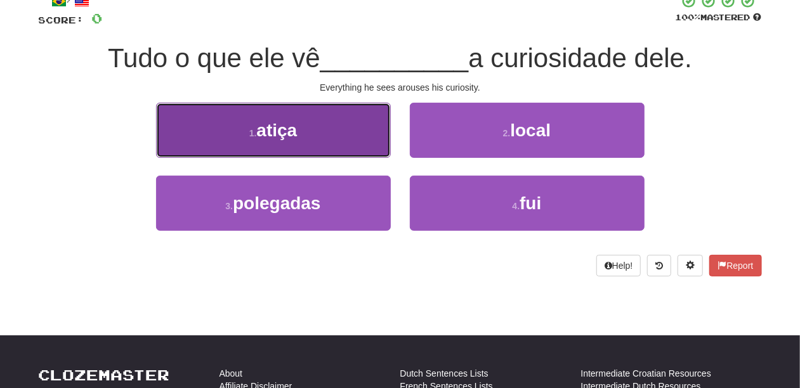
click at [306, 142] on button "1 . atiça" at bounding box center [273, 130] width 235 height 55
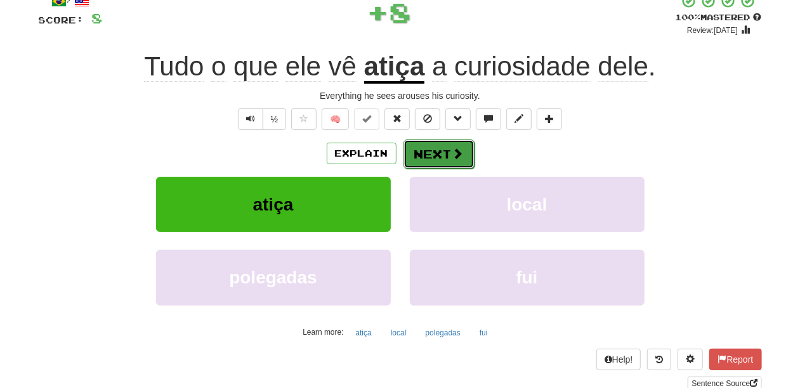
click at [433, 154] on button "Next" at bounding box center [439, 154] width 71 height 29
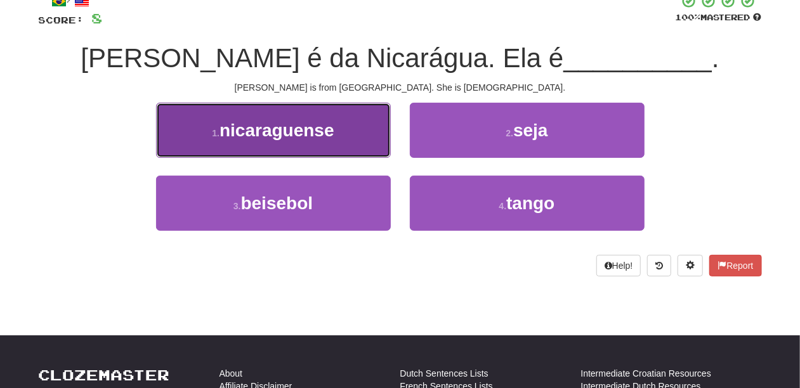
click at [349, 137] on button "1 . nicaraguense" at bounding box center [273, 130] width 235 height 55
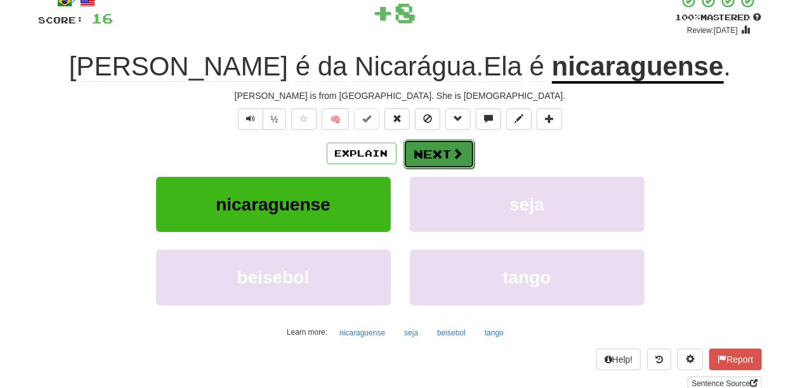
click at [432, 148] on button "Next" at bounding box center [439, 154] width 71 height 29
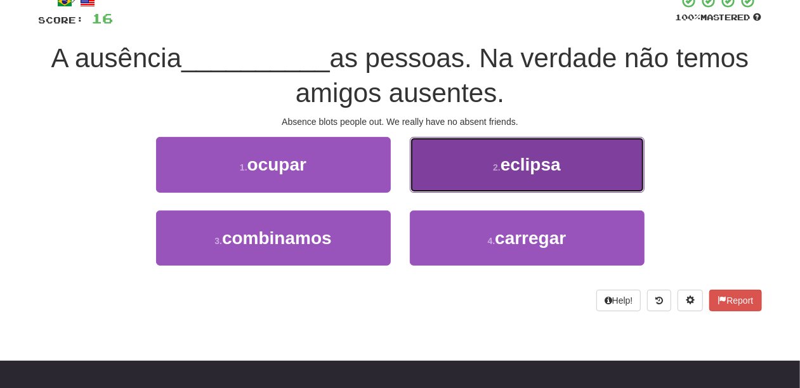
click at [426, 175] on button "2 . eclipsa" at bounding box center [527, 164] width 235 height 55
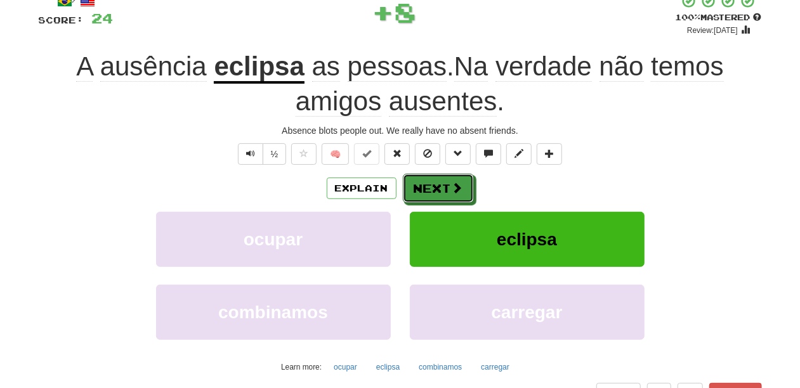
click at [426, 176] on button "Next" at bounding box center [438, 188] width 71 height 29
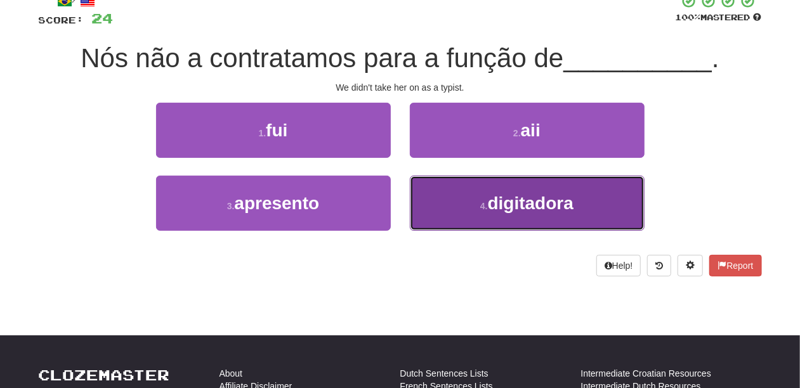
click at [445, 201] on button "4 . digitadora" at bounding box center [527, 203] width 235 height 55
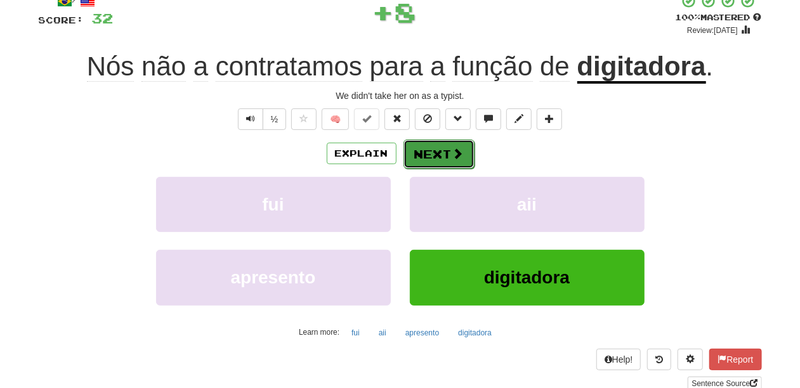
click at [444, 155] on button "Next" at bounding box center [439, 154] width 71 height 29
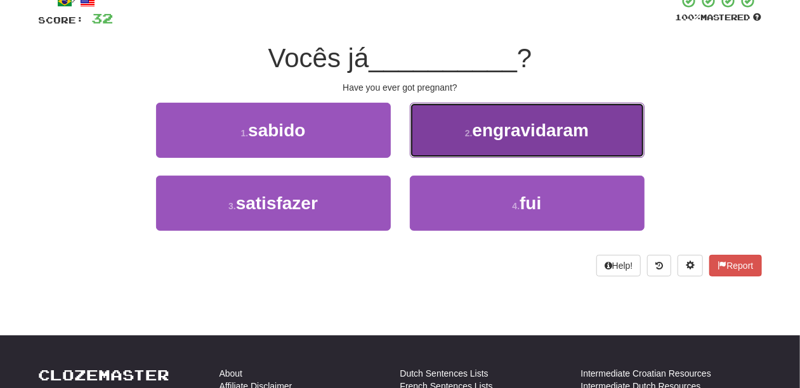
click at [447, 142] on button "2 . engravidaram" at bounding box center [527, 130] width 235 height 55
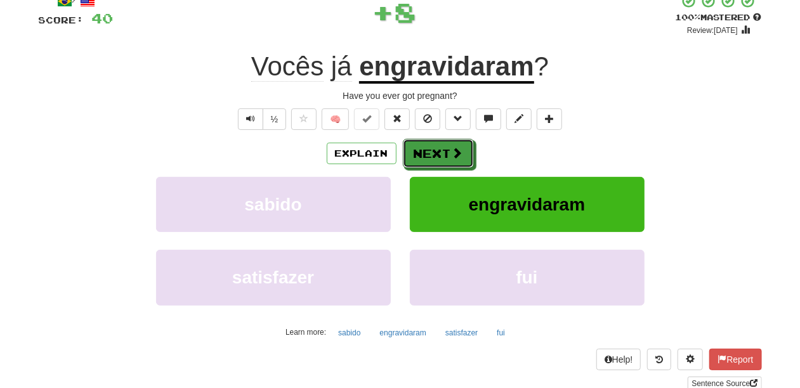
click at [447, 142] on button "Next" at bounding box center [438, 153] width 71 height 29
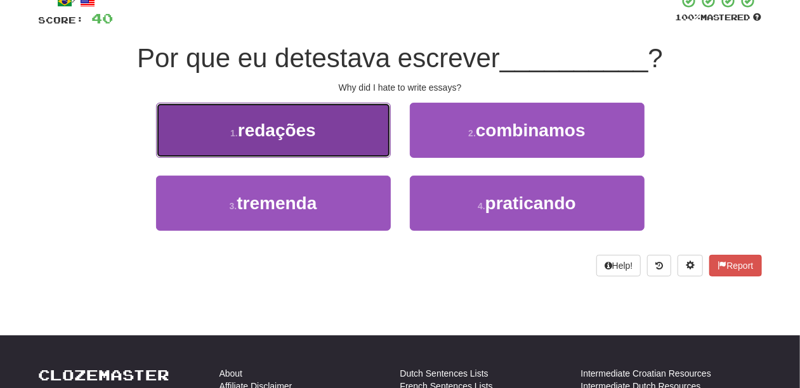
click at [357, 150] on button "1 . redações" at bounding box center [273, 130] width 235 height 55
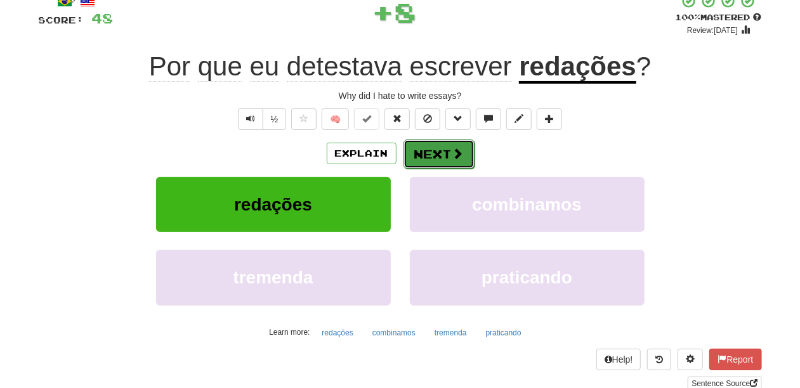
click at [423, 150] on button "Next" at bounding box center [439, 154] width 71 height 29
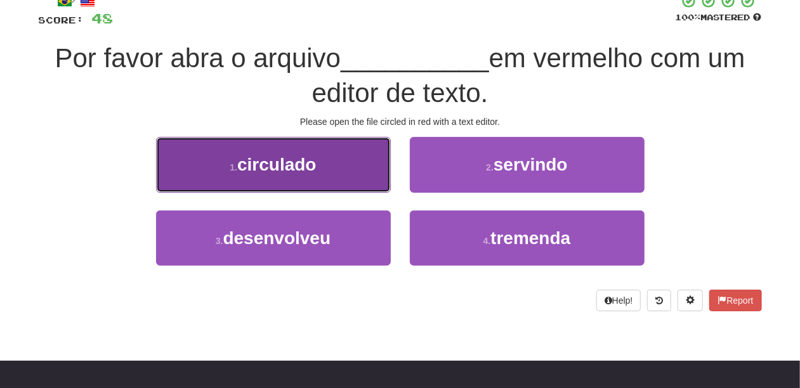
click at [322, 173] on button "1 . circulado" at bounding box center [273, 164] width 235 height 55
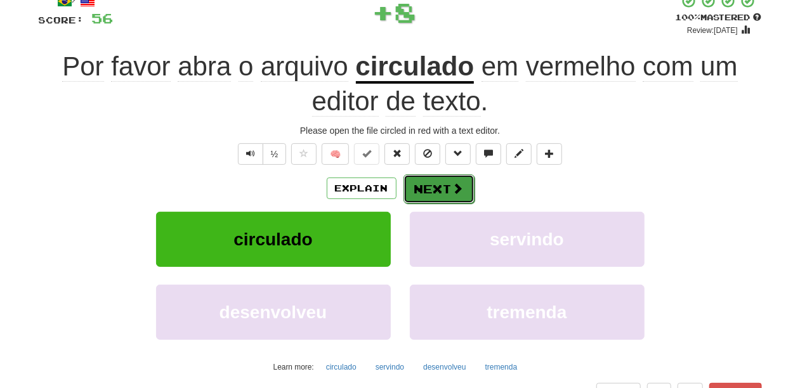
click at [425, 182] on button "Next" at bounding box center [439, 189] width 71 height 29
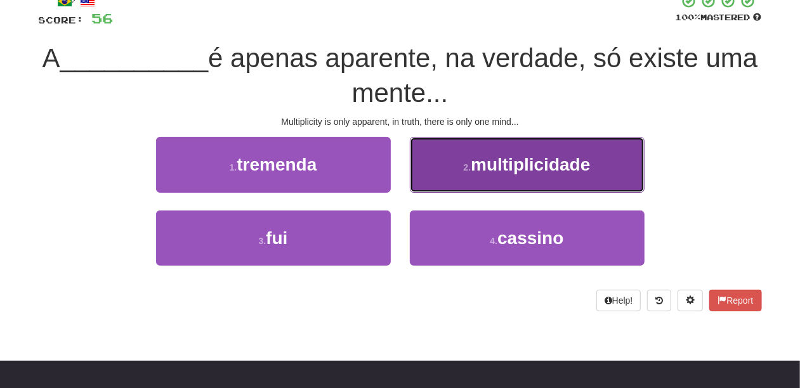
click at [428, 183] on button "2 . multiplicidade" at bounding box center [527, 164] width 235 height 55
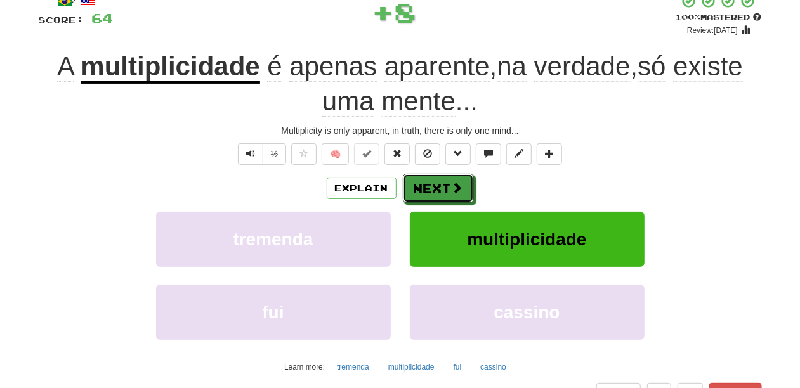
click at [428, 183] on button "Next" at bounding box center [438, 188] width 71 height 29
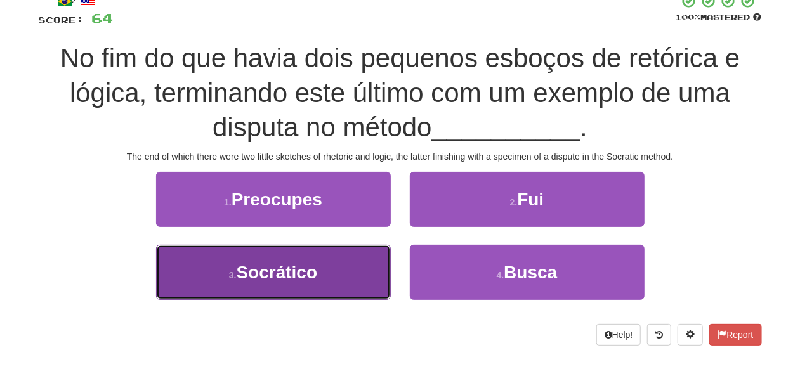
click at [326, 263] on button "3 . Socrático" at bounding box center [273, 272] width 235 height 55
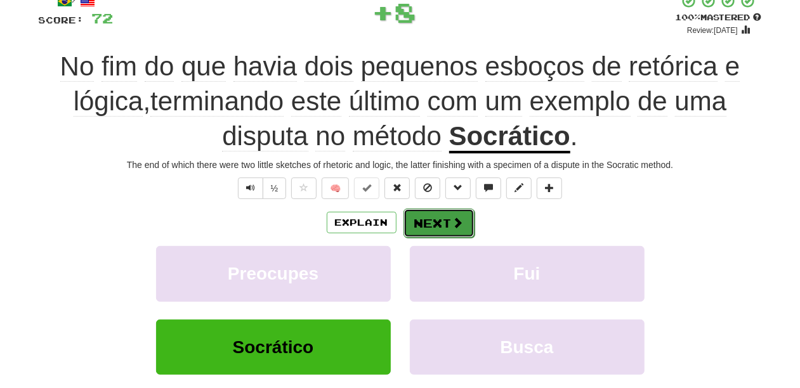
click at [404, 217] on button "Next" at bounding box center [439, 223] width 71 height 29
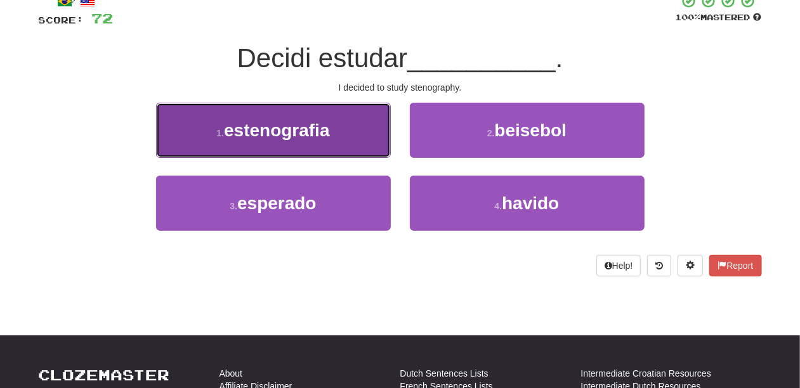
click at [350, 147] on button "1 . estenografia" at bounding box center [273, 130] width 235 height 55
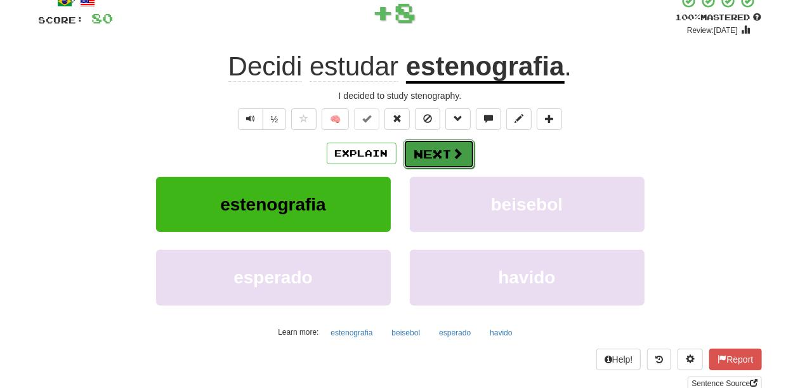
click at [415, 152] on button "Next" at bounding box center [439, 154] width 71 height 29
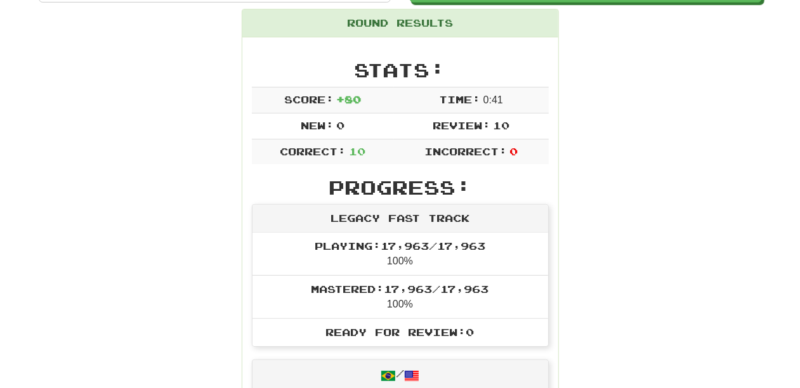
scroll to position [98, 0]
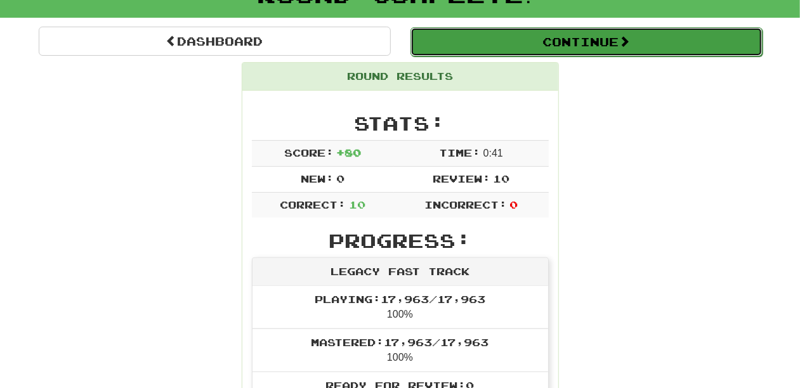
click at [479, 39] on button "Continue" at bounding box center [587, 41] width 352 height 29
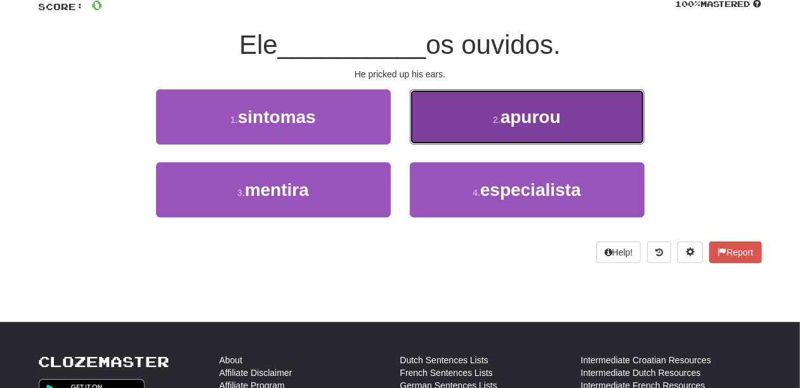
click at [443, 134] on button "2 . apurou" at bounding box center [527, 116] width 235 height 55
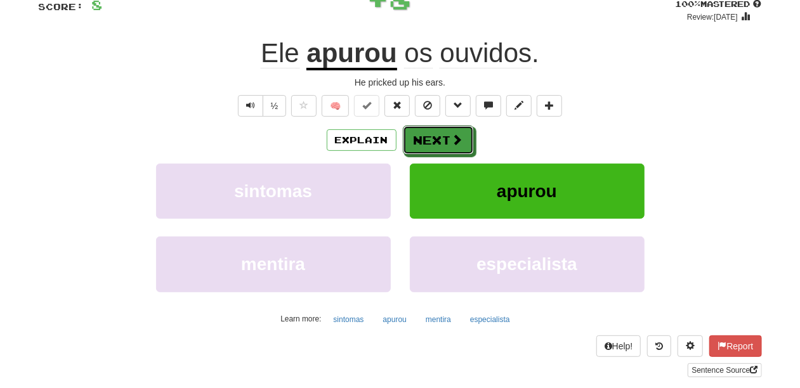
click at [443, 134] on button "Next" at bounding box center [438, 140] width 71 height 29
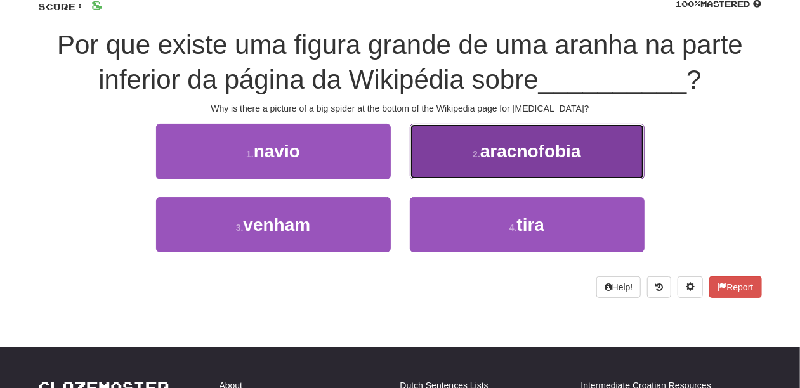
click at [444, 151] on button "2 . aracnofobia" at bounding box center [527, 151] width 235 height 55
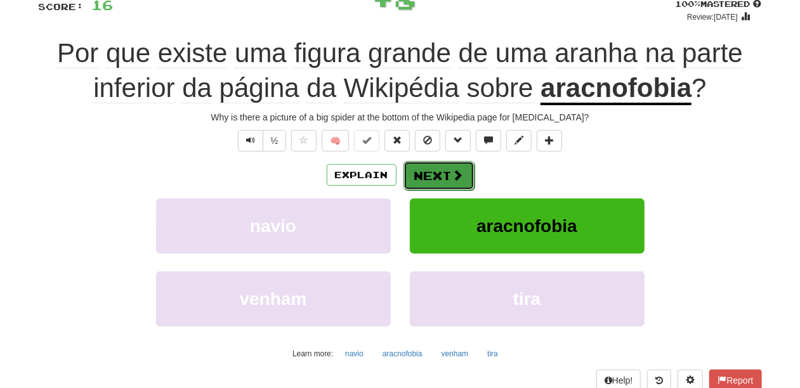
click at [440, 163] on button "Next" at bounding box center [439, 175] width 71 height 29
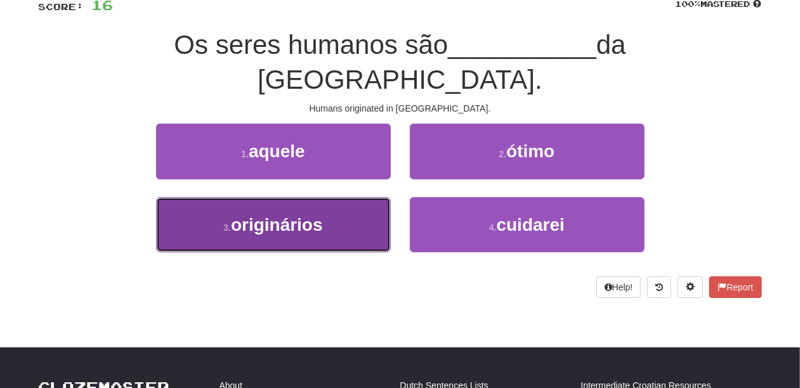
click at [348, 197] on button "3 . originários" at bounding box center [273, 224] width 235 height 55
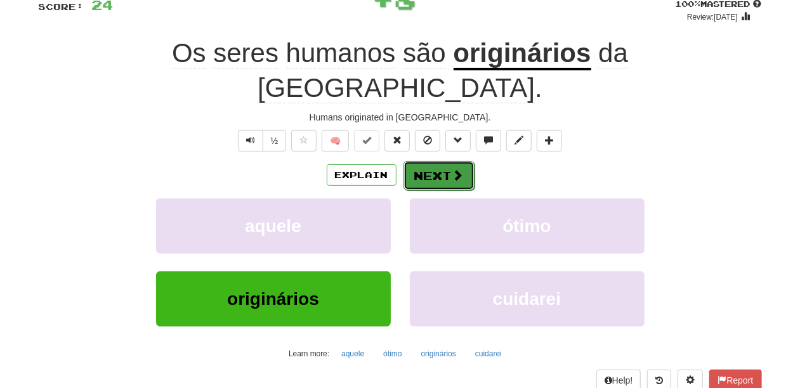
click at [436, 161] on button "Next" at bounding box center [439, 175] width 71 height 29
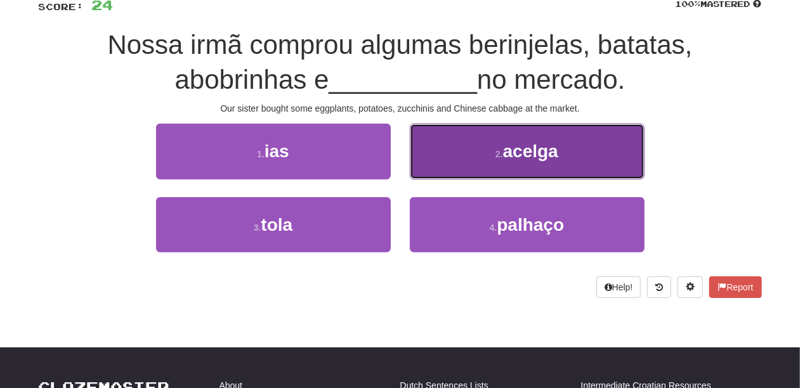
click at [434, 173] on button "2 . acelga" at bounding box center [527, 151] width 235 height 55
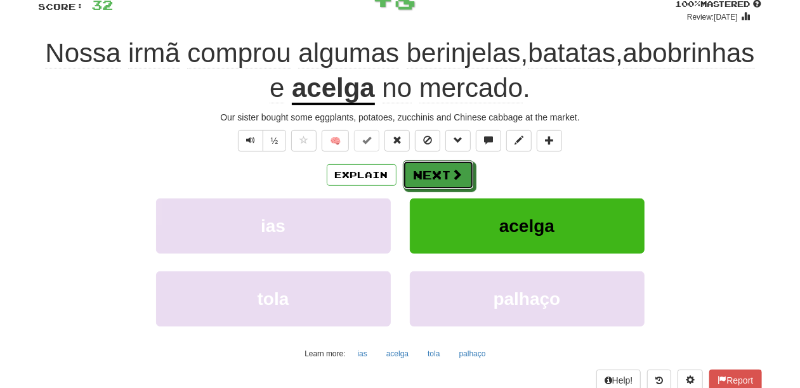
click at [434, 173] on button "Next" at bounding box center [438, 175] width 71 height 29
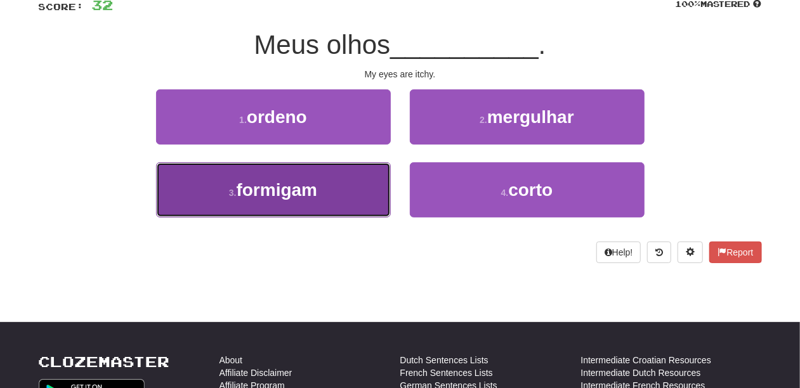
click at [341, 180] on button "3 . formigam" at bounding box center [273, 189] width 235 height 55
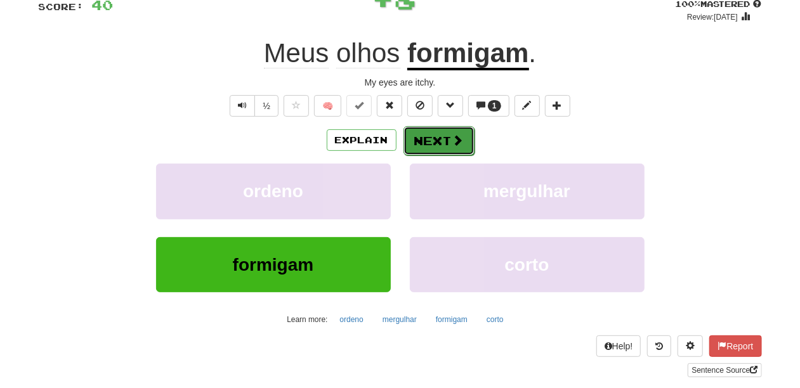
click at [428, 142] on button "Next" at bounding box center [439, 140] width 71 height 29
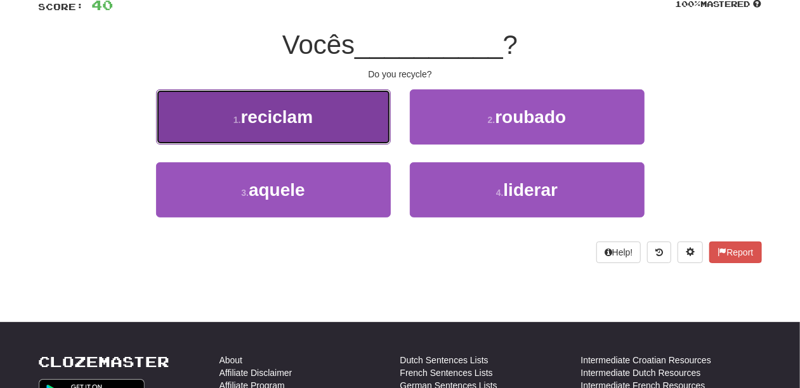
click at [324, 128] on button "1 . reciclam" at bounding box center [273, 116] width 235 height 55
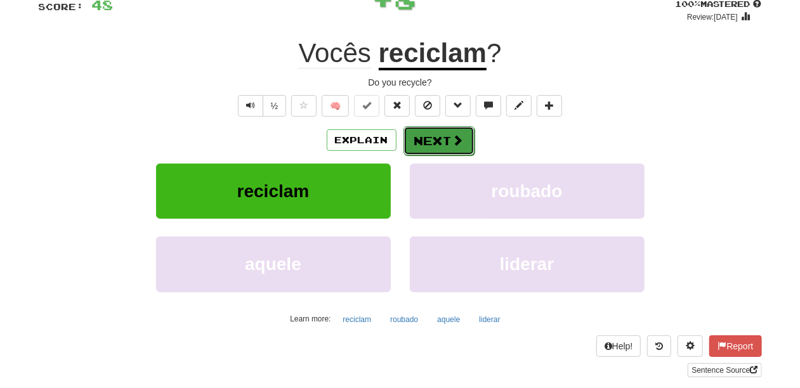
click at [428, 136] on button "Next" at bounding box center [439, 140] width 71 height 29
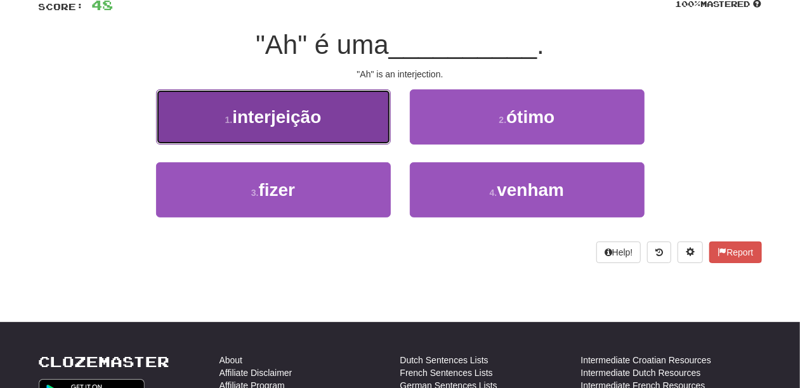
click at [365, 125] on button "1 . interjeição" at bounding box center [273, 116] width 235 height 55
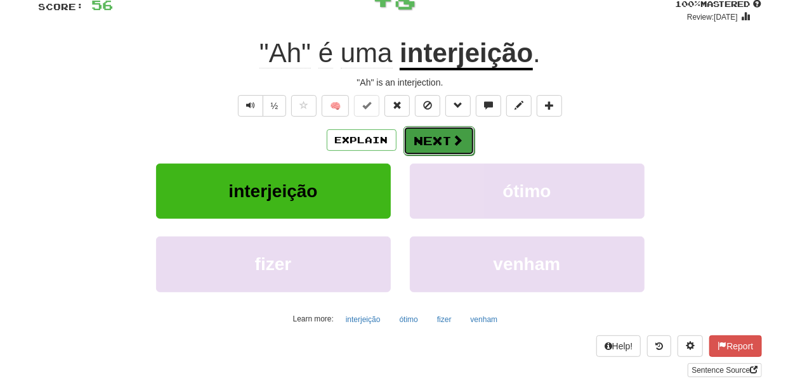
click at [425, 138] on button "Next" at bounding box center [439, 140] width 71 height 29
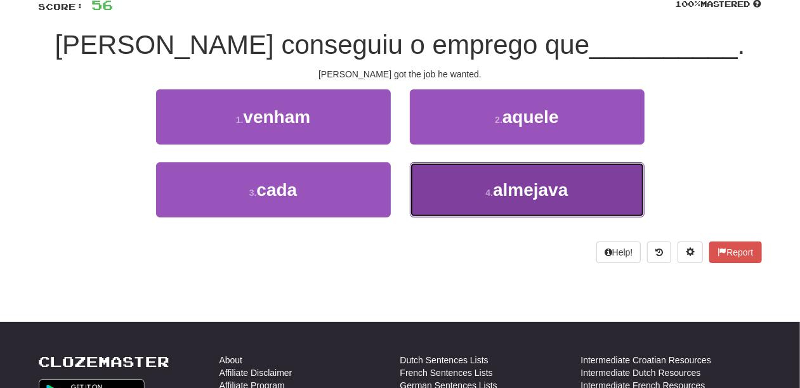
click at [437, 189] on button "4 . almejava" at bounding box center [527, 189] width 235 height 55
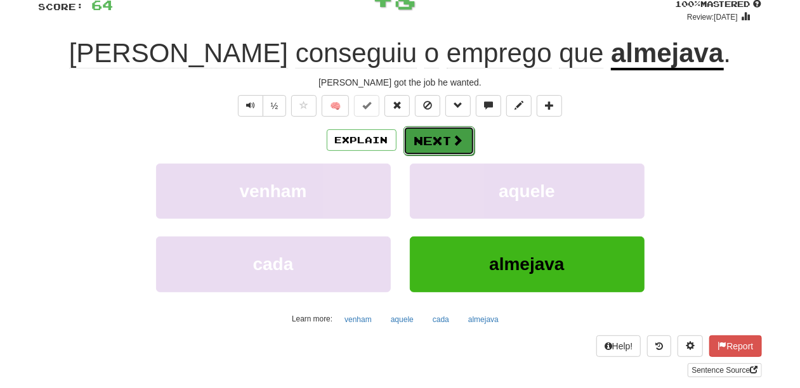
click at [423, 140] on button "Next" at bounding box center [439, 140] width 71 height 29
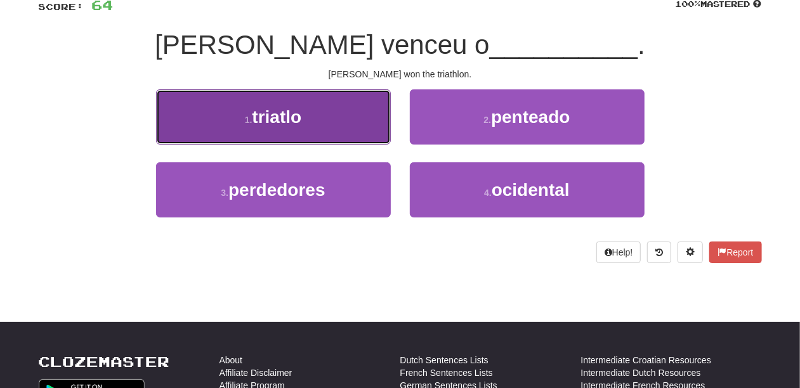
click at [340, 137] on button "1 . triatlo" at bounding box center [273, 116] width 235 height 55
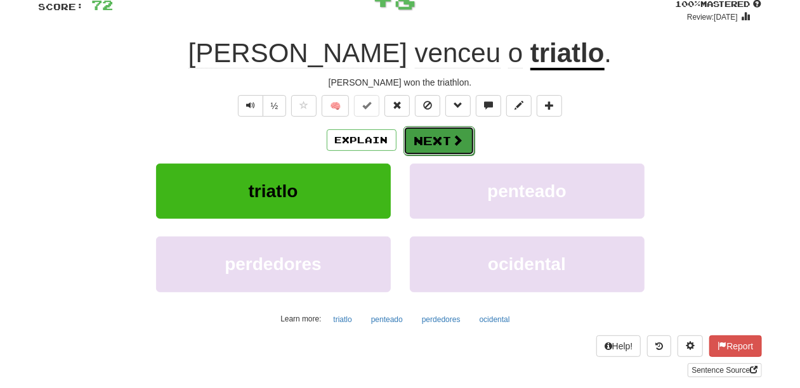
click at [425, 138] on button "Next" at bounding box center [439, 140] width 71 height 29
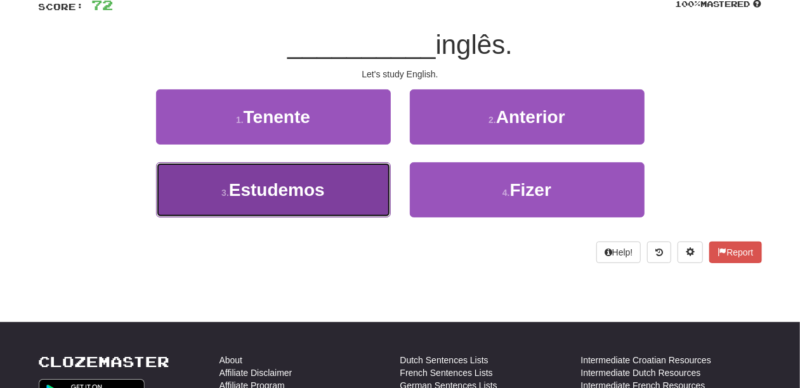
click at [343, 187] on button "3 . Estudemos" at bounding box center [273, 189] width 235 height 55
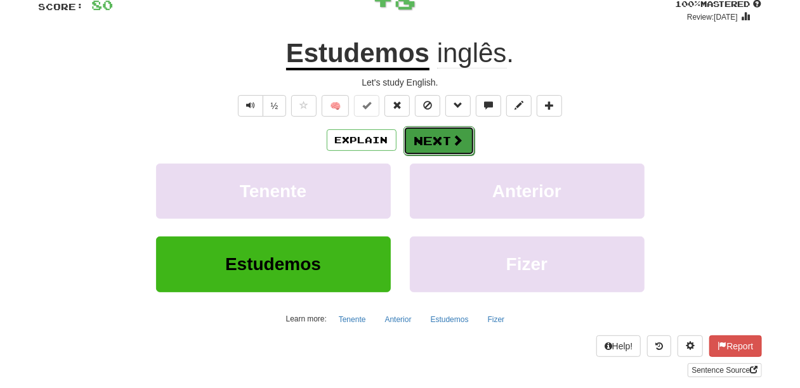
click at [432, 138] on button "Next" at bounding box center [439, 140] width 71 height 29
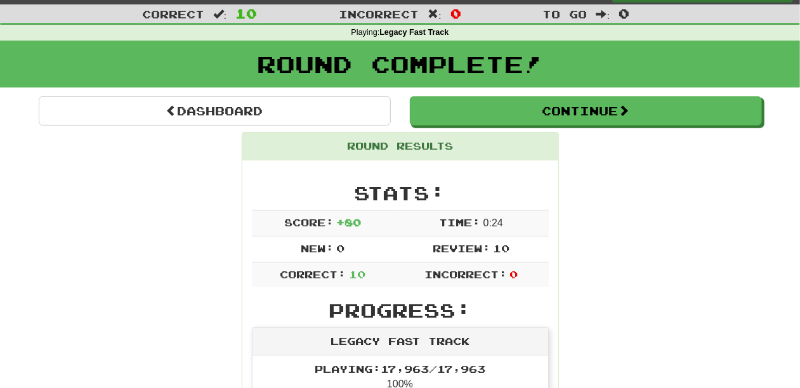
scroll to position [26, 0]
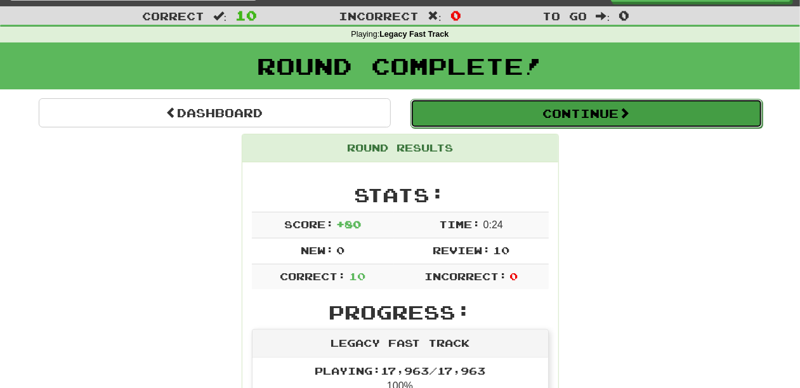
click at [501, 113] on button "Continue" at bounding box center [587, 113] width 352 height 29
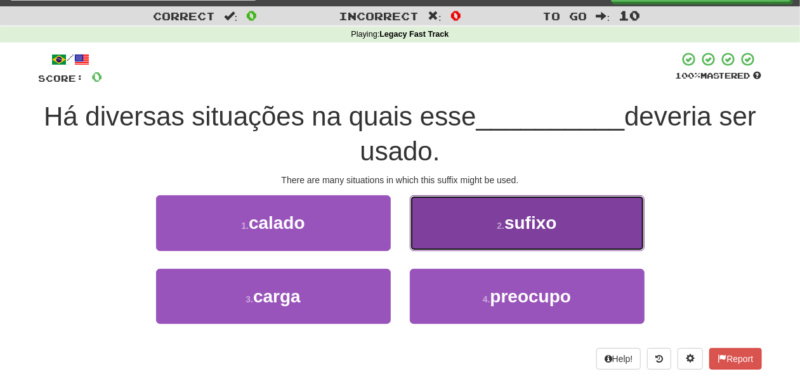
click at [444, 242] on button "2 . sufixo" at bounding box center [527, 222] width 235 height 55
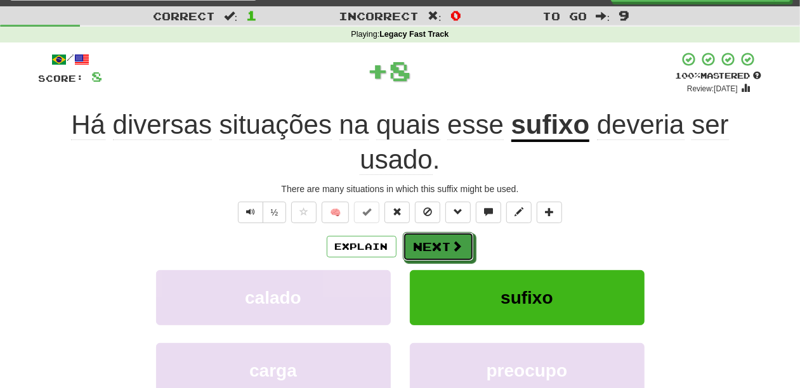
click at [444, 242] on button "Next" at bounding box center [438, 246] width 71 height 29
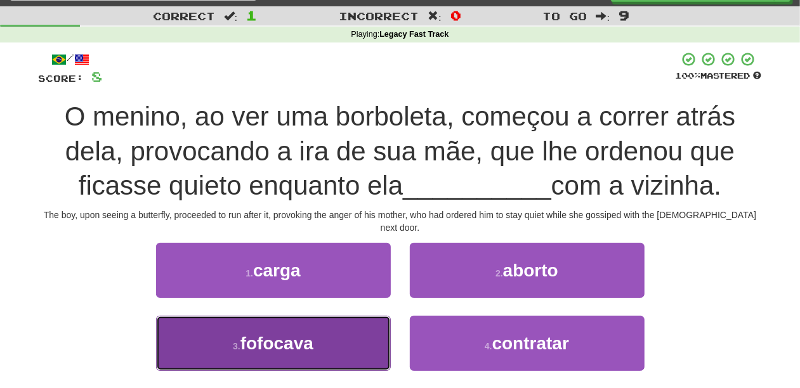
click at [362, 322] on button "3 . fofocava" at bounding box center [273, 343] width 235 height 55
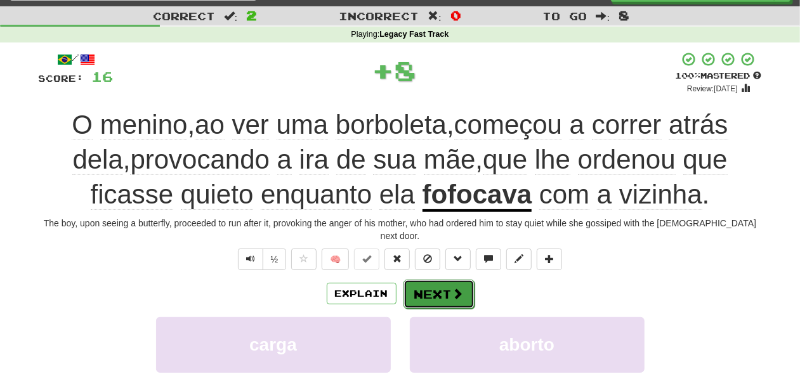
click at [418, 280] on button "Next" at bounding box center [439, 294] width 71 height 29
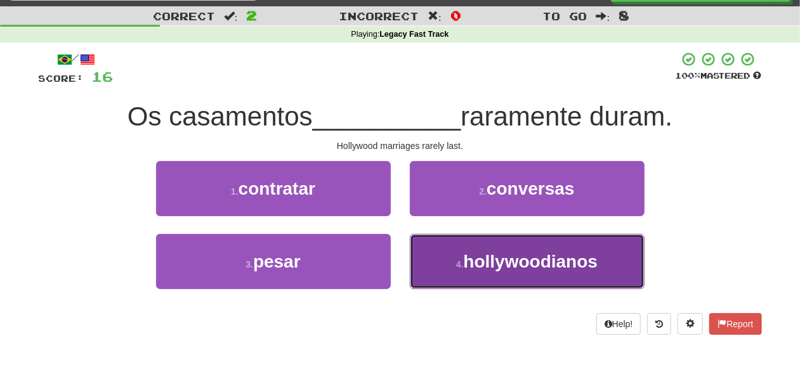
click at [422, 272] on button "4 . hollywoodianos" at bounding box center [527, 261] width 235 height 55
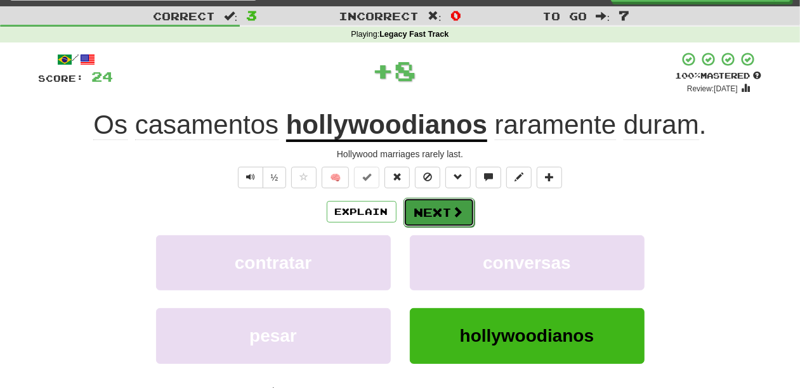
click at [435, 216] on button "Next" at bounding box center [439, 212] width 71 height 29
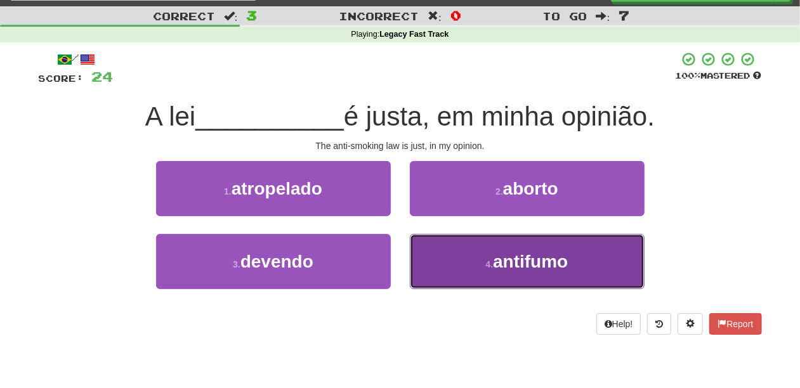
click at [428, 255] on button "4 . antifumo" at bounding box center [527, 261] width 235 height 55
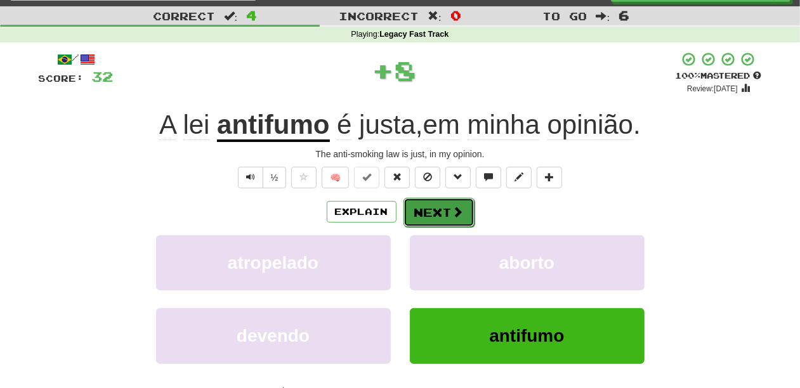
click at [430, 217] on button "Next" at bounding box center [439, 212] width 71 height 29
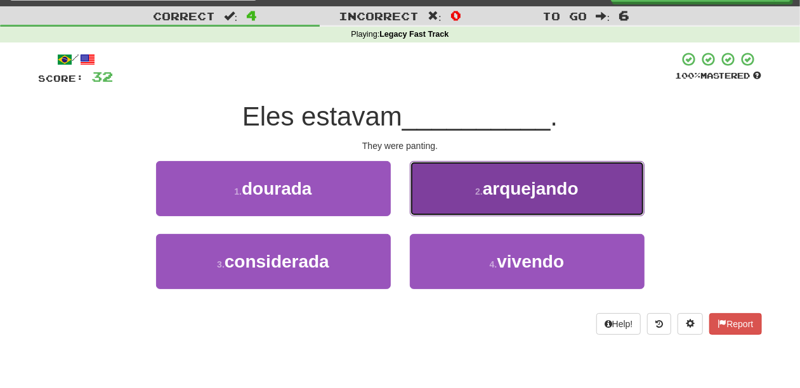
click at [445, 208] on button "2 . arquejando" at bounding box center [527, 188] width 235 height 55
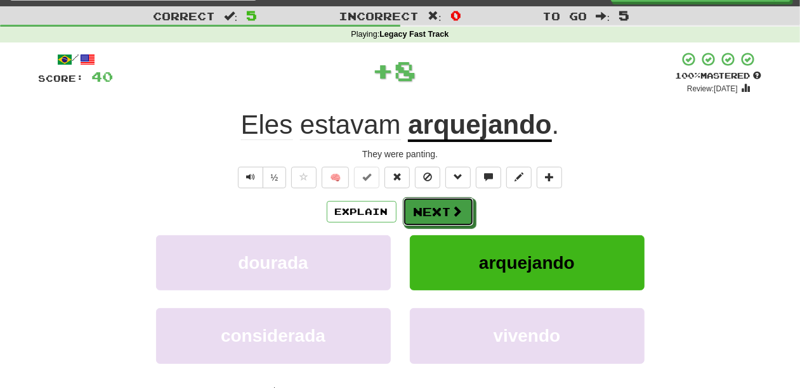
click at [445, 208] on button "Next" at bounding box center [438, 211] width 71 height 29
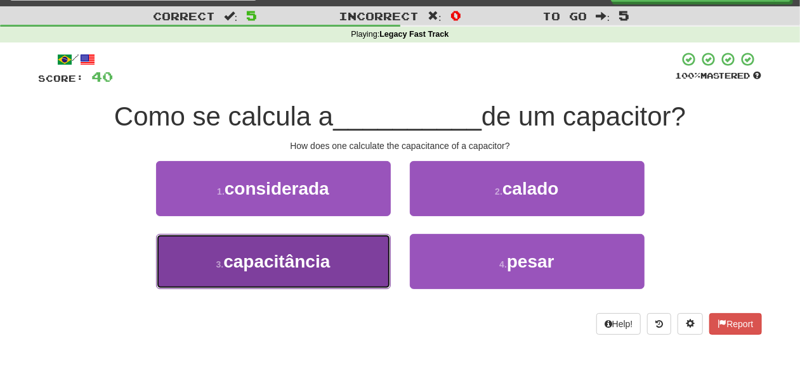
click at [348, 260] on button "3 . capacitância" at bounding box center [273, 261] width 235 height 55
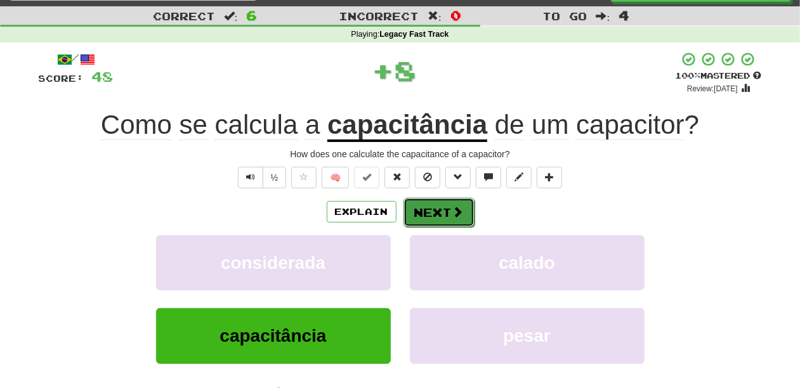
click at [428, 214] on button "Next" at bounding box center [439, 212] width 71 height 29
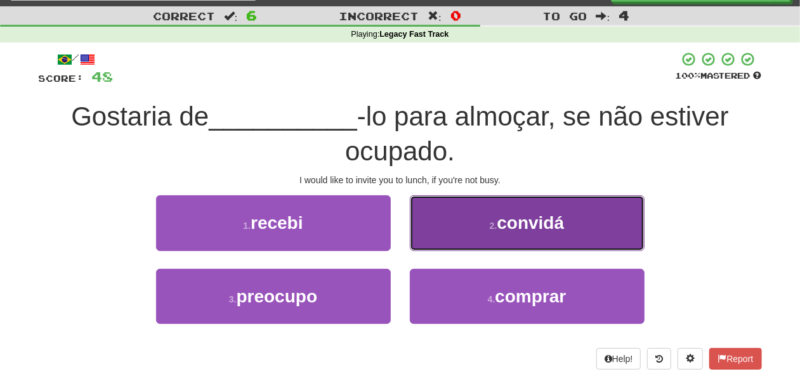
click at [451, 245] on button "2 . convidá" at bounding box center [527, 222] width 235 height 55
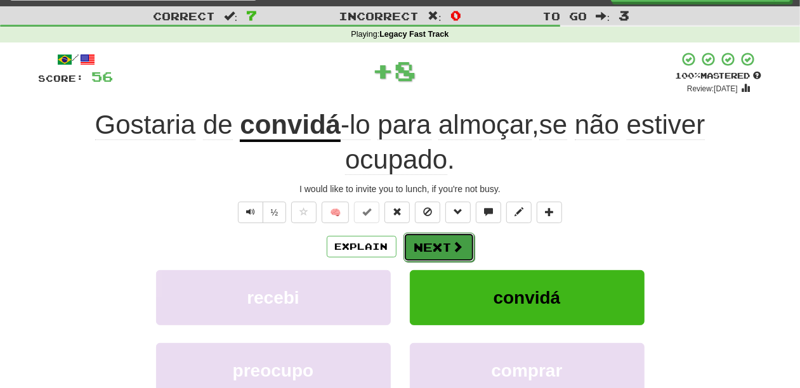
click at [439, 243] on button "Next" at bounding box center [439, 247] width 71 height 29
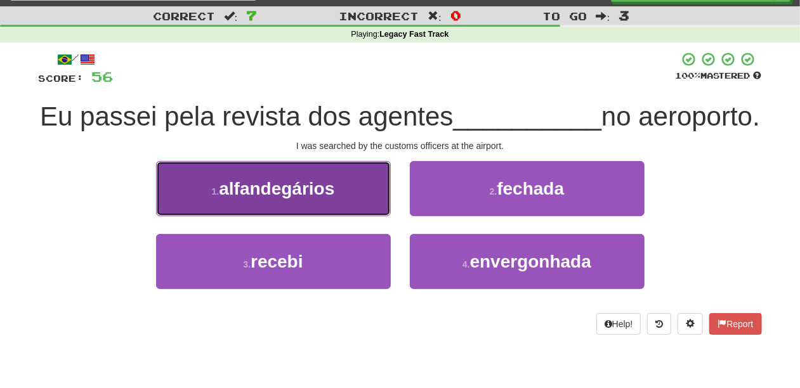
click at [353, 216] on button "1 . alfandegários" at bounding box center [273, 188] width 235 height 55
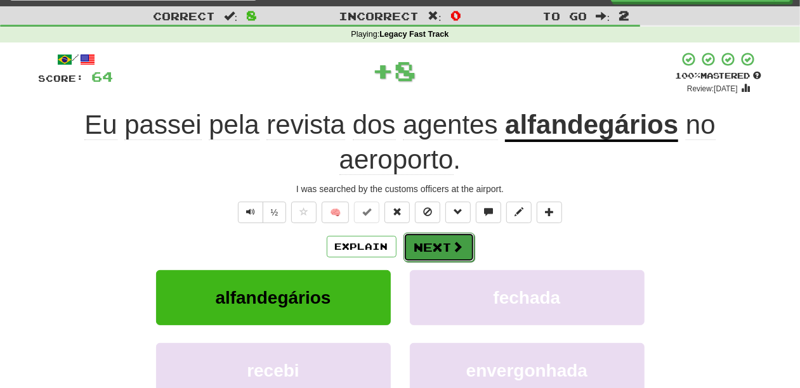
click at [418, 241] on button "Next" at bounding box center [439, 247] width 71 height 29
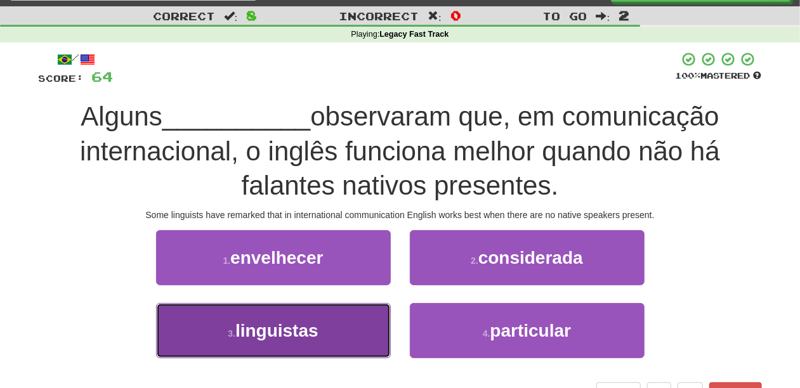
click at [310, 329] on span "linguistas" at bounding box center [276, 331] width 83 height 20
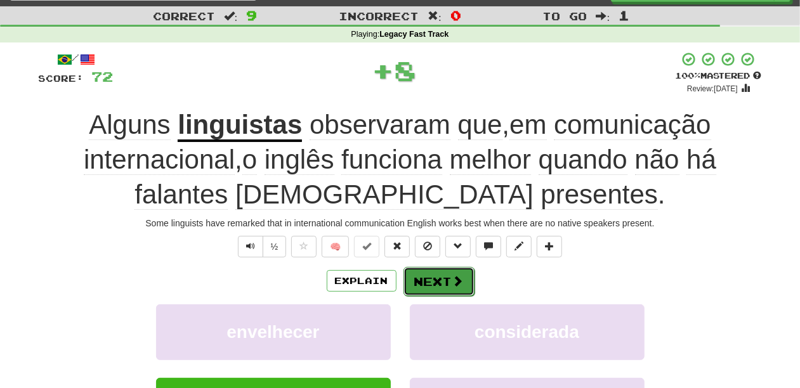
click at [423, 287] on button "Next" at bounding box center [439, 281] width 71 height 29
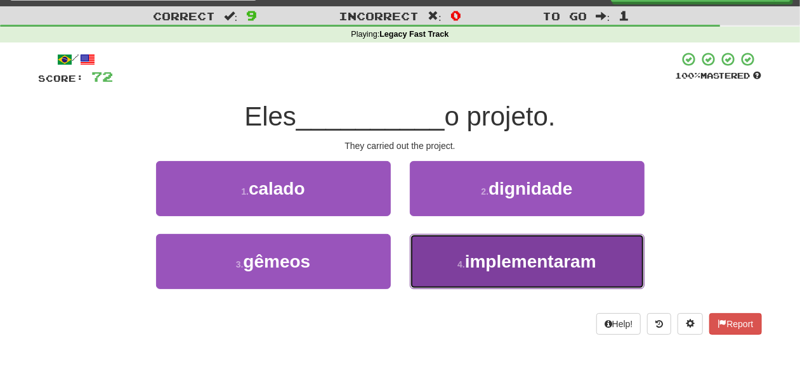
click at [436, 258] on button "4 . implementaram" at bounding box center [527, 261] width 235 height 55
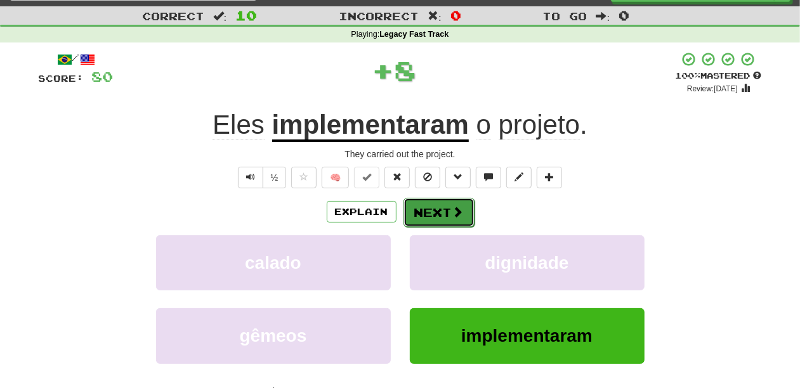
click at [425, 211] on button "Next" at bounding box center [439, 212] width 71 height 29
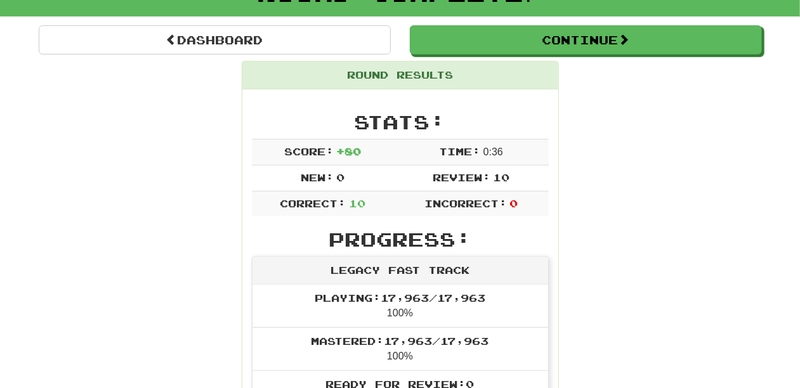
scroll to position [69, 0]
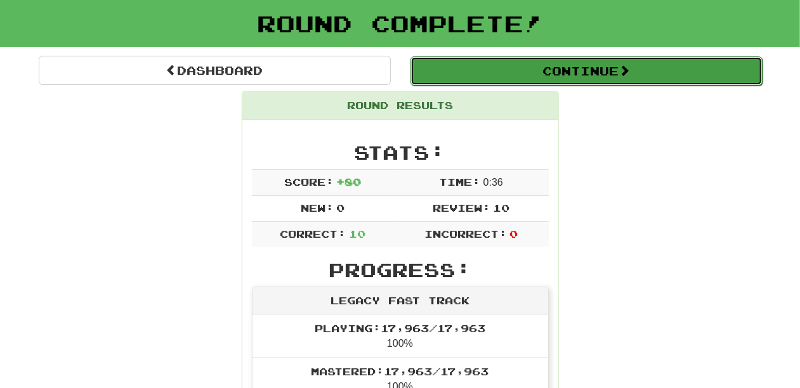
click at [482, 67] on button "Continue" at bounding box center [587, 70] width 352 height 29
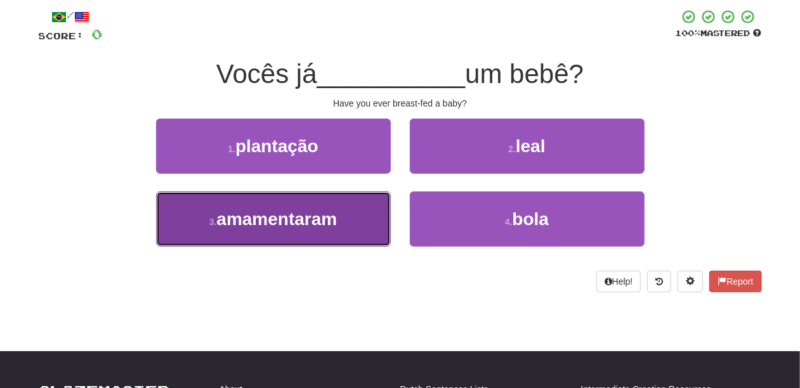
click at [326, 216] on span "amamentaram" at bounding box center [276, 219] width 121 height 20
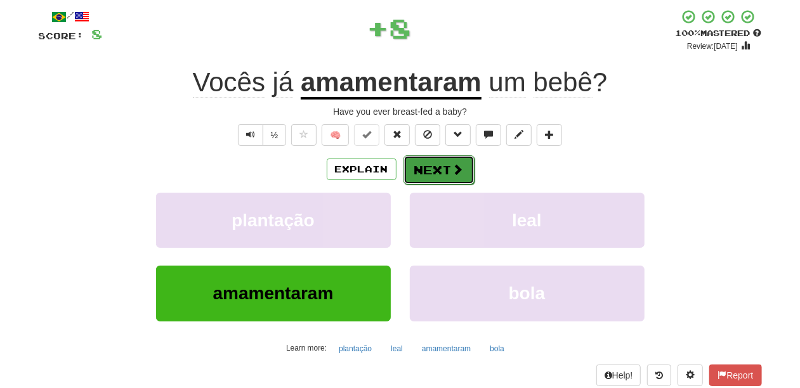
click at [433, 165] on button "Next" at bounding box center [439, 169] width 71 height 29
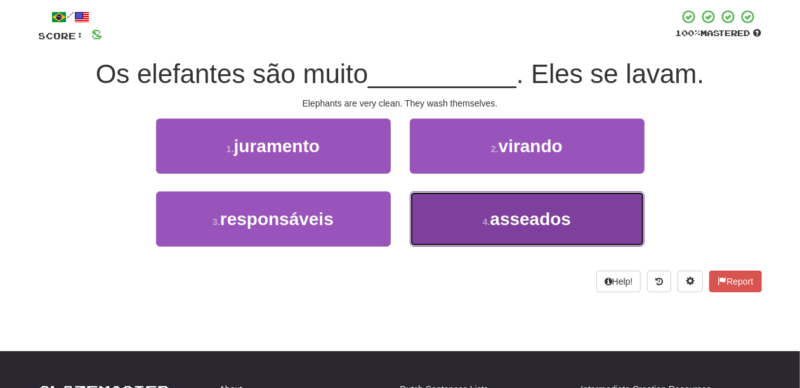
click at [457, 216] on button "4 . asseados" at bounding box center [527, 219] width 235 height 55
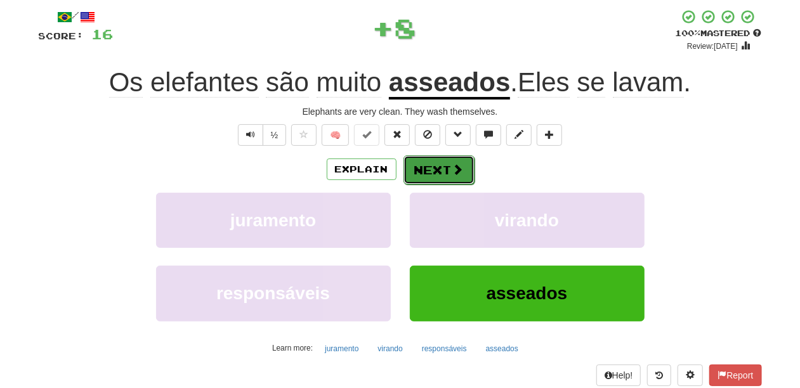
click at [425, 169] on button "Next" at bounding box center [439, 169] width 71 height 29
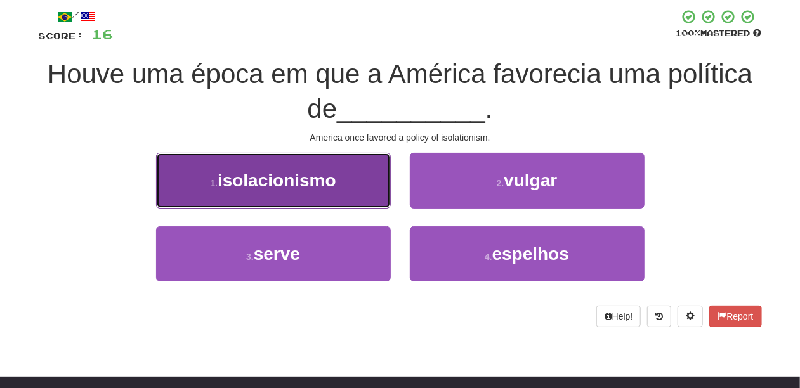
click at [327, 185] on span "isolacionismo" at bounding box center [277, 181] width 119 height 20
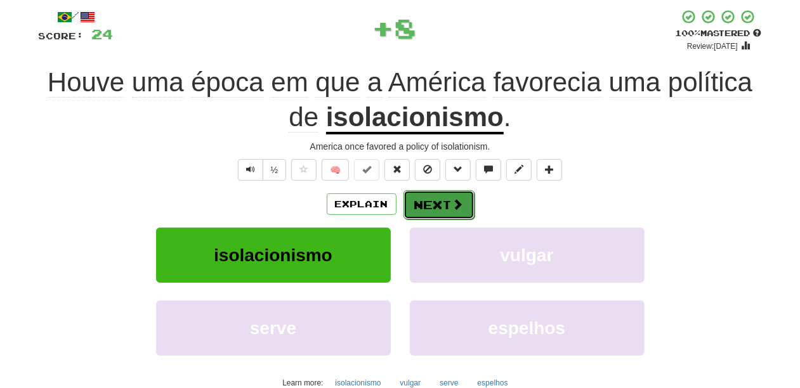
click at [415, 199] on button "Next" at bounding box center [439, 204] width 71 height 29
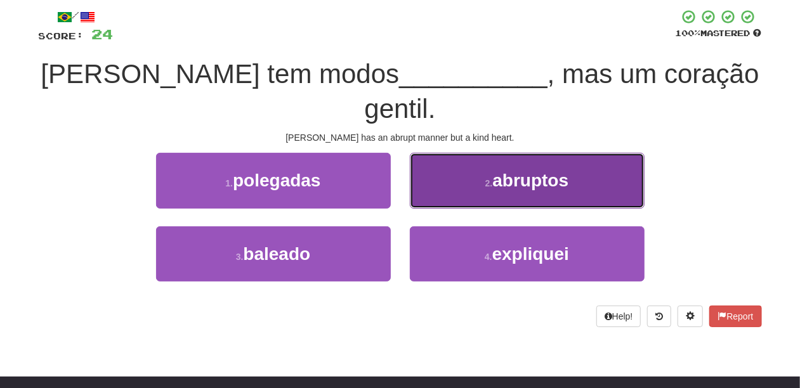
click at [439, 164] on button "2 . abruptos" at bounding box center [527, 180] width 235 height 55
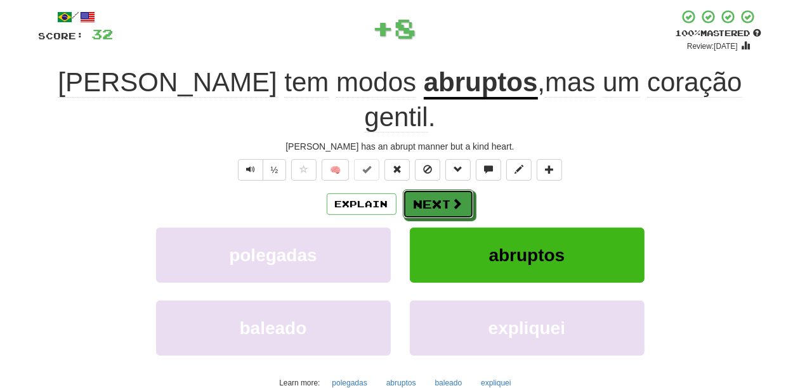
click at [438, 190] on button "Next" at bounding box center [438, 204] width 71 height 29
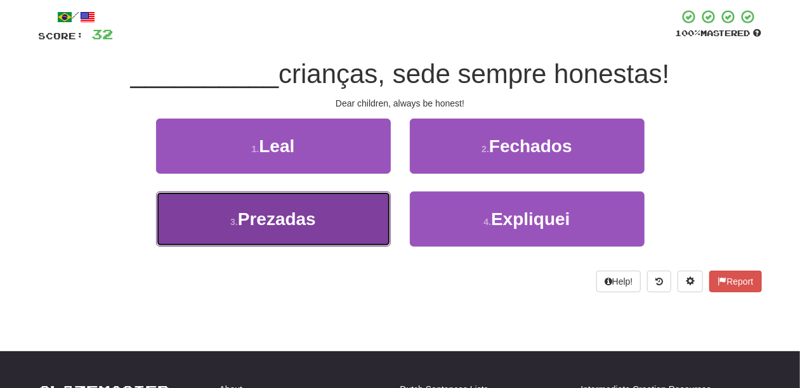
click at [352, 217] on button "3 . Prezadas" at bounding box center [273, 219] width 235 height 55
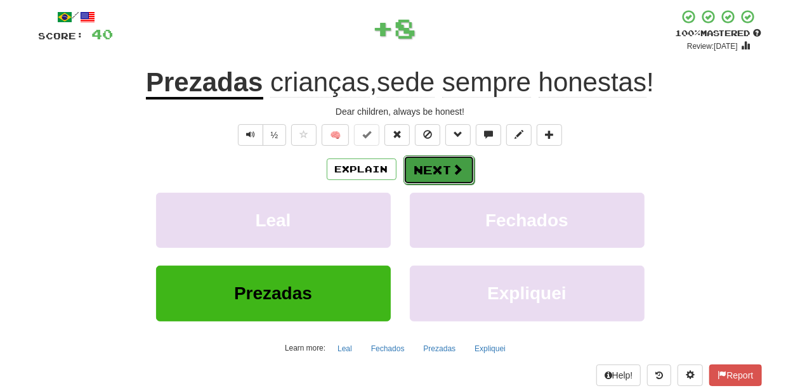
click at [414, 171] on button "Next" at bounding box center [439, 169] width 71 height 29
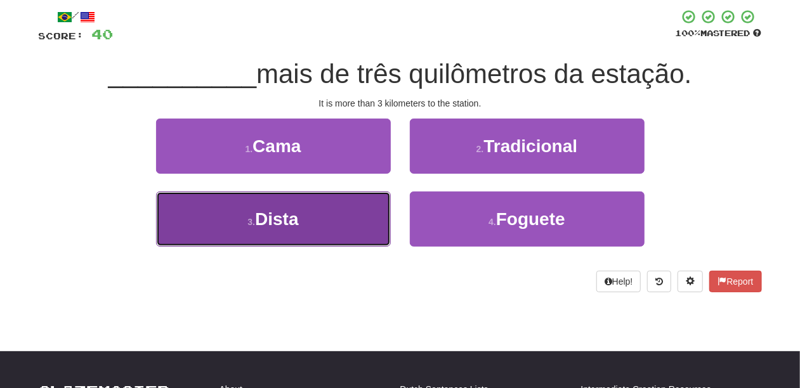
click at [355, 208] on button "3 . Dista" at bounding box center [273, 219] width 235 height 55
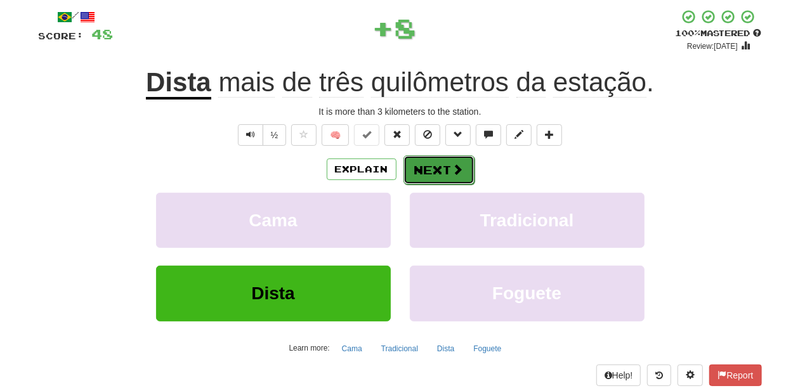
click at [435, 168] on button "Next" at bounding box center [439, 169] width 71 height 29
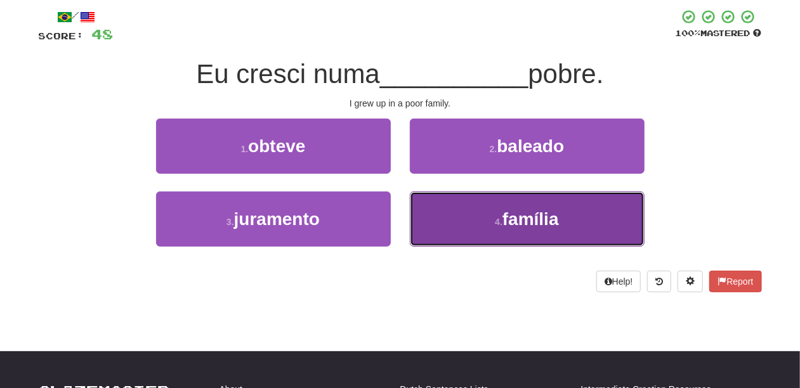
click at [425, 199] on button "4 . família" at bounding box center [527, 219] width 235 height 55
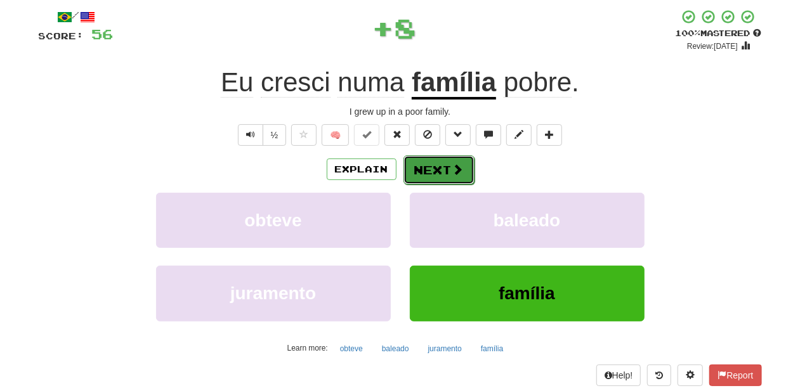
click at [420, 165] on button "Next" at bounding box center [439, 169] width 71 height 29
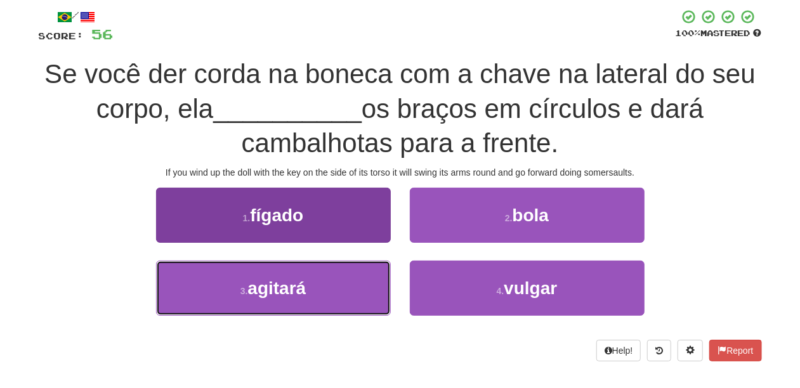
click at [332, 300] on button "3 . agitará" at bounding box center [273, 288] width 235 height 55
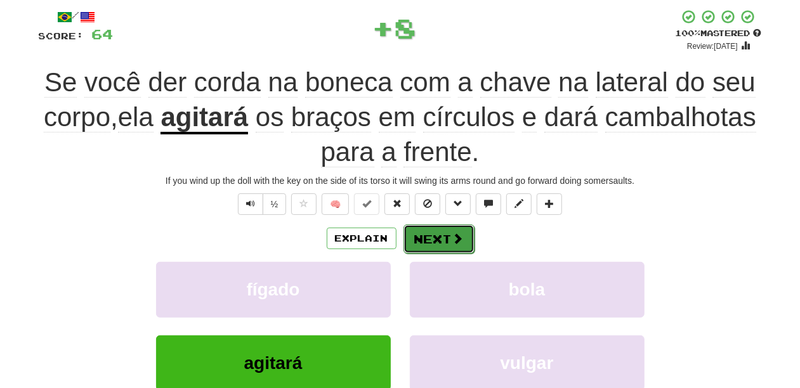
click at [439, 236] on button "Next" at bounding box center [439, 239] width 71 height 29
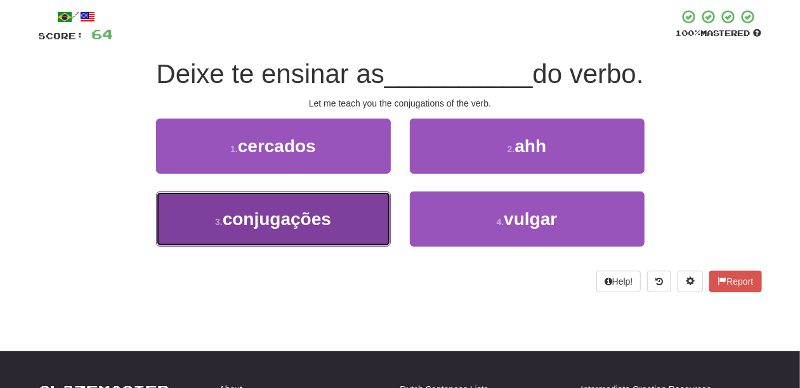
click at [324, 218] on span "conjugações" at bounding box center [277, 219] width 109 height 20
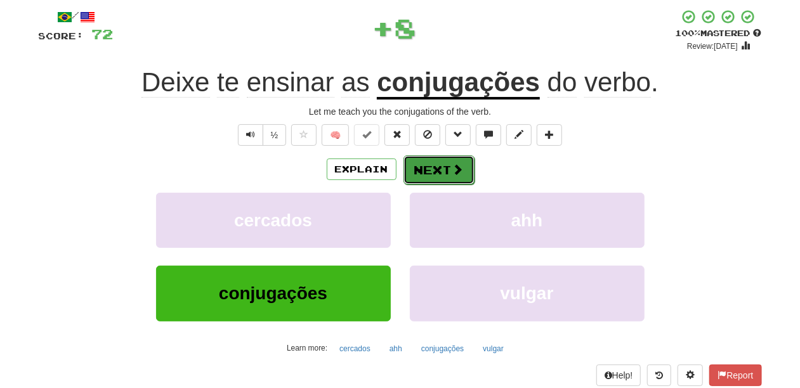
click at [418, 169] on button "Next" at bounding box center [439, 169] width 71 height 29
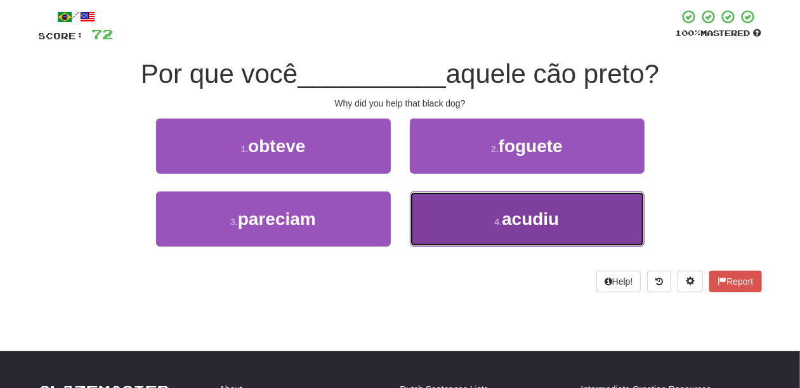
click at [429, 207] on button "4 . acudiu" at bounding box center [527, 219] width 235 height 55
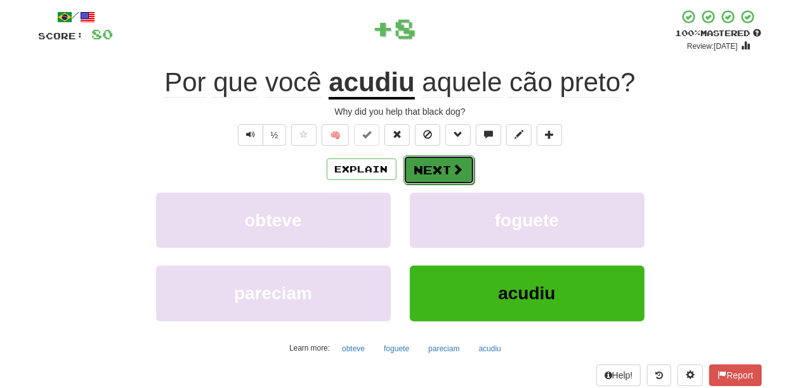
click at [426, 161] on button "Next" at bounding box center [439, 169] width 71 height 29
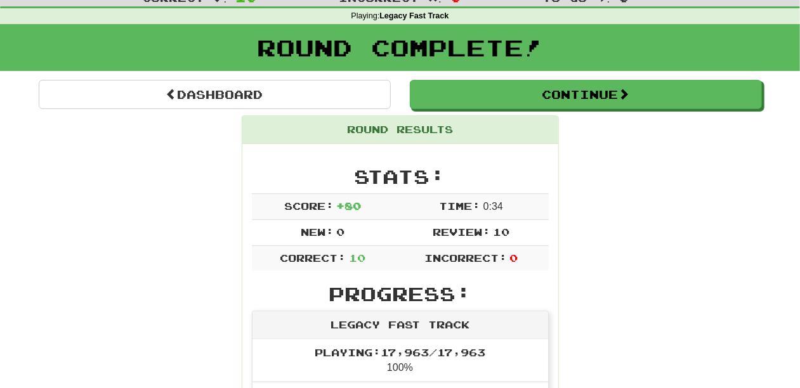
scroll to position [26, 0]
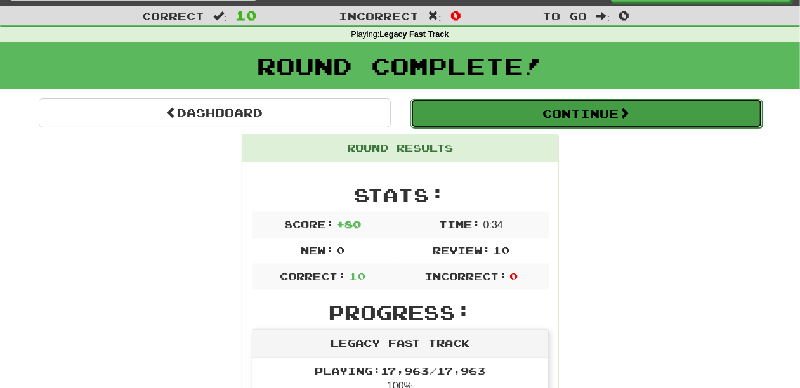
click at [478, 116] on button "Continue" at bounding box center [587, 113] width 352 height 29
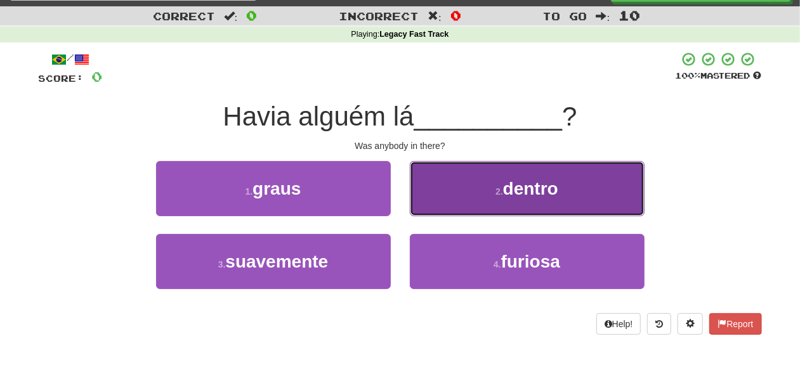
click at [460, 214] on button "2 . dentro" at bounding box center [527, 188] width 235 height 55
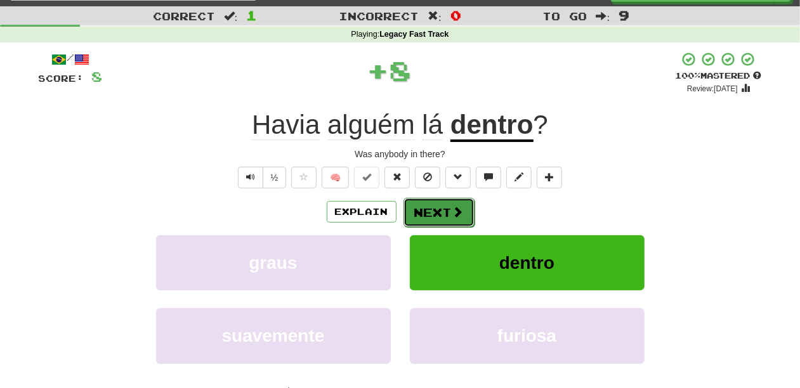
click at [435, 211] on button "Next" at bounding box center [439, 212] width 71 height 29
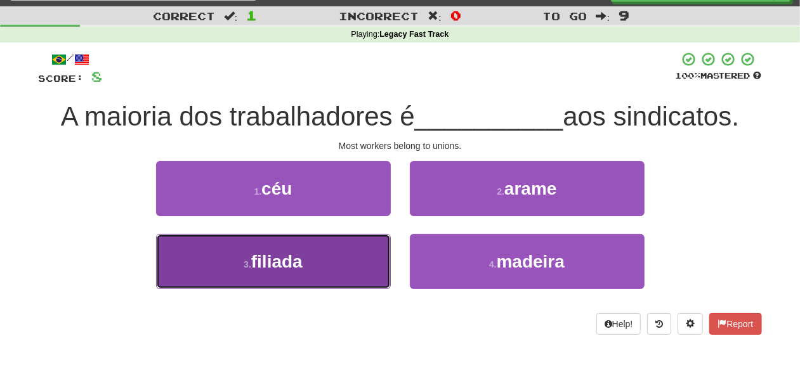
click at [351, 241] on button "3 . filiada" at bounding box center [273, 261] width 235 height 55
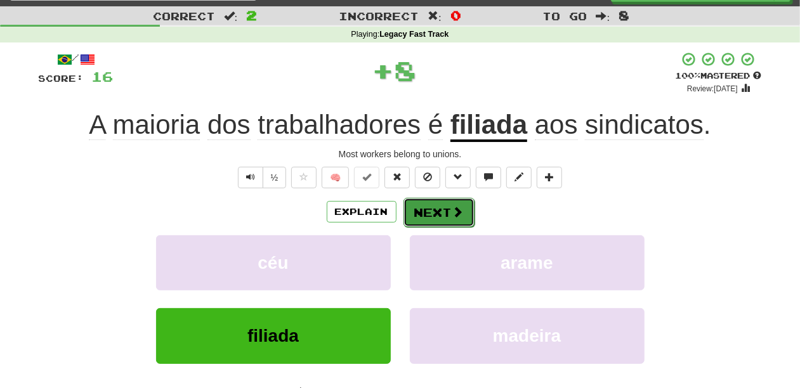
click at [434, 208] on button "Next" at bounding box center [439, 212] width 71 height 29
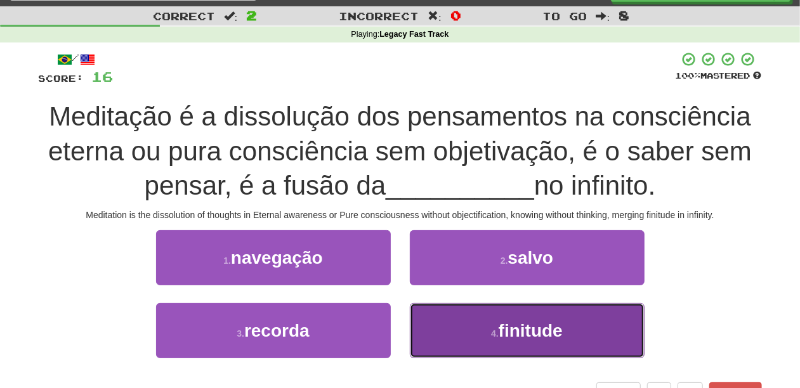
click at [448, 319] on button "4 . finitude" at bounding box center [527, 330] width 235 height 55
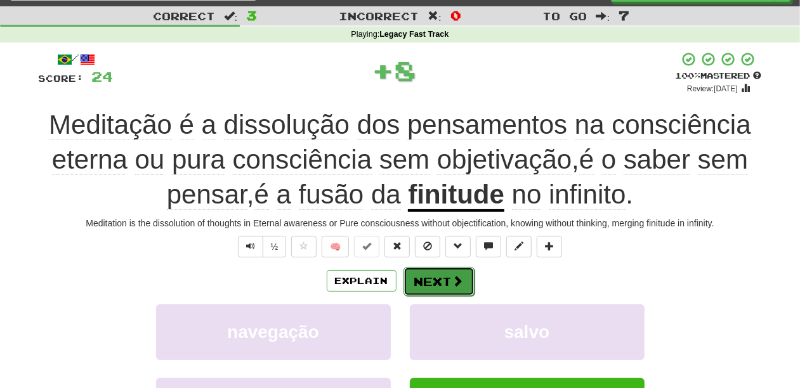
click at [438, 276] on button "Next" at bounding box center [439, 281] width 71 height 29
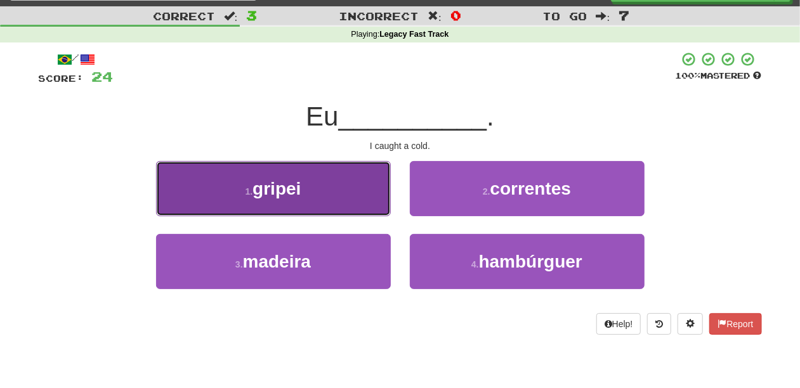
click at [353, 209] on button "1 . gripei" at bounding box center [273, 188] width 235 height 55
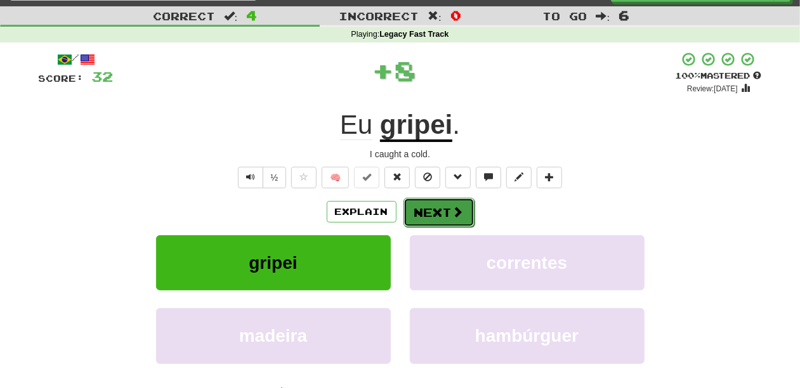
click at [419, 220] on button "Next" at bounding box center [439, 212] width 71 height 29
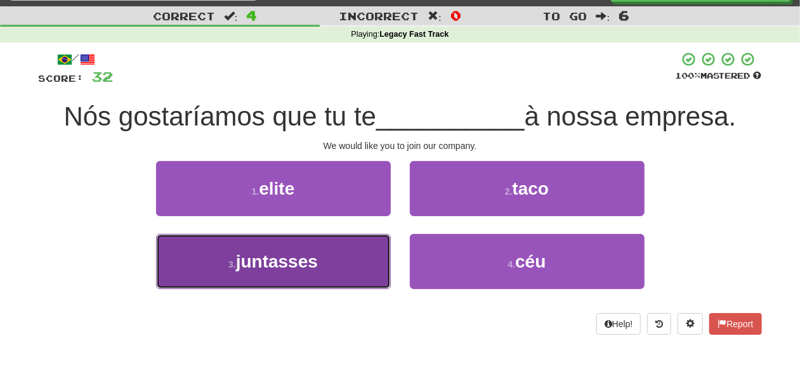
click at [355, 253] on button "3 . juntasses" at bounding box center [273, 261] width 235 height 55
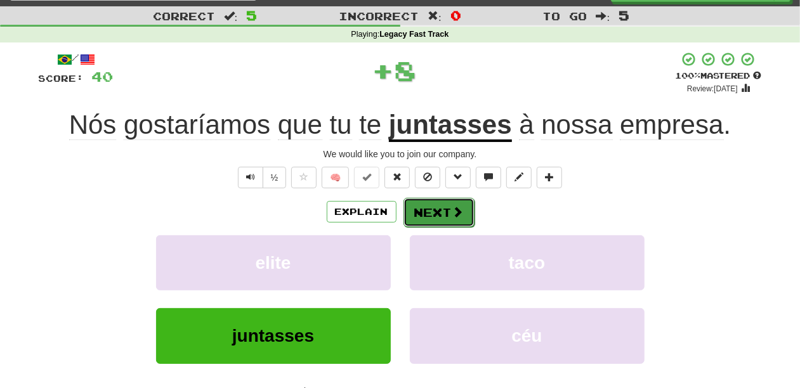
click at [416, 214] on button "Next" at bounding box center [439, 212] width 71 height 29
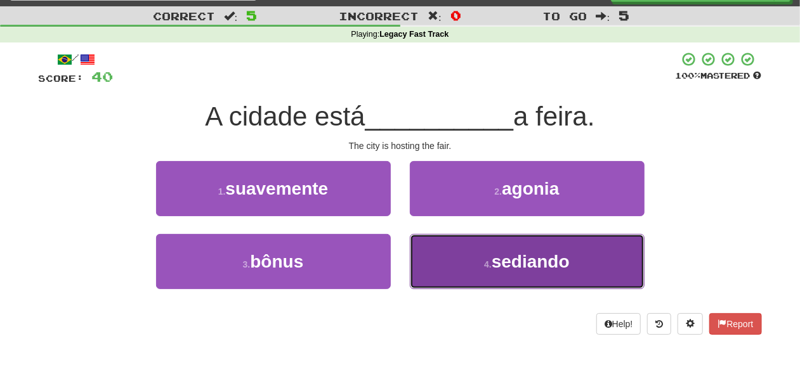
click at [457, 254] on button "4 . sediando" at bounding box center [527, 261] width 235 height 55
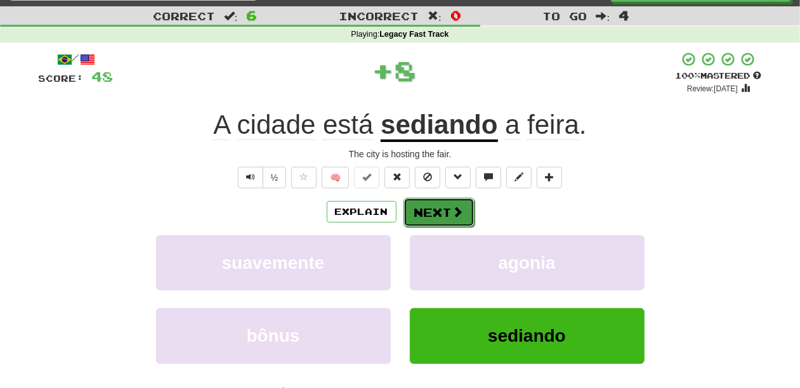
click at [418, 201] on button "Next" at bounding box center [439, 212] width 71 height 29
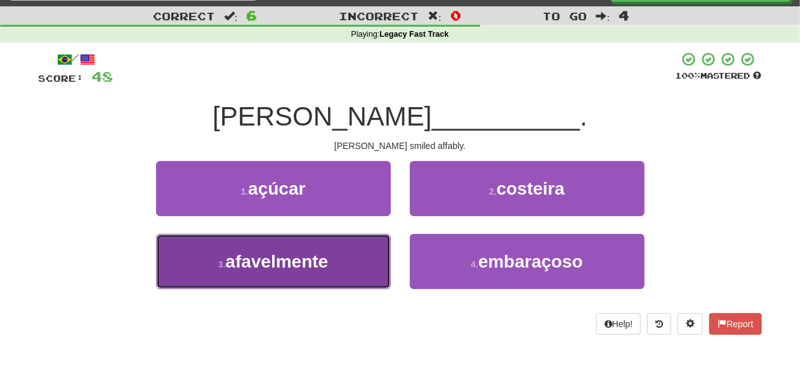
click at [358, 254] on button "3 . afavelmente" at bounding box center [273, 261] width 235 height 55
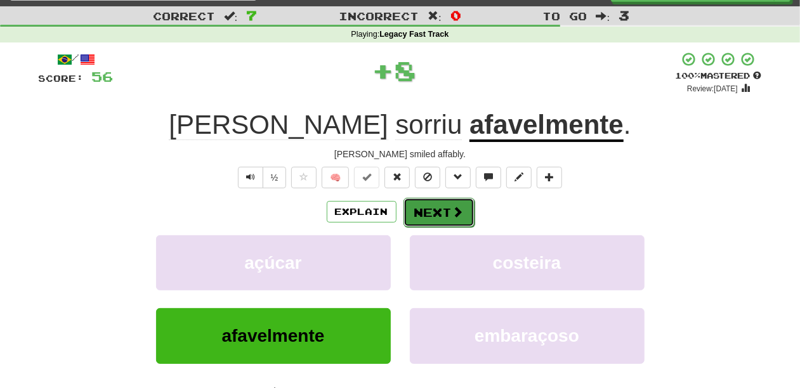
click at [428, 216] on button "Next" at bounding box center [439, 212] width 71 height 29
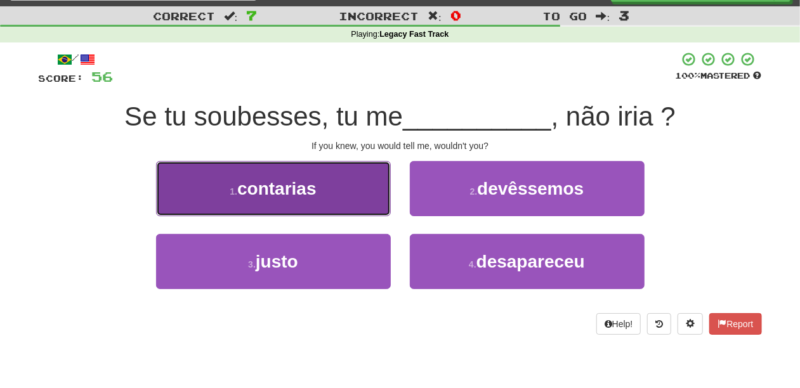
click at [320, 202] on button "1 . contarias" at bounding box center [273, 188] width 235 height 55
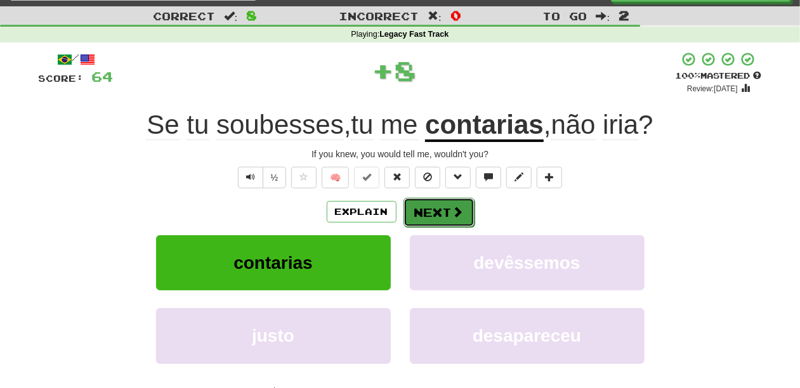
click at [419, 212] on button "Next" at bounding box center [439, 212] width 71 height 29
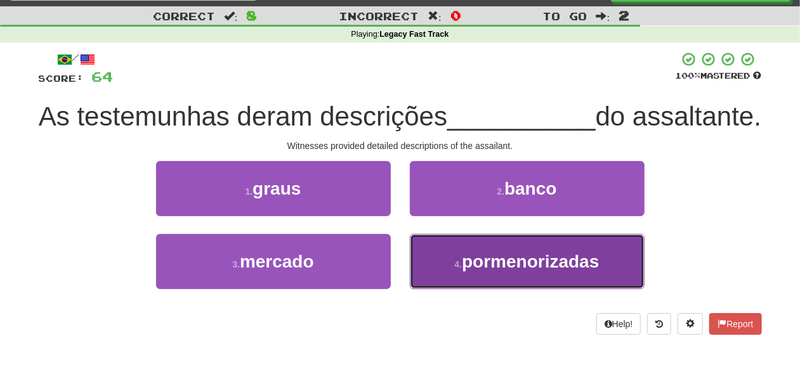
click at [448, 285] on button "4 . pormenorizadas" at bounding box center [527, 261] width 235 height 55
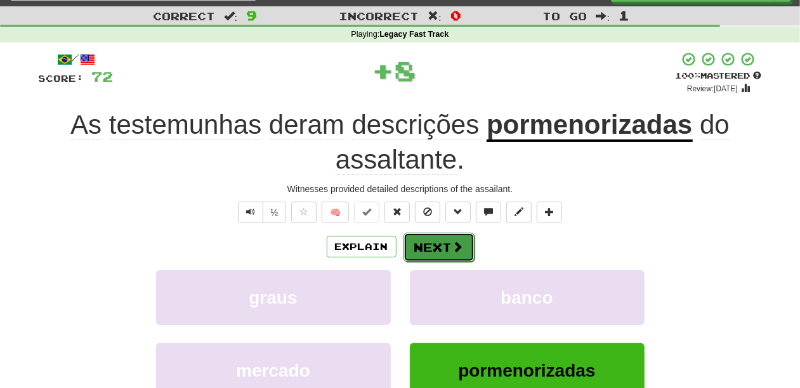
click at [429, 244] on button "Next" at bounding box center [439, 247] width 71 height 29
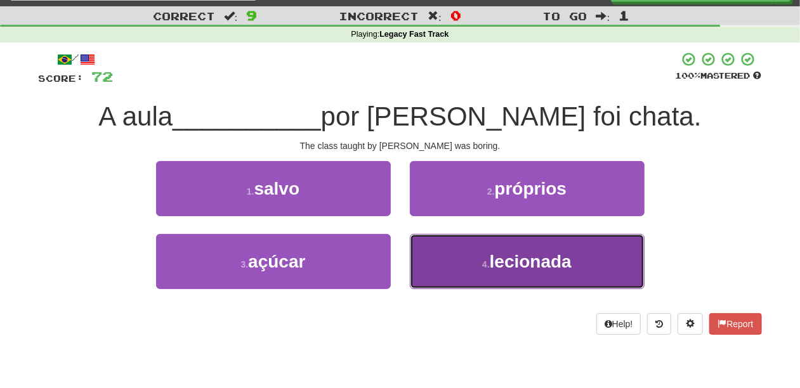
click at [444, 253] on button "4 . lecionada" at bounding box center [527, 261] width 235 height 55
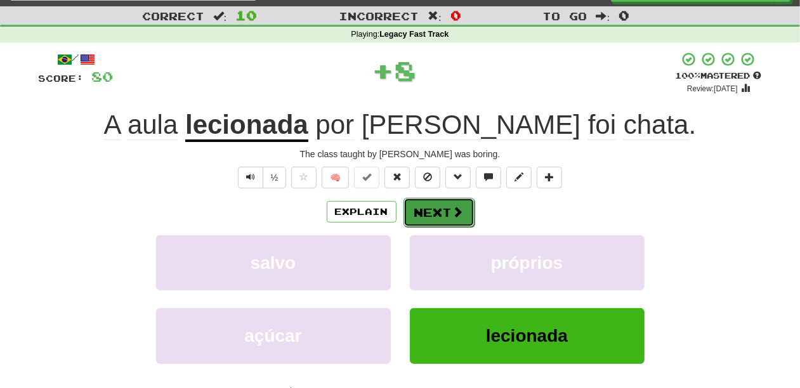
click at [433, 213] on button "Next" at bounding box center [439, 212] width 71 height 29
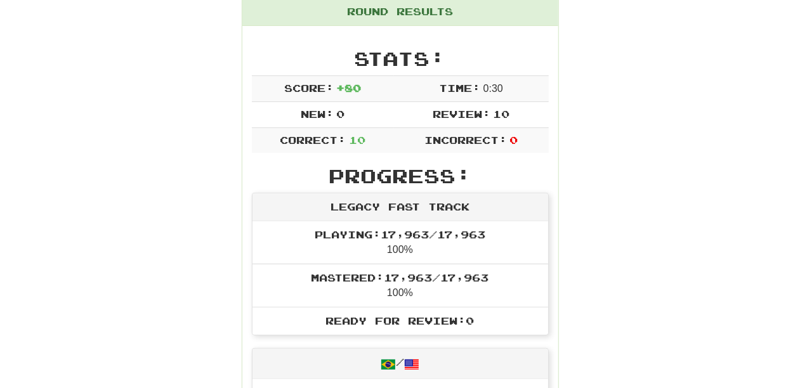
scroll to position [69, 0]
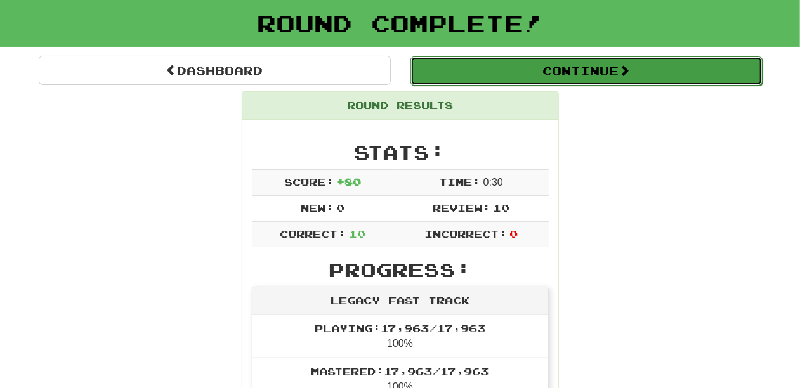
click at [514, 71] on button "Continue" at bounding box center [587, 70] width 352 height 29
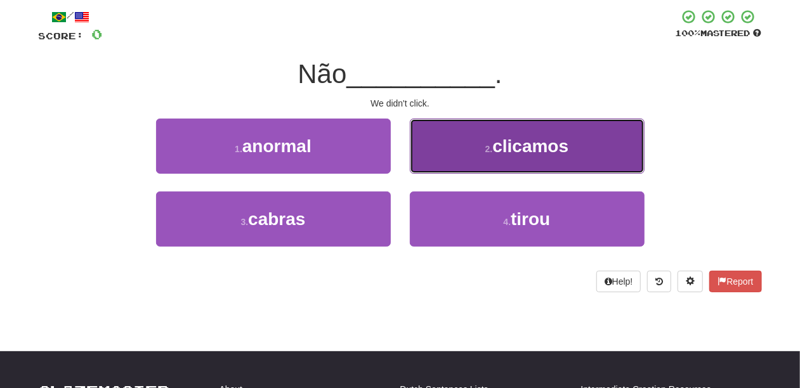
click at [475, 160] on button "2 . clicamos" at bounding box center [527, 146] width 235 height 55
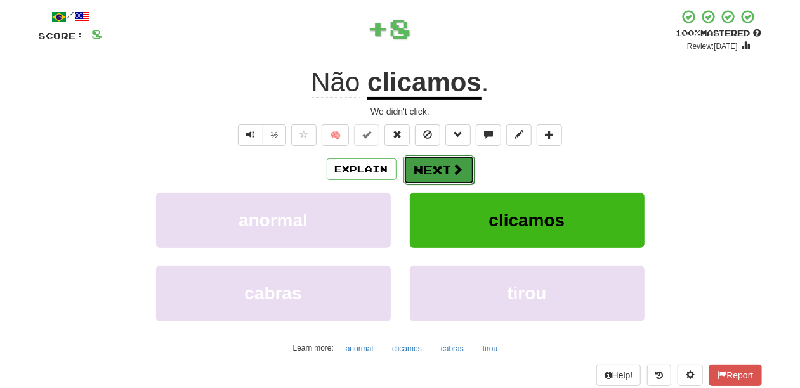
click at [439, 170] on button "Next" at bounding box center [439, 169] width 71 height 29
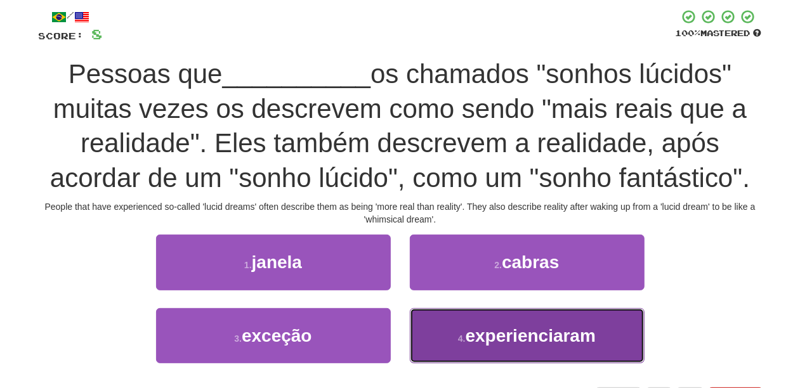
click at [500, 348] on button "4 . experienciaram" at bounding box center [527, 335] width 235 height 55
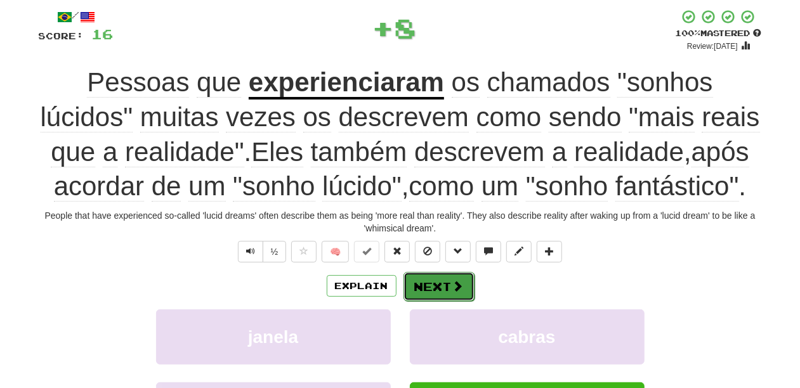
click at [437, 275] on button "Next" at bounding box center [439, 286] width 71 height 29
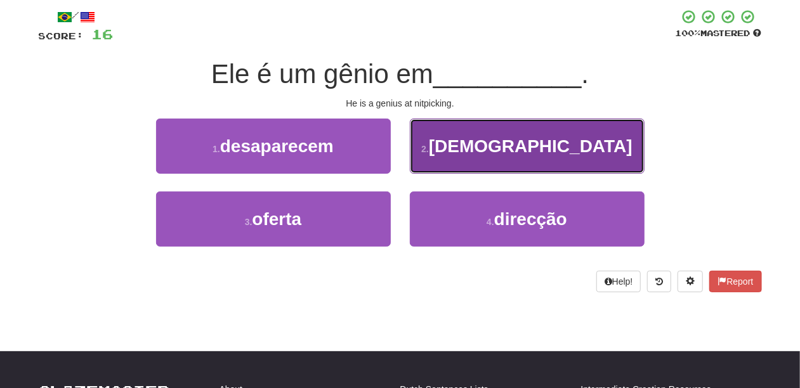
click at [439, 161] on button "2 . detalhismo" at bounding box center [527, 146] width 235 height 55
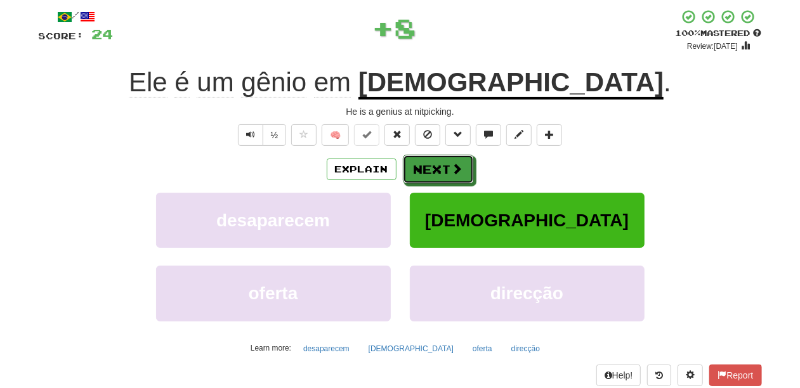
click at [439, 161] on button "Next" at bounding box center [438, 169] width 71 height 29
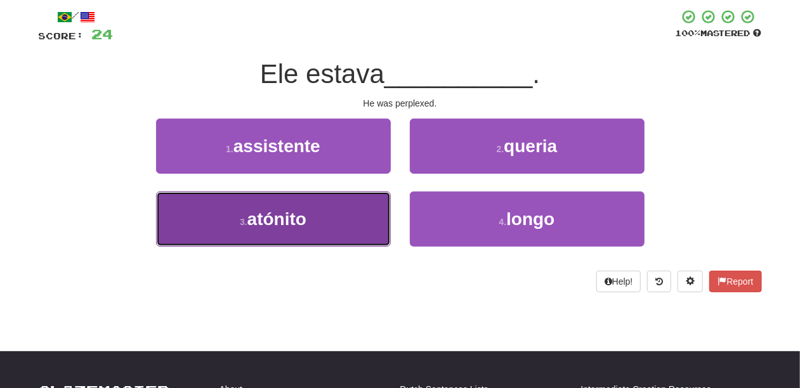
click at [333, 223] on button "3 . atónito" at bounding box center [273, 219] width 235 height 55
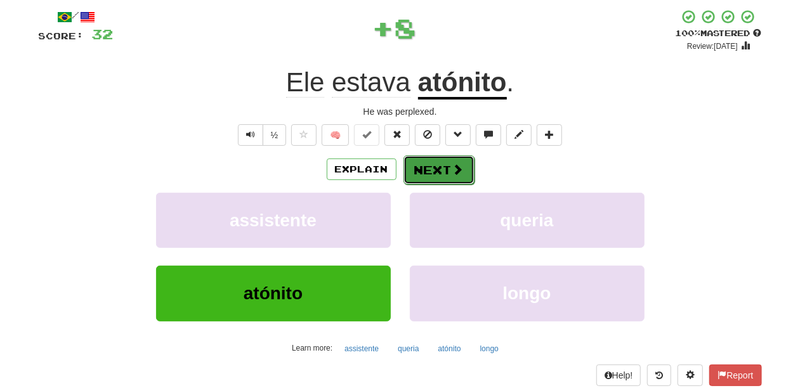
click at [433, 166] on button "Next" at bounding box center [439, 169] width 71 height 29
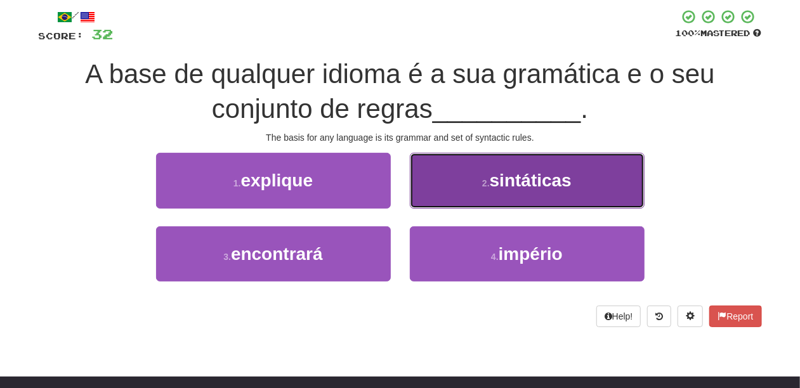
click at [429, 199] on button "2 . sintáticas" at bounding box center [527, 180] width 235 height 55
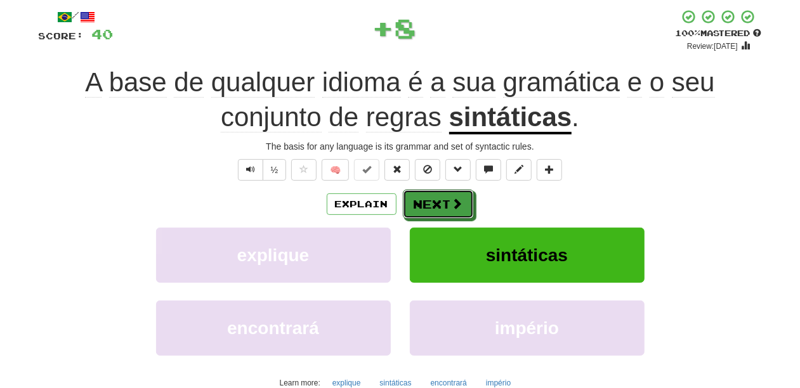
click at [429, 199] on button "Next" at bounding box center [438, 204] width 71 height 29
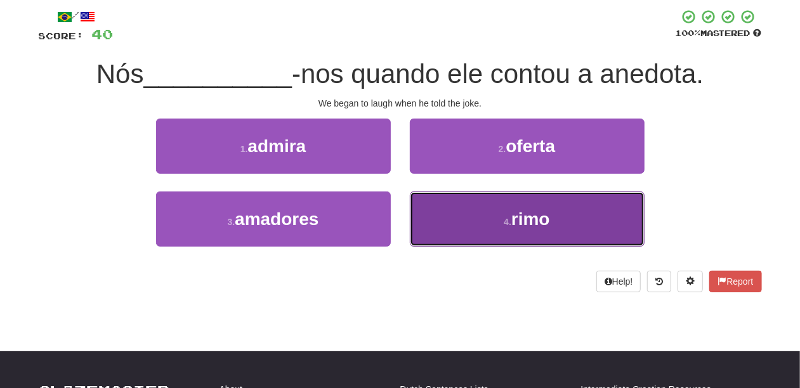
click at [458, 220] on button "4 . rimo" at bounding box center [527, 219] width 235 height 55
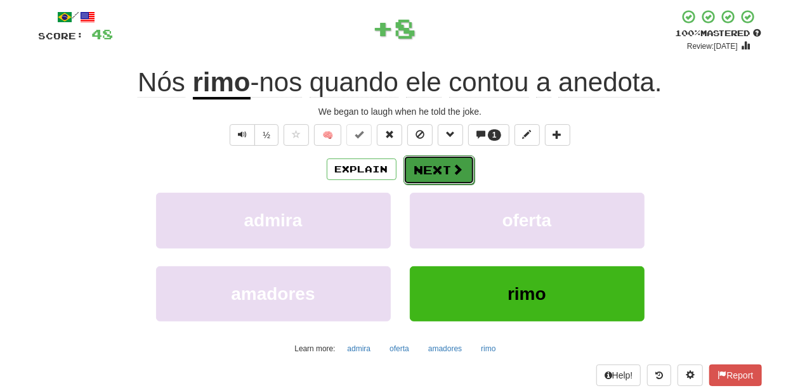
click at [437, 171] on button "Next" at bounding box center [439, 169] width 71 height 29
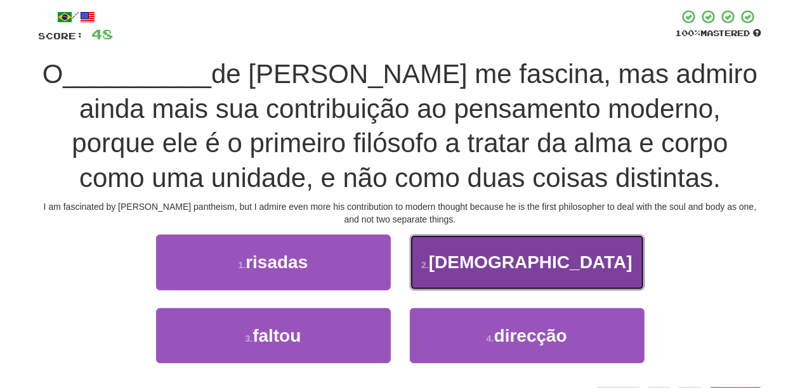
click at [452, 270] on button "2 . panteísmo" at bounding box center [527, 262] width 235 height 55
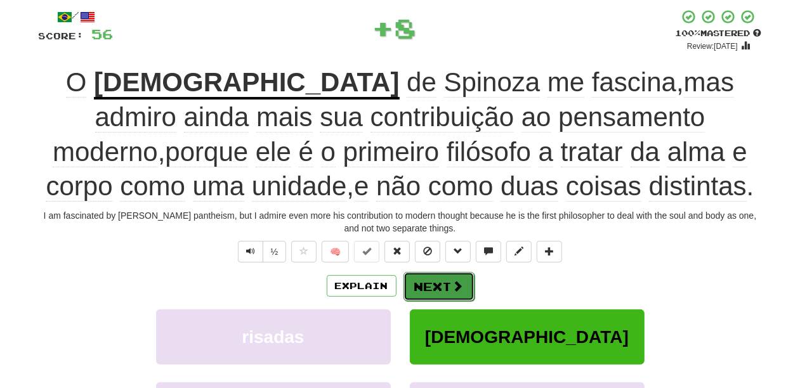
click at [424, 289] on button "Next" at bounding box center [439, 286] width 71 height 29
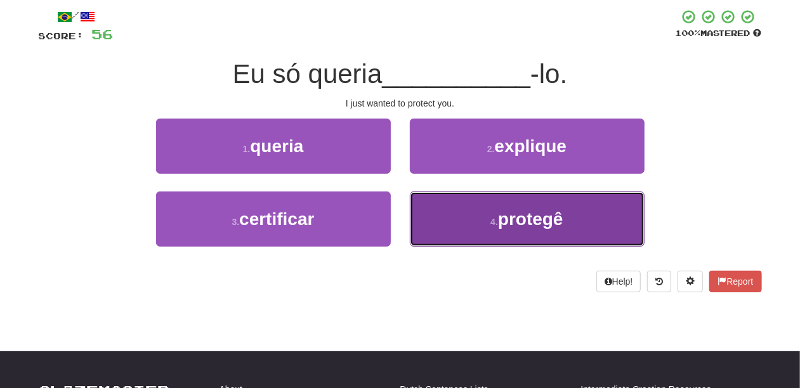
click at [449, 219] on button "4 . protegê" at bounding box center [527, 219] width 235 height 55
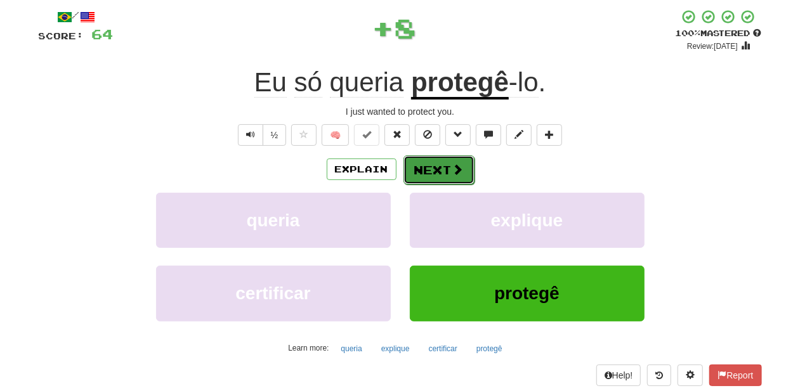
click at [426, 168] on button "Next" at bounding box center [439, 169] width 71 height 29
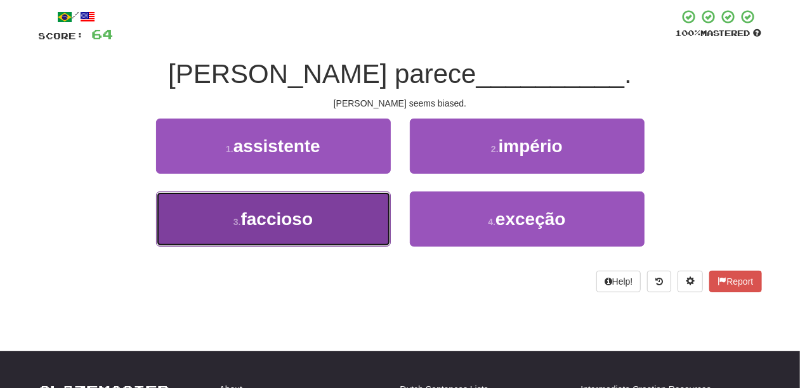
click at [313, 212] on span "faccioso" at bounding box center [277, 219] width 72 height 20
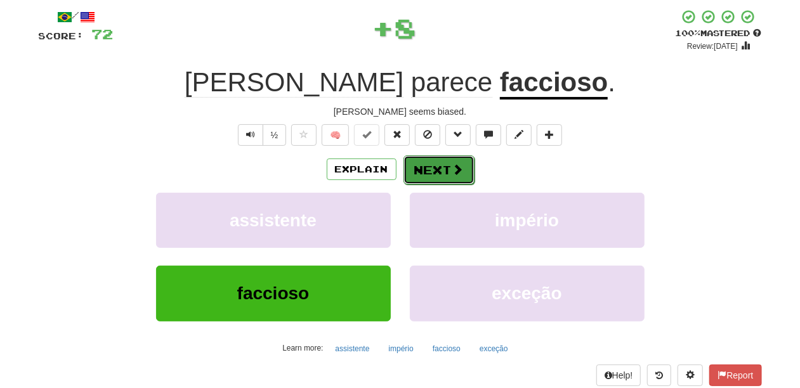
click at [426, 174] on button "Next" at bounding box center [439, 169] width 71 height 29
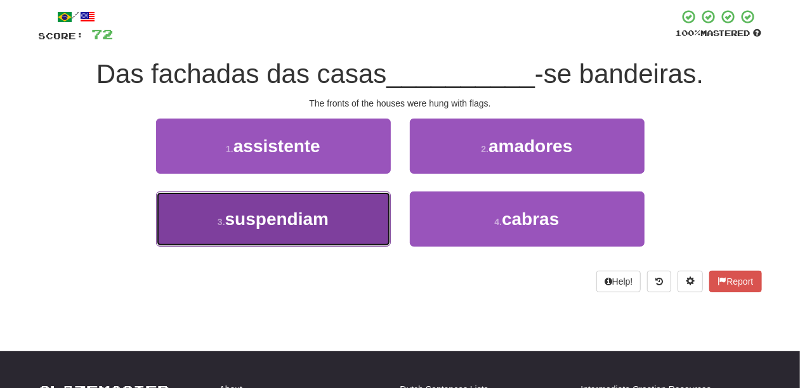
click at [354, 207] on button "3 . suspendiam" at bounding box center [273, 219] width 235 height 55
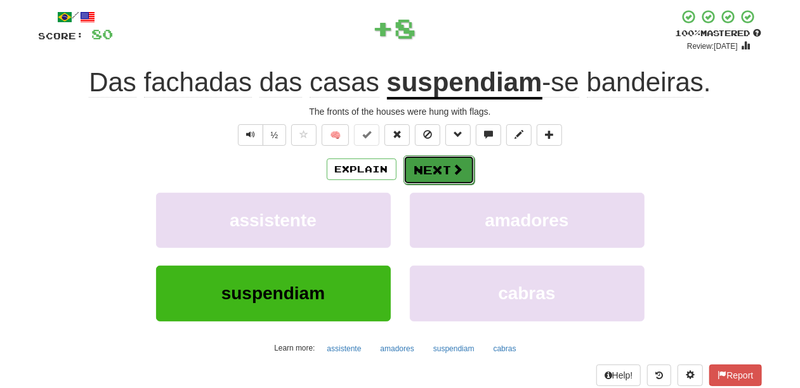
click at [422, 168] on button "Next" at bounding box center [439, 169] width 71 height 29
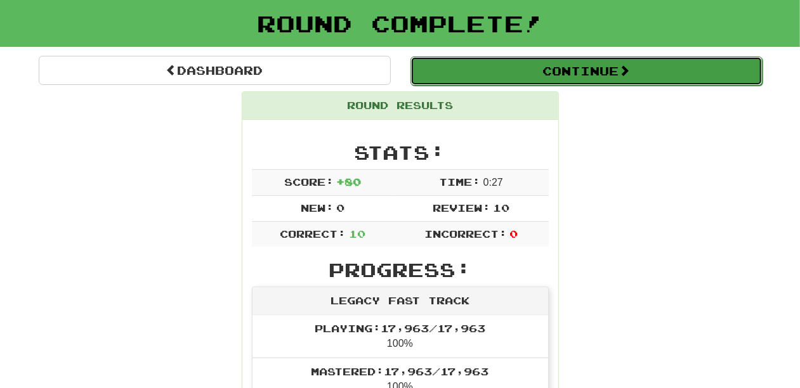
click at [472, 60] on button "Continue" at bounding box center [587, 70] width 352 height 29
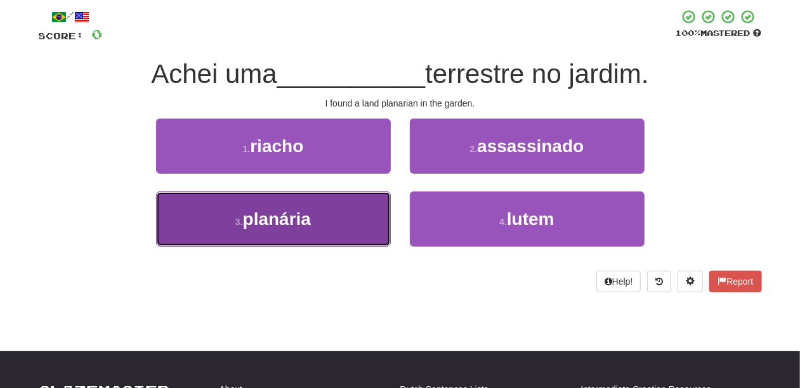
click at [324, 211] on button "3 . planária" at bounding box center [273, 219] width 235 height 55
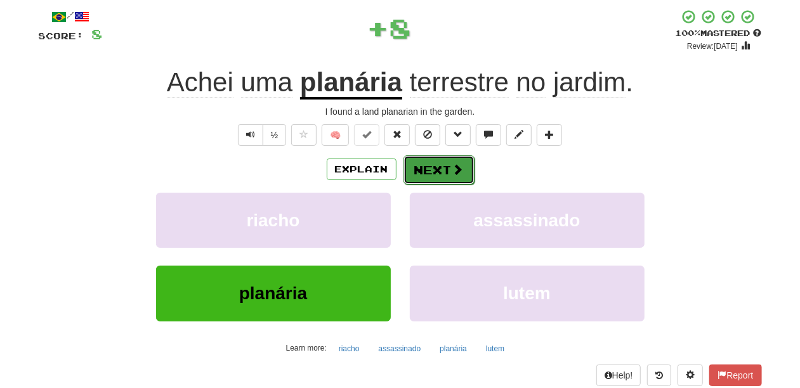
click at [440, 169] on button "Next" at bounding box center [439, 169] width 71 height 29
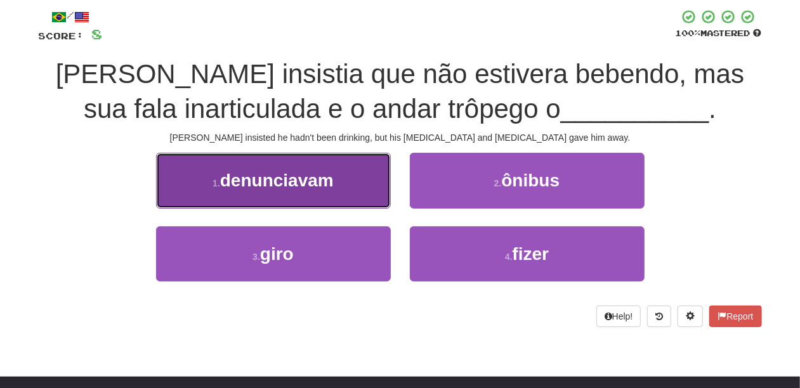
click at [349, 188] on button "1 . denunciavam" at bounding box center [273, 180] width 235 height 55
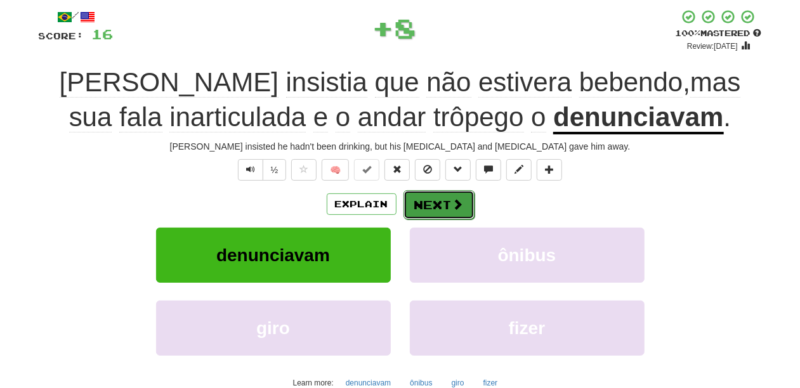
click at [432, 204] on button "Next" at bounding box center [439, 204] width 71 height 29
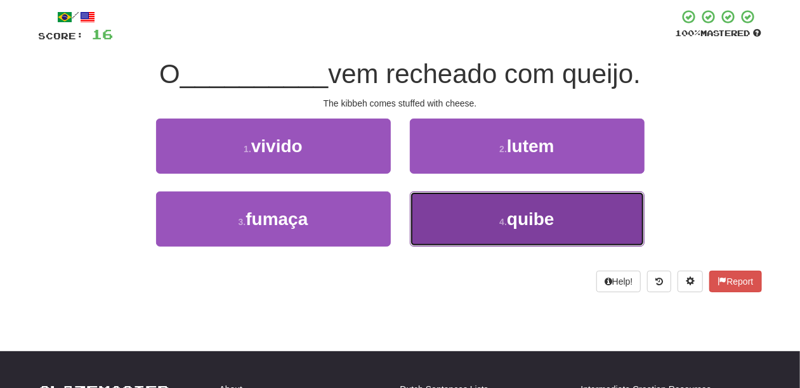
click at [442, 221] on button "4 . quibe" at bounding box center [527, 219] width 235 height 55
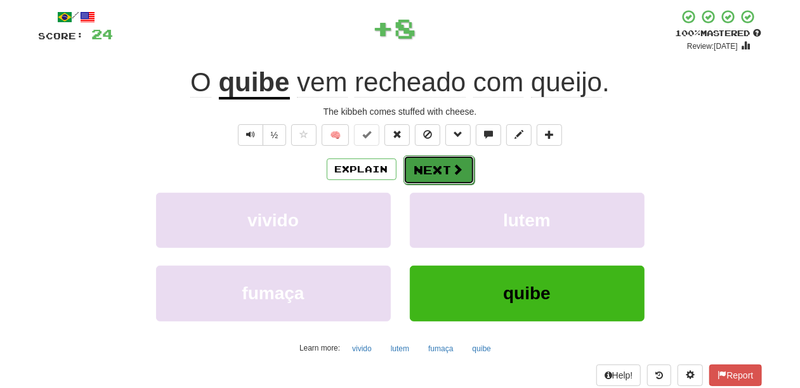
click at [437, 173] on button "Next" at bounding box center [439, 169] width 71 height 29
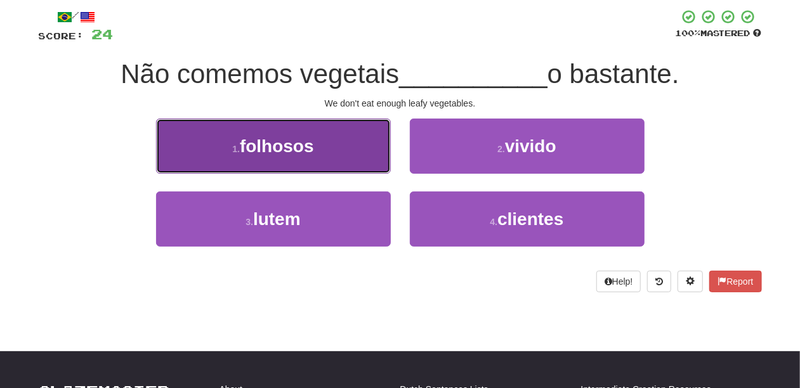
drag, startPoint x: 293, startPoint y: 156, endPoint x: 300, endPoint y: 157, distance: 7.7
click at [300, 157] on button "1 . folhosos" at bounding box center [273, 146] width 235 height 55
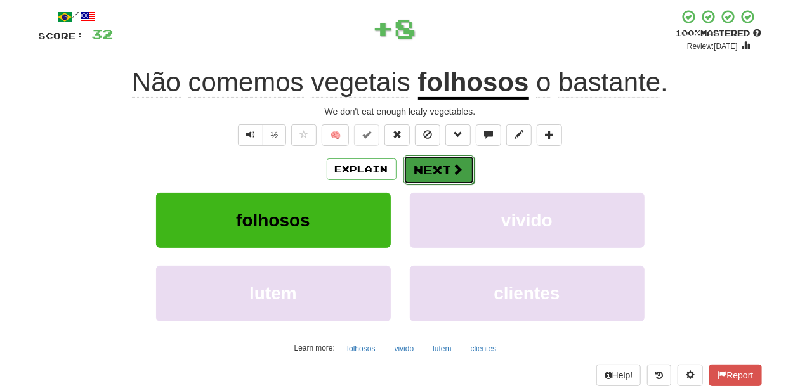
click at [449, 168] on button "Next" at bounding box center [439, 169] width 71 height 29
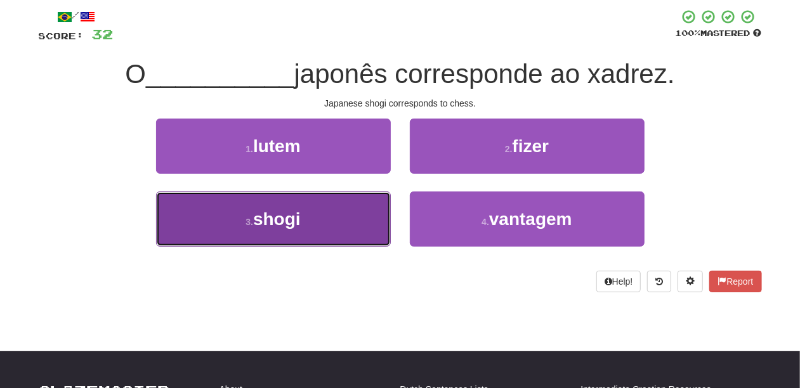
click at [349, 220] on button "3 . shogi" at bounding box center [273, 219] width 235 height 55
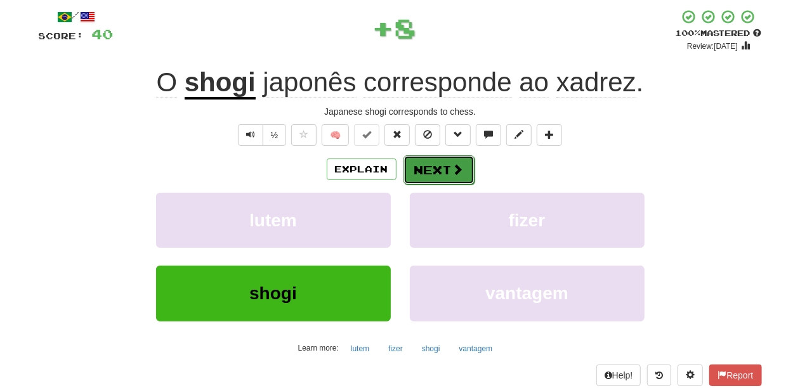
click at [435, 166] on button "Next" at bounding box center [439, 169] width 71 height 29
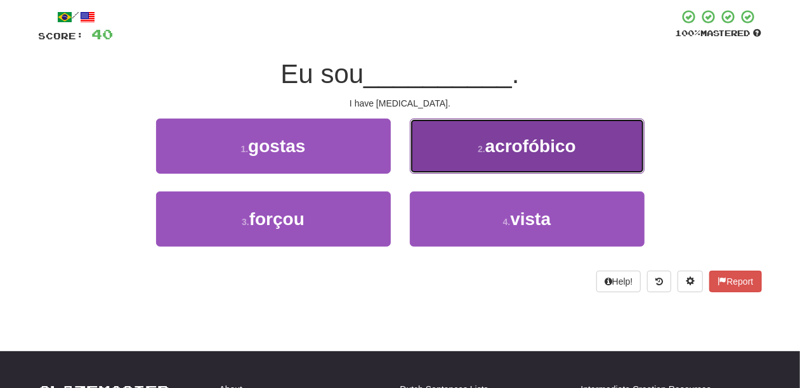
click at [437, 164] on button "2 . acrofóbico" at bounding box center [527, 146] width 235 height 55
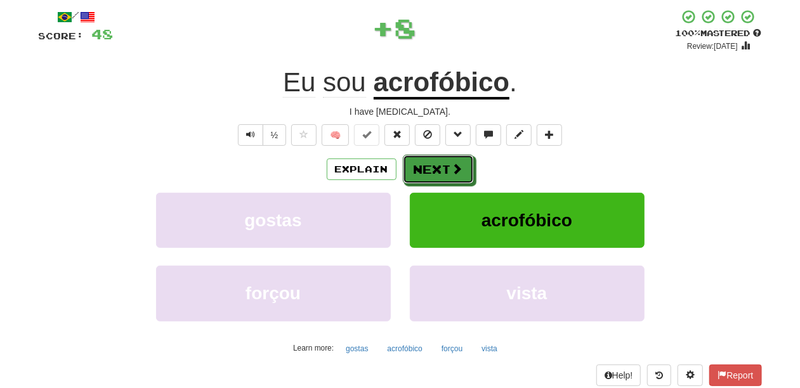
click at [437, 164] on button "Next" at bounding box center [438, 169] width 71 height 29
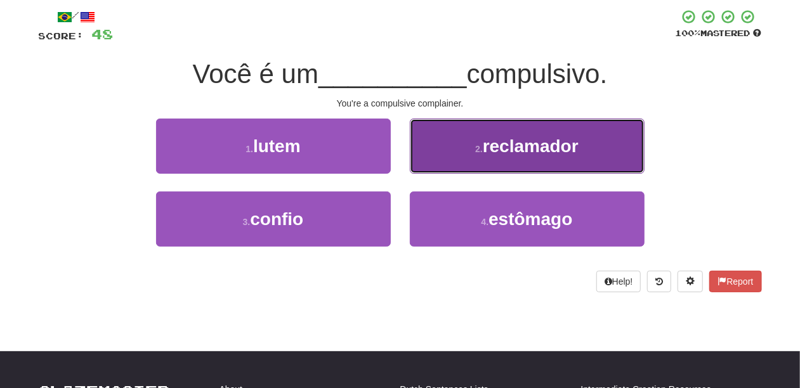
click at [434, 157] on button "2 . reclamador" at bounding box center [527, 146] width 235 height 55
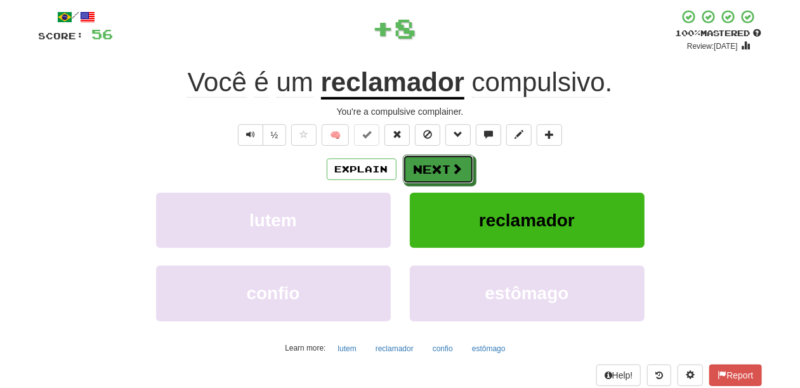
click at [434, 157] on button "Next" at bounding box center [438, 169] width 71 height 29
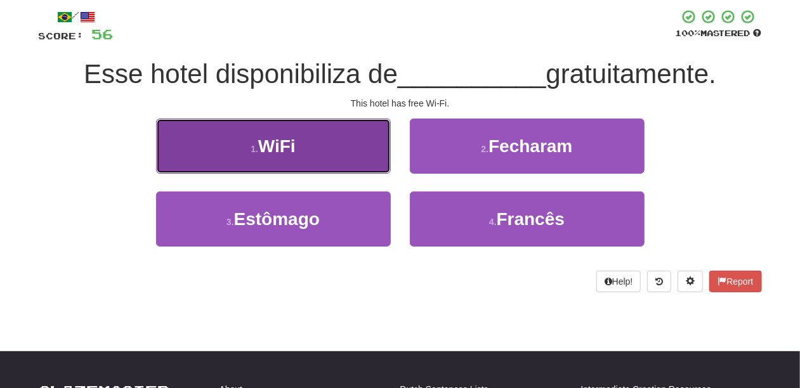
drag, startPoint x: 352, startPoint y: 133, endPoint x: 373, endPoint y: 151, distance: 28.0
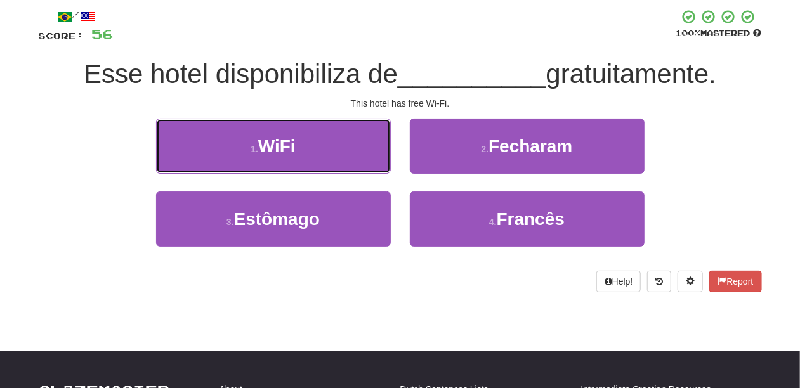
click at [352, 135] on button "1 . WiFi" at bounding box center [273, 146] width 235 height 55
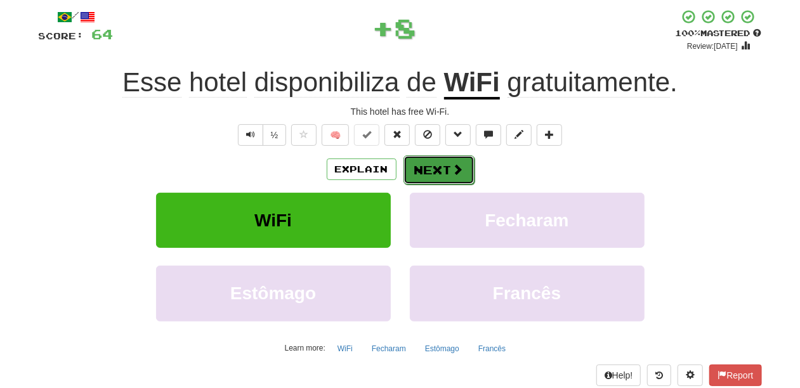
click at [437, 168] on button "Next" at bounding box center [439, 169] width 71 height 29
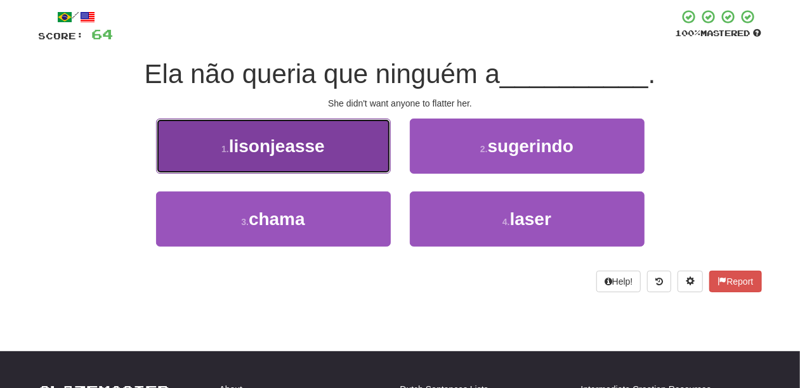
click at [355, 168] on button "1 . lisonjeasse" at bounding box center [273, 146] width 235 height 55
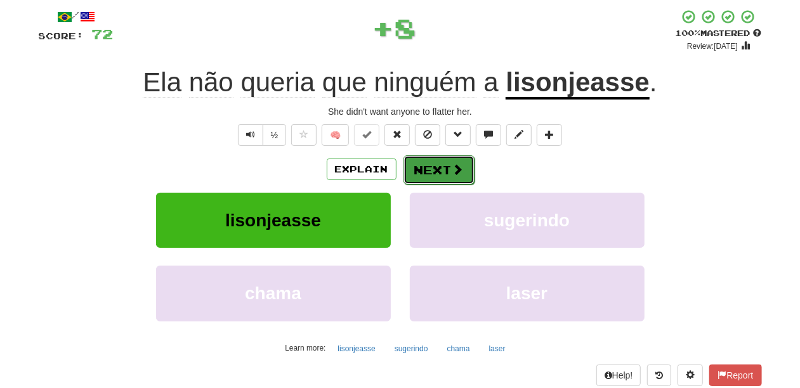
click at [407, 168] on button "Next" at bounding box center [439, 169] width 71 height 29
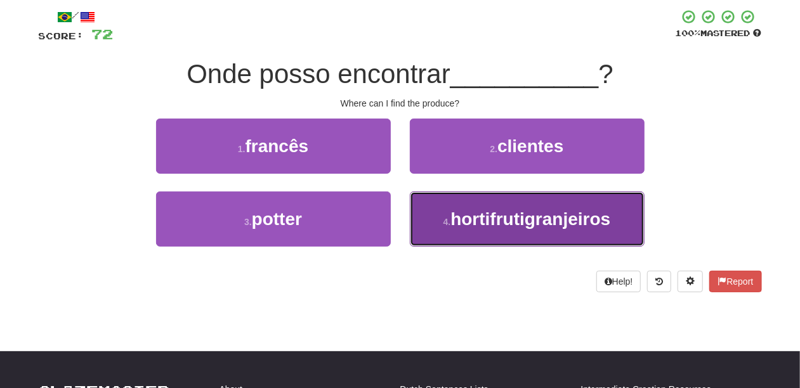
click at [421, 211] on button "4 . hortifrutigranjeiros" at bounding box center [527, 219] width 235 height 55
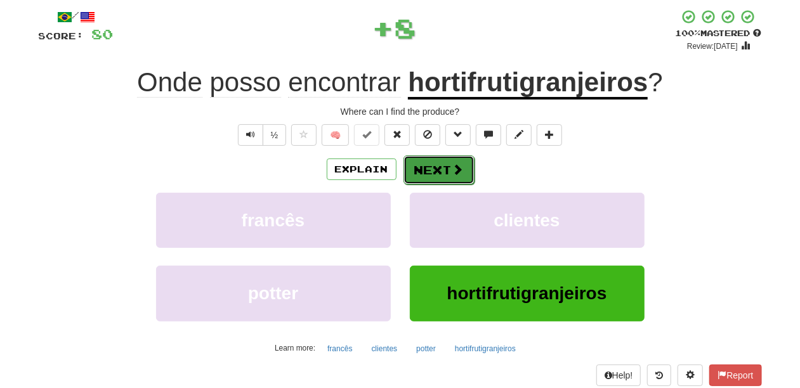
click at [424, 170] on button "Next" at bounding box center [439, 169] width 71 height 29
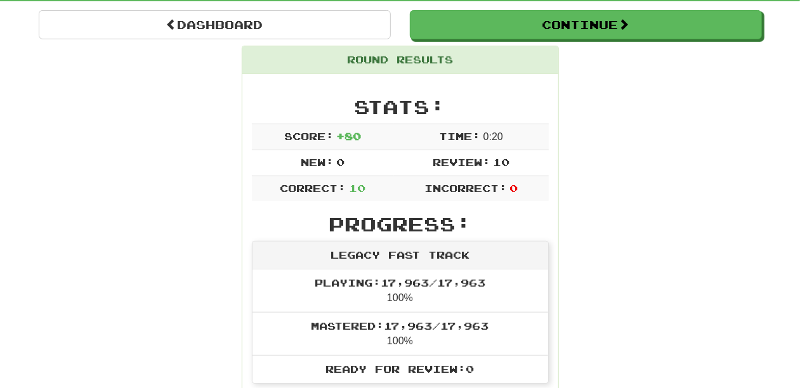
scroll to position [110, 0]
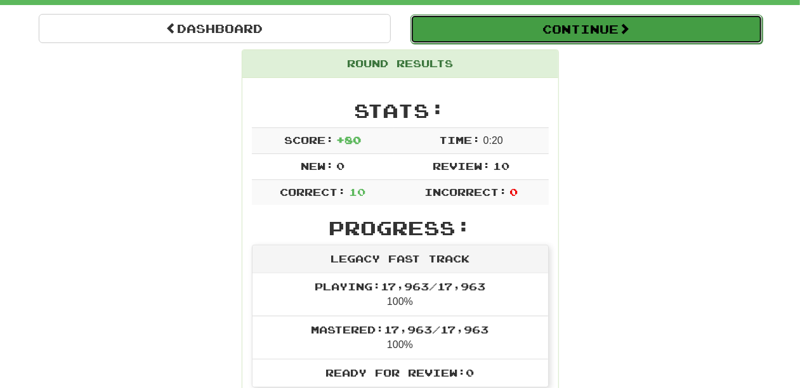
click at [480, 33] on button "Continue" at bounding box center [587, 29] width 352 height 29
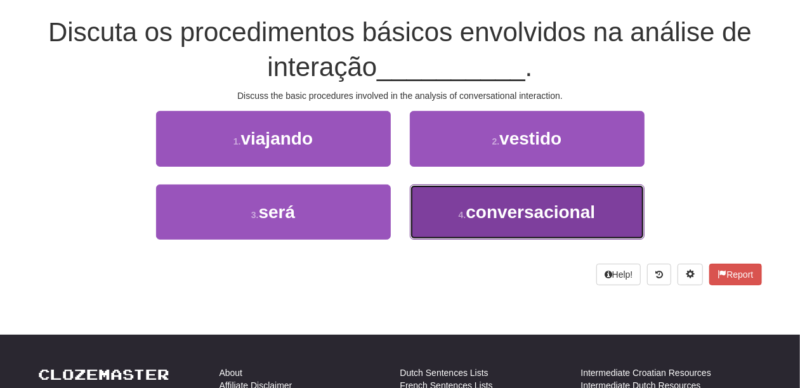
click at [451, 206] on button "4 . conversacional" at bounding box center [527, 212] width 235 height 55
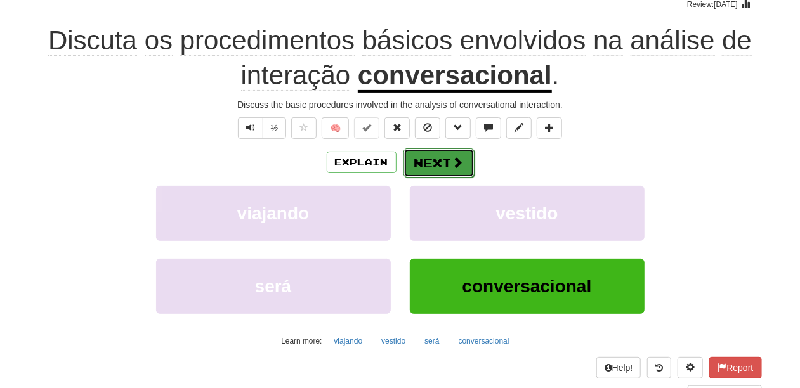
click at [440, 161] on button "Next" at bounding box center [439, 162] width 71 height 29
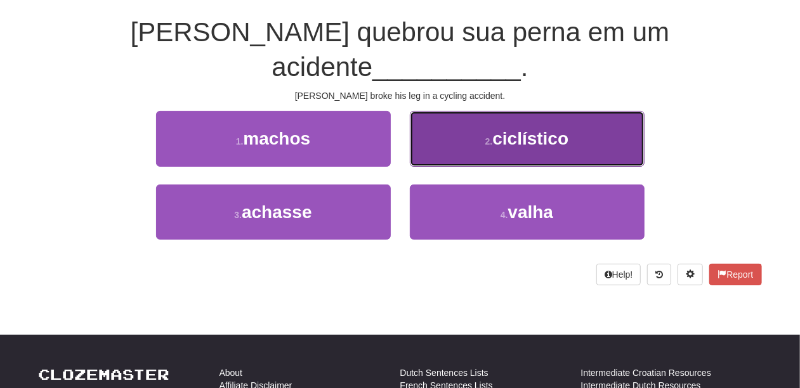
click at [440, 111] on button "2 . ciclístico" at bounding box center [527, 138] width 235 height 55
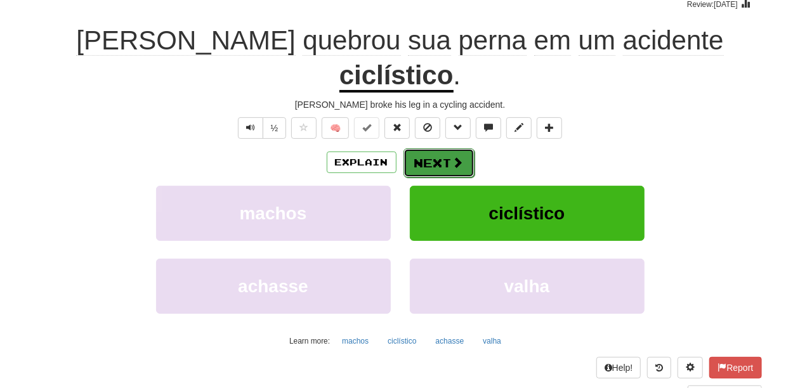
click at [434, 148] on button "Next" at bounding box center [439, 162] width 71 height 29
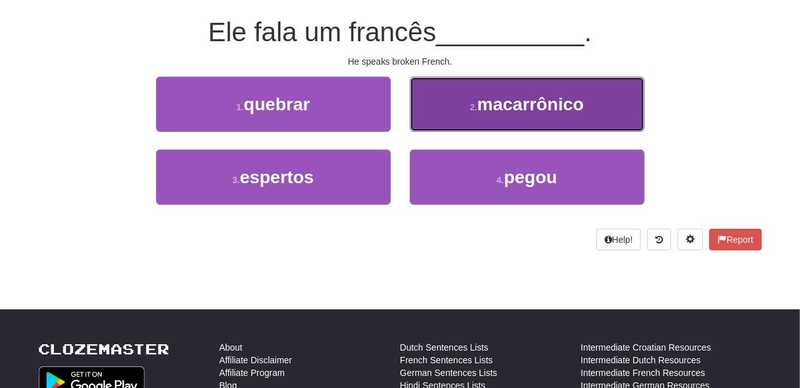
click at [444, 121] on button "2 . macarrônico" at bounding box center [527, 104] width 235 height 55
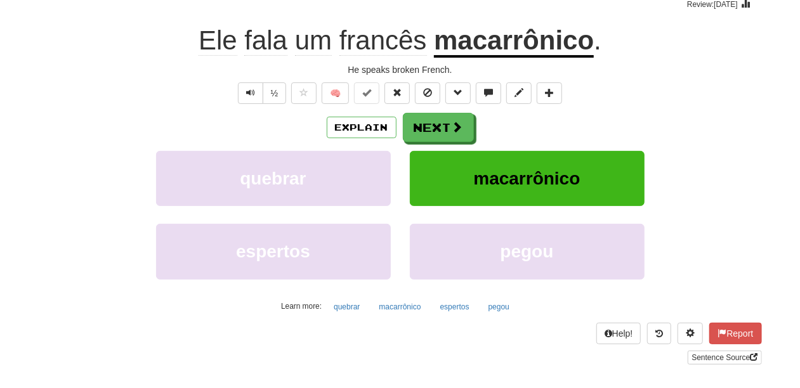
click at [444, 121] on button "Next" at bounding box center [438, 127] width 71 height 29
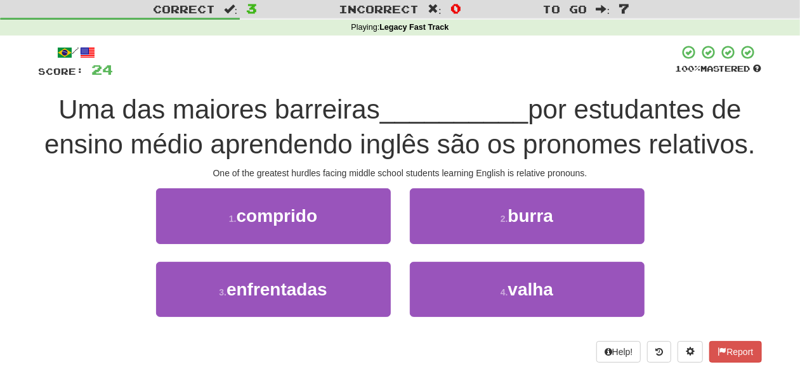
scroll to position [26, 0]
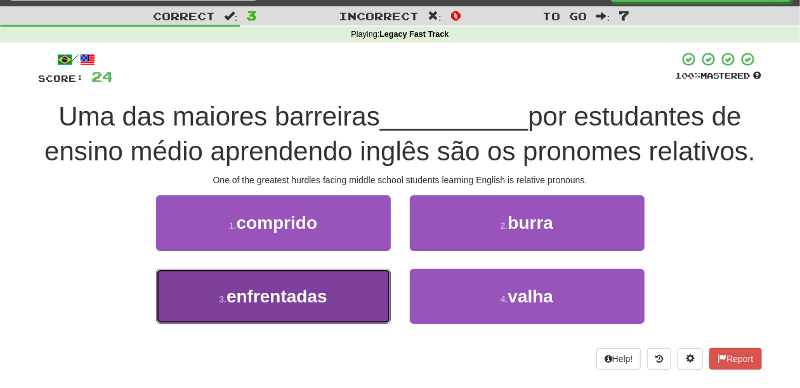
click at [340, 280] on button "3 . enfrentadas" at bounding box center [273, 296] width 235 height 55
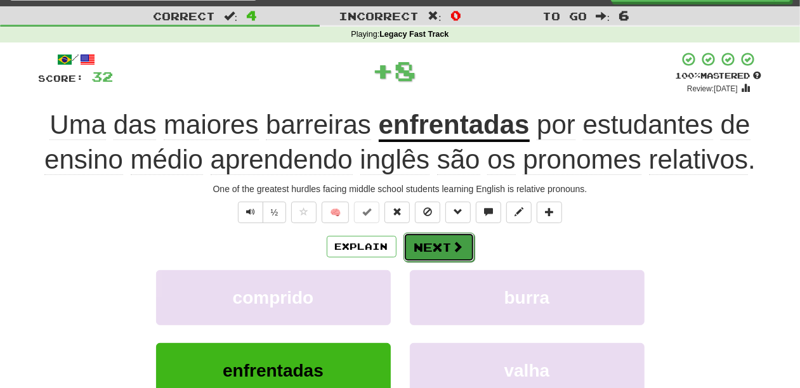
click at [420, 241] on button "Next" at bounding box center [439, 247] width 71 height 29
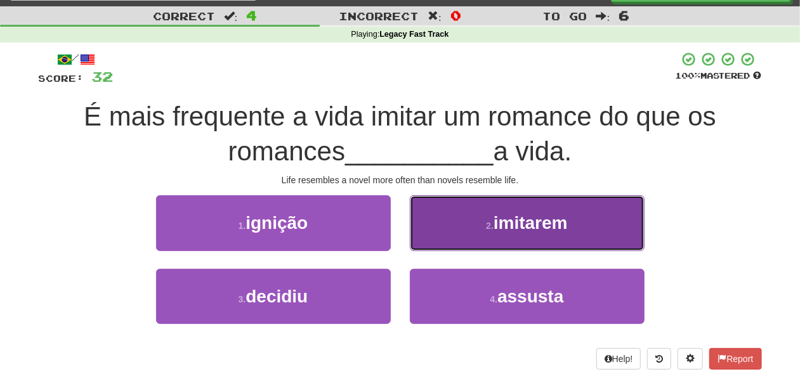
click at [440, 235] on button "2 . imitarem" at bounding box center [527, 222] width 235 height 55
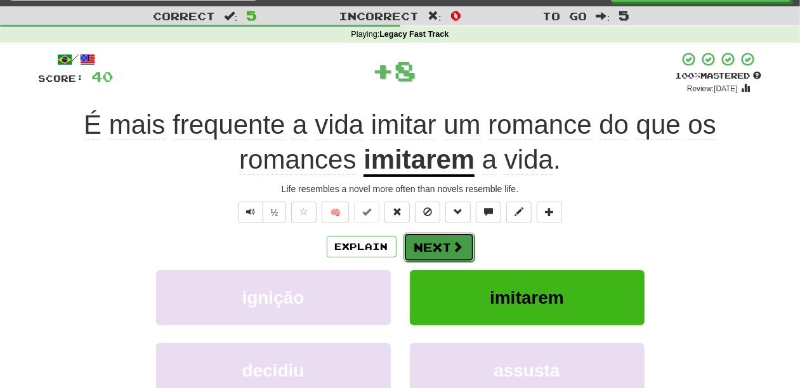
click at [439, 235] on button "Next" at bounding box center [439, 247] width 71 height 29
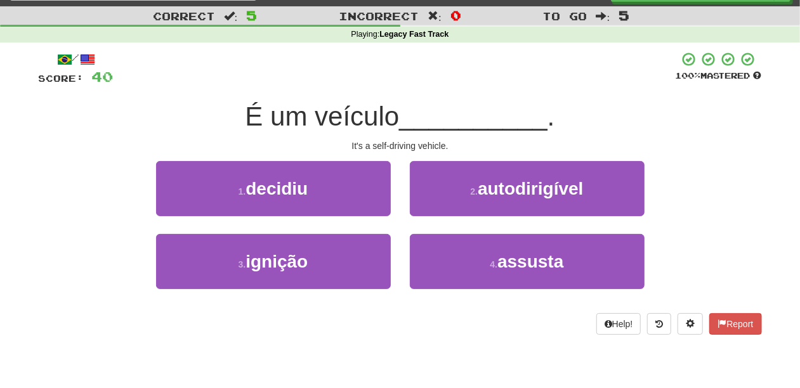
click at [414, 221] on div "2 . autodirigível" at bounding box center [527, 197] width 254 height 73
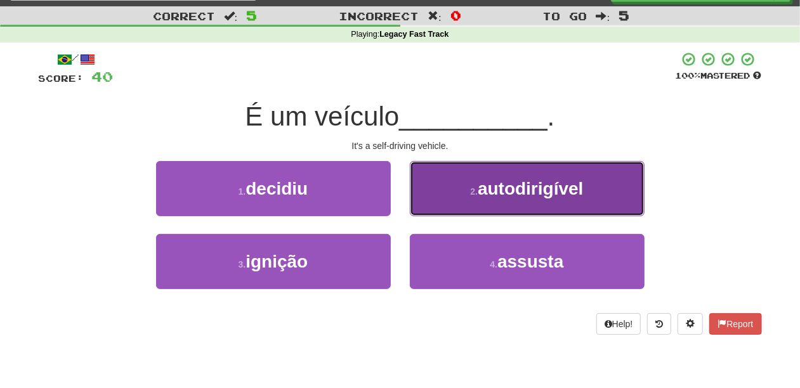
click at [419, 211] on button "2 . autodirigível" at bounding box center [527, 188] width 235 height 55
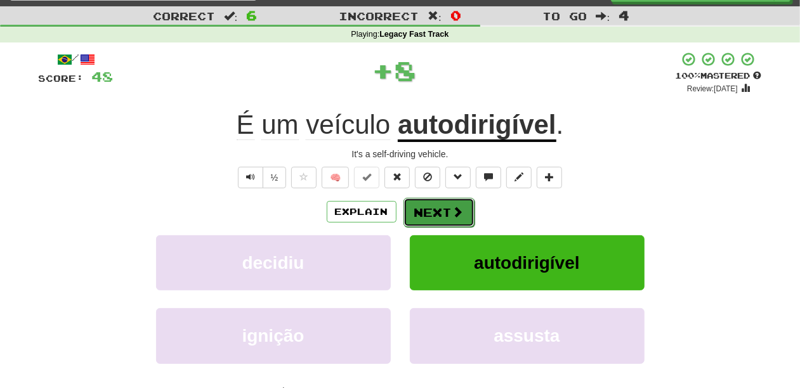
click at [419, 211] on button "Next" at bounding box center [439, 212] width 71 height 29
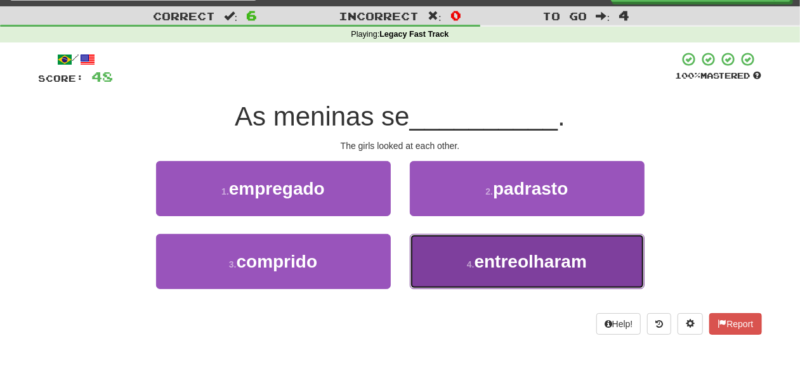
click at [426, 270] on button "4 . entreolharam" at bounding box center [527, 261] width 235 height 55
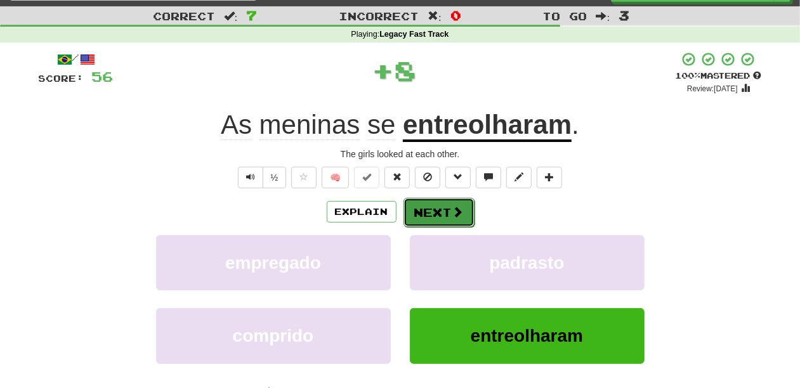
click at [427, 212] on button "Next" at bounding box center [439, 212] width 71 height 29
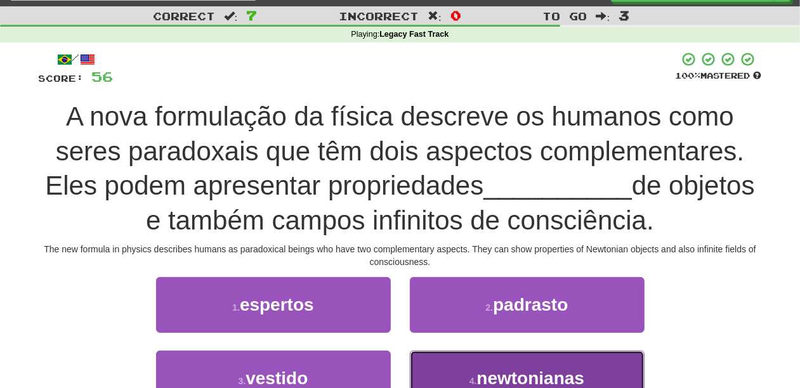
drag, startPoint x: 470, startPoint y: 380, endPoint x: 461, endPoint y: 377, distance: 8.8
click at [470, 381] on small "4 ." at bounding box center [474, 381] width 8 height 10
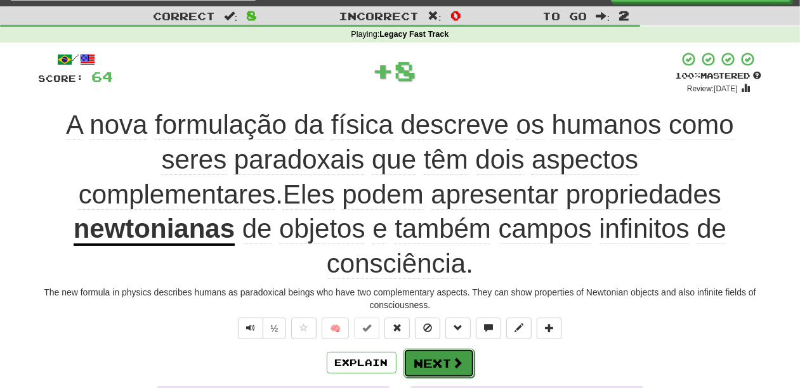
click at [412, 349] on button "Next" at bounding box center [439, 363] width 71 height 29
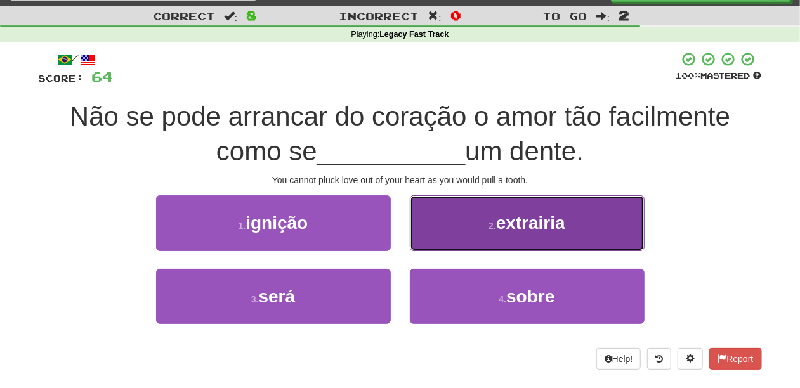
click at [438, 236] on button "2 . extrairia" at bounding box center [527, 222] width 235 height 55
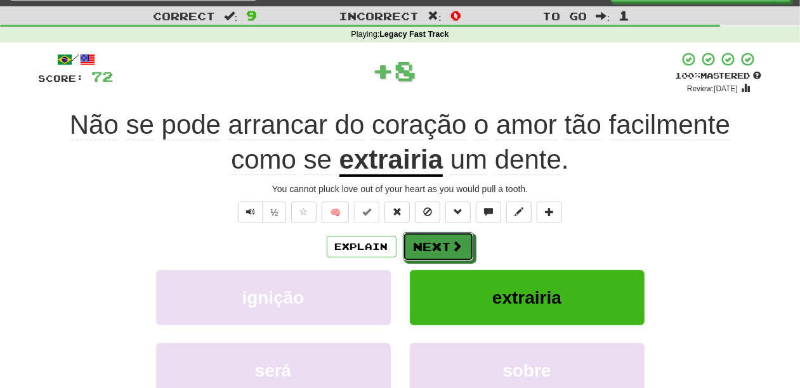
click at [438, 236] on button "Next" at bounding box center [438, 246] width 71 height 29
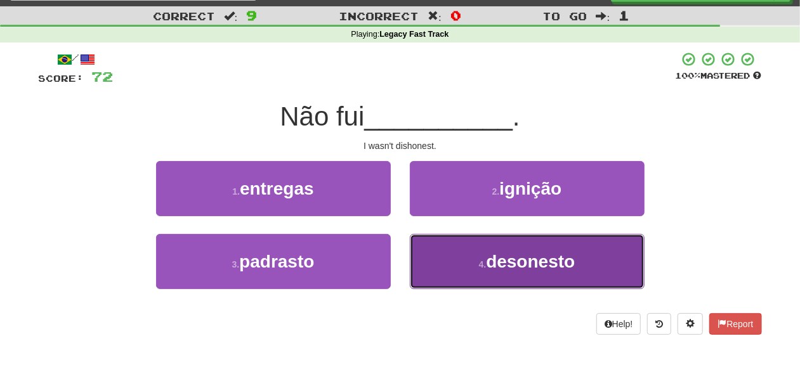
click at [434, 251] on button "4 . desonesto" at bounding box center [527, 261] width 235 height 55
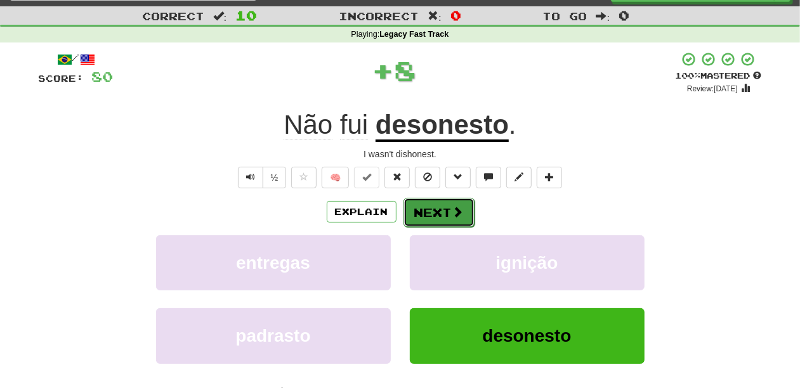
click at [433, 206] on button "Next" at bounding box center [439, 212] width 71 height 29
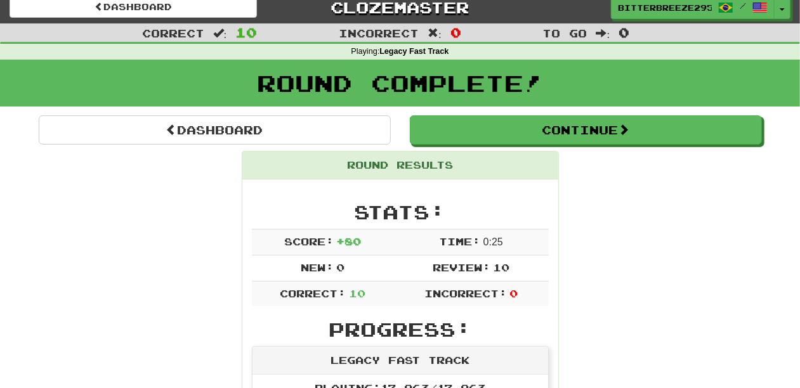
scroll to position [0, 0]
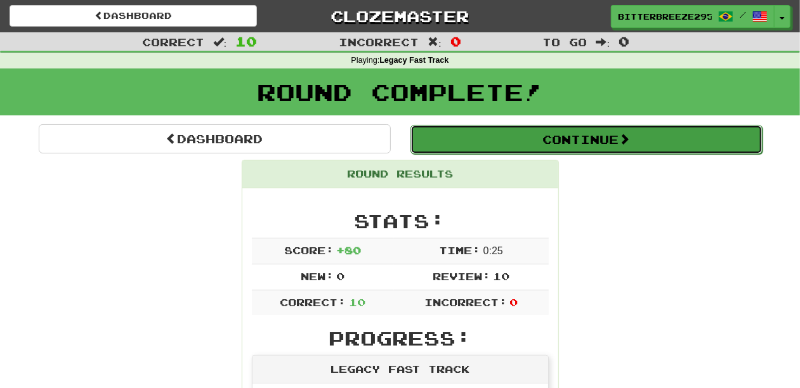
click at [496, 136] on button "Continue" at bounding box center [587, 139] width 352 height 29
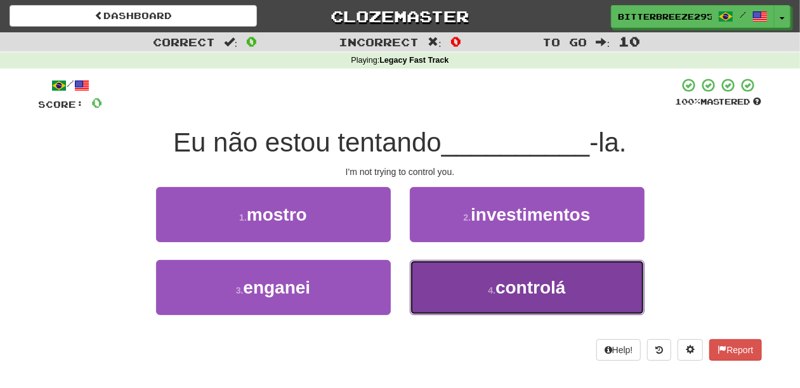
click at [452, 280] on button "4 . controlá" at bounding box center [527, 287] width 235 height 55
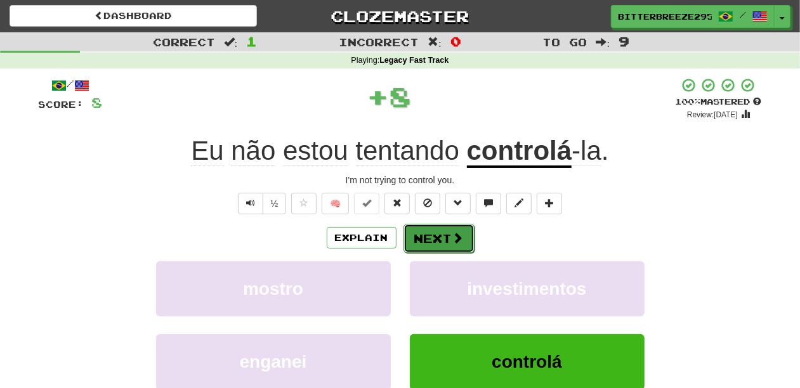
click at [430, 227] on button "Next" at bounding box center [439, 238] width 71 height 29
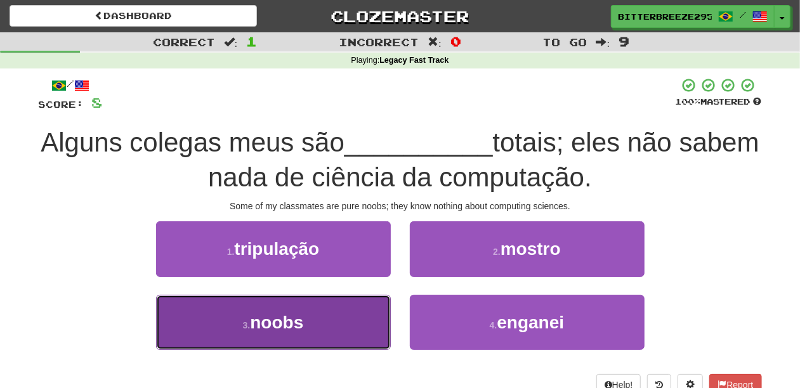
click at [346, 312] on button "3 . noobs" at bounding box center [273, 322] width 235 height 55
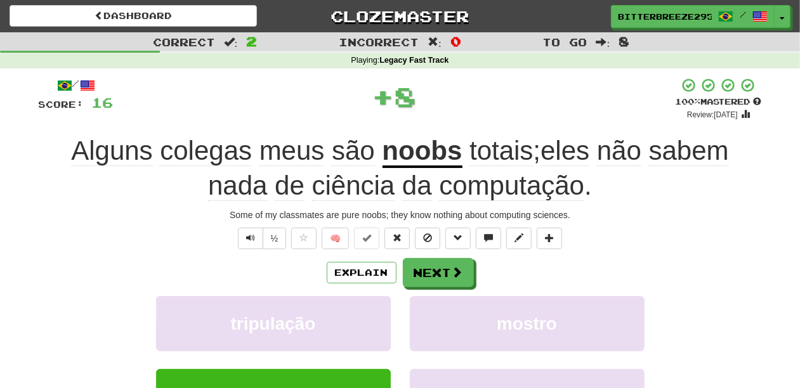
click at [477, 269] on div "Explain Next" at bounding box center [400, 272] width 723 height 29
click at [446, 274] on button "Next" at bounding box center [439, 273] width 71 height 29
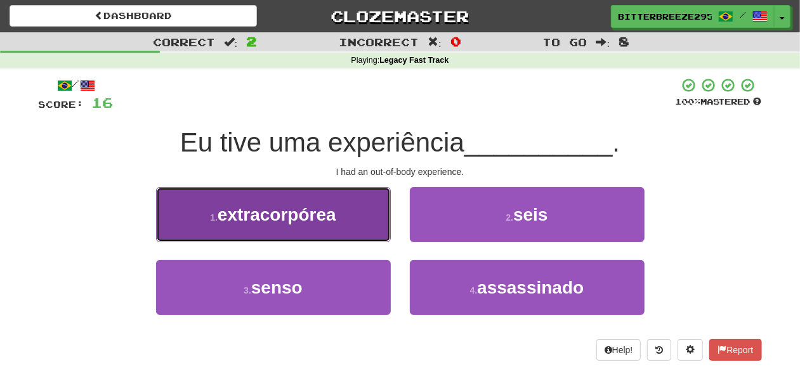
click at [357, 232] on button "1 . extracorpórea" at bounding box center [273, 214] width 235 height 55
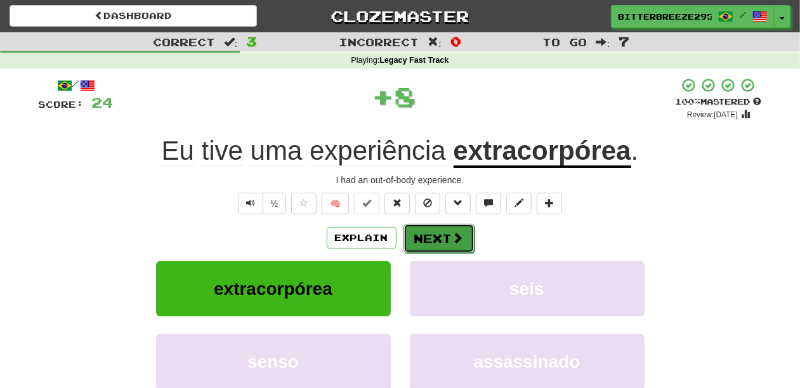
click at [410, 235] on button "Next" at bounding box center [439, 238] width 71 height 29
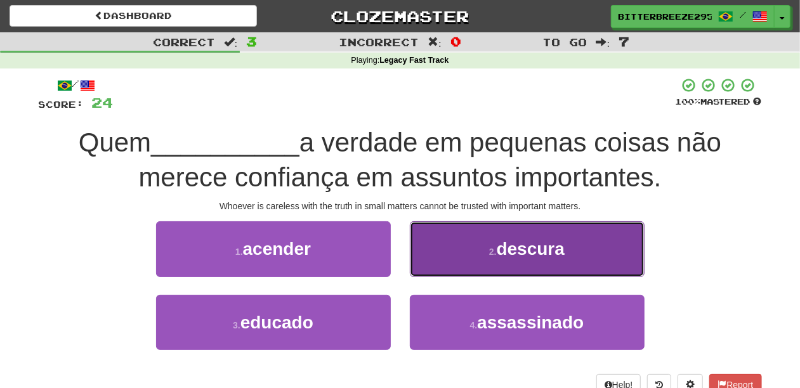
click at [428, 268] on button "2 . descura" at bounding box center [527, 248] width 235 height 55
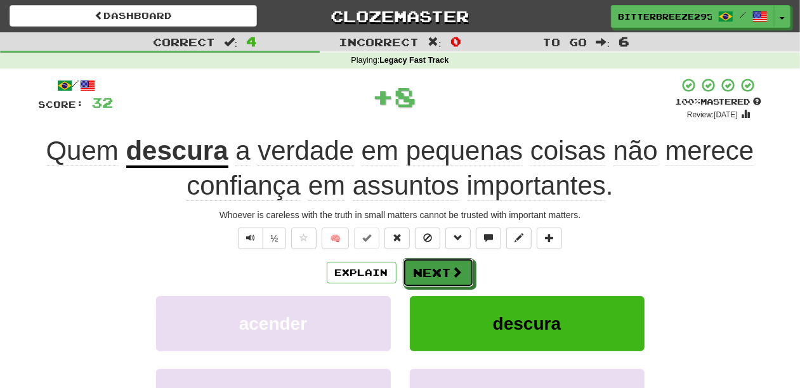
click at [428, 268] on button "Next" at bounding box center [438, 272] width 71 height 29
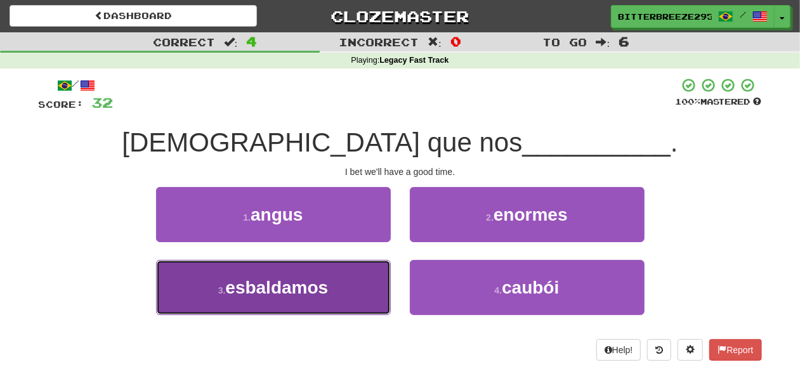
click at [370, 286] on button "3 . esbaldamos" at bounding box center [273, 287] width 235 height 55
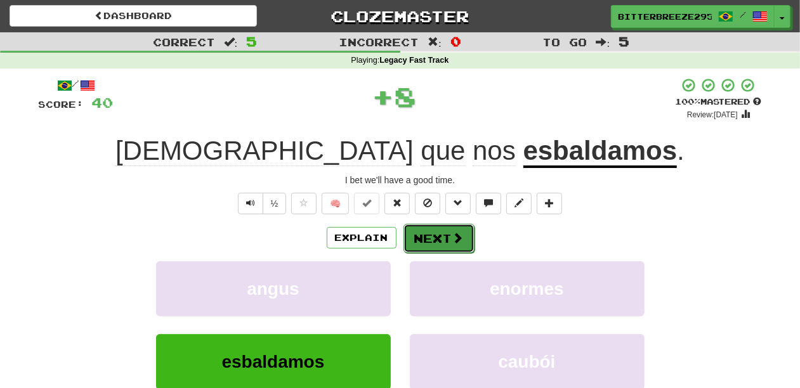
click at [442, 237] on button "Next" at bounding box center [439, 238] width 71 height 29
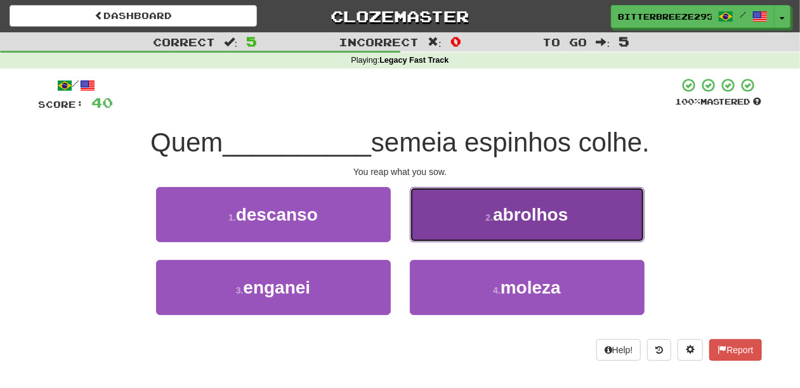
click at [449, 232] on button "2 . abrolhos" at bounding box center [527, 214] width 235 height 55
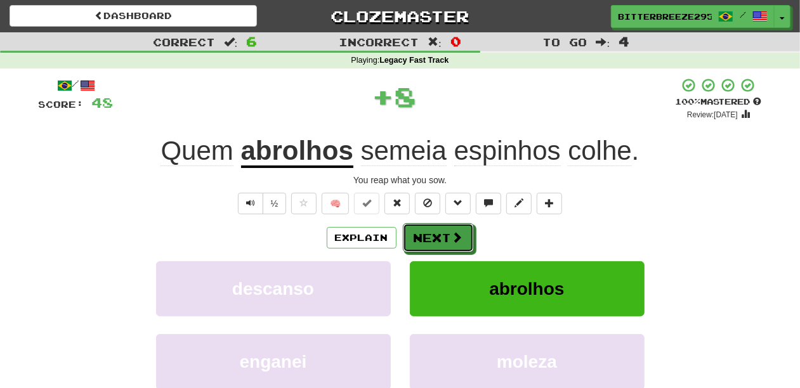
click at [449, 232] on button "Next" at bounding box center [438, 237] width 71 height 29
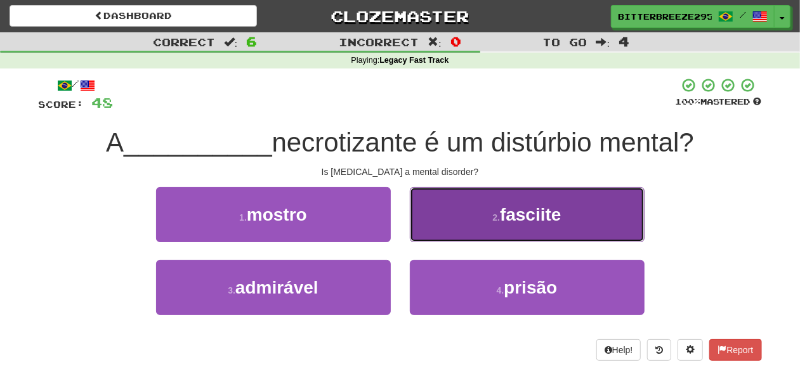
click at [435, 222] on button "2 . fasciite" at bounding box center [527, 214] width 235 height 55
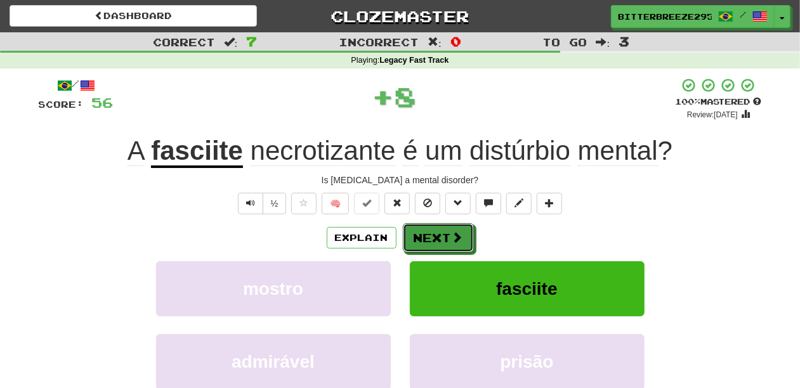
click at [433, 225] on button "Next" at bounding box center [438, 237] width 71 height 29
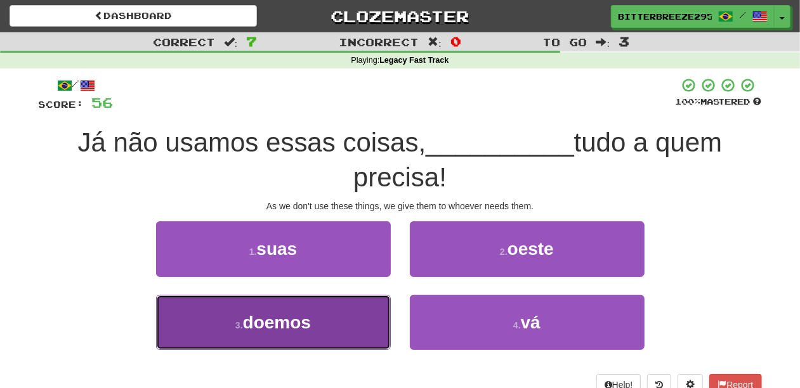
click at [334, 315] on button "3 . doemos" at bounding box center [273, 322] width 235 height 55
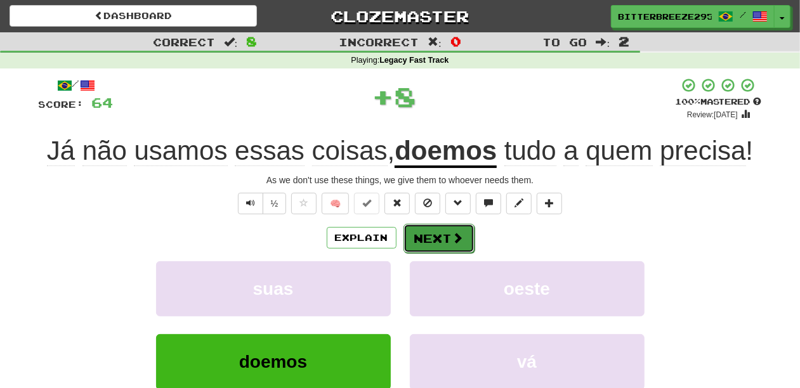
click at [444, 240] on button "Next" at bounding box center [439, 238] width 71 height 29
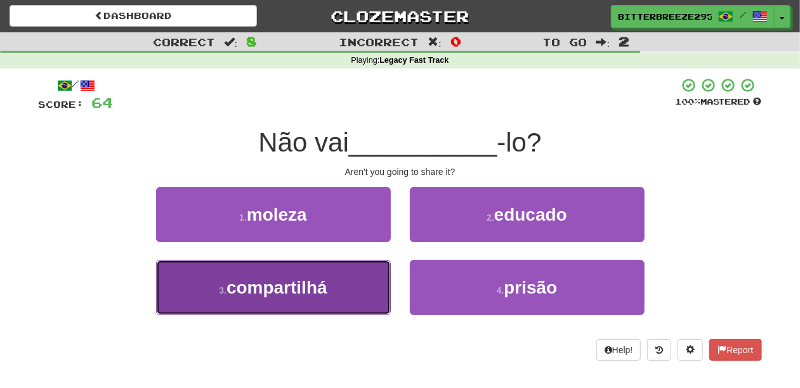
click at [346, 286] on button "3 . compartilhá" at bounding box center [273, 287] width 235 height 55
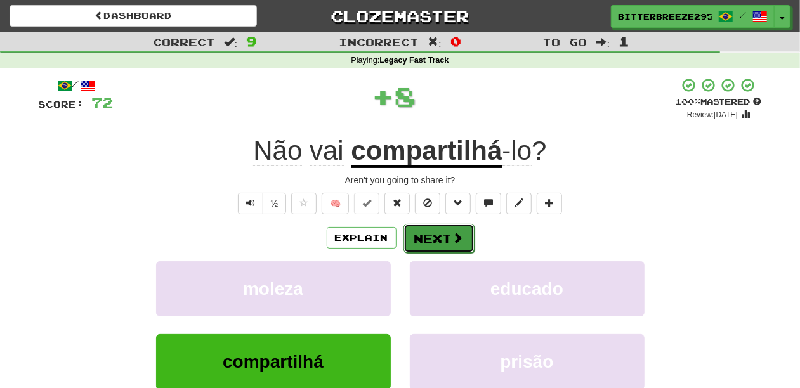
click at [435, 237] on button "Next" at bounding box center [439, 238] width 71 height 29
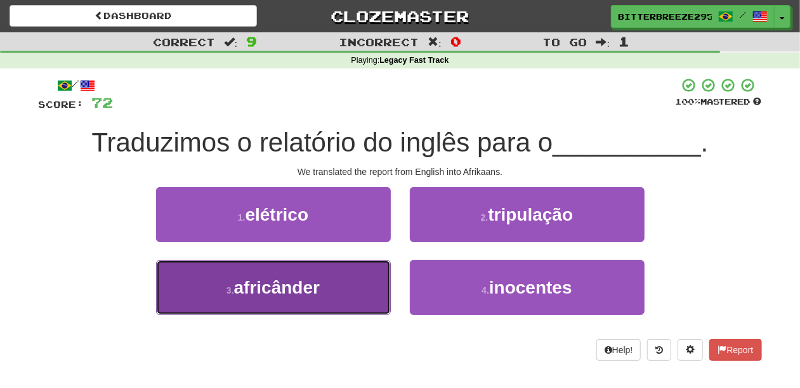
click at [361, 287] on button "3 . africânder" at bounding box center [273, 287] width 235 height 55
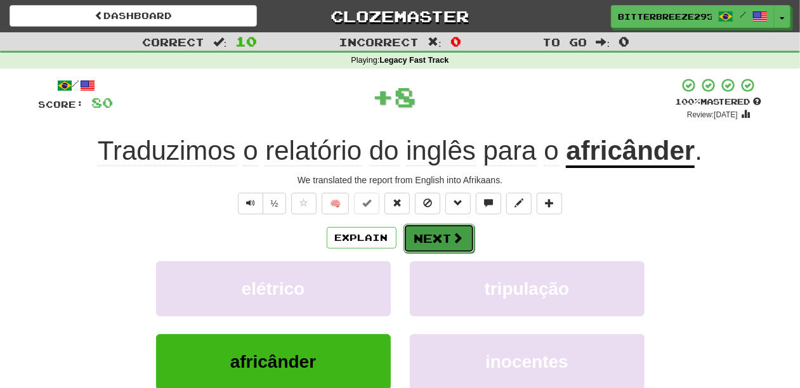
click at [428, 239] on button "Next" at bounding box center [439, 238] width 71 height 29
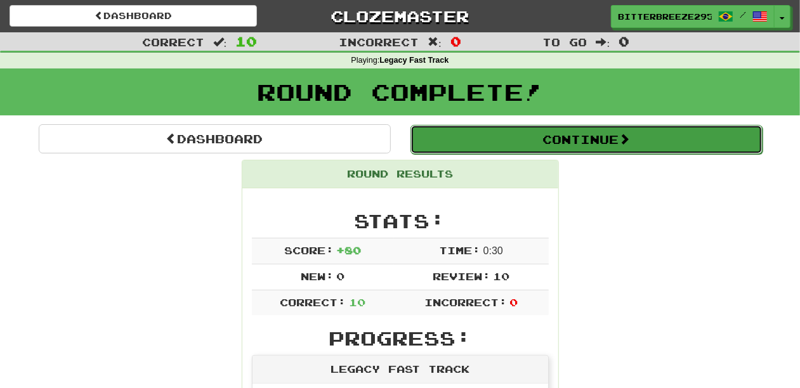
click at [476, 141] on button "Continue" at bounding box center [587, 139] width 352 height 29
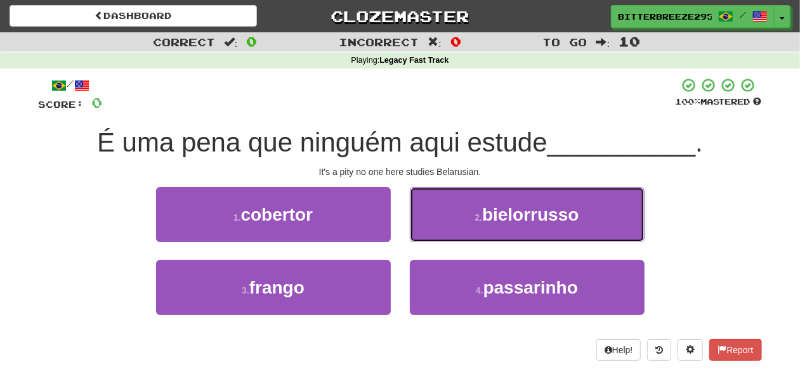
click at [461, 219] on button "2 . bielorrusso" at bounding box center [527, 214] width 235 height 55
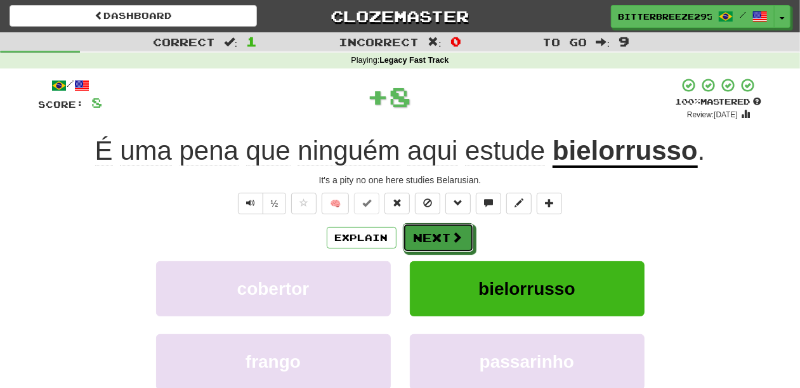
click at [446, 228] on button "Next" at bounding box center [438, 237] width 71 height 29
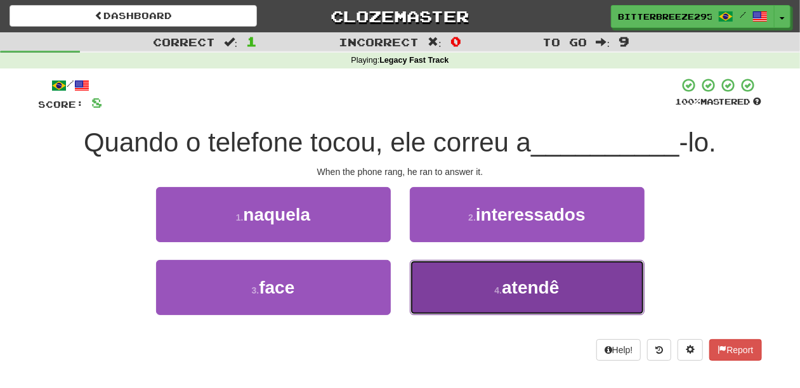
click at [464, 294] on button "4 . atendê" at bounding box center [527, 287] width 235 height 55
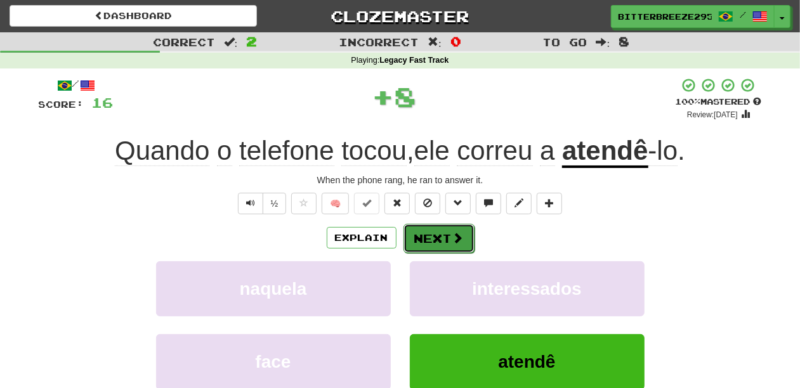
click at [447, 239] on button "Next" at bounding box center [439, 238] width 71 height 29
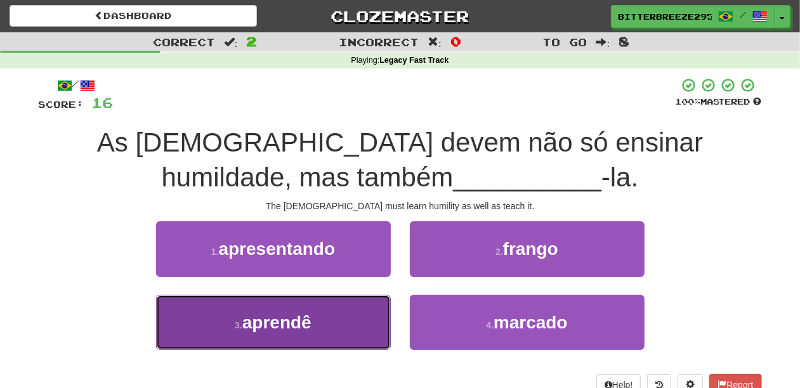
click at [338, 310] on button "3 . aprendê" at bounding box center [273, 322] width 235 height 55
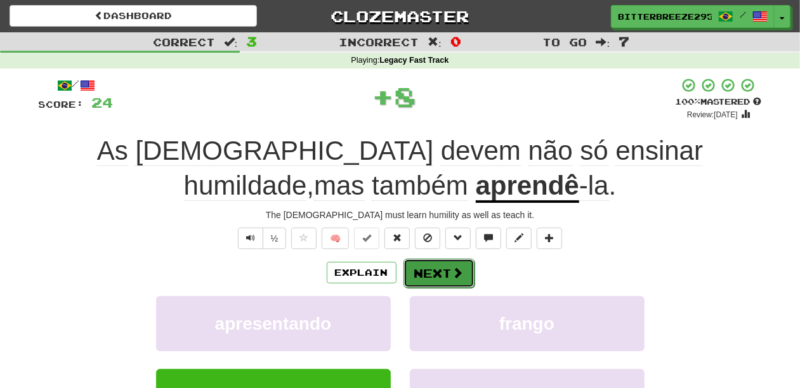
click at [411, 268] on button "Next" at bounding box center [439, 273] width 71 height 29
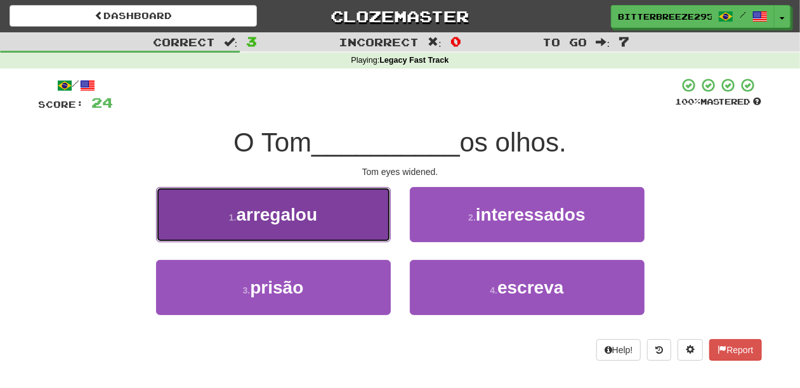
click at [334, 224] on button "1 . arregalou" at bounding box center [273, 214] width 235 height 55
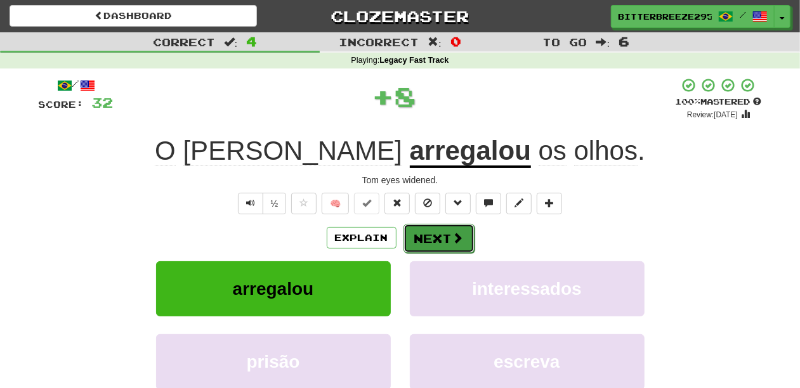
click at [409, 234] on button "Next" at bounding box center [439, 238] width 71 height 29
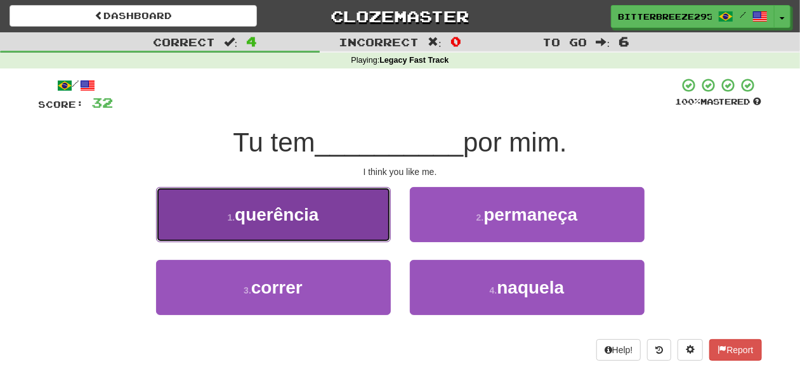
click at [340, 222] on button "1 . querência" at bounding box center [273, 214] width 235 height 55
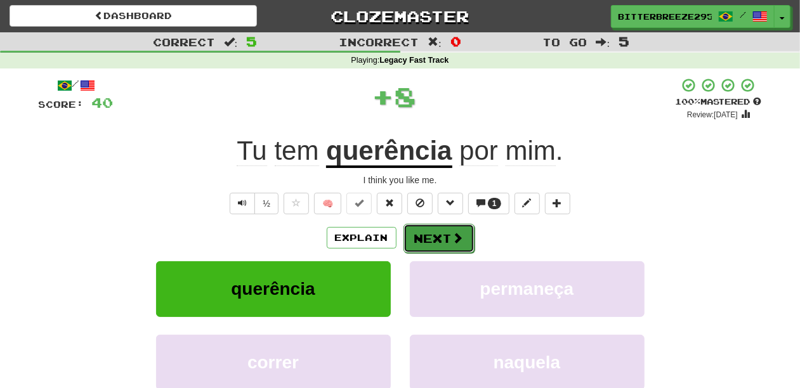
click at [415, 237] on button "Next" at bounding box center [439, 238] width 71 height 29
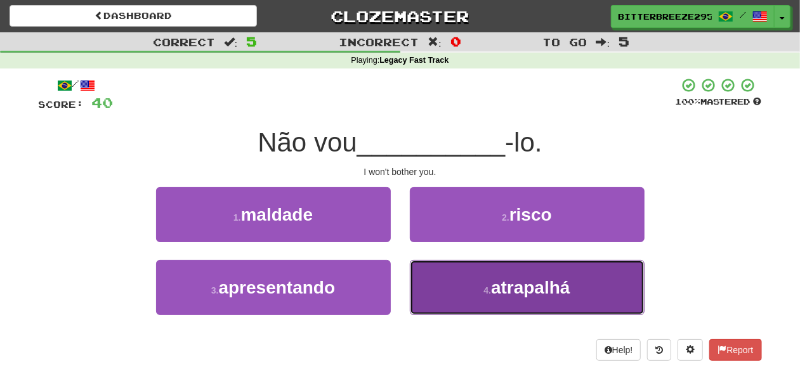
click at [468, 282] on button "4 . atrapalhá" at bounding box center [527, 287] width 235 height 55
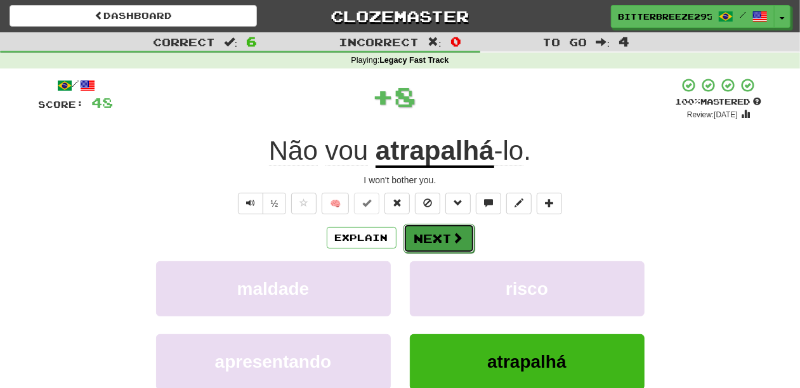
click at [442, 238] on button "Next" at bounding box center [439, 238] width 71 height 29
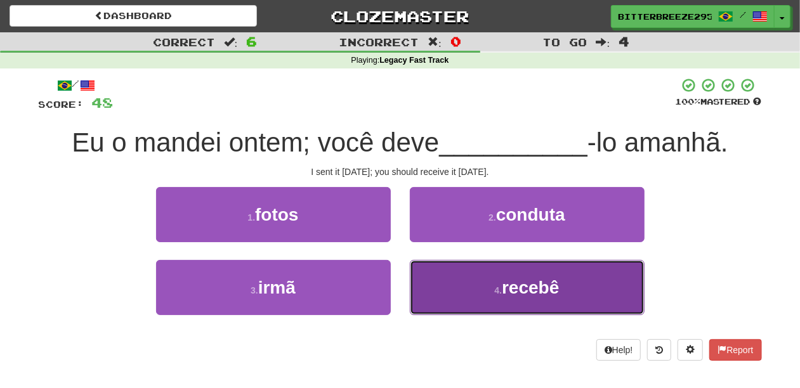
click at [437, 276] on button "4 . recebê" at bounding box center [527, 287] width 235 height 55
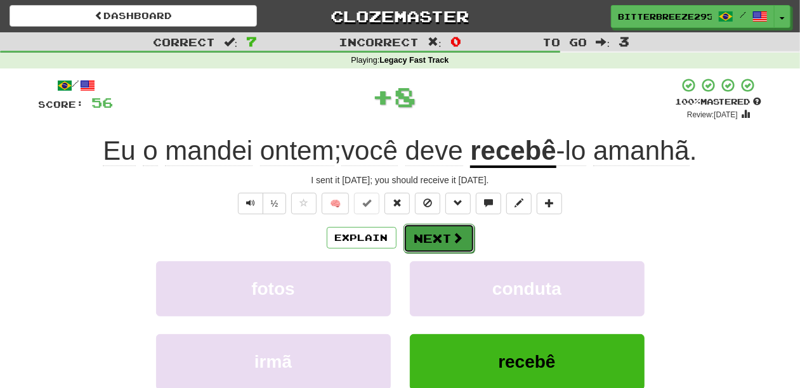
click at [426, 237] on button "Next" at bounding box center [439, 238] width 71 height 29
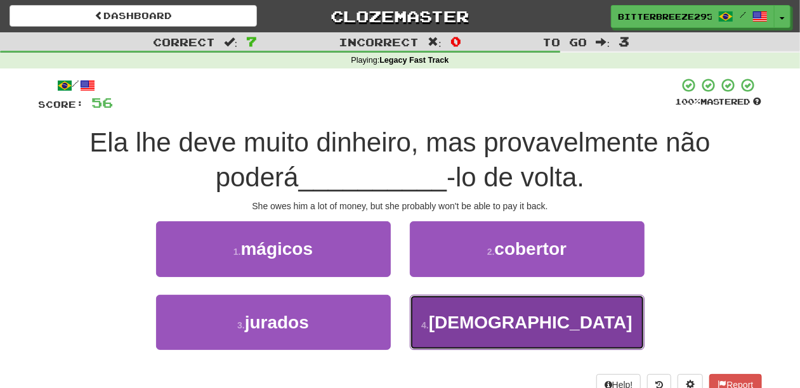
click at [447, 303] on button "4 . pagá" at bounding box center [527, 322] width 235 height 55
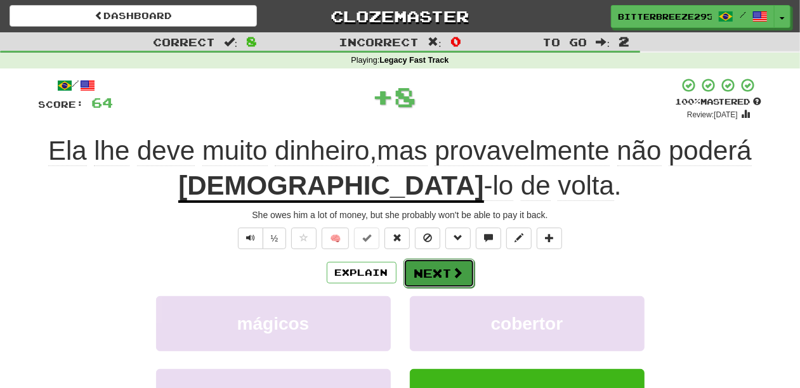
click at [440, 274] on button "Next" at bounding box center [439, 273] width 71 height 29
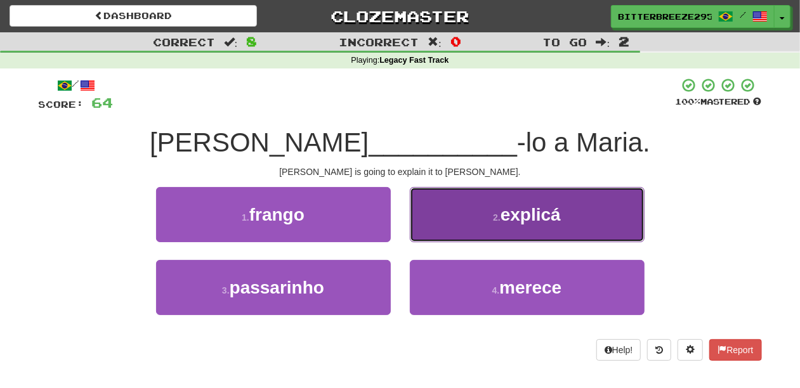
click at [445, 238] on button "2 . explicá" at bounding box center [527, 214] width 235 height 55
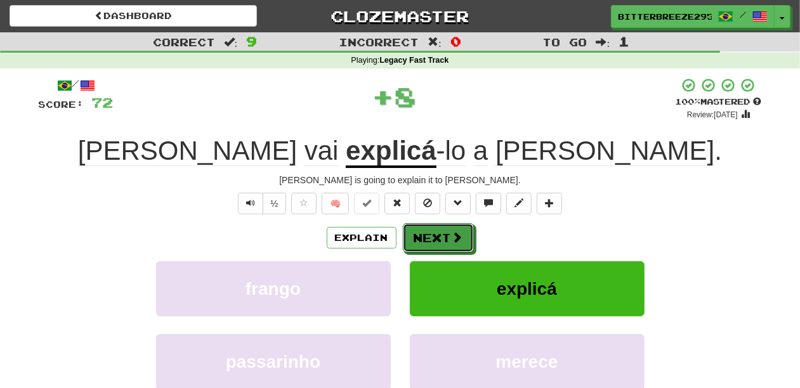
click at [436, 237] on button "Next" at bounding box center [438, 237] width 71 height 29
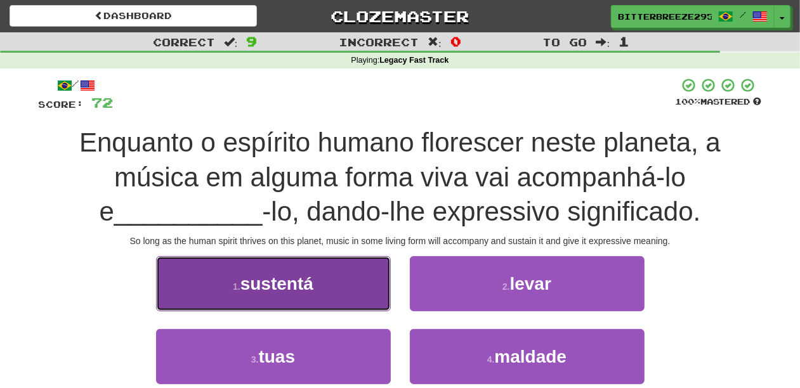
click at [334, 301] on button "1 . sustentá" at bounding box center [273, 283] width 235 height 55
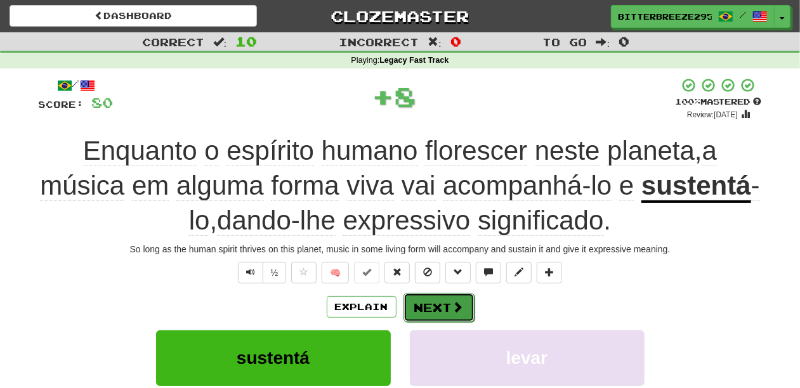
click at [406, 303] on button "Next" at bounding box center [439, 307] width 71 height 29
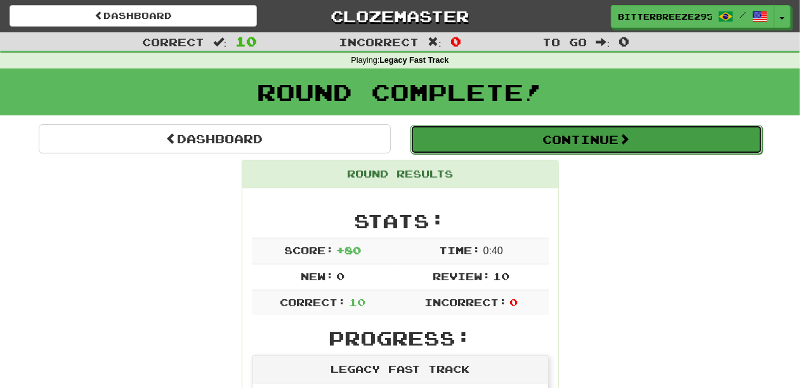
click at [518, 138] on button "Continue" at bounding box center [587, 139] width 352 height 29
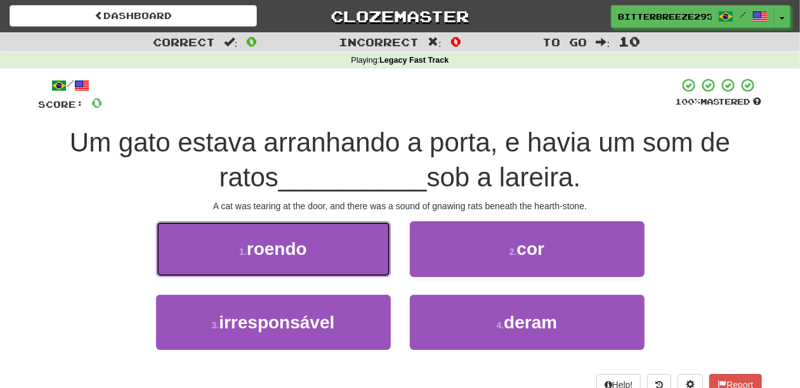
click at [328, 251] on button "1 . roendo" at bounding box center [273, 248] width 235 height 55
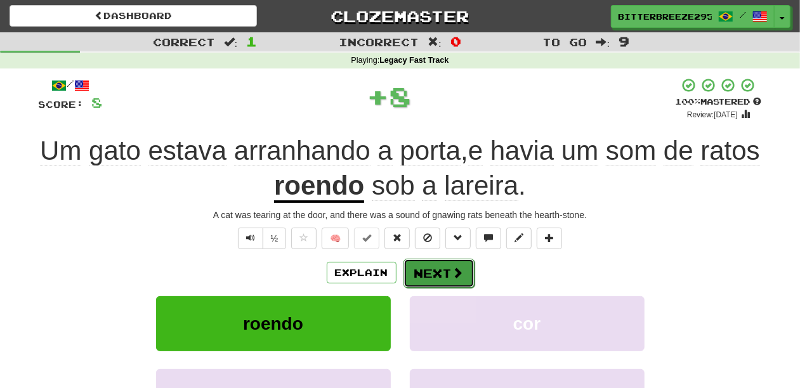
click at [425, 270] on button "Next" at bounding box center [439, 273] width 71 height 29
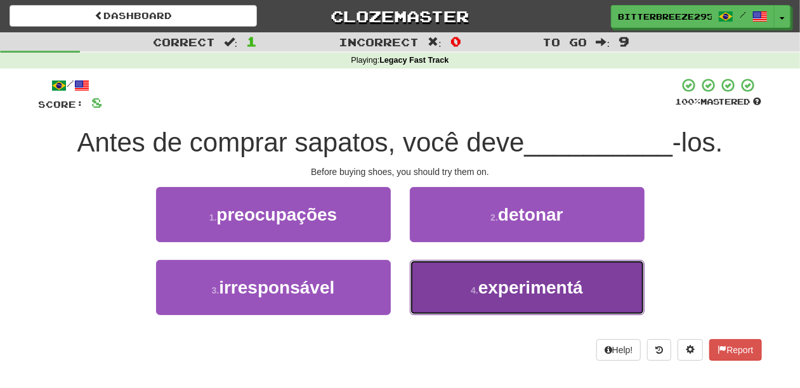
click at [466, 286] on button "4 . experimentá" at bounding box center [527, 287] width 235 height 55
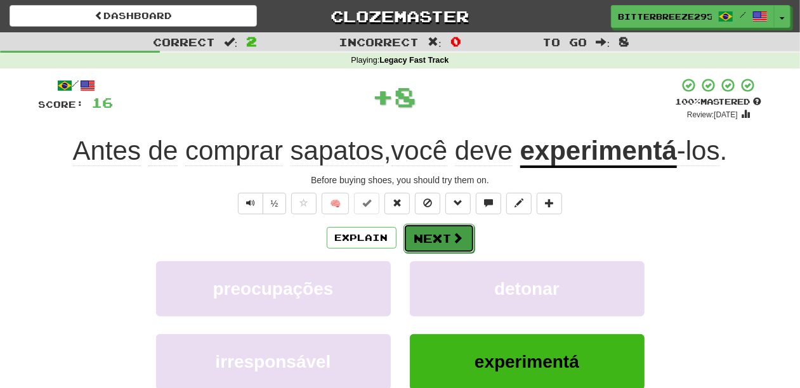
click at [429, 236] on button "Next" at bounding box center [439, 238] width 71 height 29
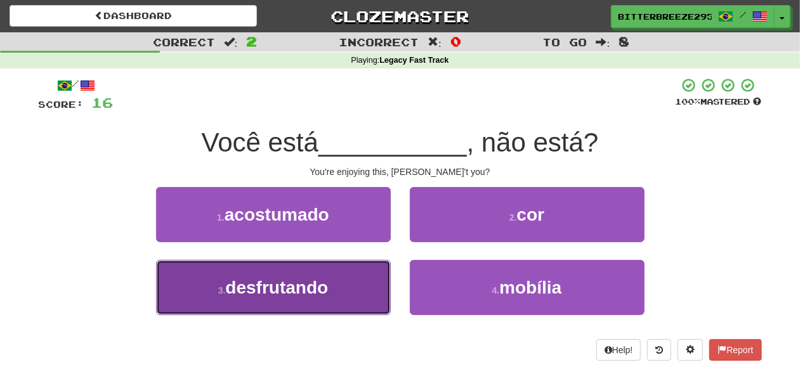
click at [355, 274] on button "3 . desfrutando" at bounding box center [273, 287] width 235 height 55
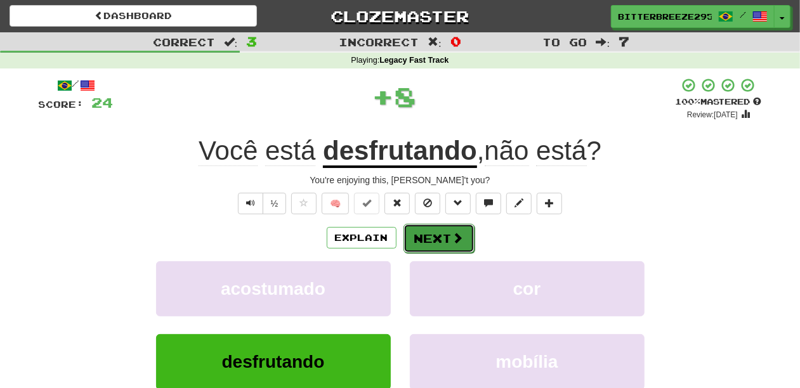
click at [441, 244] on button "Next" at bounding box center [439, 238] width 71 height 29
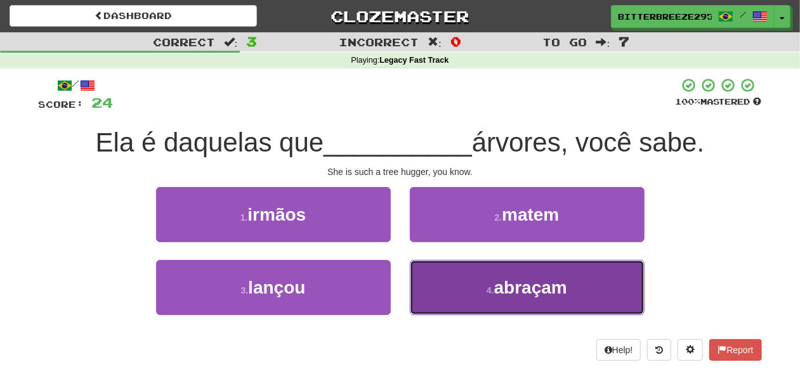
click at [463, 287] on button "4 . abraçam" at bounding box center [527, 287] width 235 height 55
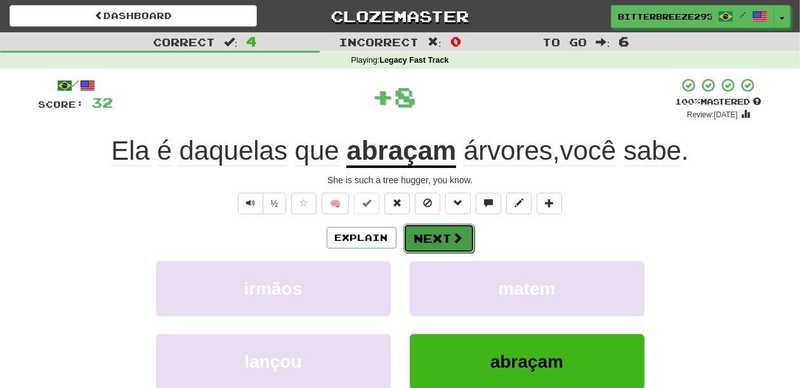
click at [445, 242] on button "Next" at bounding box center [439, 238] width 71 height 29
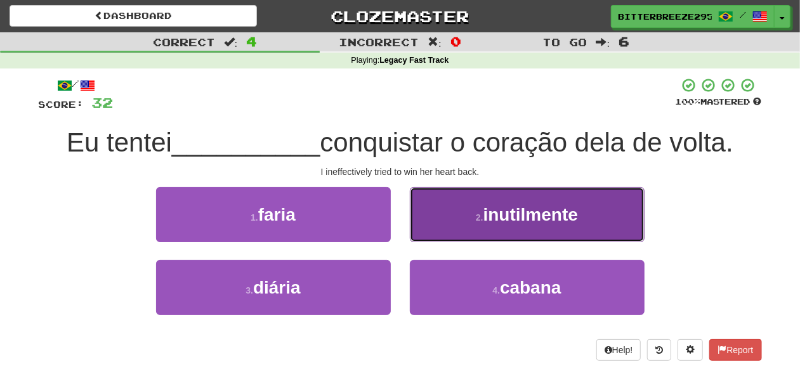
click at [444, 226] on button "2 . inutilmente" at bounding box center [527, 214] width 235 height 55
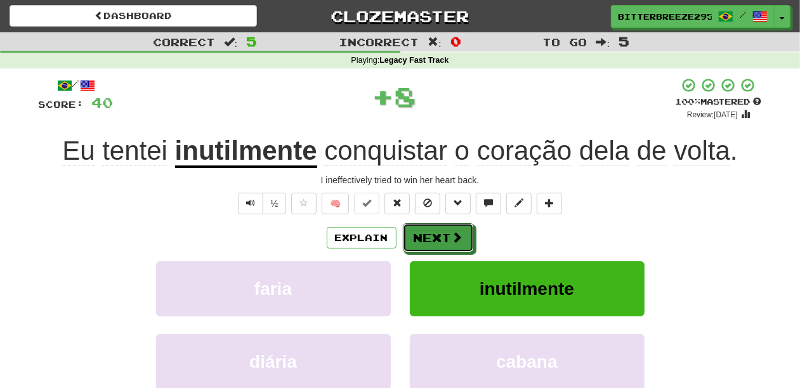
click at [444, 226] on button "Next" at bounding box center [438, 237] width 71 height 29
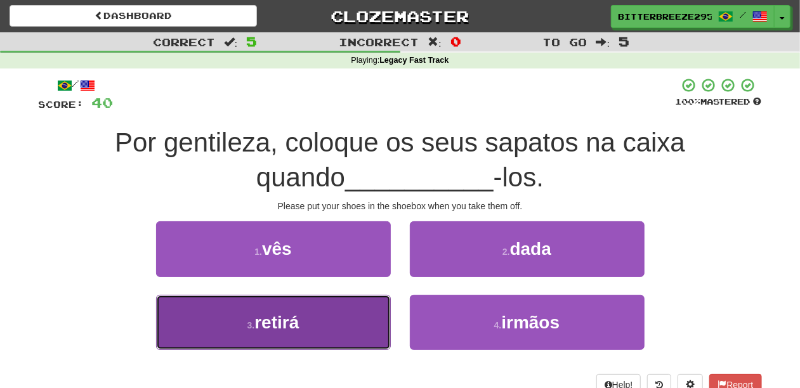
click at [360, 307] on button "3 . retirá" at bounding box center [273, 322] width 235 height 55
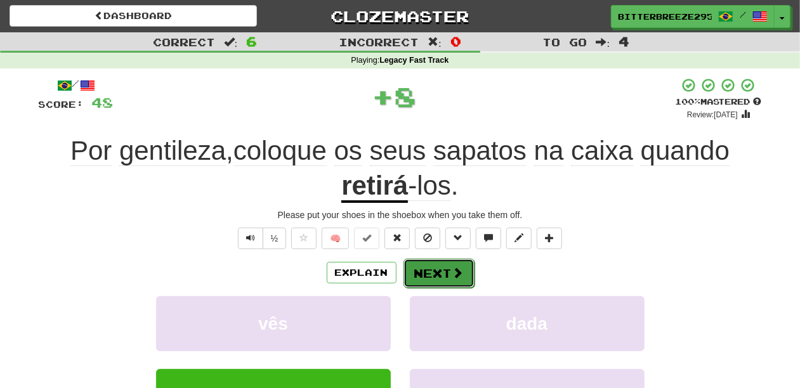
click at [430, 272] on button "Next" at bounding box center [439, 273] width 71 height 29
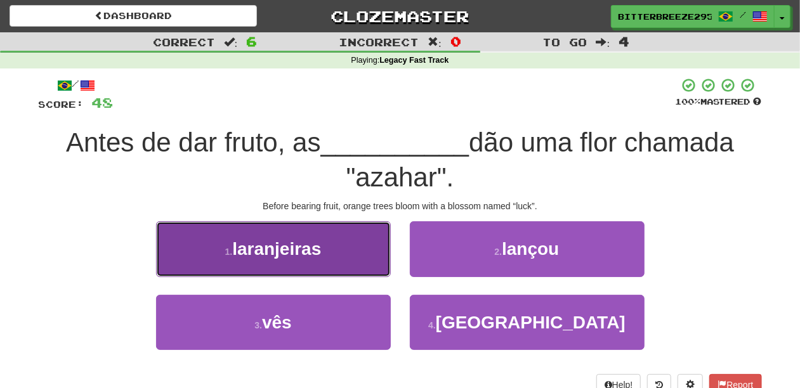
click at [344, 265] on button "1 . laranjeiras" at bounding box center [273, 248] width 235 height 55
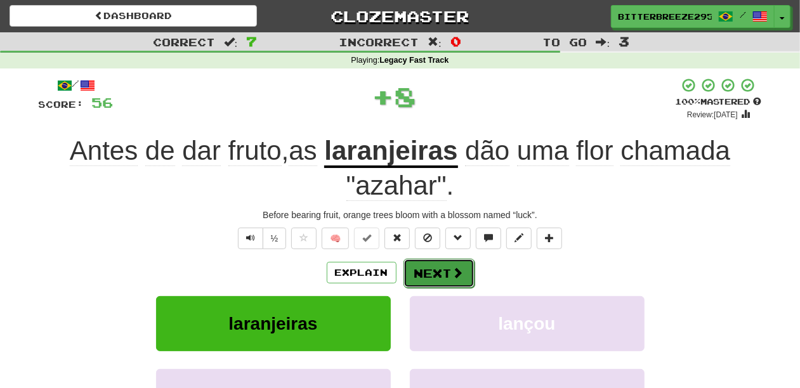
click at [430, 274] on button "Next" at bounding box center [439, 273] width 71 height 29
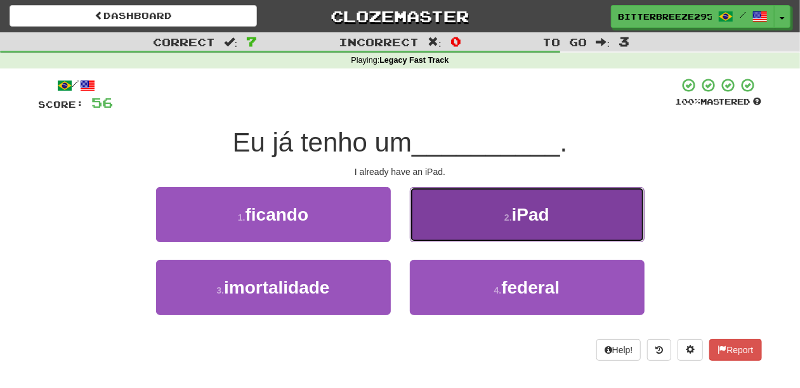
click at [451, 227] on button "2 . iPad" at bounding box center [527, 214] width 235 height 55
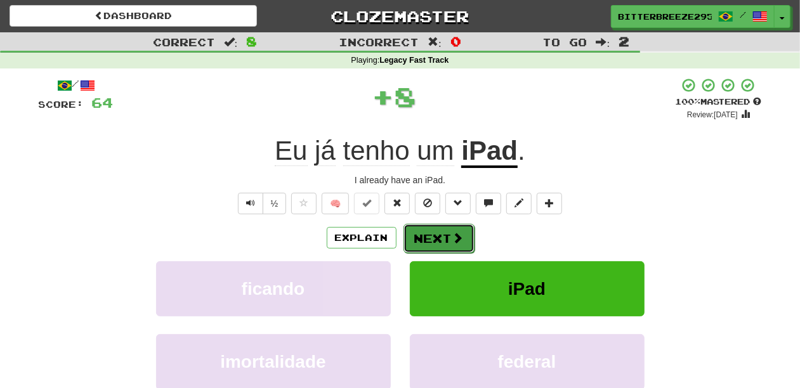
click at [441, 230] on button "Next" at bounding box center [439, 238] width 71 height 29
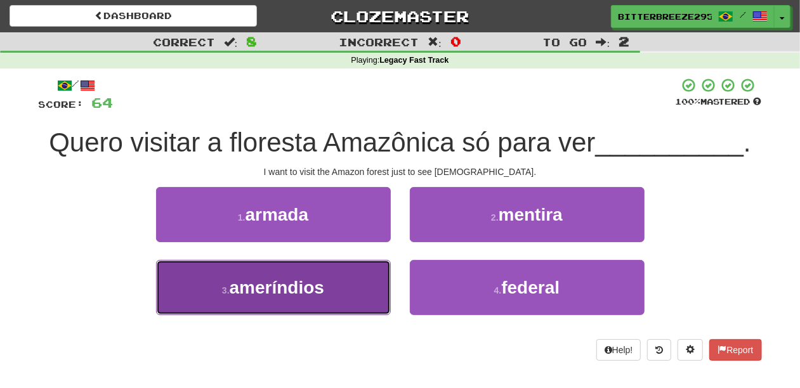
click at [358, 277] on button "3 . ameríndios" at bounding box center [273, 287] width 235 height 55
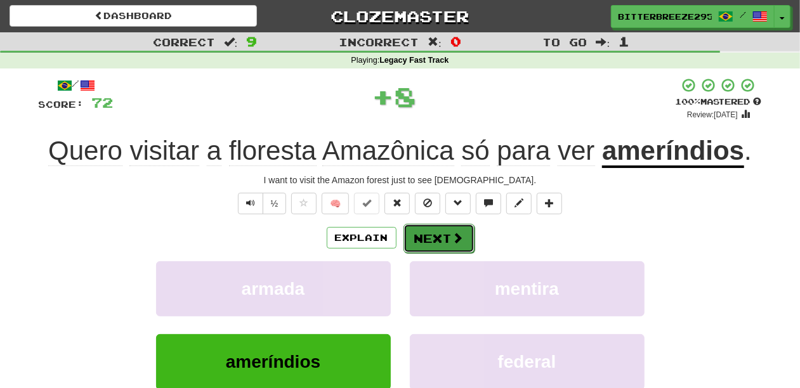
click at [433, 239] on button "Next" at bounding box center [439, 238] width 71 height 29
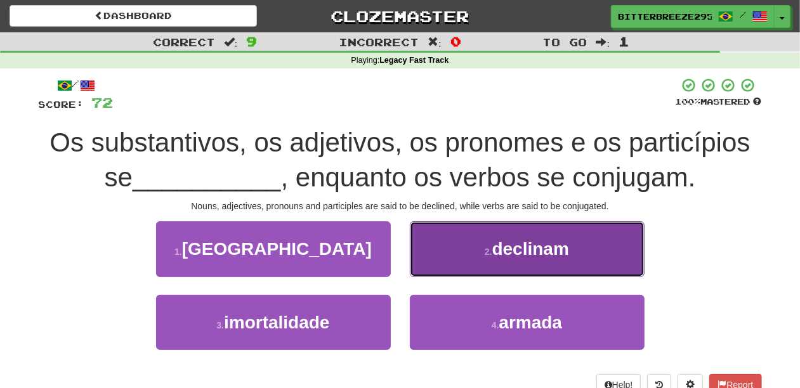
click at [437, 266] on button "2 . declinam" at bounding box center [527, 248] width 235 height 55
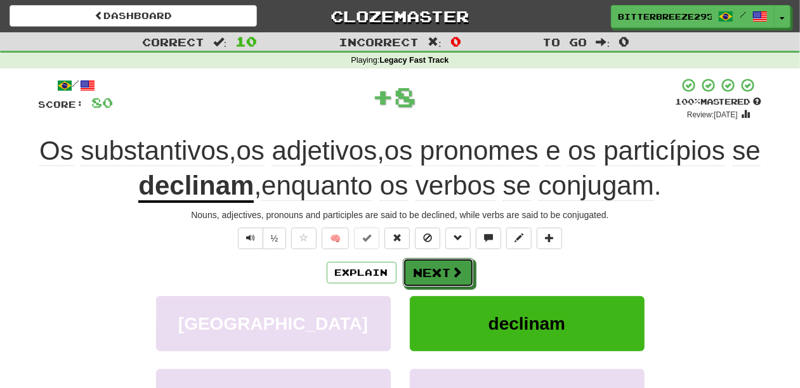
click at [435, 267] on button "Next" at bounding box center [438, 272] width 71 height 29
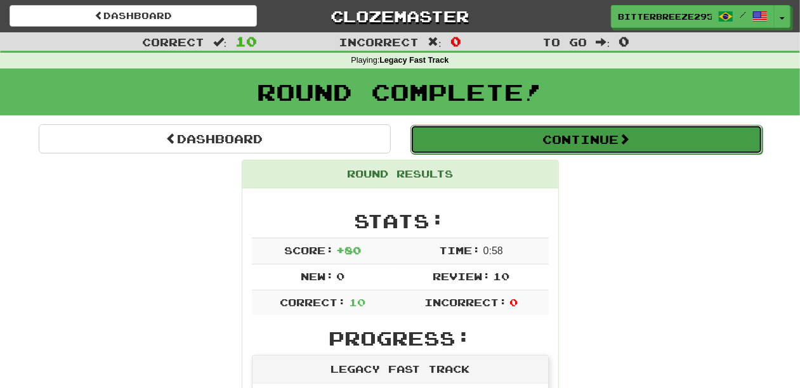
click at [491, 142] on button "Continue" at bounding box center [587, 139] width 352 height 29
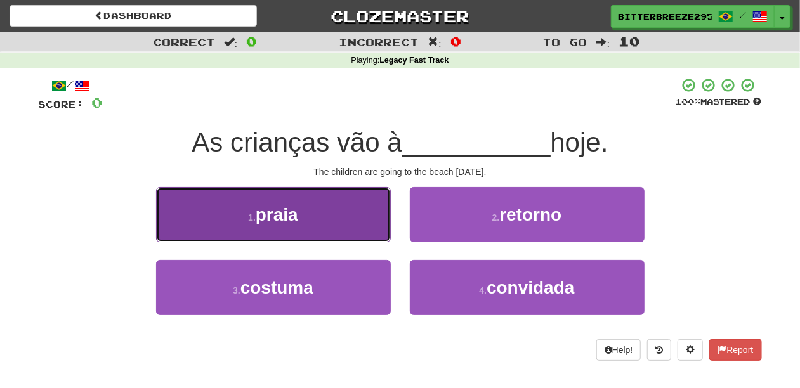
click at [334, 230] on button "1 . praia" at bounding box center [273, 214] width 235 height 55
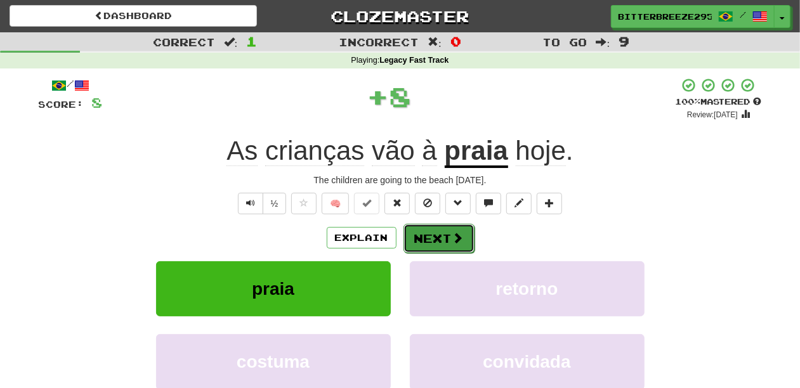
click at [435, 235] on button "Next" at bounding box center [439, 238] width 71 height 29
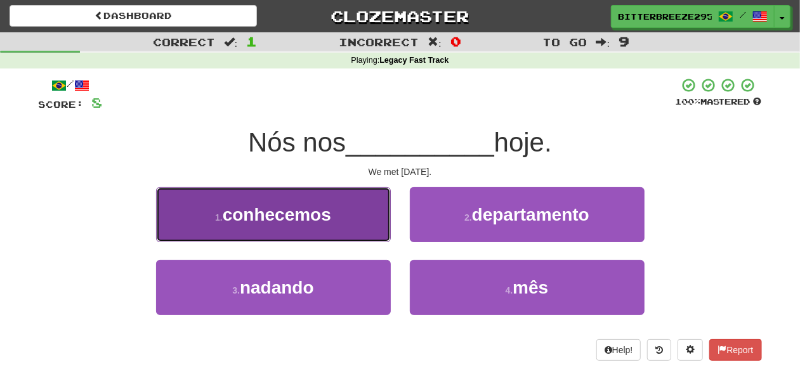
click at [352, 225] on button "1 . conhecemos" at bounding box center [273, 214] width 235 height 55
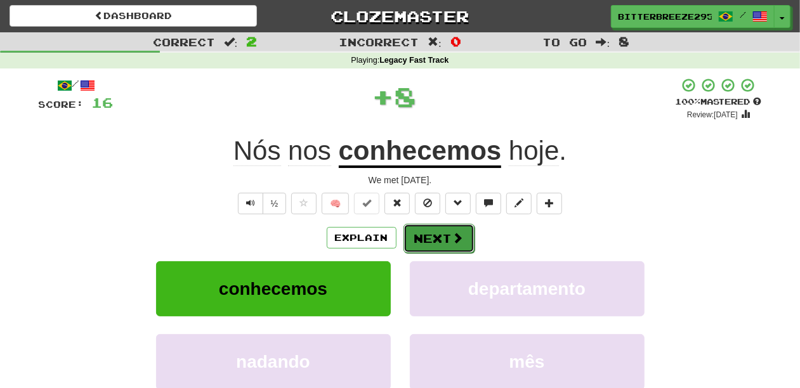
click at [409, 228] on button "Next" at bounding box center [439, 238] width 71 height 29
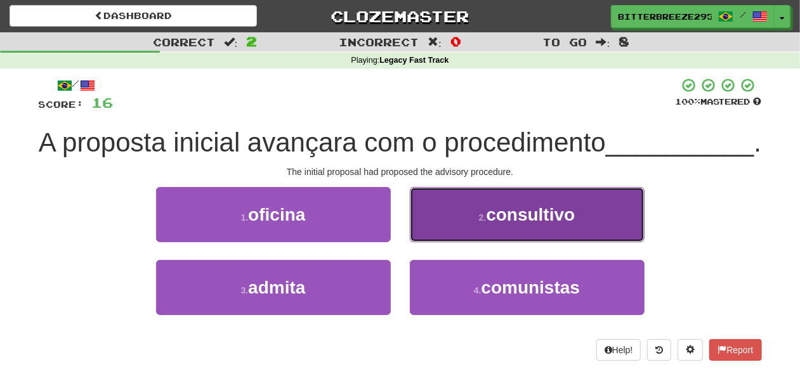
click at [439, 242] on button "2 . consultivo" at bounding box center [527, 214] width 235 height 55
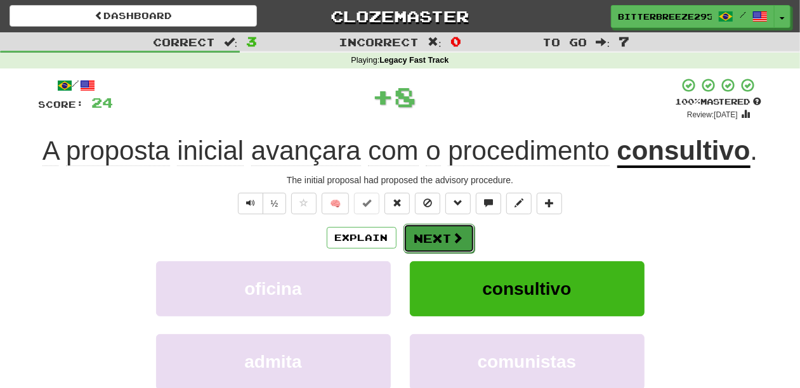
click at [439, 239] on button "Next" at bounding box center [439, 238] width 71 height 29
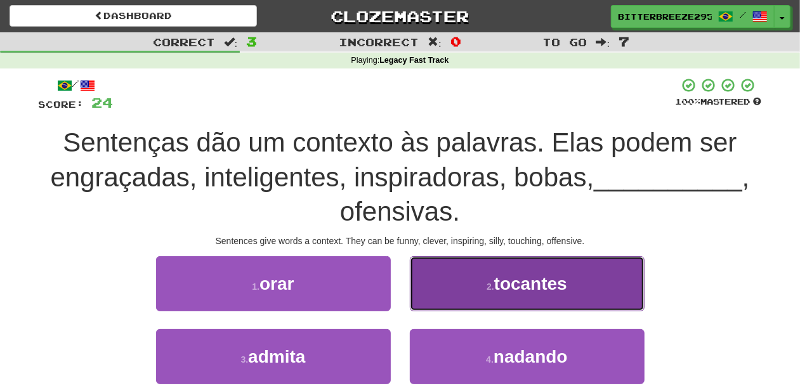
click at [449, 288] on button "2 . tocantes" at bounding box center [527, 283] width 235 height 55
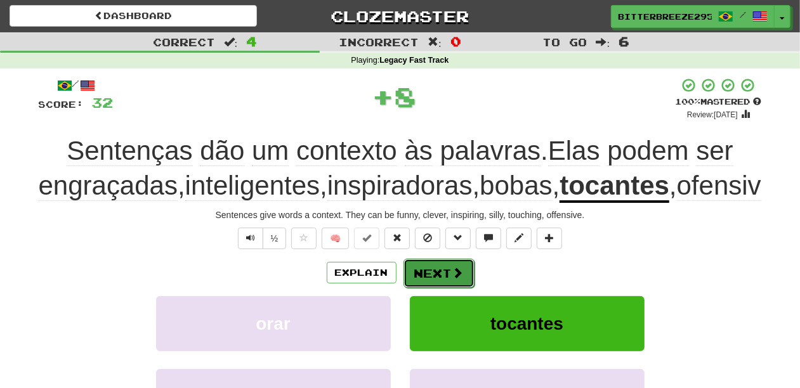
click at [435, 288] on button "Next" at bounding box center [439, 273] width 71 height 29
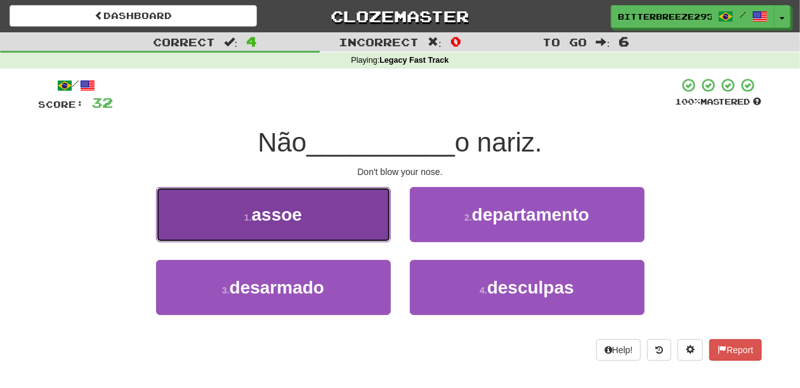
click at [327, 234] on button "1 . assoe" at bounding box center [273, 214] width 235 height 55
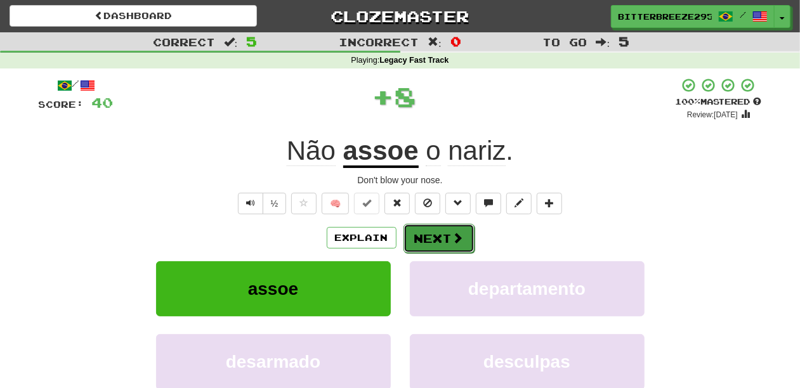
click at [462, 234] on span at bounding box center [457, 237] width 11 height 11
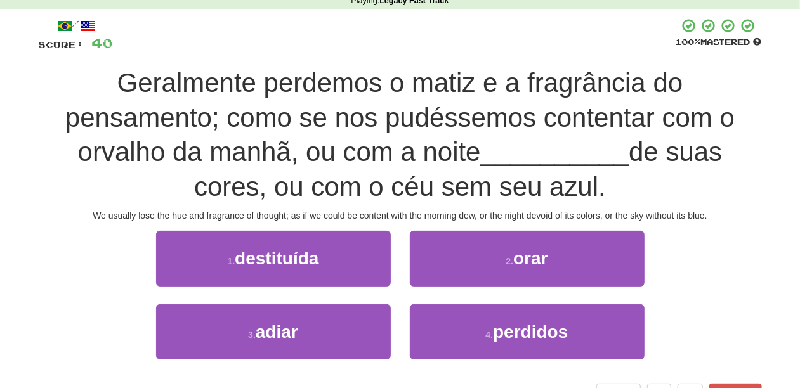
scroll to position [84, 0]
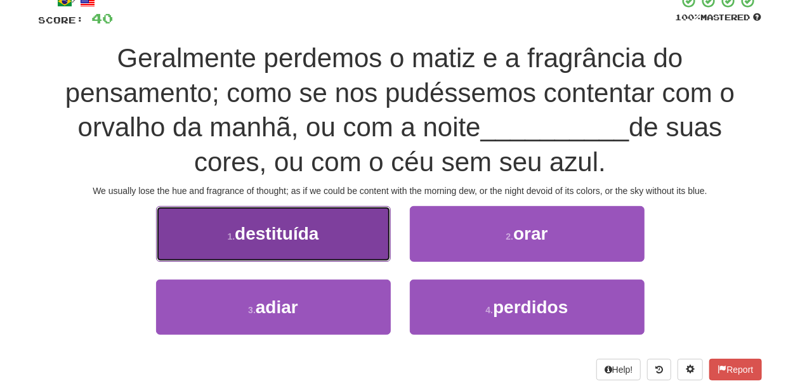
click at [340, 242] on button "1 . destituída" at bounding box center [273, 233] width 235 height 55
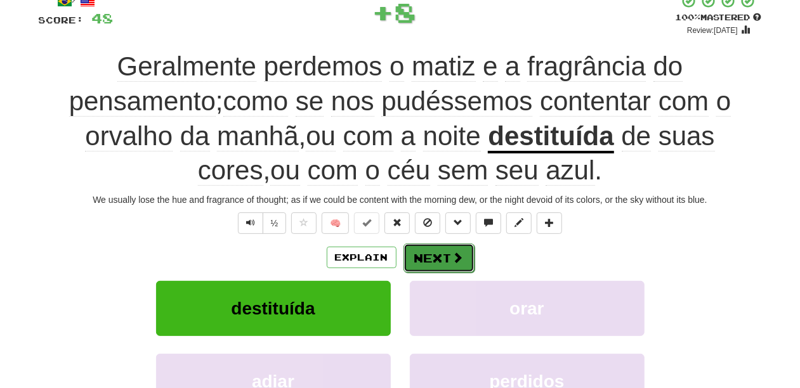
click at [449, 264] on button "Next" at bounding box center [439, 258] width 71 height 29
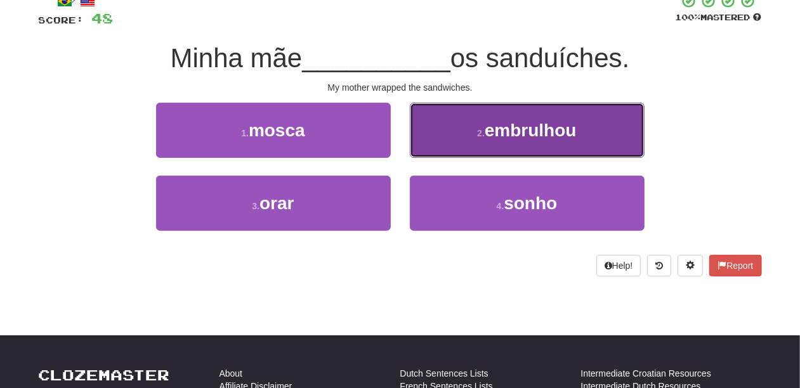
click at [451, 147] on button "2 . embrulhou" at bounding box center [527, 130] width 235 height 55
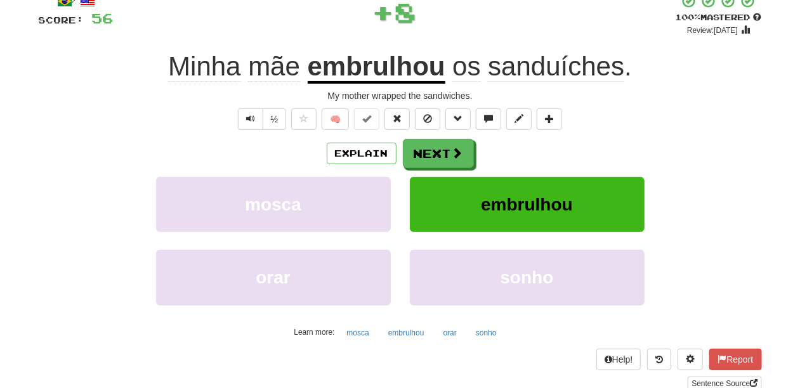
click at [452, 147] on span at bounding box center [457, 152] width 11 height 11
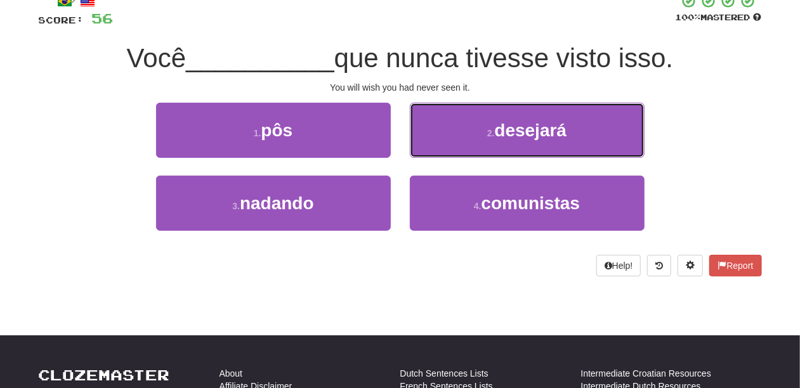
click at [443, 135] on button "2 . desejará" at bounding box center [527, 130] width 235 height 55
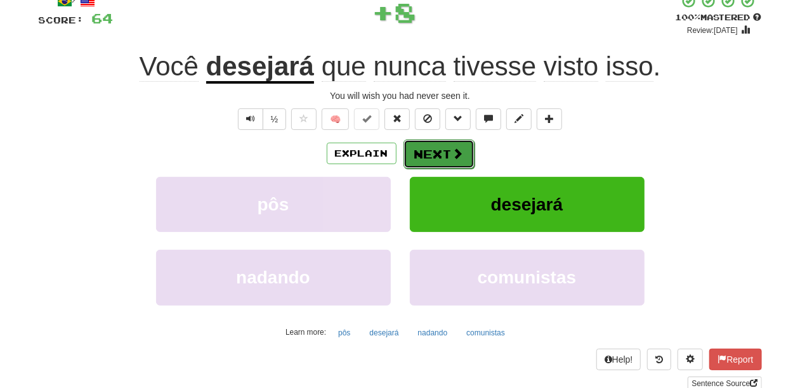
click at [435, 151] on button "Next" at bounding box center [439, 154] width 71 height 29
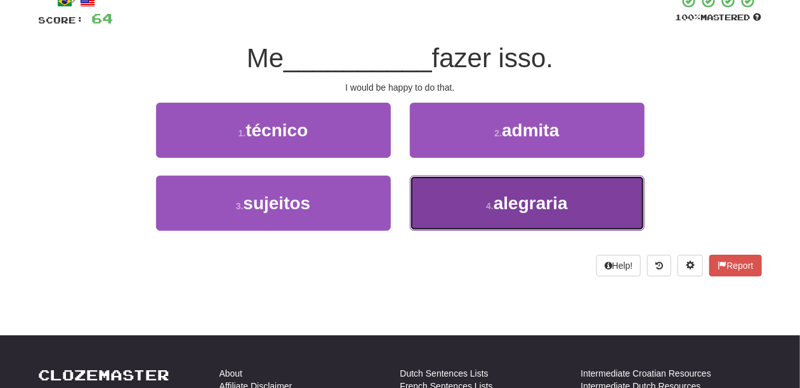
click at [445, 193] on button "4 . alegraria" at bounding box center [527, 203] width 235 height 55
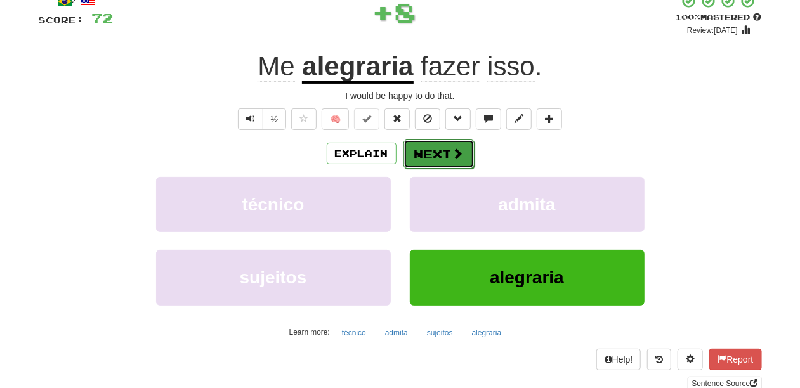
click at [434, 152] on button "Next" at bounding box center [439, 154] width 71 height 29
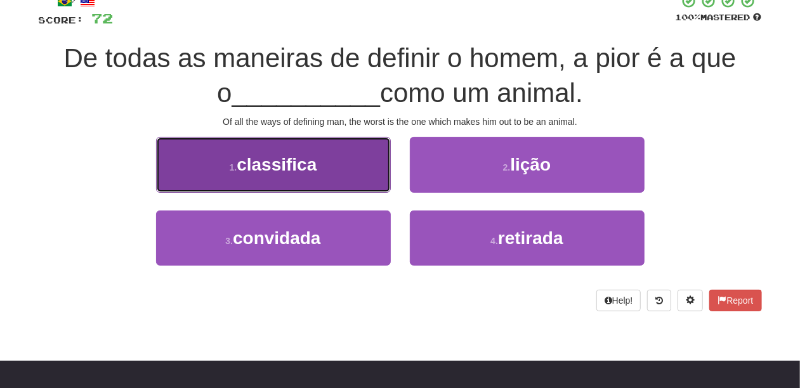
click at [347, 166] on button "1 . classifica" at bounding box center [273, 164] width 235 height 55
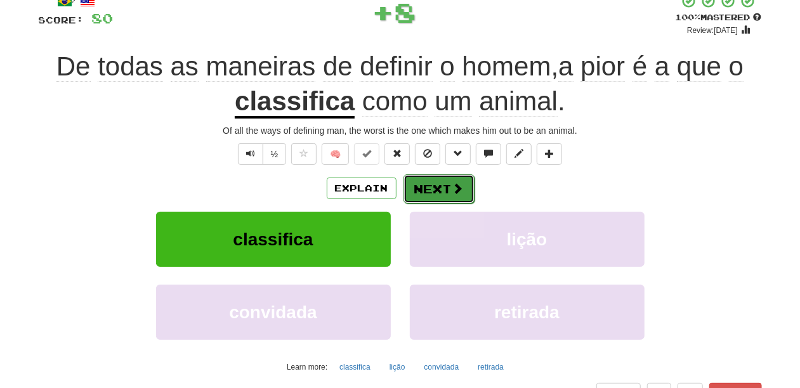
click at [434, 187] on button "Next" at bounding box center [439, 189] width 71 height 29
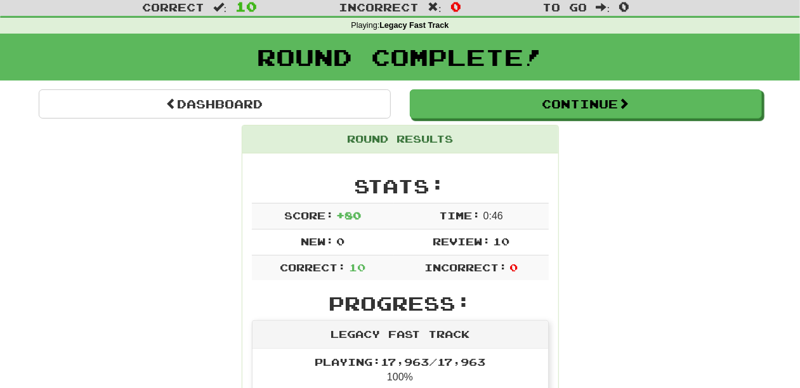
scroll to position [13, 0]
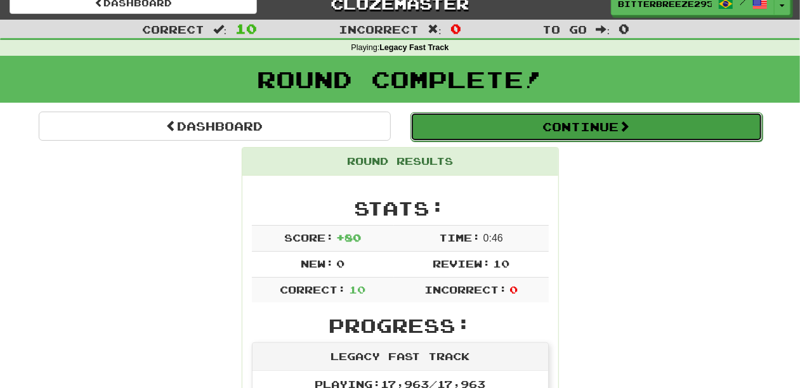
click at [499, 126] on button "Continue" at bounding box center [587, 126] width 352 height 29
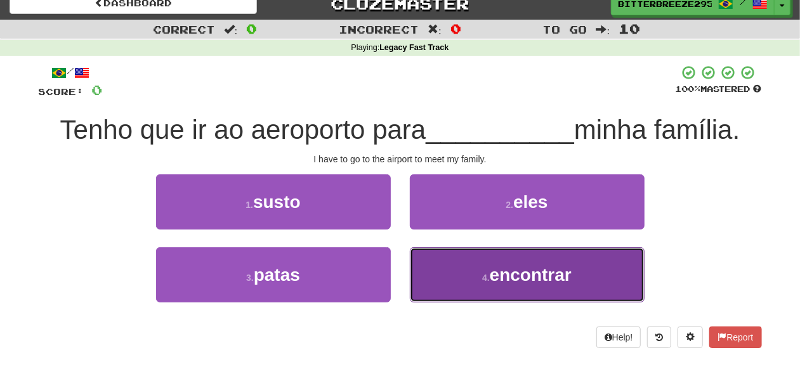
click at [458, 268] on button "4 . encontrar" at bounding box center [527, 274] width 235 height 55
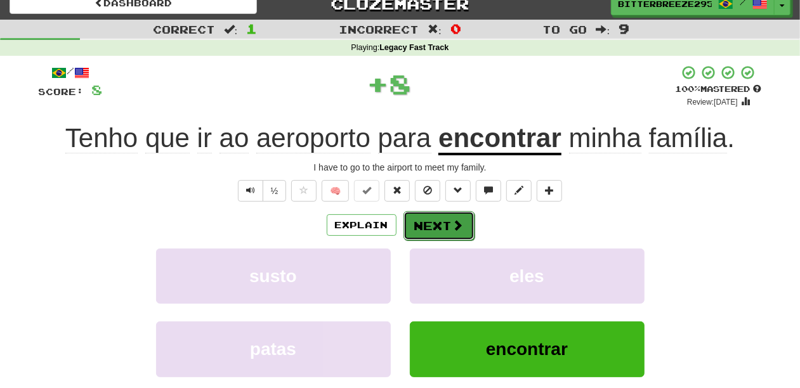
click at [438, 220] on button "Next" at bounding box center [439, 225] width 71 height 29
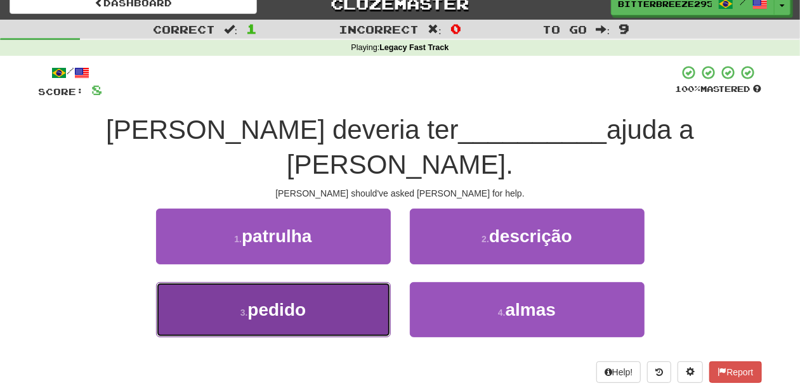
click at [325, 282] on button "3 . pedido" at bounding box center [273, 309] width 235 height 55
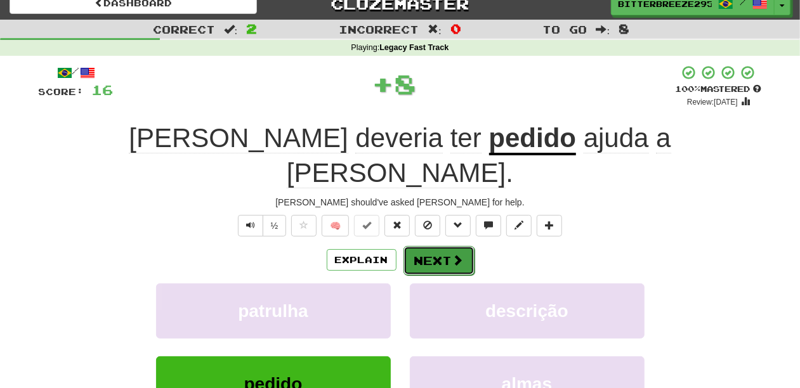
click at [444, 246] on button "Next" at bounding box center [439, 260] width 71 height 29
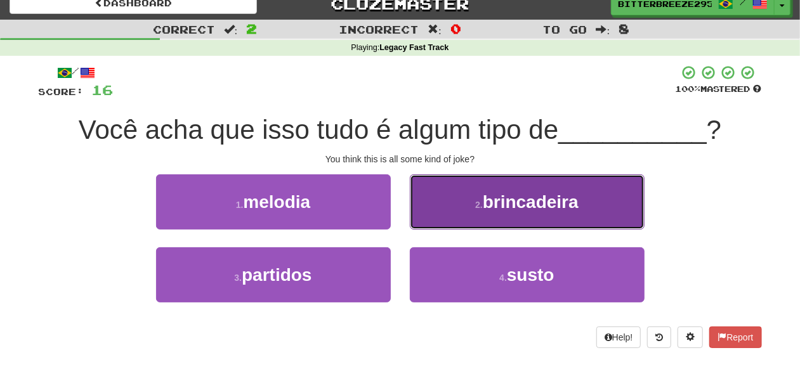
click at [447, 213] on button "2 . brincadeira" at bounding box center [527, 202] width 235 height 55
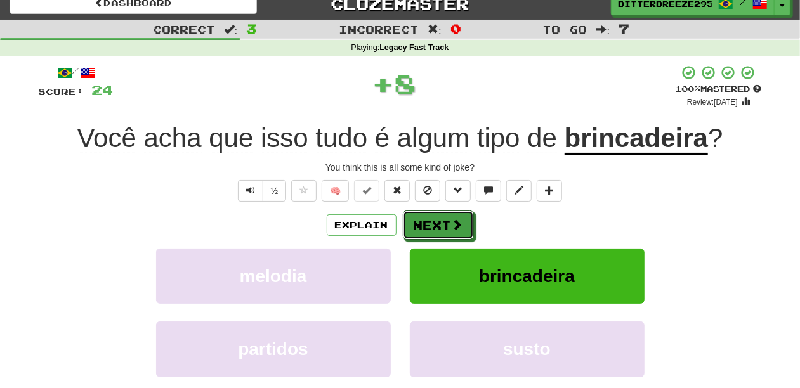
click at [447, 213] on button "Next" at bounding box center [438, 225] width 71 height 29
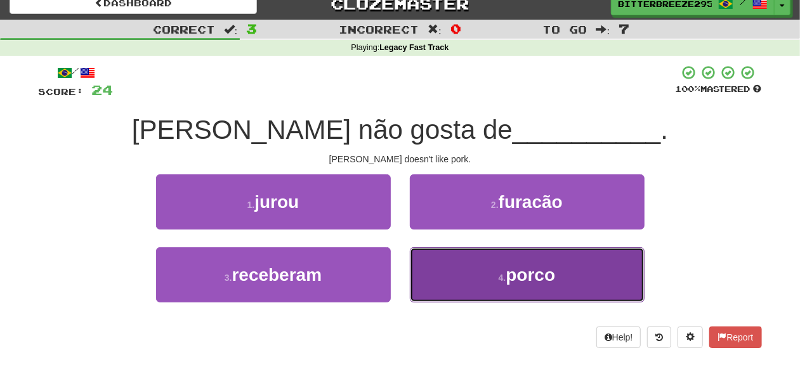
click at [452, 260] on button "4 . porco" at bounding box center [527, 274] width 235 height 55
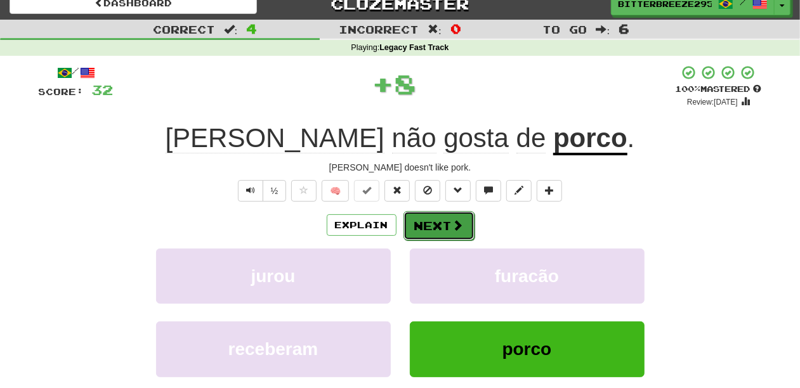
click at [425, 214] on button "Next" at bounding box center [439, 225] width 71 height 29
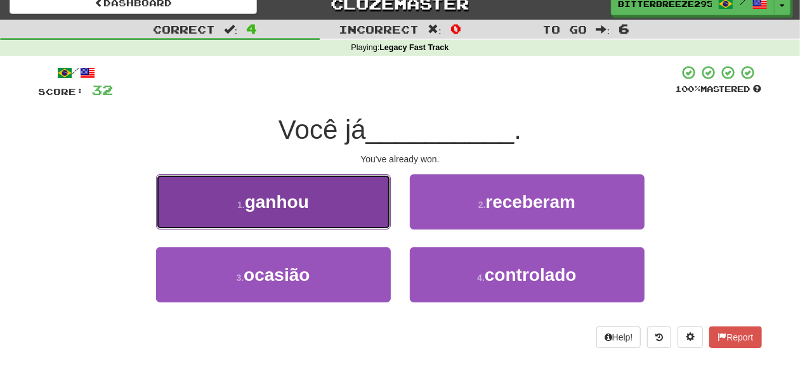
click at [343, 218] on button "1 . ganhou" at bounding box center [273, 202] width 235 height 55
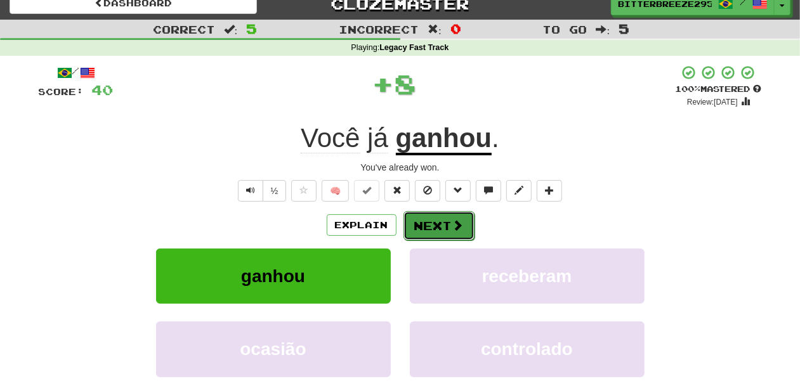
click at [426, 218] on button "Next" at bounding box center [439, 225] width 71 height 29
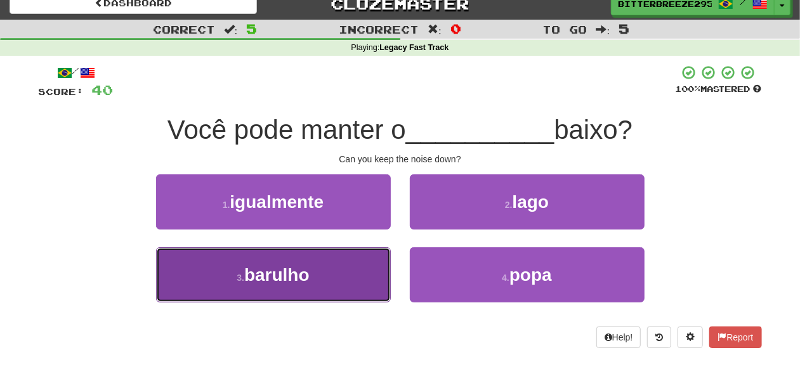
click at [334, 280] on button "3 . barulho" at bounding box center [273, 274] width 235 height 55
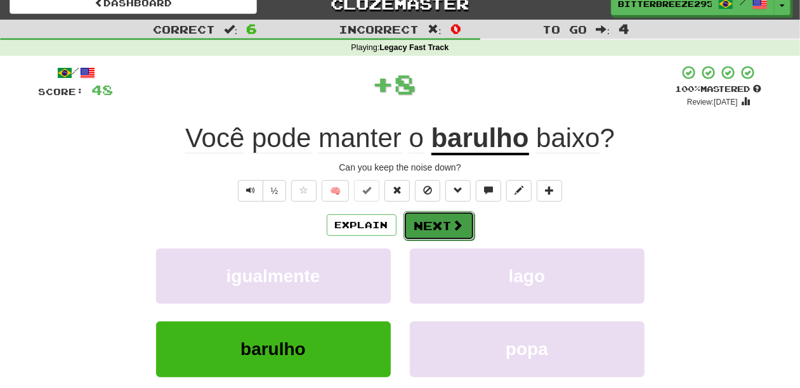
click at [423, 230] on button "Next" at bounding box center [439, 225] width 71 height 29
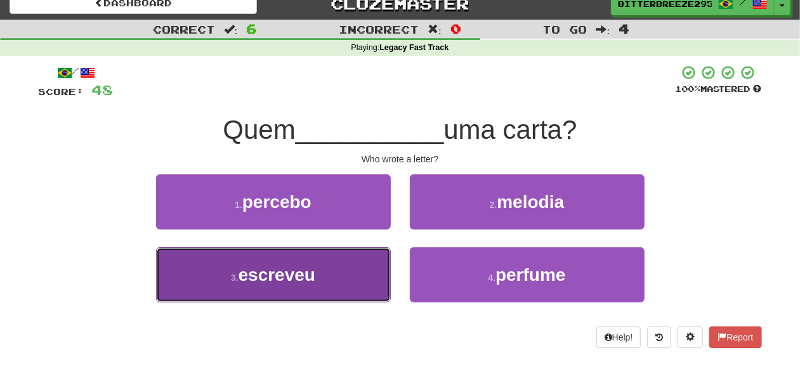
click at [313, 274] on span "escreveu" at bounding box center [277, 275] width 77 height 20
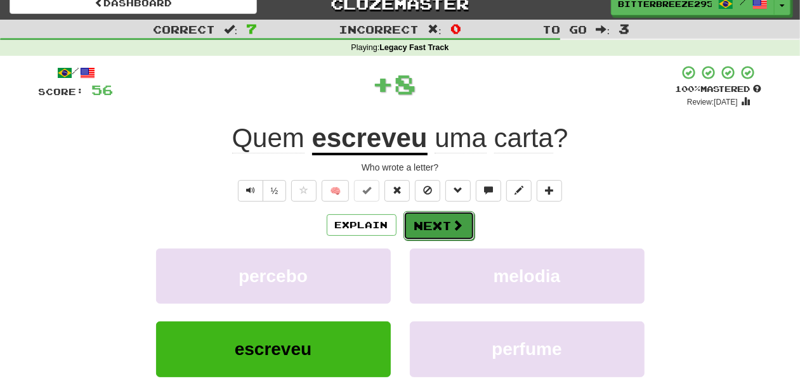
click at [442, 215] on button "Next" at bounding box center [439, 225] width 71 height 29
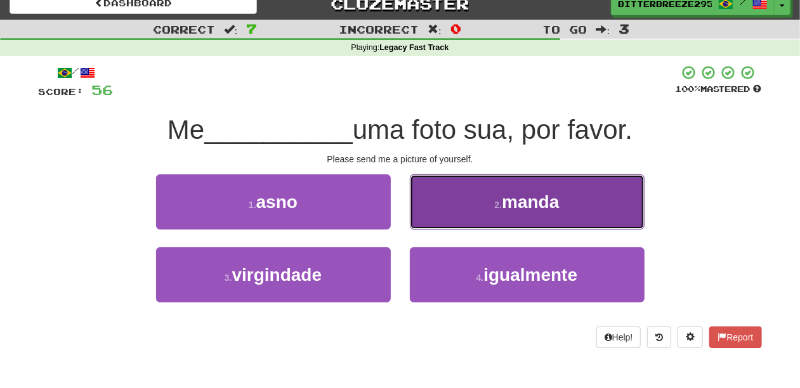
click at [437, 218] on button "2 . manda" at bounding box center [527, 202] width 235 height 55
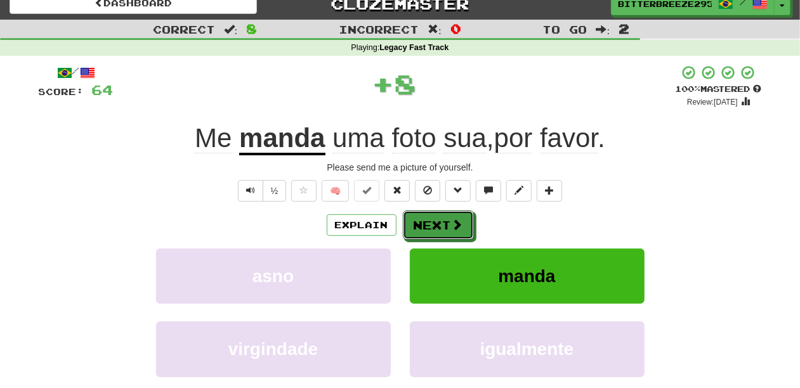
click at [437, 218] on button "Next" at bounding box center [438, 225] width 71 height 29
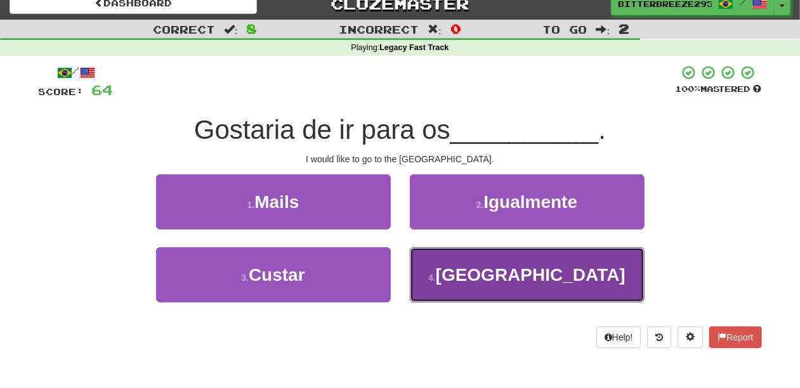
click at [440, 258] on button "4 . EUA" at bounding box center [527, 274] width 235 height 55
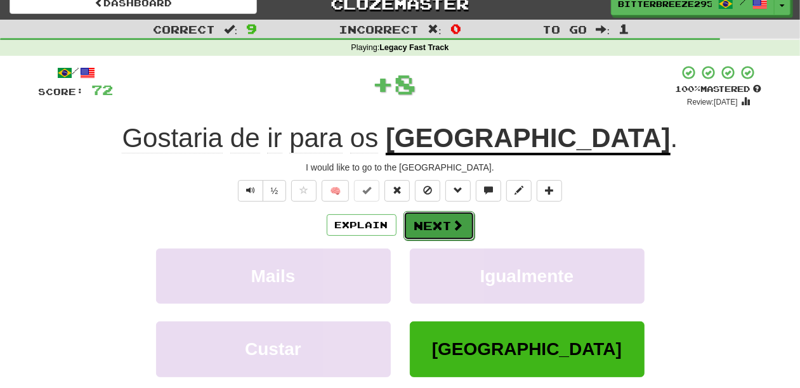
click at [440, 225] on button "Next" at bounding box center [439, 225] width 71 height 29
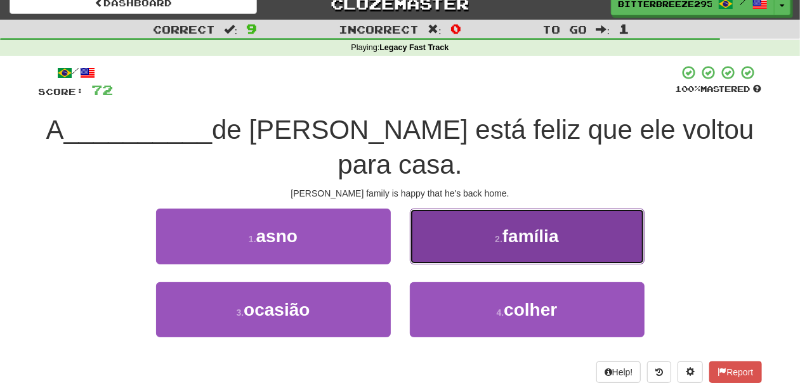
click at [439, 218] on button "2 . família" at bounding box center [527, 236] width 235 height 55
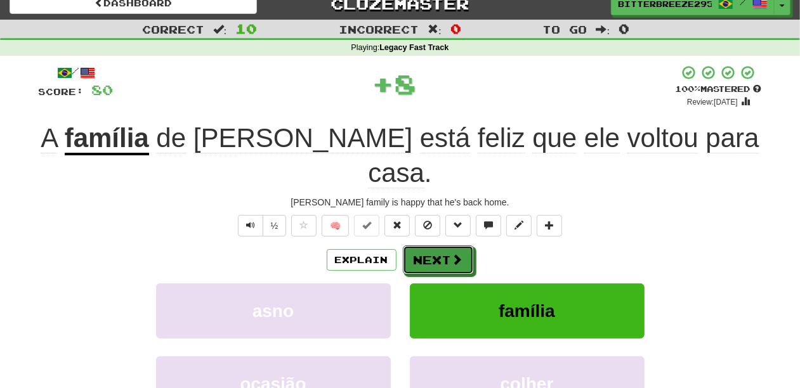
click at [439, 246] on button "Next" at bounding box center [438, 260] width 71 height 29
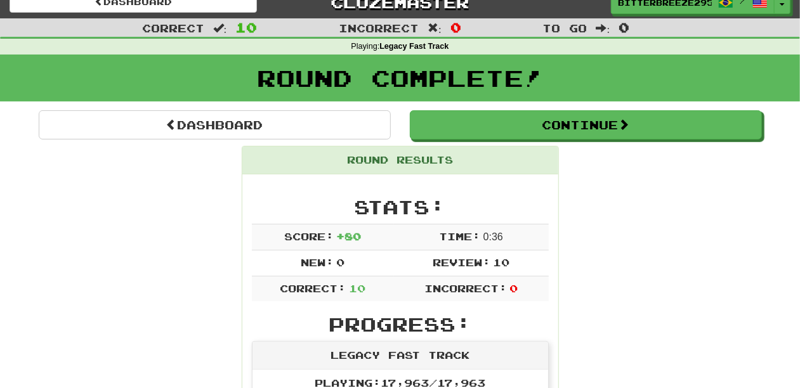
scroll to position [0, 0]
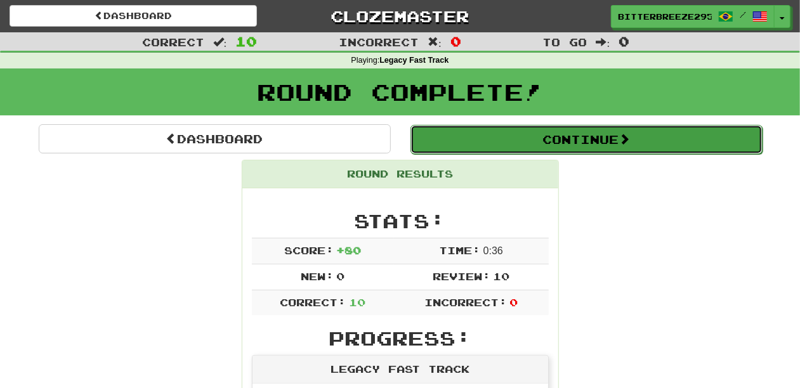
click at [494, 143] on button "Continue" at bounding box center [587, 139] width 352 height 29
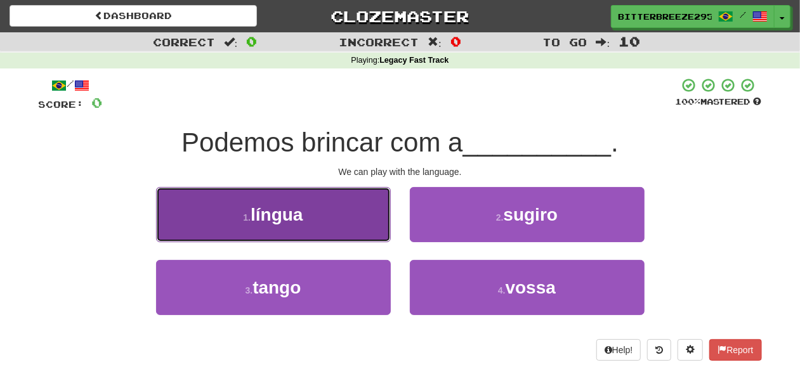
click at [354, 225] on button "1 . língua" at bounding box center [273, 214] width 235 height 55
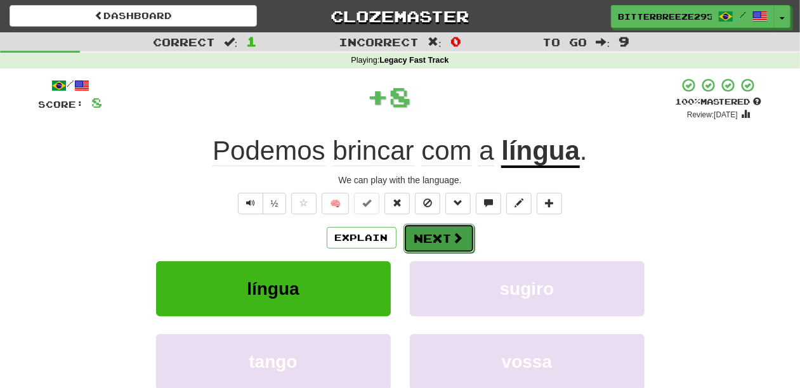
click at [437, 237] on button "Next" at bounding box center [439, 238] width 71 height 29
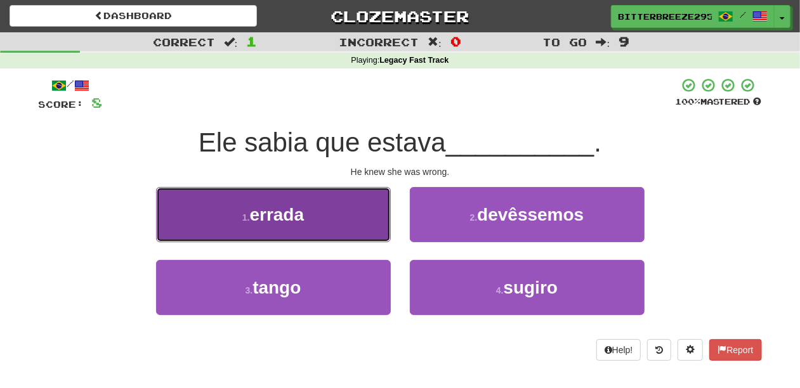
click at [357, 226] on button "1 . errada" at bounding box center [273, 214] width 235 height 55
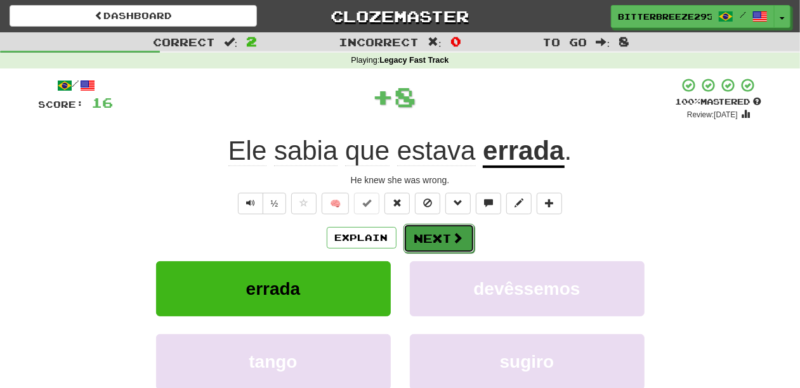
click at [420, 240] on button "Next" at bounding box center [439, 238] width 71 height 29
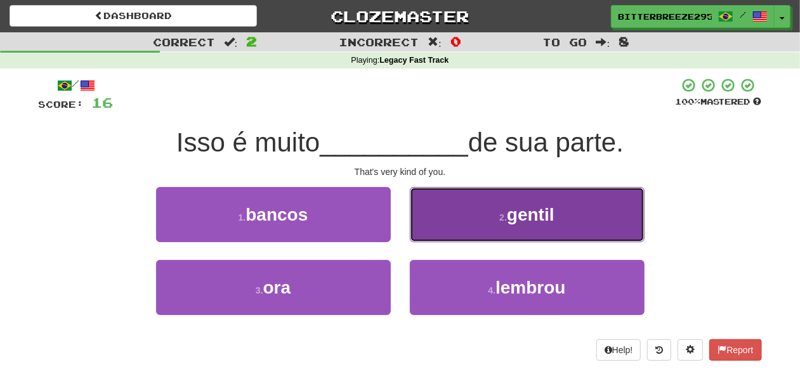
click at [444, 233] on button "2 . gentil" at bounding box center [527, 214] width 235 height 55
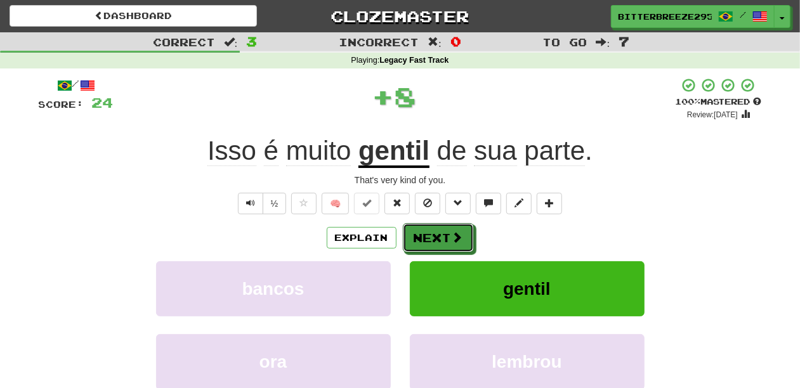
click at [444, 233] on button "Next" at bounding box center [438, 237] width 71 height 29
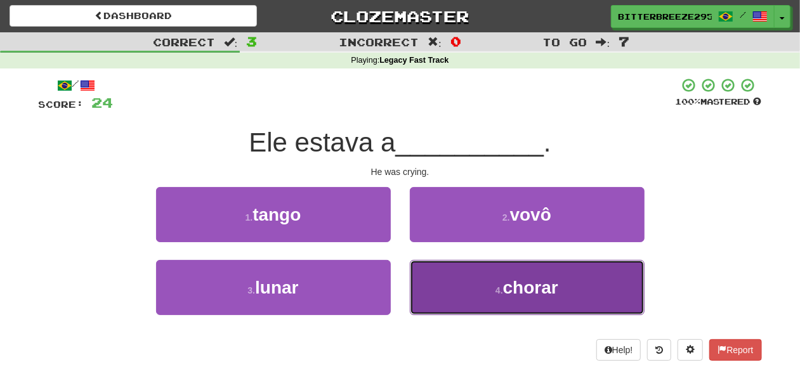
click at [443, 283] on button "4 . chorar" at bounding box center [527, 287] width 235 height 55
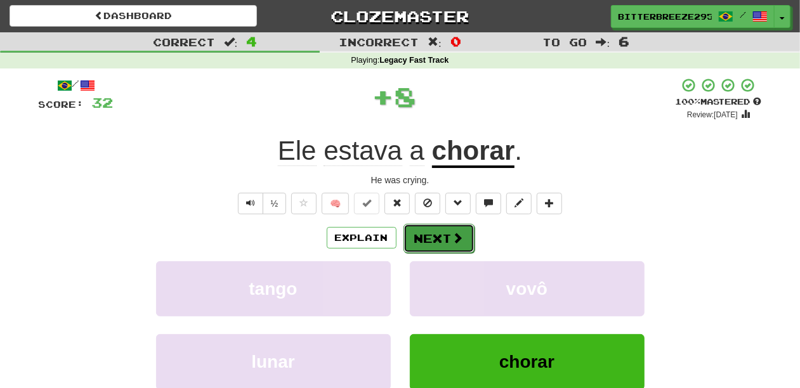
click at [434, 237] on button "Next" at bounding box center [439, 238] width 71 height 29
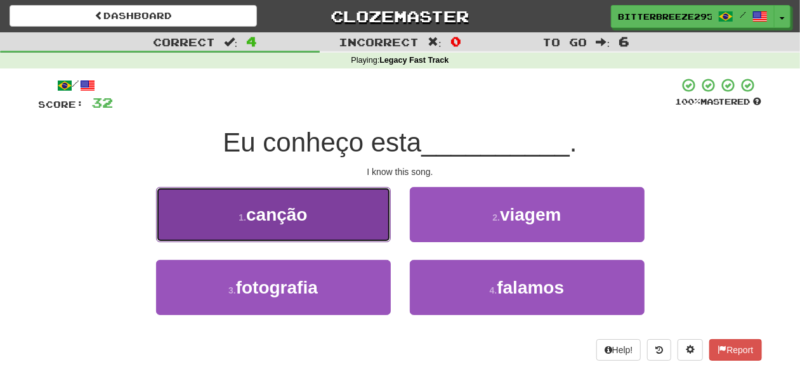
click at [318, 232] on button "1 . canção" at bounding box center [273, 214] width 235 height 55
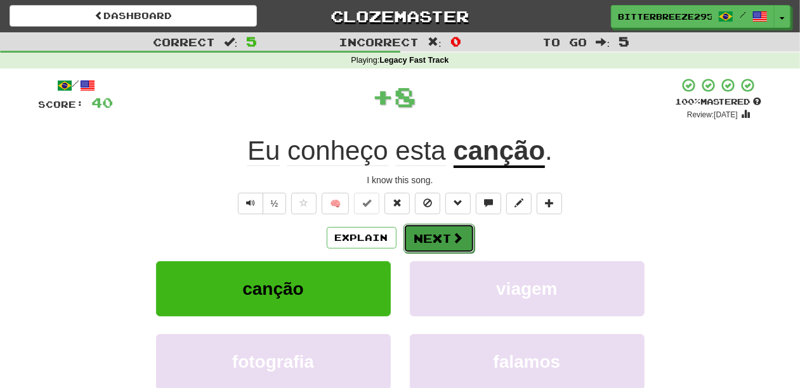
click at [430, 241] on button "Next" at bounding box center [439, 238] width 71 height 29
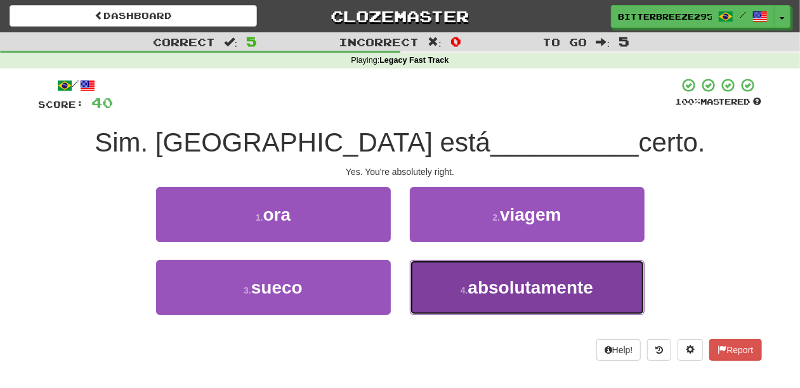
click at [452, 288] on button "4 . absolutamente" at bounding box center [527, 287] width 235 height 55
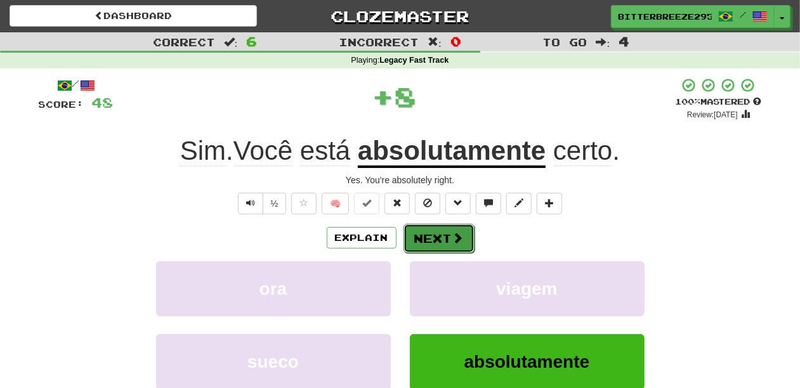
click at [439, 234] on button "Next" at bounding box center [439, 238] width 71 height 29
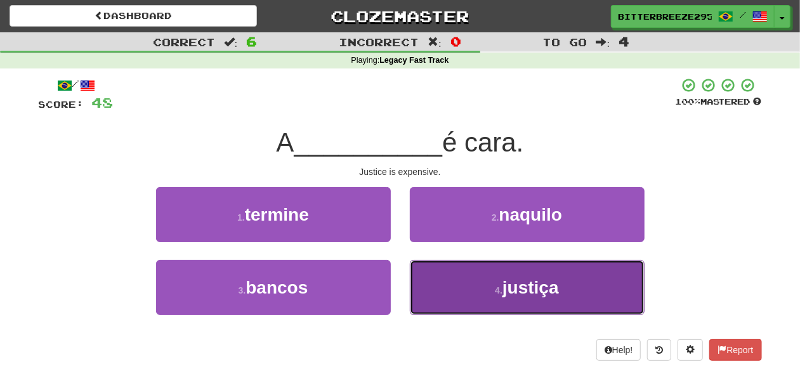
click at [464, 284] on button "4 . justiça" at bounding box center [527, 287] width 235 height 55
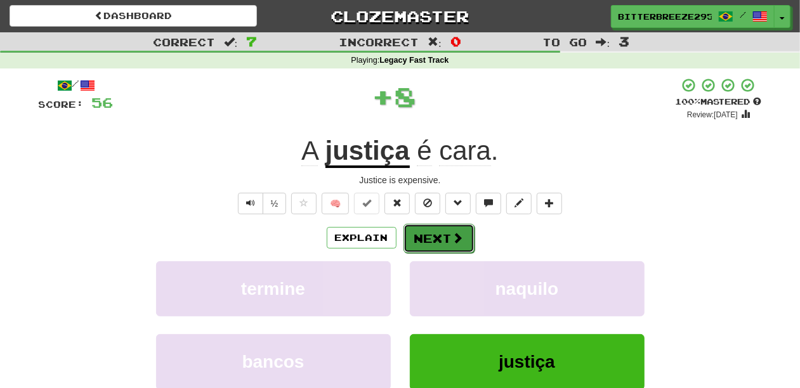
click at [442, 240] on button "Next" at bounding box center [439, 238] width 71 height 29
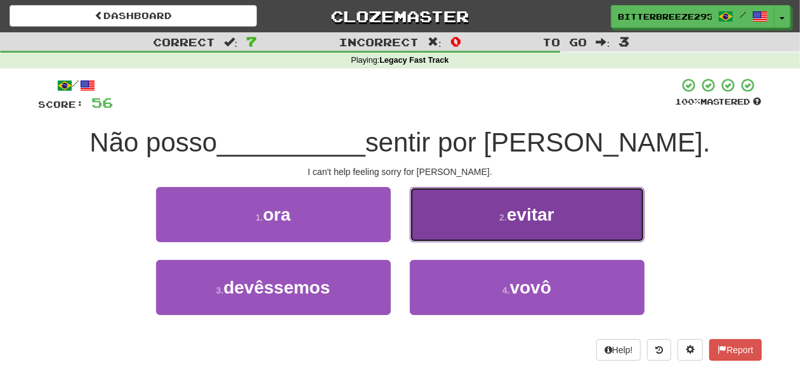
click at [432, 232] on button "2 . evitar" at bounding box center [527, 214] width 235 height 55
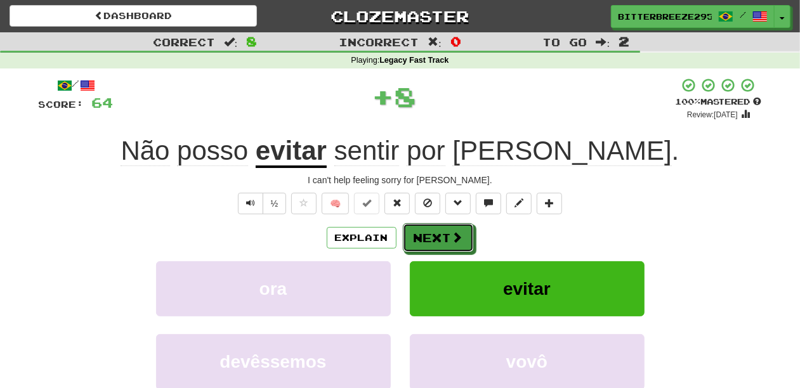
click at [432, 232] on button "Next" at bounding box center [438, 237] width 71 height 29
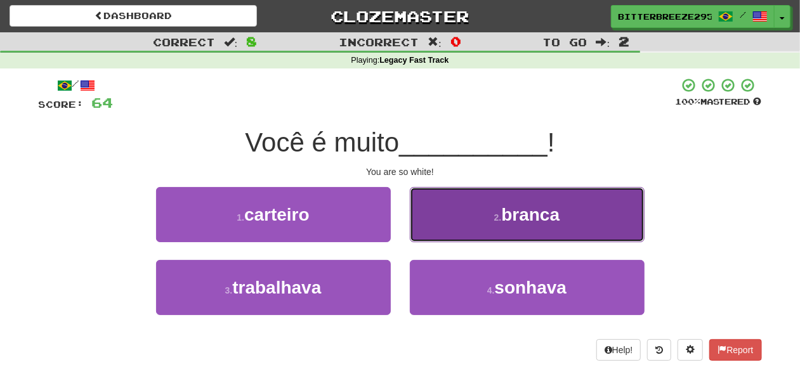
click at [444, 225] on button "2 . branca" at bounding box center [527, 214] width 235 height 55
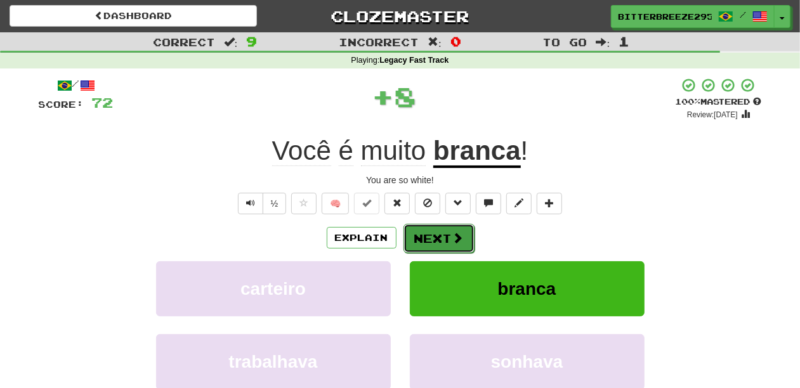
click at [439, 231] on button "Next" at bounding box center [439, 238] width 71 height 29
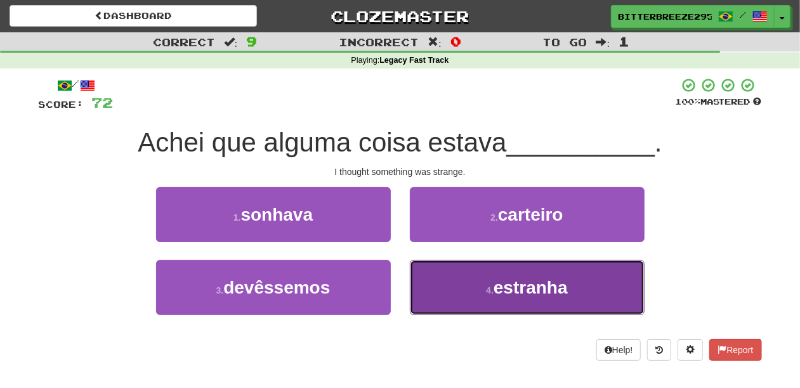
click at [442, 267] on button "4 . estranha" at bounding box center [527, 287] width 235 height 55
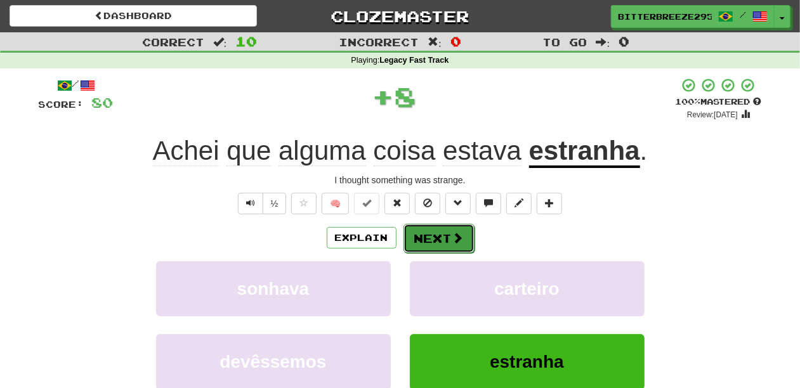
click at [442, 239] on button "Next" at bounding box center [439, 238] width 71 height 29
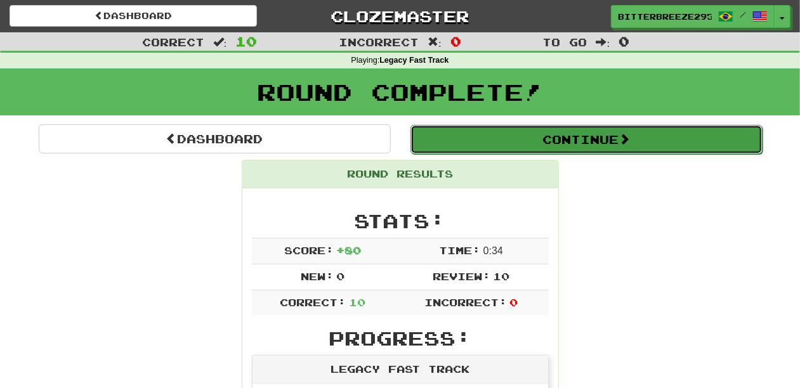
click at [471, 137] on button "Continue" at bounding box center [587, 139] width 352 height 29
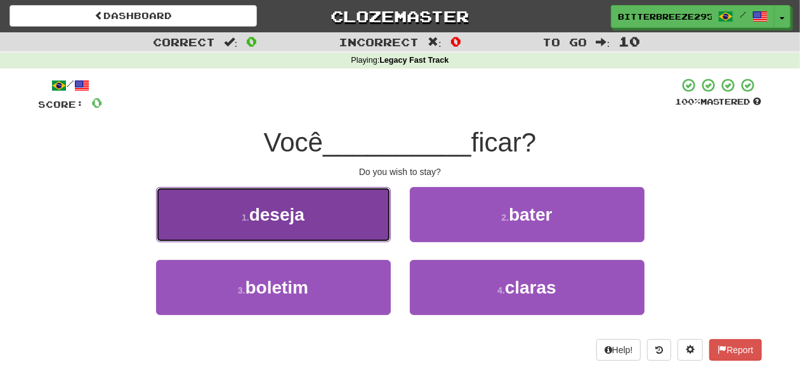
click at [319, 225] on button "1 . deseja" at bounding box center [273, 214] width 235 height 55
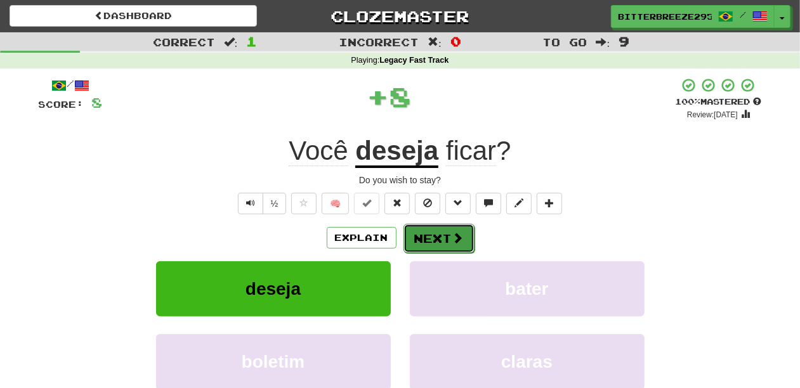
click at [437, 232] on button "Next" at bounding box center [439, 238] width 71 height 29
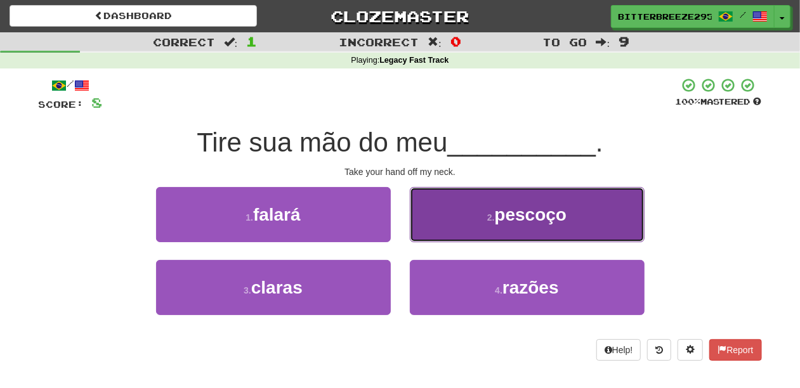
click at [447, 230] on button "2 . pescoço" at bounding box center [527, 214] width 235 height 55
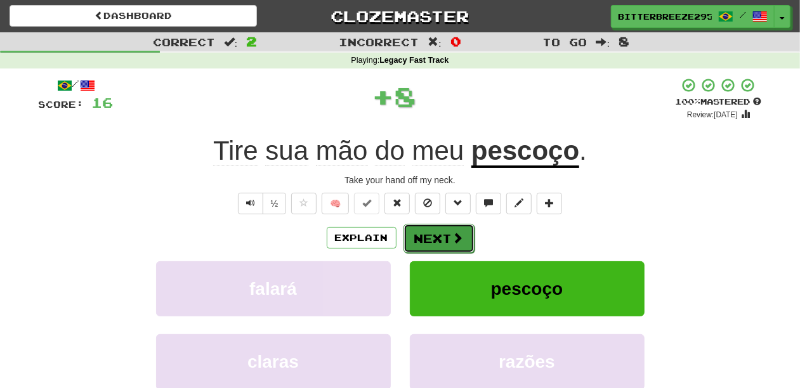
click at [447, 231] on button "Next" at bounding box center [439, 238] width 71 height 29
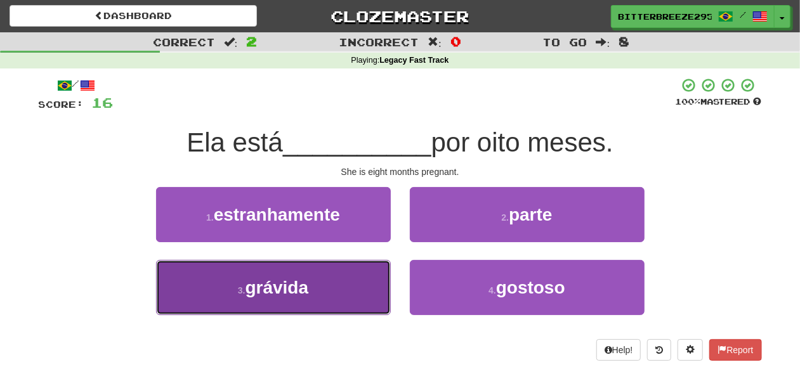
click at [354, 284] on button "3 . grávida" at bounding box center [273, 287] width 235 height 55
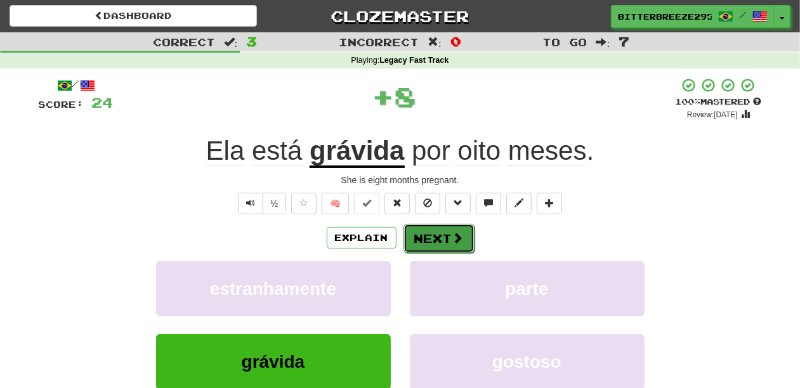
click at [432, 234] on button "Next" at bounding box center [439, 238] width 71 height 29
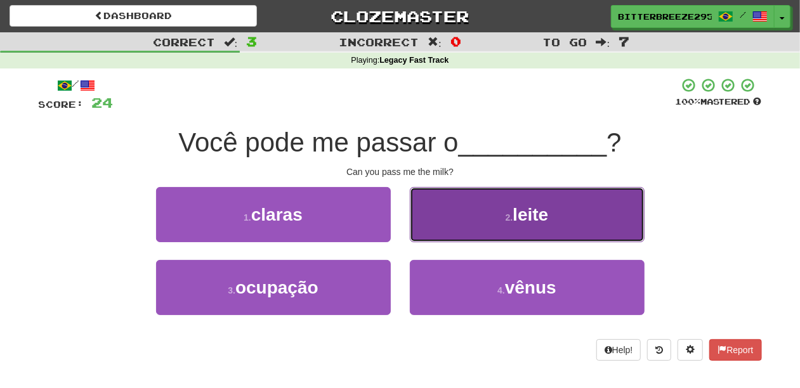
click at [440, 230] on button "2 . leite" at bounding box center [527, 214] width 235 height 55
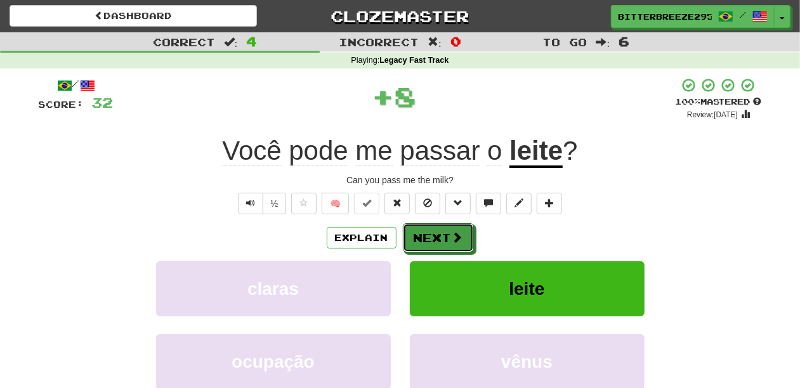
click at [439, 230] on button "Next" at bounding box center [438, 237] width 71 height 29
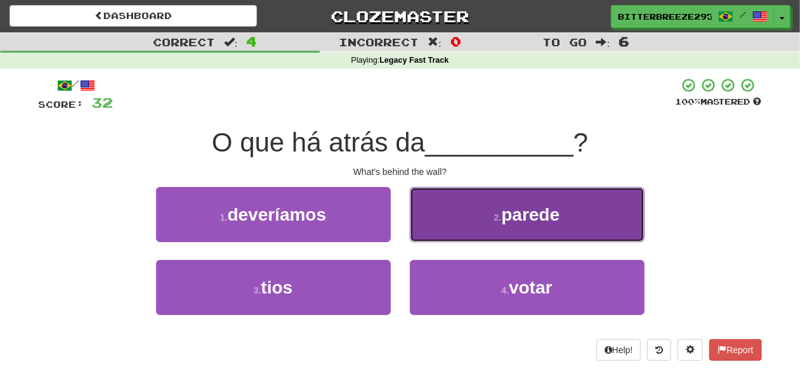
click at [439, 239] on button "2 . parede" at bounding box center [527, 214] width 235 height 55
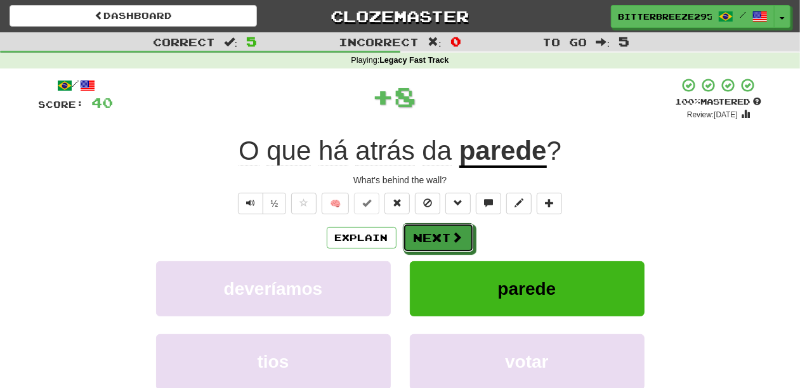
click at [439, 239] on button "Next" at bounding box center [438, 237] width 71 height 29
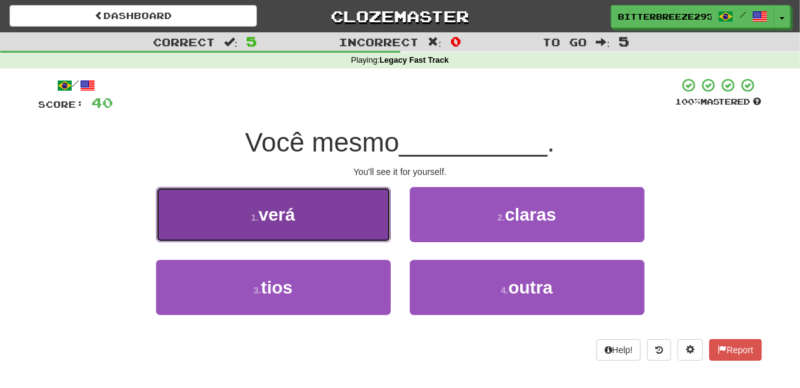
click at [336, 220] on button "1 . verá" at bounding box center [273, 214] width 235 height 55
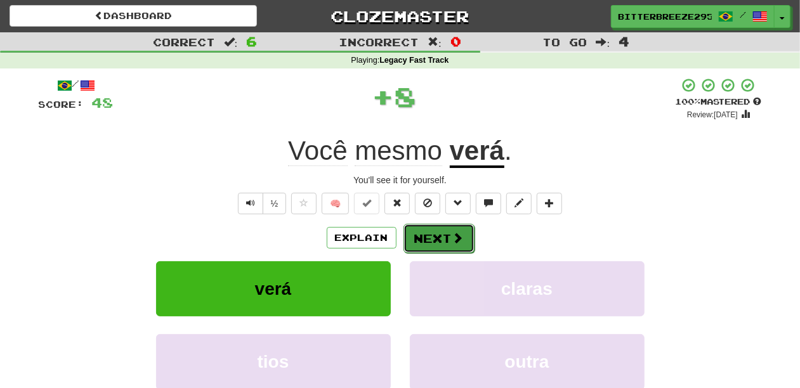
click at [443, 242] on button "Next" at bounding box center [439, 238] width 71 height 29
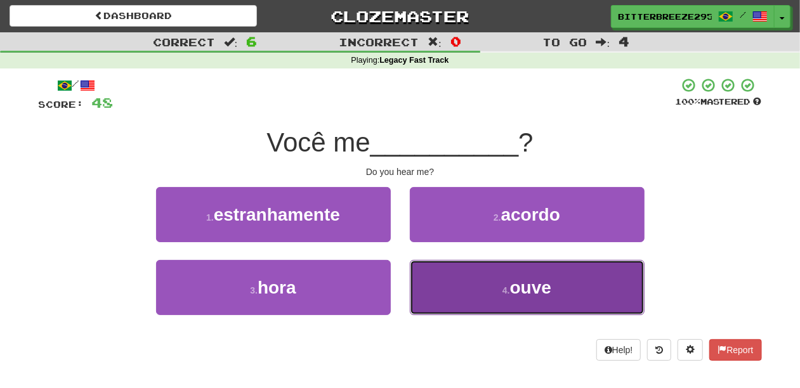
click at [447, 285] on button "4 . ouve" at bounding box center [527, 287] width 235 height 55
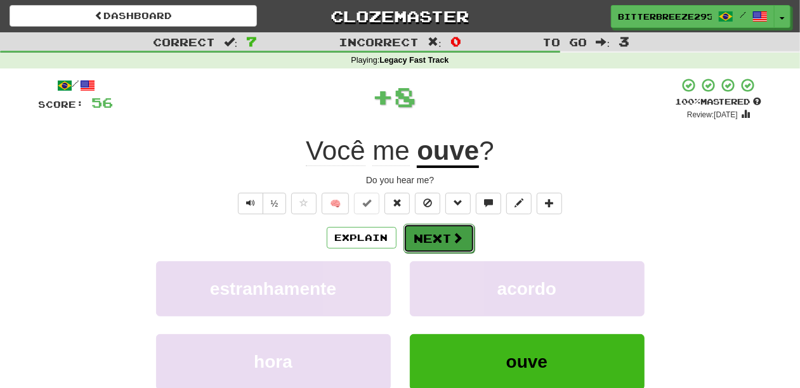
click at [438, 232] on button "Next" at bounding box center [439, 238] width 71 height 29
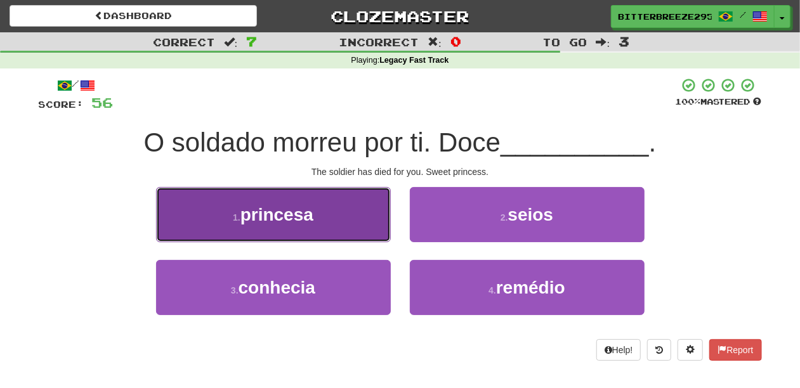
click at [345, 227] on button "1 . princesa" at bounding box center [273, 214] width 235 height 55
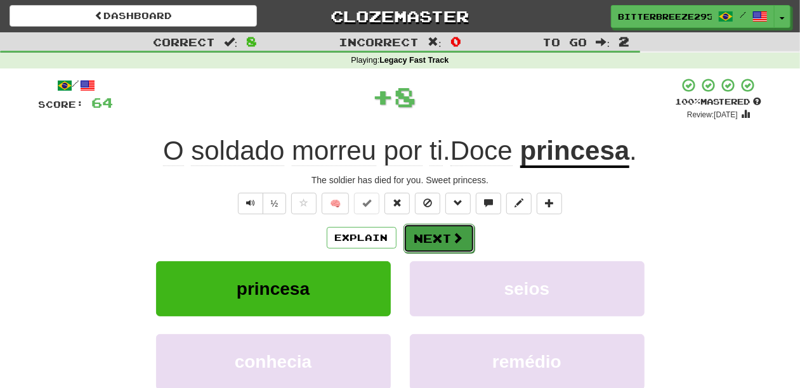
click at [433, 239] on button "Next" at bounding box center [439, 238] width 71 height 29
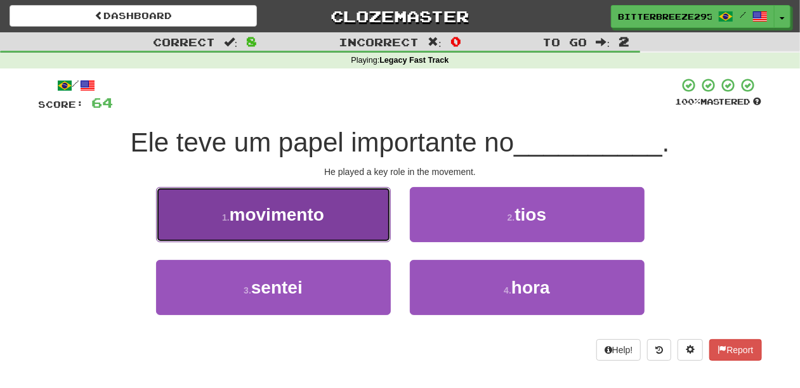
click at [368, 223] on button "1 . movimento" at bounding box center [273, 214] width 235 height 55
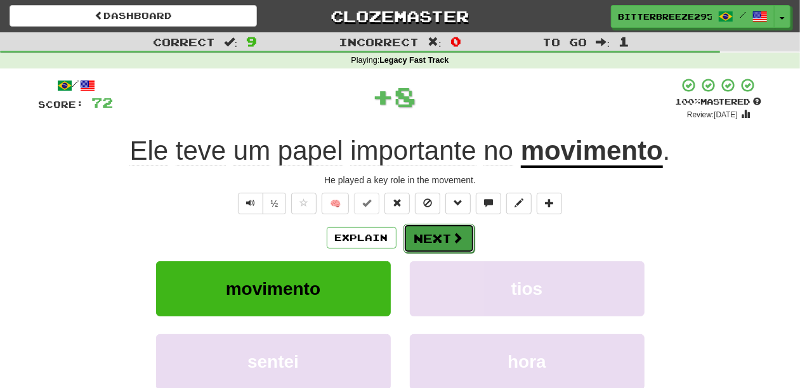
click at [414, 237] on button "Next" at bounding box center [439, 238] width 71 height 29
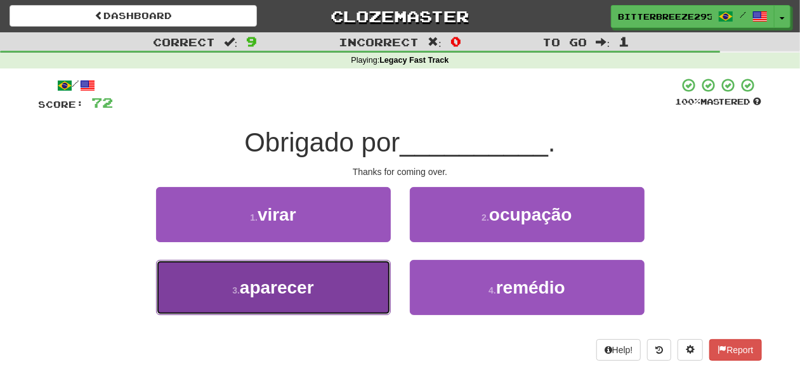
click at [356, 287] on button "3 . aparecer" at bounding box center [273, 287] width 235 height 55
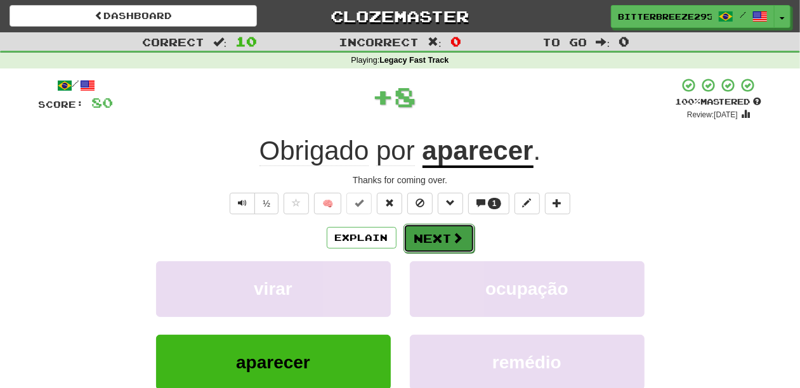
click at [435, 247] on button "Next" at bounding box center [439, 238] width 71 height 29
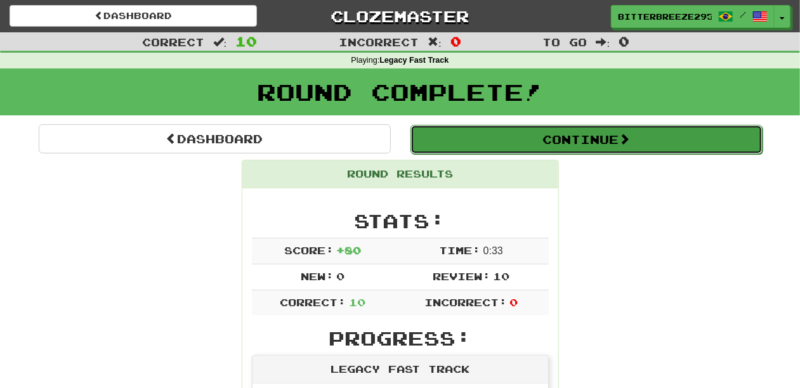
click at [470, 146] on button "Continue" at bounding box center [587, 139] width 352 height 29
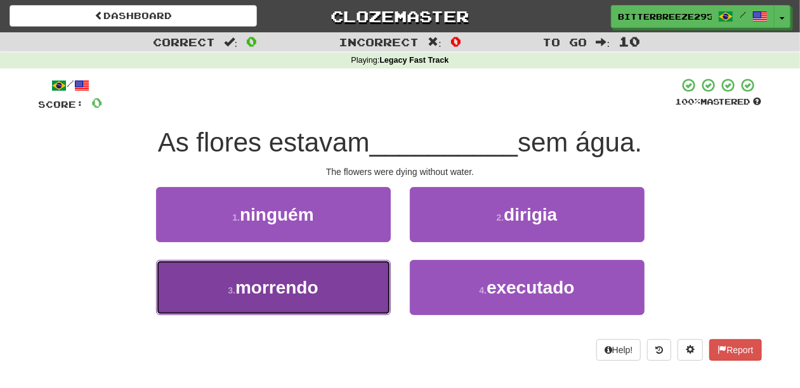
click at [319, 284] on span "morrendo" at bounding box center [276, 288] width 83 height 20
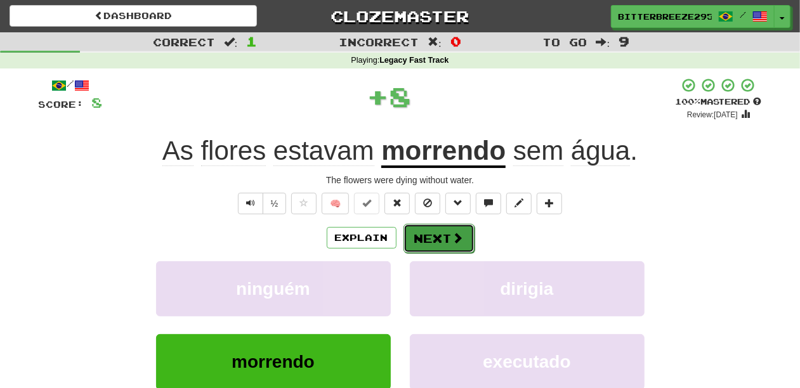
click at [423, 237] on button "Next" at bounding box center [439, 238] width 71 height 29
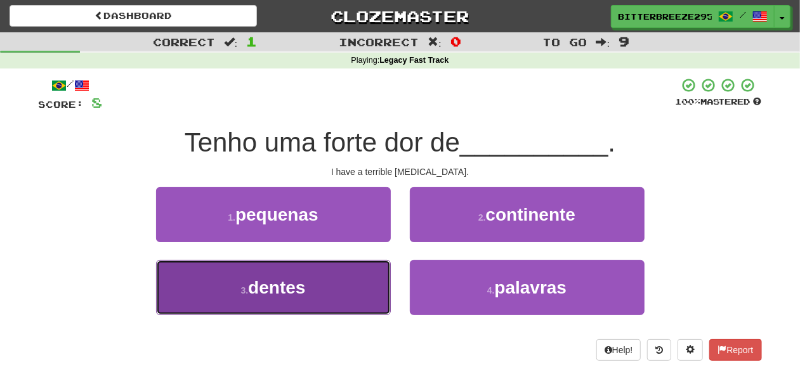
click at [358, 288] on button "3 . dentes" at bounding box center [273, 287] width 235 height 55
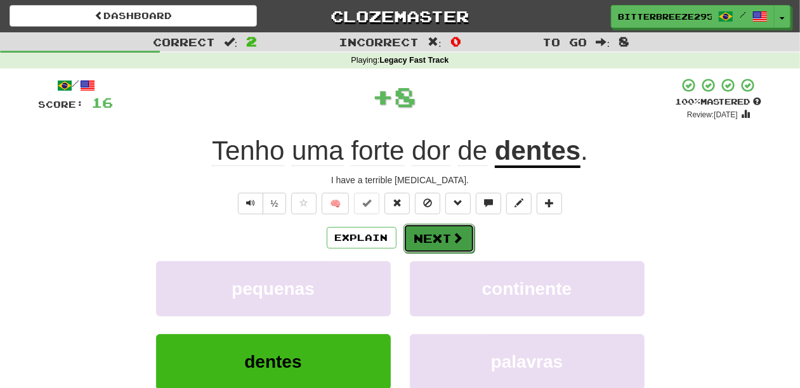
click at [434, 236] on button "Next" at bounding box center [439, 238] width 71 height 29
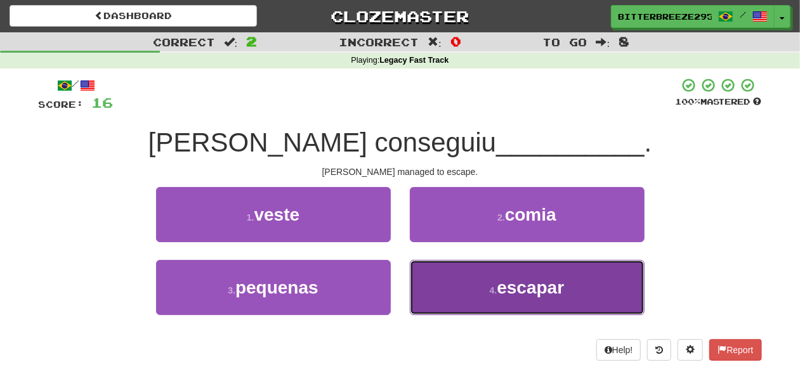
click at [451, 280] on button "4 . escapar" at bounding box center [527, 287] width 235 height 55
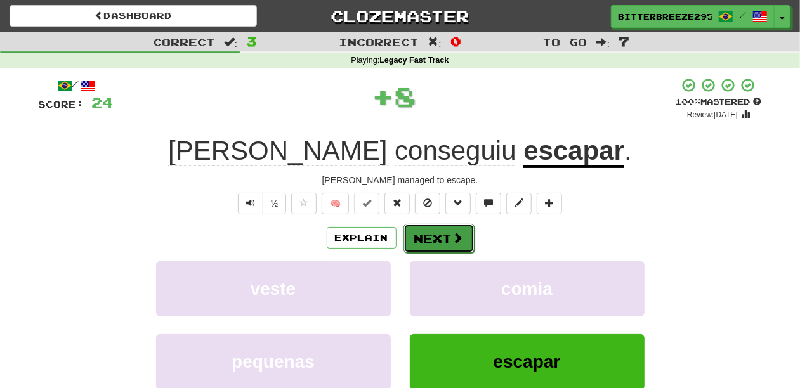
click at [438, 239] on button "Next" at bounding box center [439, 238] width 71 height 29
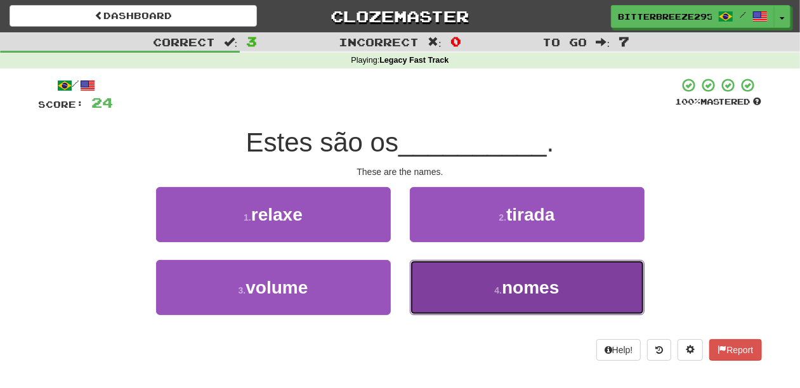
click at [461, 292] on button "4 . nomes" at bounding box center [527, 287] width 235 height 55
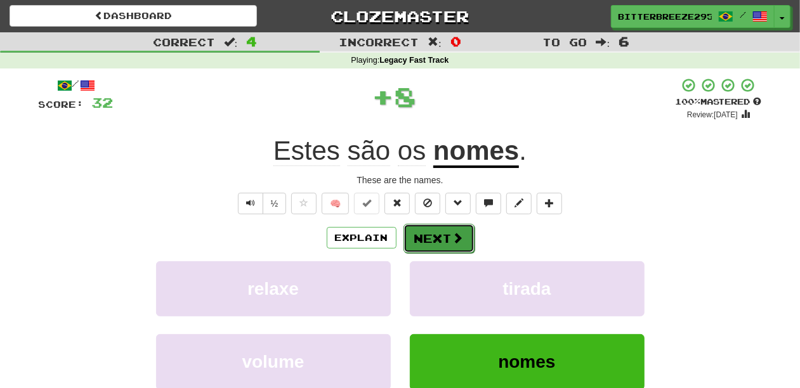
click at [437, 235] on button "Next" at bounding box center [439, 238] width 71 height 29
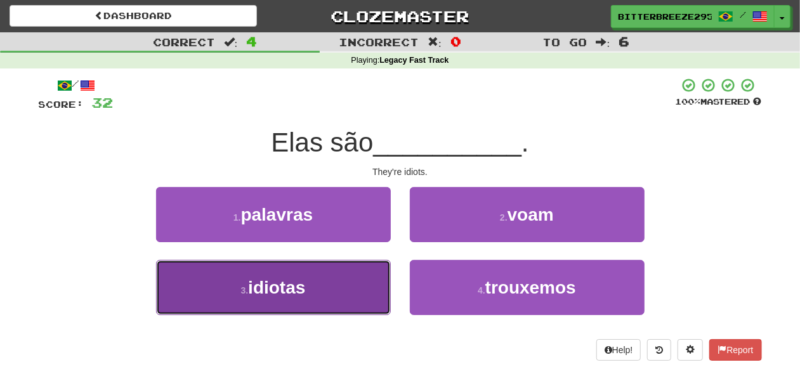
click at [331, 290] on button "3 . idiotas" at bounding box center [273, 287] width 235 height 55
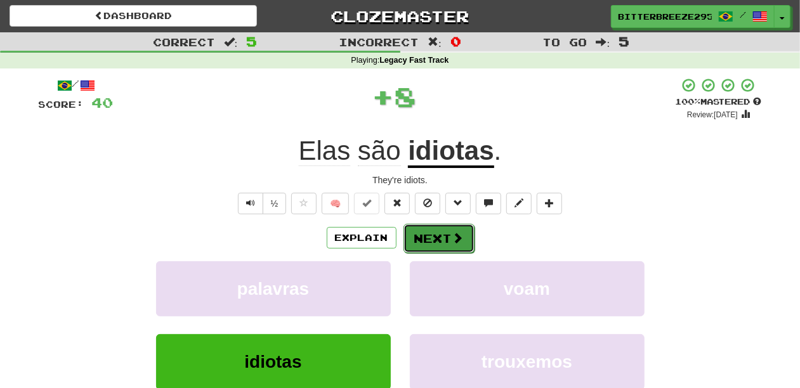
click at [440, 237] on button "Next" at bounding box center [439, 238] width 71 height 29
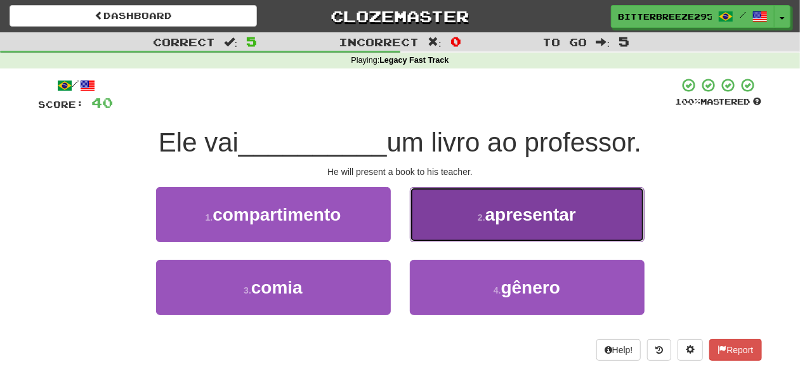
click at [439, 235] on button "2 . apresentar" at bounding box center [527, 214] width 235 height 55
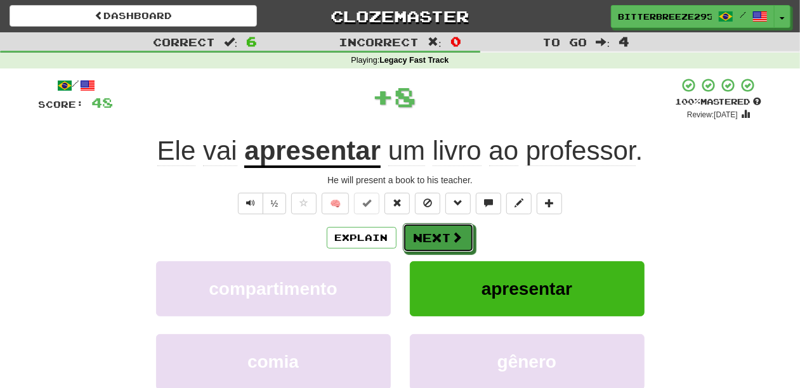
click at [439, 235] on button "Next" at bounding box center [438, 237] width 71 height 29
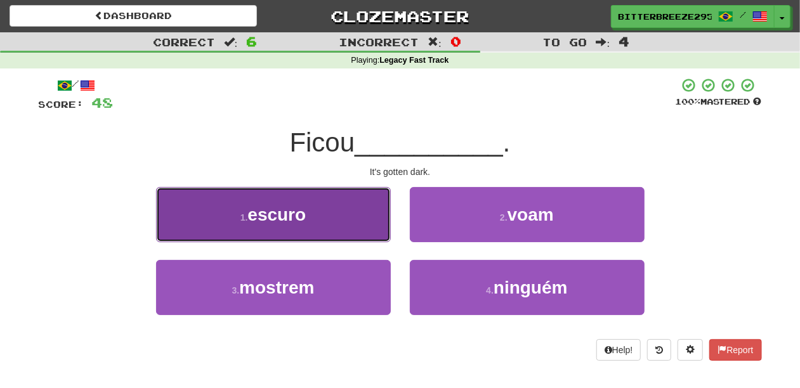
click at [343, 220] on button "1 . escuro" at bounding box center [273, 214] width 235 height 55
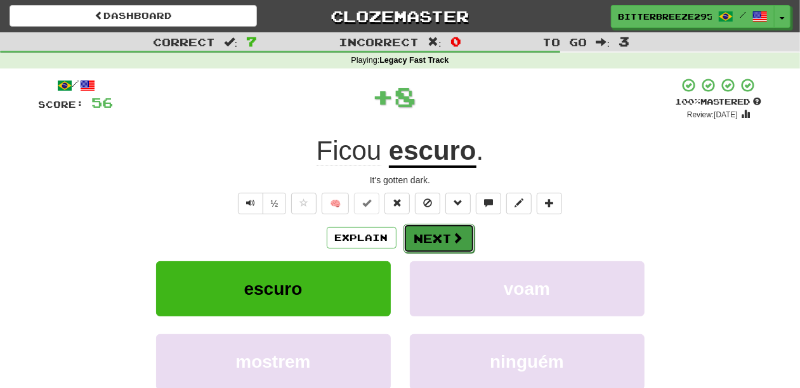
click at [444, 236] on button "Next" at bounding box center [439, 238] width 71 height 29
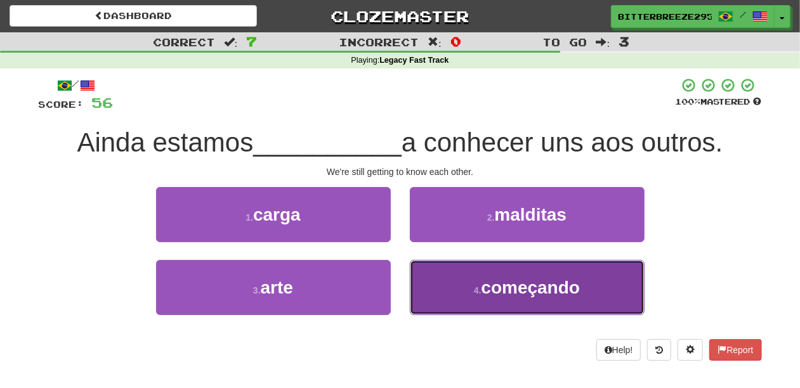
click at [431, 270] on button "4 . começando" at bounding box center [527, 287] width 235 height 55
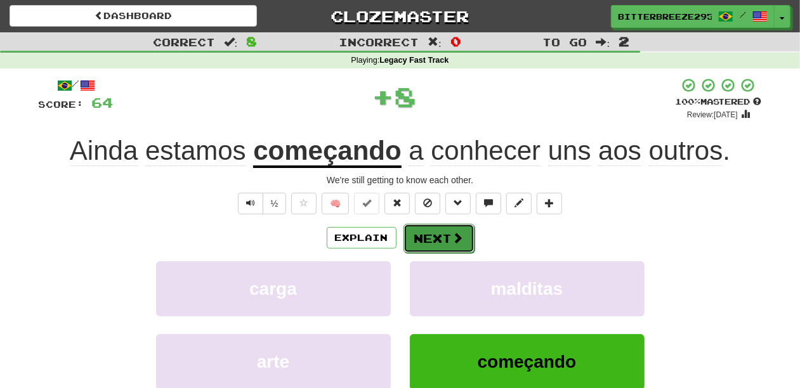
click at [426, 240] on button "Next" at bounding box center [439, 238] width 71 height 29
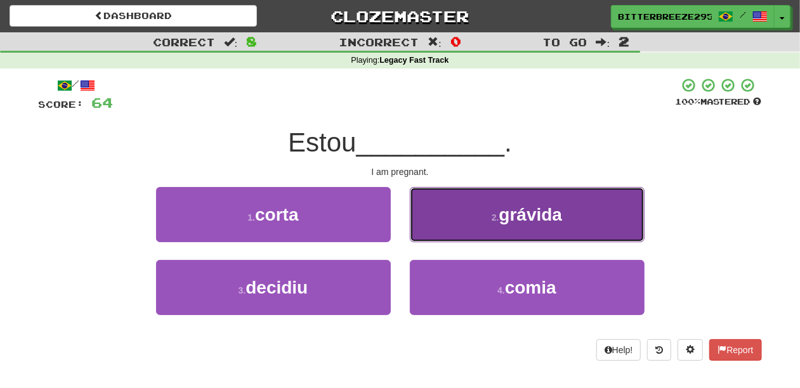
click at [432, 228] on button "2 . grávida" at bounding box center [527, 214] width 235 height 55
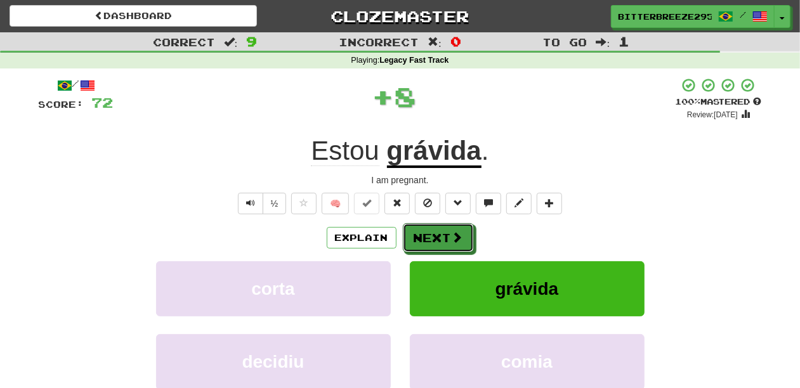
click at [432, 228] on button "Next" at bounding box center [438, 237] width 71 height 29
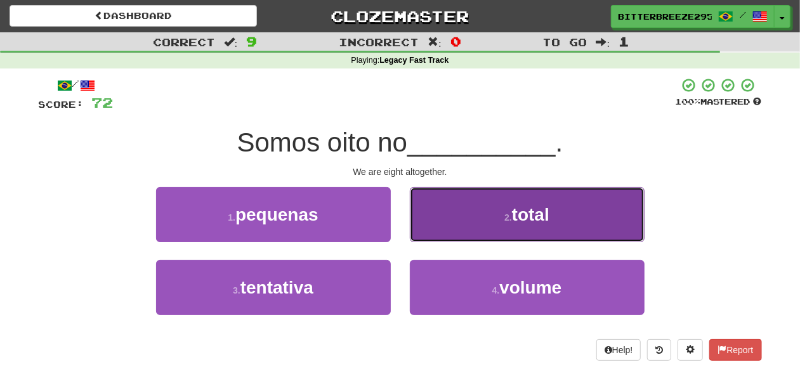
click at [452, 227] on button "2 . total" at bounding box center [527, 214] width 235 height 55
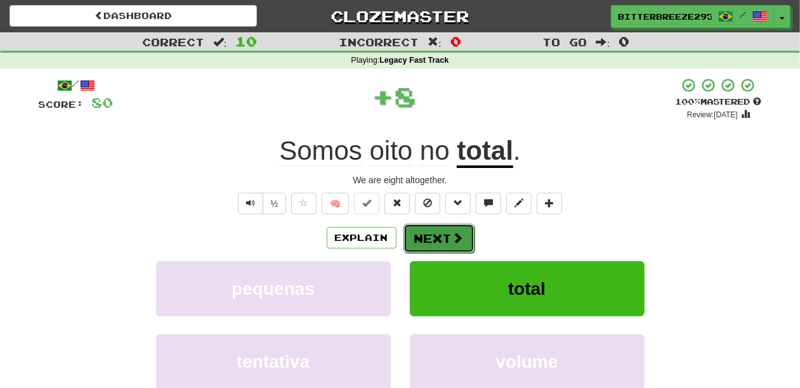
click at [430, 236] on button "Next" at bounding box center [439, 238] width 71 height 29
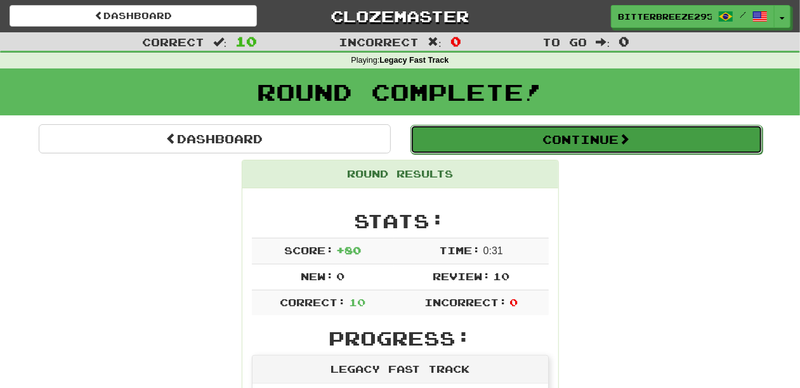
click at [508, 135] on button "Continue" at bounding box center [587, 139] width 352 height 29
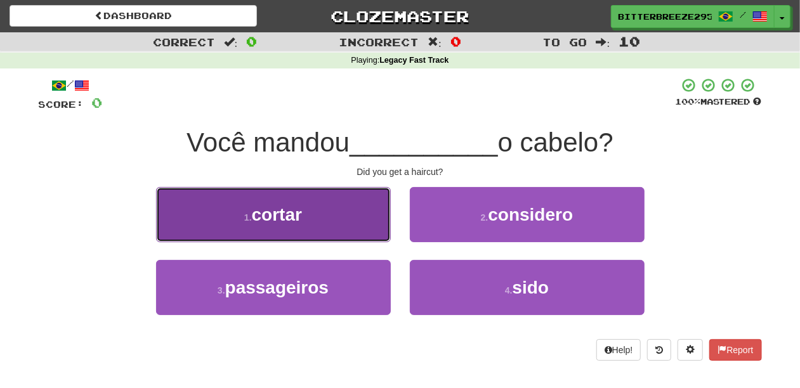
click at [324, 218] on button "1 . cortar" at bounding box center [273, 214] width 235 height 55
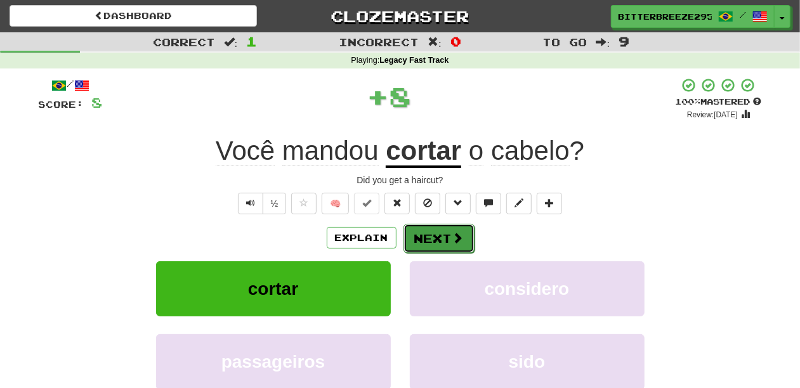
click at [442, 224] on button "Next" at bounding box center [439, 238] width 71 height 29
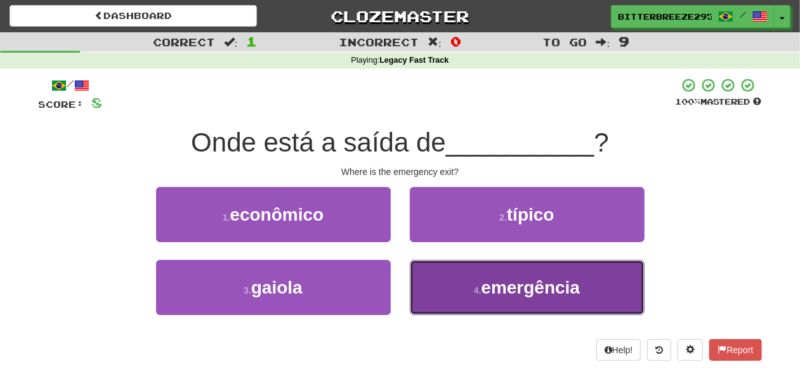
click at [453, 289] on button "4 . emergência" at bounding box center [527, 287] width 235 height 55
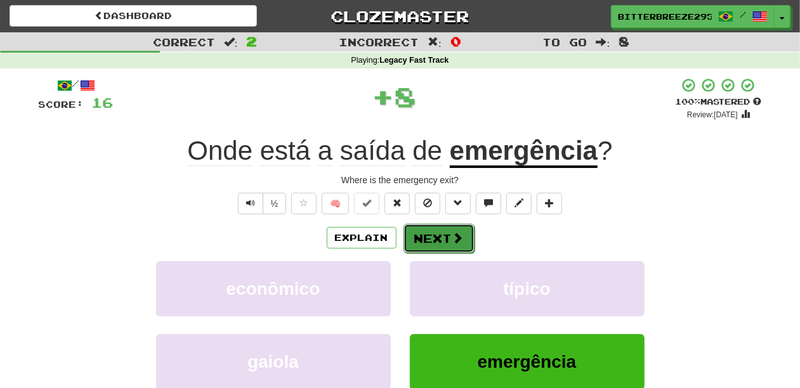
click at [429, 239] on button "Next" at bounding box center [439, 238] width 71 height 29
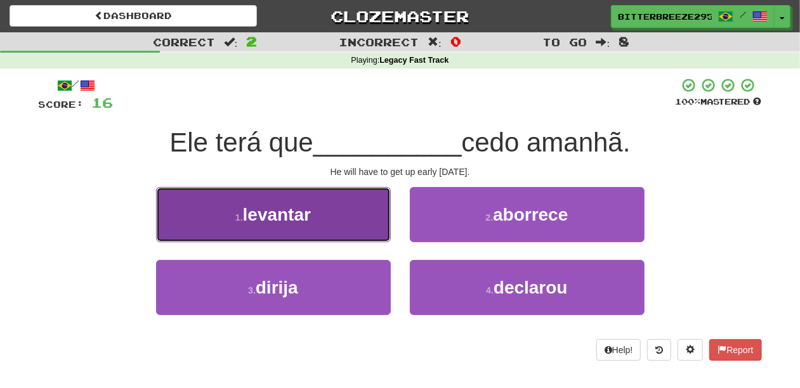
click at [348, 232] on button "1 . levantar" at bounding box center [273, 214] width 235 height 55
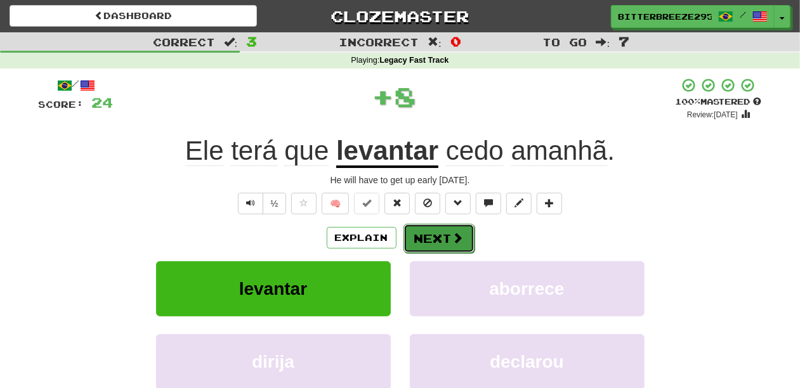
click at [435, 236] on button "Next" at bounding box center [439, 238] width 71 height 29
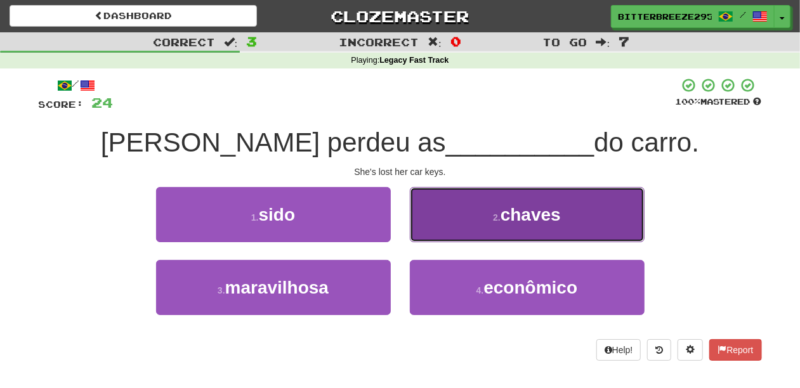
click at [428, 226] on button "2 . chaves" at bounding box center [527, 214] width 235 height 55
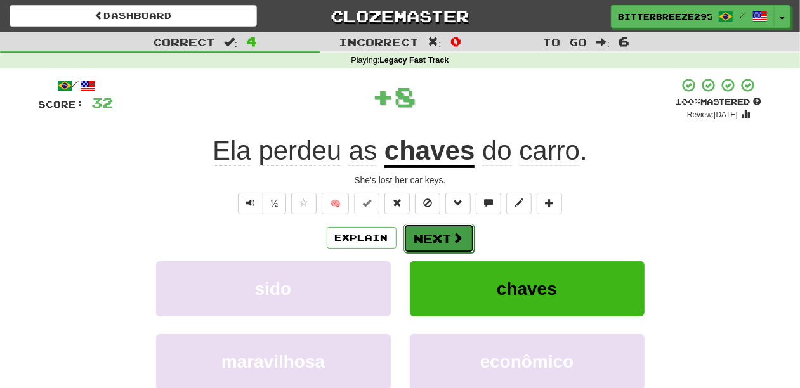
click at [429, 226] on button "Next" at bounding box center [439, 238] width 71 height 29
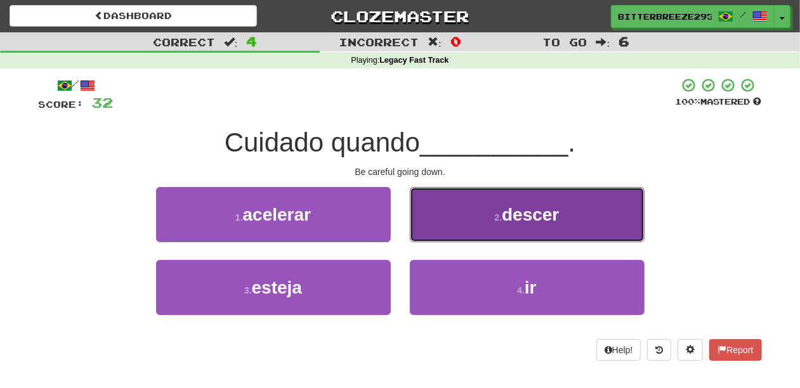
click at [419, 221] on button "2 . descer" at bounding box center [527, 214] width 235 height 55
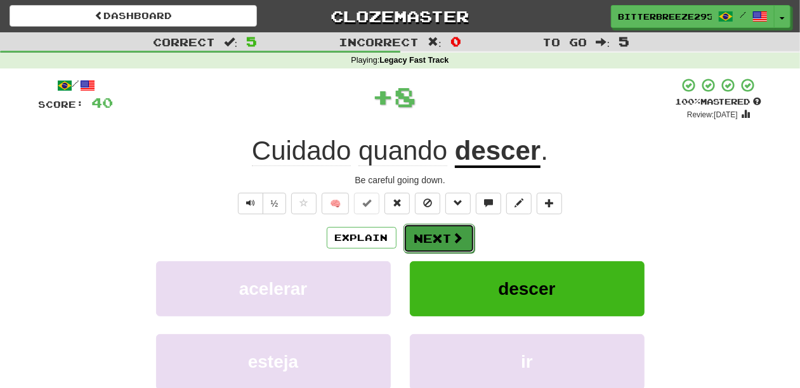
click at [419, 230] on button "Next" at bounding box center [439, 238] width 71 height 29
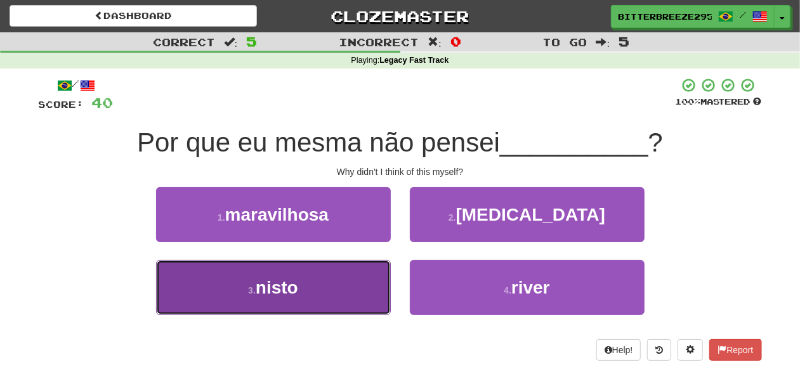
click at [296, 294] on span "nisto" at bounding box center [277, 288] width 43 height 20
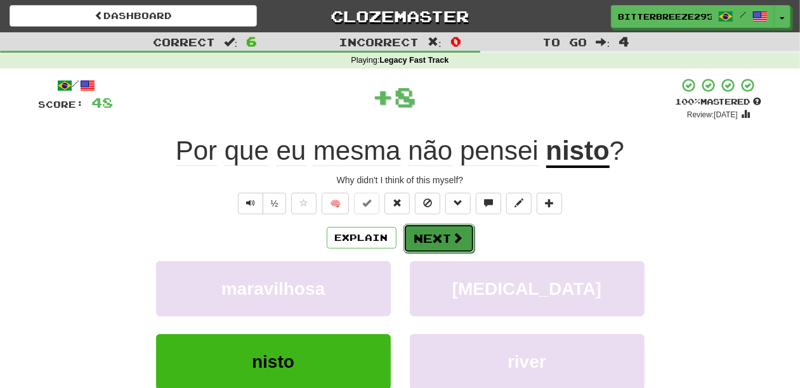
click at [445, 242] on button "Next" at bounding box center [439, 238] width 71 height 29
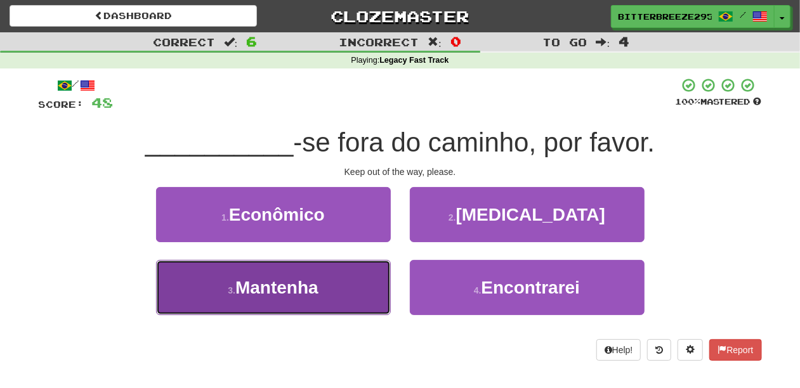
click at [364, 284] on button "3 . Mantenha" at bounding box center [273, 287] width 235 height 55
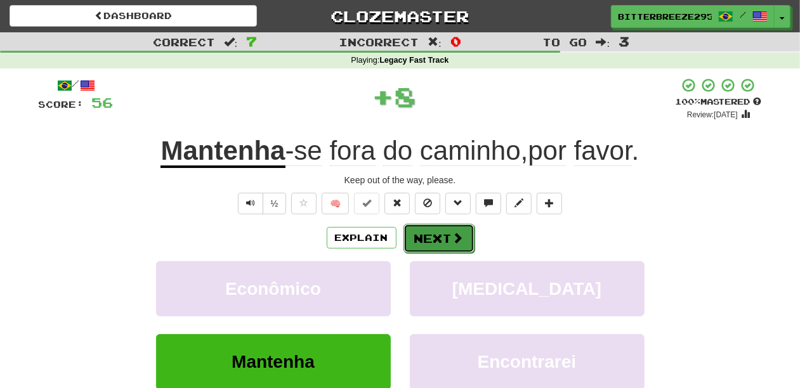
click at [418, 241] on button "Next" at bounding box center [439, 238] width 71 height 29
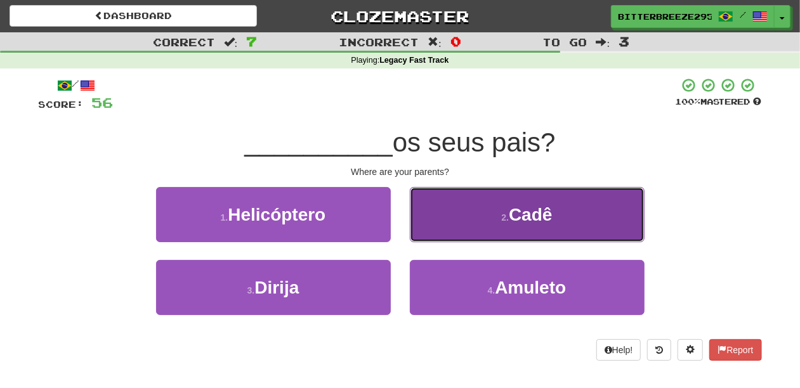
click at [445, 228] on button "2 . Cadê" at bounding box center [527, 214] width 235 height 55
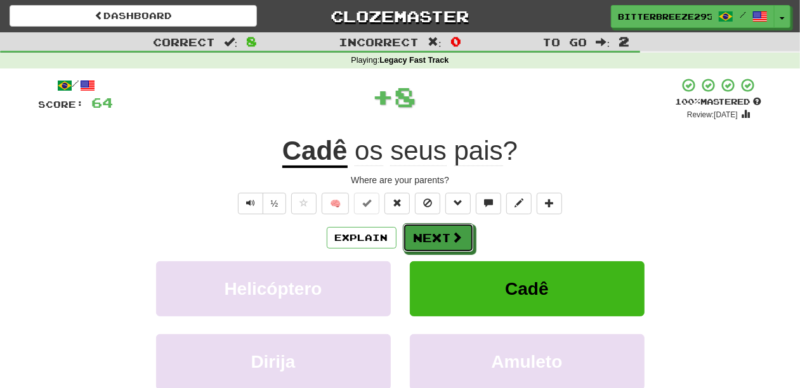
click at [444, 228] on button "Next" at bounding box center [438, 237] width 71 height 29
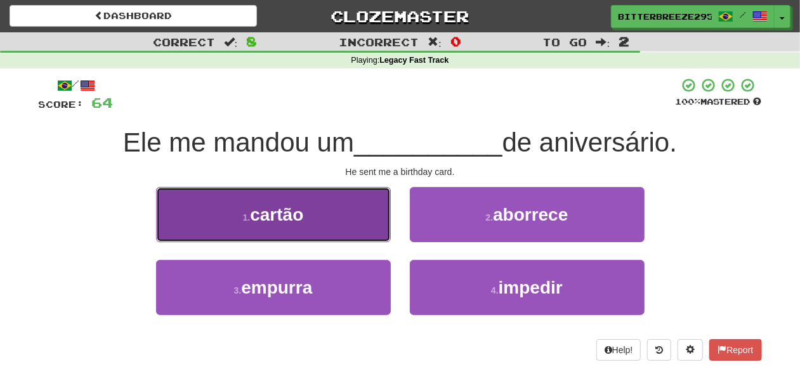
click at [336, 228] on button "1 . cartão" at bounding box center [273, 214] width 235 height 55
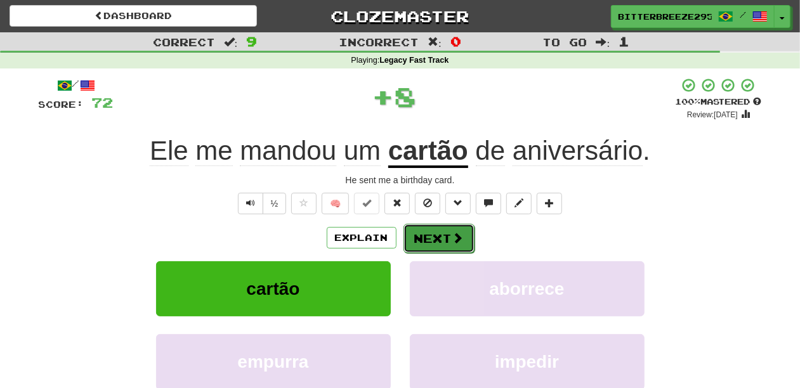
click at [420, 227] on button "Next" at bounding box center [439, 238] width 71 height 29
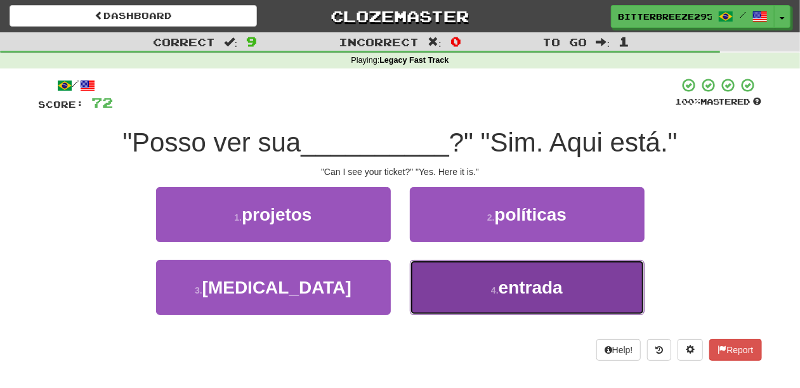
click at [445, 281] on button "4 . entrada" at bounding box center [527, 287] width 235 height 55
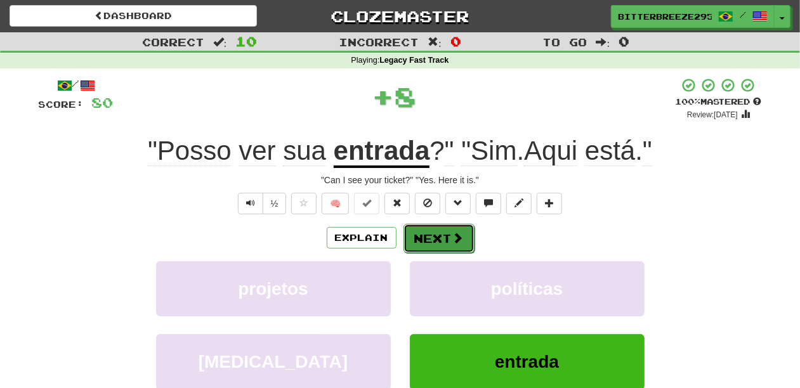
click at [437, 239] on button "Next" at bounding box center [439, 238] width 71 height 29
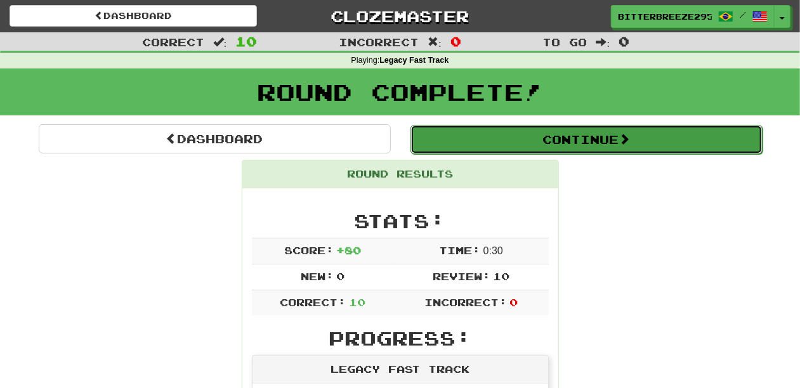
click at [475, 137] on button "Continue" at bounding box center [587, 139] width 352 height 29
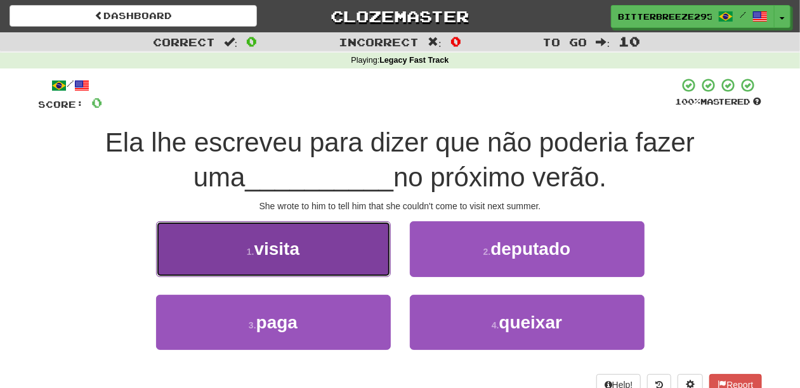
click at [319, 260] on button "1 . visita" at bounding box center [273, 248] width 235 height 55
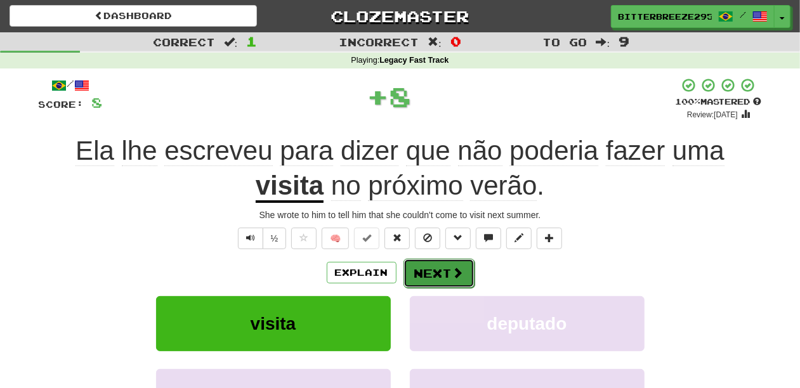
click at [425, 277] on button "Next" at bounding box center [439, 273] width 71 height 29
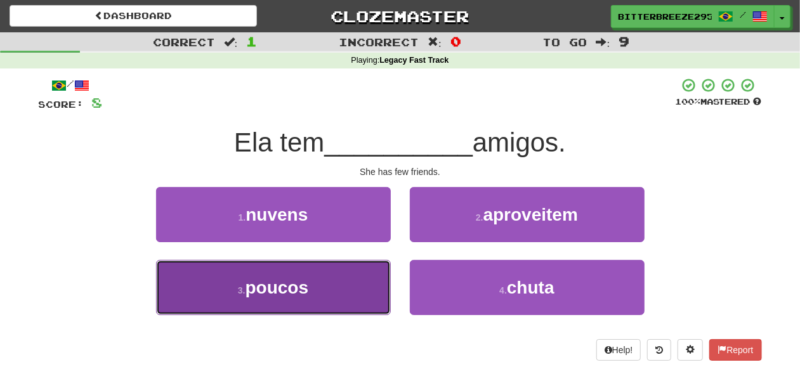
click at [353, 282] on button "3 . poucos" at bounding box center [273, 287] width 235 height 55
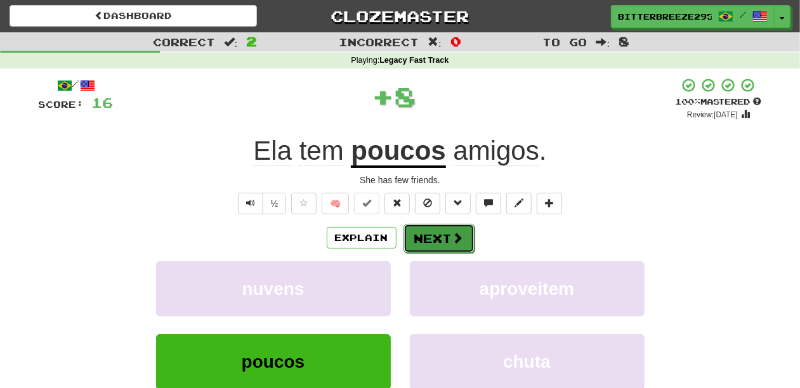
click at [443, 234] on button "Next" at bounding box center [439, 238] width 71 height 29
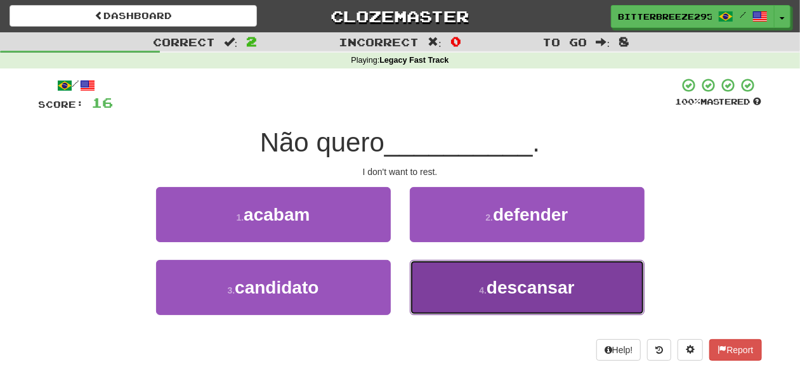
click at [438, 283] on button "4 . descansar" at bounding box center [527, 287] width 235 height 55
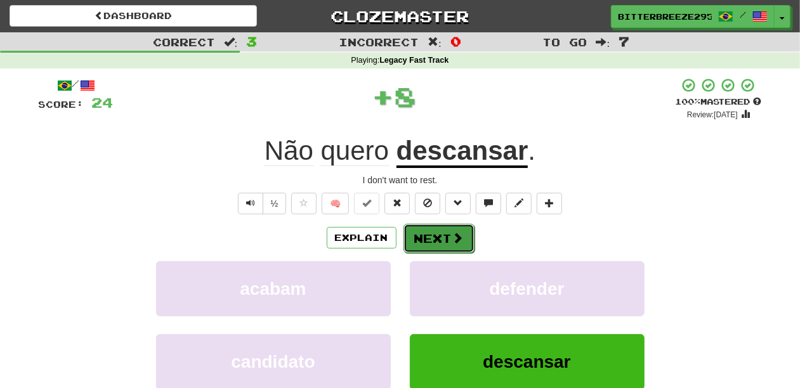
click at [429, 241] on button "Next" at bounding box center [439, 238] width 71 height 29
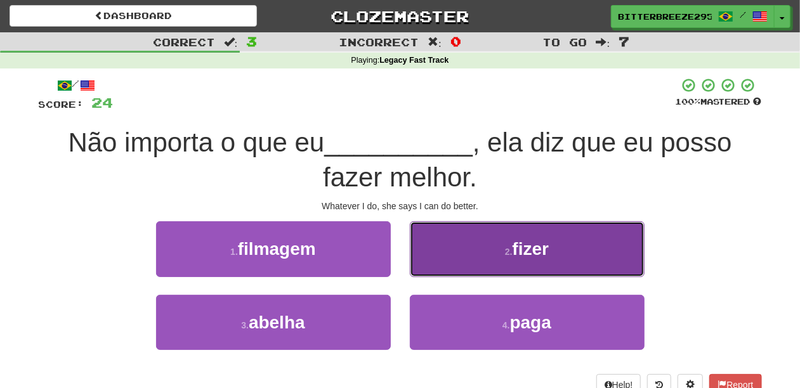
click at [426, 262] on button "2 . fizer" at bounding box center [527, 248] width 235 height 55
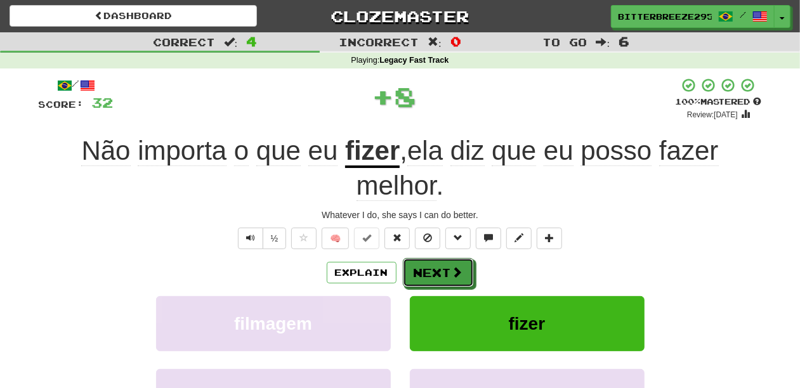
click at [426, 262] on button "Next" at bounding box center [438, 272] width 71 height 29
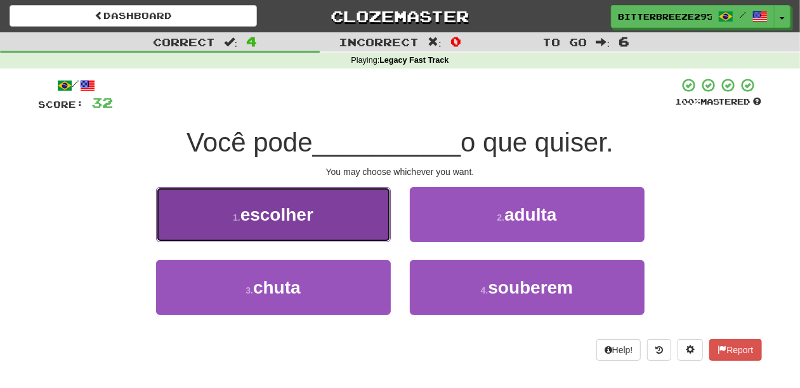
click at [334, 226] on button "1 . escolher" at bounding box center [273, 214] width 235 height 55
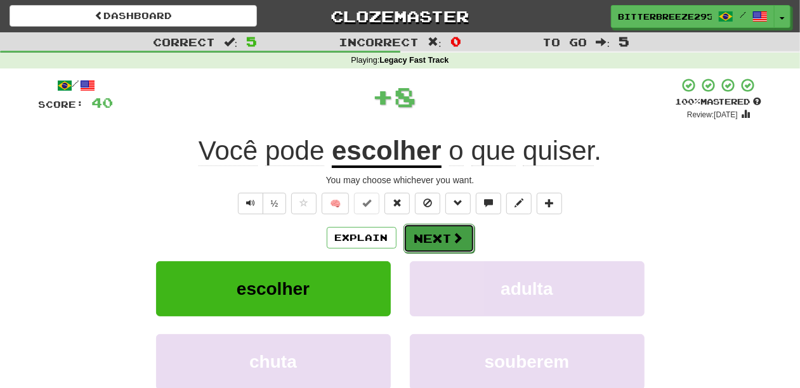
click at [428, 237] on button "Next" at bounding box center [439, 238] width 71 height 29
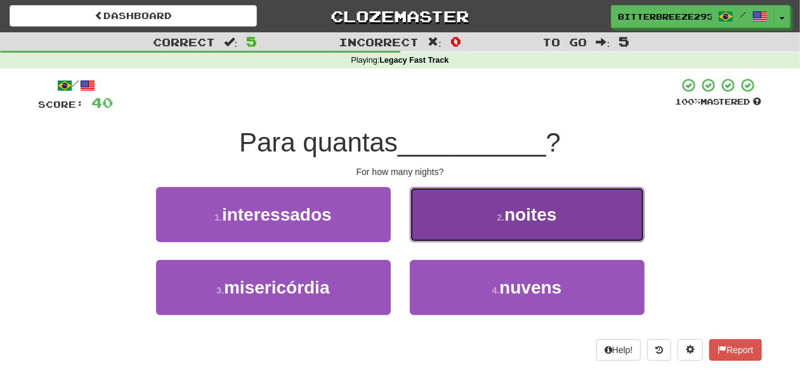
click at [447, 234] on button "2 . noites" at bounding box center [527, 214] width 235 height 55
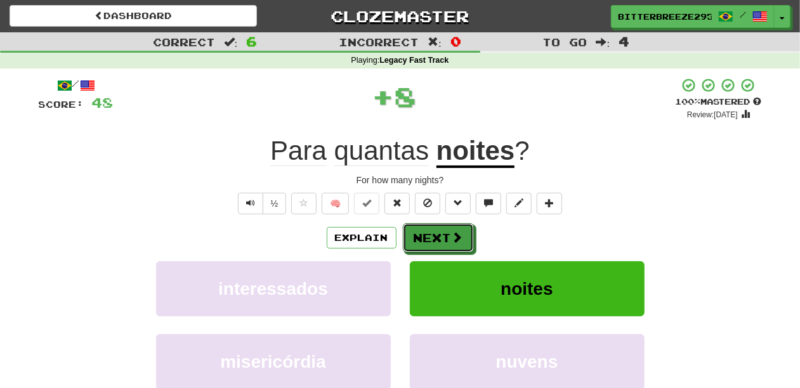
click at [447, 234] on button "Next" at bounding box center [438, 237] width 71 height 29
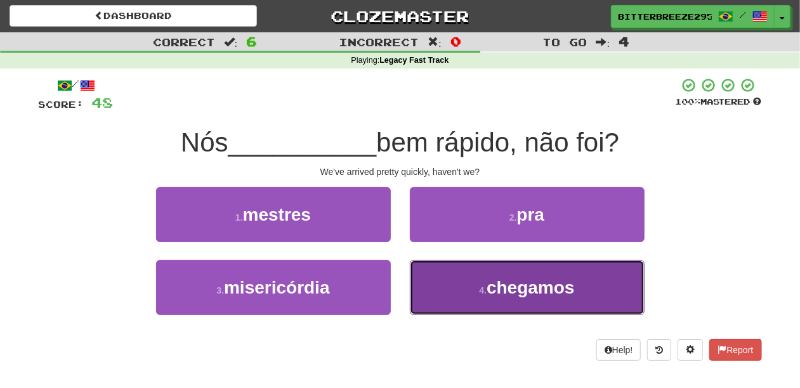
click at [451, 276] on button "4 . chegamos" at bounding box center [527, 287] width 235 height 55
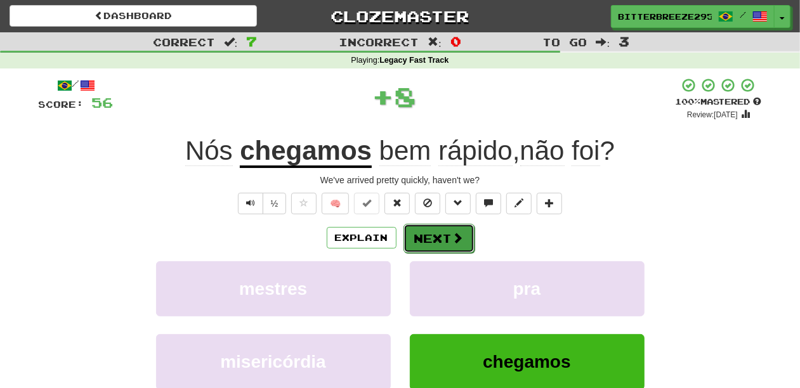
click at [434, 239] on button "Next" at bounding box center [439, 238] width 71 height 29
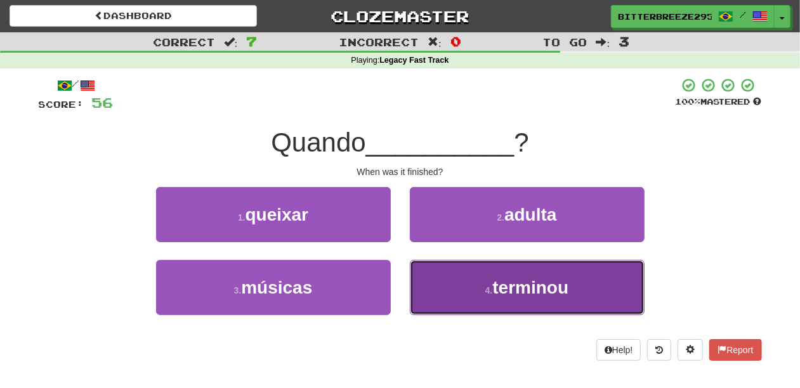
click at [446, 272] on button "4 . terminou" at bounding box center [527, 287] width 235 height 55
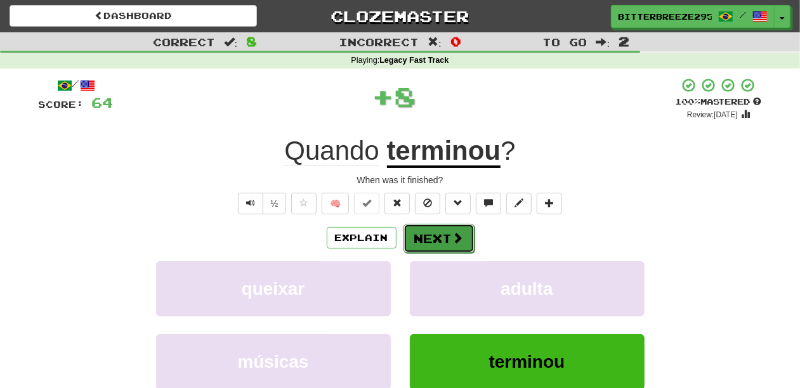
click at [435, 237] on button "Next" at bounding box center [439, 238] width 71 height 29
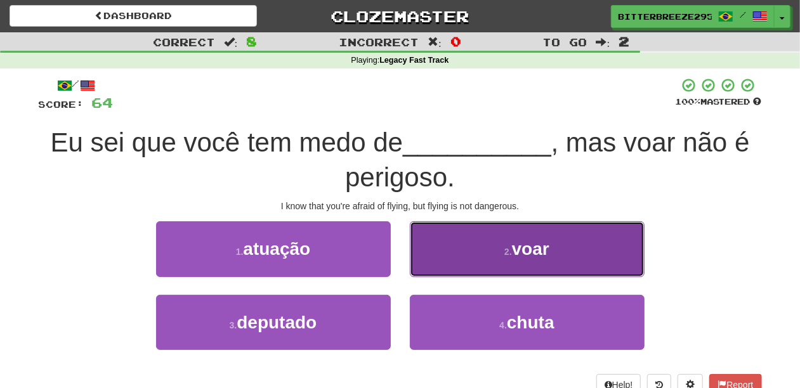
click at [459, 263] on button "2 . voar" at bounding box center [527, 248] width 235 height 55
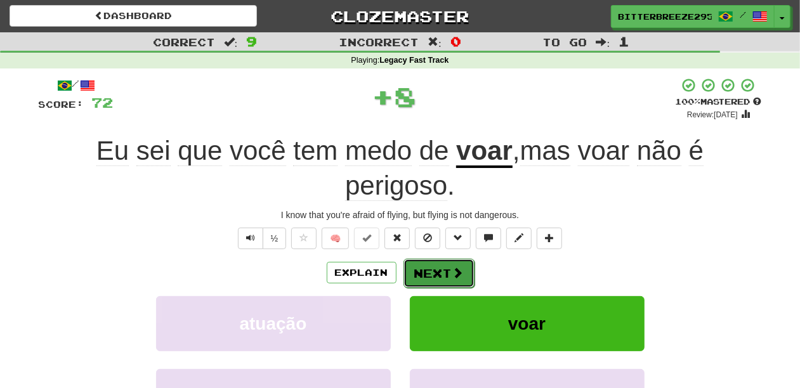
click at [456, 267] on span at bounding box center [457, 272] width 11 height 11
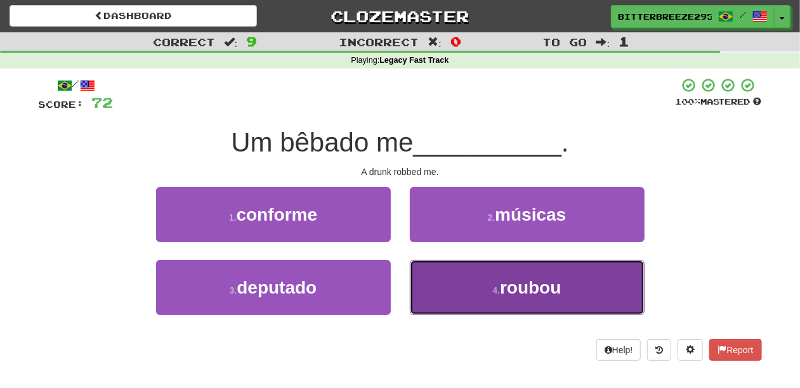
click at [453, 280] on button "4 . roubou" at bounding box center [527, 287] width 235 height 55
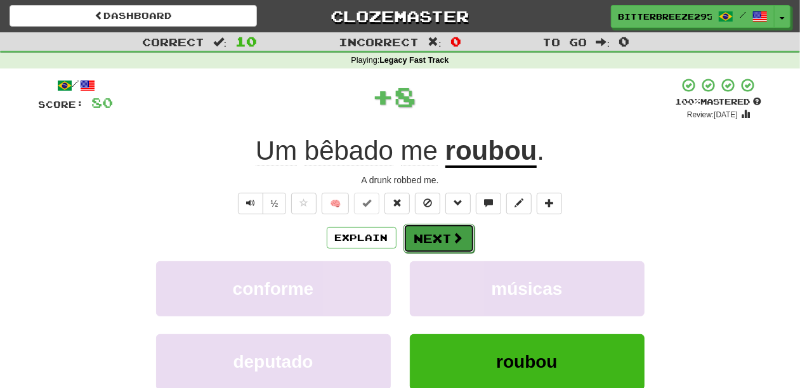
click at [445, 242] on button "Next" at bounding box center [439, 238] width 71 height 29
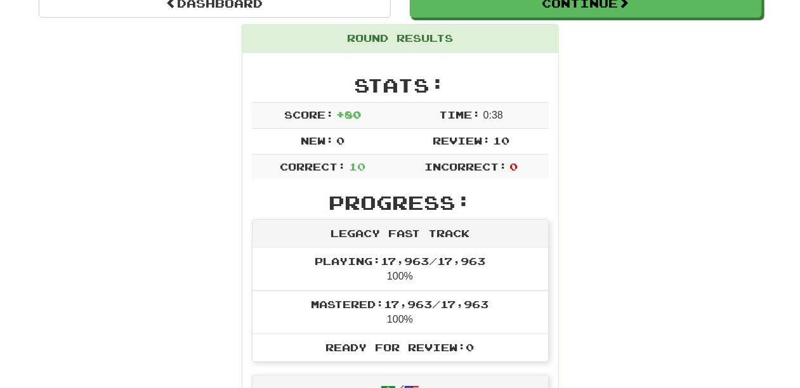
scroll to position [127, 0]
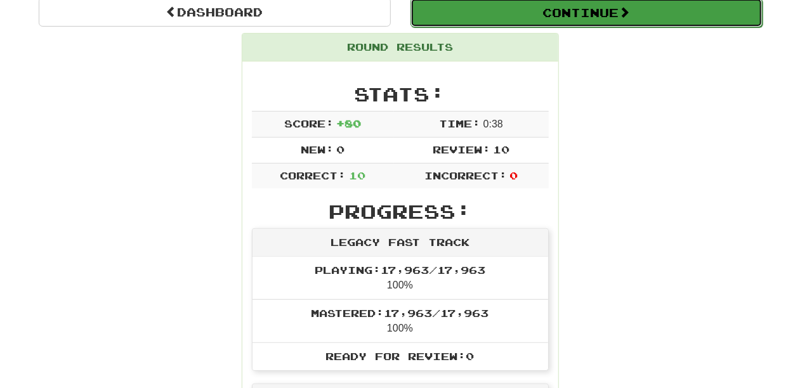
click at [492, 12] on button "Continue" at bounding box center [587, 12] width 352 height 29
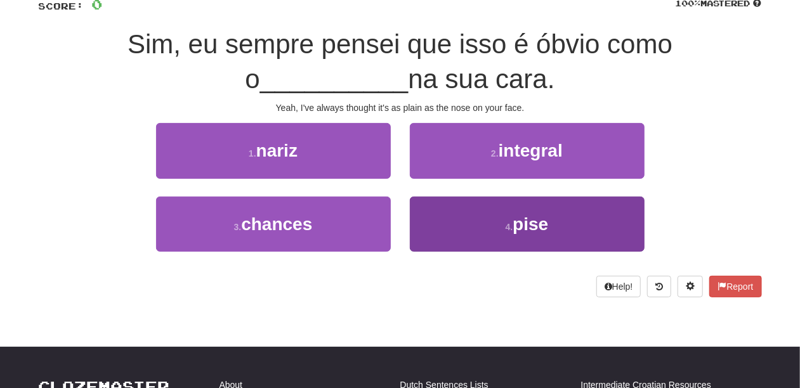
scroll to position [84, 0]
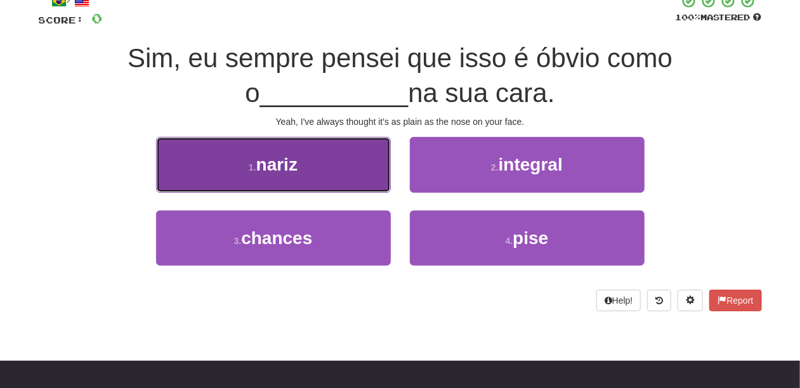
click at [352, 169] on button "1 . nariz" at bounding box center [273, 164] width 235 height 55
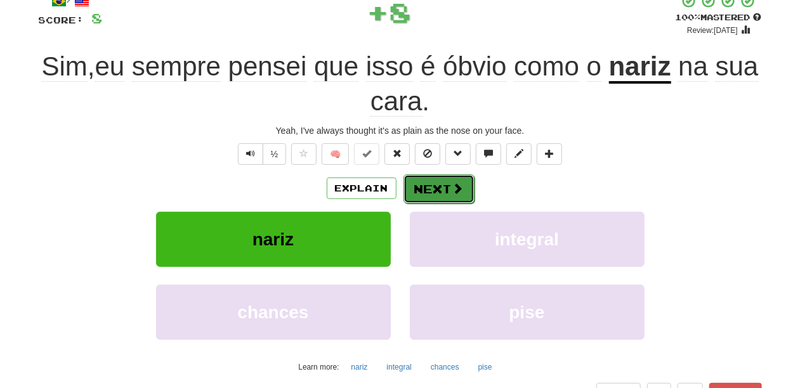
click at [444, 183] on button "Next" at bounding box center [439, 189] width 71 height 29
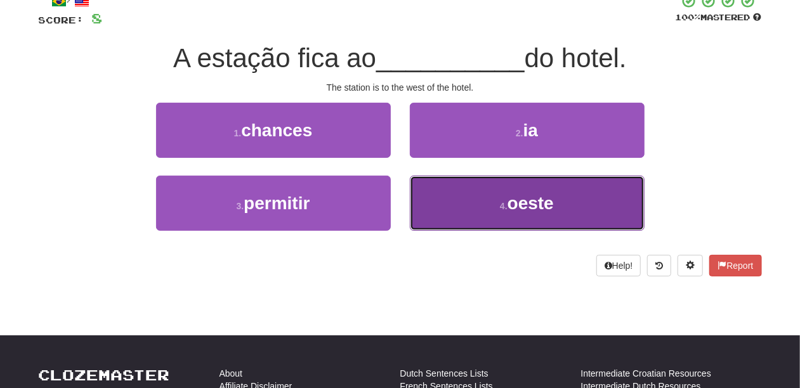
click at [459, 195] on button "4 . oeste" at bounding box center [527, 203] width 235 height 55
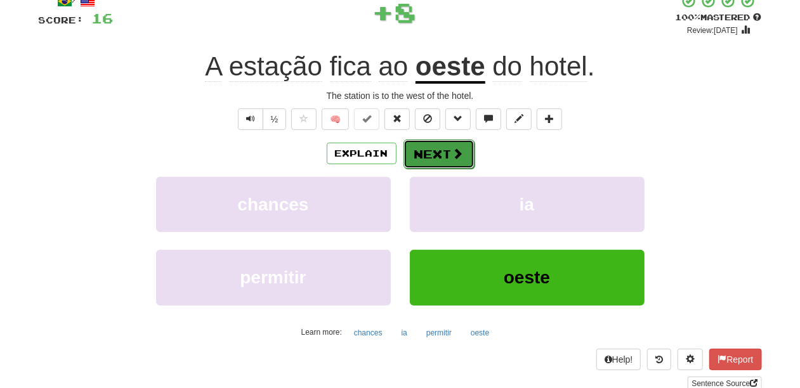
click at [445, 155] on button "Next" at bounding box center [439, 154] width 71 height 29
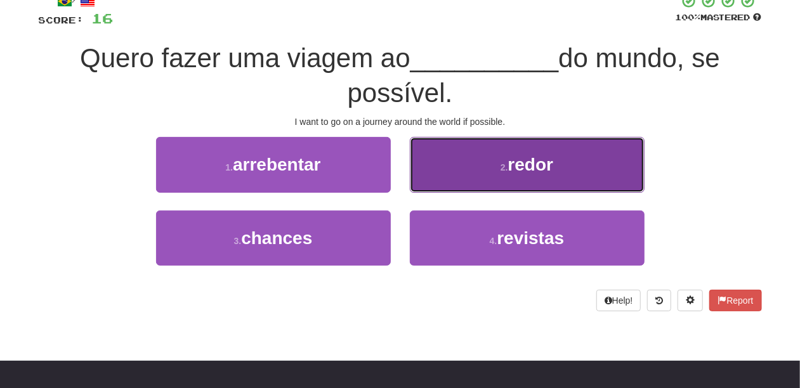
click at [452, 185] on button "2 . redor" at bounding box center [527, 164] width 235 height 55
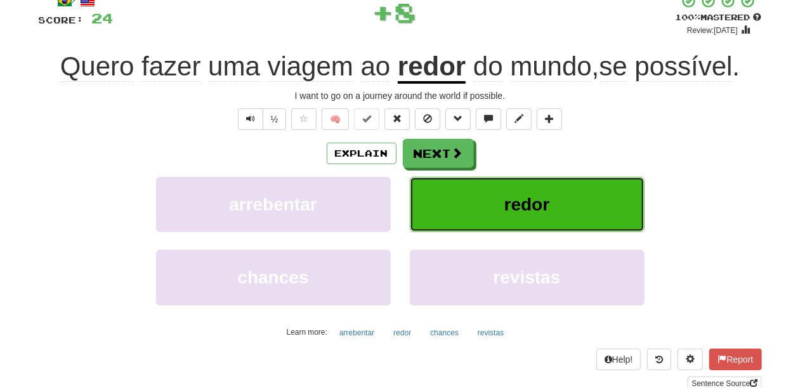
click at [445, 188] on button "redor" at bounding box center [527, 204] width 235 height 55
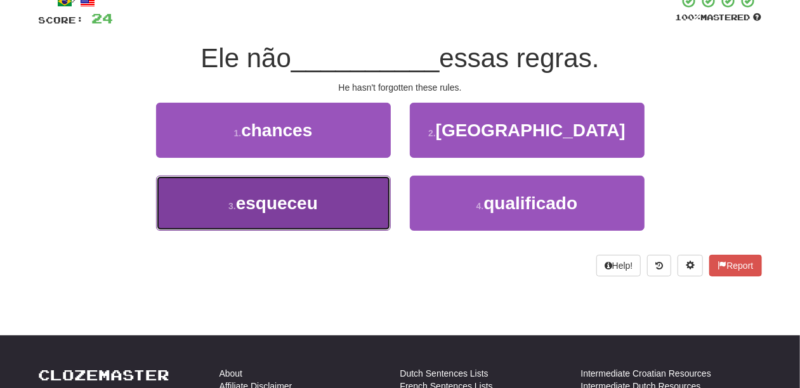
click at [334, 211] on button "3 . esqueceu" at bounding box center [273, 203] width 235 height 55
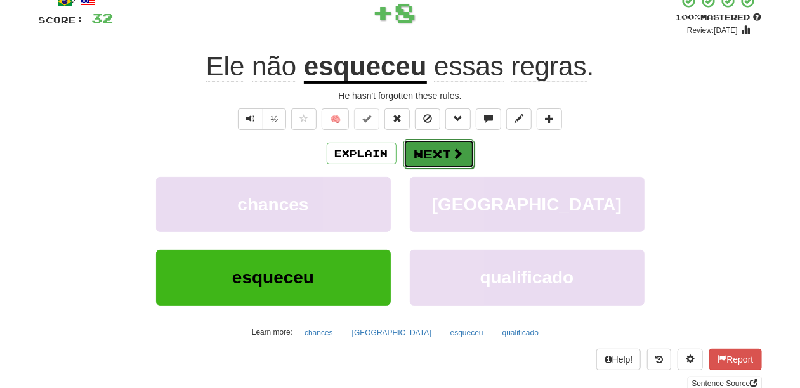
click at [428, 157] on button "Next" at bounding box center [439, 154] width 71 height 29
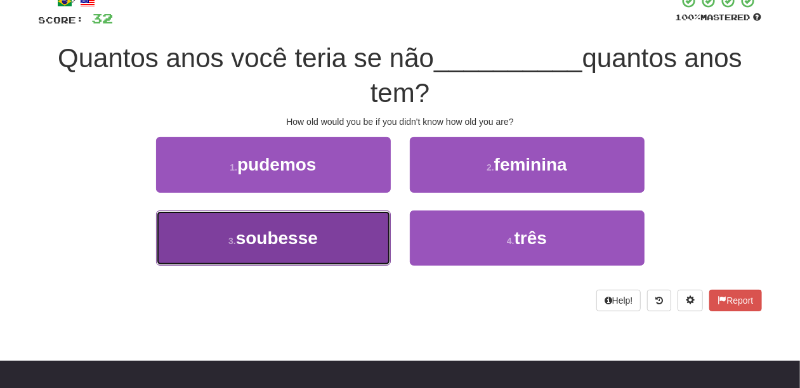
click at [311, 239] on span "soubesse" at bounding box center [277, 238] width 82 height 20
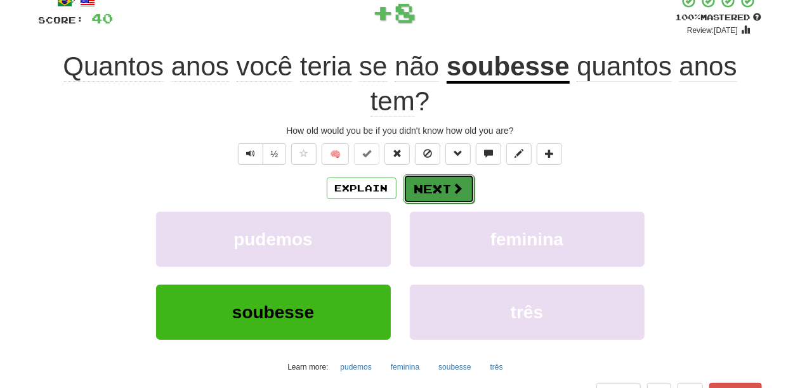
click at [433, 192] on button "Next" at bounding box center [439, 189] width 71 height 29
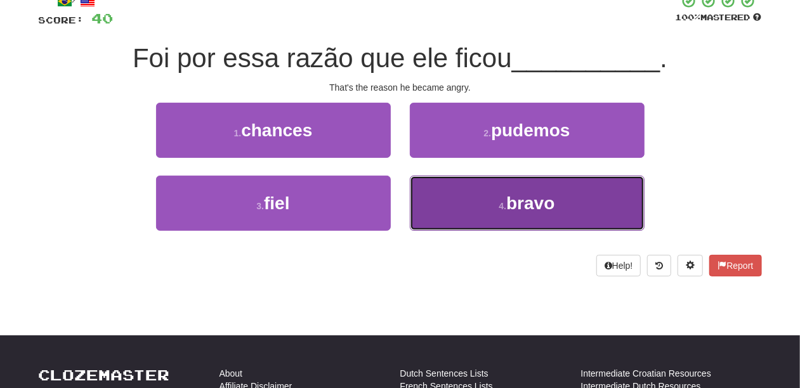
click at [449, 194] on button "4 . bravo" at bounding box center [527, 203] width 235 height 55
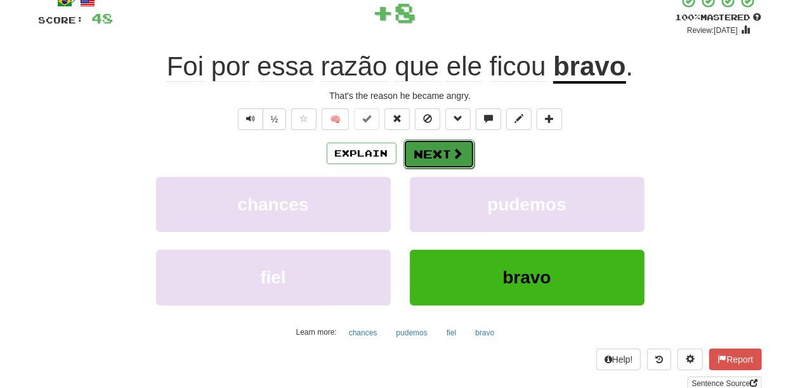
click at [414, 148] on button "Next" at bounding box center [439, 154] width 71 height 29
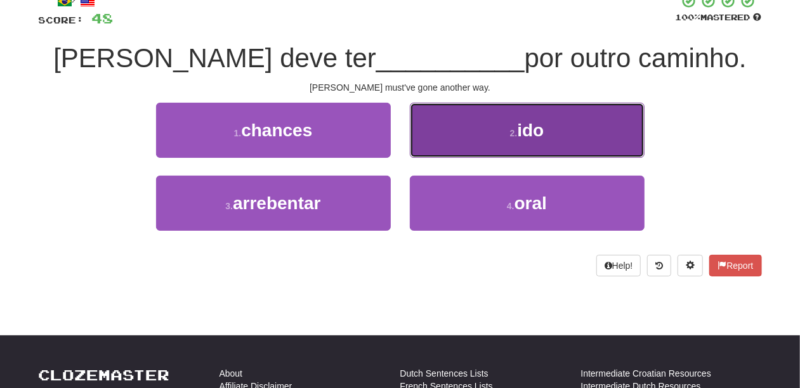
click at [452, 144] on button "2 . ido" at bounding box center [527, 130] width 235 height 55
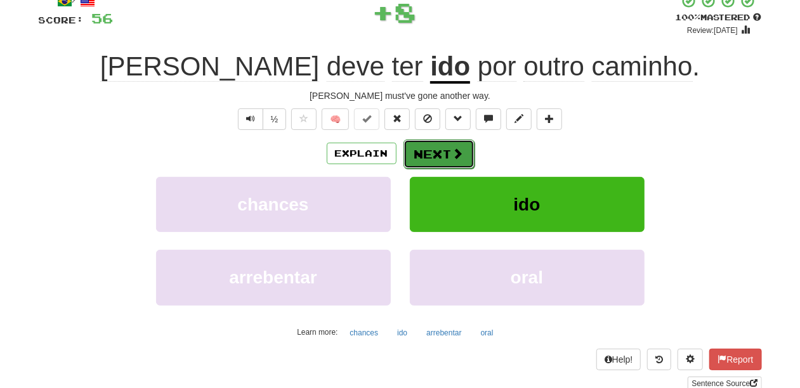
click at [447, 148] on button "Next" at bounding box center [439, 154] width 71 height 29
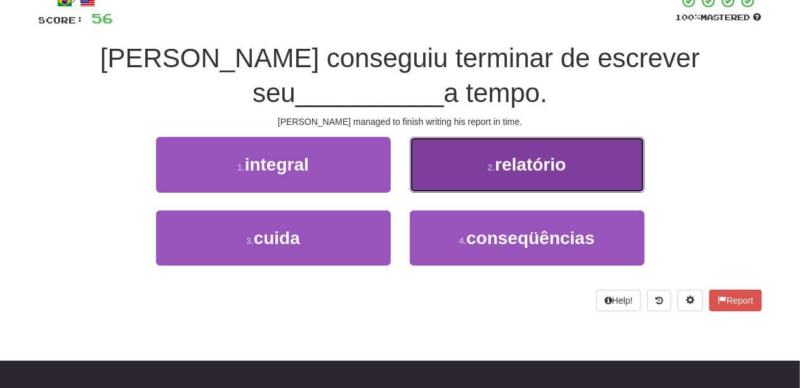
click at [445, 181] on button "2 . relatório" at bounding box center [527, 164] width 235 height 55
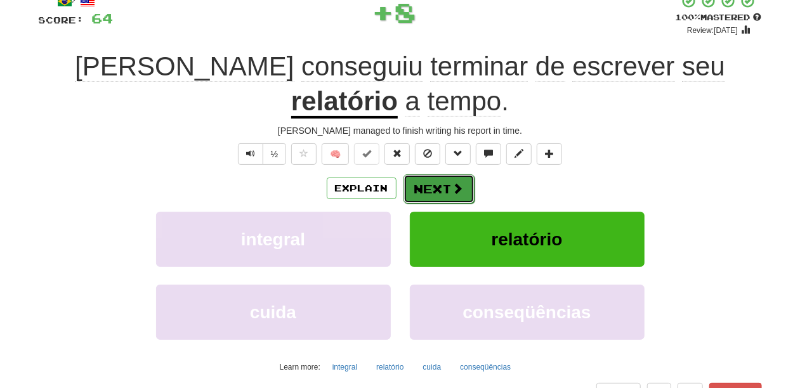
click at [446, 175] on button "Next" at bounding box center [439, 189] width 71 height 29
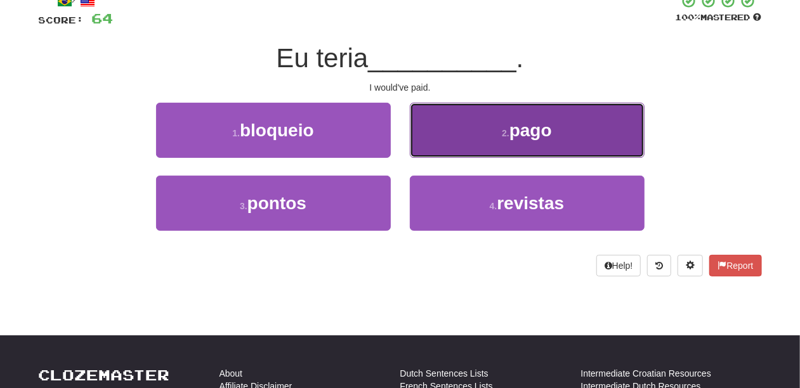
click at [473, 153] on button "2 . pago" at bounding box center [527, 130] width 235 height 55
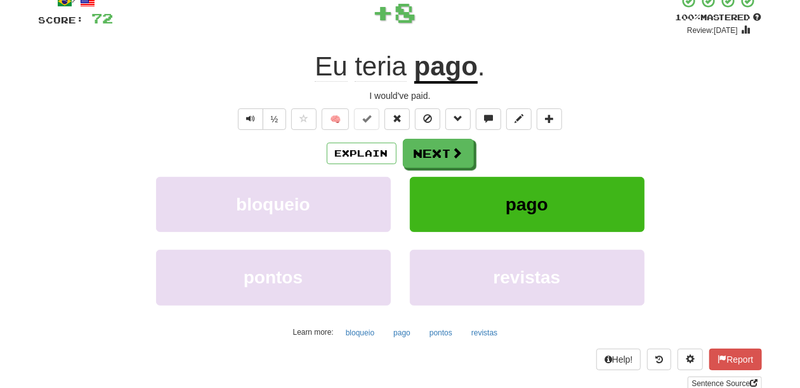
click at [473, 153] on div "Explain Next" at bounding box center [400, 153] width 723 height 29
click at [452, 157] on span at bounding box center [457, 153] width 11 height 11
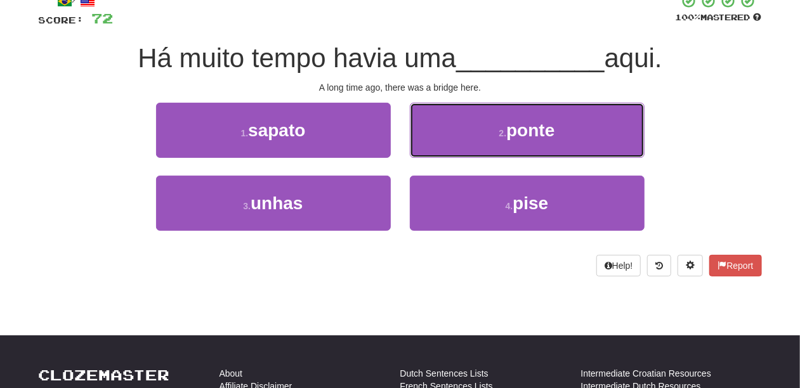
drag, startPoint x: 456, startPoint y: 128, endPoint x: 451, endPoint y: 138, distance: 10.8
click at [454, 132] on button "2 . ponte" at bounding box center [527, 130] width 235 height 55
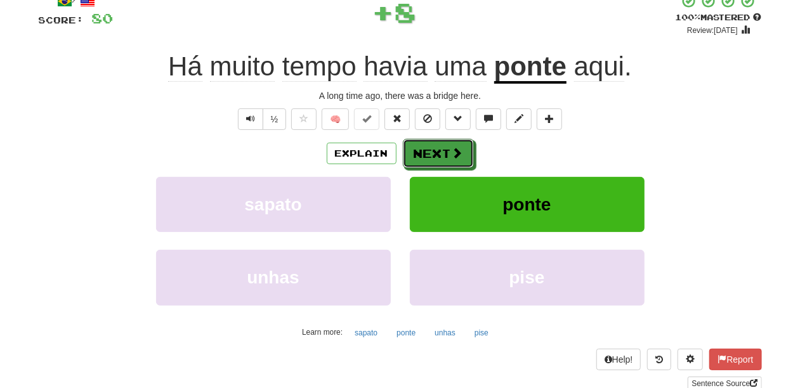
click at [447, 143] on button "Next" at bounding box center [438, 153] width 71 height 29
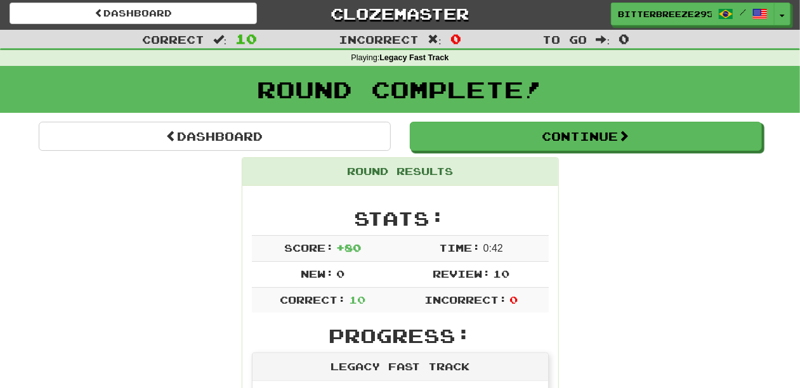
scroll to position [0, 0]
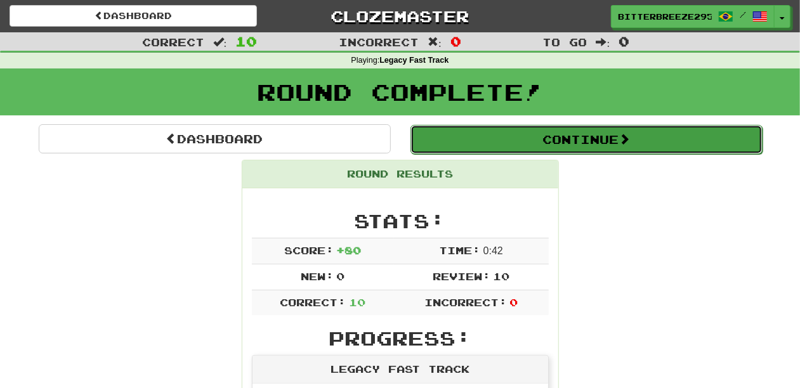
click at [520, 143] on button "Continue" at bounding box center [587, 139] width 352 height 29
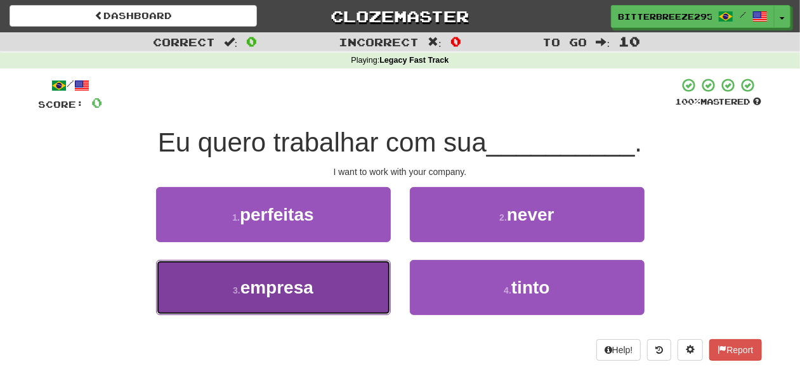
click at [337, 289] on button "3 . empresa" at bounding box center [273, 287] width 235 height 55
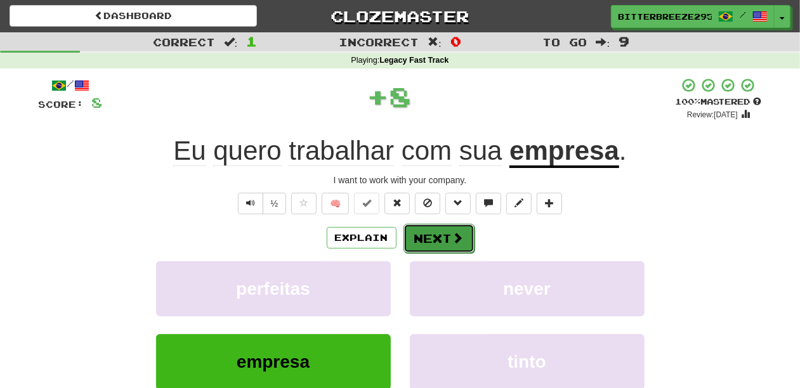
click at [470, 228] on button "Next" at bounding box center [439, 238] width 71 height 29
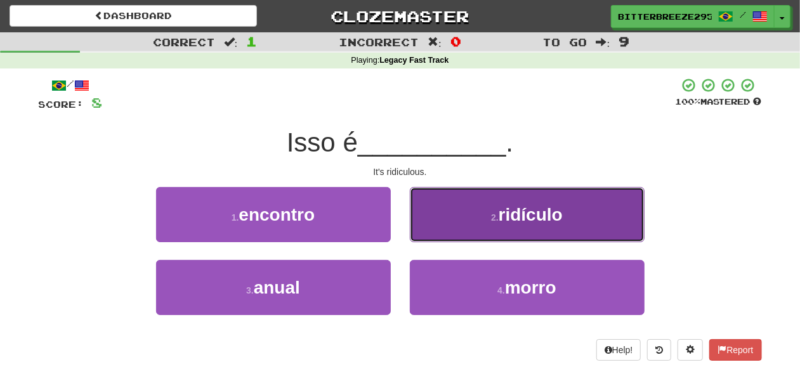
click at [443, 225] on button "2 . ridículo" at bounding box center [527, 214] width 235 height 55
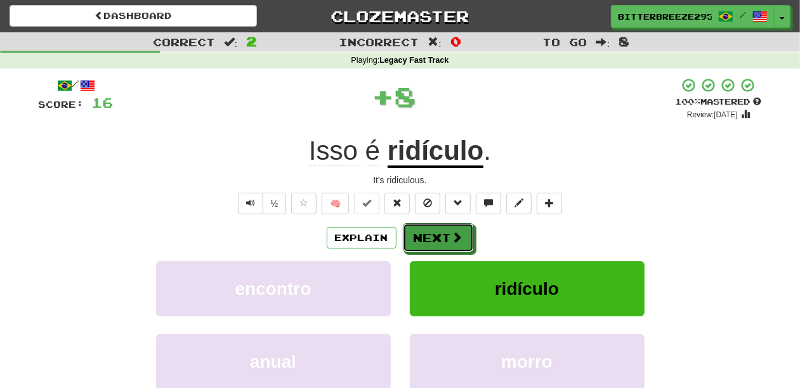
click at [440, 231] on button "Next" at bounding box center [438, 237] width 71 height 29
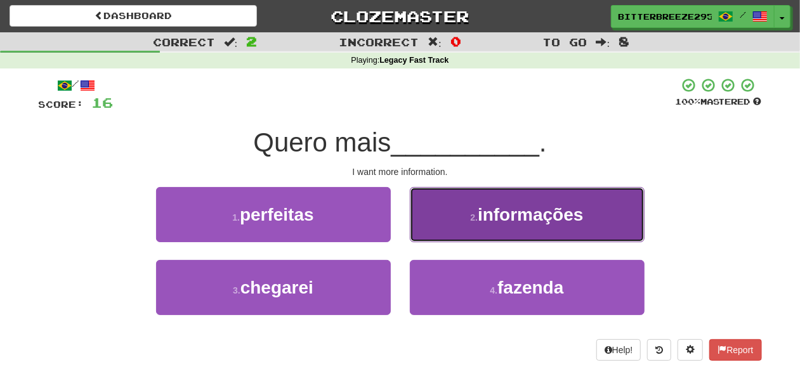
click at [440, 233] on button "2 . informações" at bounding box center [527, 214] width 235 height 55
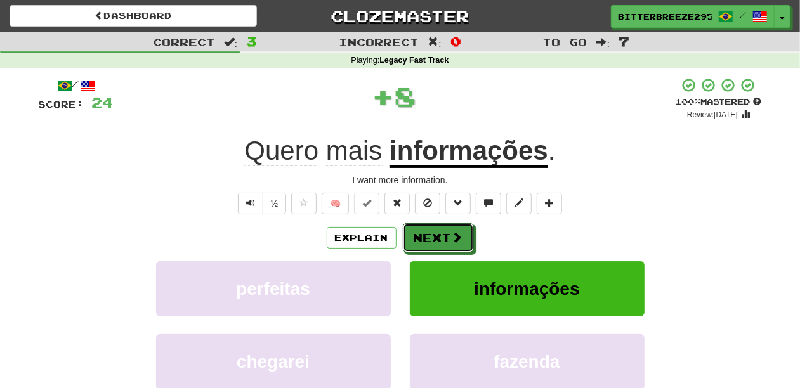
click at [440, 233] on button "Next" at bounding box center [438, 237] width 71 height 29
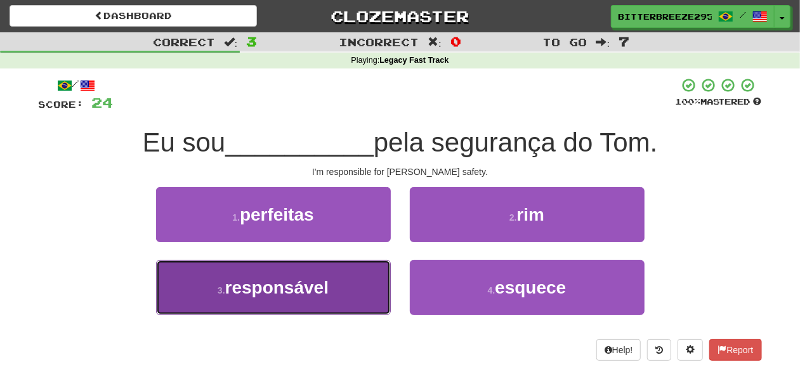
click at [327, 283] on span "responsável" at bounding box center [276, 288] width 103 height 20
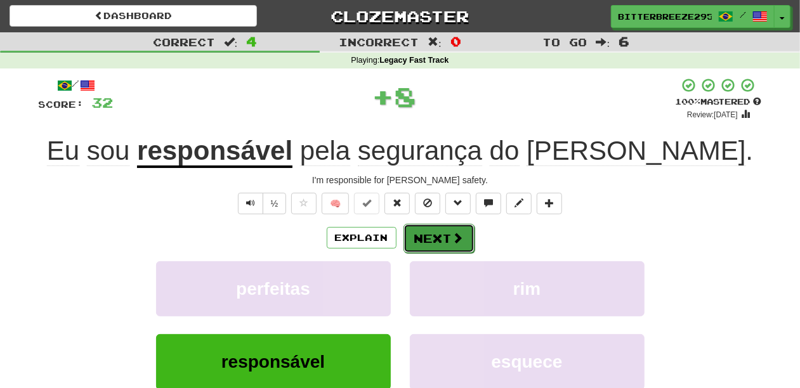
click at [428, 239] on button "Next" at bounding box center [439, 238] width 71 height 29
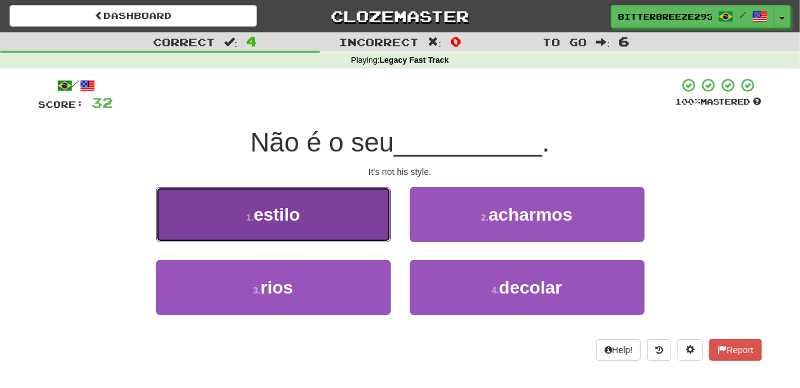
click at [364, 234] on button "1 . estilo" at bounding box center [273, 214] width 235 height 55
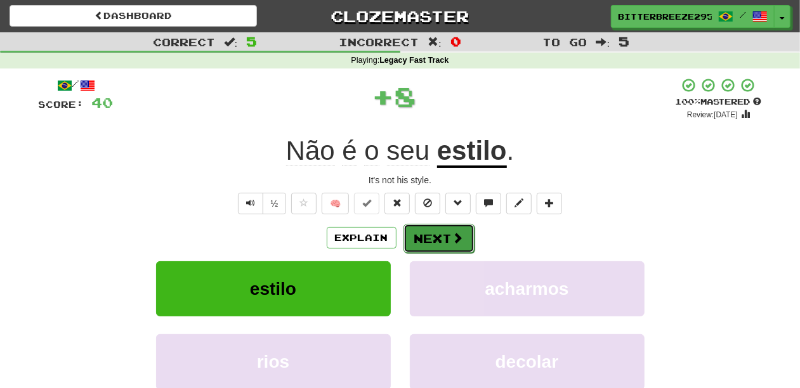
click at [415, 225] on button "Next" at bounding box center [439, 238] width 71 height 29
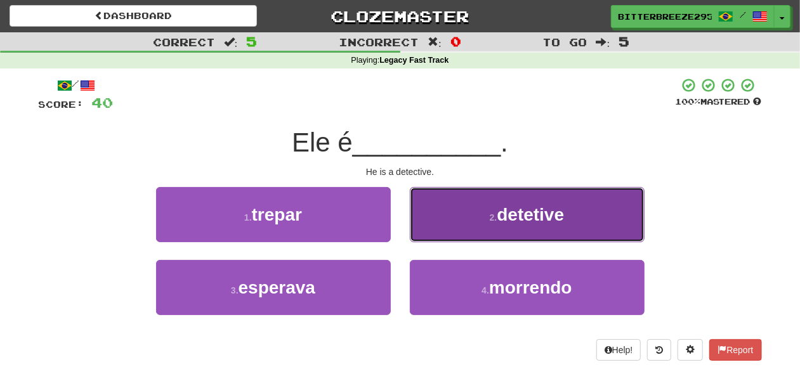
click at [456, 225] on button "2 . detetive" at bounding box center [527, 214] width 235 height 55
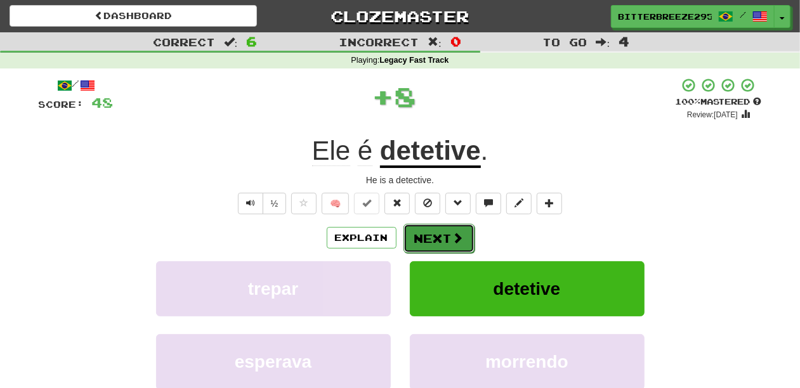
click at [451, 226] on button "Next" at bounding box center [439, 238] width 71 height 29
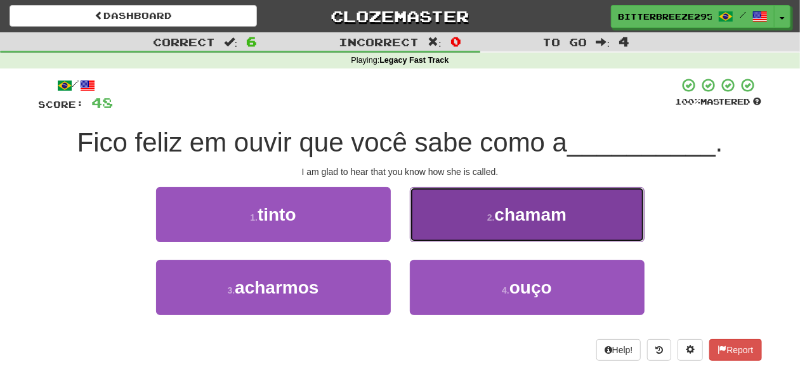
click at [451, 227] on button "2 . chamam" at bounding box center [527, 214] width 235 height 55
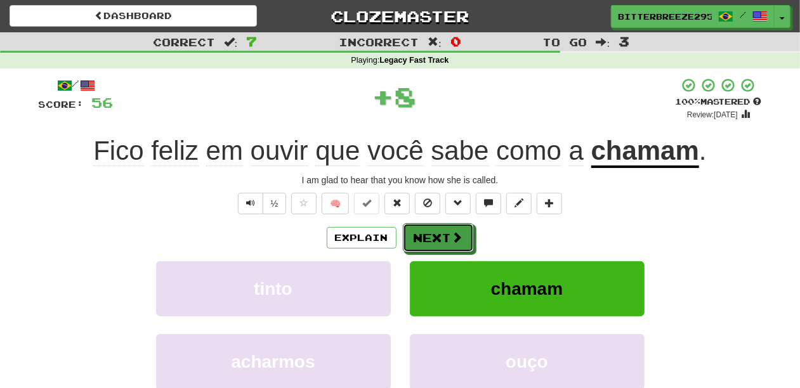
click at [451, 227] on button "Next" at bounding box center [438, 237] width 71 height 29
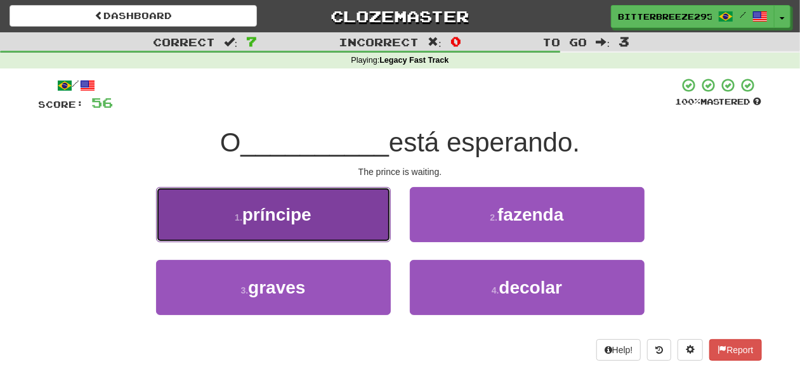
click at [356, 227] on button "1 . príncipe" at bounding box center [273, 214] width 235 height 55
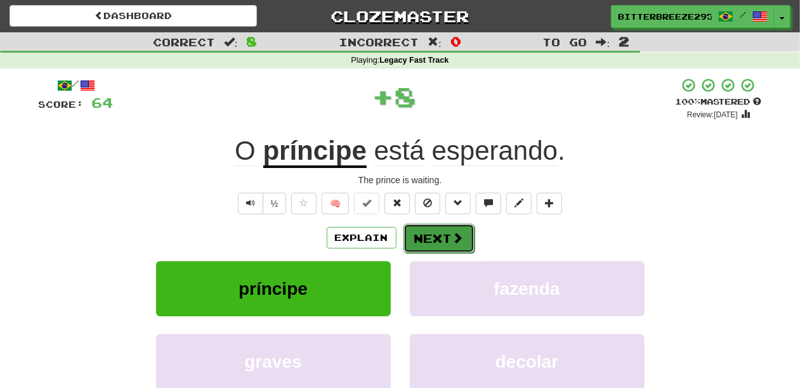
click at [418, 227] on button "Next" at bounding box center [439, 238] width 71 height 29
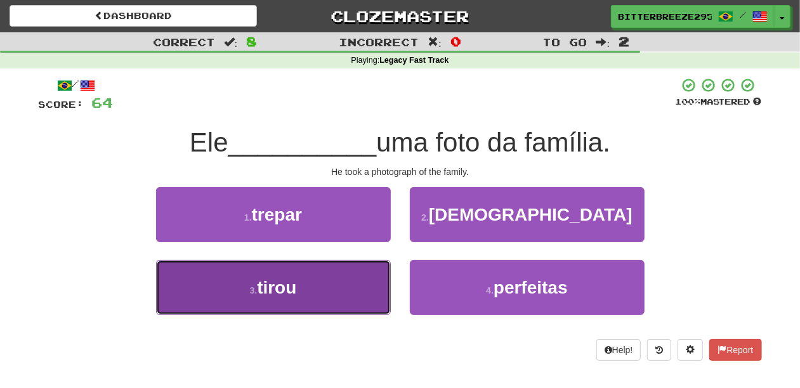
click at [343, 286] on button "3 . tirou" at bounding box center [273, 287] width 235 height 55
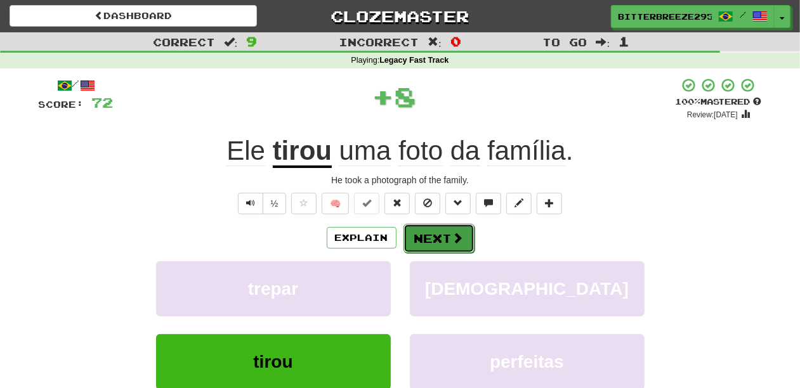
click at [432, 240] on button "Next" at bounding box center [439, 238] width 71 height 29
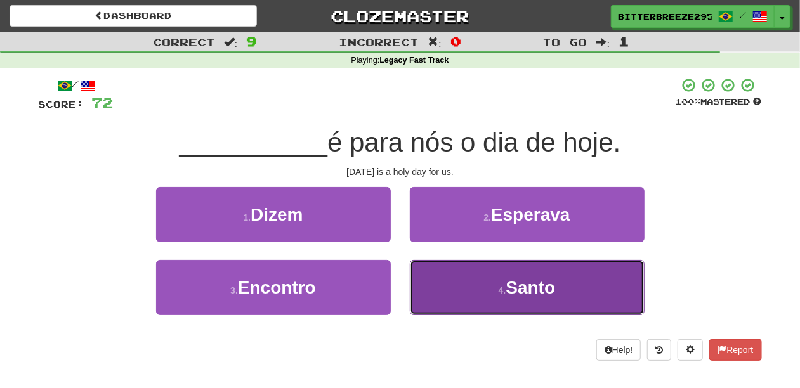
click at [445, 287] on button "4 . Santo" at bounding box center [527, 287] width 235 height 55
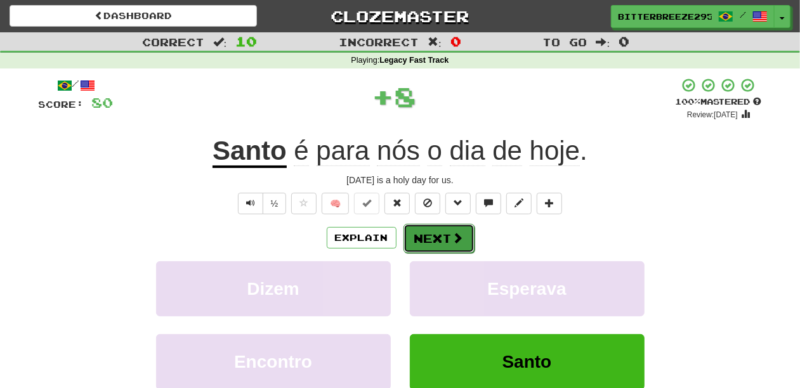
click at [430, 228] on button "Next" at bounding box center [439, 238] width 71 height 29
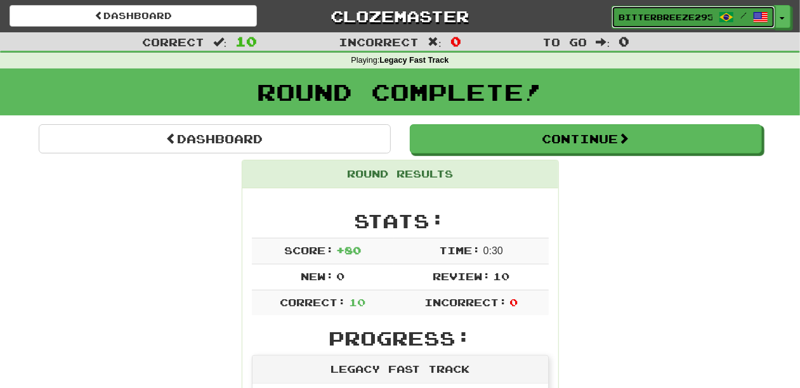
click at [647, 13] on span "BitterBreeze2956" at bounding box center [666, 16] width 94 height 11
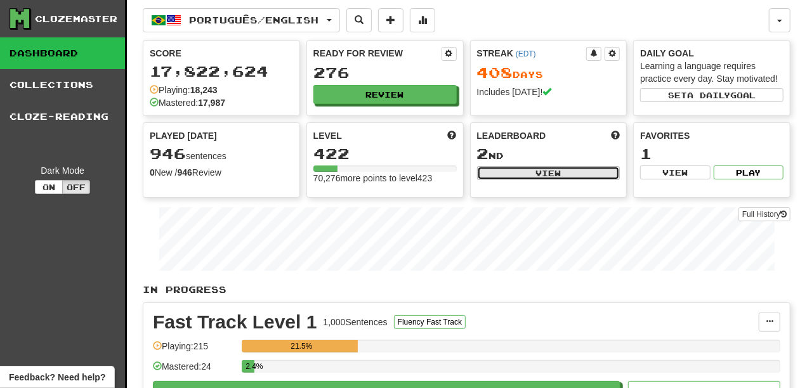
click at [515, 175] on button "View" at bounding box center [548, 173] width 143 height 14
select select "**********"
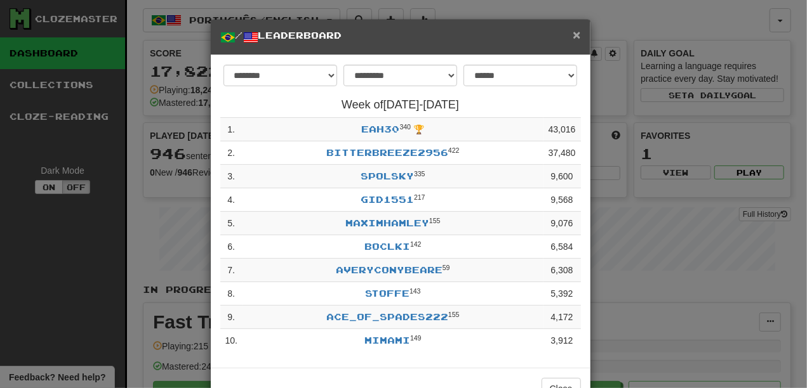
click at [576, 33] on span "×" at bounding box center [576, 34] width 8 height 15
